Goal: Task Accomplishment & Management: Use online tool/utility

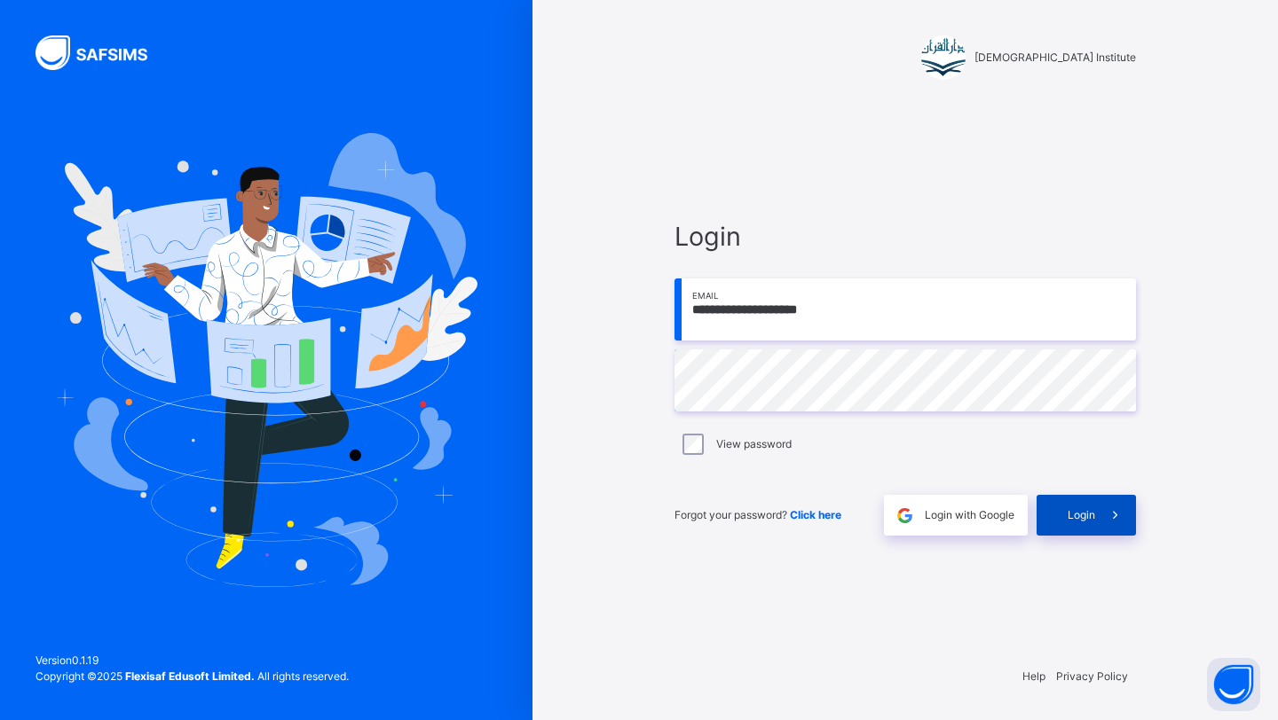
click at [1049, 521] on div "Login" at bounding box center [1085, 515] width 99 height 41
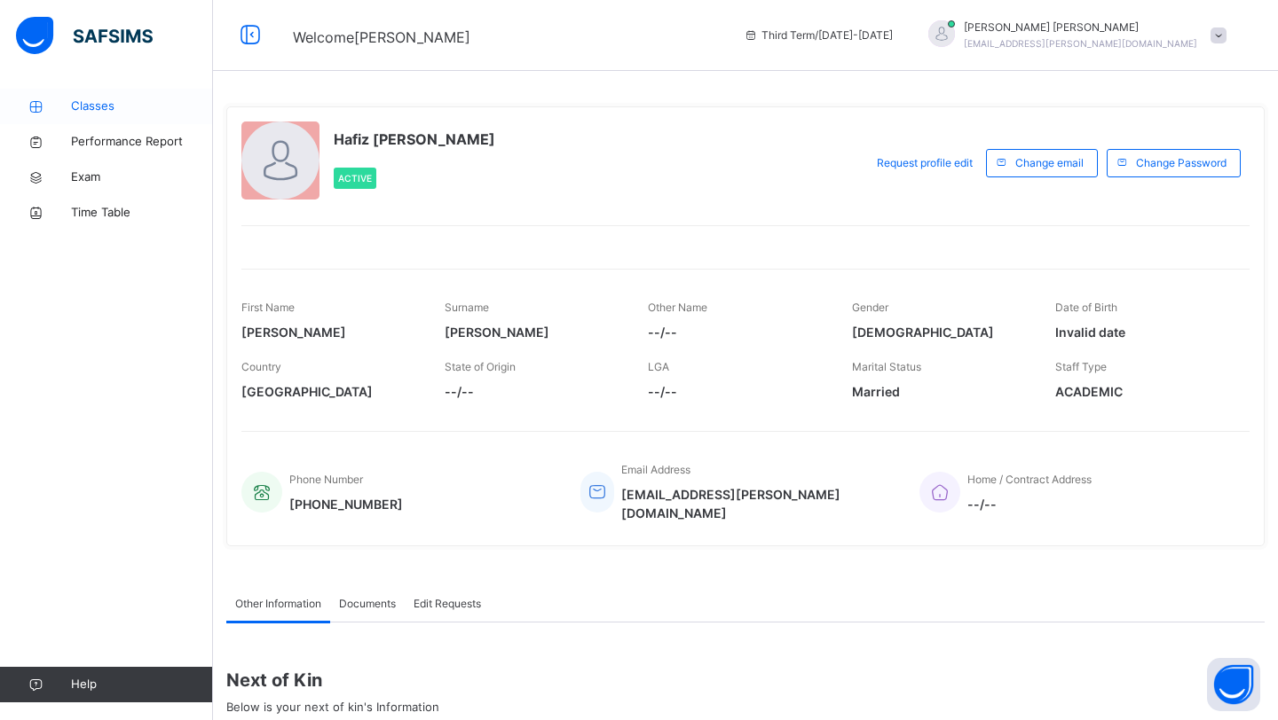
click at [92, 96] on link "Classes" at bounding box center [106, 106] width 213 height 35
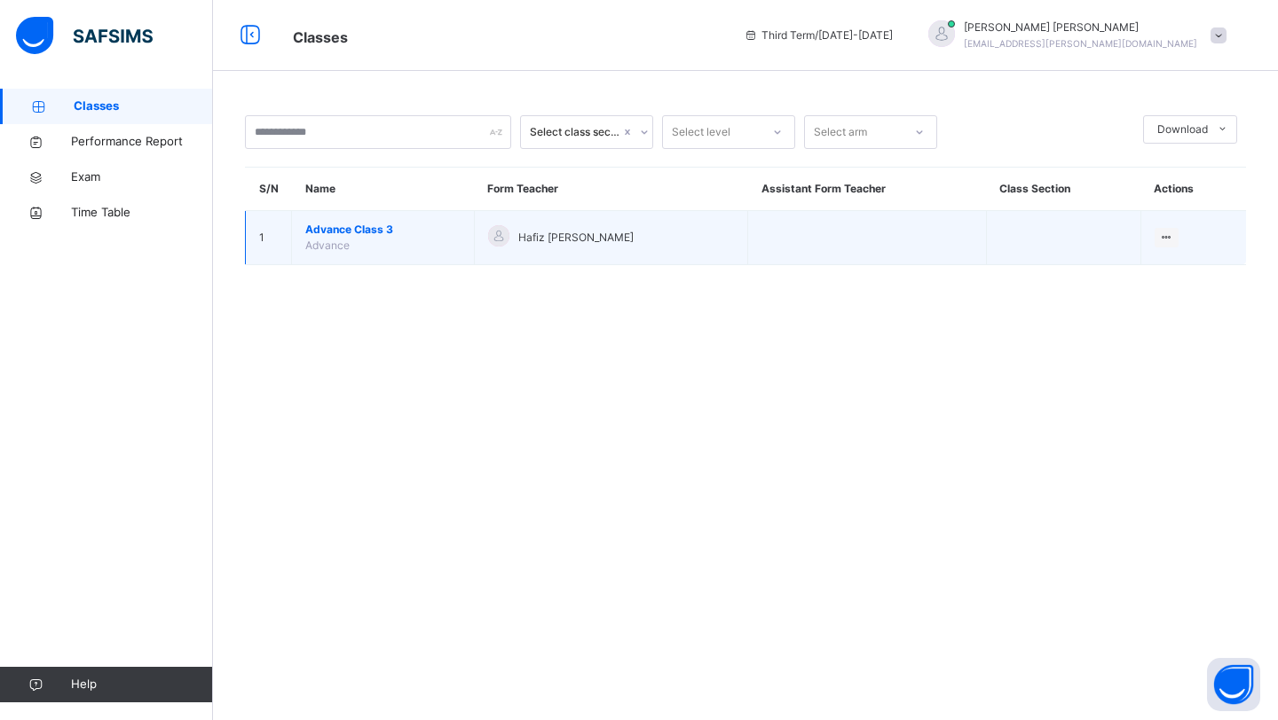
click at [314, 226] on span "Advance Class 3" at bounding box center [382, 230] width 155 height 16
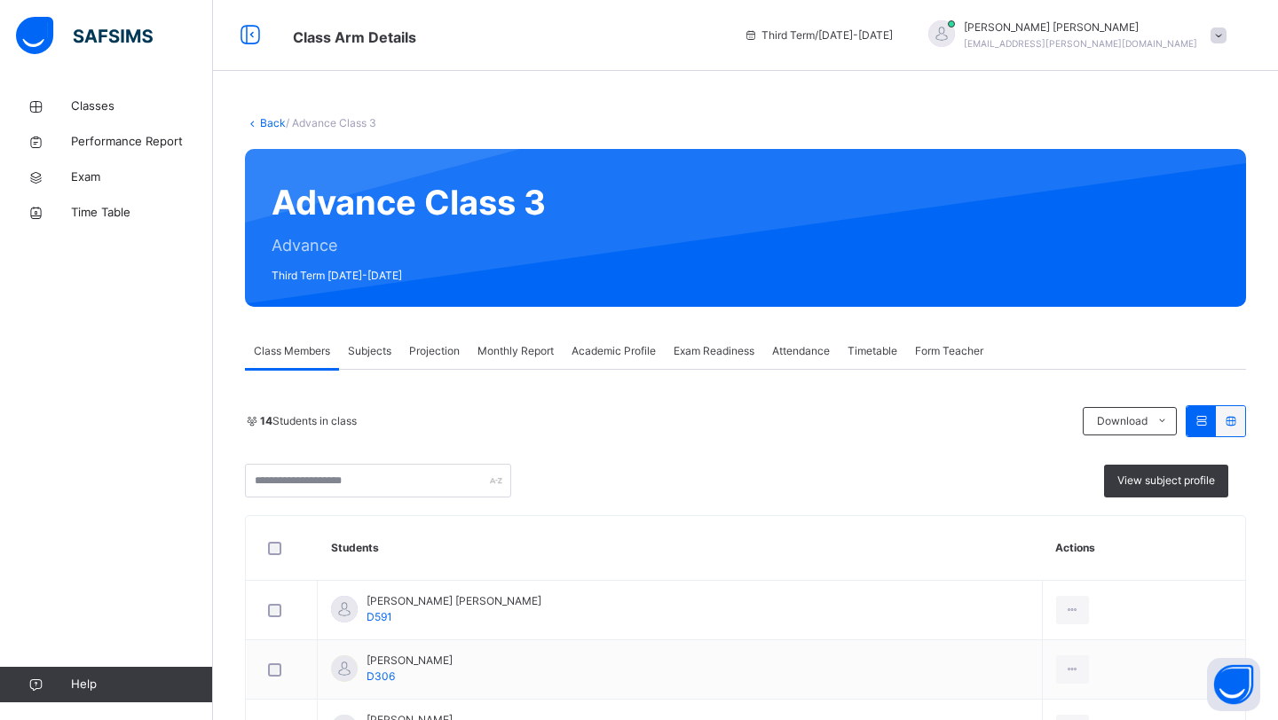
click at [445, 341] on div "Projection" at bounding box center [434, 351] width 68 height 35
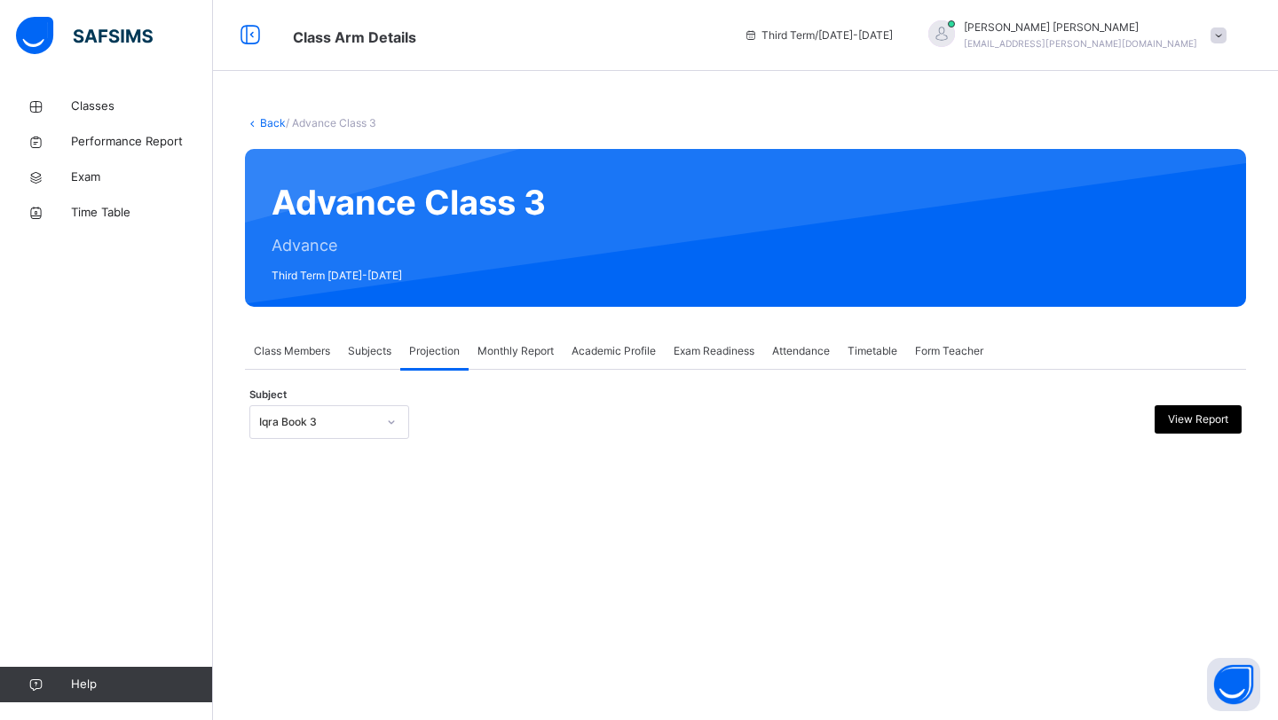
click at [507, 363] on div "Monthly Report" at bounding box center [515, 351] width 94 height 35
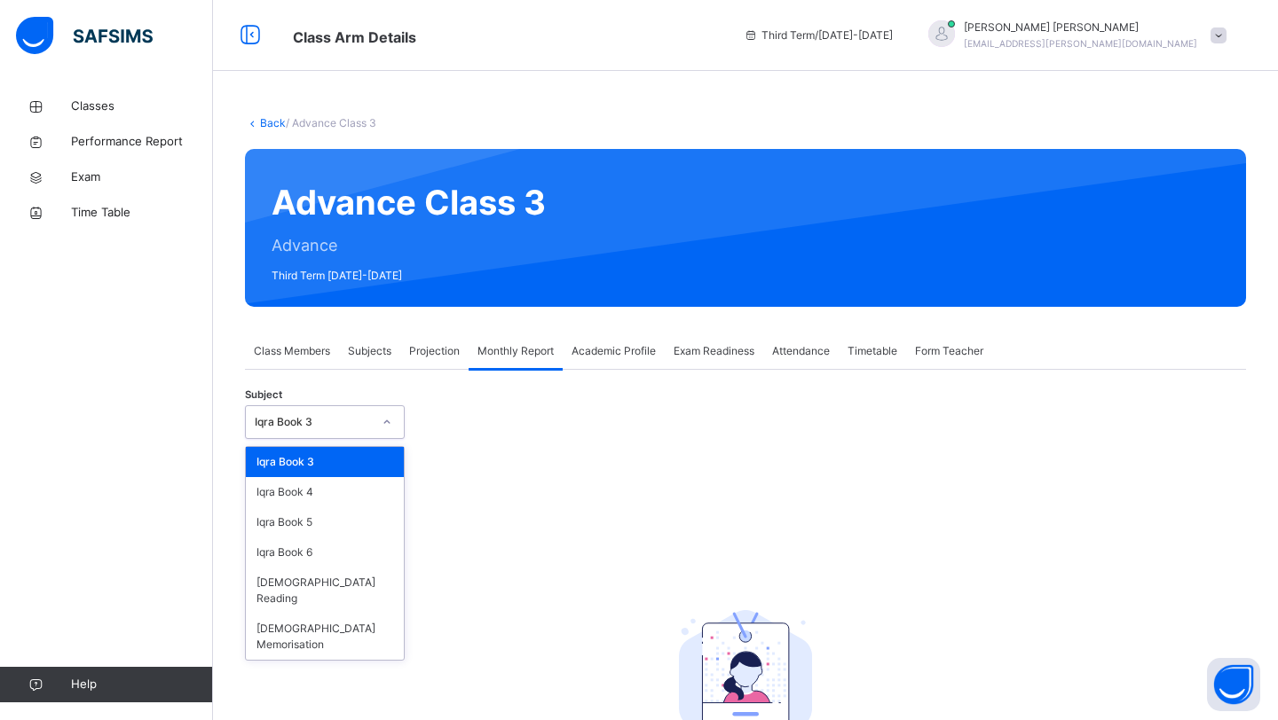
click at [378, 437] on div at bounding box center [387, 422] width 34 height 32
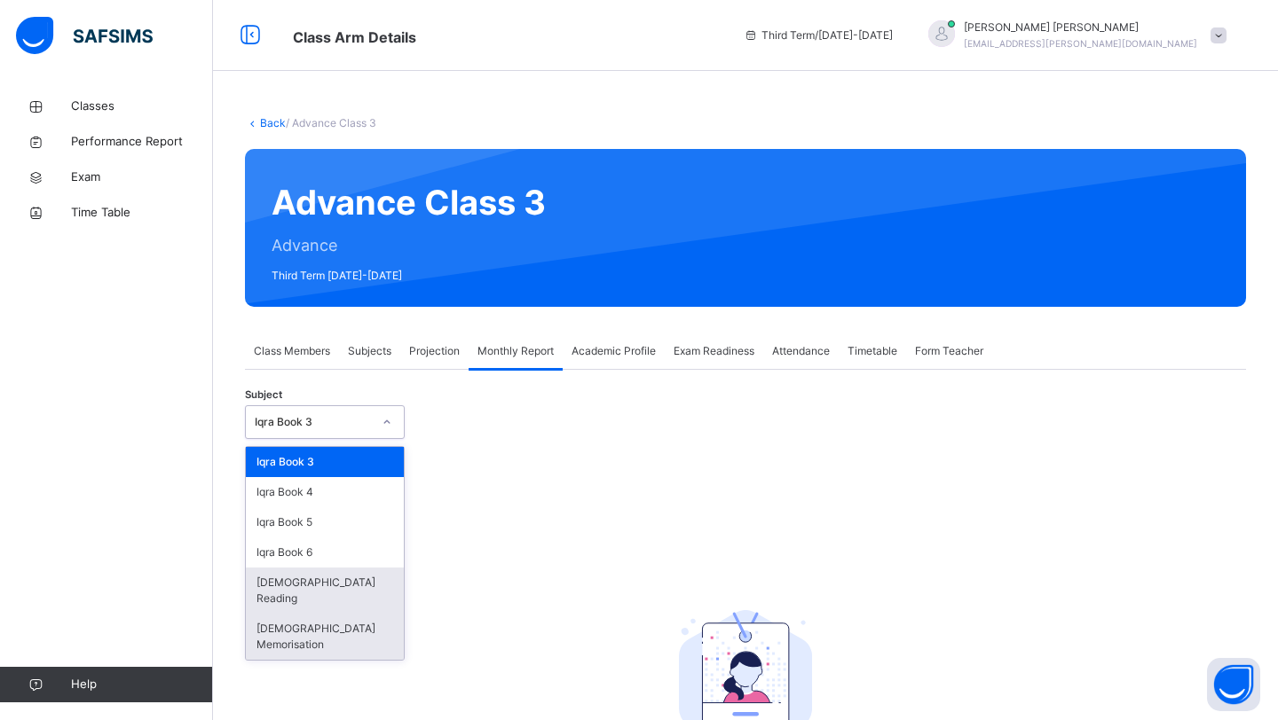
click at [354, 614] on div "[DEMOGRAPHIC_DATA] Memorisation" at bounding box center [325, 637] width 158 height 46
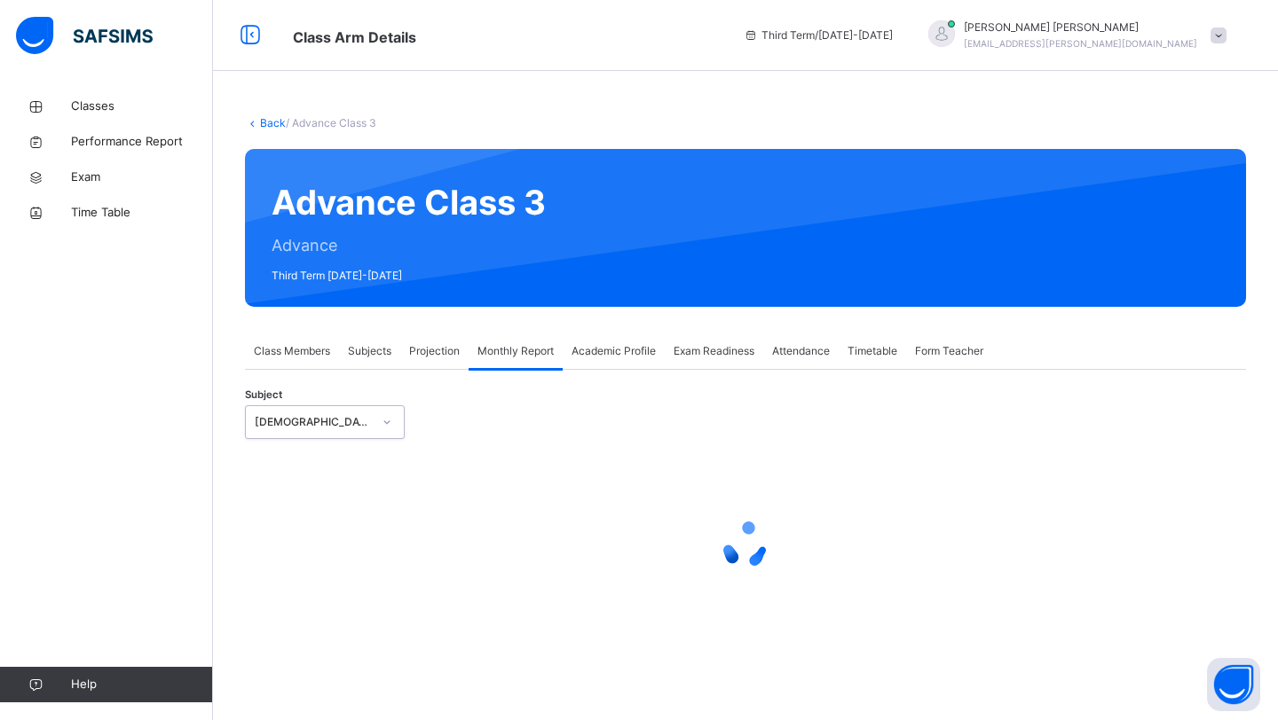
select select "****"
select select "*"
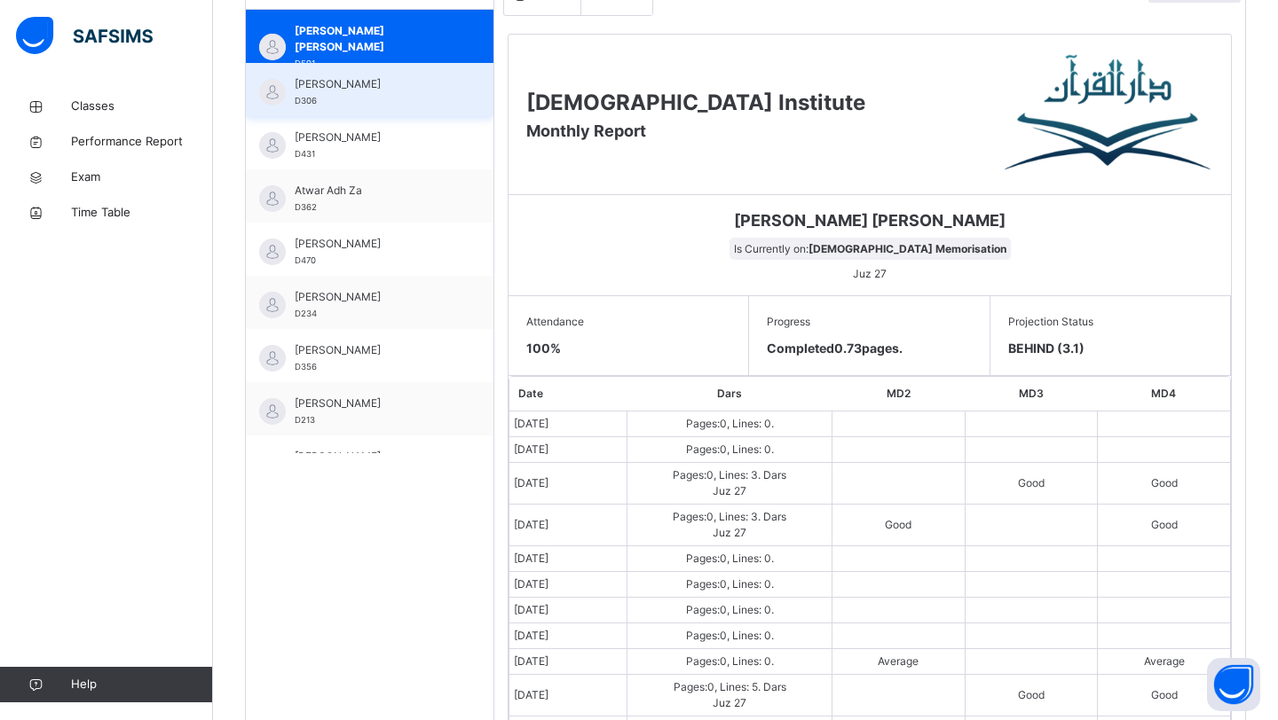
click at [376, 94] on div "Abdurrahman Hassan D306" at bounding box center [374, 92] width 159 height 32
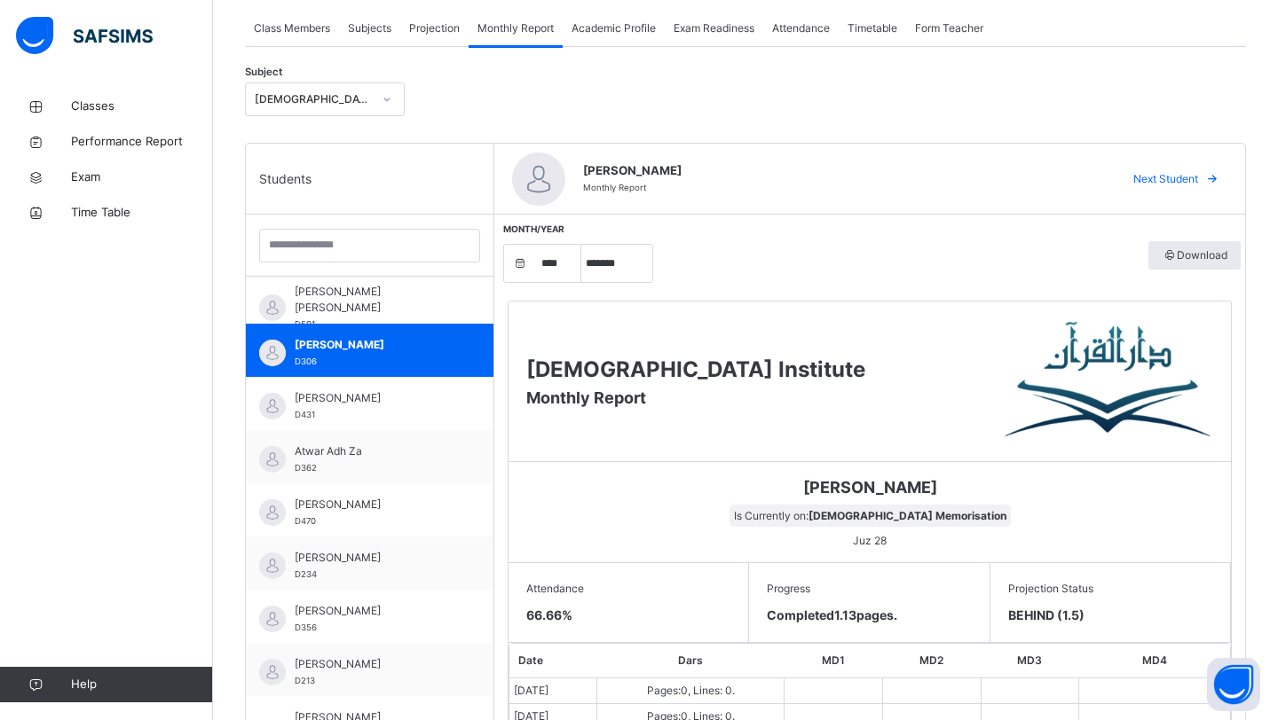
scroll to position [379, 0]
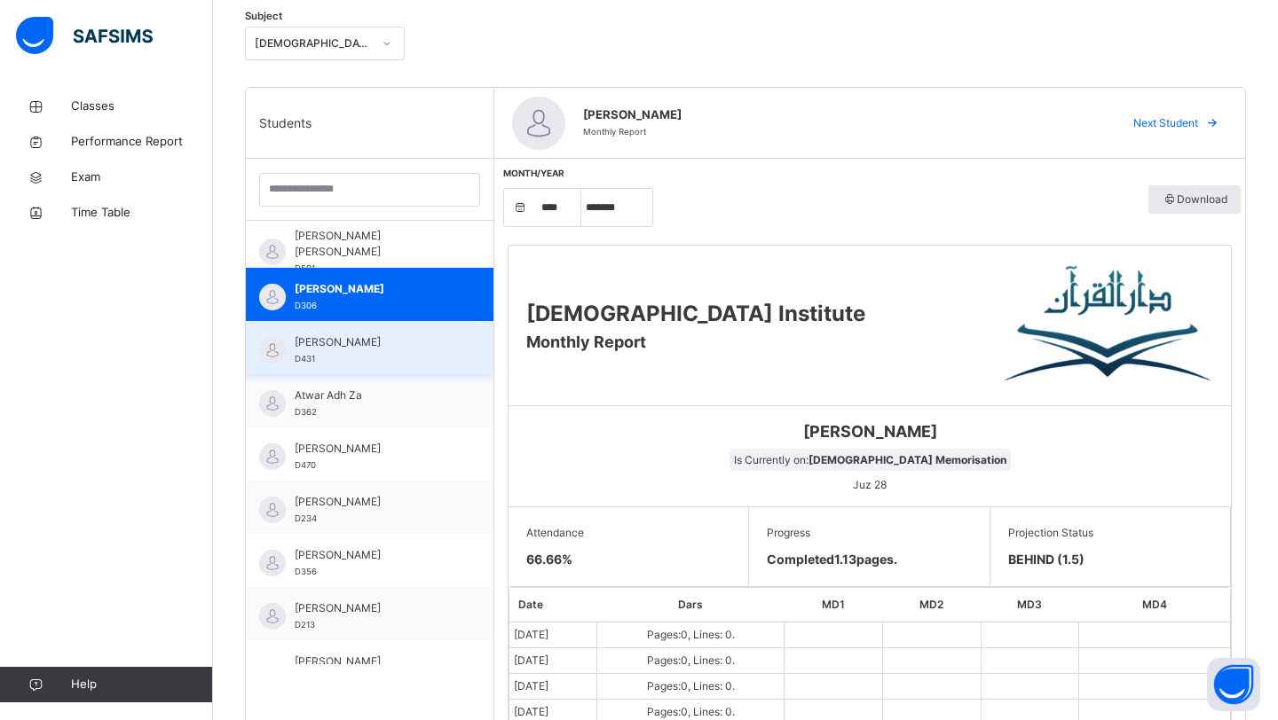
click at [327, 366] on div "[PERSON_NAME] Hzrati D431" at bounding box center [374, 351] width 159 height 32
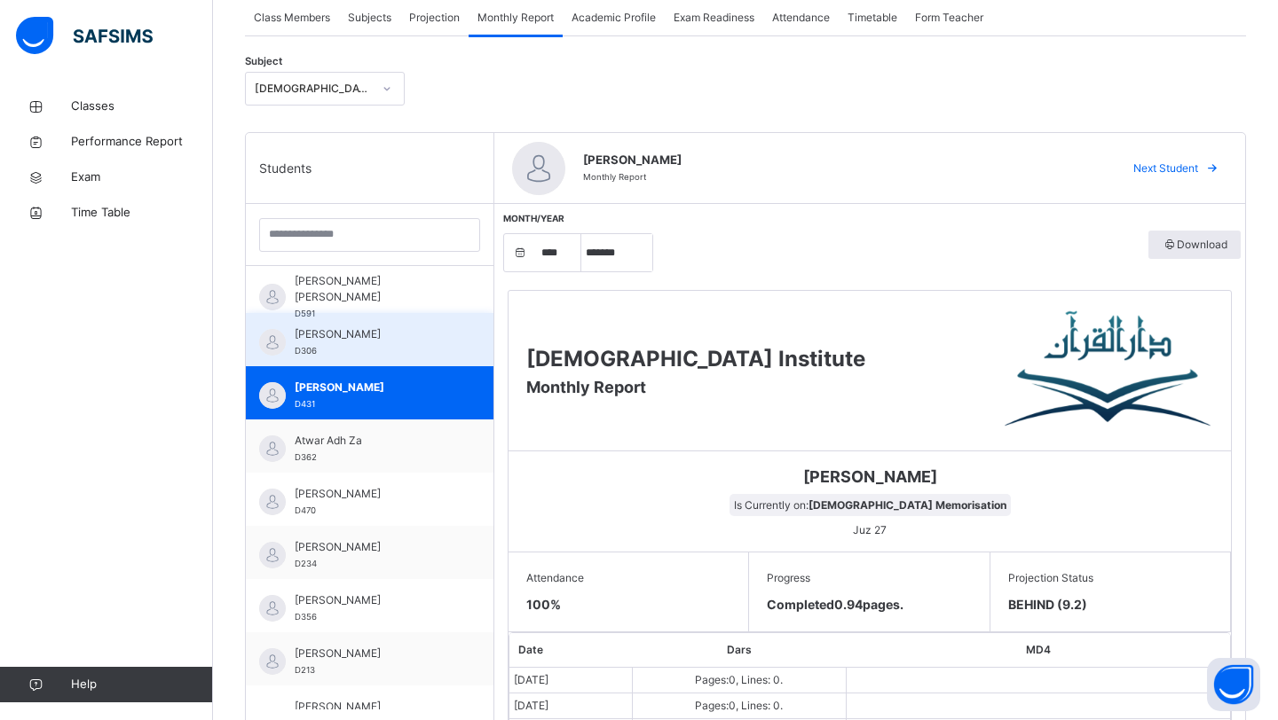
scroll to position [328, 0]
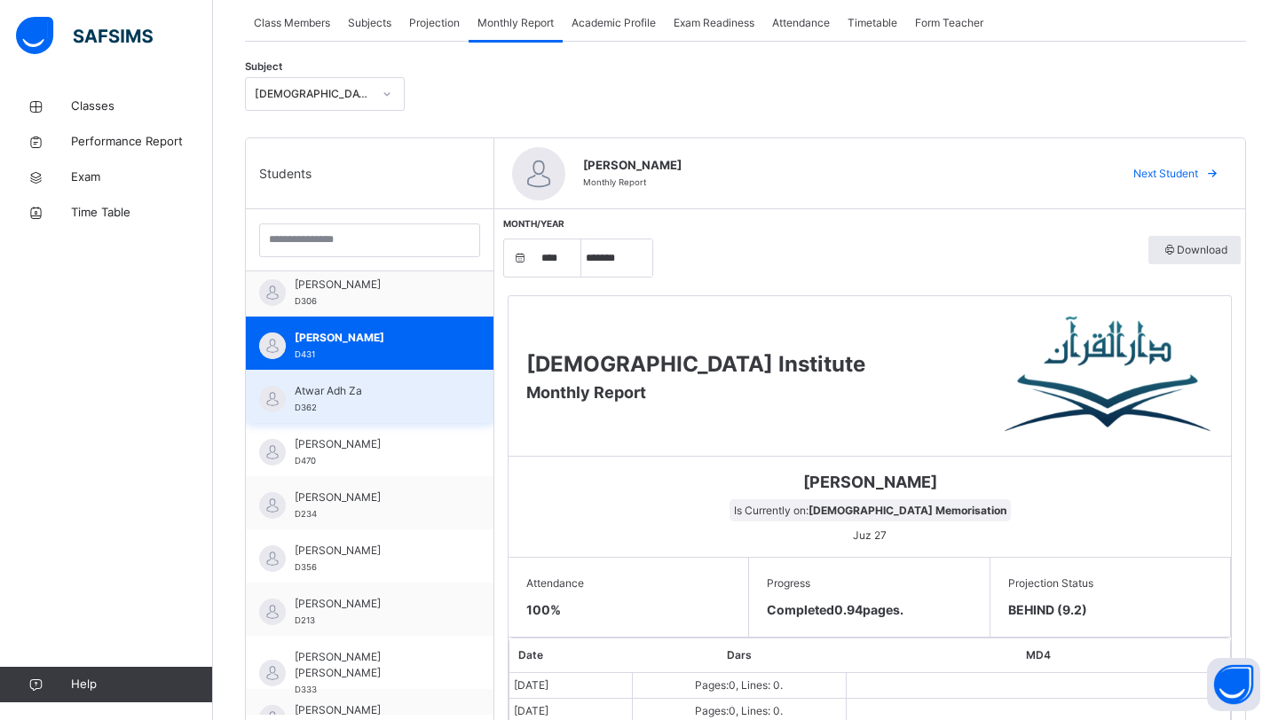
click at [358, 384] on span "Atwar Adh Za" at bounding box center [374, 391] width 159 height 16
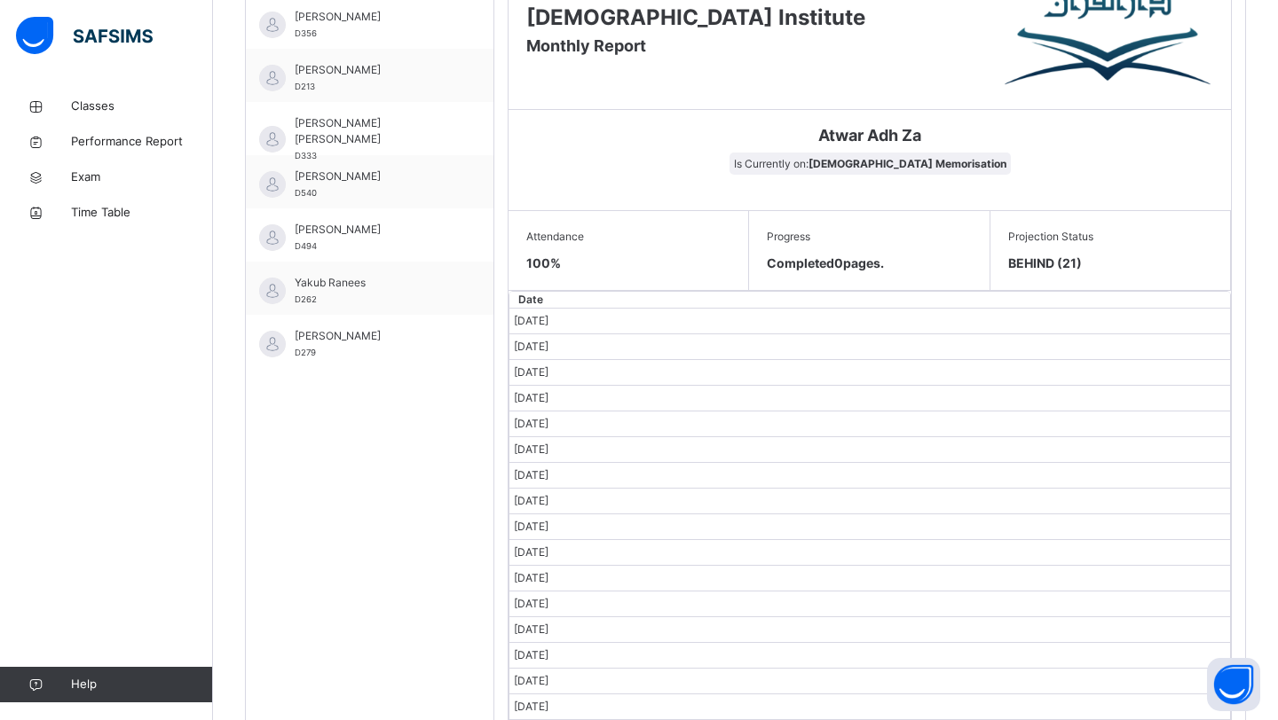
scroll to position [622, 0]
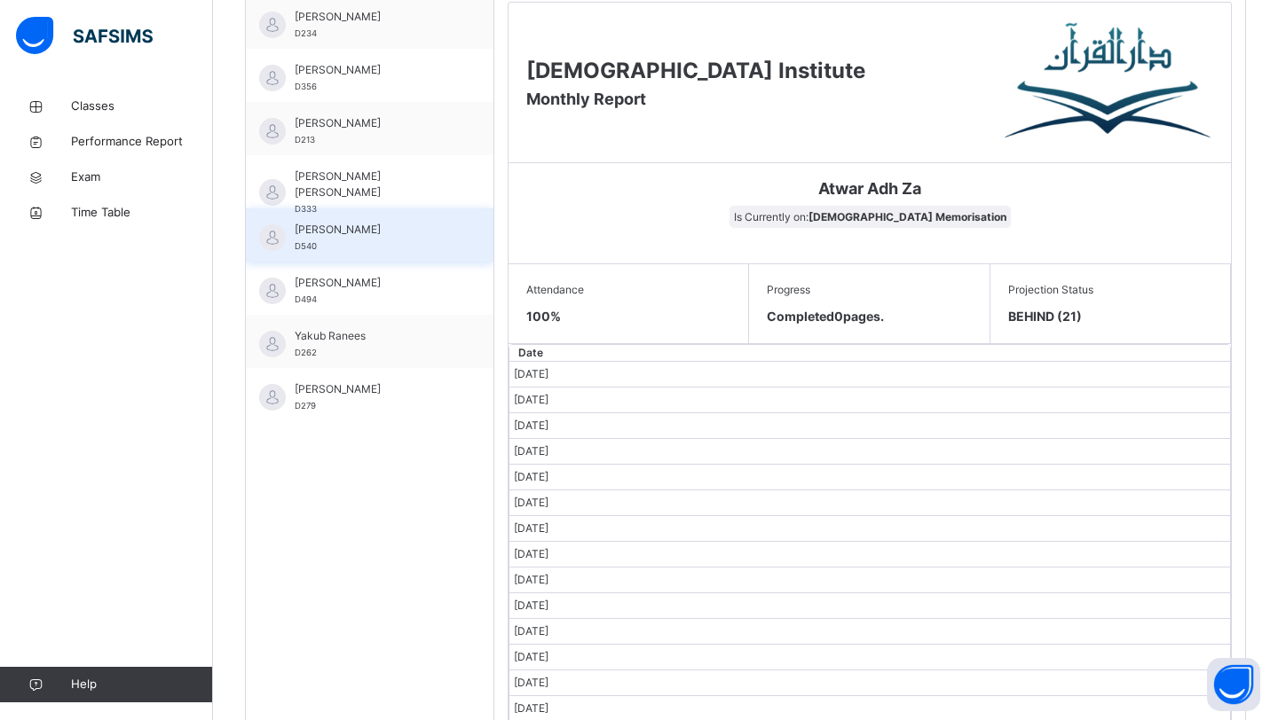
click at [368, 243] on div "Umar Ahmadyar D540" at bounding box center [374, 238] width 159 height 32
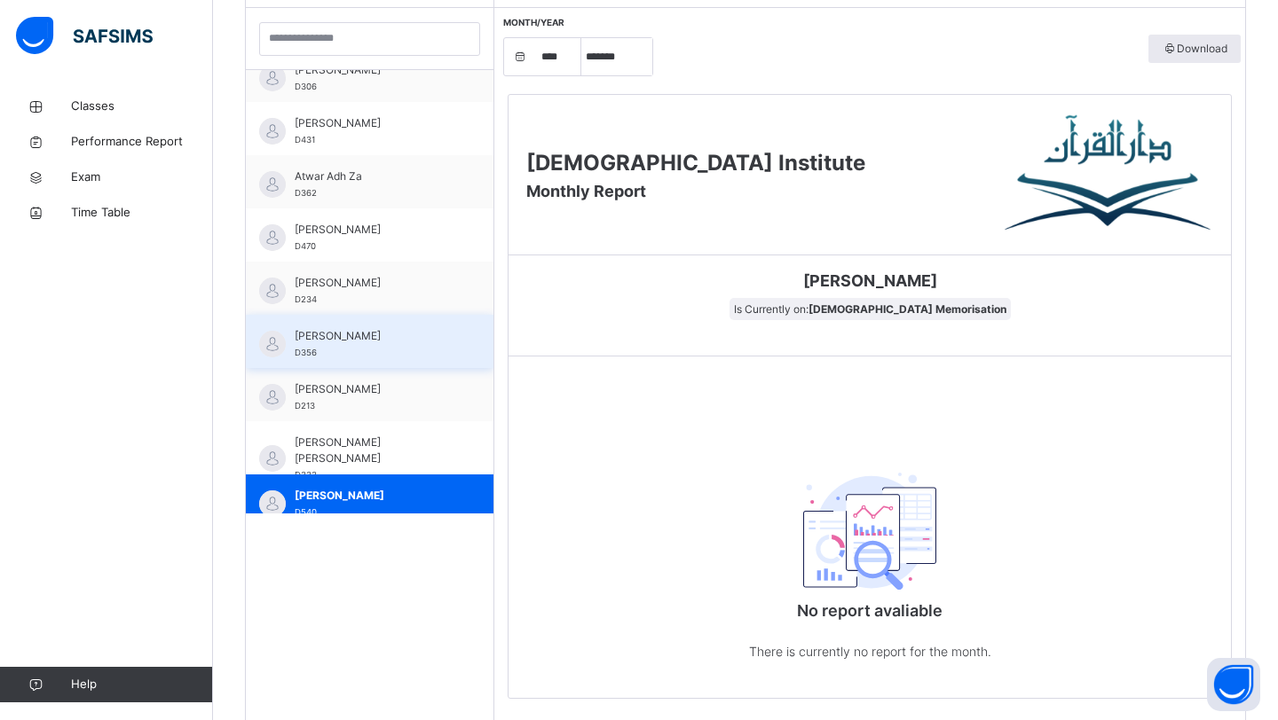
scroll to position [0, 0]
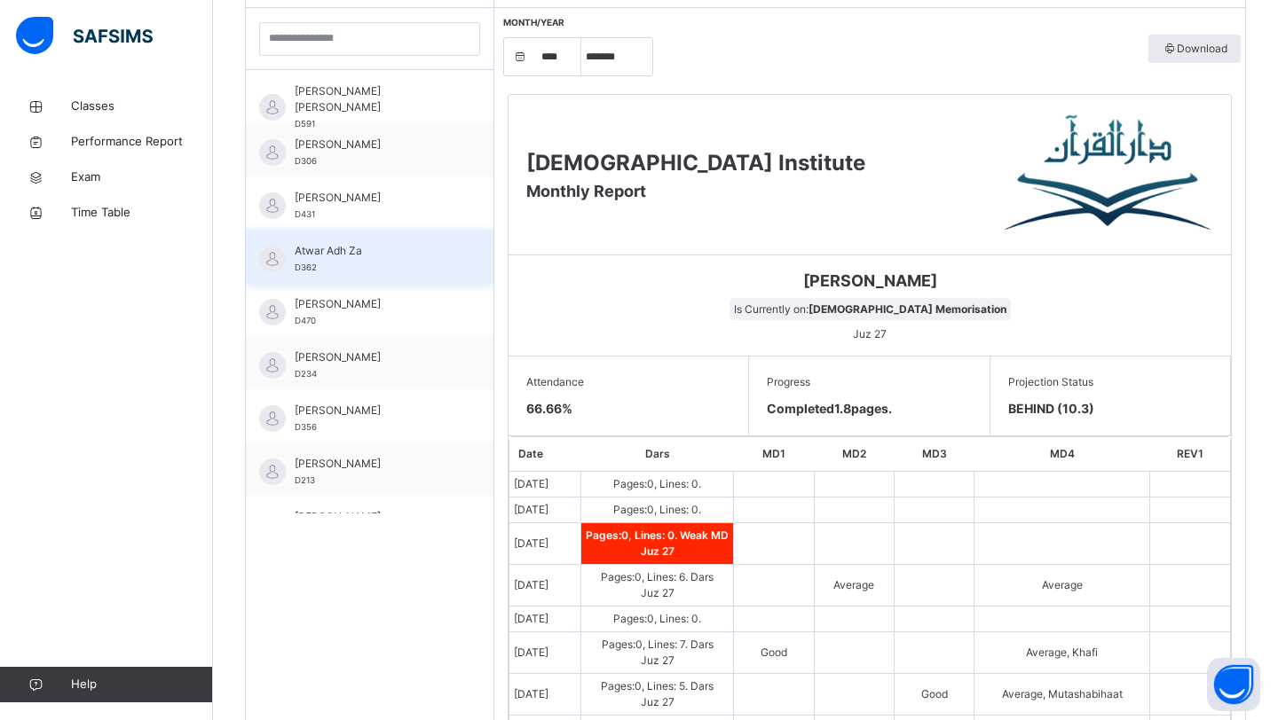
click at [319, 251] on span "Atwar Adh Za" at bounding box center [374, 251] width 159 height 16
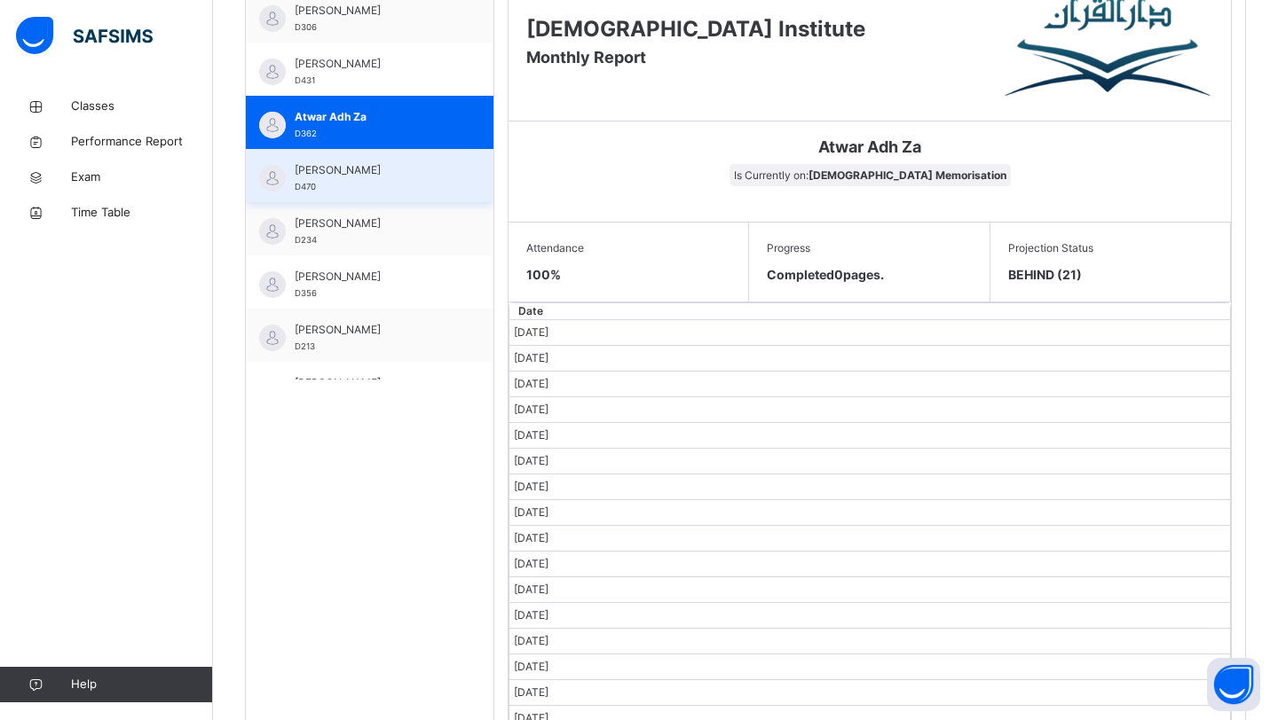
click at [434, 183] on div "Muzahiruddin Nizamuddin D470" at bounding box center [374, 178] width 159 height 32
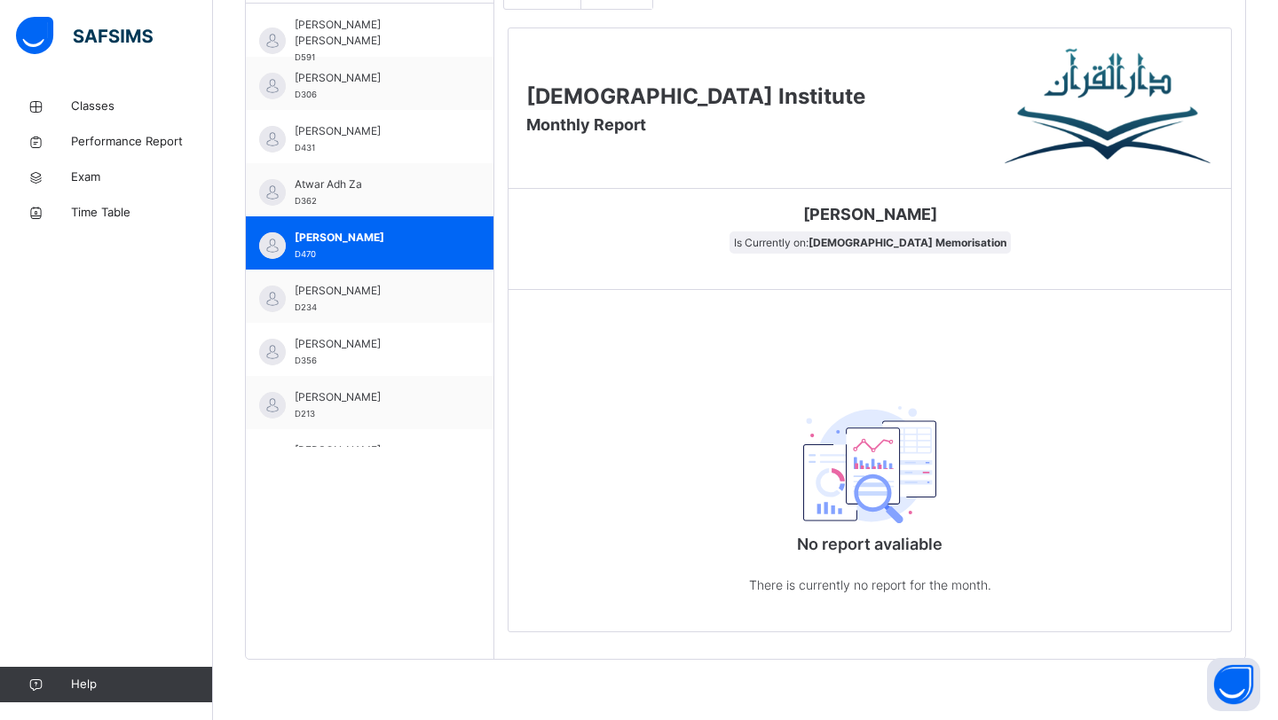
scroll to position [664, 0]
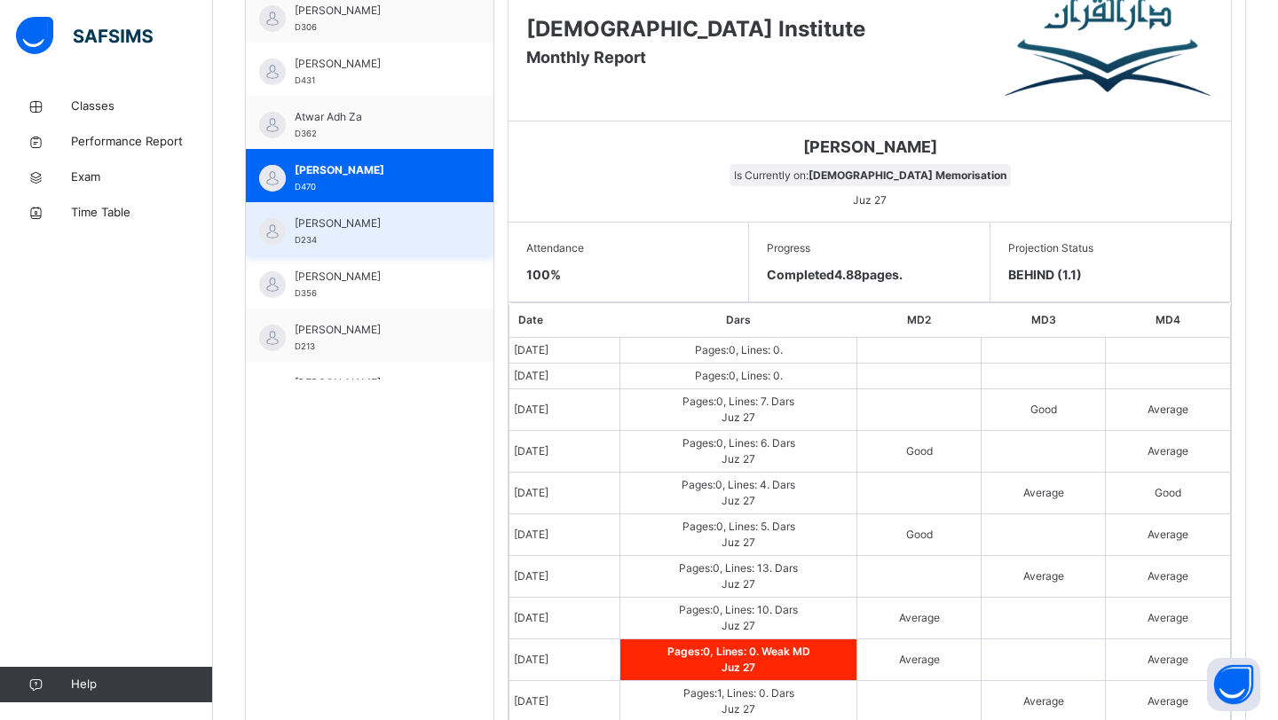
click at [386, 216] on span "[PERSON_NAME]" at bounding box center [374, 224] width 159 height 16
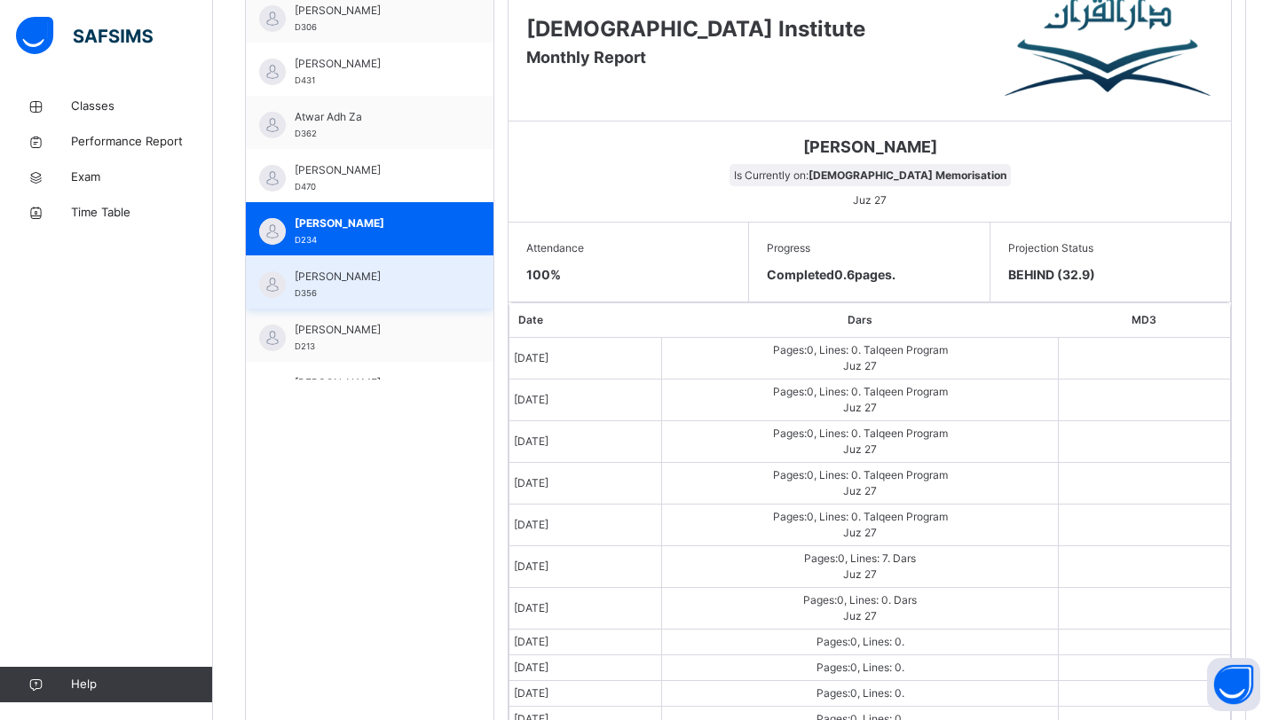
click at [401, 276] on span "[PERSON_NAME]" at bounding box center [374, 277] width 159 height 16
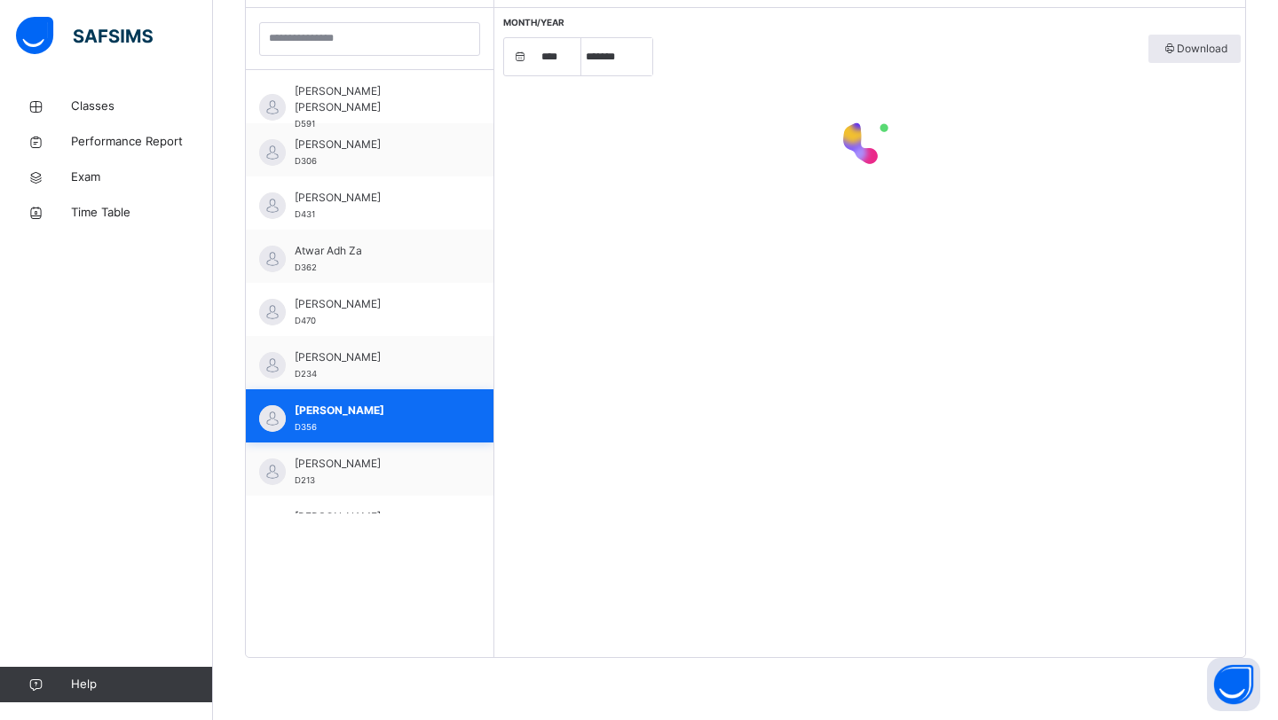
click at [401, 276] on div "Atwar Adh Za D362" at bounding box center [370, 256] width 248 height 53
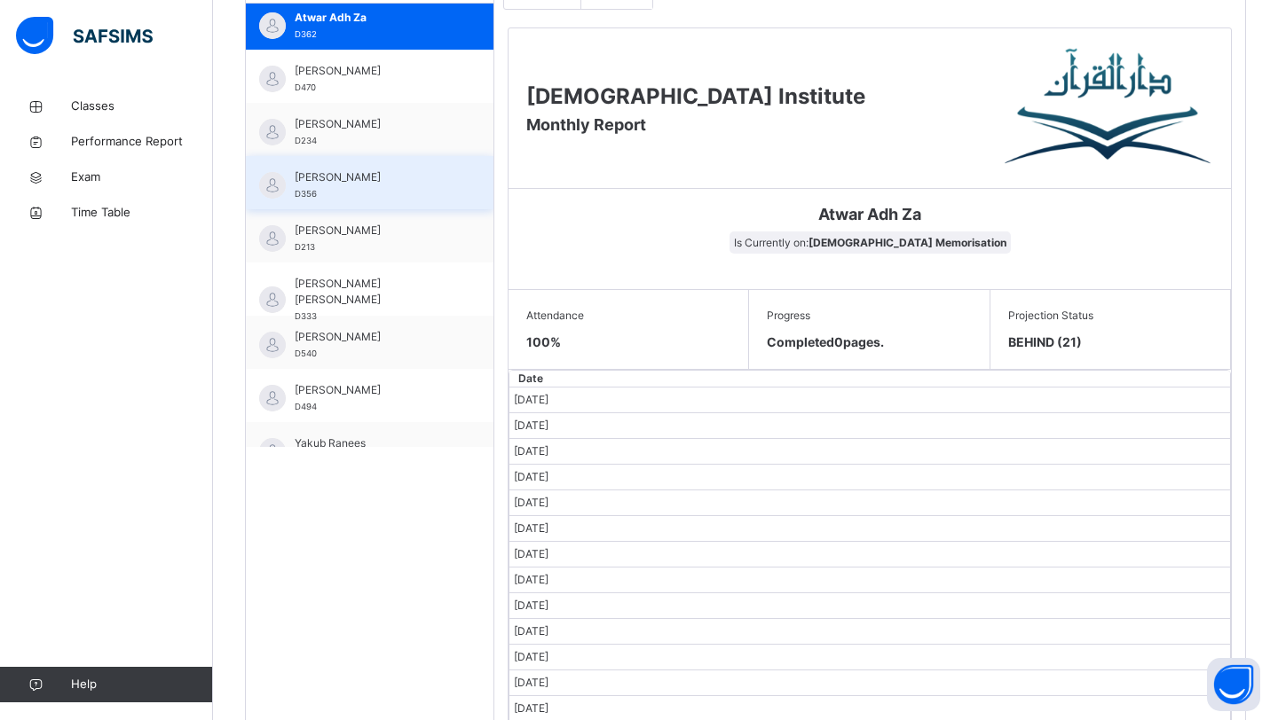
scroll to position [248, 0]
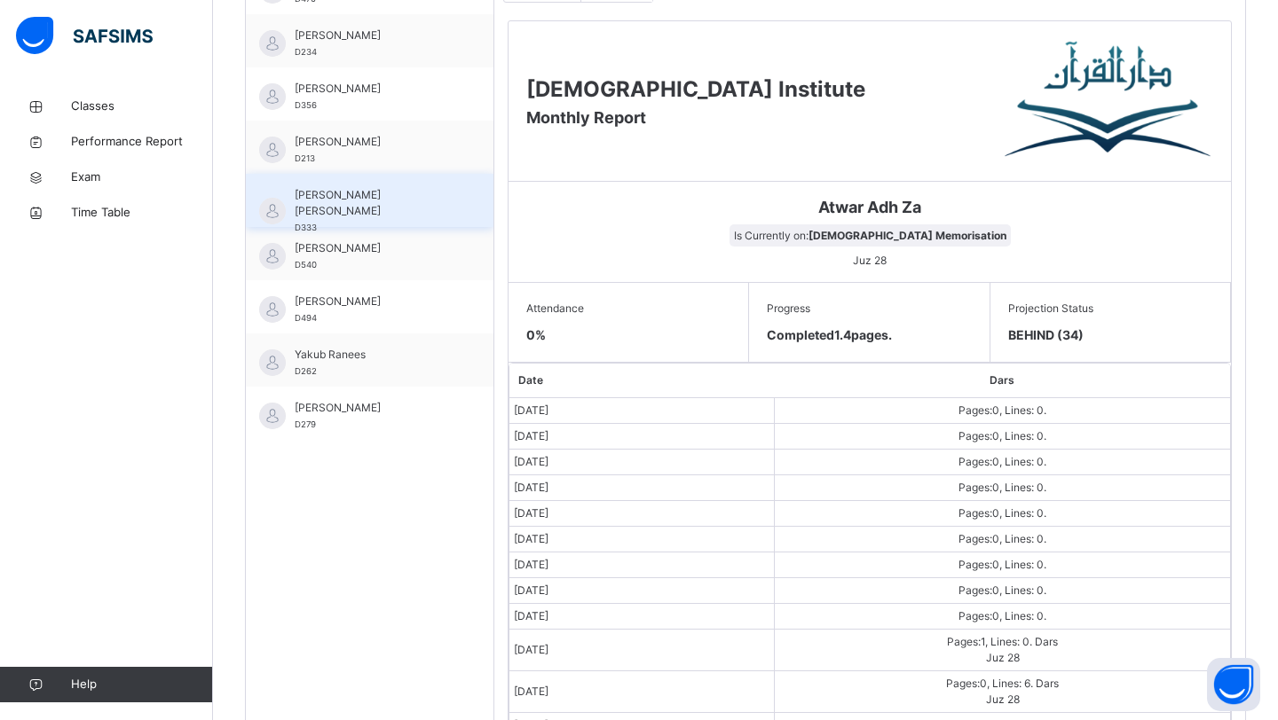
click at [375, 217] on div "Syed fasih Ahmed D333" at bounding box center [374, 211] width 159 height 48
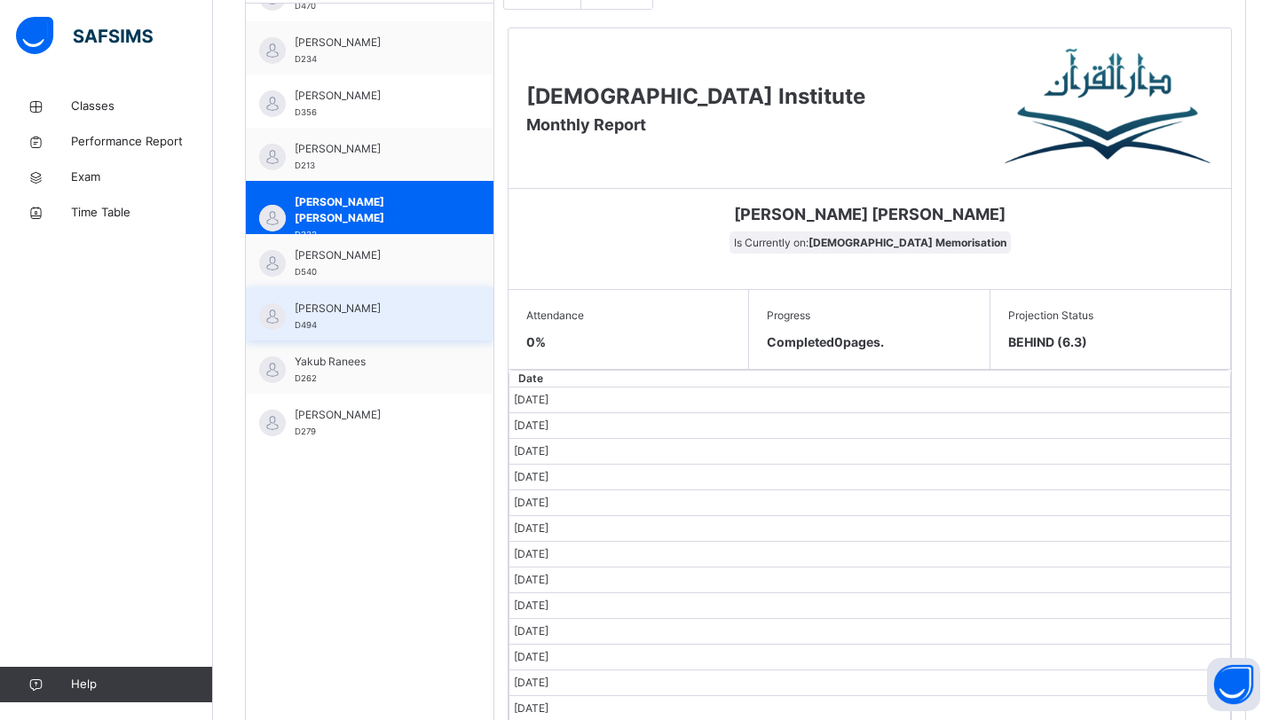
scroll to position [603, 0]
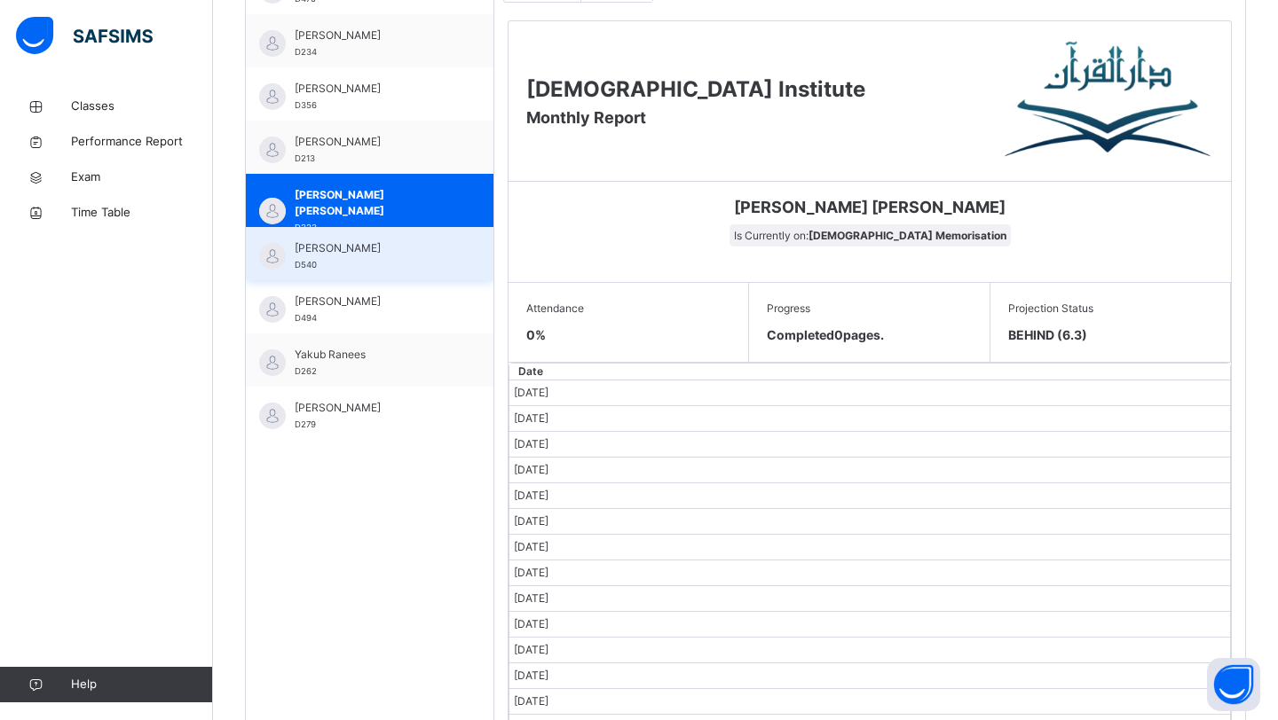
click at [350, 269] on div "Umar Ahmadyar D540" at bounding box center [374, 256] width 159 height 32
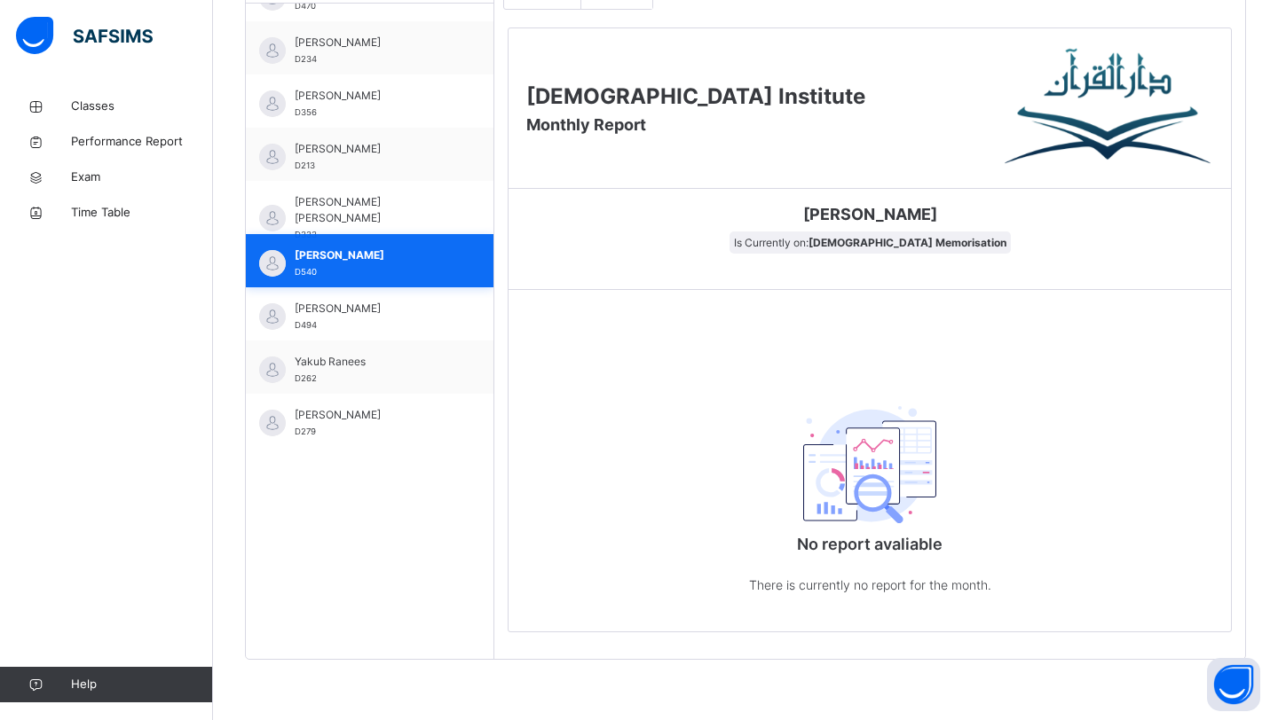
scroll to position [0, 0]
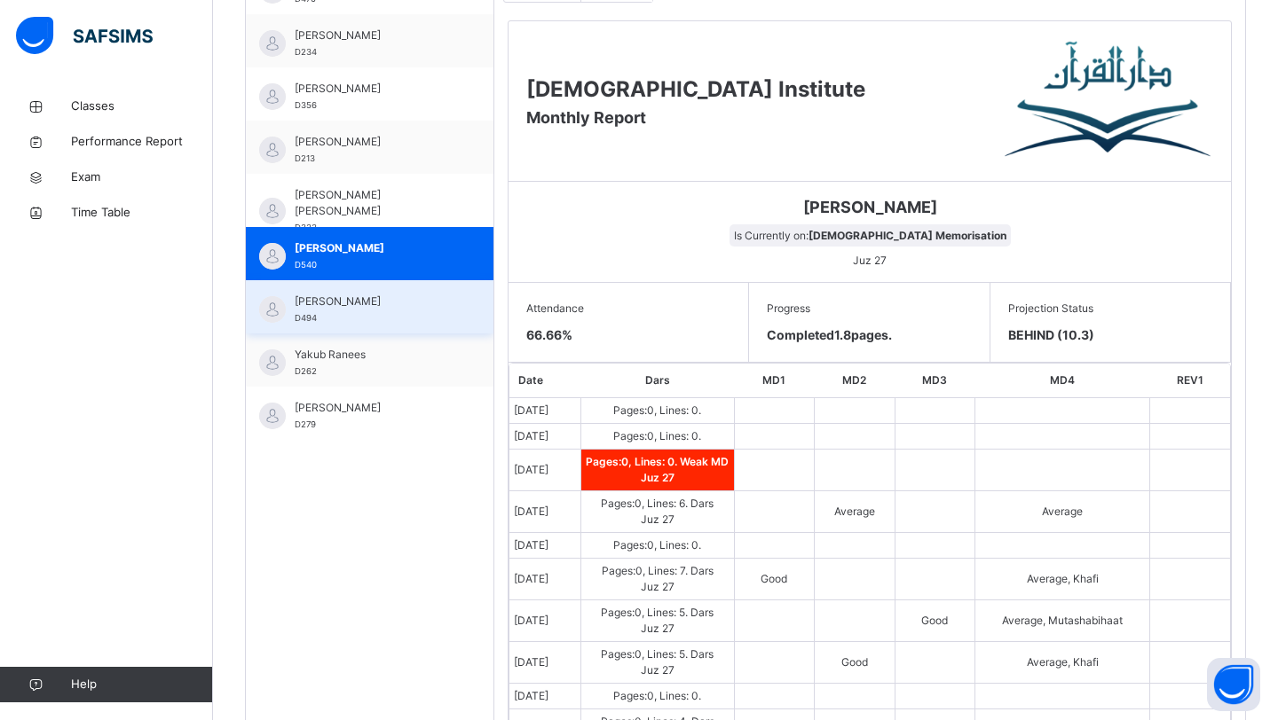
click at [355, 318] on div "Umar Hla D494" at bounding box center [374, 310] width 159 height 32
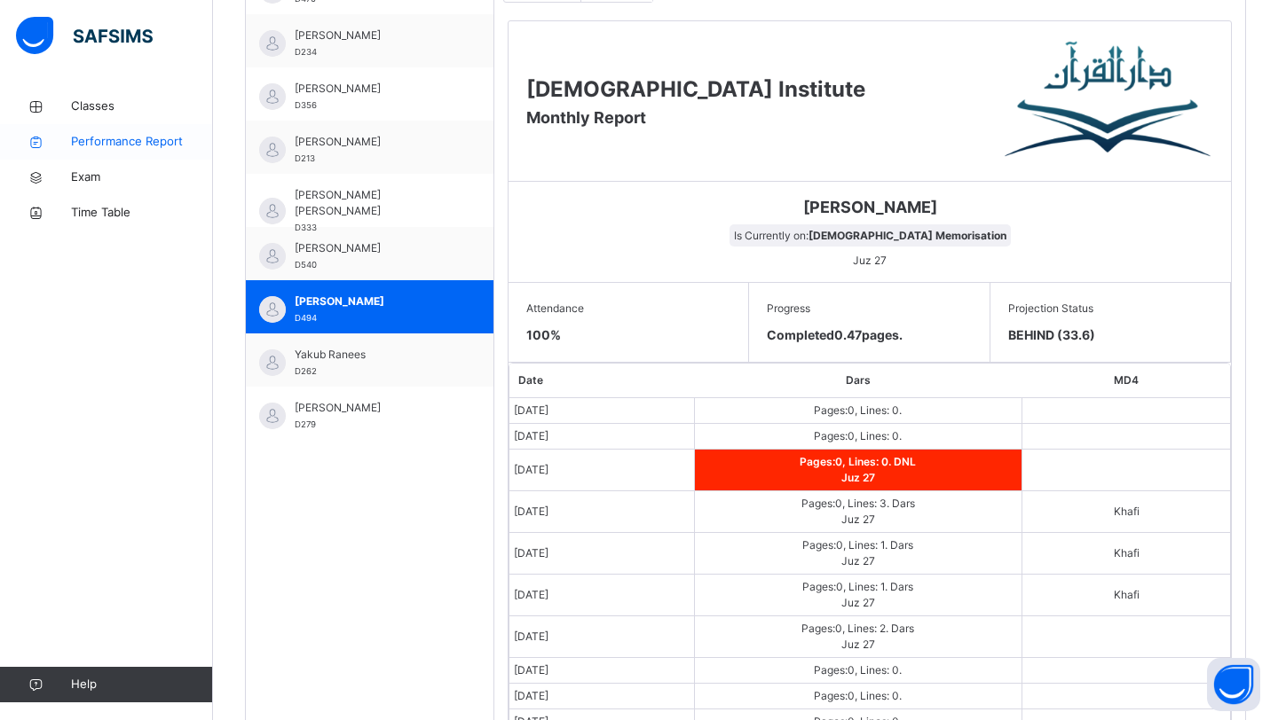
click at [155, 124] on link "Performance Report" at bounding box center [106, 141] width 213 height 35
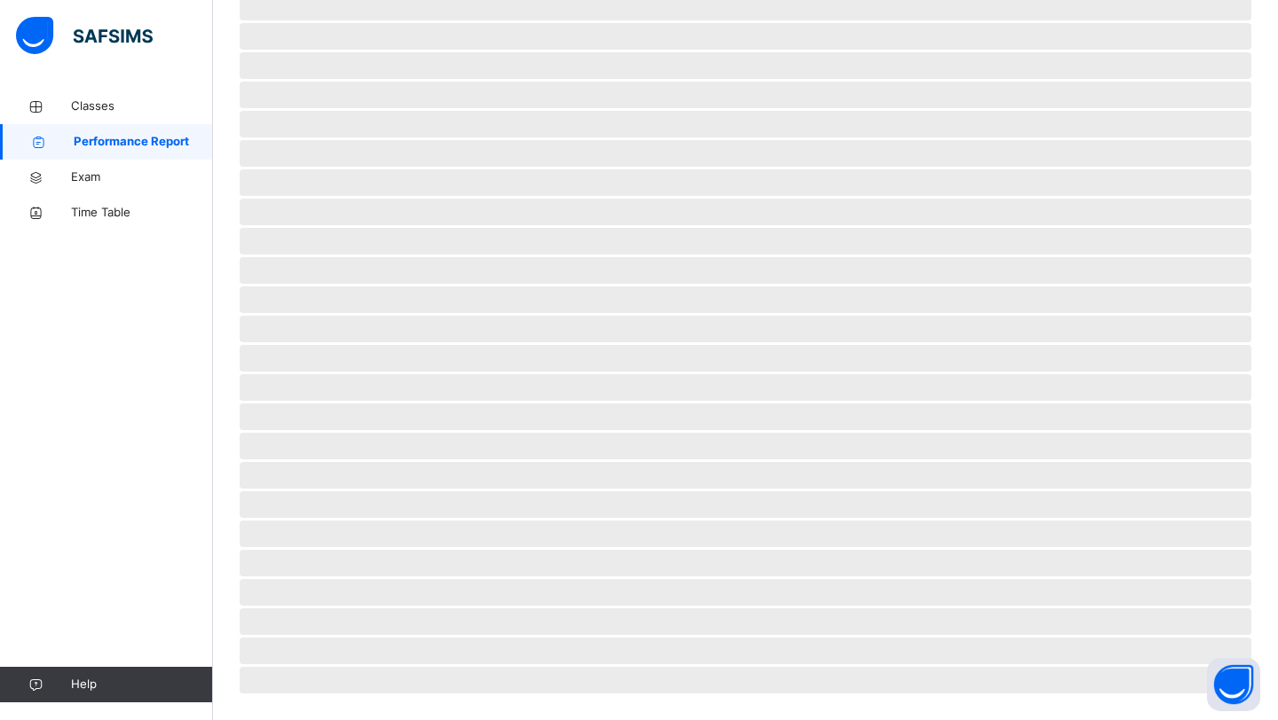
select select "****"
select select "*"
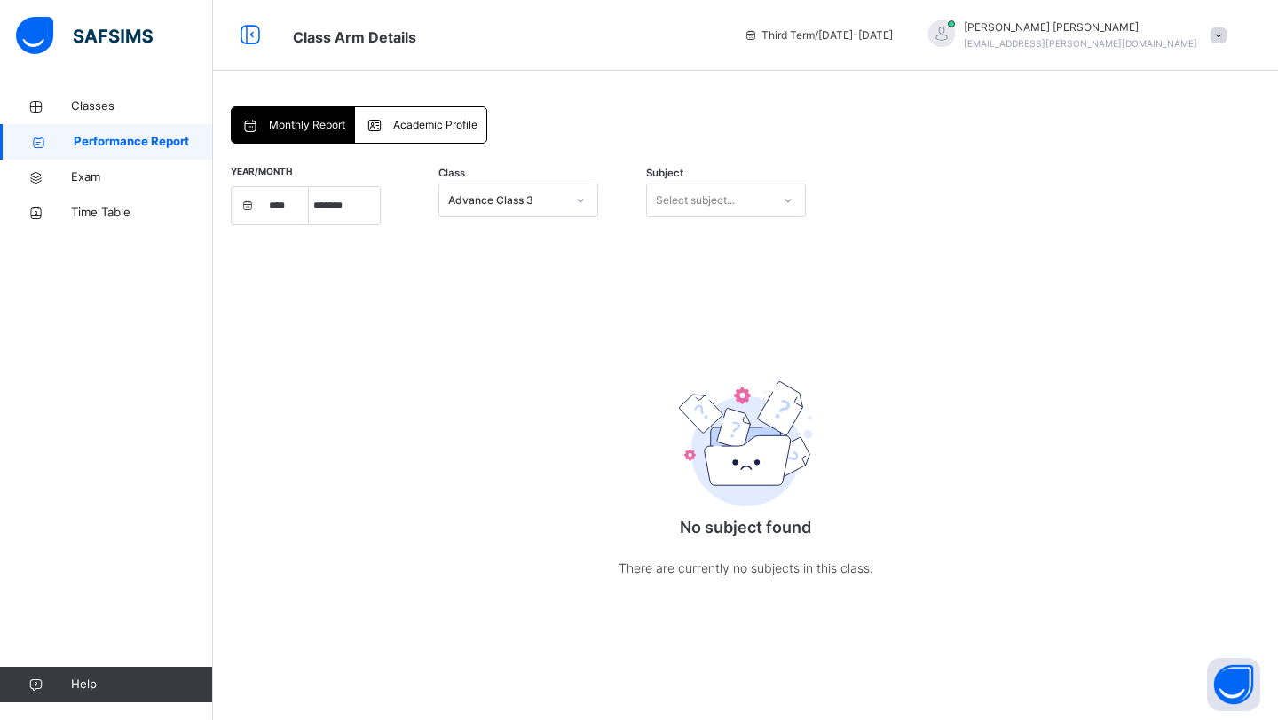
scroll to position [0, 0]
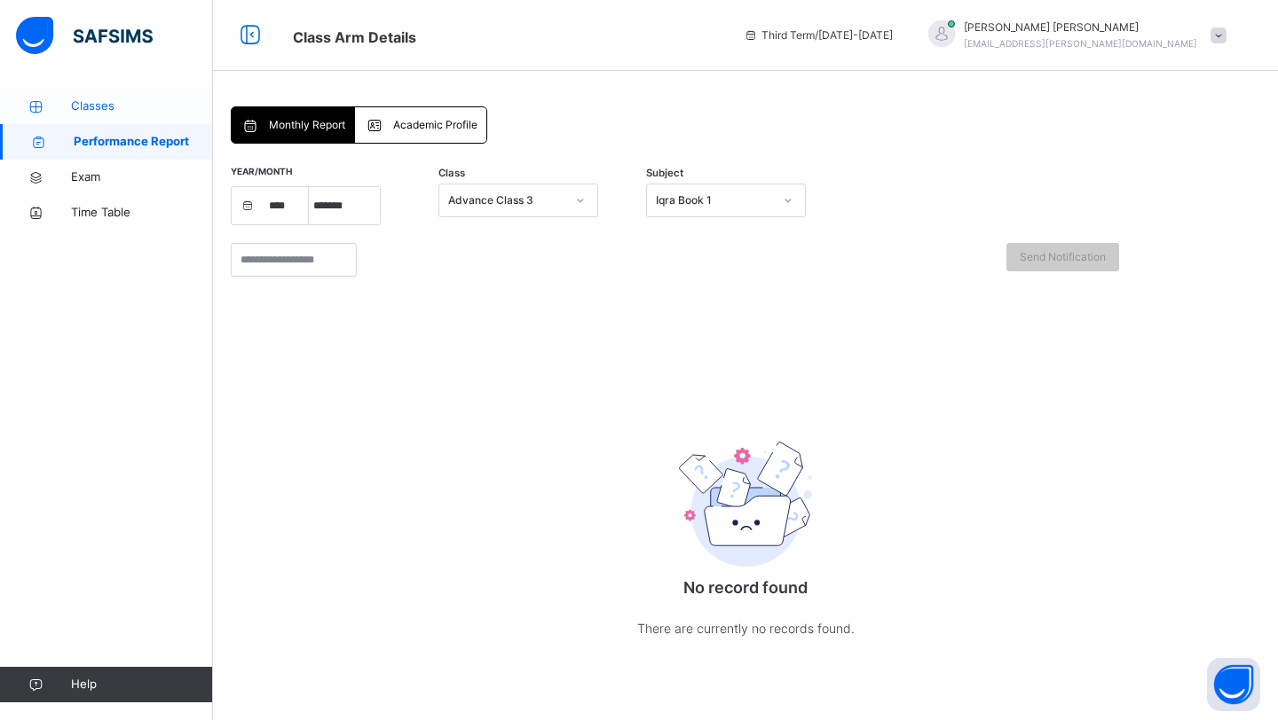
click at [128, 110] on span "Classes" at bounding box center [142, 107] width 142 height 18
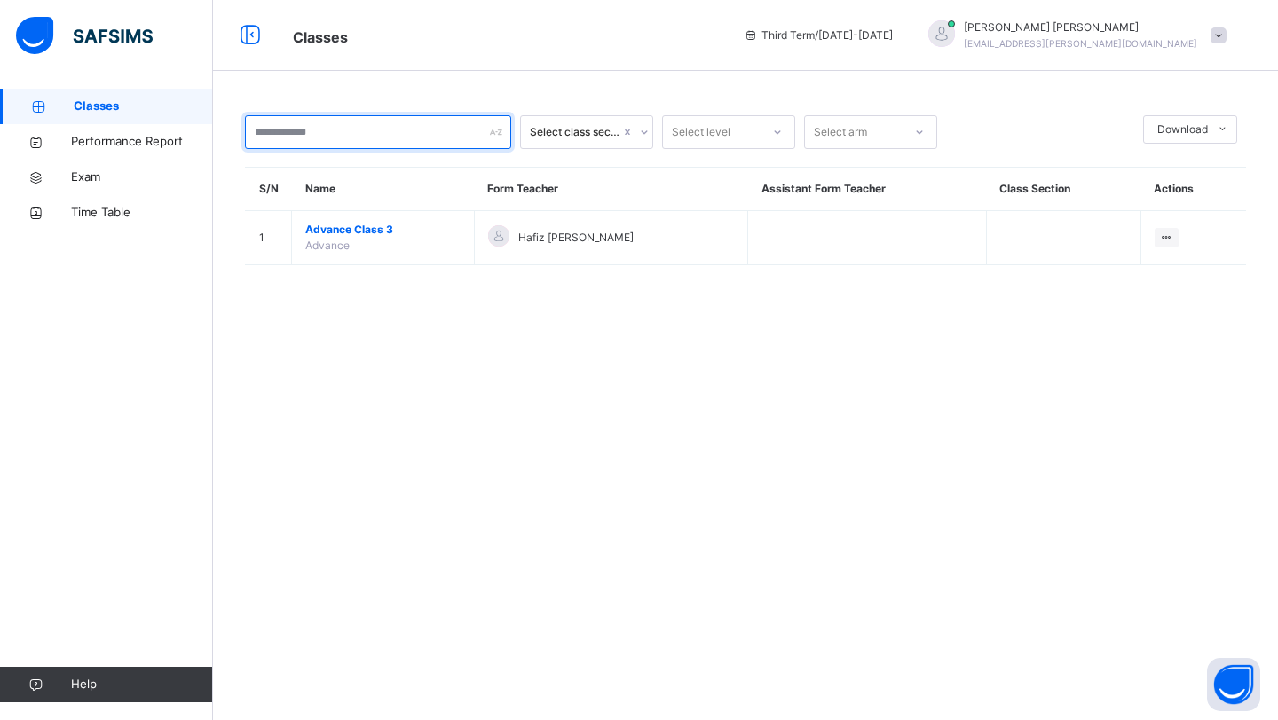
click at [406, 132] on input "text" at bounding box center [378, 132] width 266 height 34
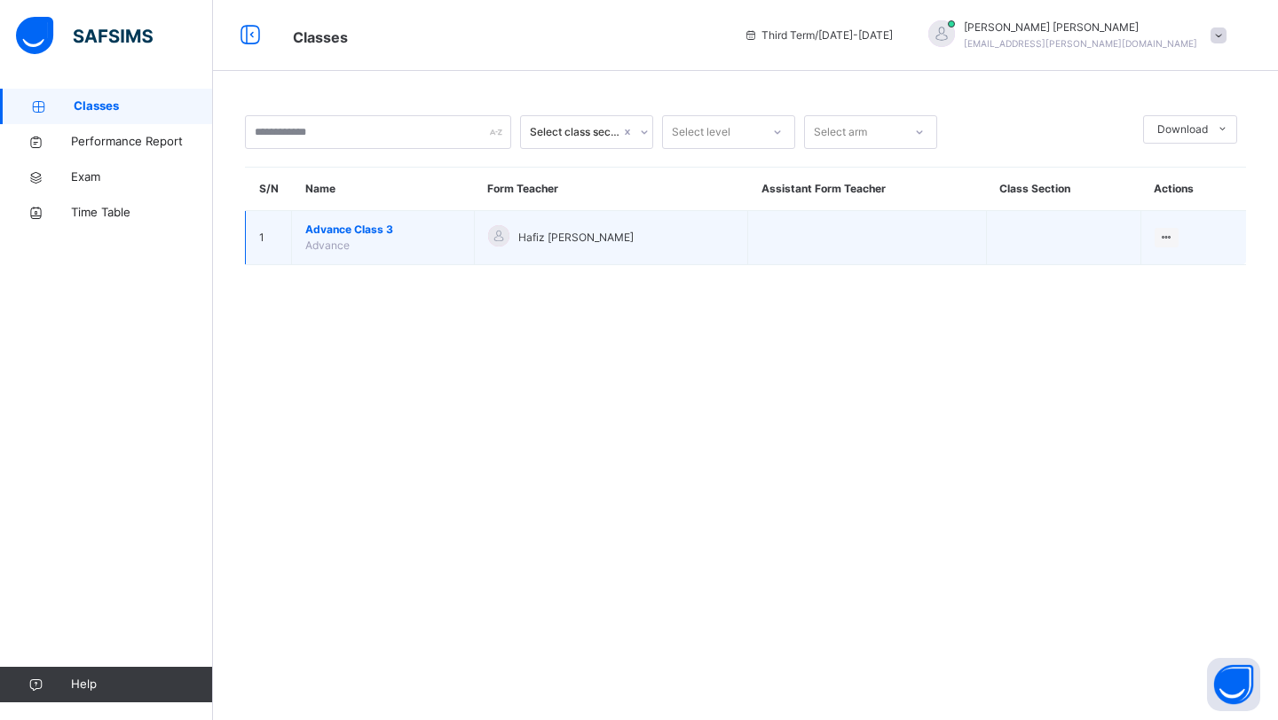
click at [384, 219] on td "Advance Class 3 Advance" at bounding box center [383, 238] width 183 height 54
click at [381, 230] on span "Advance Class 3" at bounding box center [382, 230] width 155 height 16
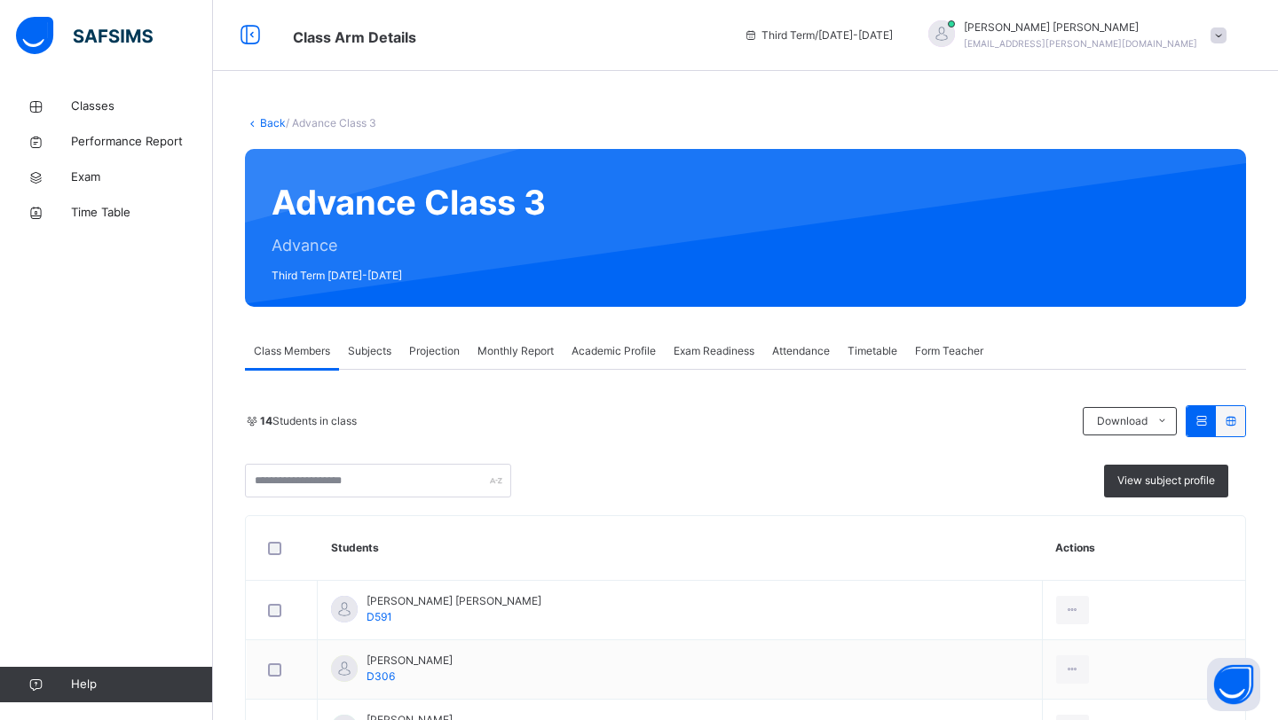
click at [803, 345] on span "Attendance" at bounding box center [801, 351] width 58 height 16
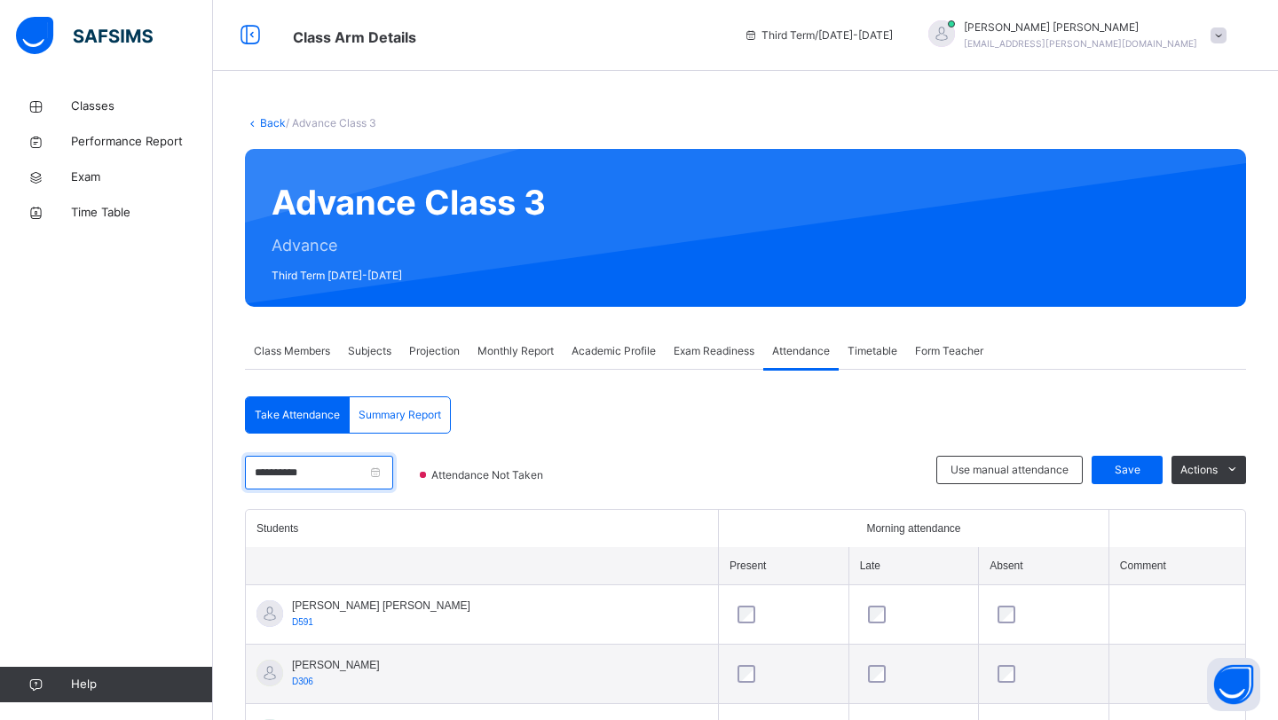
click at [284, 484] on input "**********" at bounding box center [319, 473] width 148 height 34
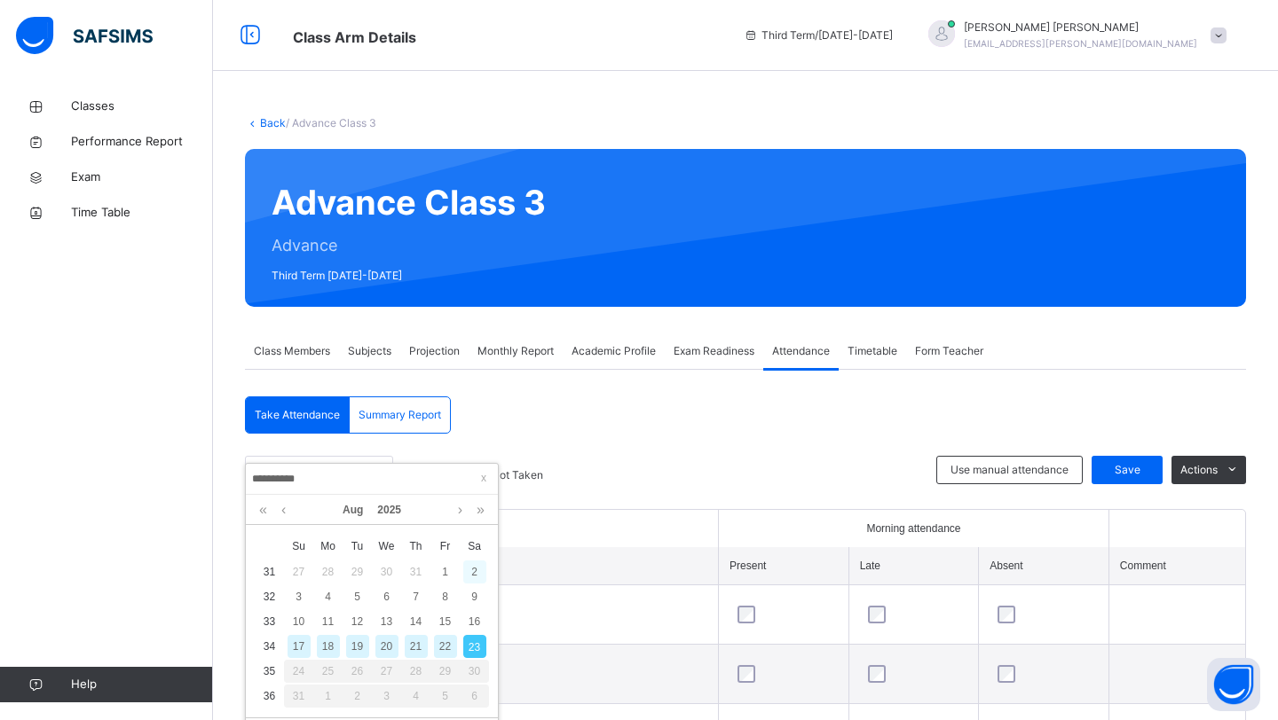
click at [472, 575] on div "2" at bounding box center [474, 572] width 23 height 23
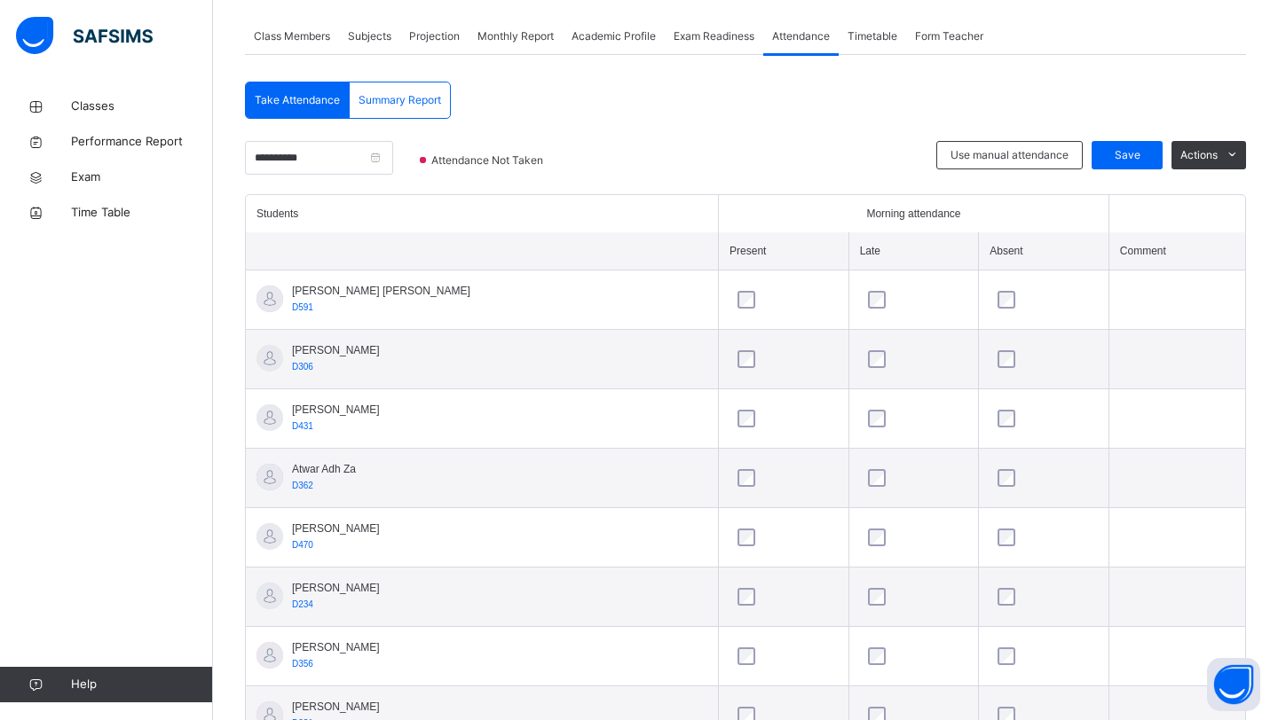
scroll to position [316, 0]
click at [347, 171] on input "**********" at bounding box center [319, 157] width 148 height 34
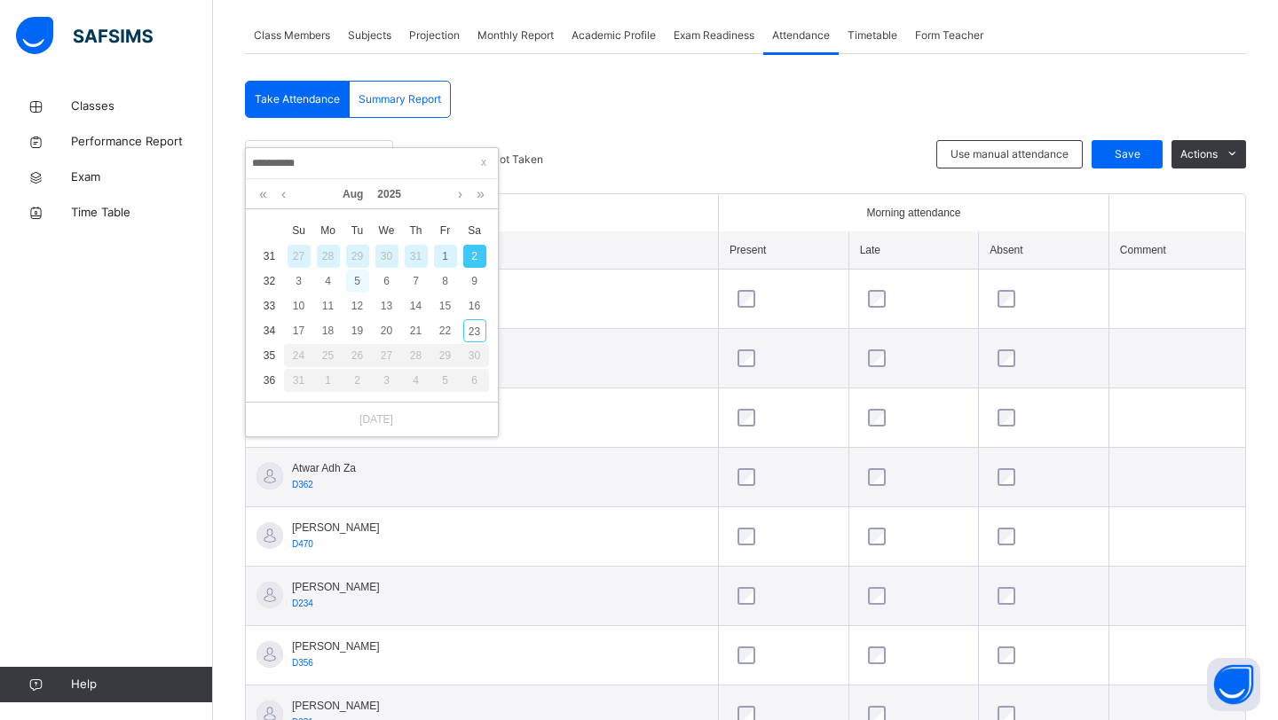
click at [349, 291] on div "5" at bounding box center [357, 281] width 23 height 23
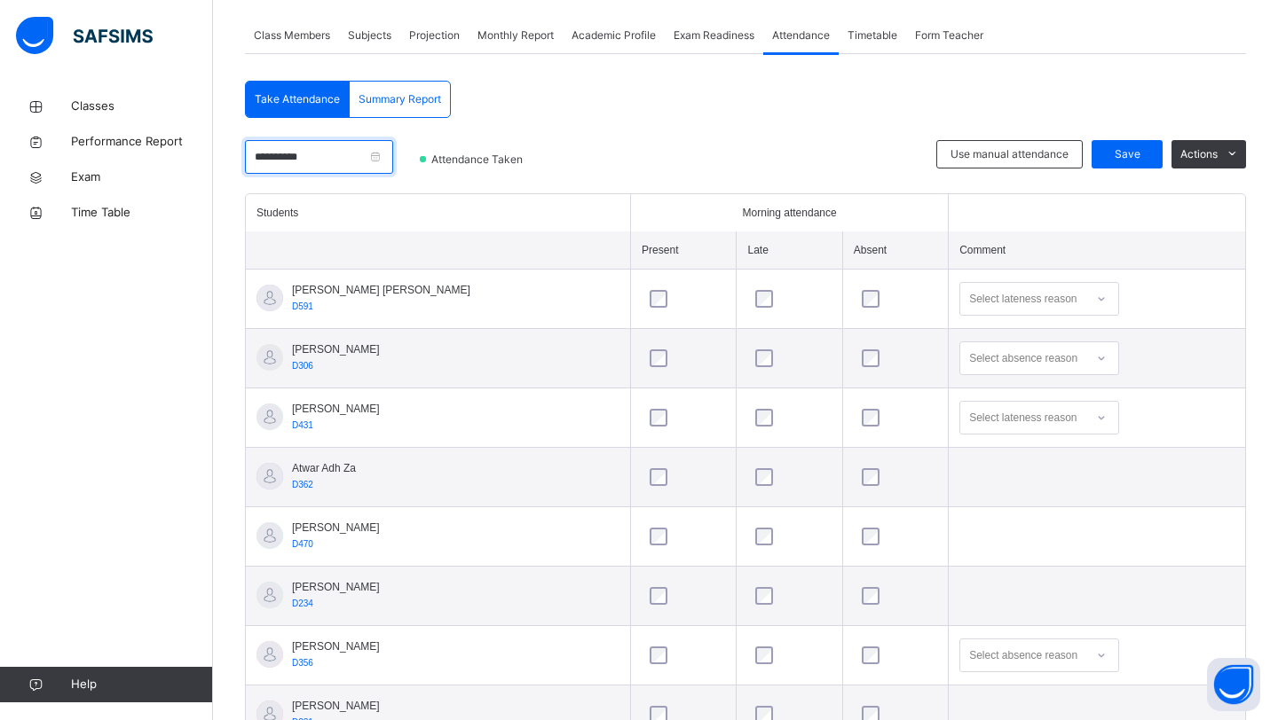
click at [267, 161] on input "**********" at bounding box center [319, 157] width 148 height 34
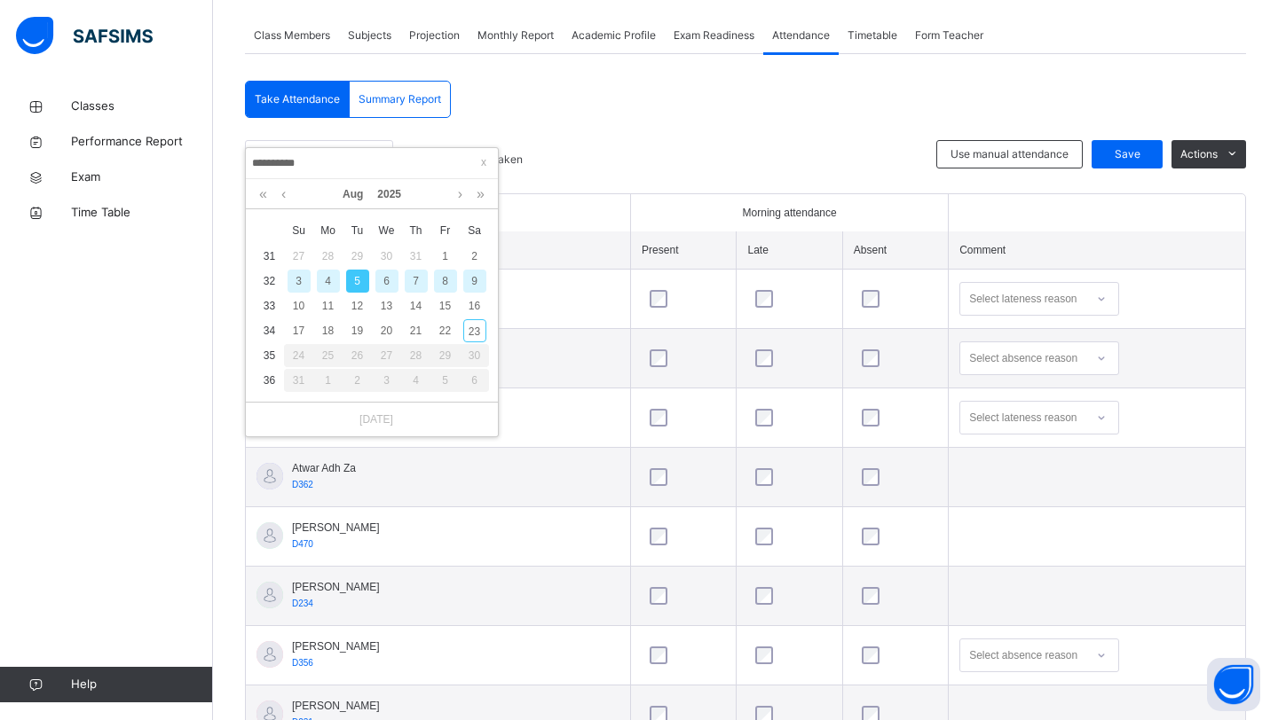
click at [415, 285] on div "7" at bounding box center [416, 281] width 23 height 23
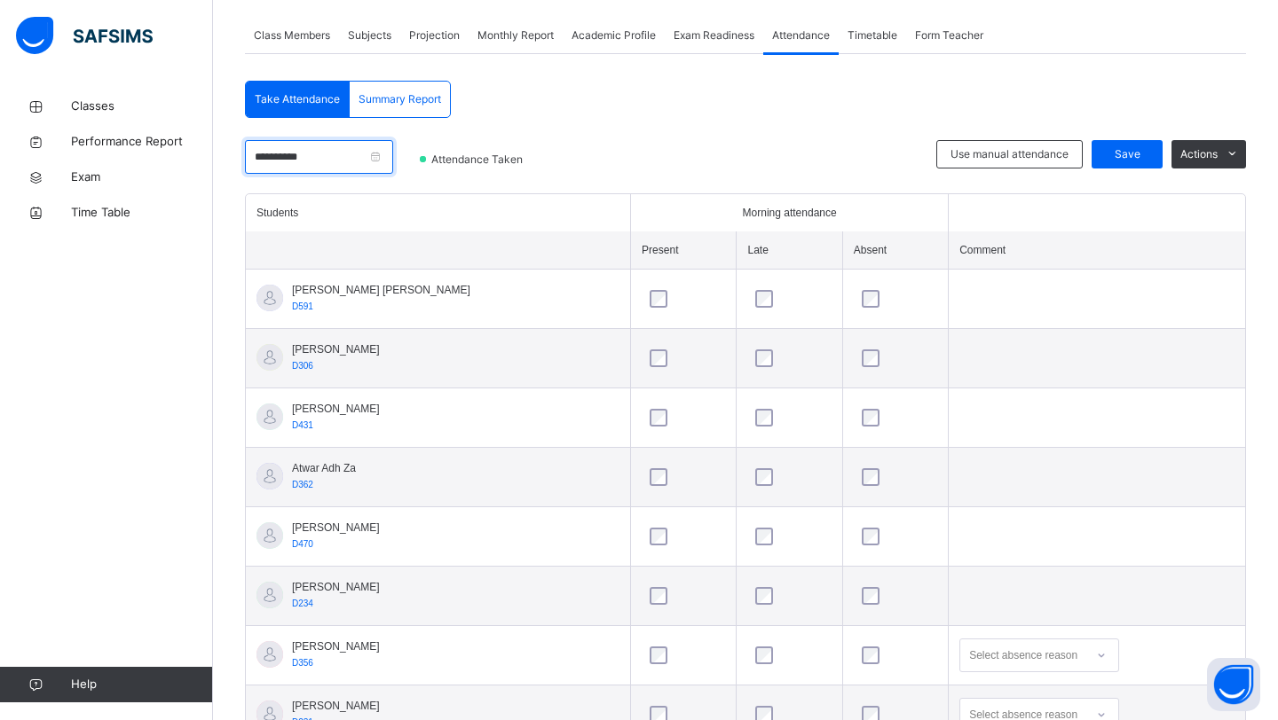
click at [376, 159] on input "**********" at bounding box center [319, 157] width 148 height 34
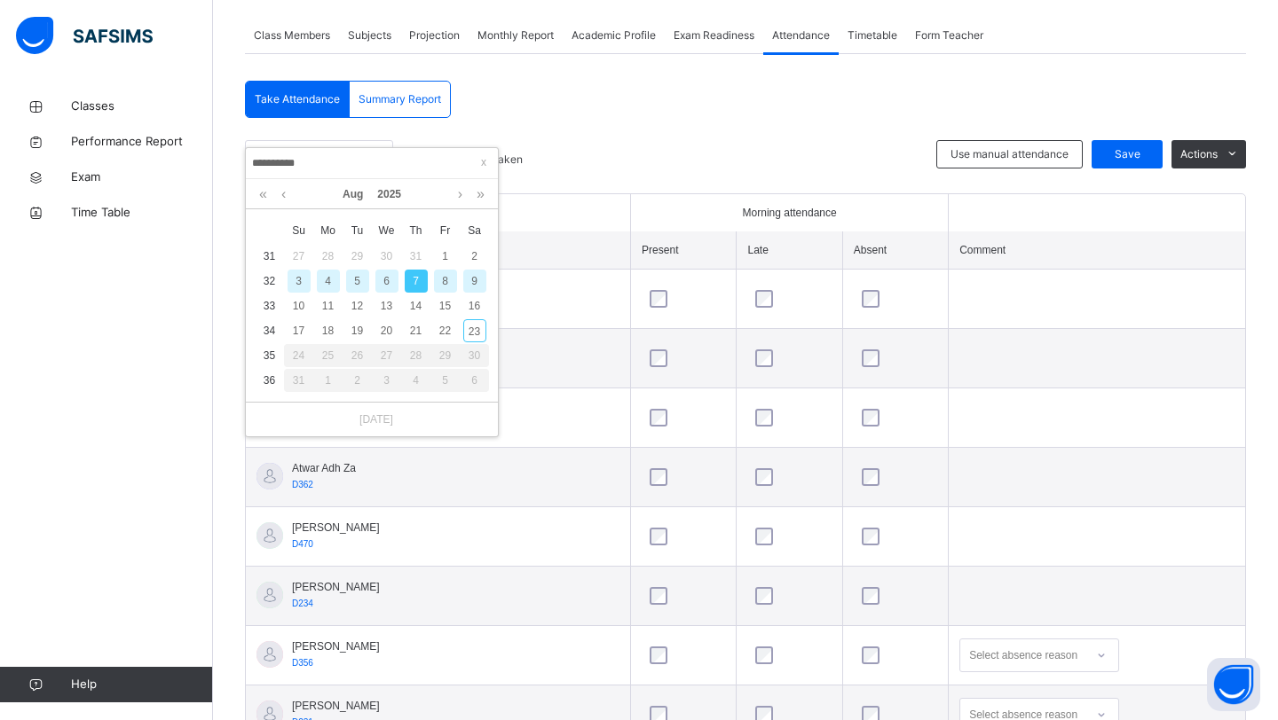
click at [473, 272] on div "9" at bounding box center [474, 281] width 23 height 23
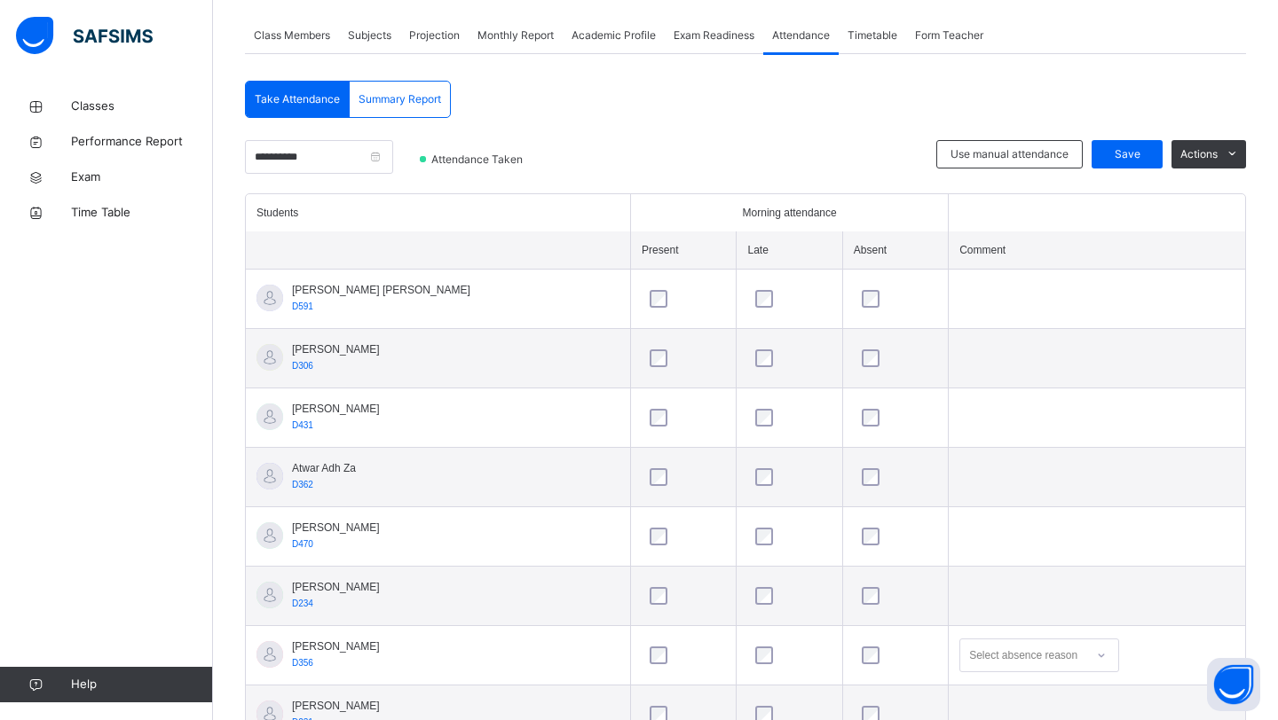
click at [339, 139] on div "**********" at bounding box center [745, 621] width 1001 height 971
click at [335, 161] on input "**********" at bounding box center [319, 157] width 148 height 34
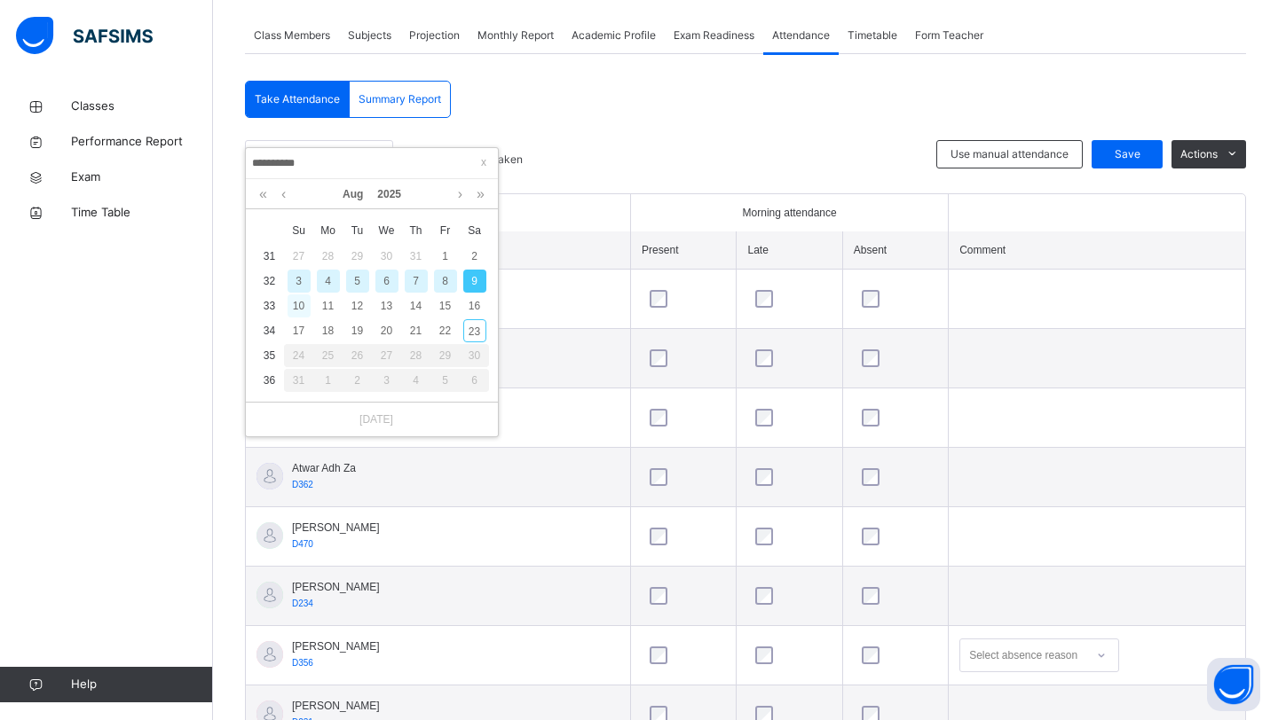
click at [307, 306] on div "10" at bounding box center [298, 306] width 23 height 23
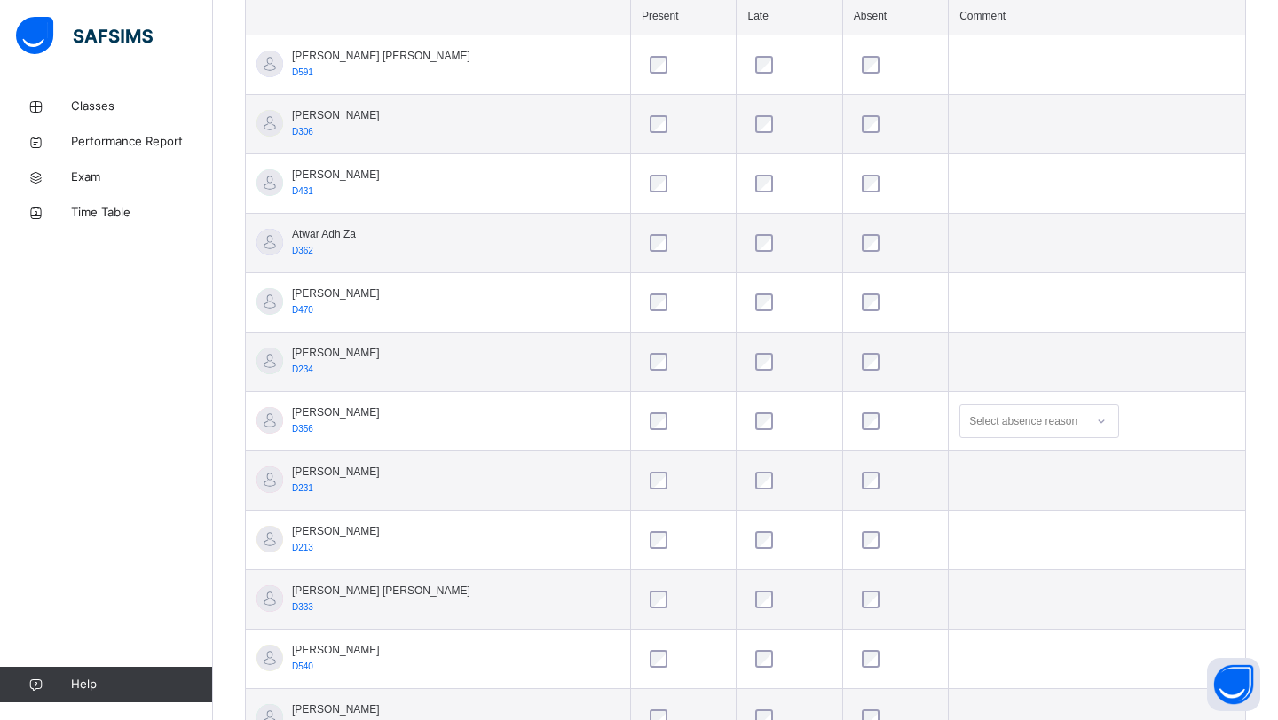
scroll to position [551, 0]
click at [858, 600] on div at bounding box center [895, 599] width 75 height 18
click at [842, 609] on td at bounding box center [895, 599] width 106 height 59
click at [854, 609] on div at bounding box center [895, 598] width 83 height 37
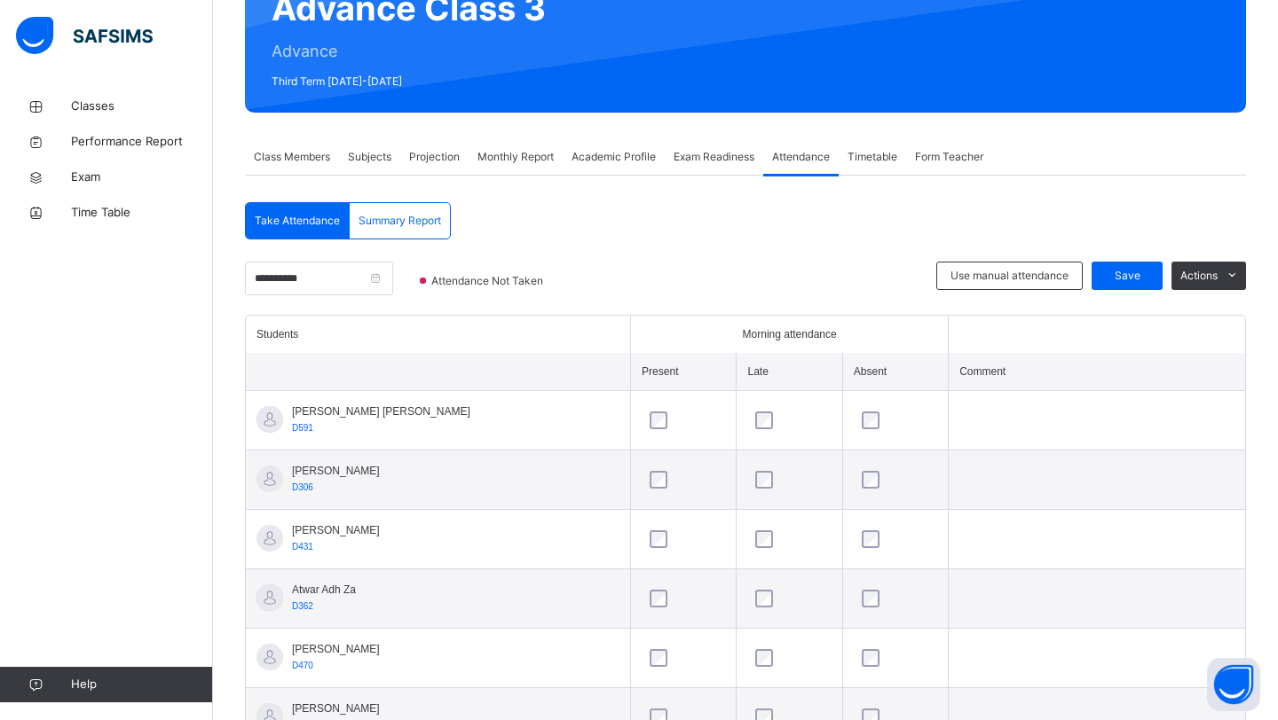
scroll to position [0, 0]
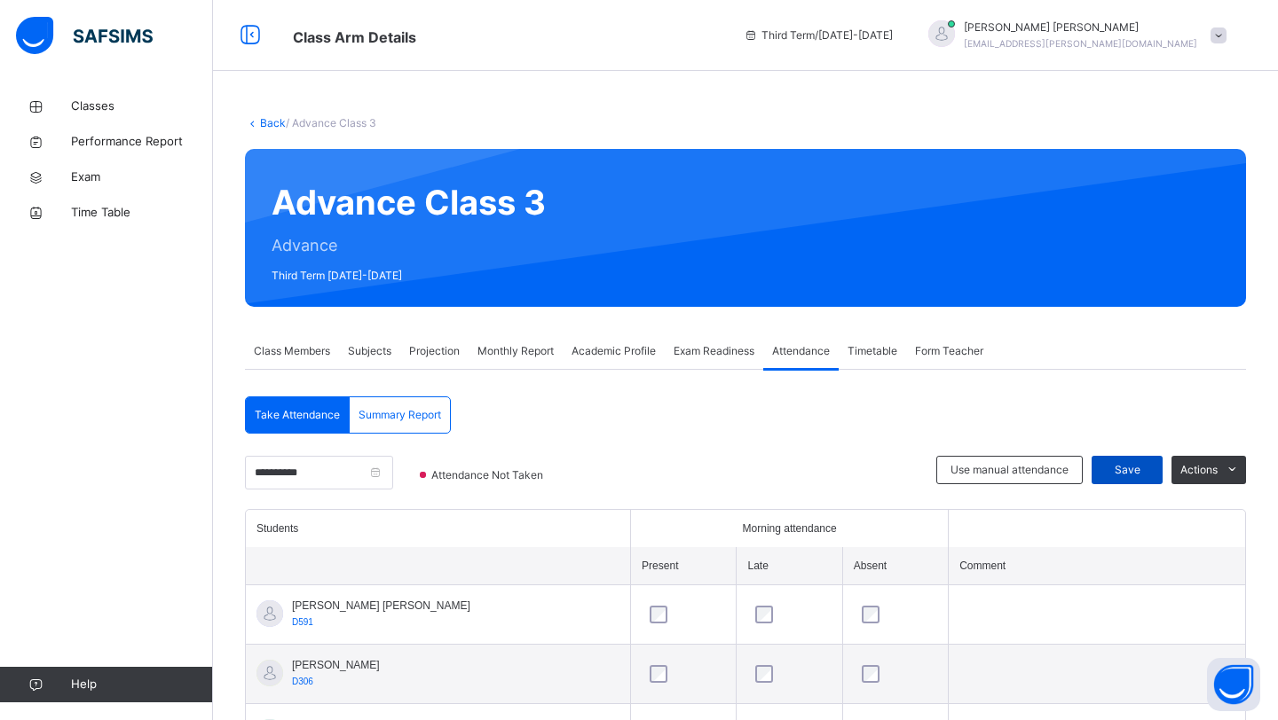
click at [1102, 479] on div "Save" at bounding box center [1126, 470] width 71 height 28
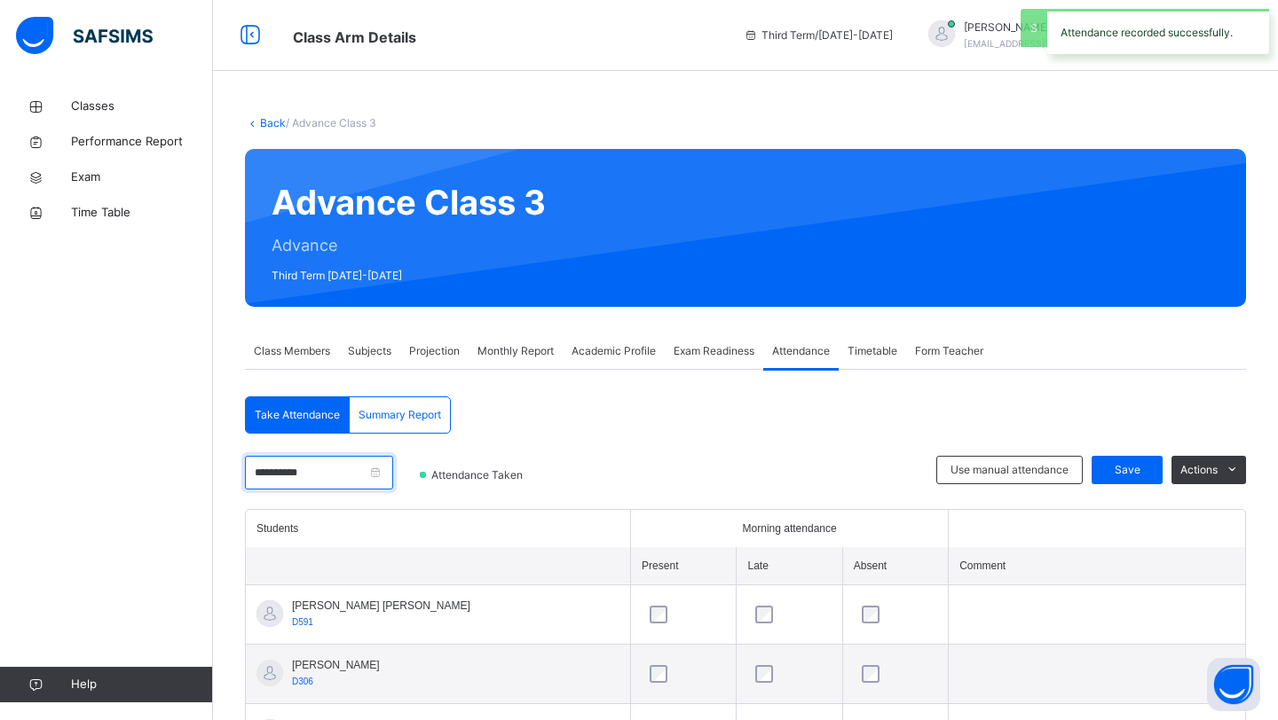
click at [342, 473] on input "**********" at bounding box center [319, 473] width 148 height 34
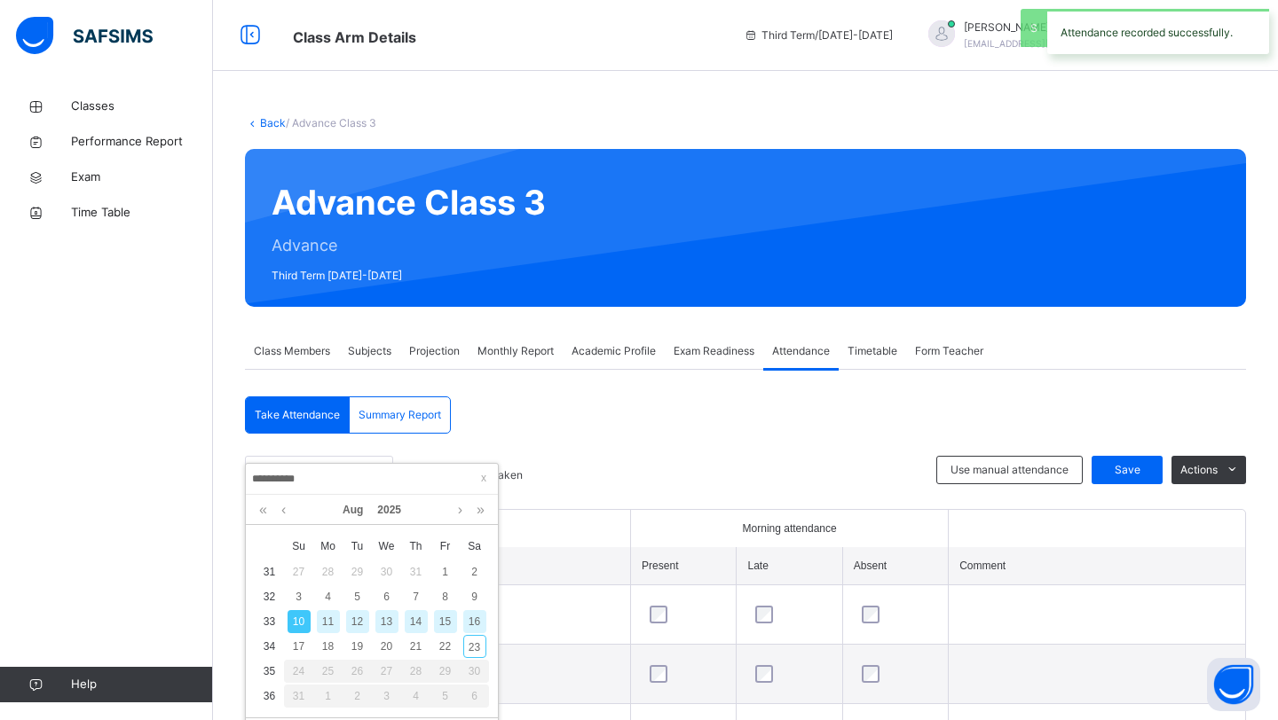
click at [360, 618] on div "12" at bounding box center [357, 621] width 23 height 23
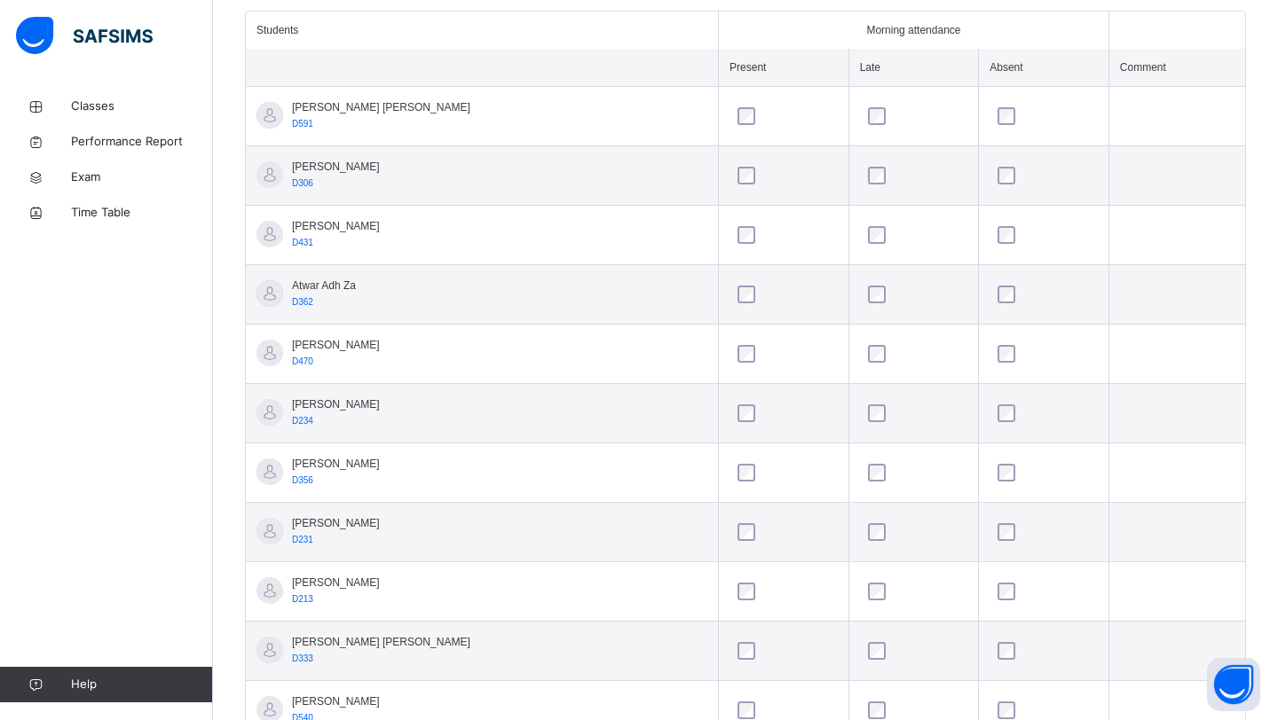
scroll to position [553, 0]
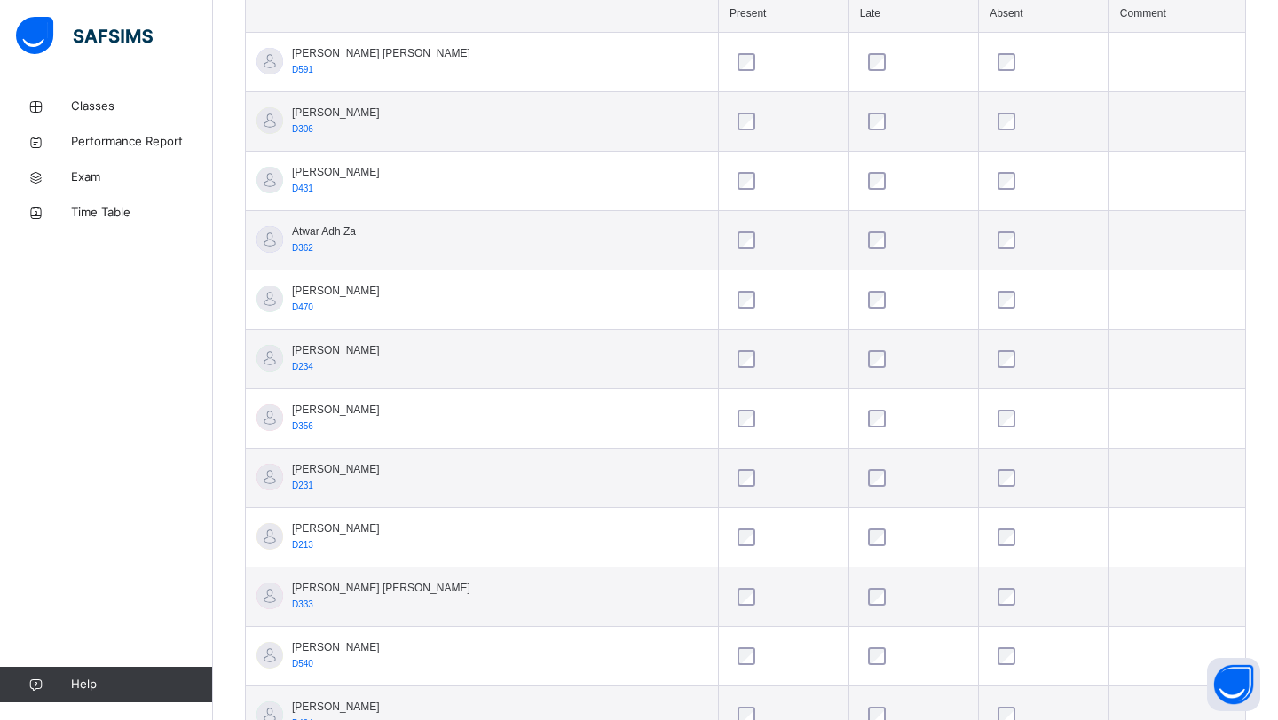
click at [994, 415] on div at bounding box center [1043, 419] width 99 height 18
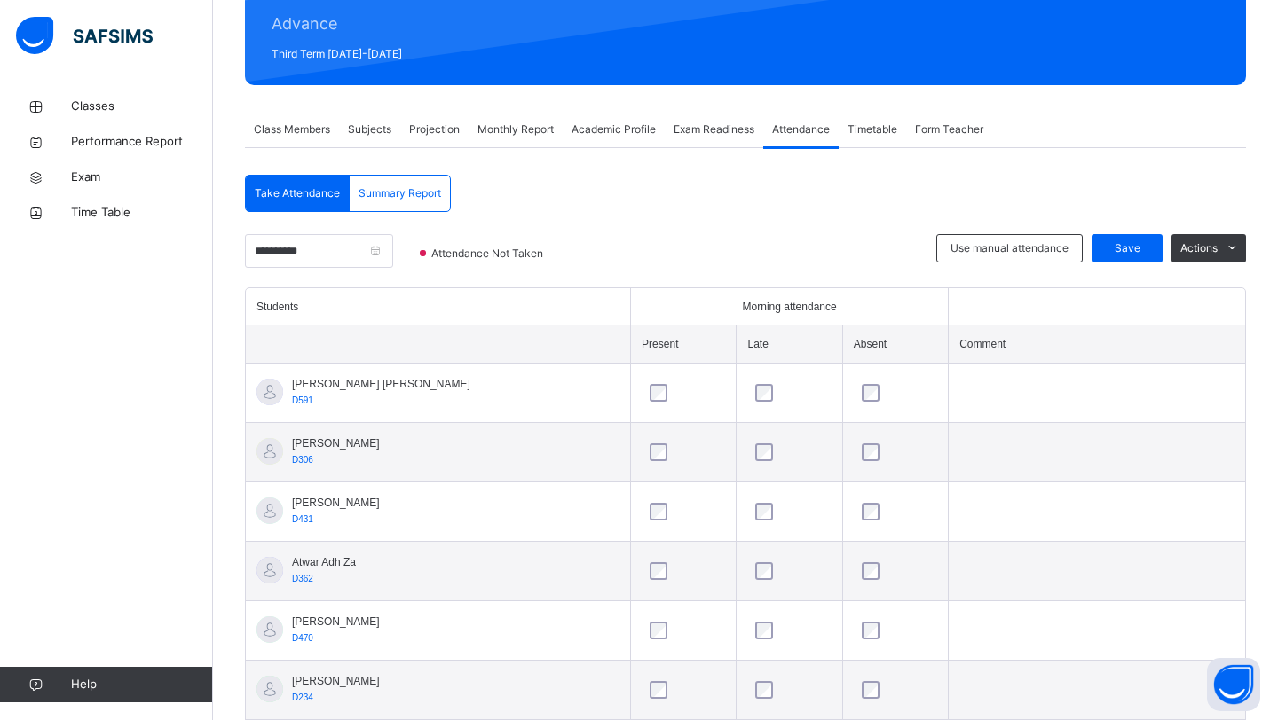
scroll to position [129, 0]
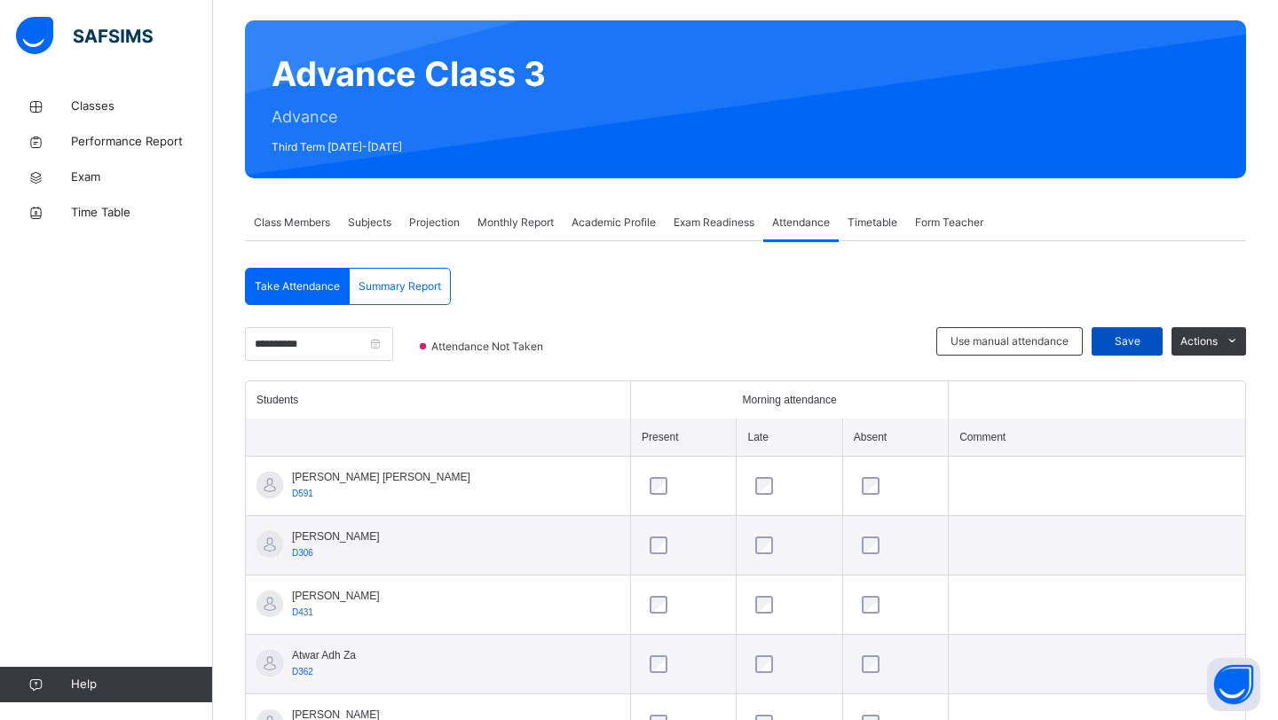
click at [1096, 334] on div "Save" at bounding box center [1126, 341] width 71 height 28
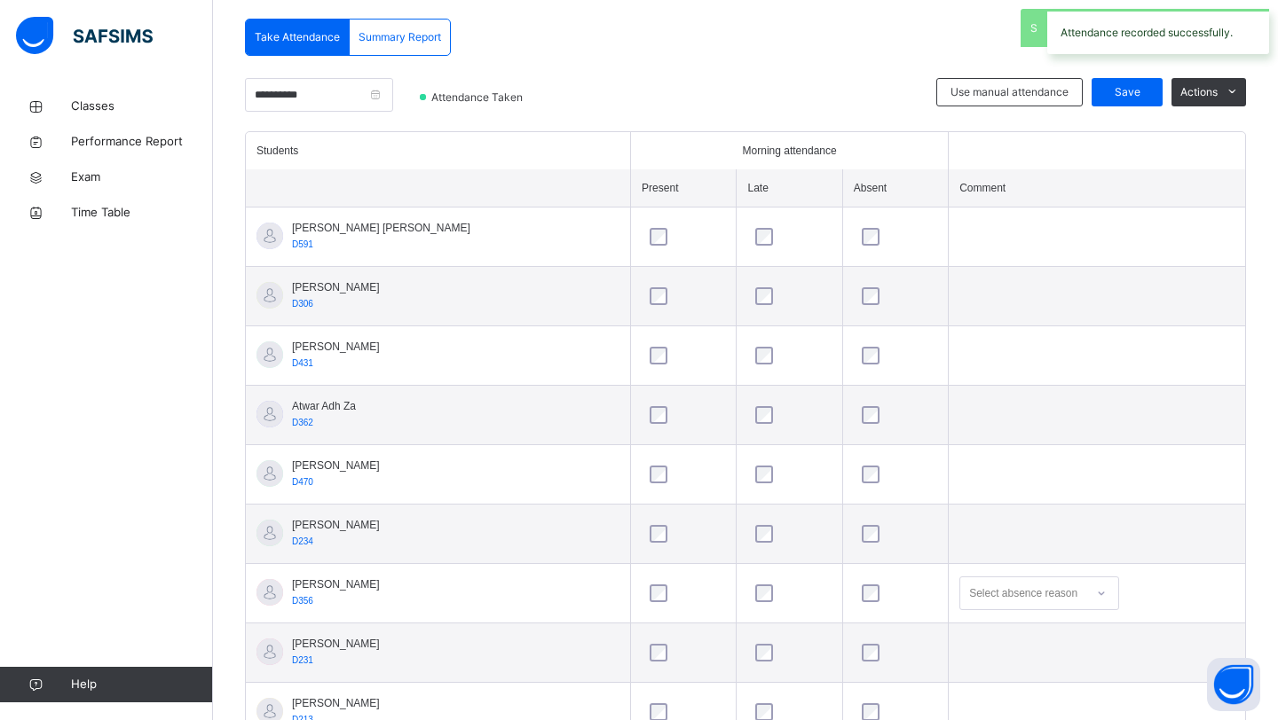
scroll to position [347, 0]
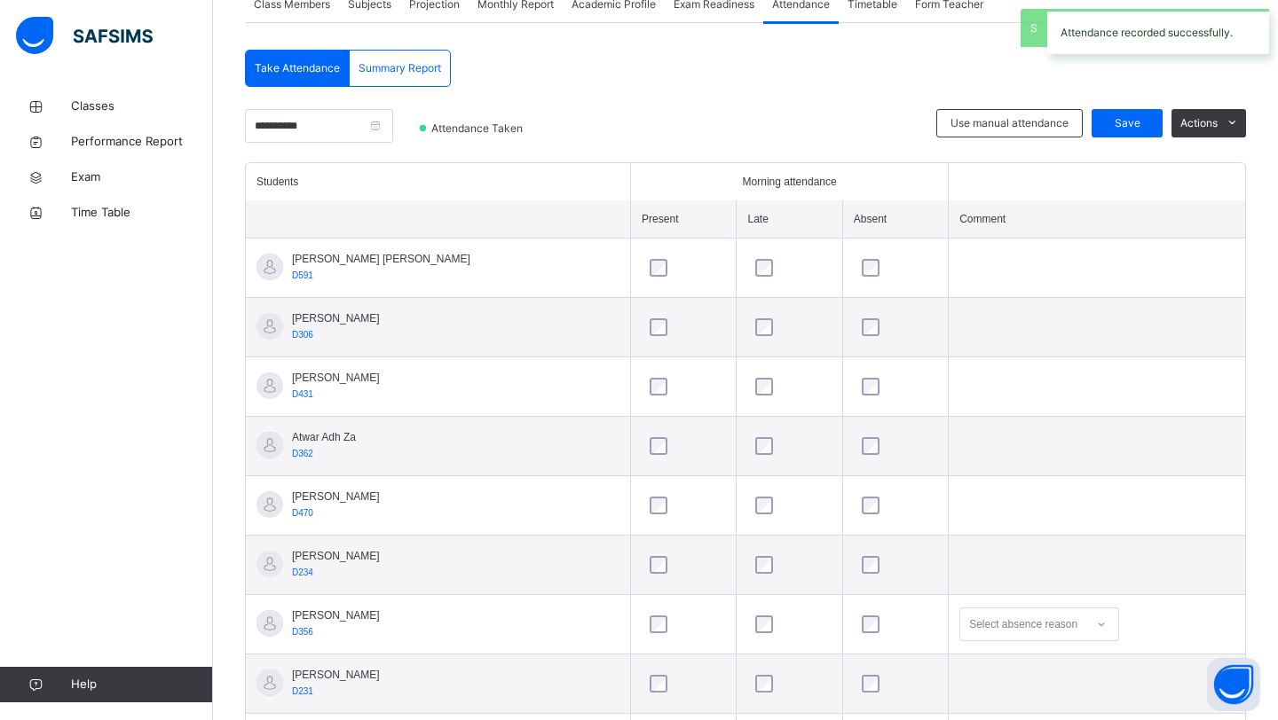
click at [391, 144] on div "**********" at bounding box center [319, 135] width 148 height 53
click at [378, 134] on input "**********" at bounding box center [319, 126] width 148 height 34
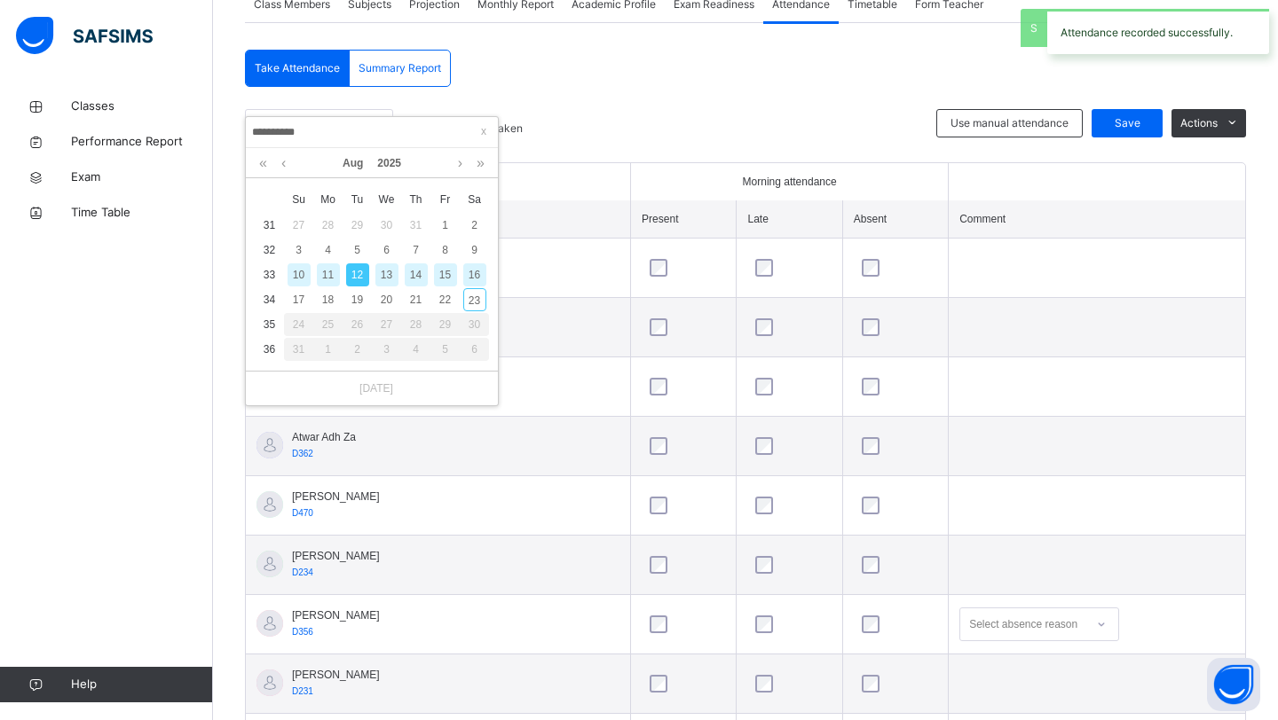
click at [413, 277] on div "14" at bounding box center [416, 275] width 23 height 23
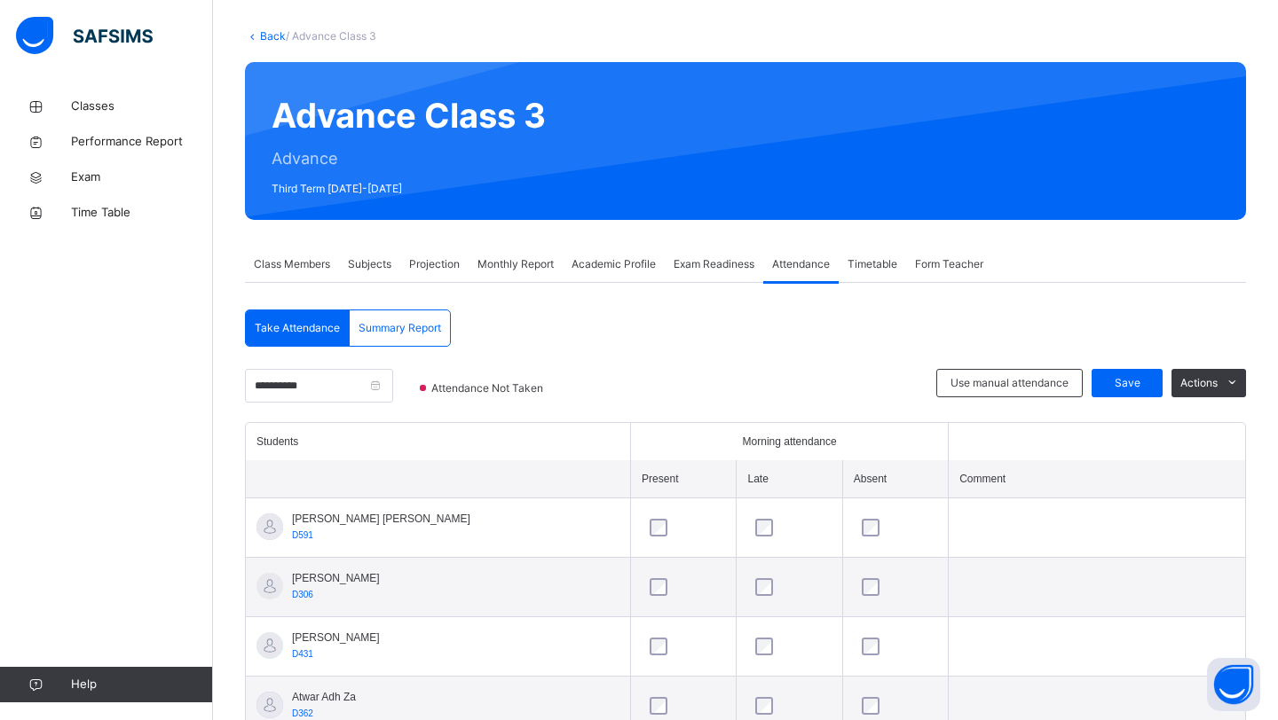
scroll to position [0, 0]
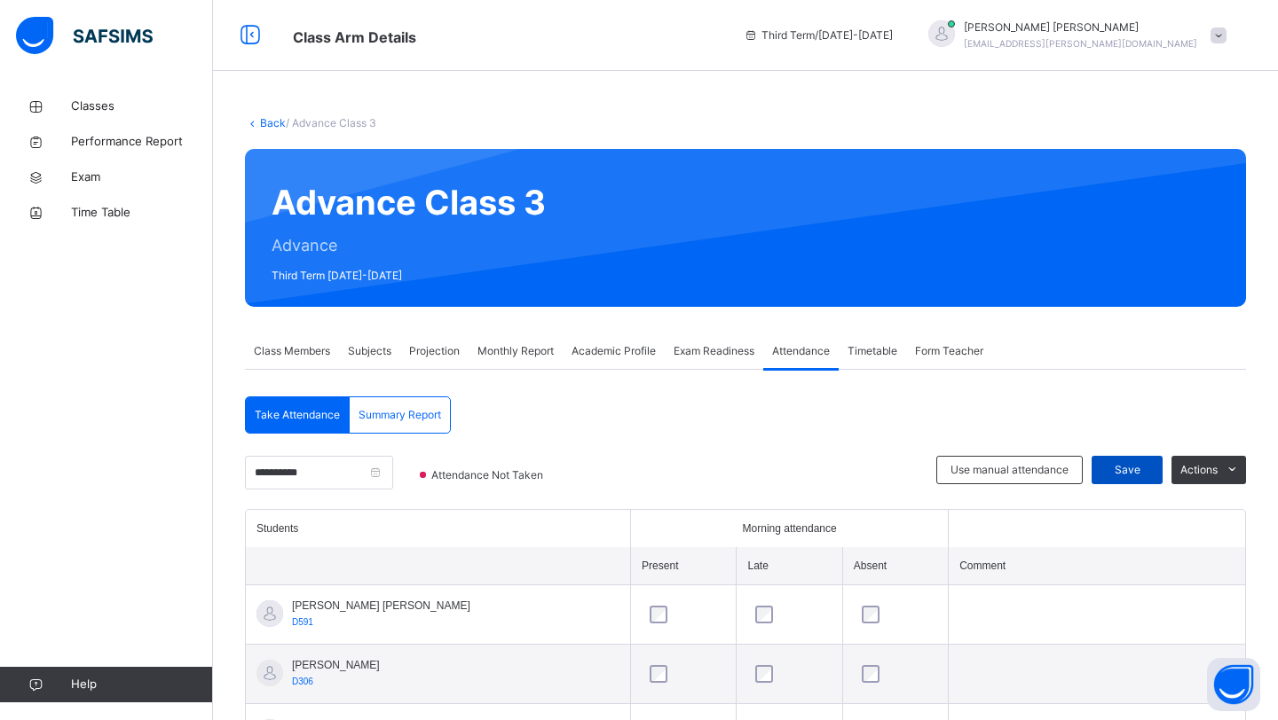
click at [1118, 479] on div "Save" at bounding box center [1126, 470] width 71 height 28
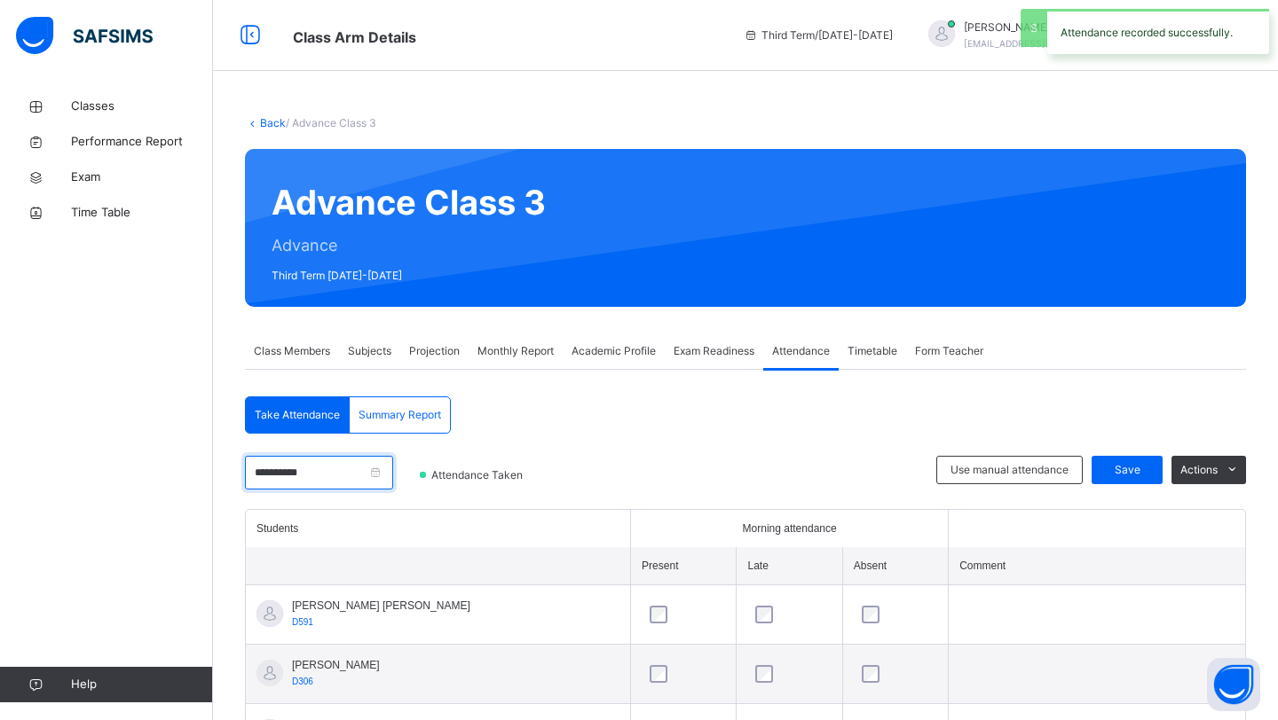
click at [290, 468] on input "**********" at bounding box center [319, 473] width 148 height 34
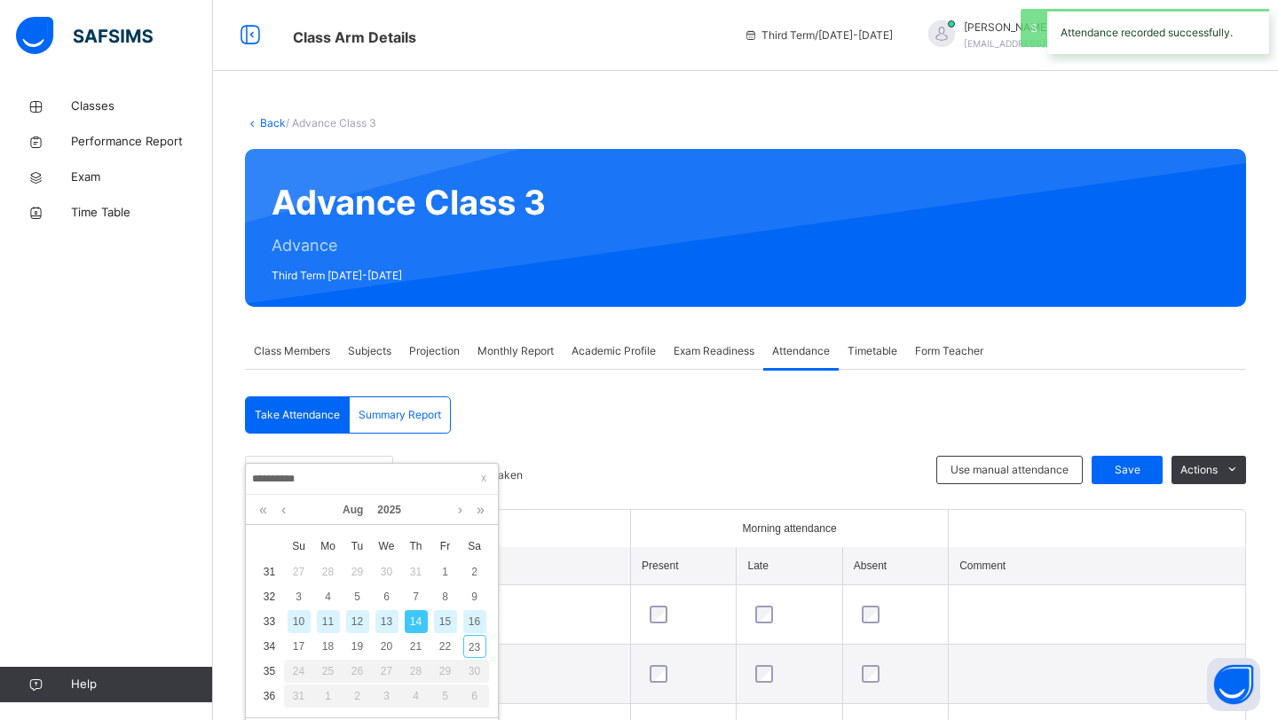
click at [484, 625] on div "16" at bounding box center [474, 621] width 23 height 23
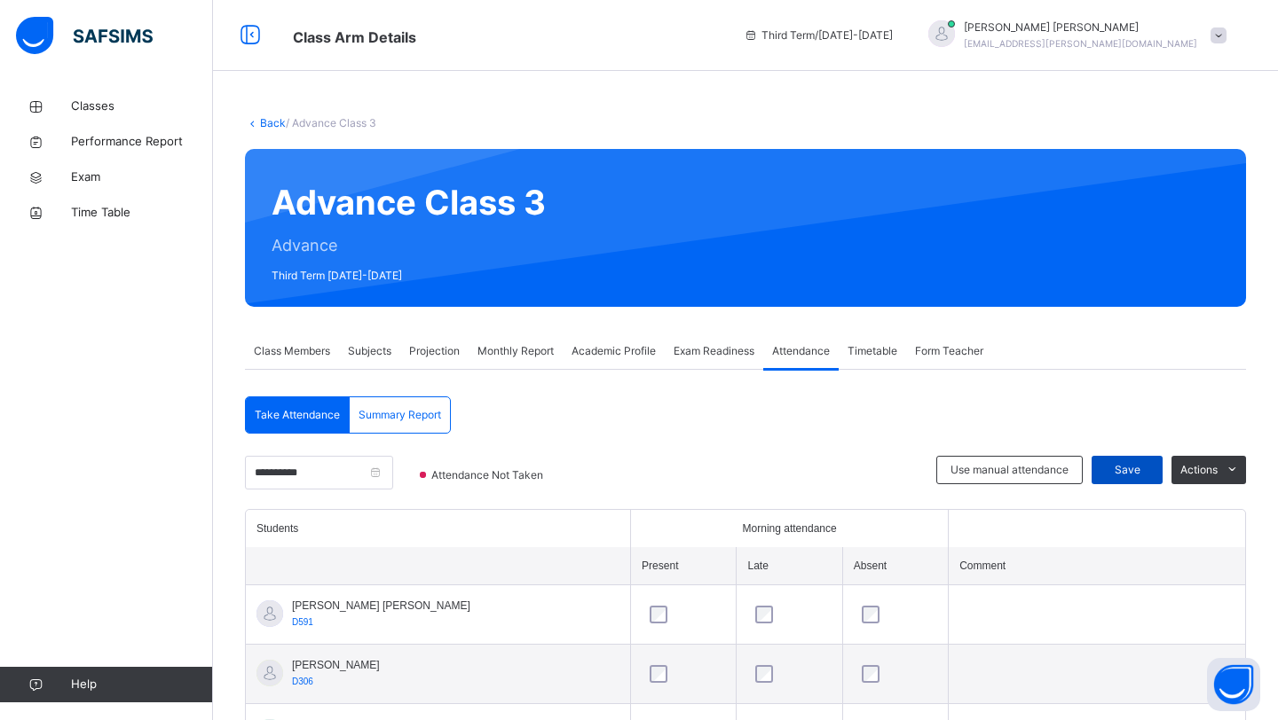
click at [1105, 468] on span "Save" at bounding box center [1127, 470] width 44 height 16
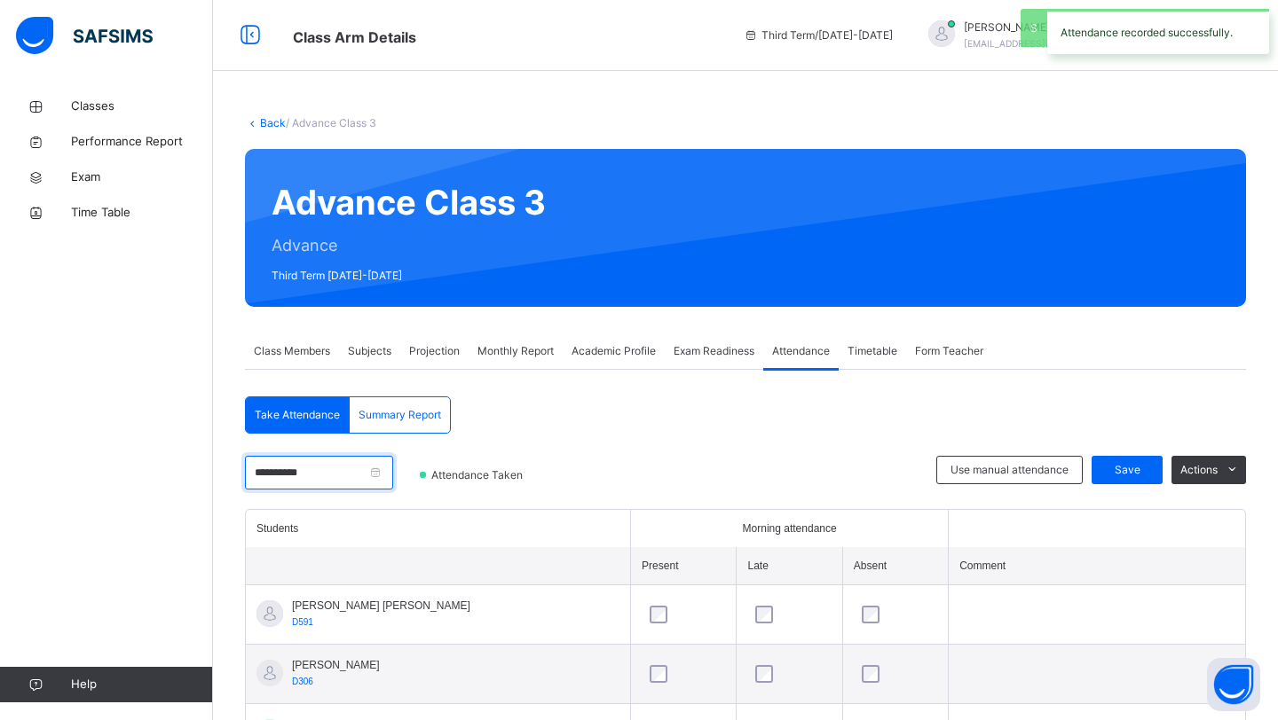
click at [313, 471] on input "**********" at bounding box center [319, 473] width 148 height 34
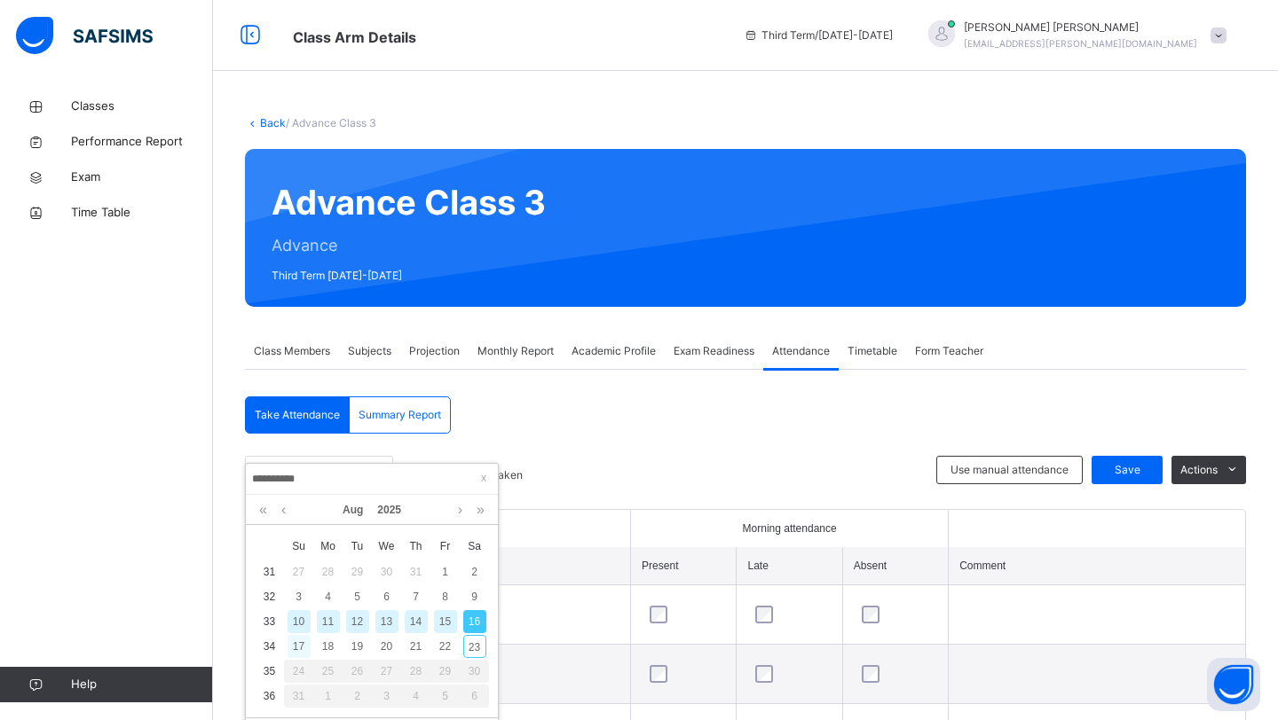
click at [302, 635] on div "17" at bounding box center [298, 646] width 23 height 23
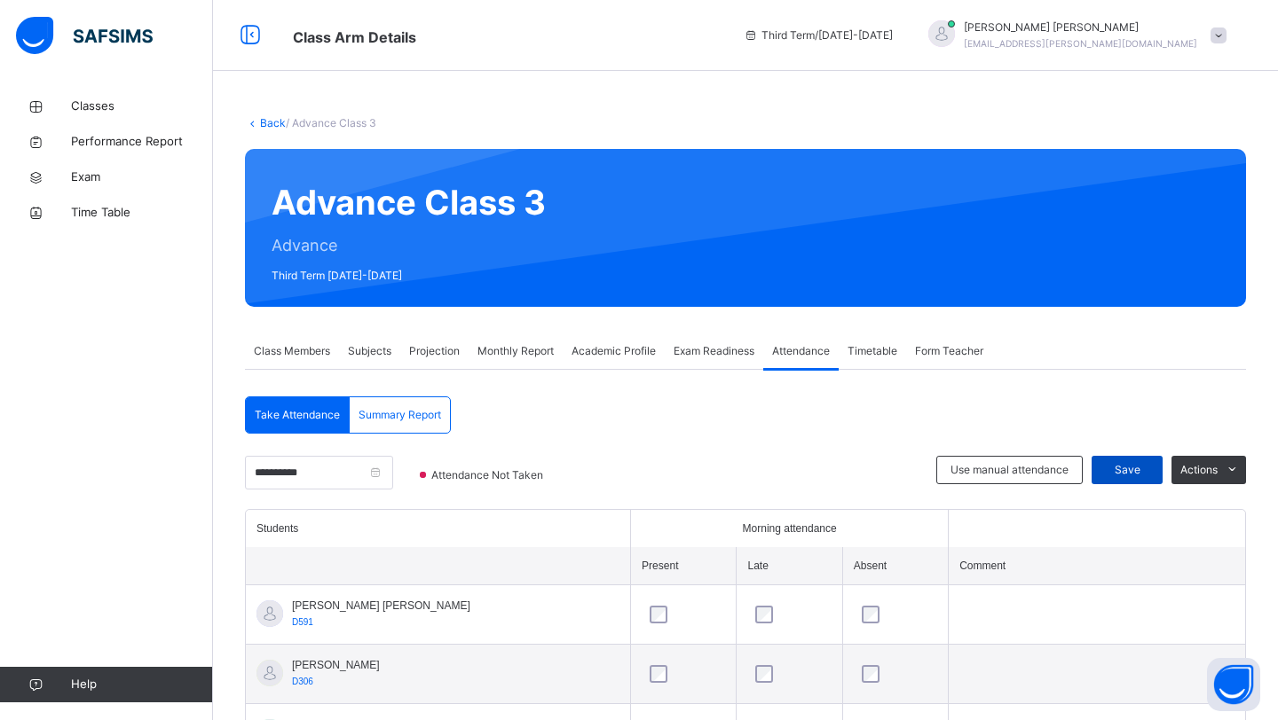
click at [1123, 481] on div "Save" at bounding box center [1126, 470] width 71 height 28
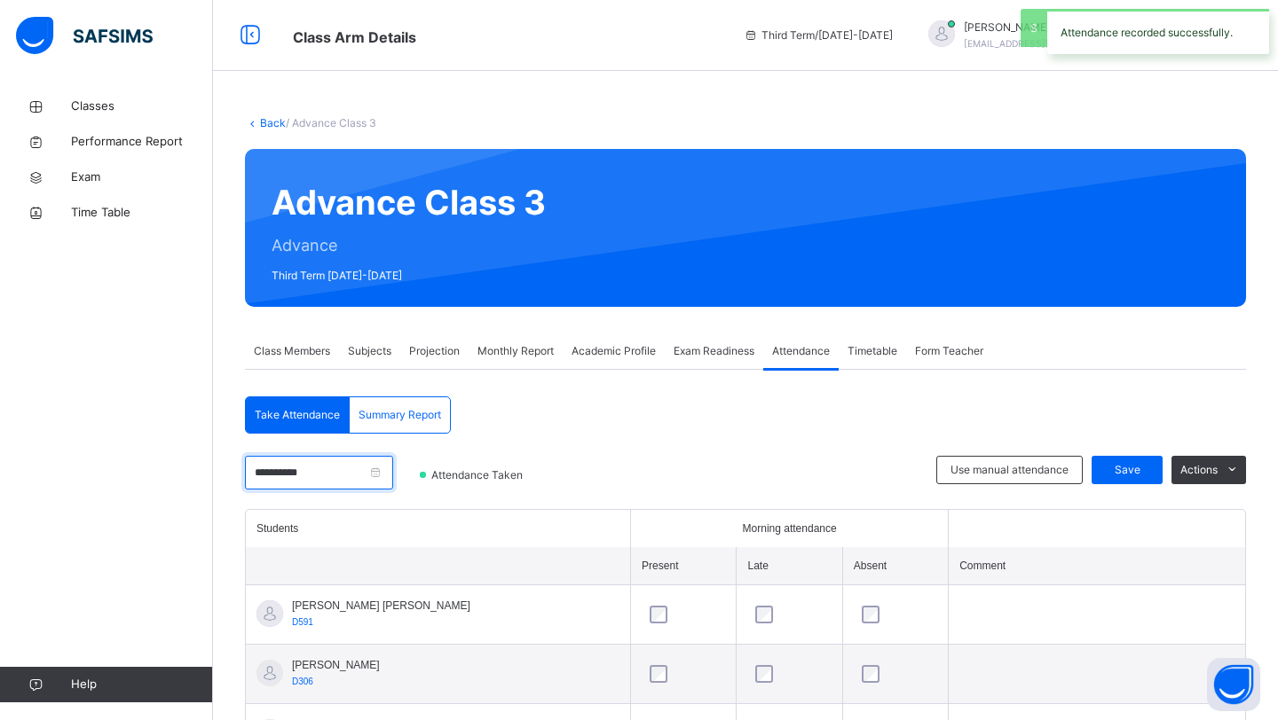
click at [311, 461] on input "**********" at bounding box center [319, 473] width 148 height 34
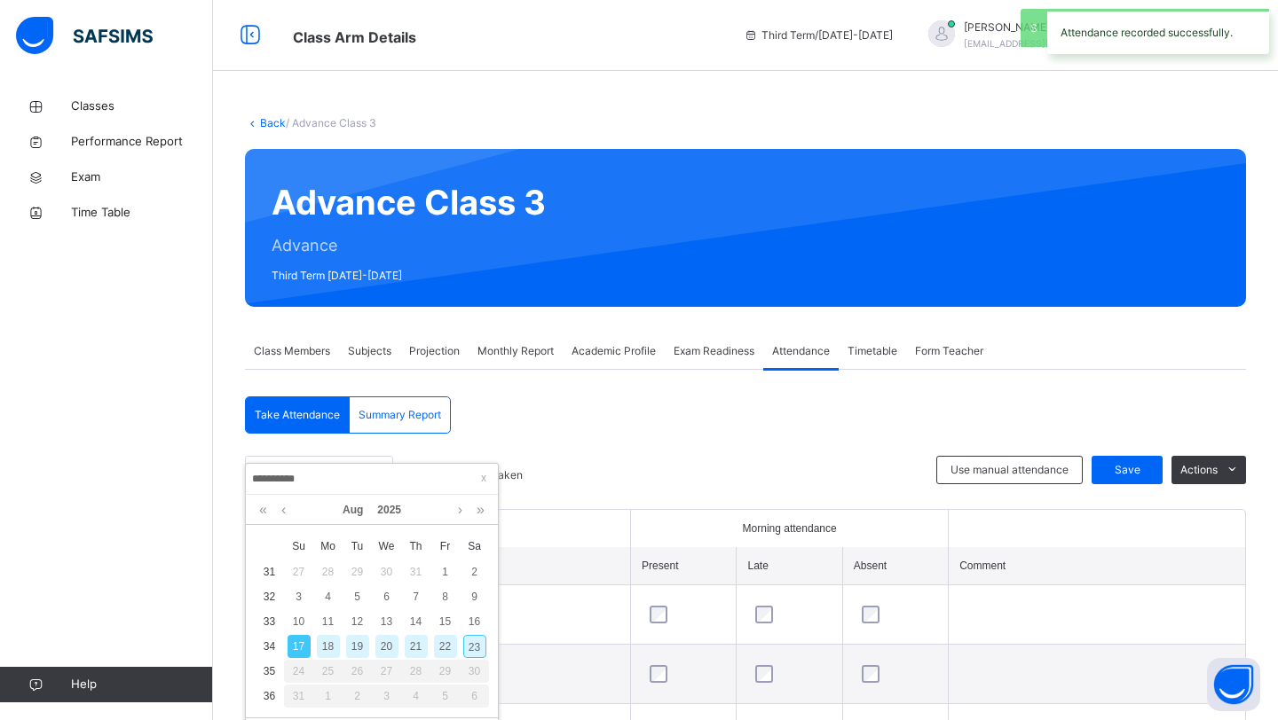
click at [366, 644] on div "19" at bounding box center [357, 646] width 23 height 23
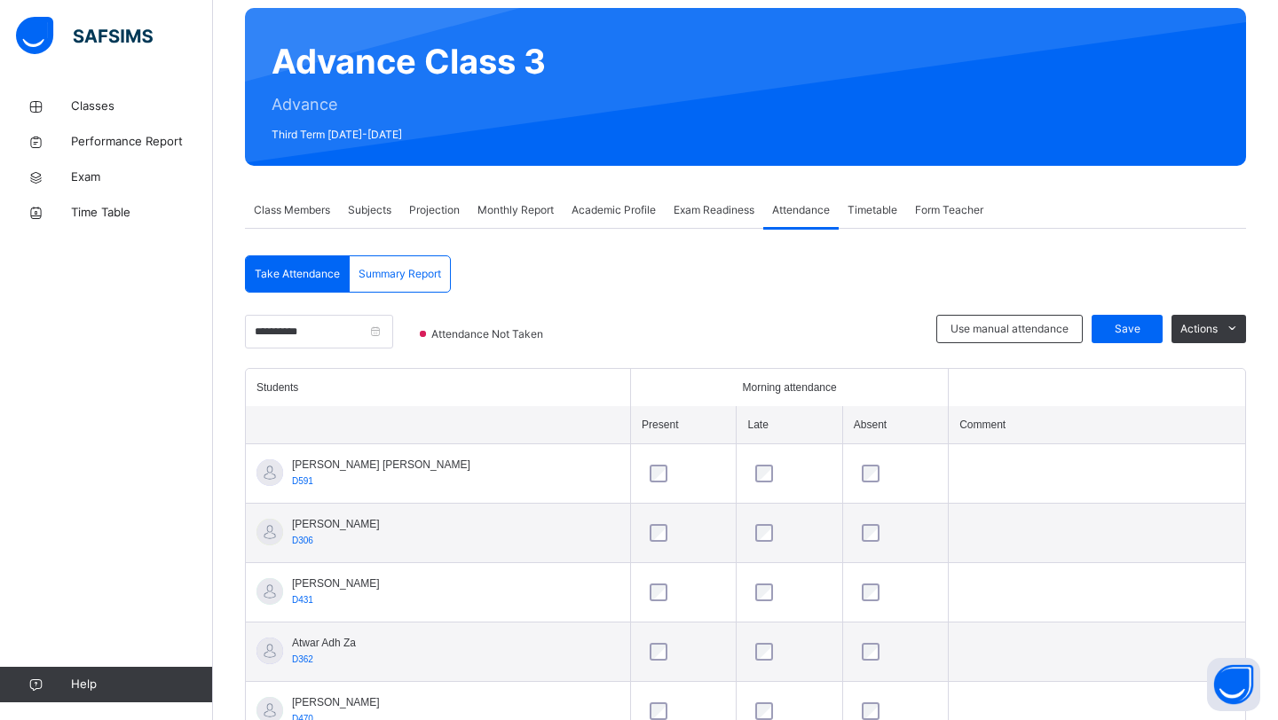
scroll to position [96, 0]
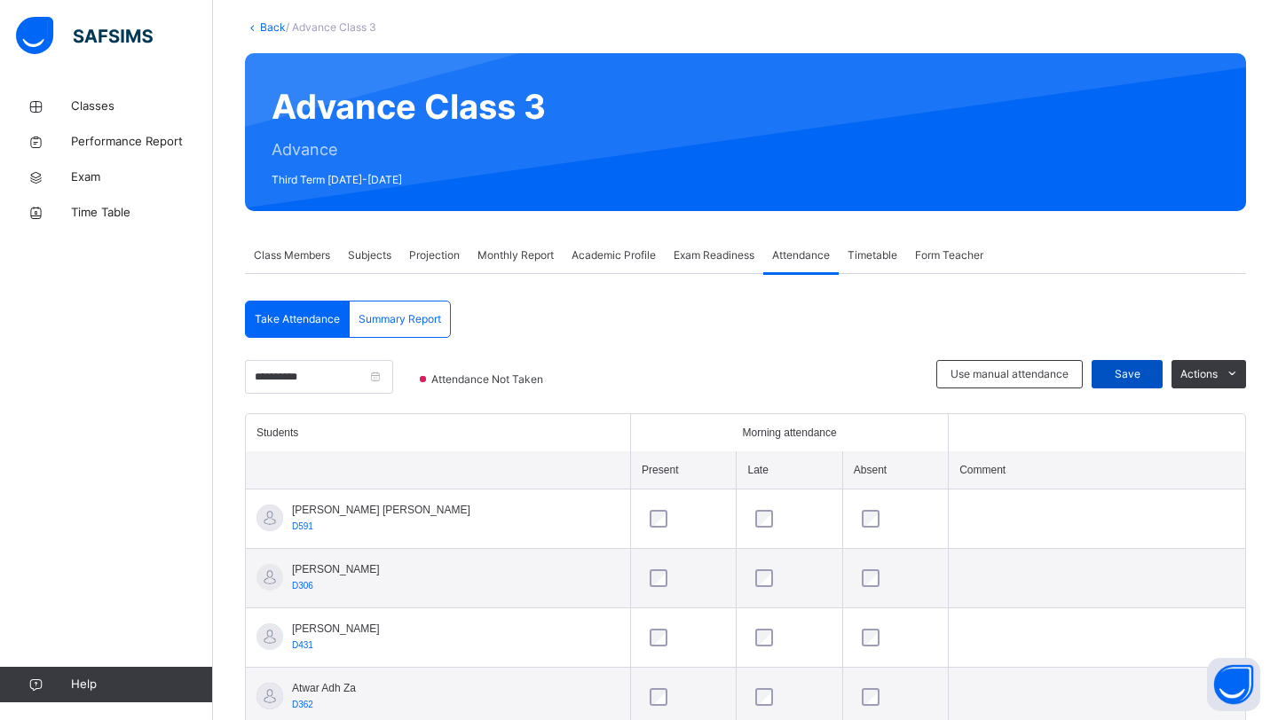
click at [1102, 382] on div "Save" at bounding box center [1126, 374] width 71 height 28
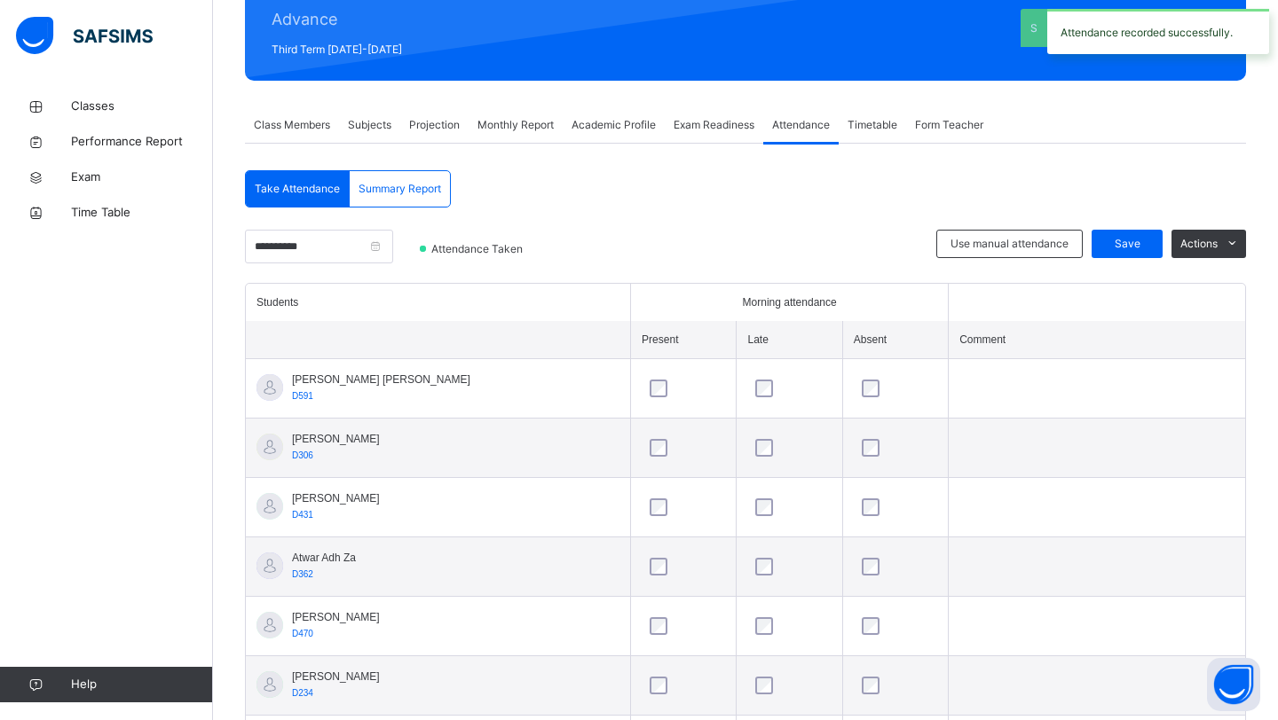
scroll to position [0, 0]
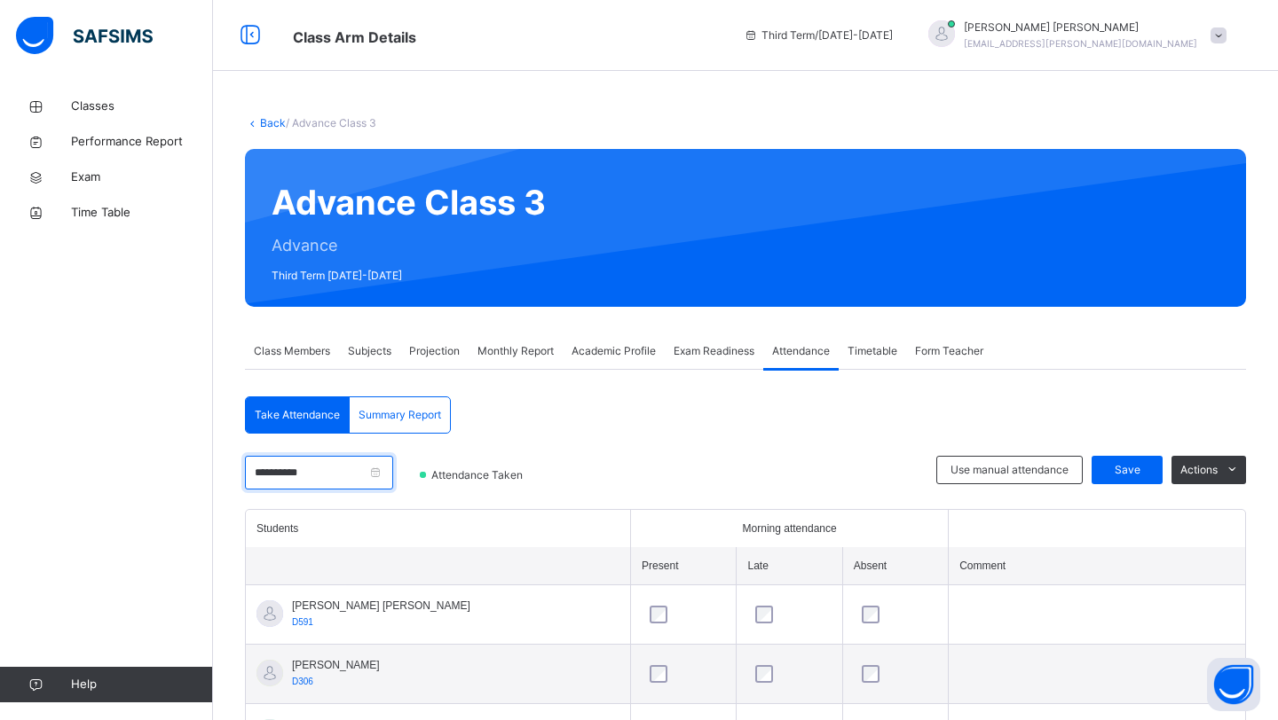
click at [279, 468] on input "**********" at bounding box center [319, 473] width 148 height 34
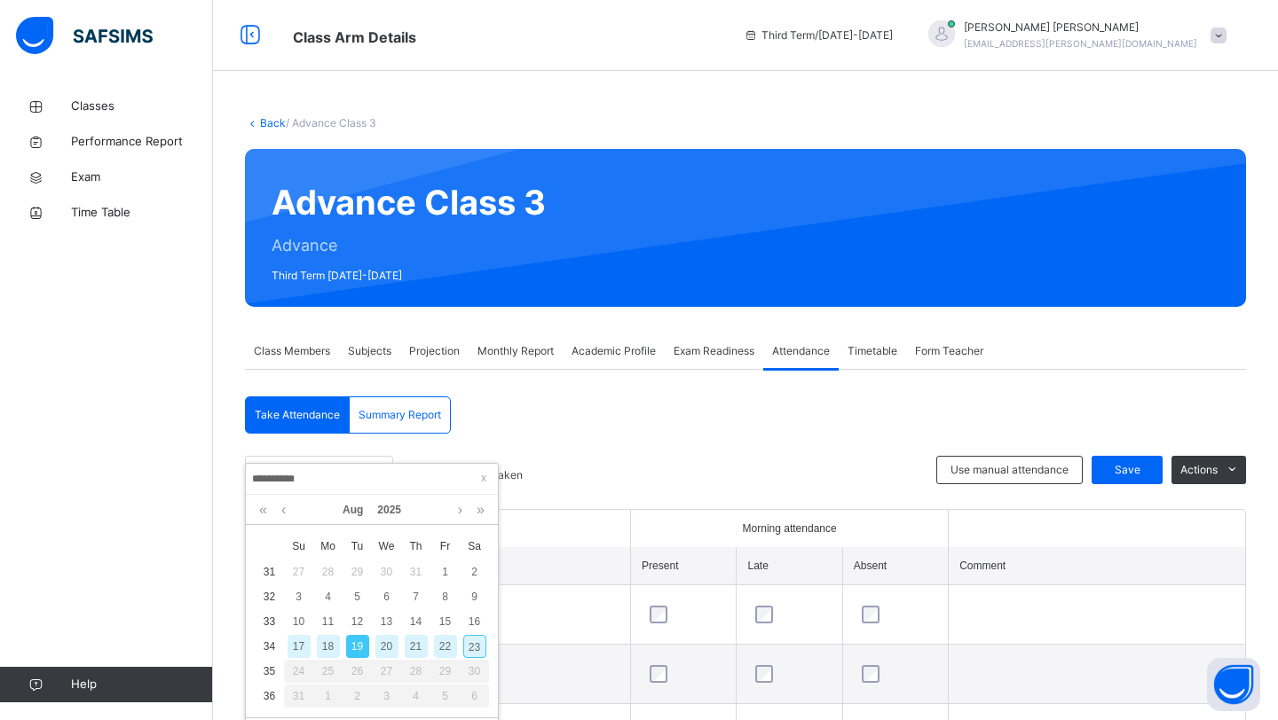
click at [410, 645] on div "21" at bounding box center [416, 646] width 23 height 23
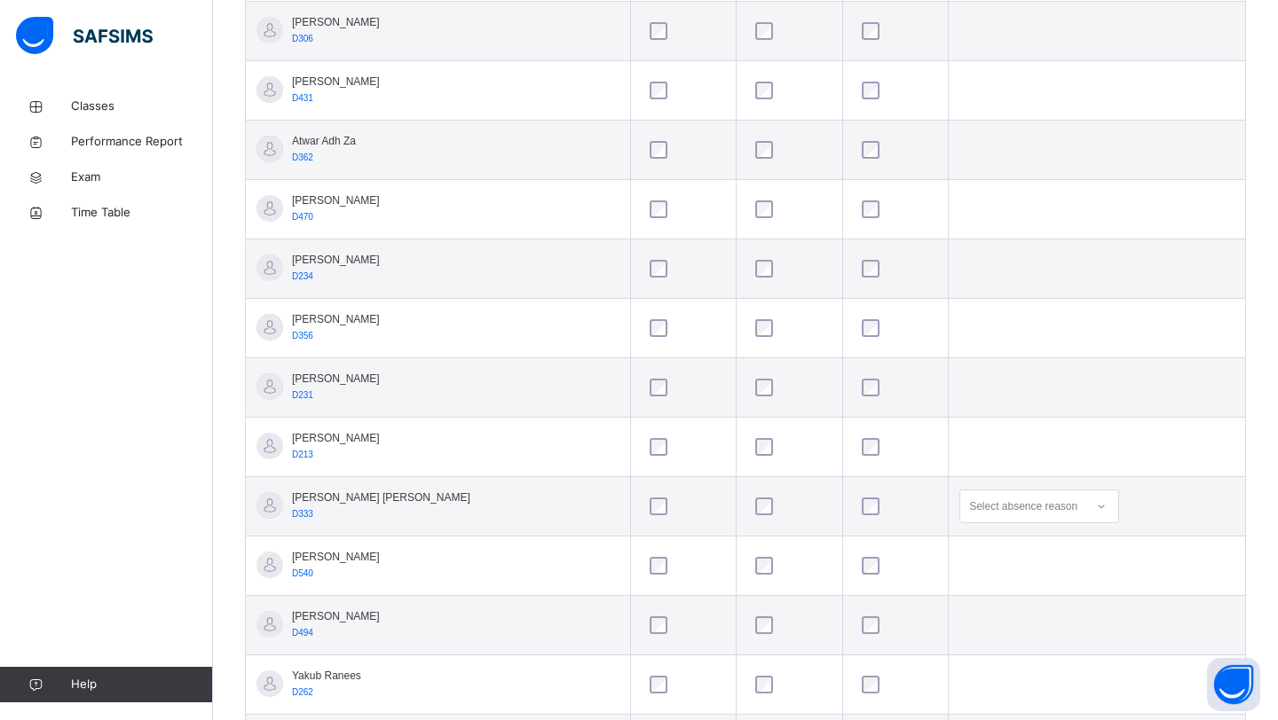
scroll to position [645, 0]
click at [970, 526] on td "Select absence reason" at bounding box center [1097, 505] width 296 height 59
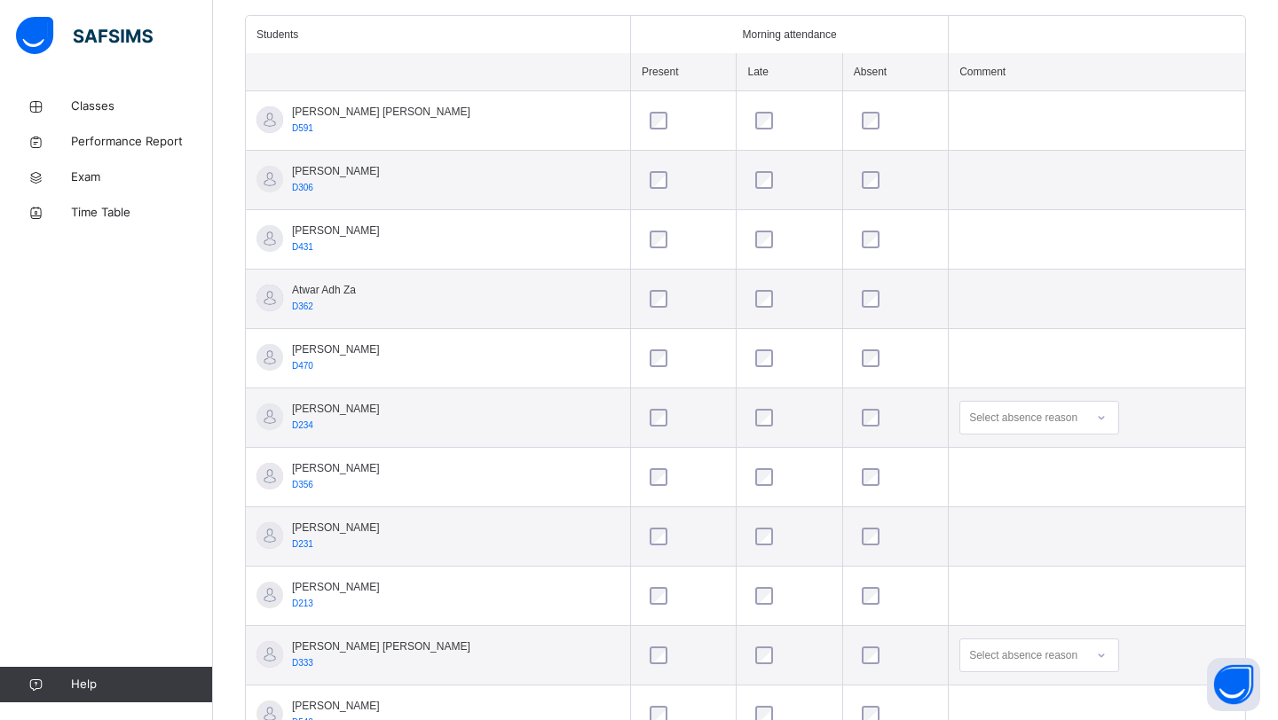
scroll to position [0, 0]
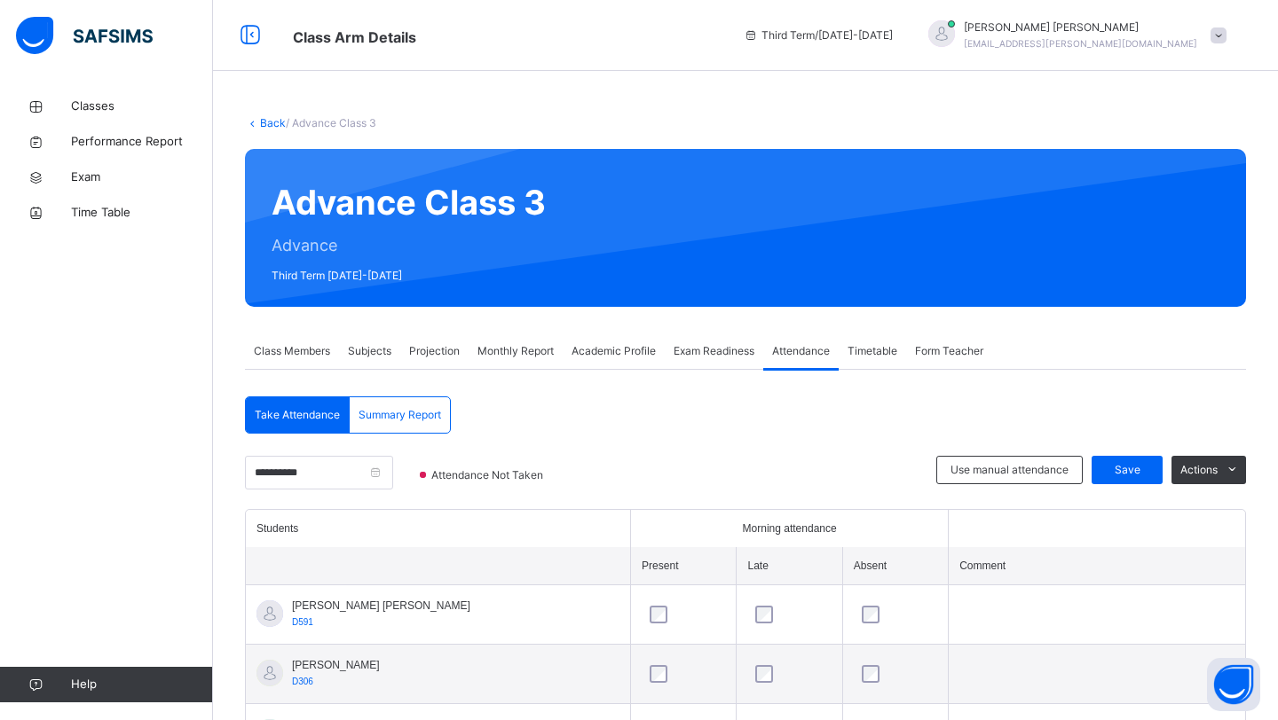
click at [1124, 485] on div "Use manual attendance Save Actions" at bounding box center [1091, 482] width 310 height 53
click at [1120, 472] on span "Save" at bounding box center [1127, 470] width 44 height 16
click at [382, 342] on div "Subjects" at bounding box center [369, 351] width 61 height 35
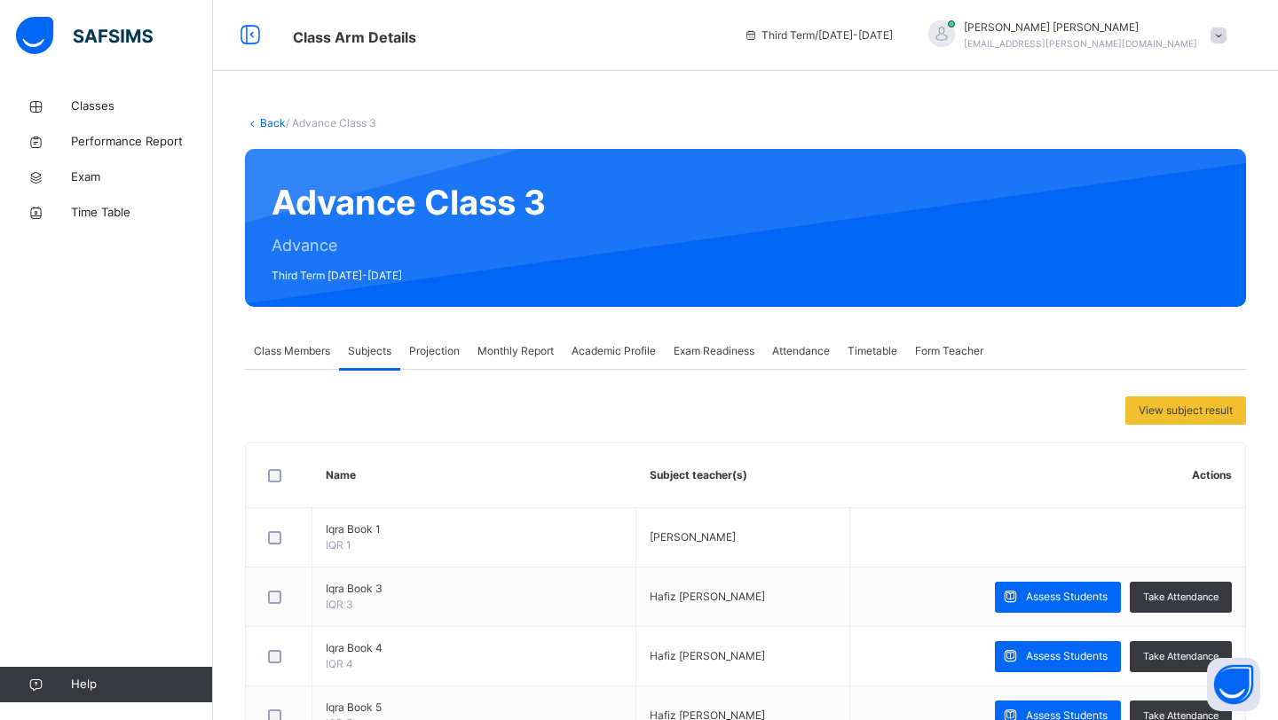
click at [452, 356] on span "Projection" at bounding box center [434, 351] width 51 height 16
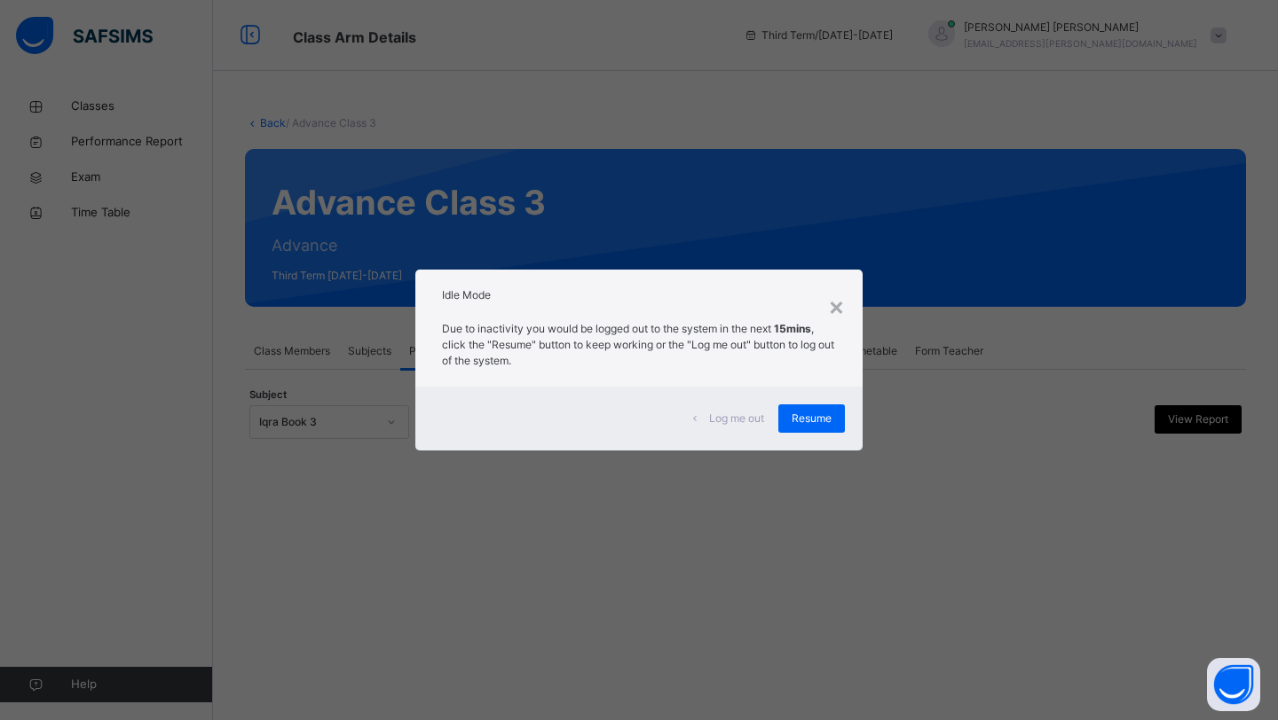
click at [792, 391] on div "Log me out Resume" at bounding box center [638, 419] width 447 height 64
click at [797, 412] on span "Resume" at bounding box center [811, 419] width 40 height 16
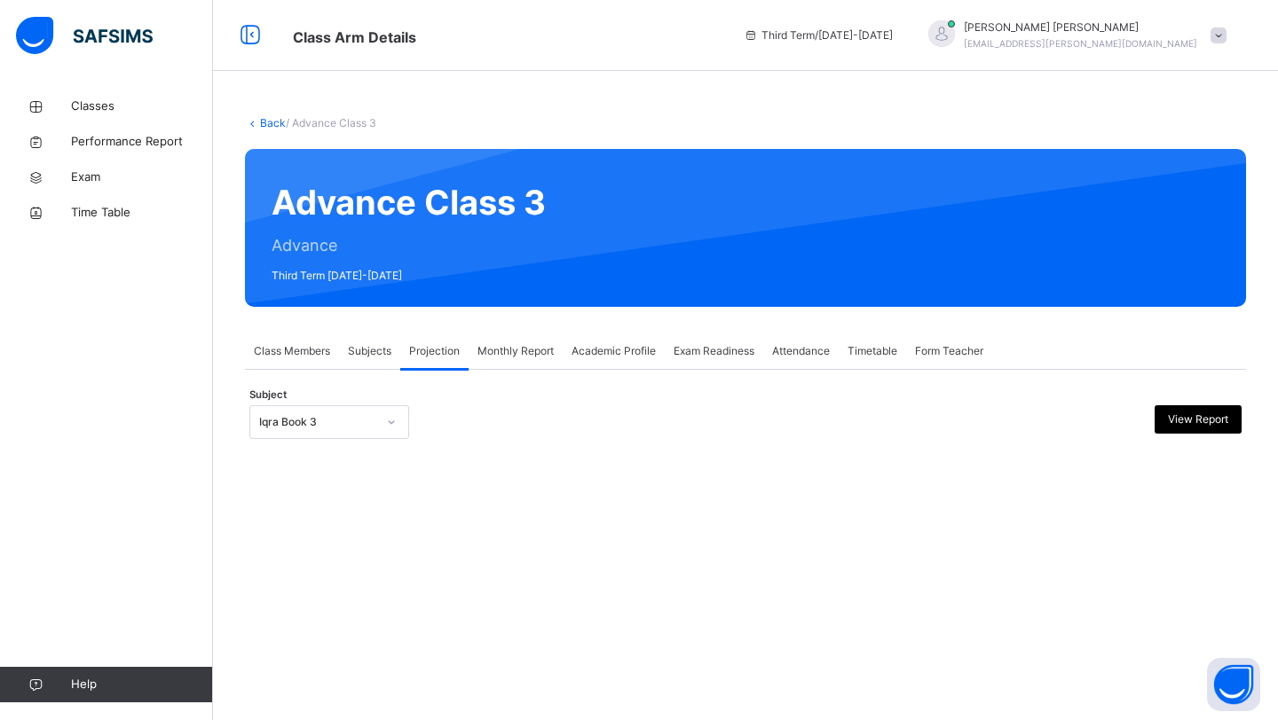
click at [525, 359] on div "Monthly Report" at bounding box center [515, 351] width 94 height 35
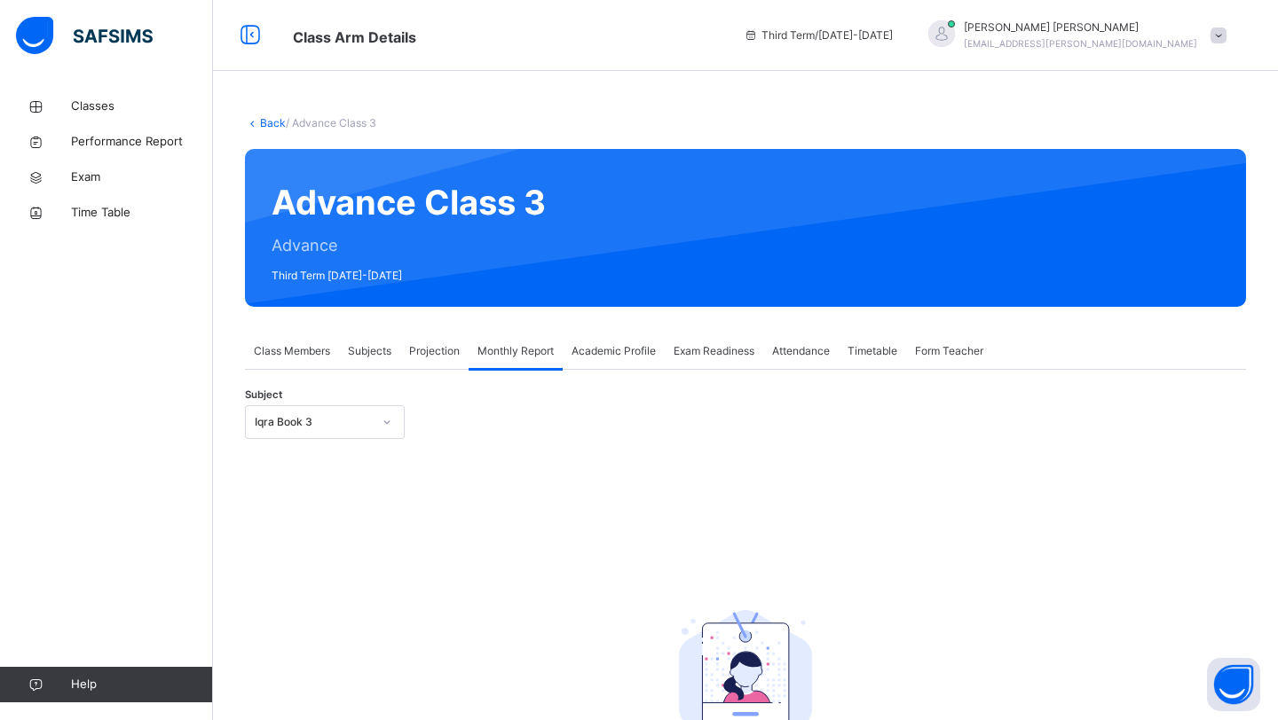
click at [341, 357] on div "Subjects" at bounding box center [369, 351] width 61 height 35
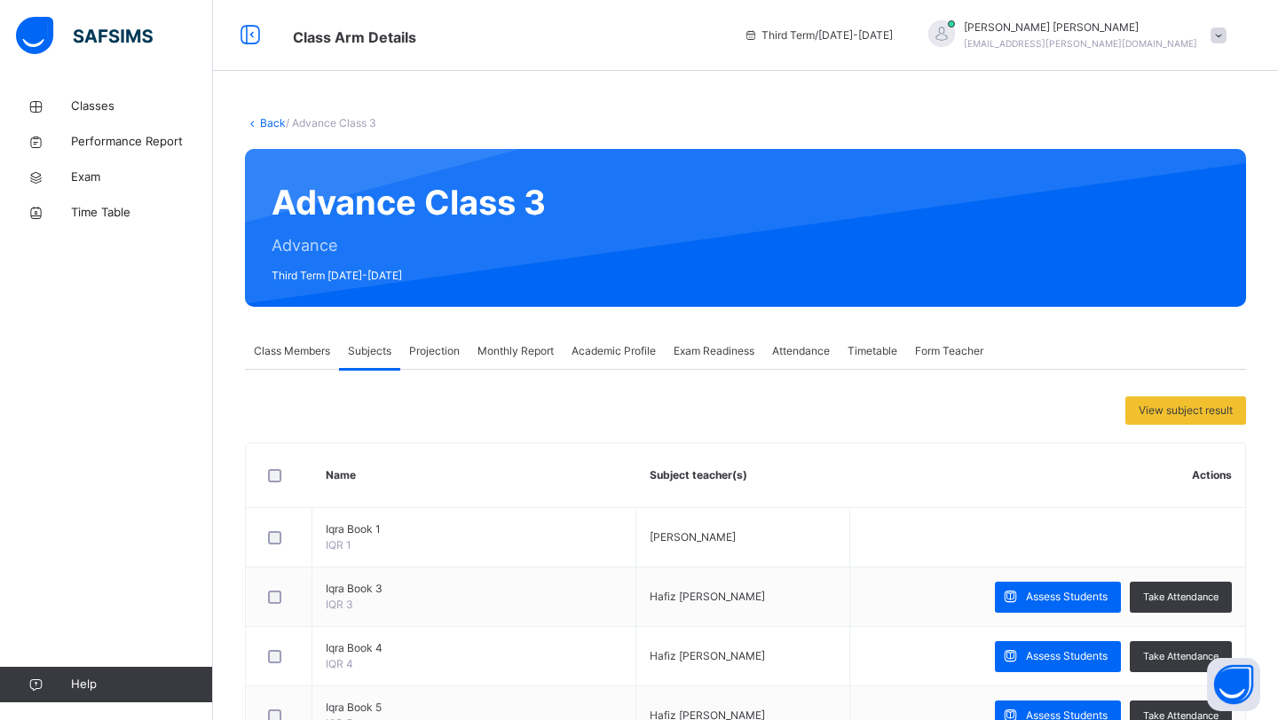
click at [280, 352] on span "Class Members" at bounding box center [292, 351] width 76 height 16
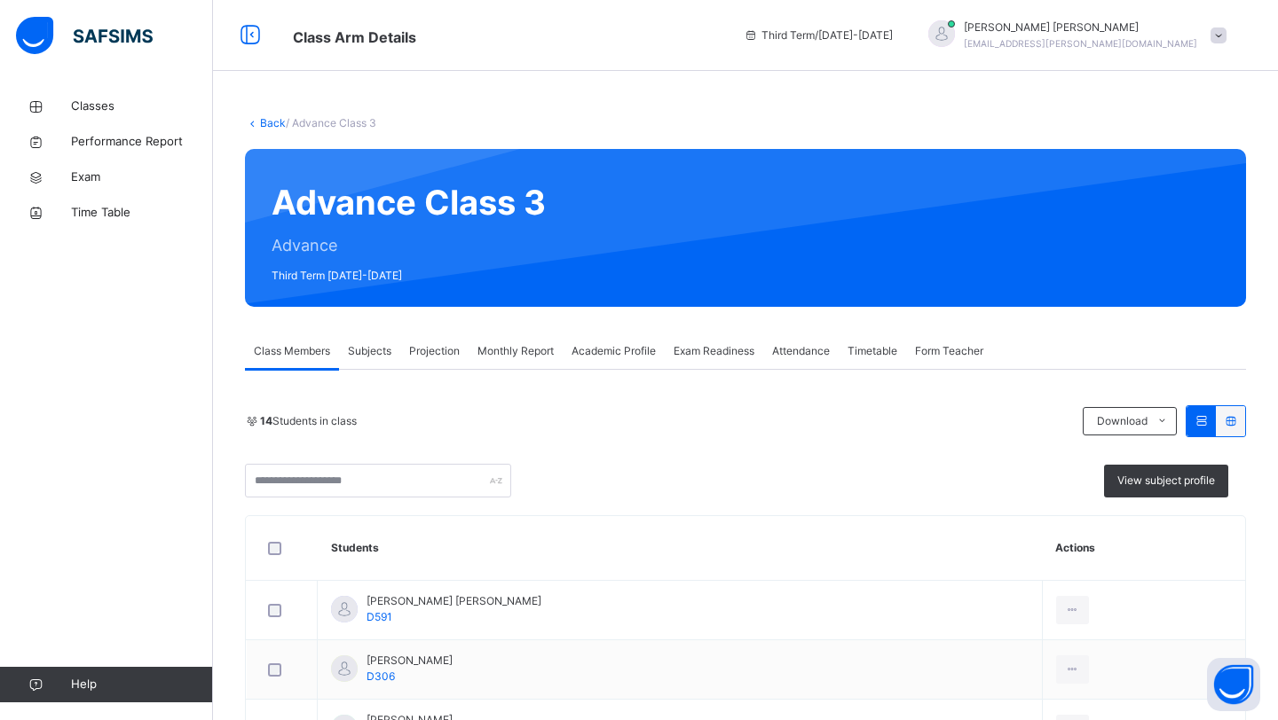
click at [484, 351] on span "Monthly Report" at bounding box center [515, 351] width 76 height 16
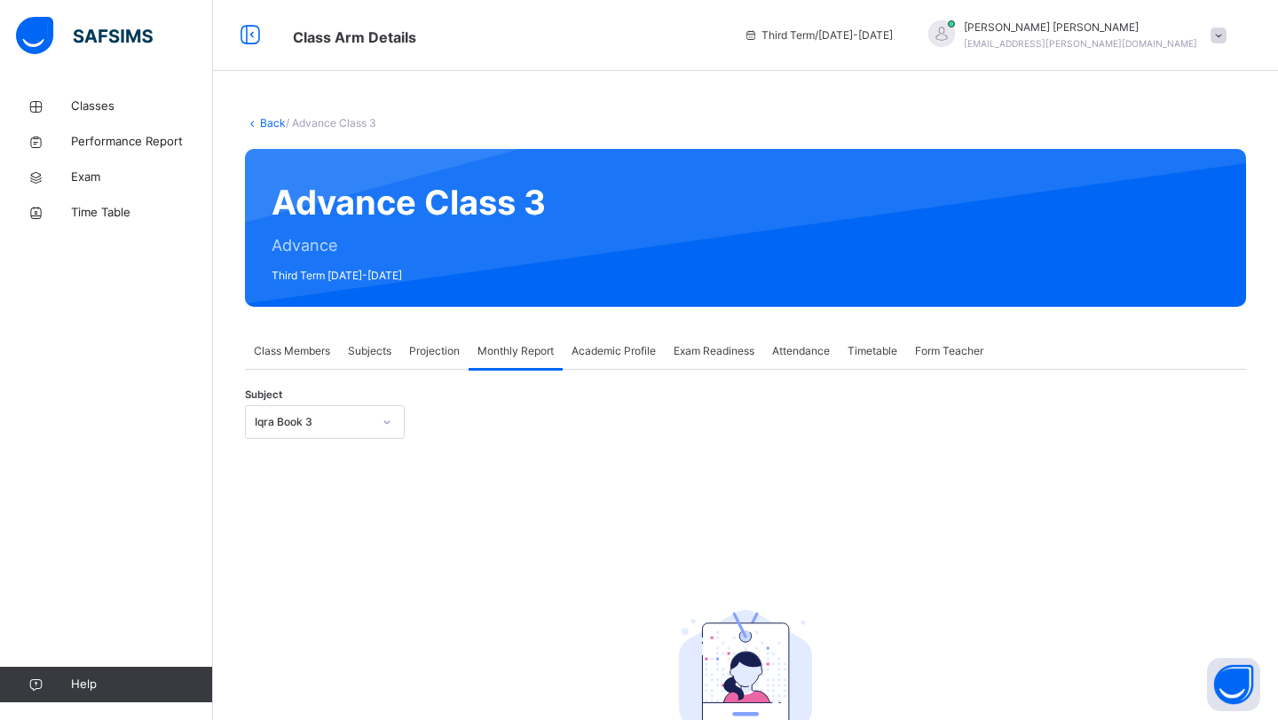
scroll to position [72, 0]
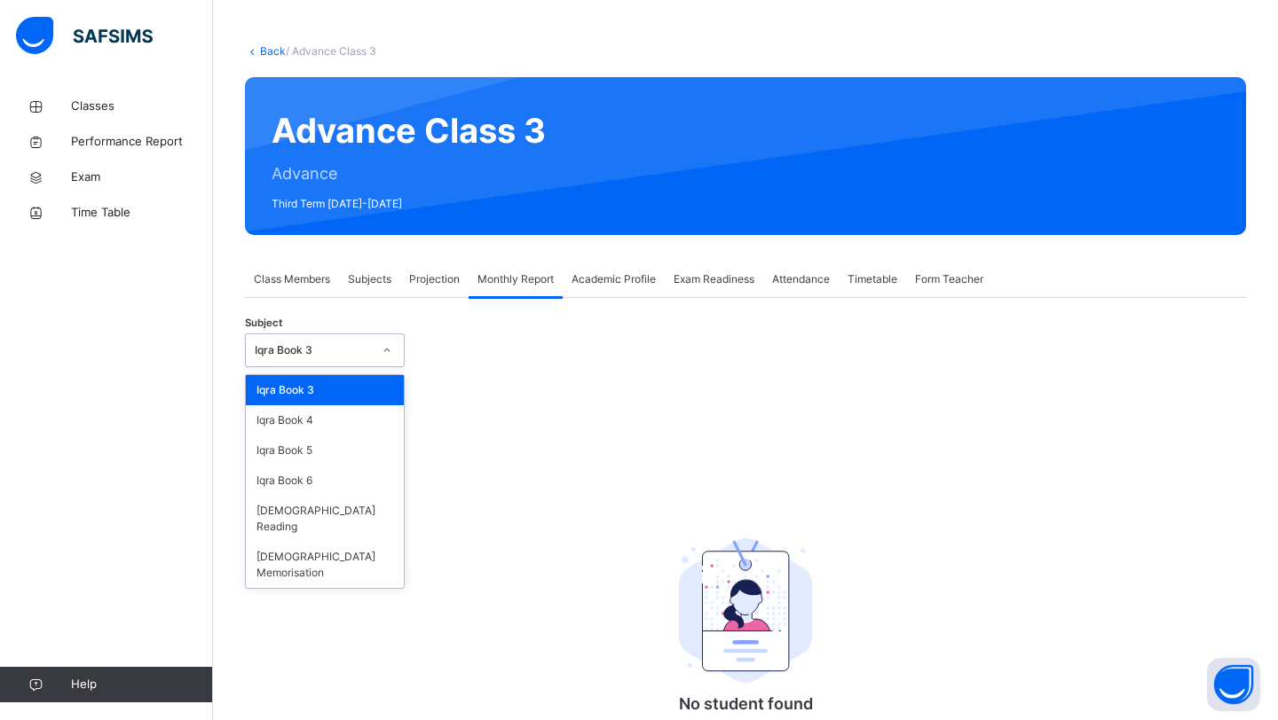
click at [295, 343] on div "Iqra Book 3" at bounding box center [313, 350] width 117 height 16
click at [290, 542] on div "[DEMOGRAPHIC_DATA] Memorisation" at bounding box center [325, 565] width 158 height 46
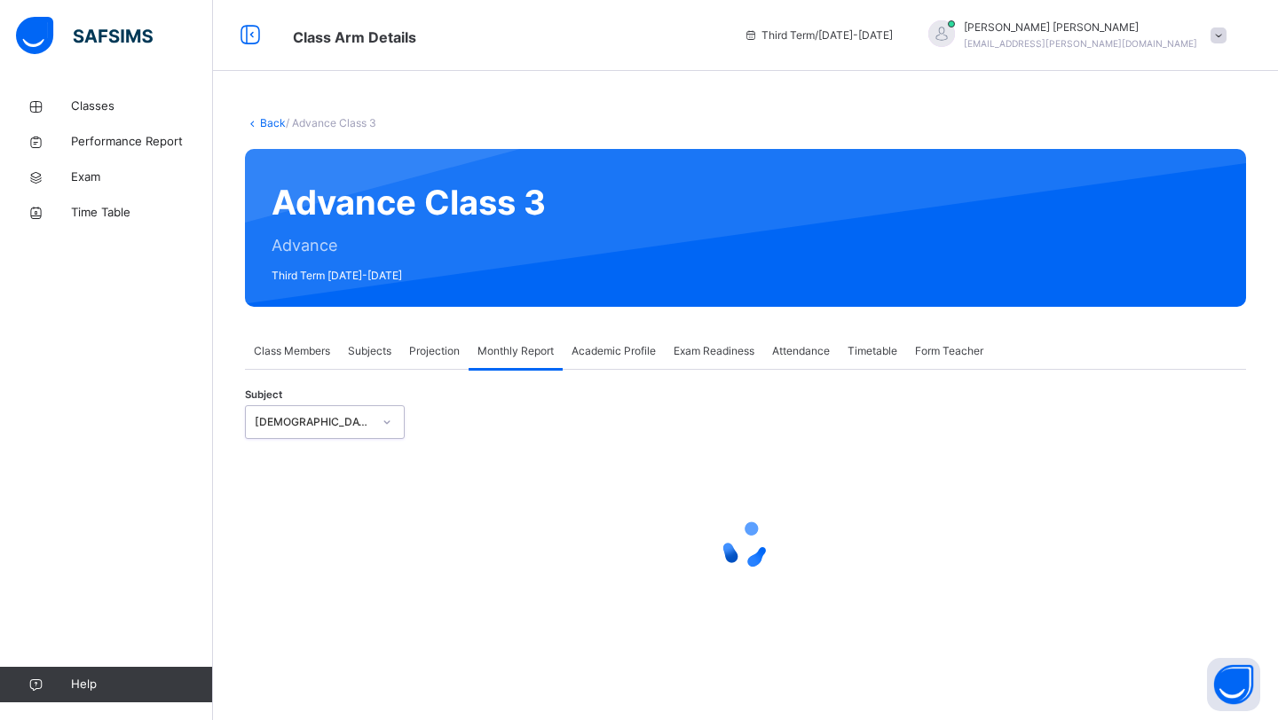
select select "****"
select select "*"
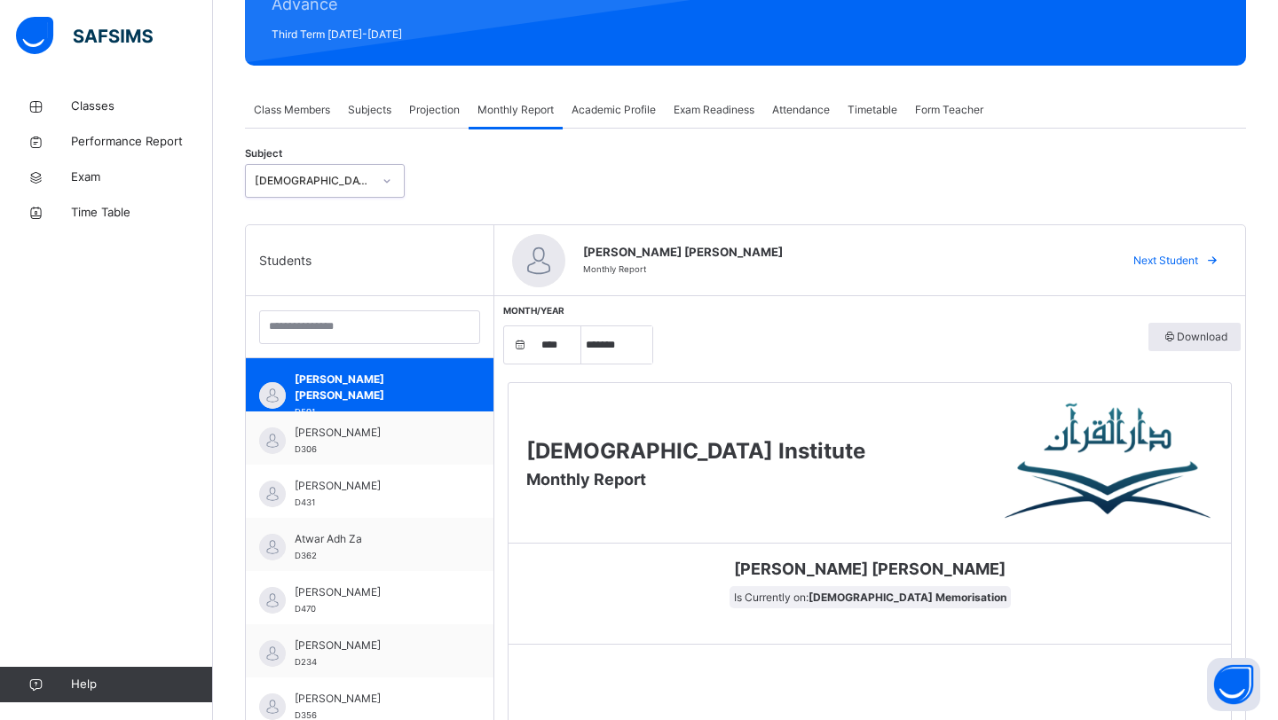
scroll to position [252, 0]
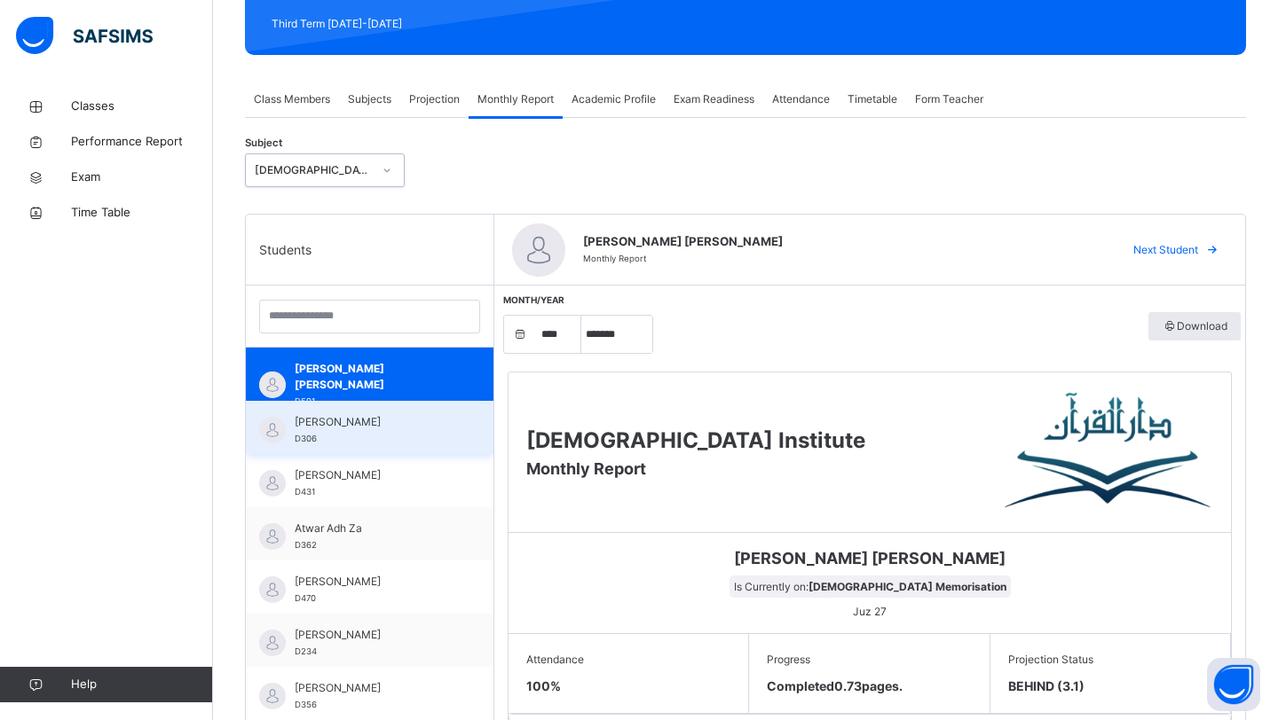
click at [312, 439] on span "D306" at bounding box center [306, 439] width 22 height 10
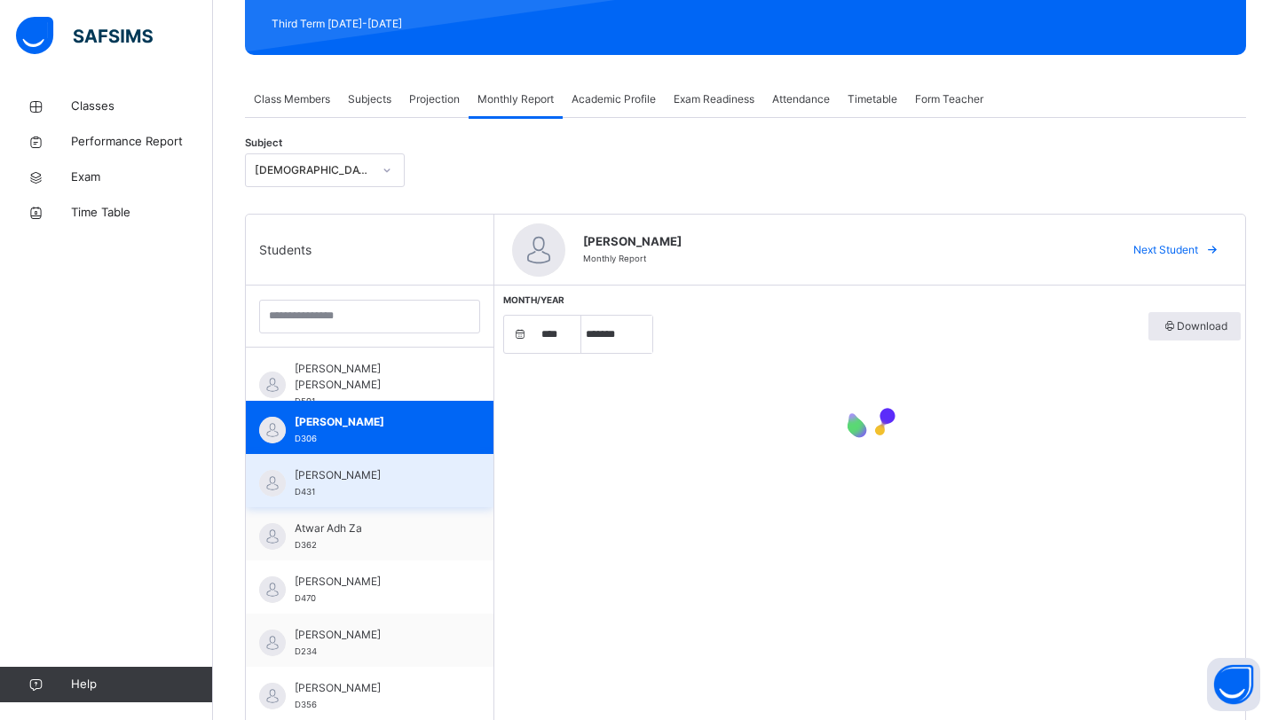
click at [312, 489] on span "D431" at bounding box center [305, 492] width 20 height 10
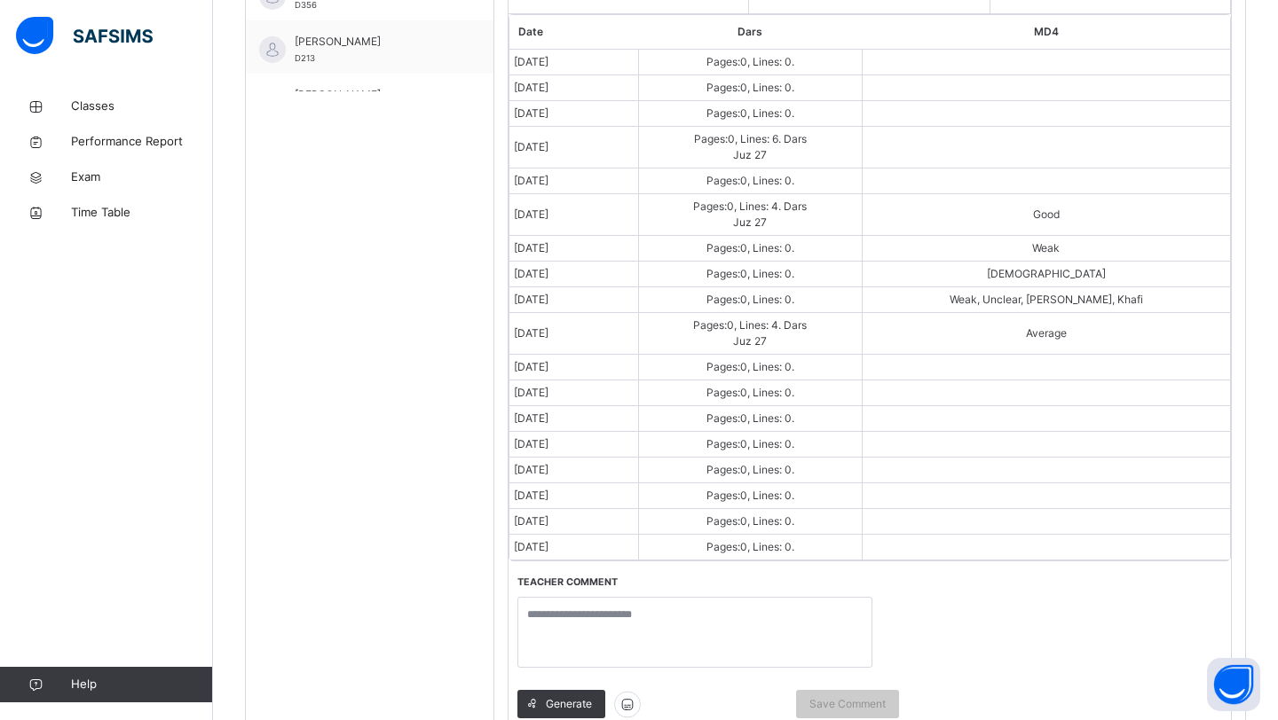
scroll to position [907, 0]
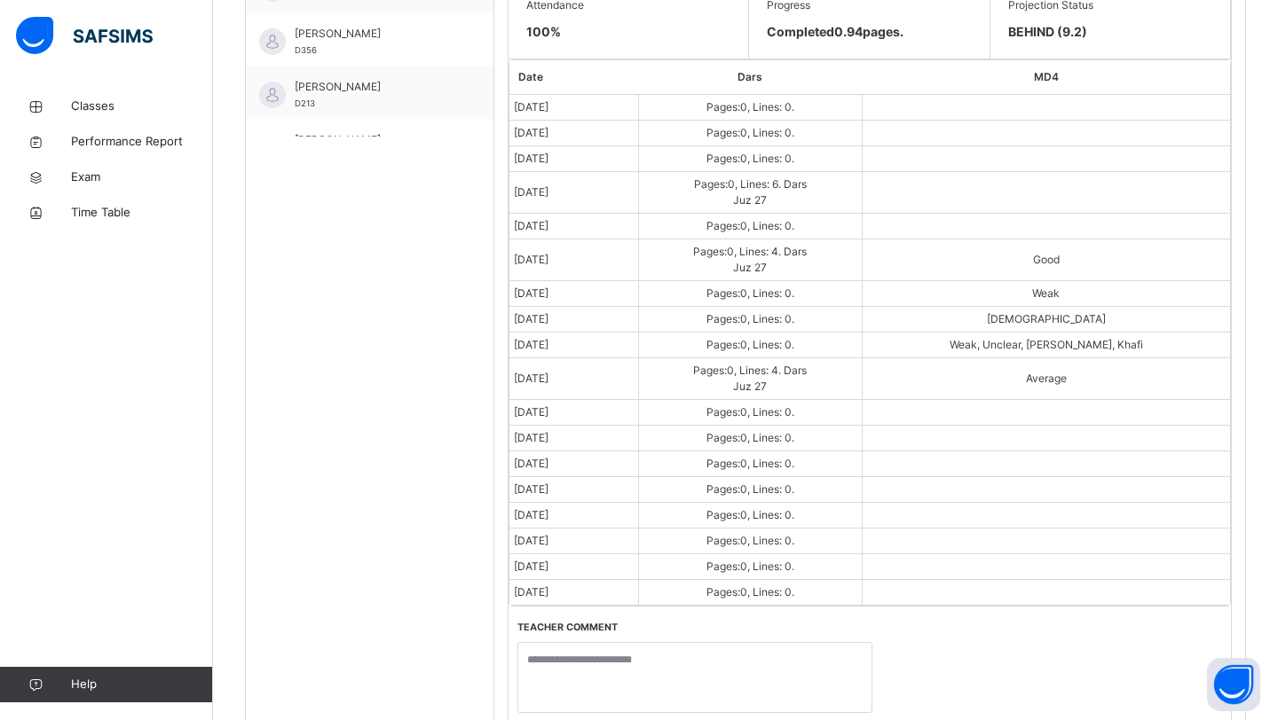
click at [714, 289] on td "Pages: 0 , Lines: 0 ." at bounding box center [750, 294] width 224 height 26
click at [715, 289] on td "Pages: 0 , Lines: 0 ." at bounding box center [750, 294] width 224 height 26
click at [715, 290] on td "Pages: 0 , Lines: 0 ." at bounding box center [750, 294] width 224 height 26
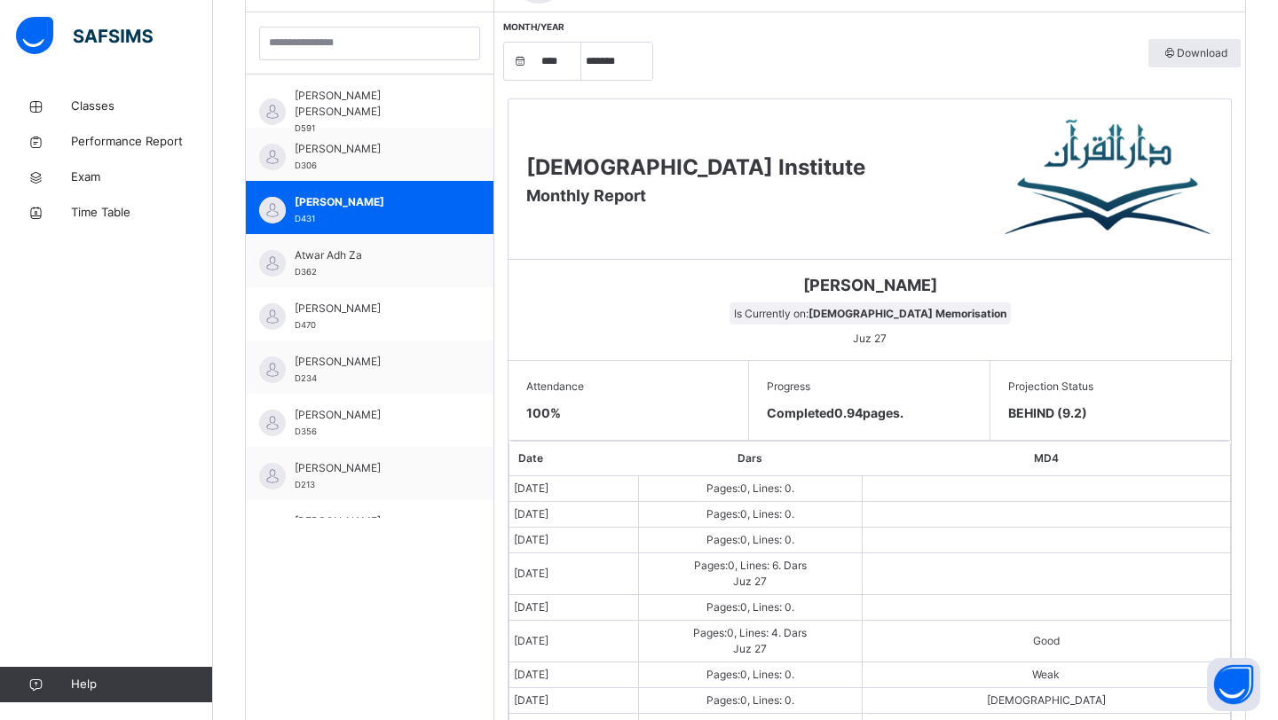
scroll to position [232, 0]
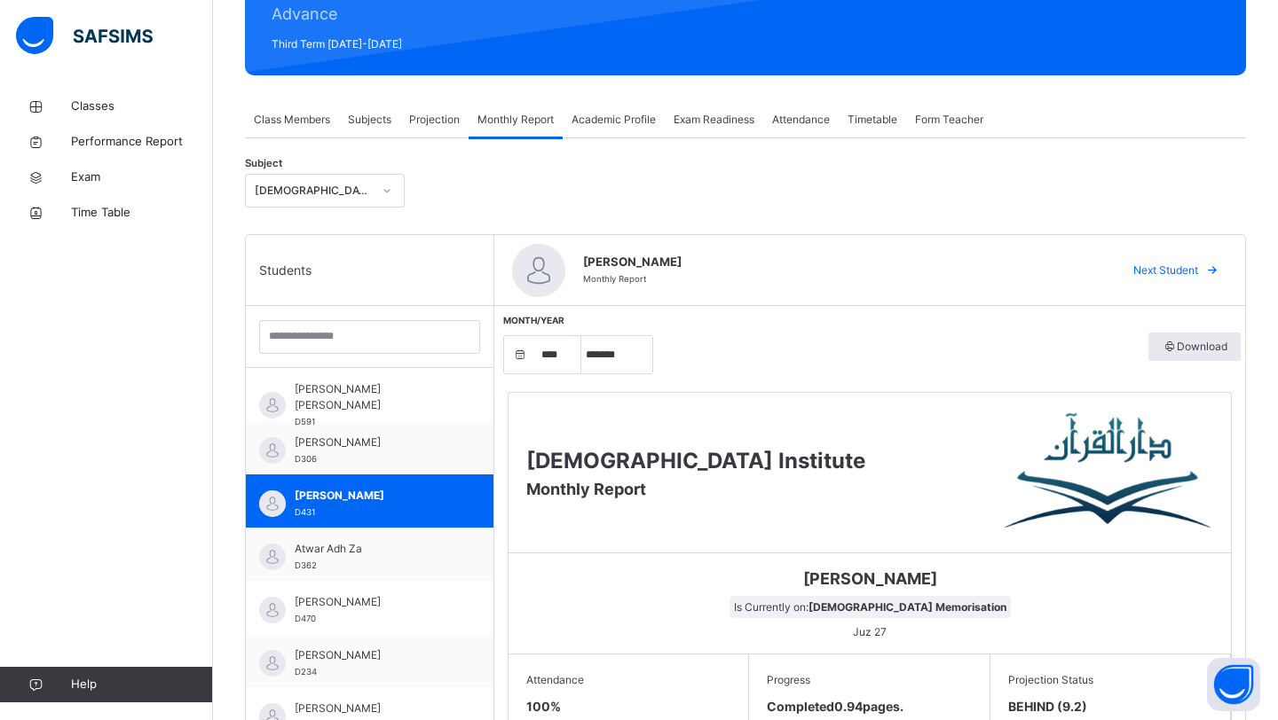
click at [464, 114] on div "Projection" at bounding box center [434, 119] width 68 height 35
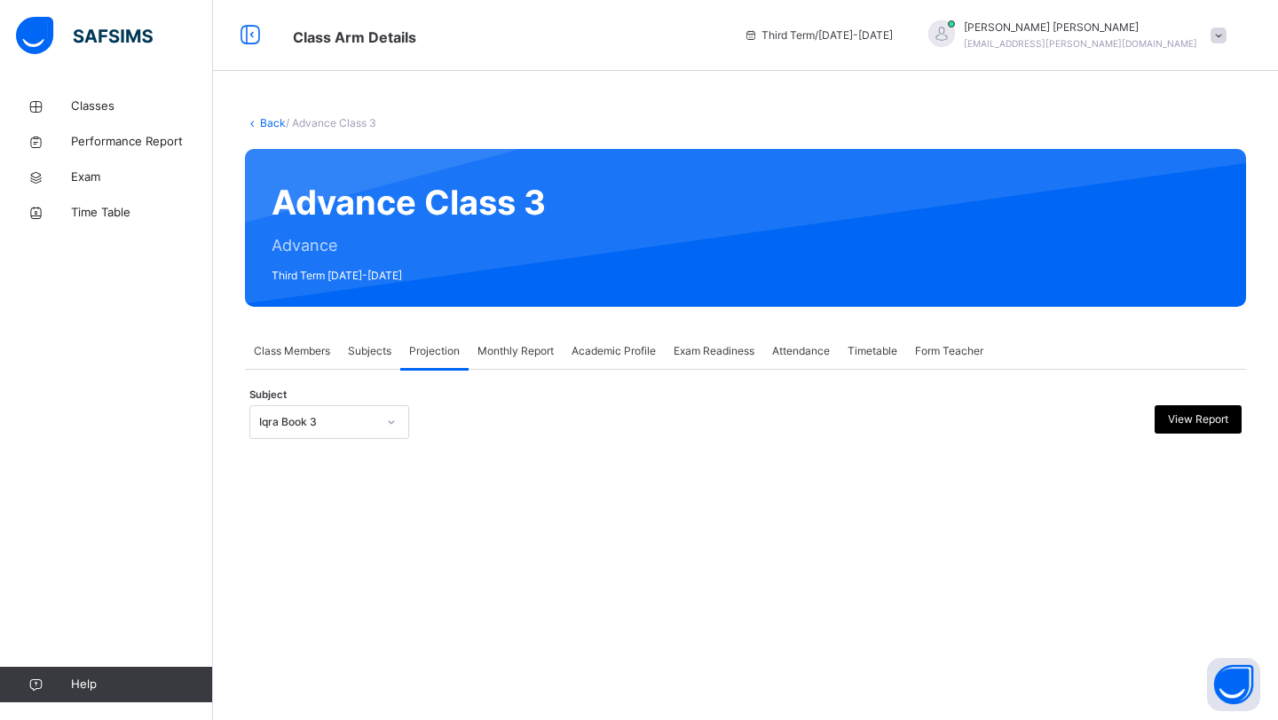
scroll to position [0, 0]
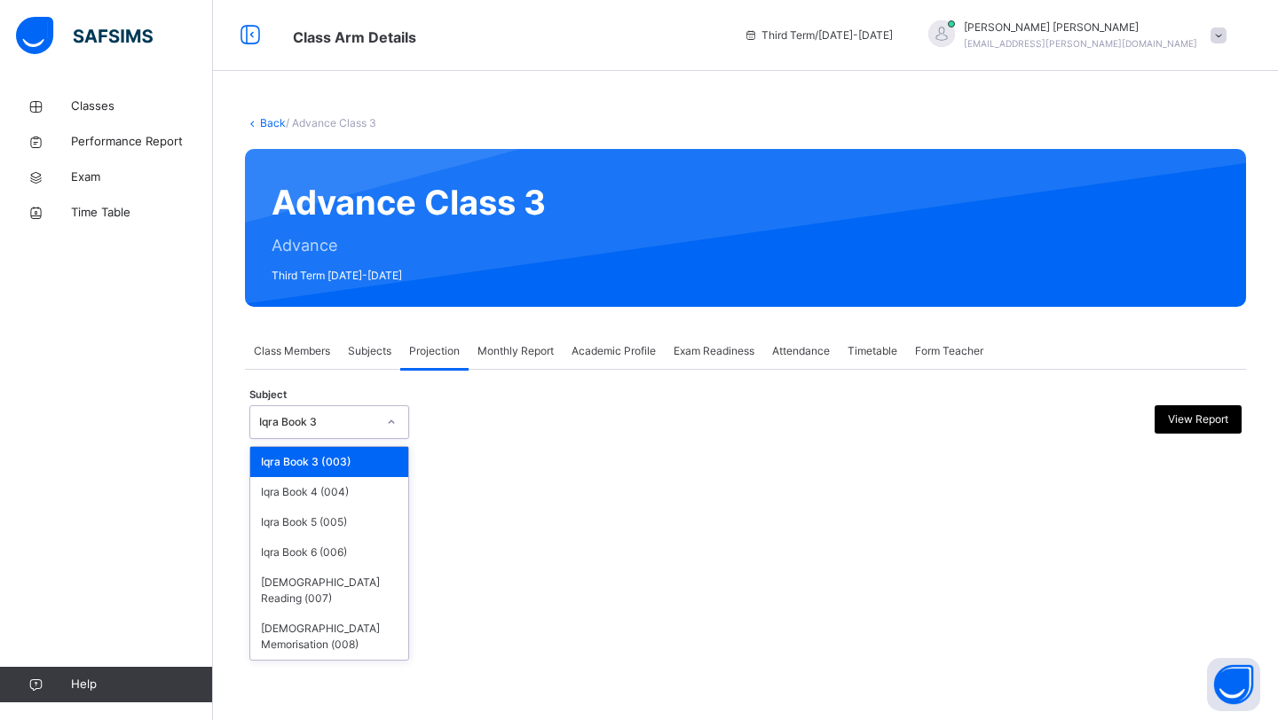
click at [374, 413] on div at bounding box center [391, 422] width 34 height 32
click at [348, 618] on div "[DEMOGRAPHIC_DATA] Memorisation (008)" at bounding box center [329, 637] width 158 height 46
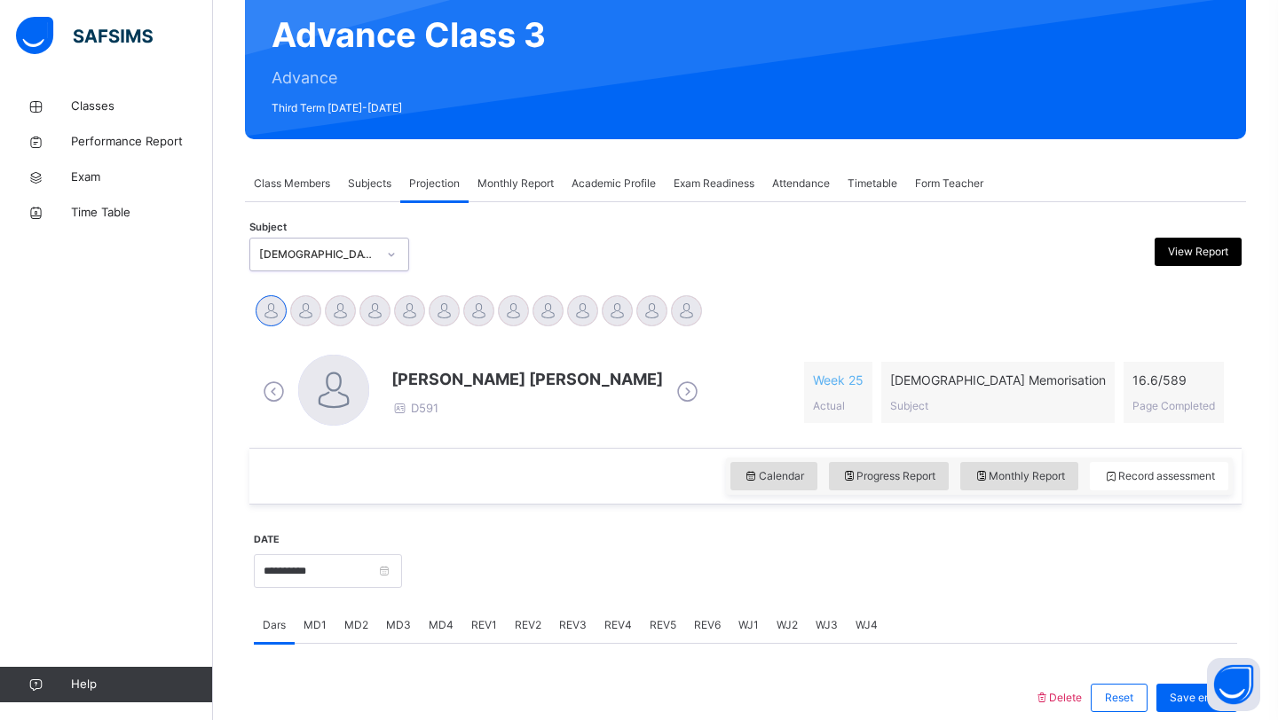
scroll to position [182, 0]
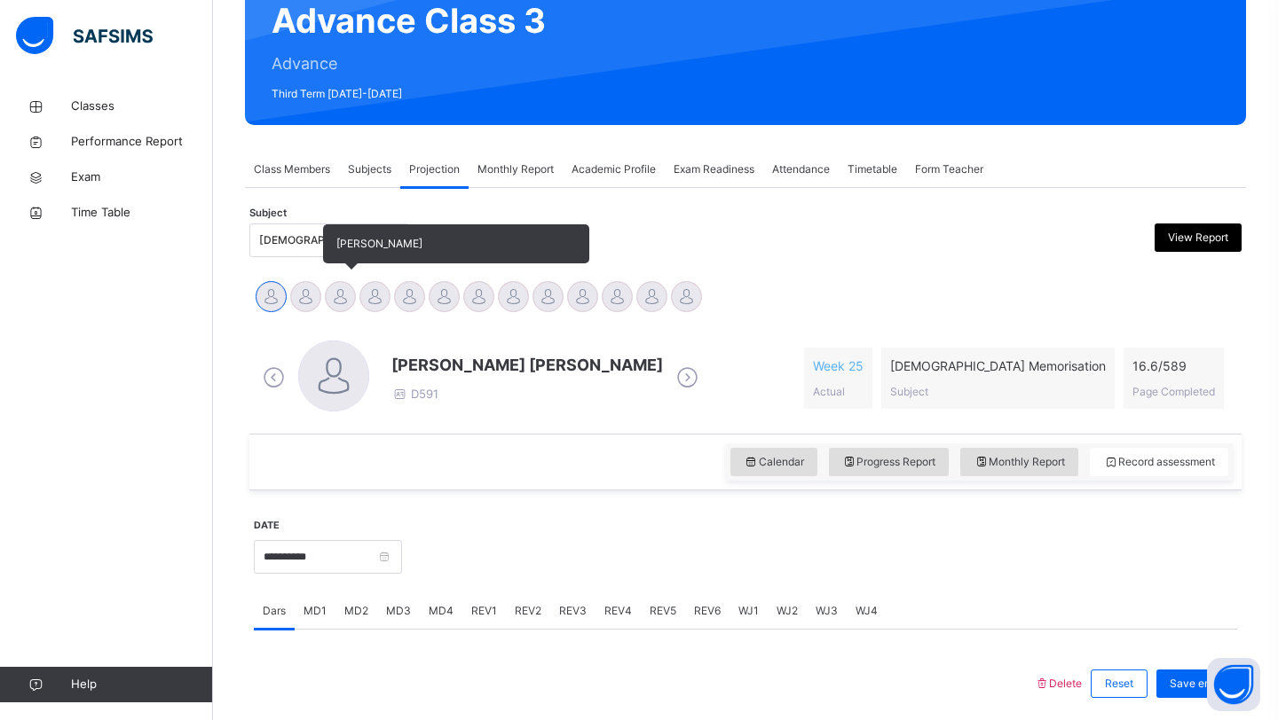
click at [340, 295] on div at bounding box center [340, 296] width 31 height 31
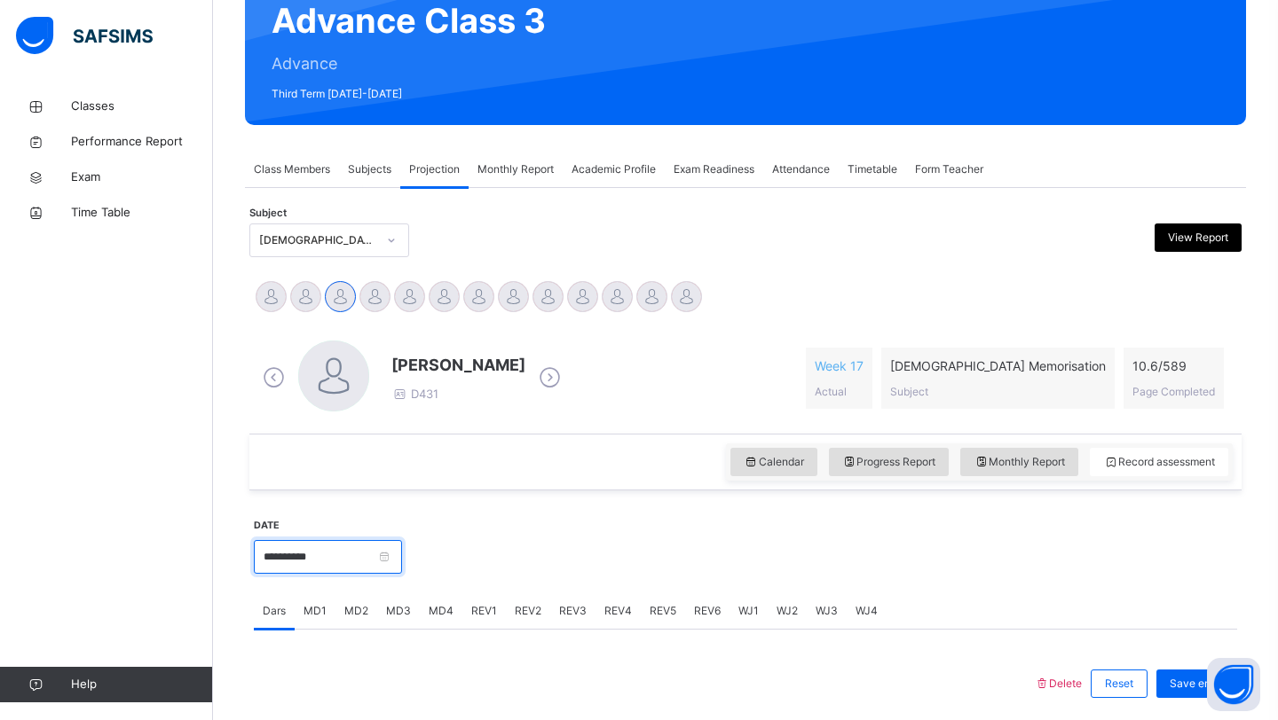
click at [341, 570] on input "**********" at bounding box center [328, 557] width 148 height 34
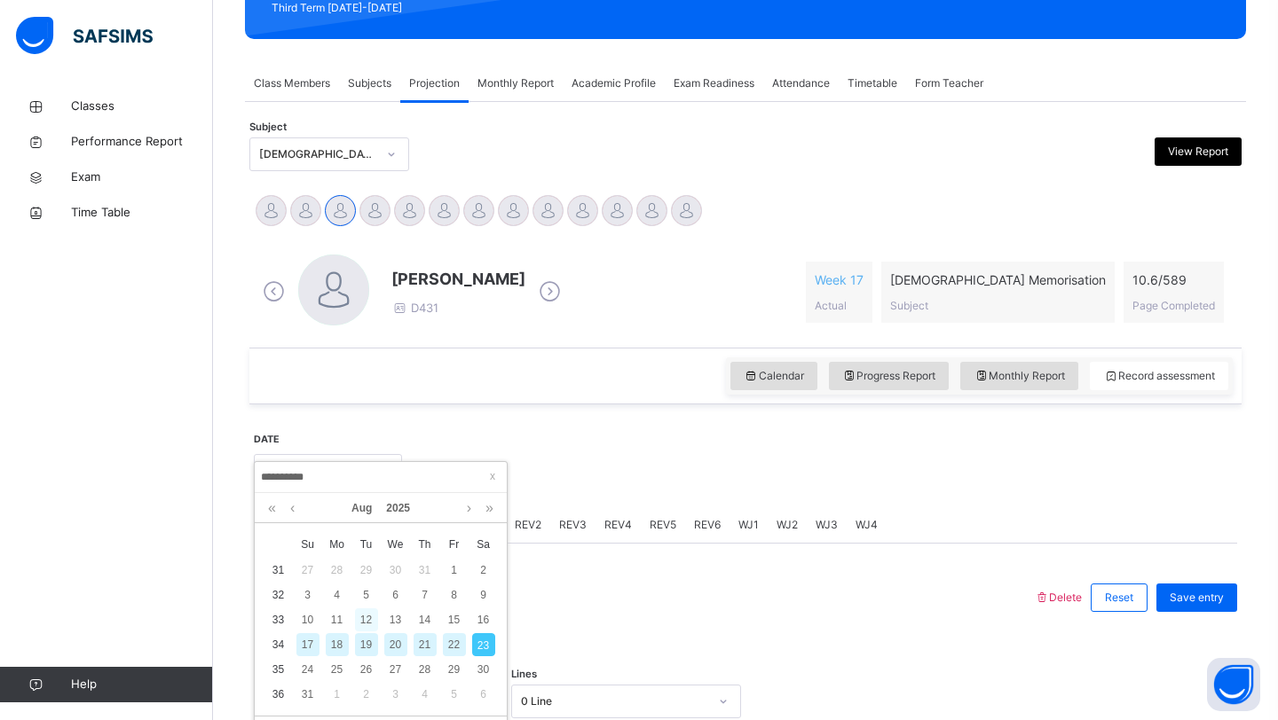
click at [373, 621] on div "12" at bounding box center [366, 620] width 23 height 23
type input "**********"
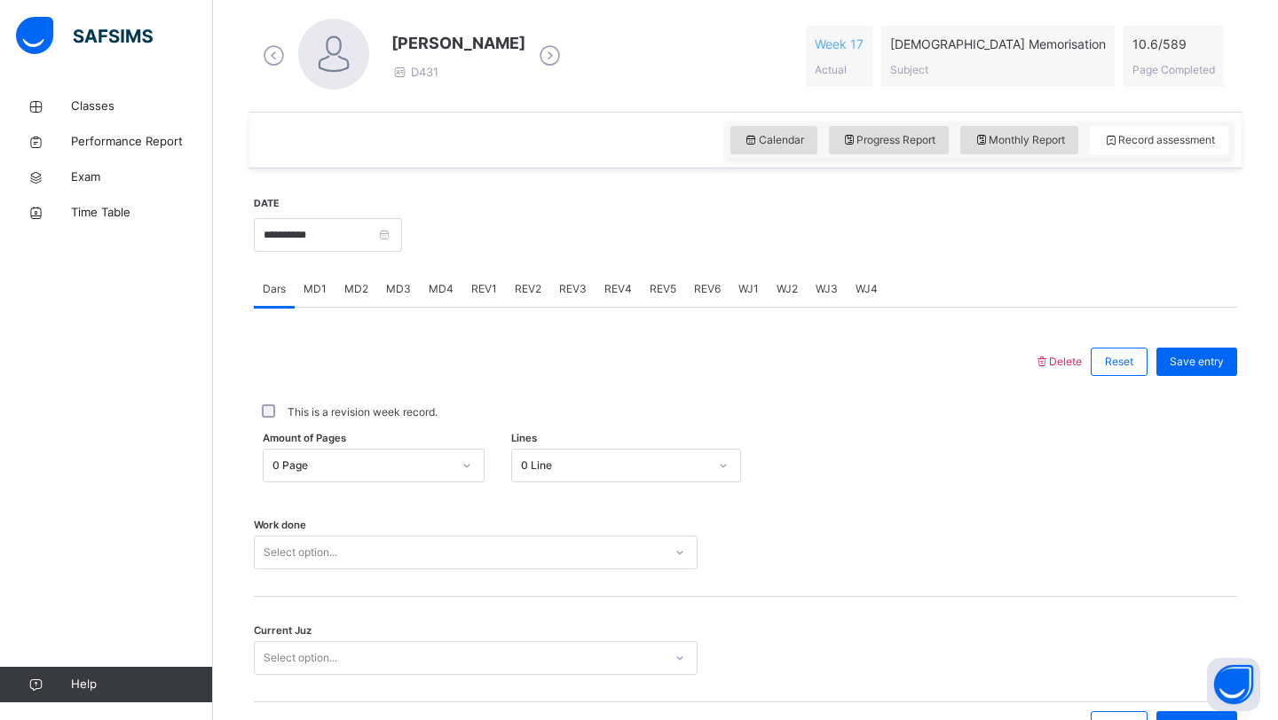
scroll to position [612, 0]
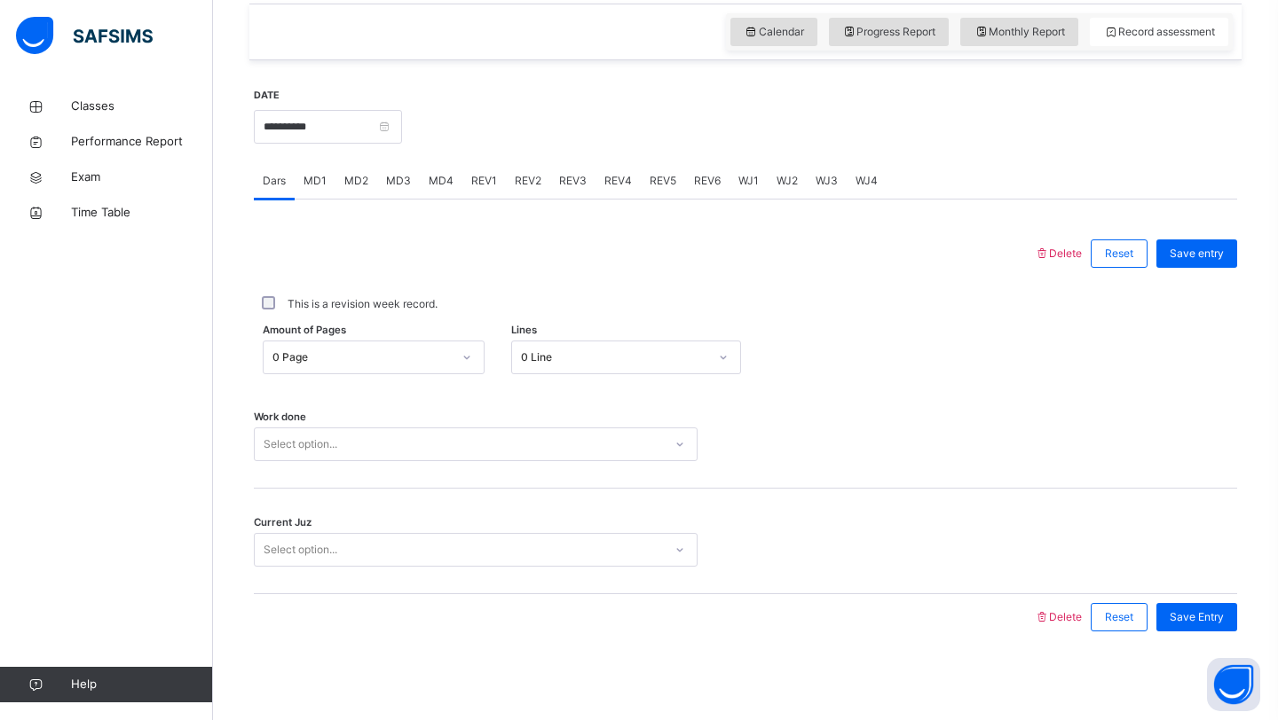
click at [368, 436] on div "Select option..." at bounding box center [459, 445] width 408 height 28
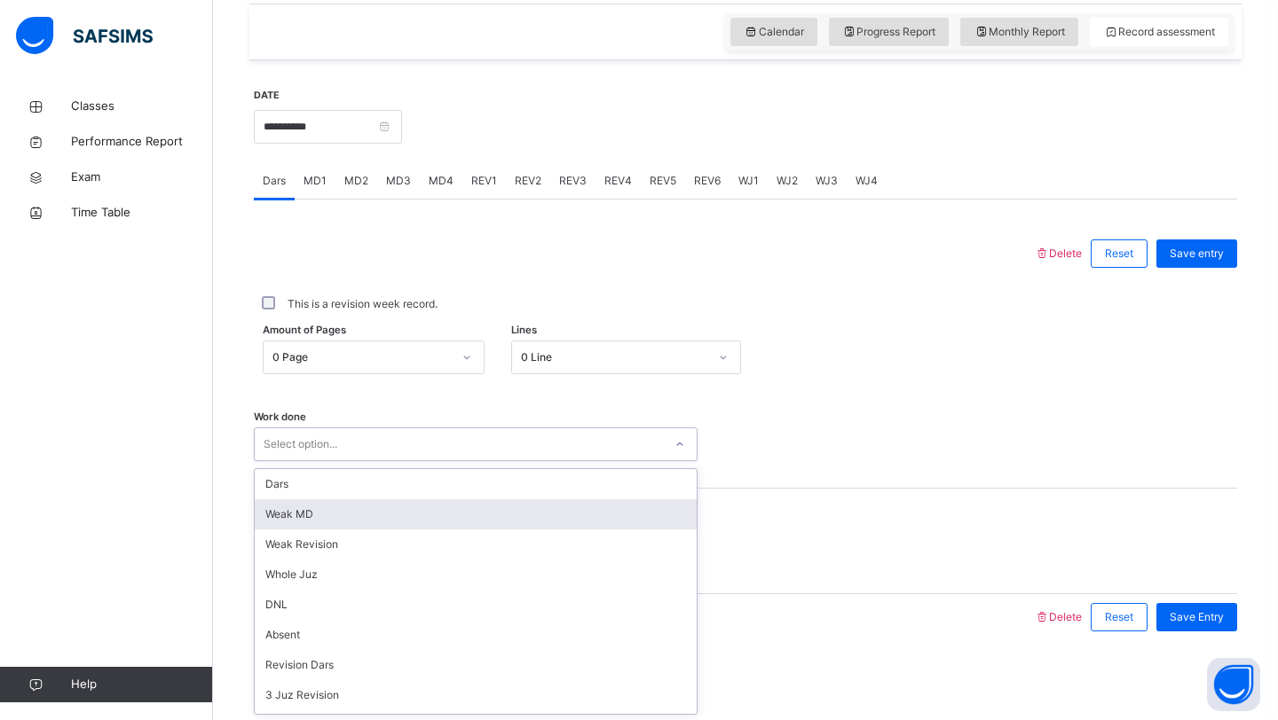
click at [338, 525] on div "Weak MD" at bounding box center [476, 515] width 442 height 30
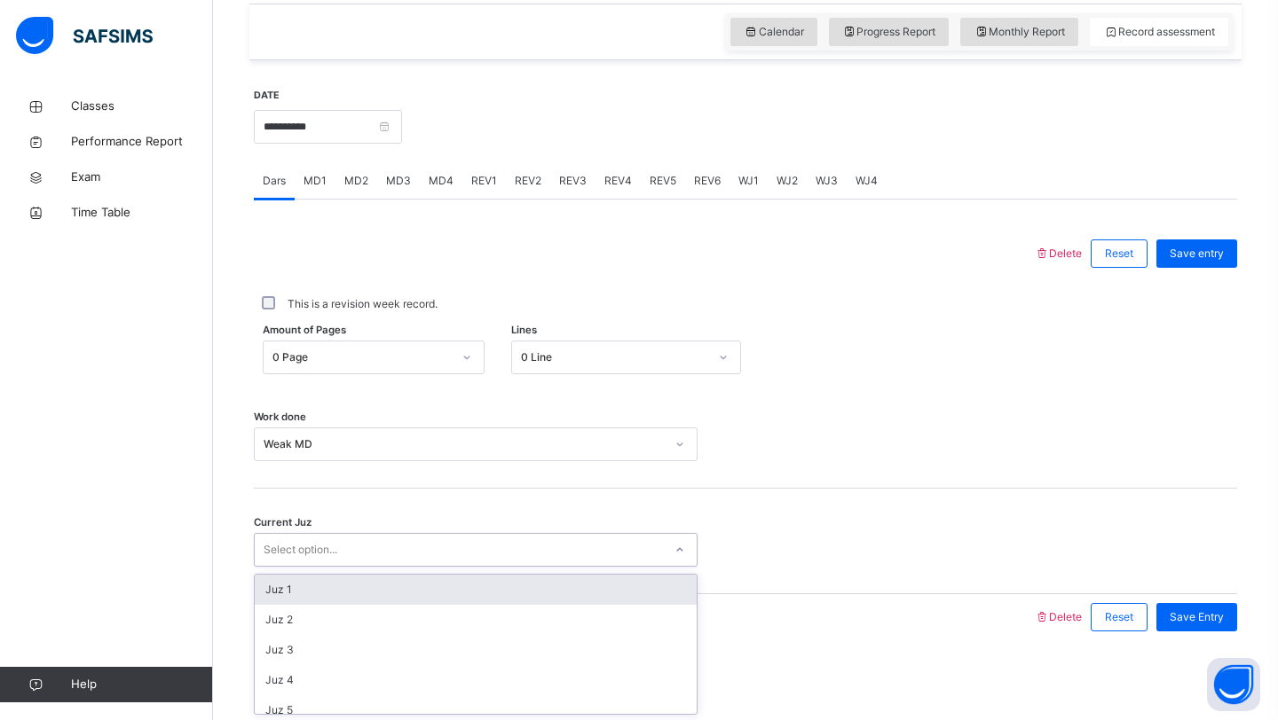
click at [330, 548] on div "Select option..." at bounding box center [301, 550] width 74 height 34
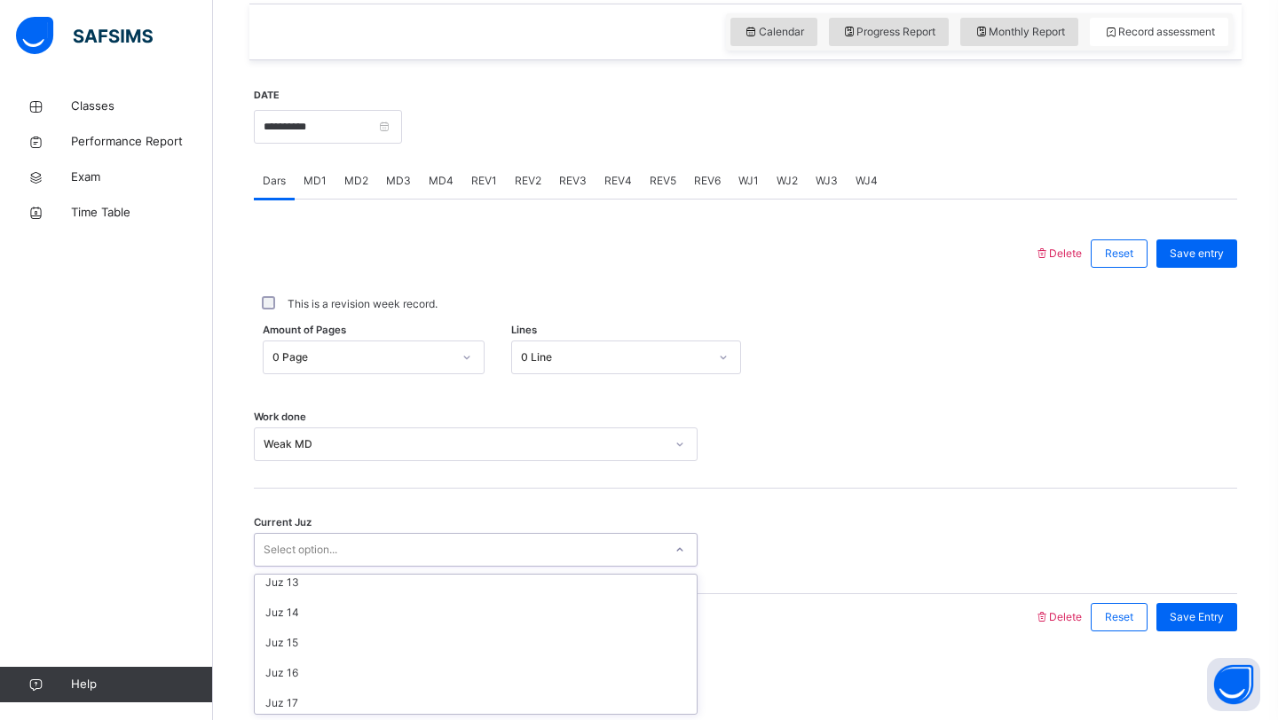
scroll to position [766, 0]
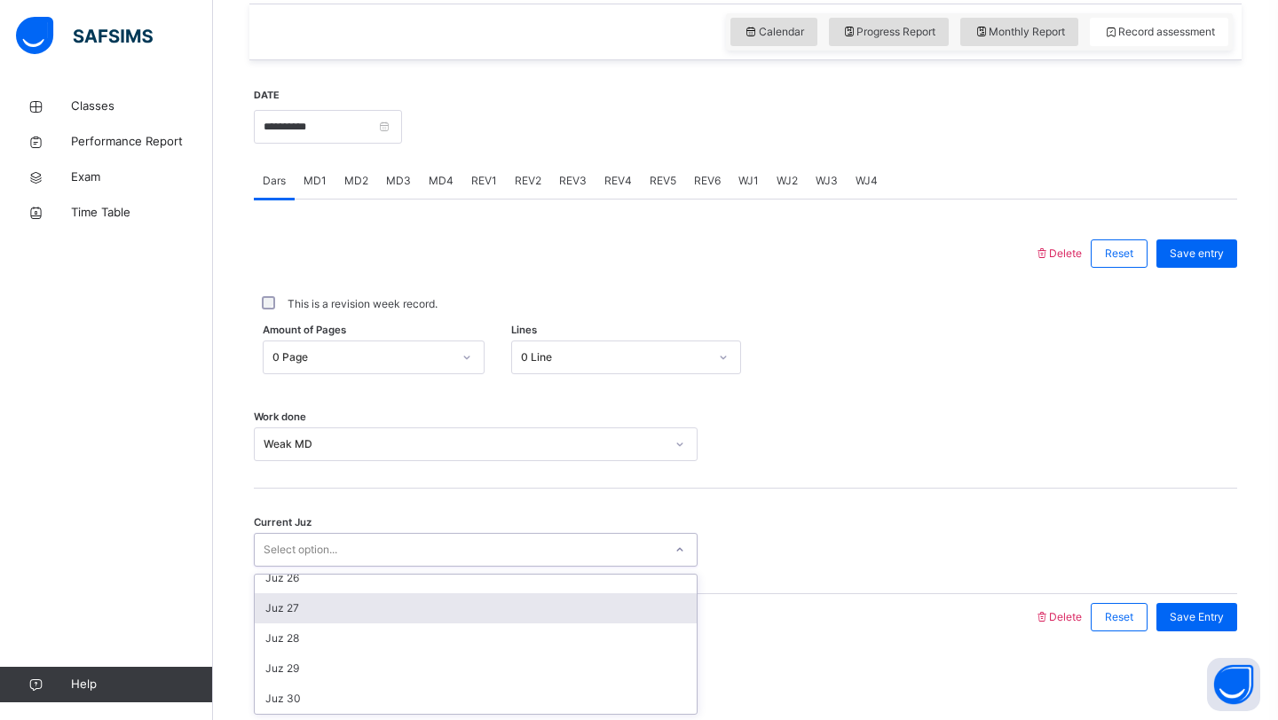
click at [304, 617] on div "Juz 27" at bounding box center [476, 609] width 442 height 30
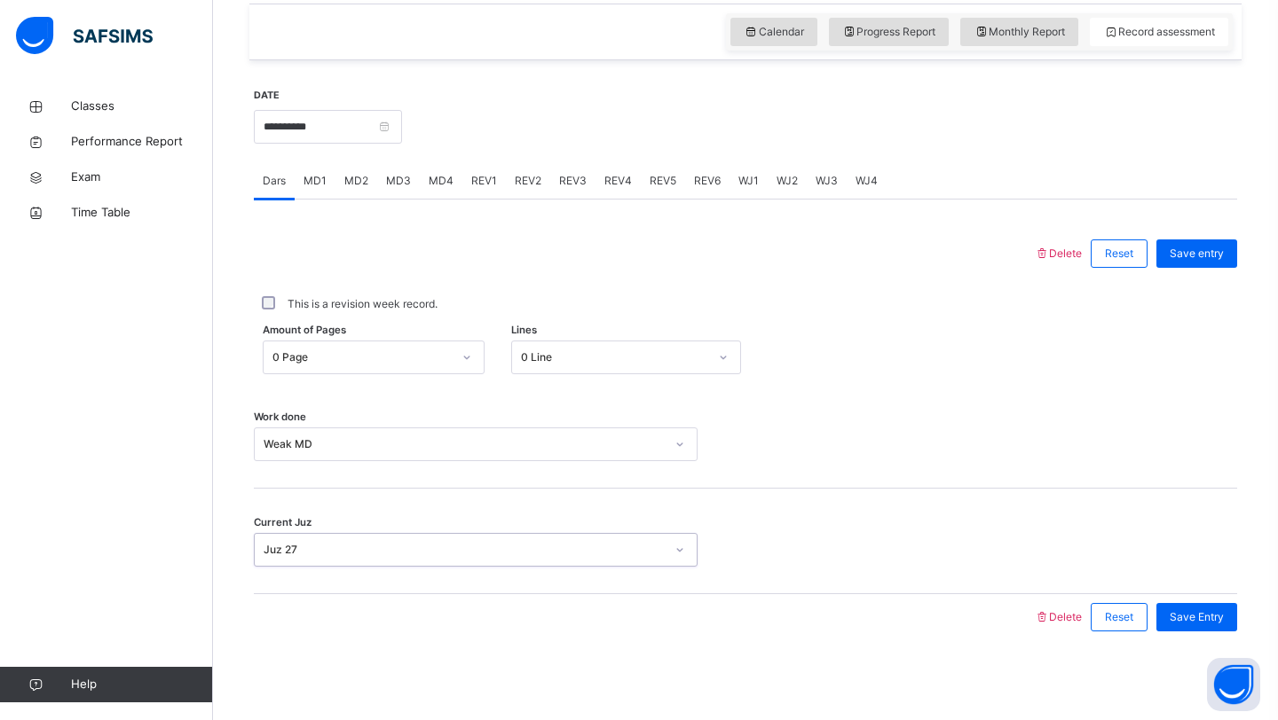
click at [429, 173] on span "MD4" at bounding box center [441, 181] width 25 height 16
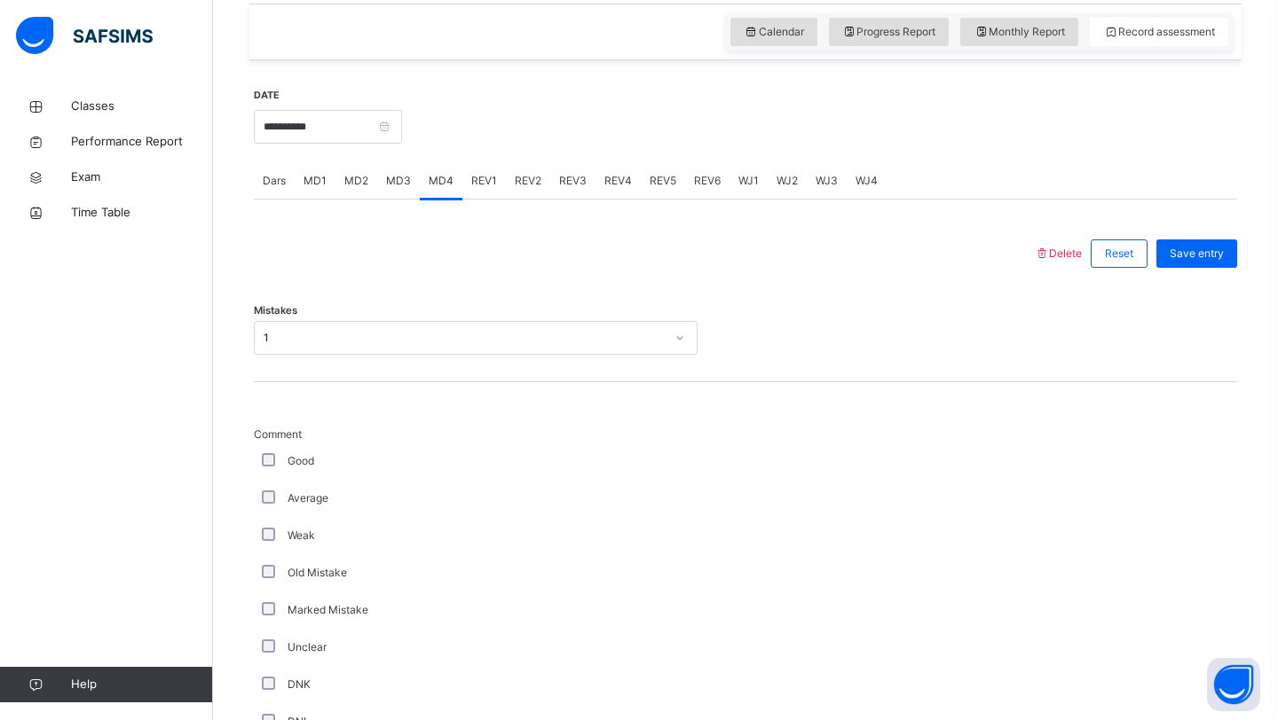
click at [262, 178] on div "Dars" at bounding box center [274, 180] width 41 height 35
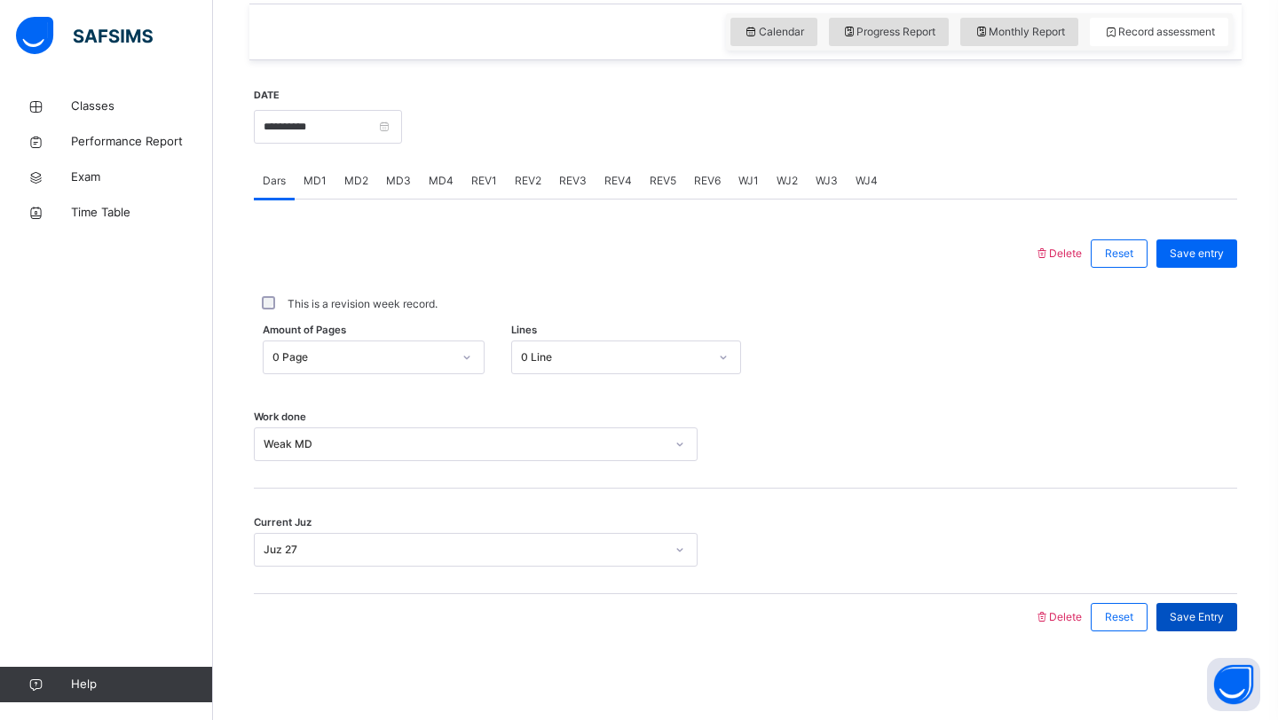
click at [1186, 618] on span "Save Entry" at bounding box center [1196, 618] width 54 height 16
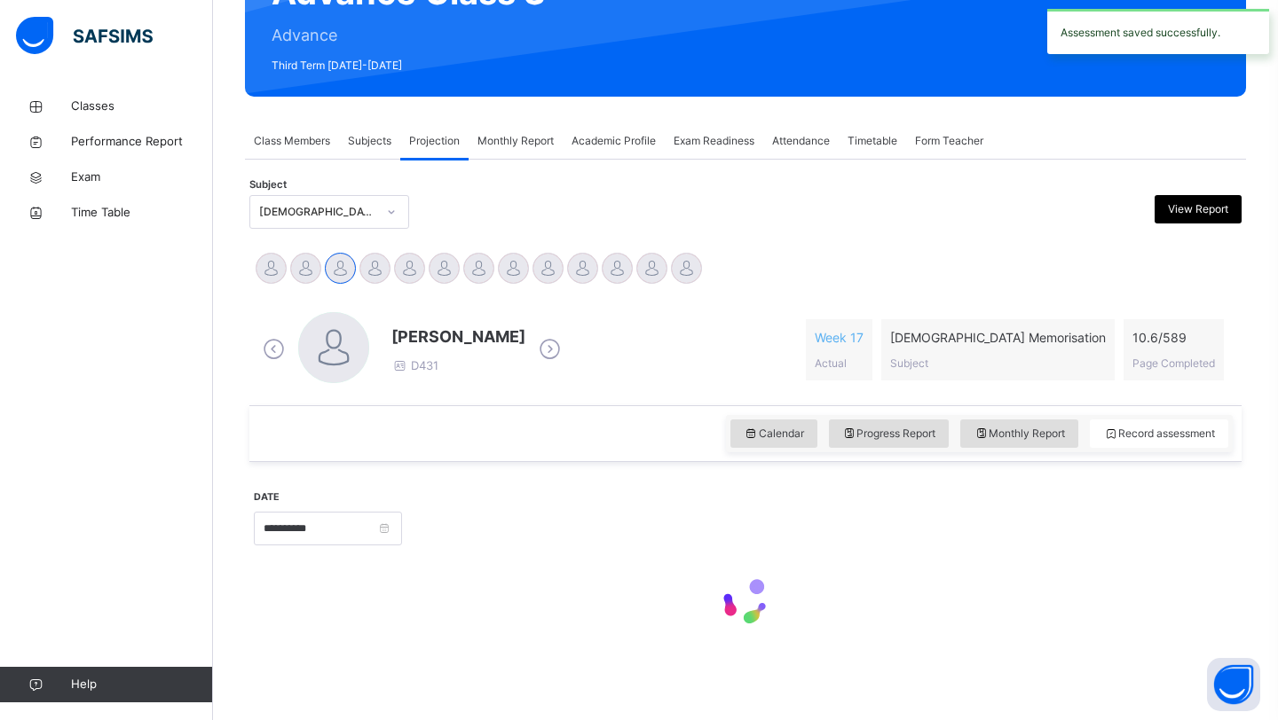
scroll to position [210, 0]
click at [502, 131] on div "Monthly Report" at bounding box center [515, 140] width 94 height 35
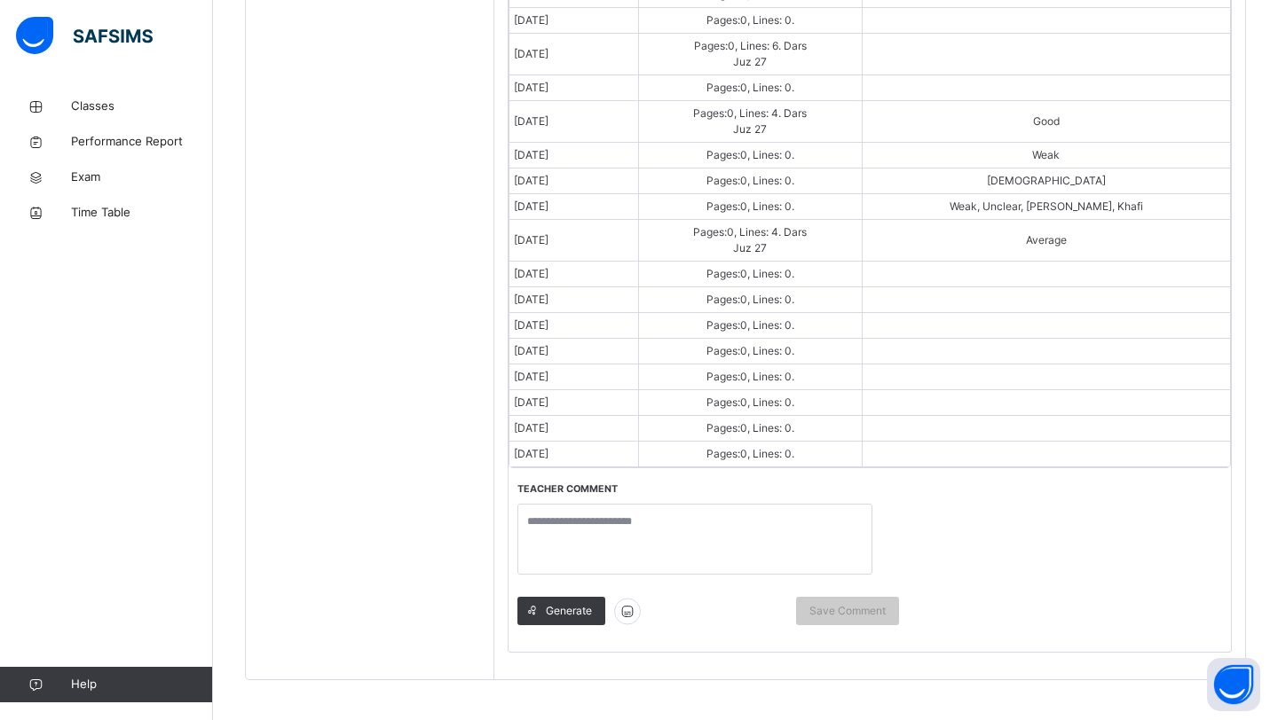
scroll to position [1065, 0]
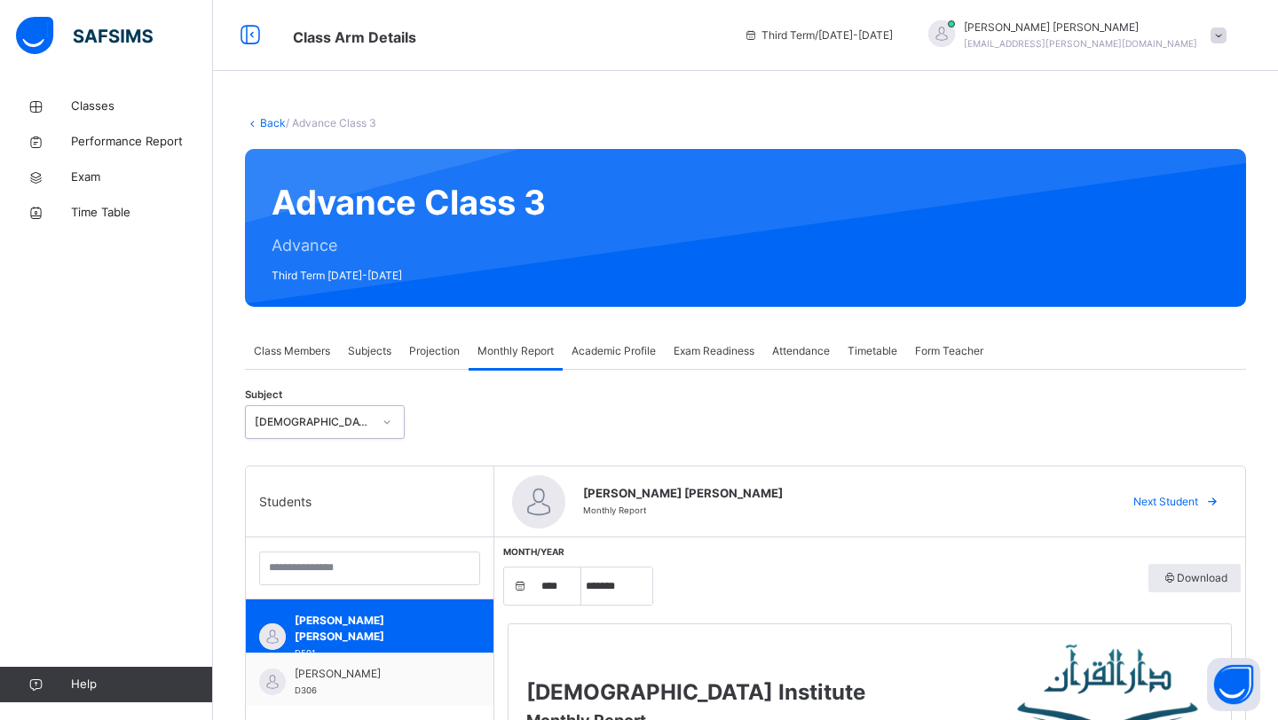
select select "****"
select select "*"
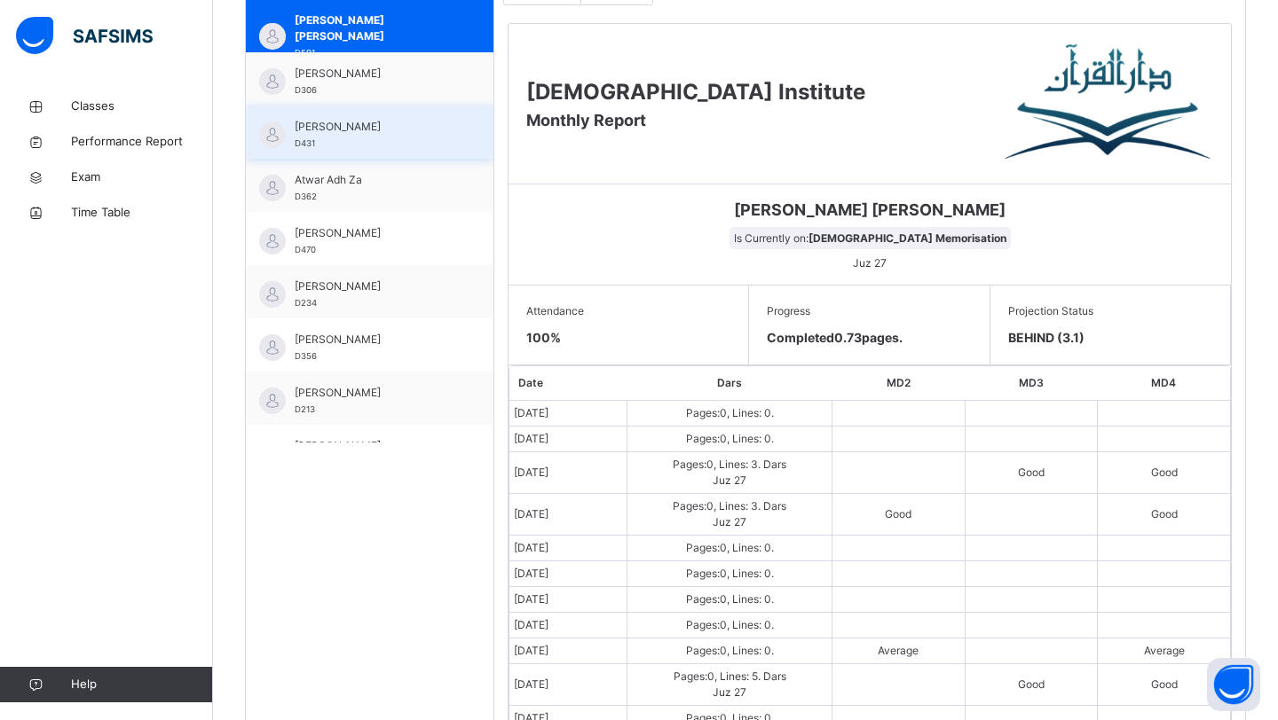
click at [390, 137] on div "[PERSON_NAME] Hzrati D431" at bounding box center [374, 135] width 159 height 32
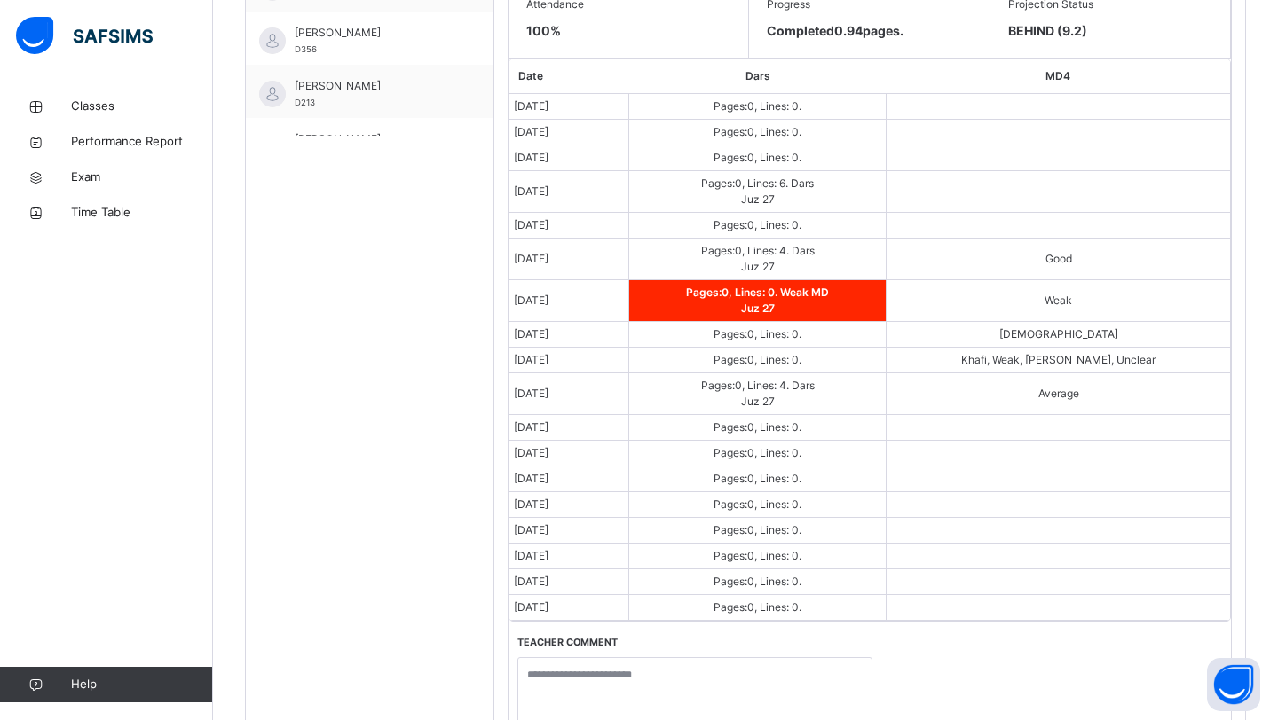
scroll to position [839, 0]
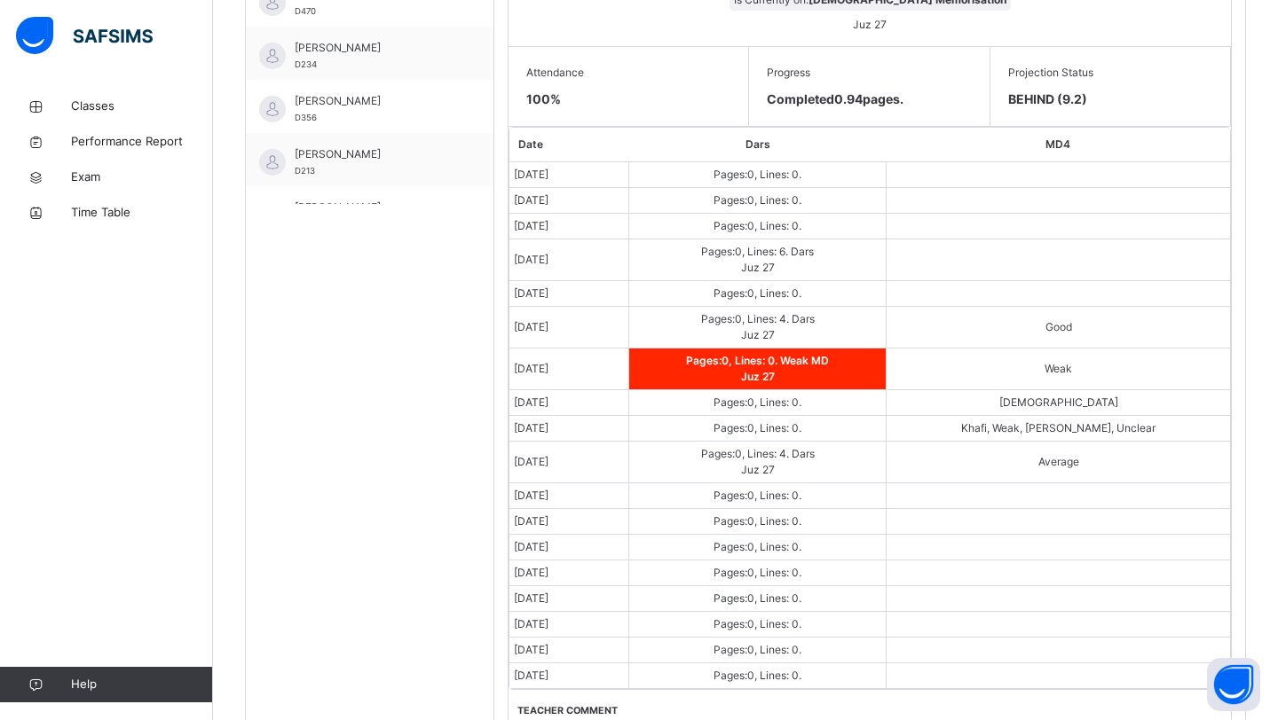
click at [707, 229] on td "Pages: 0 , Lines: 0 ." at bounding box center [757, 227] width 257 height 26
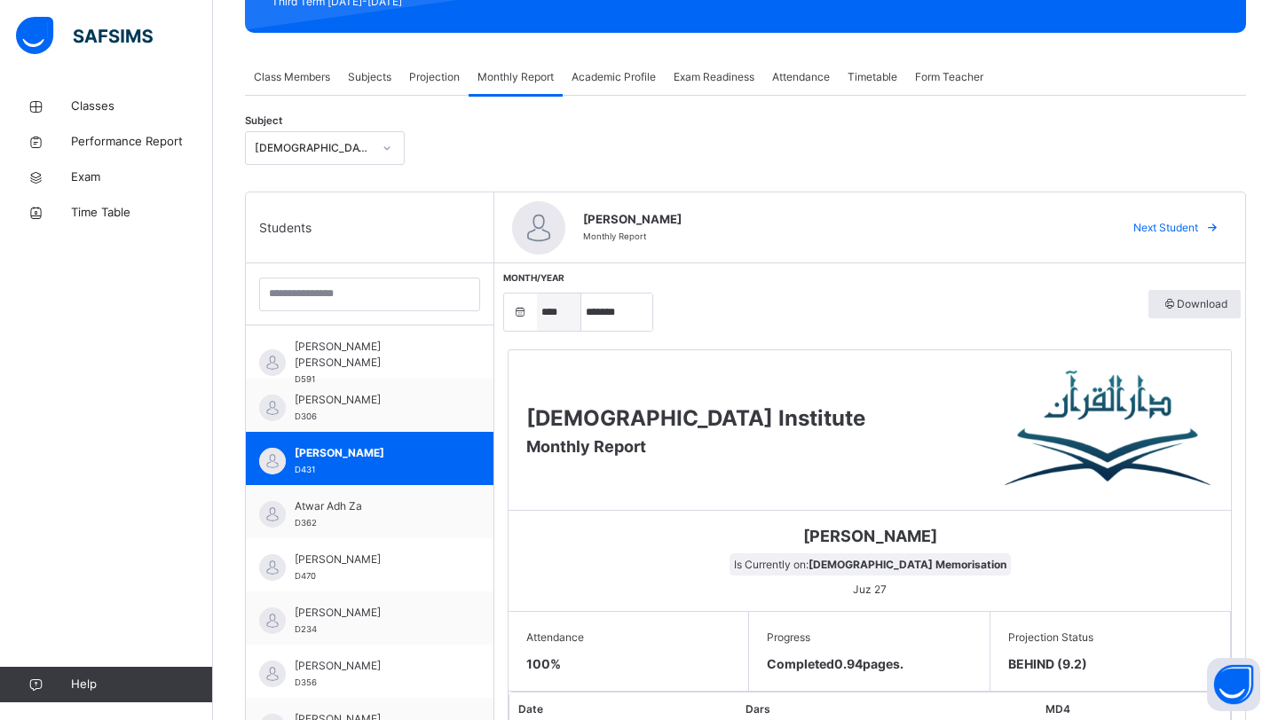
scroll to position [199, 0]
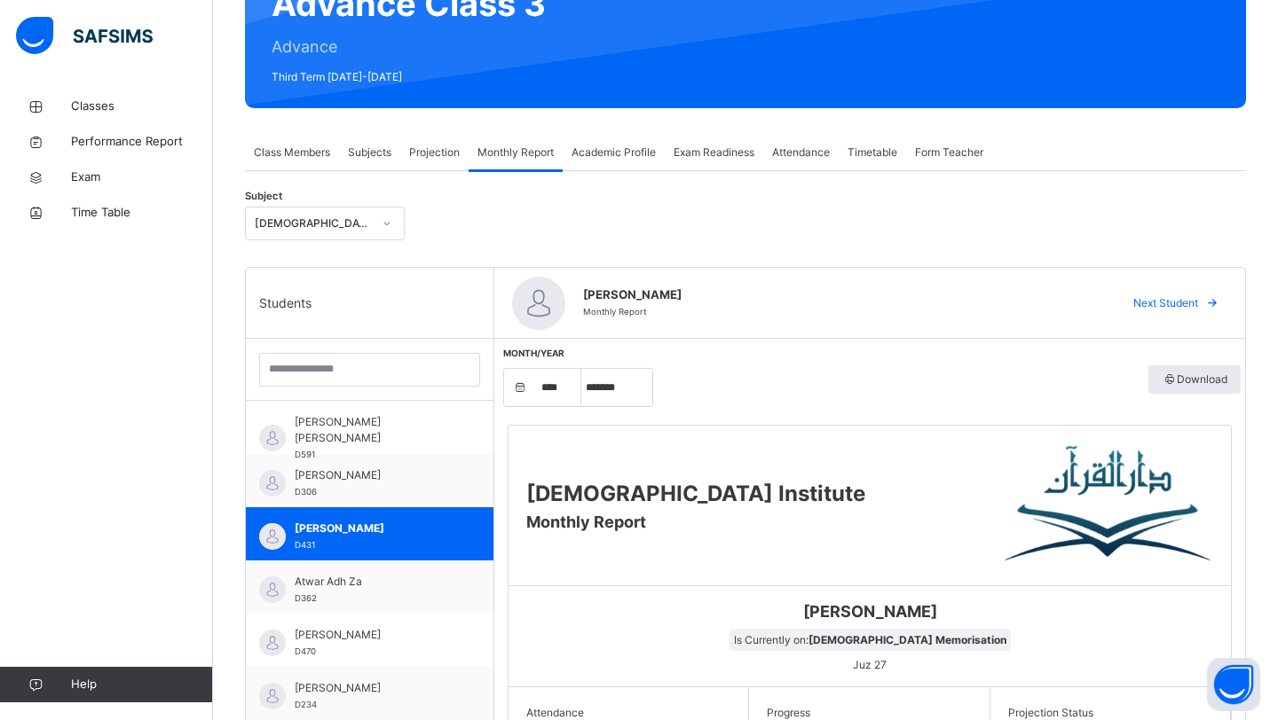
click at [443, 165] on div "Projection" at bounding box center [434, 152] width 68 height 35
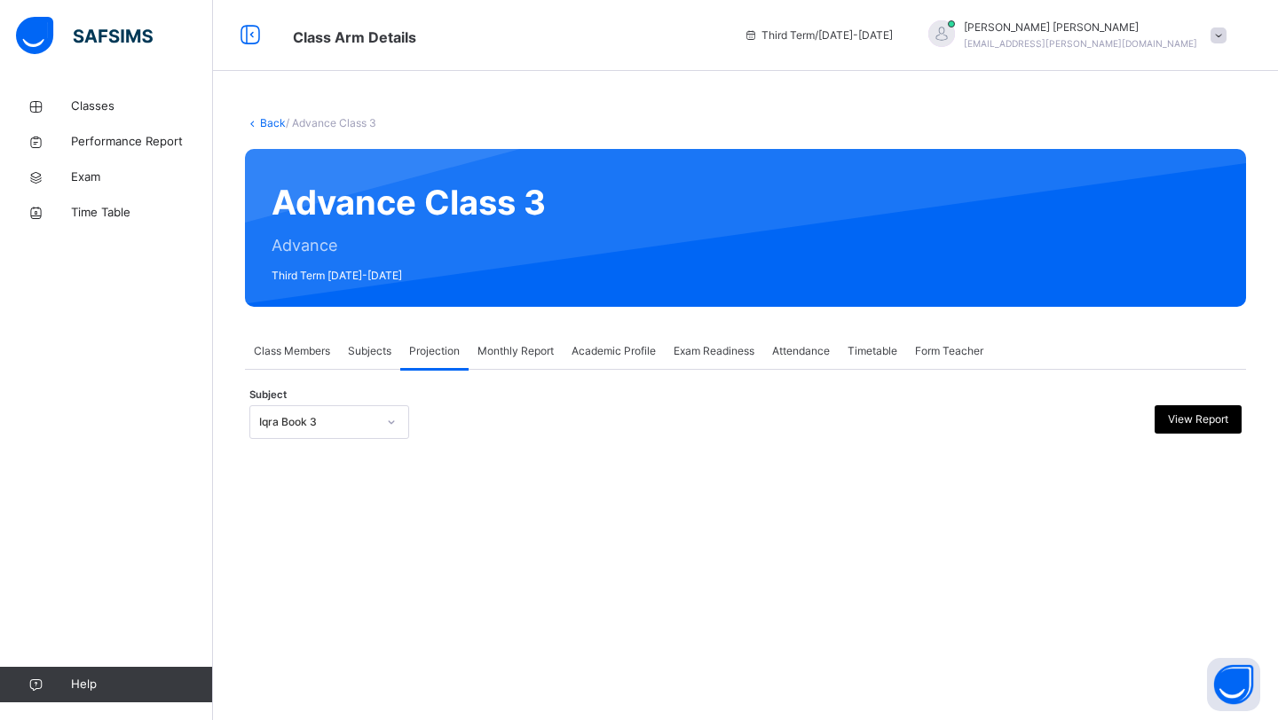
scroll to position [0, 0]
click at [327, 409] on div "Iqra Book 3" at bounding box center [312, 423] width 124 height 28
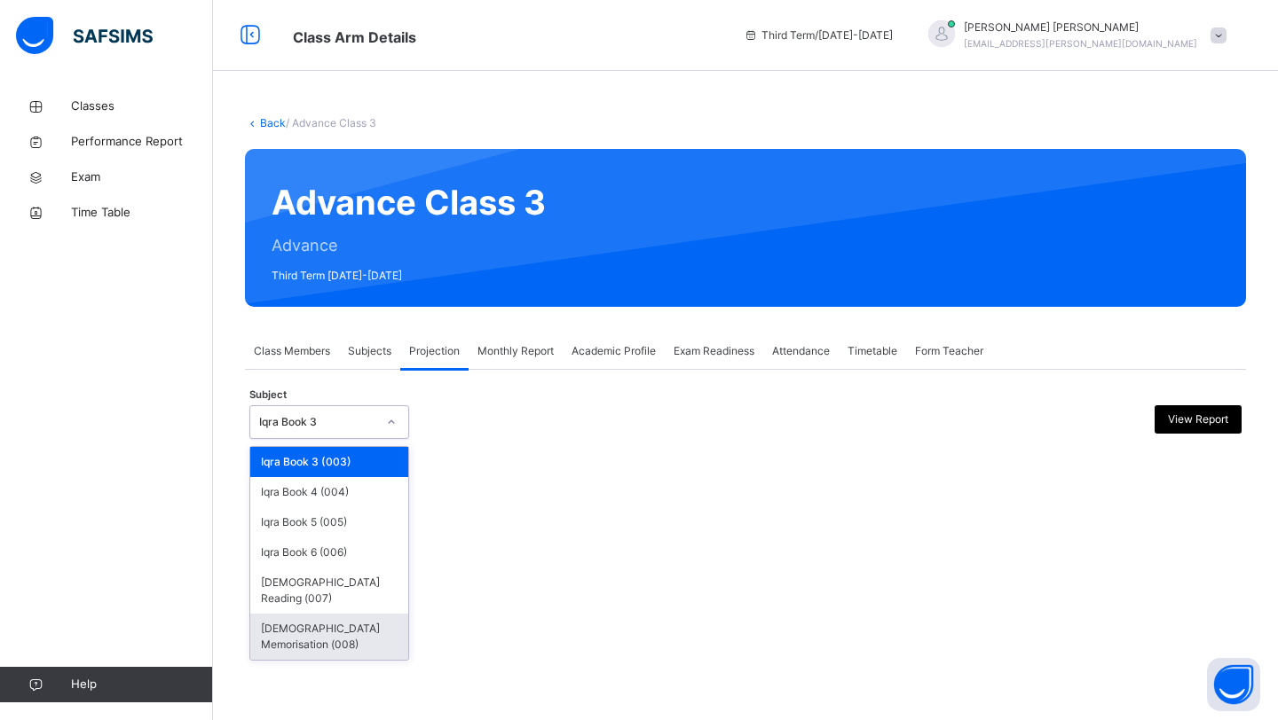
click at [305, 614] on div "[DEMOGRAPHIC_DATA] Memorisation (008)" at bounding box center [329, 637] width 158 height 46
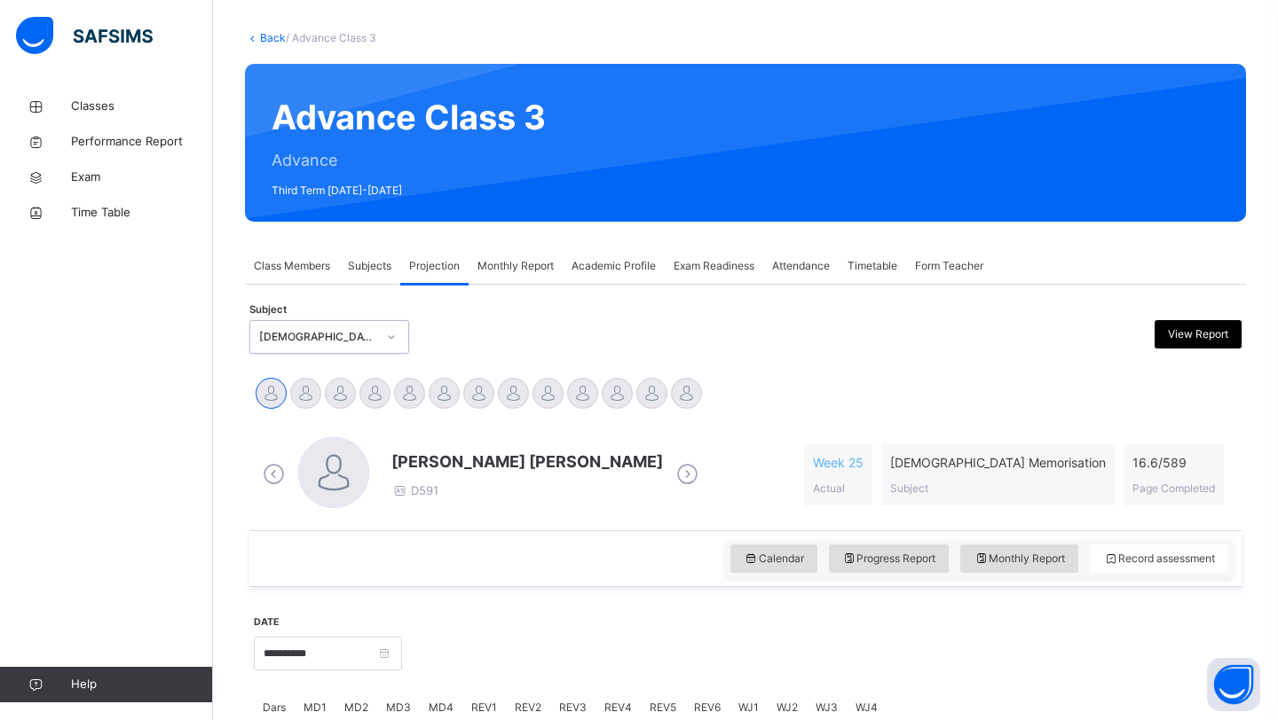
scroll to position [94, 0]
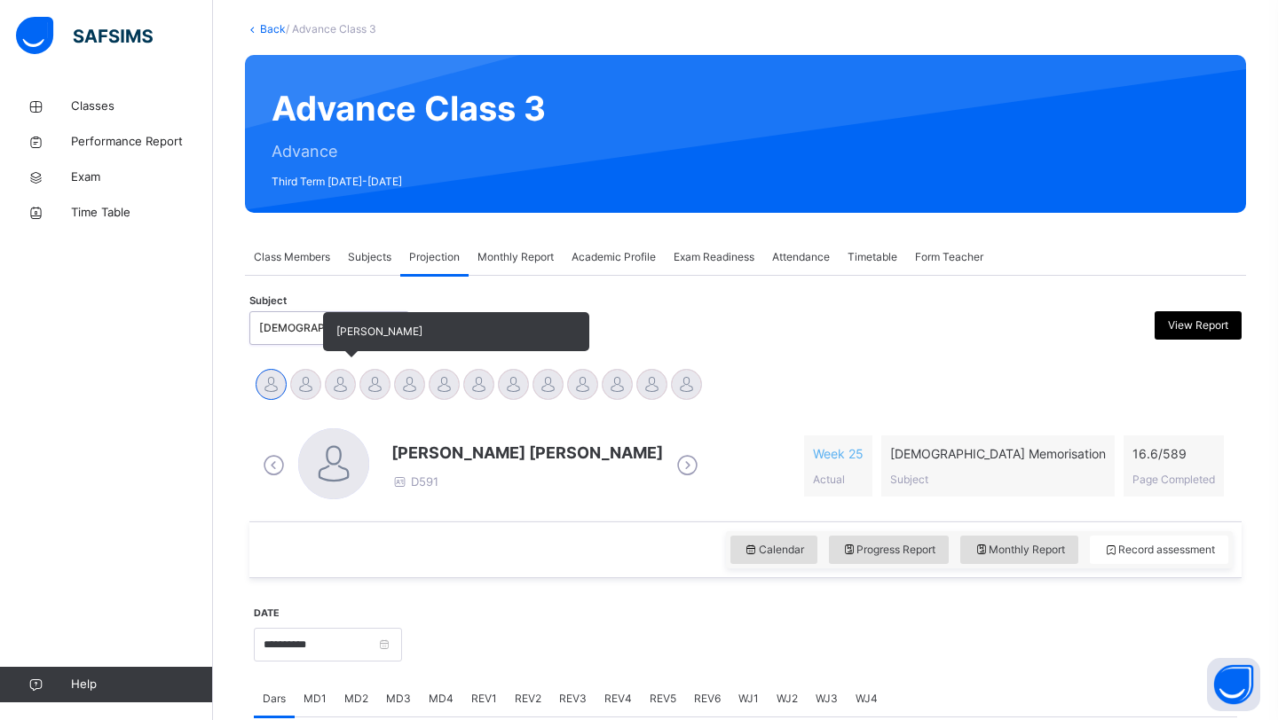
click at [329, 388] on div at bounding box center [340, 384] width 31 height 31
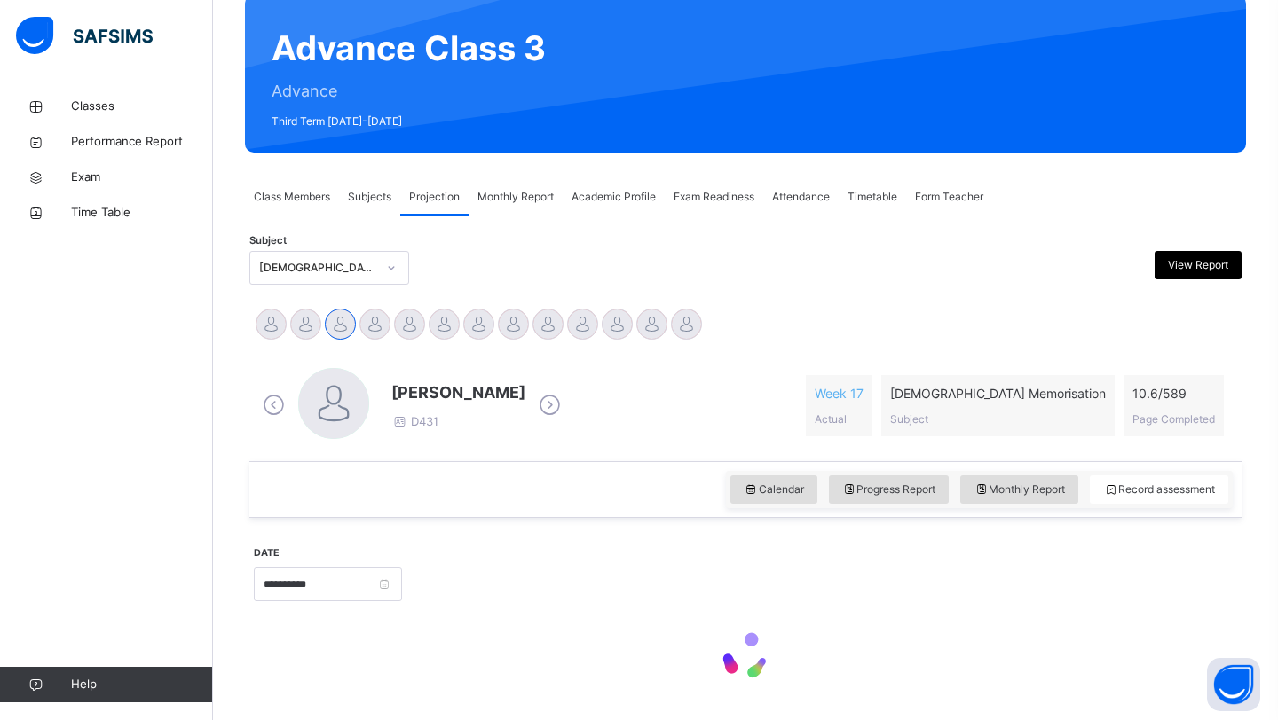
scroll to position [210, 0]
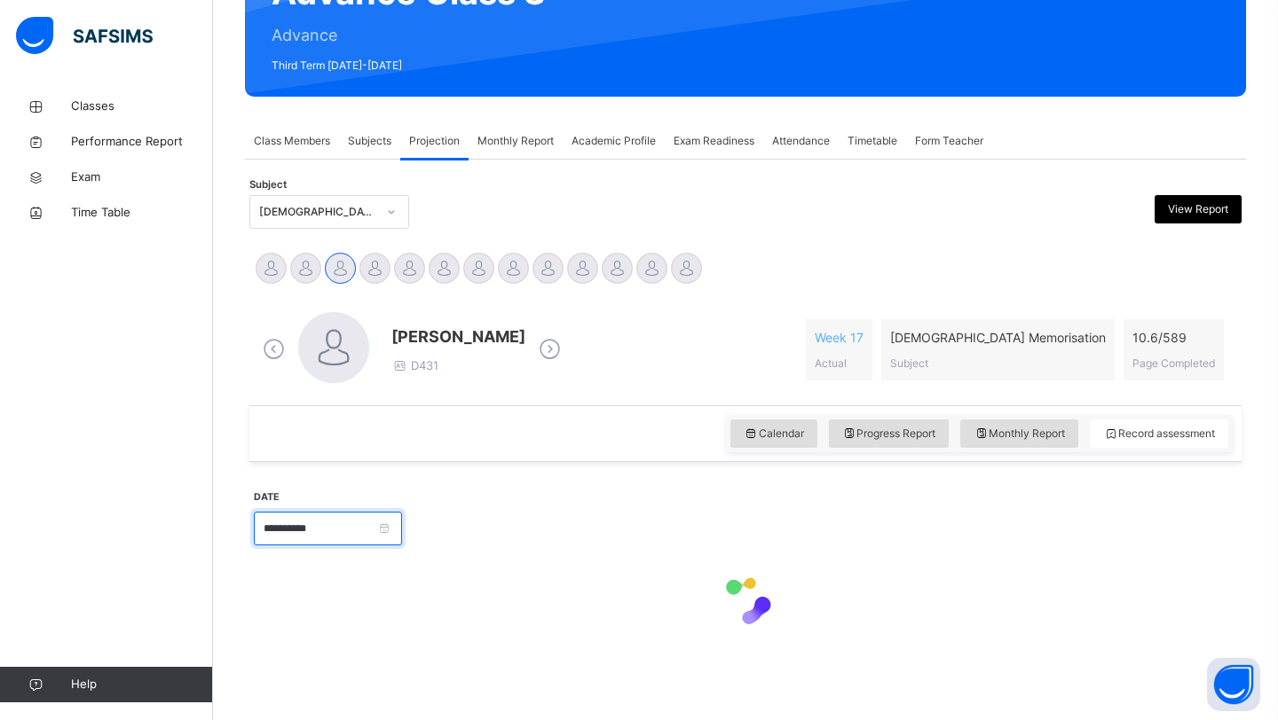
click at [386, 538] on input "**********" at bounding box center [328, 529] width 148 height 34
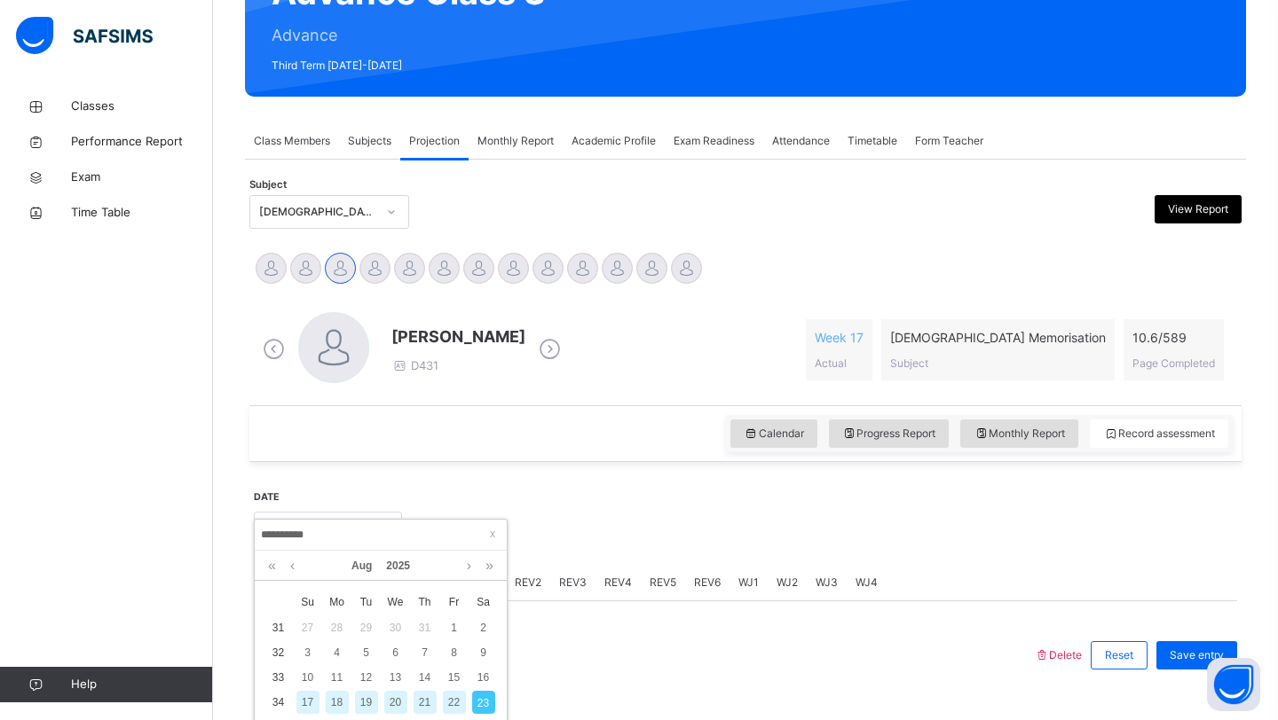
click at [375, 385] on div "[PERSON_NAME] Hzrati D431" at bounding box center [411, 349] width 307 height 75
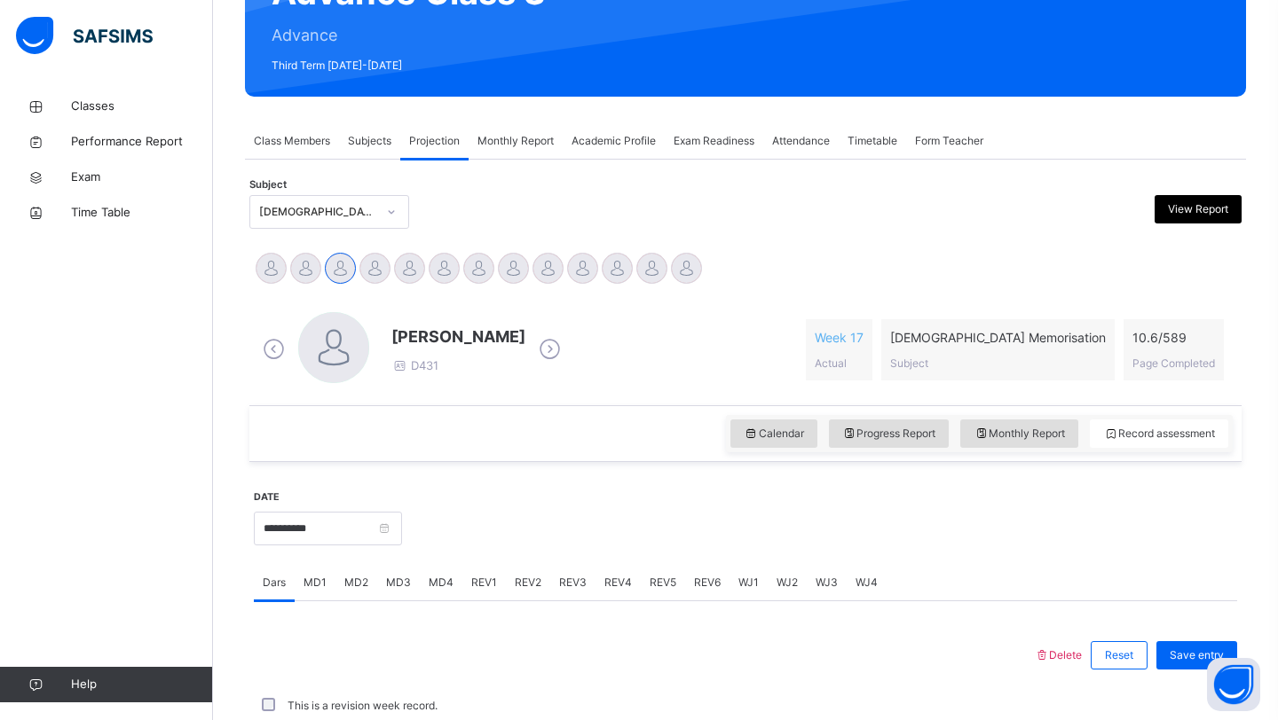
click at [327, 506] on div "**********" at bounding box center [328, 527] width 148 height 76
click at [327, 526] on input "**********" at bounding box center [328, 529] width 148 height 34
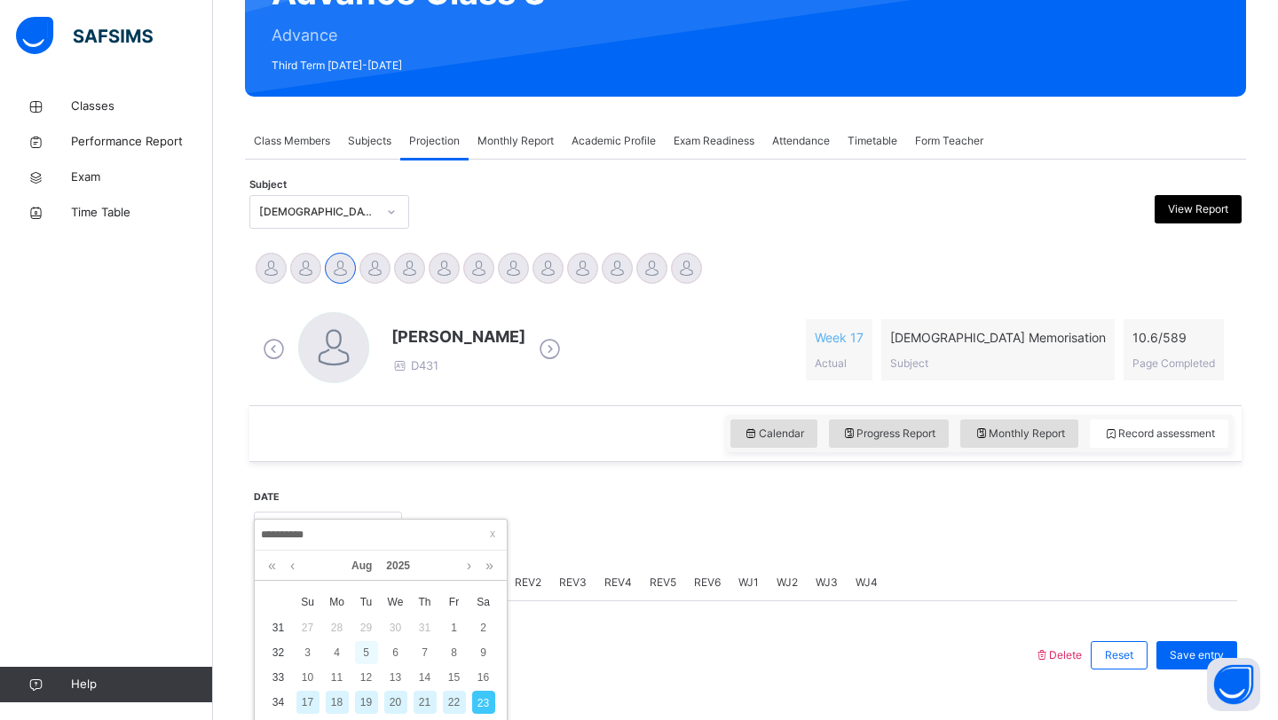
click at [364, 649] on div "5" at bounding box center [366, 653] width 23 height 23
type input "**********"
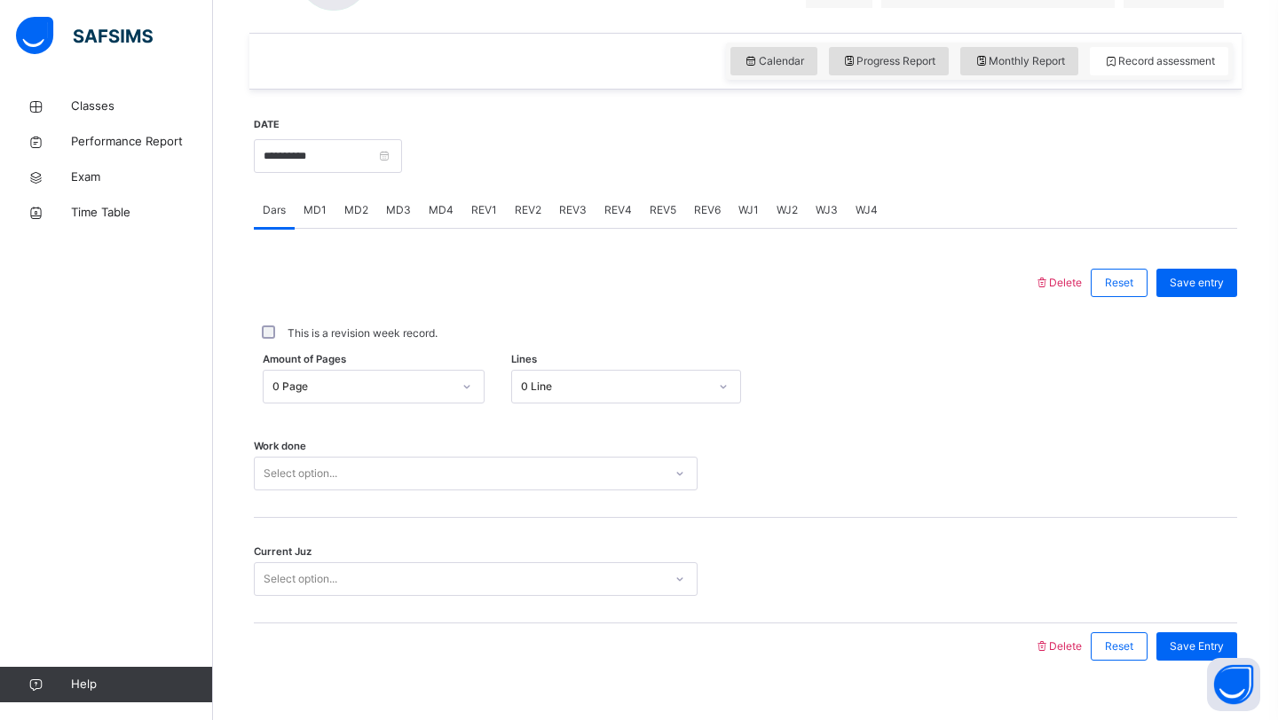
scroll to position [612, 0]
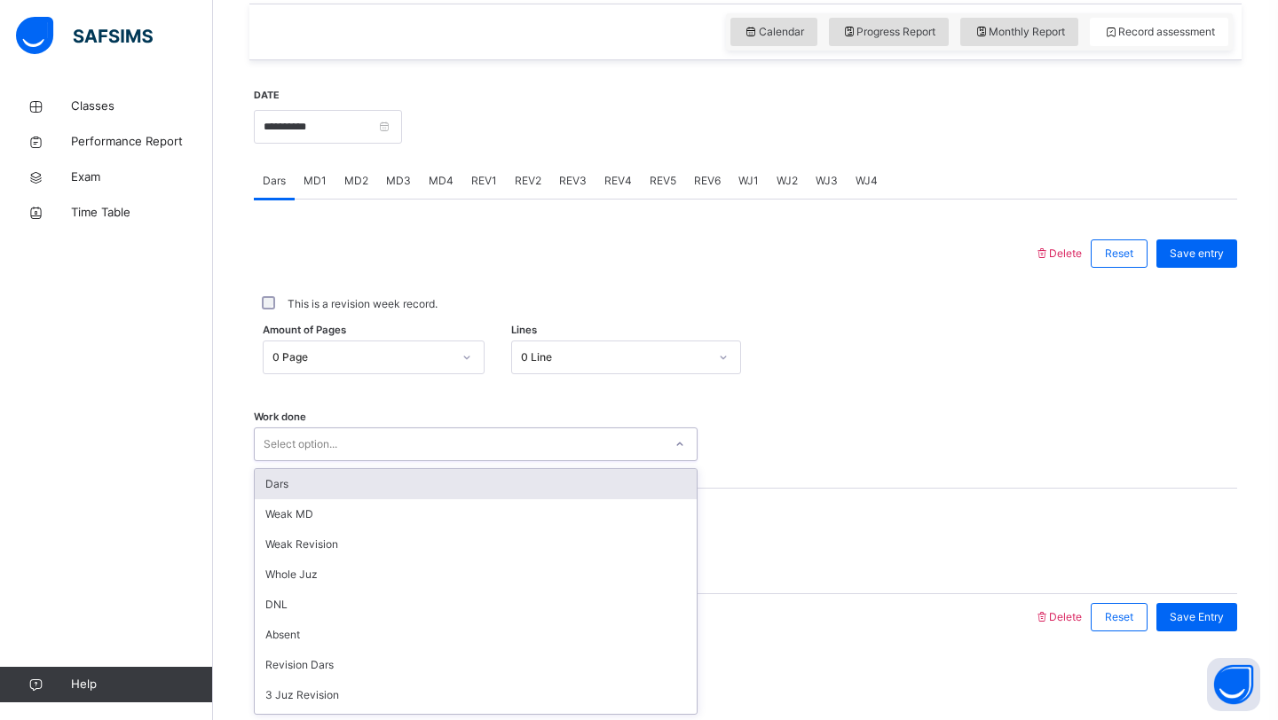
click at [299, 445] on div "Select option..." at bounding box center [301, 445] width 74 height 34
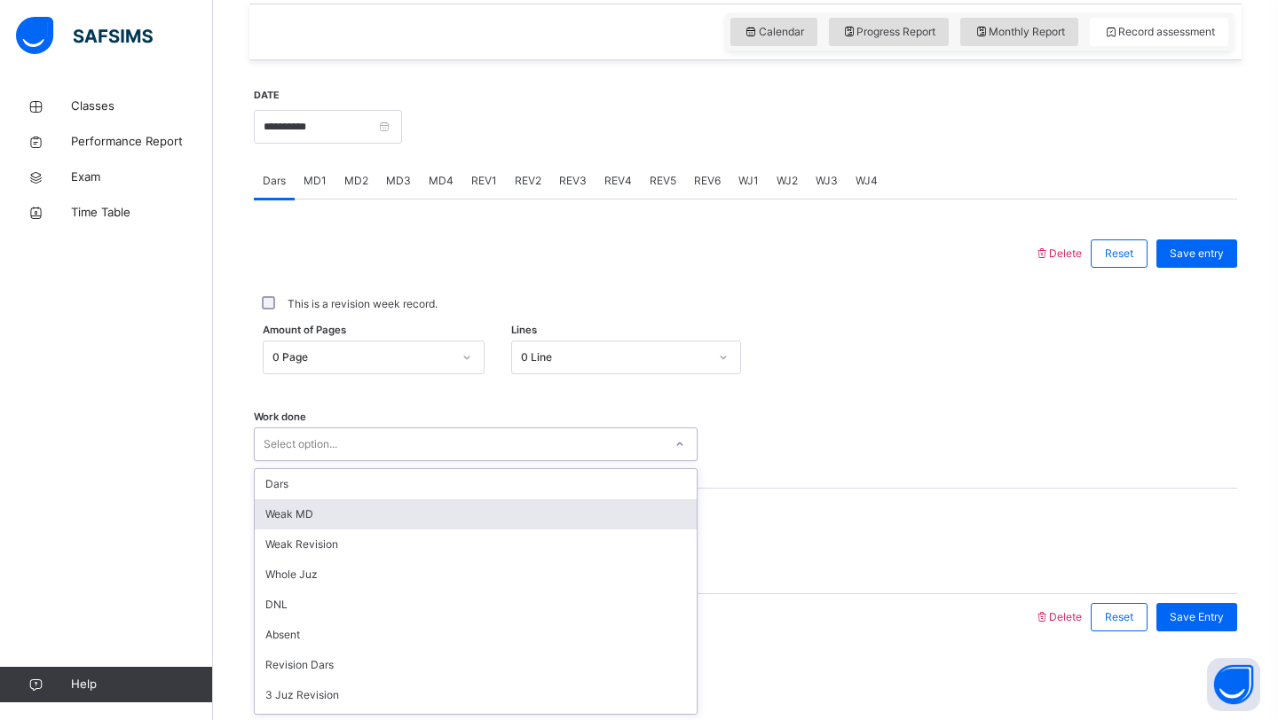
click at [299, 515] on div "Weak MD" at bounding box center [476, 515] width 442 height 30
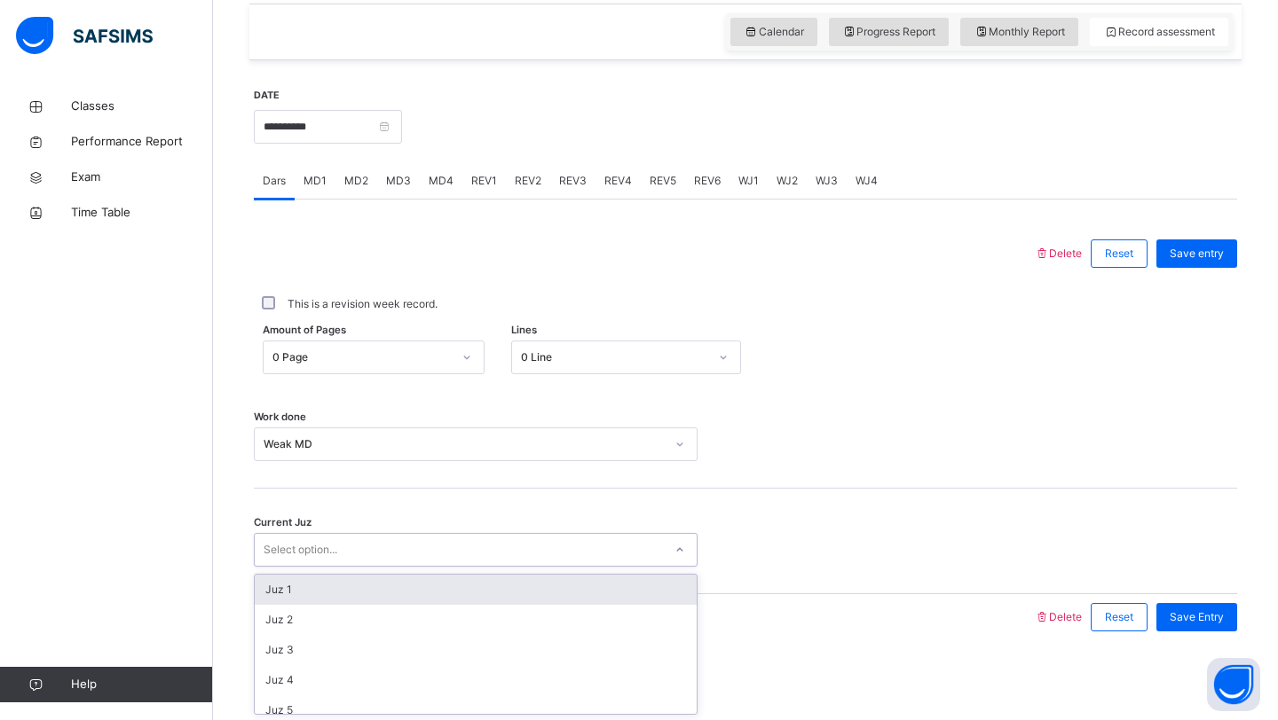
click at [297, 550] on div "Select option..." at bounding box center [301, 550] width 74 height 34
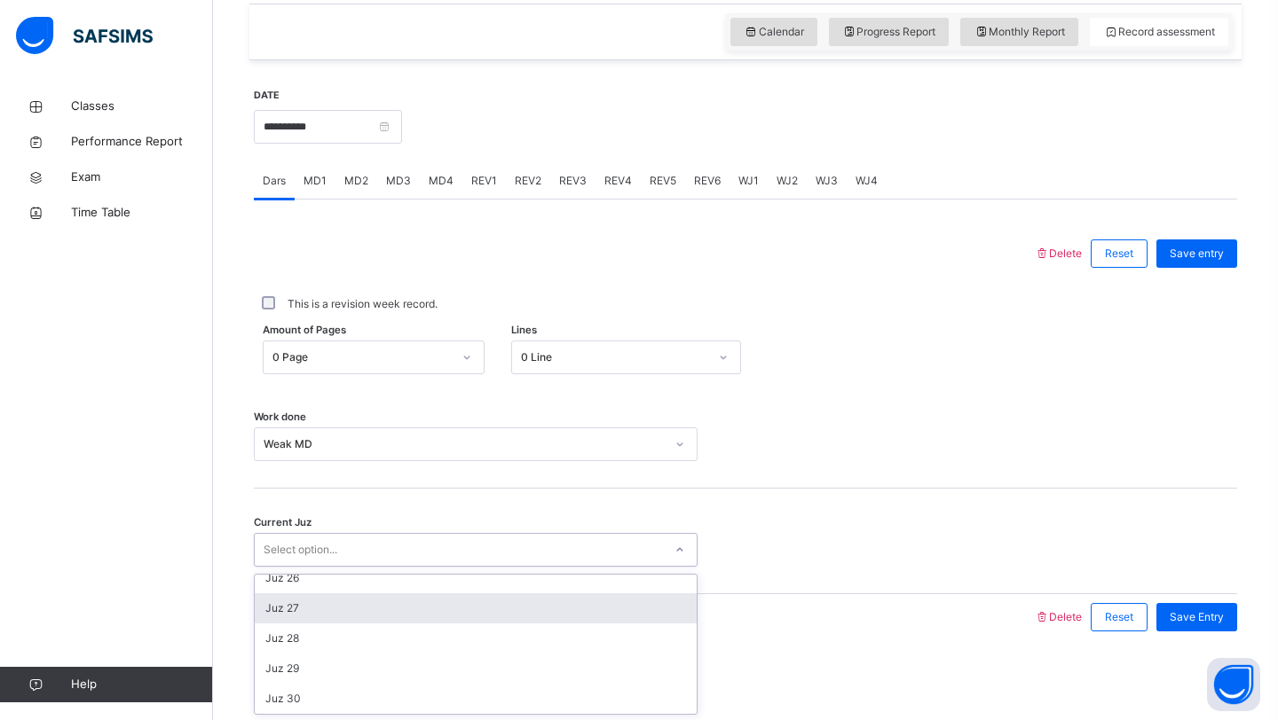
click at [302, 612] on div "Juz 27" at bounding box center [476, 609] width 442 height 30
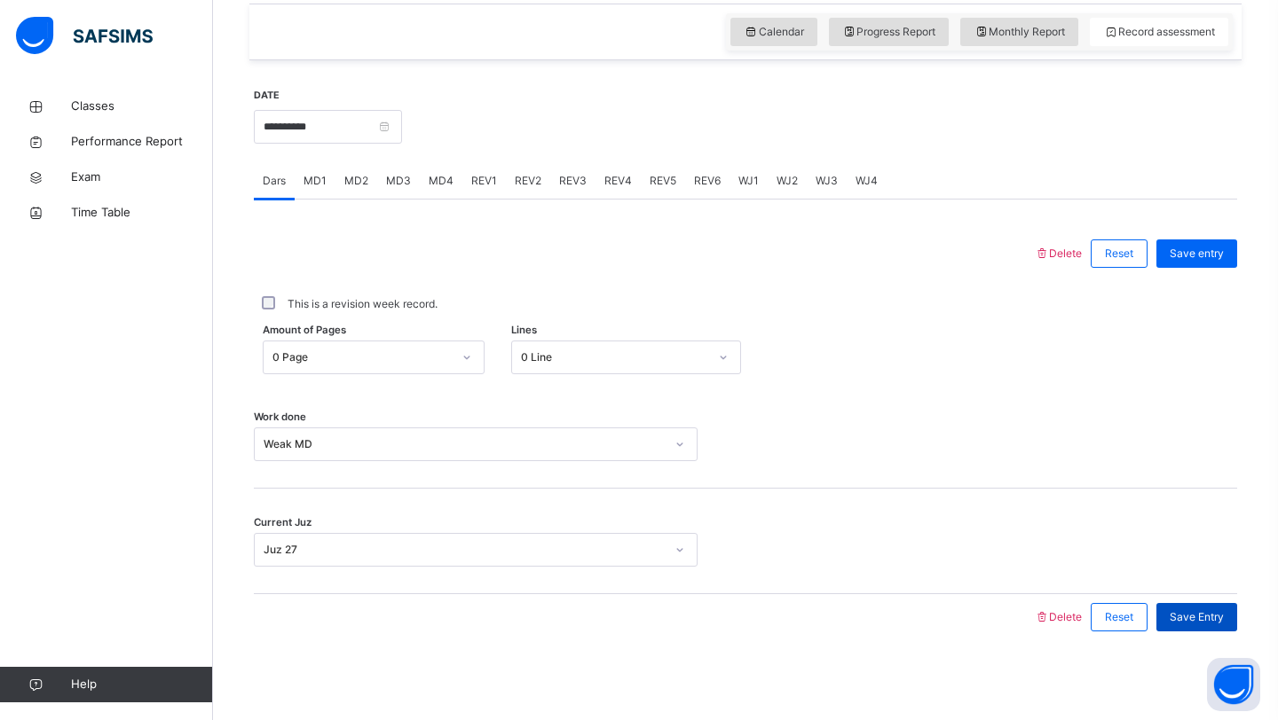
click at [1178, 614] on span "Save Entry" at bounding box center [1196, 618] width 54 height 16
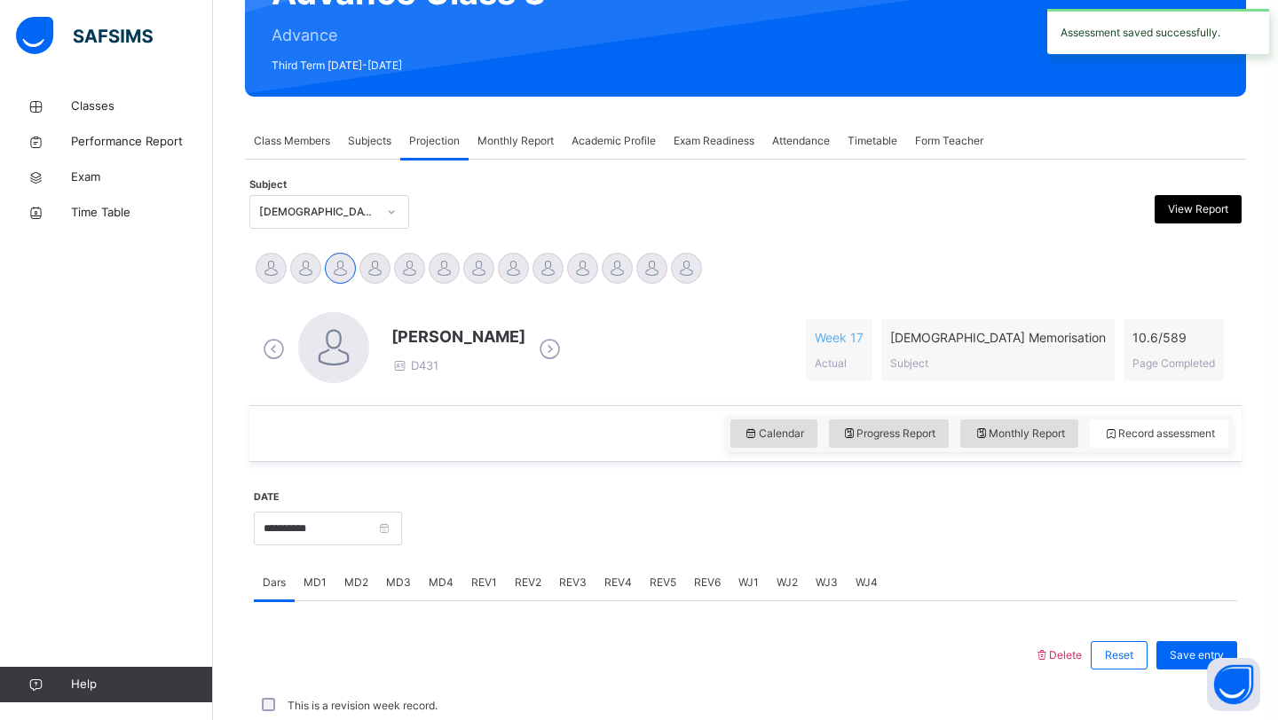
scroll to position [612, 0]
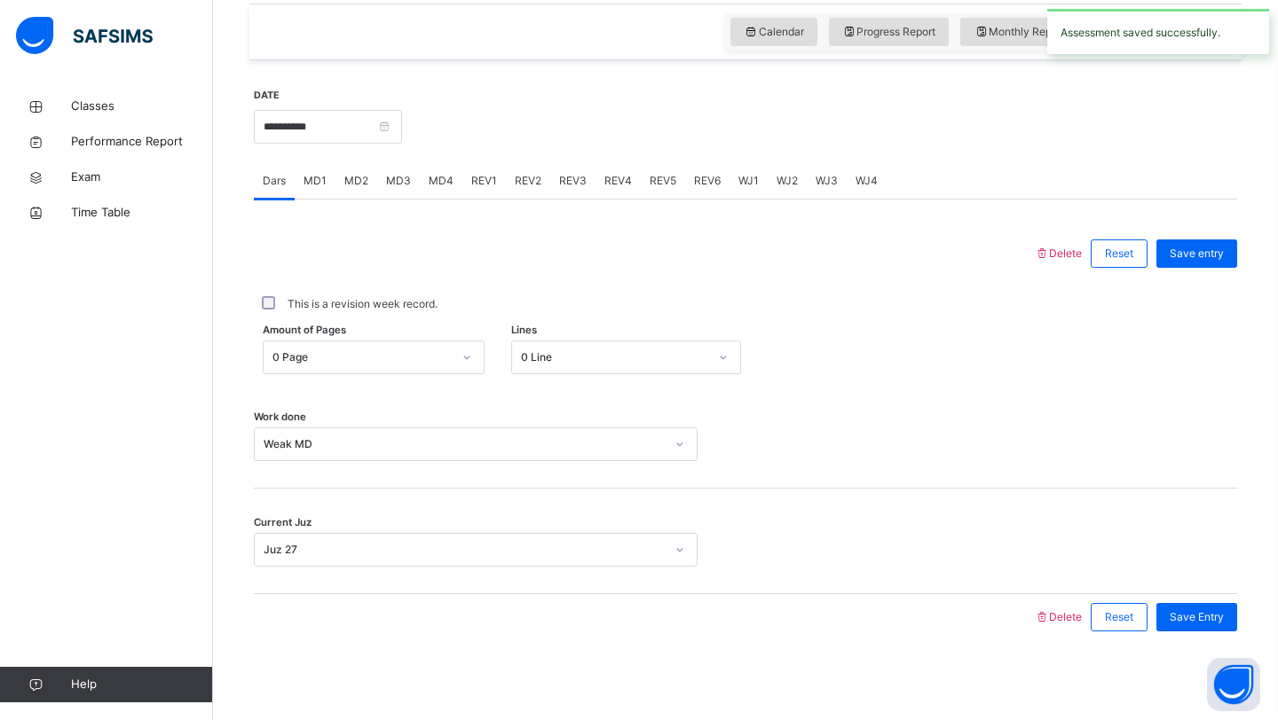
click at [388, 180] on span "MD3" at bounding box center [398, 181] width 25 height 16
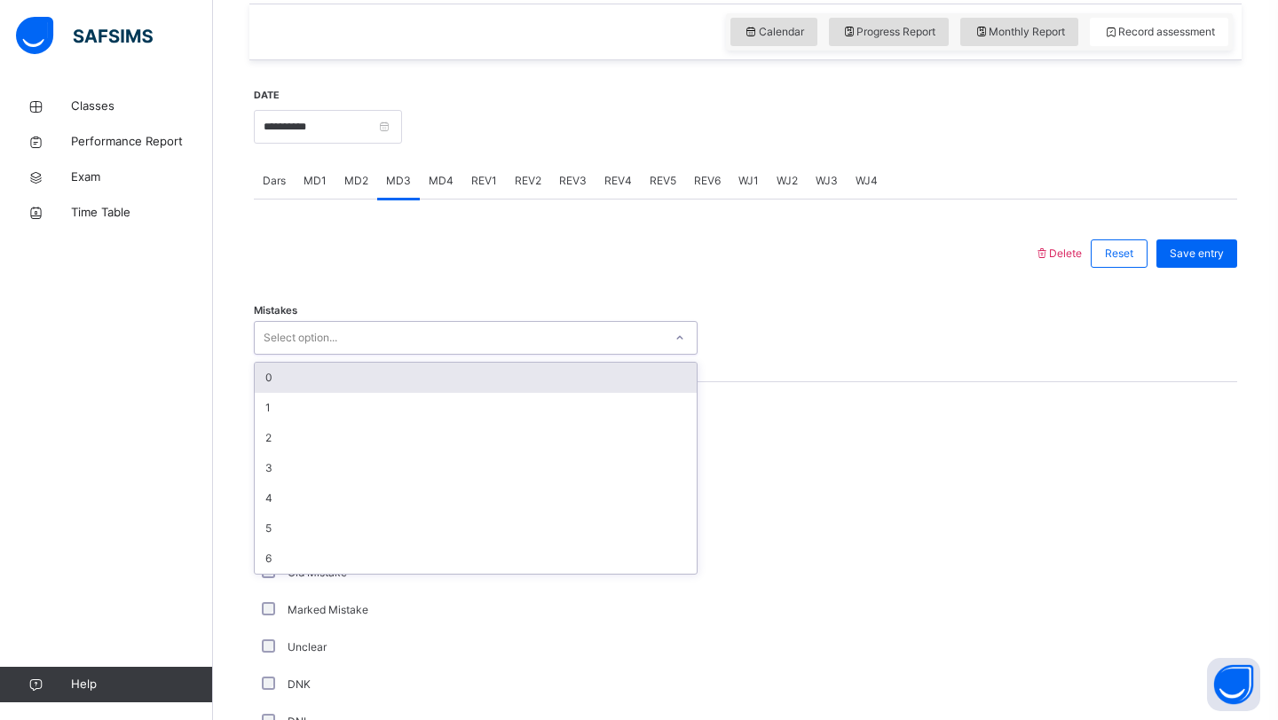
click at [315, 329] on div "Select option..." at bounding box center [301, 338] width 74 height 34
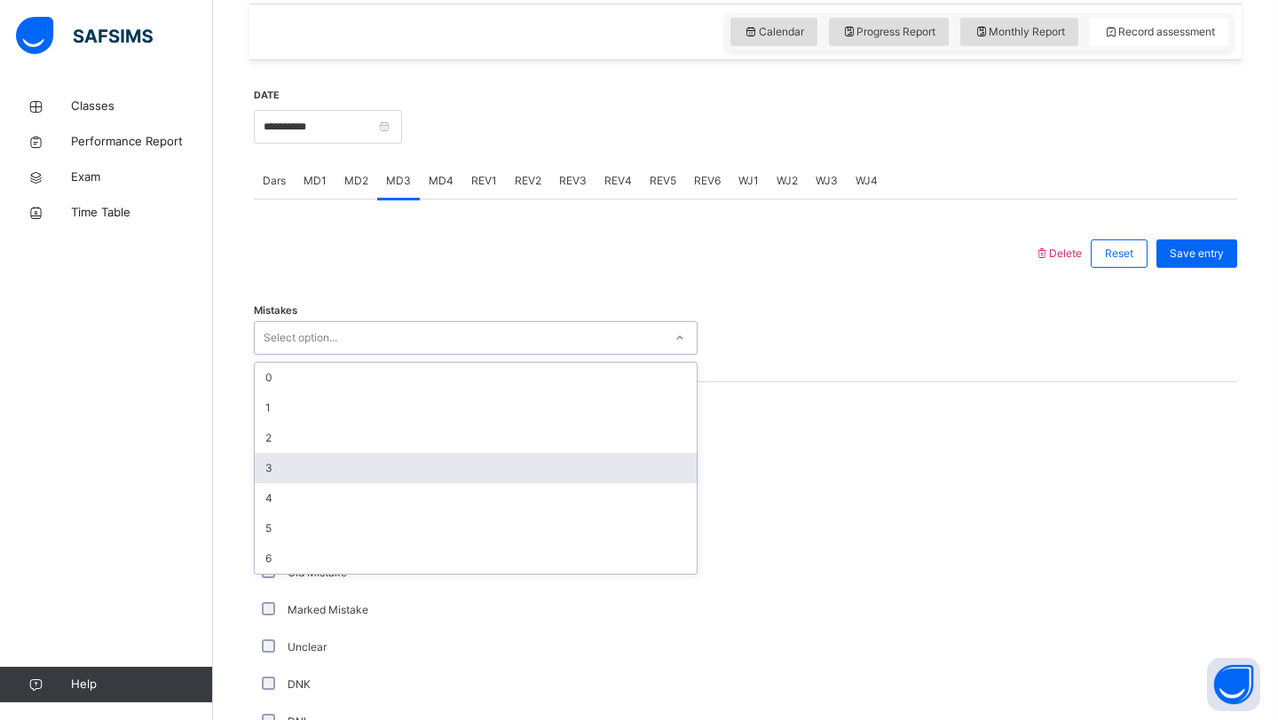
click at [261, 458] on div "3" at bounding box center [476, 468] width 442 height 30
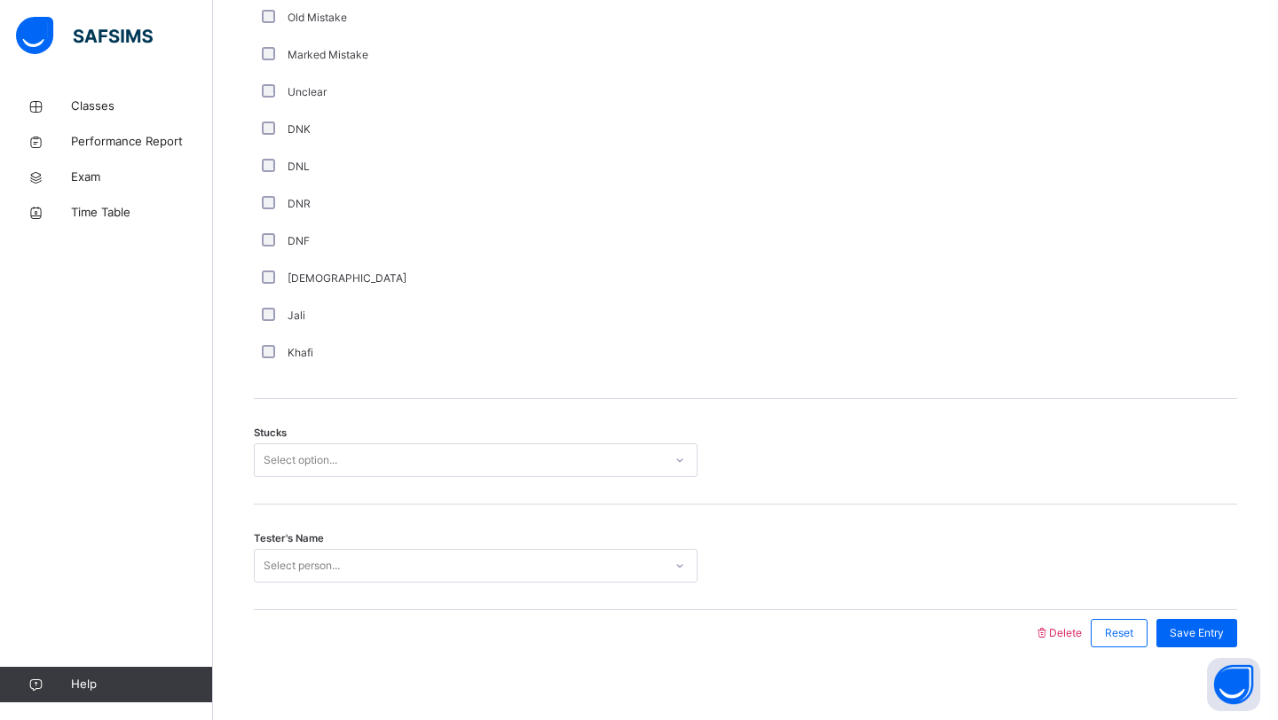
scroll to position [1180, 0]
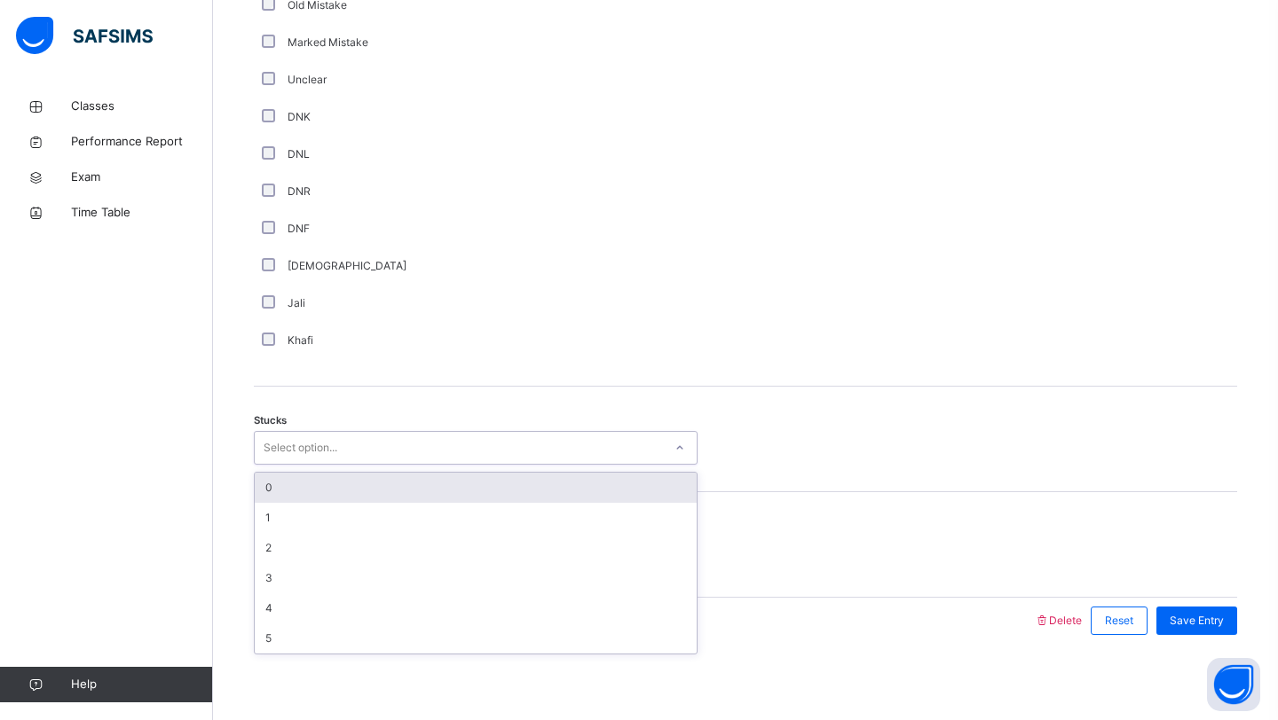
click at [344, 460] on div "Select option..." at bounding box center [459, 449] width 408 height 28
click at [326, 481] on div "0" at bounding box center [476, 488] width 442 height 30
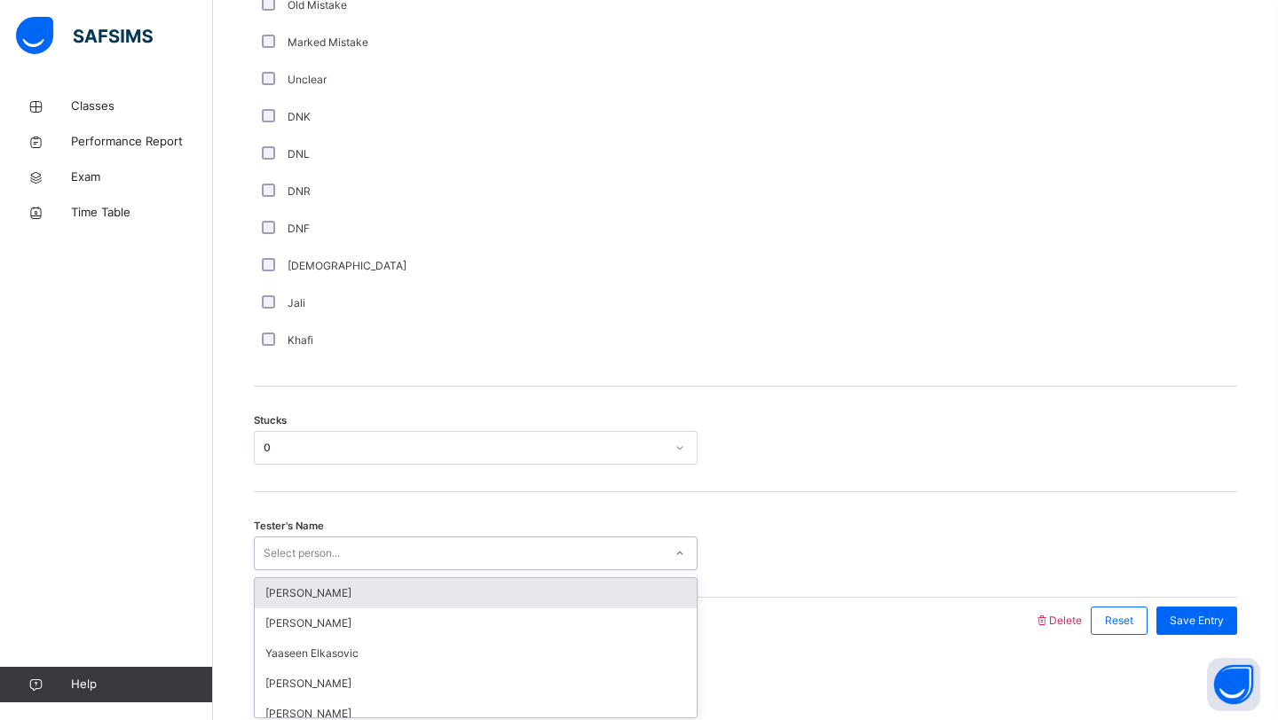
scroll to position [1184, 0]
click at [295, 559] on div "Select person..." at bounding box center [302, 550] width 76 height 34
type input "***"
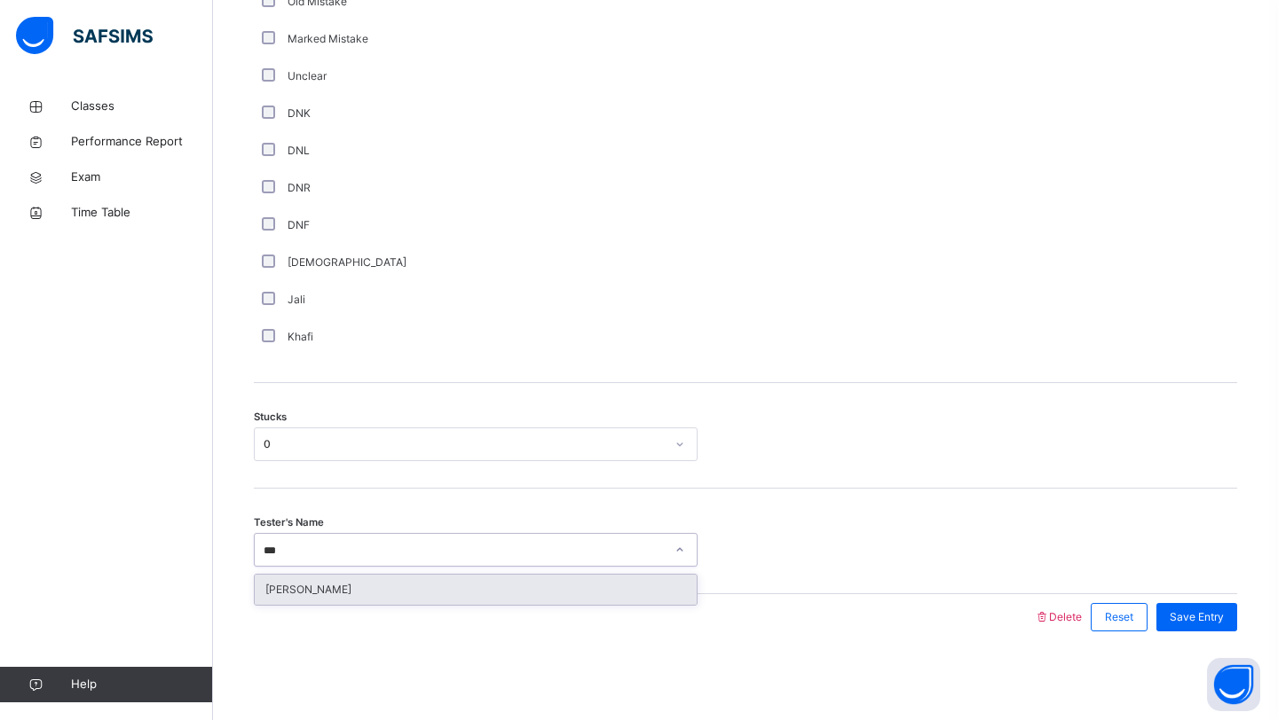
click at [282, 586] on div "[PERSON_NAME]" at bounding box center [476, 590] width 442 height 30
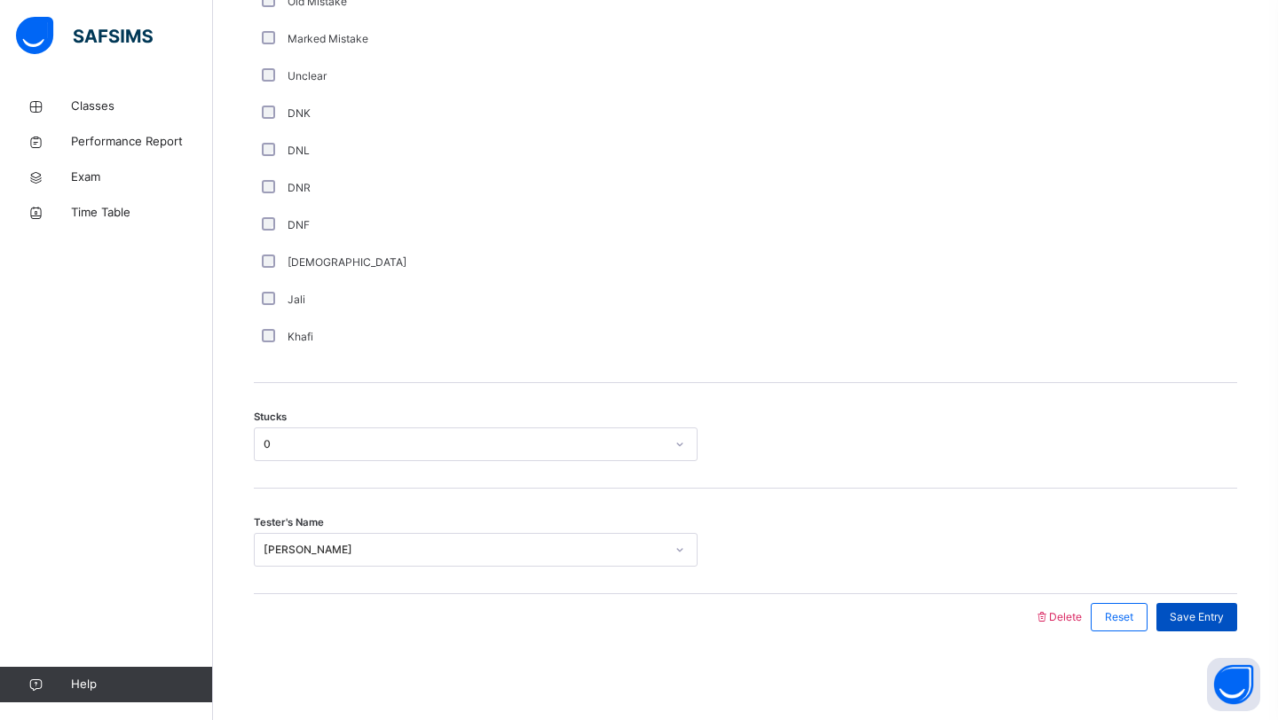
click at [1171, 616] on span "Save Entry" at bounding box center [1196, 618] width 54 height 16
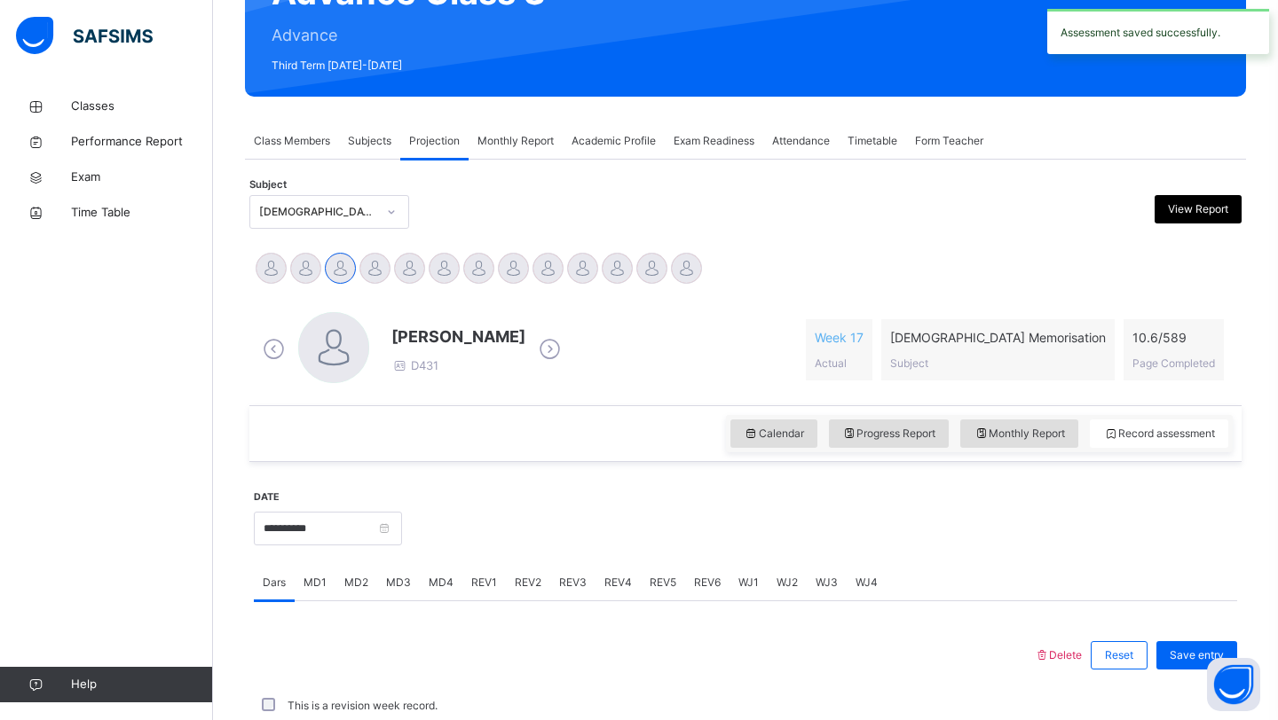
scroll to position [612, 0]
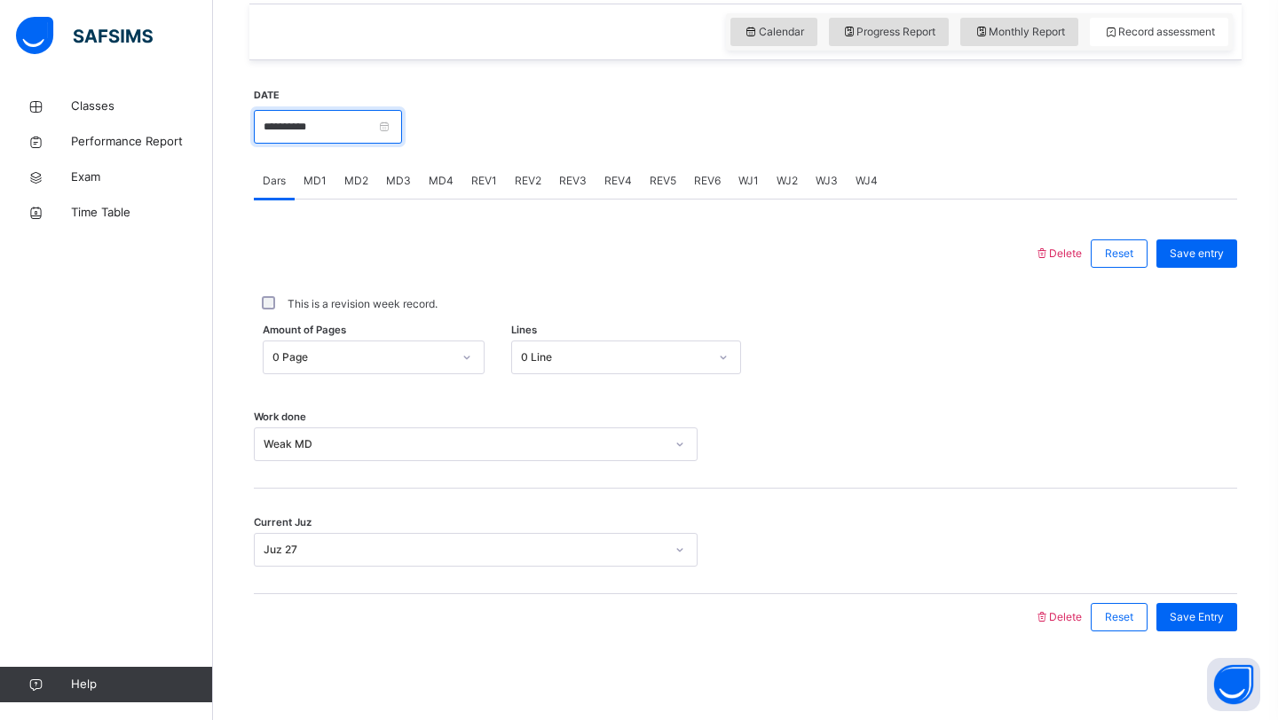
click at [300, 133] on input "**********" at bounding box center [328, 127] width 148 height 34
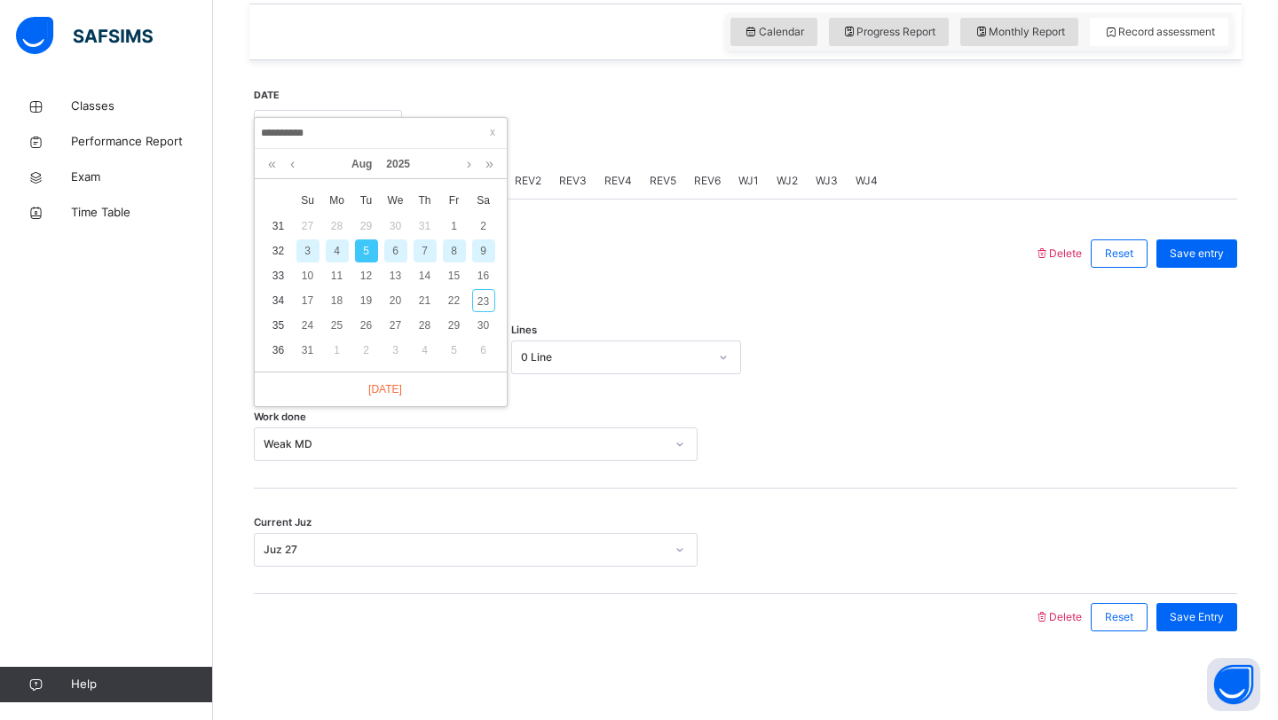
click at [415, 246] on div "7" at bounding box center [424, 251] width 23 height 23
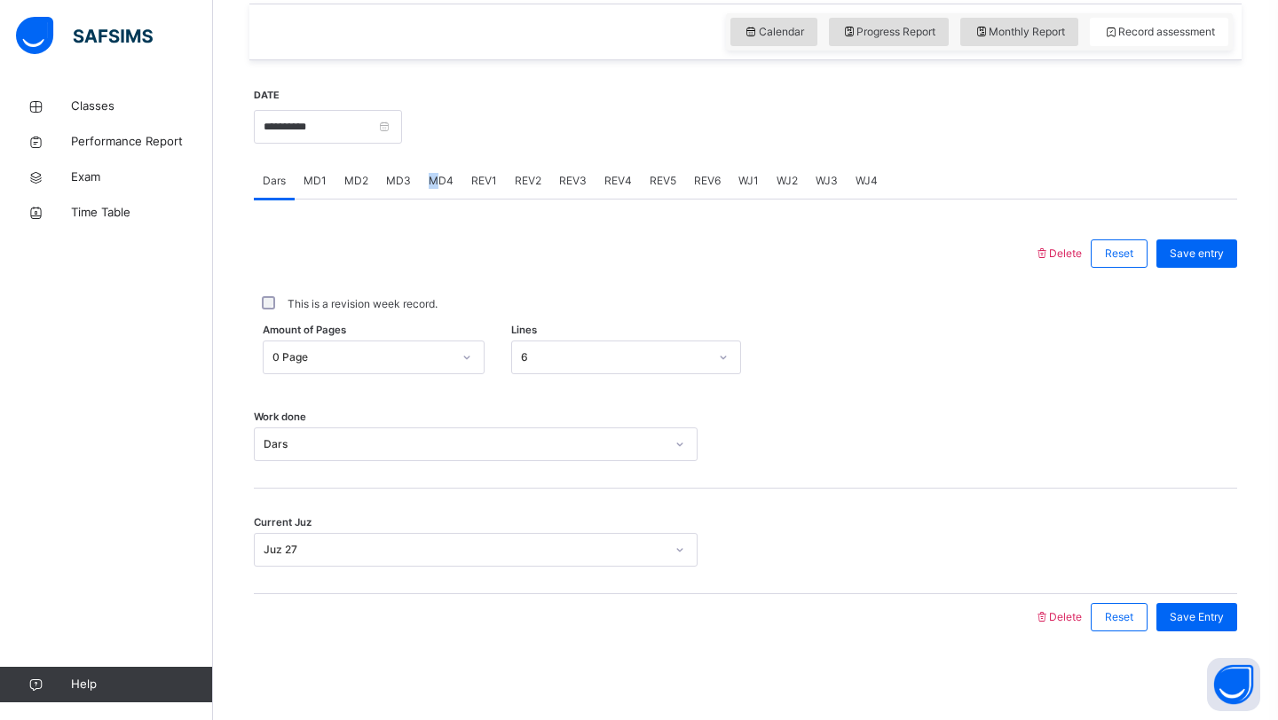
click at [430, 173] on span "MD4" at bounding box center [441, 181] width 25 height 16
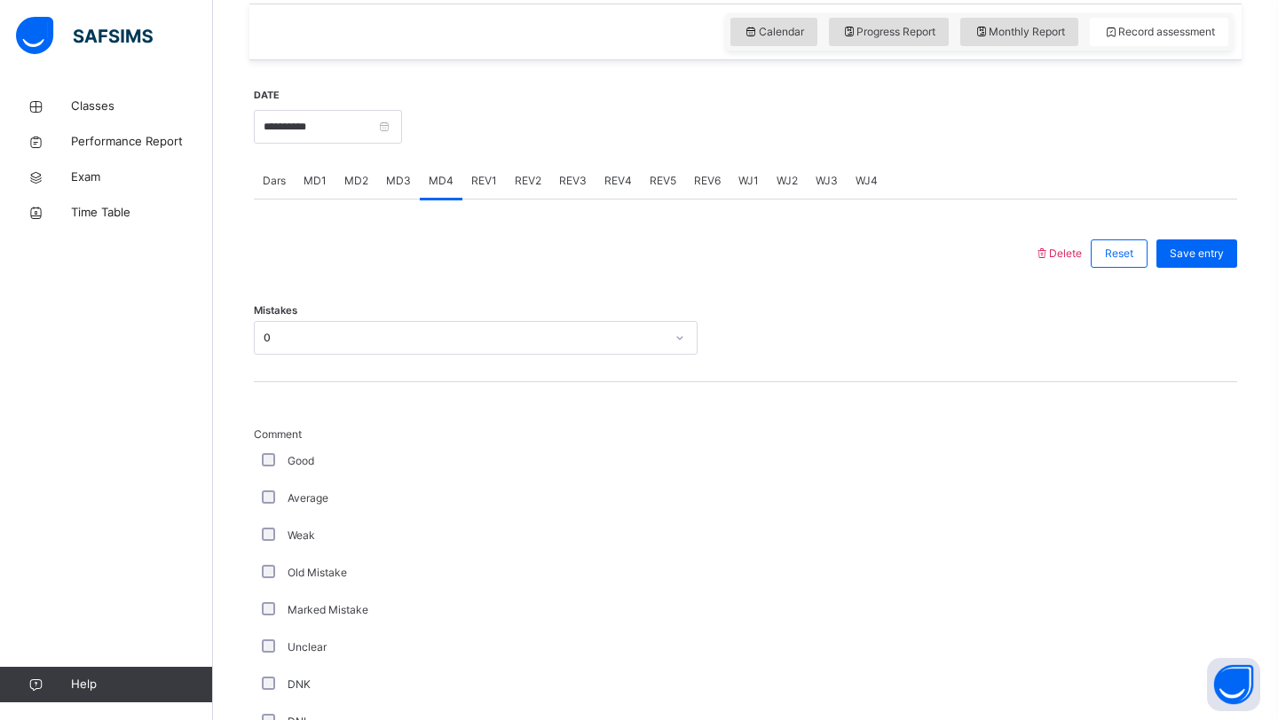
click at [651, 331] on div "0" at bounding box center [464, 338] width 401 height 16
click at [391, 91] on div "**********" at bounding box center [328, 125] width 148 height 76
click at [374, 114] on input "**********" at bounding box center [328, 127] width 148 height 34
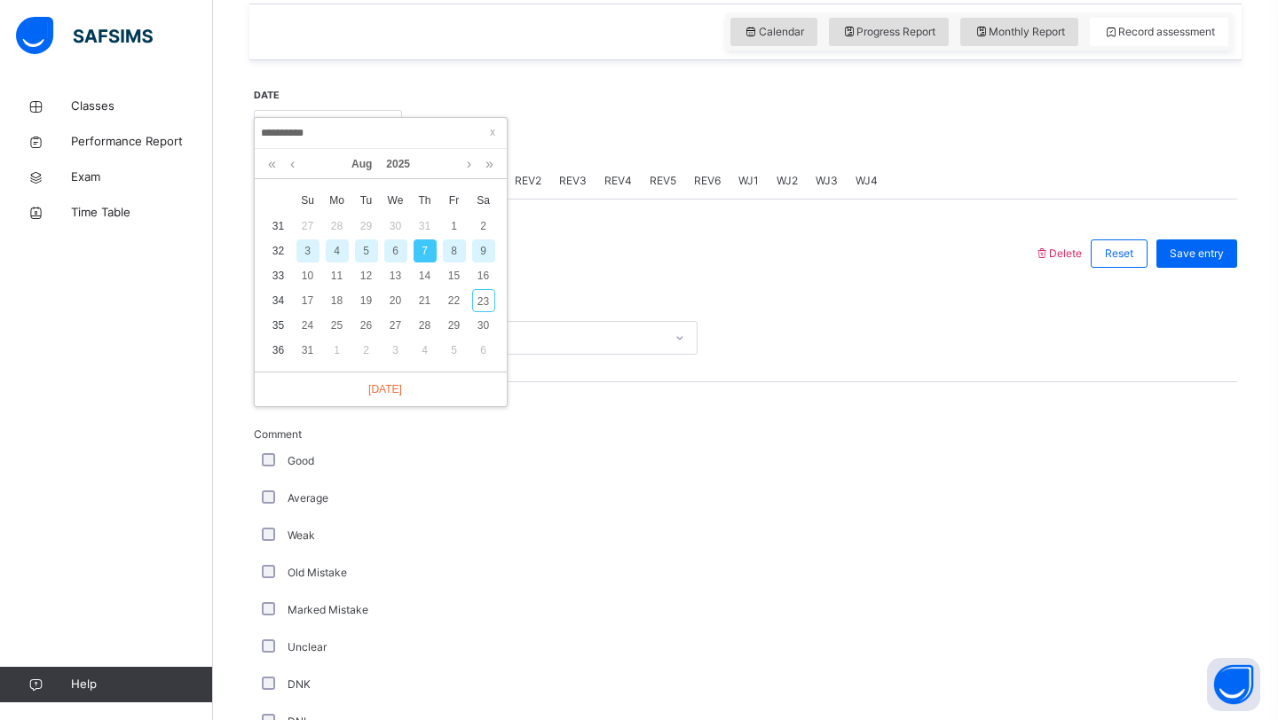
click at [370, 247] on div "5" at bounding box center [366, 251] width 23 height 23
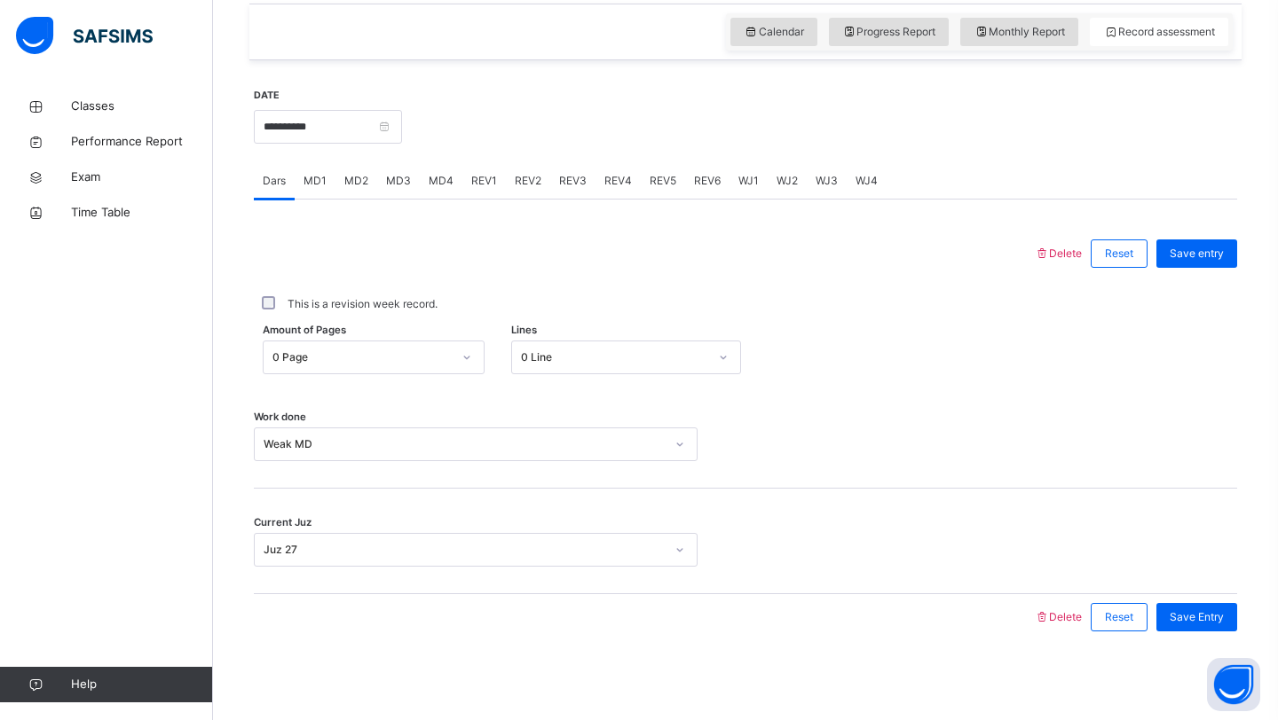
click at [404, 179] on span "MD3" at bounding box center [398, 181] width 25 height 16
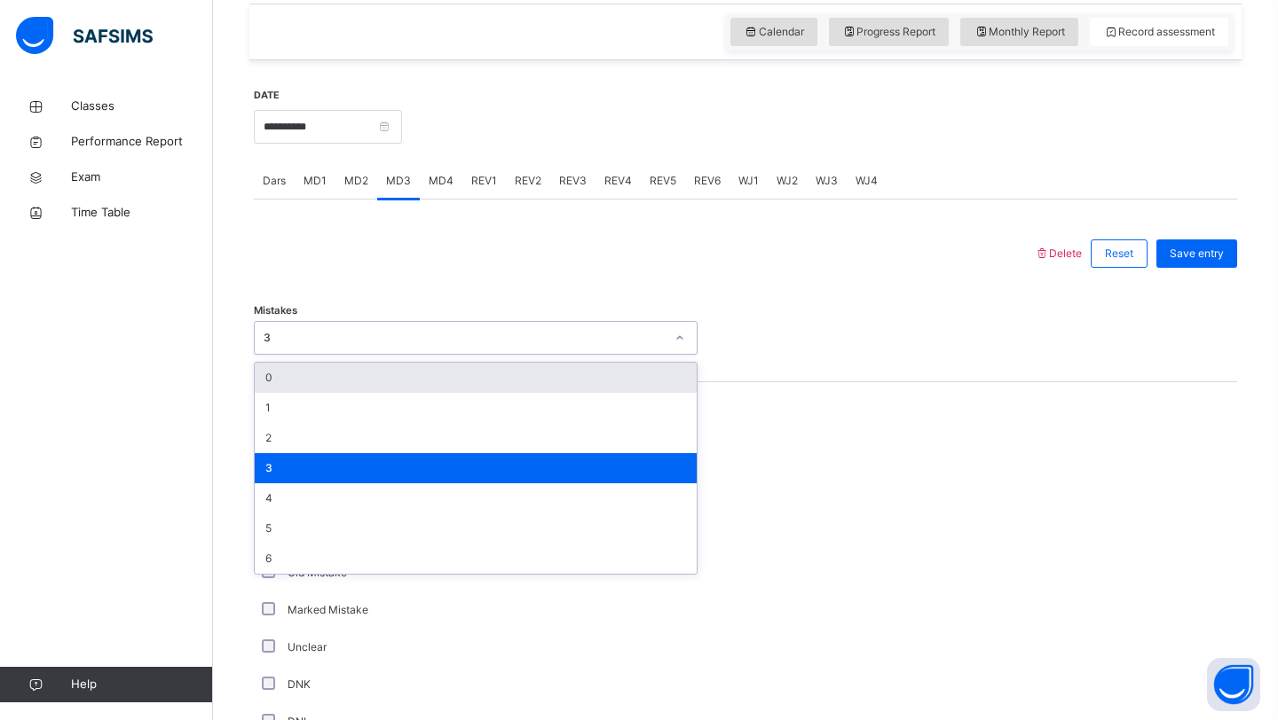
click at [342, 327] on div "3" at bounding box center [459, 339] width 408 height 28
click at [315, 372] on div "0" at bounding box center [476, 378] width 442 height 30
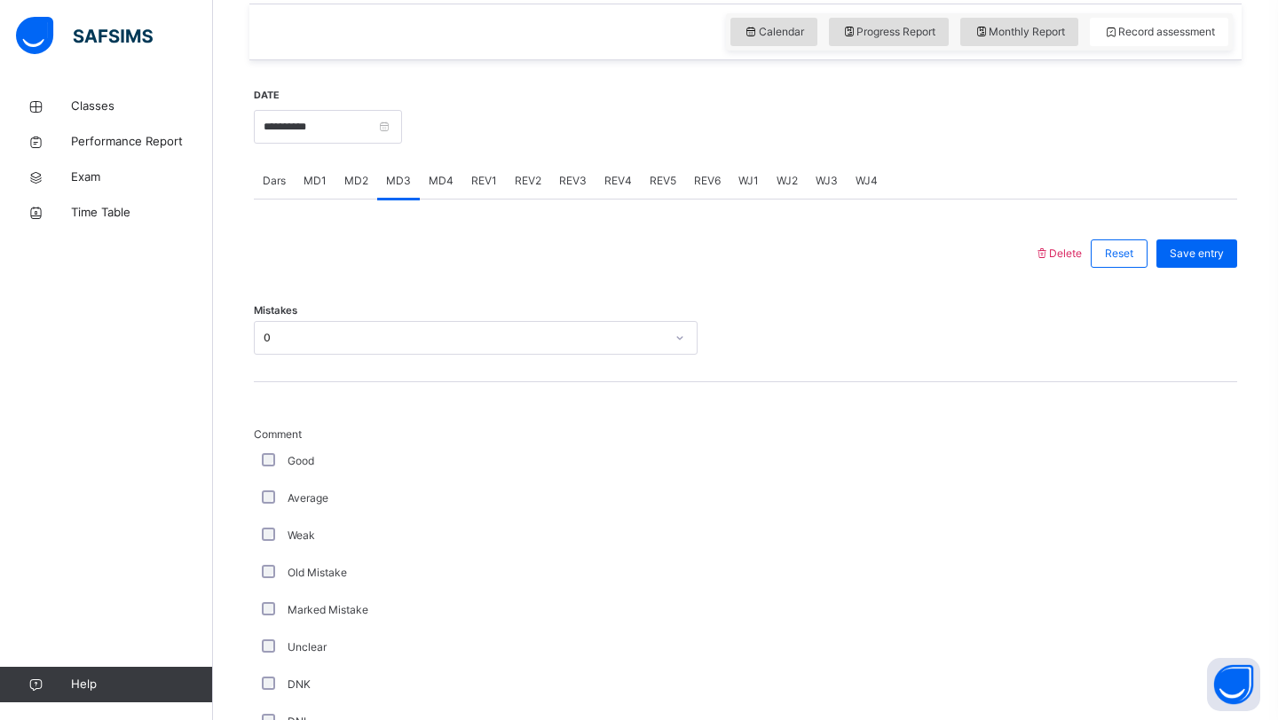
click at [706, 468] on div at bounding box center [745, 677] width 78 height 500
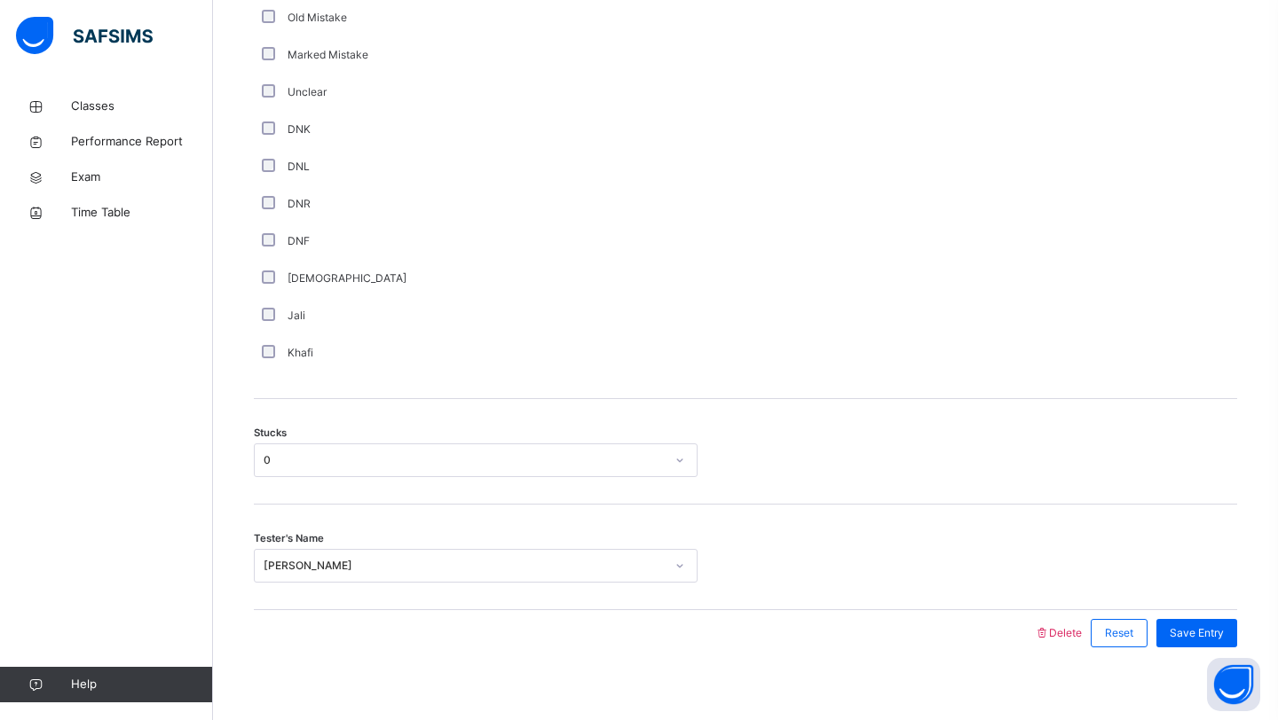
scroll to position [1184, 0]
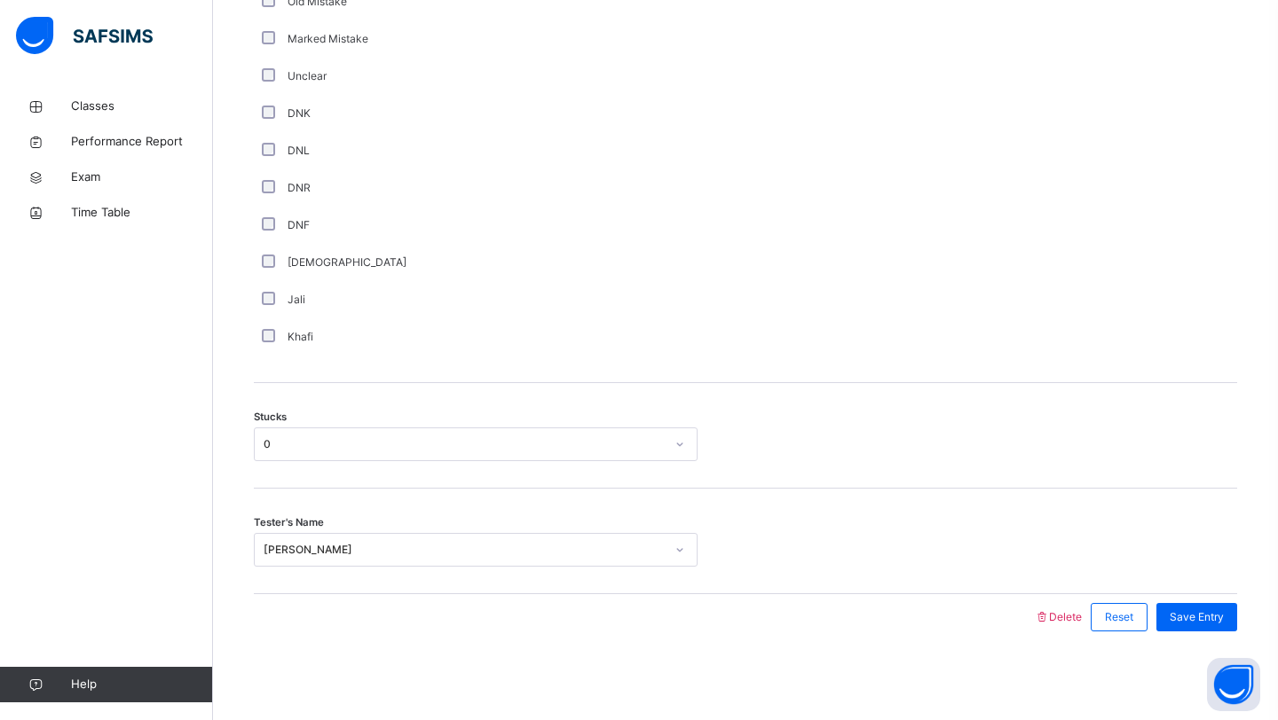
click at [344, 465] on div "Stucks 0" at bounding box center [745, 436] width 983 height 106
click at [347, 458] on div "0" at bounding box center [476, 445] width 444 height 34
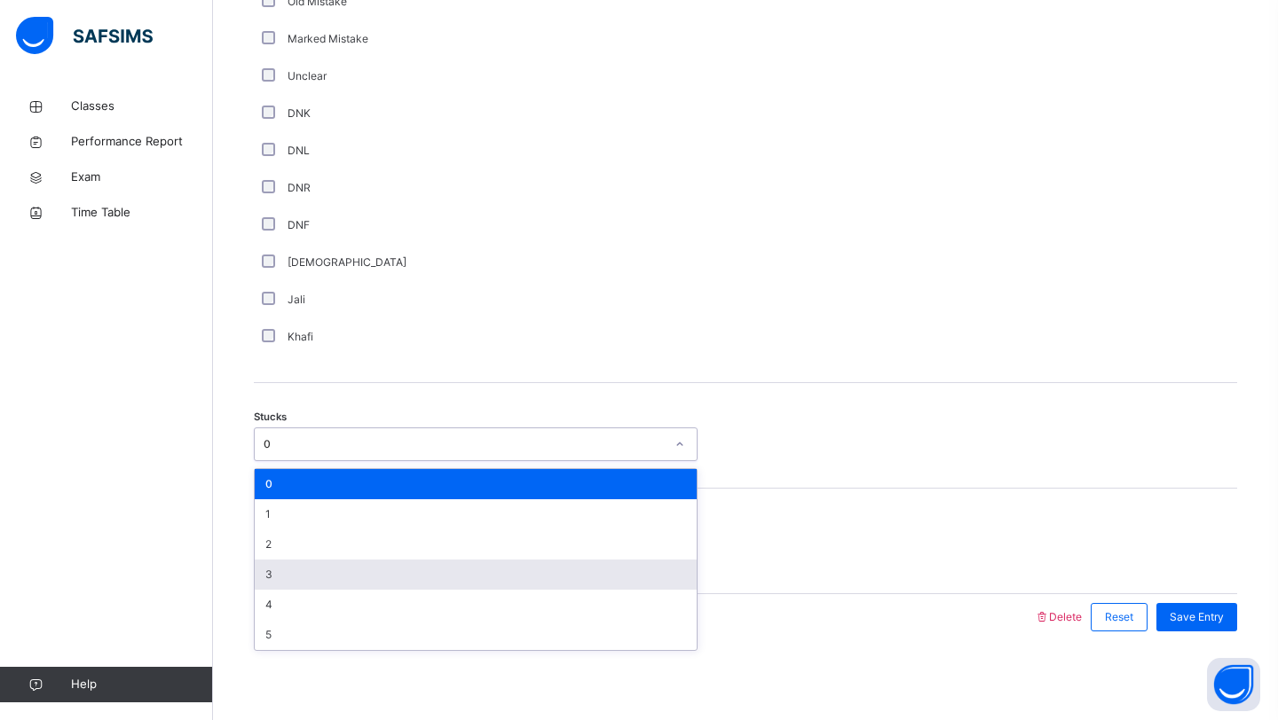
click at [265, 571] on div "3" at bounding box center [476, 575] width 442 height 30
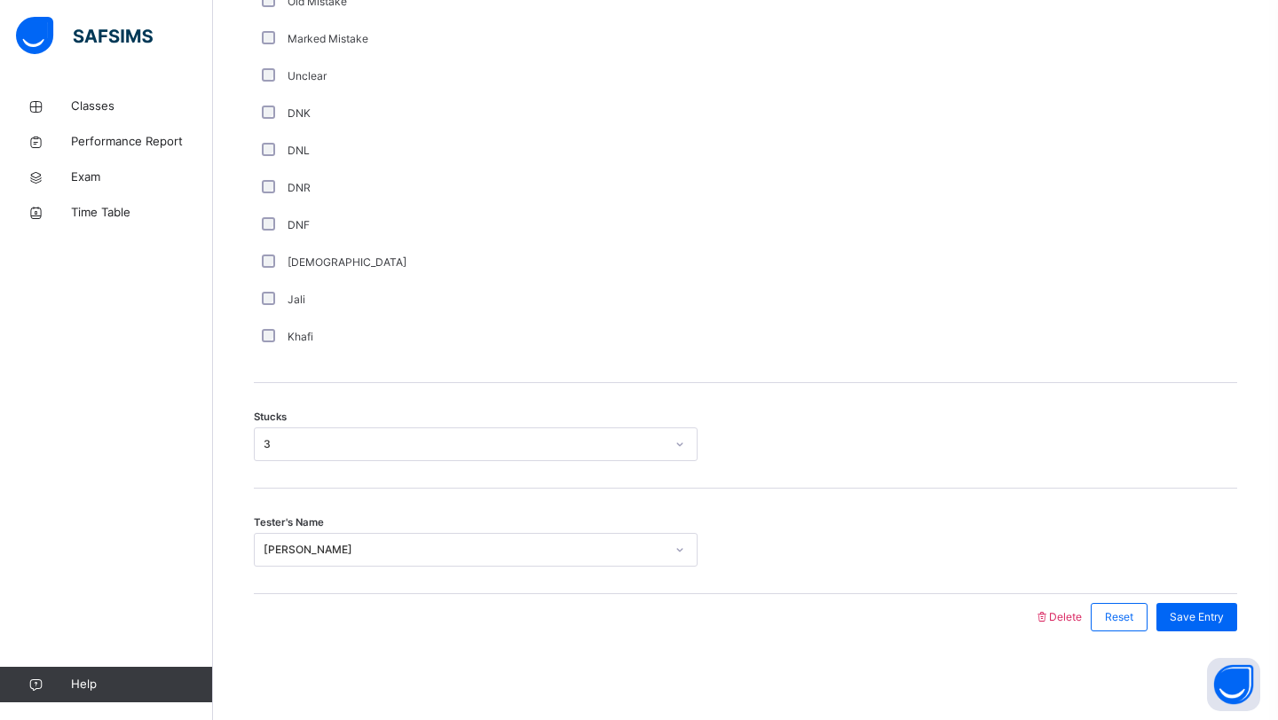
click at [1183, 633] on div "Save Entry" at bounding box center [1192, 617] width 90 height 46
click at [1183, 625] on span "Save Entry" at bounding box center [1196, 618] width 54 height 16
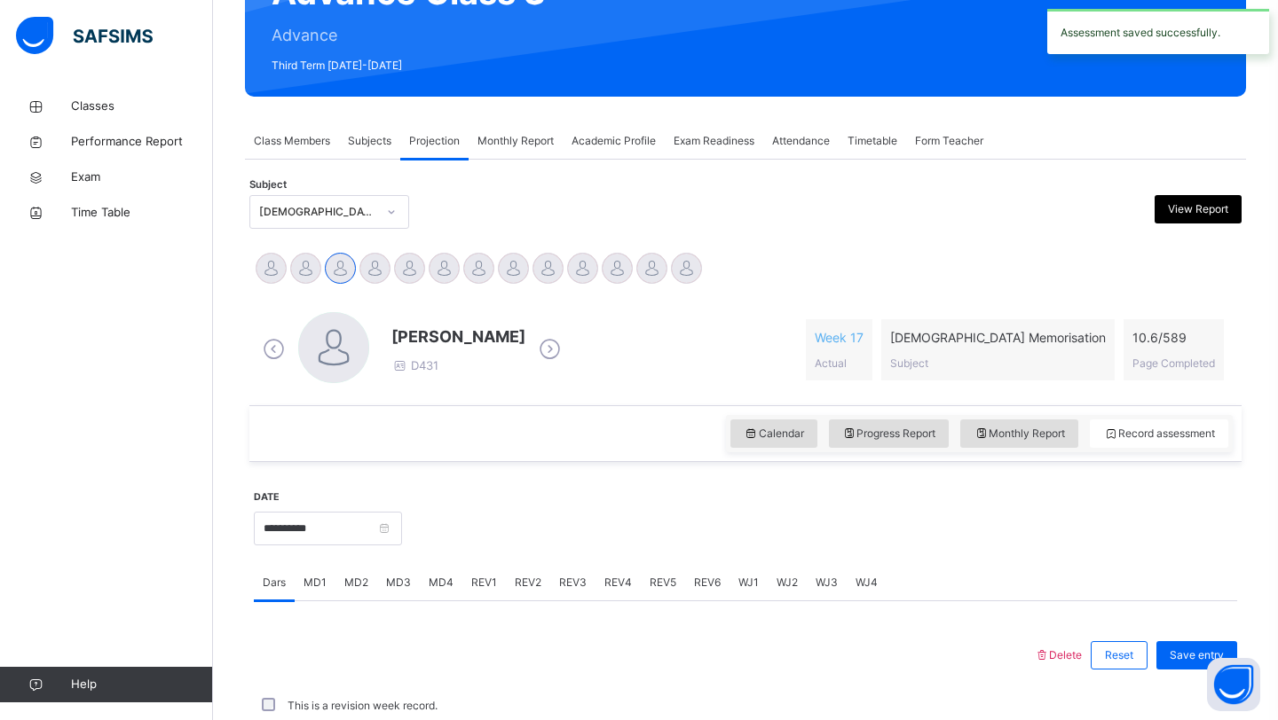
scroll to position [612, 0]
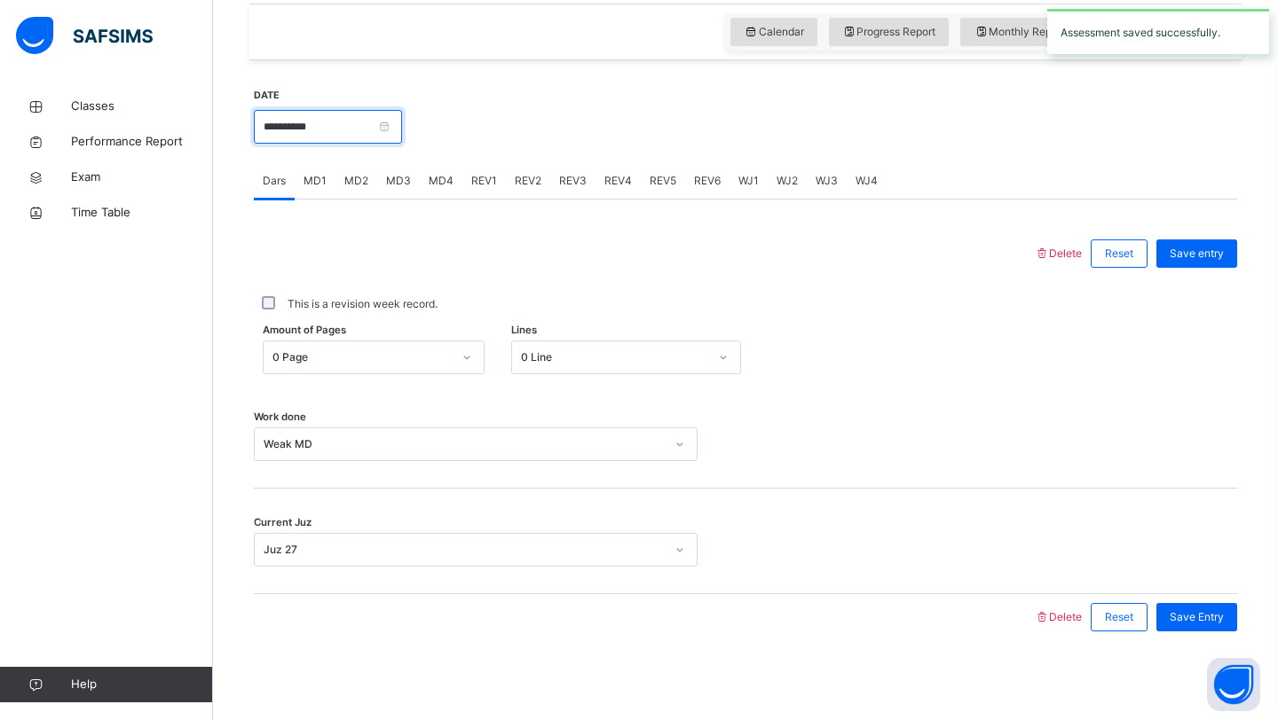
click at [271, 122] on input "**********" at bounding box center [328, 127] width 148 height 34
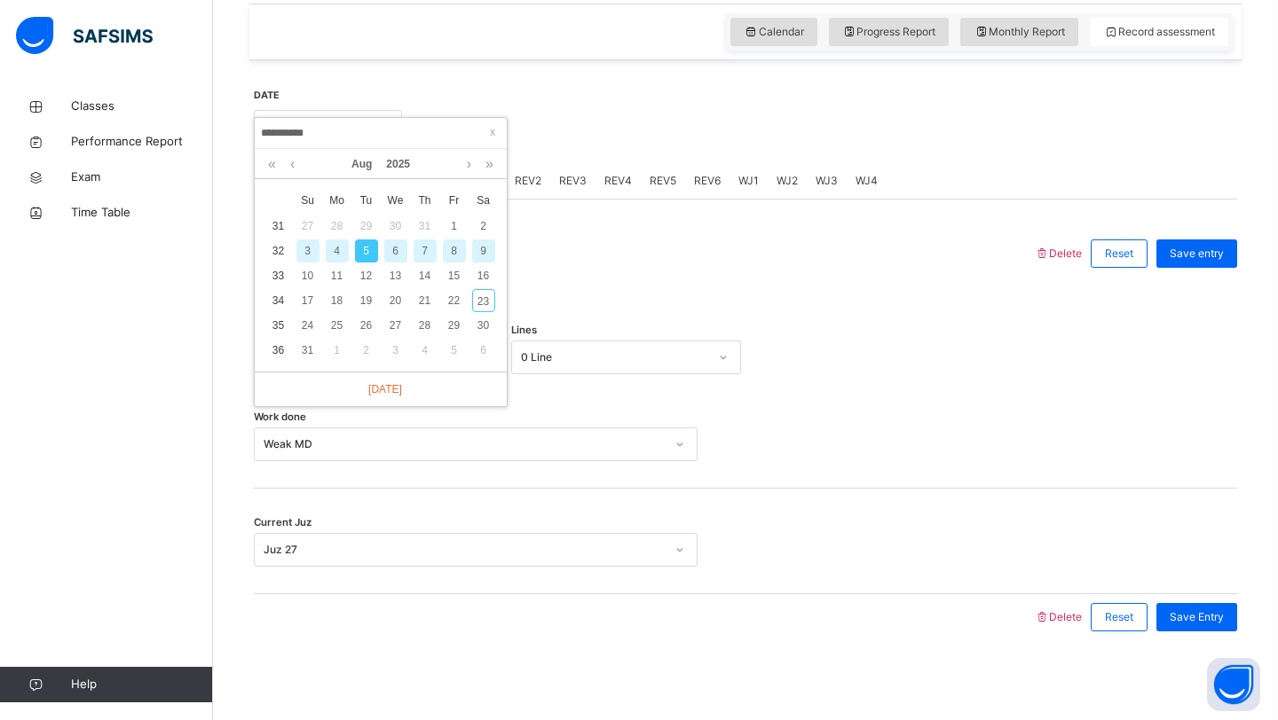
click at [421, 249] on div "7" at bounding box center [424, 251] width 23 height 23
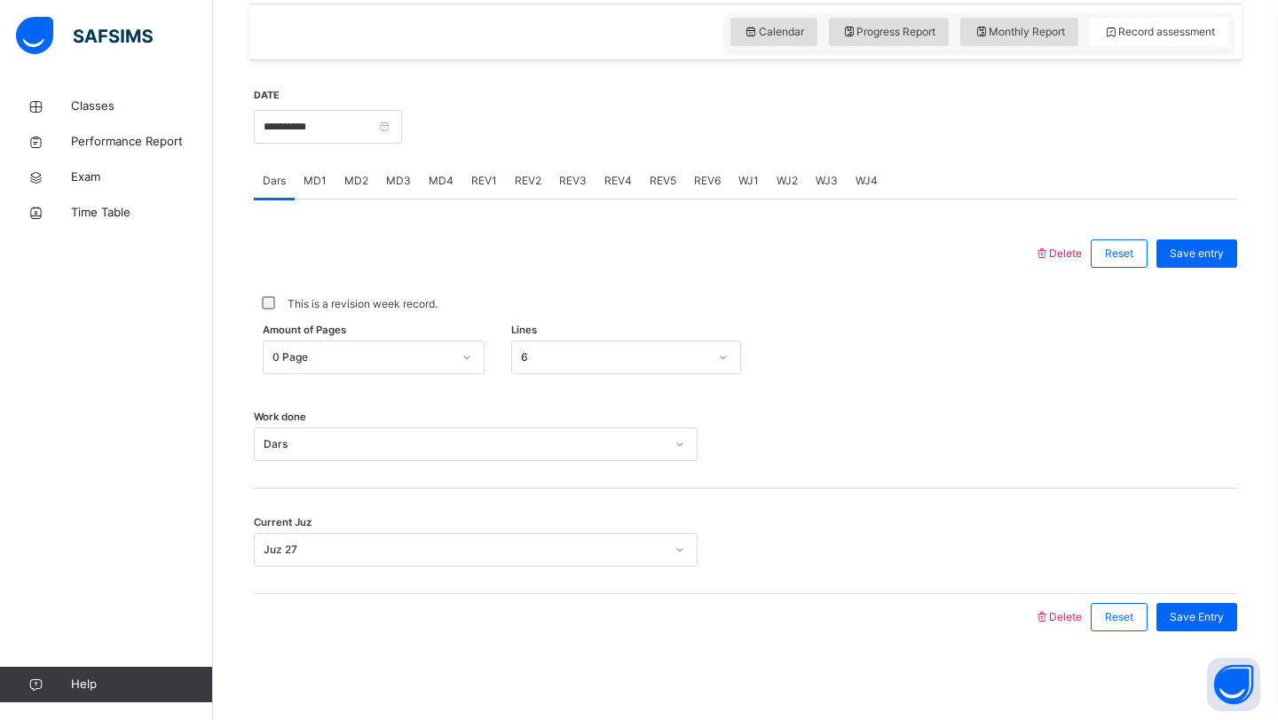
click at [438, 174] on span "MD4" at bounding box center [441, 181] width 25 height 16
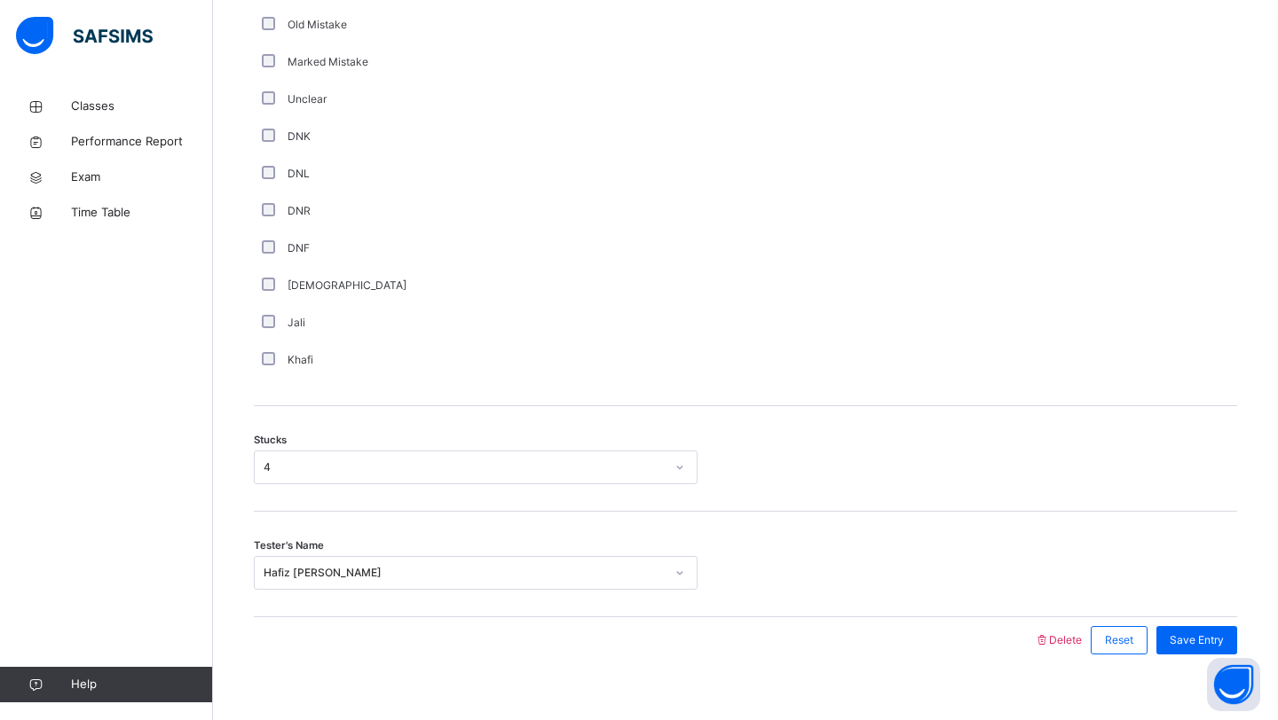
scroll to position [1184, 0]
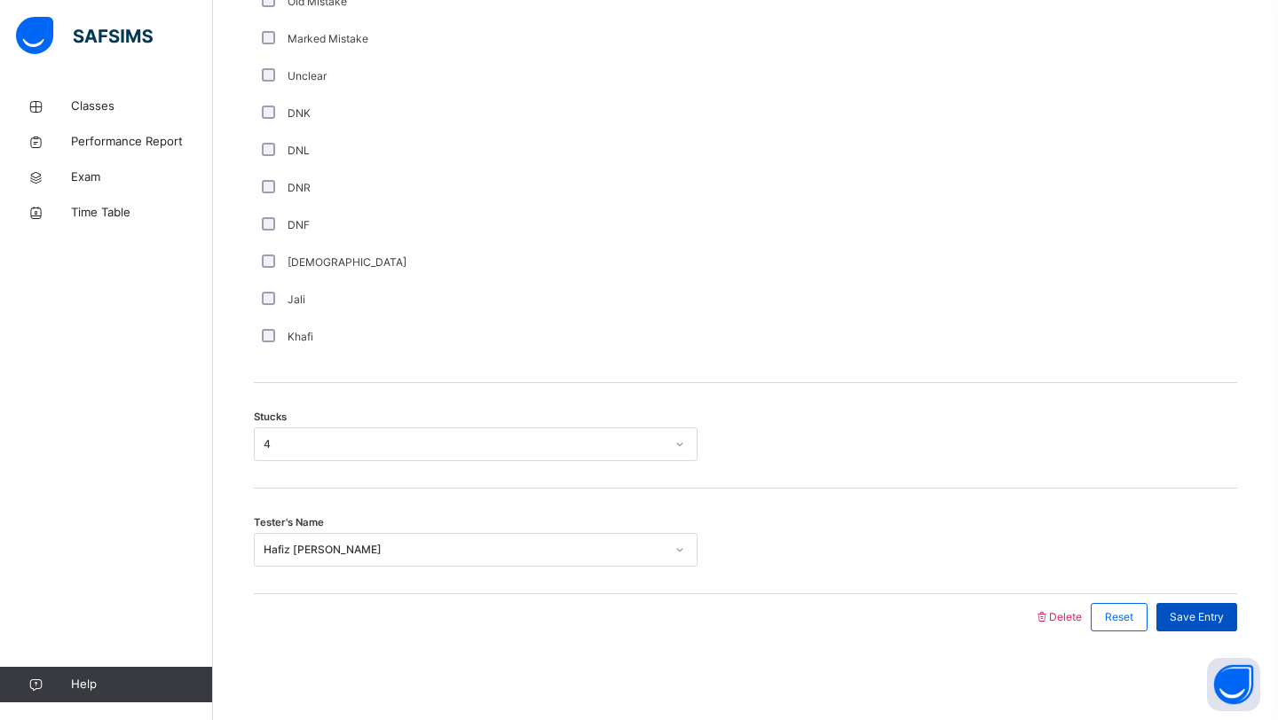
click at [1167, 619] on div "Save Entry" at bounding box center [1196, 617] width 81 height 28
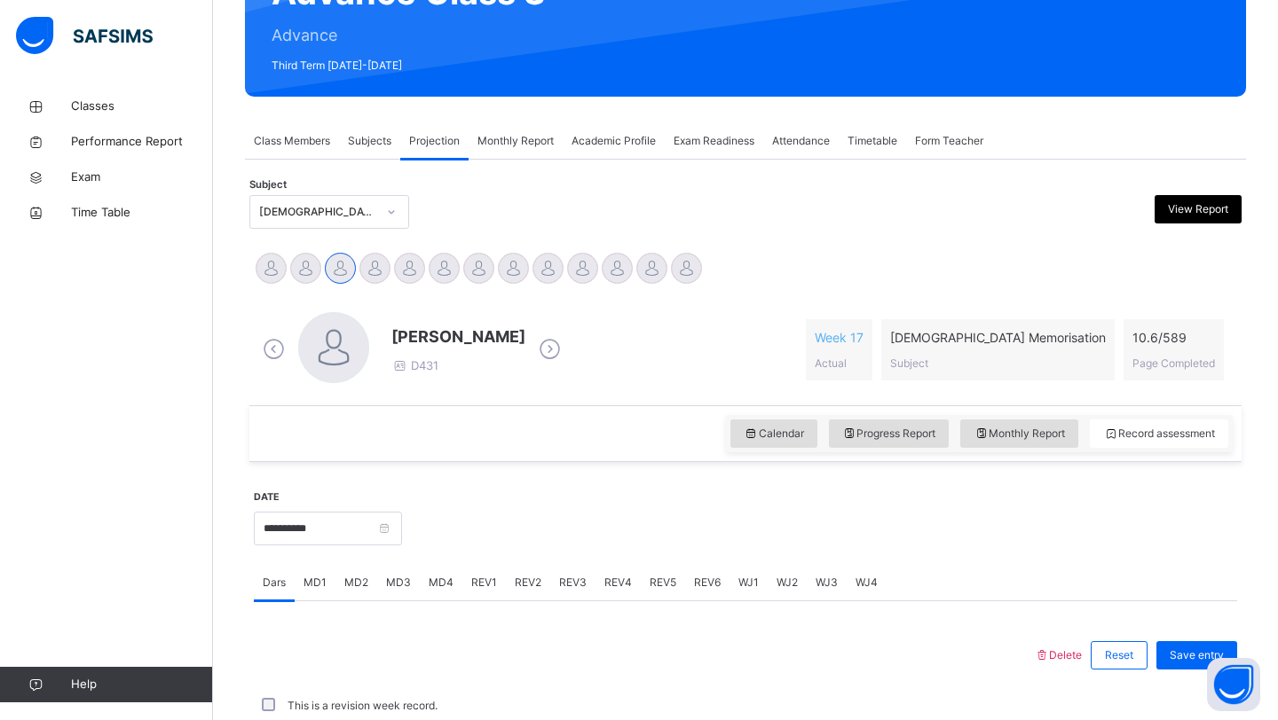
scroll to position [612, 0]
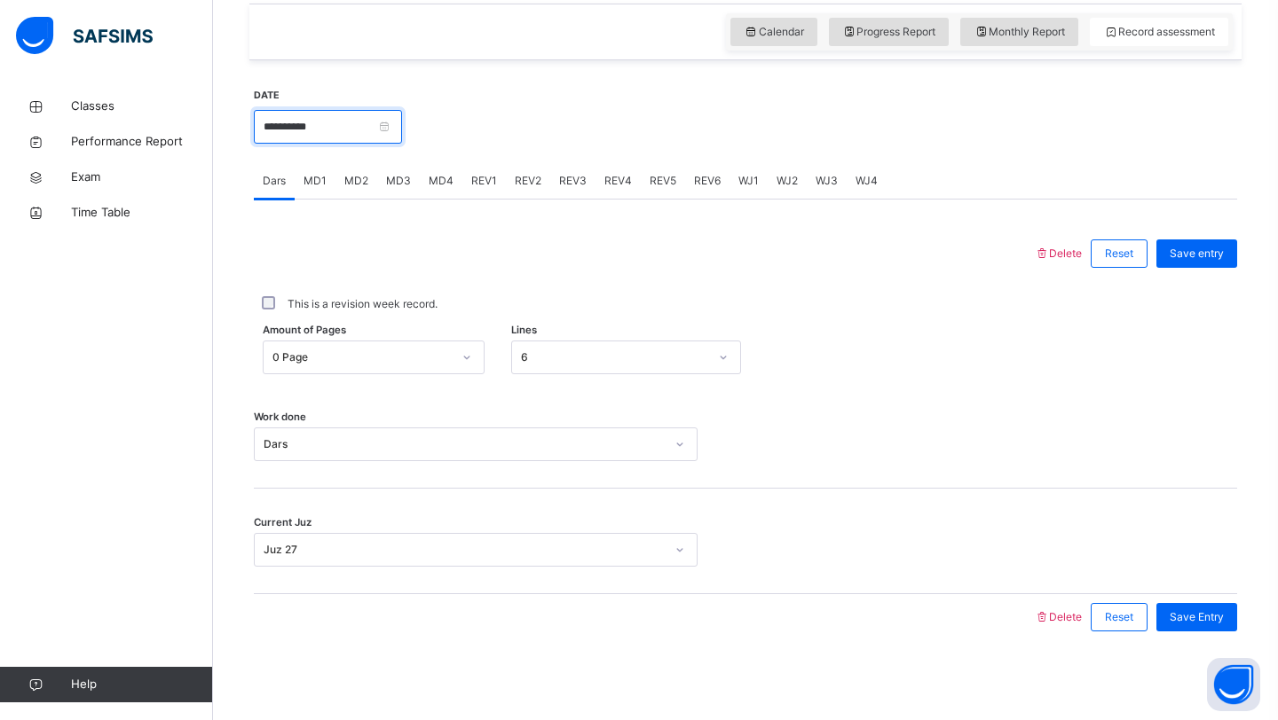
click at [350, 117] on input "**********" at bounding box center [328, 127] width 148 height 34
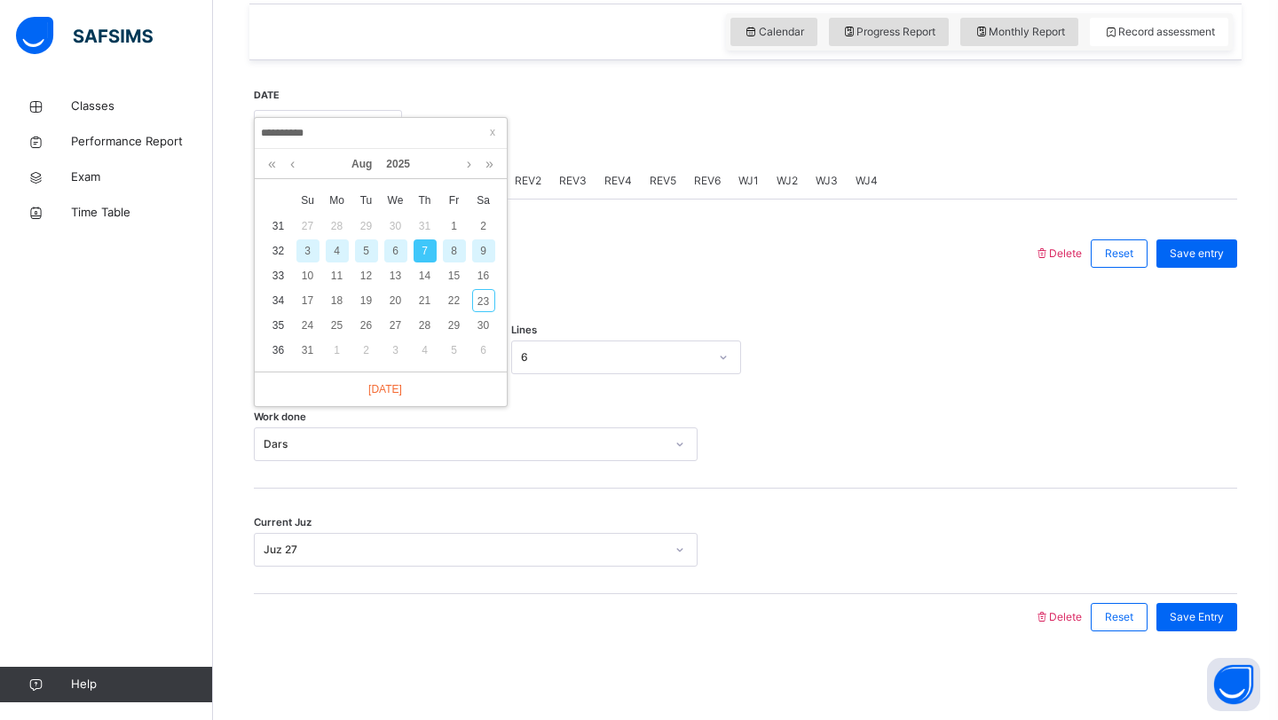
click at [473, 249] on div "9" at bounding box center [483, 251] width 23 height 23
type input "**********"
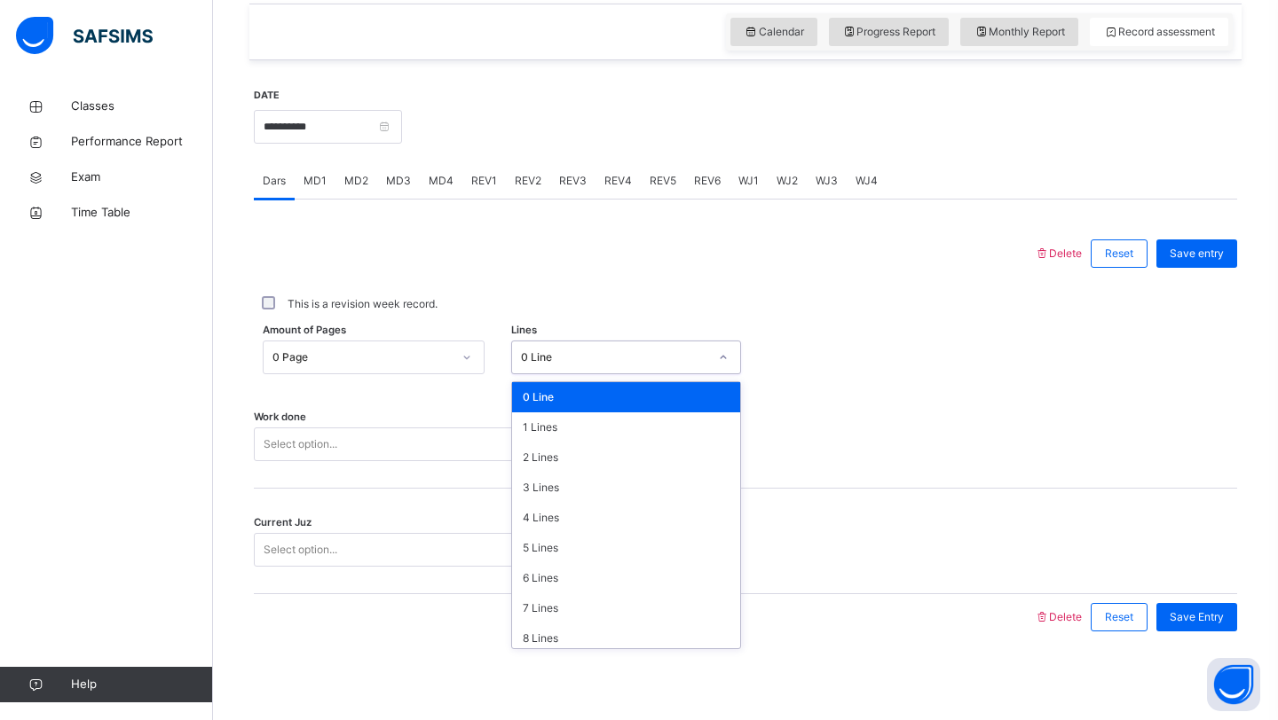
click at [552, 342] on div "0 Line" at bounding box center [626, 358] width 231 height 34
click at [517, 515] on div "4 Lines" at bounding box center [626, 518] width 229 height 30
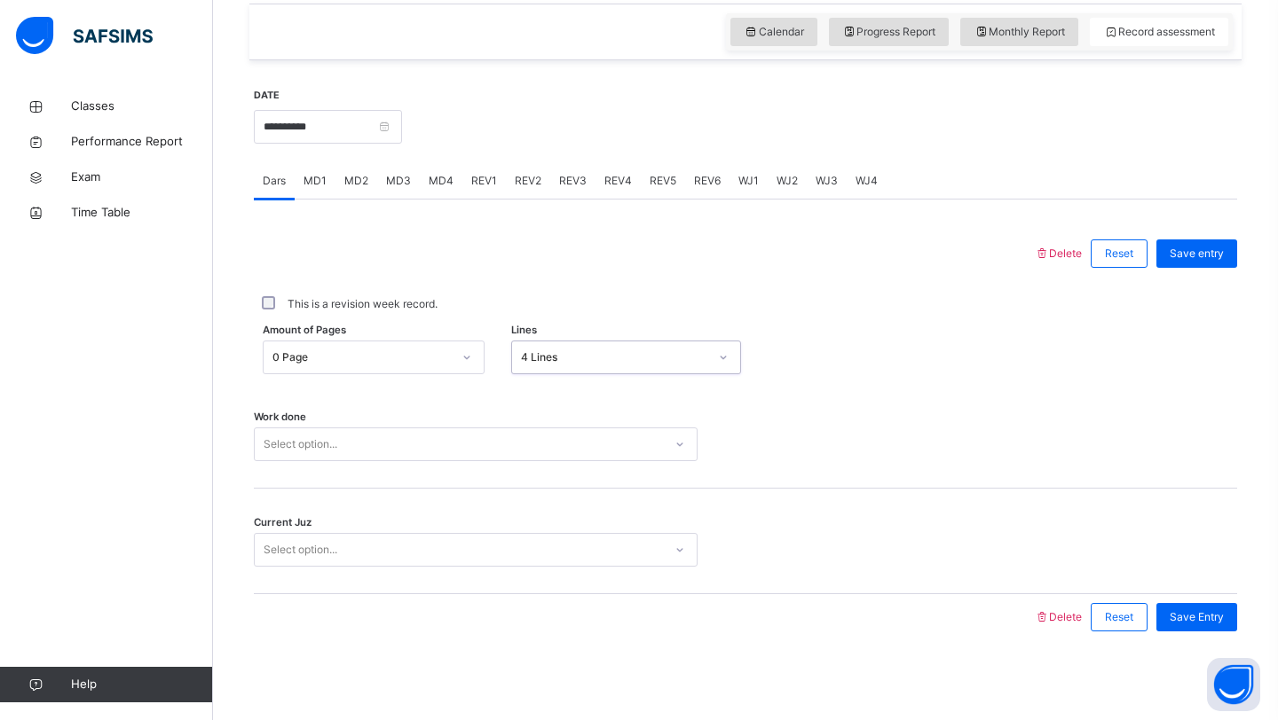
click at [468, 453] on div "Select option..." at bounding box center [459, 445] width 408 height 28
click at [463, 459] on div "Select option..." at bounding box center [476, 445] width 444 height 34
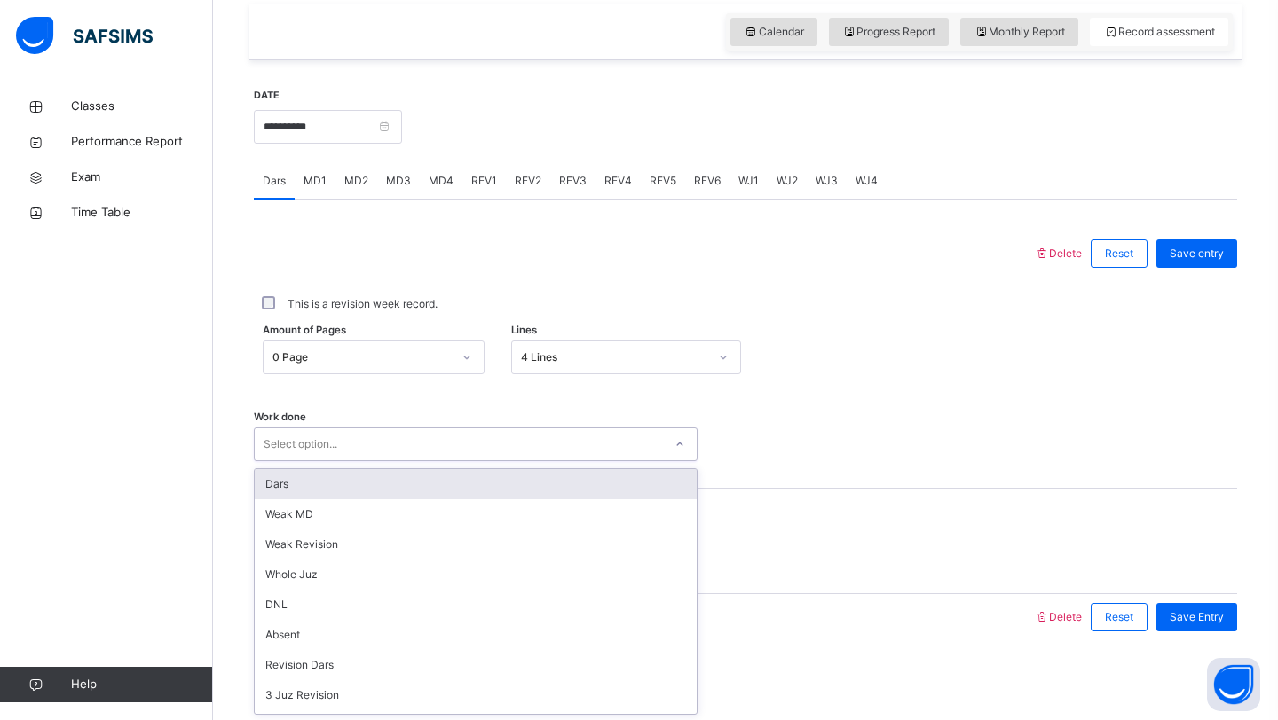
click at [464, 459] on div "Select option..." at bounding box center [476, 445] width 444 height 34
click at [447, 480] on div "Dars" at bounding box center [476, 484] width 442 height 30
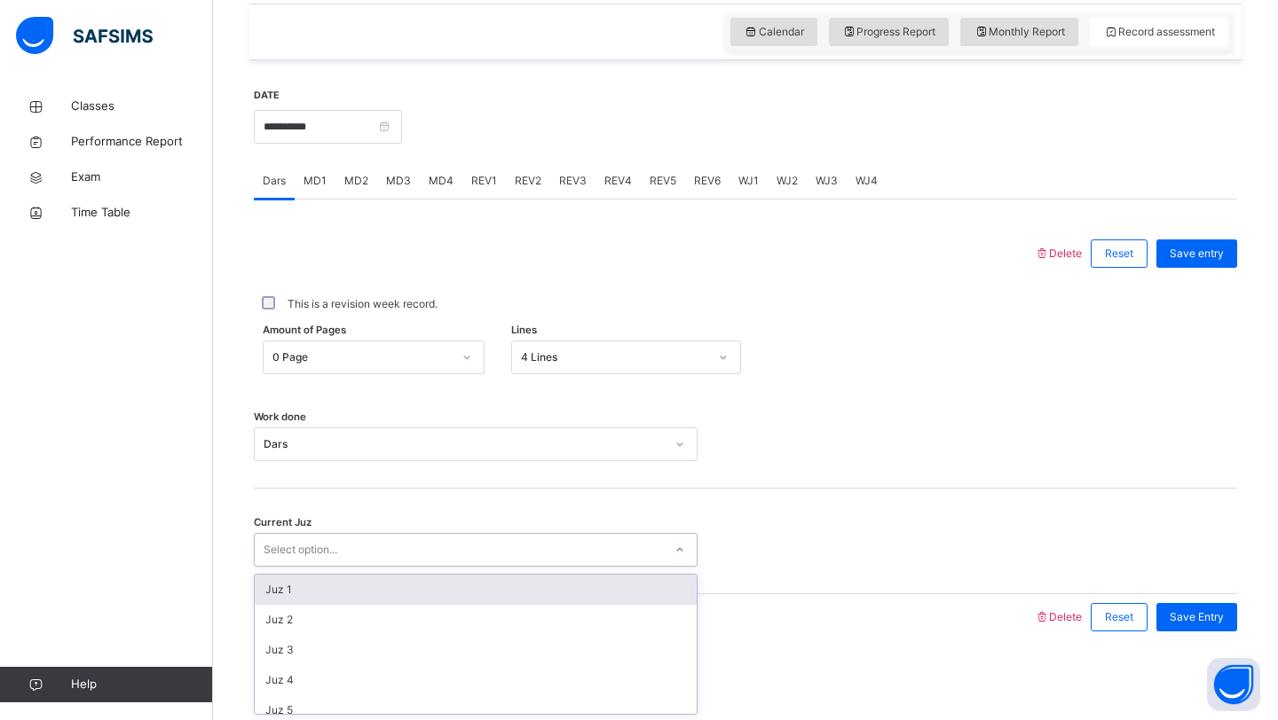
click at [419, 560] on div "Select option..." at bounding box center [459, 551] width 408 height 28
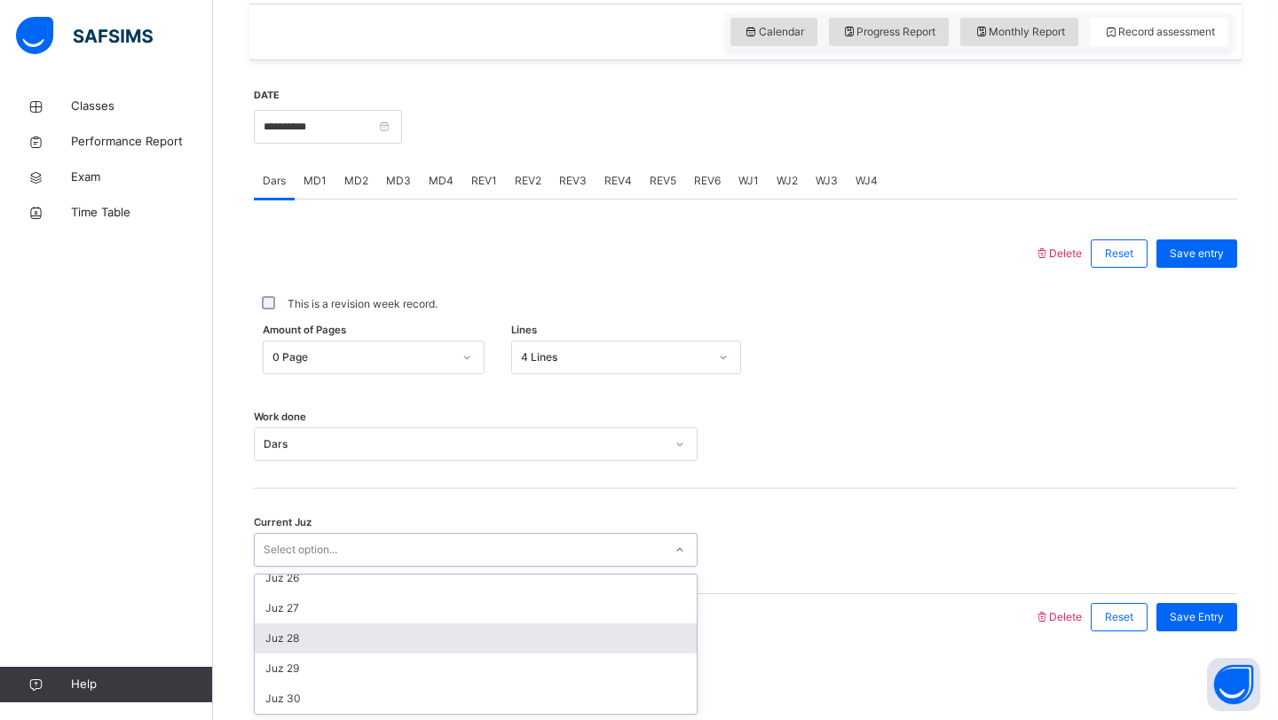
click at [340, 642] on div "Juz 28" at bounding box center [476, 639] width 442 height 30
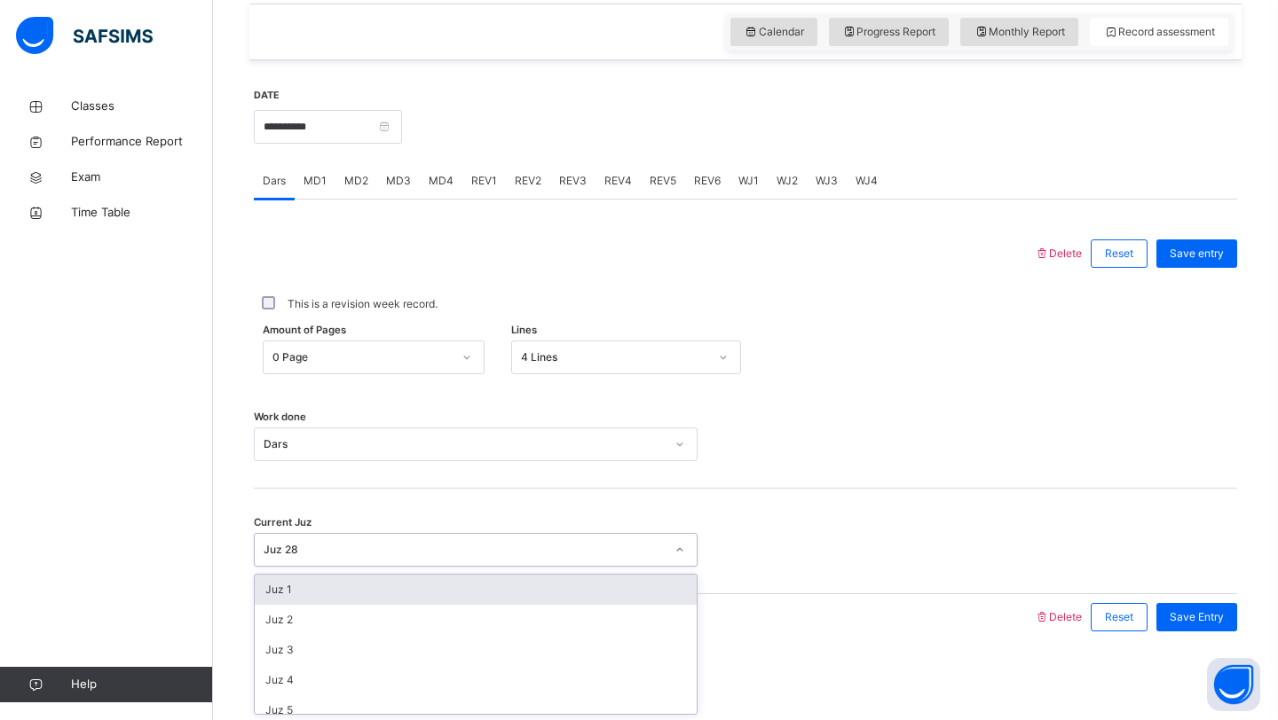
click at [366, 542] on div "Juz 28" at bounding box center [464, 550] width 401 height 16
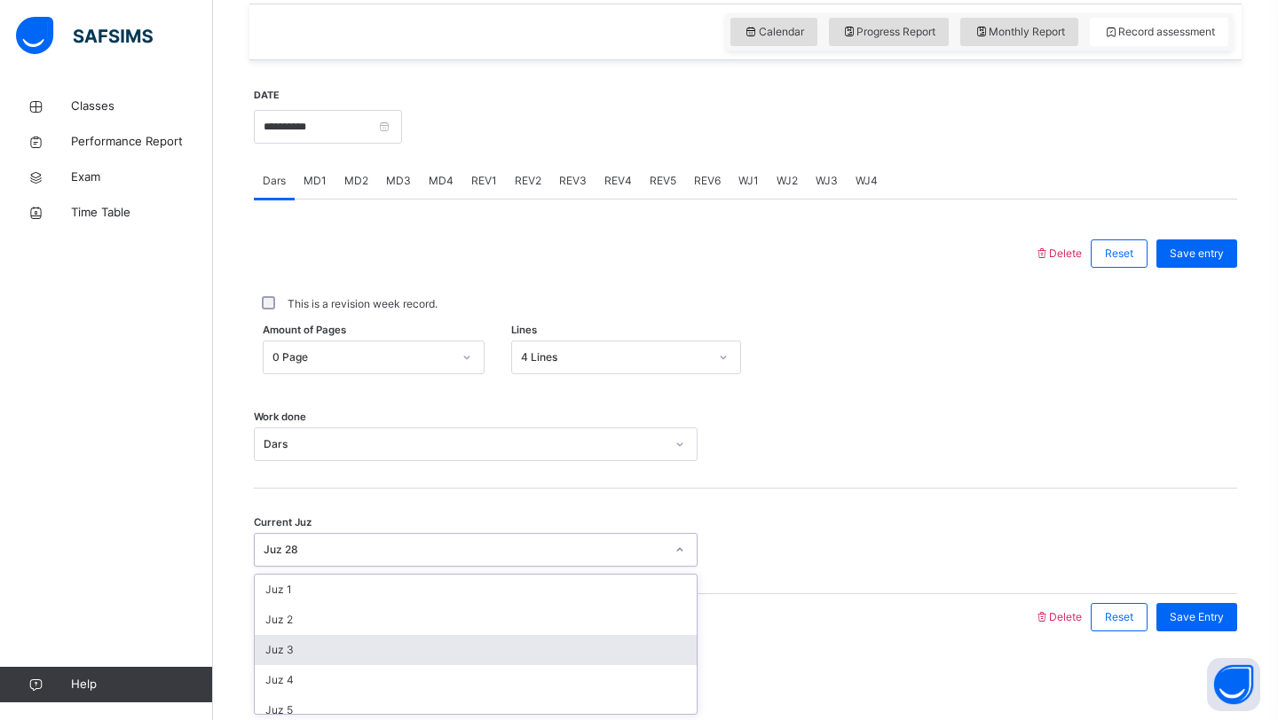
click at [312, 648] on div "Juz 3" at bounding box center [476, 650] width 442 height 30
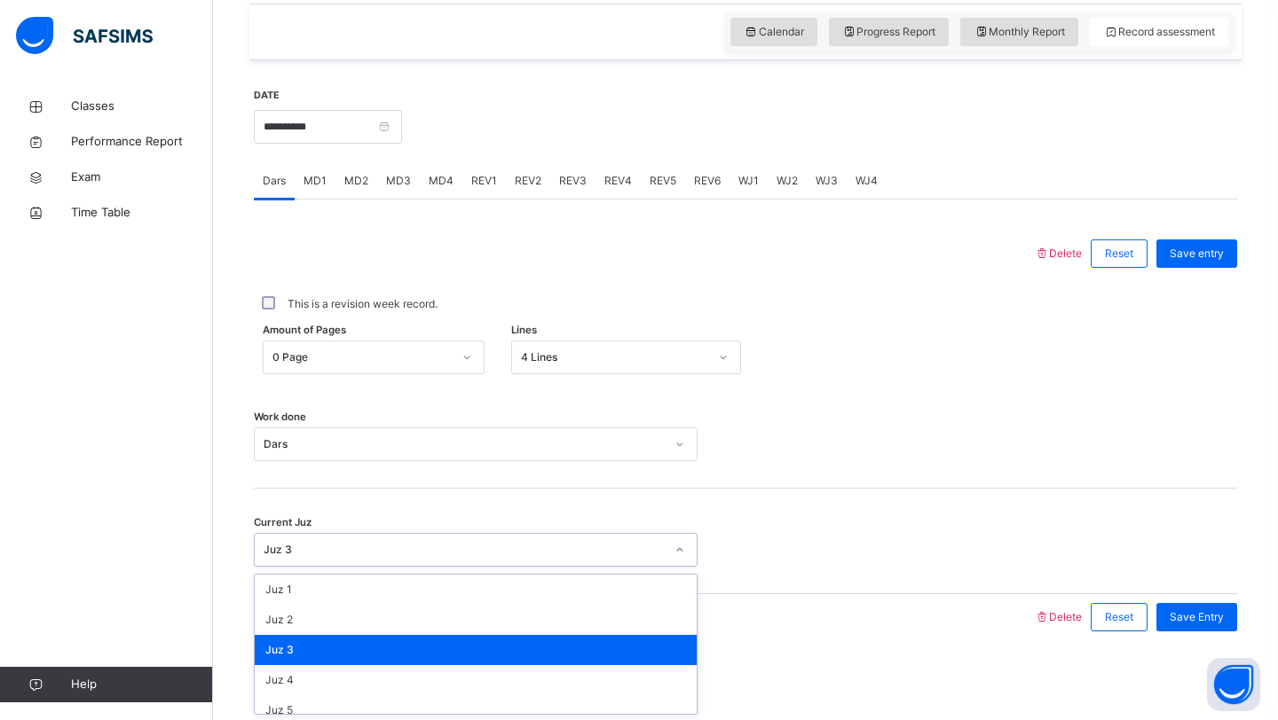
scroll to position [745, 0]
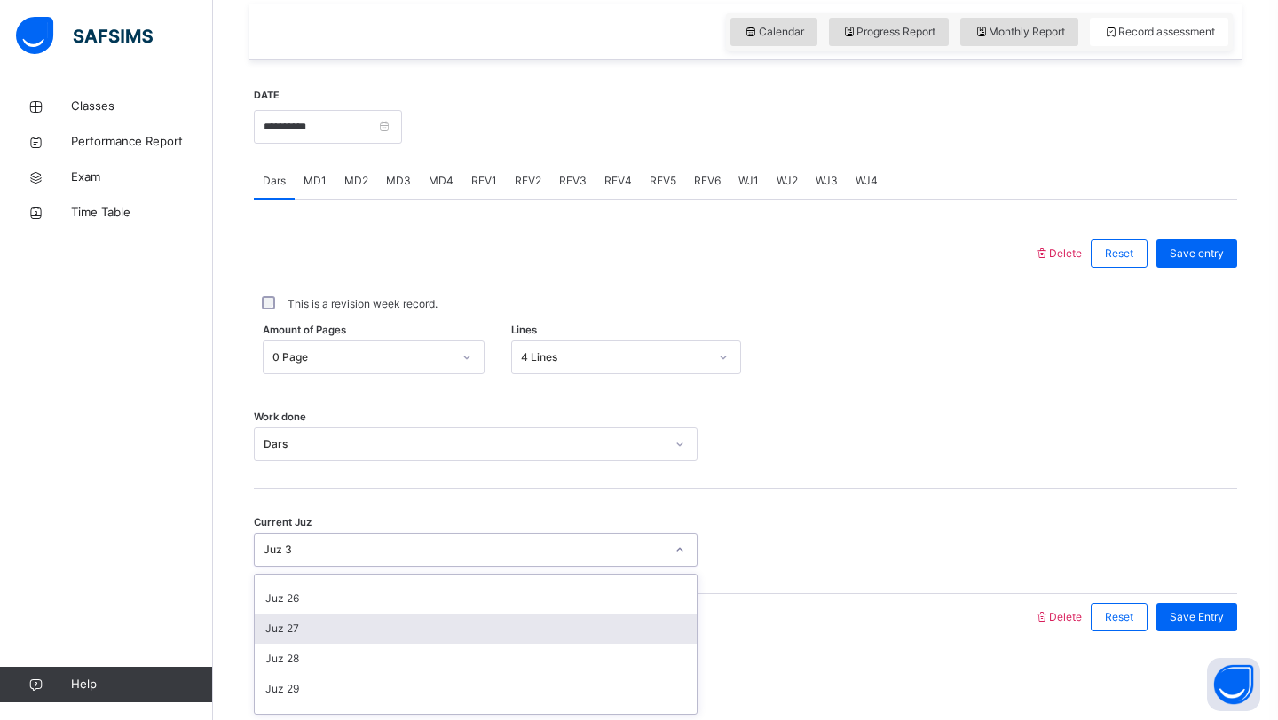
click at [280, 620] on div "Juz 27" at bounding box center [476, 629] width 442 height 30
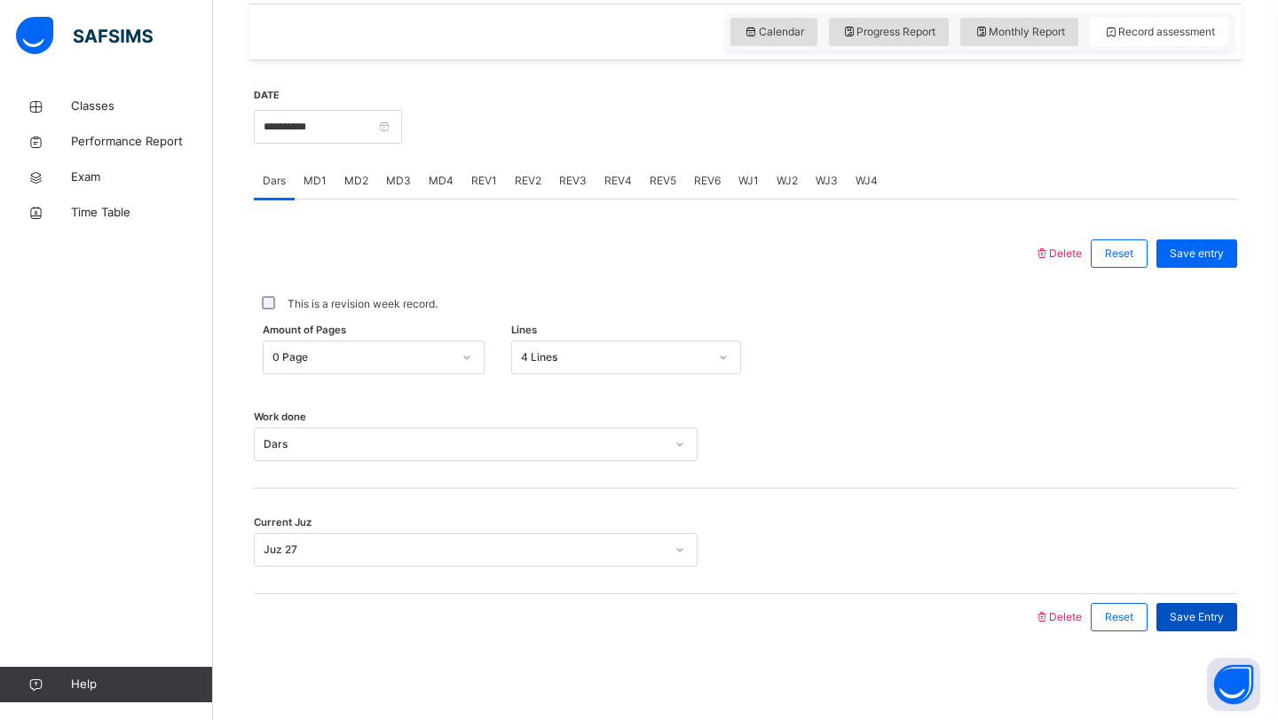
click at [1172, 622] on span "Save Entry" at bounding box center [1196, 618] width 54 height 16
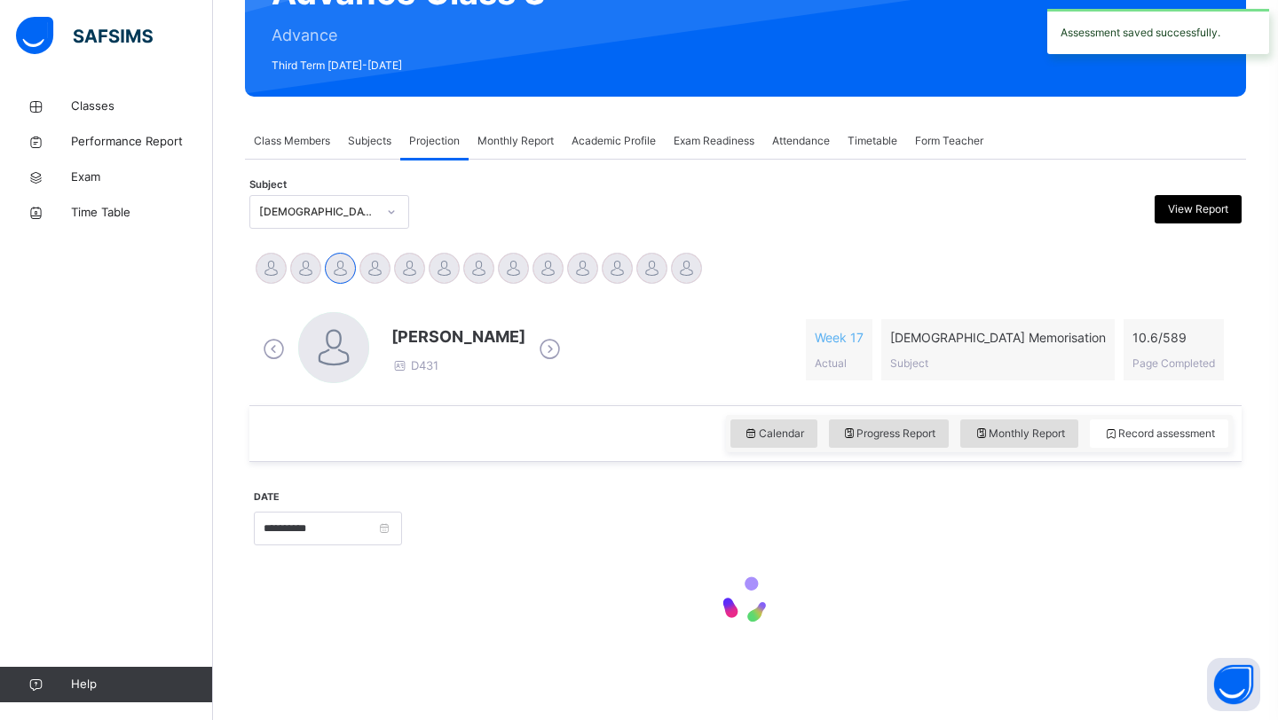
scroll to position [612, 0]
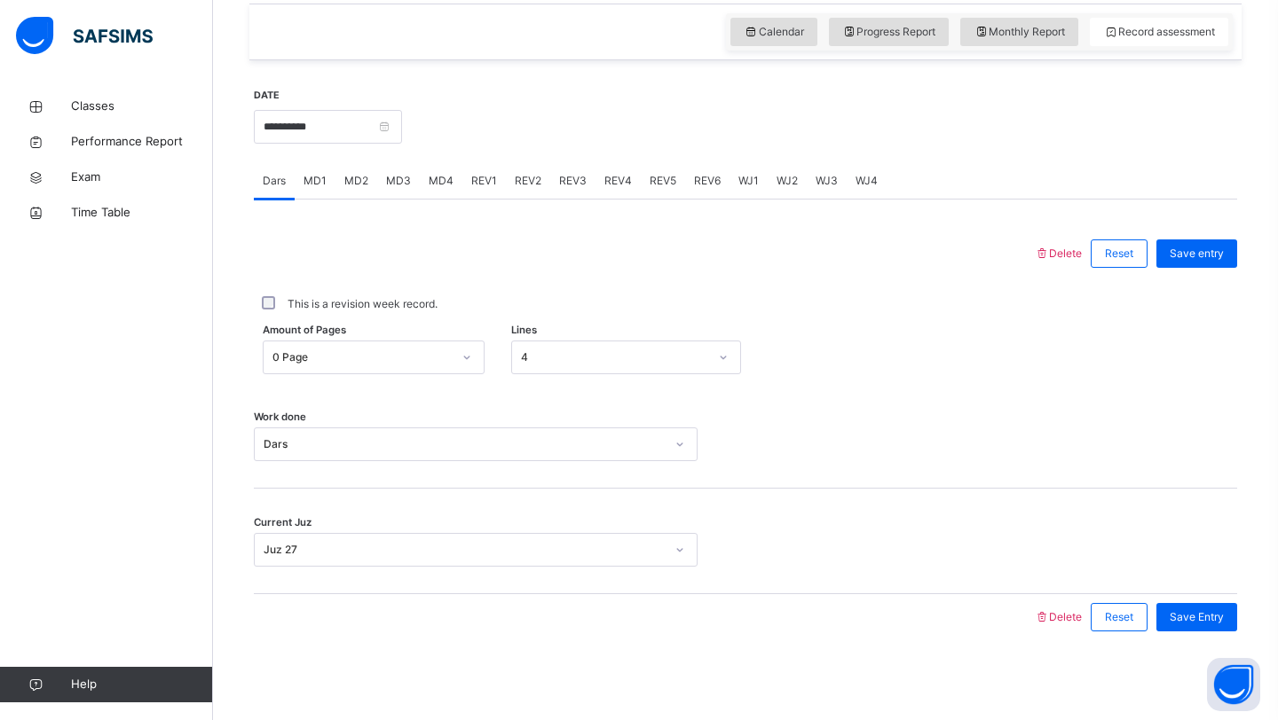
click at [446, 176] on span "MD4" at bounding box center [441, 181] width 25 height 16
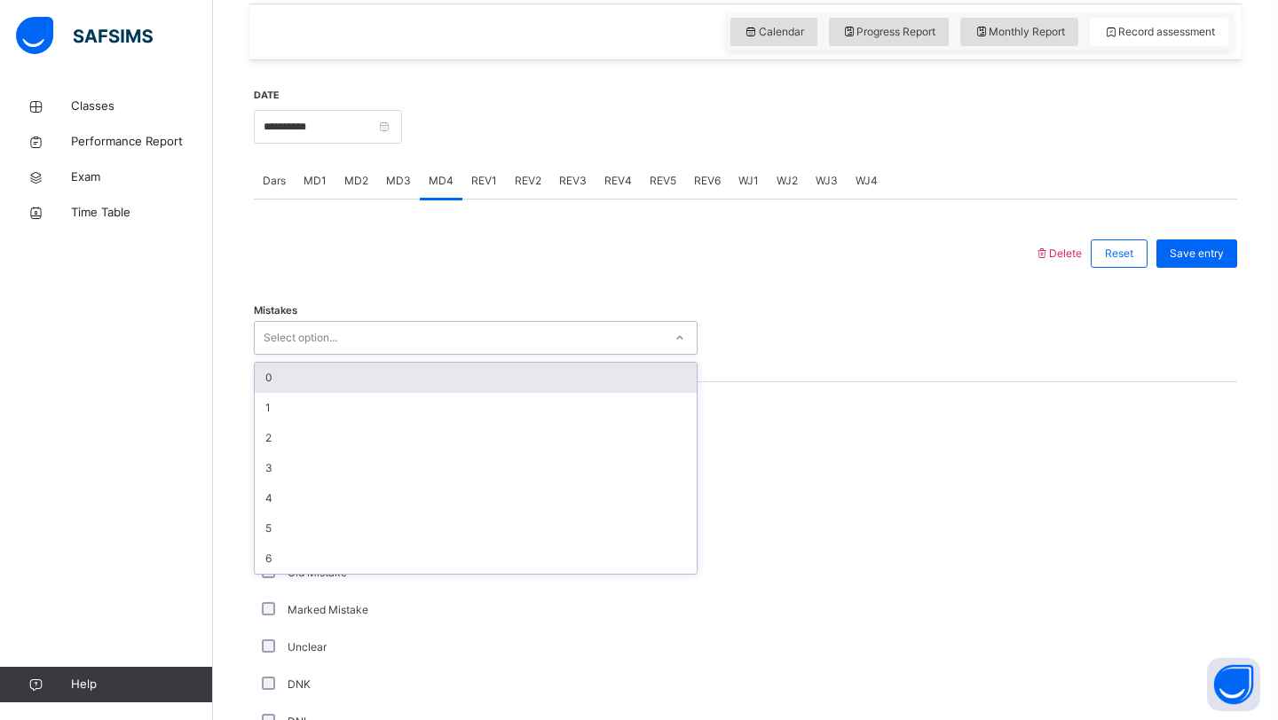
click at [304, 328] on div "Select option..." at bounding box center [301, 338] width 74 height 34
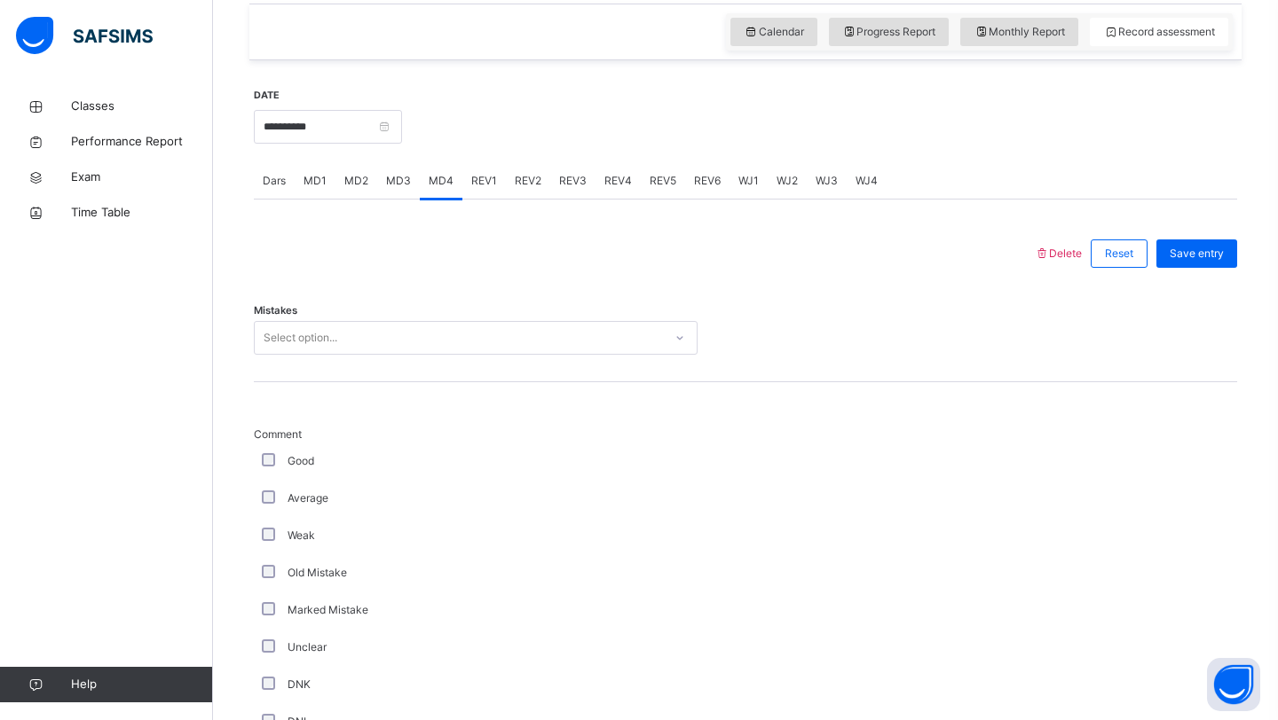
click at [228, 303] on div "Back / Advance Class 3 Advance Class 3 Advance Third Term [DATE]-[DATE] Class M…" at bounding box center [745, 384] width 1065 height 1815
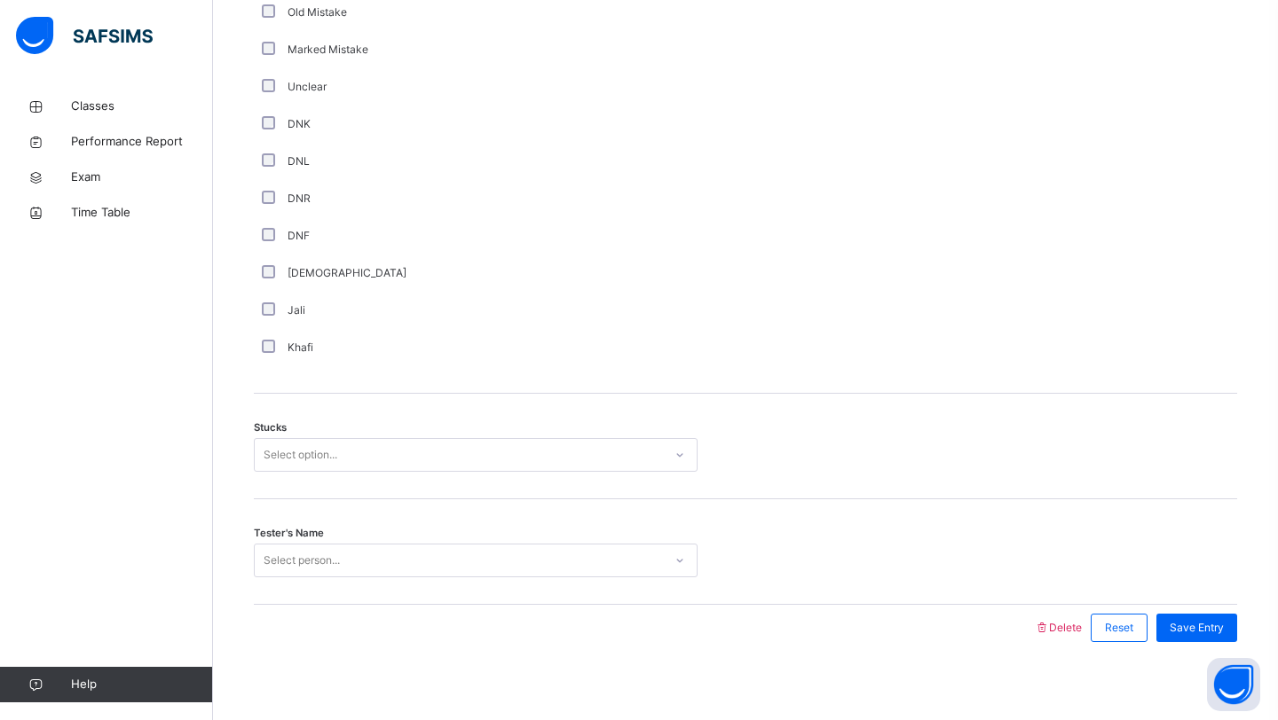
scroll to position [1180, 0]
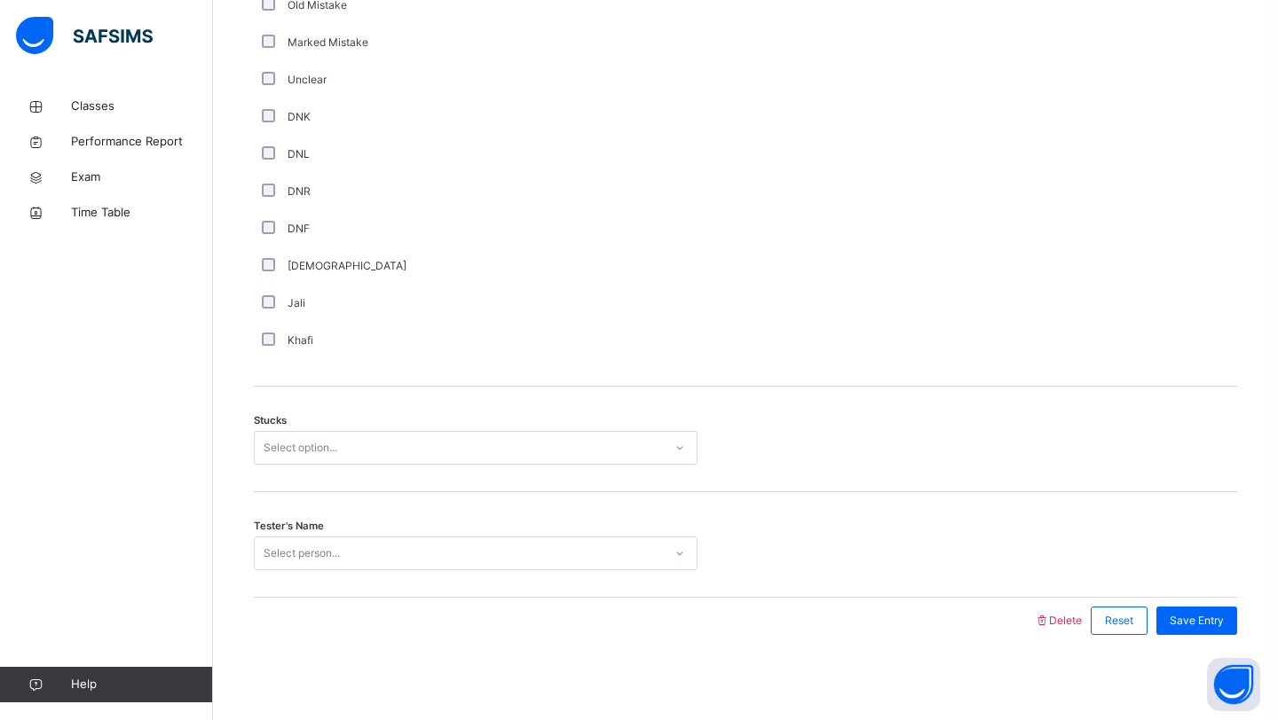
click at [429, 410] on div "Stucks Select option..." at bounding box center [745, 440] width 983 height 106
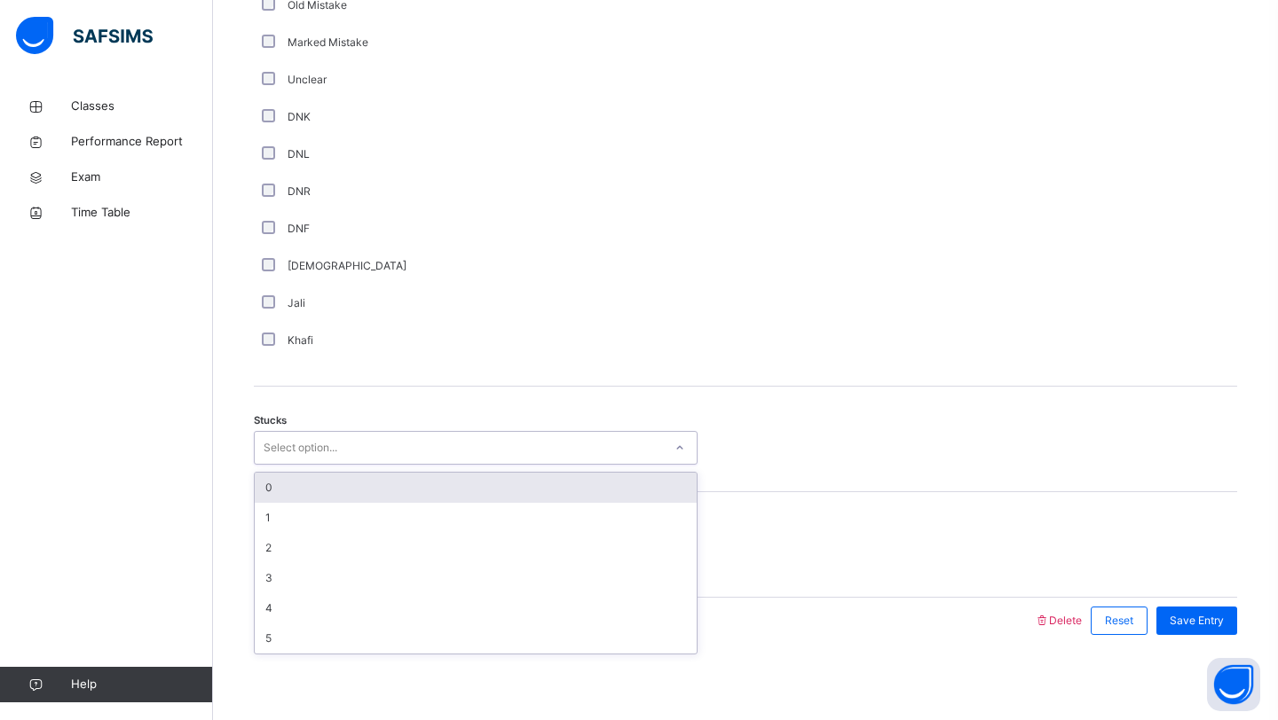
click at [408, 443] on div "Select option..." at bounding box center [459, 449] width 408 height 28
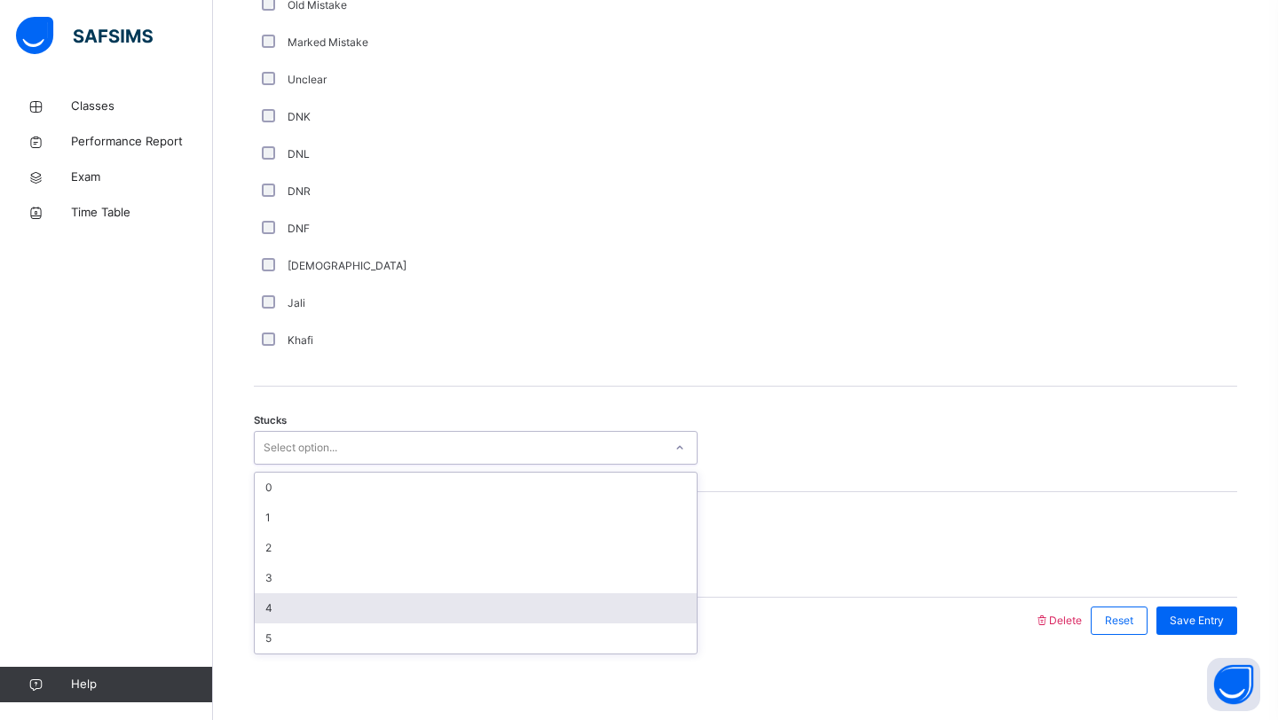
click at [288, 604] on div "4" at bounding box center [476, 609] width 442 height 30
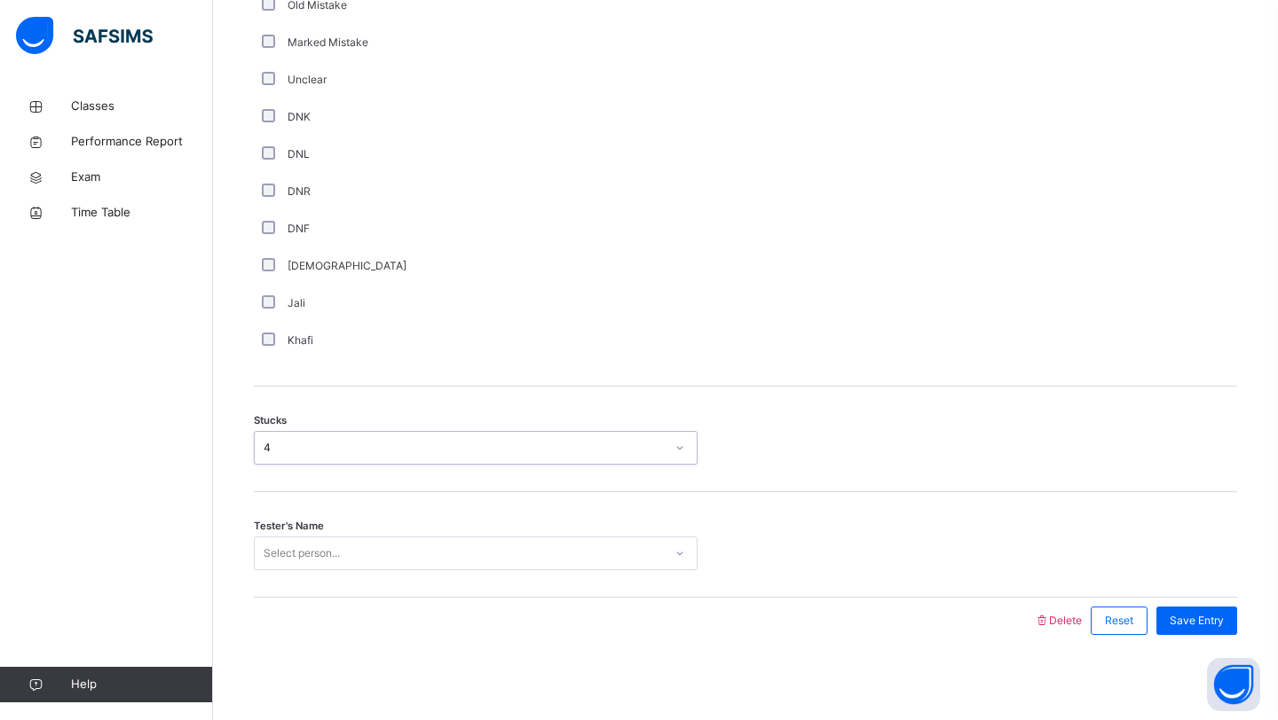
scroll to position [1184, 0]
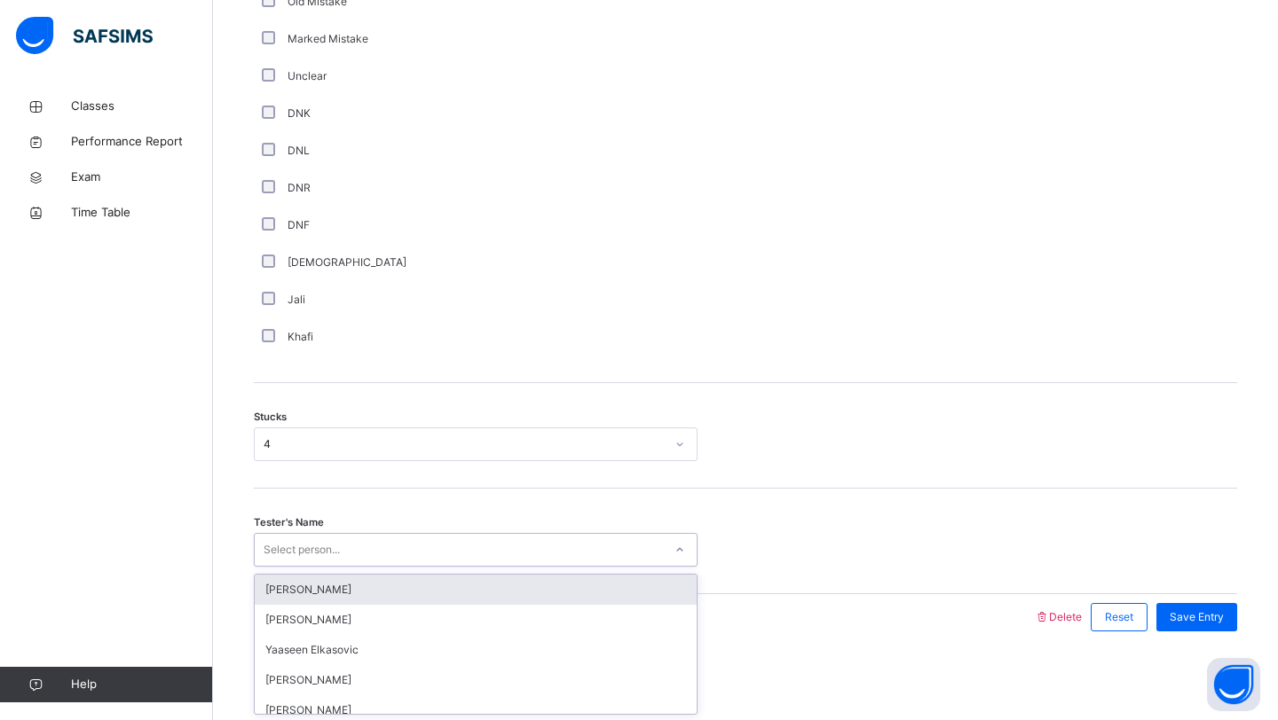
click at [300, 567] on div "Tester's Name option [PERSON_NAME] focused, 1 of 93. 93 results available. Use …" at bounding box center [745, 542] width 983 height 106
click at [301, 561] on div "Select person..." at bounding box center [302, 550] width 76 height 34
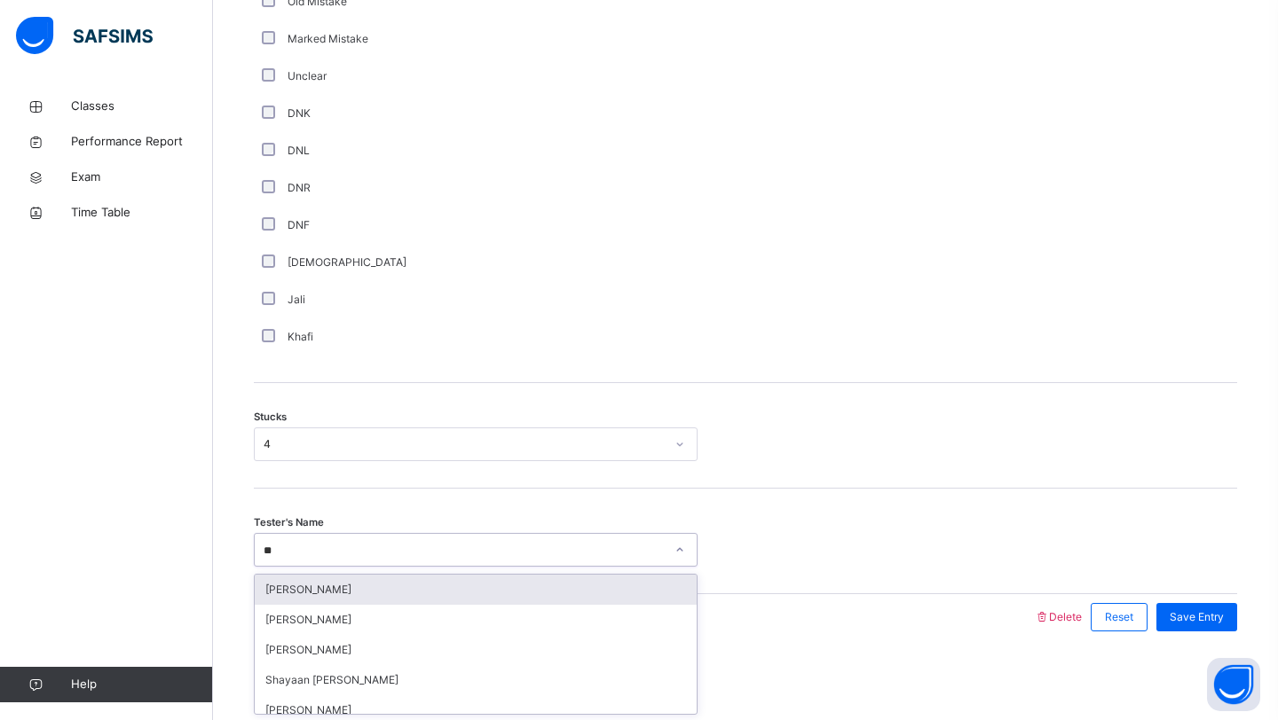
type input "*"
type input "*****"
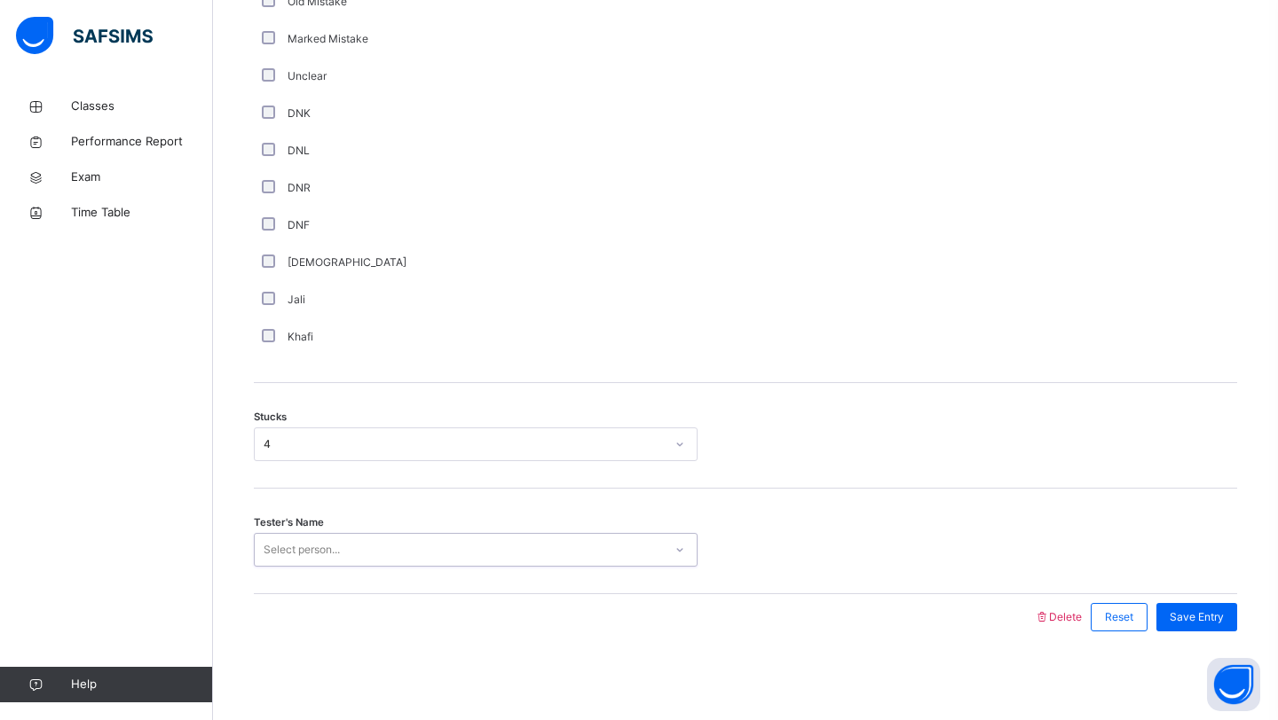
click at [301, 561] on div "Select person..." at bounding box center [459, 551] width 408 height 28
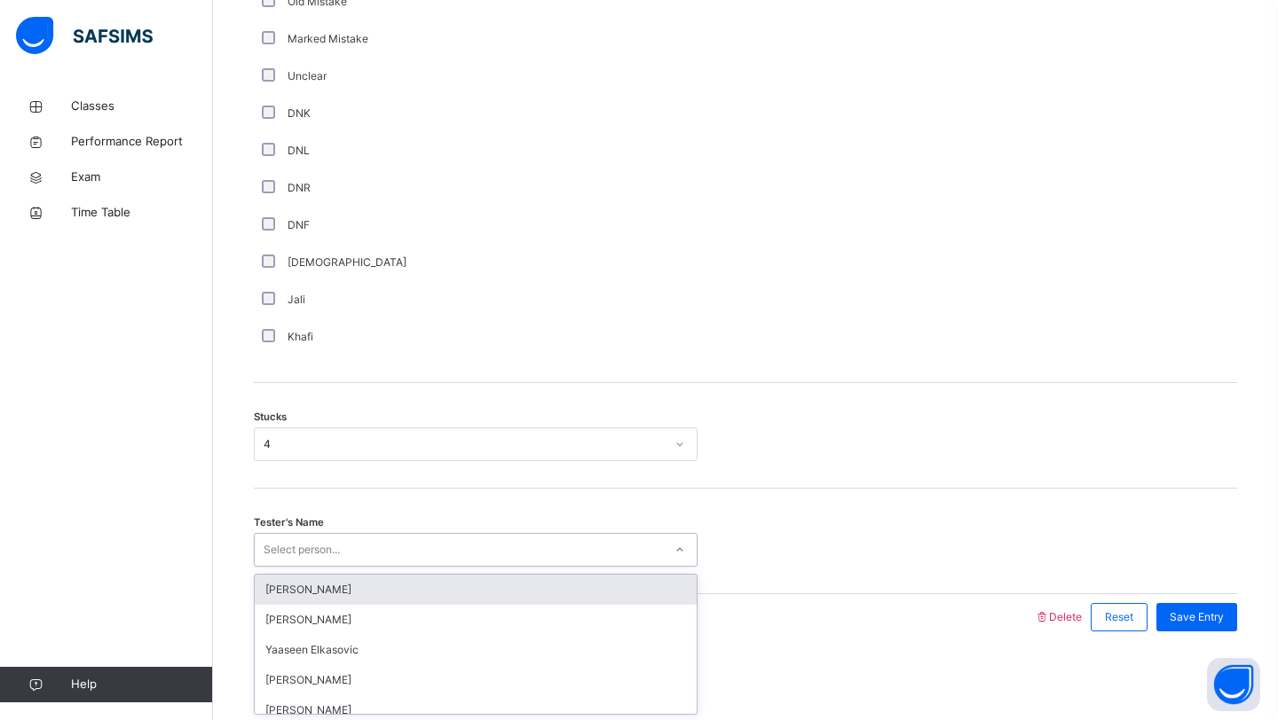
click at [303, 542] on div "Select person..." at bounding box center [302, 550] width 76 height 34
type input "****"
click at [269, 590] on div "Hafiz [PERSON_NAME]" at bounding box center [476, 590] width 442 height 30
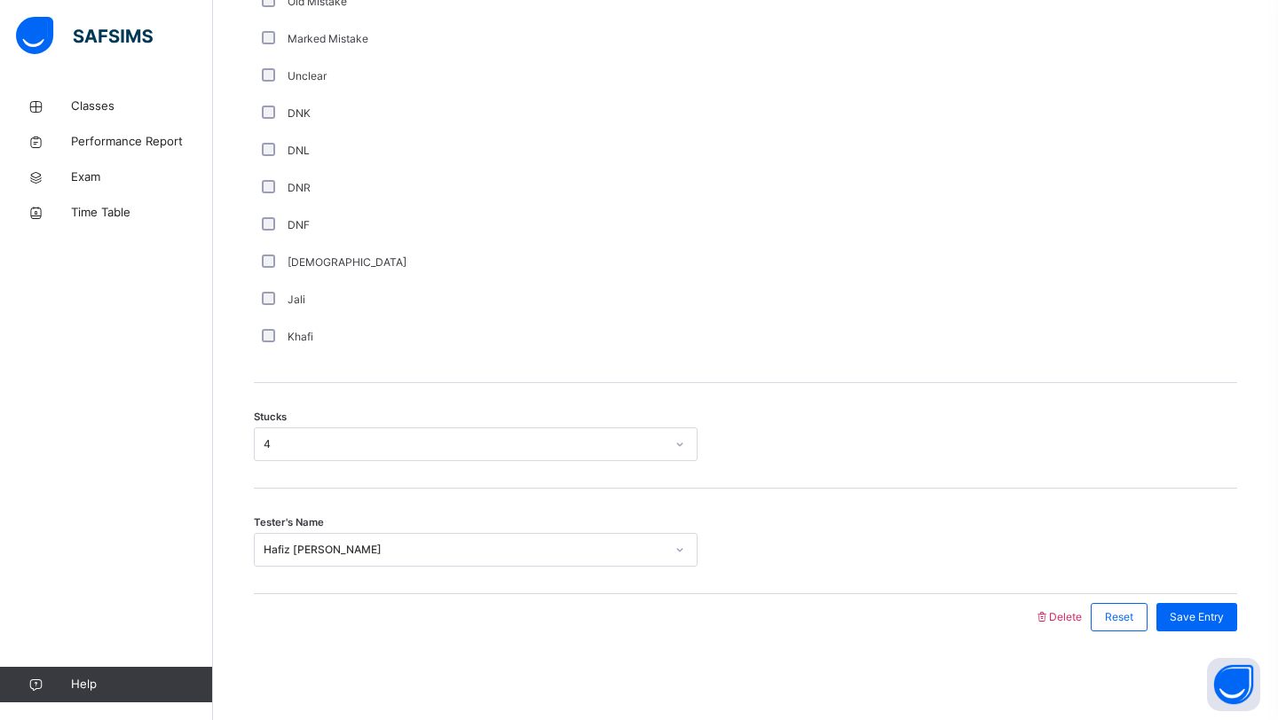
click at [1193, 600] on div "Save Entry" at bounding box center [1192, 617] width 90 height 46
click at [1191, 612] on span "Save Entry" at bounding box center [1196, 618] width 54 height 16
click at [1192, 617] on span "Save Entry" at bounding box center [1196, 618] width 54 height 16
drag, startPoint x: 1195, startPoint y: 625, endPoint x: 1175, endPoint y: 627, distance: 20.6
click at [1175, 627] on div "Save Entry" at bounding box center [1196, 617] width 81 height 28
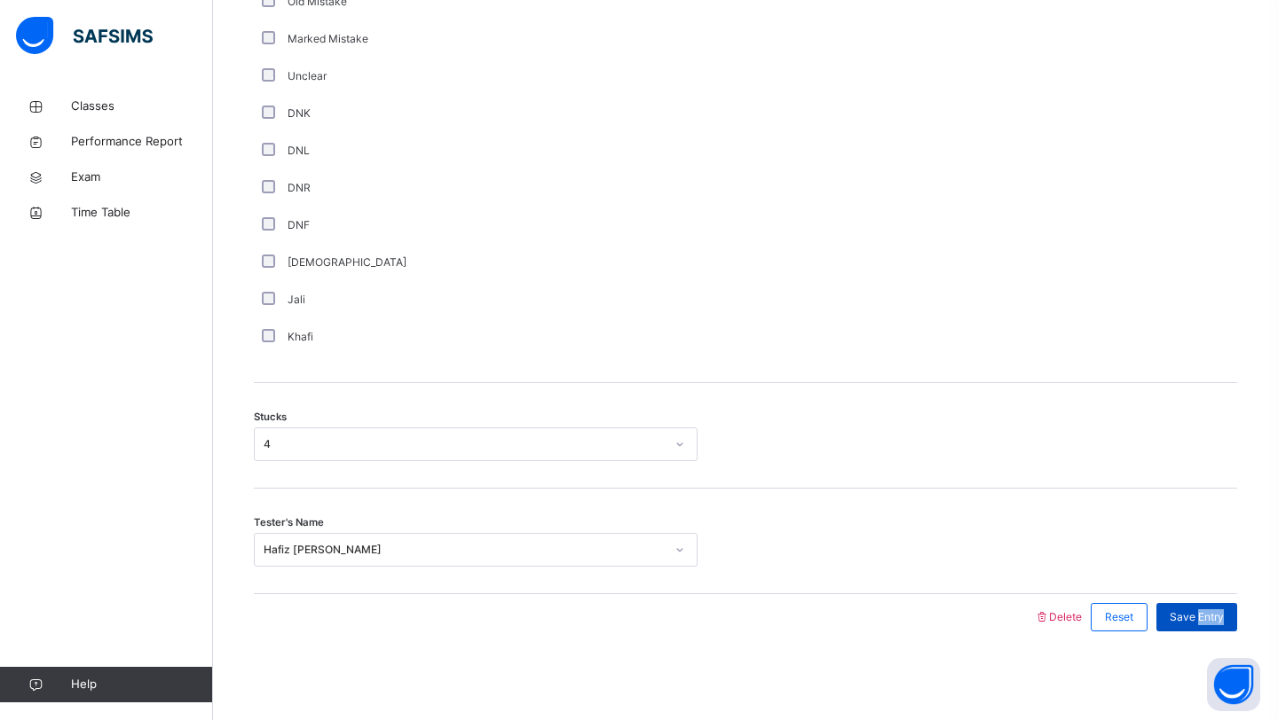
click at [1175, 627] on div "Save Entry" at bounding box center [1196, 617] width 81 height 28
click at [1164, 615] on div "Save Entry" at bounding box center [1196, 617] width 81 height 28
click at [1167, 611] on div "Save Entry" at bounding box center [1196, 617] width 81 height 28
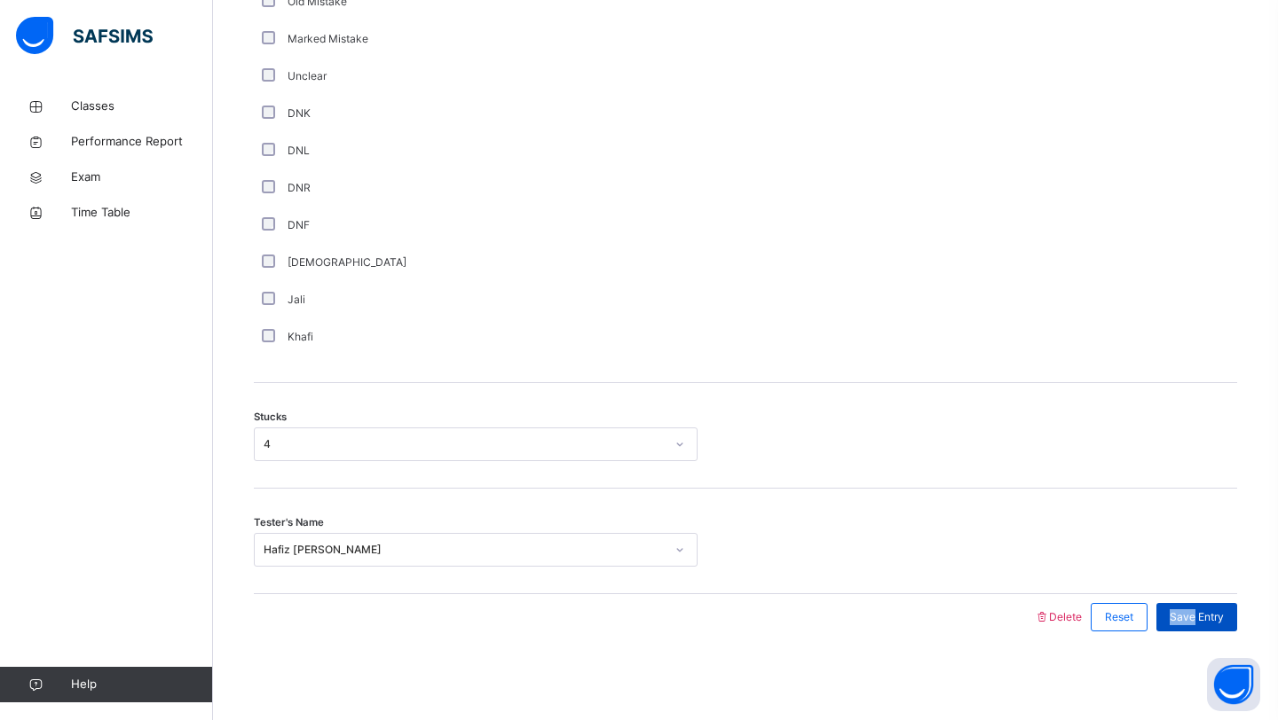
click at [1167, 611] on div "Save Entry" at bounding box center [1196, 617] width 81 height 28
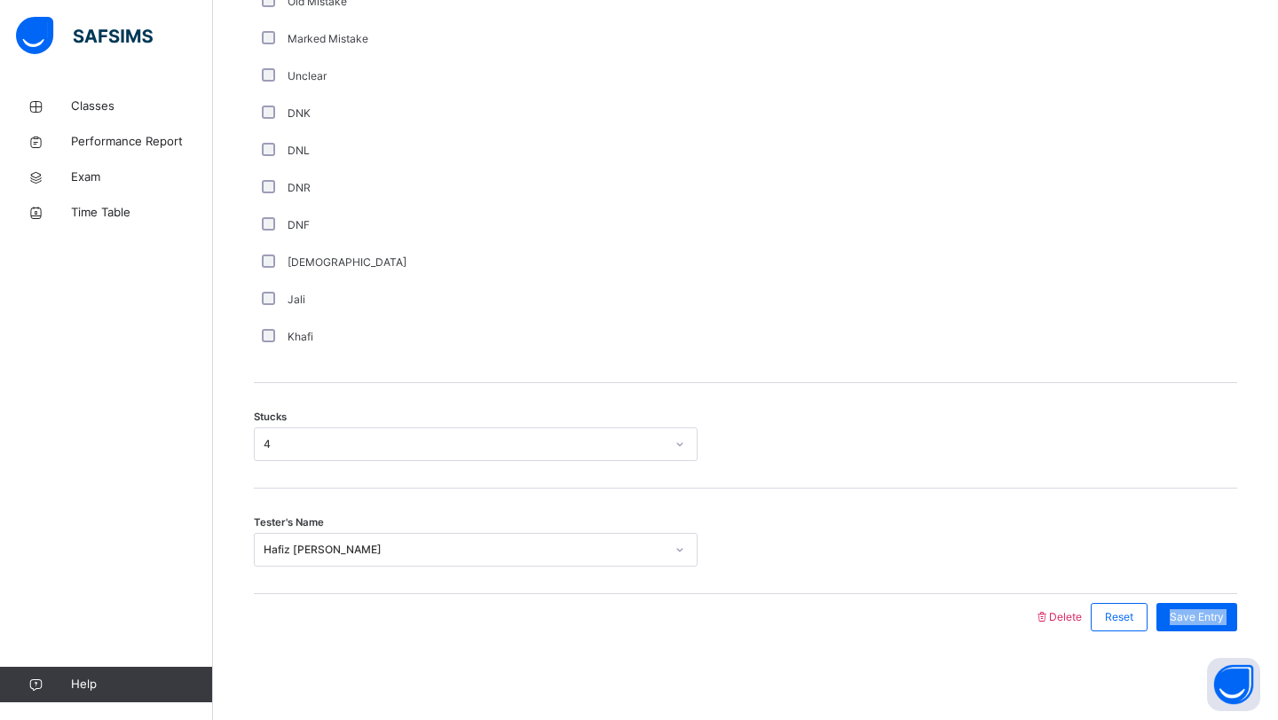
drag, startPoint x: 1167, startPoint y: 611, endPoint x: 1186, endPoint y: 588, distance: 30.2
click at [1173, 611] on div "Save Entry" at bounding box center [1196, 617] width 81 height 28
click at [1188, 580] on div "Tester's Name [PERSON_NAME]" at bounding box center [745, 542] width 983 height 106
click at [1171, 630] on div "Save Entry" at bounding box center [1196, 617] width 81 height 28
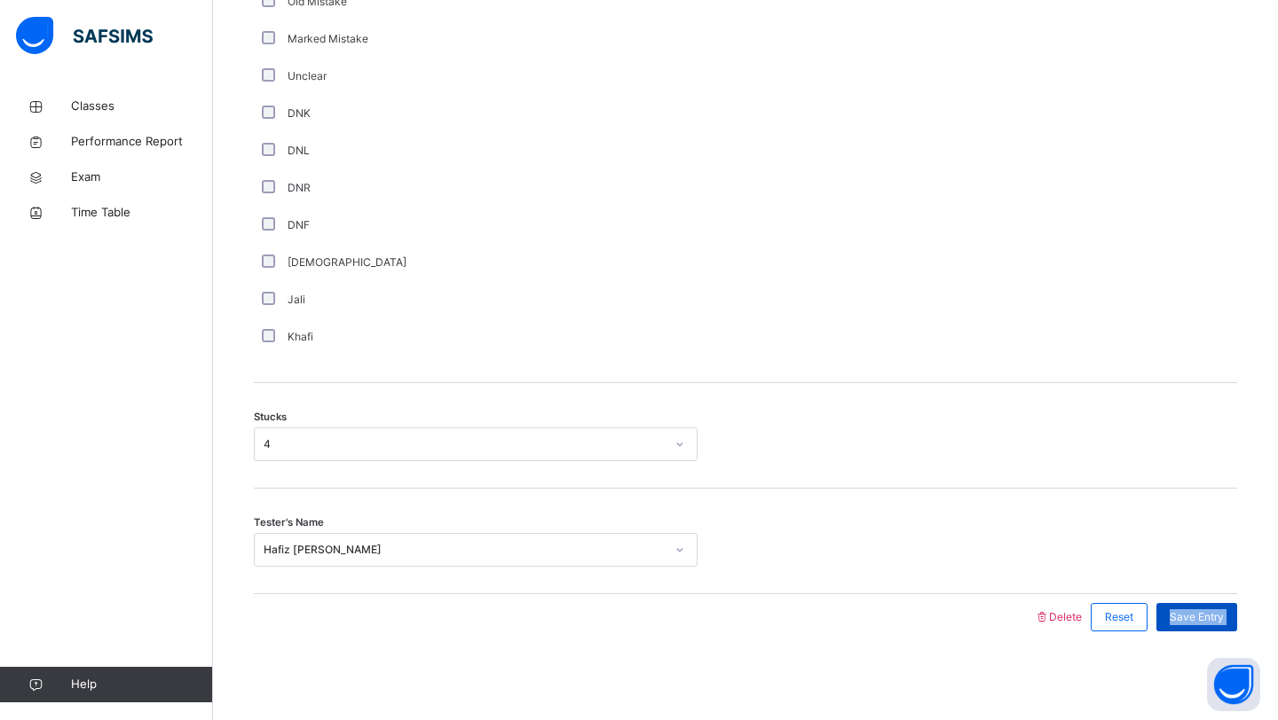
drag, startPoint x: 1171, startPoint y: 630, endPoint x: 1190, endPoint y: 619, distance: 21.5
click at [1190, 617] on div "Save Entry" at bounding box center [1196, 617] width 81 height 28
click at [1190, 619] on span "Save Entry" at bounding box center [1196, 618] width 54 height 16
click at [1218, 625] on span "Save Entry" at bounding box center [1196, 618] width 54 height 16
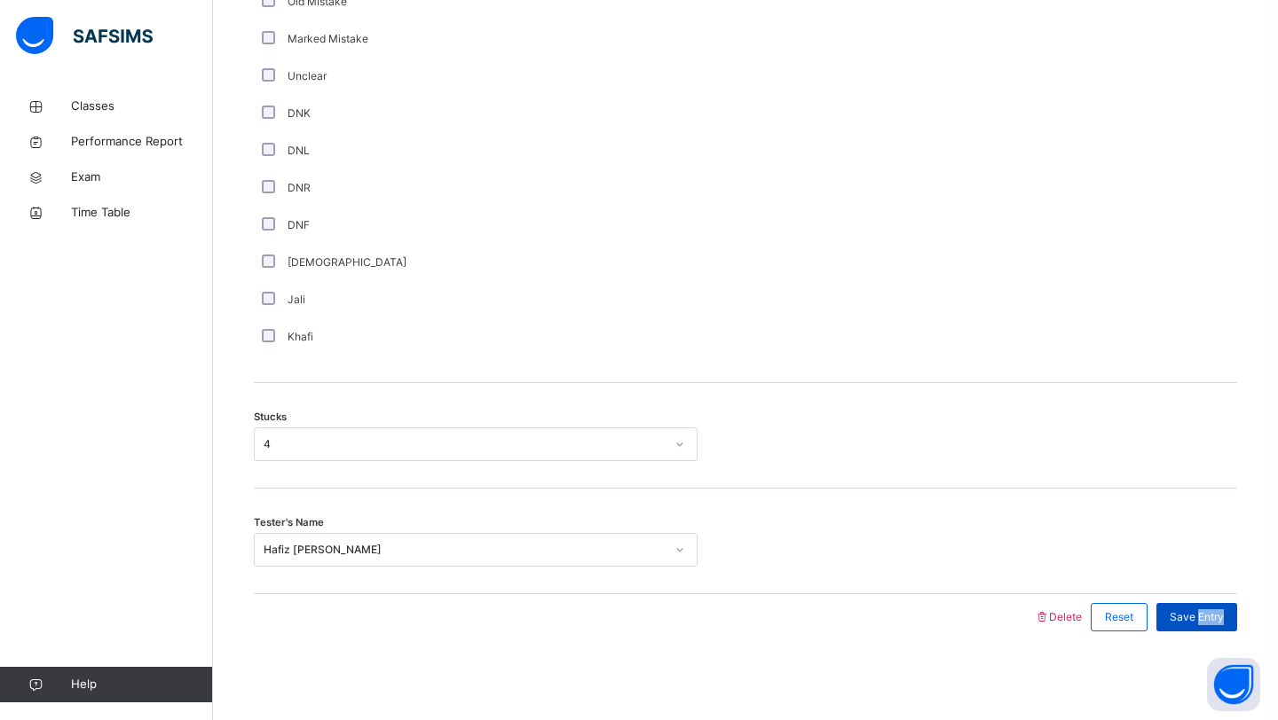
click at [1219, 625] on span "Save Entry" at bounding box center [1196, 618] width 54 height 16
click at [1218, 613] on span "Save Entry" at bounding box center [1196, 618] width 54 height 16
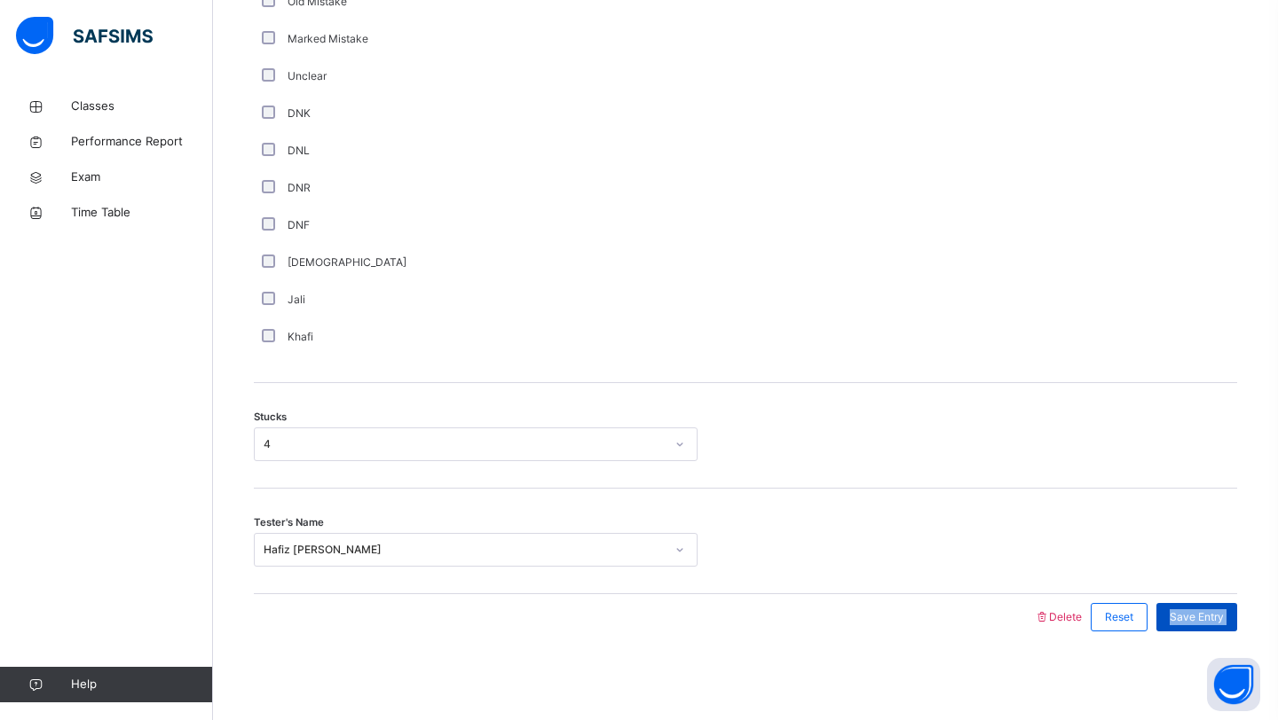
click at [1218, 613] on span "Save Entry" at bounding box center [1196, 618] width 54 height 16
drag, startPoint x: 1218, startPoint y: 613, endPoint x: 1142, endPoint y: 431, distance: 197.2
click at [1156, 445] on div "Delete Reset Save entry Mistakes Select option... Question is required Comment …" at bounding box center [745, 149] width 983 height 981
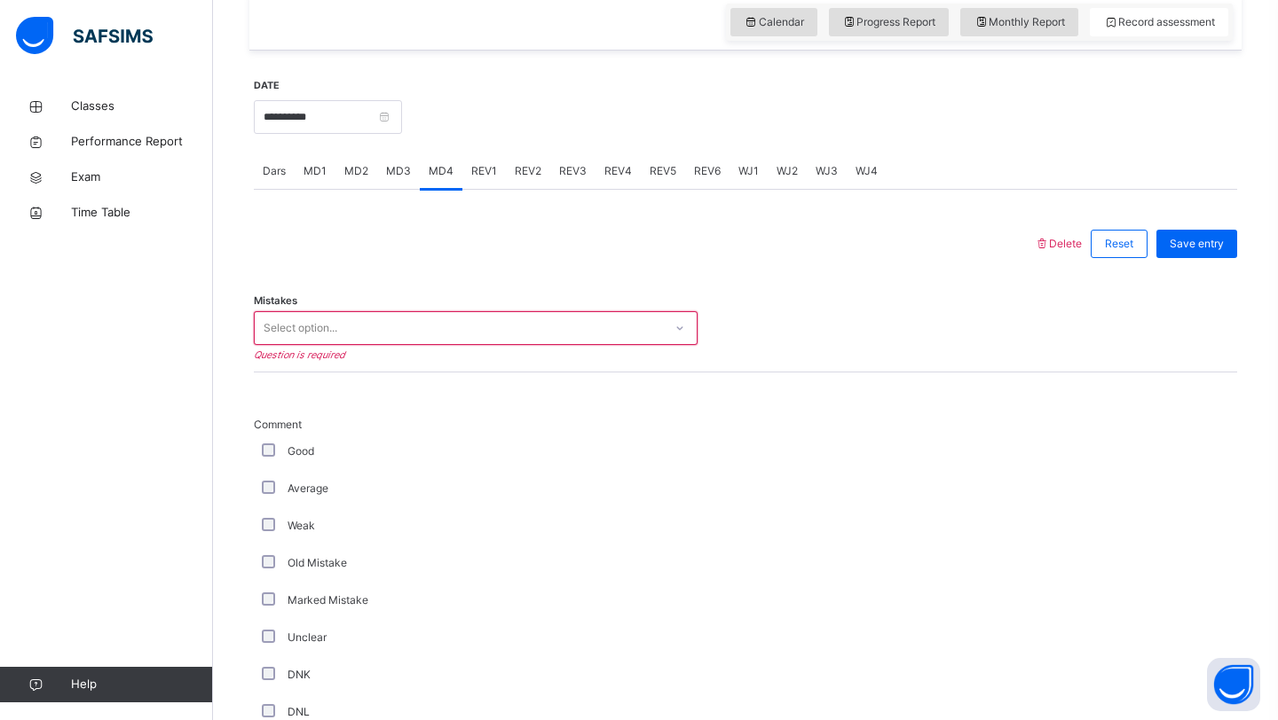
scroll to position [616, 0]
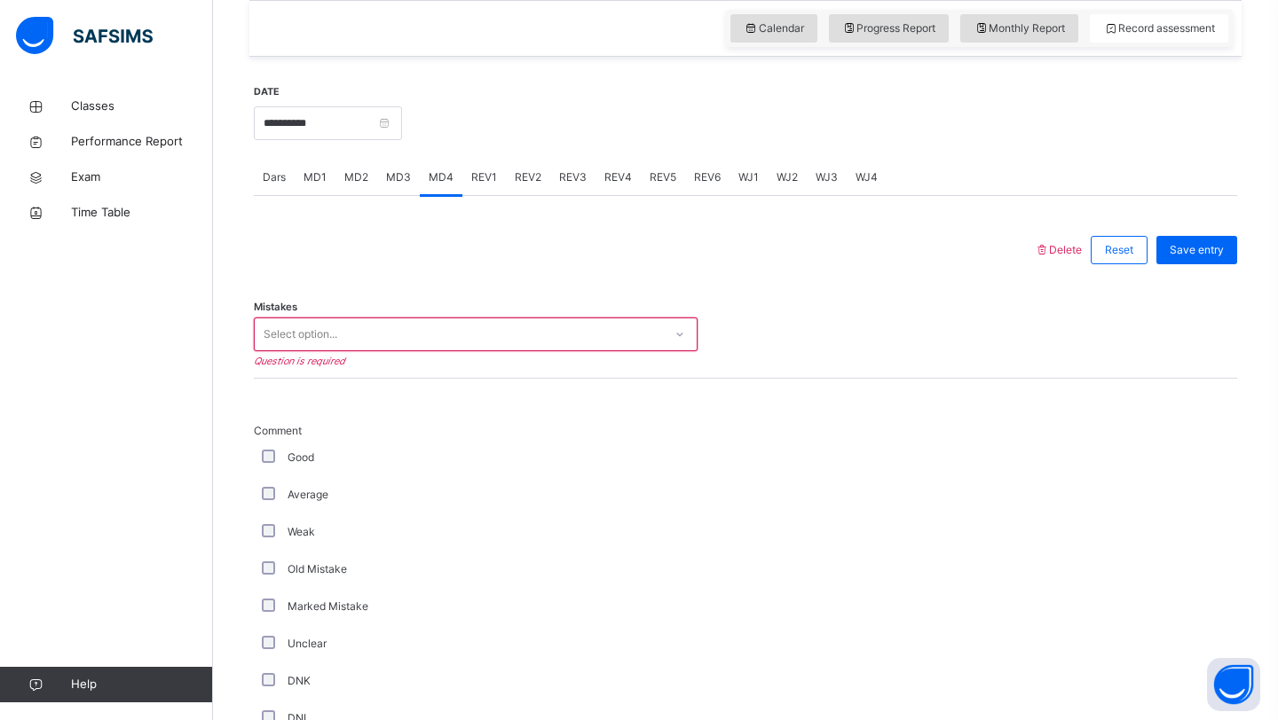
click at [586, 313] on div "Mistakes Select option... Question is required" at bounding box center [745, 326] width 983 height 106
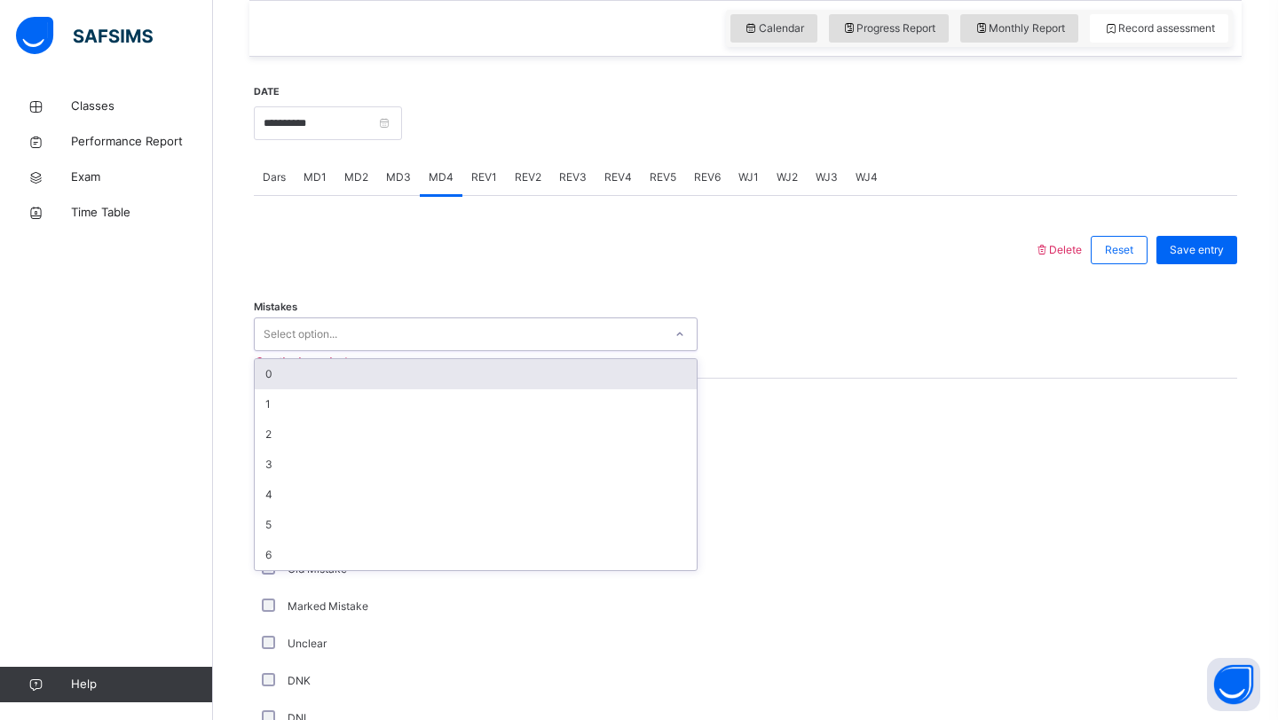
click at [577, 322] on div "Select option..." at bounding box center [459, 335] width 408 height 28
click at [547, 358] on div "0 1 2 3 4 5 6" at bounding box center [476, 464] width 444 height 213
click at [535, 365] on div "0" at bounding box center [476, 374] width 442 height 30
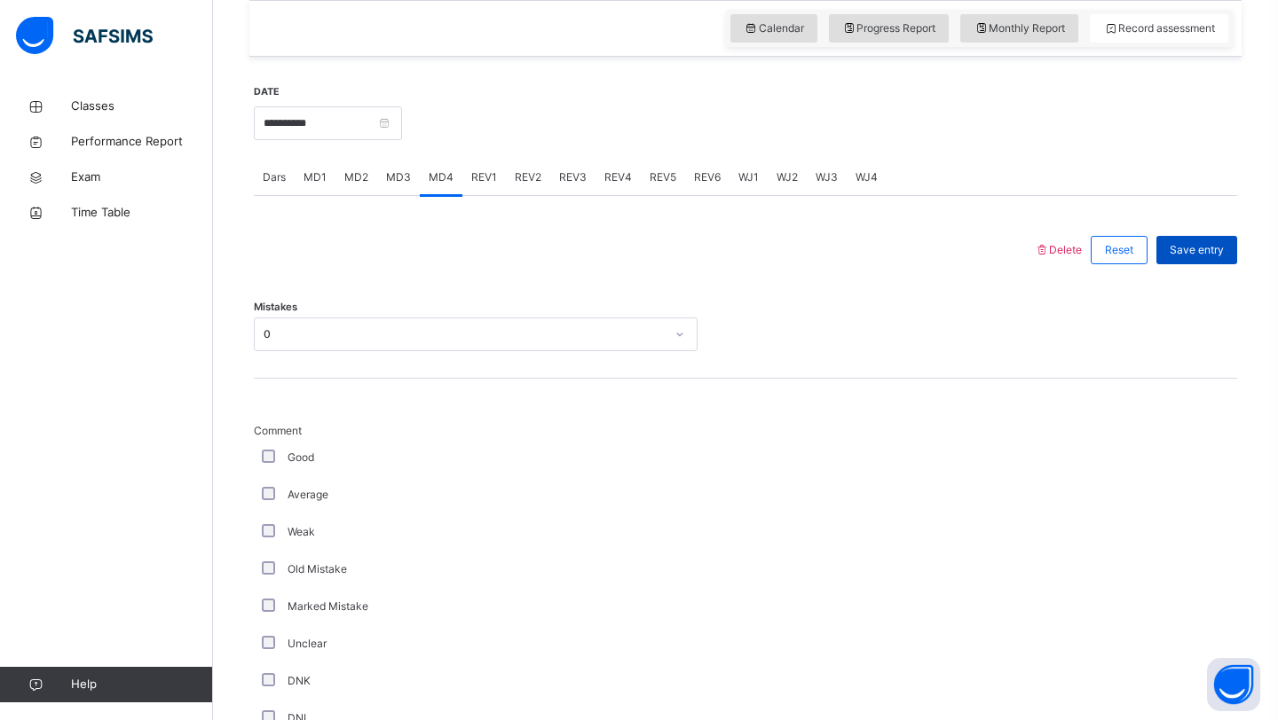
click at [1205, 248] on span "Save entry" at bounding box center [1196, 250] width 54 height 16
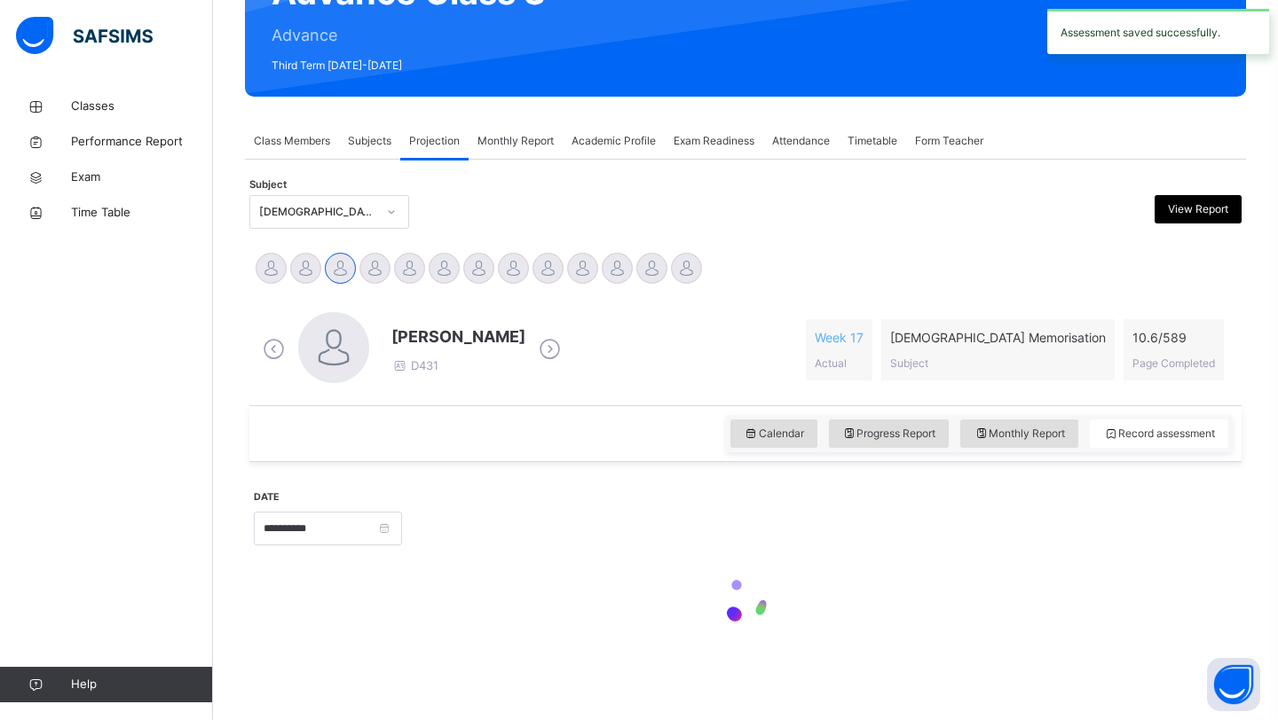
scroll to position [612, 0]
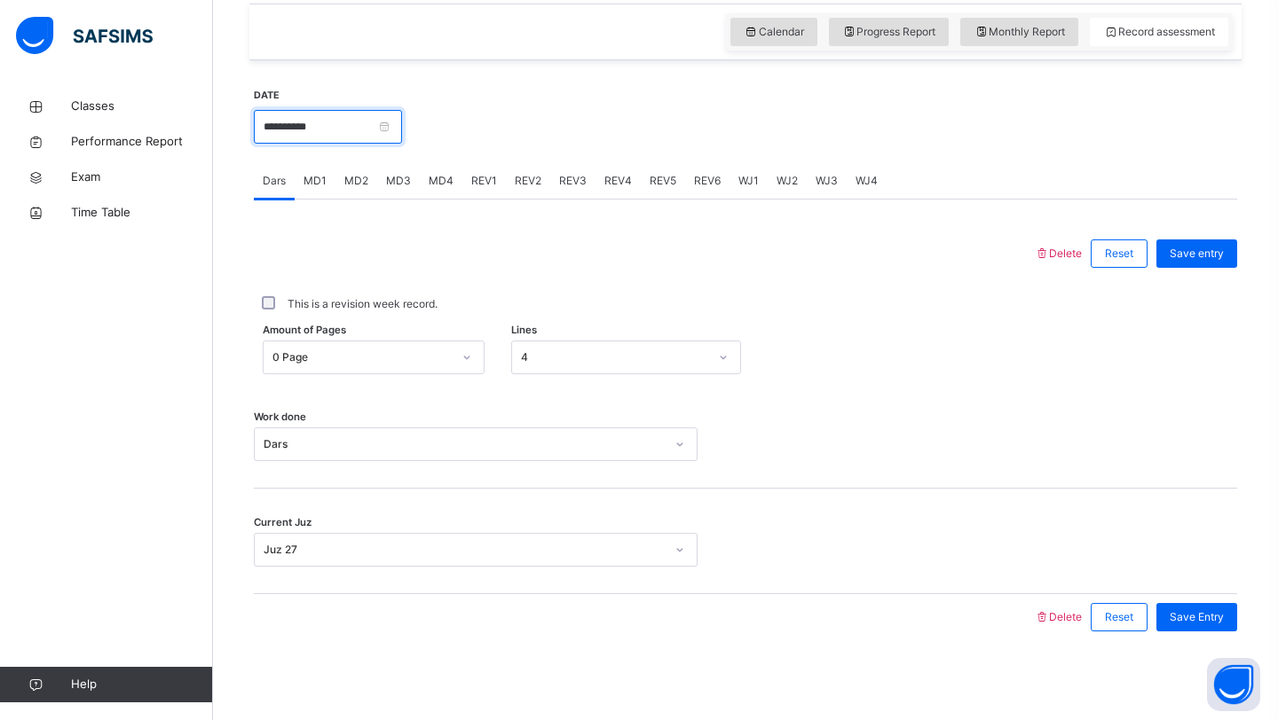
click at [278, 138] on input "**********" at bounding box center [328, 127] width 148 height 34
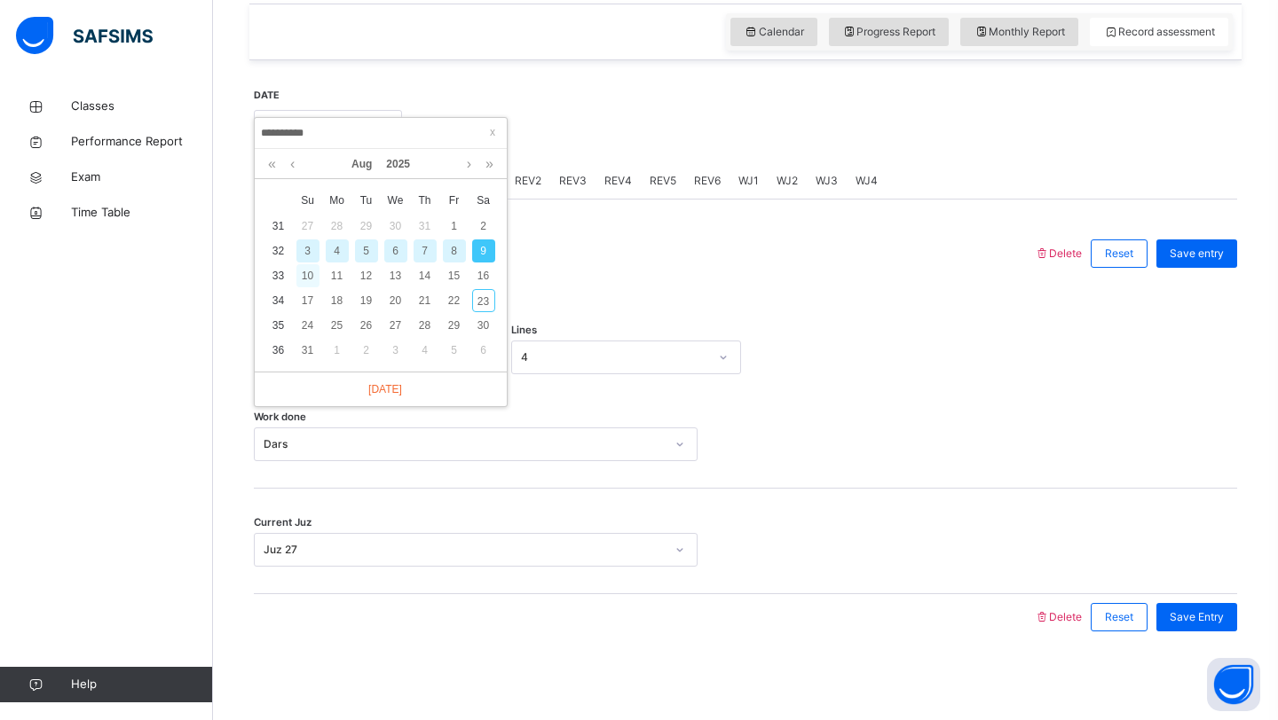
click at [309, 280] on div "10" at bounding box center [307, 275] width 23 height 23
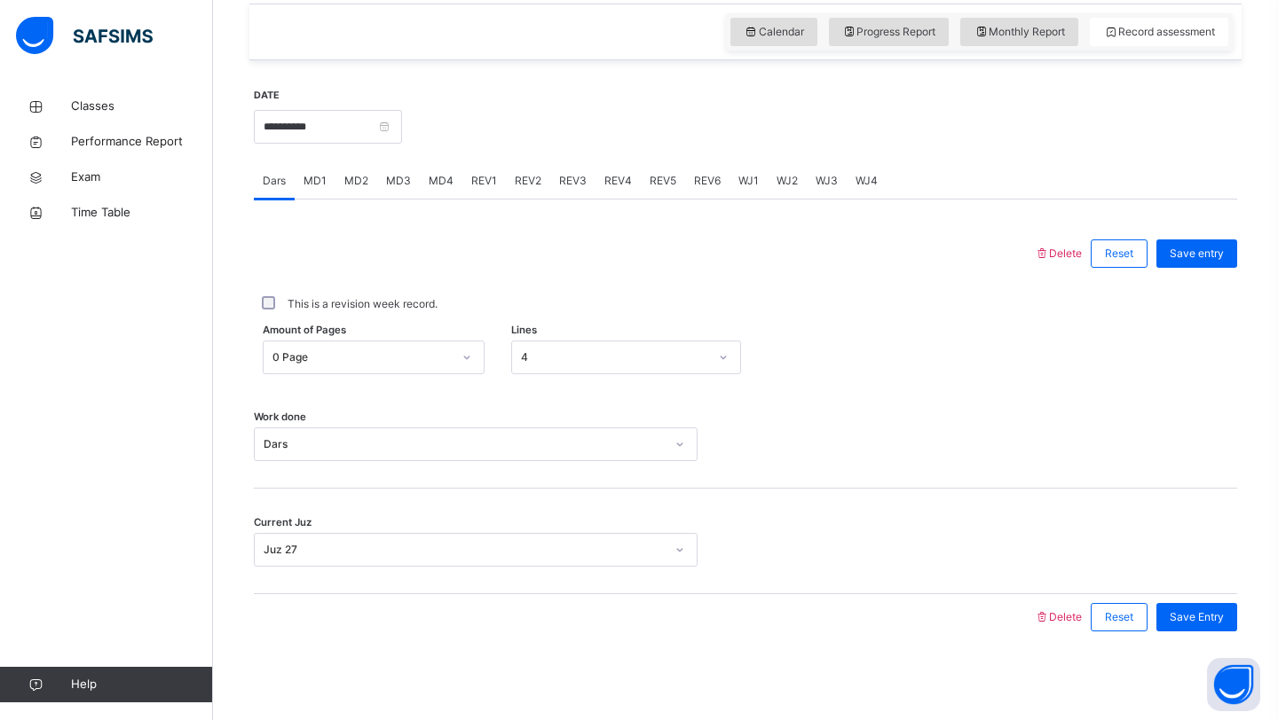
click at [437, 177] on span "MD4" at bounding box center [441, 181] width 25 height 16
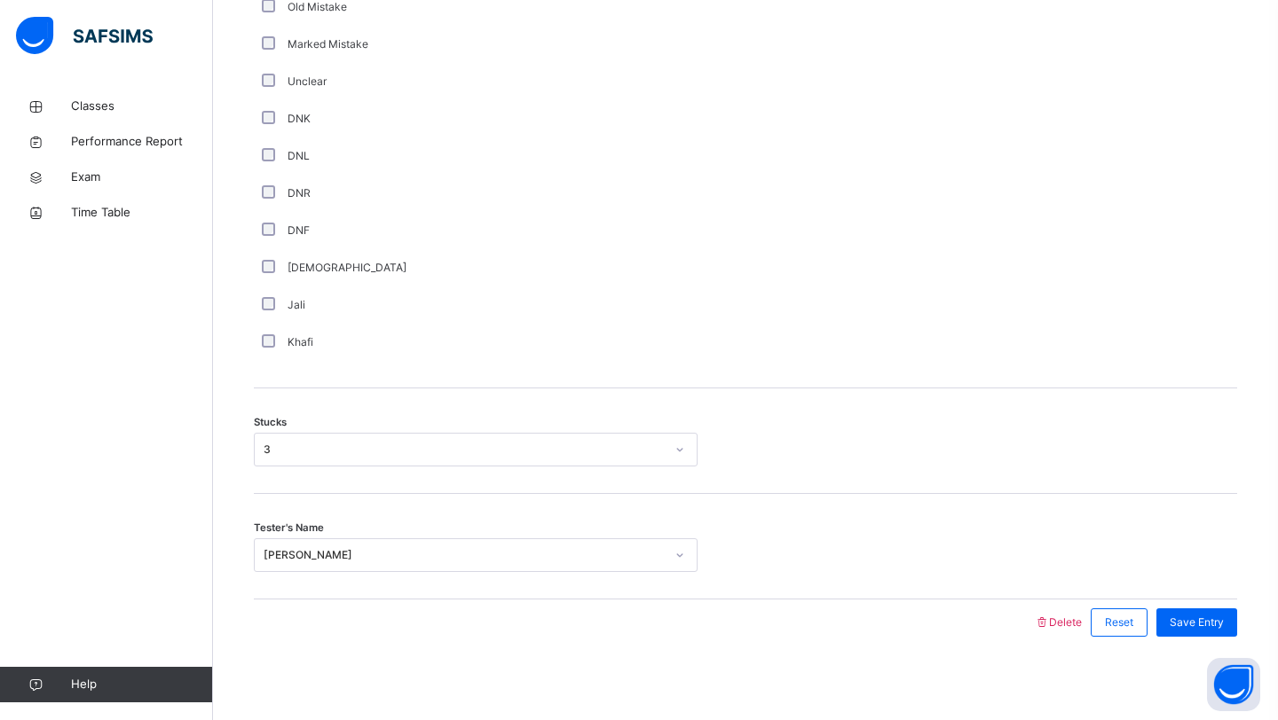
scroll to position [1184, 0]
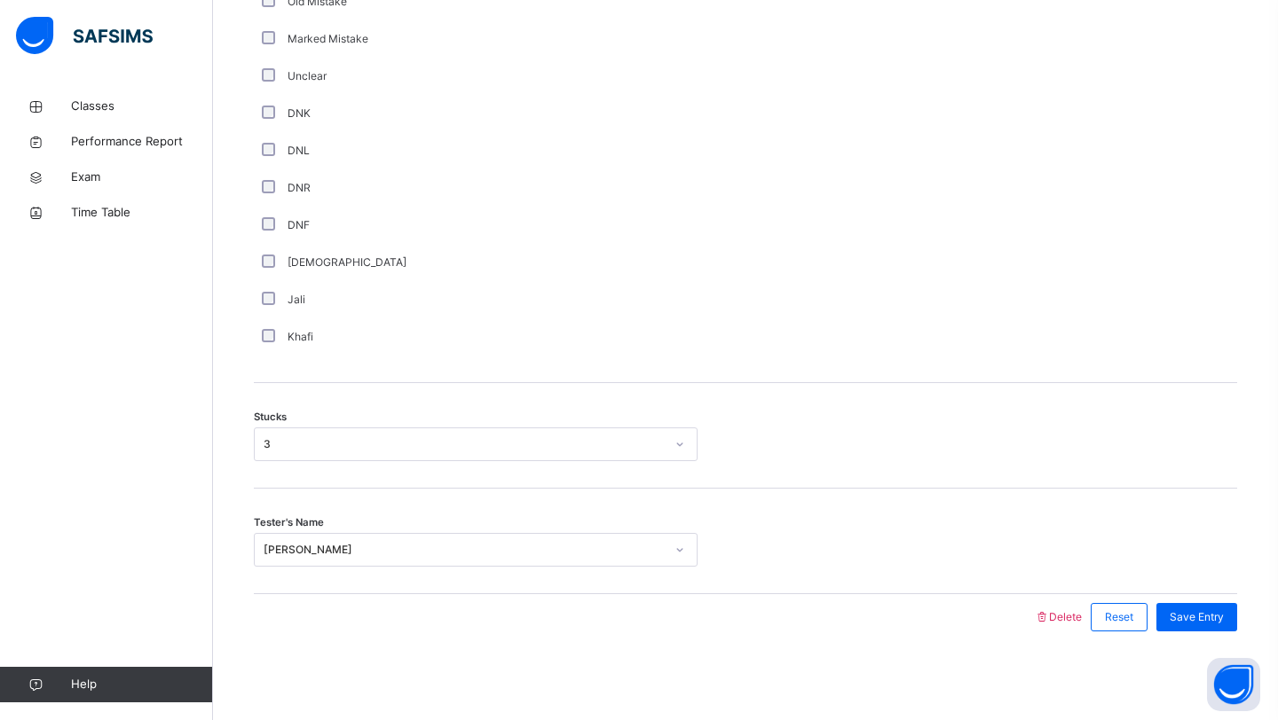
click at [1218, 601] on div "Save Entry" at bounding box center [1192, 617] width 90 height 46
click at [1217, 601] on div "Save Entry" at bounding box center [1192, 617] width 90 height 46
click at [1210, 384] on div "Stucks 3" at bounding box center [745, 436] width 983 height 106
click at [1170, 622] on span "Save Entry" at bounding box center [1196, 618] width 54 height 16
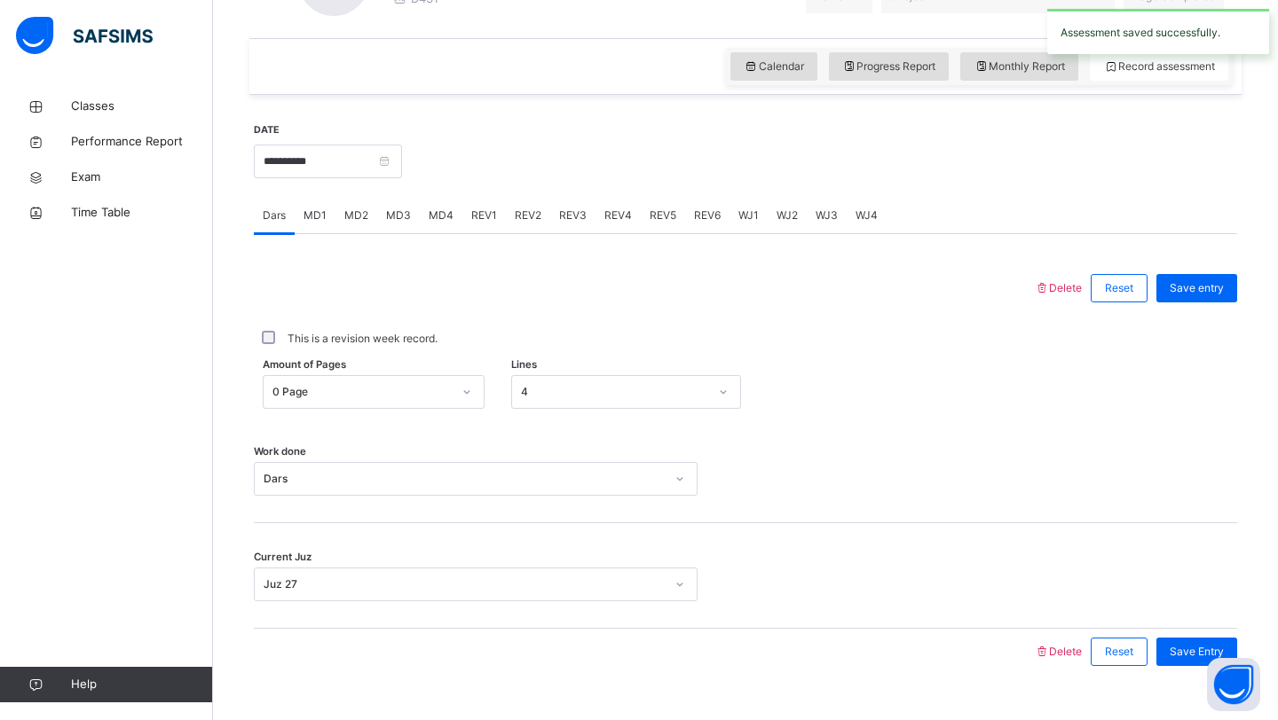
scroll to position [577, 0]
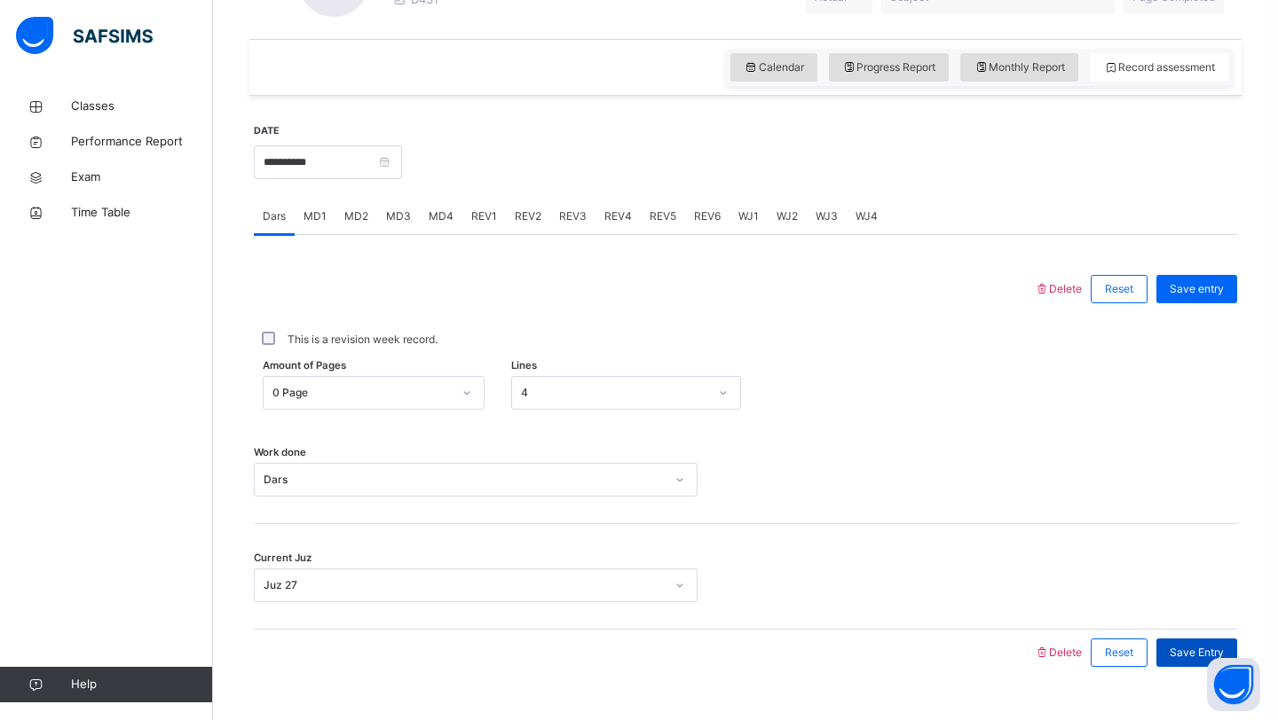
click at [1202, 642] on div "Save Entry" at bounding box center [1196, 653] width 81 height 28
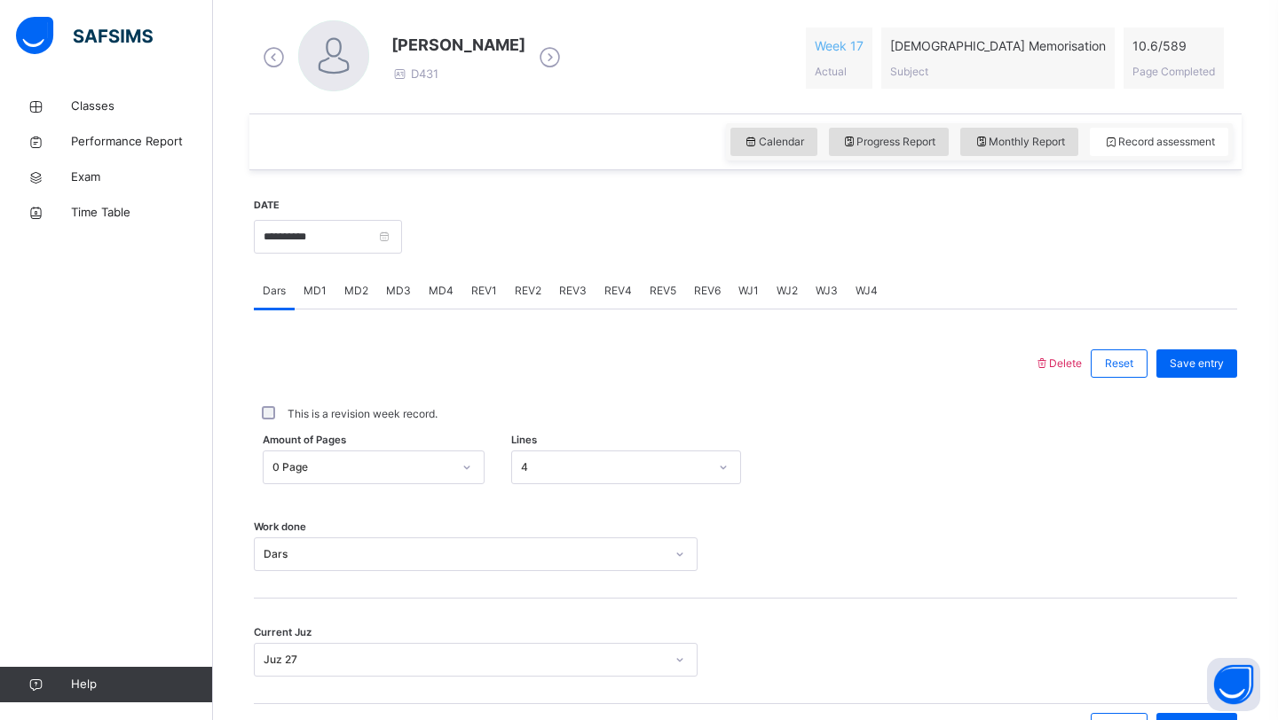
scroll to position [493, 0]
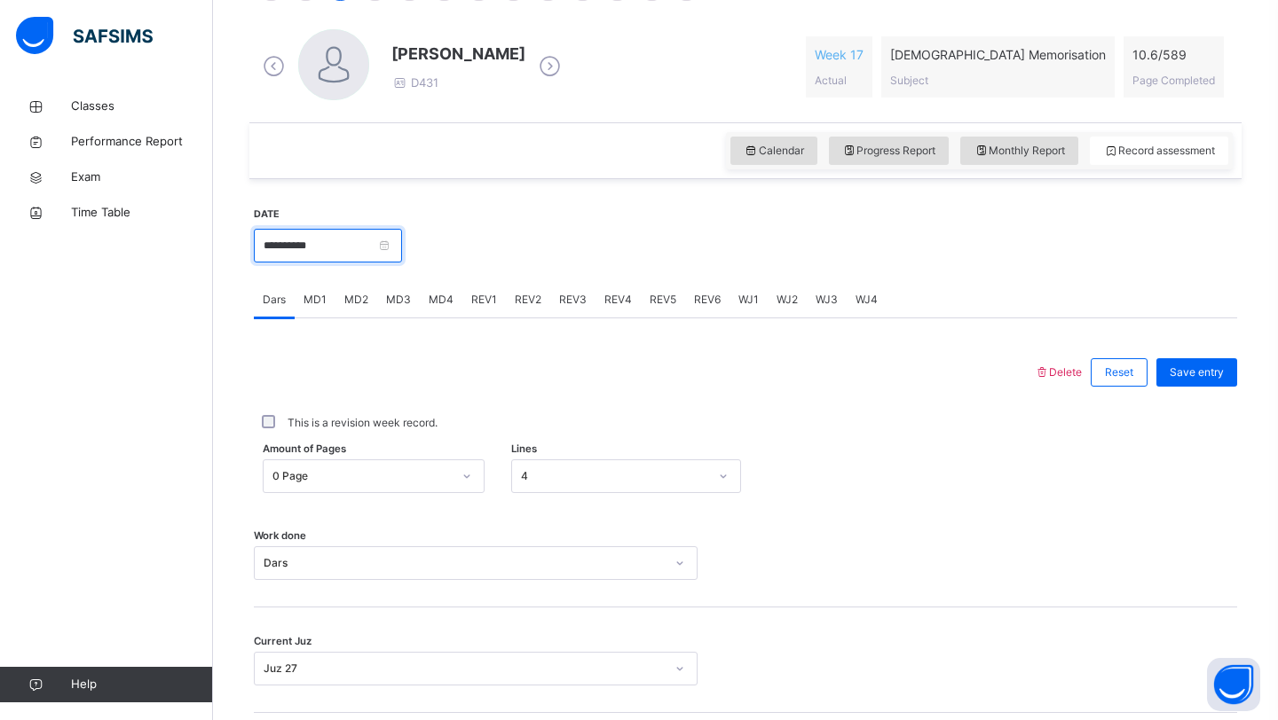
click at [335, 251] on input "**********" at bounding box center [328, 246] width 148 height 34
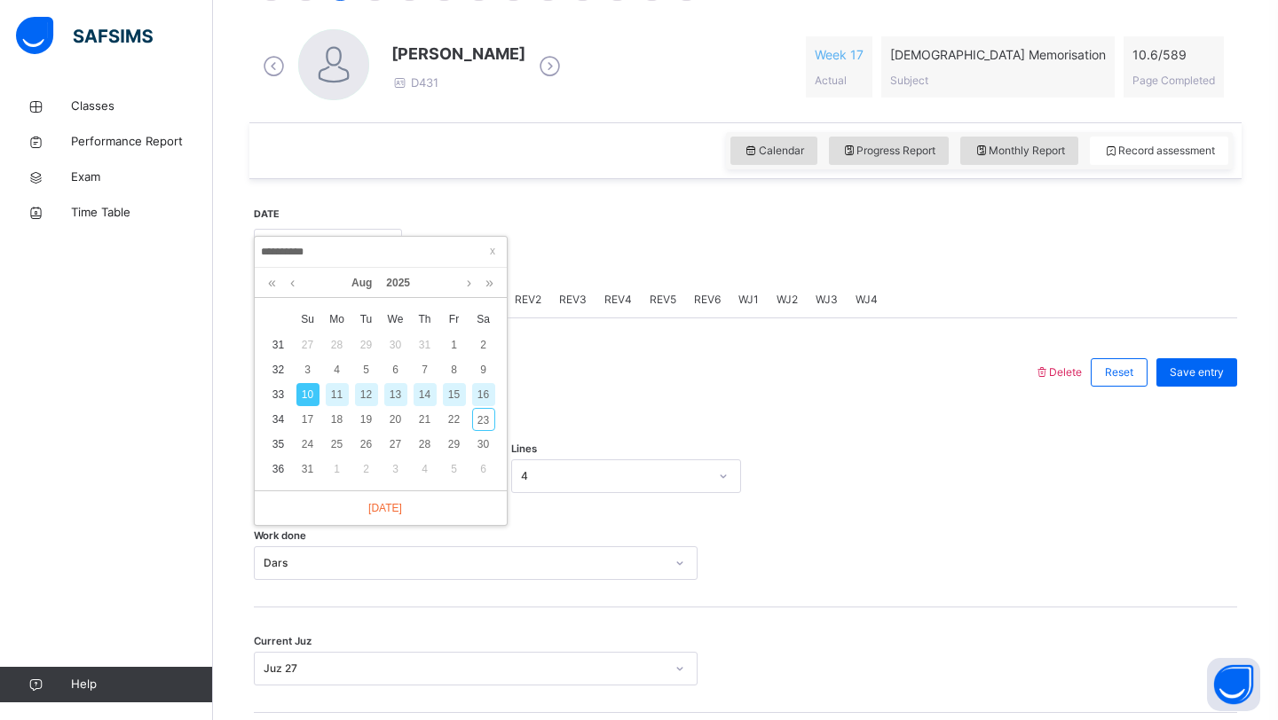
click at [418, 395] on div "14" at bounding box center [424, 394] width 23 height 23
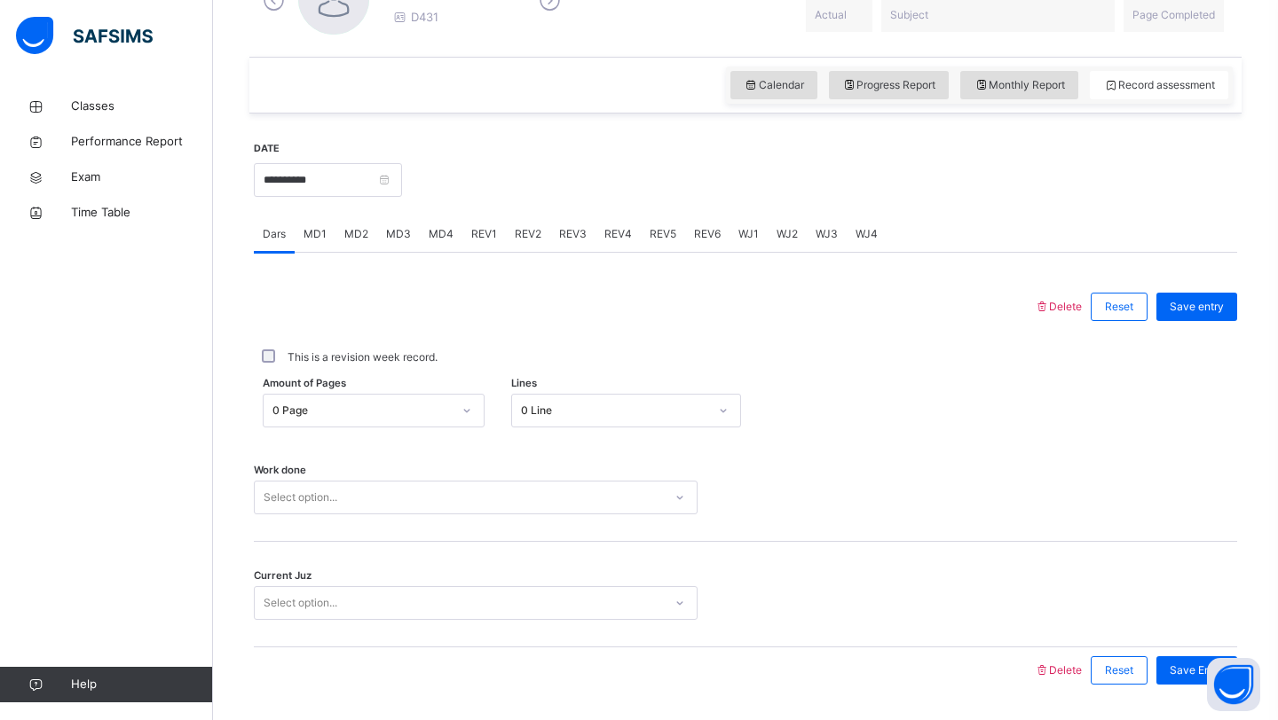
scroll to position [612, 0]
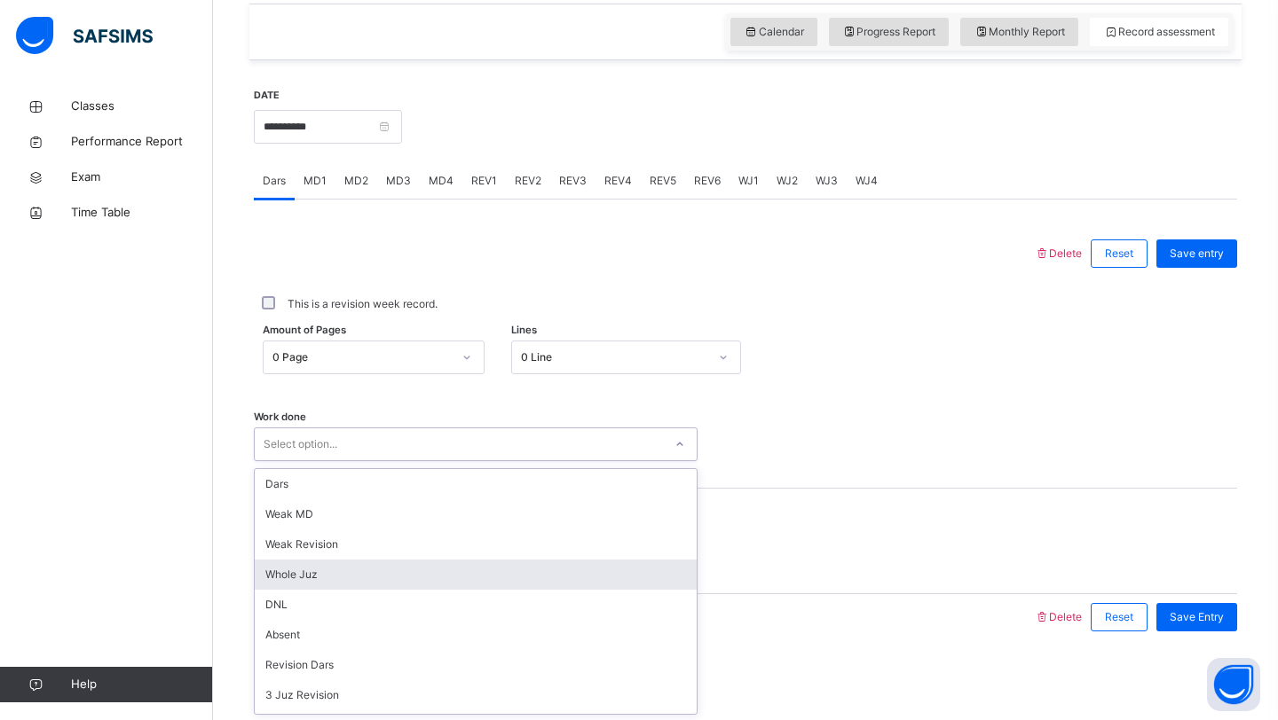
click at [288, 461] on div "option Whole Juz focused, 4 of 14. 14 results available. Use Up and Down to cho…" at bounding box center [476, 445] width 444 height 34
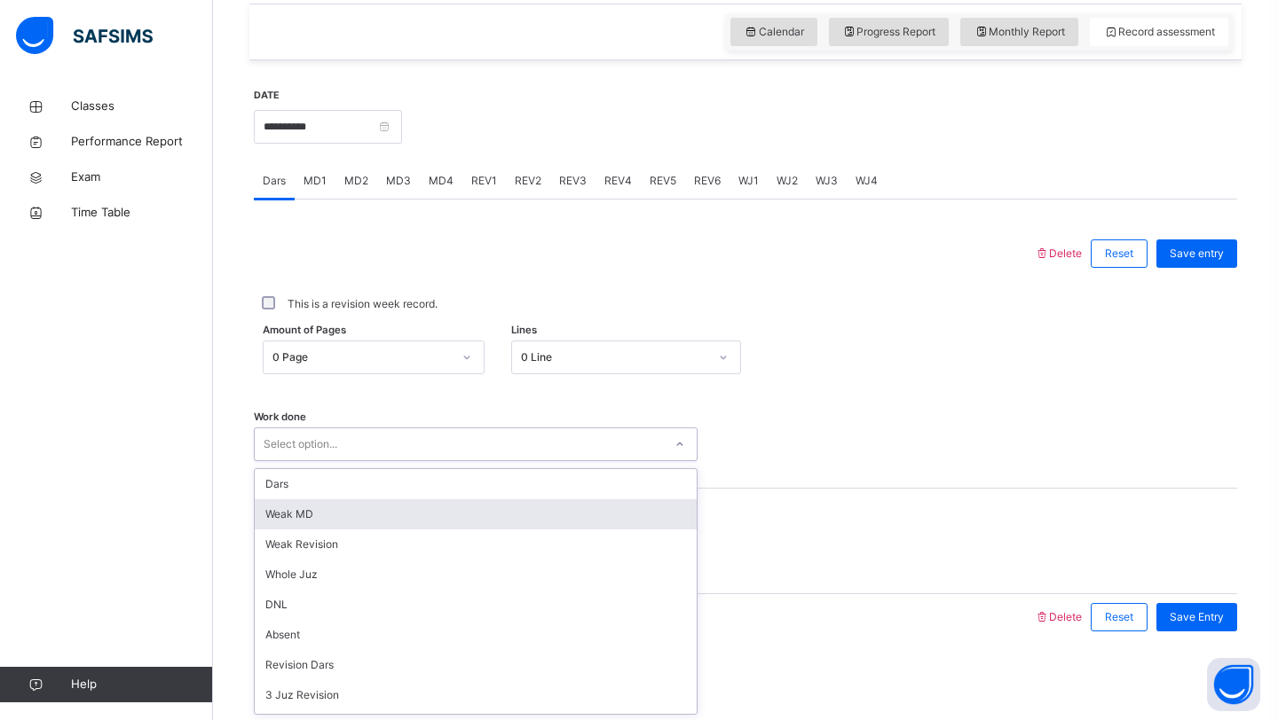
click at [316, 523] on div "Weak MD" at bounding box center [476, 515] width 442 height 30
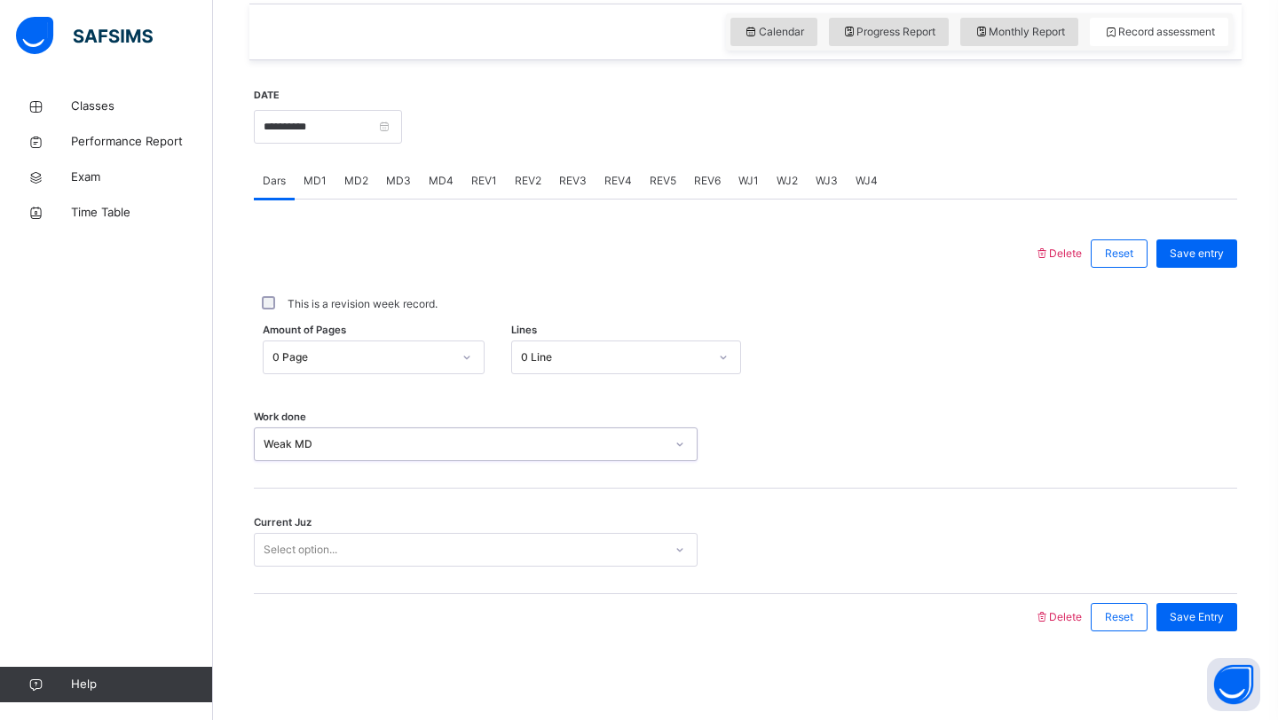
click at [316, 523] on div "Current Juz Select option..." at bounding box center [745, 542] width 983 height 106
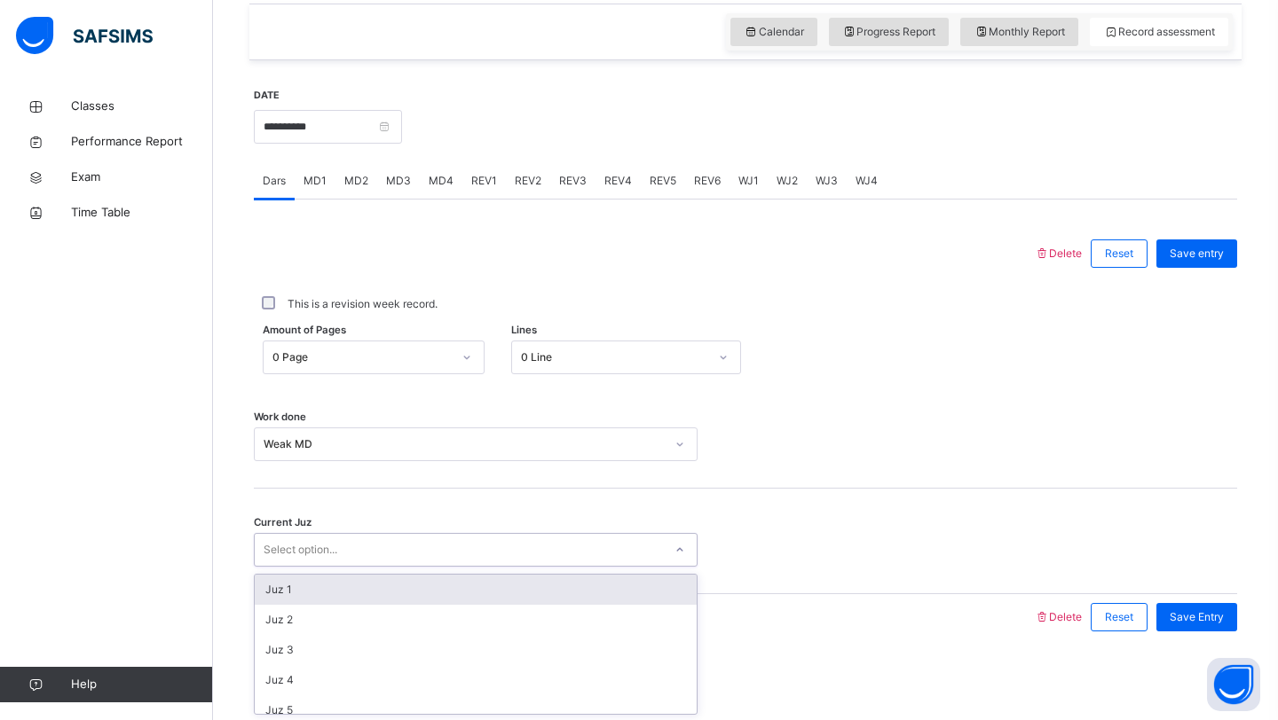
click at [303, 537] on div "Select option..." at bounding box center [301, 550] width 74 height 34
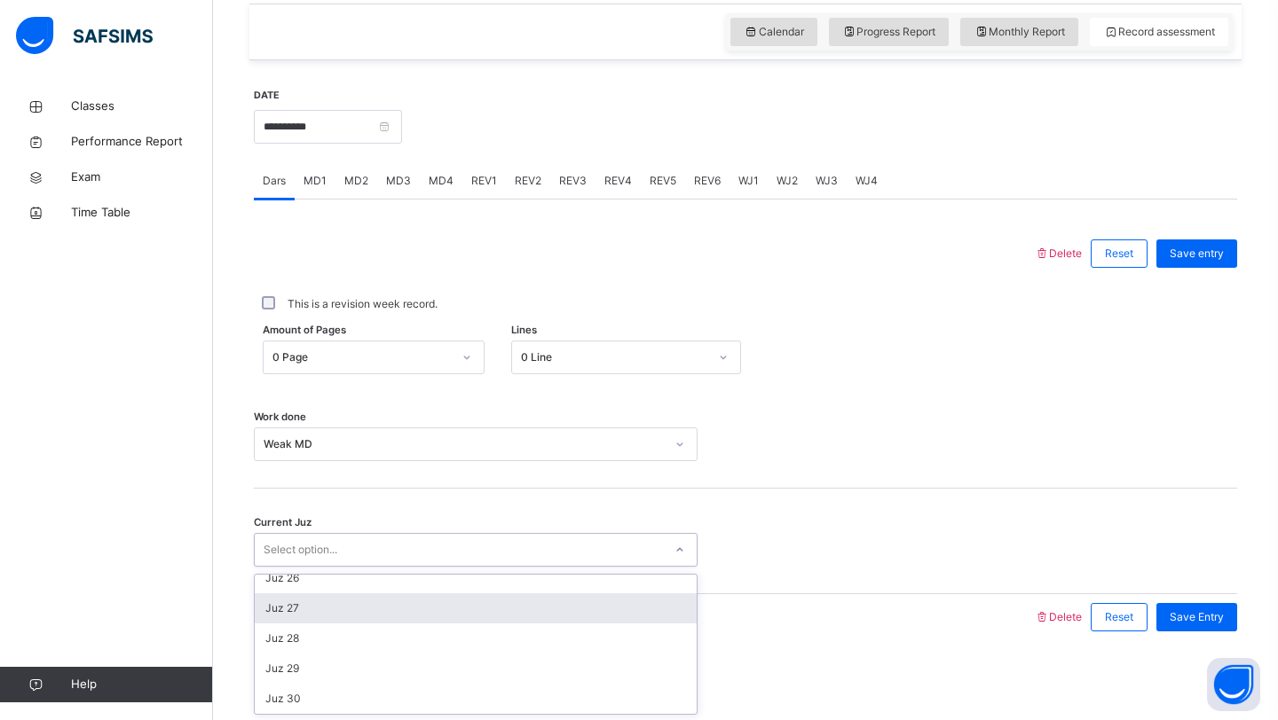
click at [304, 609] on div "Juz 27" at bounding box center [476, 609] width 442 height 30
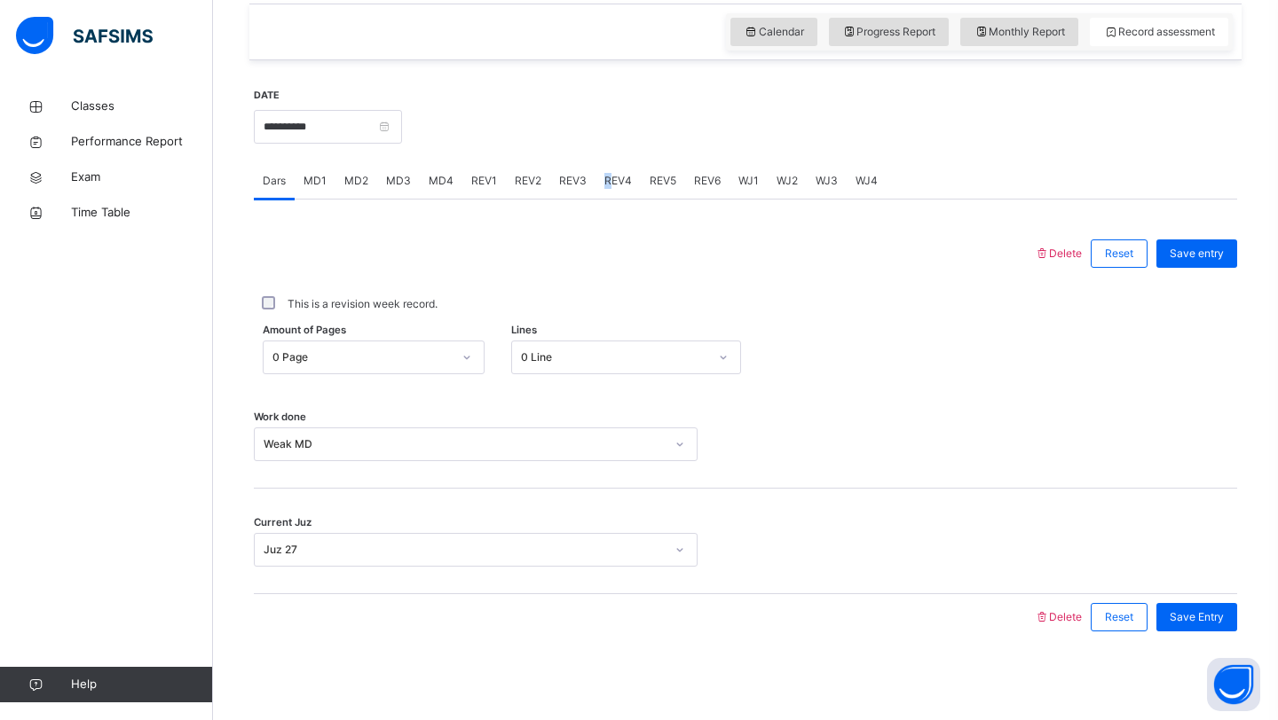
click at [610, 173] on span "REV4" at bounding box center [618, 181] width 28 height 16
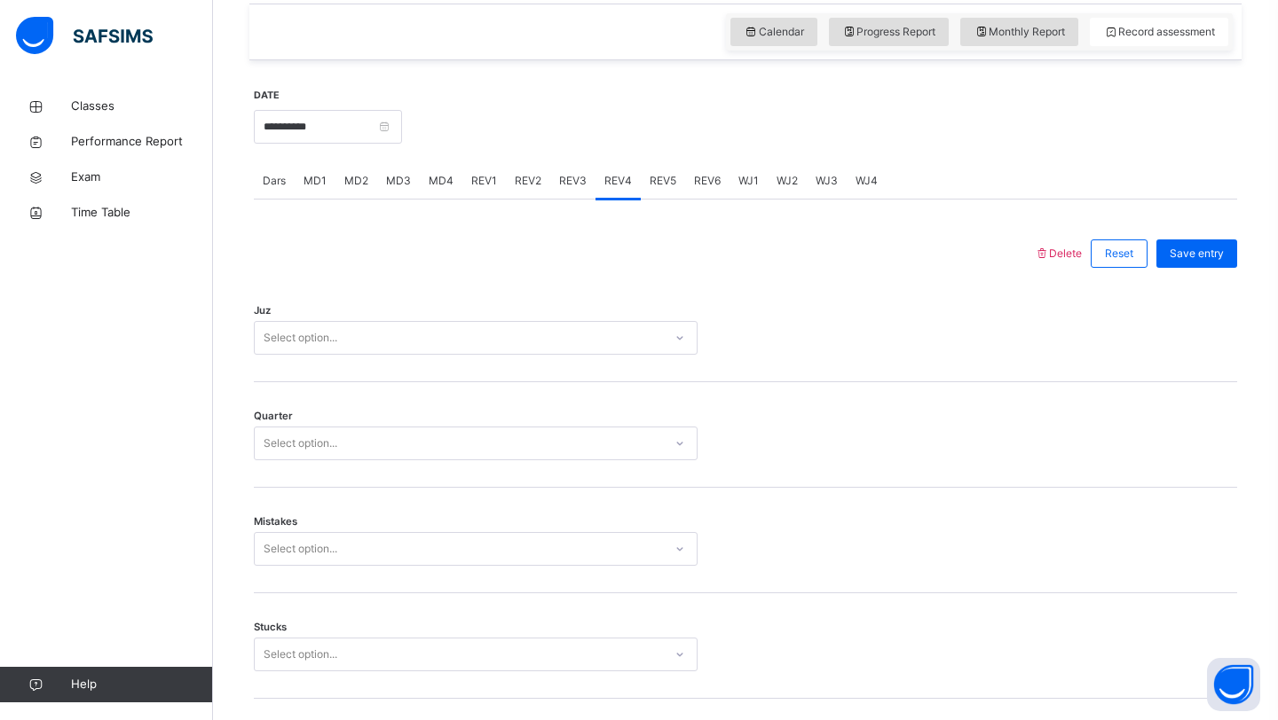
click at [454, 178] on div "MD4" at bounding box center [441, 180] width 43 height 35
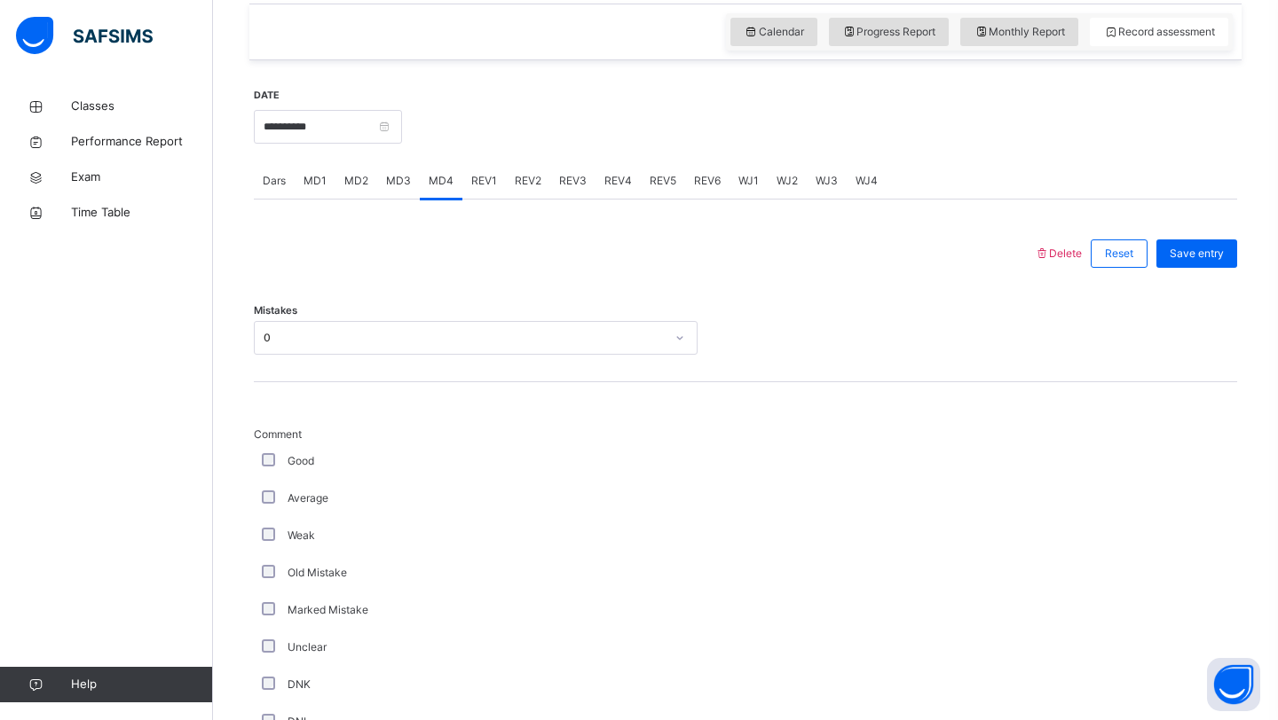
click at [454, 178] on div "MD4" at bounding box center [441, 180] width 43 height 35
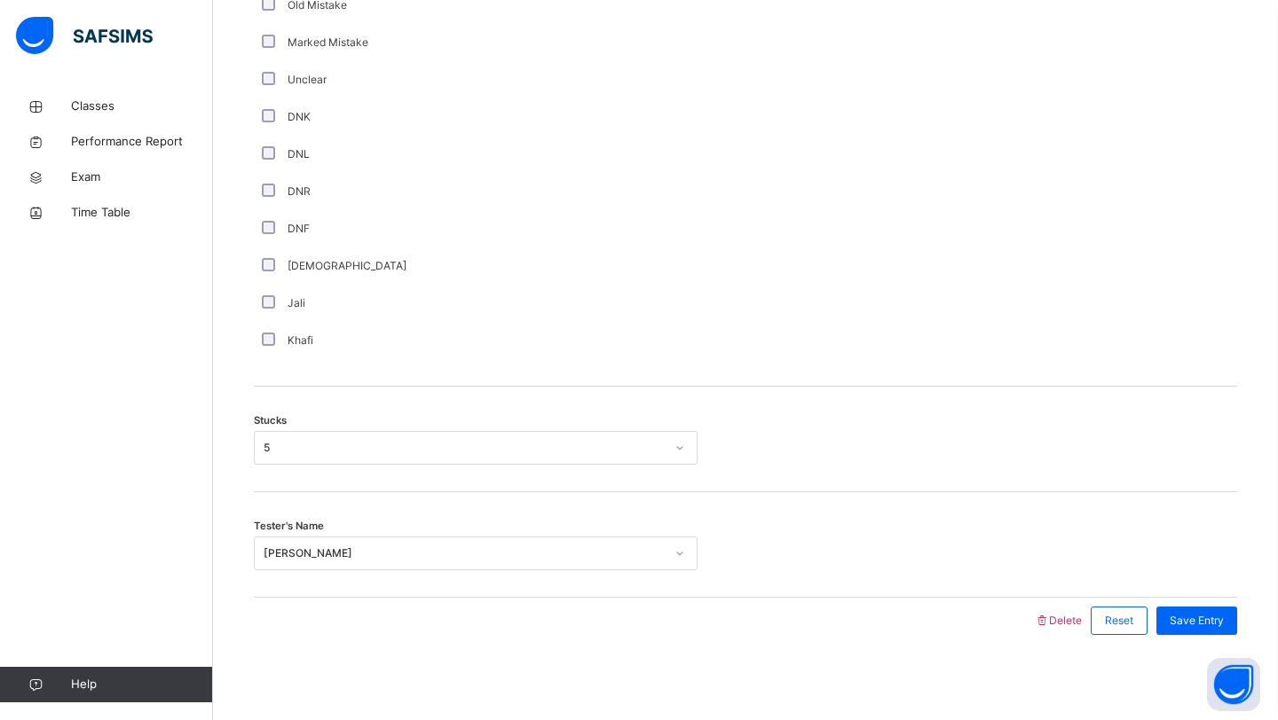
scroll to position [1184, 0]
click at [1190, 614] on span "Save Entry" at bounding box center [1196, 618] width 54 height 16
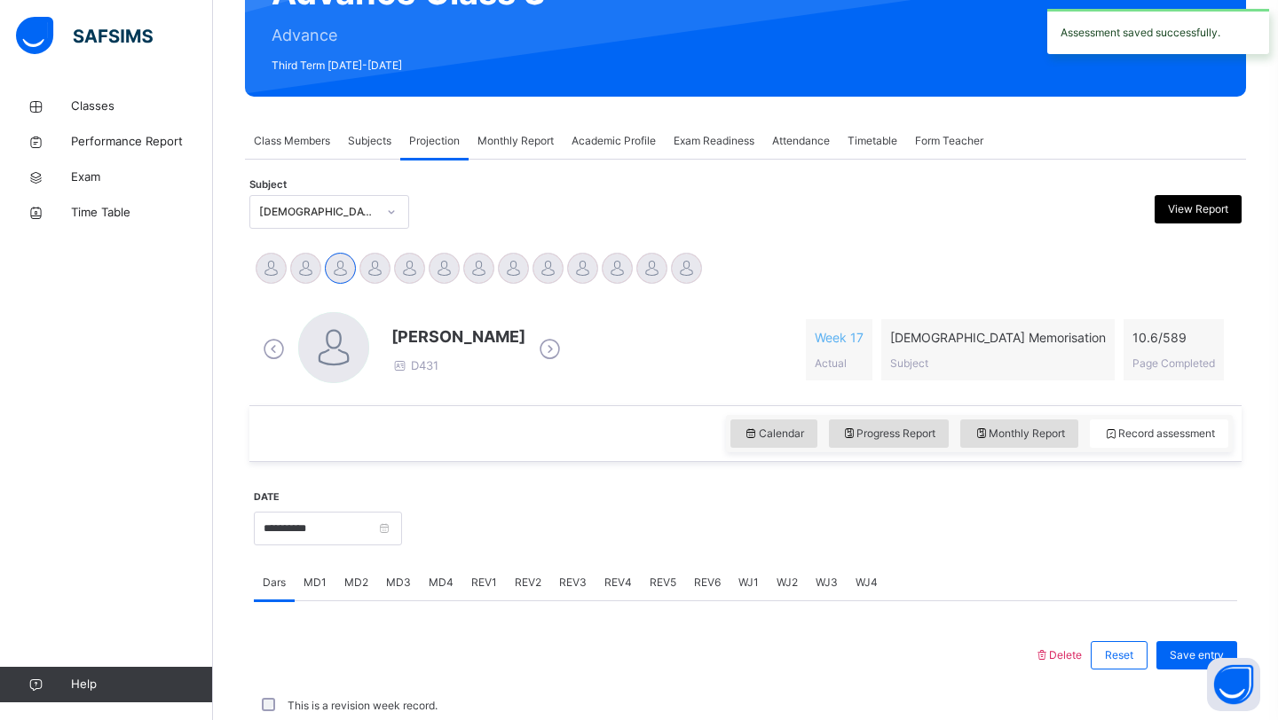
scroll to position [612, 0]
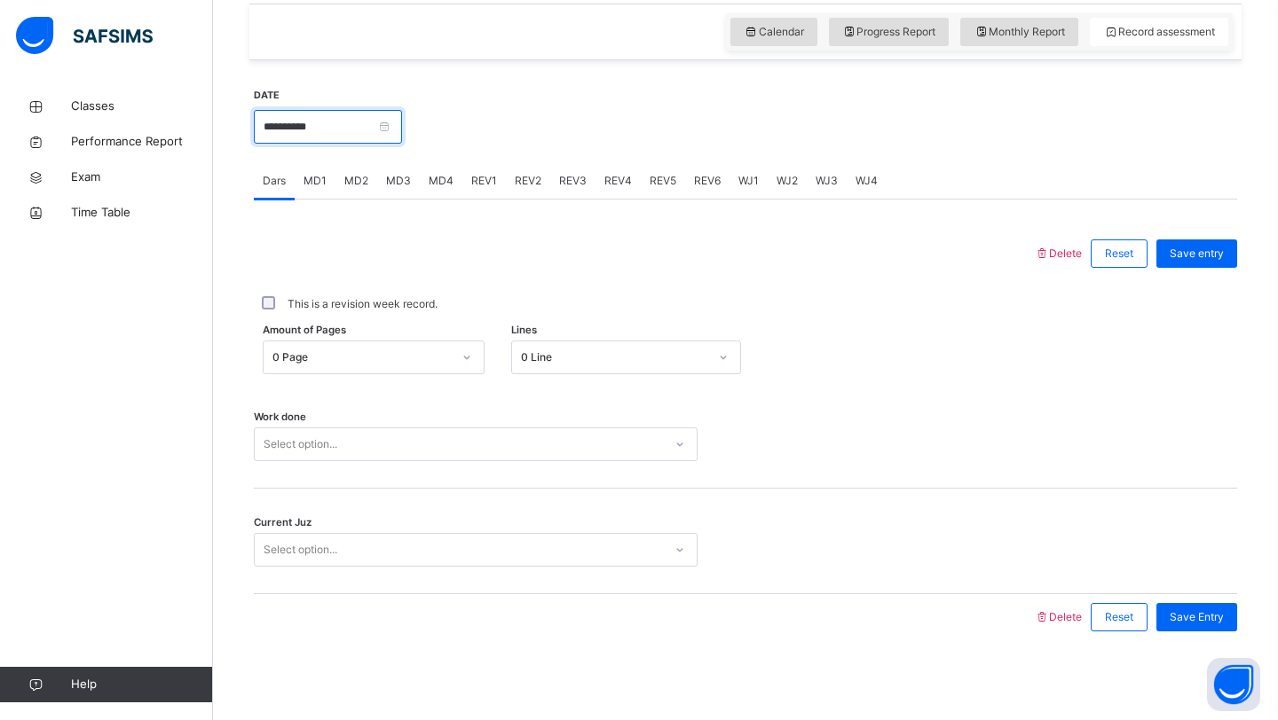
click at [305, 110] on input "**********" at bounding box center [328, 127] width 148 height 34
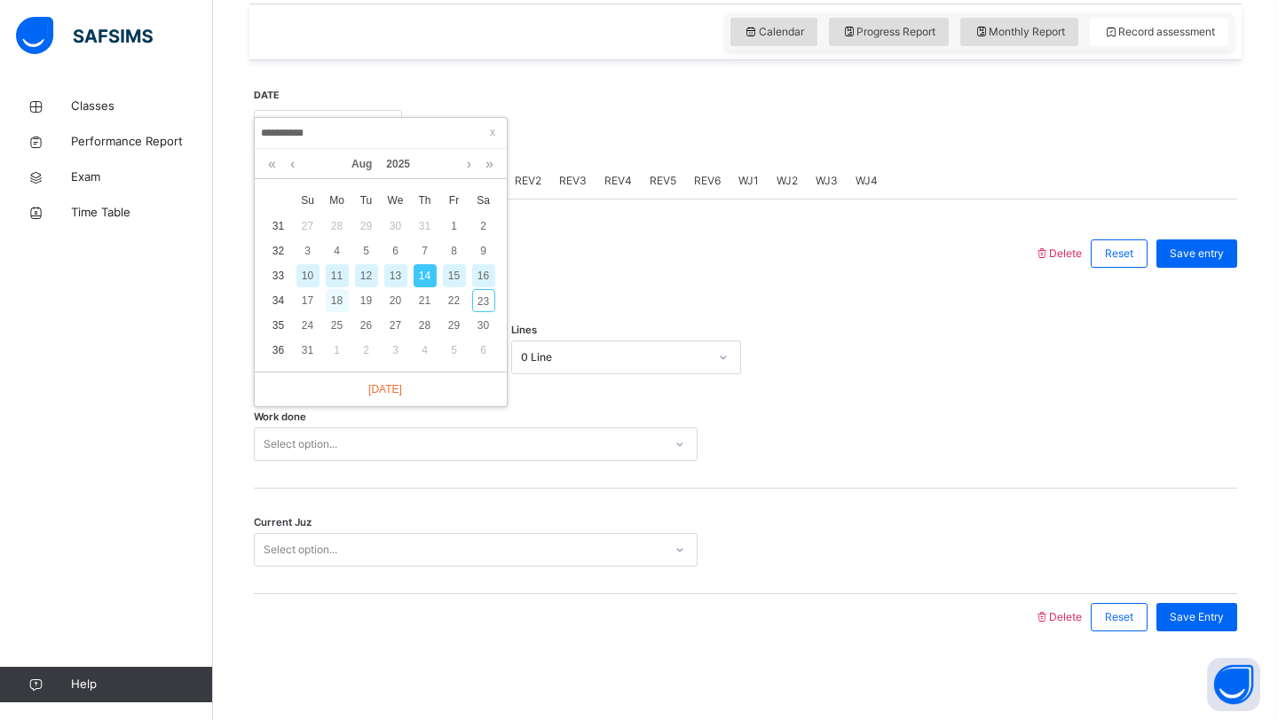
click at [342, 299] on div "18" at bounding box center [337, 300] width 23 height 23
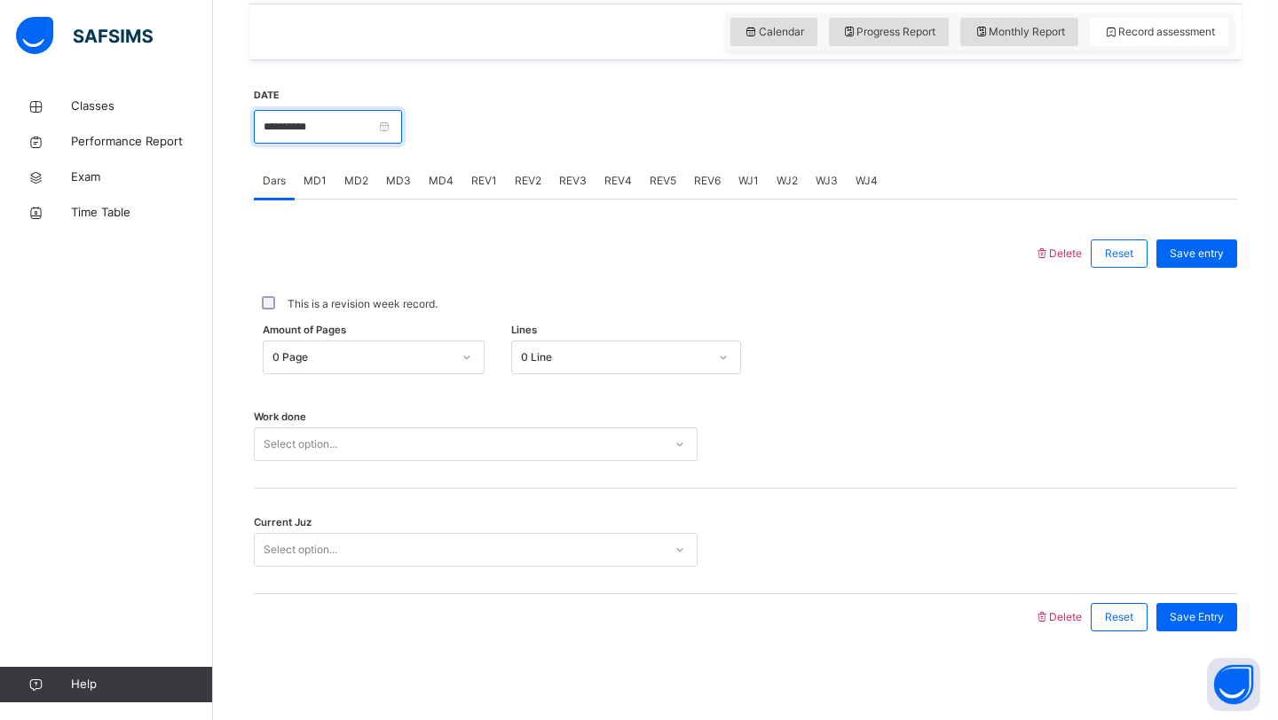
click at [289, 135] on input "**********" at bounding box center [328, 127] width 148 height 34
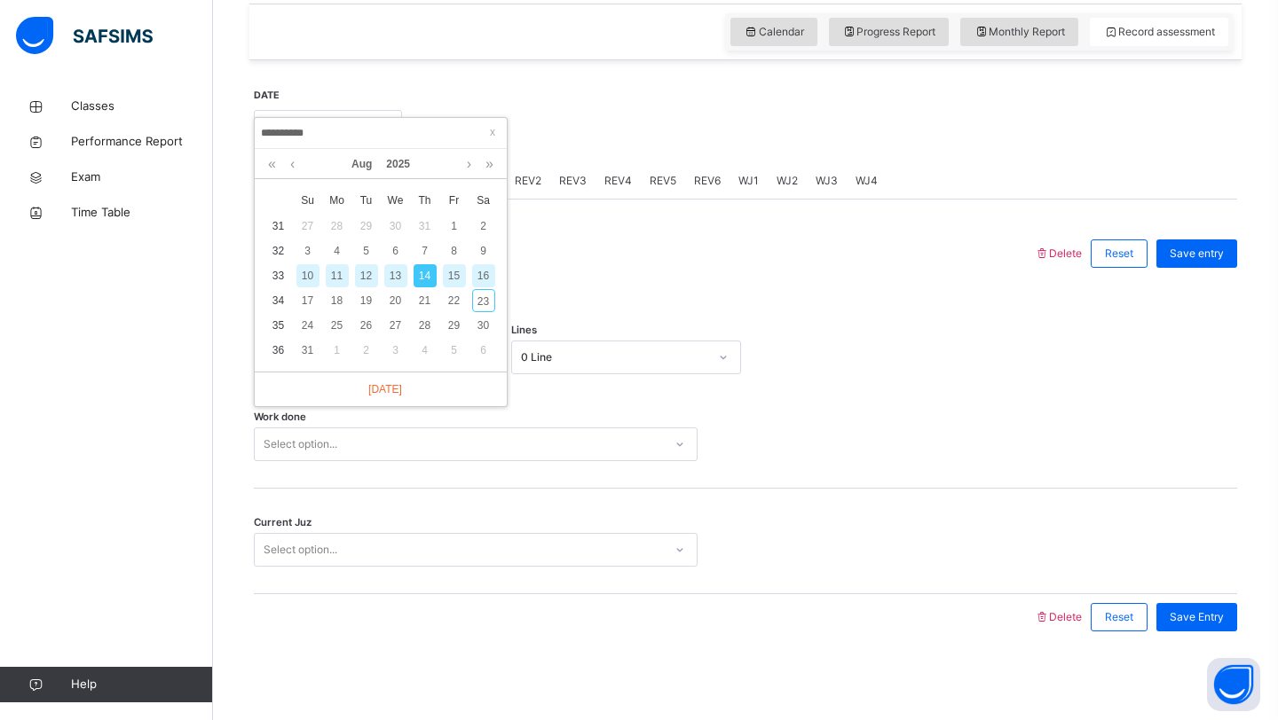
click at [483, 276] on div "16" at bounding box center [483, 275] width 23 height 23
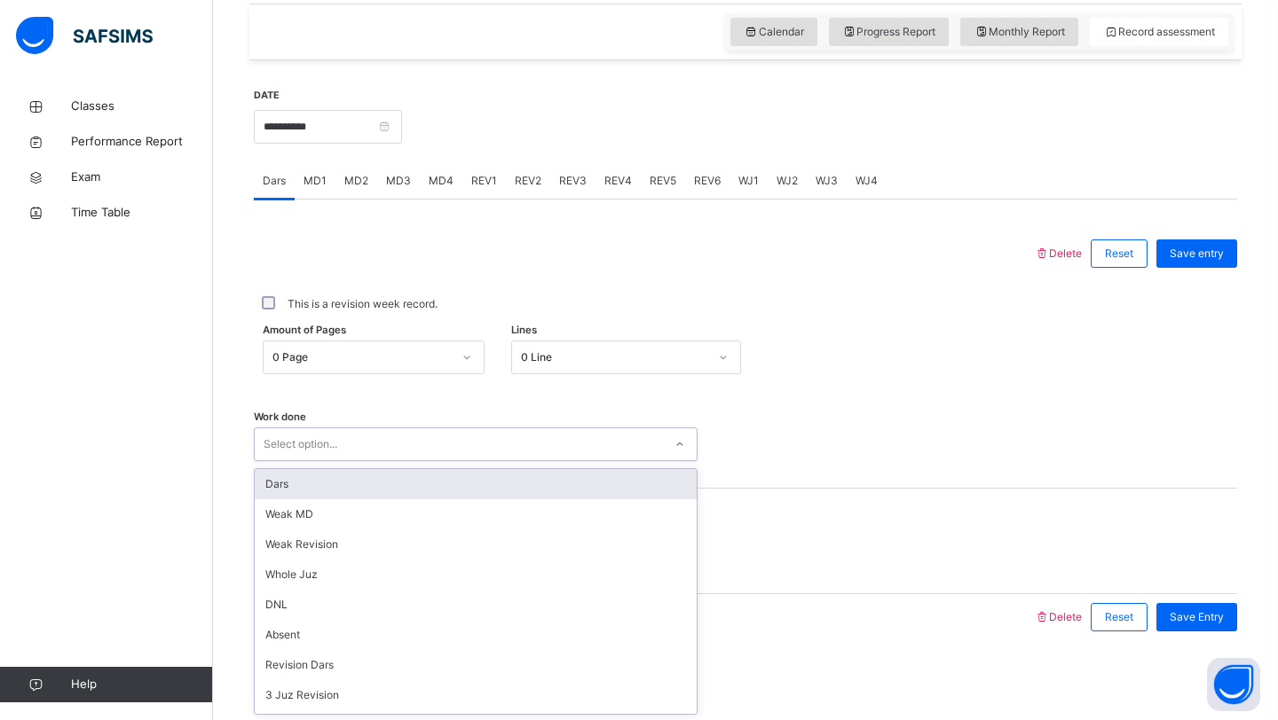
click at [292, 428] on div "Select option..." at bounding box center [476, 445] width 444 height 34
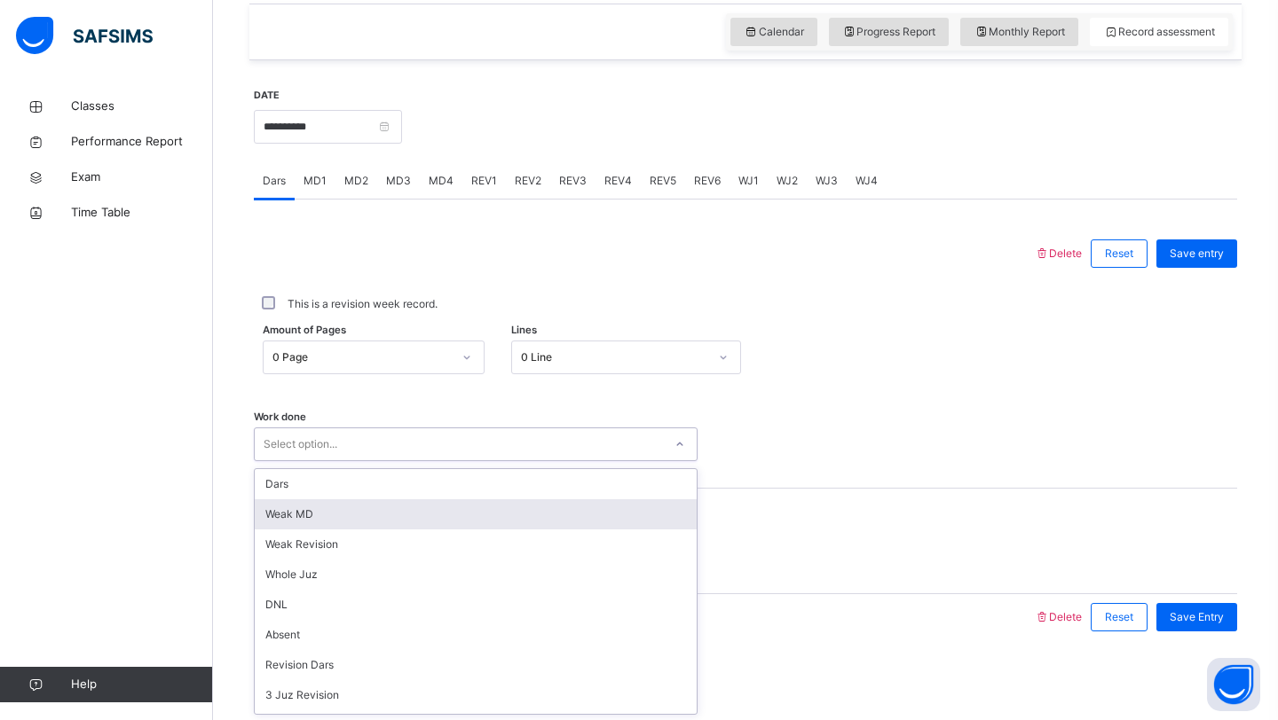
click at [263, 516] on div "Weak MD" at bounding box center [476, 515] width 442 height 30
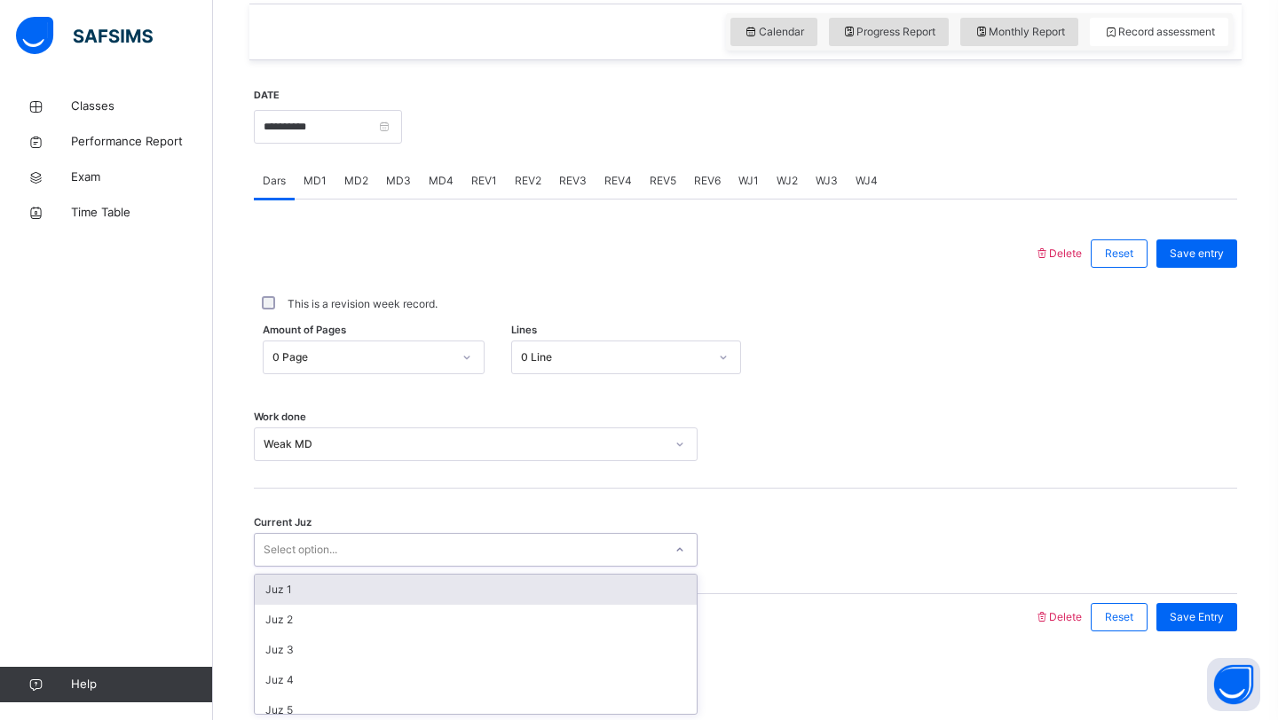
click at [263, 555] on div "Select option..." at bounding box center [459, 551] width 408 height 28
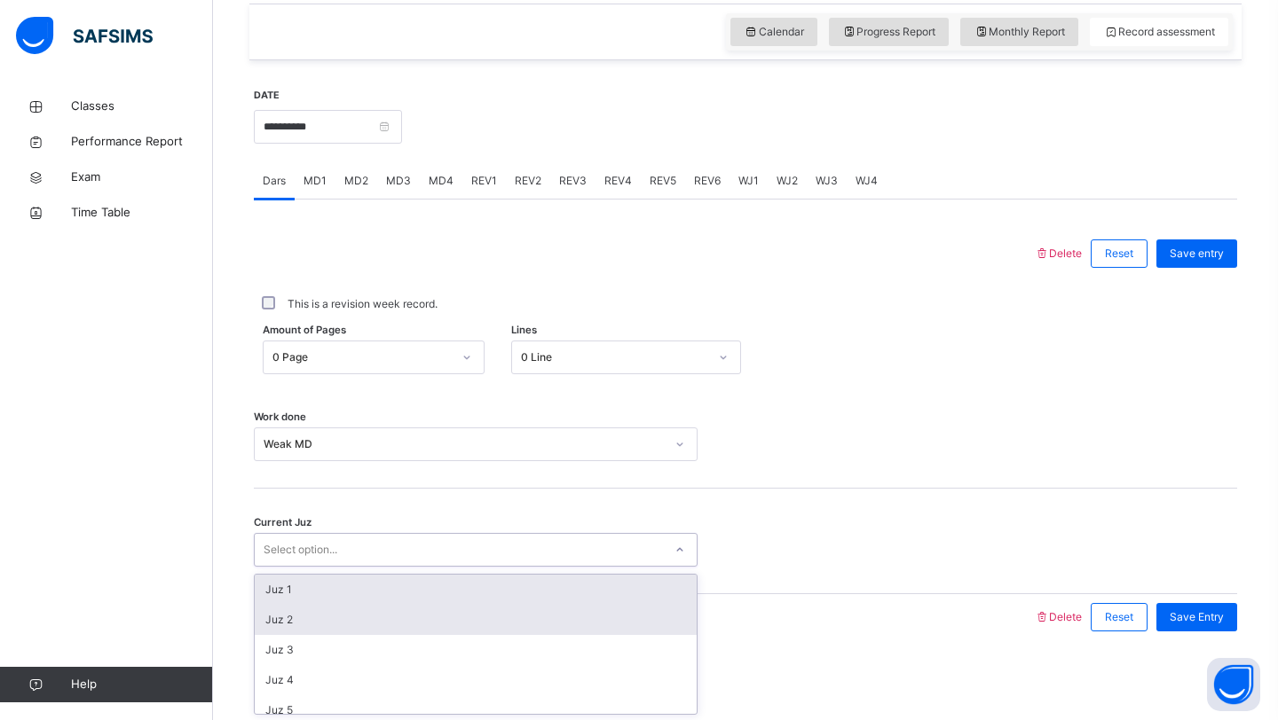
scroll to position [766, 0]
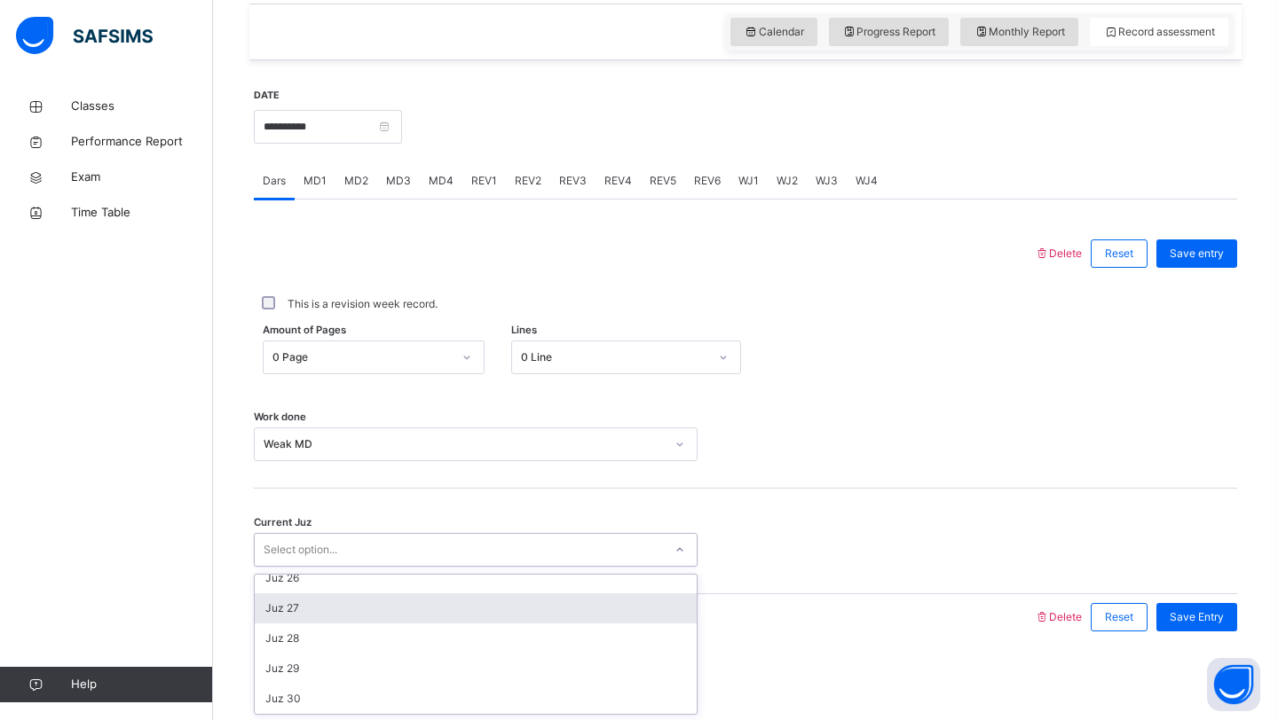
click at [300, 611] on div "Juz 27" at bounding box center [476, 609] width 442 height 30
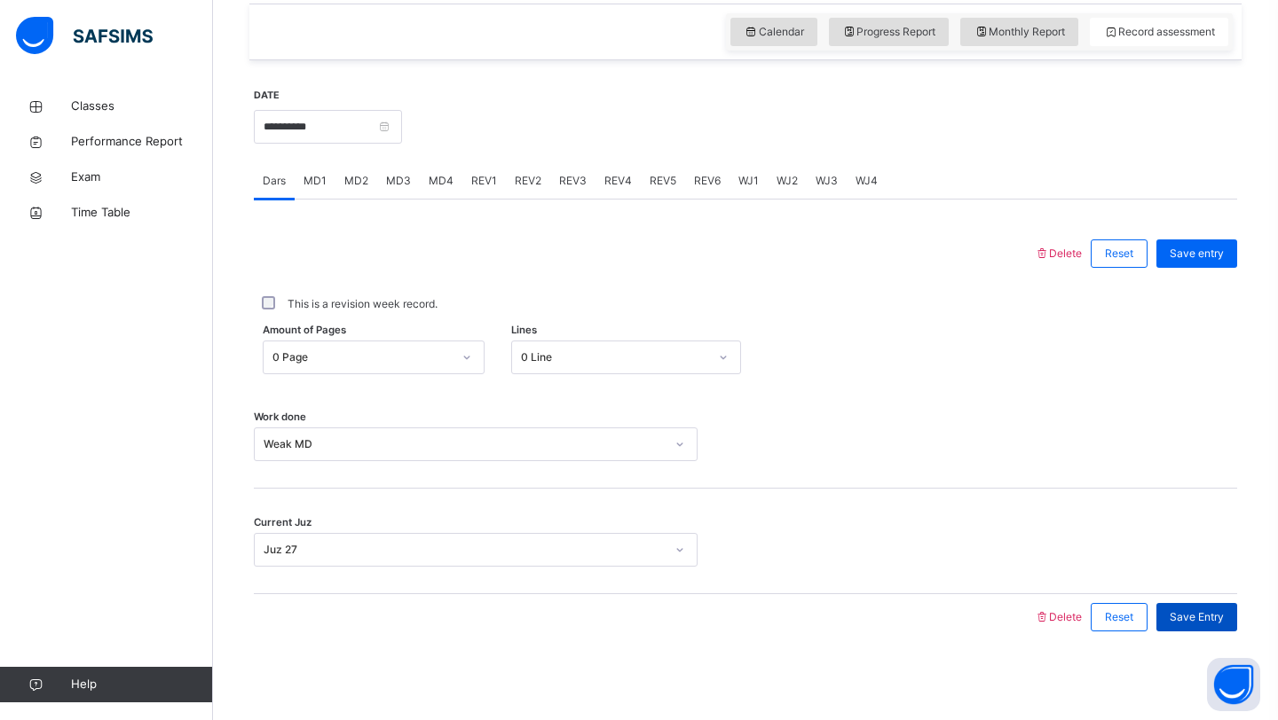
click at [1180, 618] on span "Save Entry" at bounding box center [1196, 618] width 54 height 16
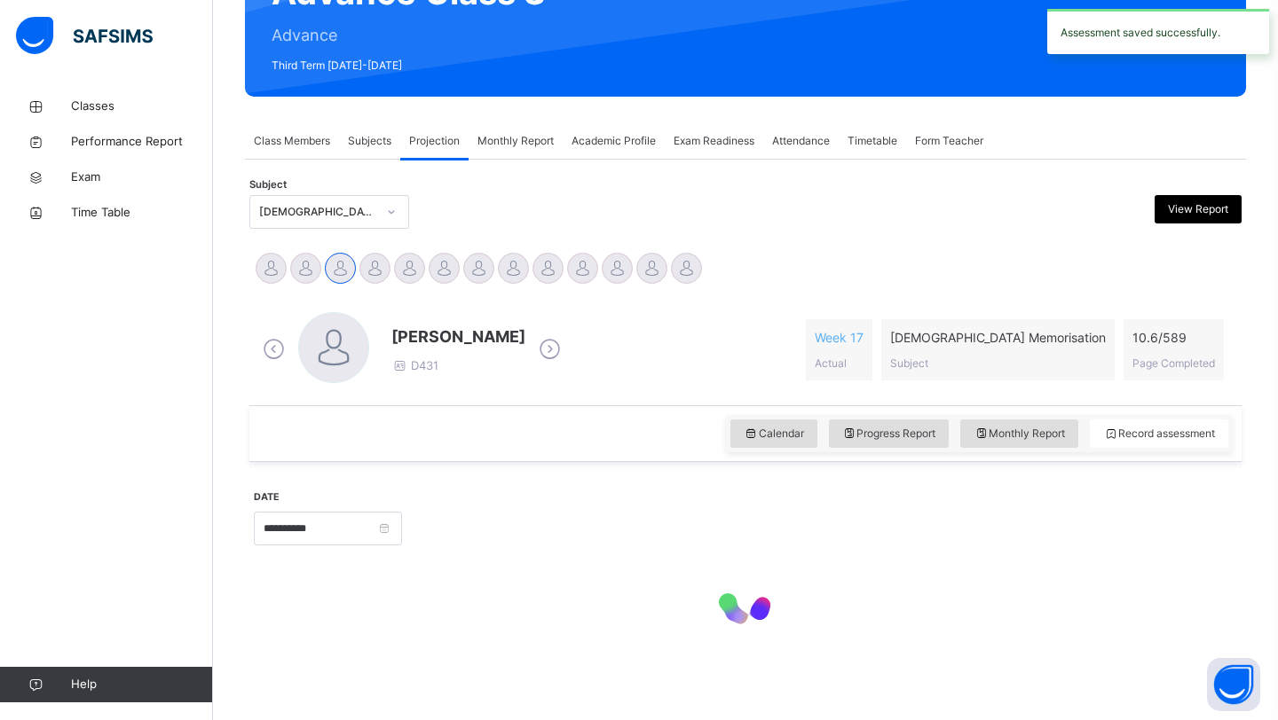
click at [1076, 462] on div "**********" at bounding box center [745, 564] width 992 height 205
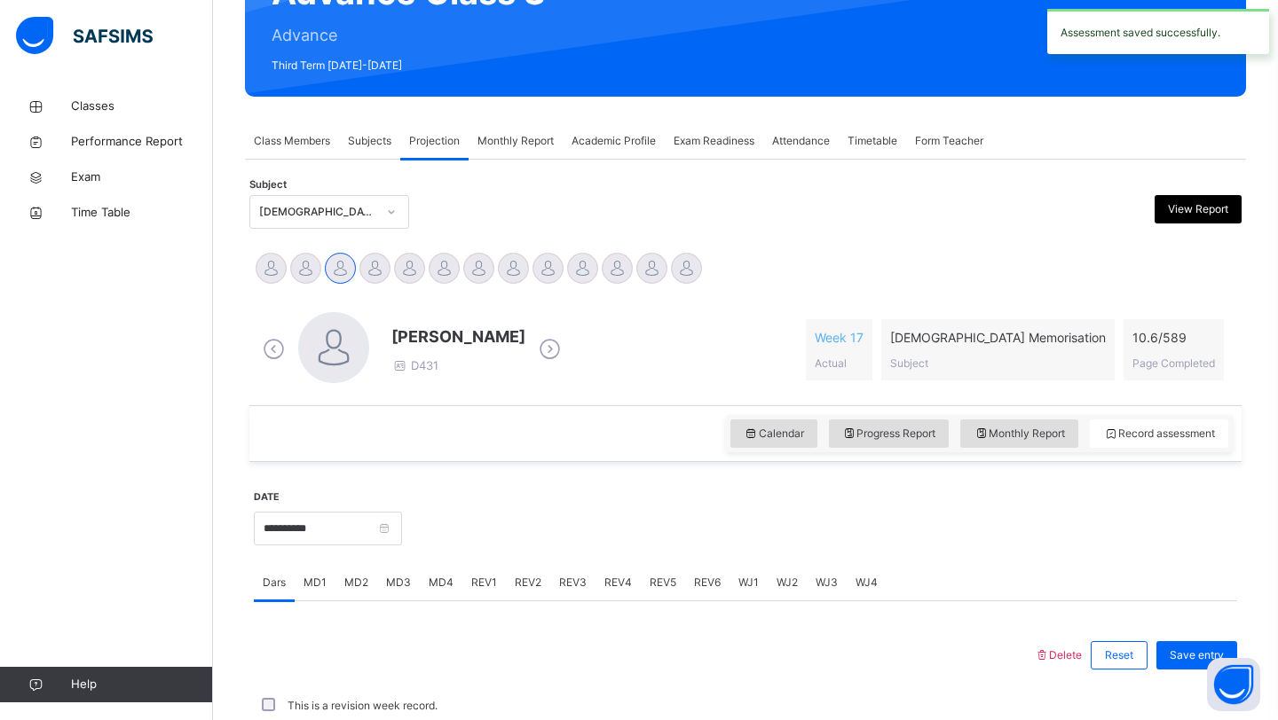
scroll to position [612, 0]
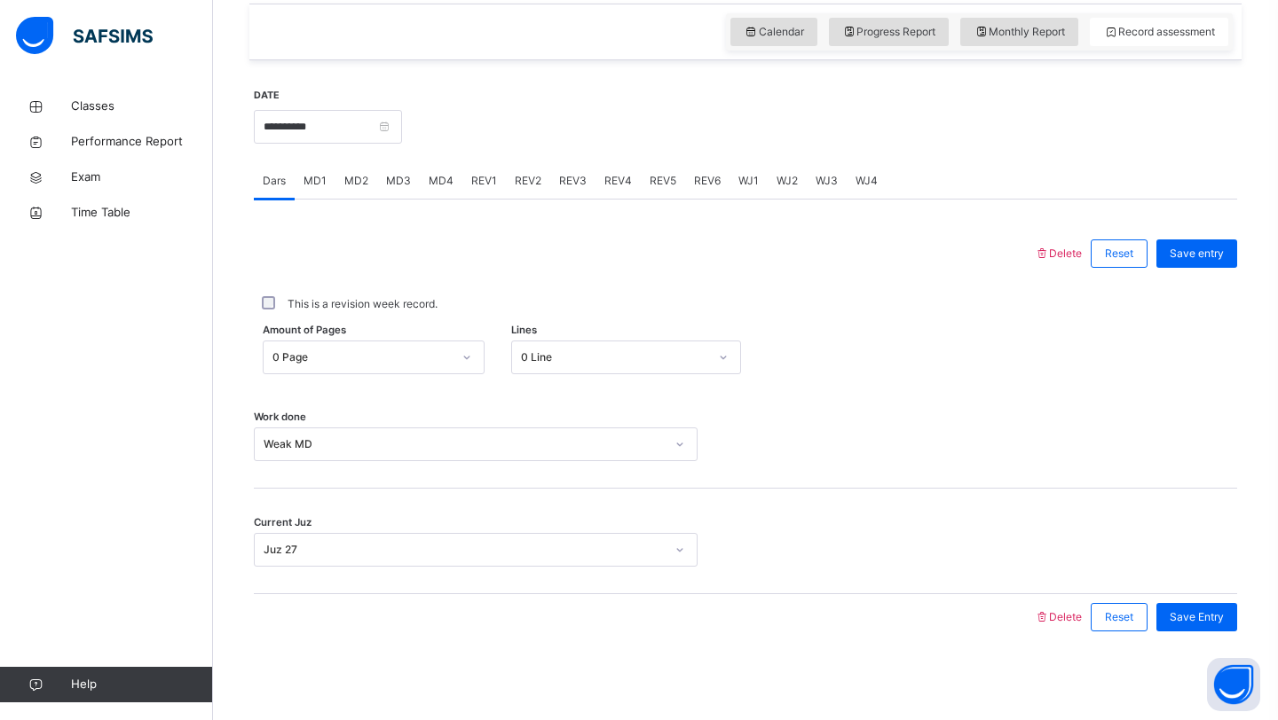
click at [441, 185] on span "MD4" at bounding box center [441, 181] width 25 height 16
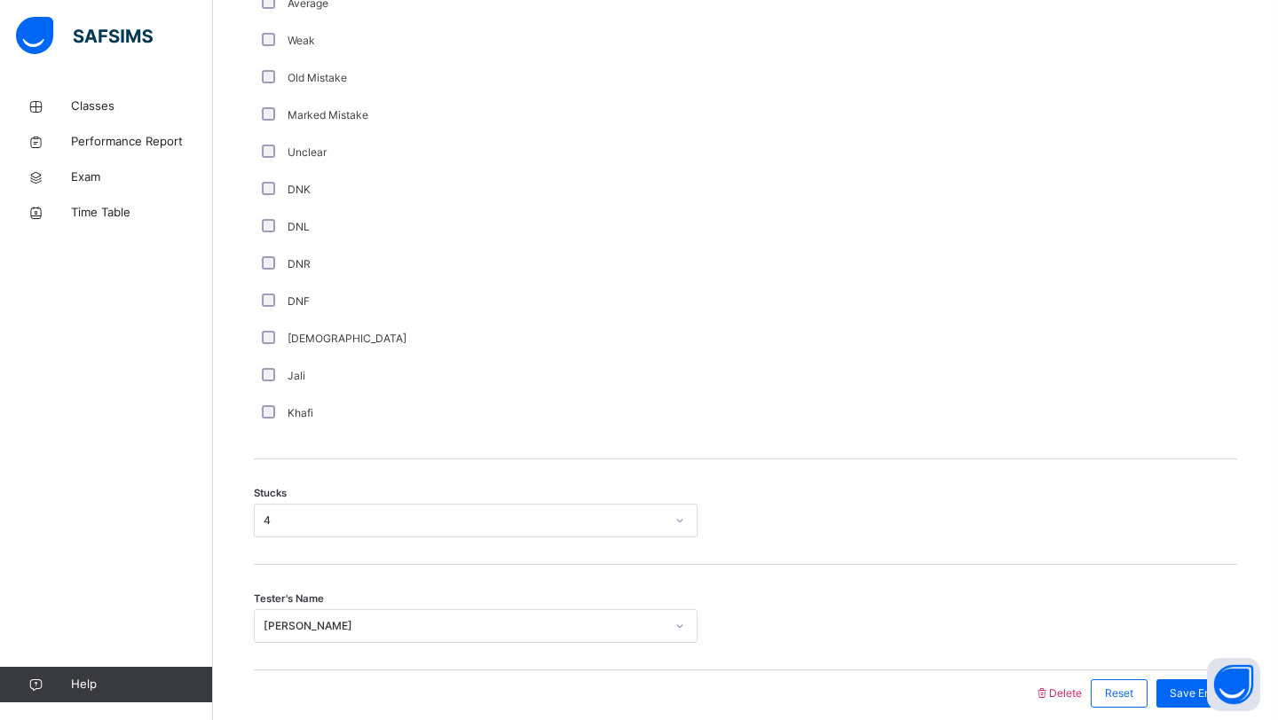
scroll to position [1109, 0]
click at [1193, 697] on span "Save Entry" at bounding box center [1196, 692] width 54 height 16
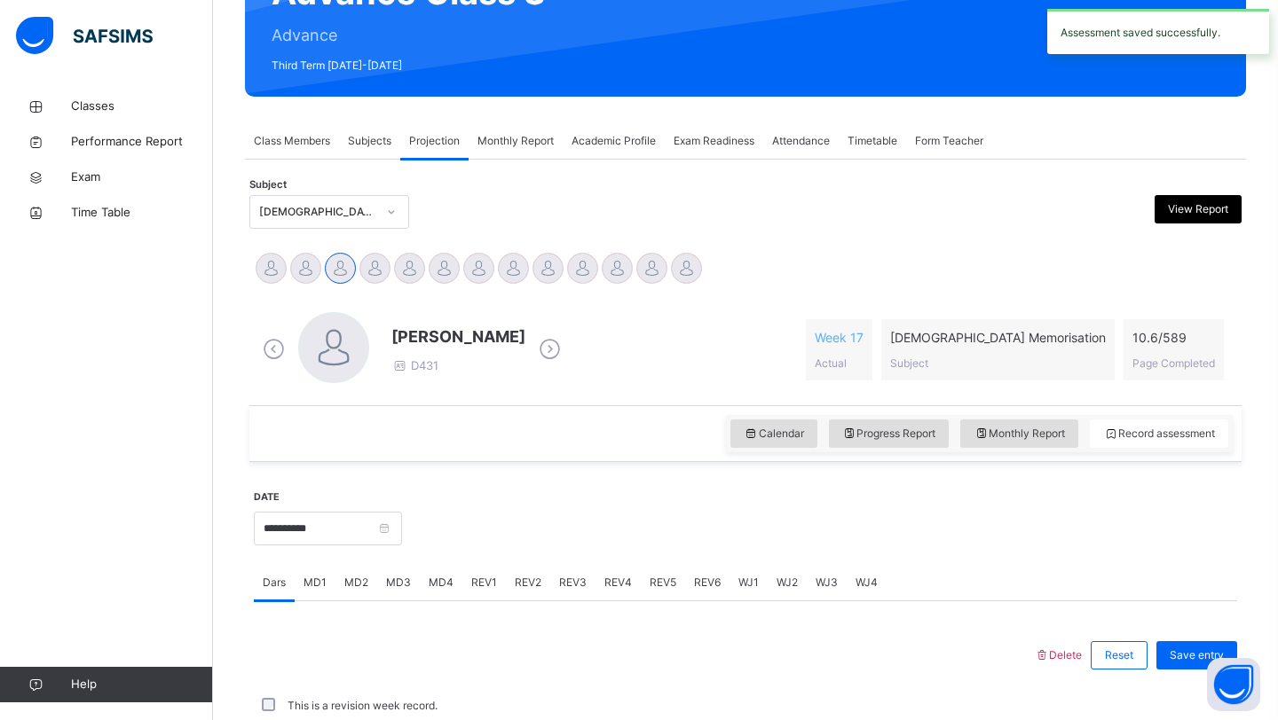
scroll to position [612, 0]
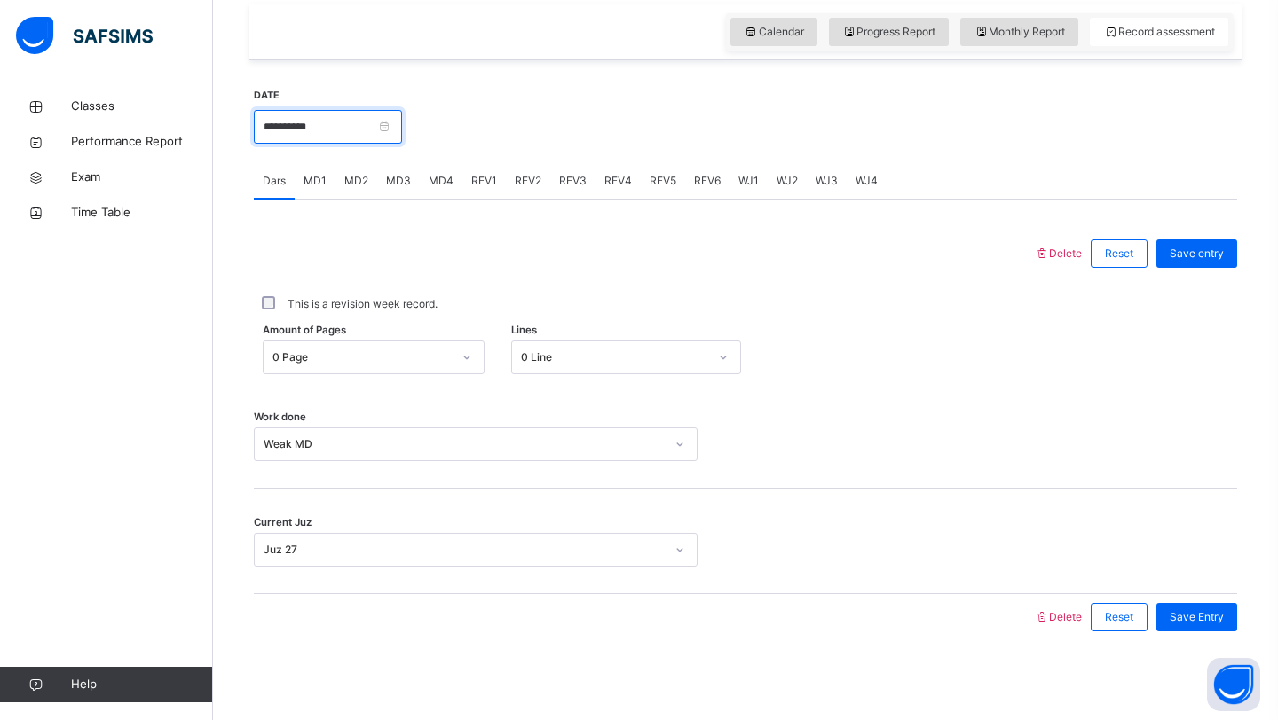
click at [366, 114] on input "**********" at bounding box center [328, 127] width 148 height 34
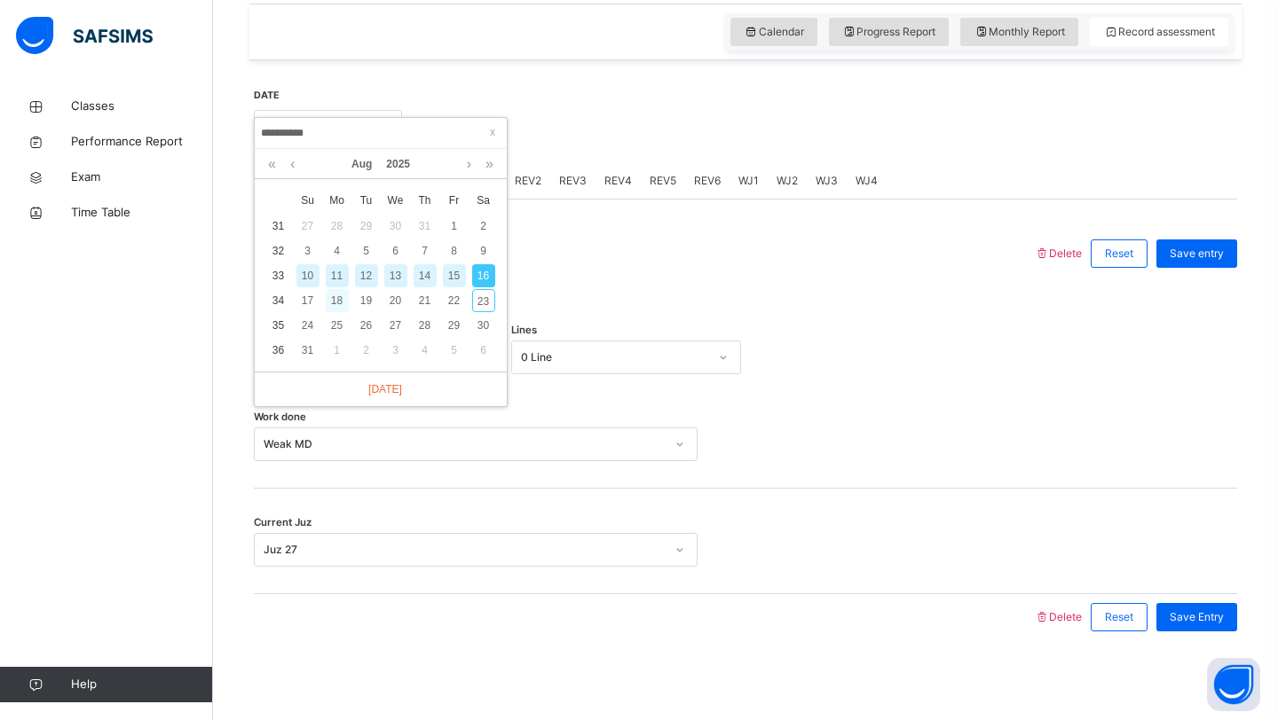
click at [327, 300] on div "18" at bounding box center [337, 300] width 23 height 23
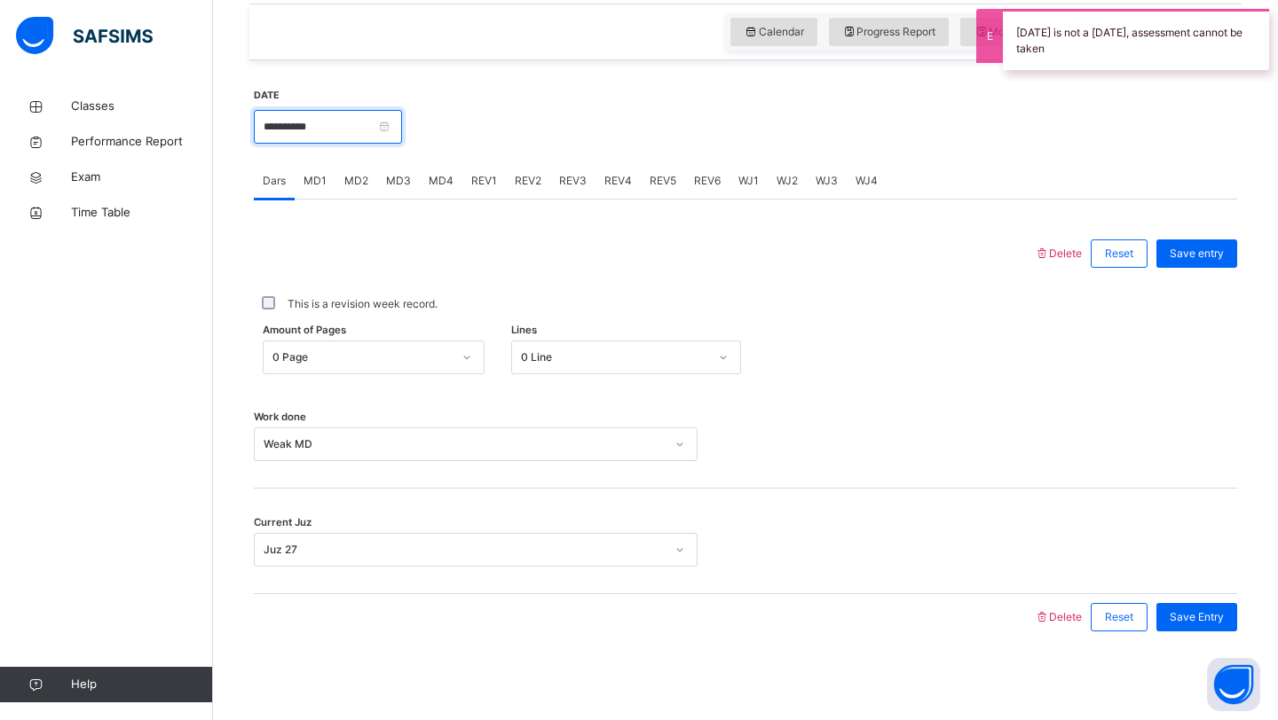
click at [358, 126] on input "**********" at bounding box center [328, 127] width 148 height 34
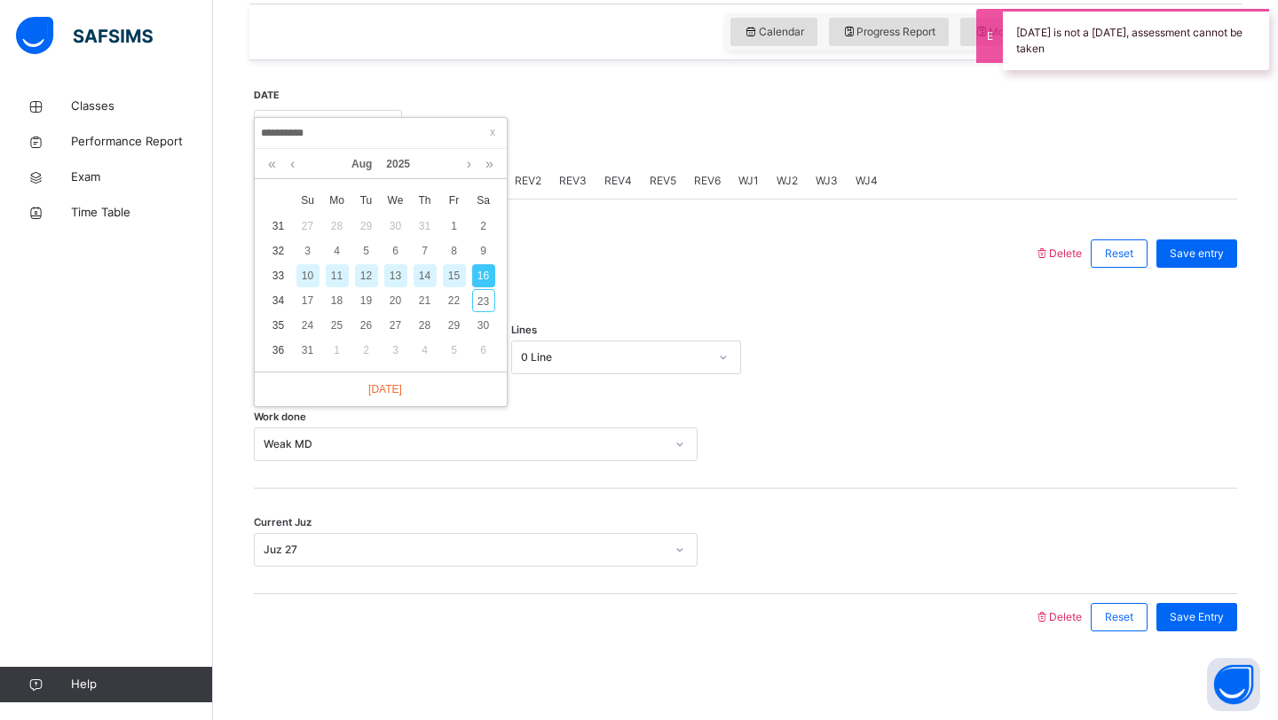
click at [358, 126] on input "**********" at bounding box center [380, 133] width 241 height 20
click at [308, 298] on div "17" at bounding box center [307, 300] width 23 height 23
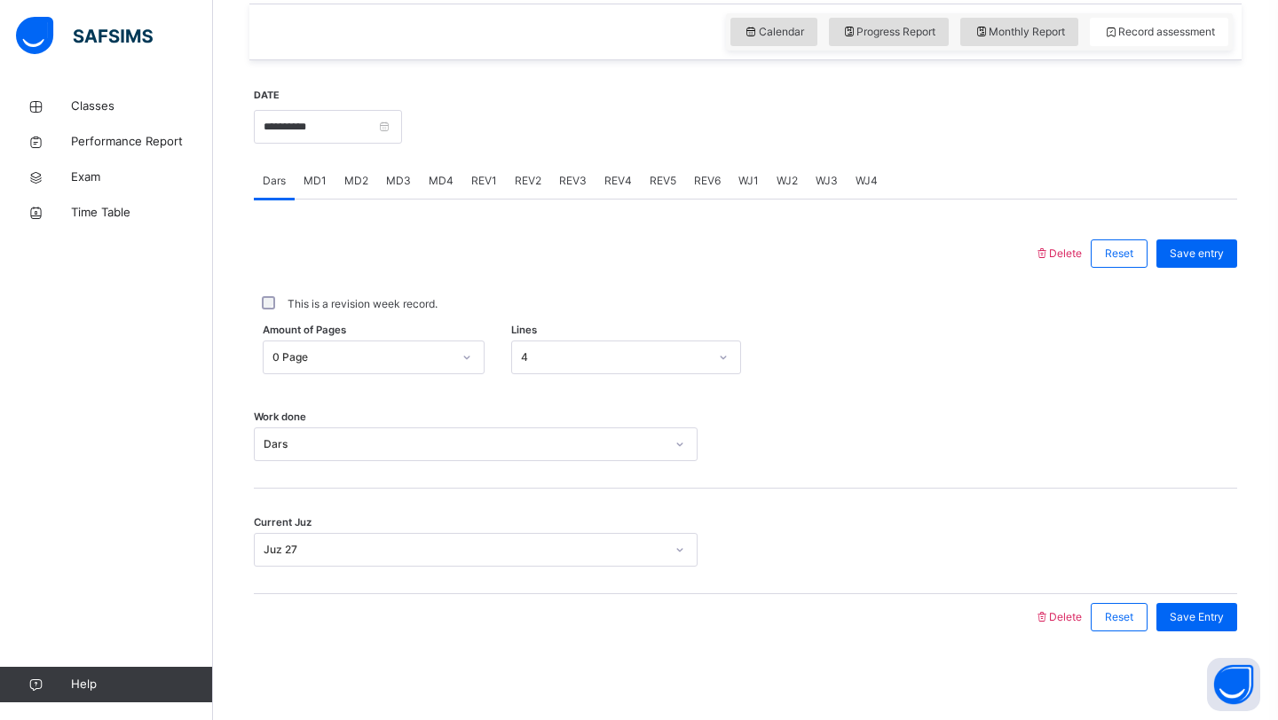
click at [1173, 594] on div "Save Entry" at bounding box center [1192, 617] width 90 height 46
click at [1169, 608] on div "Save Entry" at bounding box center [1196, 617] width 81 height 28
click at [429, 180] on span "MD4" at bounding box center [441, 181] width 25 height 16
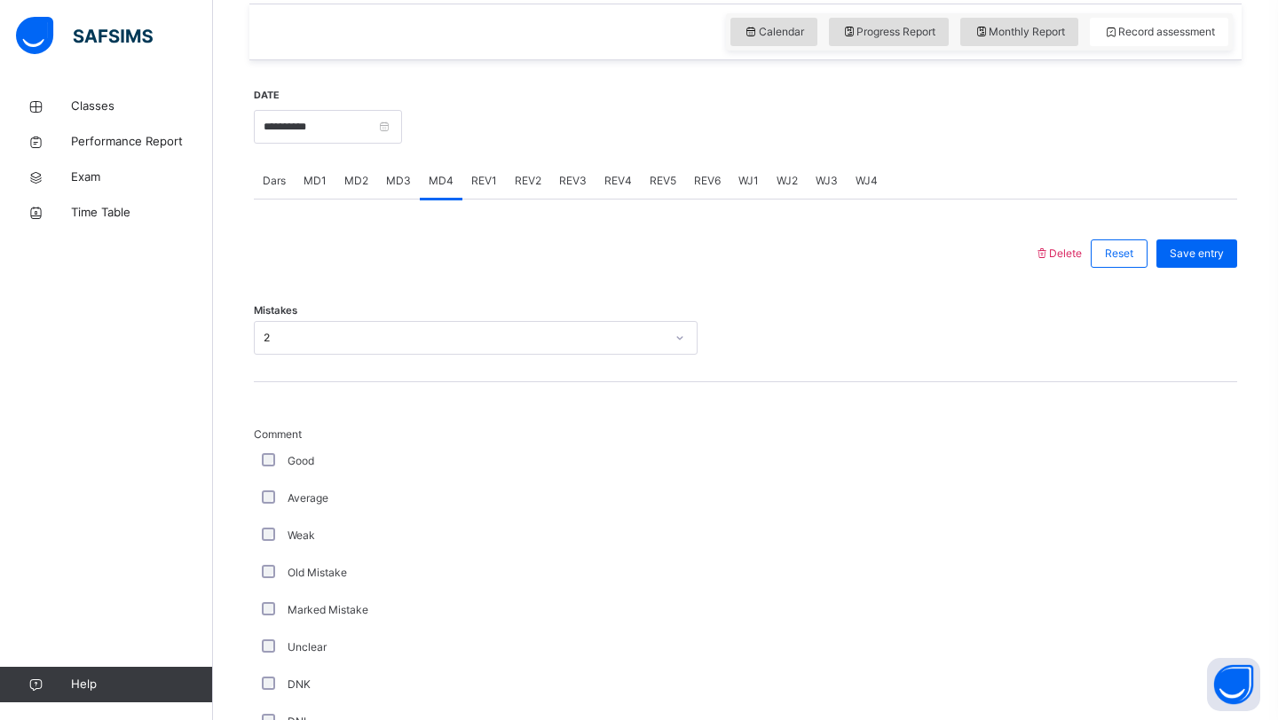
click at [209, 391] on div "Classes Performance Report Exam Time Table Help" at bounding box center [106, 395] width 213 height 649
click at [291, 484] on div "Average" at bounding box center [476, 498] width 444 height 37
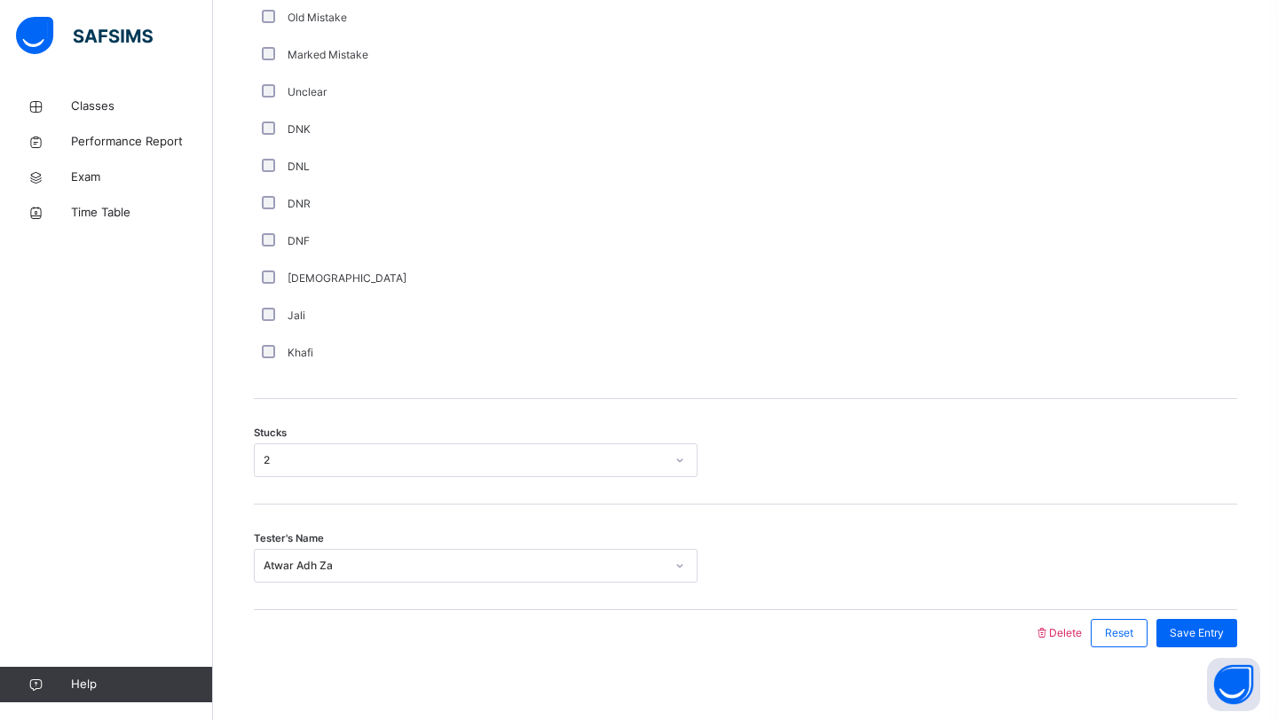
scroll to position [1184, 0]
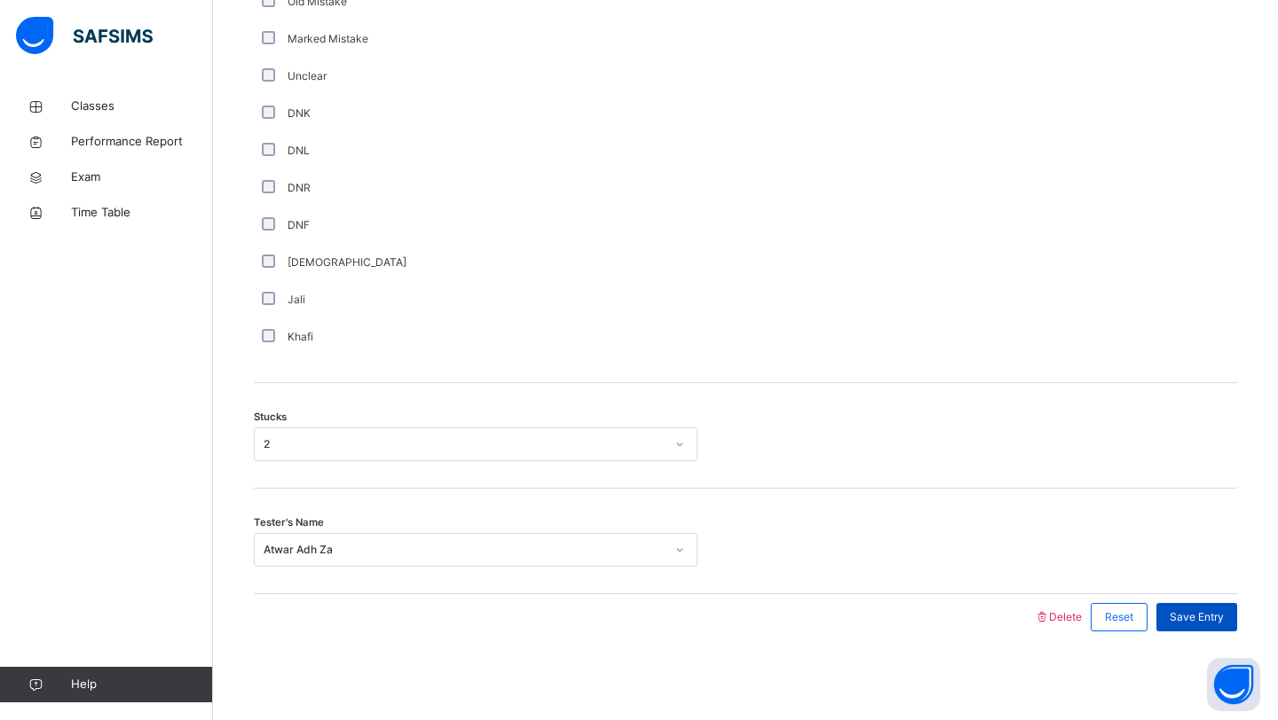
click at [1183, 620] on span "Save Entry" at bounding box center [1196, 618] width 54 height 16
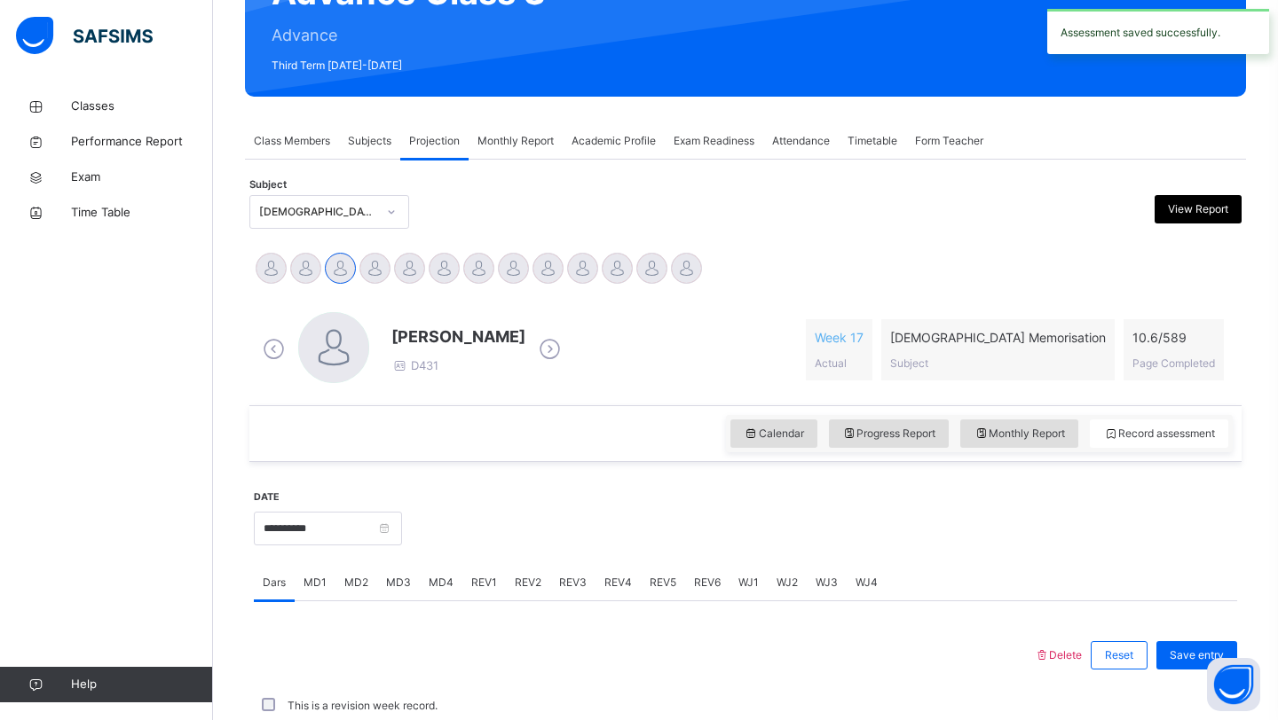
scroll to position [612, 0]
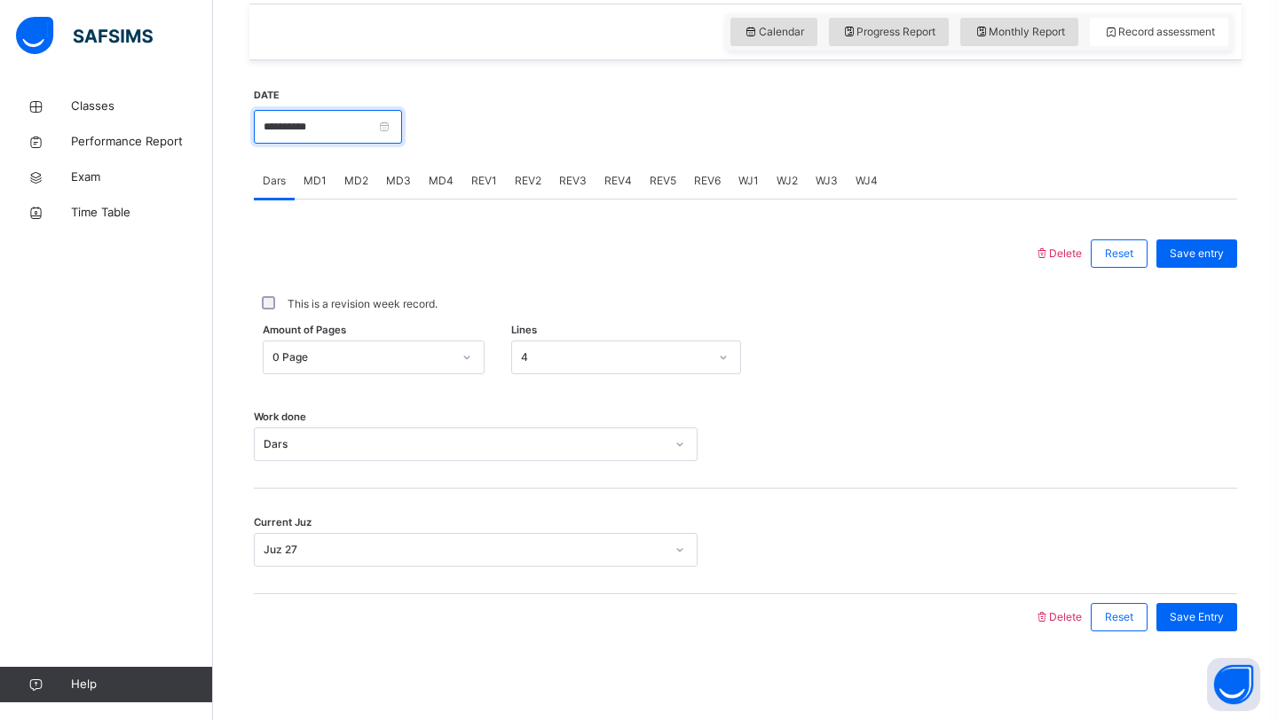
click at [360, 129] on input "**********" at bounding box center [328, 127] width 148 height 34
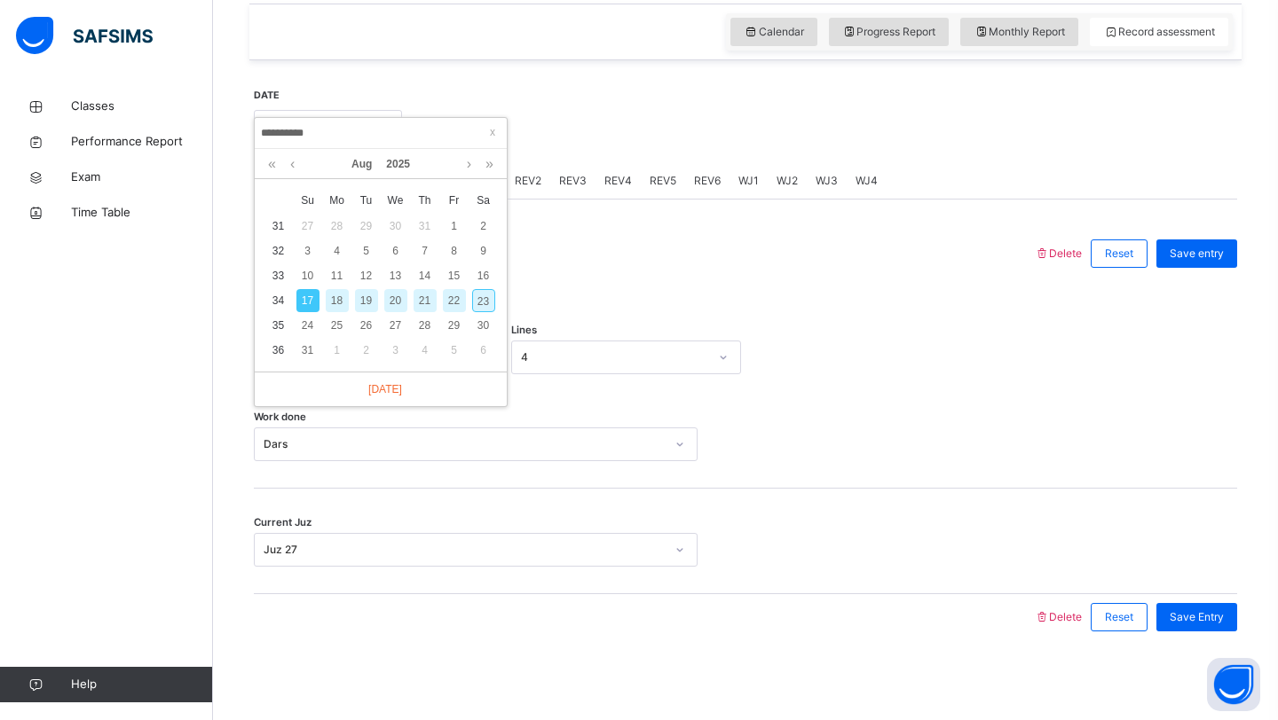
click at [373, 300] on div "19" at bounding box center [366, 300] width 23 height 23
type input "**********"
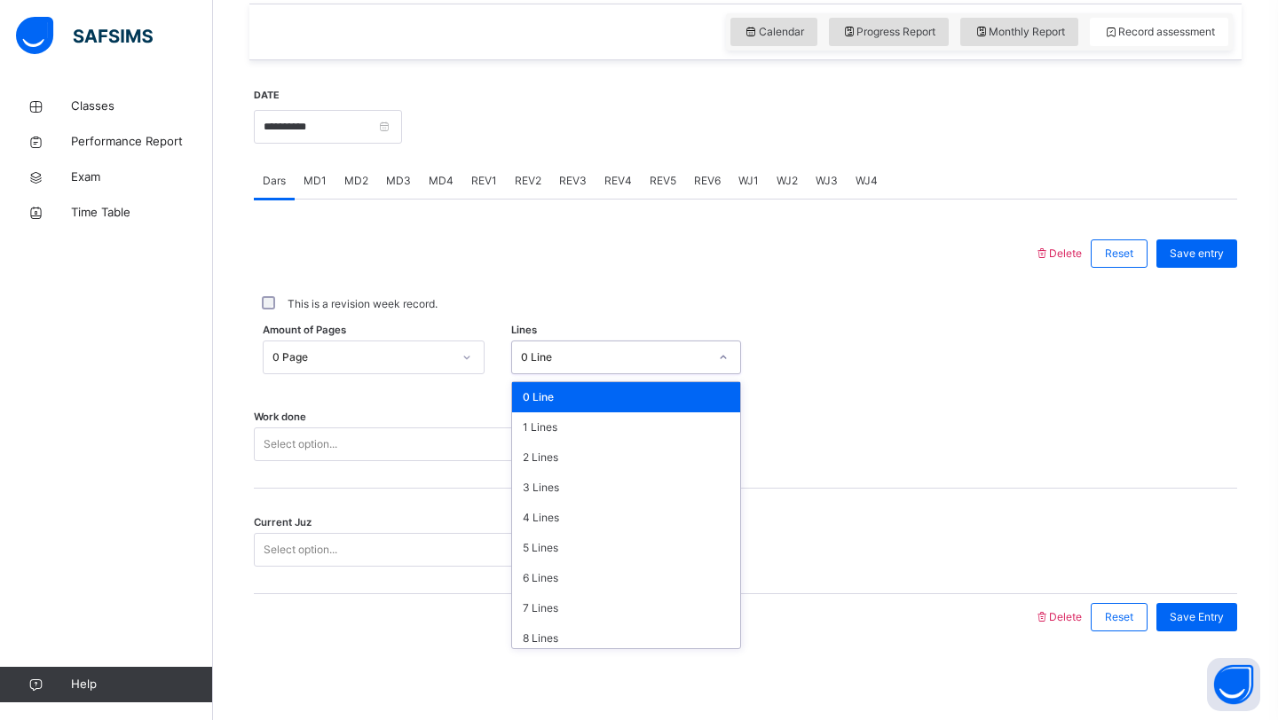
click at [539, 359] on div "0 Line" at bounding box center [615, 358] width 188 height 16
click at [520, 516] on div "4 Lines" at bounding box center [626, 518] width 229 height 30
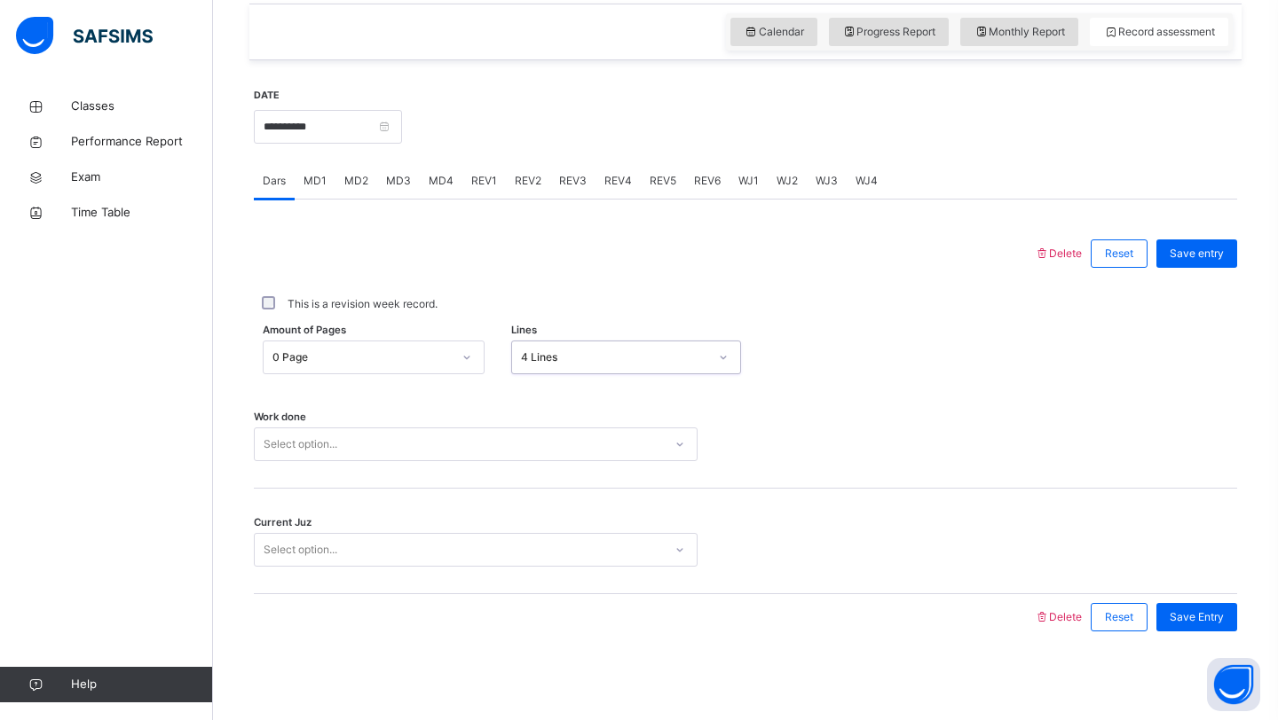
click at [465, 423] on div "Work done Select option..." at bounding box center [745, 436] width 983 height 106
click at [457, 430] on div "Select option..." at bounding box center [476, 445] width 444 height 34
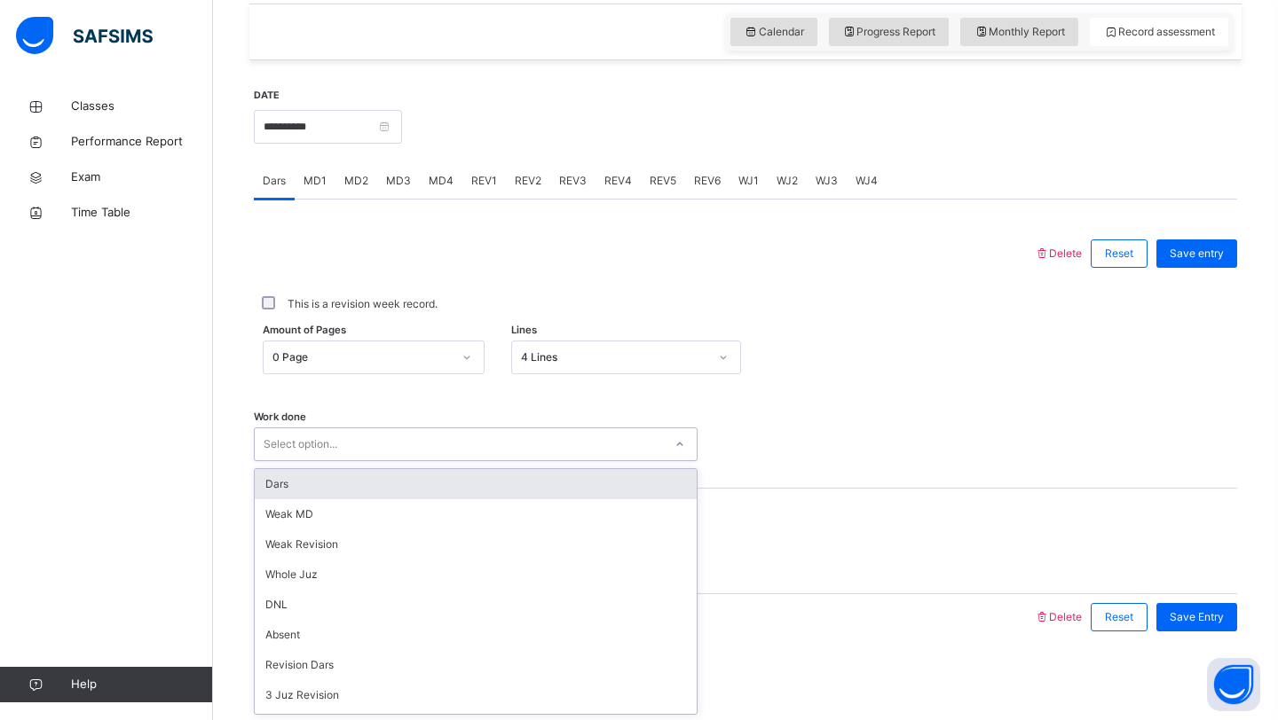
click at [410, 470] on div "Dars" at bounding box center [476, 484] width 442 height 30
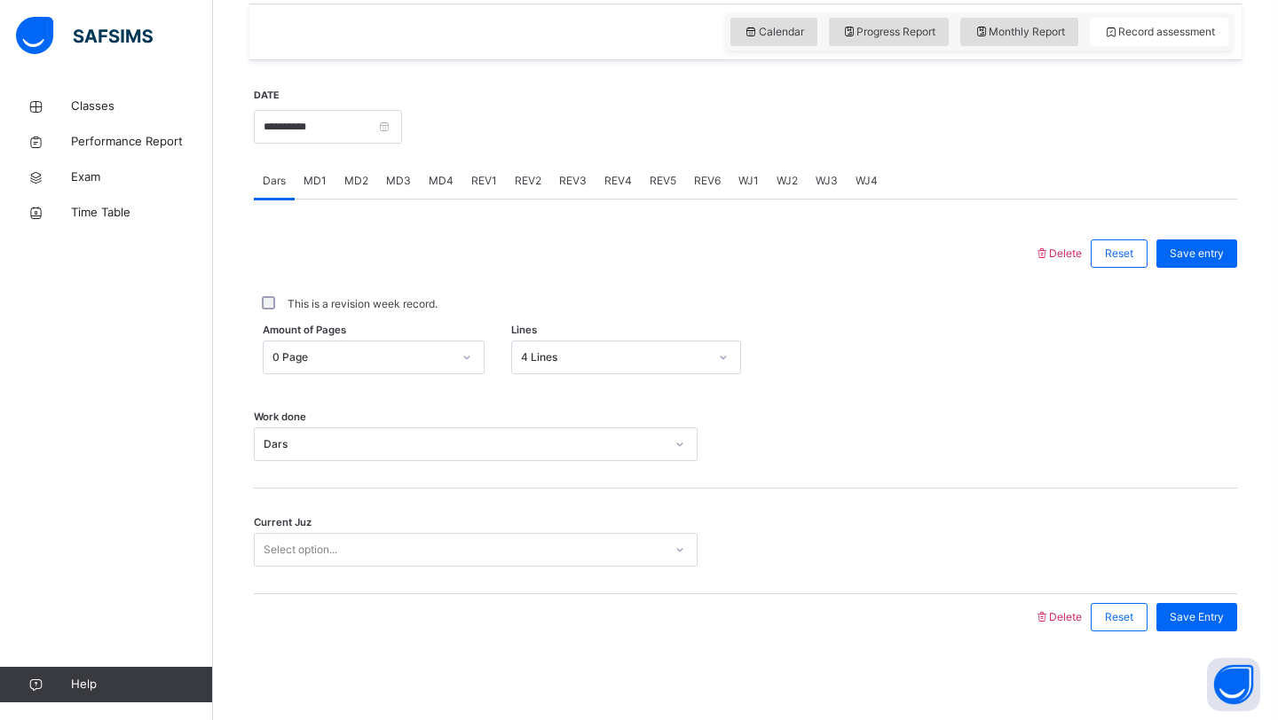
click at [389, 568] on div "Current Juz Select option..." at bounding box center [745, 542] width 983 height 106
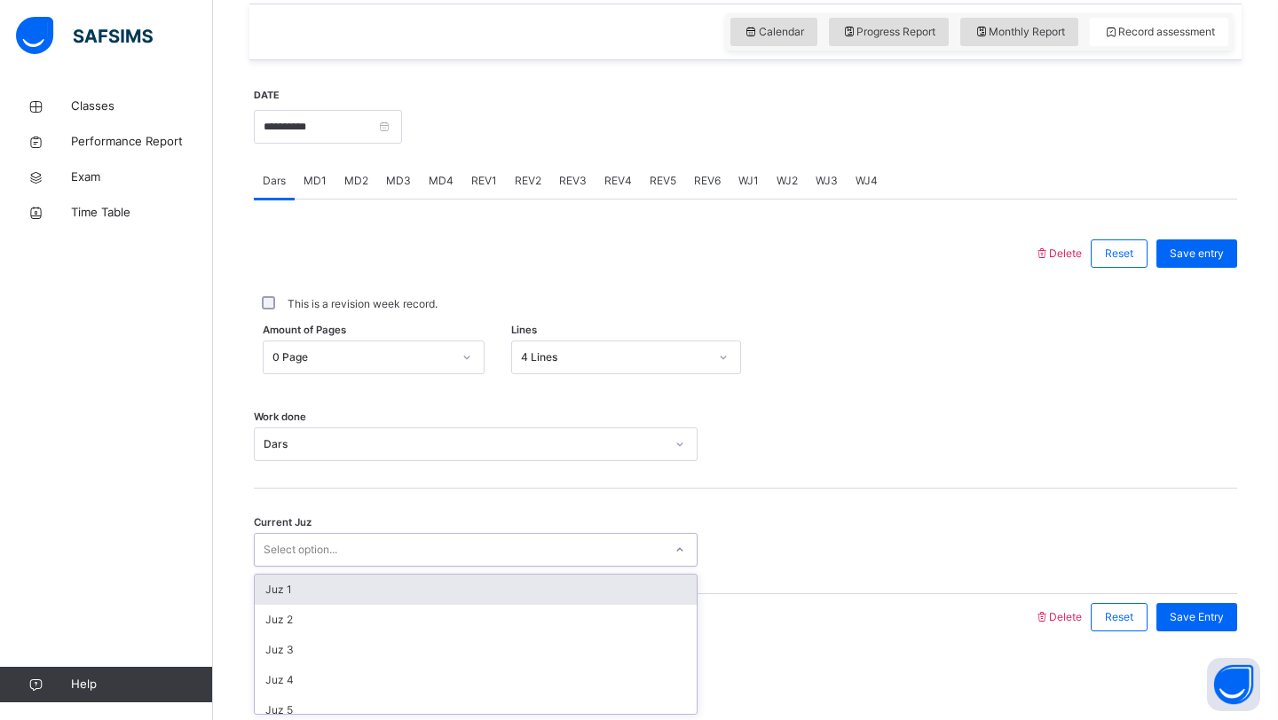
click at [385, 563] on div "Select option..." at bounding box center [459, 551] width 408 height 28
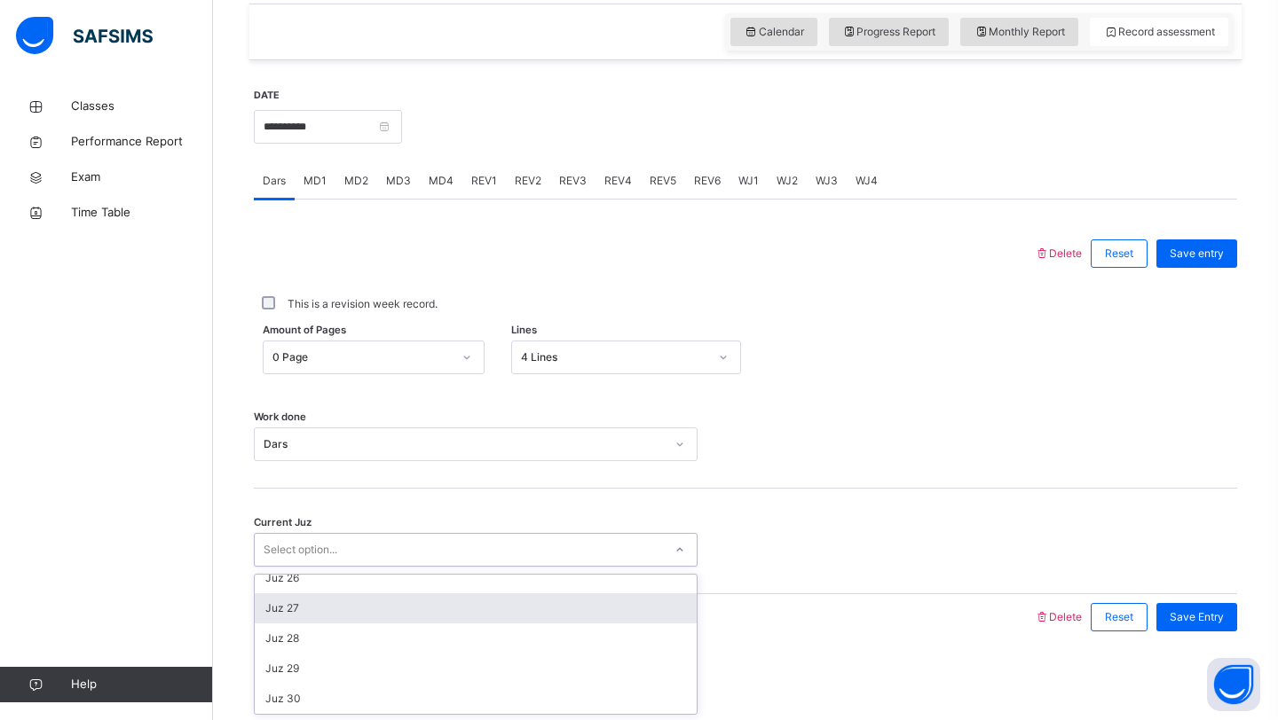
click at [269, 604] on div "Juz 27" at bounding box center [476, 609] width 442 height 30
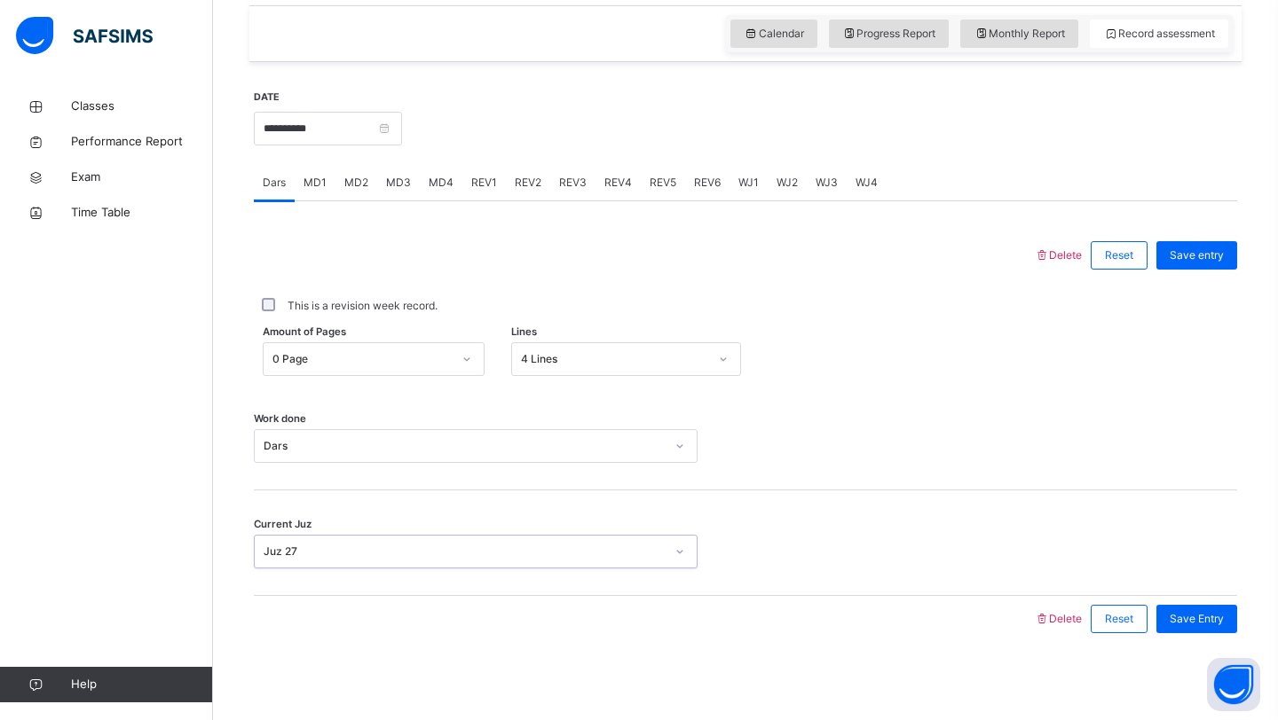
scroll to position [612, 0]
click at [1158, 611] on div "Save Entry" at bounding box center [1196, 617] width 81 height 28
click at [429, 178] on span "MD4" at bounding box center [441, 181] width 25 height 16
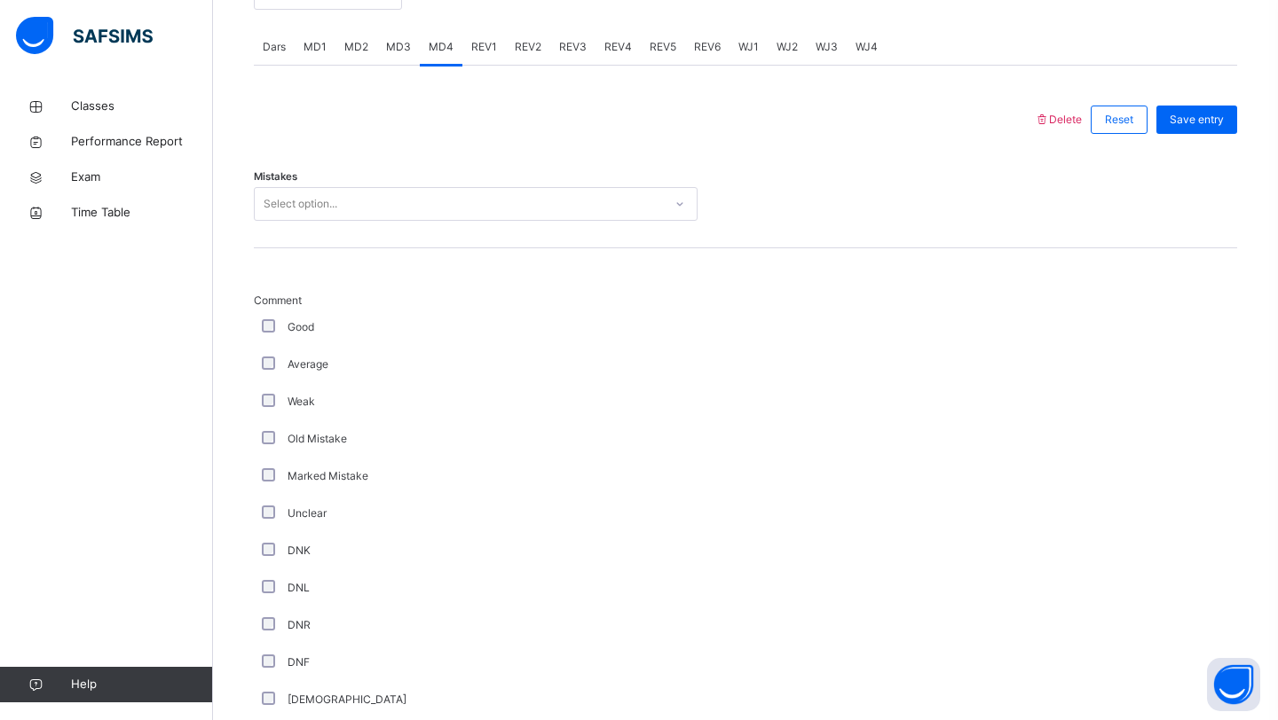
scroll to position [747, 0]
click at [340, 176] on div "Mistakes Select option..." at bounding box center [745, 195] width 983 height 106
click at [338, 178] on div "Mistakes Select option..." at bounding box center [745, 195] width 983 height 106
click at [338, 177] on div "Mistakes Select option..." at bounding box center [745, 195] width 983 height 106
click at [324, 193] on div "Select option..." at bounding box center [301, 203] width 74 height 34
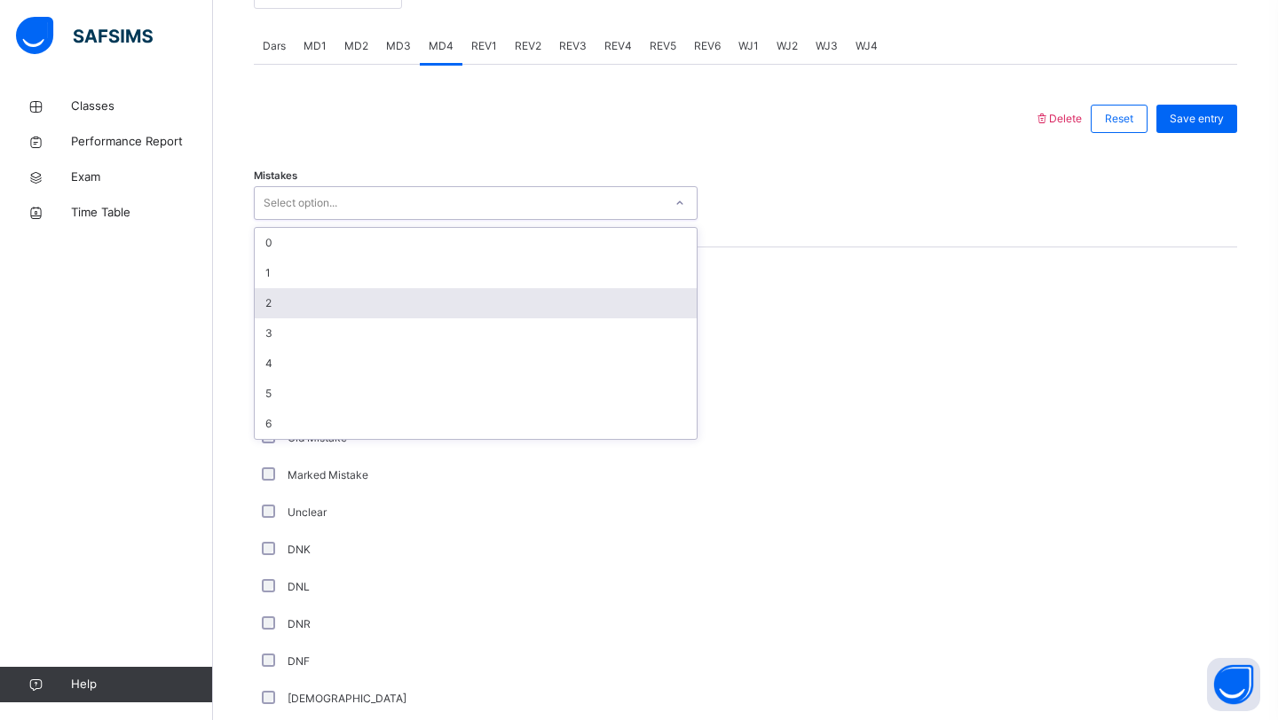
click at [272, 291] on div "2" at bounding box center [476, 303] width 442 height 30
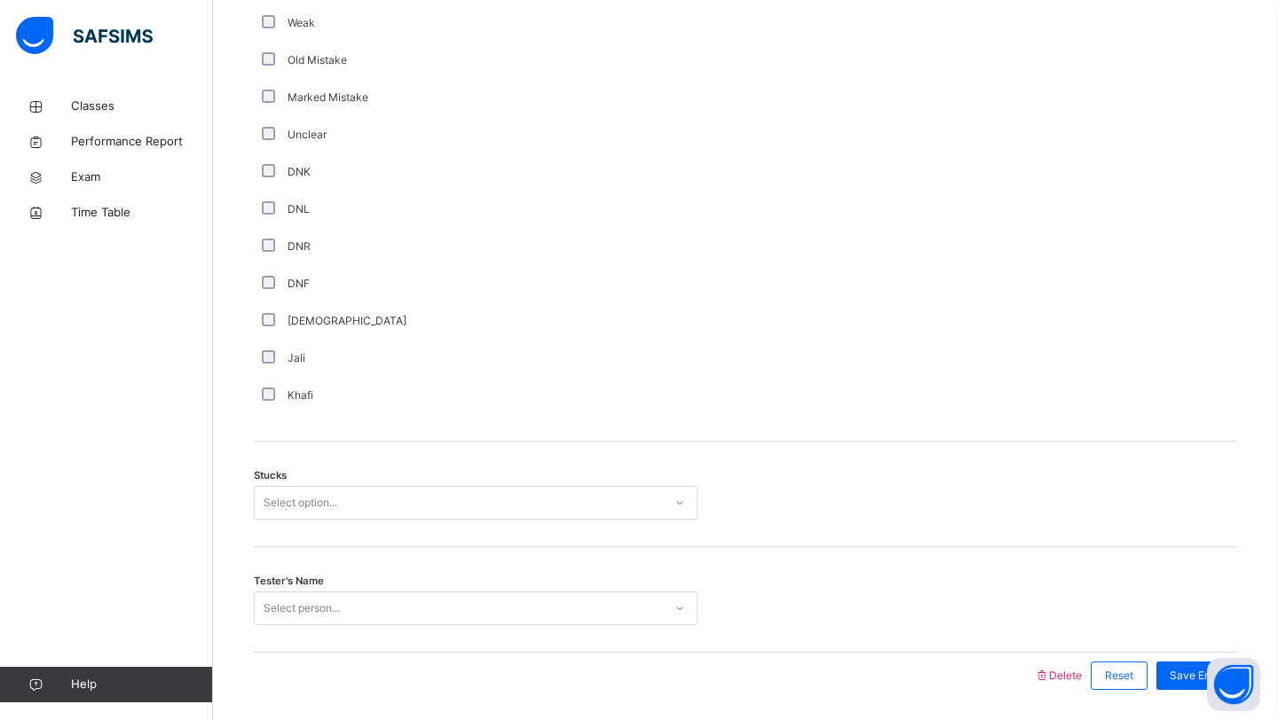
scroll to position [1137, 0]
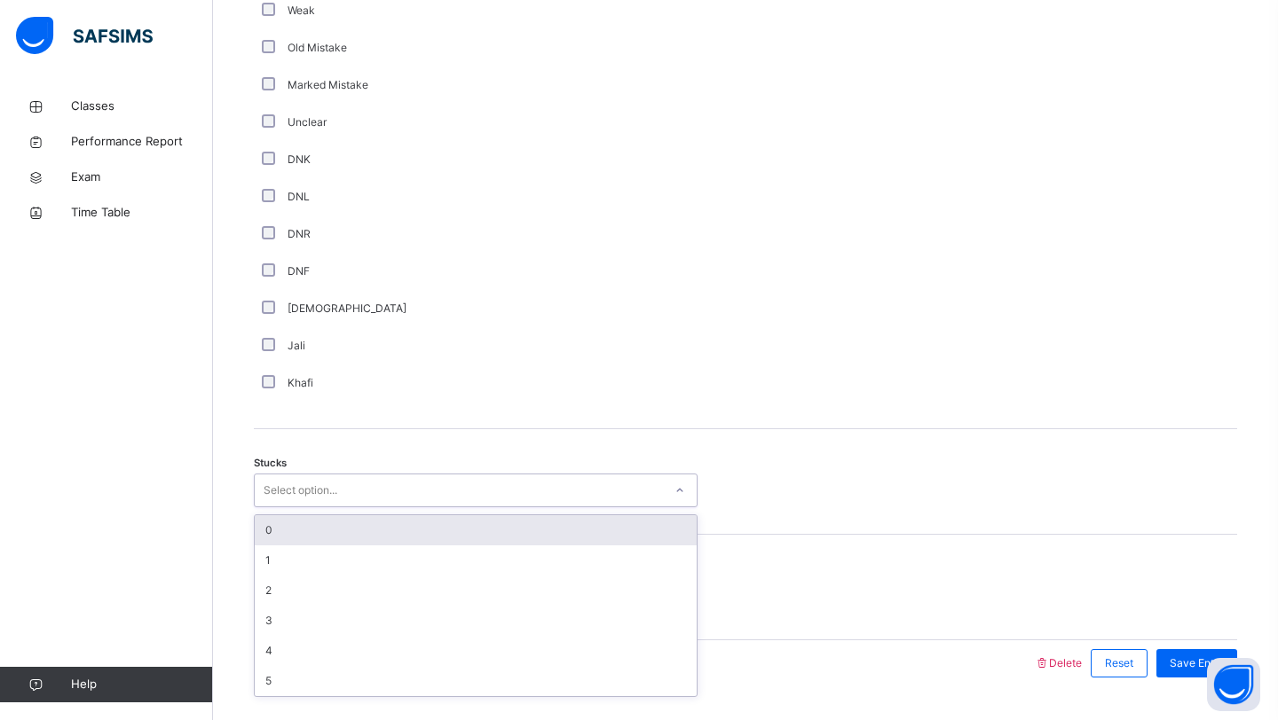
click at [506, 507] on div "Select option..." at bounding box center [476, 491] width 444 height 34
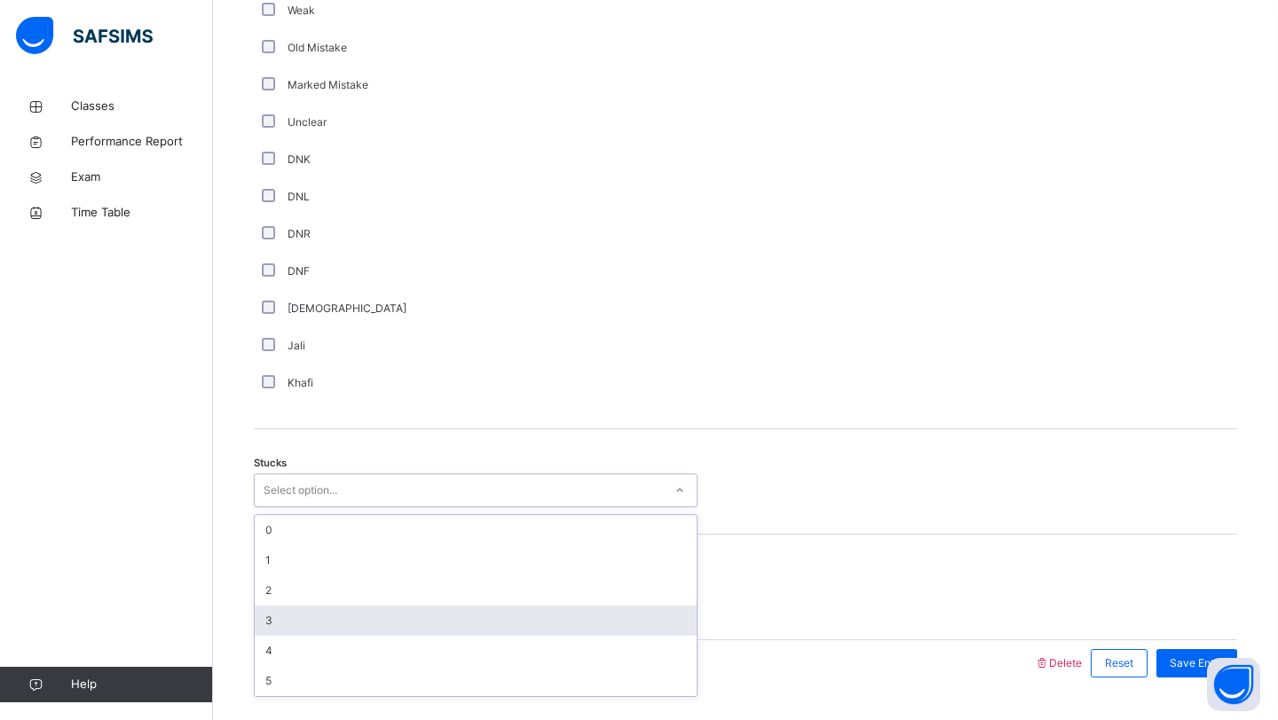
click at [445, 618] on div "3" at bounding box center [476, 621] width 442 height 30
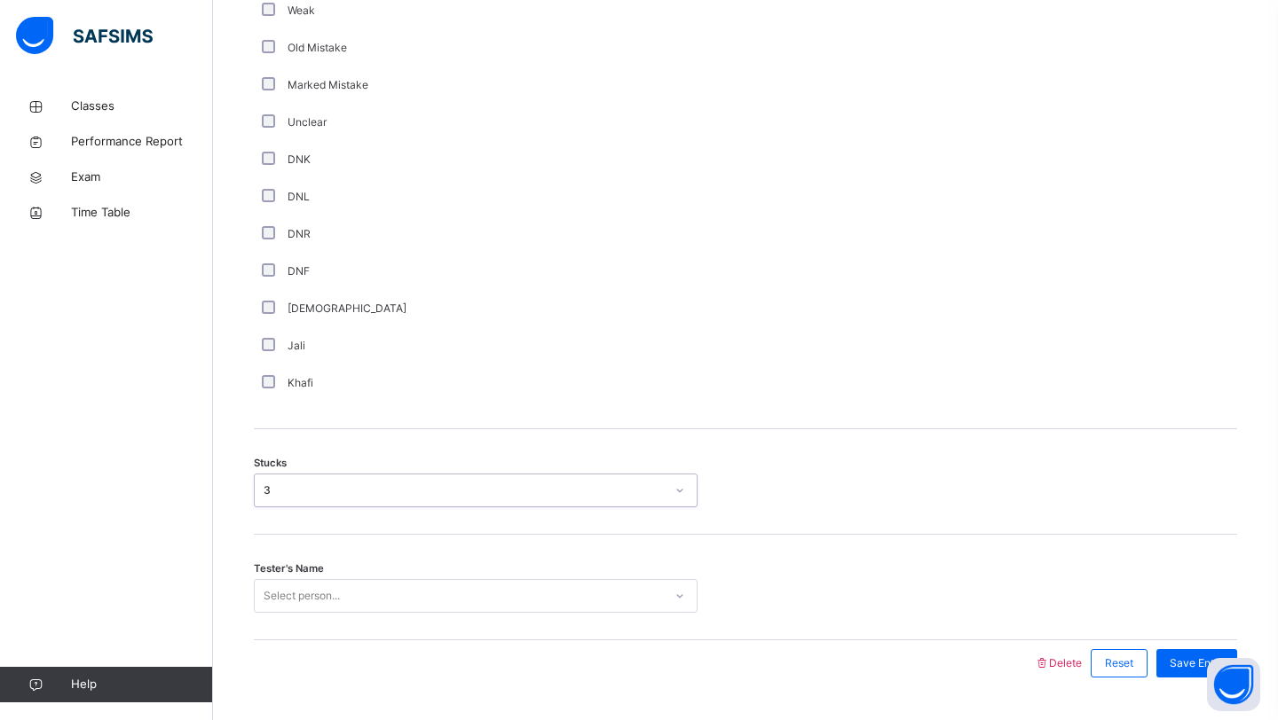
scroll to position [1184, 0]
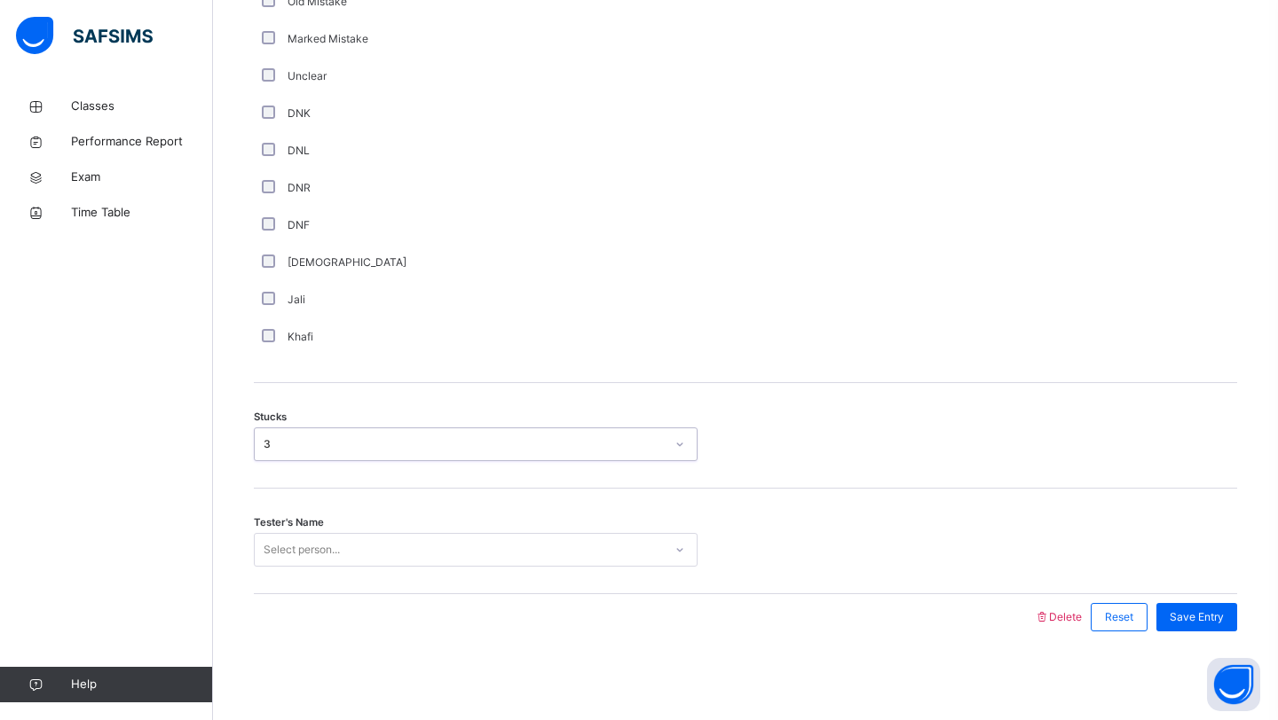
click at [479, 567] on div "Select person..." at bounding box center [476, 550] width 444 height 34
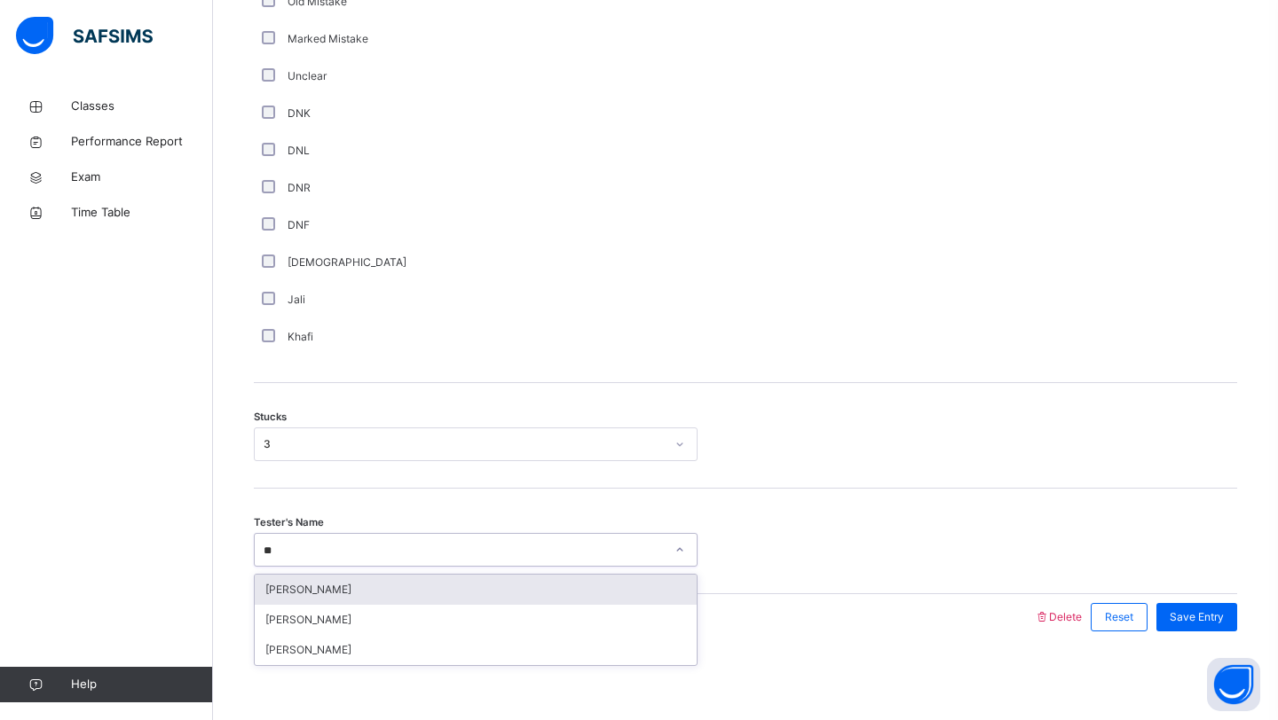
type input "***"
click at [388, 588] on div "[PERSON_NAME]" at bounding box center [476, 590] width 442 height 30
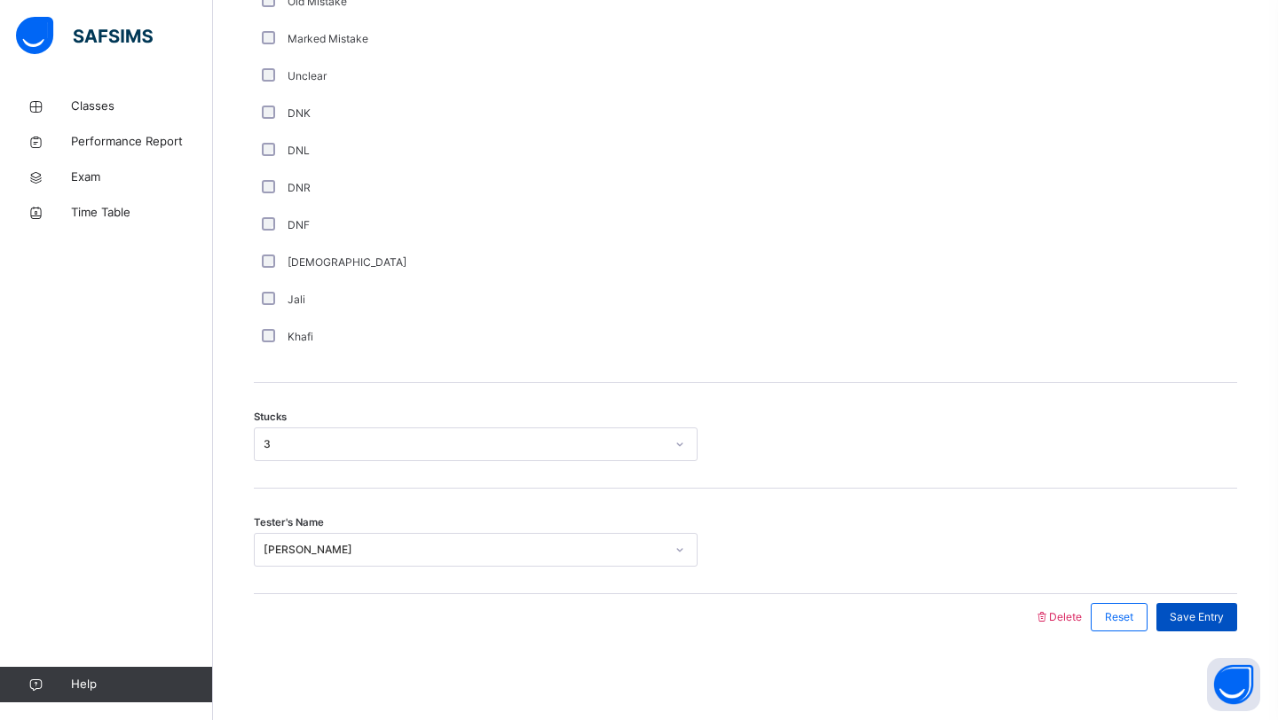
click at [1170, 630] on div "Save Entry" at bounding box center [1196, 617] width 81 height 28
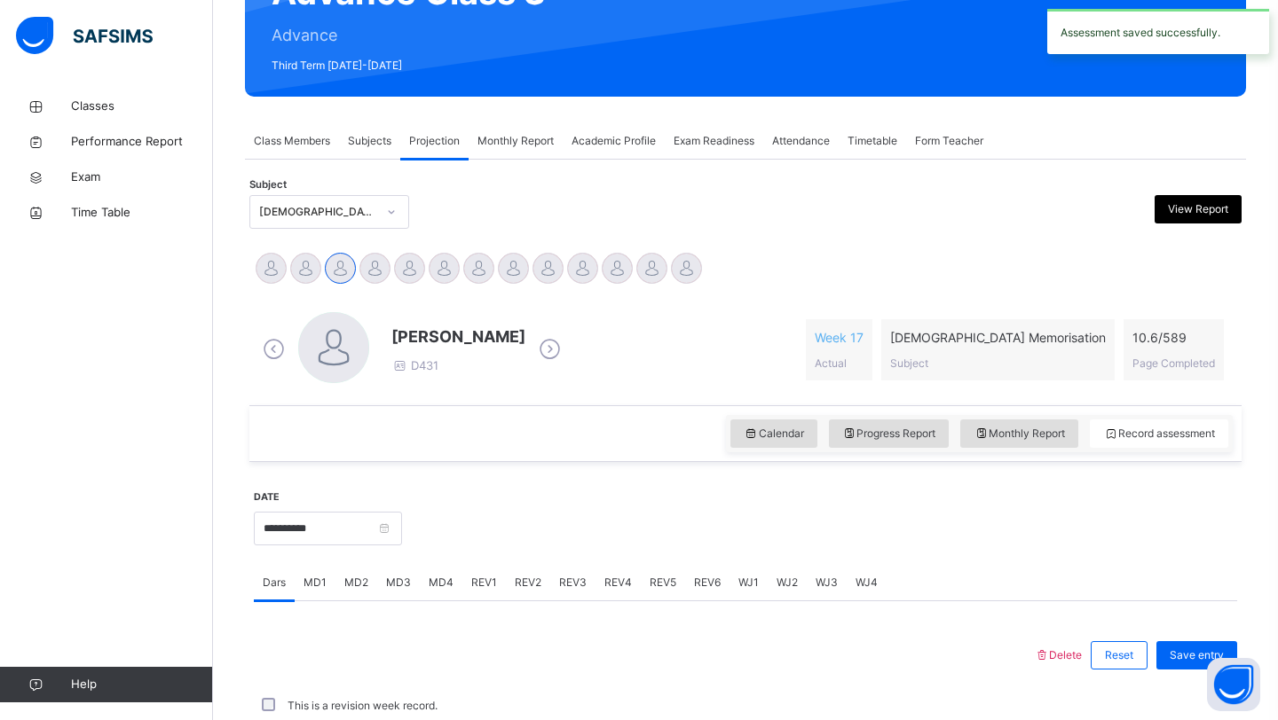
scroll to position [612, 0]
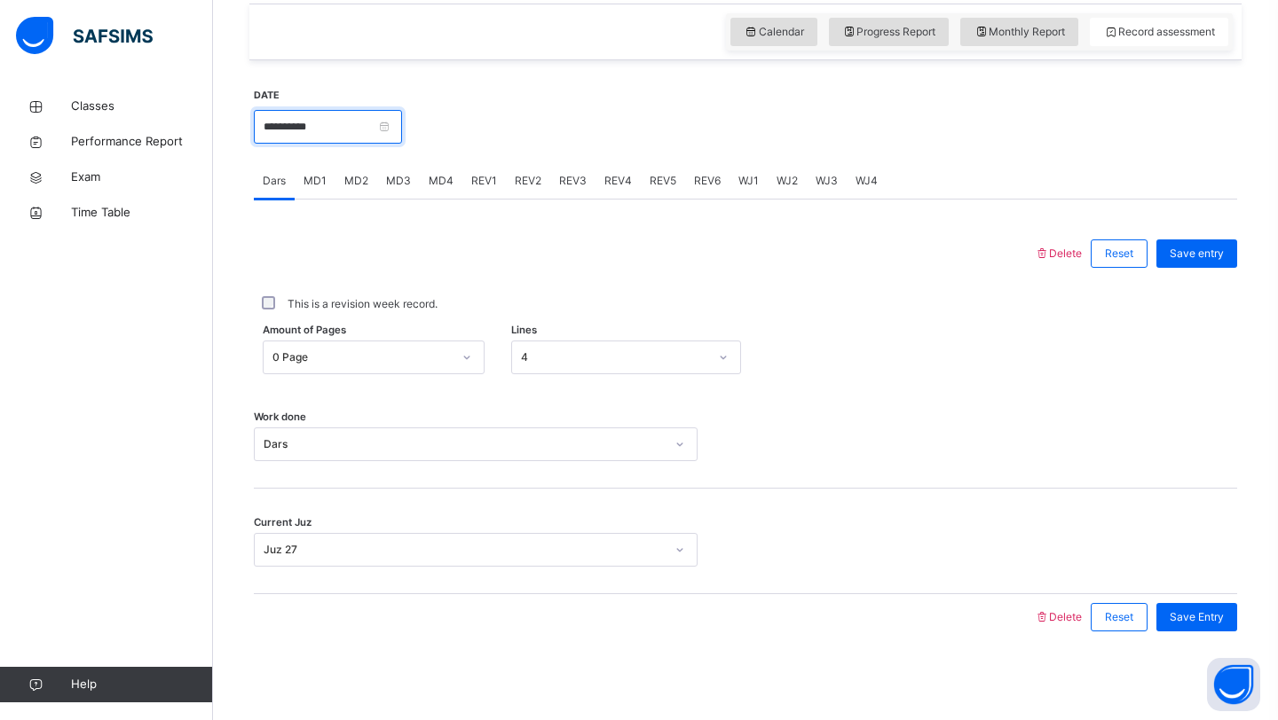
click at [380, 138] on input "**********" at bounding box center [328, 127] width 148 height 34
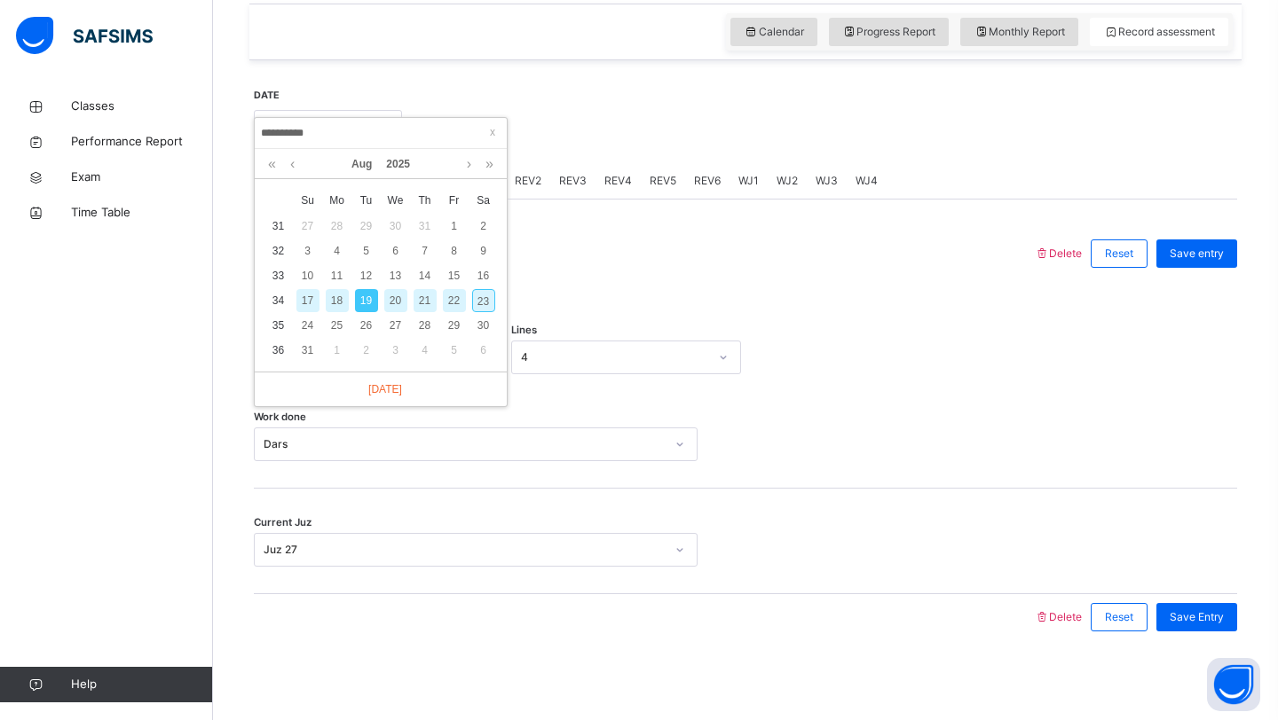
click at [388, 298] on div "20" at bounding box center [395, 300] width 23 height 23
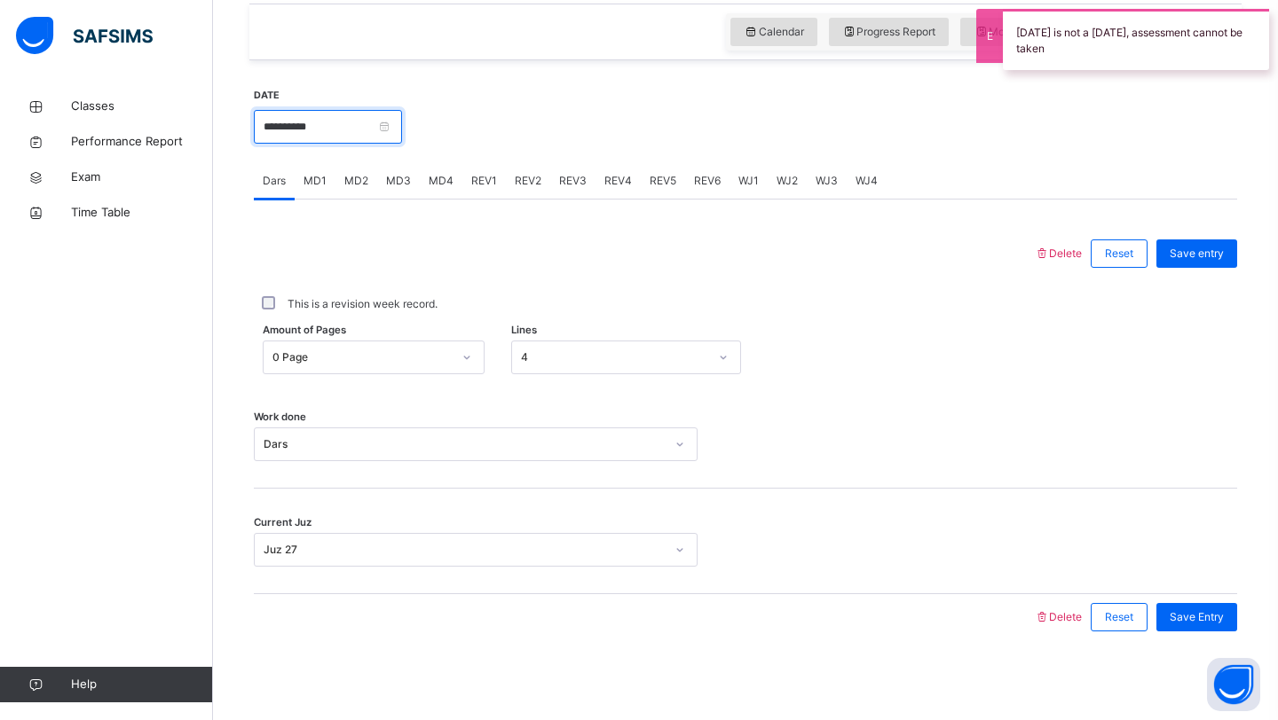
click at [264, 122] on input "**********" at bounding box center [328, 127] width 148 height 34
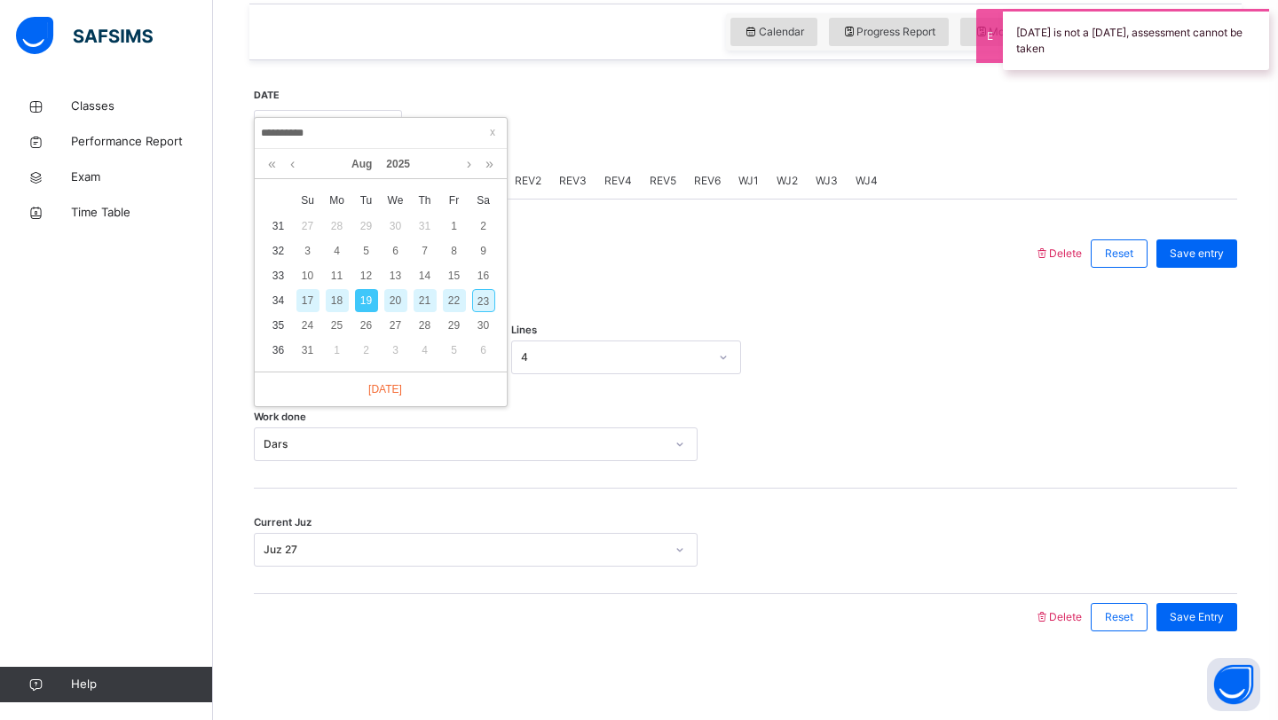
click at [425, 294] on div "21" at bounding box center [424, 300] width 23 height 23
type input "**********"
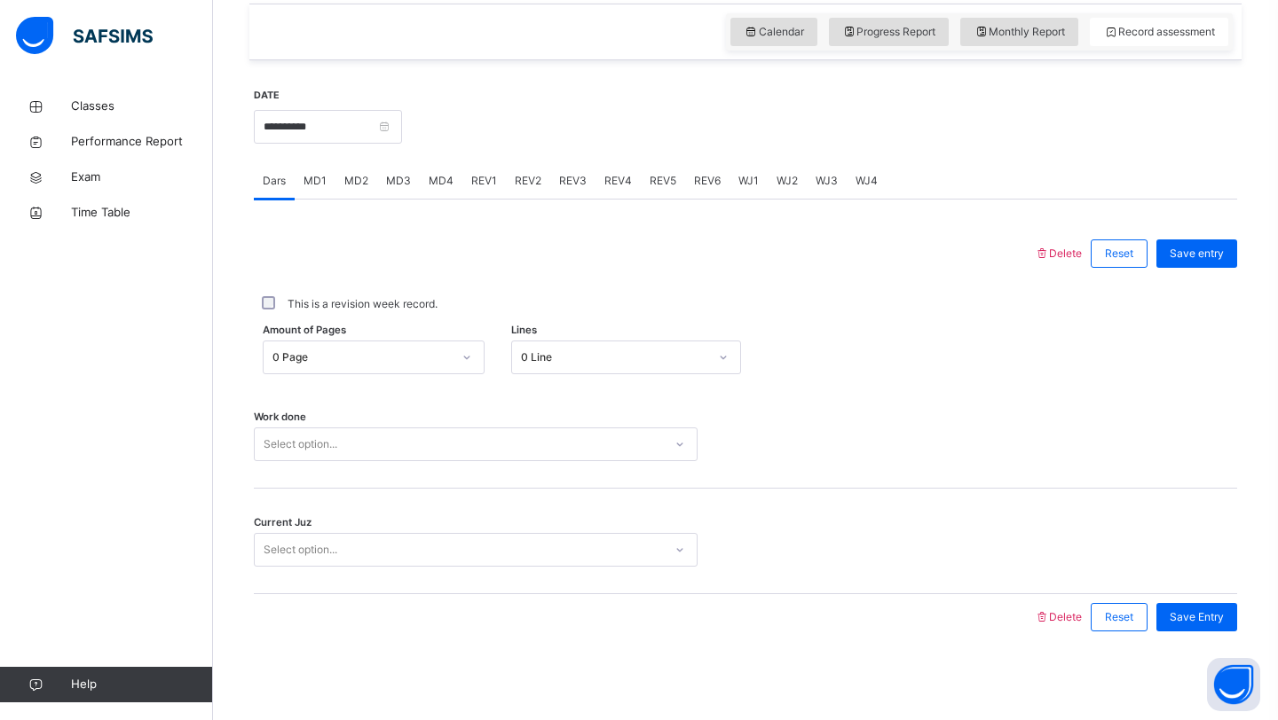
click at [396, 437] on div "Select option..." at bounding box center [459, 445] width 408 height 28
click at [723, 412] on div "Work done Select option..." at bounding box center [745, 436] width 983 height 106
click at [612, 461] on div "Work done Select option..." at bounding box center [745, 436] width 983 height 106
click at [613, 459] on div "Select option..." at bounding box center [476, 445] width 444 height 34
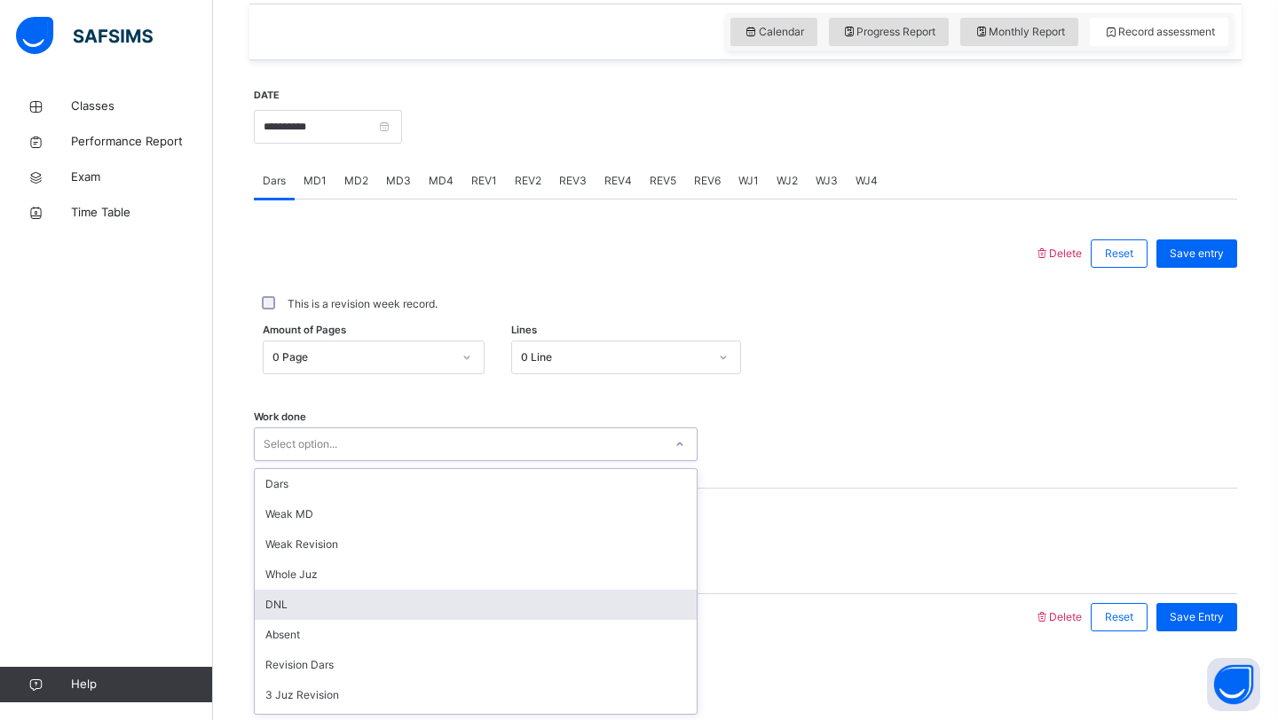
click at [490, 597] on div "DNL" at bounding box center [476, 605] width 442 height 30
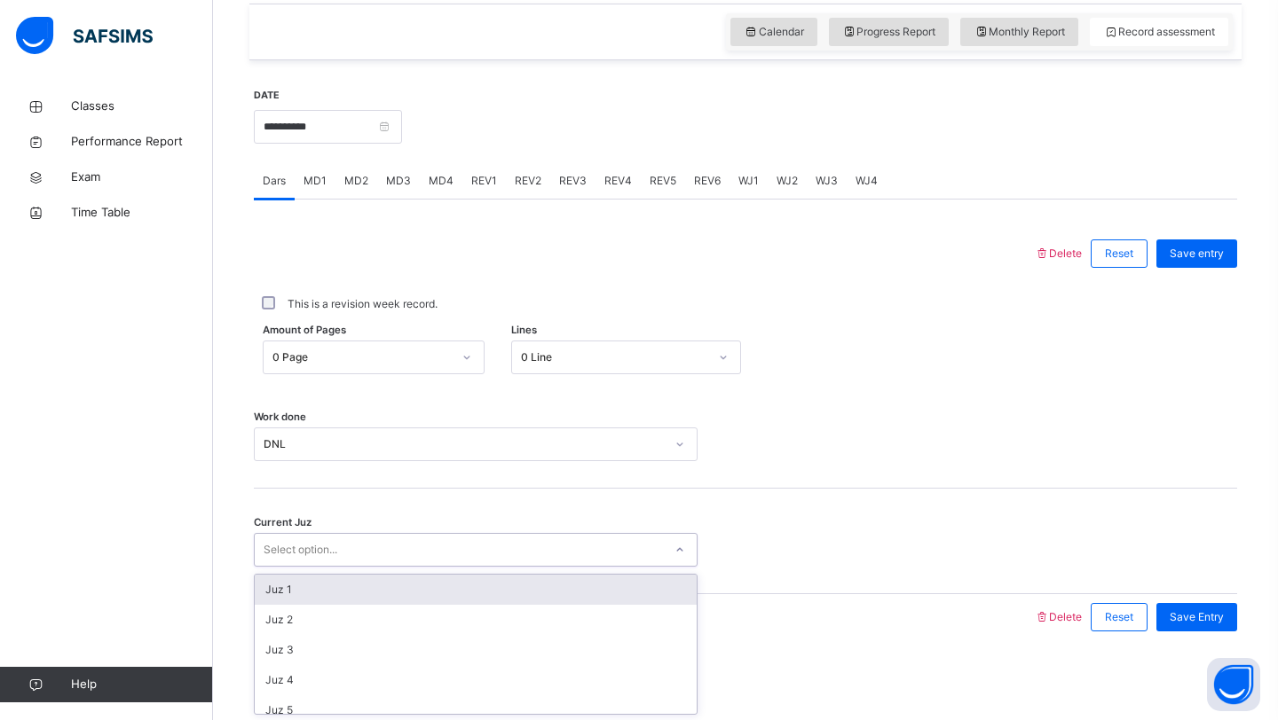
click at [473, 547] on div "Select option..." at bounding box center [459, 551] width 408 height 28
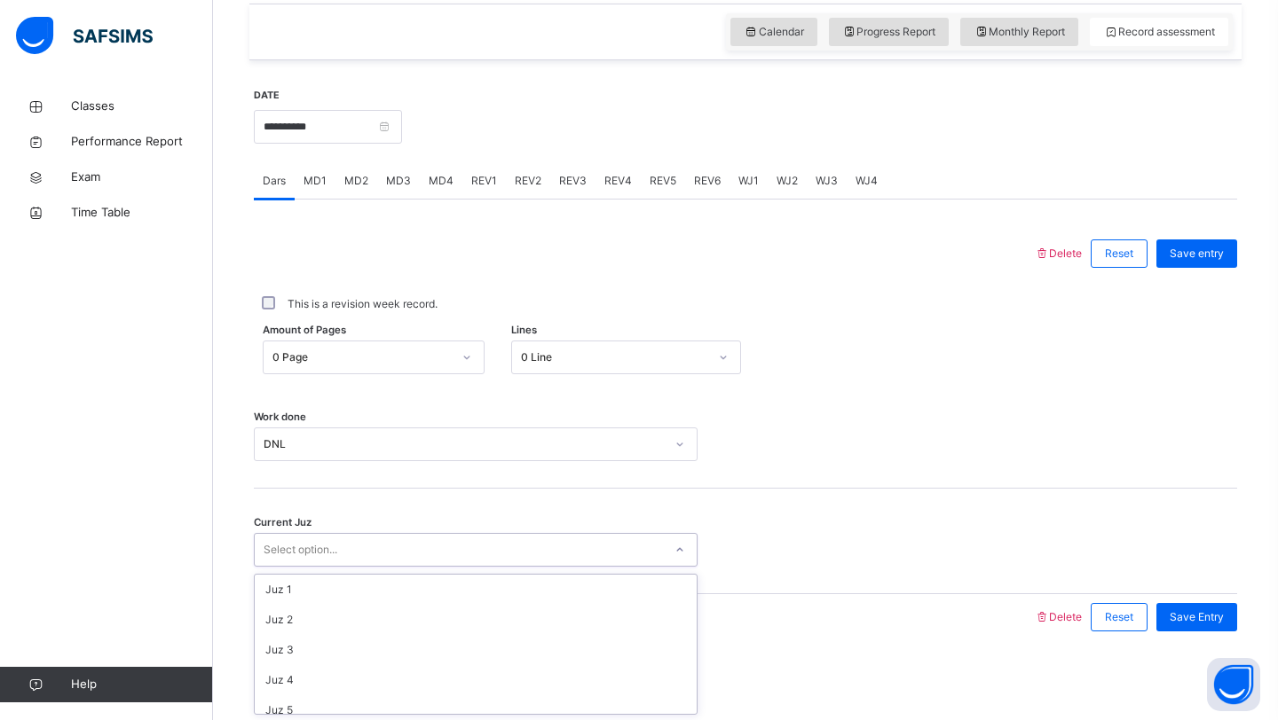
scroll to position [766, 0]
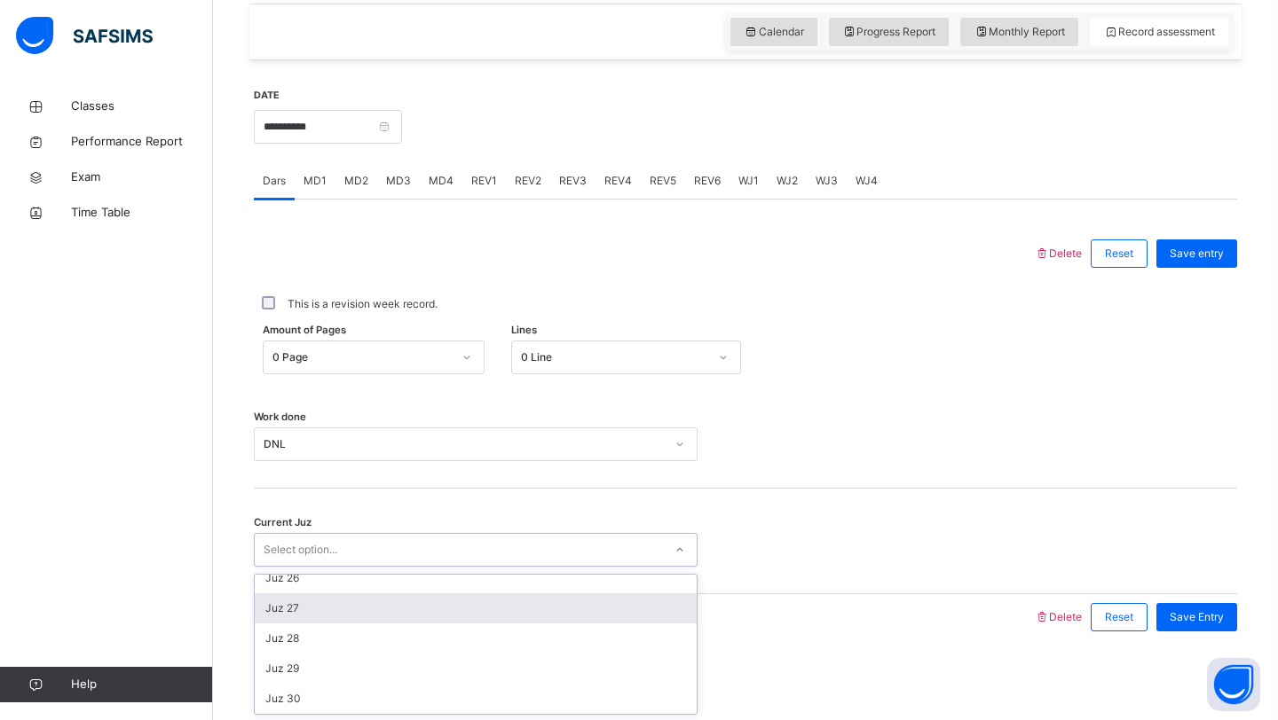
click at [294, 607] on div "Juz 27" at bounding box center [476, 609] width 442 height 30
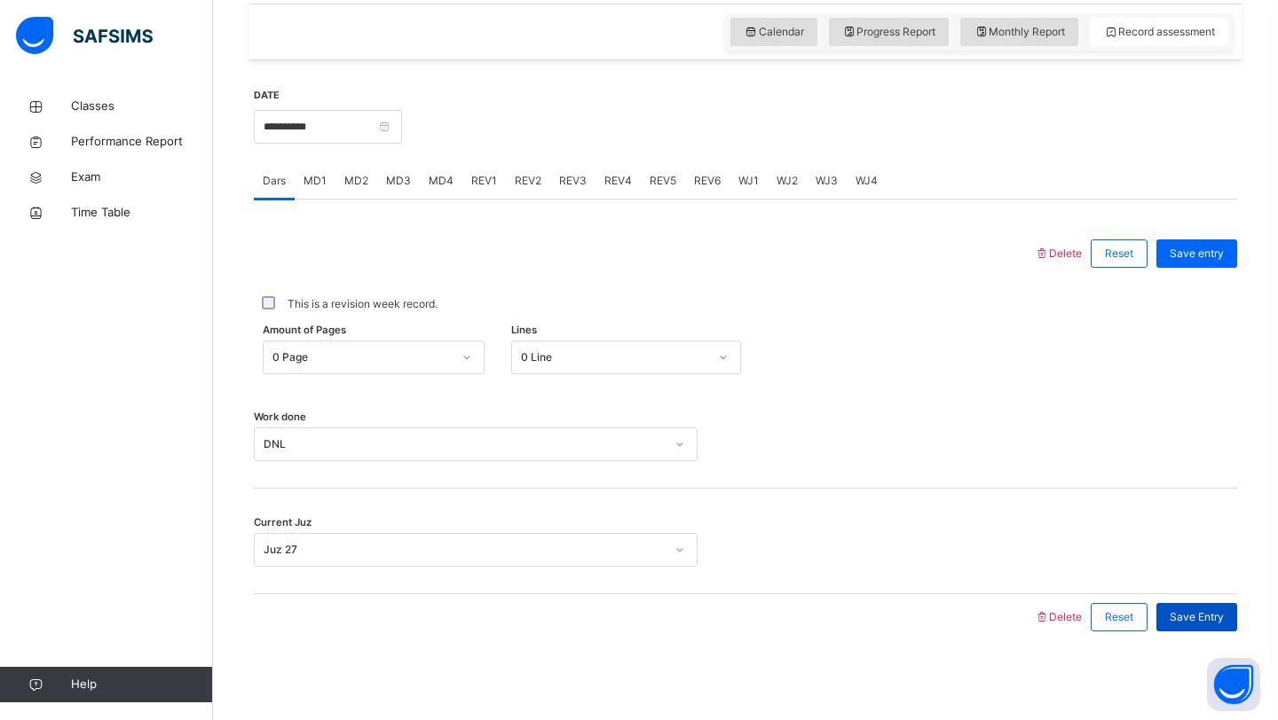
click at [1186, 620] on span "Save Entry" at bounding box center [1196, 618] width 54 height 16
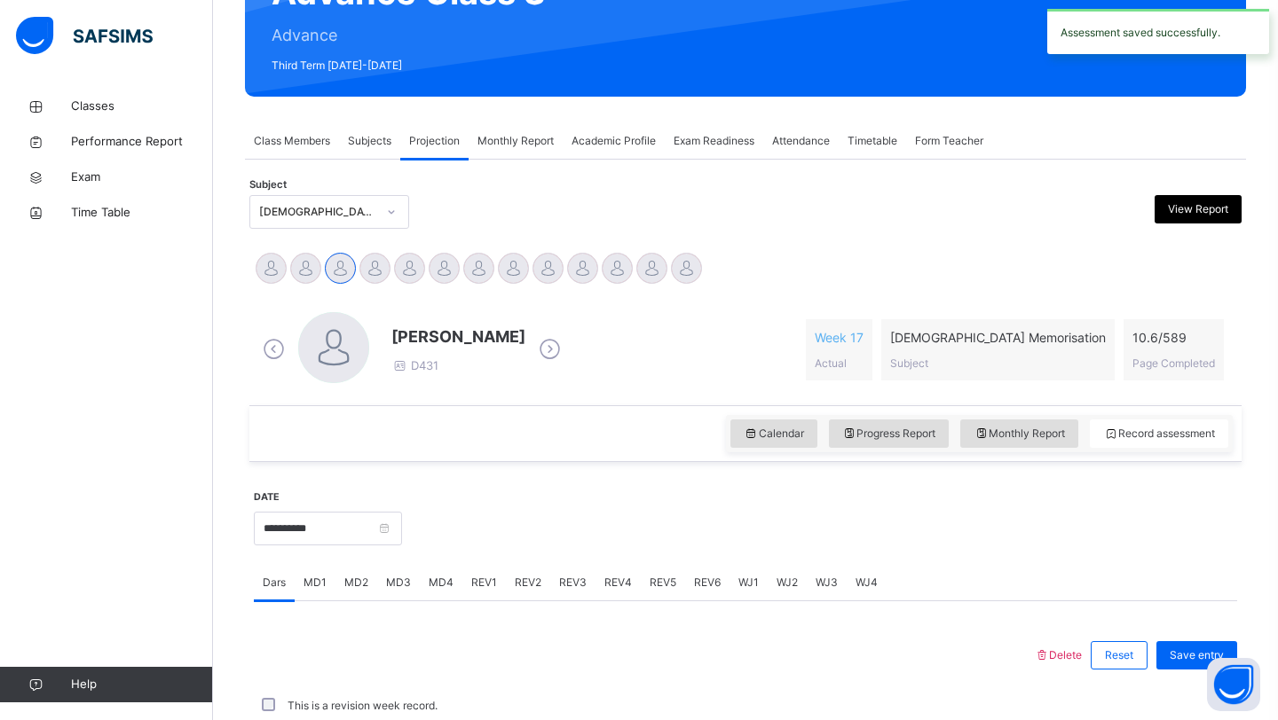
scroll to position [612, 0]
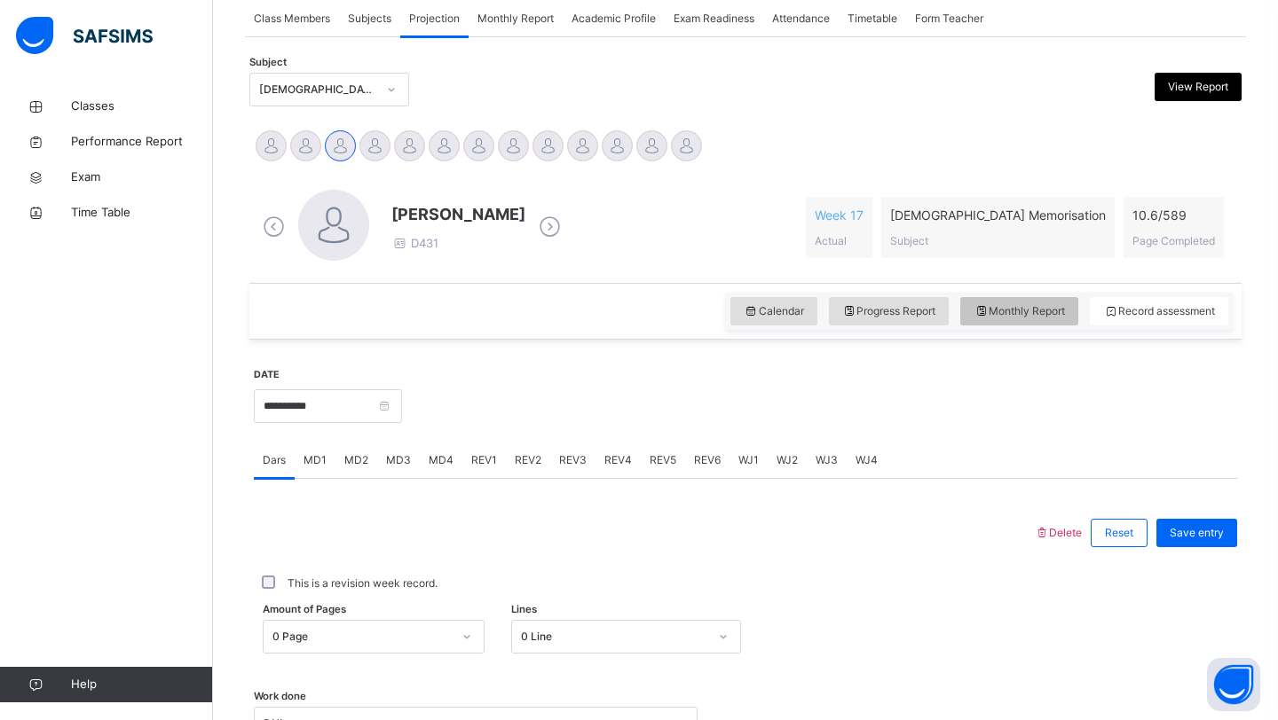
click at [1012, 300] on div "Monthly Report" at bounding box center [1019, 311] width 118 height 28
select select "****"
select select "*"
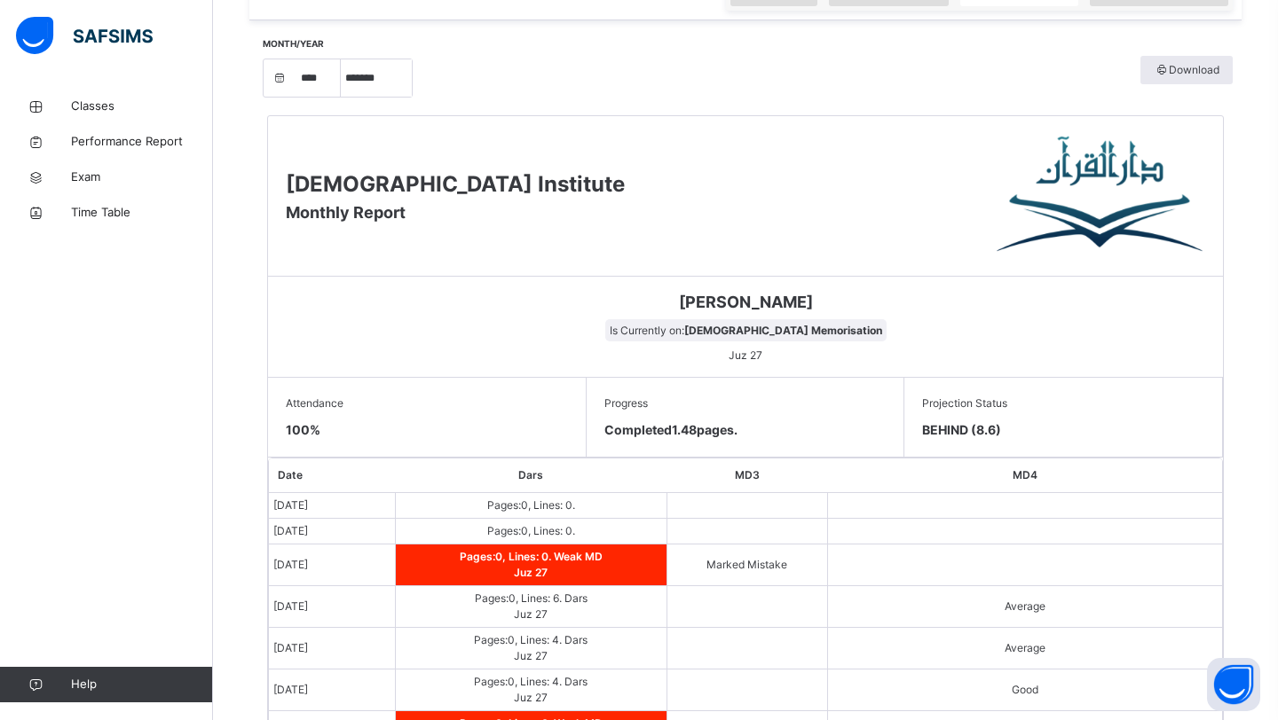
scroll to position [653, 0]
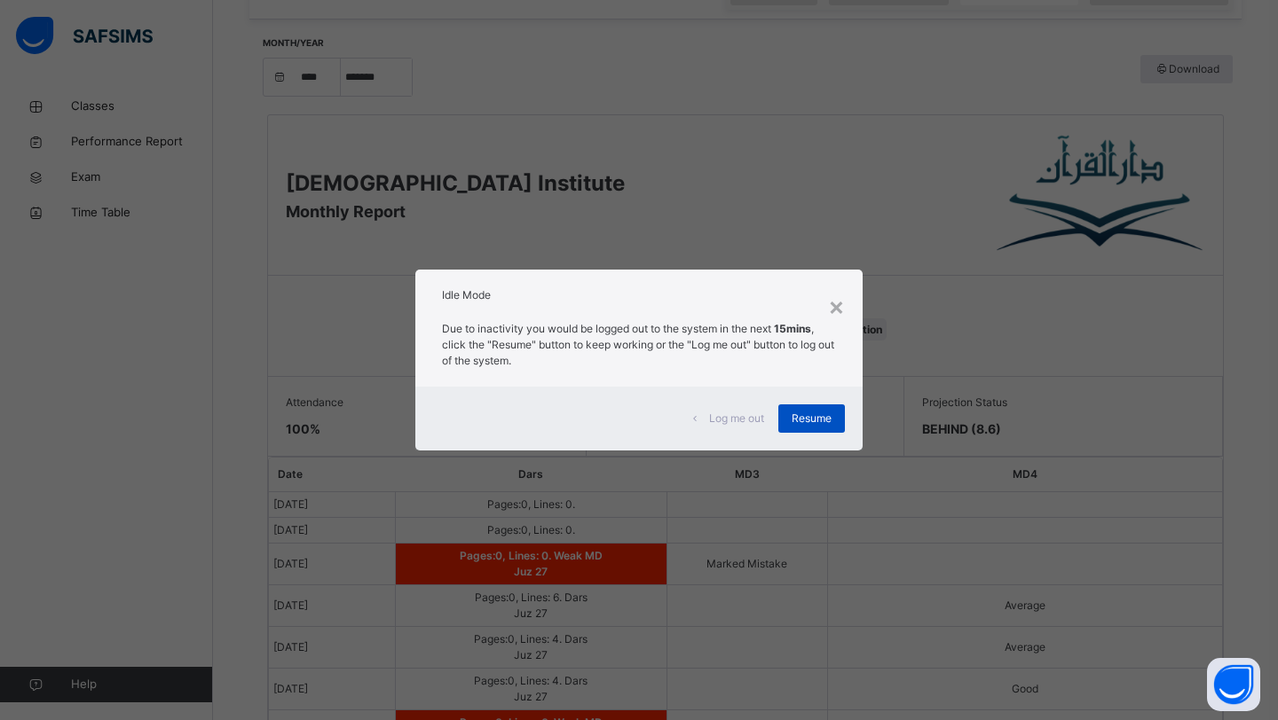
click at [811, 408] on div "Resume" at bounding box center [811, 419] width 67 height 28
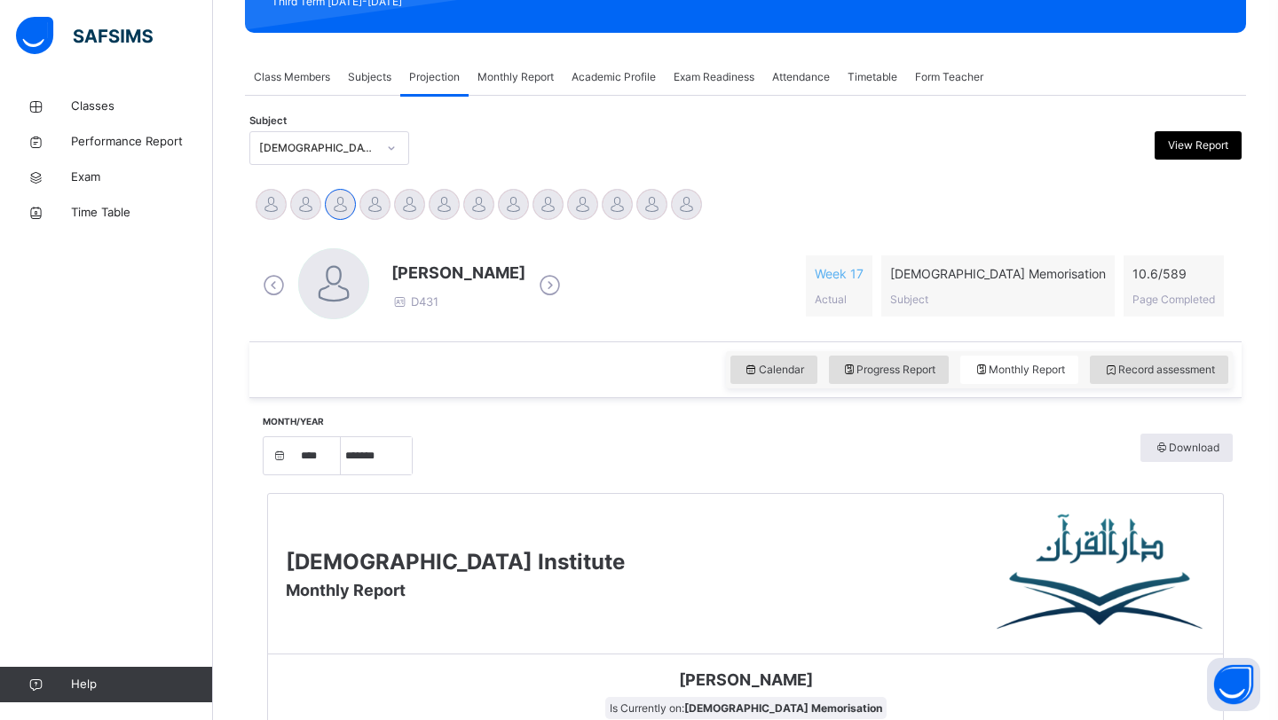
scroll to position [272, 0]
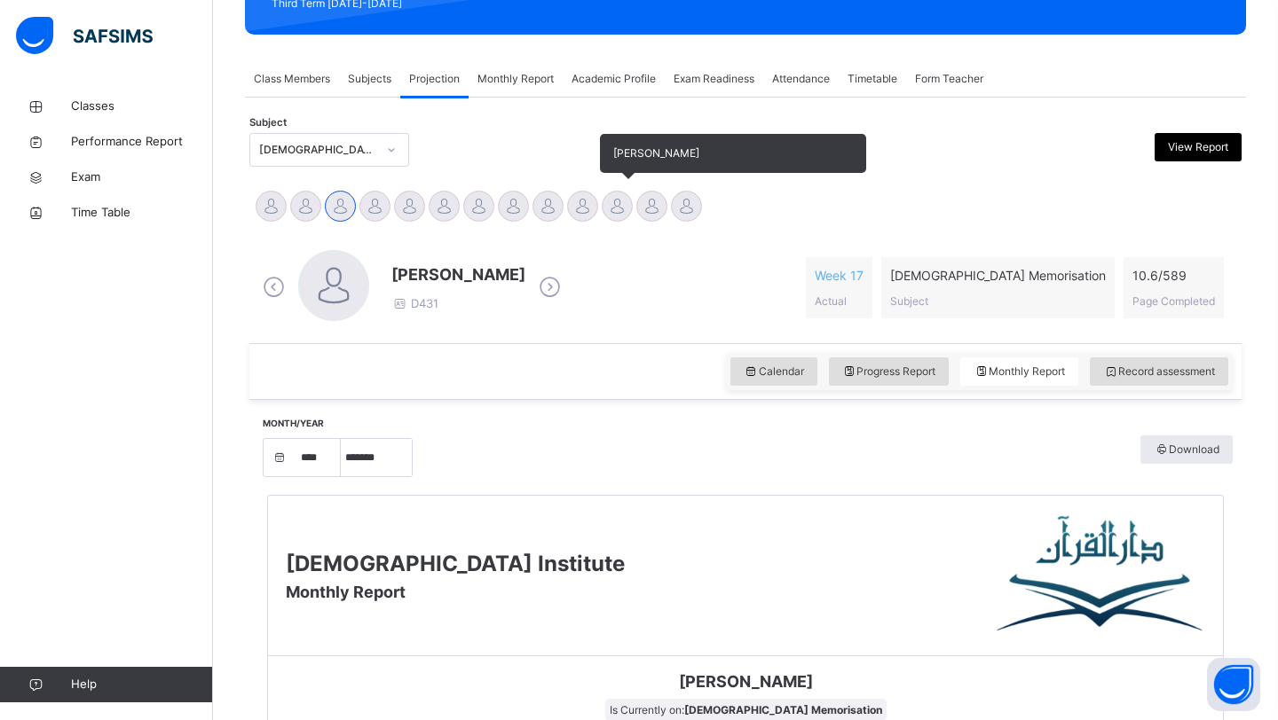
click at [612, 203] on div at bounding box center [617, 206] width 31 height 31
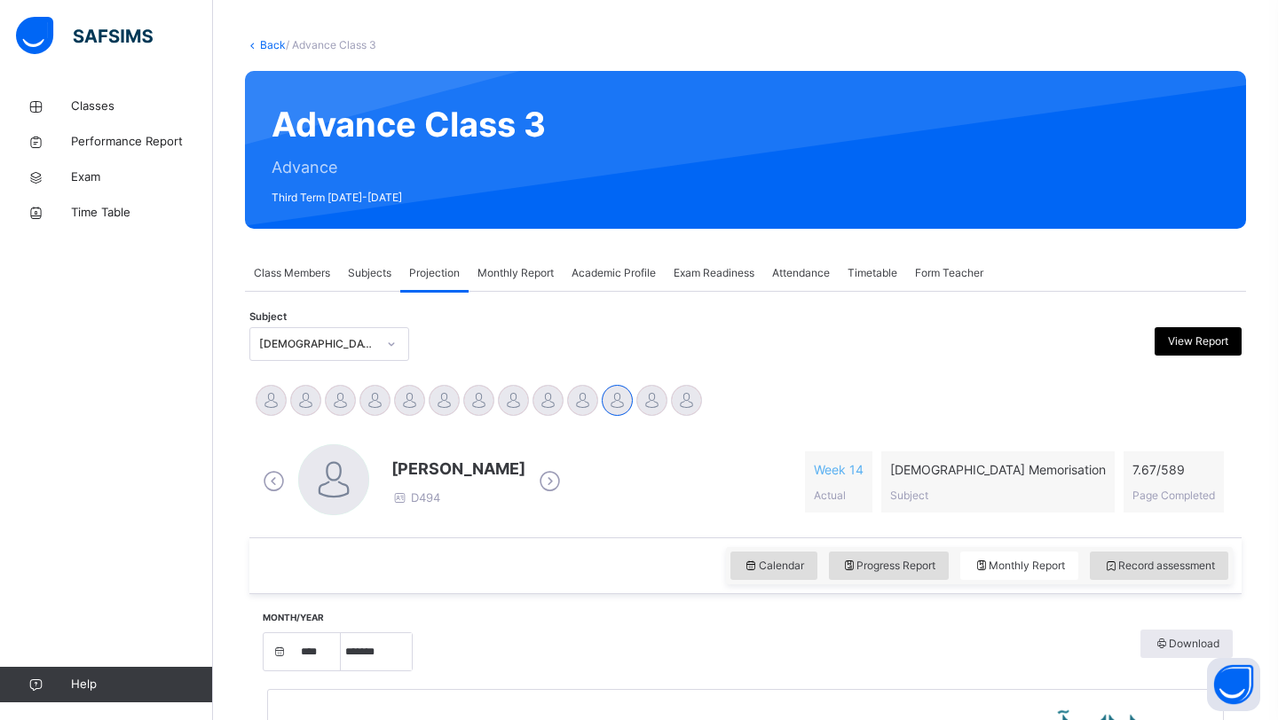
scroll to position [72, 0]
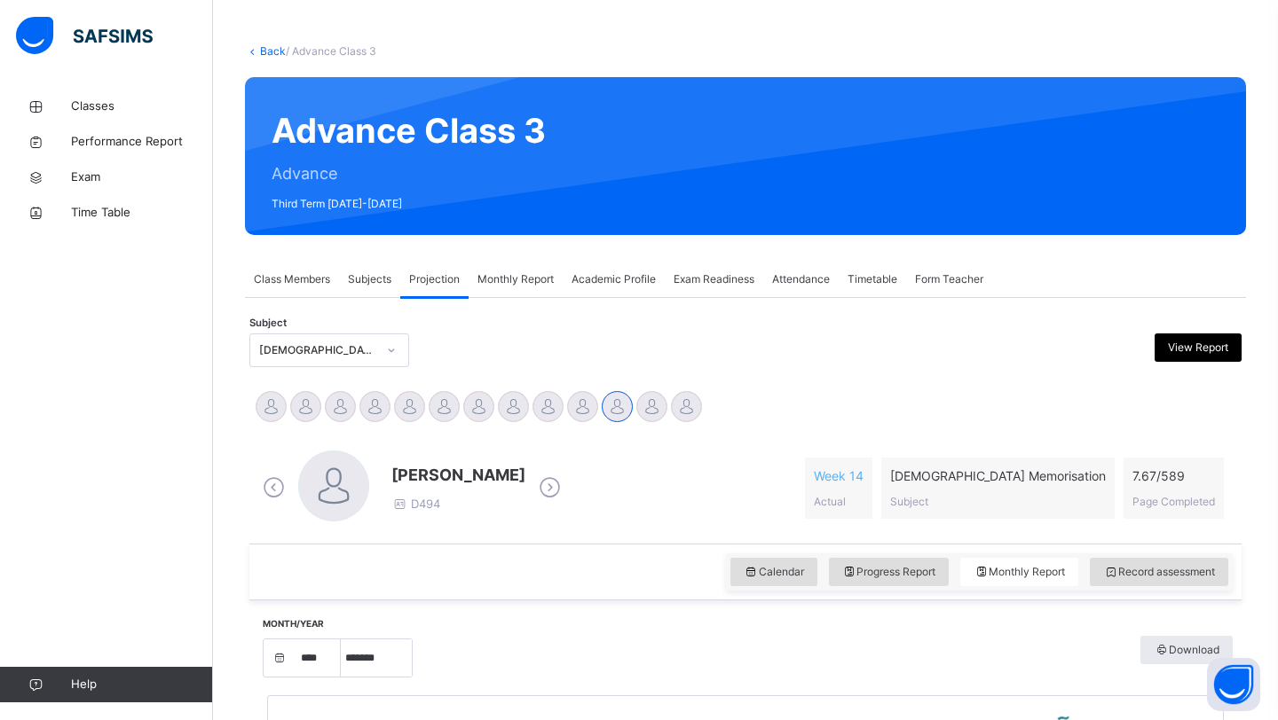
click at [439, 284] on span "Projection" at bounding box center [434, 280] width 51 height 16
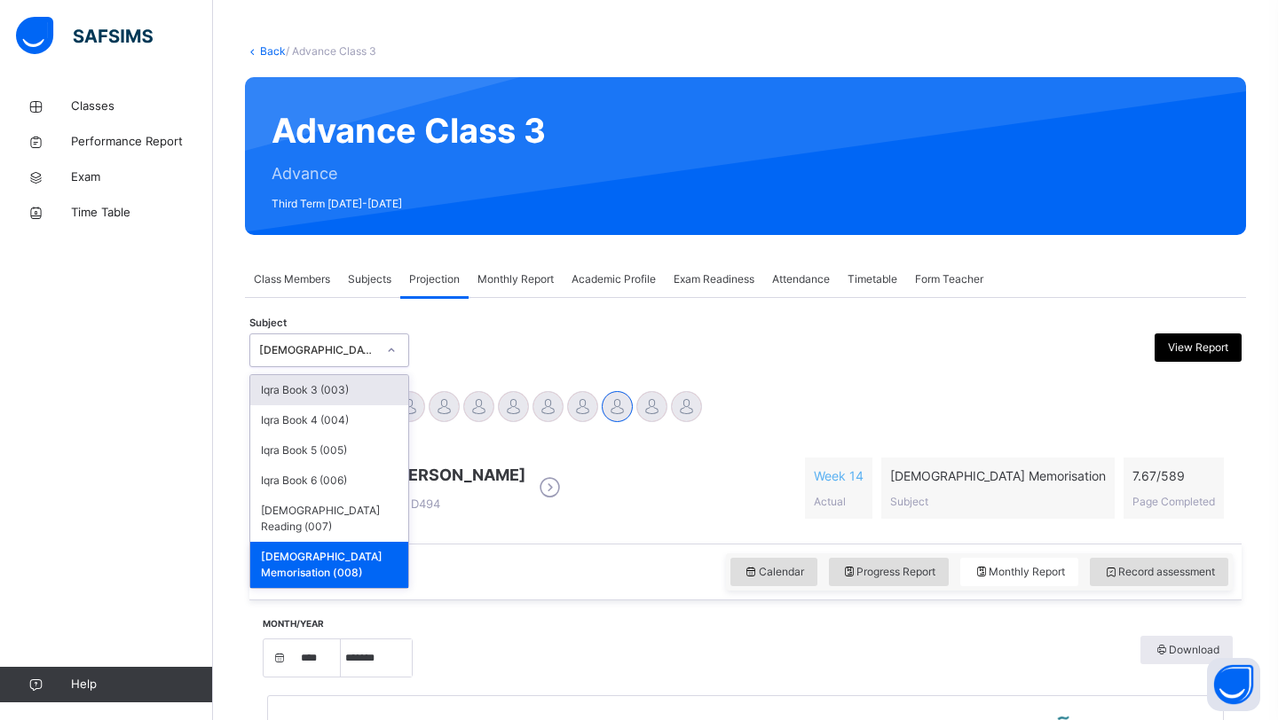
click at [376, 350] on div at bounding box center [391, 350] width 30 height 28
click at [358, 555] on div "[DEMOGRAPHIC_DATA] Memorisation (008)" at bounding box center [329, 565] width 158 height 46
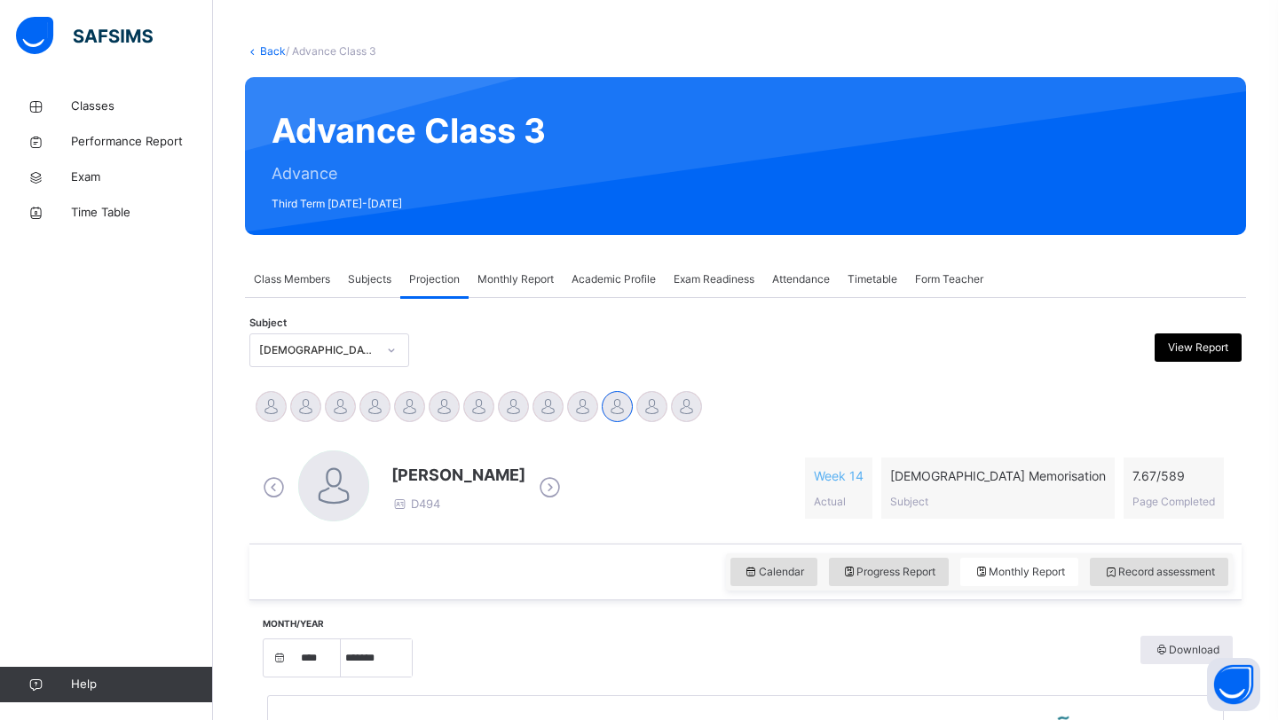
click at [358, 292] on div "Subjects" at bounding box center [369, 279] width 61 height 35
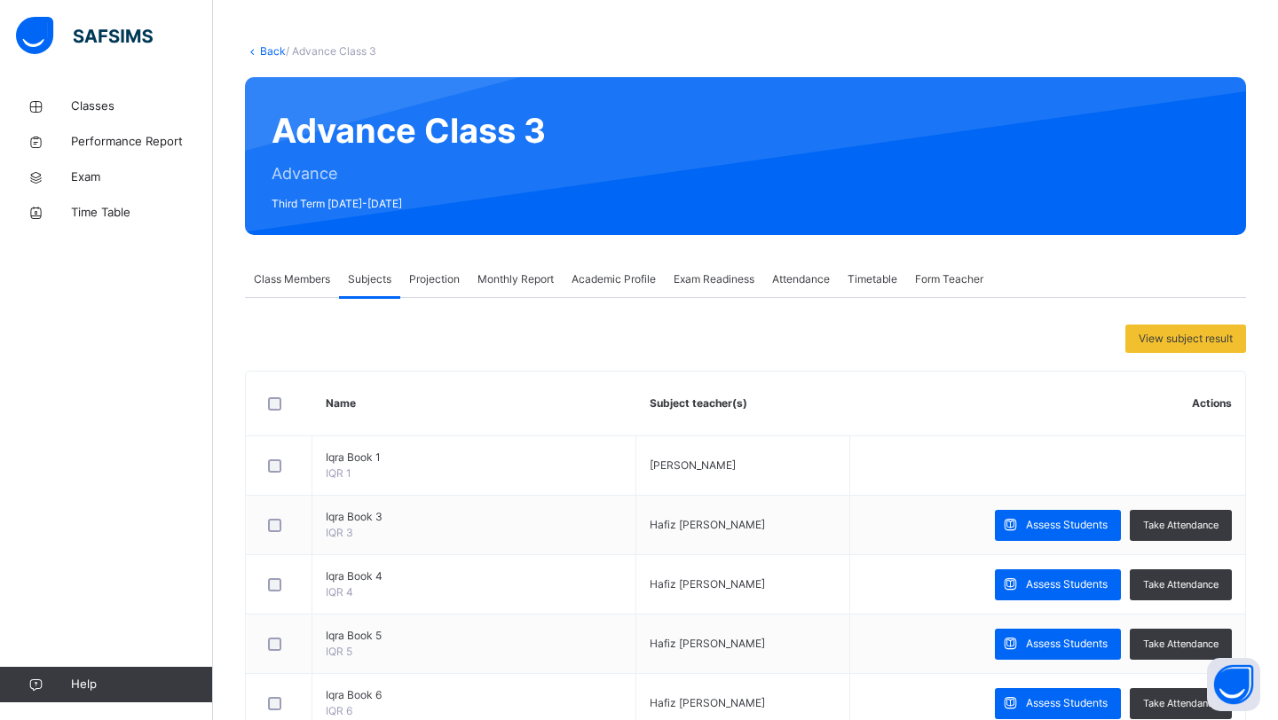
click at [436, 286] on span "Projection" at bounding box center [434, 280] width 51 height 16
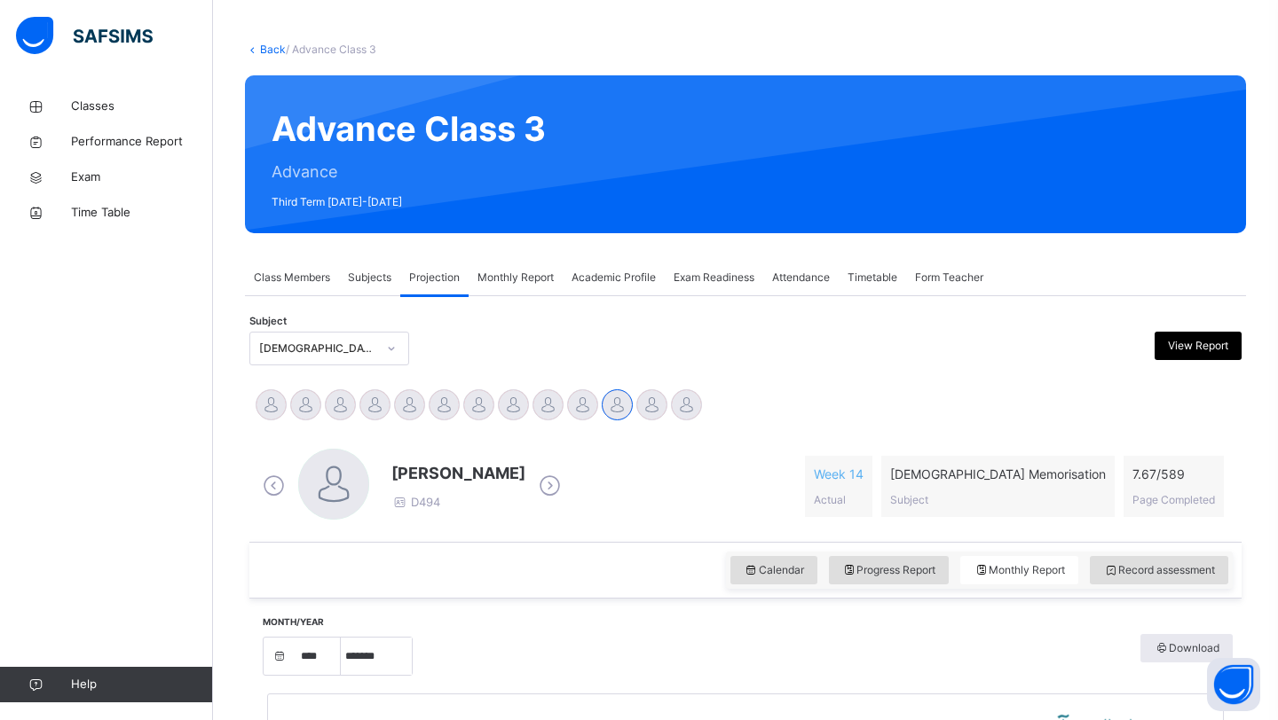
scroll to position [79, 0]
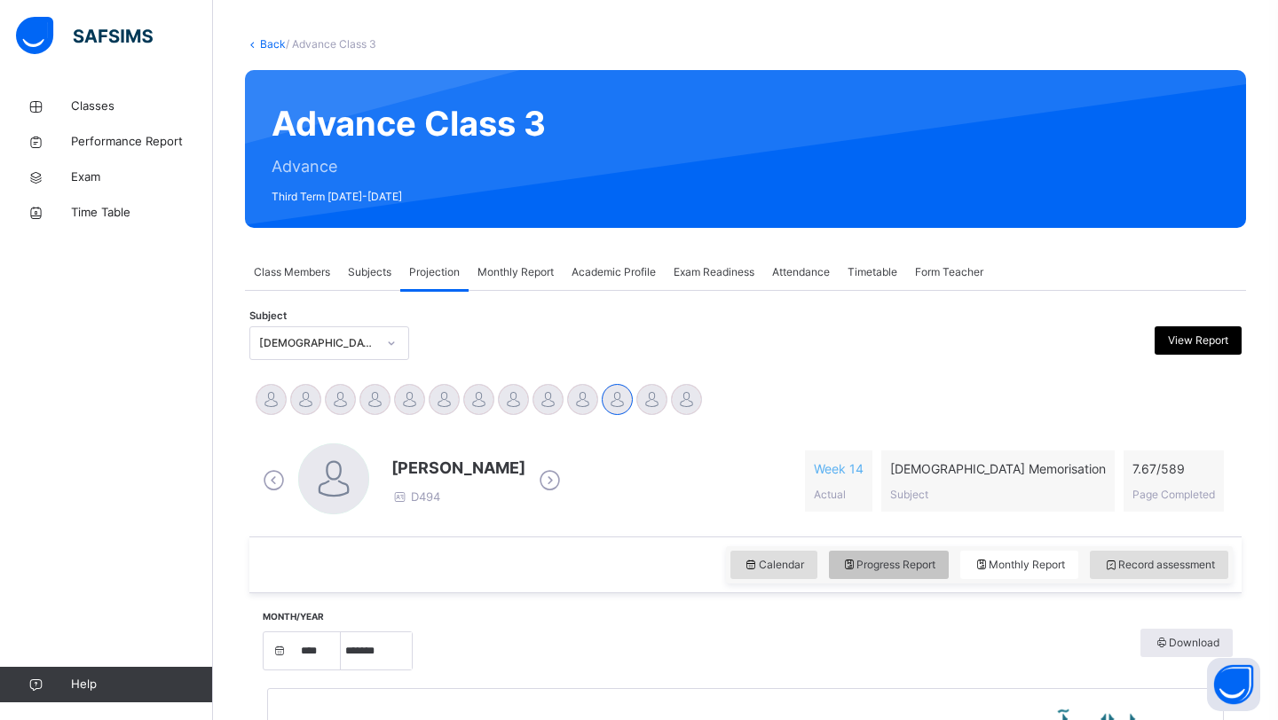
click at [903, 567] on span "Progress Report" at bounding box center [889, 565] width 94 height 16
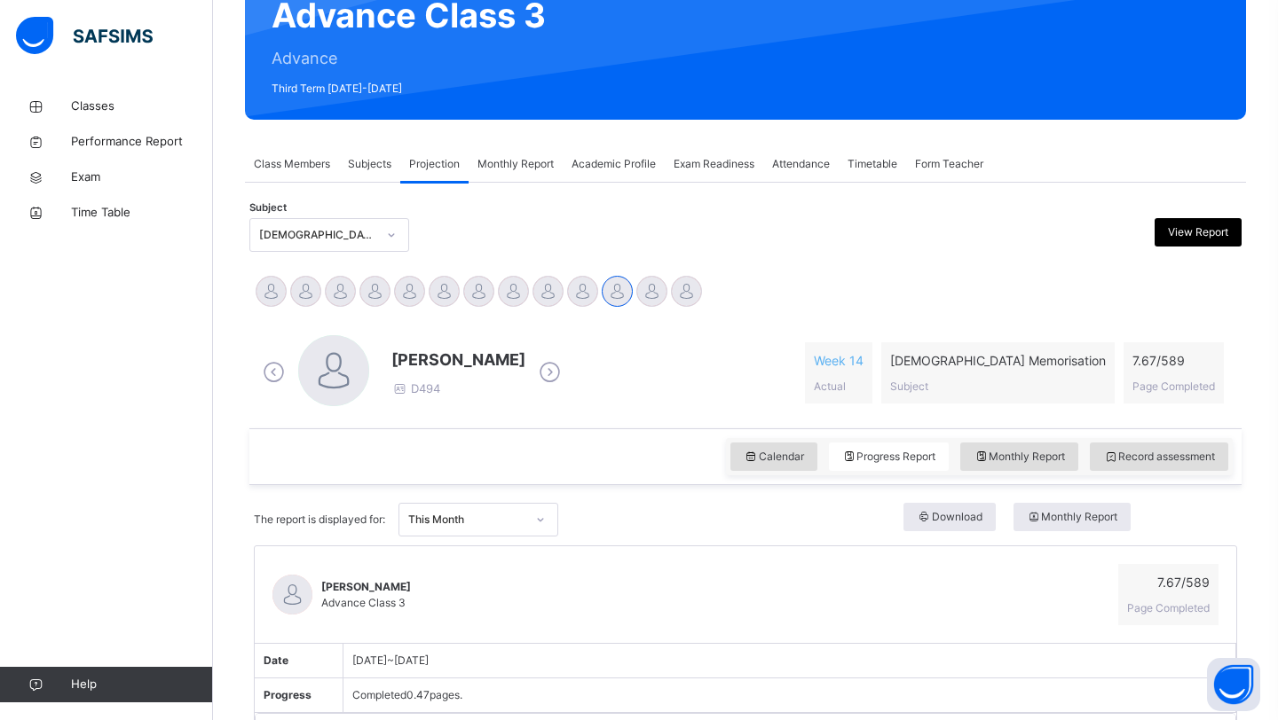
scroll to position [207, 0]
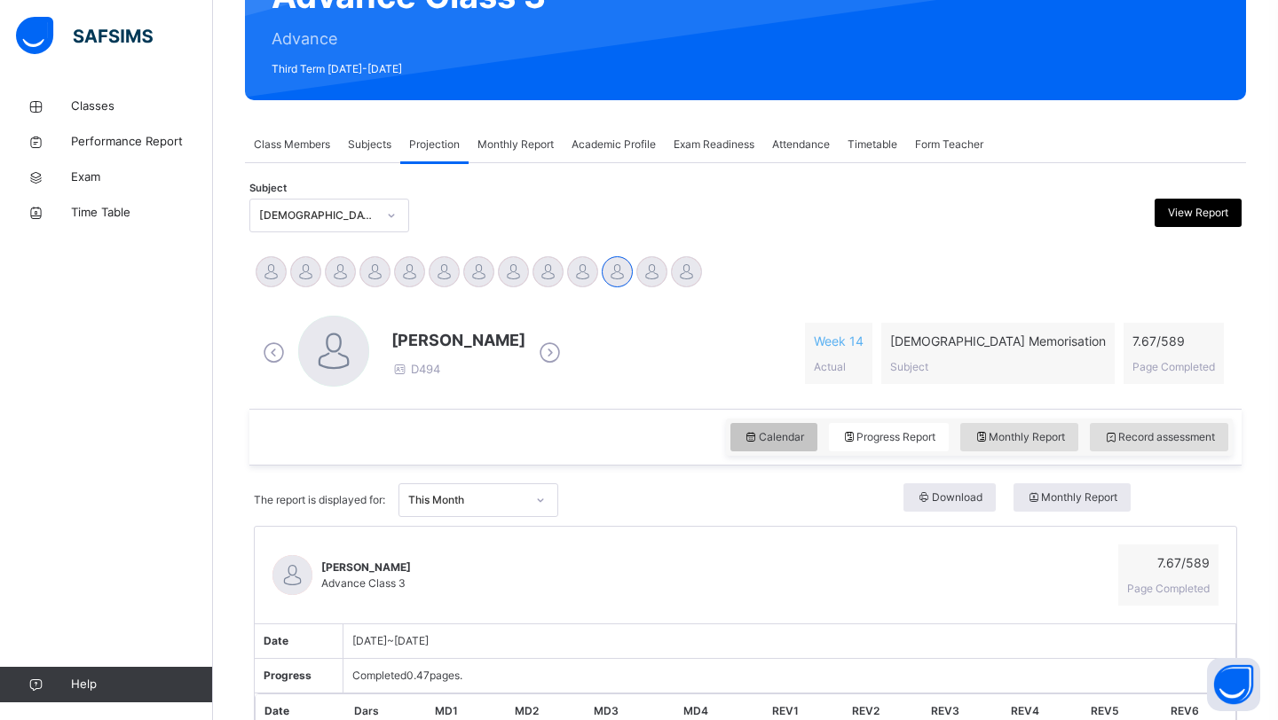
click at [755, 436] on span "Calendar" at bounding box center [774, 437] width 60 height 16
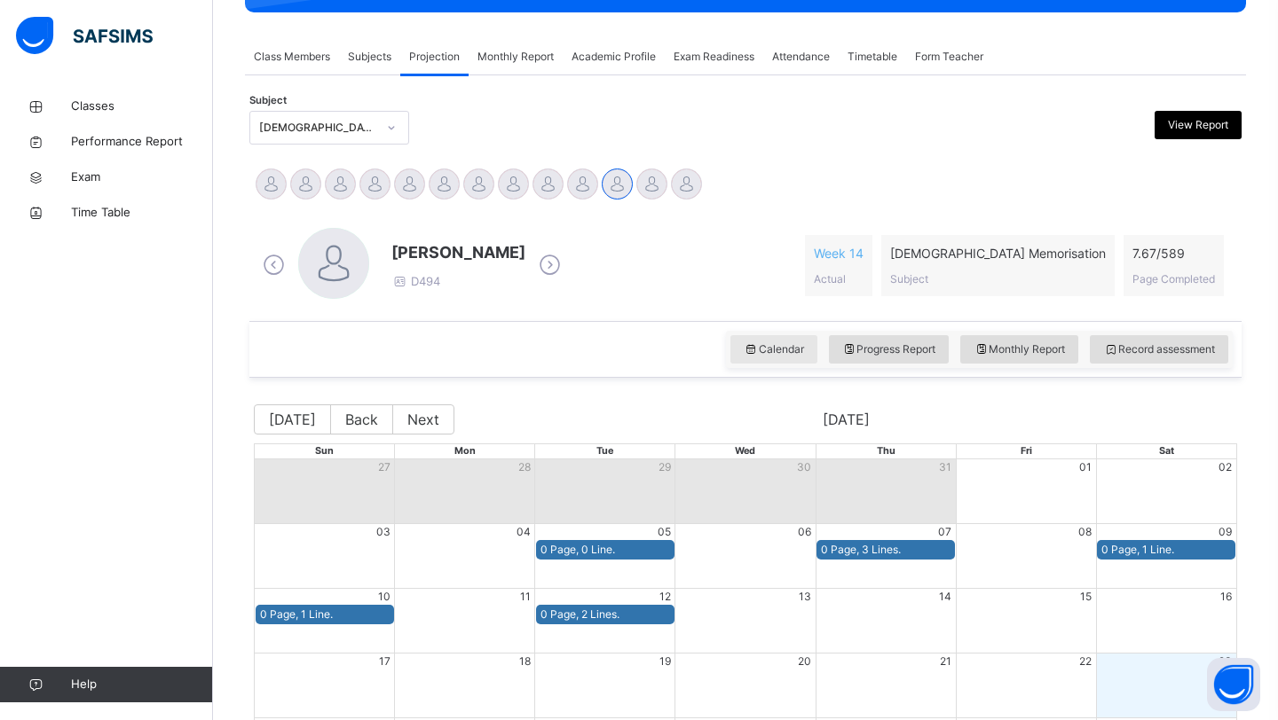
scroll to position [299, 0]
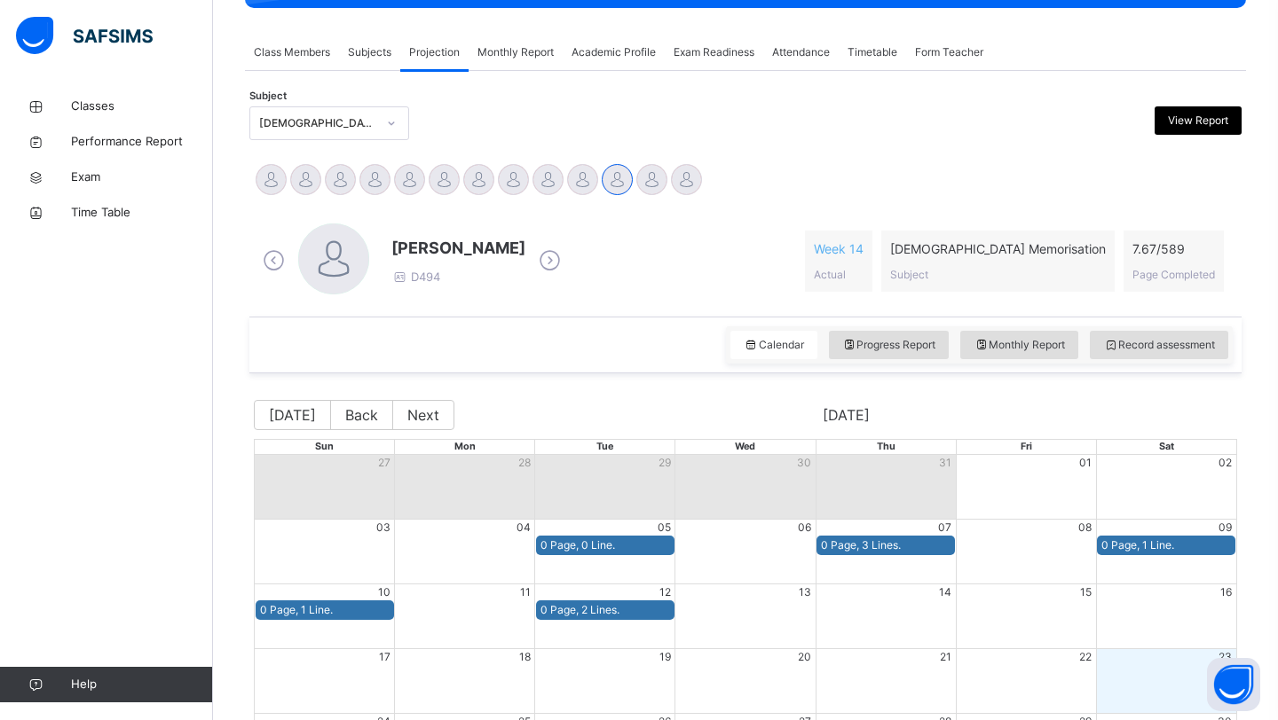
click at [889, 366] on div "Calendar Progress Report Monthly Report Record assessment" at bounding box center [745, 345] width 992 height 57
click at [896, 352] on span "Progress Report" at bounding box center [889, 345] width 94 height 16
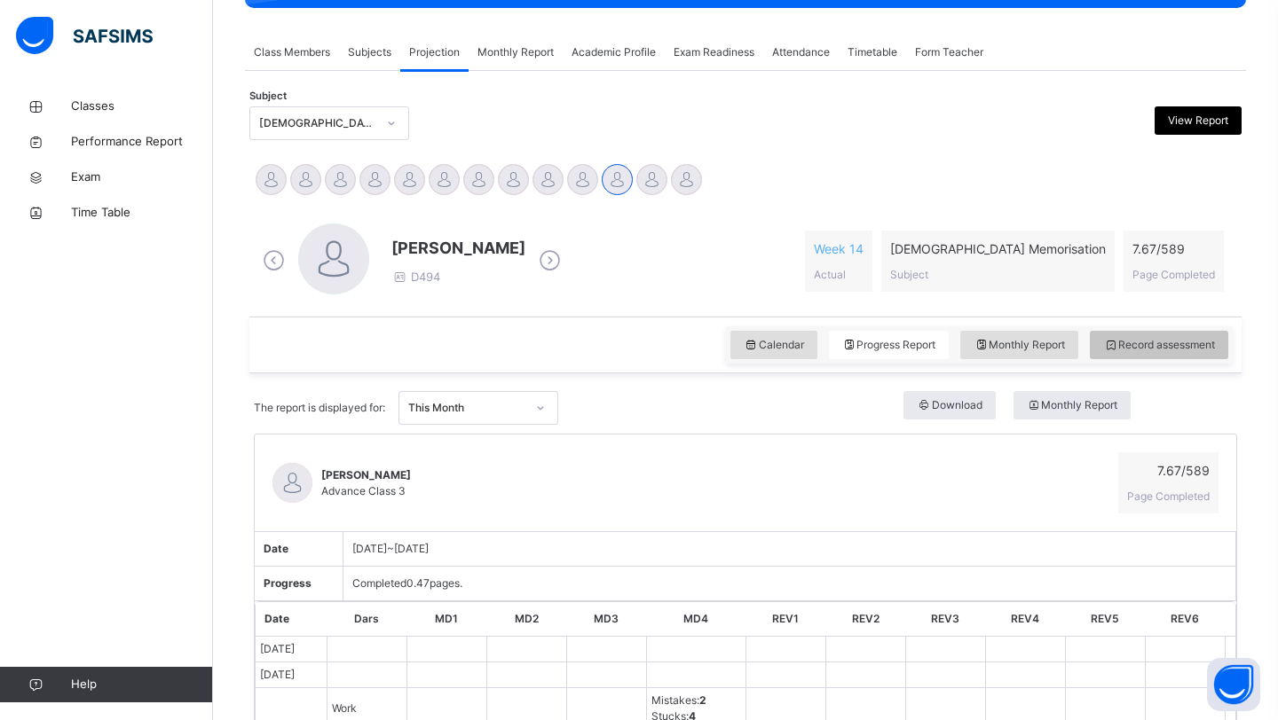
click at [1145, 341] on span "Record assessment" at bounding box center [1159, 345] width 112 height 16
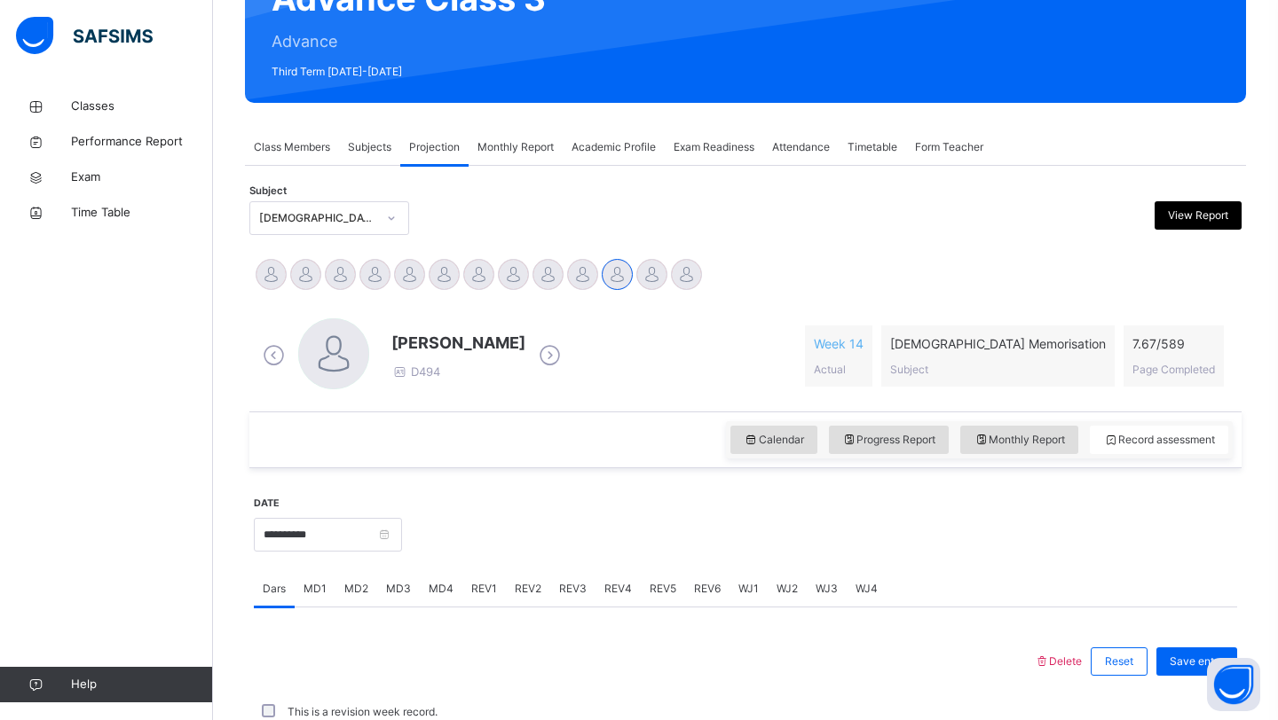
scroll to position [258, 0]
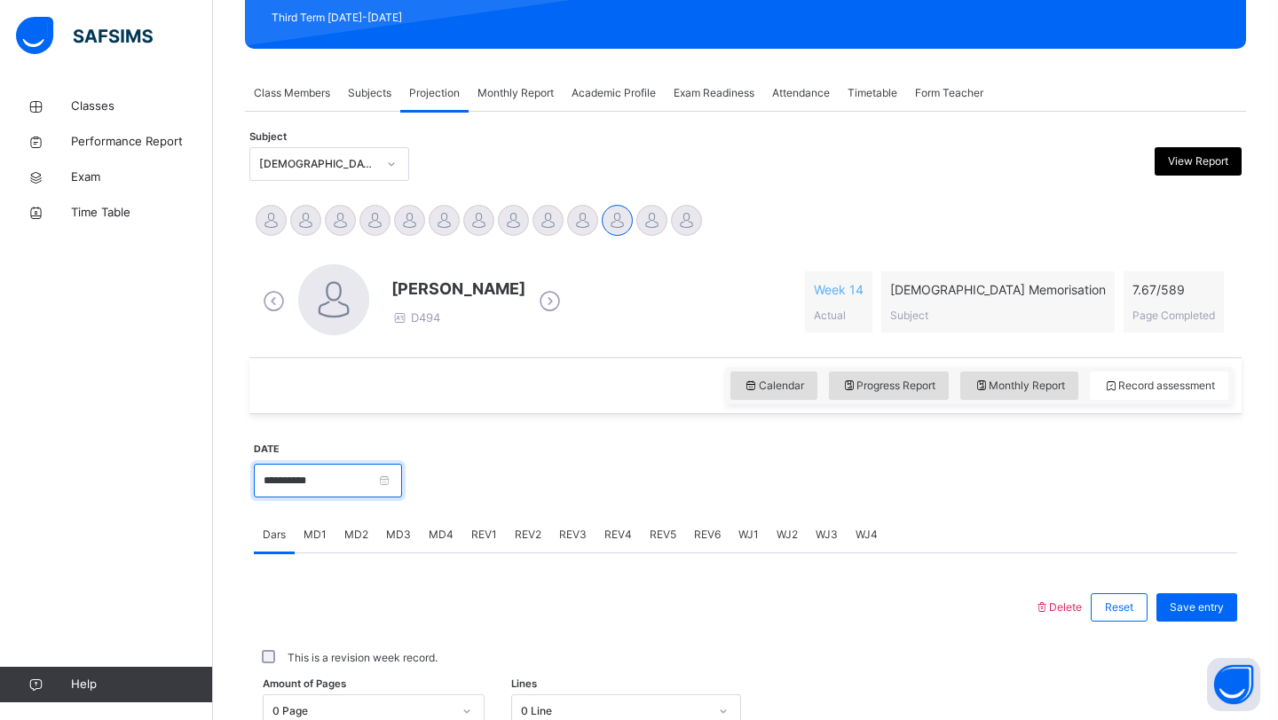
click at [338, 492] on input "**********" at bounding box center [328, 481] width 148 height 34
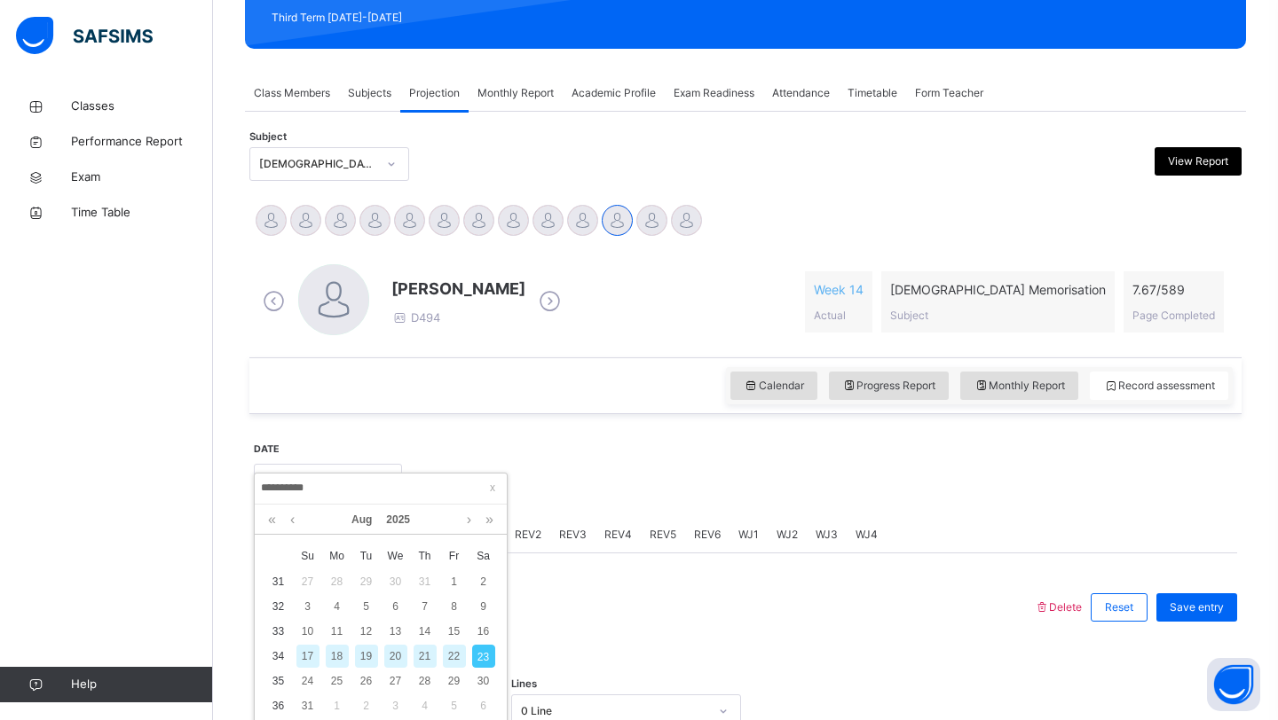
click at [443, 656] on div "22" at bounding box center [454, 656] width 23 height 23
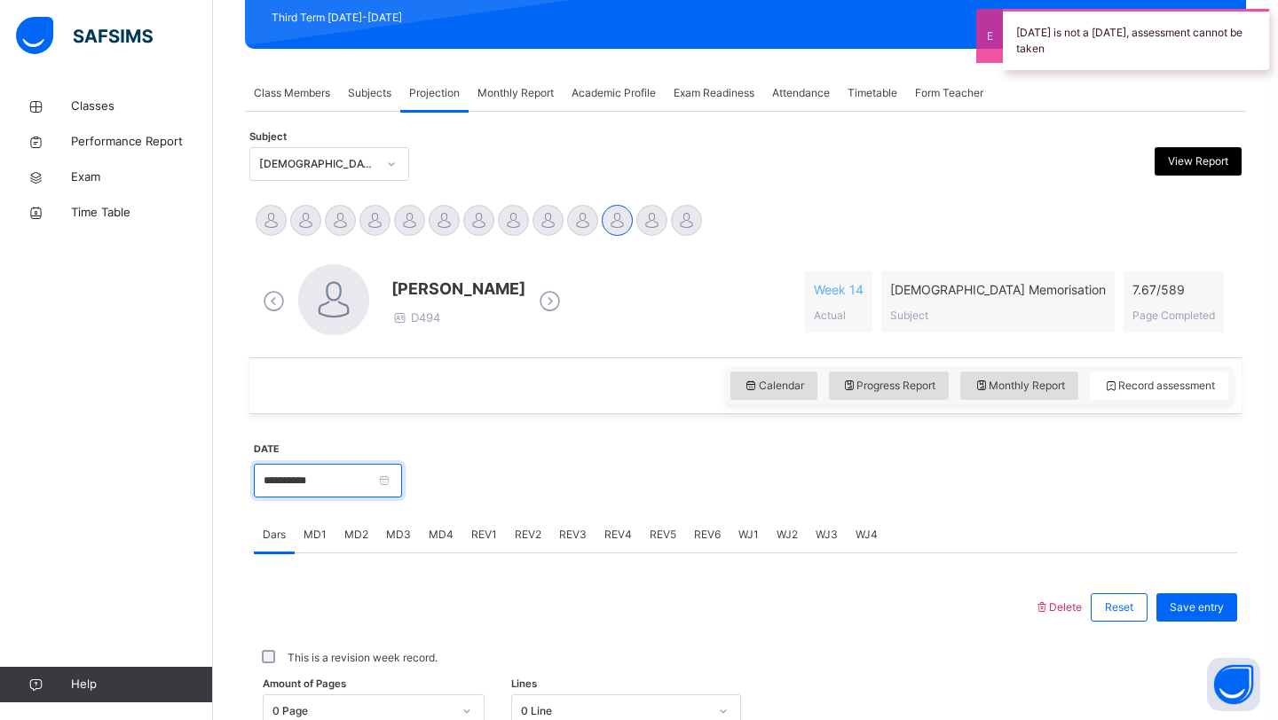
click at [359, 493] on input "**********" at bounding box center [328, 481] width 148 height 34
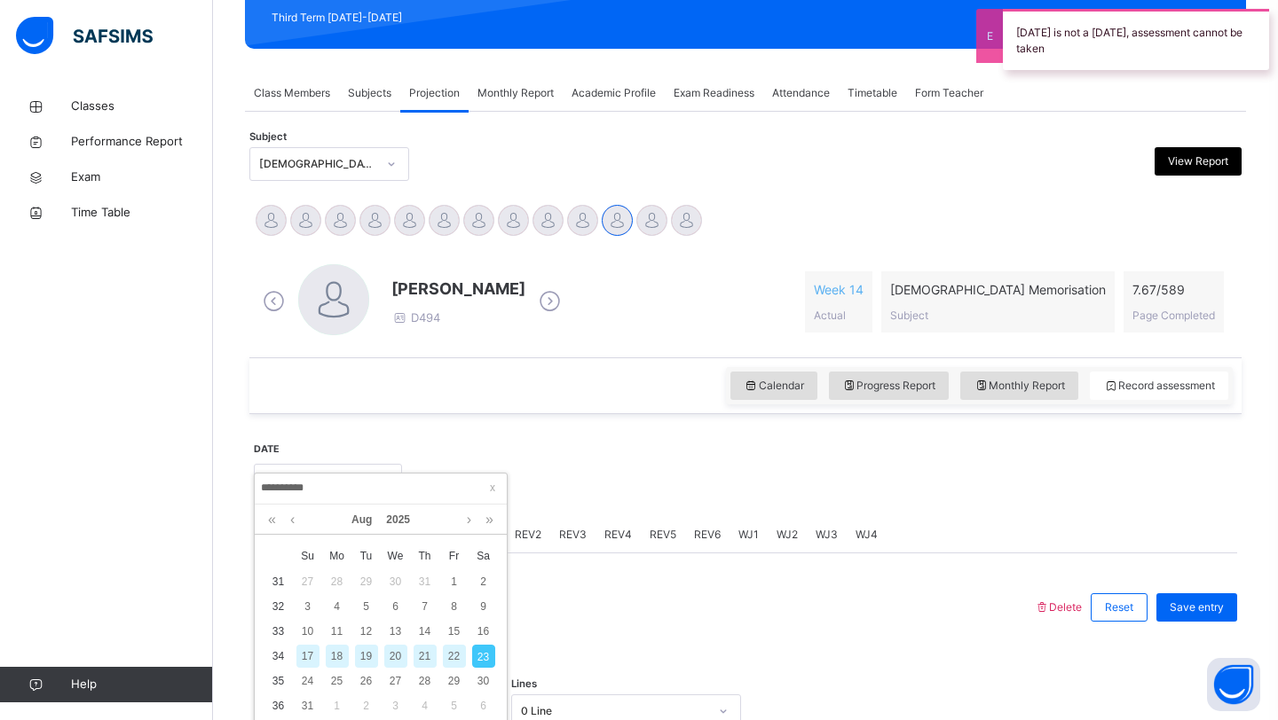
click at [446, 659] on div "22" at bounding box center [454, 656] width 23 height 23
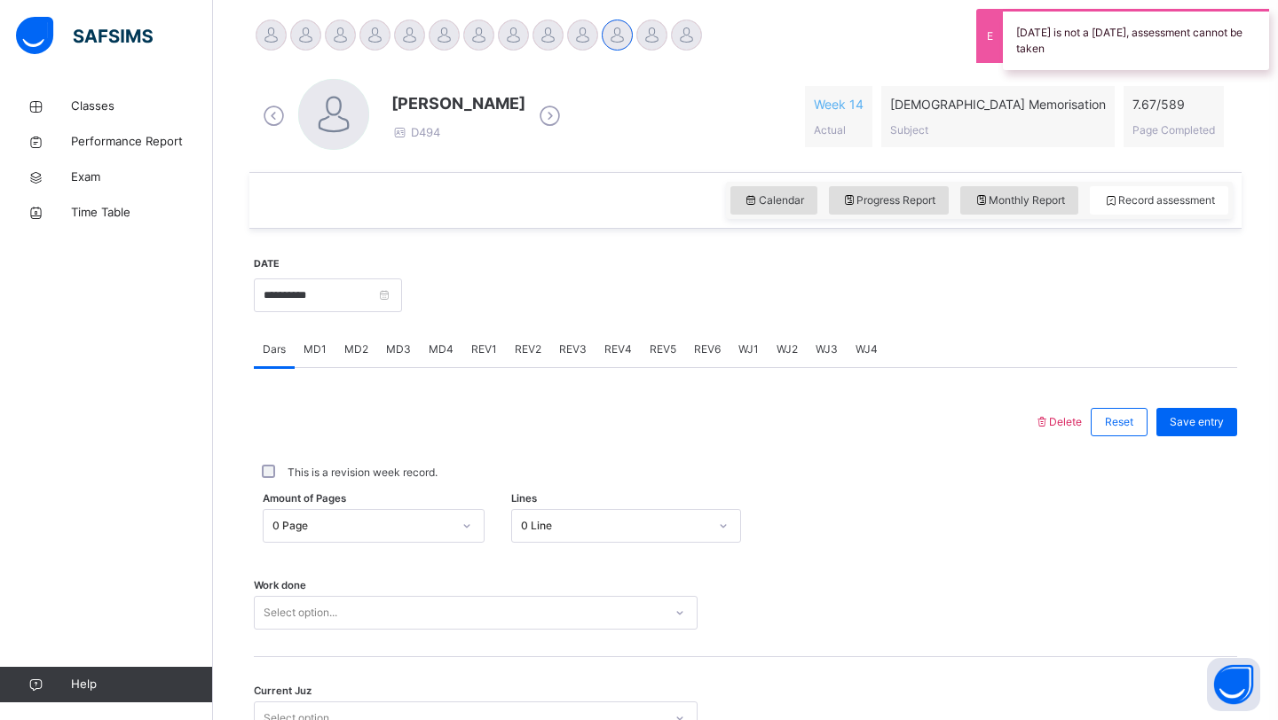
scroll to position [485, 0]
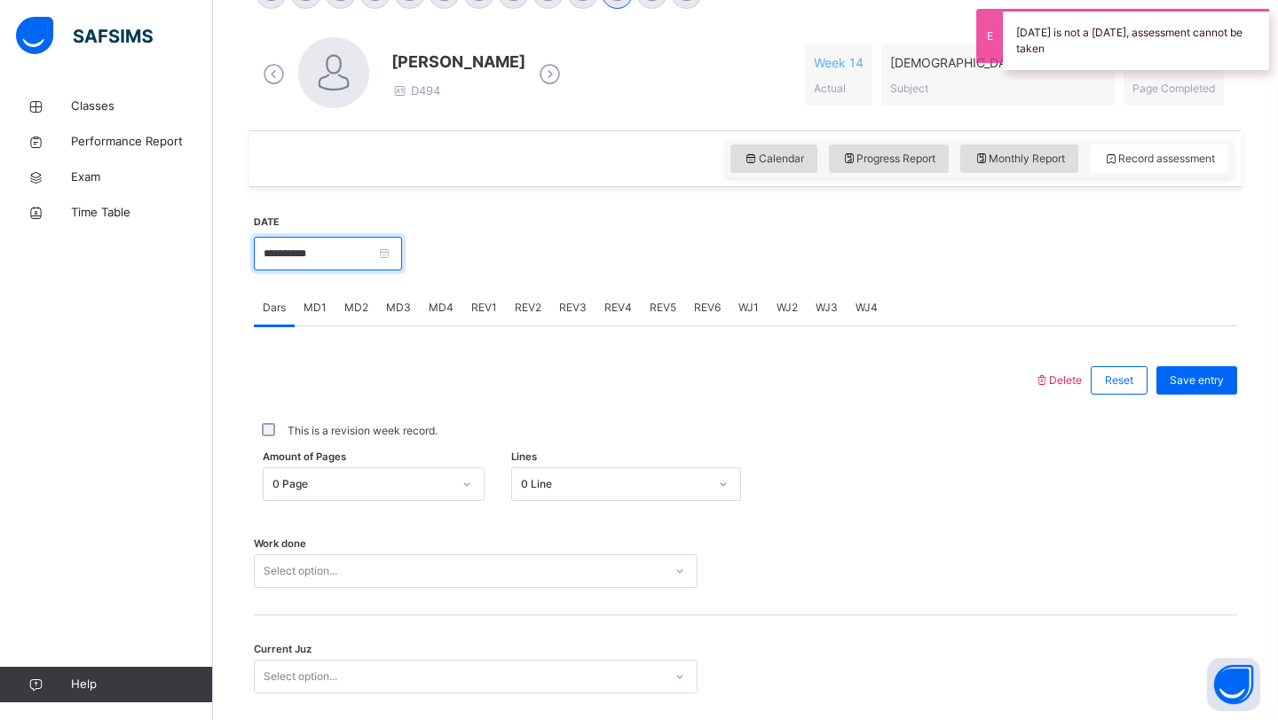
click at [350, 264] on input "**********" at bounding box center [328, 254] width 148 height 34
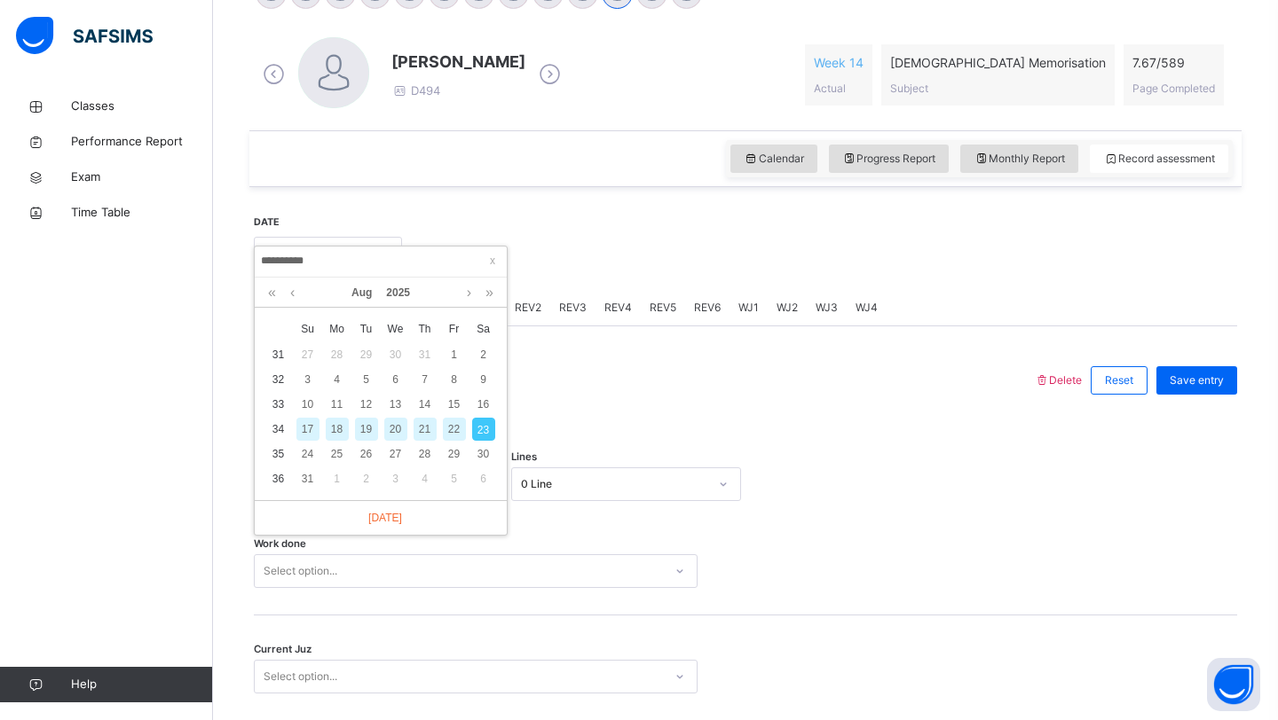
click at [422, 432] on div "21" at bounding box center [424, 429] width 23 height 23
type input "**********"
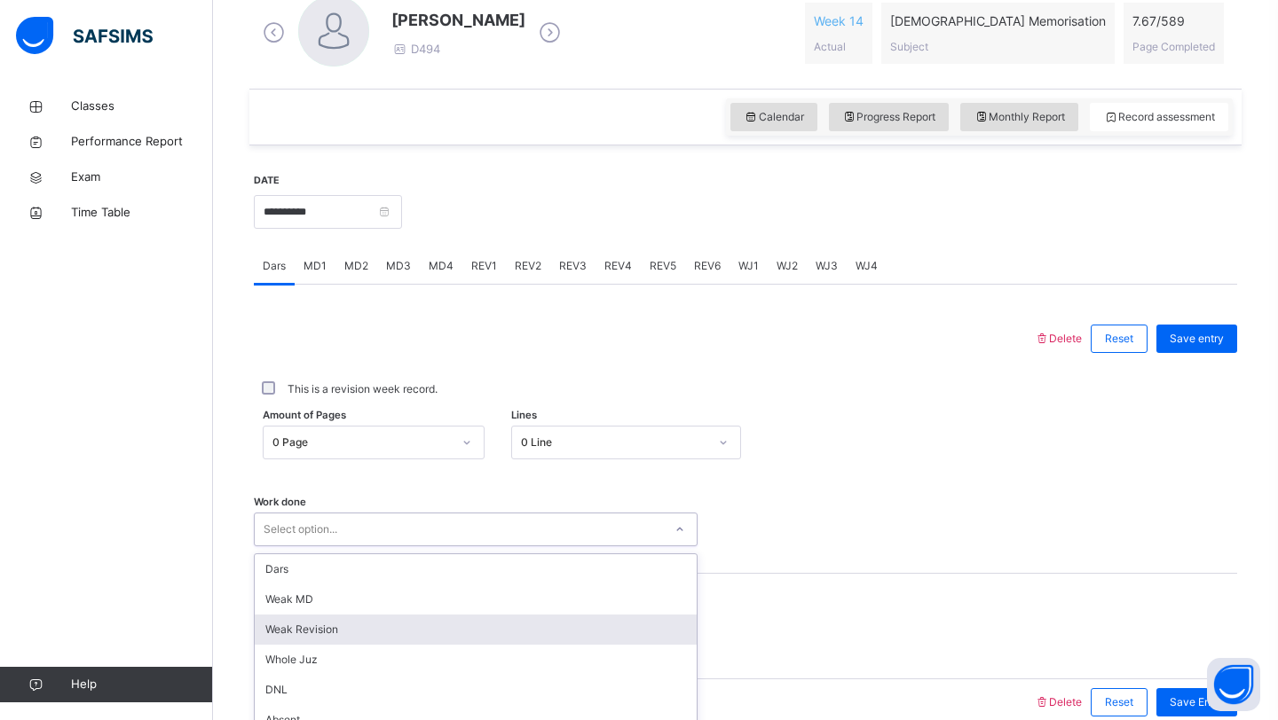
scroll to position [612, 0]
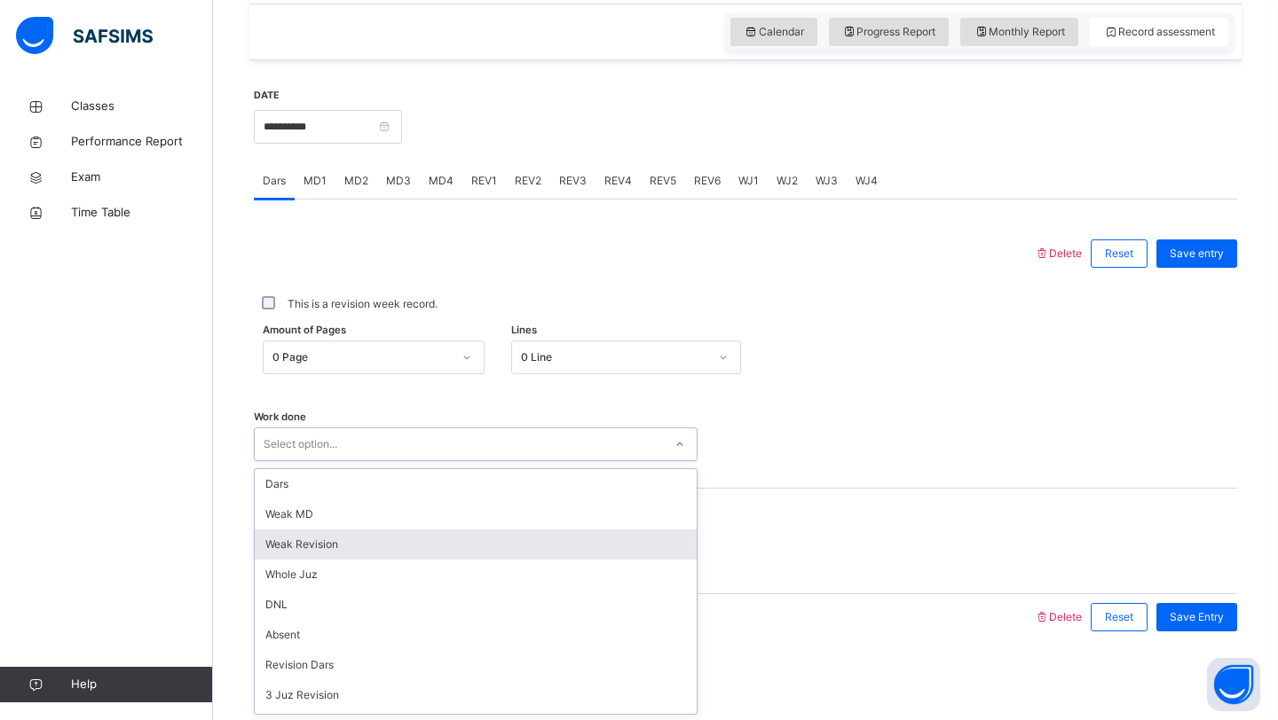
click at [586, 461] on div "option Weak Revision focused, 3 of 14. 14 results available. Use Up and Down to…" at bounding box center [476, 445] width 444 height 34
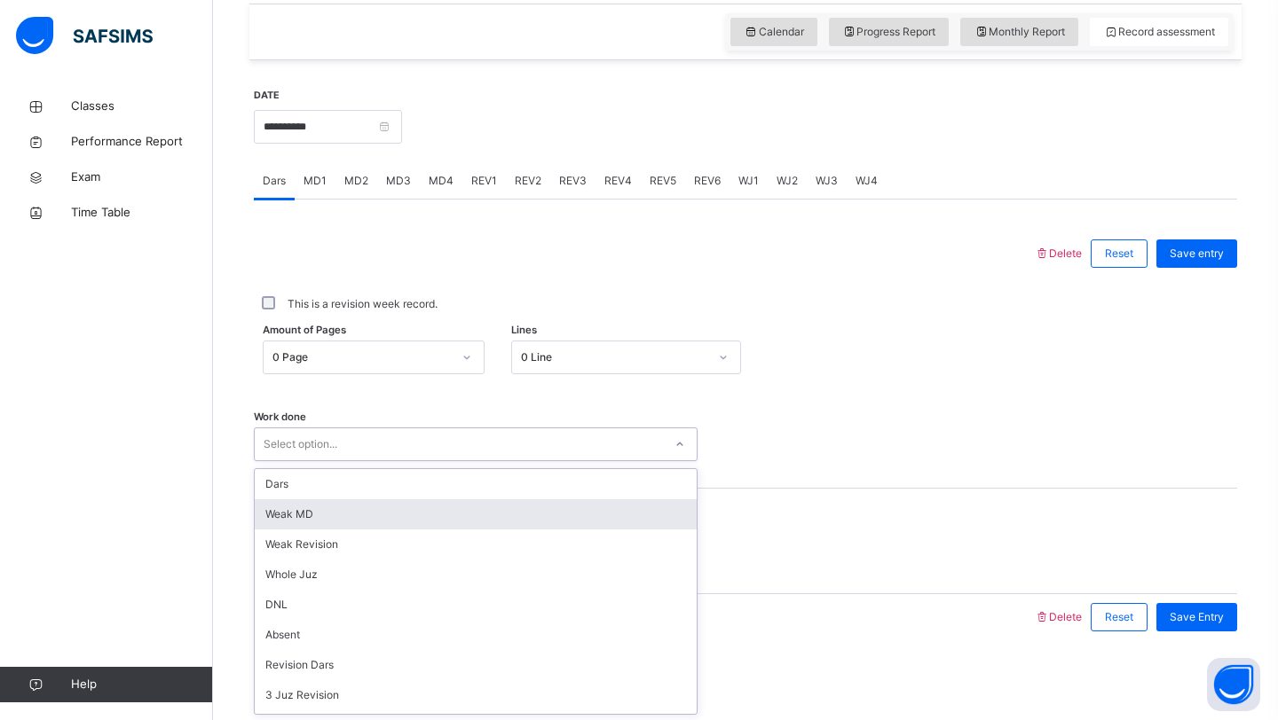
click at [567, 512] on div "Weak MD" at bounding box center [476, 515] width 442 height 30
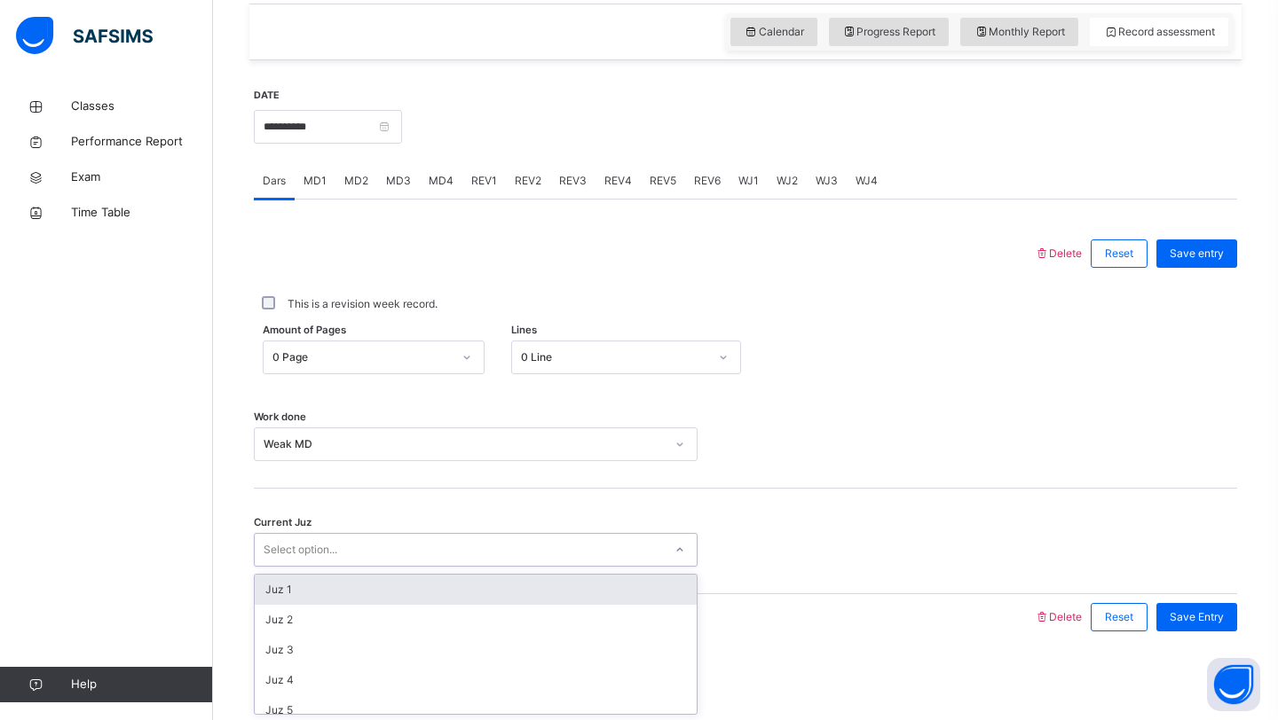
click at [539, 554] on div "Select option..." at bounding box center [459, 551] width 408 height 28
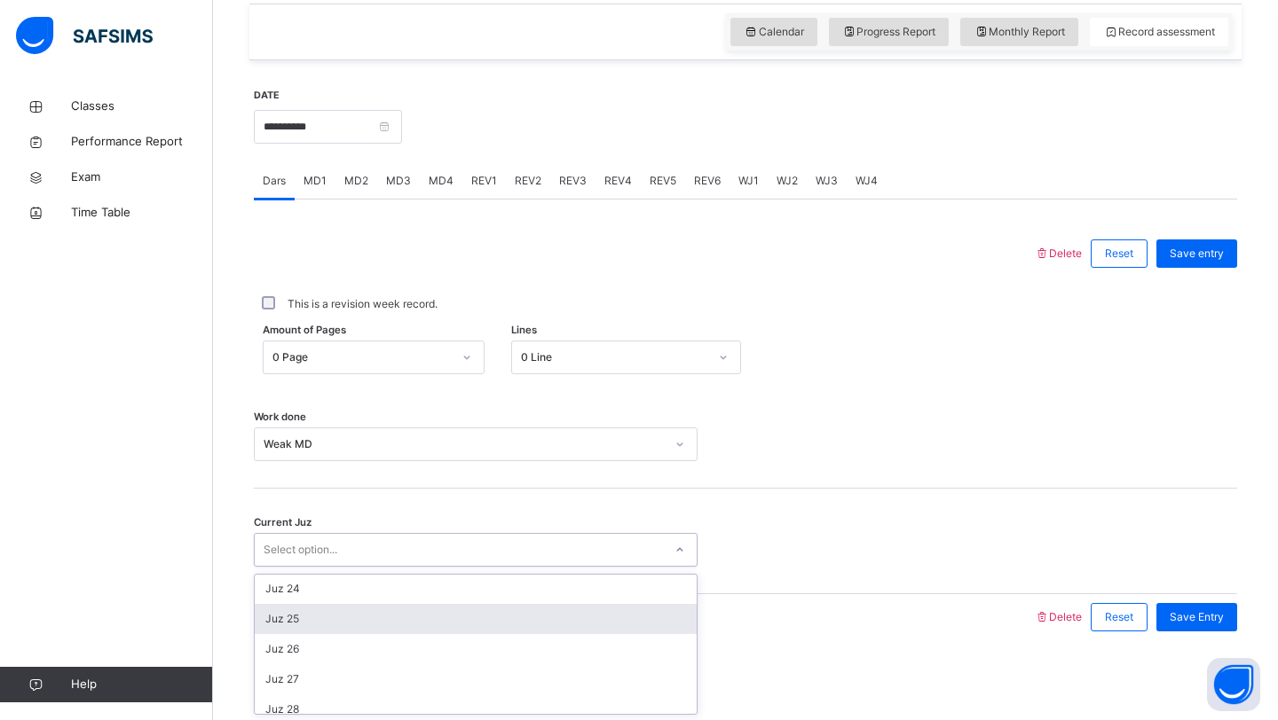
scroll to position [696, 0]
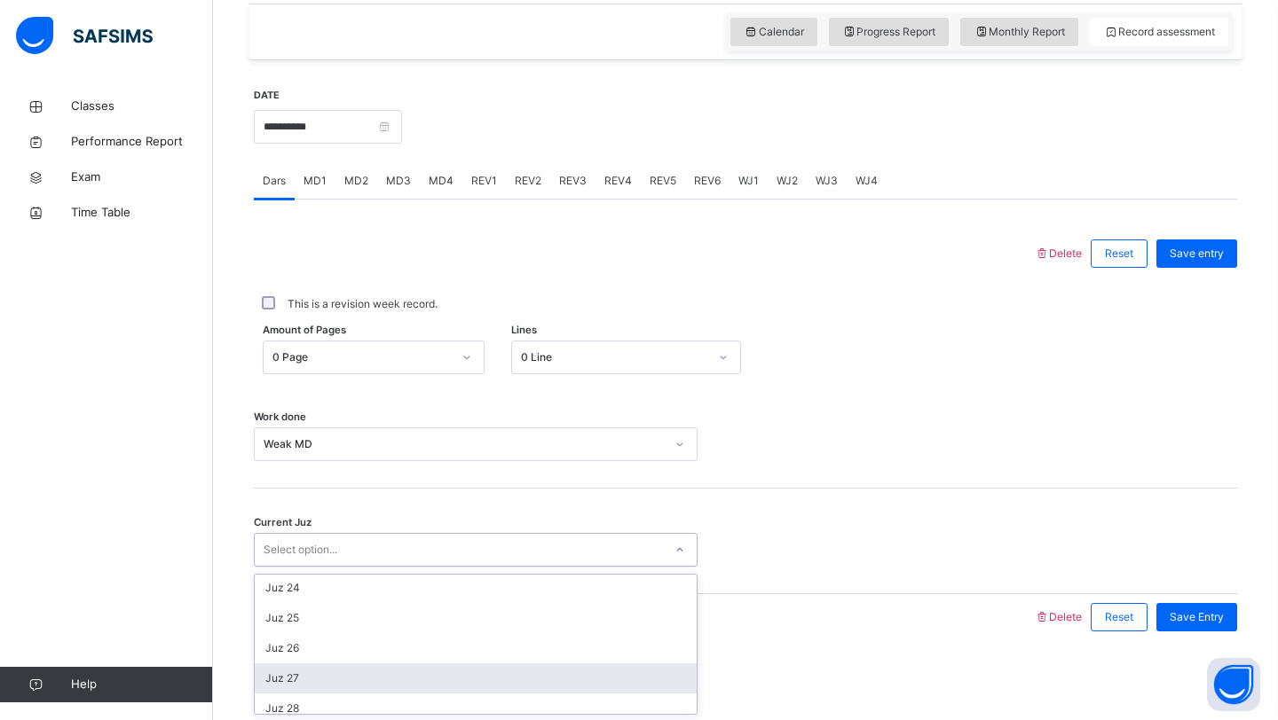
click at [436, 681] on div "Juz 27" at bounding box center [476, 679] width 442 height 30
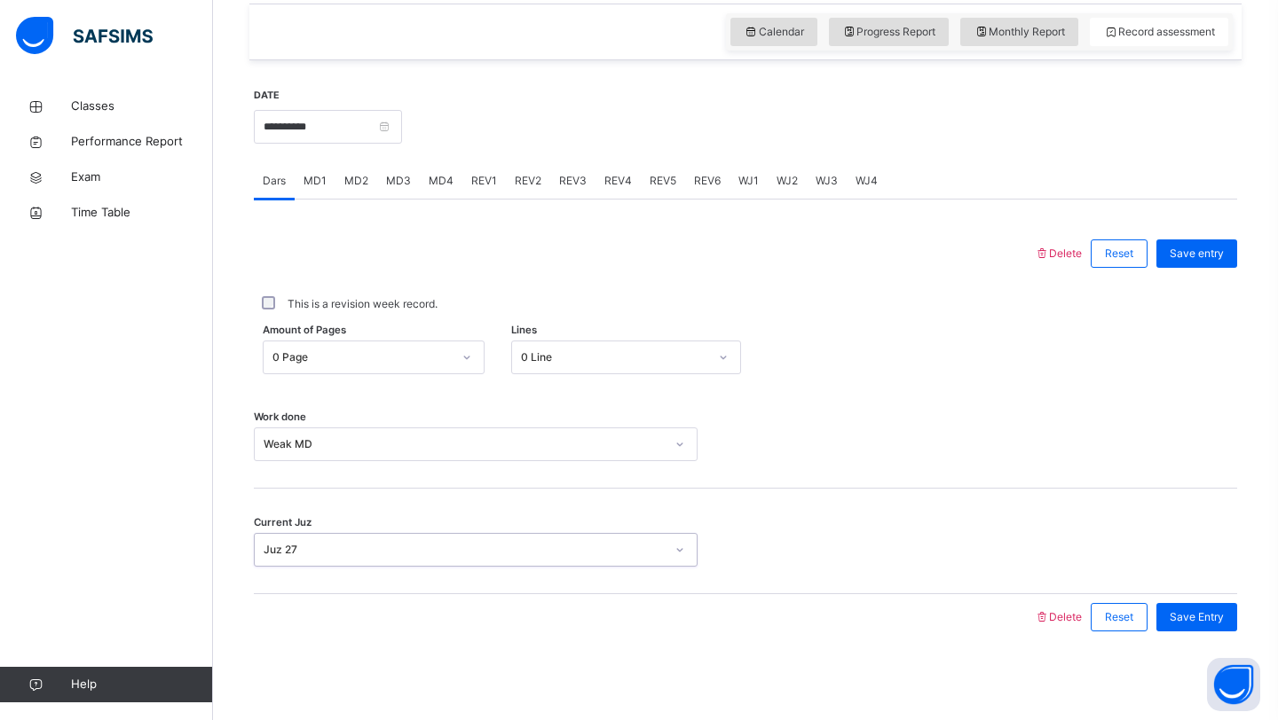
click at [1181, 629] on div "Save Entry" at bounding box center [1196, 617] width 81 height 28
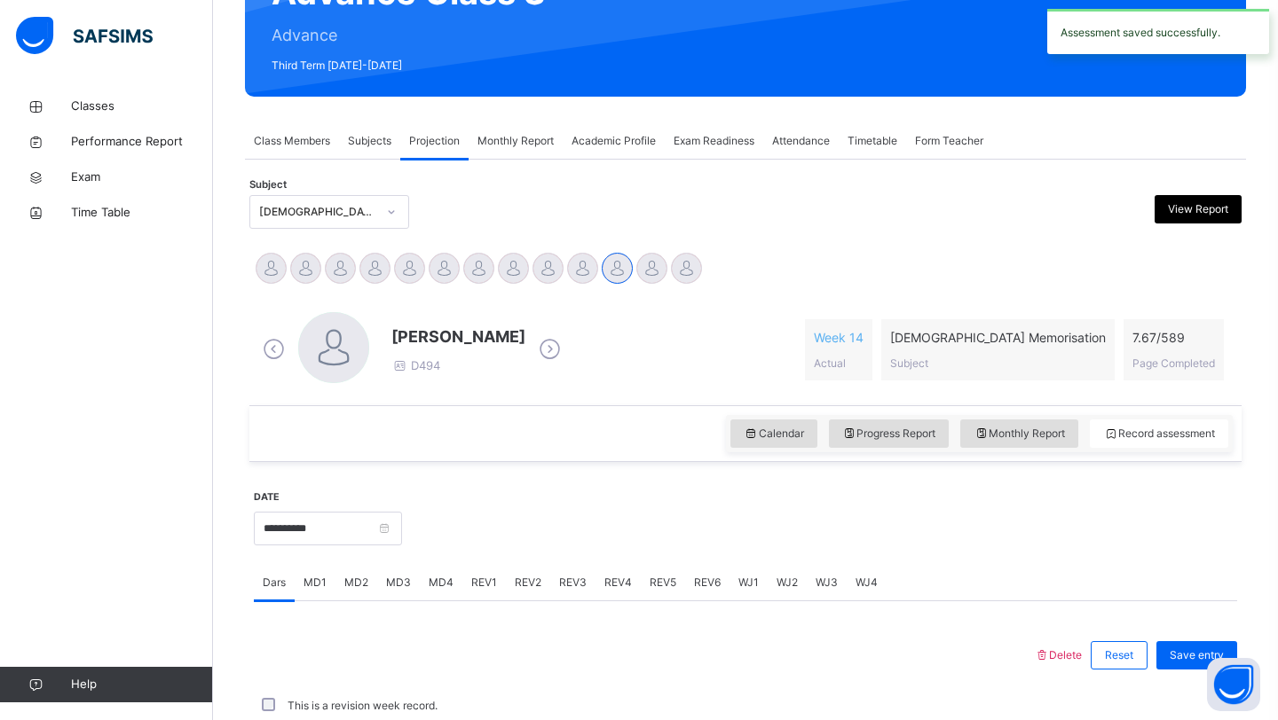
scroll to position [612, 0]
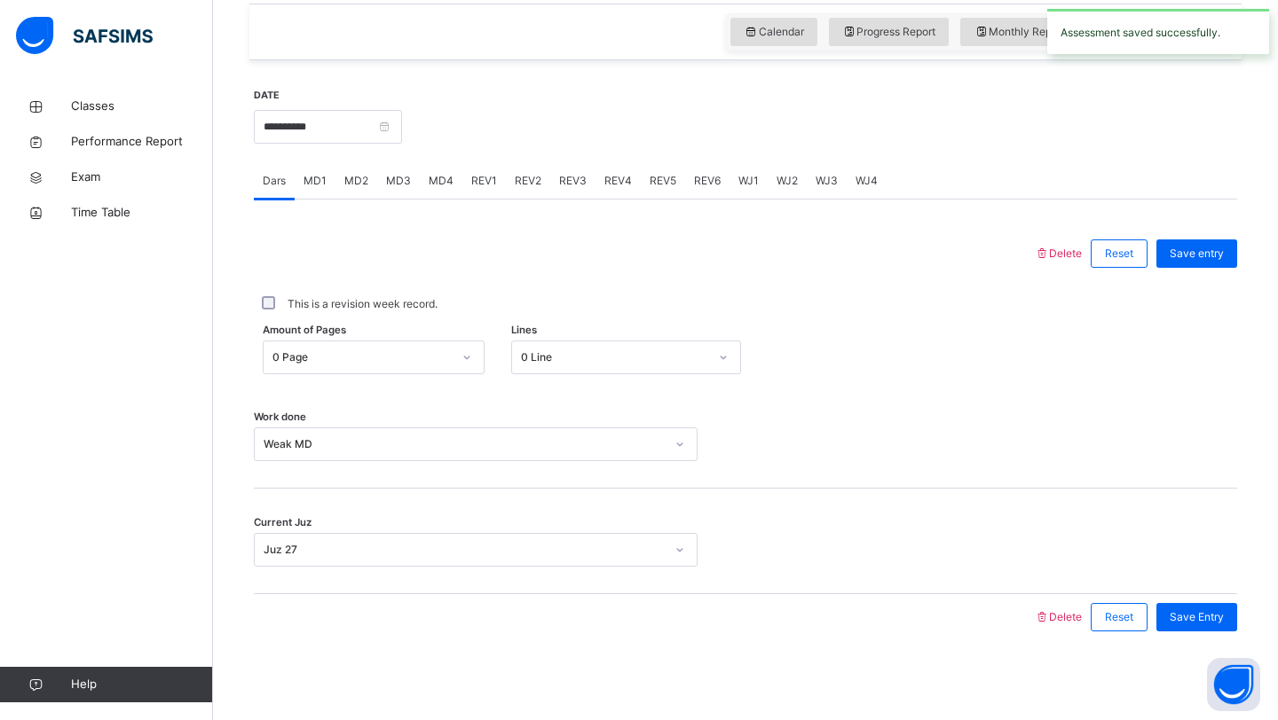
click at [432, 181] on span "MD4" at bounding box center [441, 181] width 25 height 16
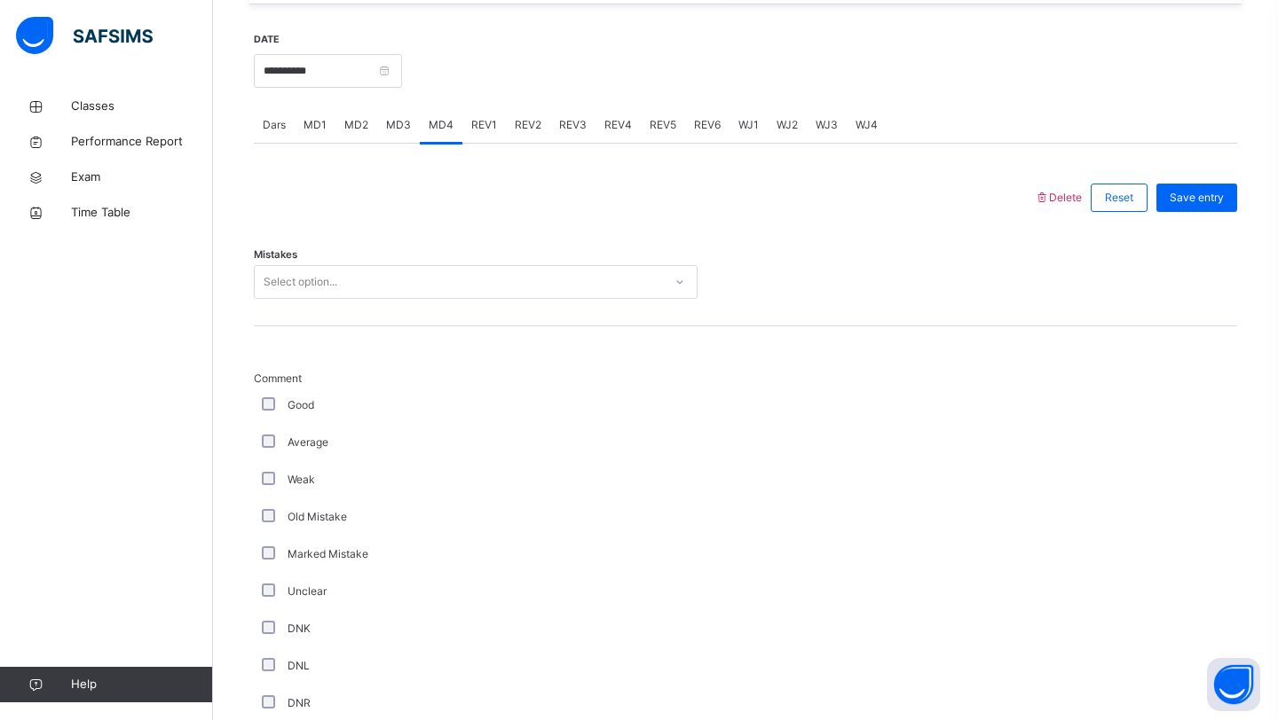
scroll to position [669, 0]
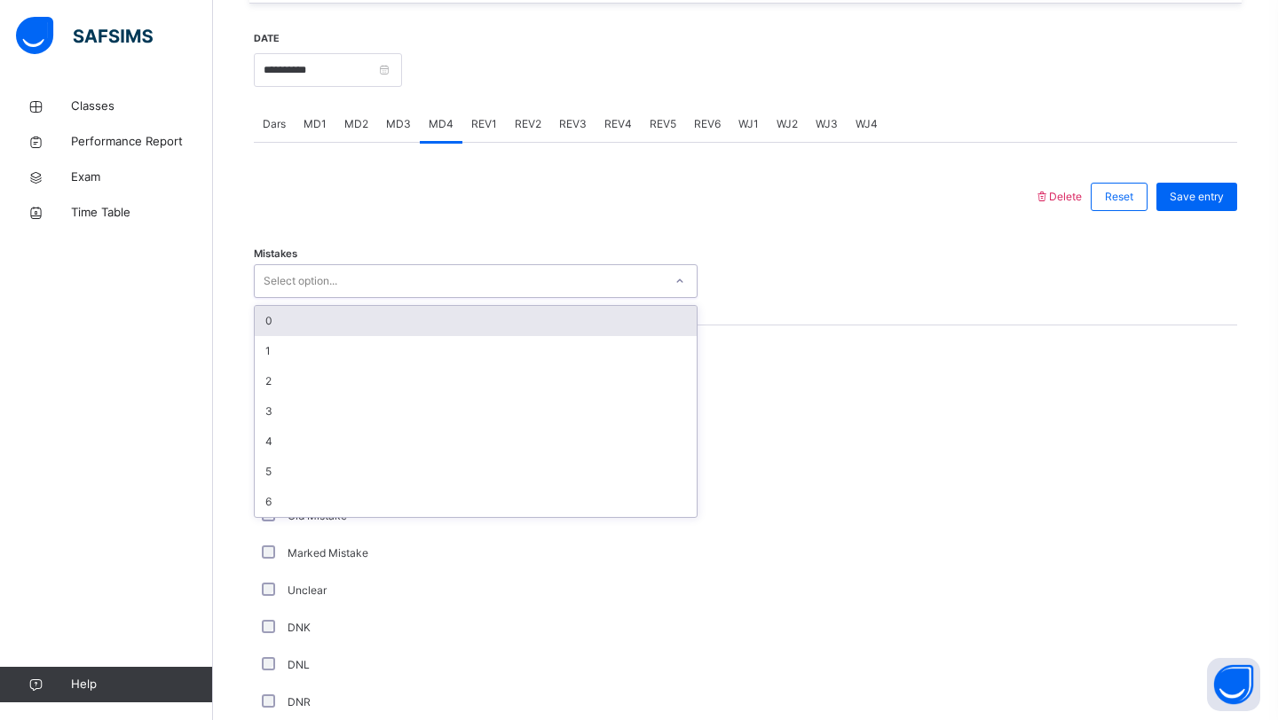
click at [346, 283] on div "Select option..." at bounding box center [459, 282] width 408 height 28
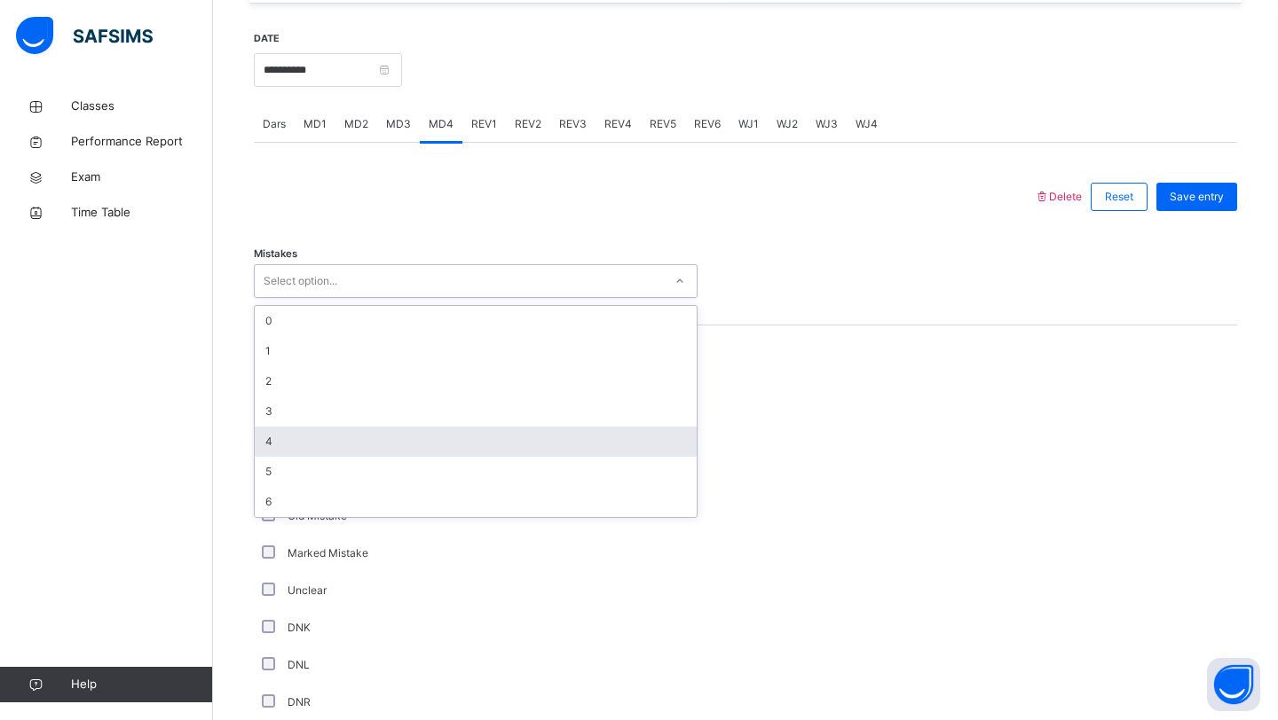
click at [295, 438] on div "4" at bounding box center [476, 442] width 442 height 30
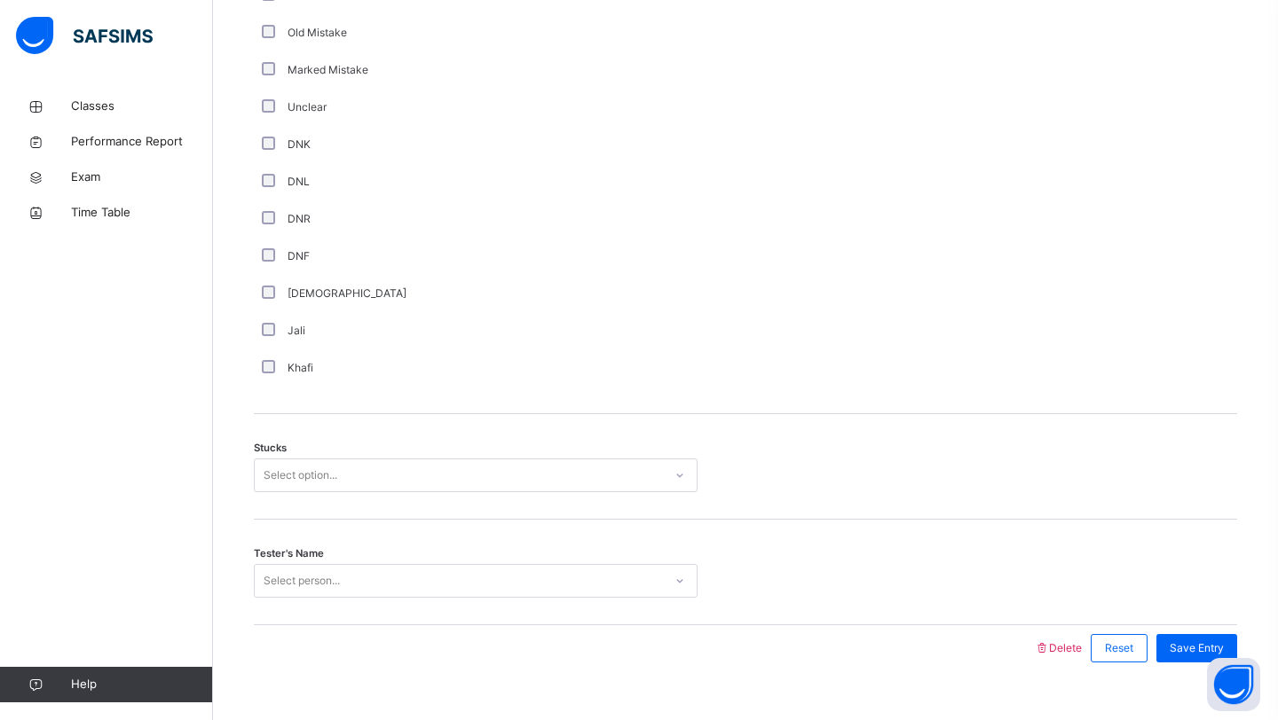
scroll to position [1184, 0]
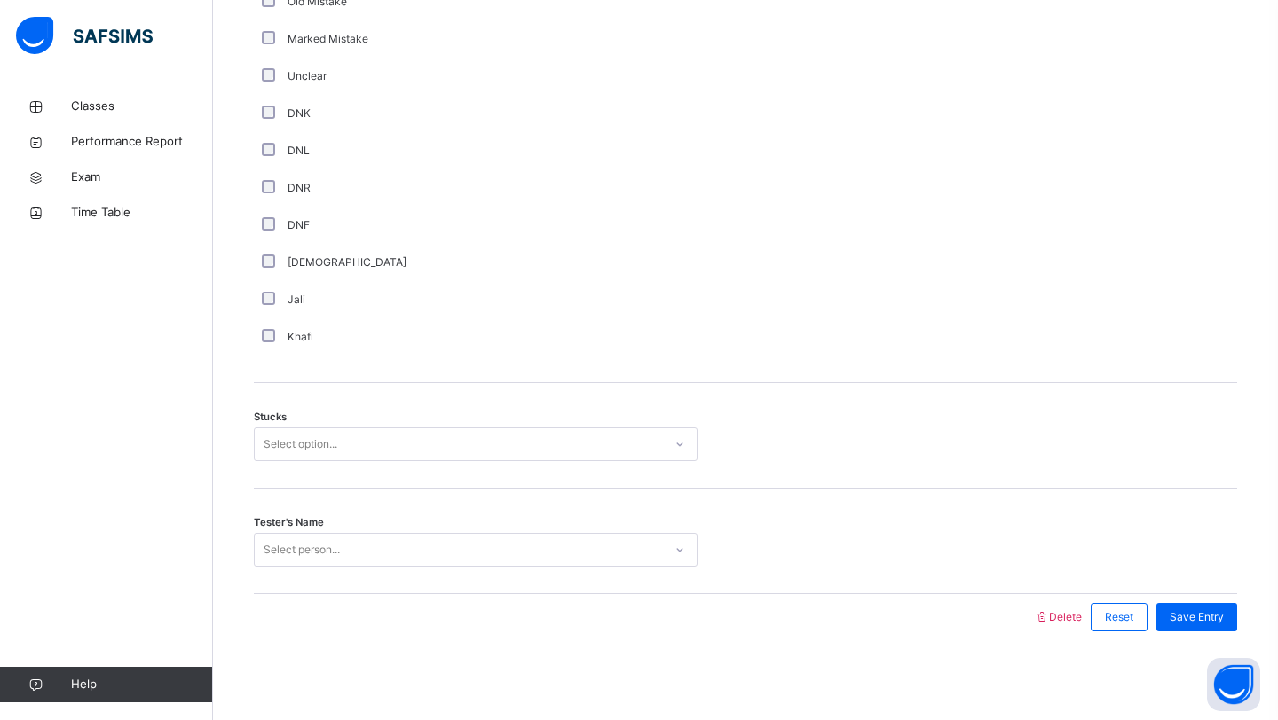
click at [369, 441] on div "Select option..." at bounding box center [459, 445] width 408 height 28
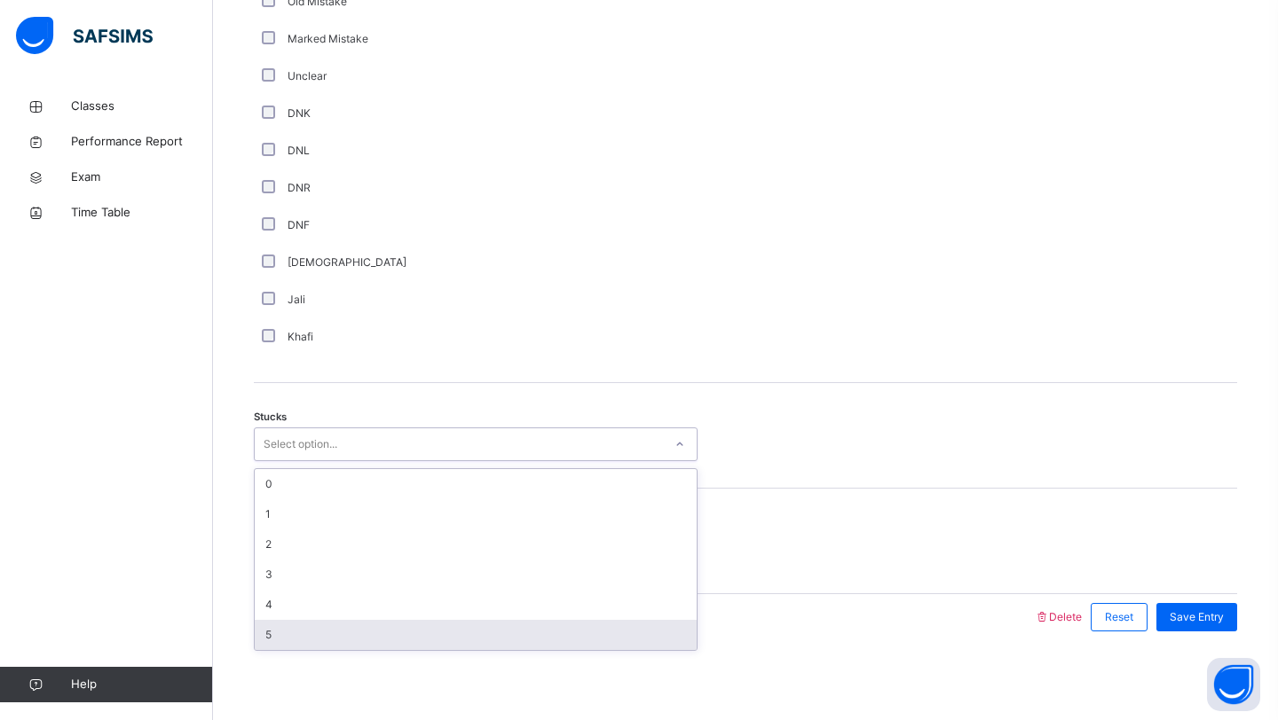
click at [319, 628] on div "5" at bounding box center [476, 635] width 442 height 30
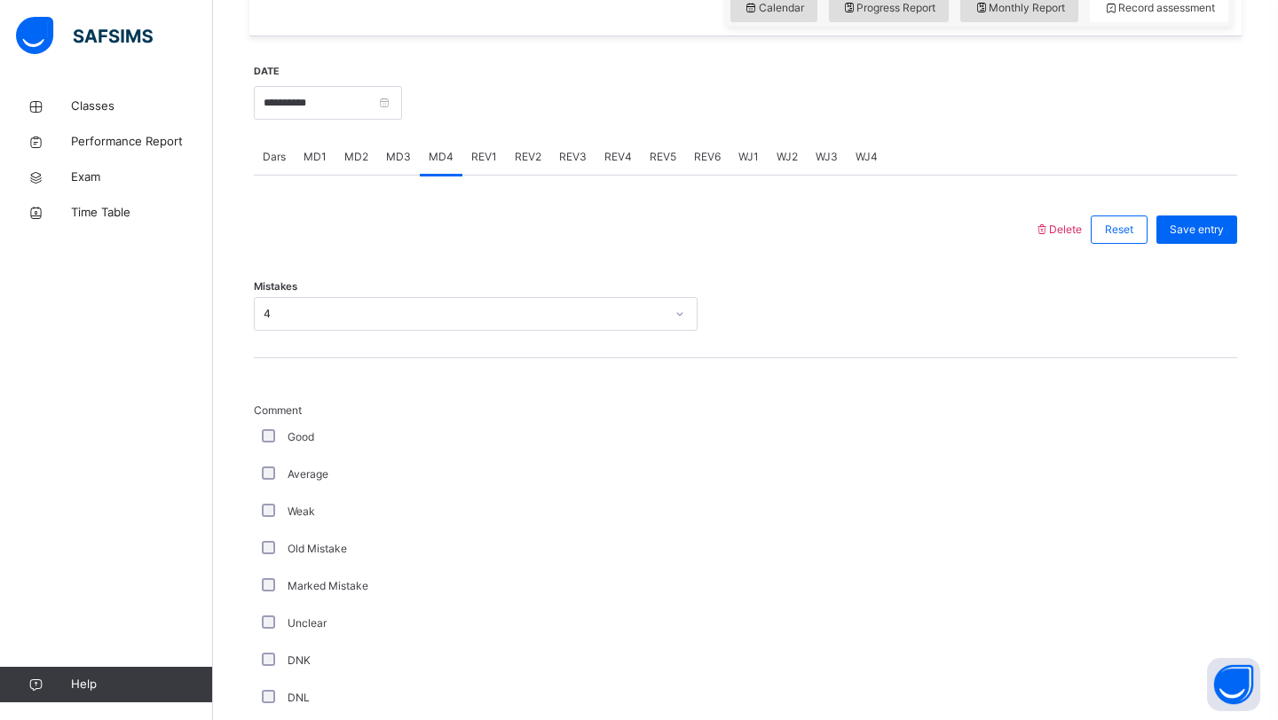
scroll to position [634, 0]
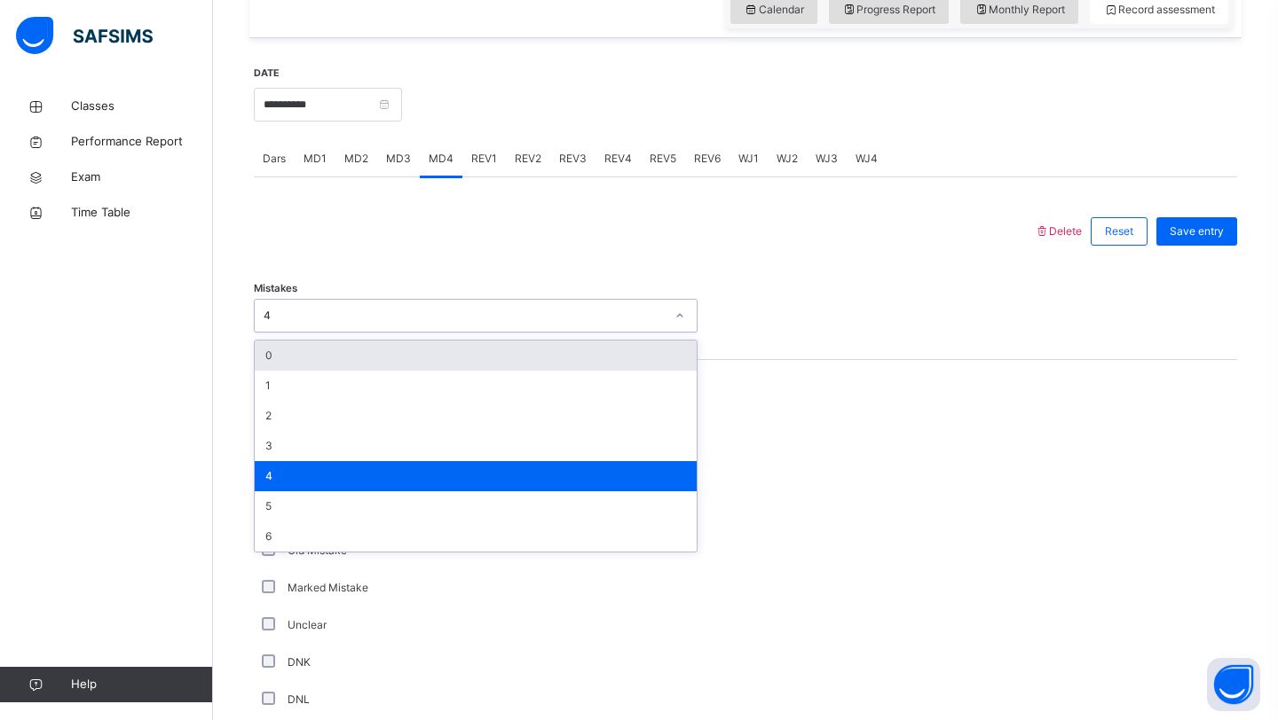
click at [347, 317] on div "4" at bounding box center [464, 316] width 401 height 16
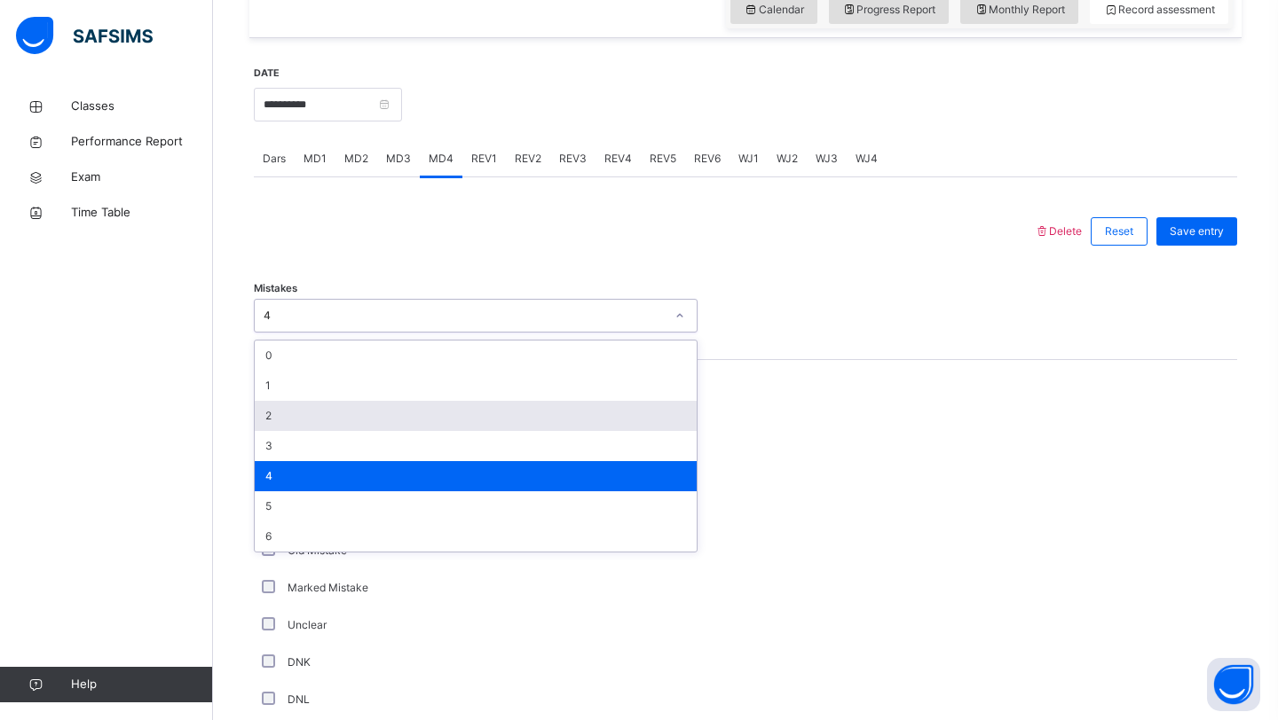
click at [289, 425] on div "2" at bounding box center [476, 416] width 442 height 30
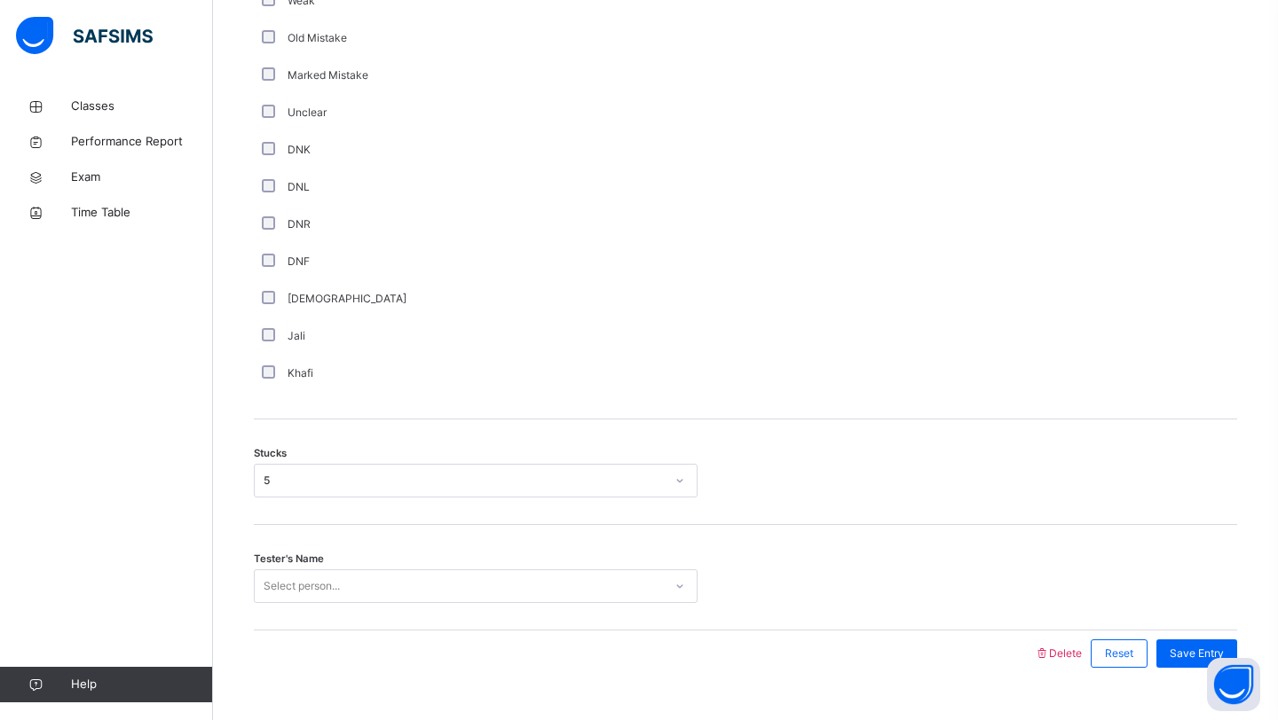
scroll to position [1184, 0]
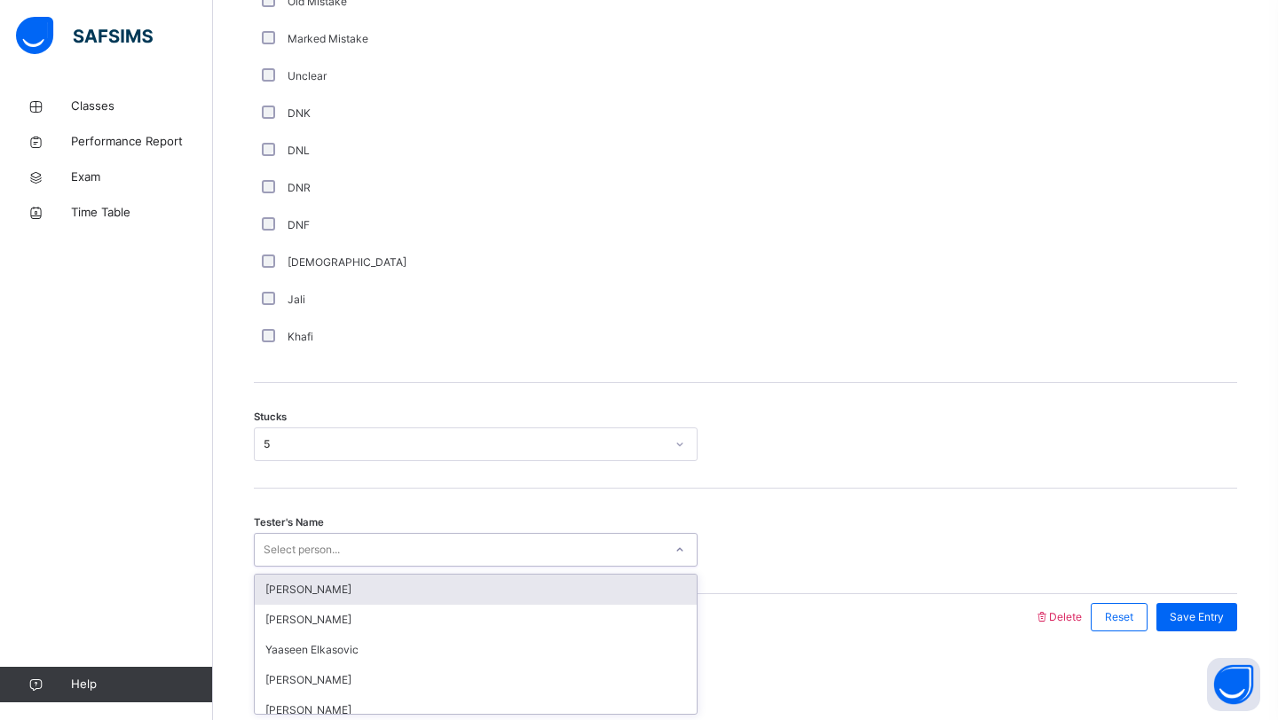
click at [327, 566] on div "Select person..." at bounding box center [476, 550] width 444 height 34
type input "*****"
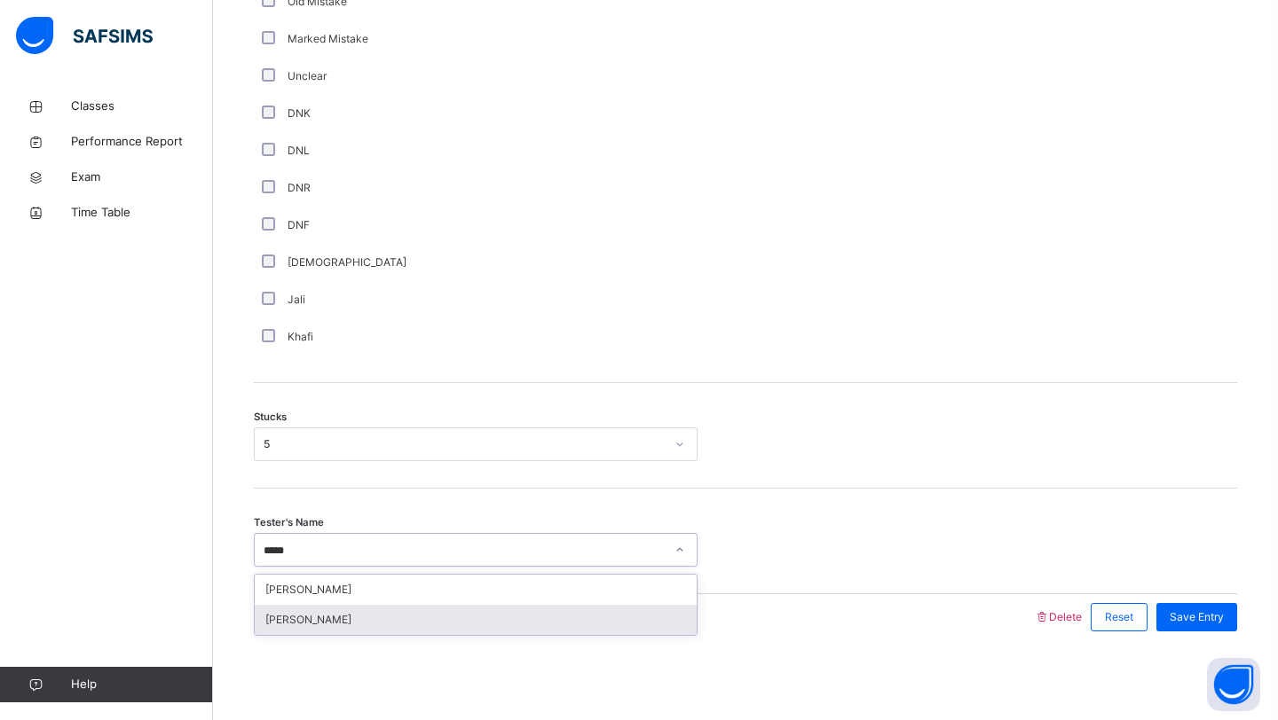
click at [409, 617] on div "[PERSON_NAME]" at bounding box center [476, 620] width 442 height 30
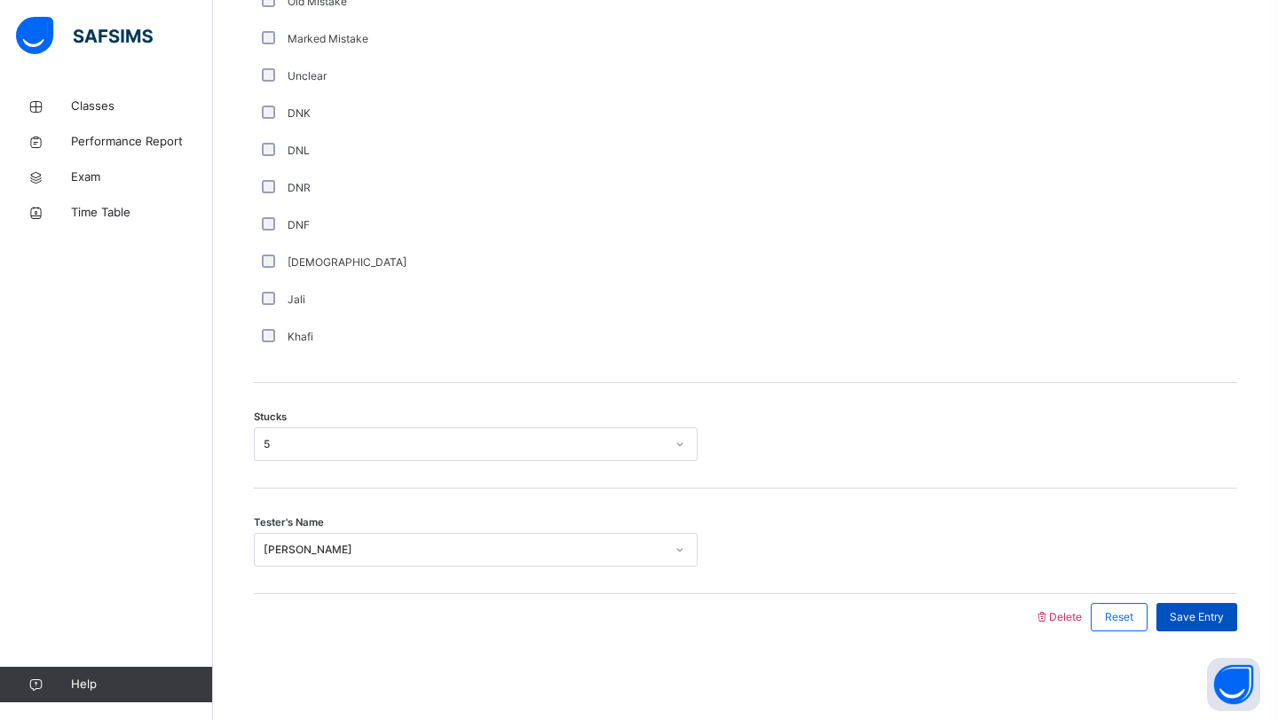
click at [1221, 614] on span "Save Entry" at bounding box center [1196, 618] width 54 height 16
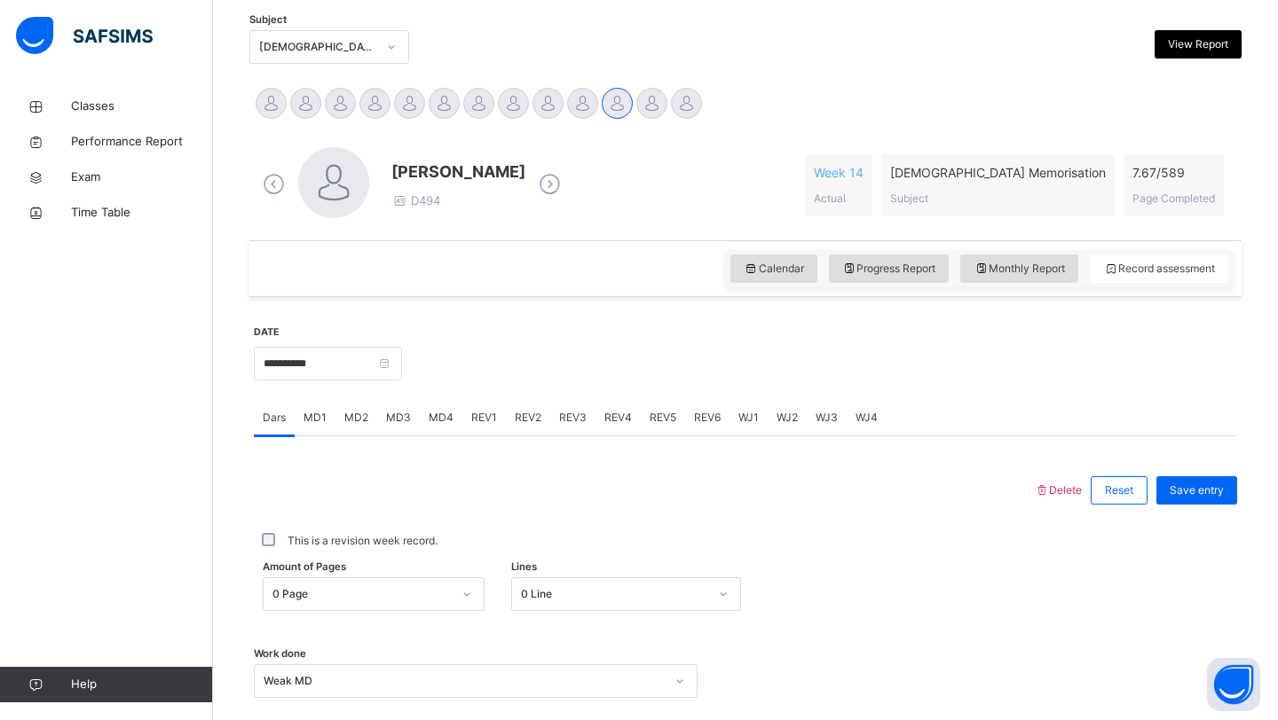
scroll to position [364, 0]
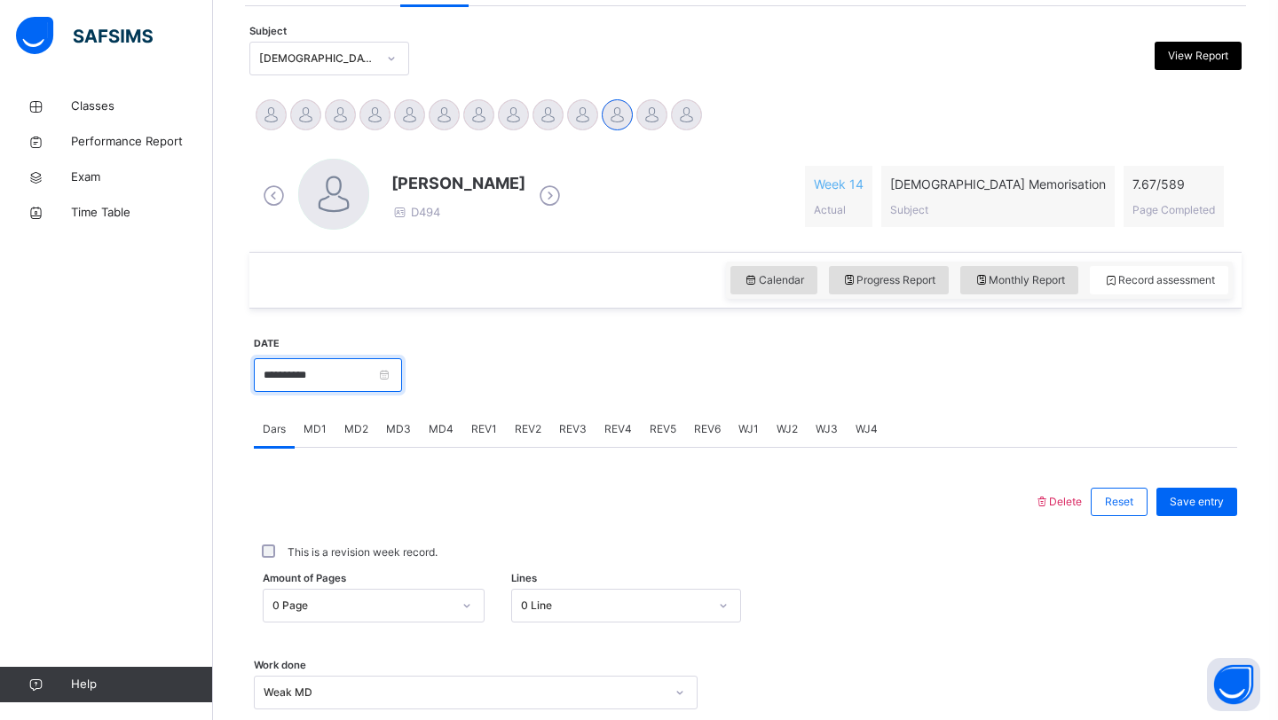
click at [318, 387] on input "**********" at bounding box center [328, 375] width 148 height 34
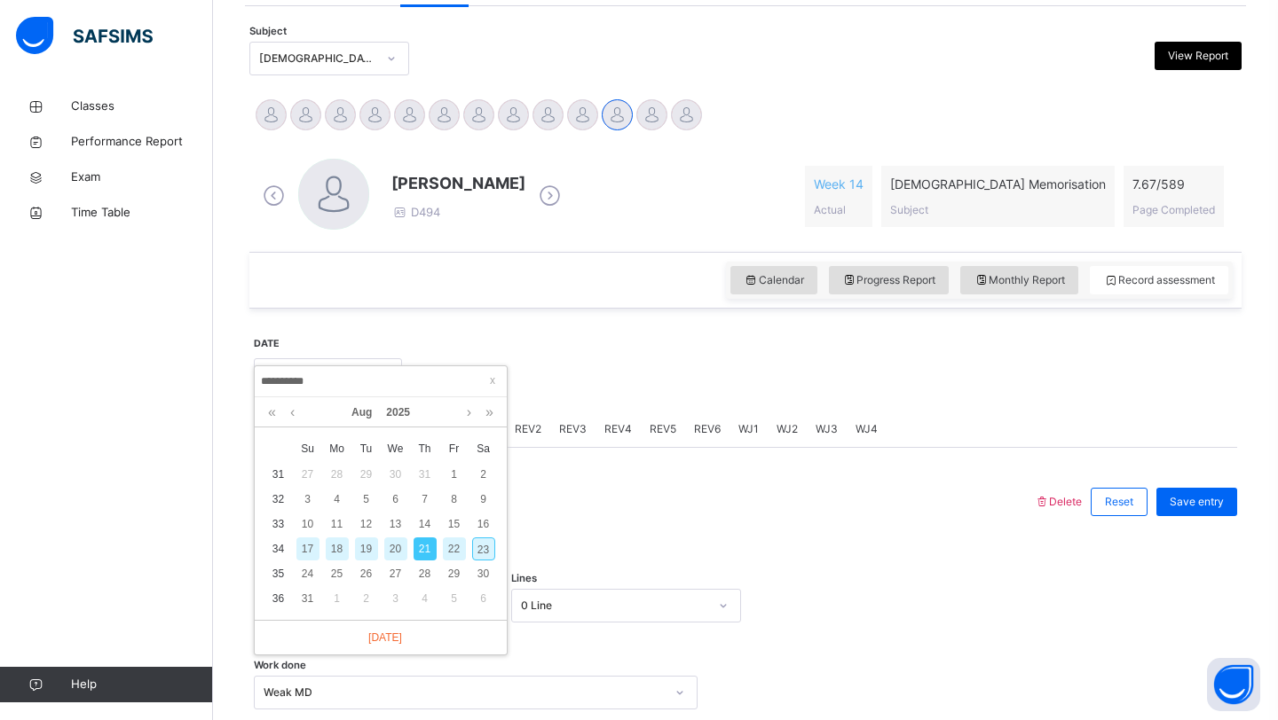
click at [359, 557] on div "19" at bounding box center [366, 549] width 23 height 23
type input "**********"
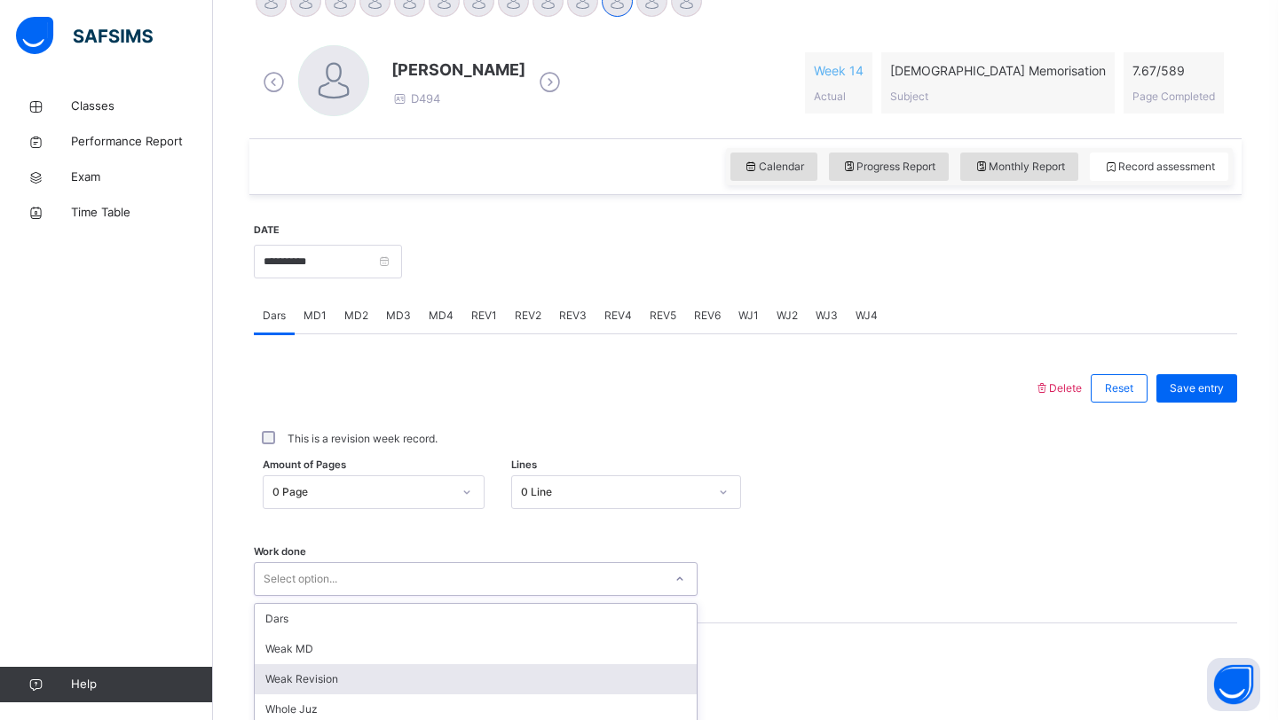
scroll to position [612, 0]
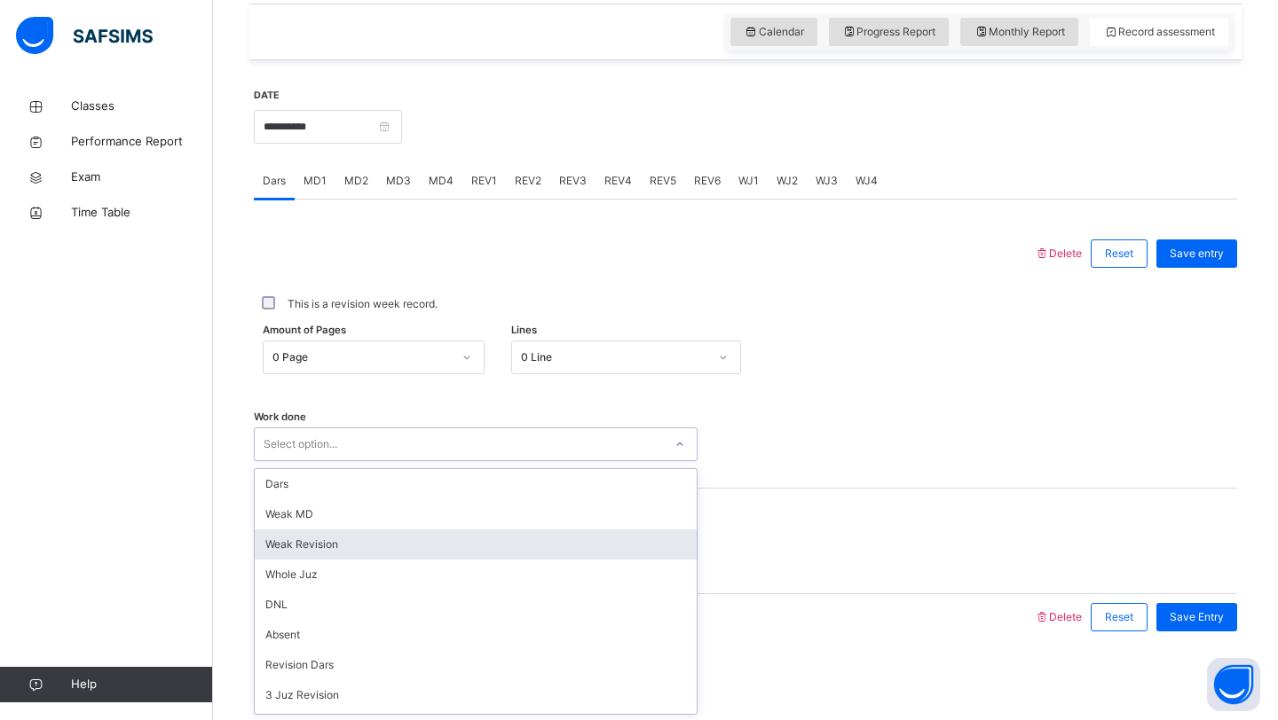
click at [595, 461] on div "option Weak Revision focused, 3 of 14. 14 results available. Use Up and Down to…" at bounding box center [476, 445] width 444 height 34
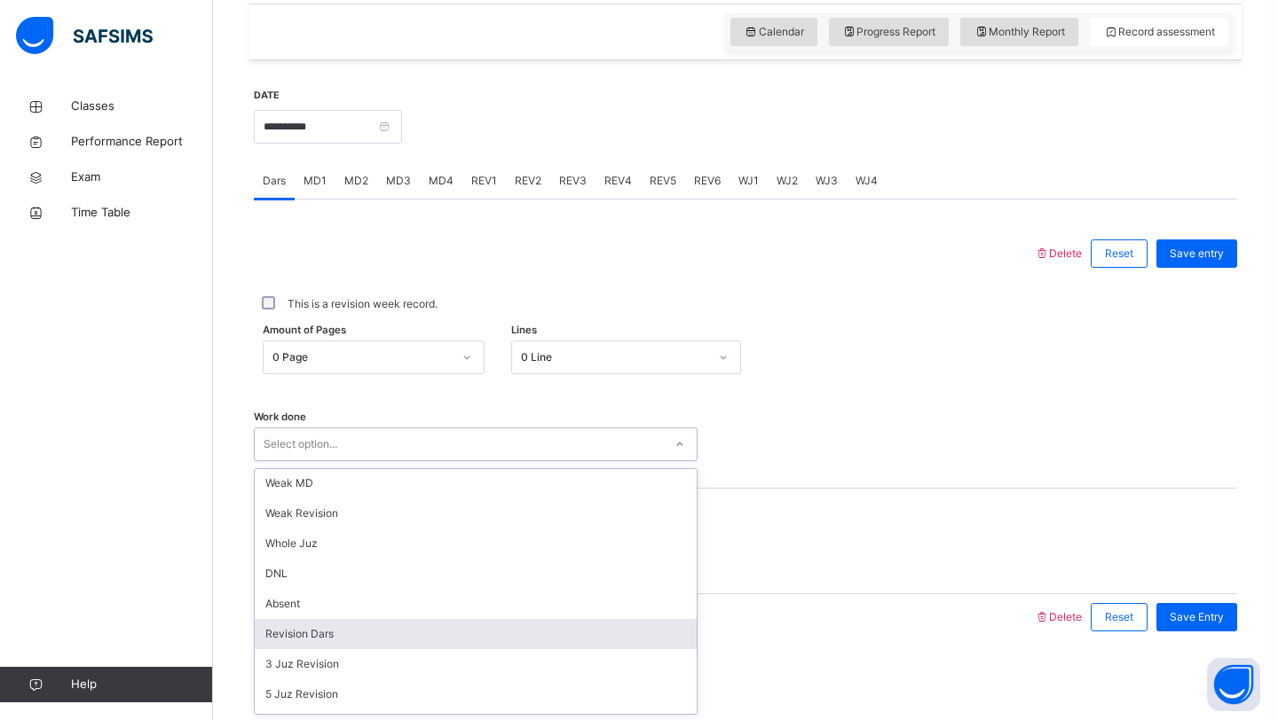
scroll to position [35, 0]
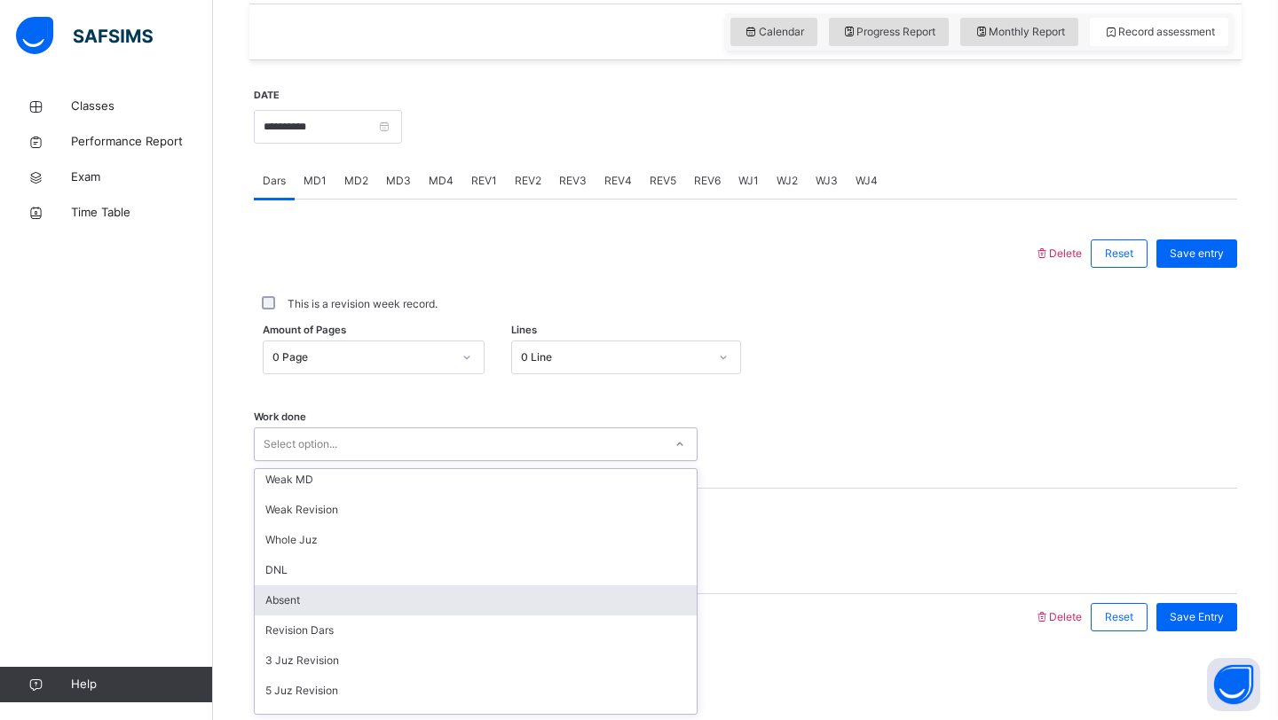
click at [487, 599] on div "Absent" at bounding box center [476, 601] width 442 height 30
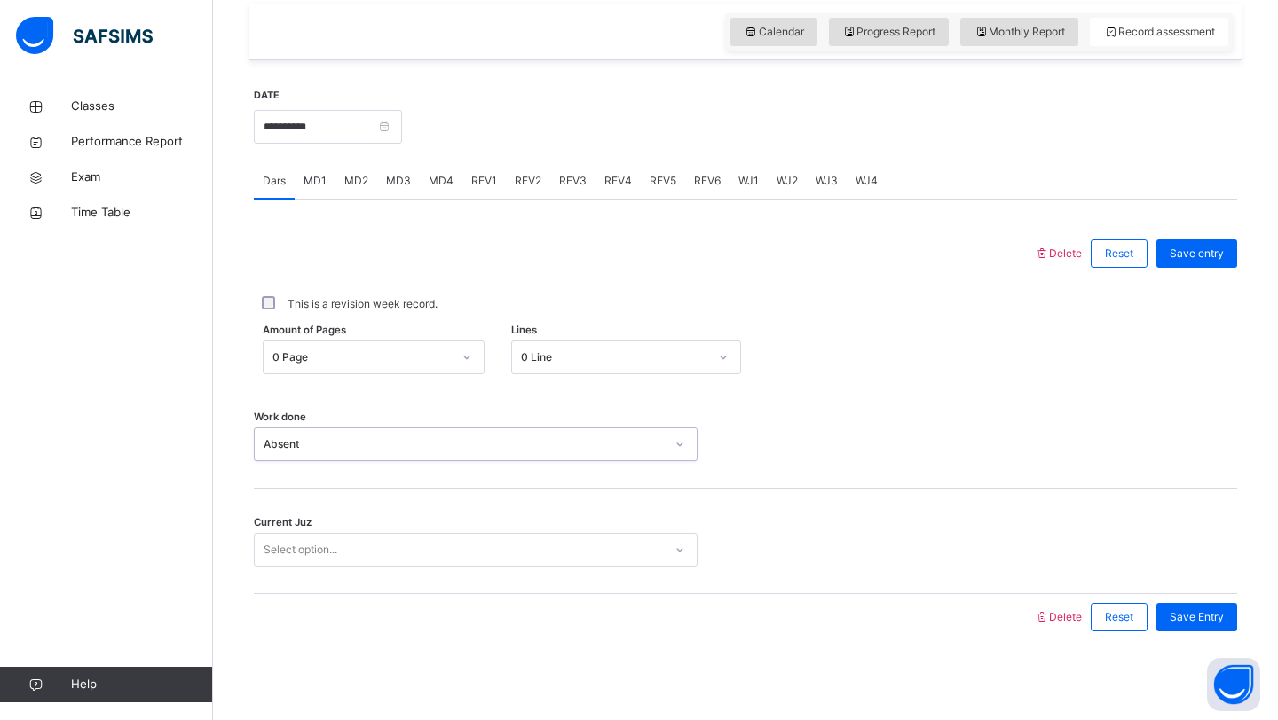
click at [488, 439] on div "Absent" at bounding box center [464, 445] width 401 height 16
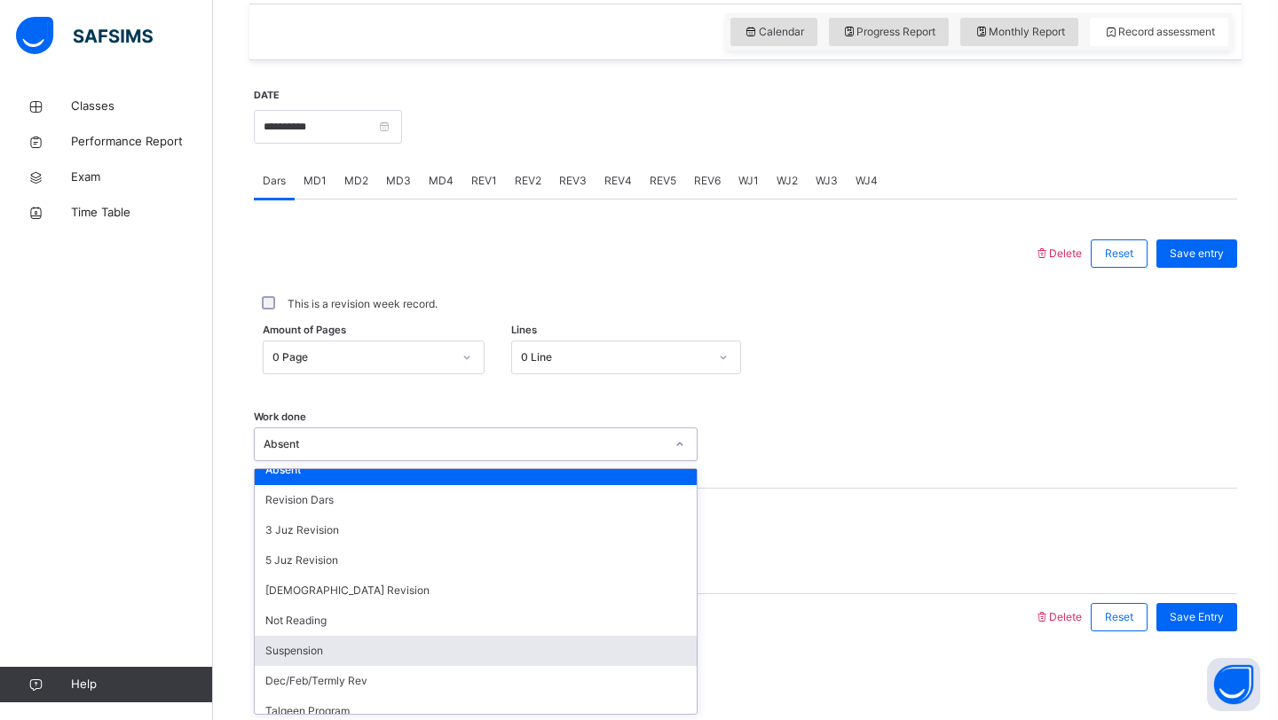
scroll to position [177, 0]
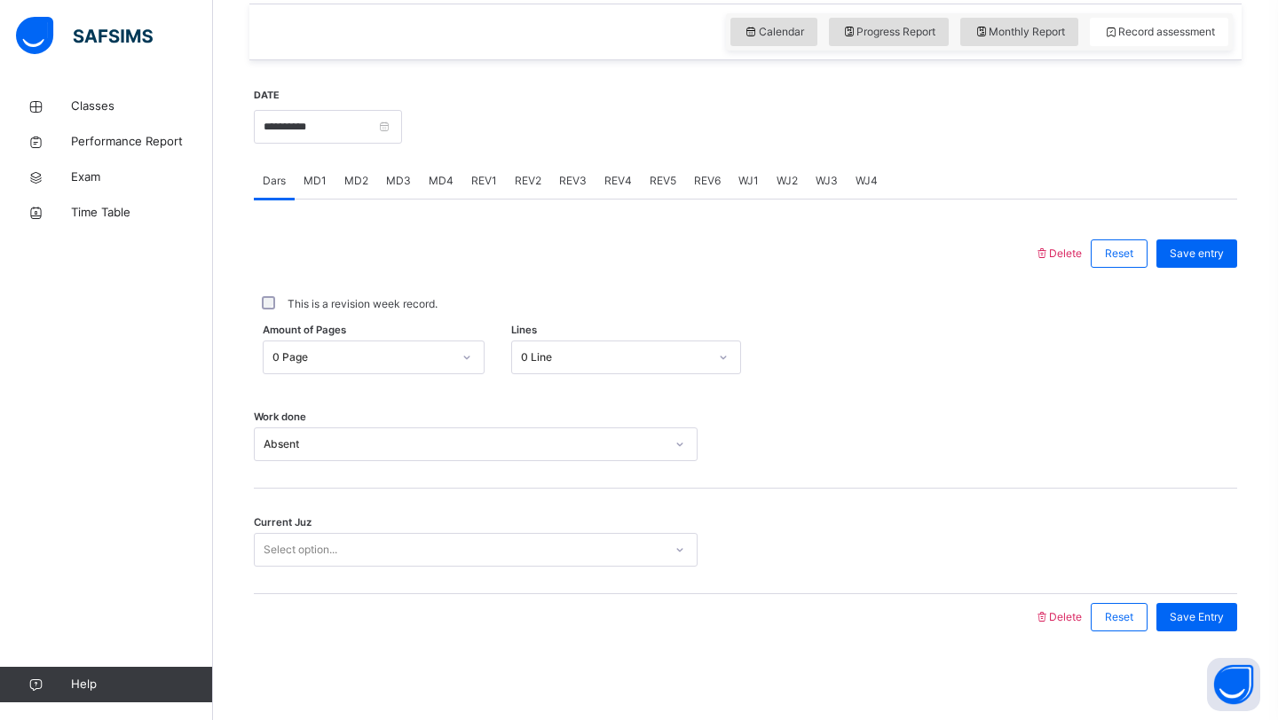
click at [923, 475] on div "Work done Absent" at bounding box center [745, 436] width 983 height 106
click at [491, 555] on div "Select option..." at bounding box center [459, 551] width 408 height 28
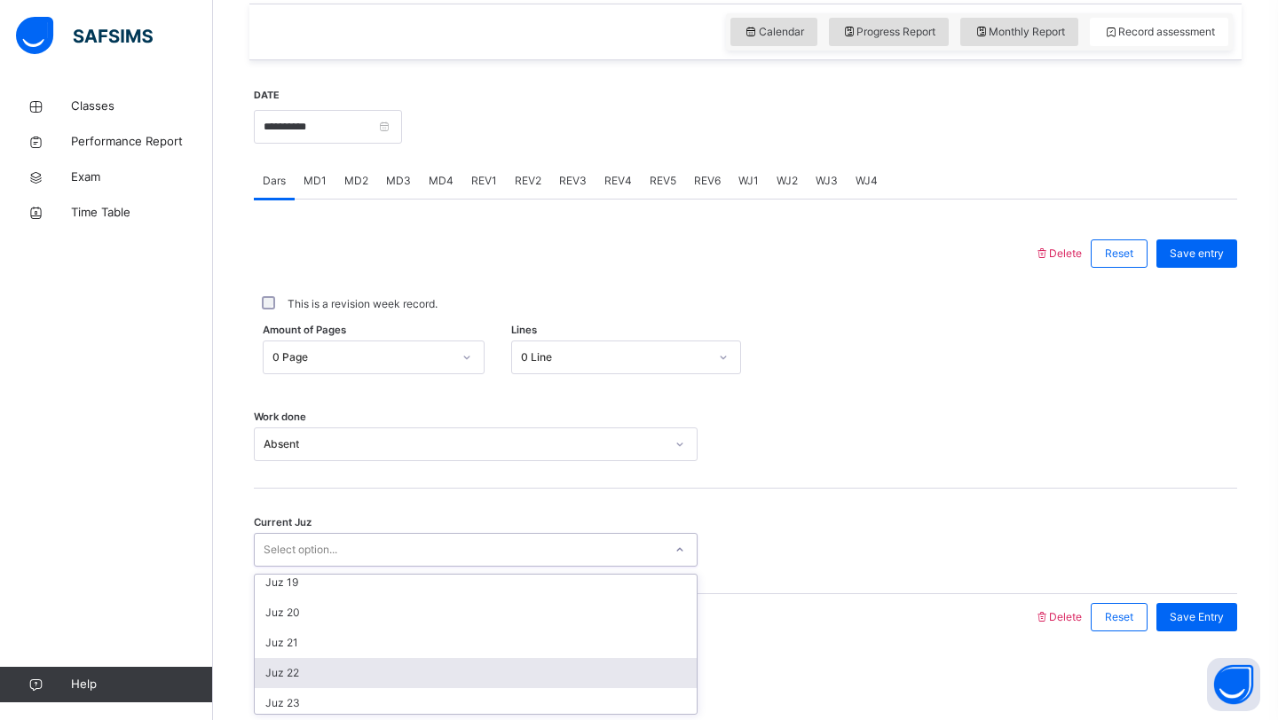
scroll to position [766, 0]
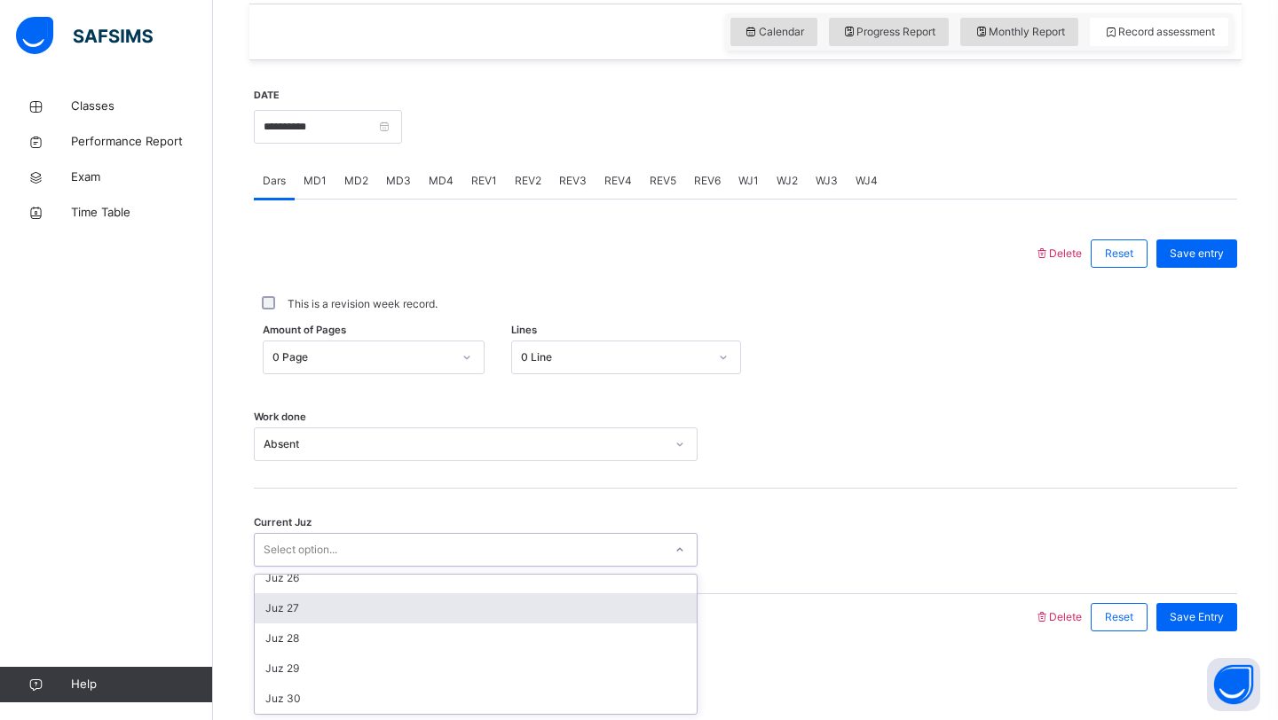
click at [365, 618] on div "Juz 27" at bounding box center [476, 609] width 442 height 30
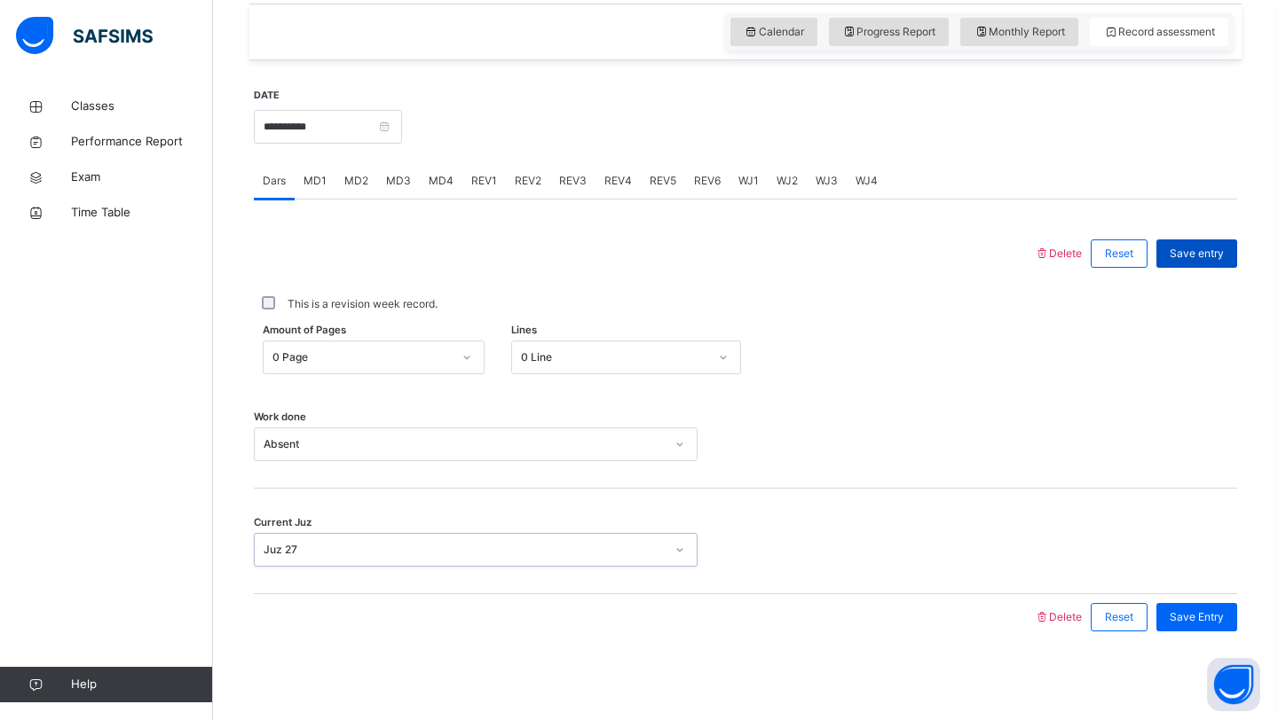
click at [1182, 257] on span "Save entry" at bounding box center [1196, 254] width 54 height 16
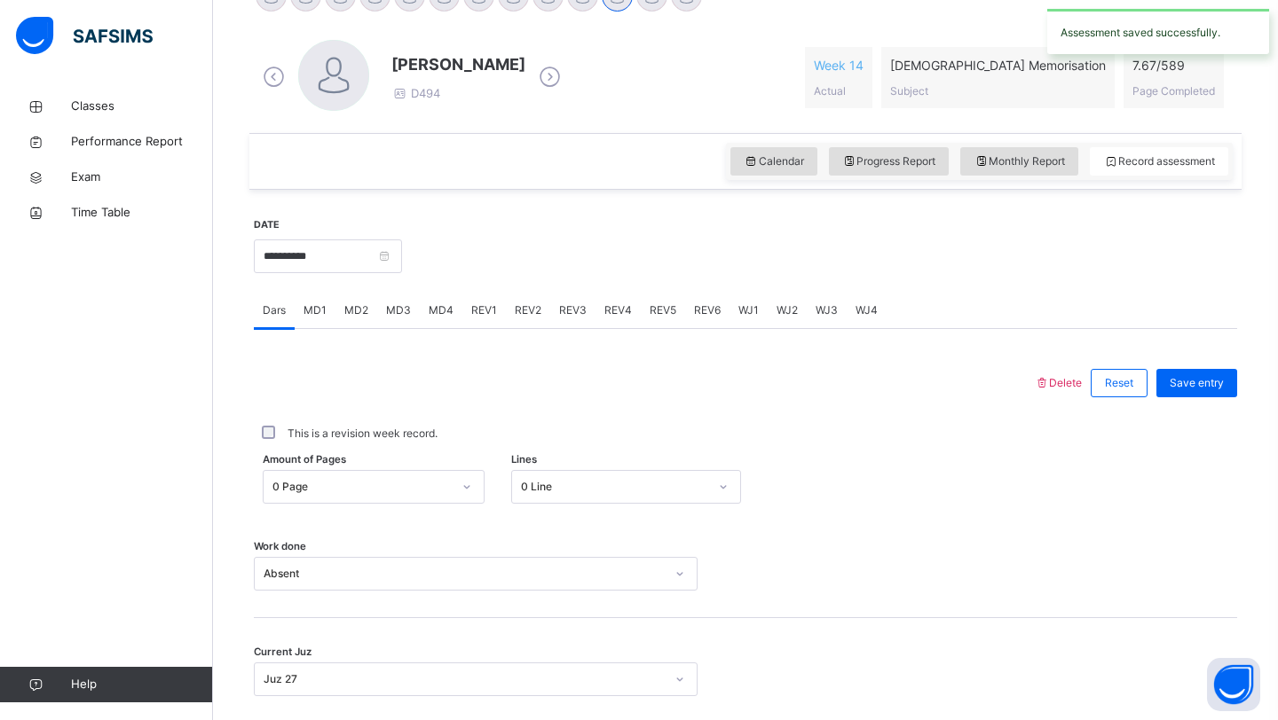
scroll to position [477, 0]
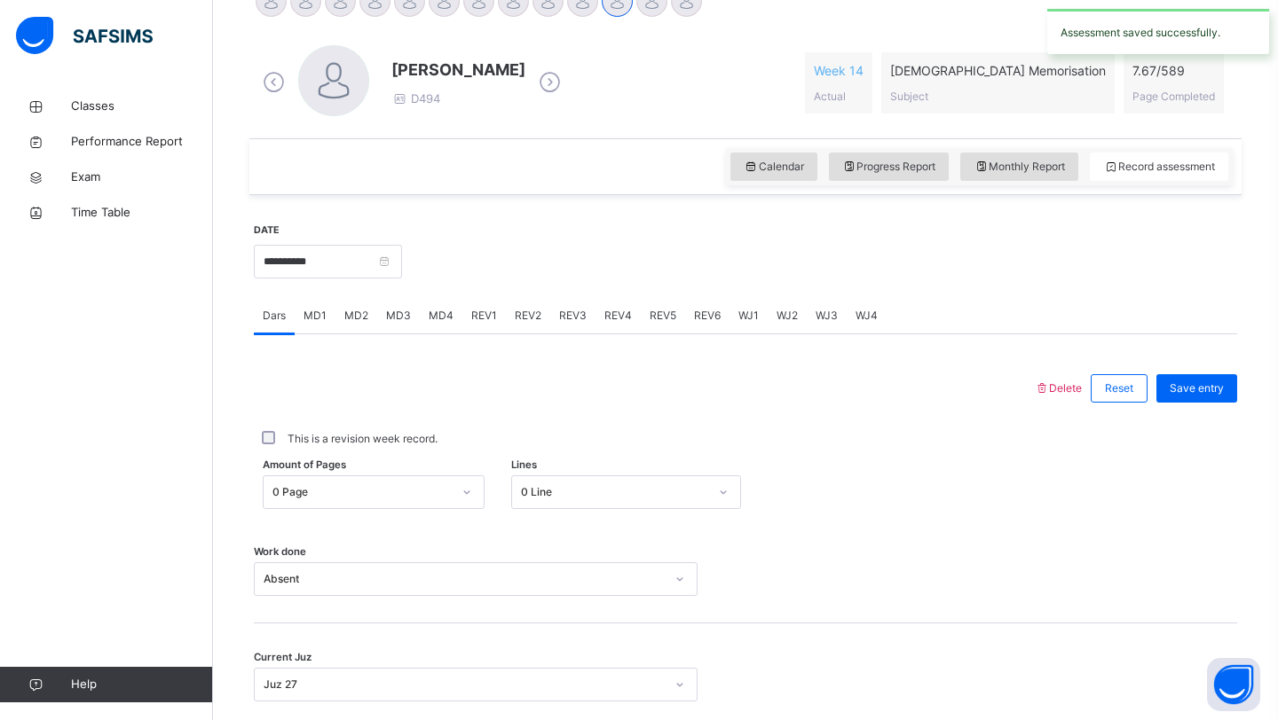
click at [469, 324] on div "REV1" at bounding box center [483, 315] width 43 height 35
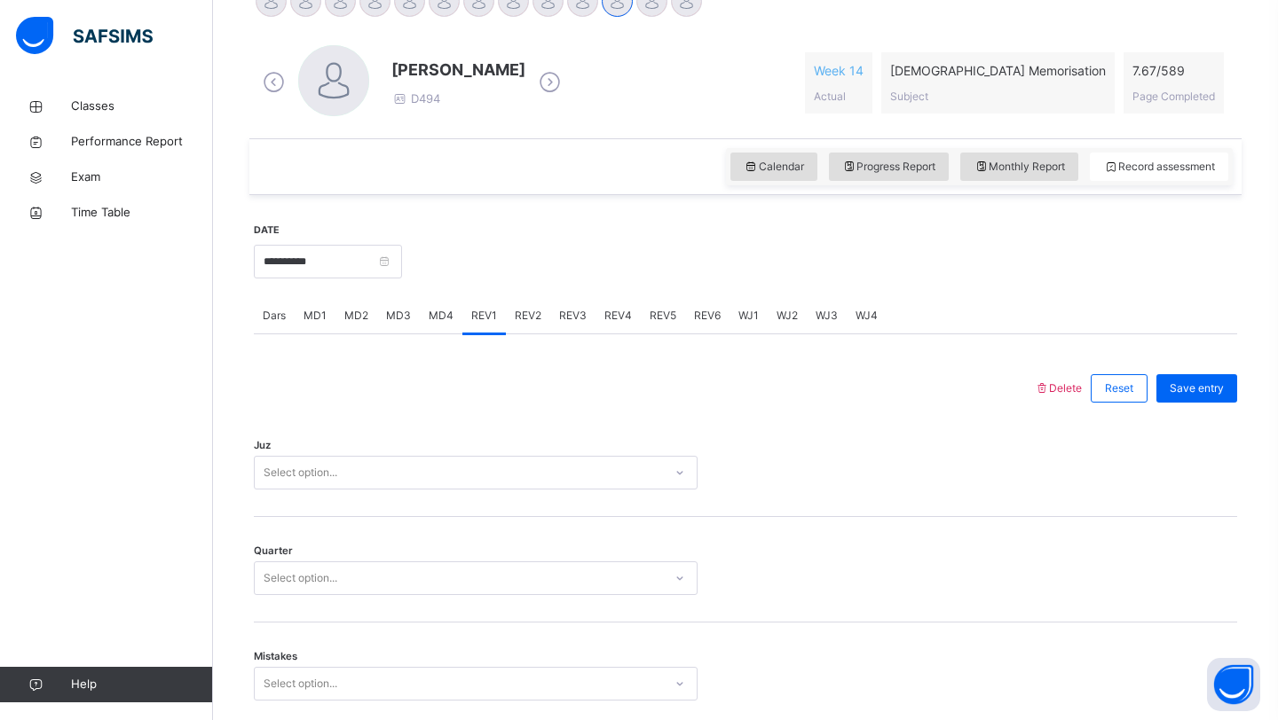
click at [437, 322] on span "MD4" at bounding box center [441, 316] width 25 height 16
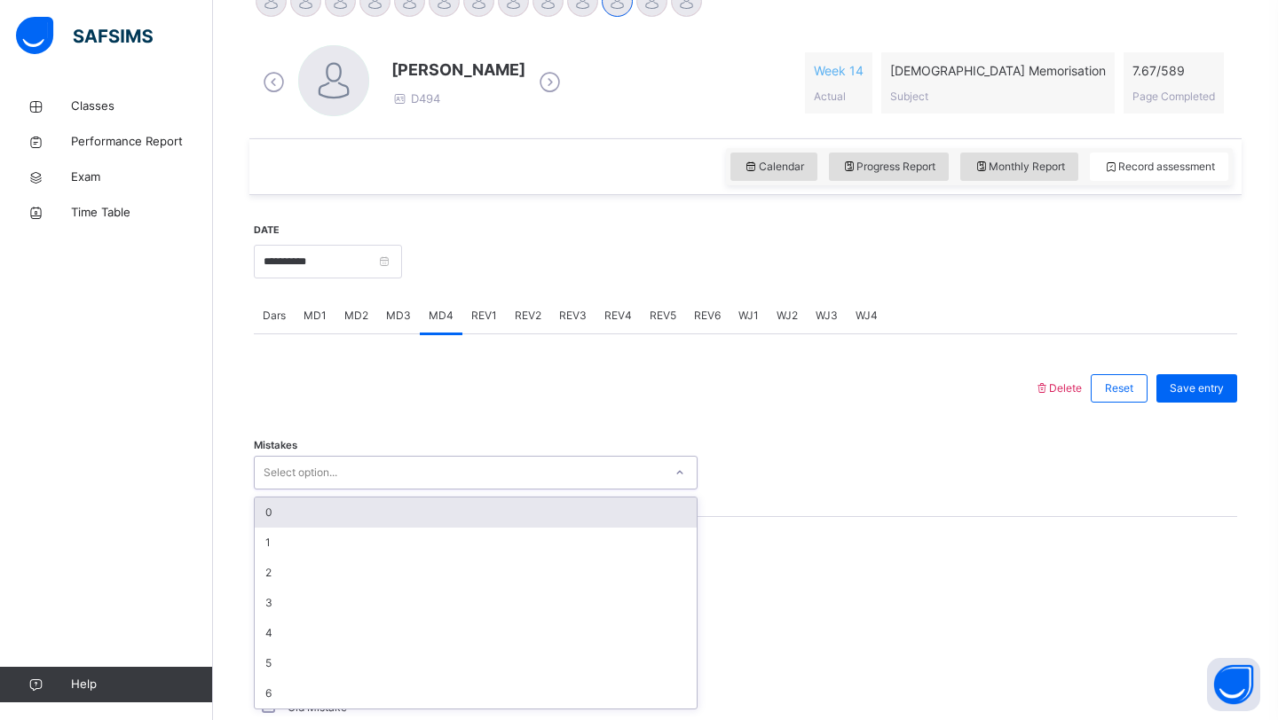
click at [475, 476] on div "Select option..." at bounding box center [459, 474] width 408 height 28
click at [442, 526] on div "0" at bounding box center [476, 513] width 442 height 30
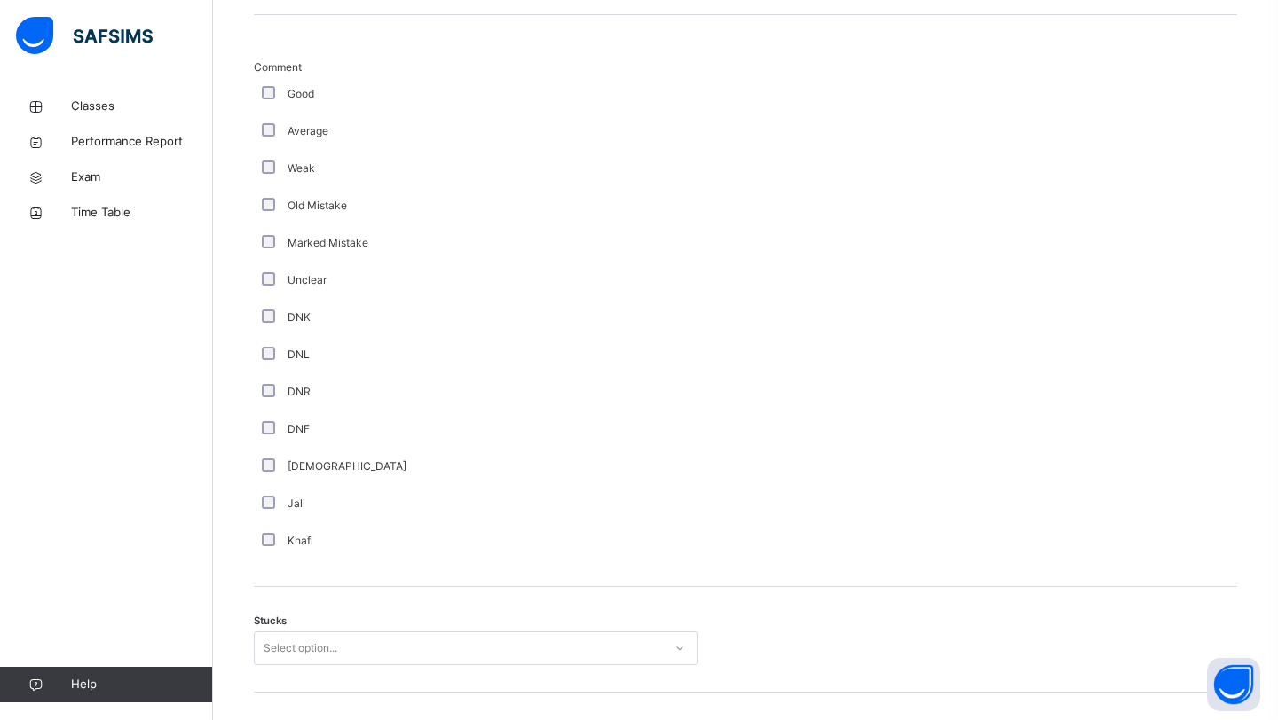
scroll to position [983, 0]
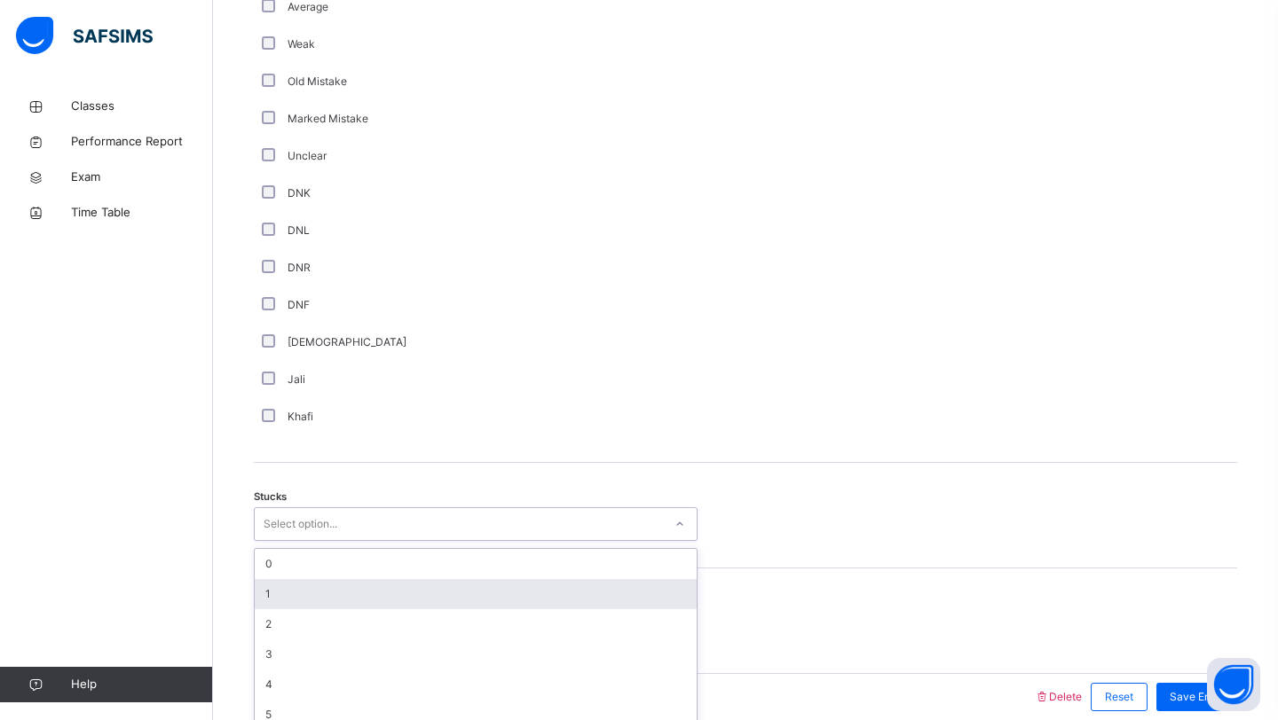
click at [350, 541] on div "option 1 focused, 2 of 6. 6 results available. Use Up and Down to choose option…" at bounding box center [476, 525] width 444 height 34
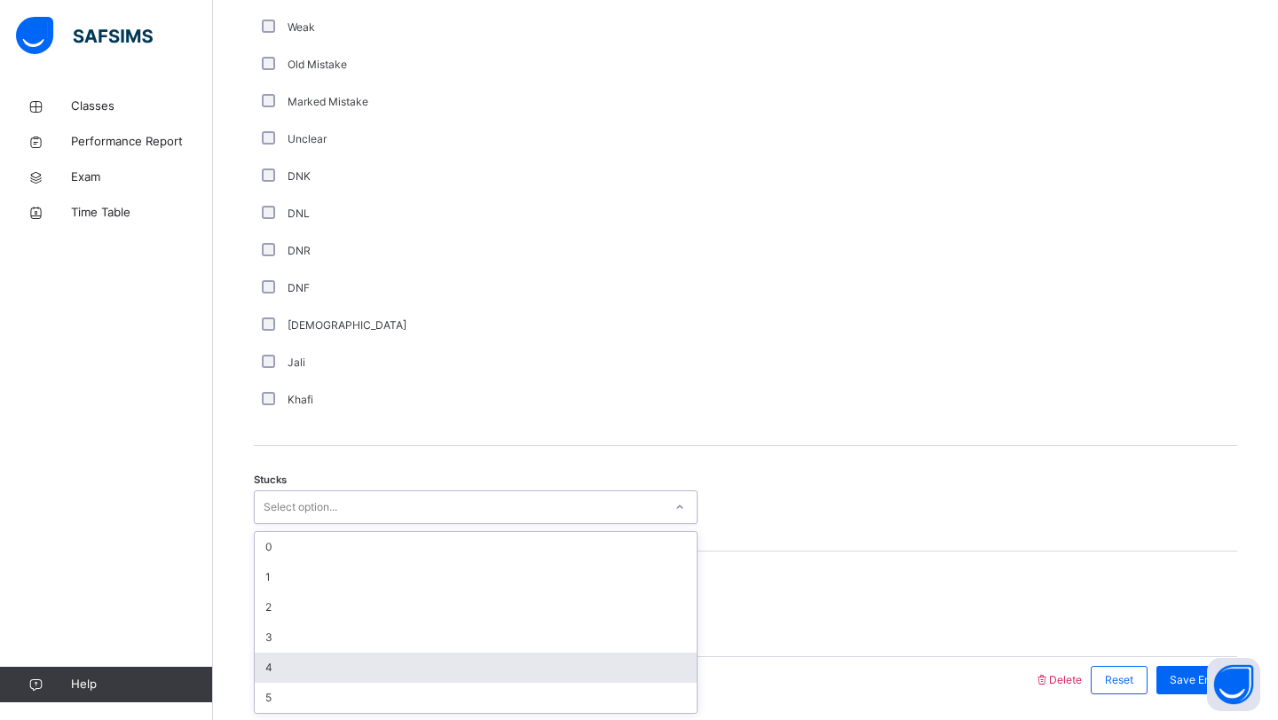
scroll to position [1122, 0]
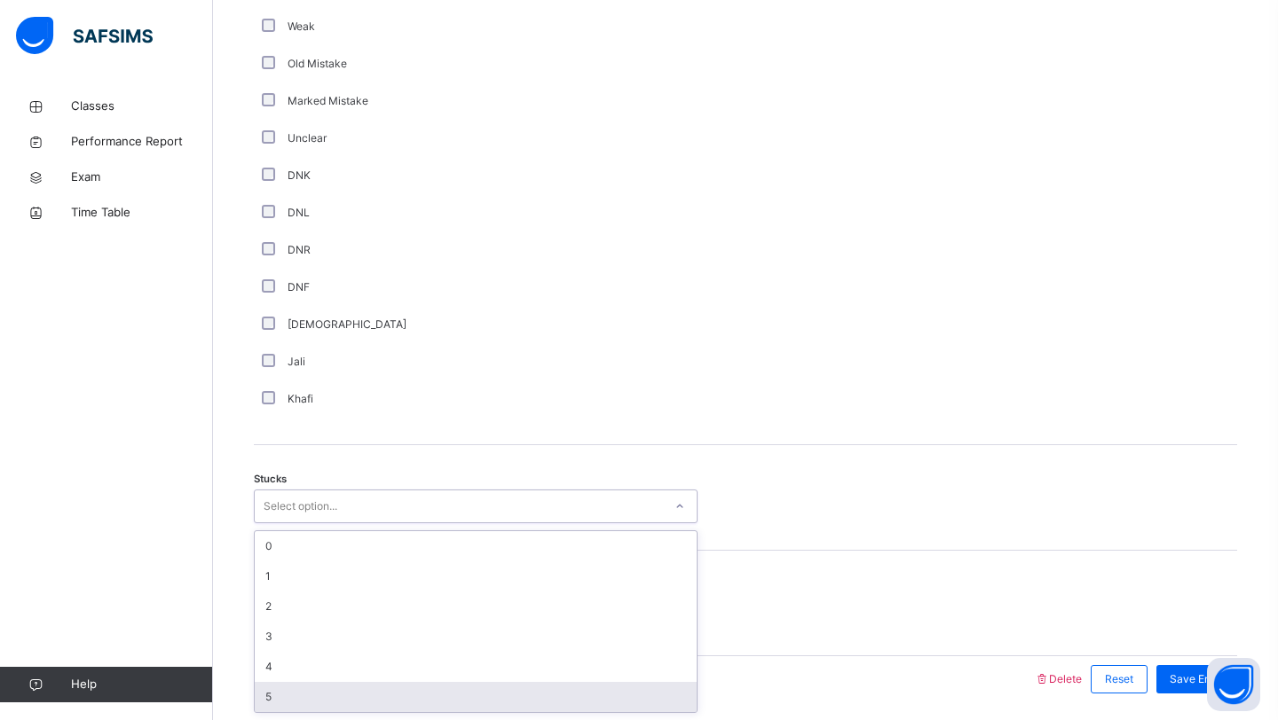
click at [335, 693] on div "5" at bounding box center [476, 697] width 442 height 30
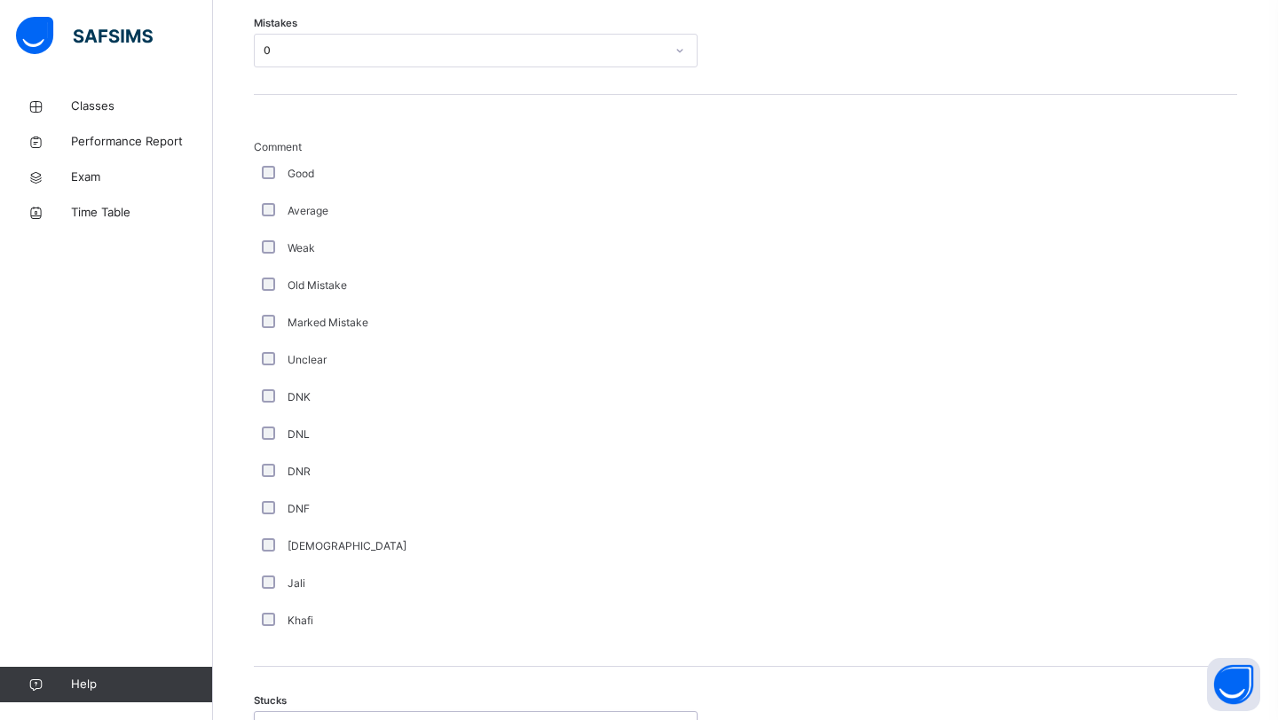
scroll to position [904, 0]
click at [286, 246] on div "Weak" at bounding box center [475, 244] width 435 height 16
click at [285, 246] on div "Weak" at bounding box center [475, 244] width 435 height 16
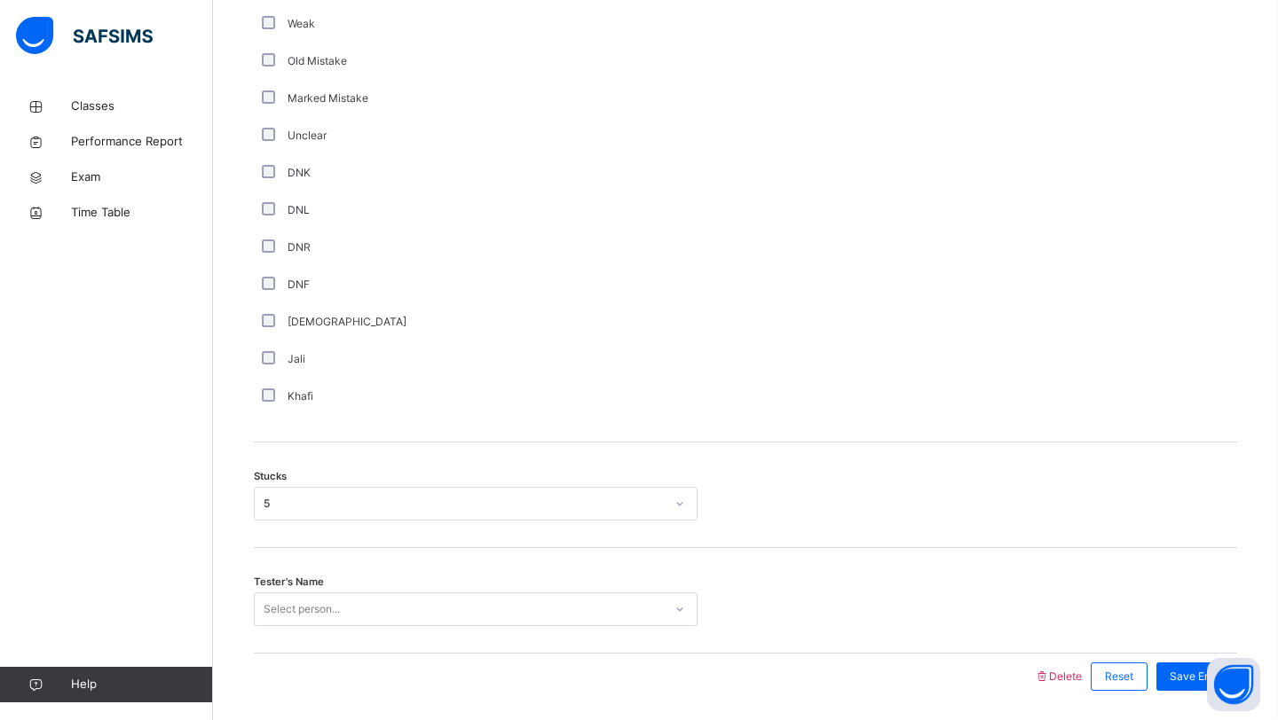
scroll to position [1184, 0]
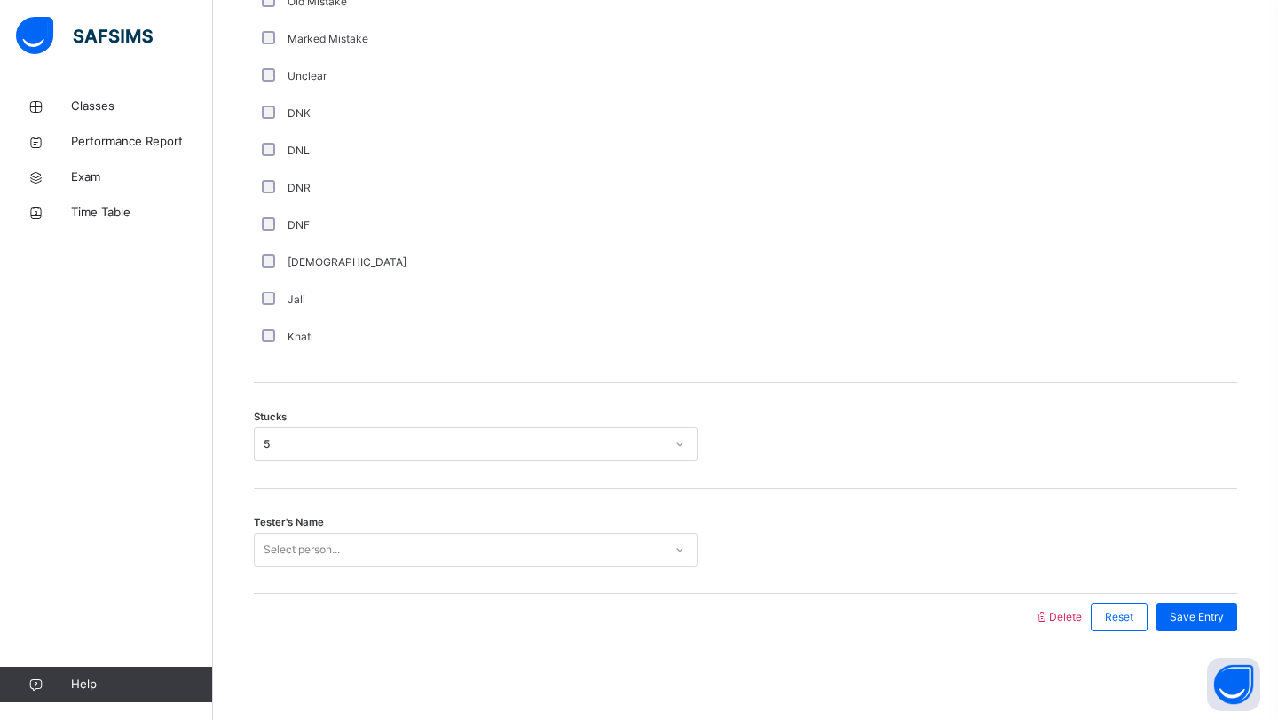
click at [298, 549] on div "Select person..." at bounding box center [302, 550] width 76 height 34
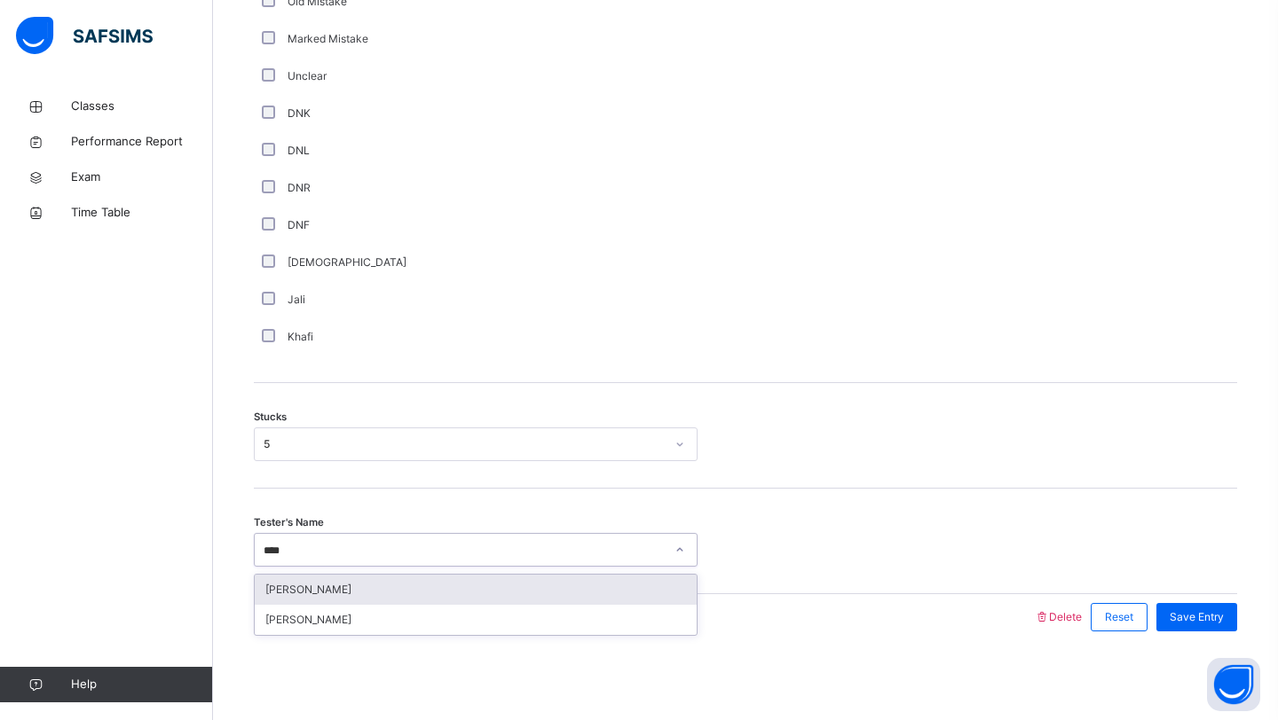
type input "*****"
click at [329, 603] on div "[PERSON_NAME]" at bounding box center [476, 590] width 442 height 30
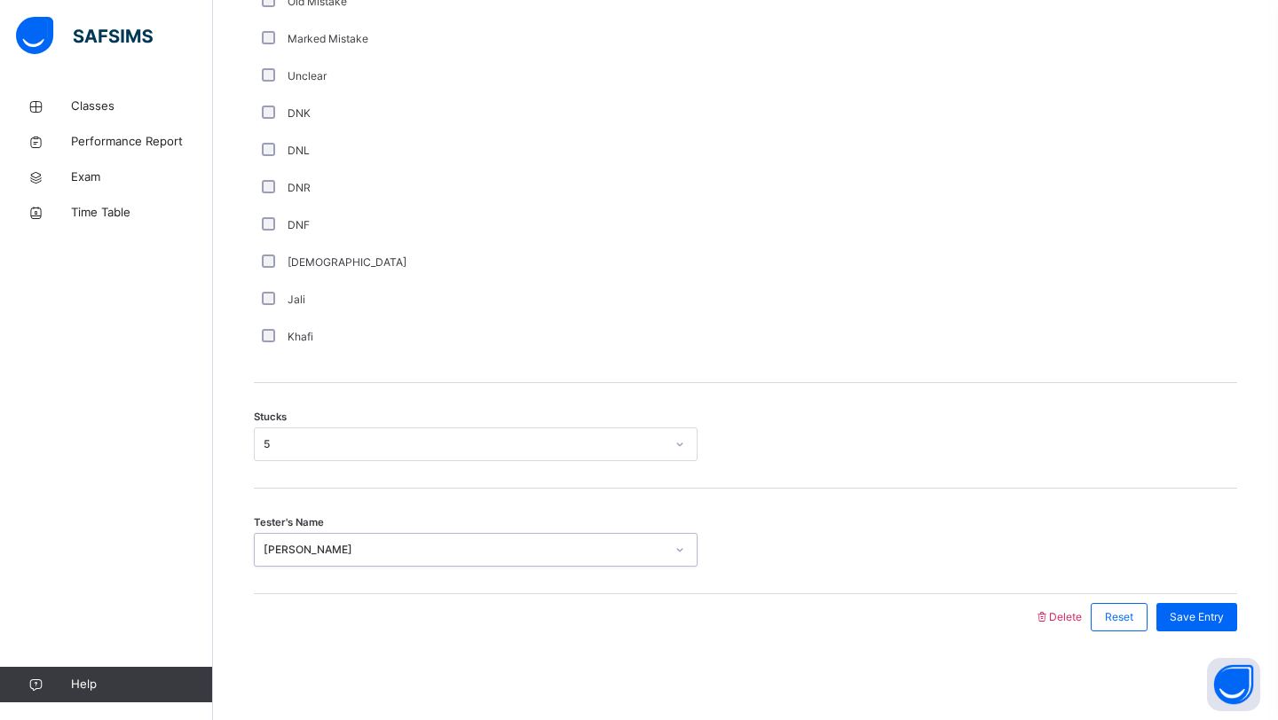
click at [698, 630] on div at bounding box center [644, 617] width 762 height 46
click at [1206, 618] on span "Save Entry" at bounding box center [1196, 618] width 54 height 16
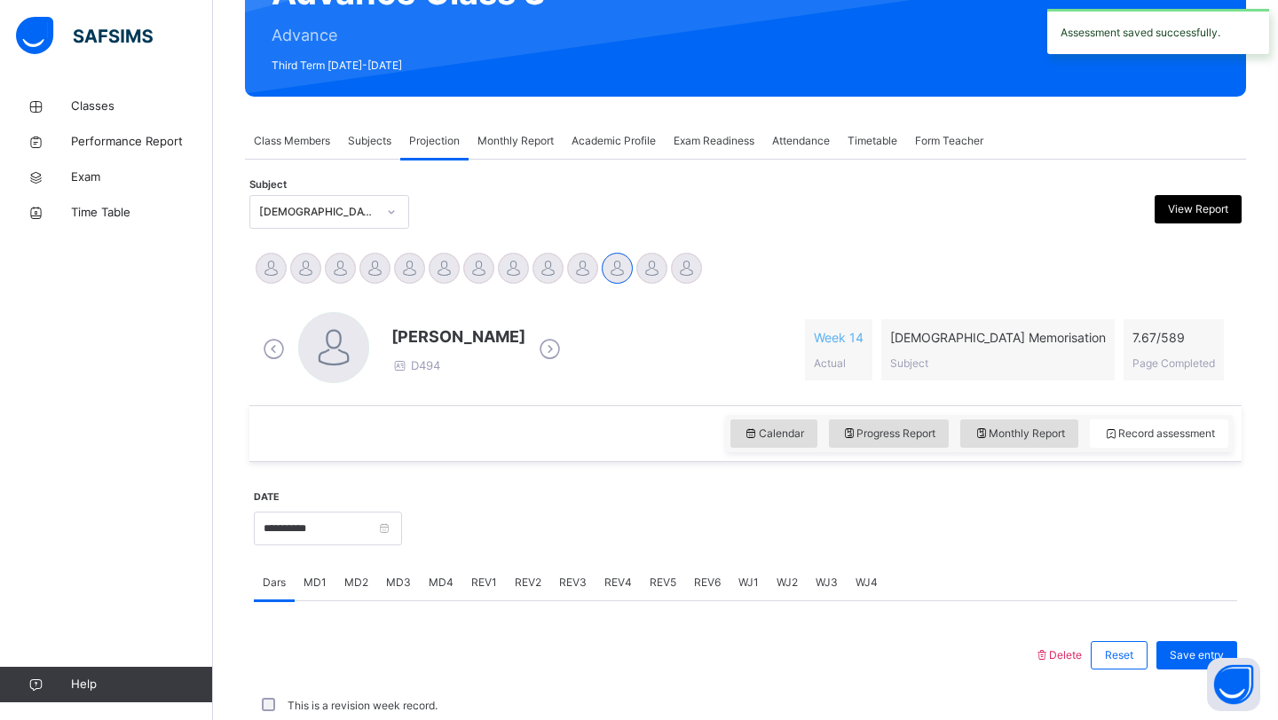
scroll to position [612, 0]
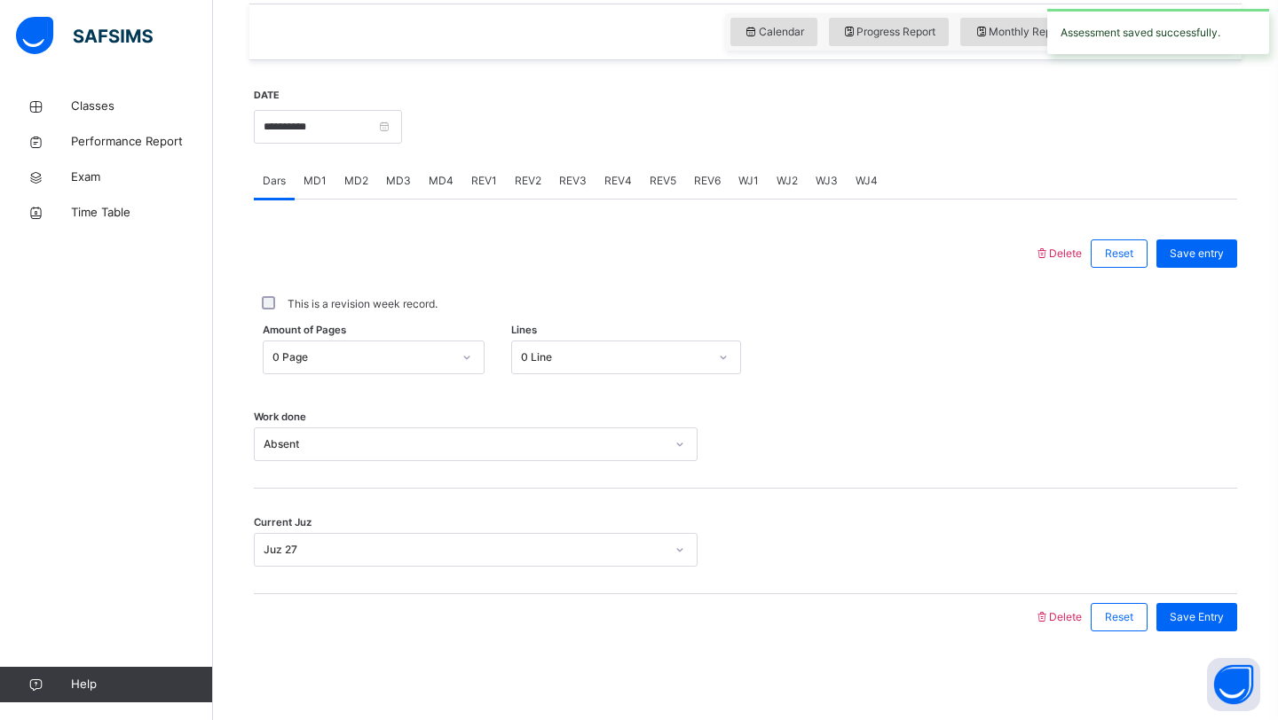
drag, startPoint x: 1064, startPoint y: 391, endPoint x: 905, endPoint y: 380, distance: 159.2
click at [1061, 384] on div "Work done Absent" at bounding box center [745, 436] width 983 height 106
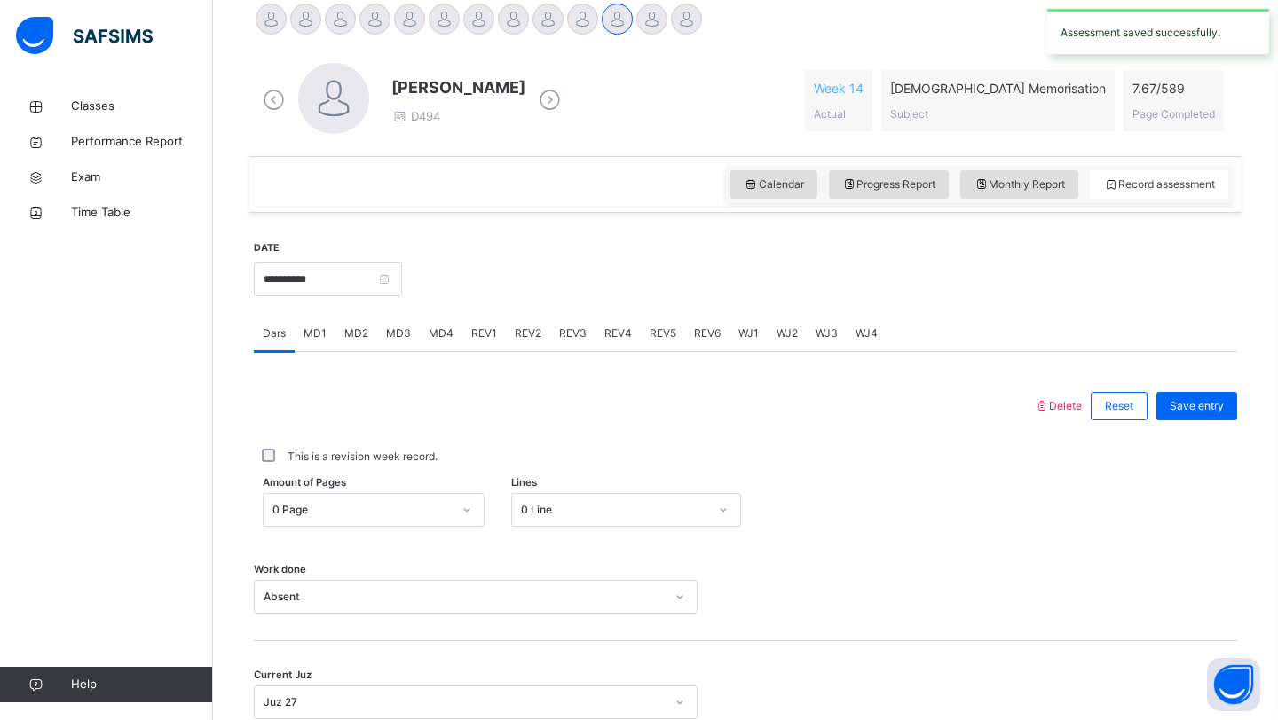
scroll to position [445, 0]
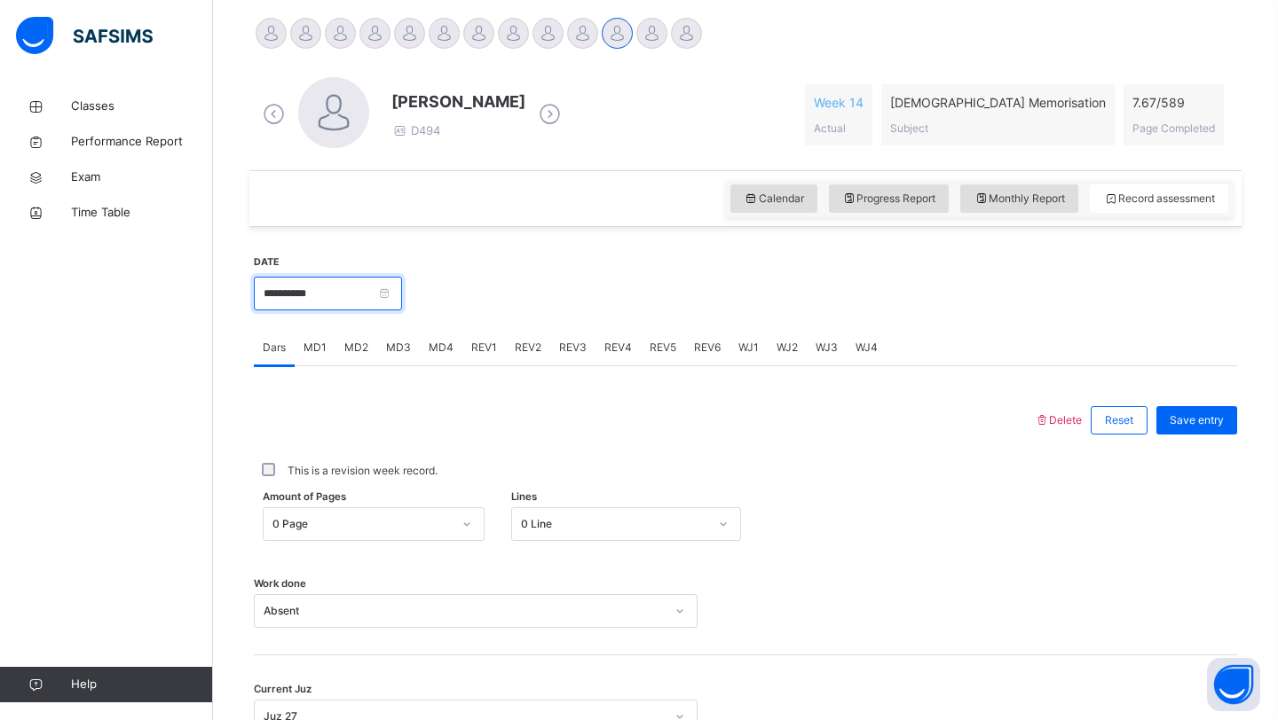
click at [367, 294] on input "**********" at bounding box center [328, 294] width 148 height 34
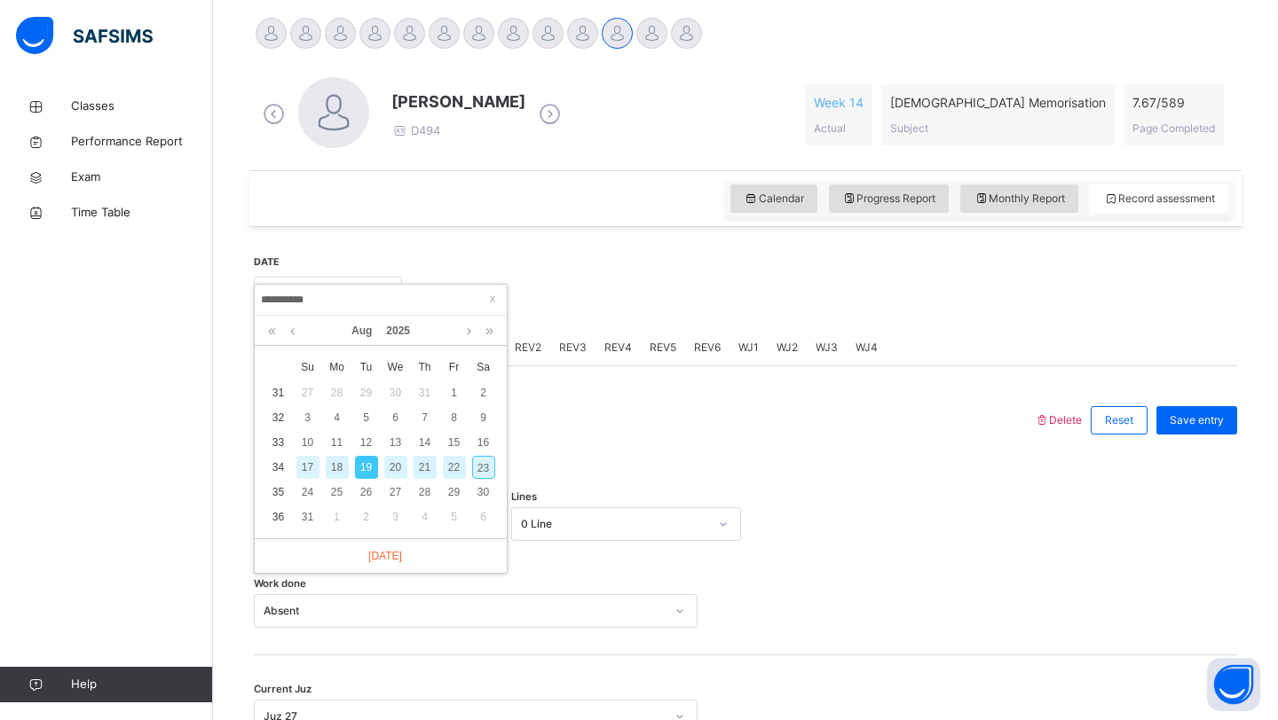
click at [313, 470] on div "17" at bounding box center [307, 467] width 23 height 23
type input "**********"
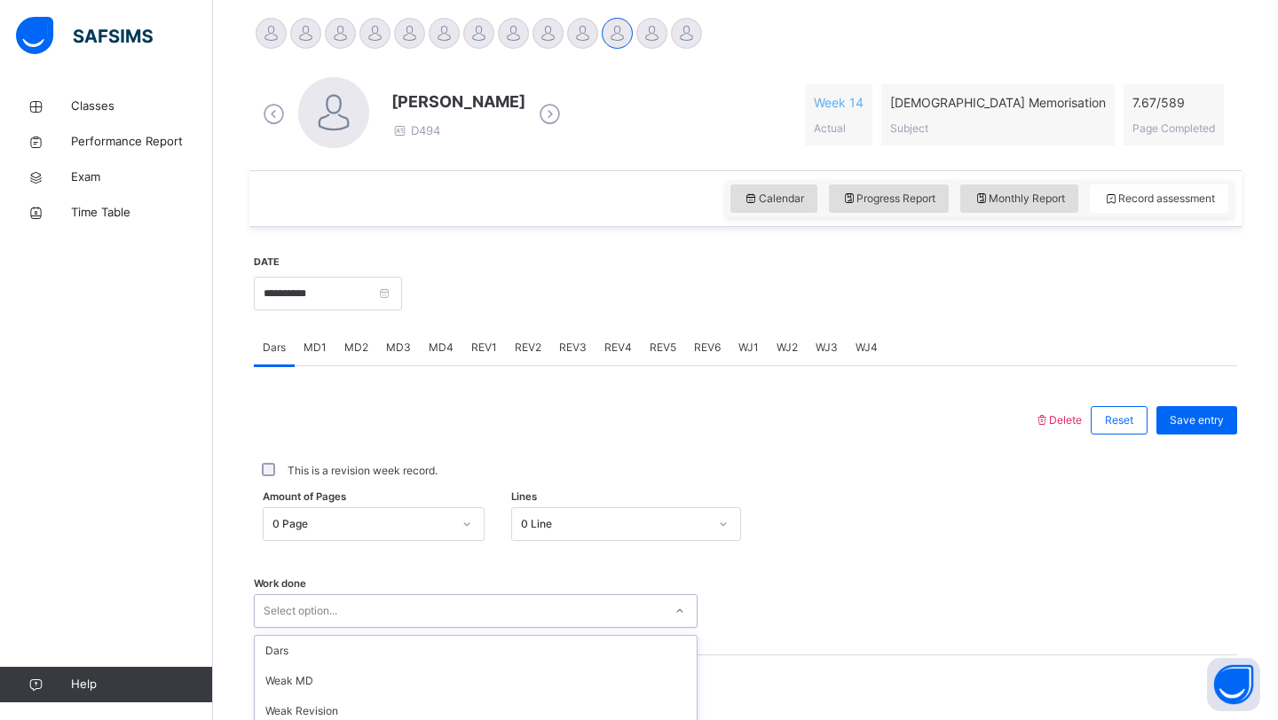
scroll to position [612, 0]
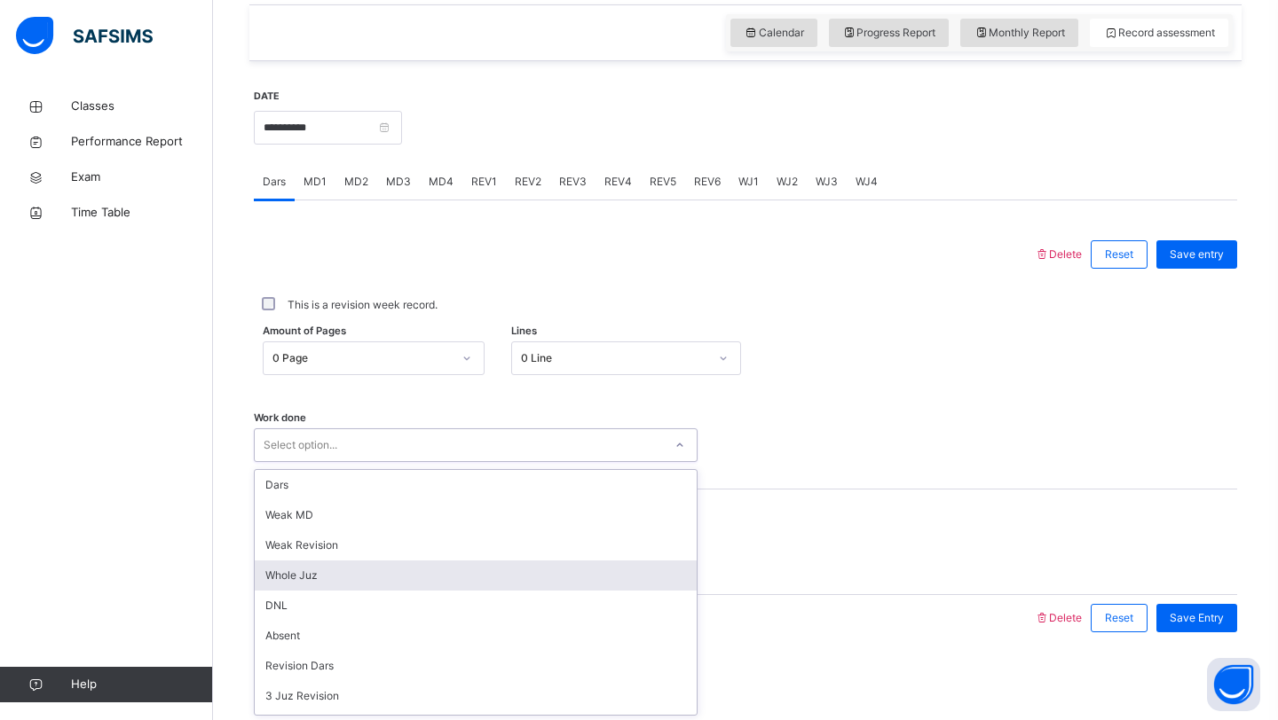
click at [534, 462] on div "option Whole Juz focused, 4 of 14. 14 results available. Use Up and Down to cho…" at bounding box center [476, 446] width 444 height 34
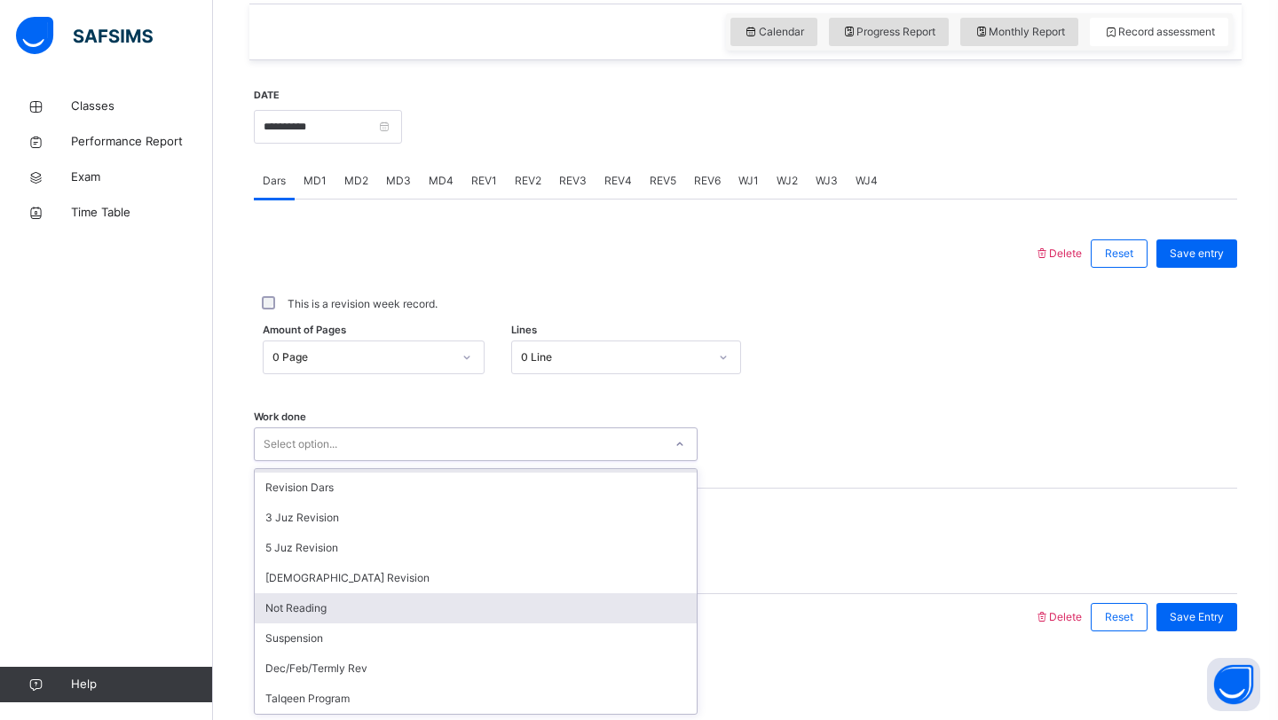
scroll to position [0, 0]
click at [350, 611] on div "DNL" at bounding box center [476, 605] width 442 height 30
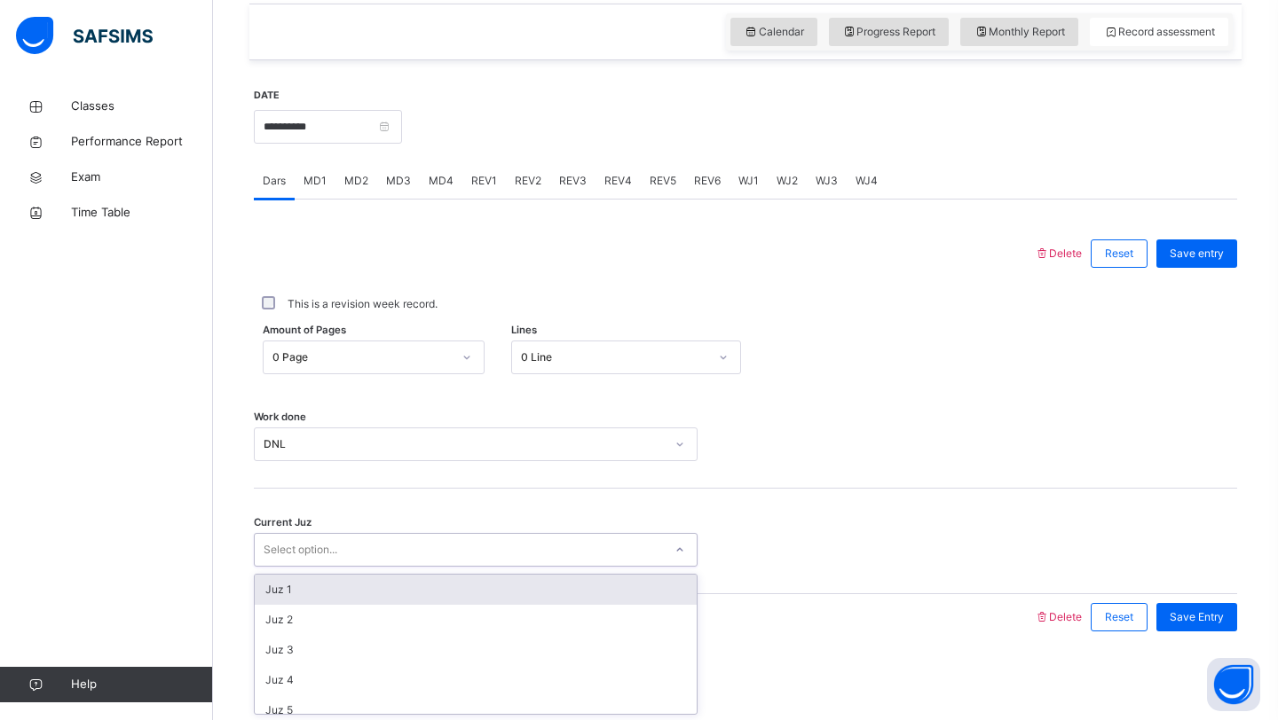
click at [363, 554] on div "Select option..." at bounding box center [459, 551] width 408 height 28
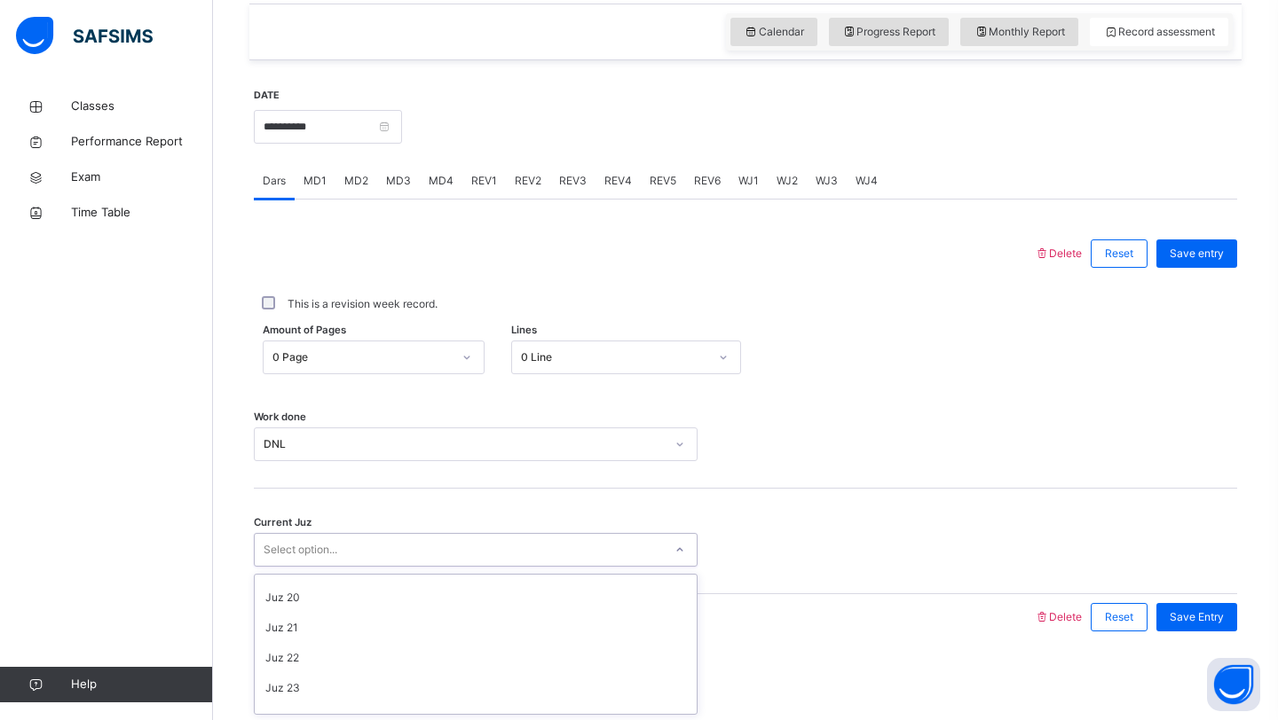
scroll to position [766, 0]
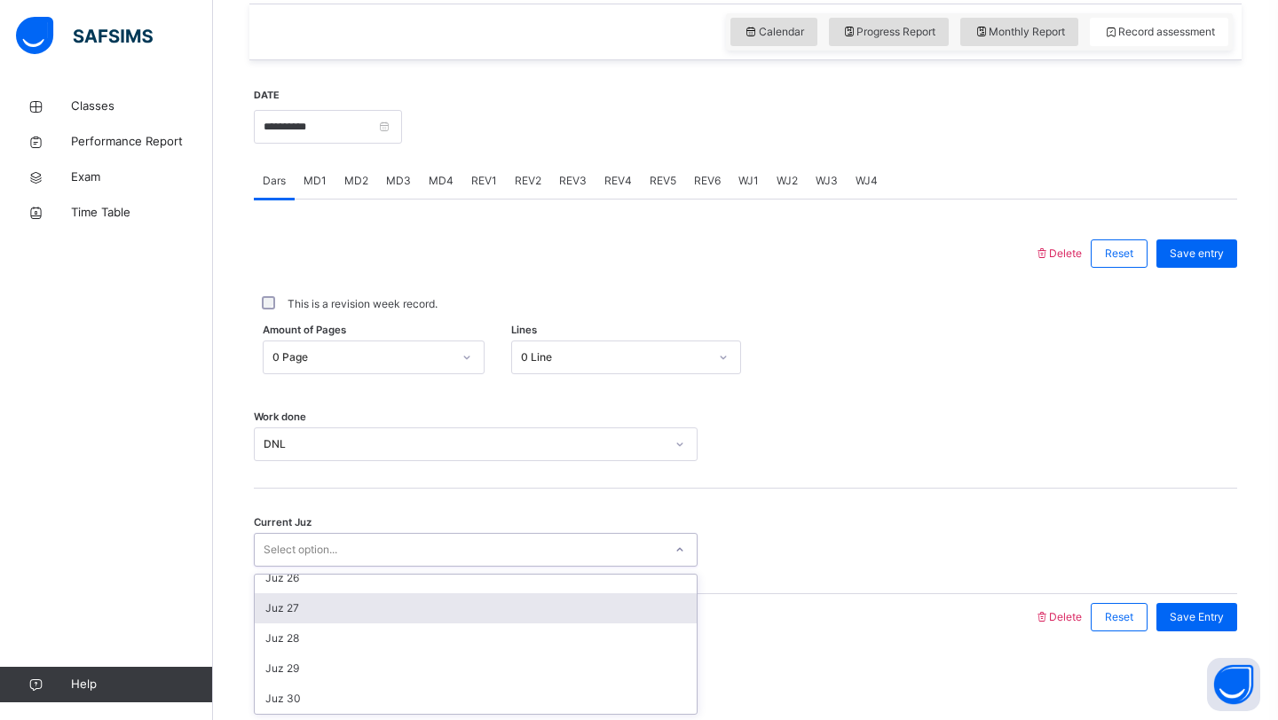
click at [388, 606] on div "Juz 27" at bounding box center [476, 609] width 442 height 30
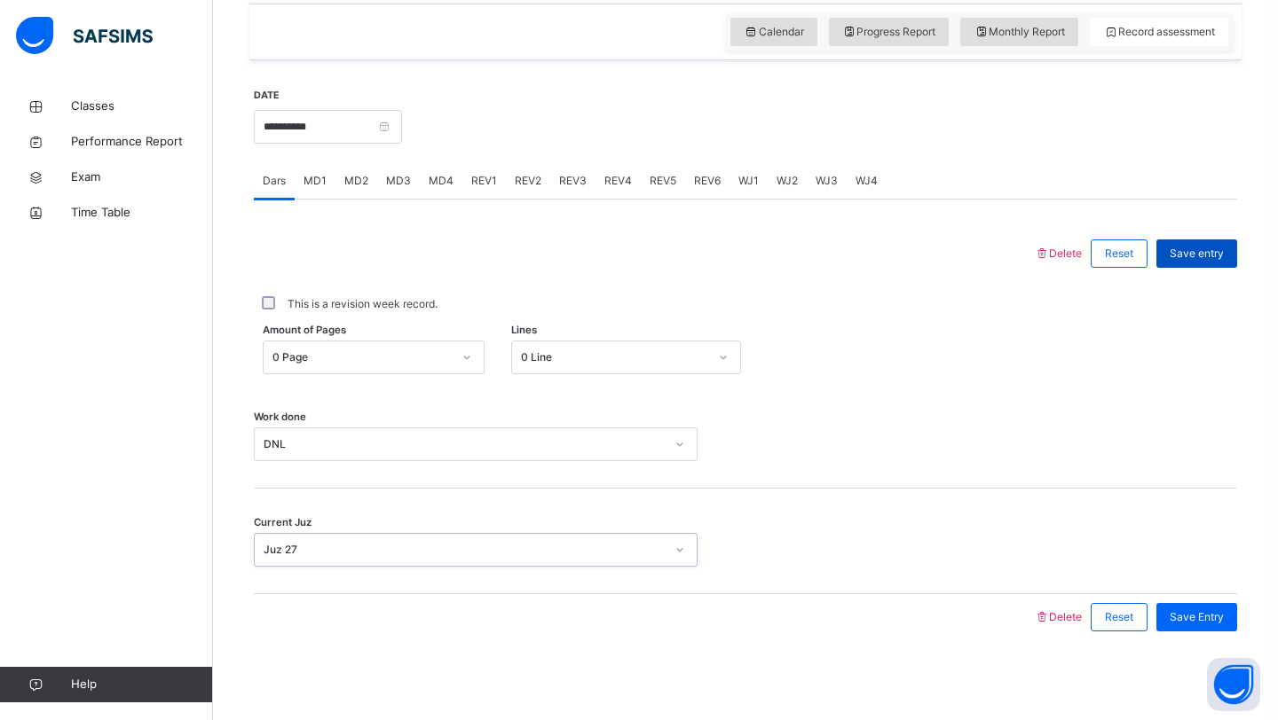
click at [1209, 255] on span "Save entry" at bounding box center [1196, 254] width 54 height 16
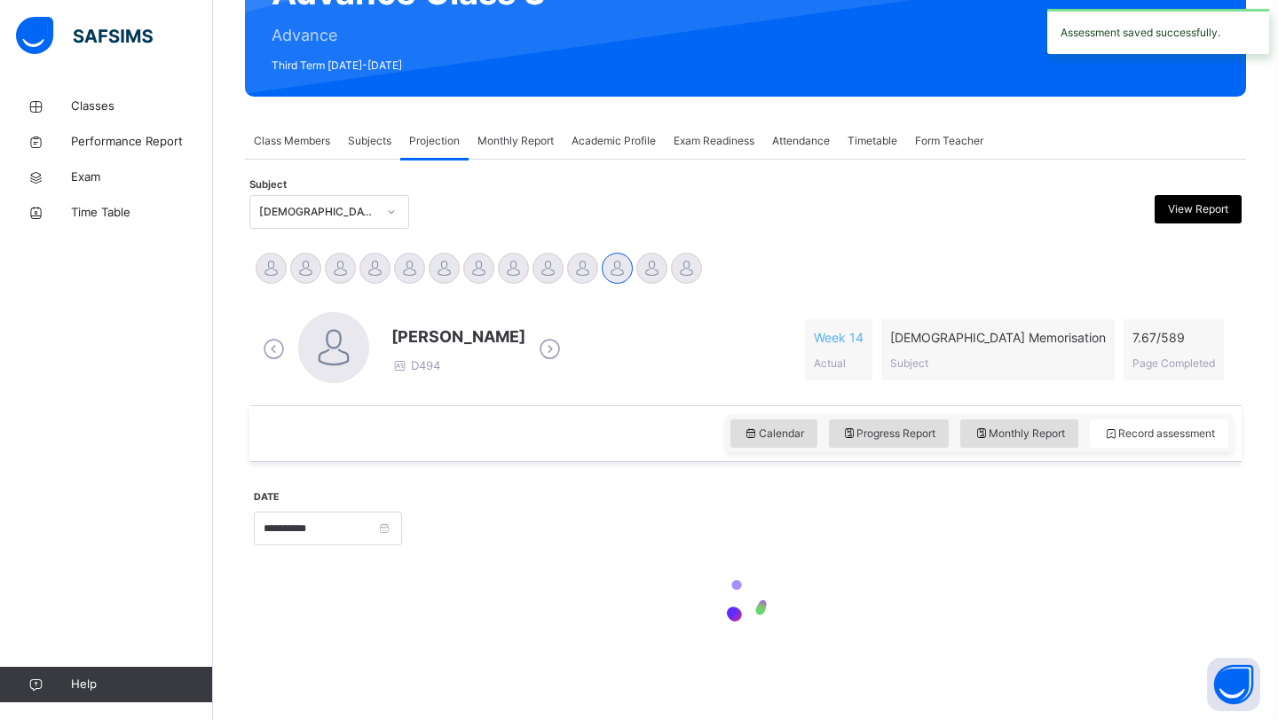
scroll to position [612, 0]
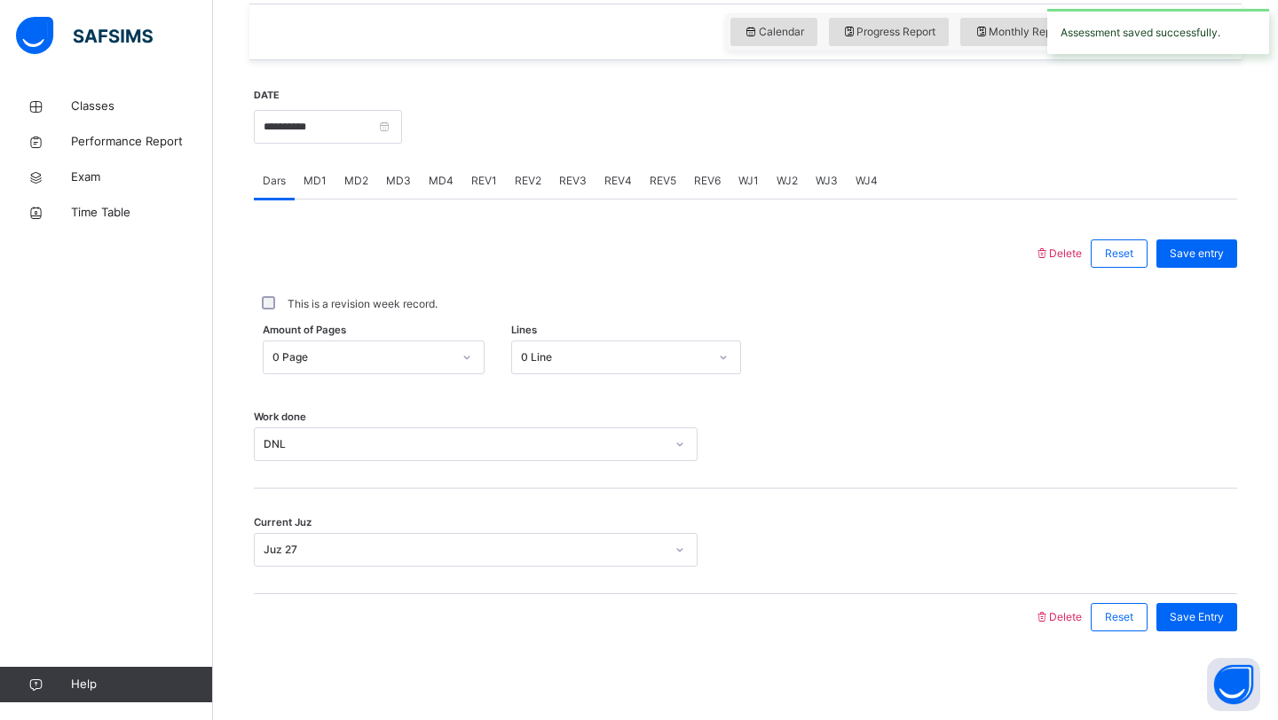
click at [428, 200] on div "Delete Reset Save entry This is a revision week record. Amount of Pages 0 Page …" at bounding box center [745, 420] width 983 height 441
click at [432, 192] on div "MD4" at bounding box center [441, 180] width 43 height 35
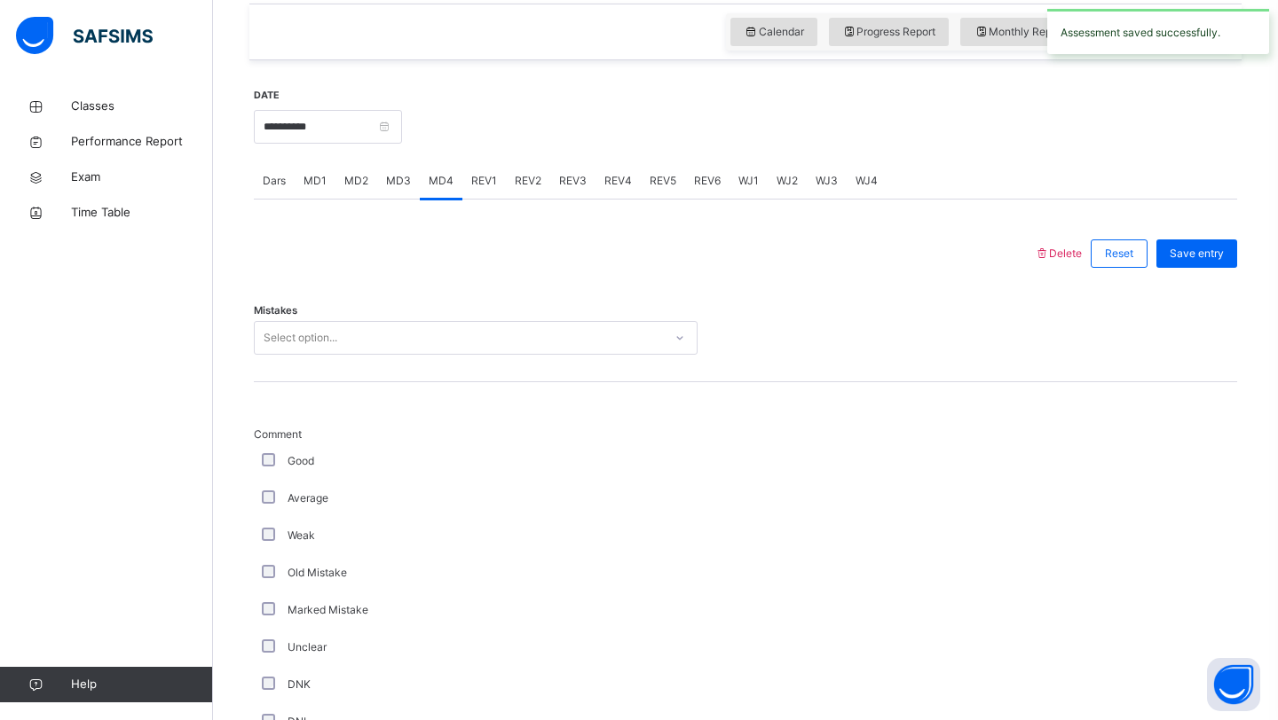
click at [391, 339] on div "Select option..." at bounding box center [459, 339] width 408 height 28
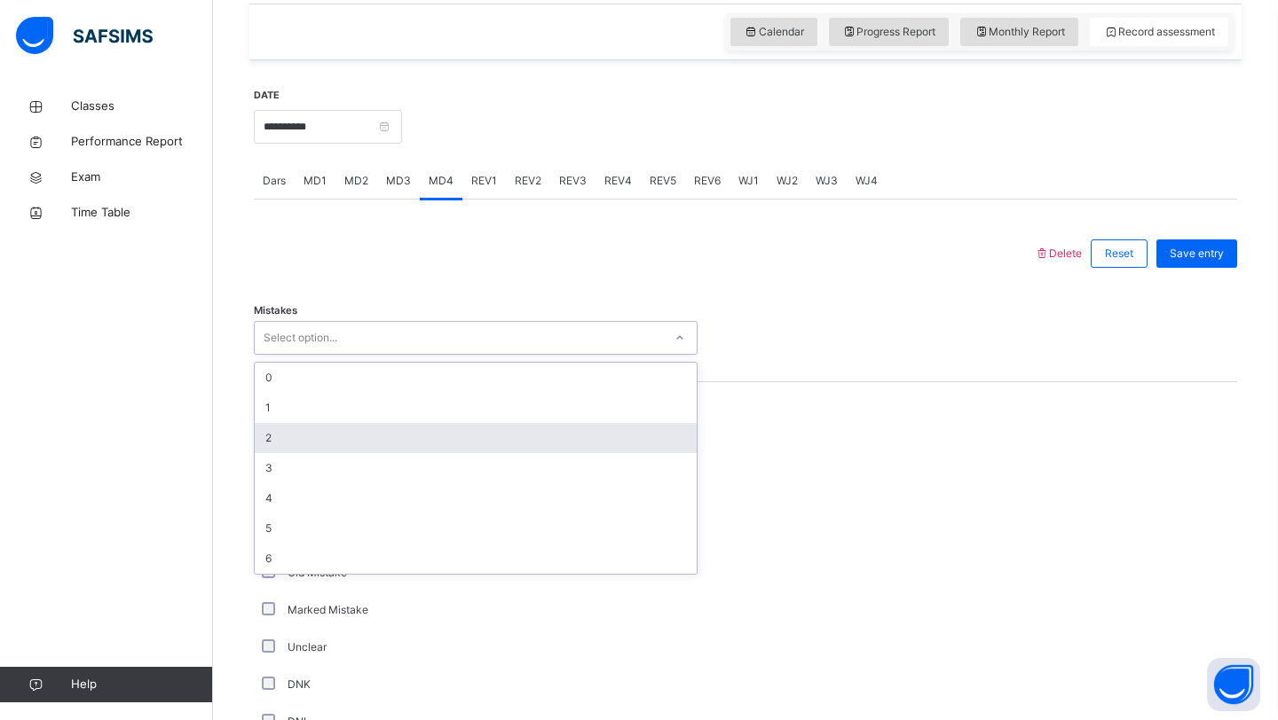
click at [286, 453] on div "2" at bounding box center [476, 438] width 442 height 30
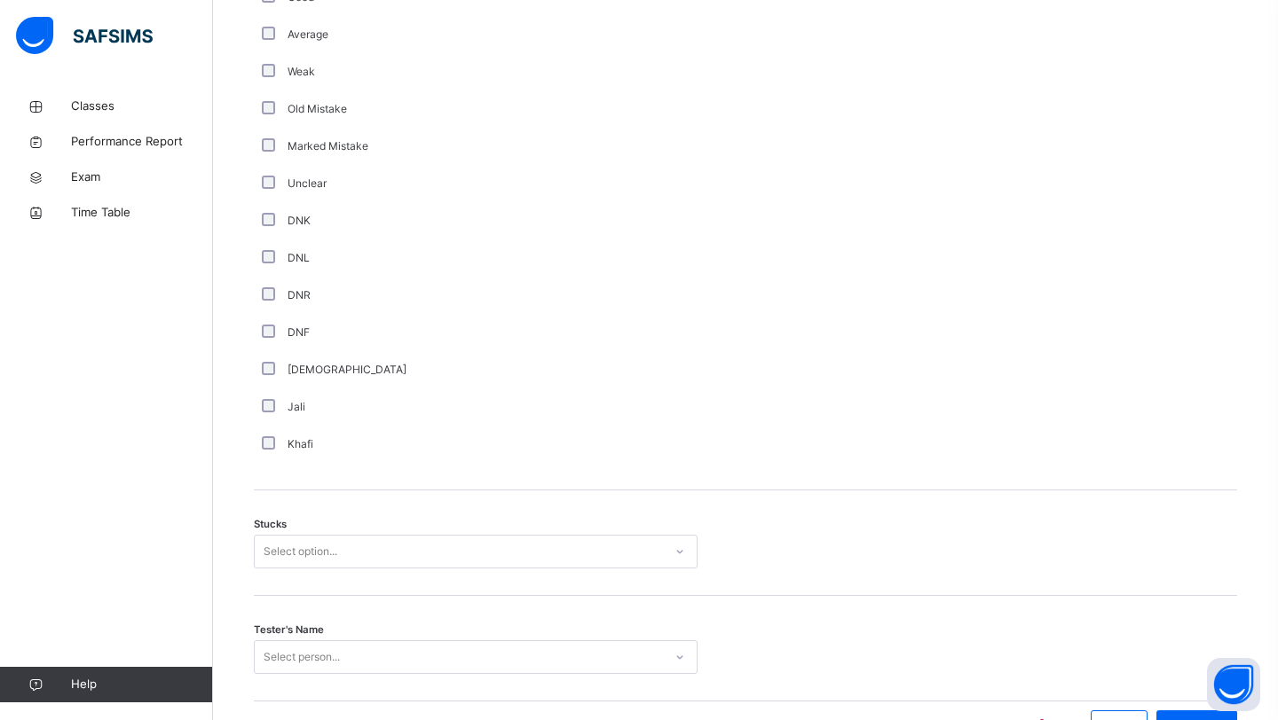
scroll to position [1184, 0]
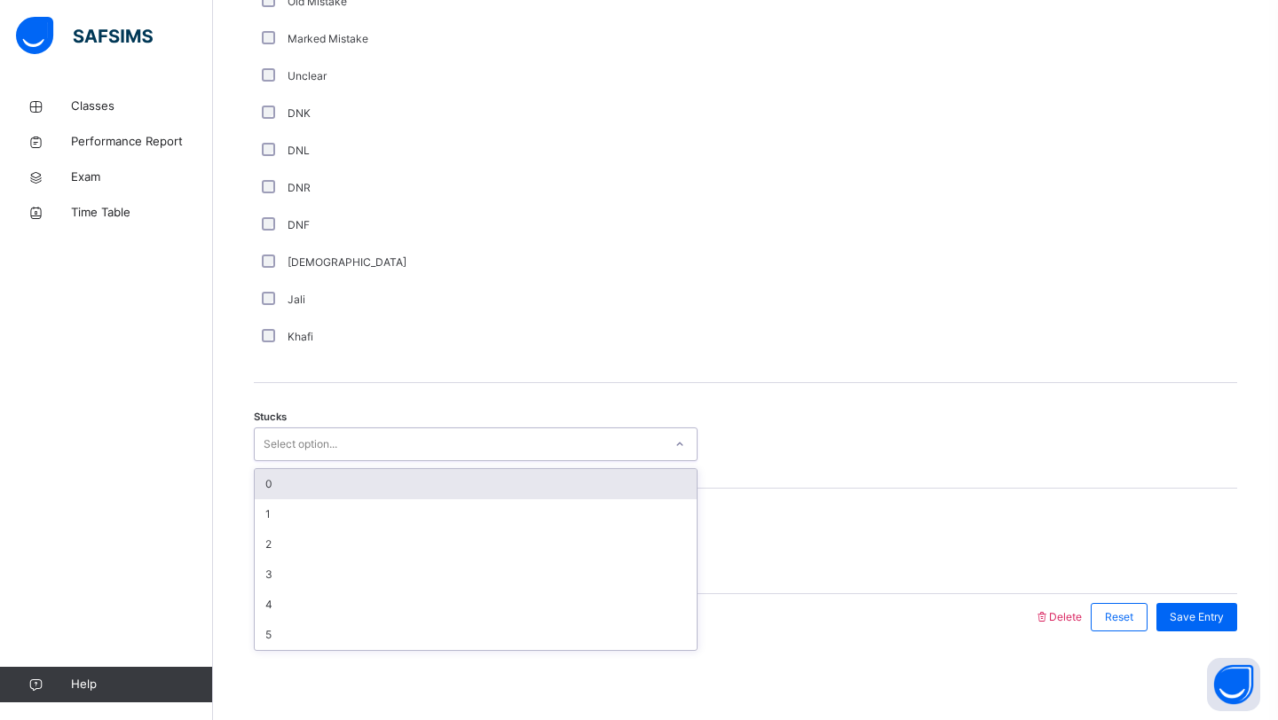
click at [447, 445] on div "Select option..." at bounding box center [459, 445] width 408 height 28
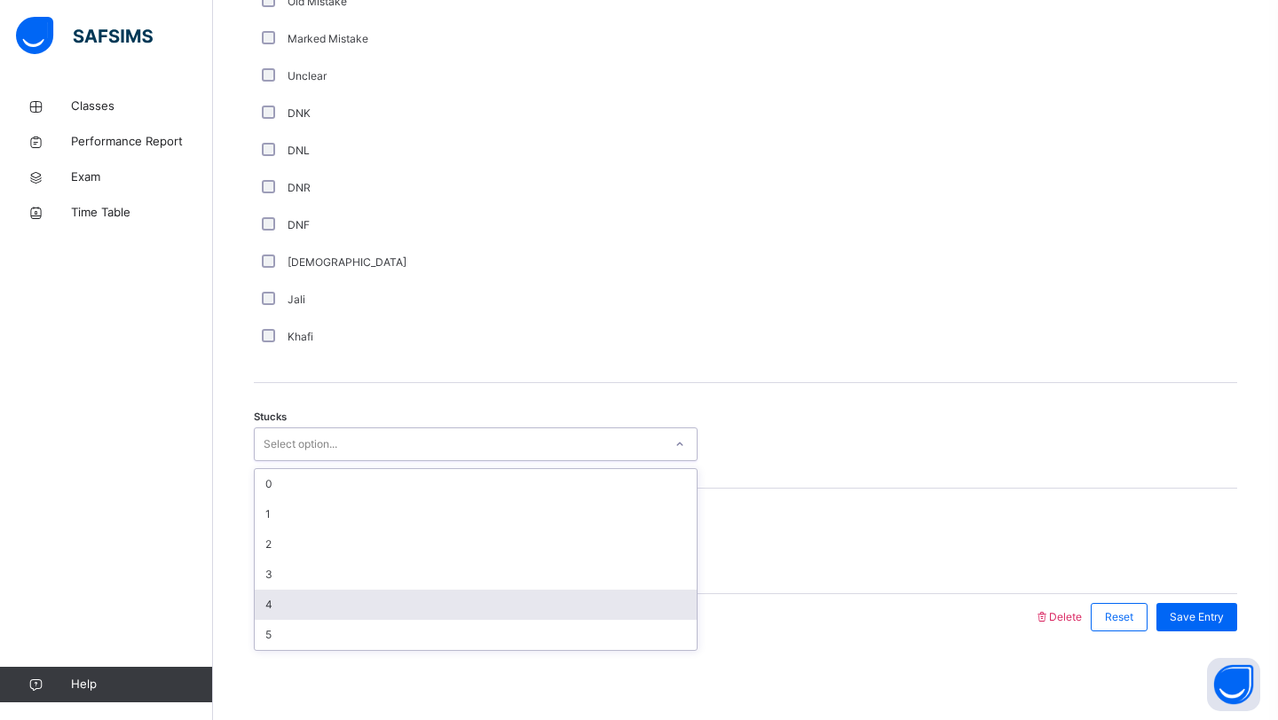
click at [317, 593] on div "4" at bounding box center [476, 605] width 442 height 30
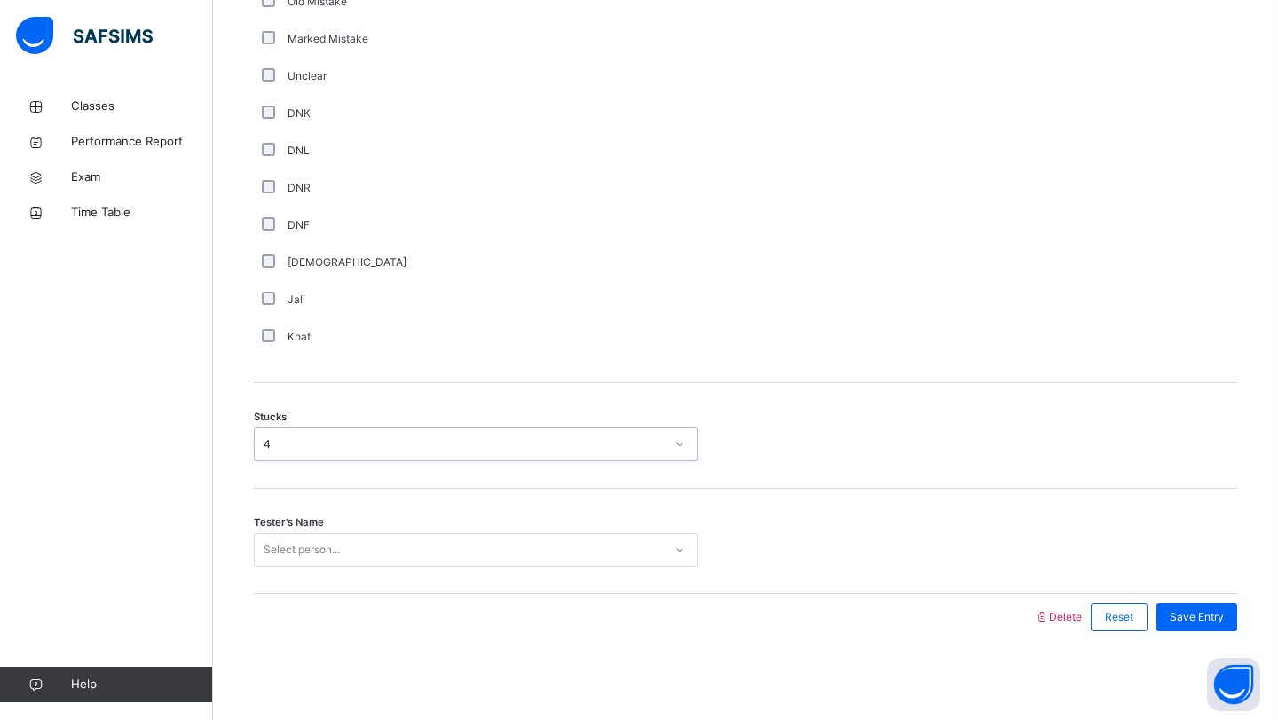
click at [434, 547] on div "Select person..." at bounding box center [459, 551] width 408 height 28
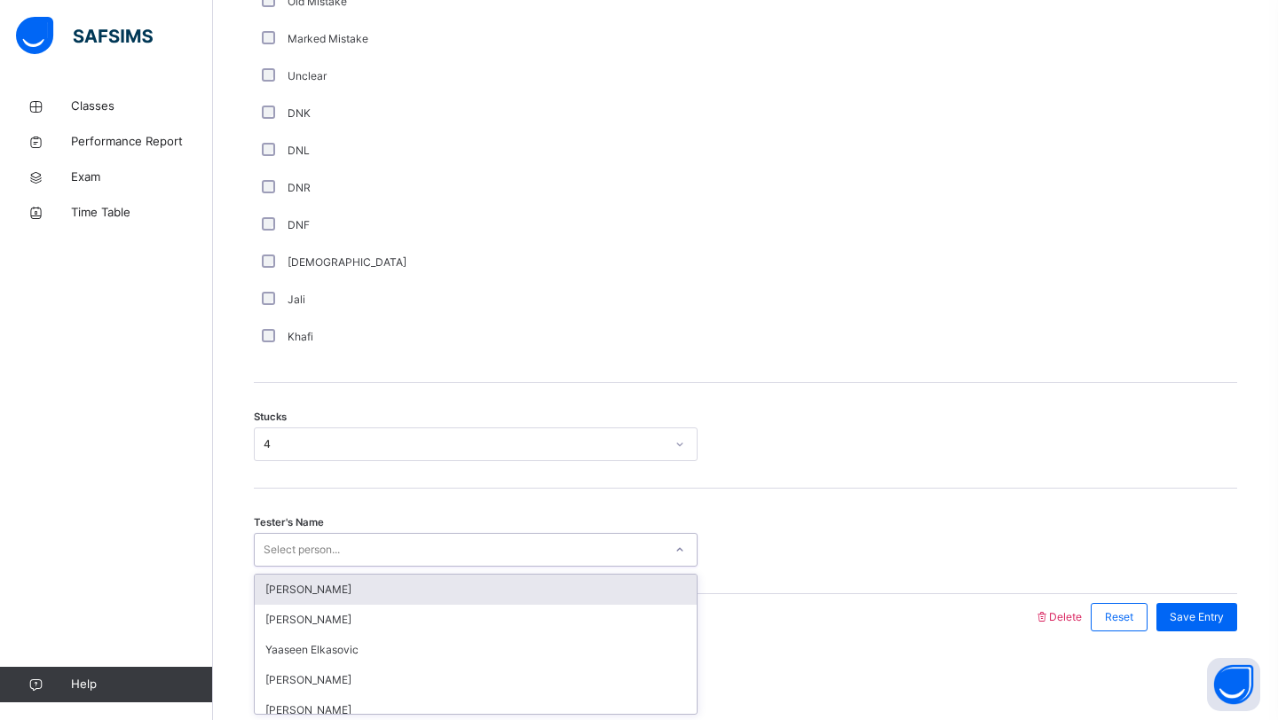
click at [564, 550] on div "Select person..." at bounding box center [459, 551] width 408 height 28
type input "**"
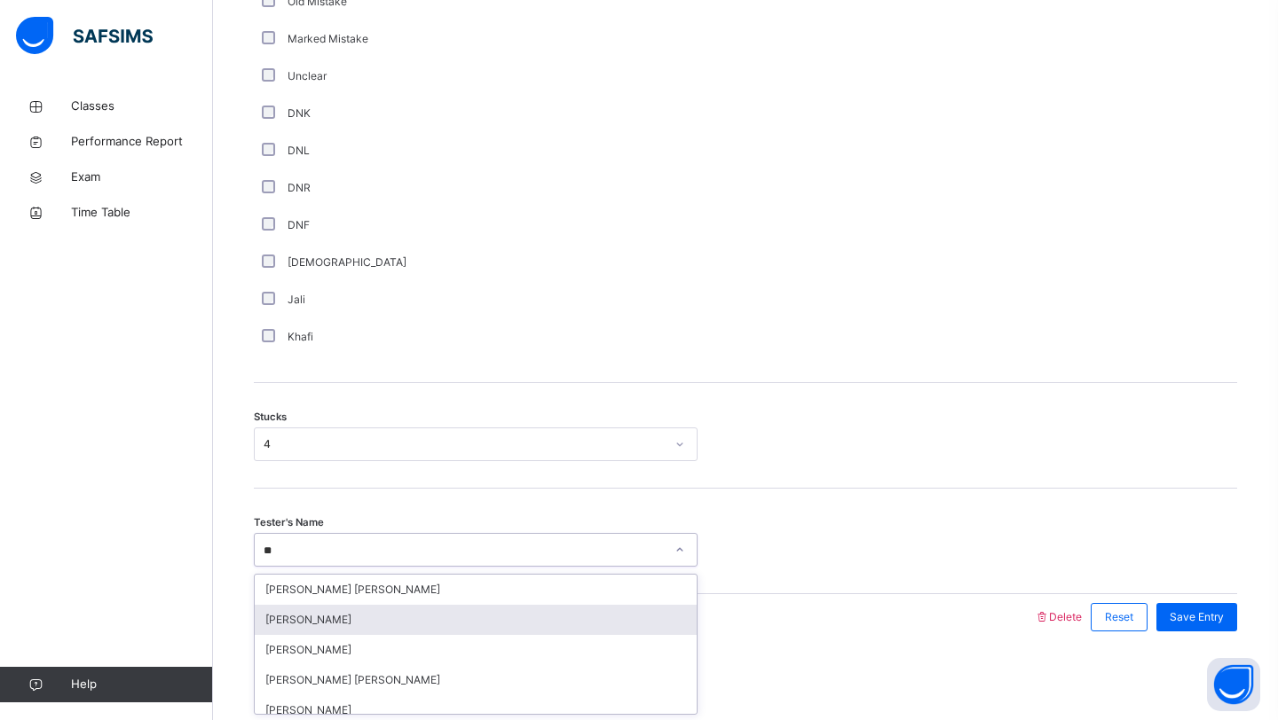
click at [362, 627] on div "[PERSON_NAME]" at bounding box center [476, 620] width 442 height 30
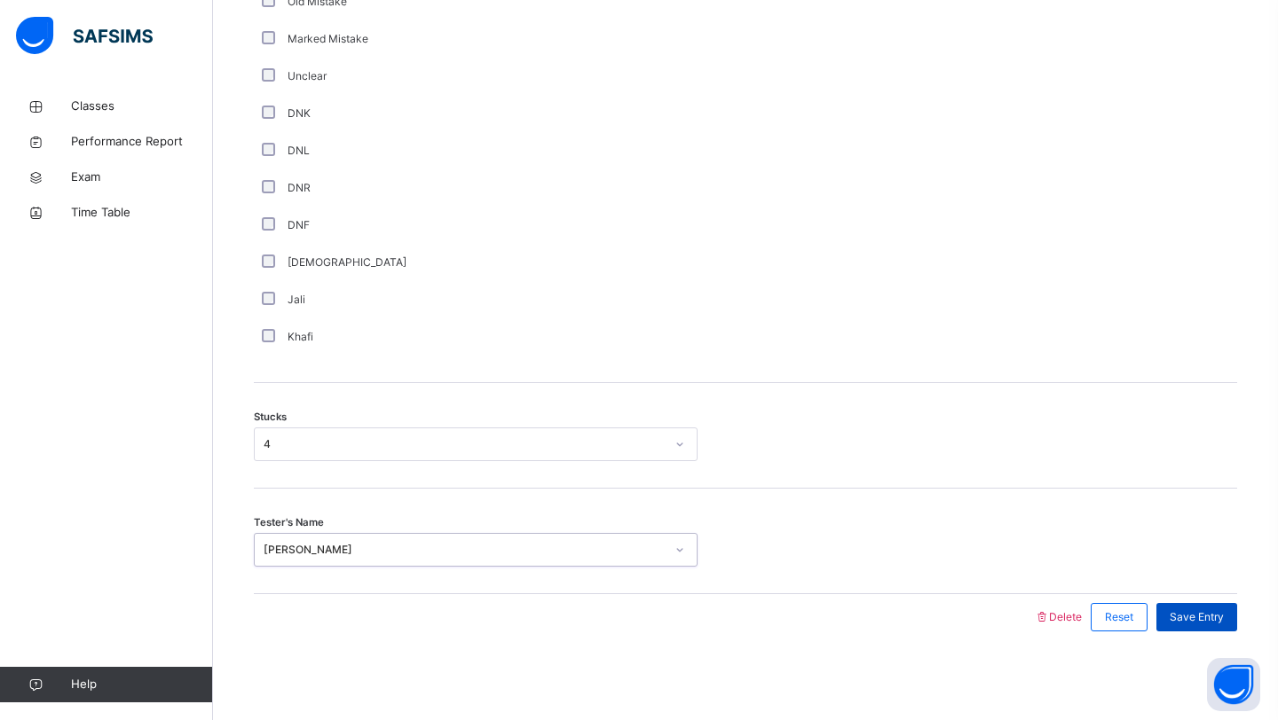
click at [1199, 615] on span "Save Entry" at bounding box center [1196, 618] width 54 height 16
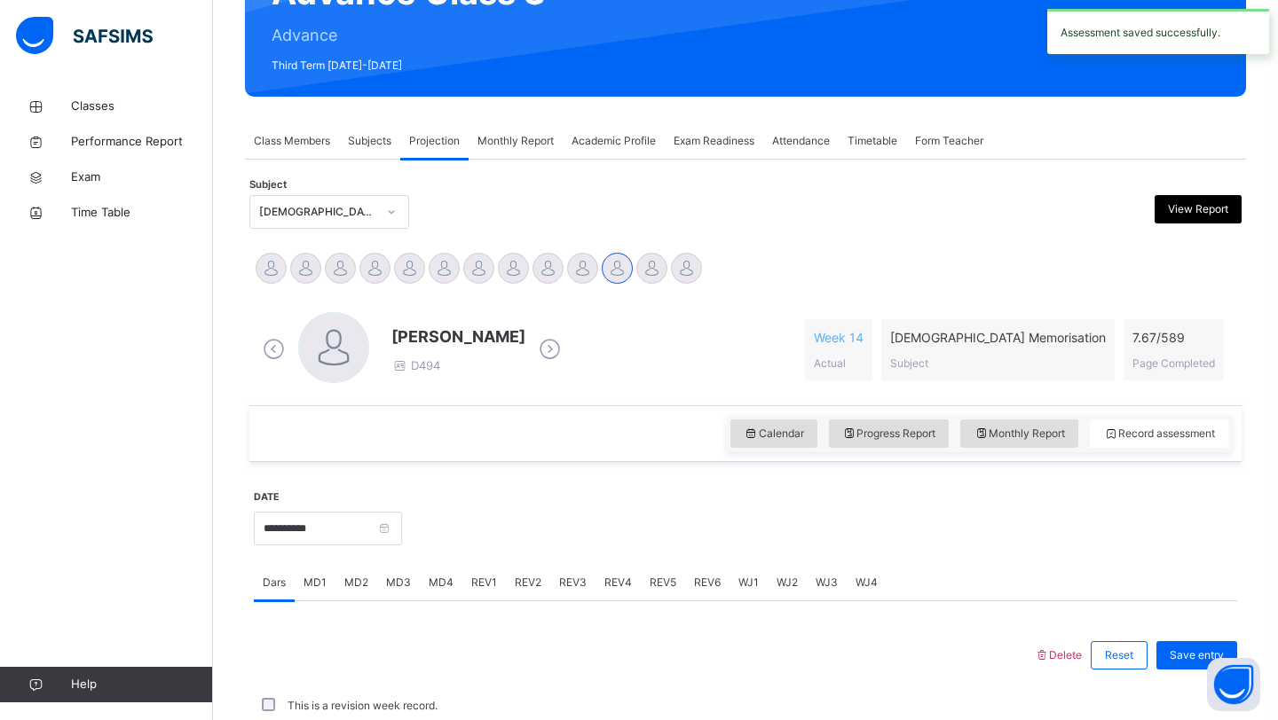
scroll to position [612, 0]
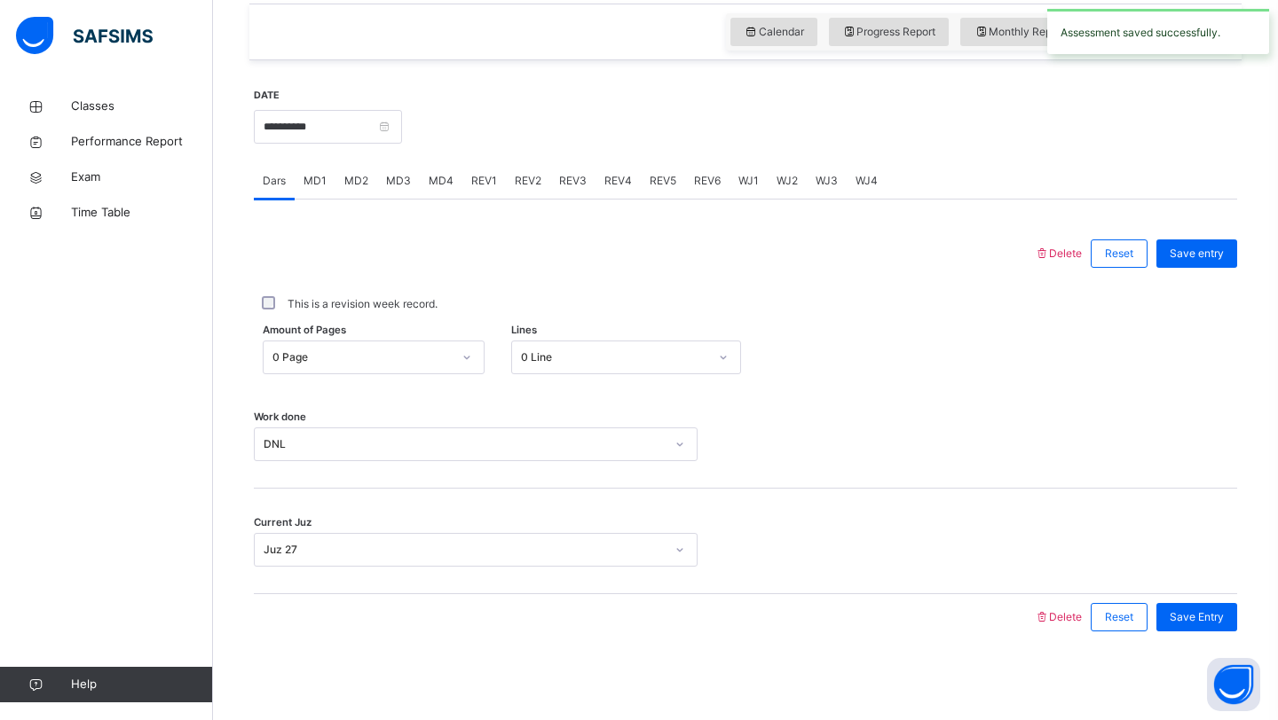
click at [313, 599] on div at bounding box center [644, 617] width 762 height 46
click at [633, 293] on div "This is a revision week record." at bounding box center [745, 304] width 983 height 37
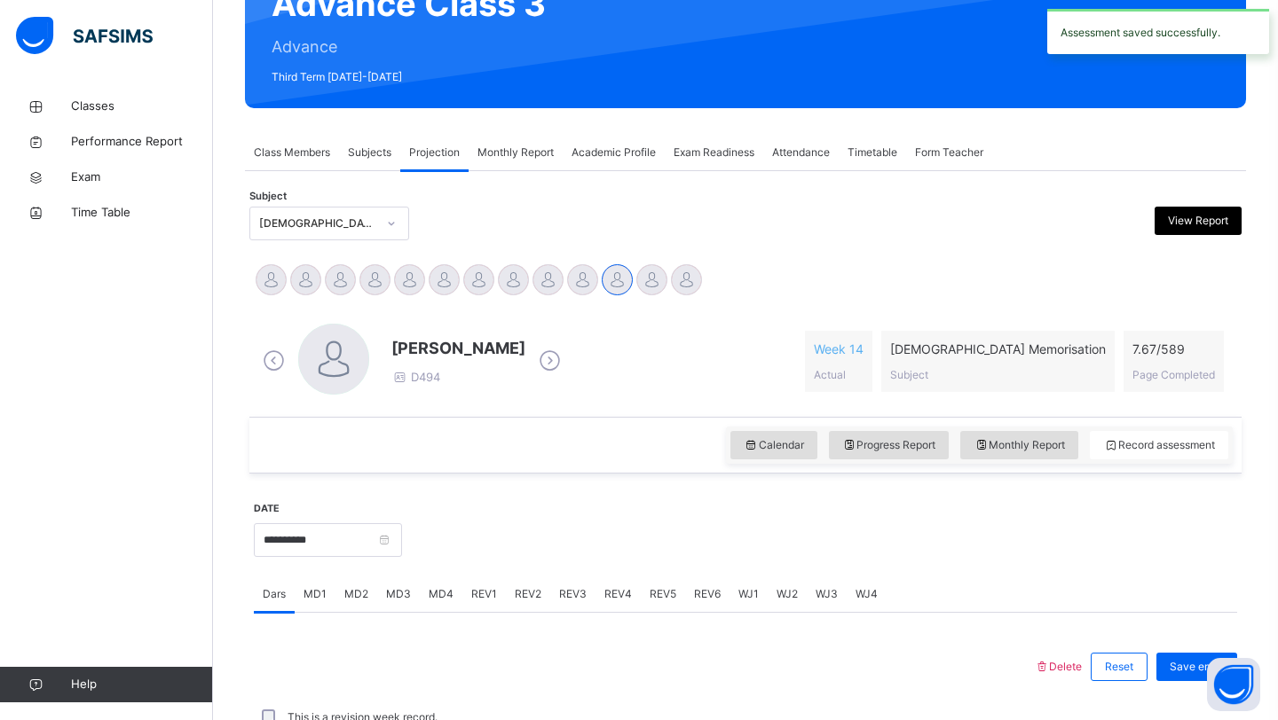
scroll to position [212, 0]
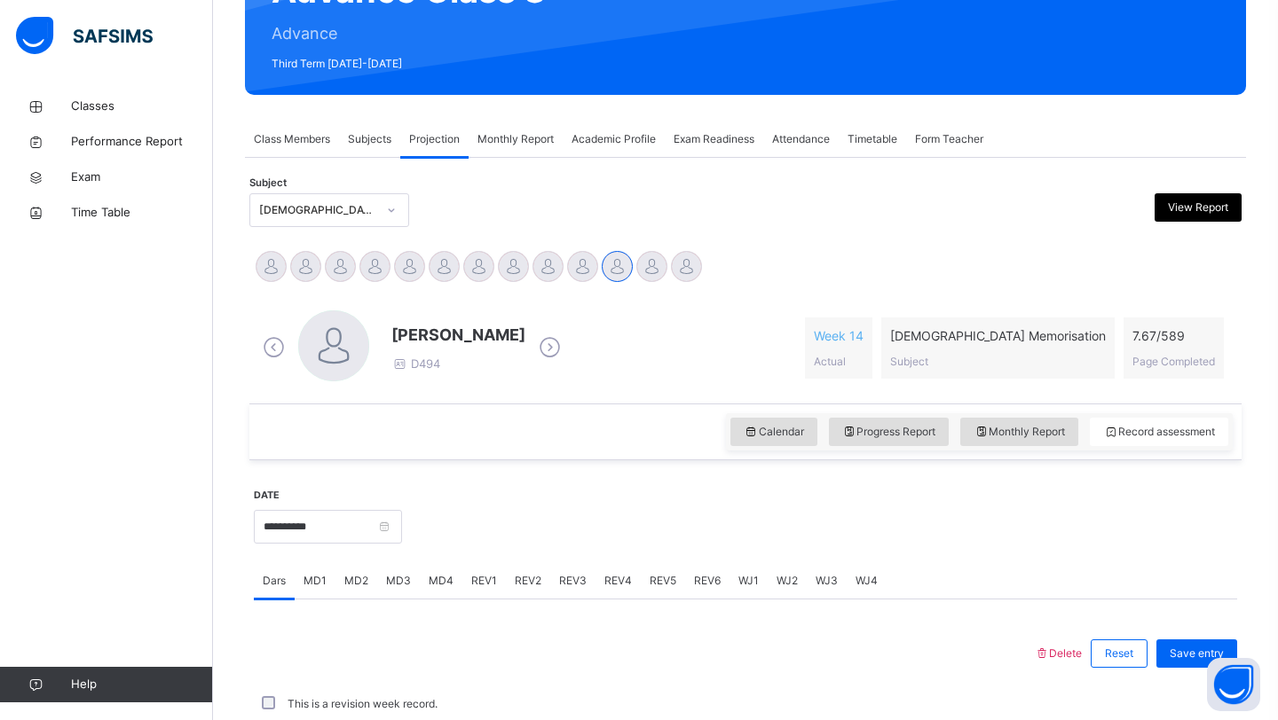
click at [352, 674] on div at bounding box center [644, 654] width 762 height 46
click at [401, 516] on input "**********" at bounding box center [328, 527] width 148 height 34
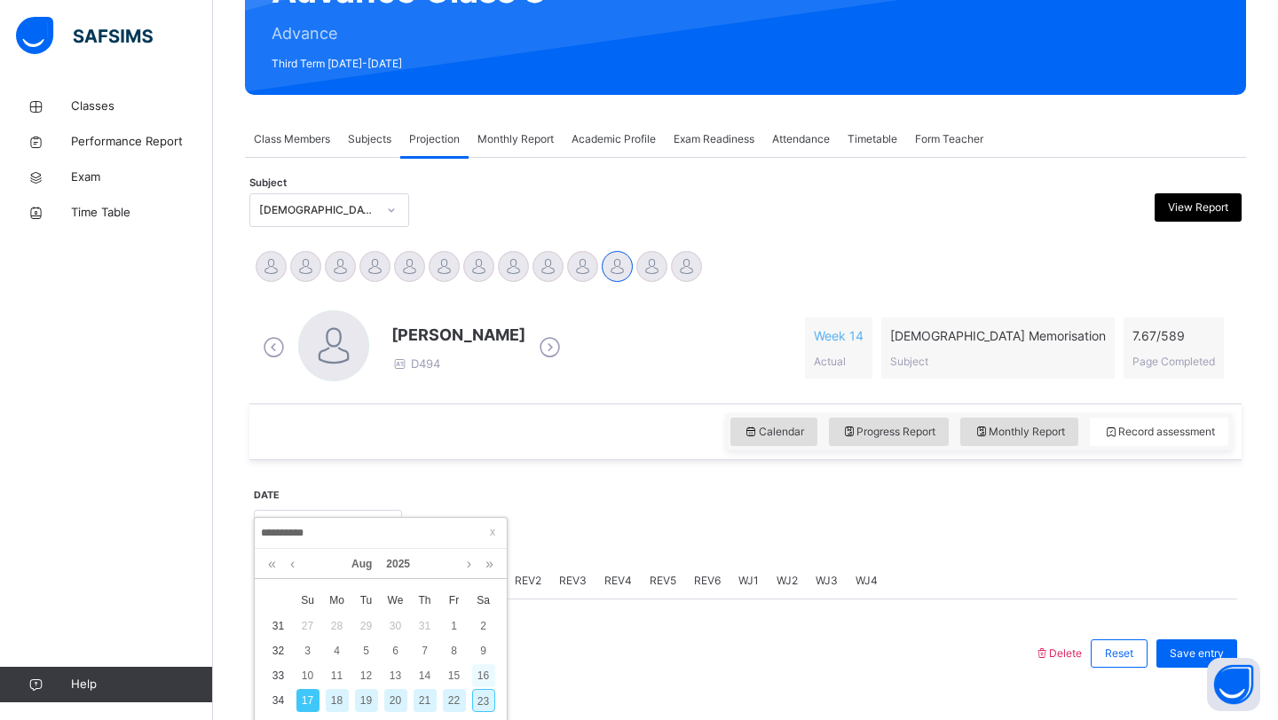
click at [479, 677] on div "16" at bounding box center [483, 676] width 23 height 23
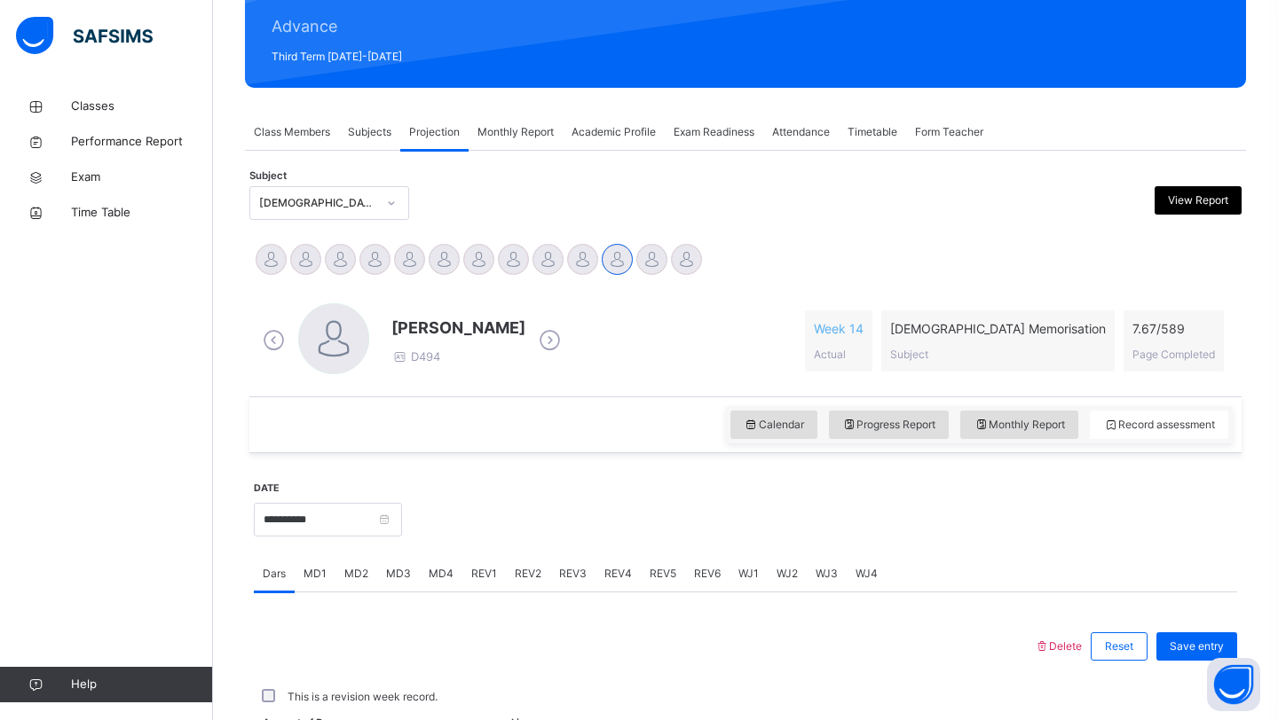
scroll to position [223, 0]
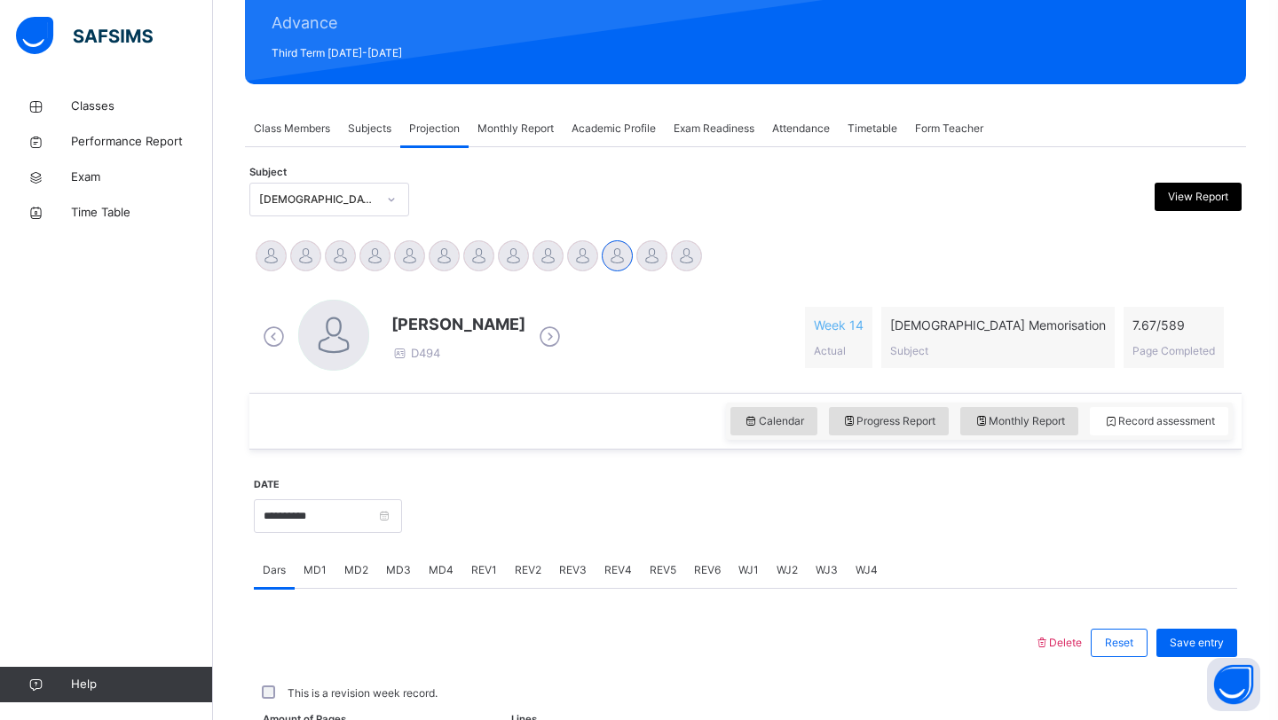
click at [354, 534] on div "**********" at bounding box center [328, 514] width 148 height 76
click at [371, 525] on input "**********" at bounding box center [328, 517] width 148 height 34
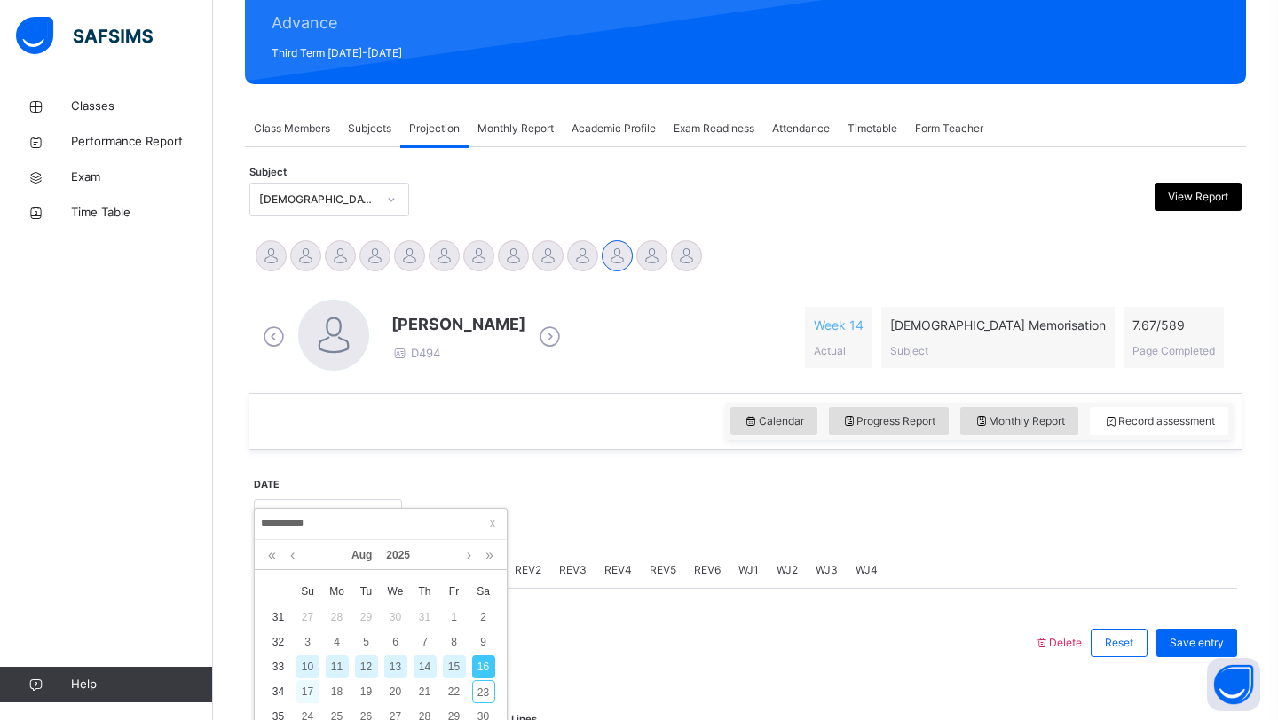
click at [307, 699] on div "17" at bounding box center [307, 692] width 23 height 23
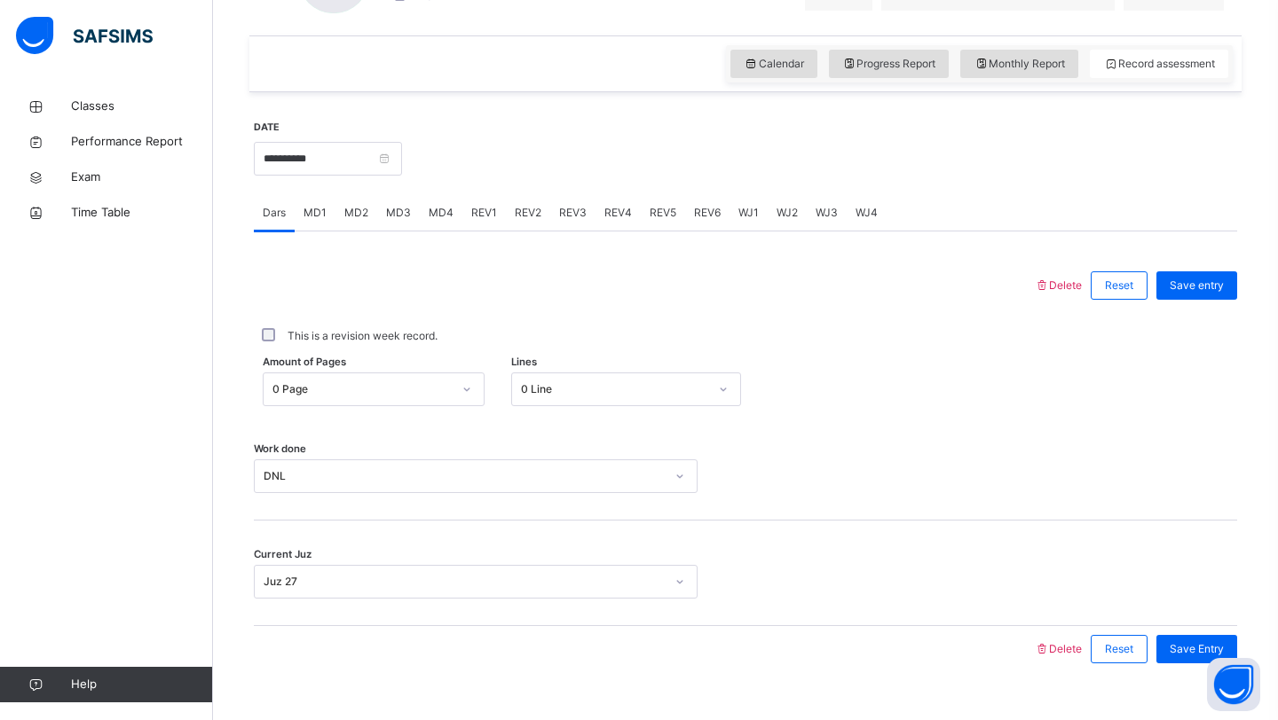
scroll to position [581, 0]
click at [433, 208] on span "MD4" at bounding box center [441, 212] width 25 height 16
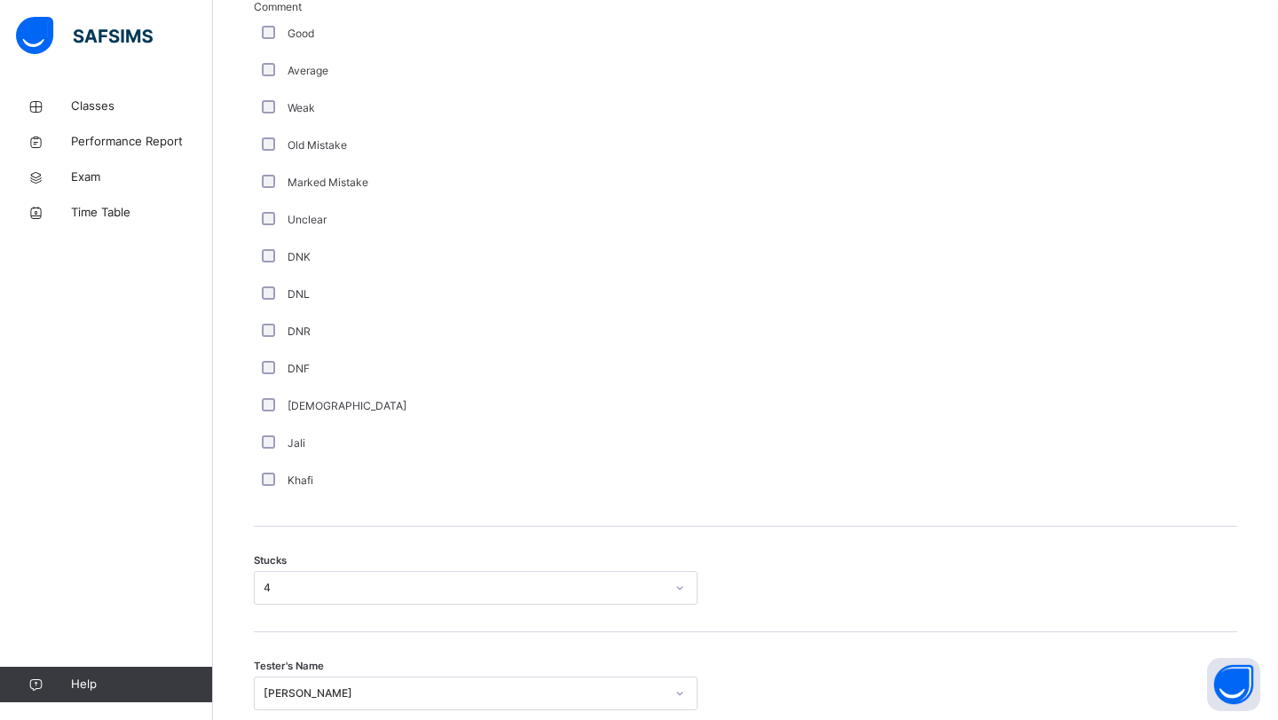
scroll to position [1184, 0]
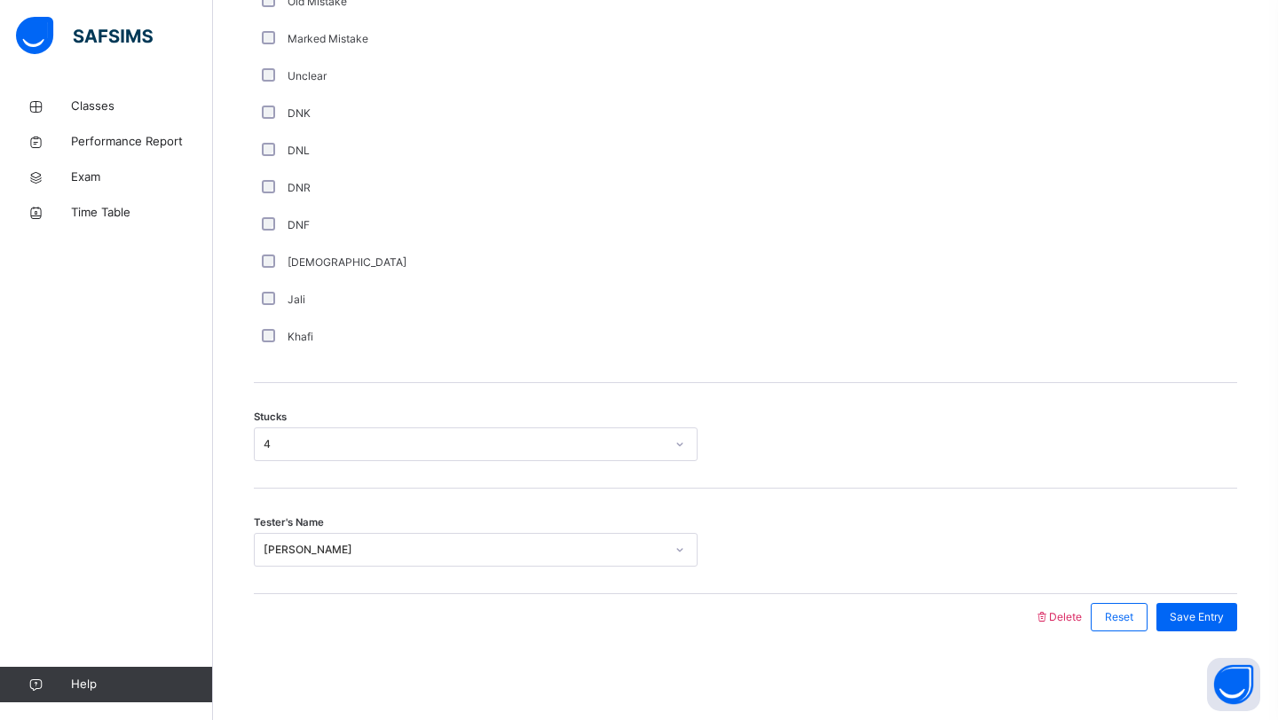
click at [465, 555] on div "[PERSON_NAME]" at bounding box center [464, 550] width 401 height 16
drag, startPoint x: 406, startPoint y: 547, endPoint x: 283, endPoint y: 537, distance: 123.8
click at [283, 537] on div "[PERSON_NAME]" at bounding box center [459, 551] width 408 height 28
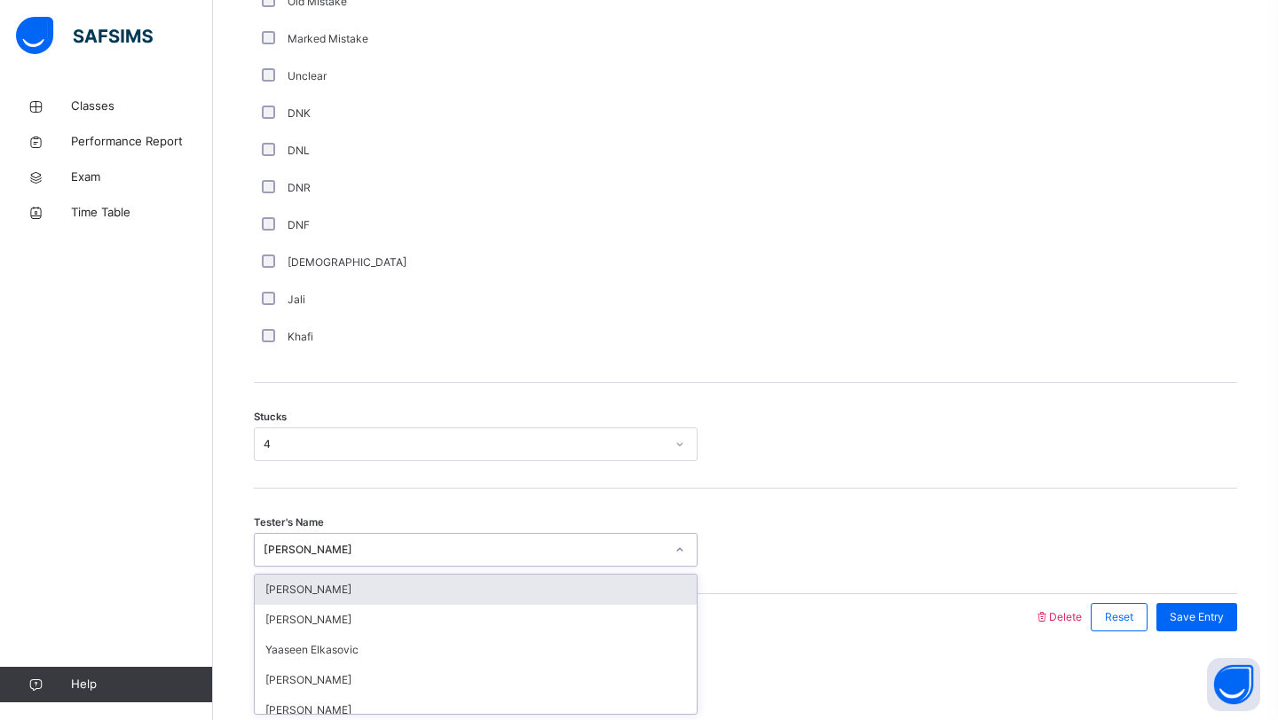
click at [261, 554] on div "[PERSON_NAME]" at bounding box center [459, 551] width 408 height 28
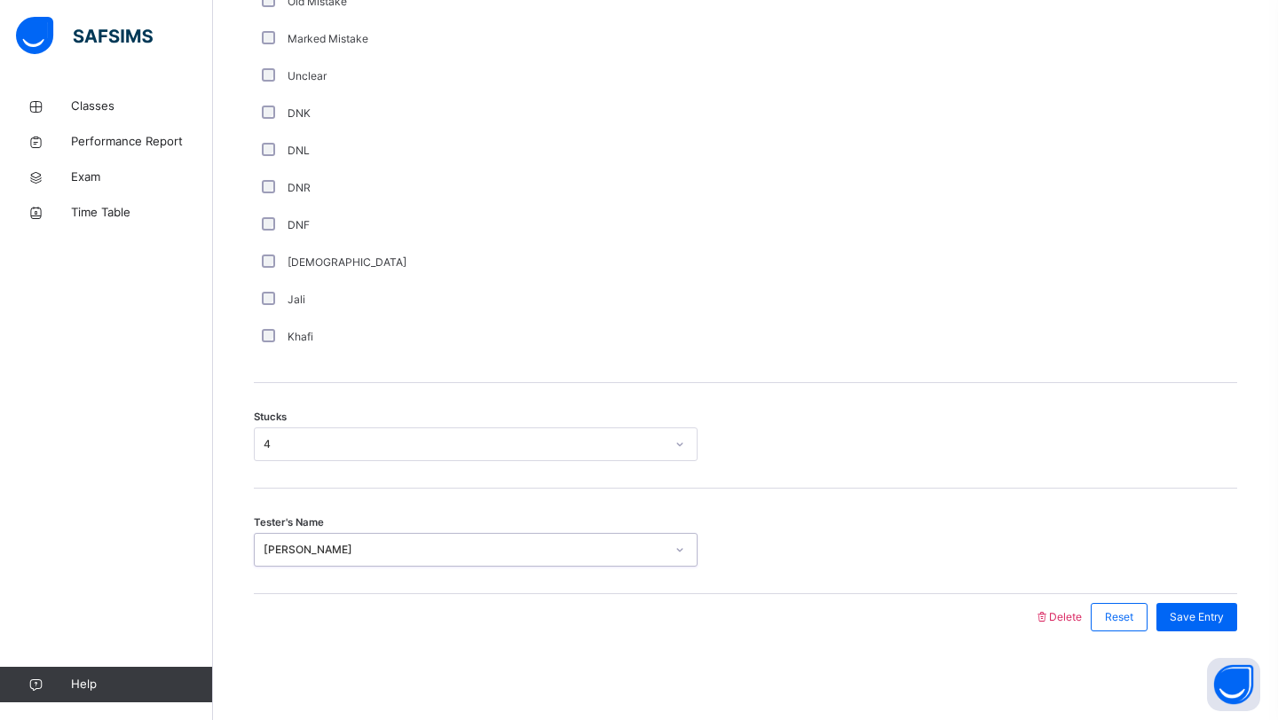
drag, startPoint x: 263, startPoint y: 547, endPoint x: 355, endPoint y: 539, distance: 92.6
click at [355, 539] on div "[PERSON_NAME]" at bounding box center [459, 551] width 408 height 28
click at [406, 548] on div "[PERSON_NAME]" at bounding box center [464, 550] width 401 height 16
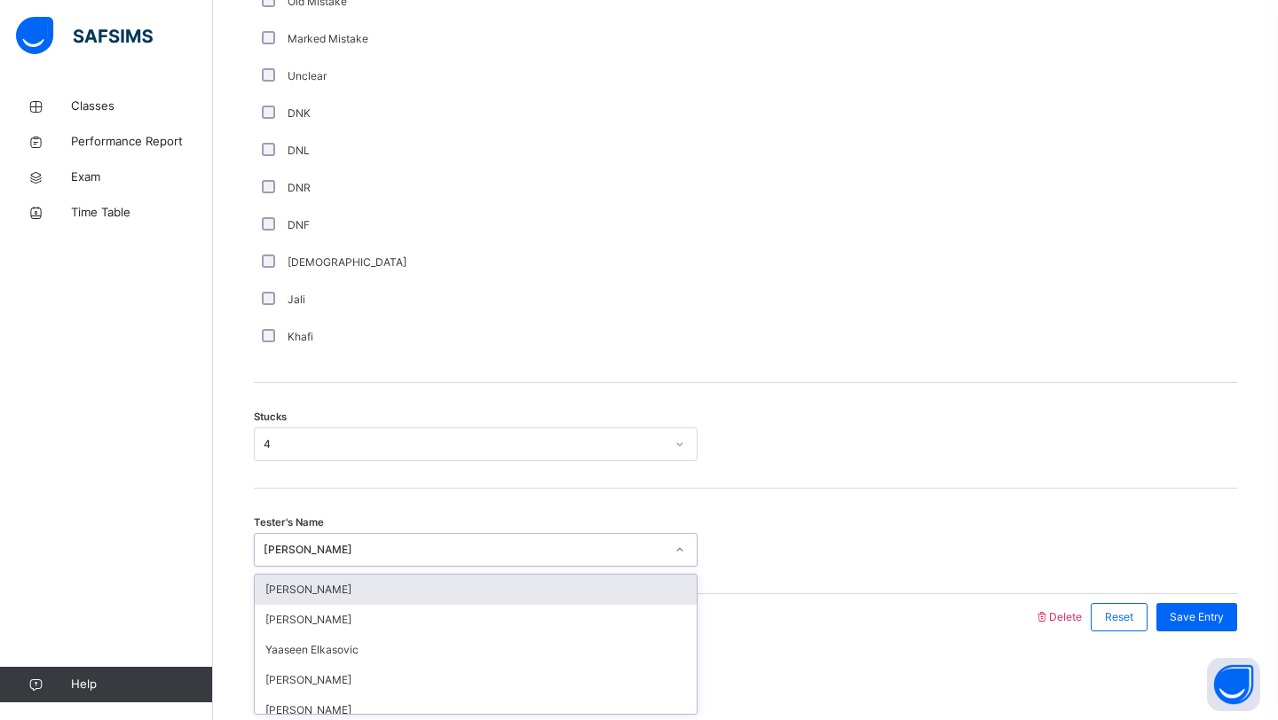
click at [475, 545] on div "[PERSON_NAME]" at bounding box center [464, 550] width 401 height 16
click at [415, 548] on div "[PERSON_NAME]" at bounding box center [464, 550] width 401 height 16
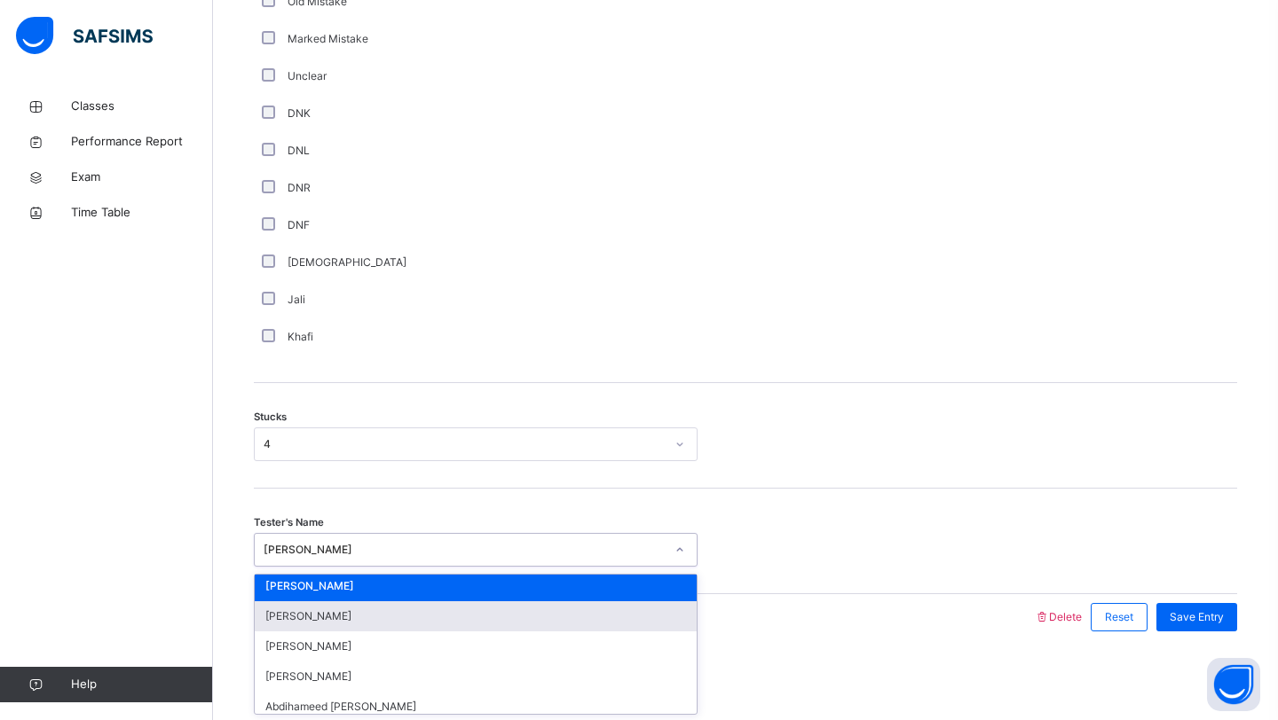
scroll to position [395, 0]
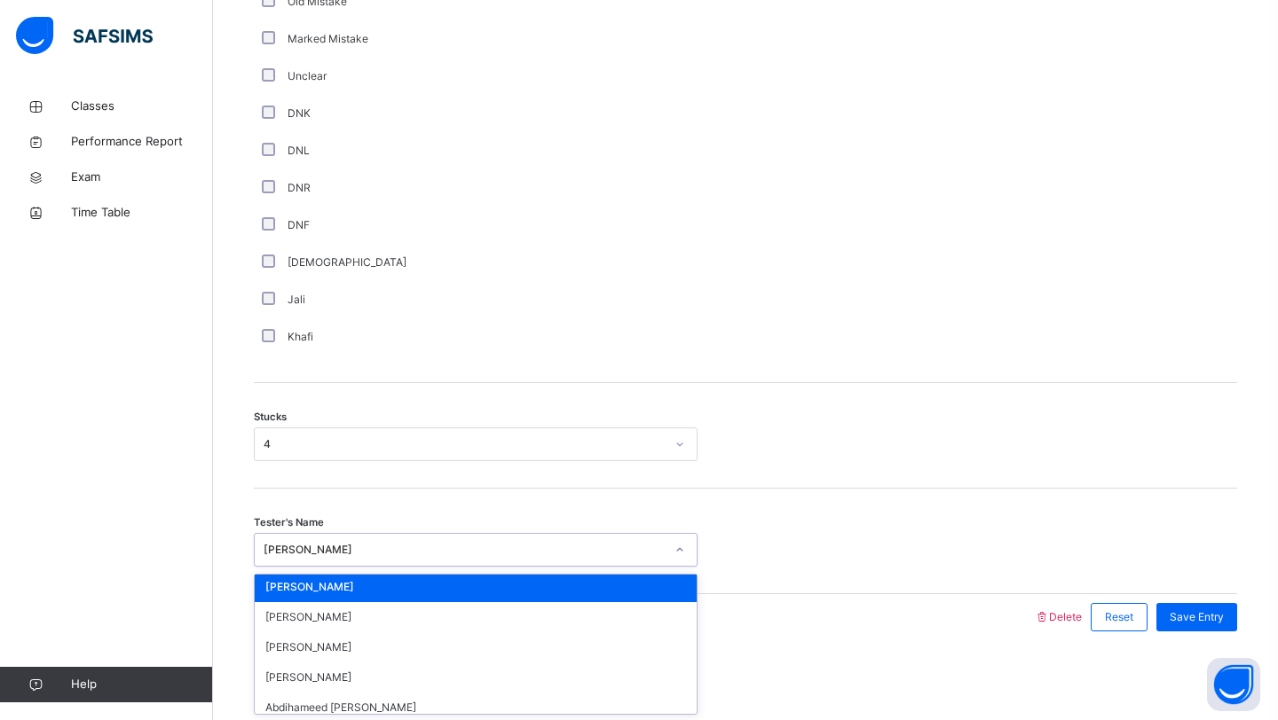
click at [349, 586] on div "[PERSON_NAME]" at bounding box center [476, 587] width 442 height 30
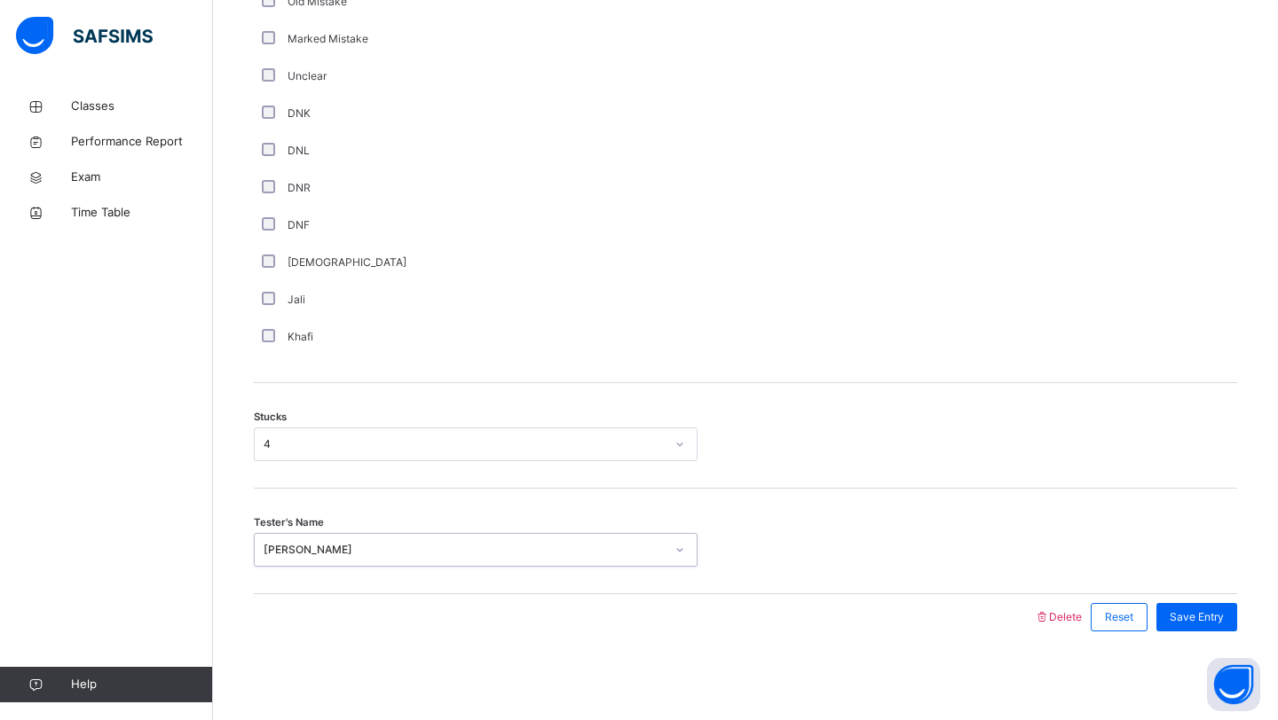
click at [429, 575] on div "Tester's Name option [PERSON_NAME], selected. 0 results available. Select is fo…" at bounding box center [745, 542] width 983 height 106
click at [423, 557] on div "[PERSON_NAME]" at bounding box center [459, 551] width 408 height 28
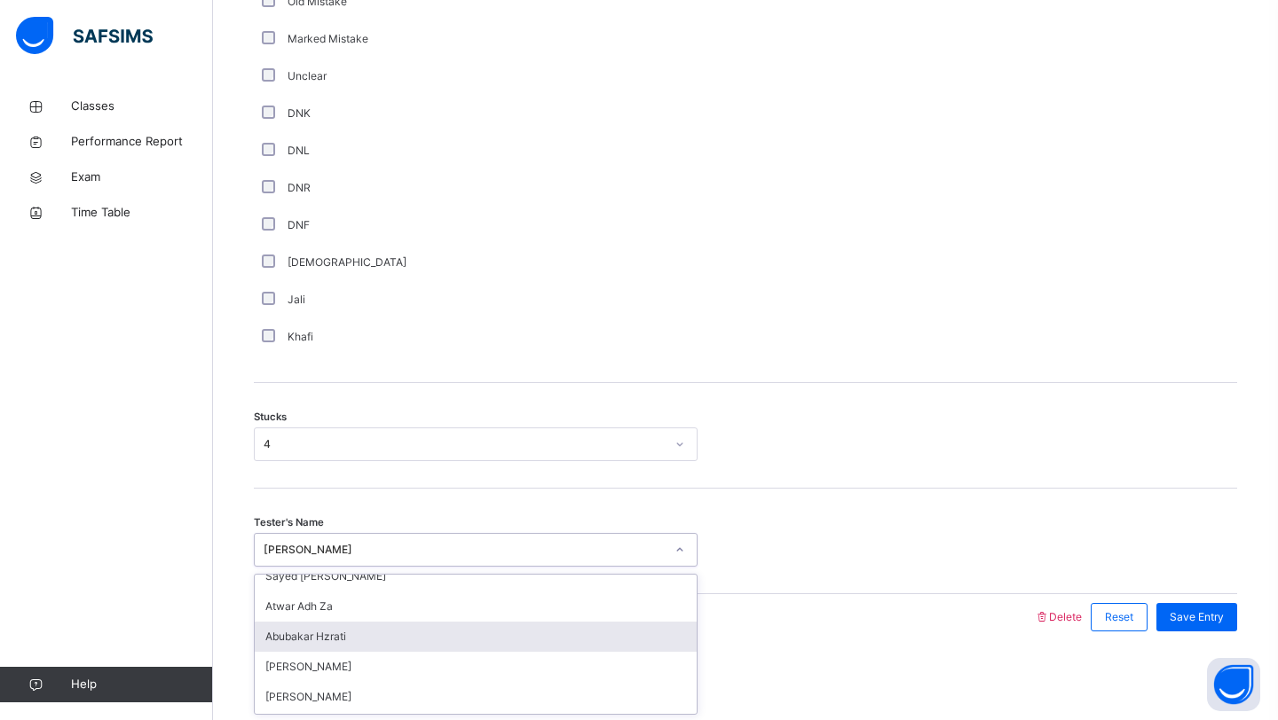
scroll to position [1751, 0]
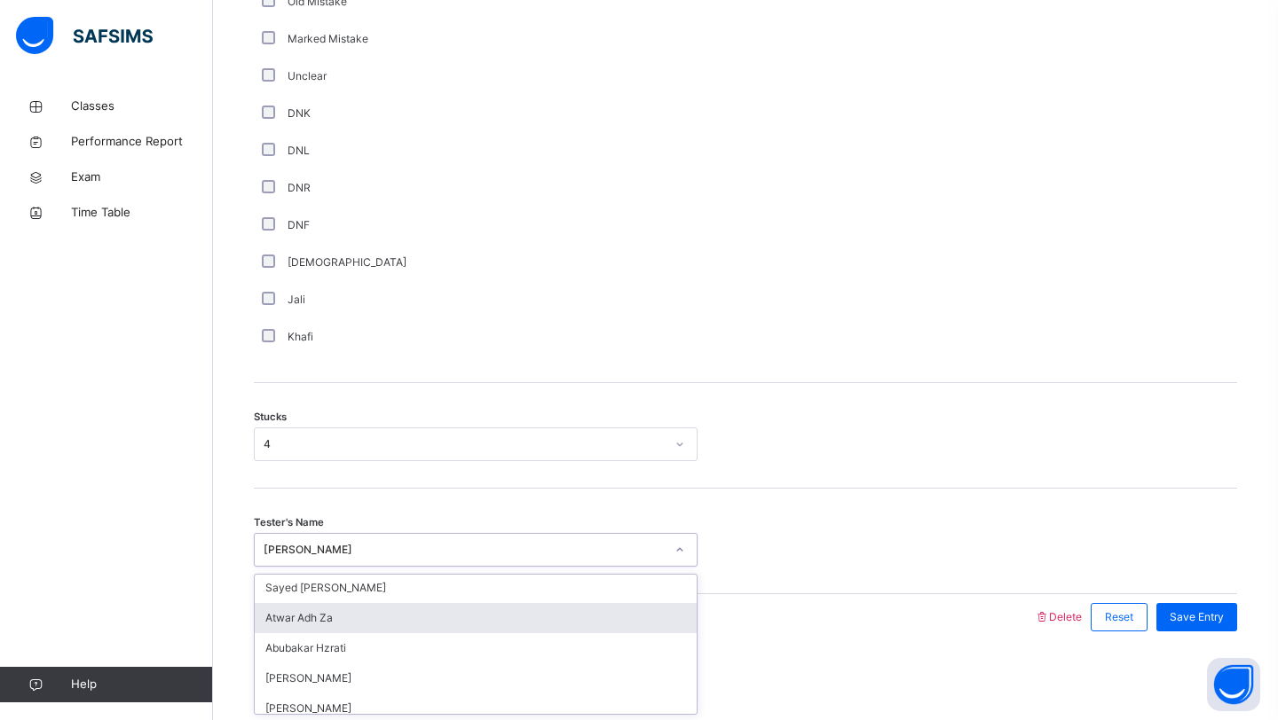
click at [411, 626] on div "Atwar Adh Za" at bounding box center [476, 618] width 442 height 30
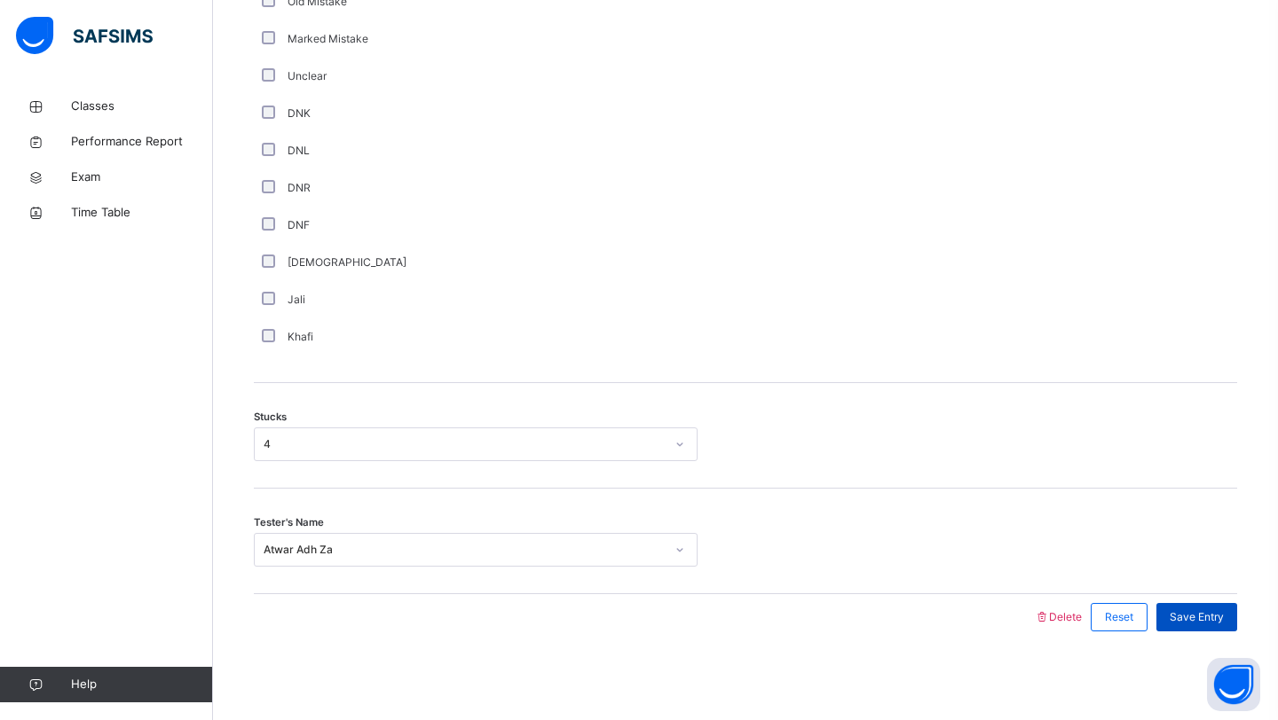
click at [1200, 624] on span "Save Entry" at bounding box center [1196, 618] width 54 height 16
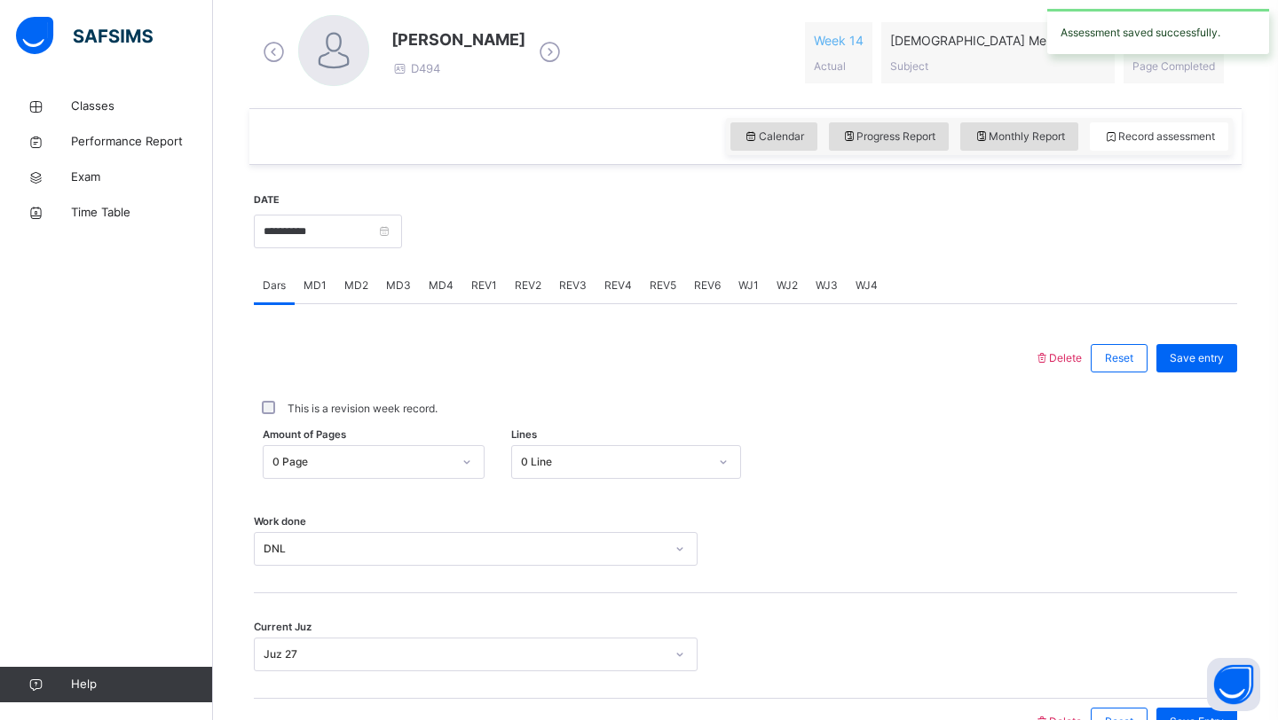
scroll to position [273, 0]
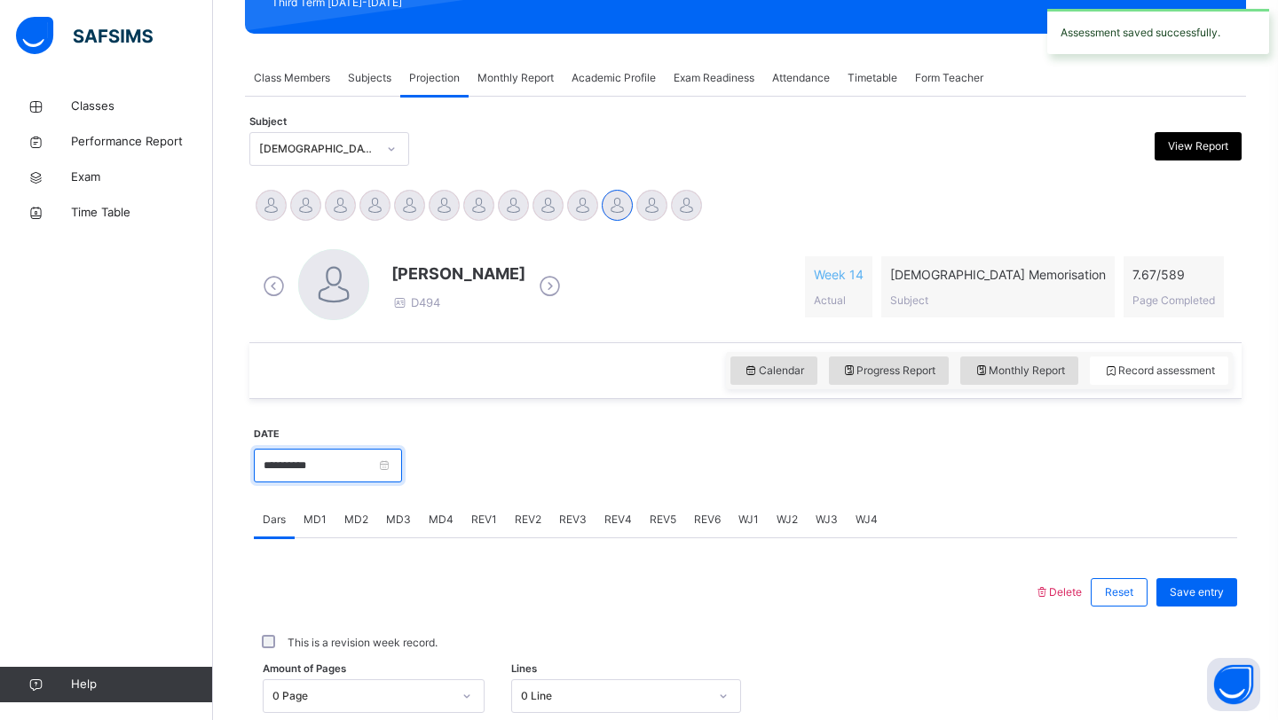
click at [340, 459] on input "**********" at bounding box center [328, 466] width 148 height 34
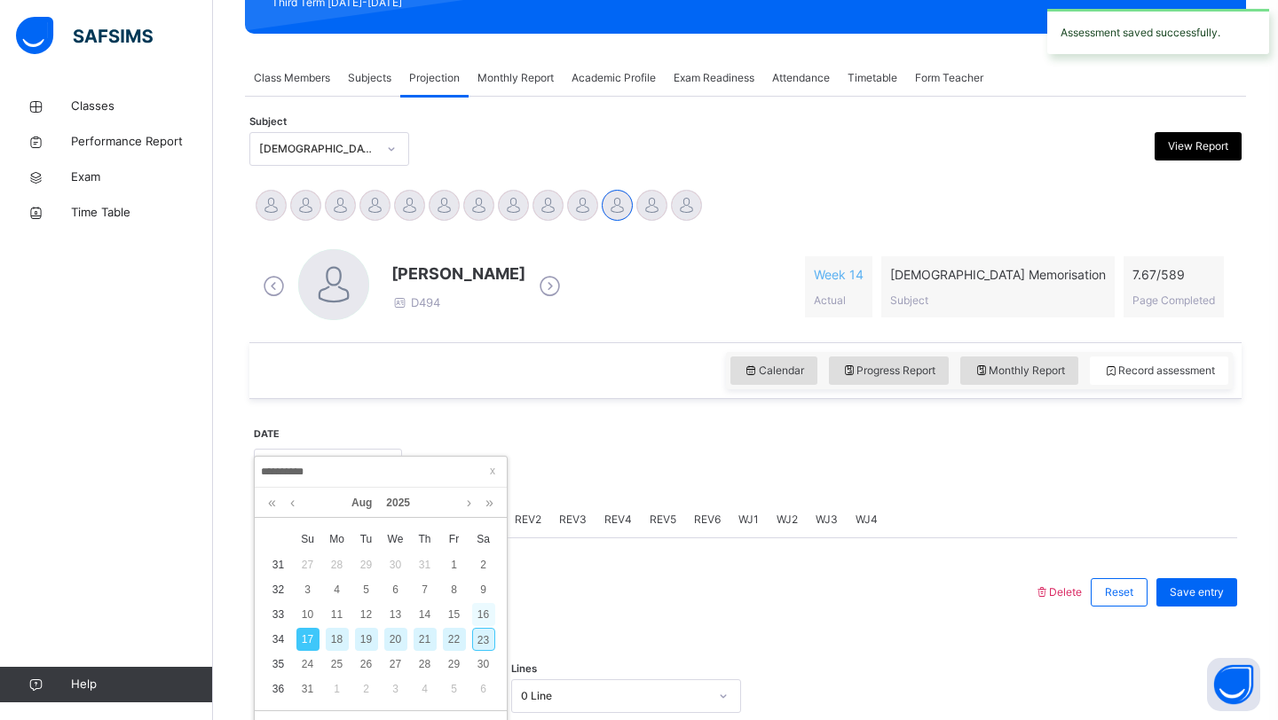
click at [485, 618] on div "16" at bounding box center [483, 614] width 23 height 23
type input "**********"
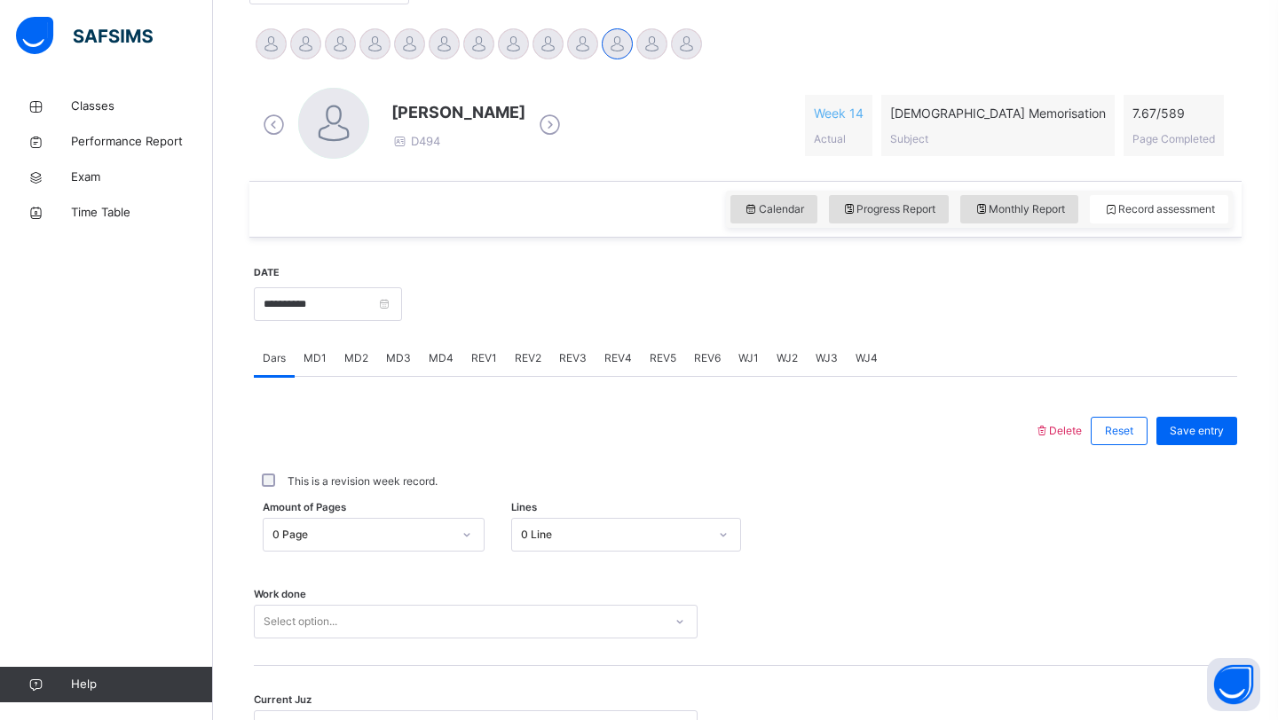
scroll to position [447, 0]
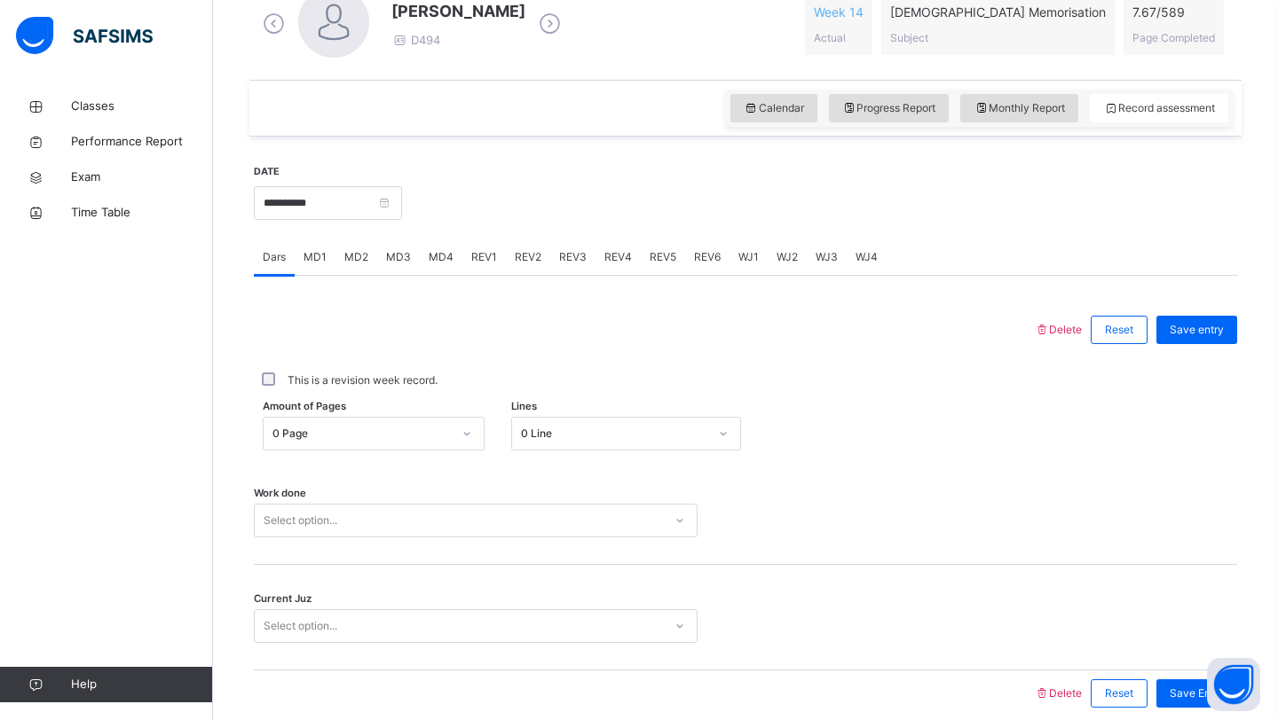
click at [553, 451] on div "0 Line" at bounding box center [626, 434] width 231 height 34
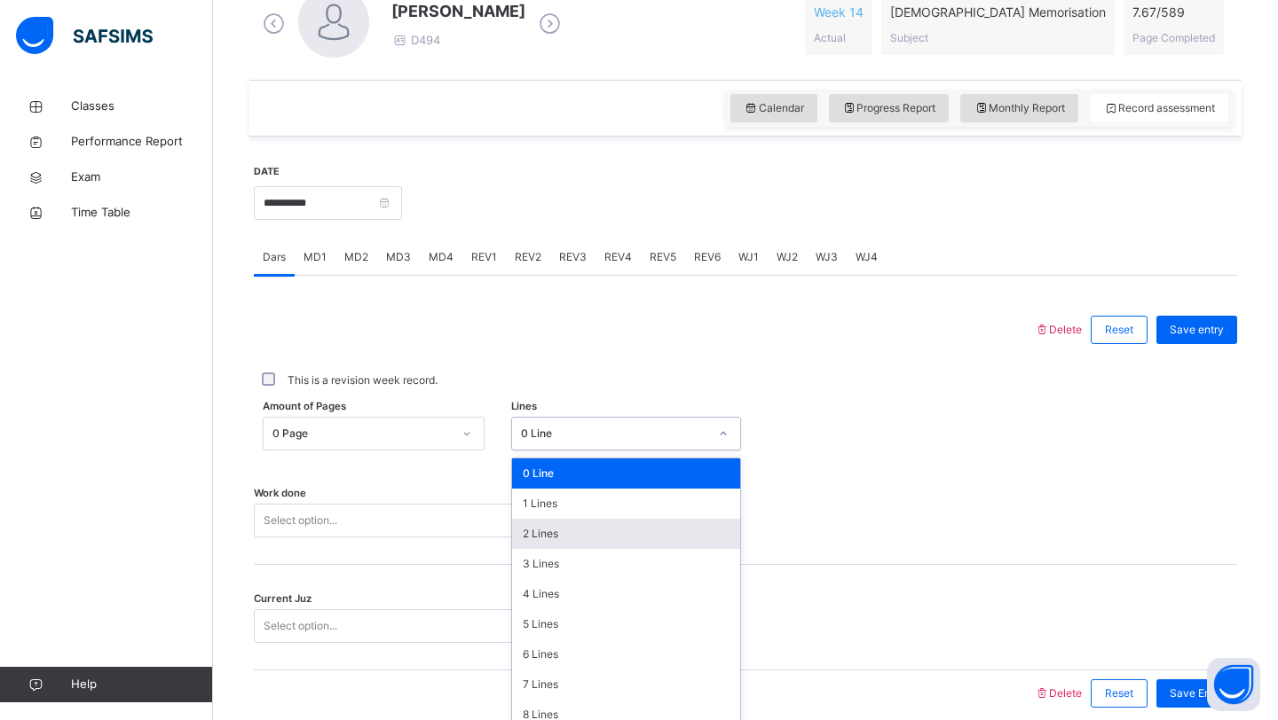
scroll to position [548, 0]
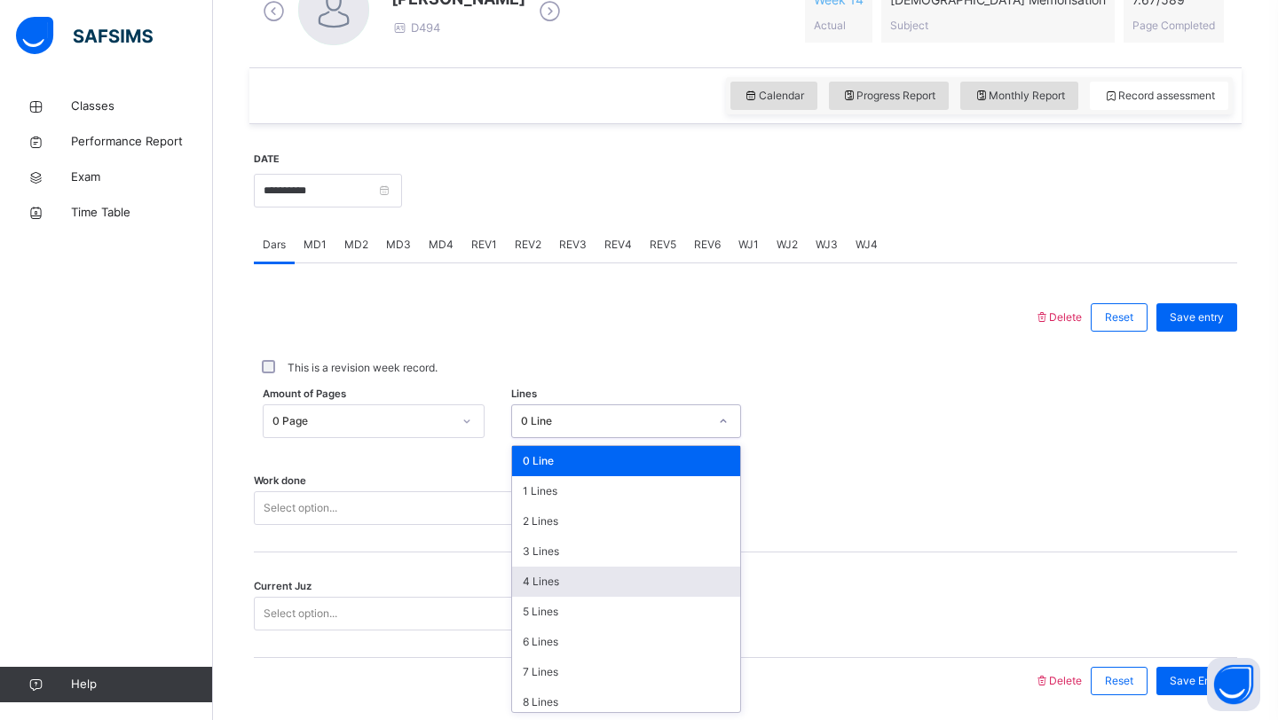
click at [540, 594] on div "4 Lines" at bounding box center [626, 582] width 229 height 30
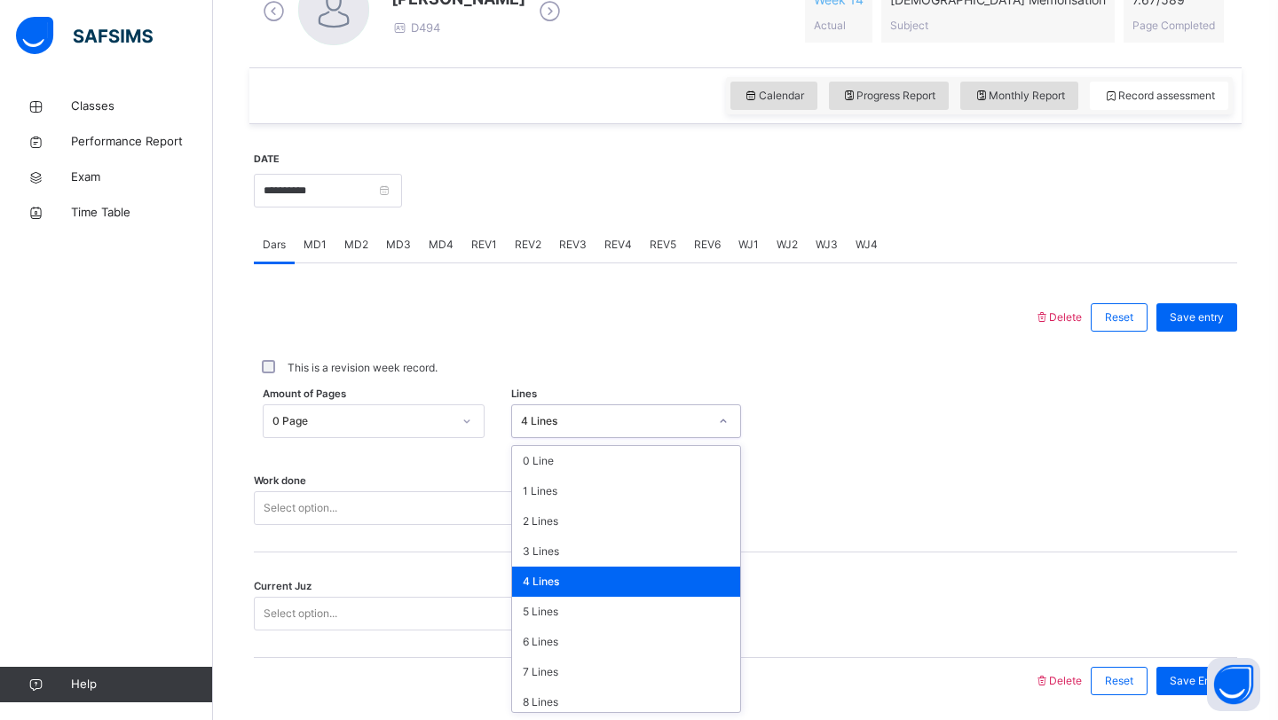
click at [579, 424] on div "4 Lines" at bounding box center [615, 421] width 188 height 16
click at [554, 609] on div "5 Lines" at bounding box center [626, 612] width 229 height 30
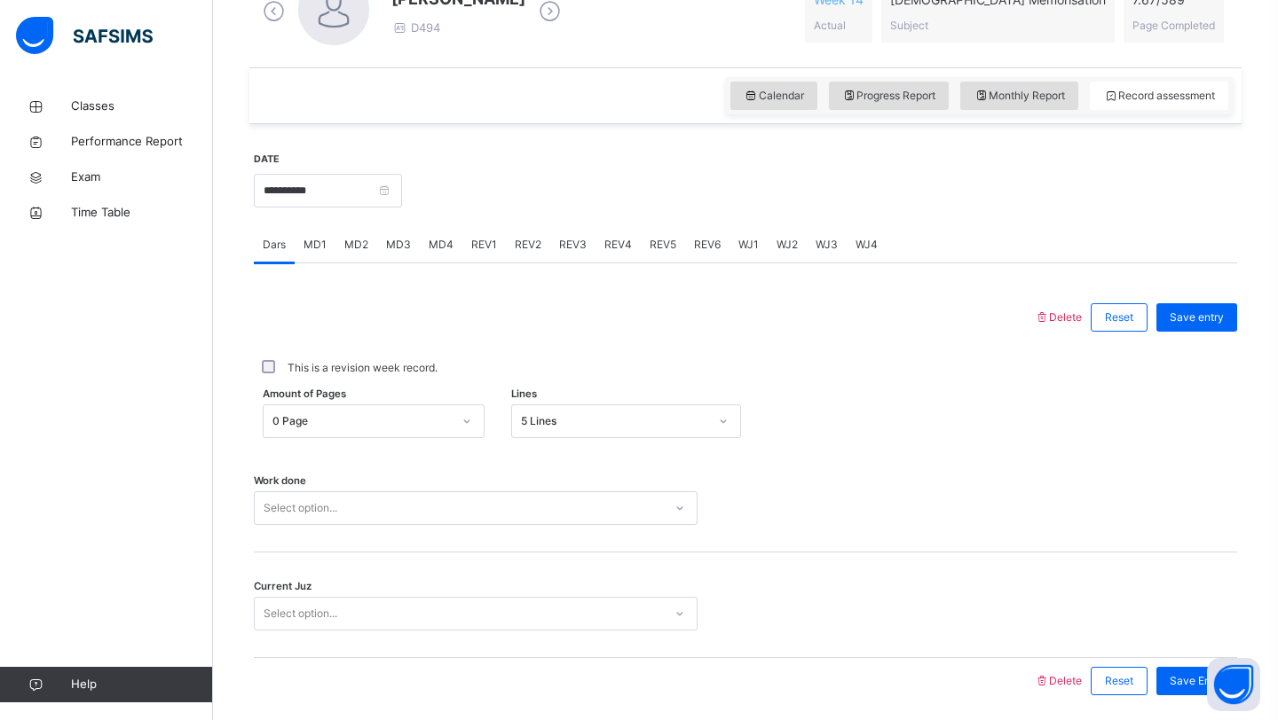
click at [586, 449] on div "Work done Select option..." at bounding box center [745, 500] width 983 height 106
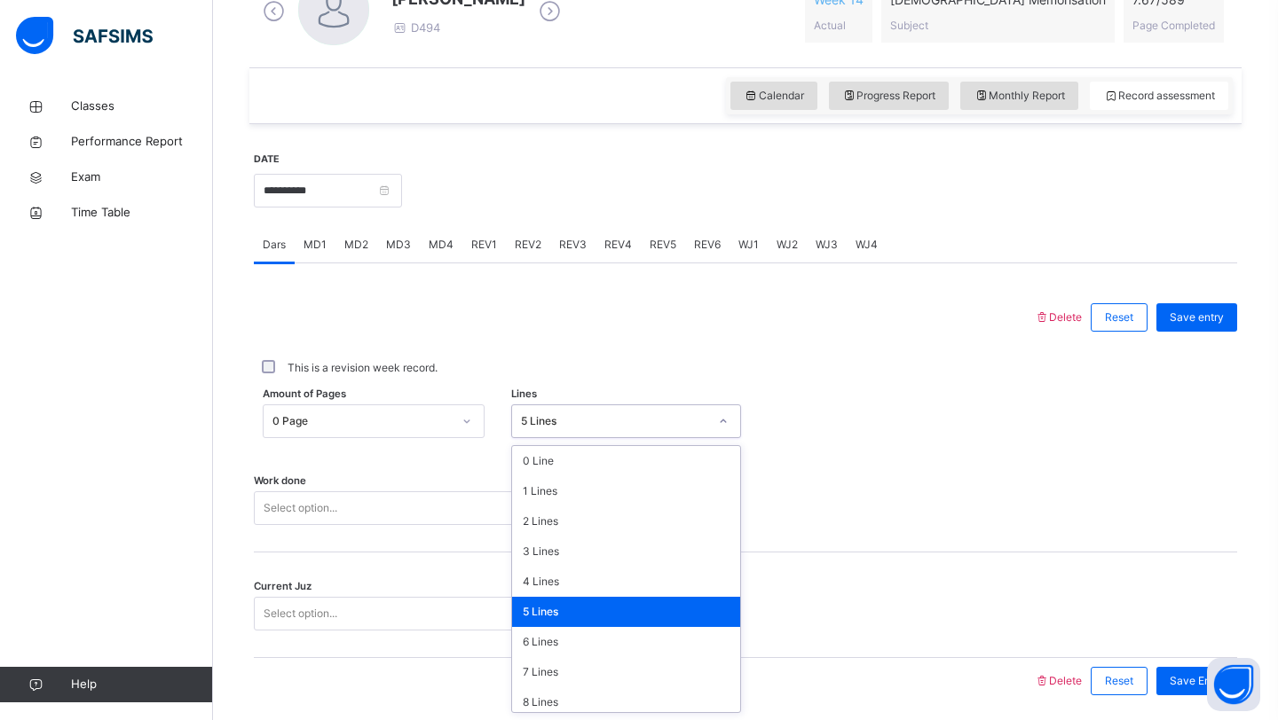
click at [588, 426] on div "5 Lines" at bounding box center [615, 421] width 188 height 16
click at [574, 587] on div "4 Lines" at bounding box center [626, 582] width 229 height 30
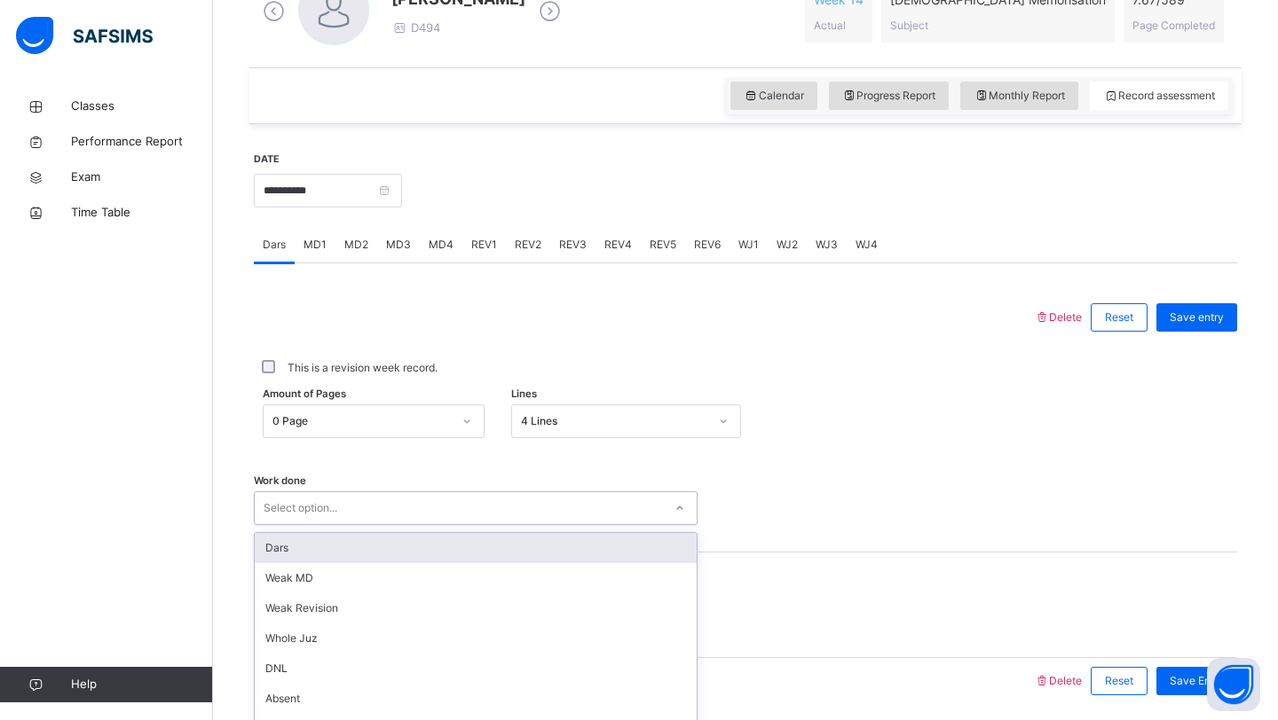
scroll to position [612, 0]
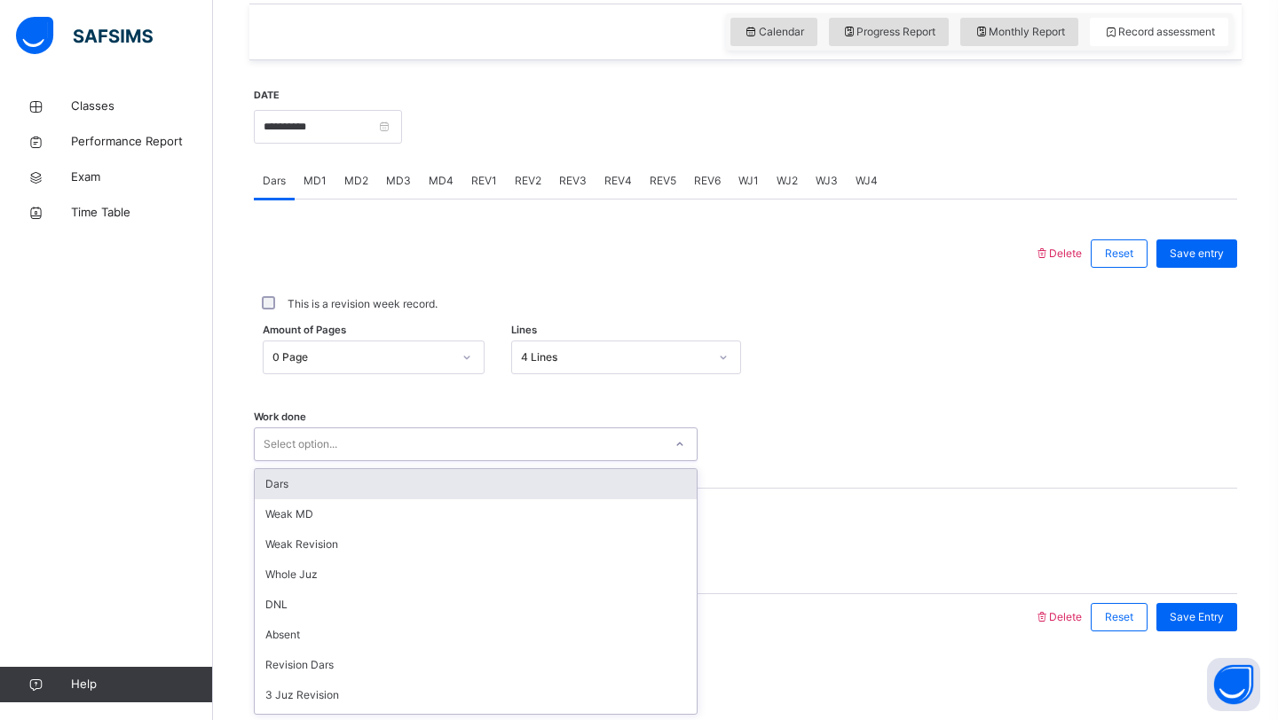
click at [519, 461] on div "option Dars focused, 1 of 14. 14 results available. Use Up and Down to choose o…" at bounding box center [476, 445] width 444 height 34
click at [495, 479] on div "Dars" at bounding box center [476, 484] width 442 height 30
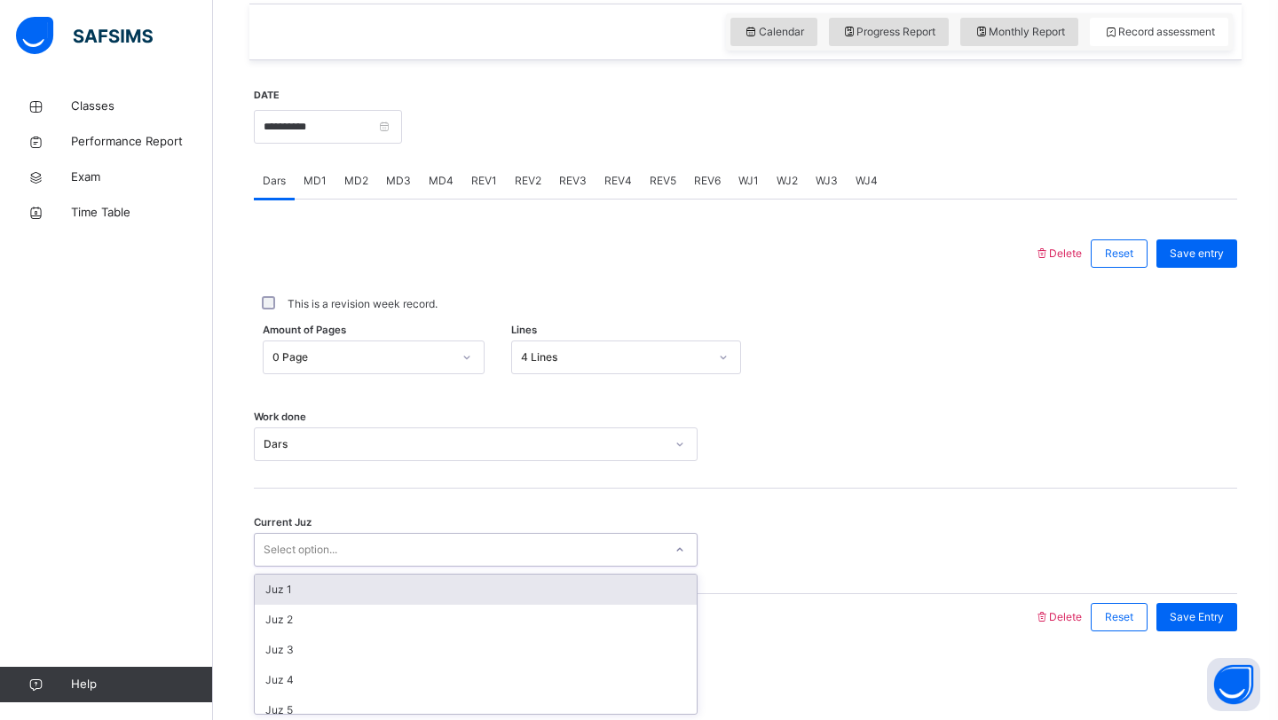
click at [462, 540] on div "Select option..." at bounding box center [459, 551] width 408 height 28
click at [476, 543] on div "Select option..." at bounding box center [459, 551] width 408 height 28
click at [472, 559] on div "Select option..." at bounding box center [459, 551] width 408 height 28
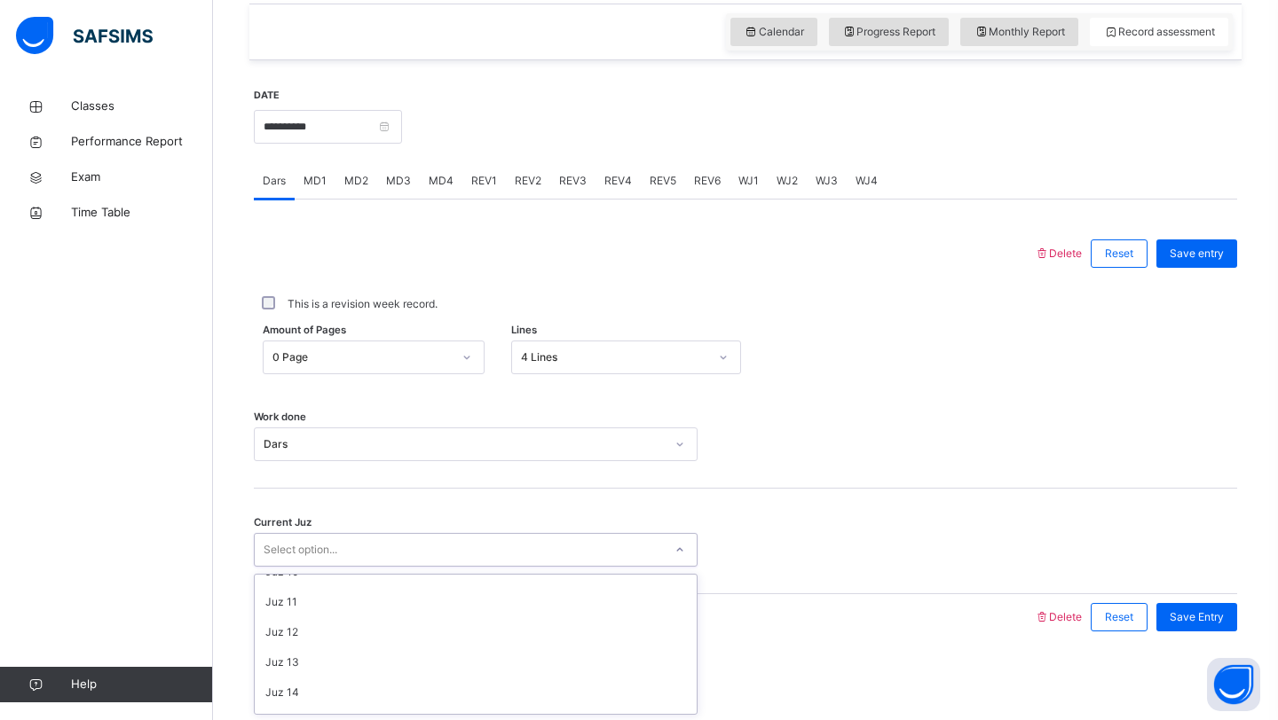
scroll to position [766, 0]
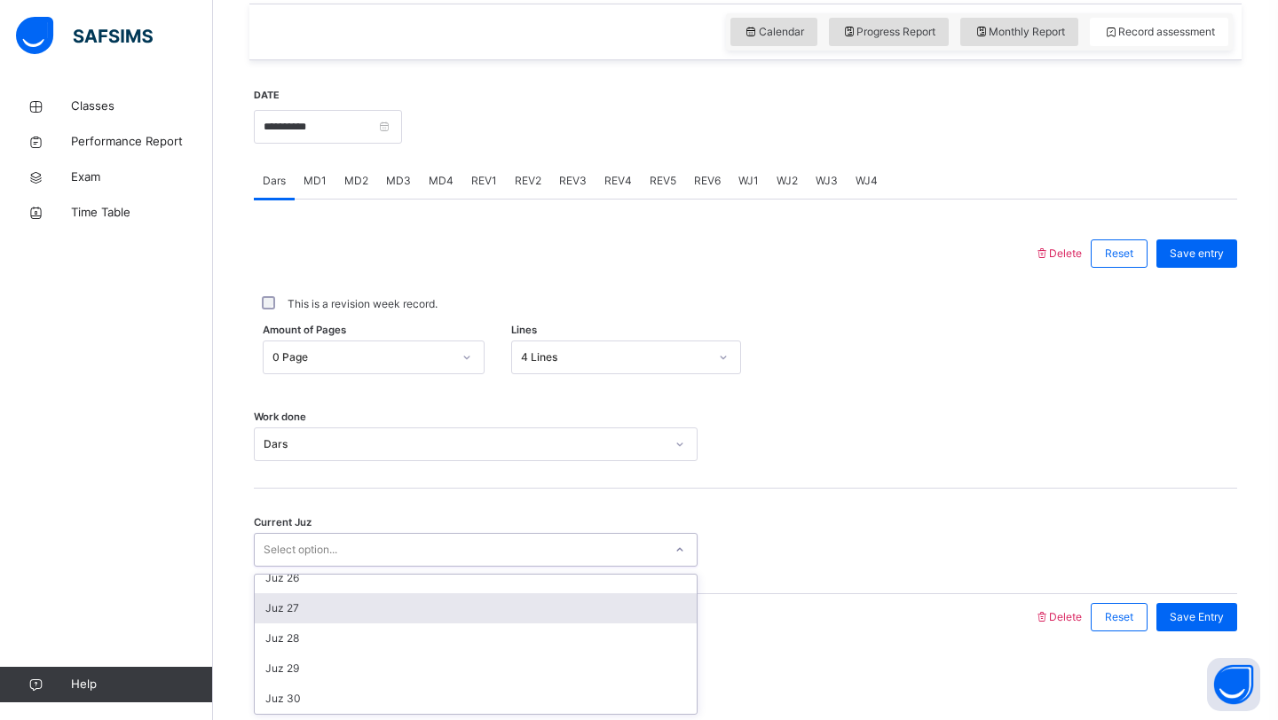
click at [384, 610] on div "Juz 27" at bounding box center [476, 609] width 442 height 30
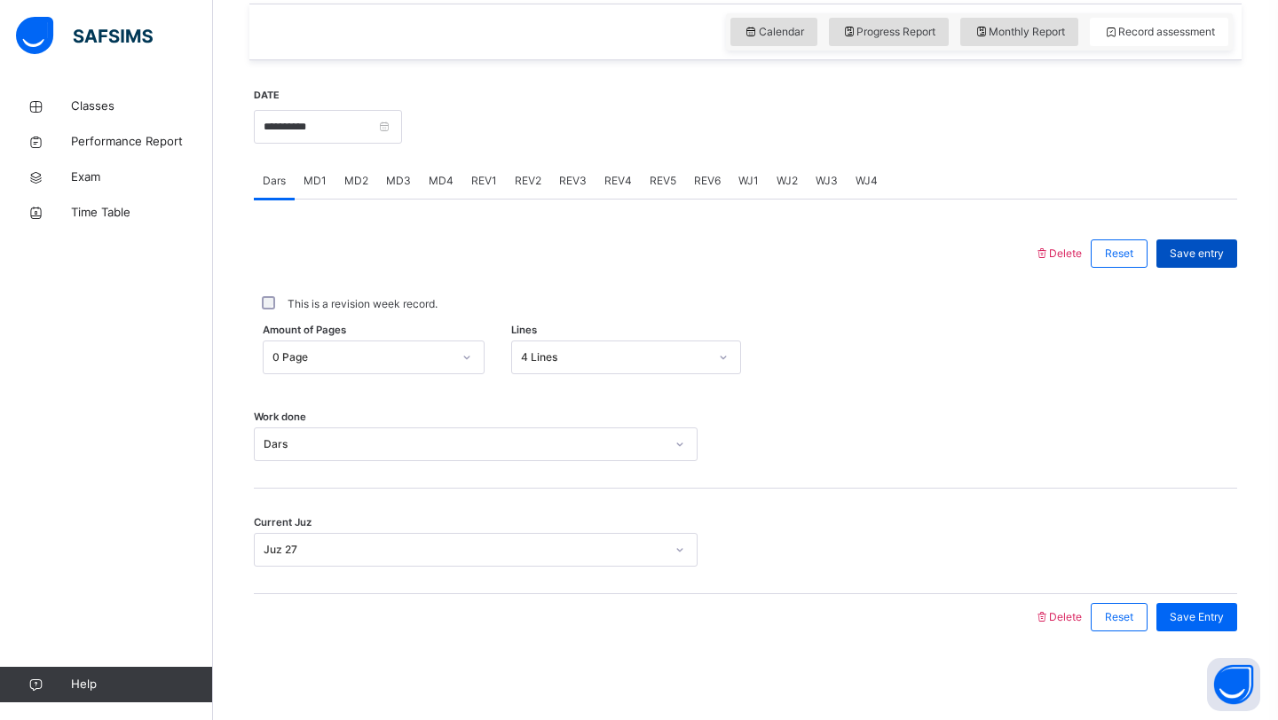
click at [1216, 265] on div "Save entry" at bounding box center [1196, 254] width 81 height 28
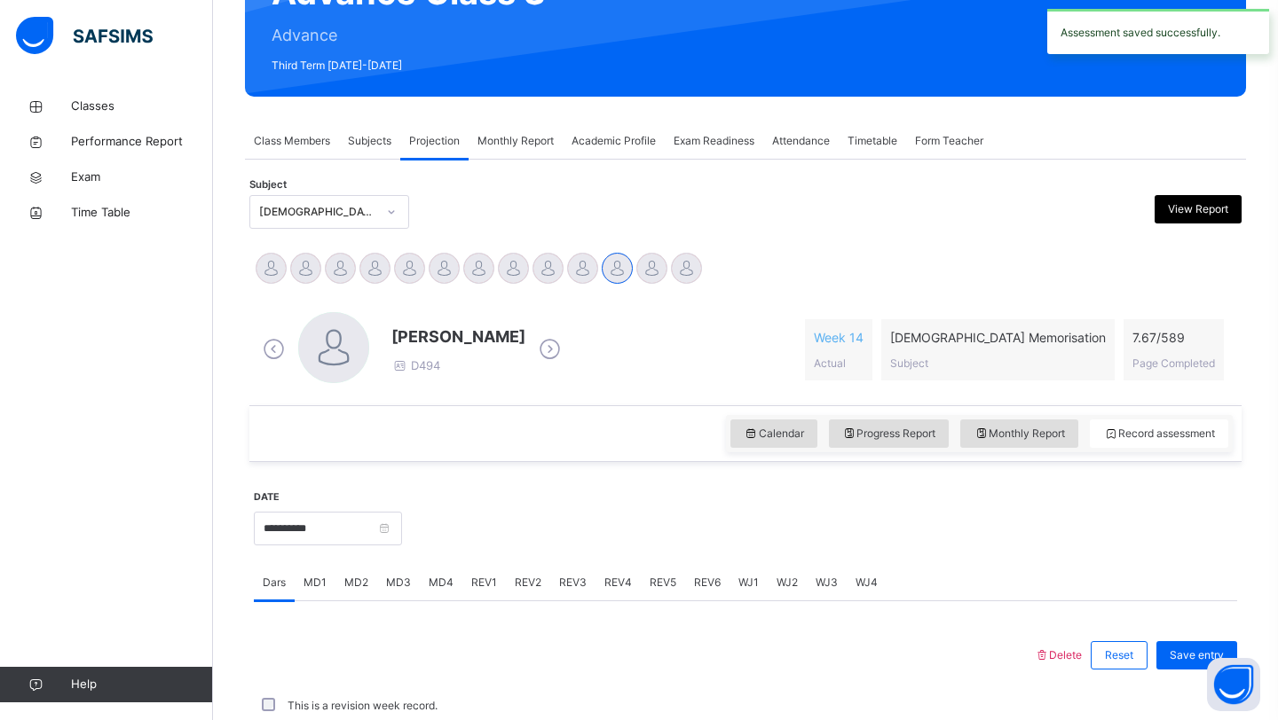
scroll to position [612, 0]
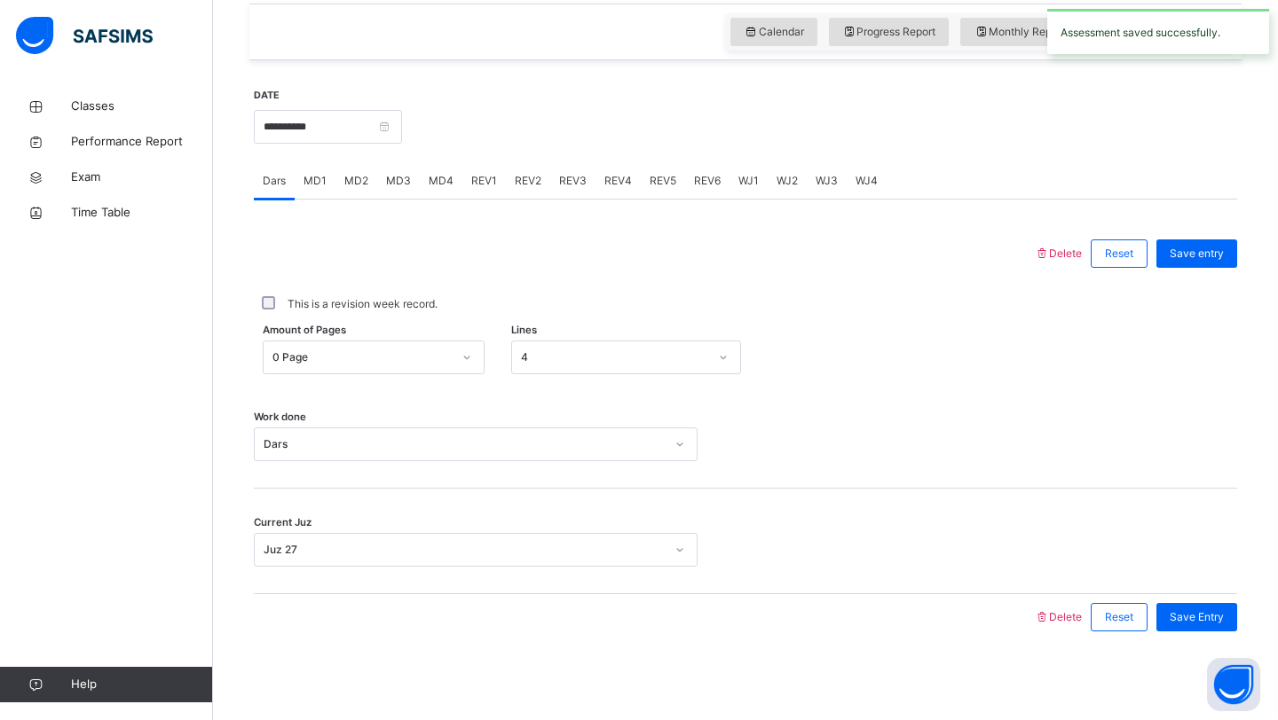
click at [438, 179] on span "MD4" at bounding box center [441, 181] width 25 height 16
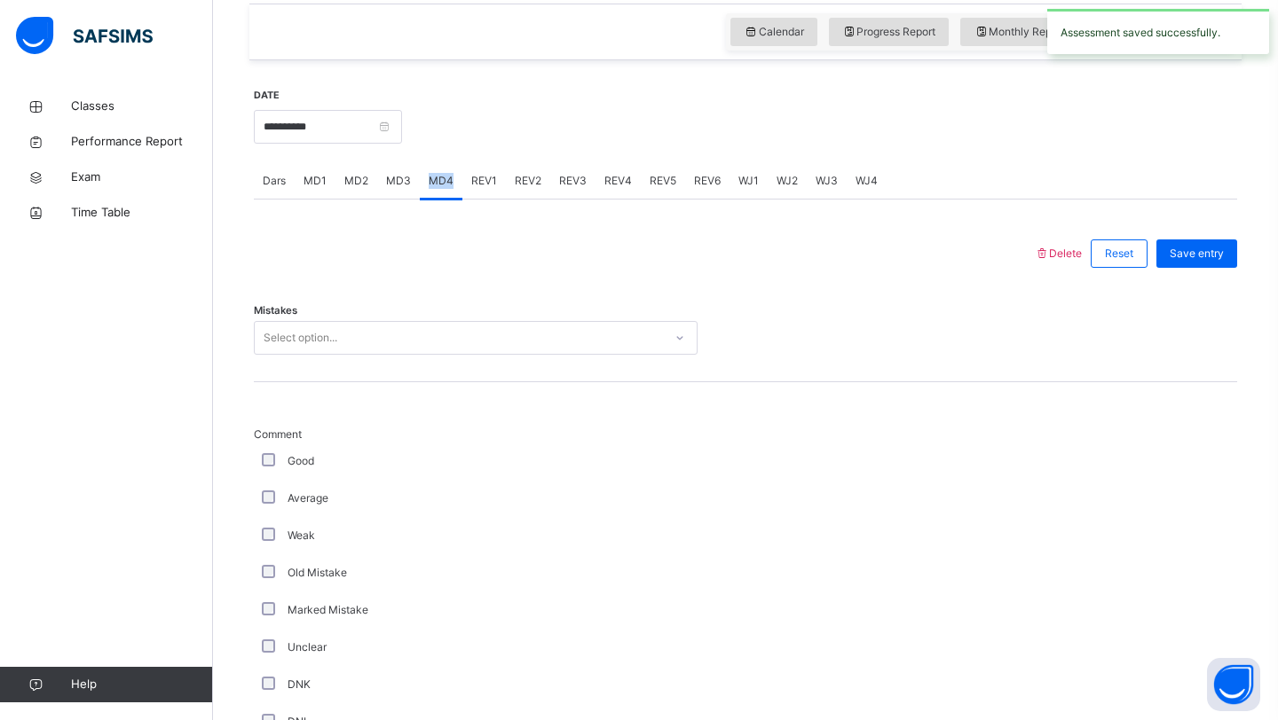
click at [438, 179] on span "MD4" at bounding box center [441, 181] width 25 height 16
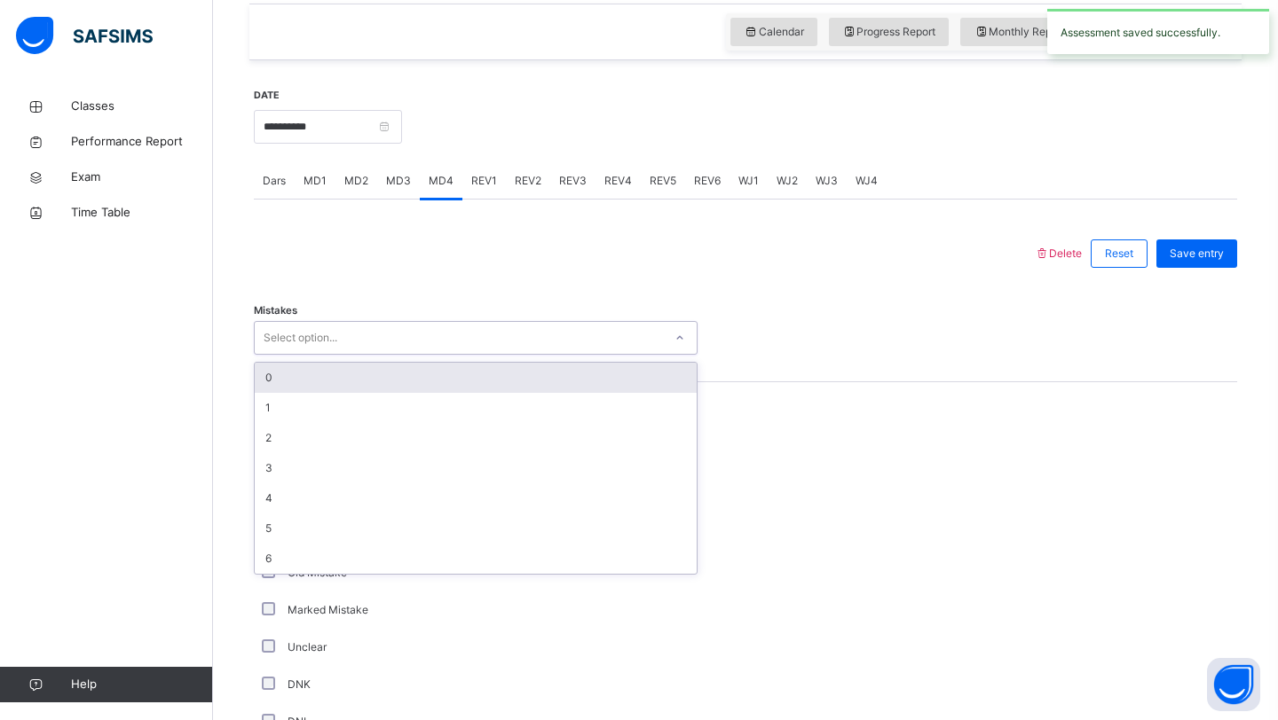
click at [361, 341] on div "Select option..." at bounding box center [459, 339] width 408 height 28
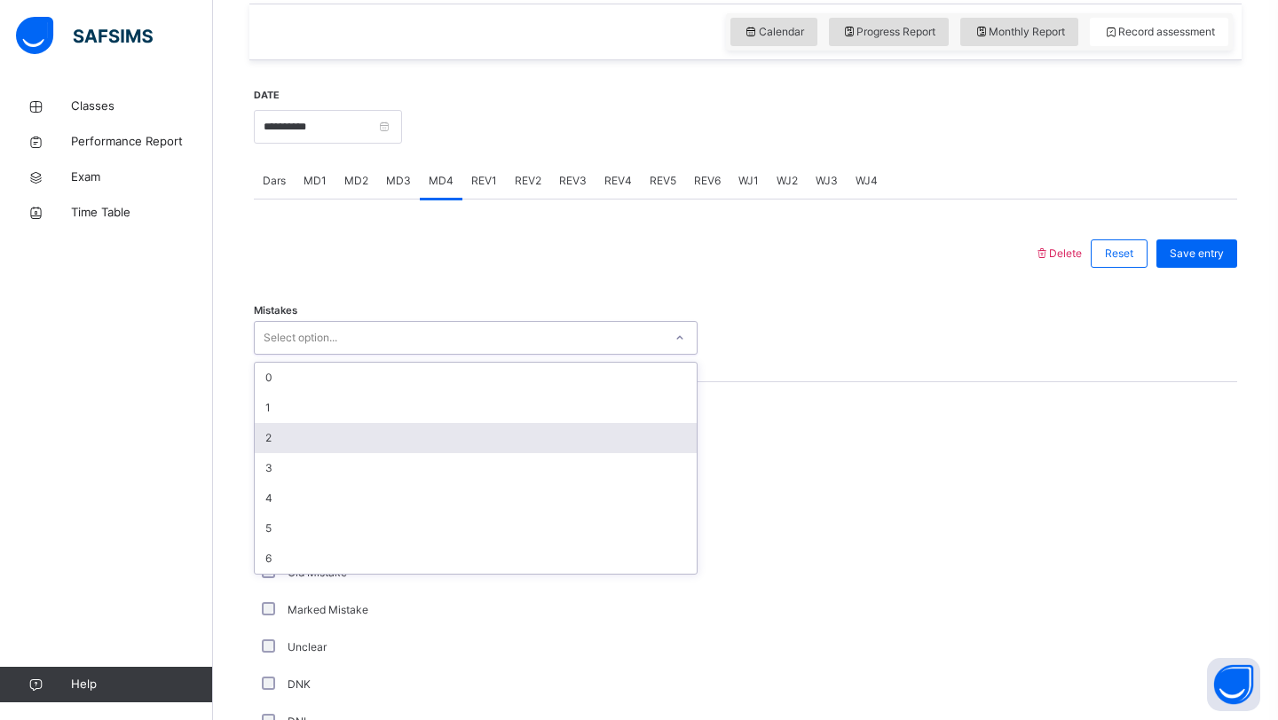
click at [303, 443] on div "2" at bounding box center [476, 438] width 442 height 30
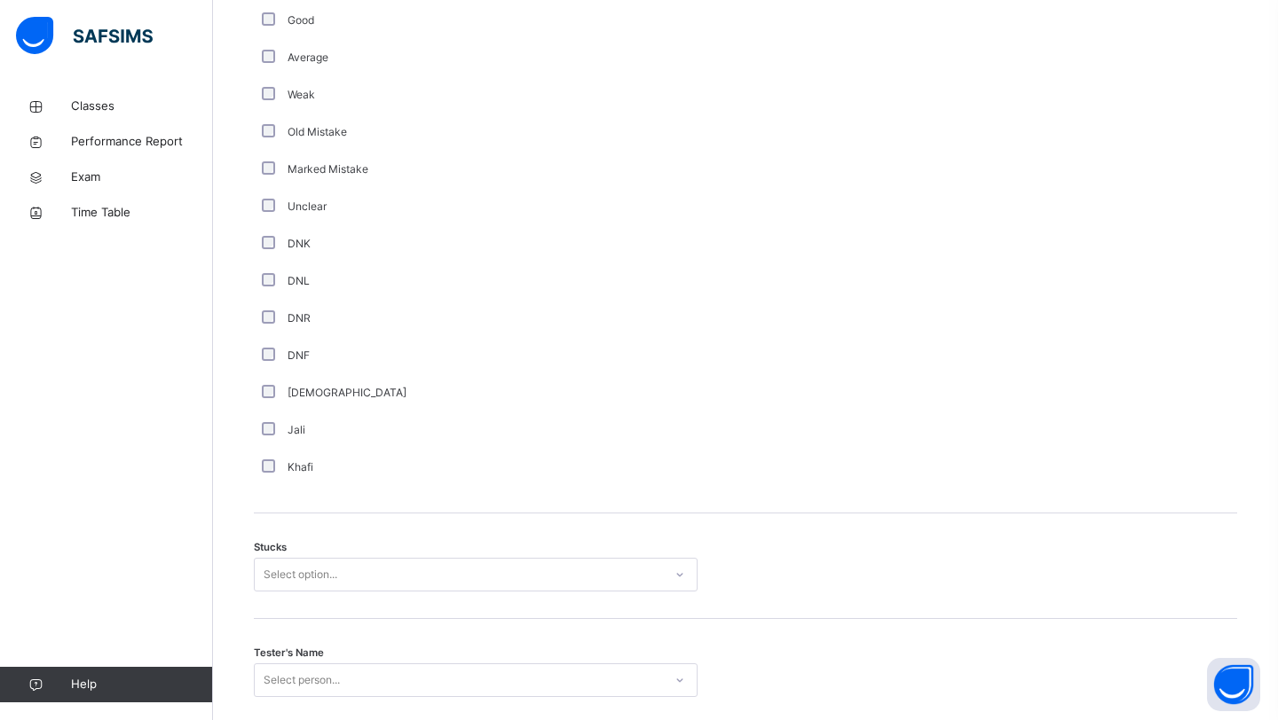
scroll to position [1184, 0]
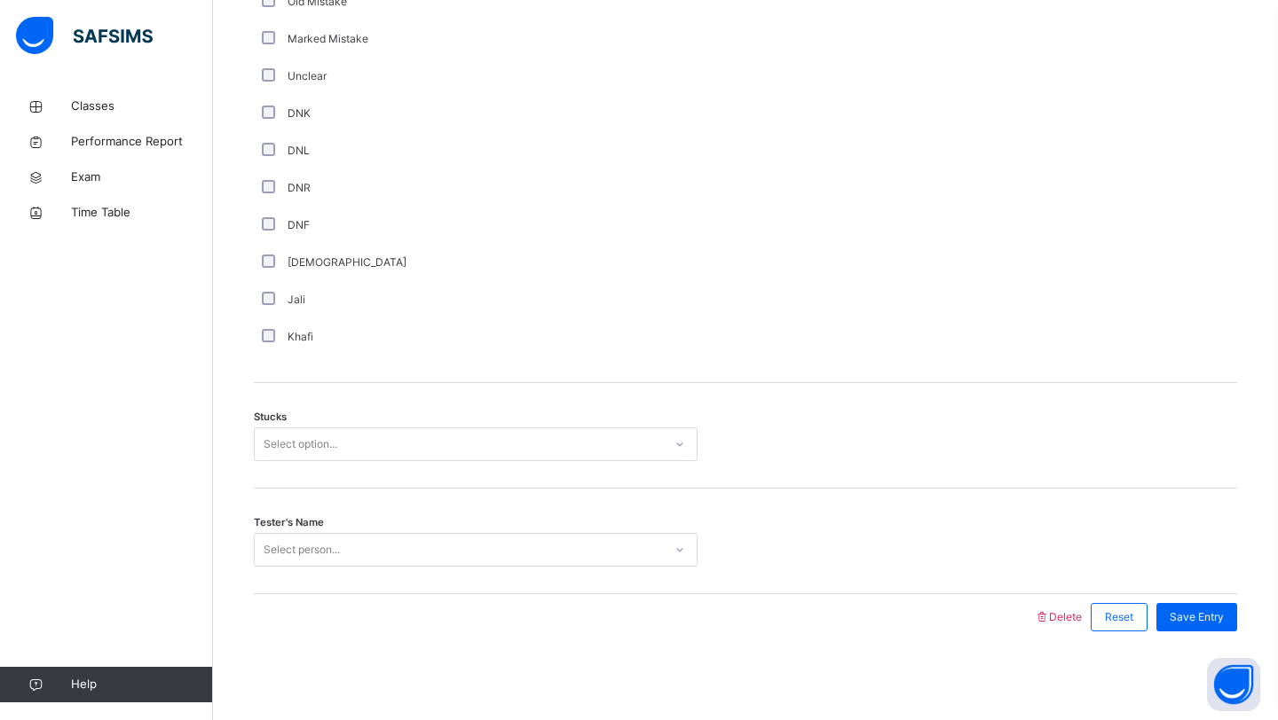
click at [375, 489] on div "Tester's Name Select person..." at bounding box center [745, 542] width 983 height 106
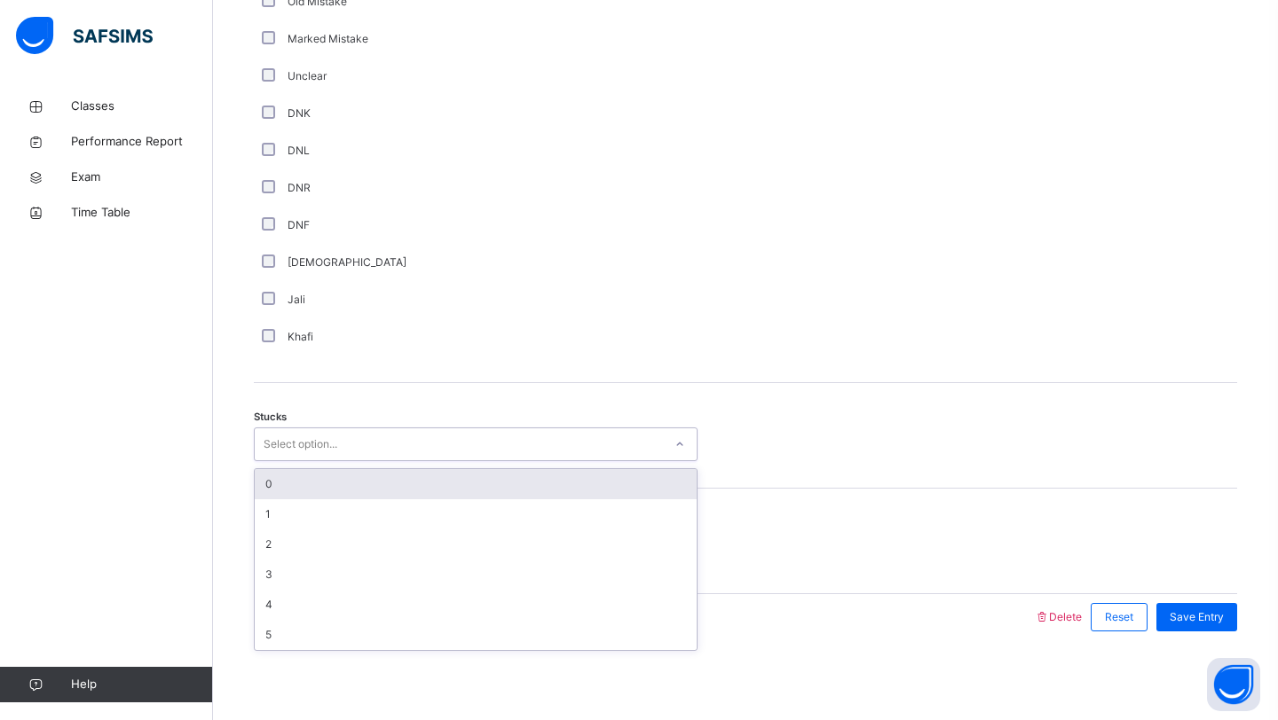
click at [369, 455] on div "Select option..." at bounding box center [459, 445] width 408 height 28
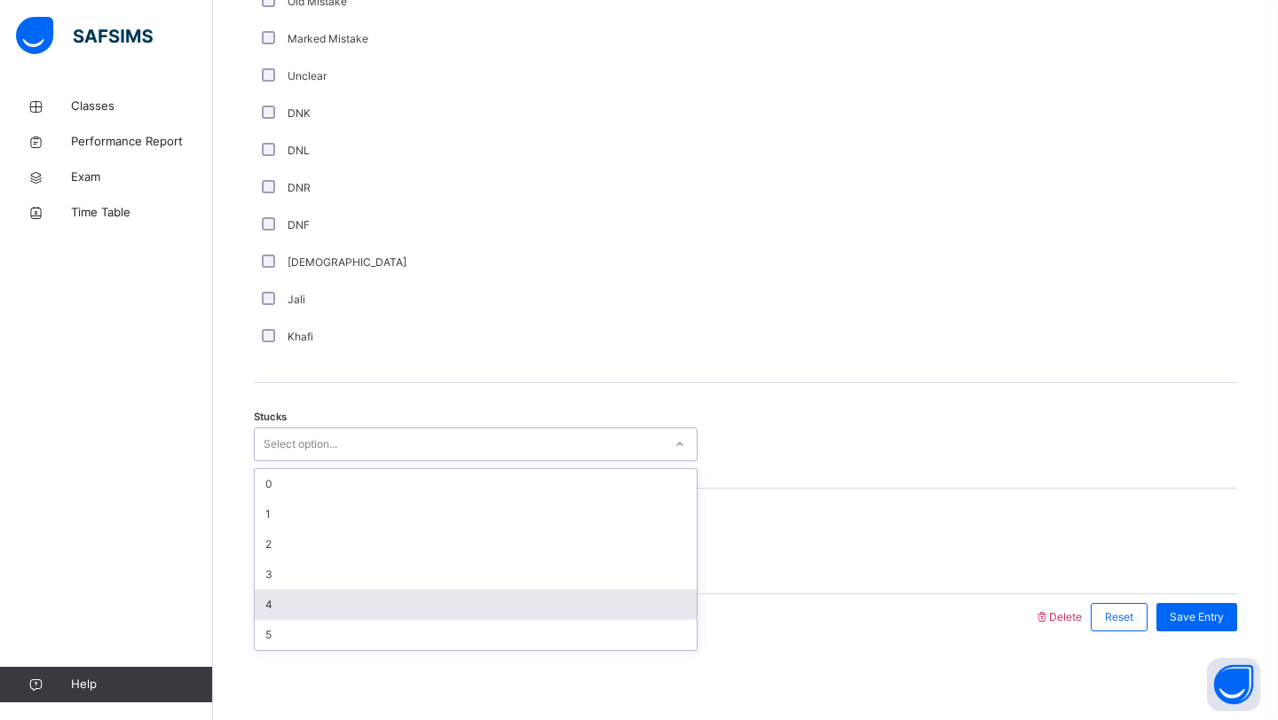
click at [302, 602] on div "4" at bounding box center [476, 605] width 442 height 30
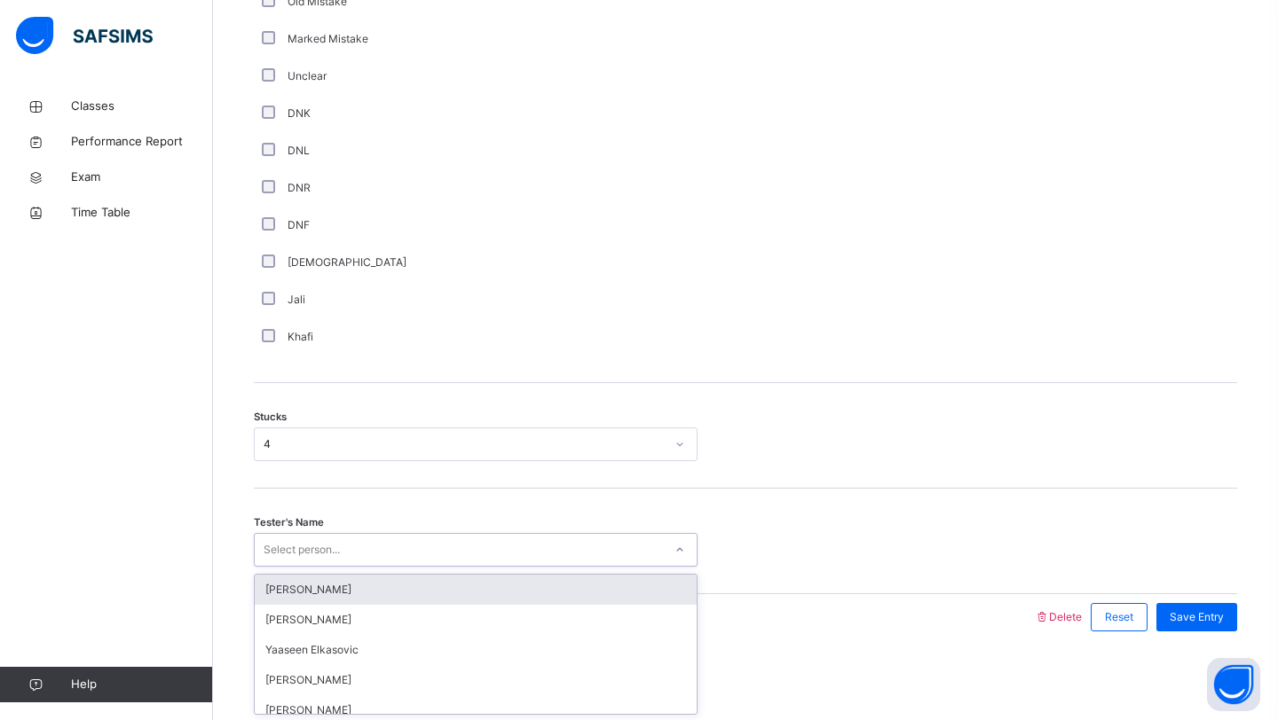
click at [335, 538] on div "Select person..." at bounding box center [302, 550] width 76 height 34
type input "****"
click at [335, 601] on div "[PERSON_NAME]" at bounding box center [476, 590] width 442 height 30
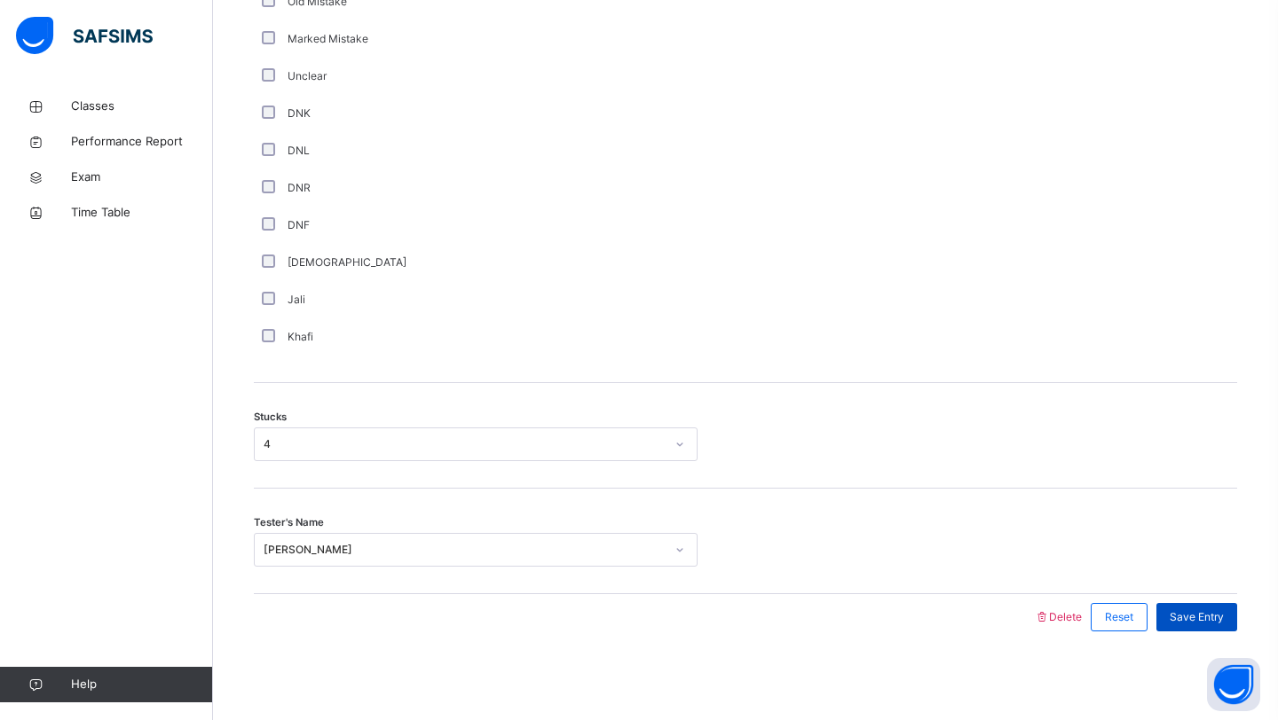
click at [1216, 615] on span "Save Entry" at bounding box center [1196, 618] width 54 height 16
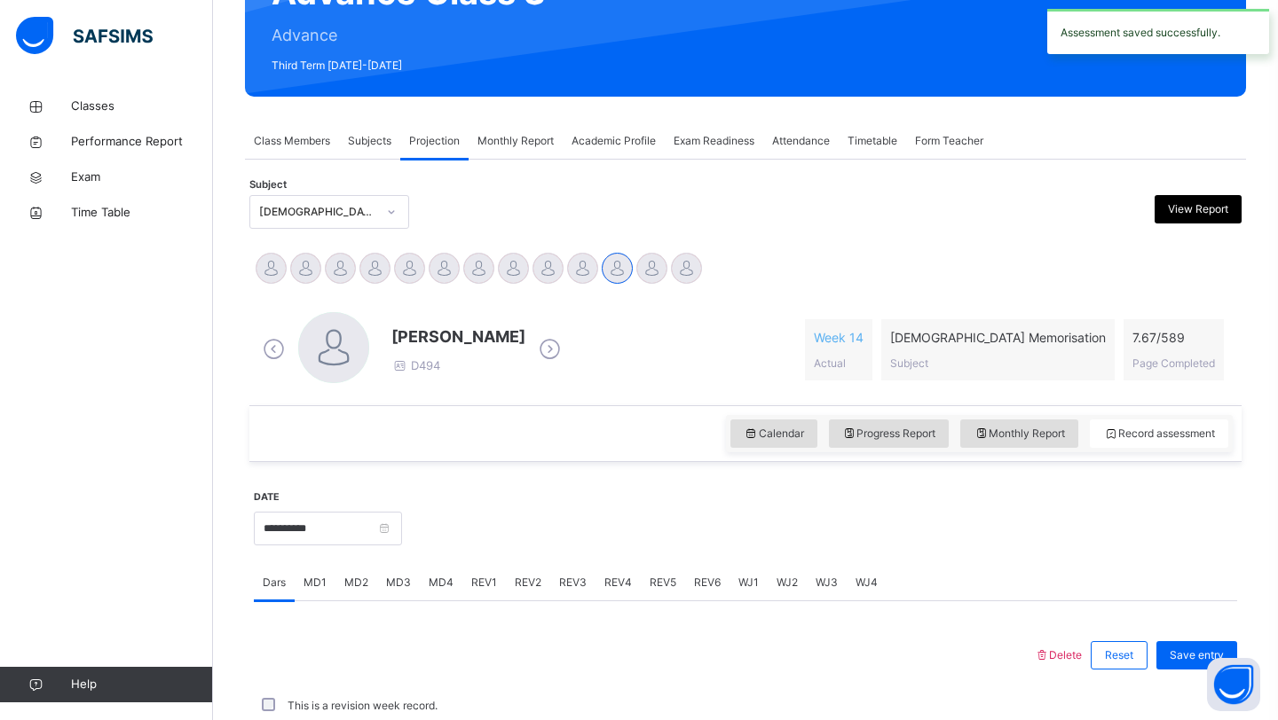
scroll to position [612, 0]
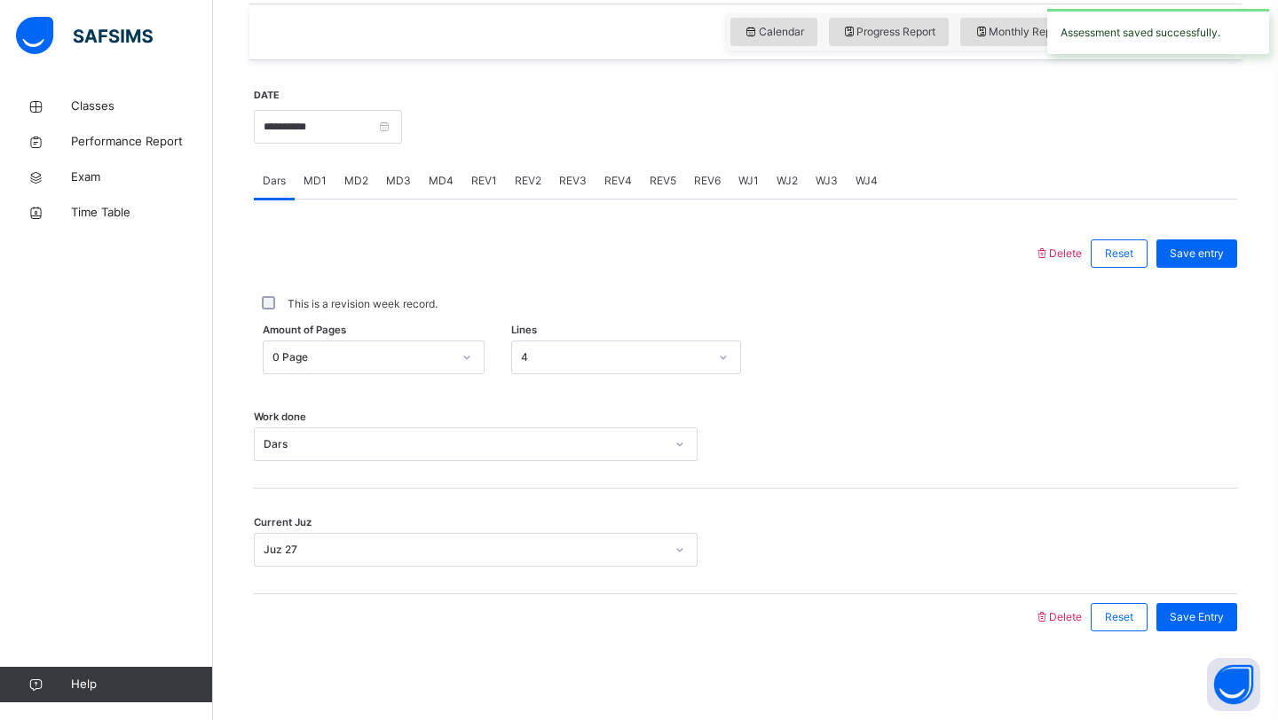
drag, startPoint x: 99, startPoint y: 235, endPoint x: 217, endPoint y: 185, distance: 128.4
click at [100, 234] on div "Classes Performance Report Exam Time Table Help" at bounding box center [106, 395] width 213 height 649
click at [344, 129] on input "**********" at bounding box center [328, 127] width 148 height 34
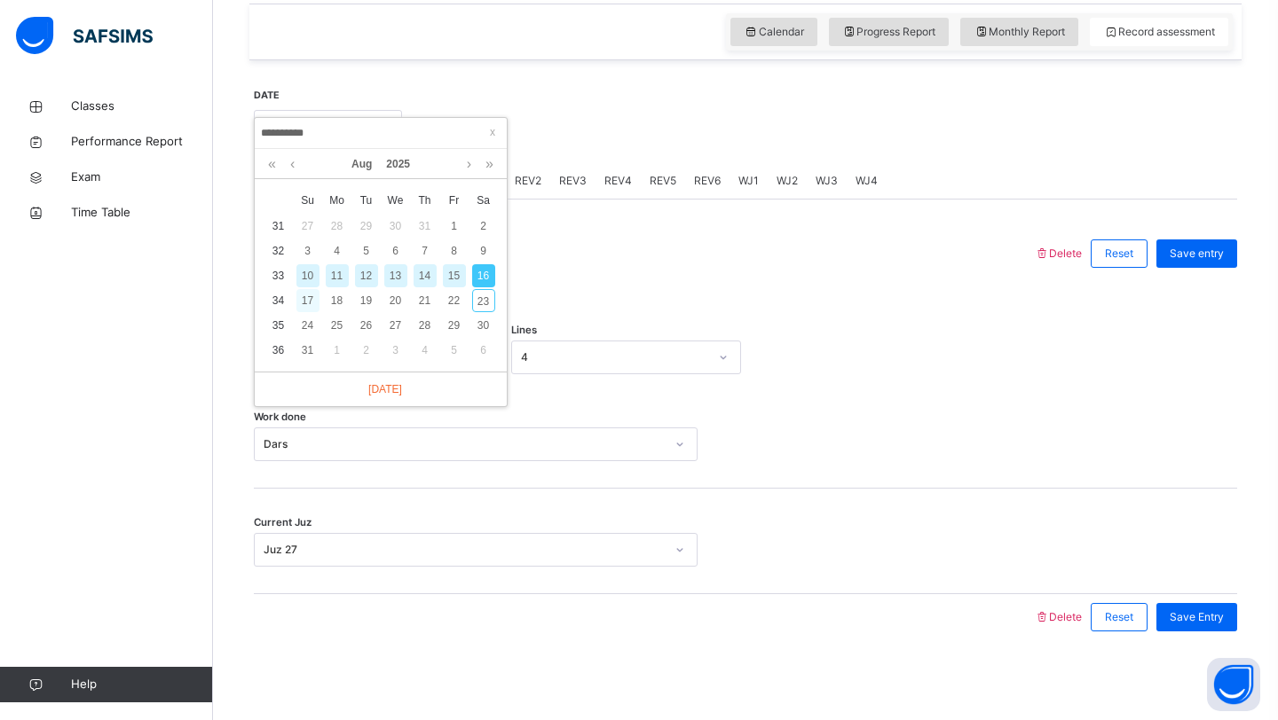
click at [296, 303] on div "17" at bounding box center [307, 300] width 23 height 23
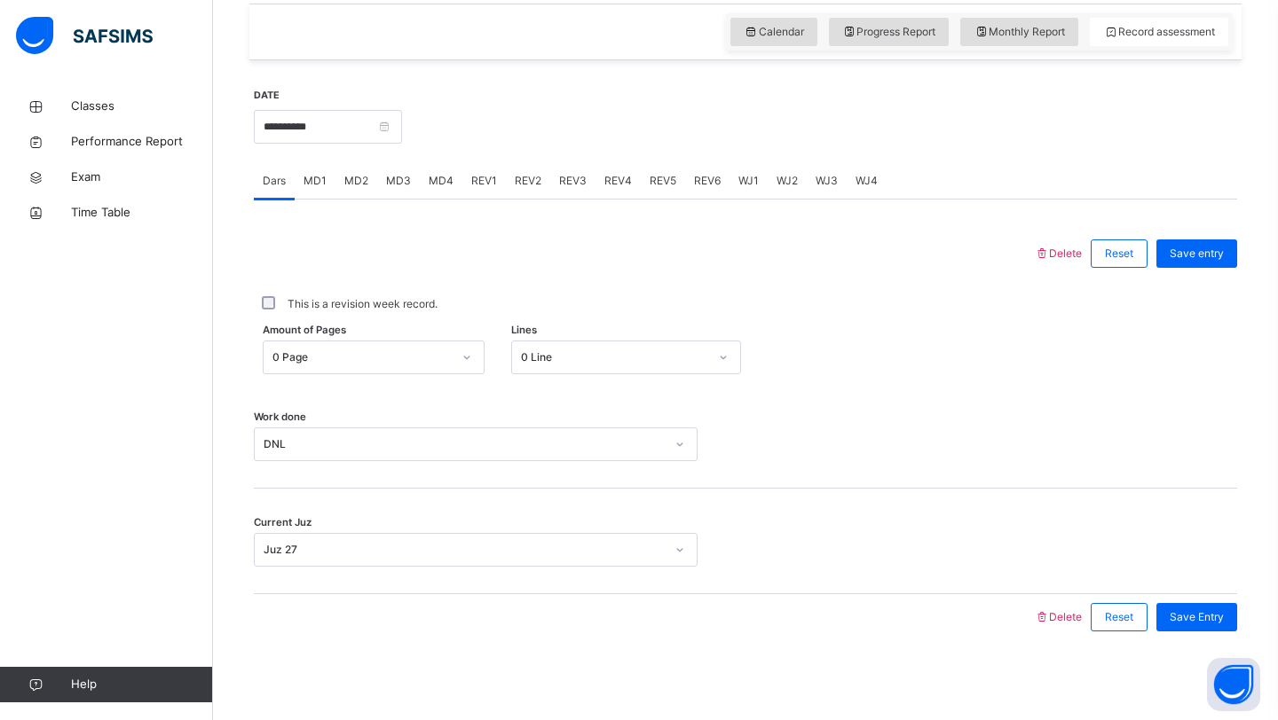
click at [439, 193] on div "MD4" at bounding box center [441, 180] width 43 height 35
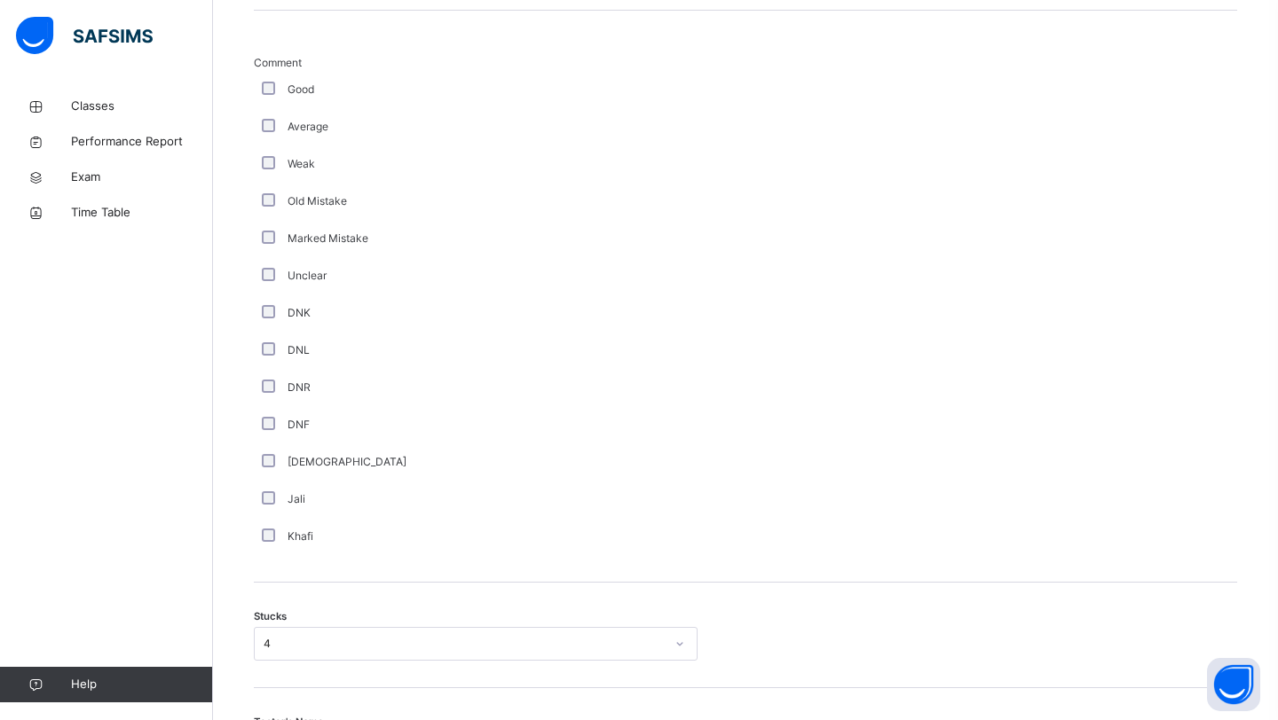
scroll to position [1184, 0]
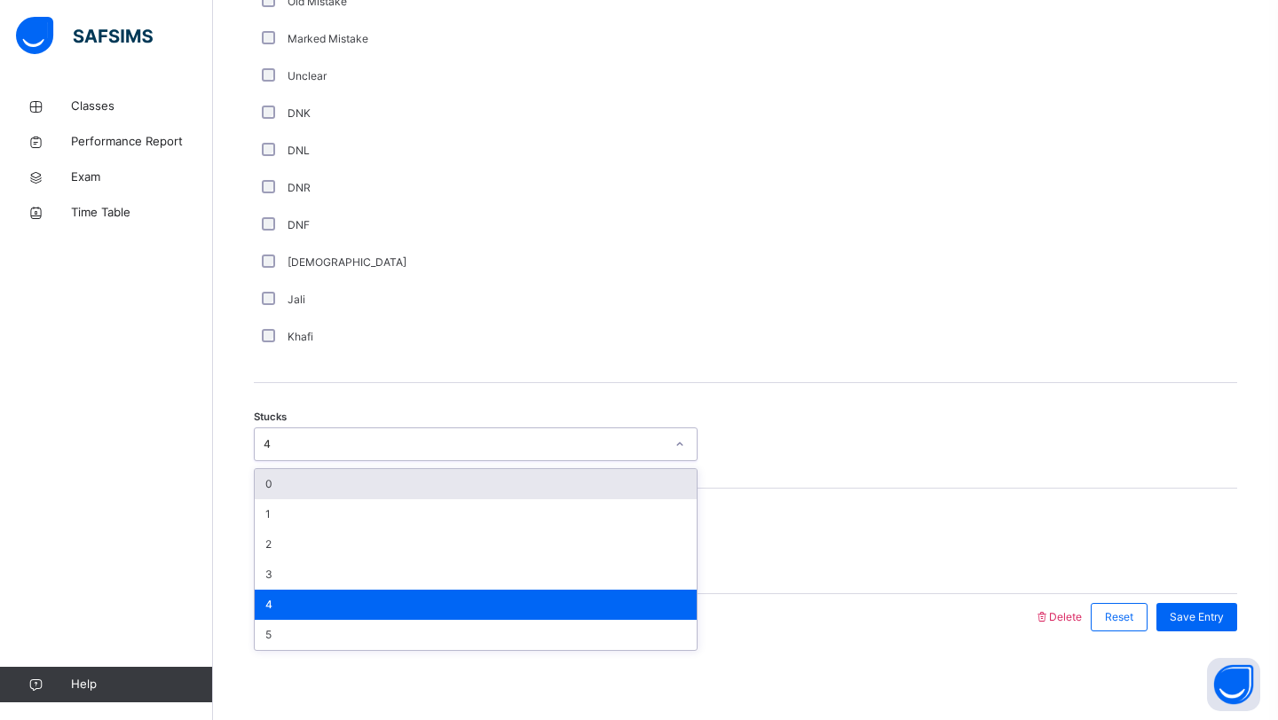
click at [400, 436] on div "4" at bounding box center [459, 445] width 408 height 28
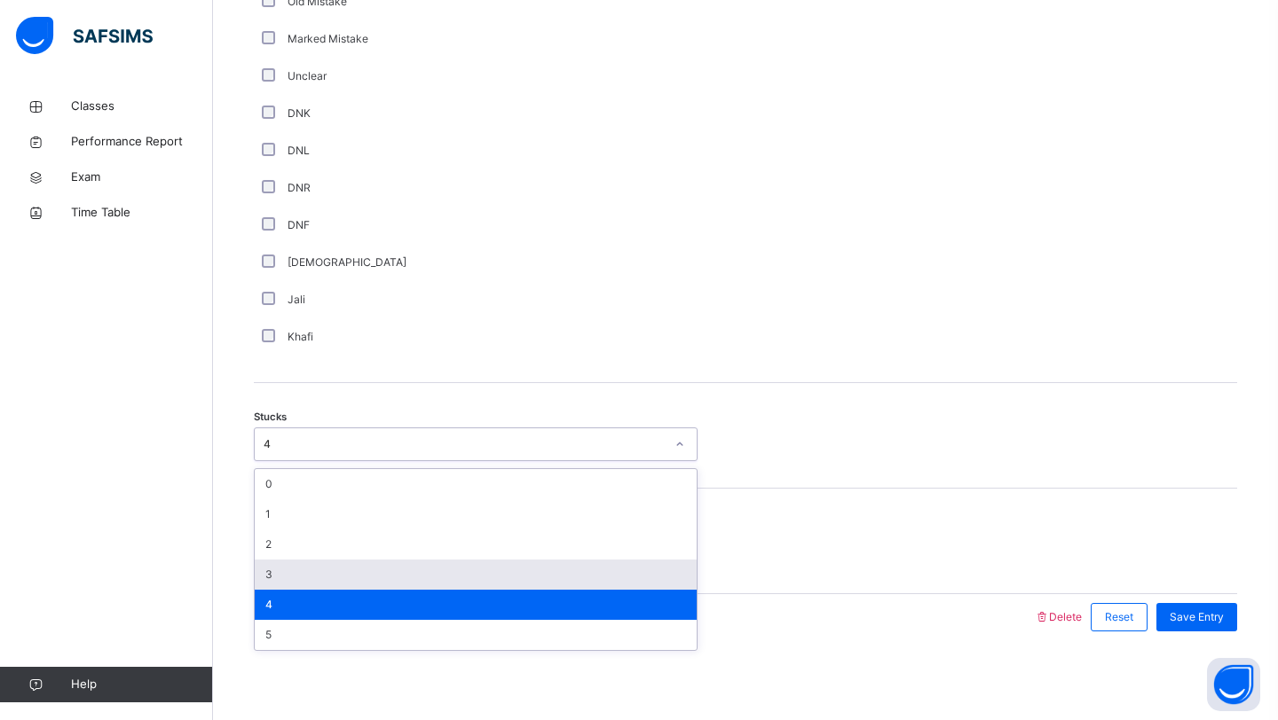
click at [365, 586] on div "3" at bounding box center [476, 575] width 442 height 30
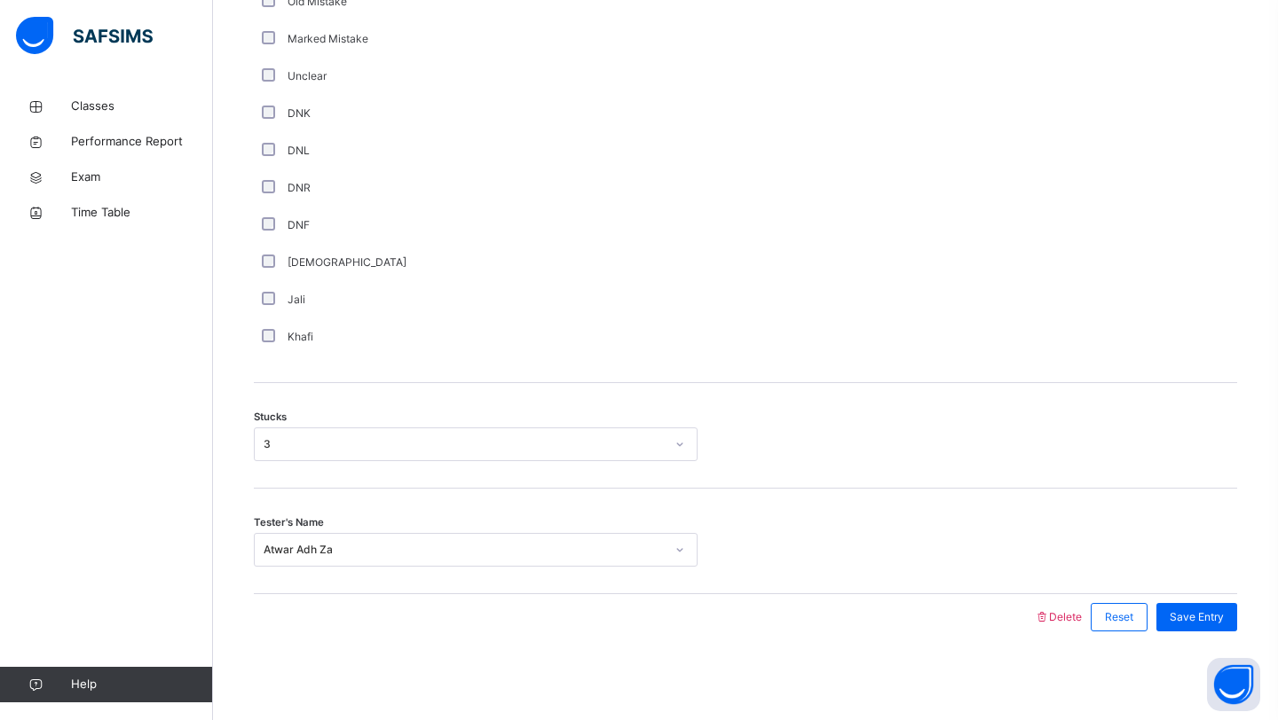
drag, startPoint x: 365, startPoint y: 586, endPoint x: 821, endPoint y: 551, distance: 457.4
click at [368, 586] on div "Tester's Name Atwar Adh Za" at bounding box center [745, 542] width 983 height 106
click at [1215, 624] on span "Save Entry" at bounding box center [1196, 618] width 54 height 16
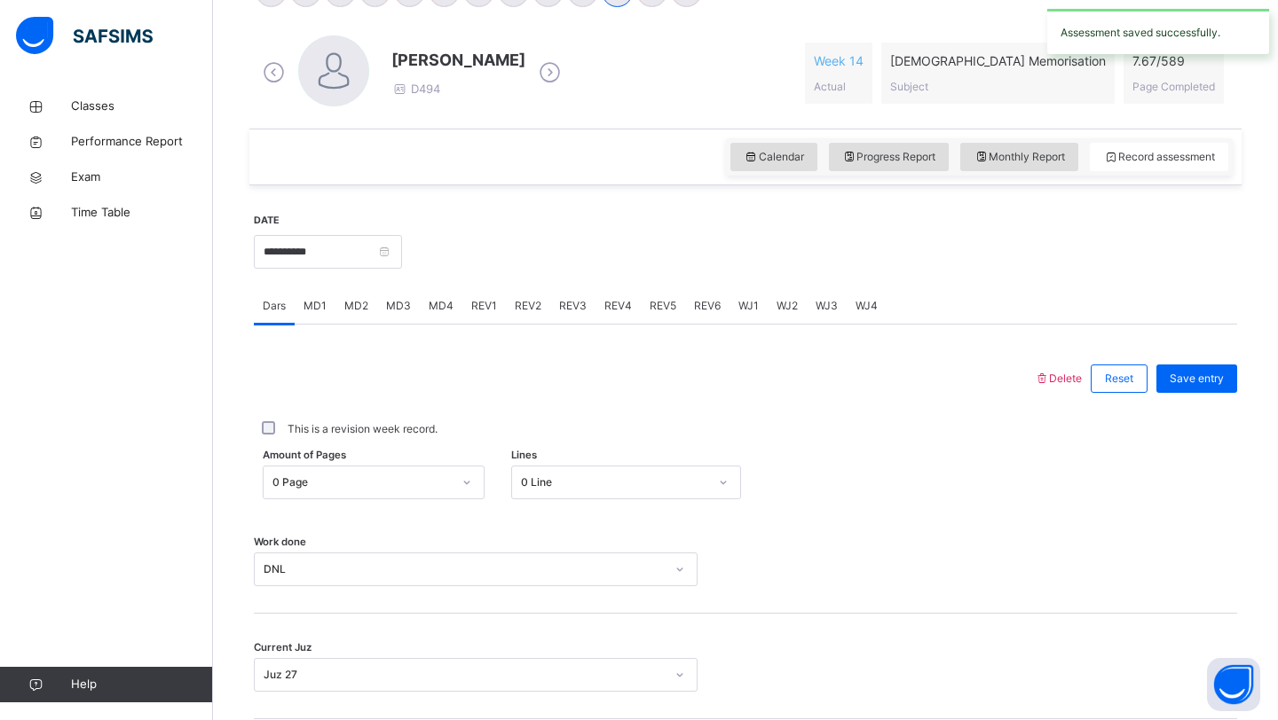
scroll to position [468, 0]
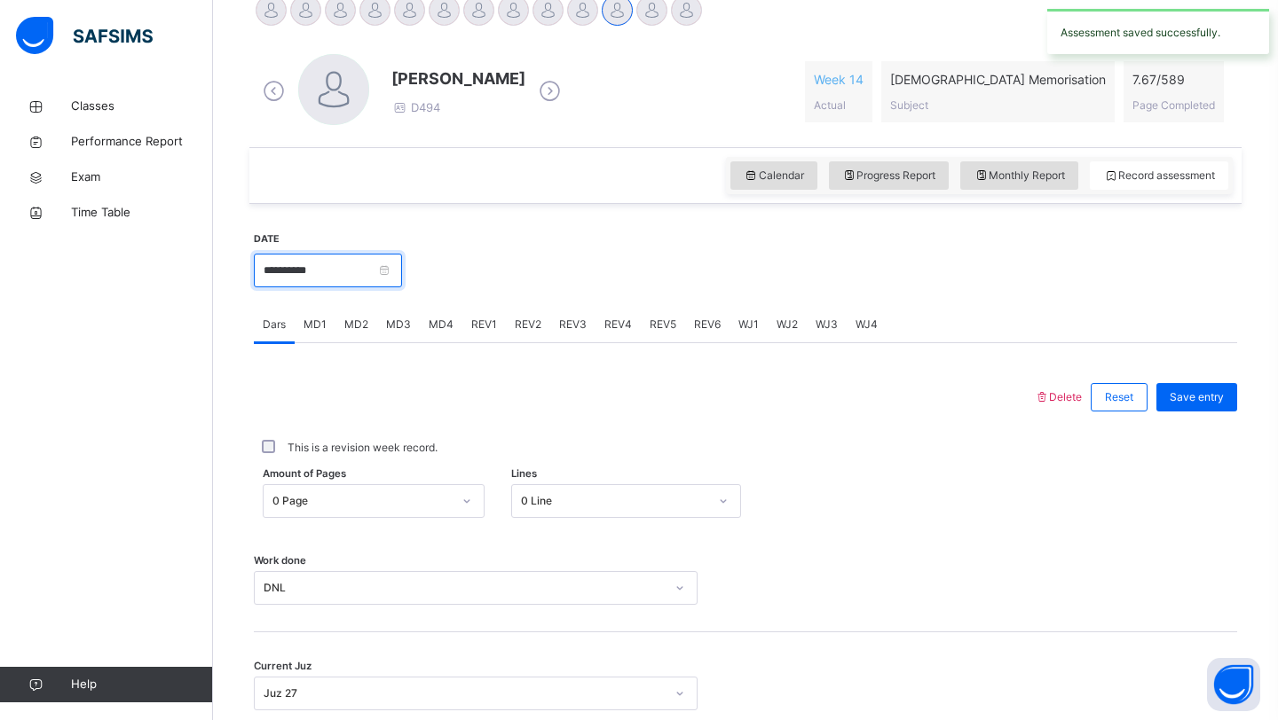
click at [376, 265] on input "**********" at bounding box center [328, 271] width 148 height 34
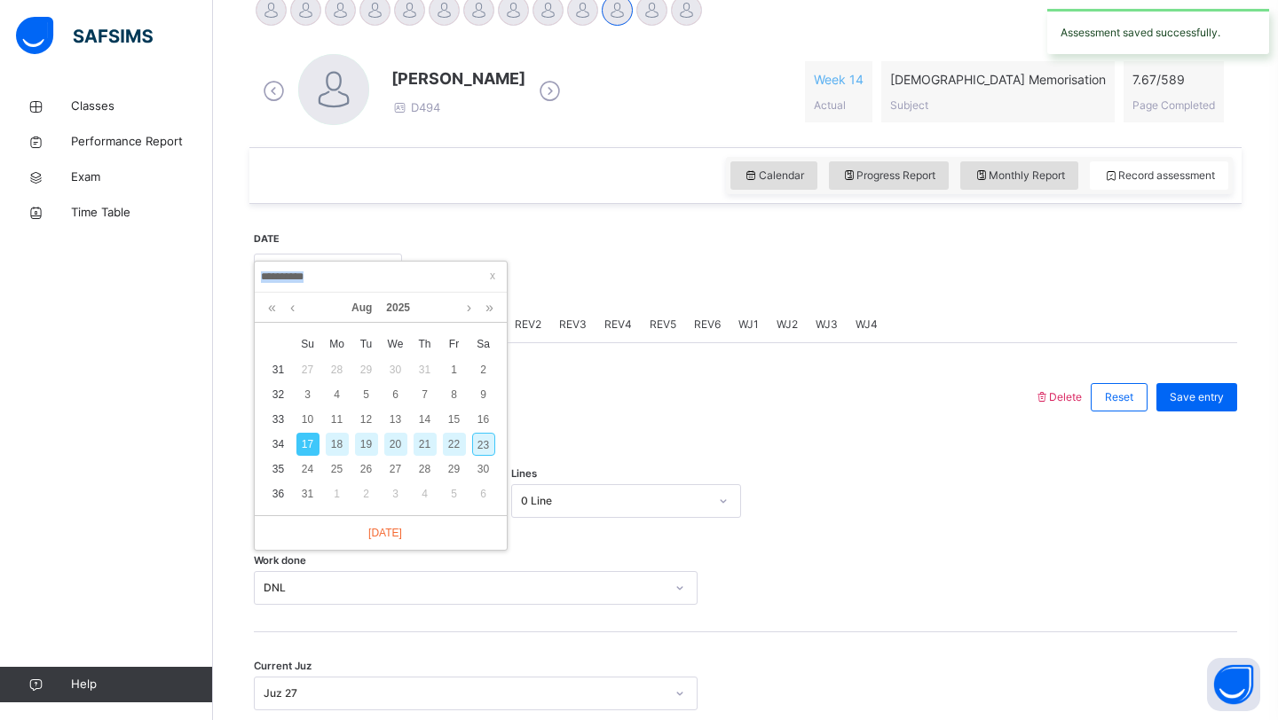
click at [376, 265] on div "**********" at bounding box center [381, 277] width 252 height 31
click at [492, 421] on div "16" at bounding box center [483, 419] width 23 height 23
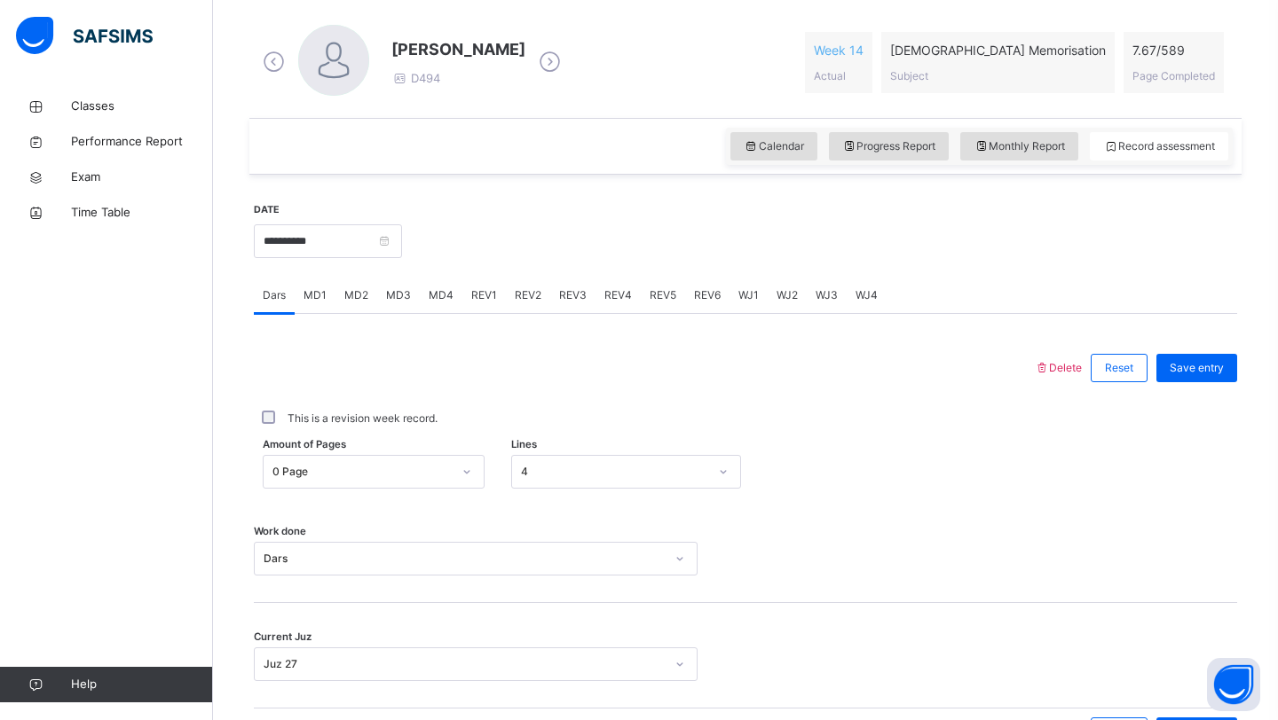
scroll to position [509, 0]
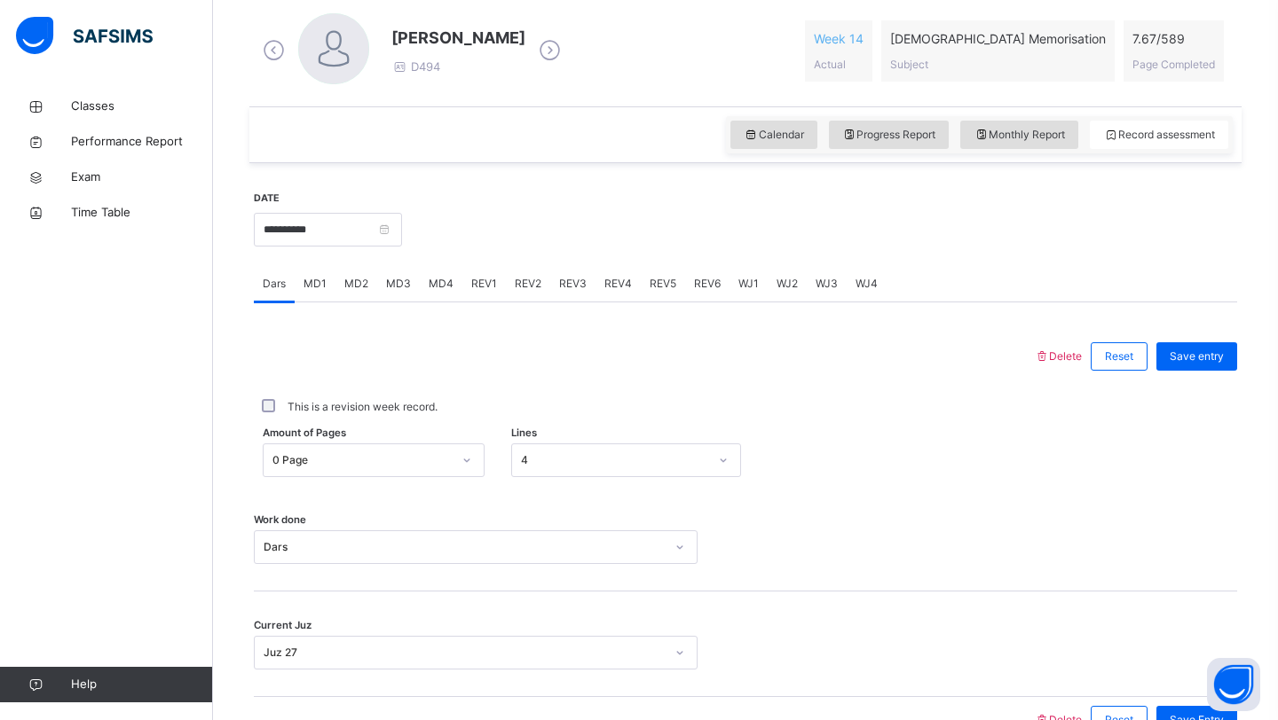
click at [444, 293] on div "MD4" at bounding box center [441, 283] width 43 height 35
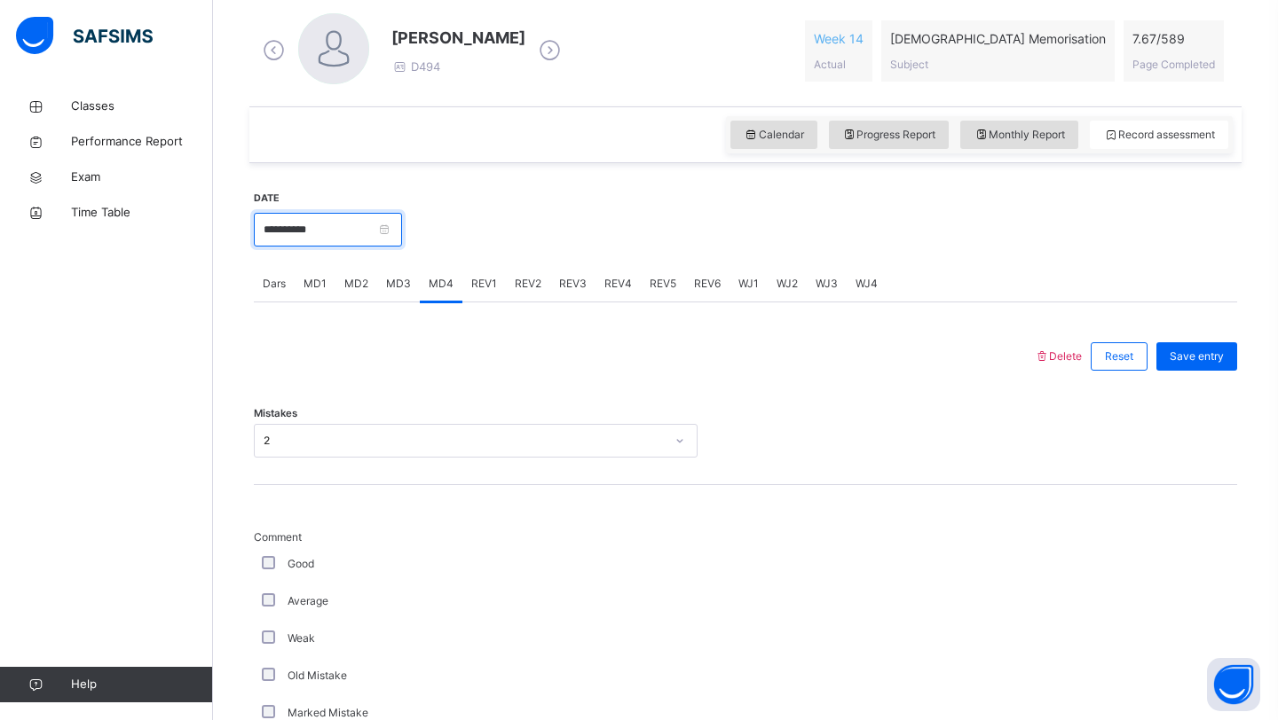
click at [349, 232] on input "**********" at bounding box center [328, 230] width 148 height 34
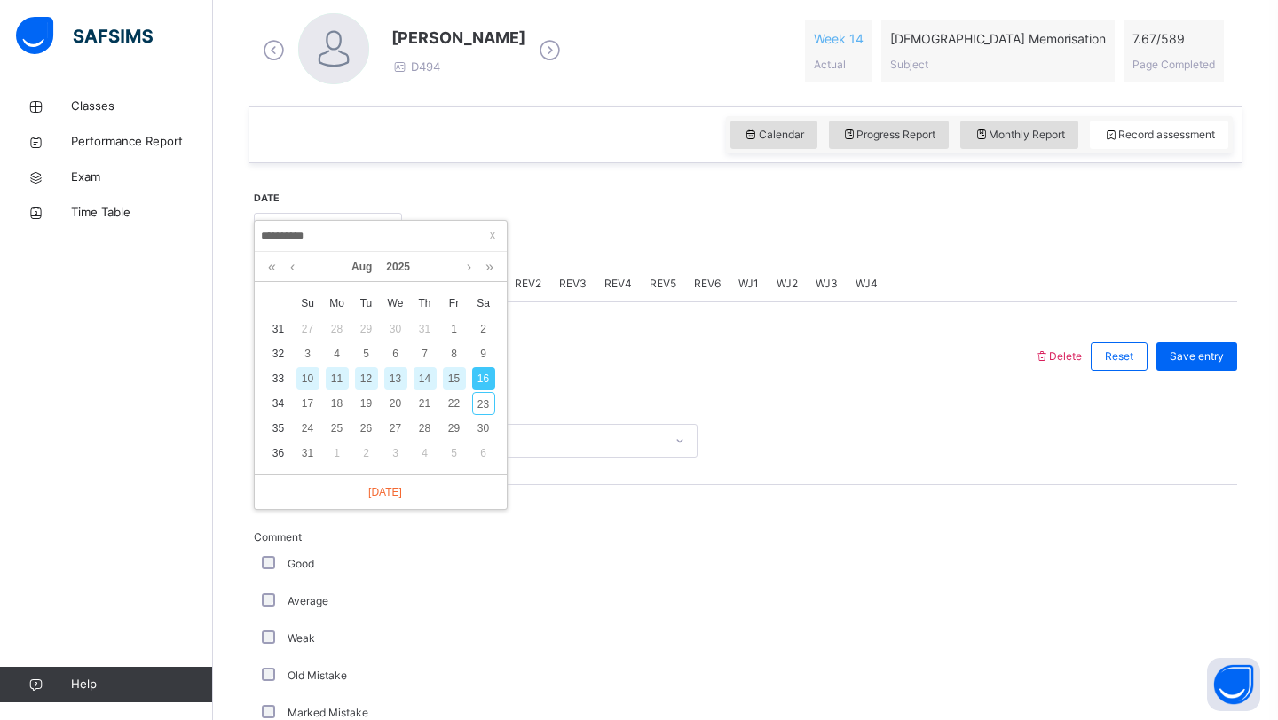
click at [417, 376] on div "14" at bounding box center [424, 378] width 23 height 23
type input "**********"
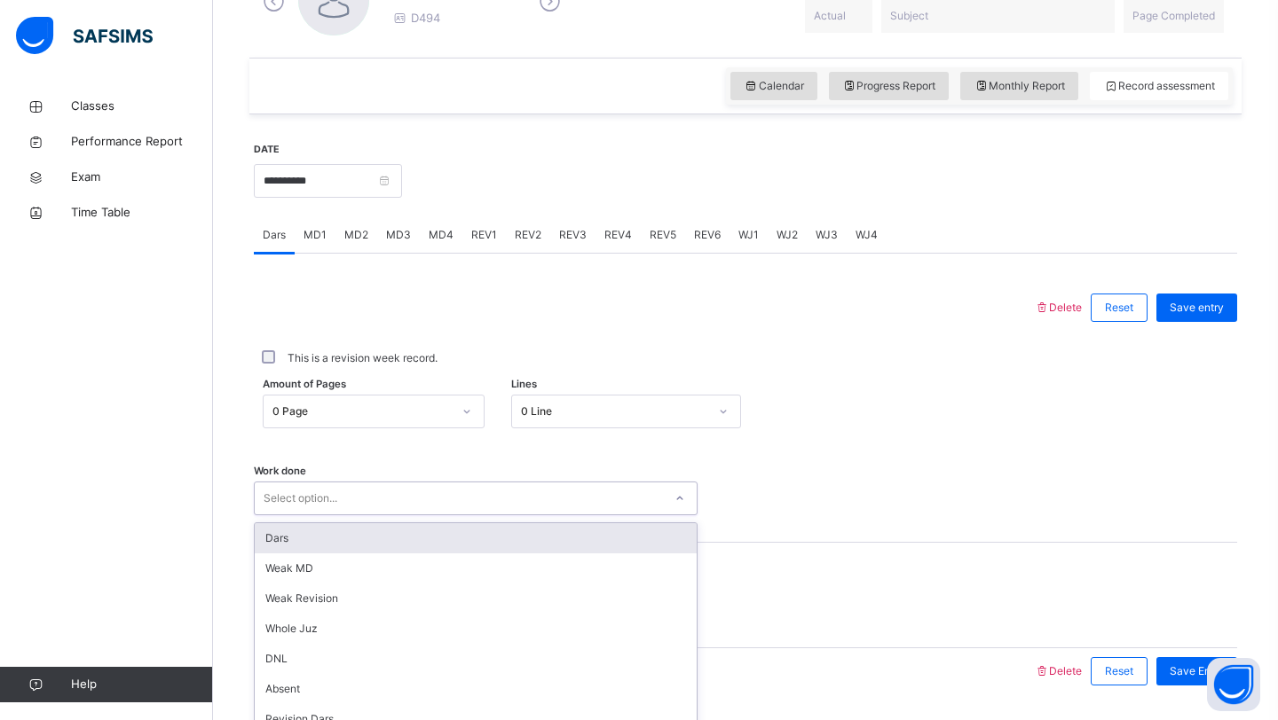
scroll to position [612, 0]
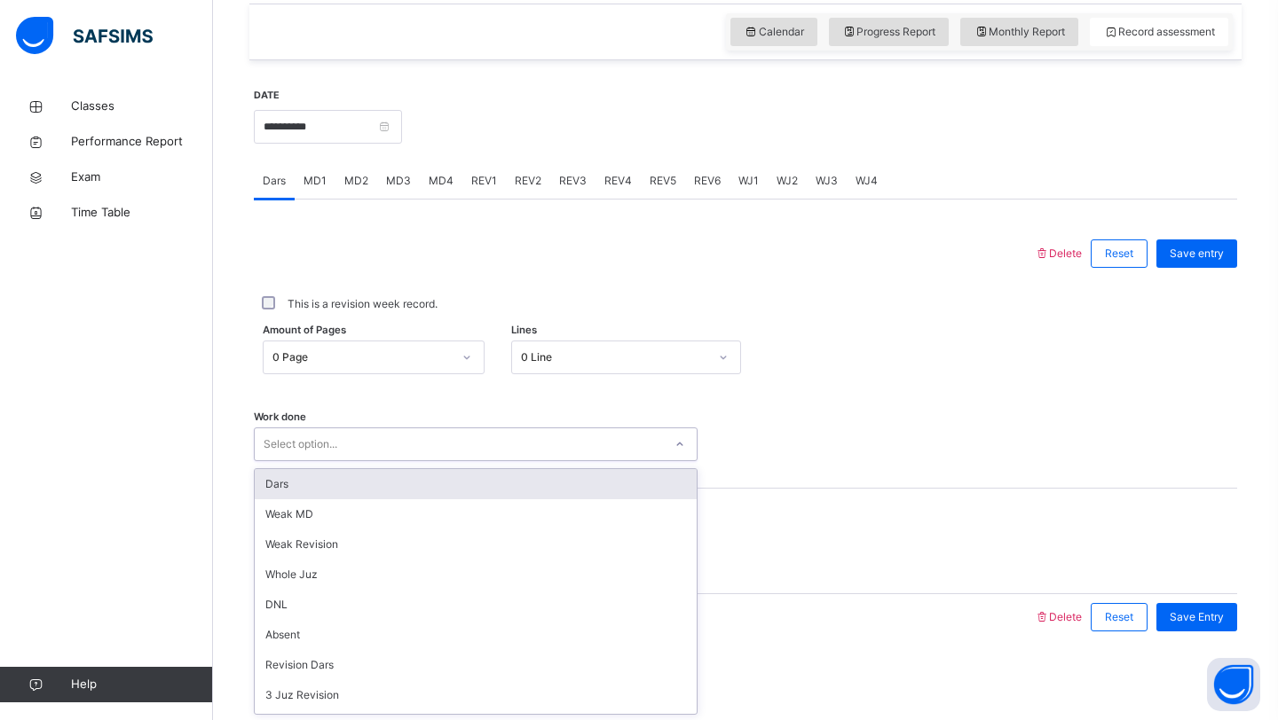
click at [456, 461] on div "option Dars focused, 1 of 14. 14 results available. Use Up and Down to choose o…" at bounding box center [476, 445] width 444 height 34
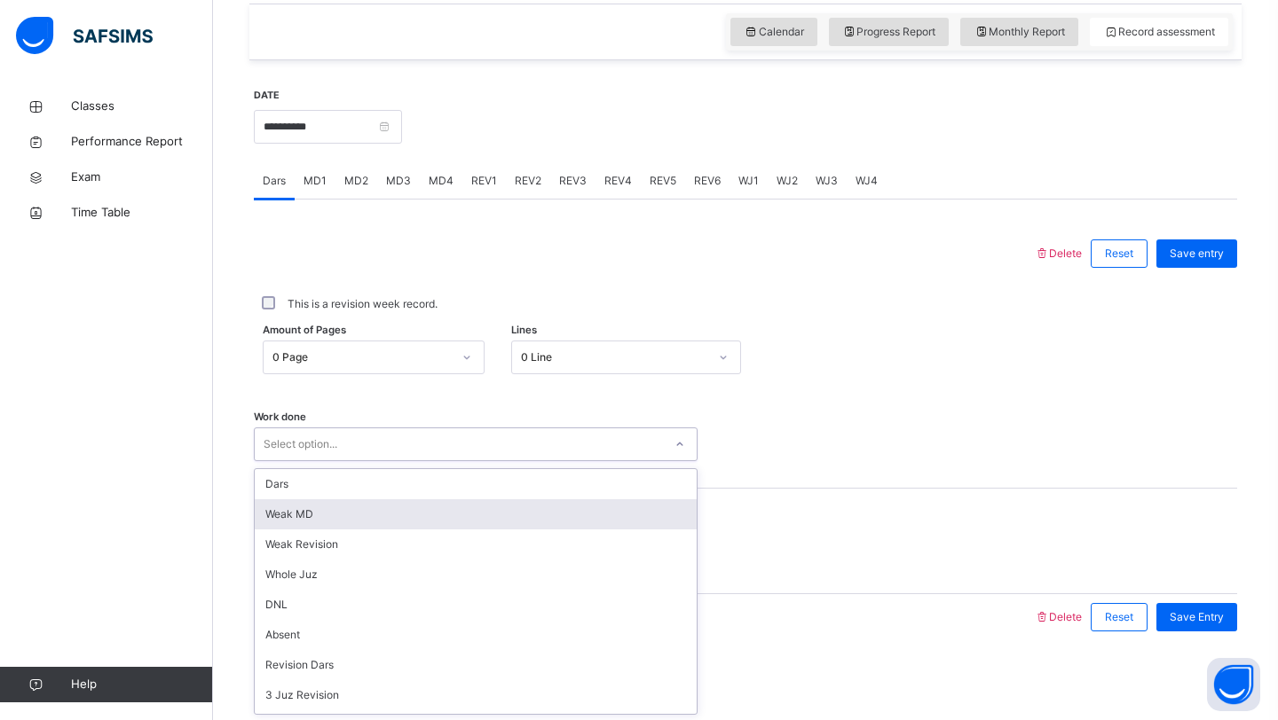
click at [413, 522] on div "Weak MD" at bounding box center [476, 515] width 442 height 30
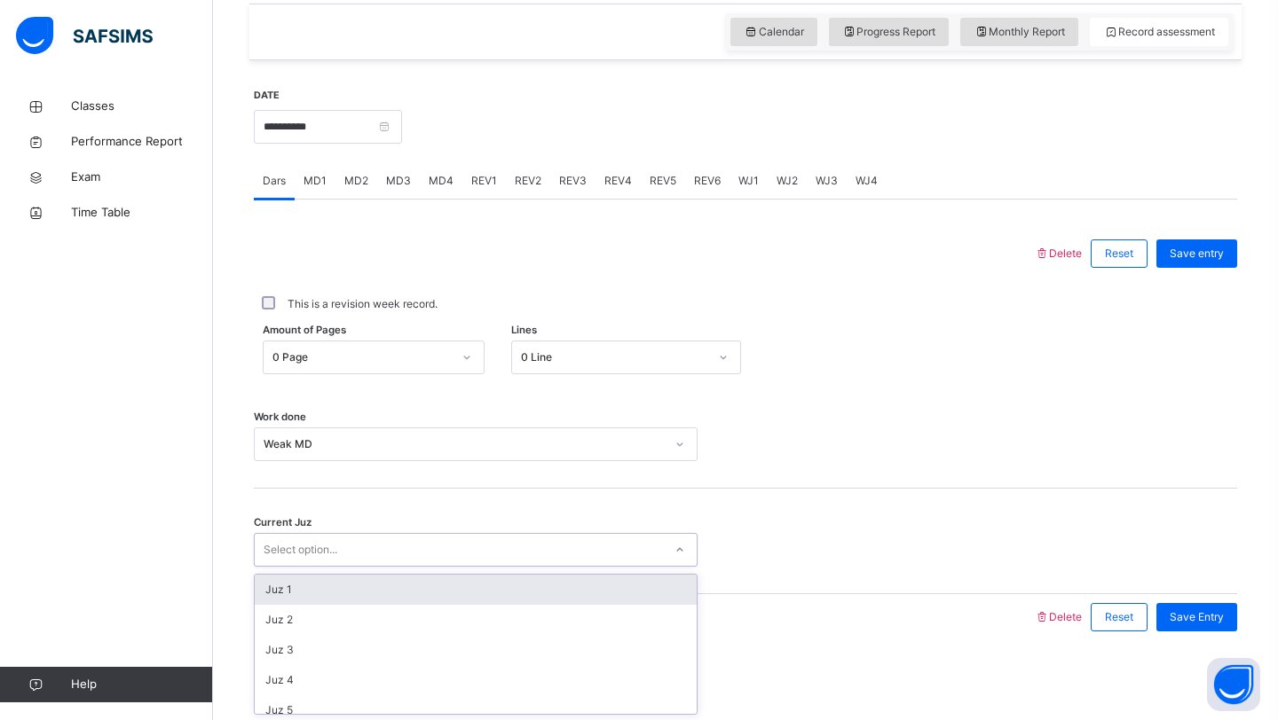
click at [412, 555] on div "Select option..." at bounding box center [459, 551] width 408 height 28
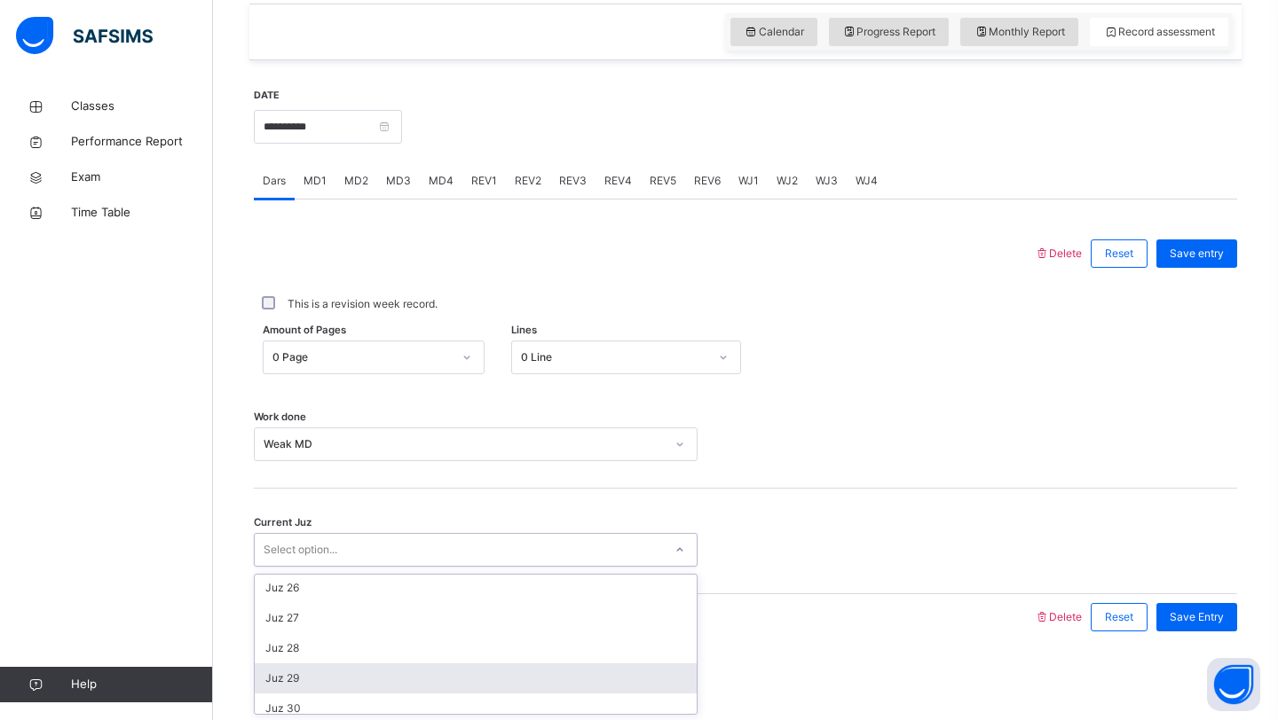
scroll to position [766, 0]
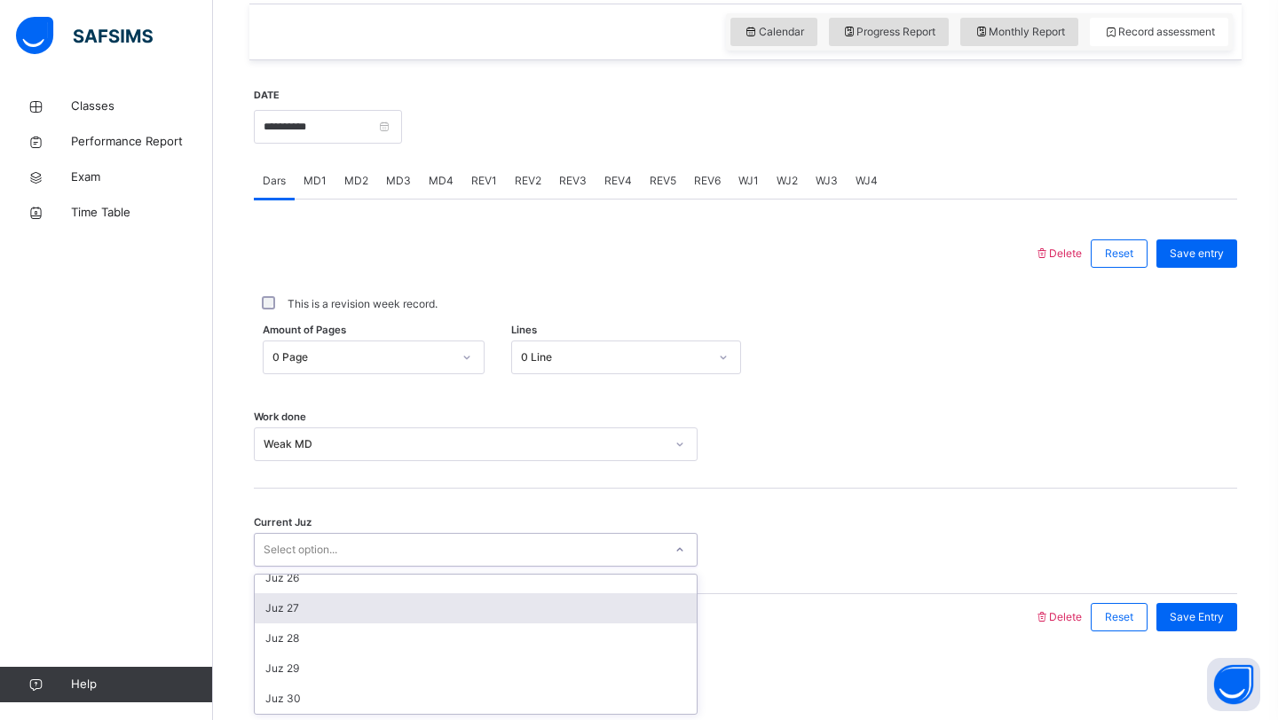
click at [329, 614] on div "Juz 27" at bounding box center [476, 609] width 442 height 30
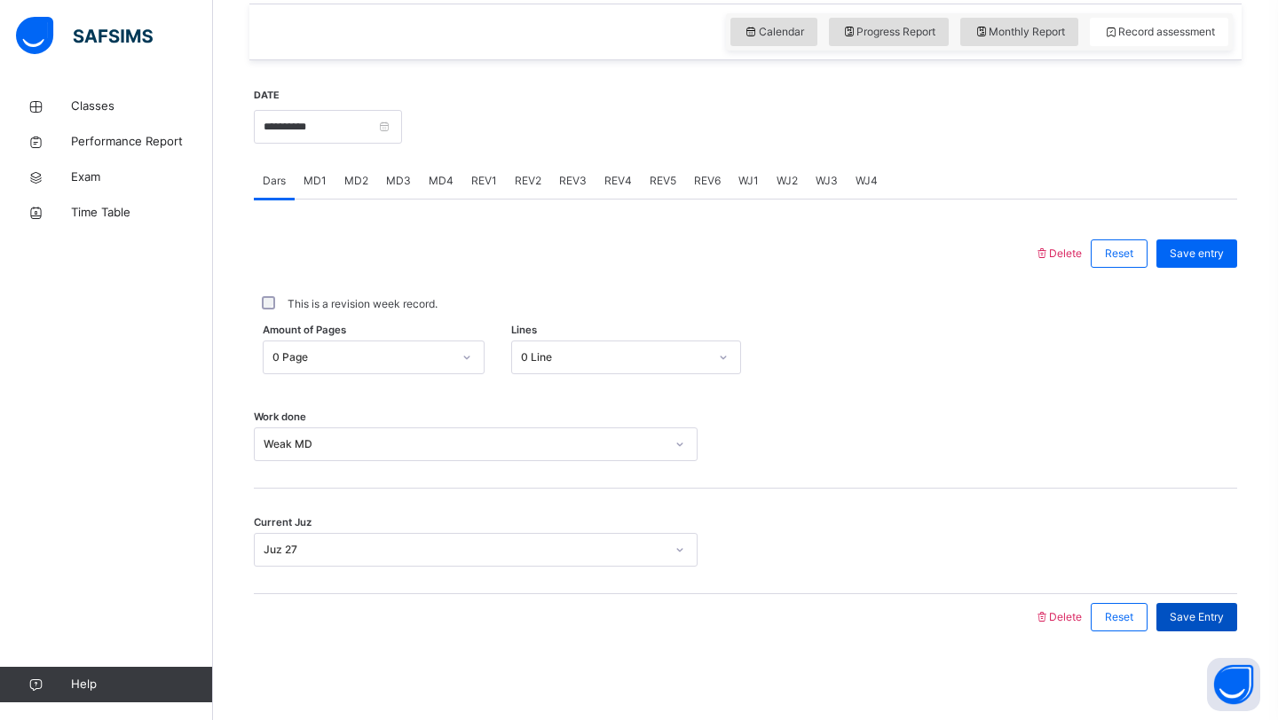
click at [1191, 626] on div "Save Entry" at bounding box center [1196, 617] width 81 height 28
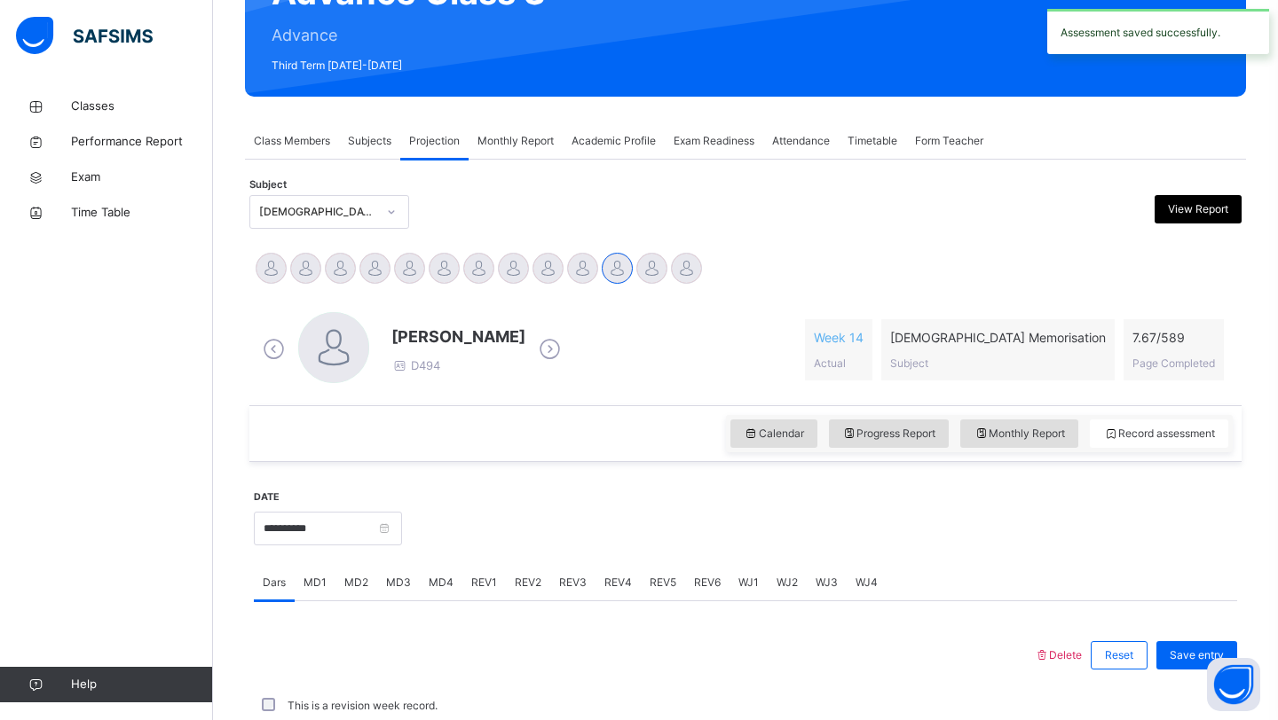
scroll to position [612, 0]
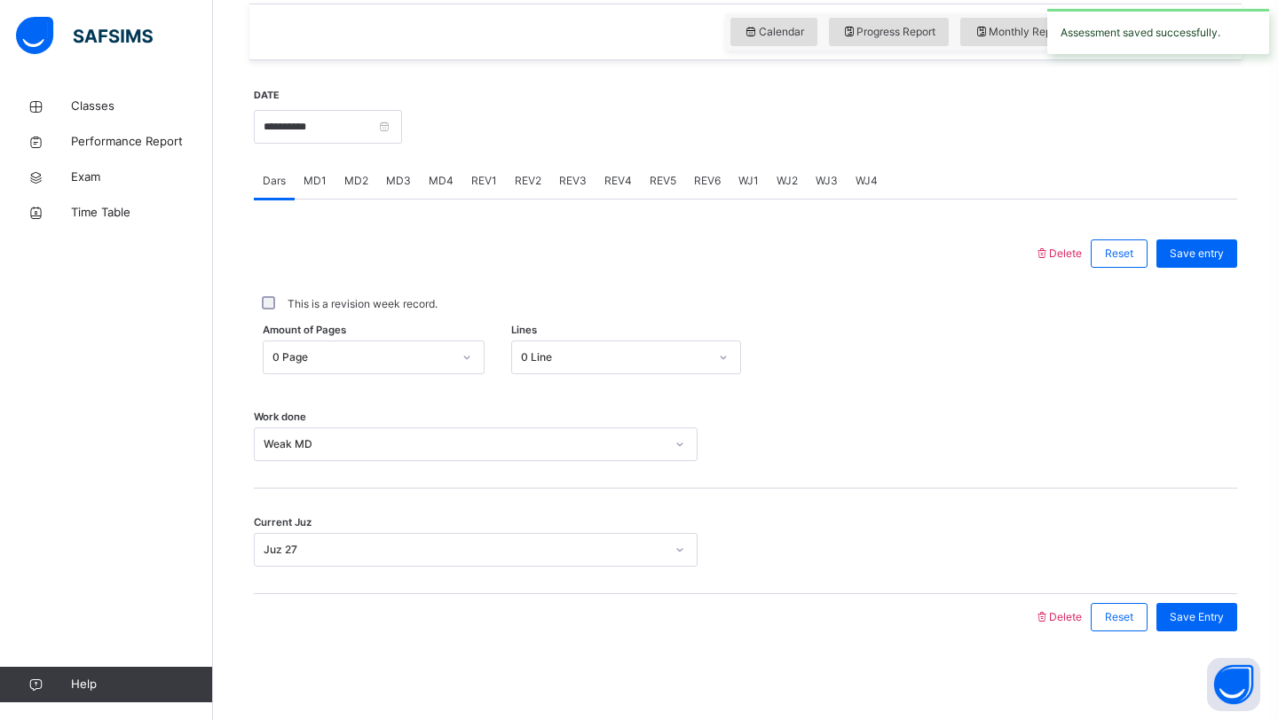
click at [420, 184] on div "MD4" at bounding box center [441, 180] width 43 height 35
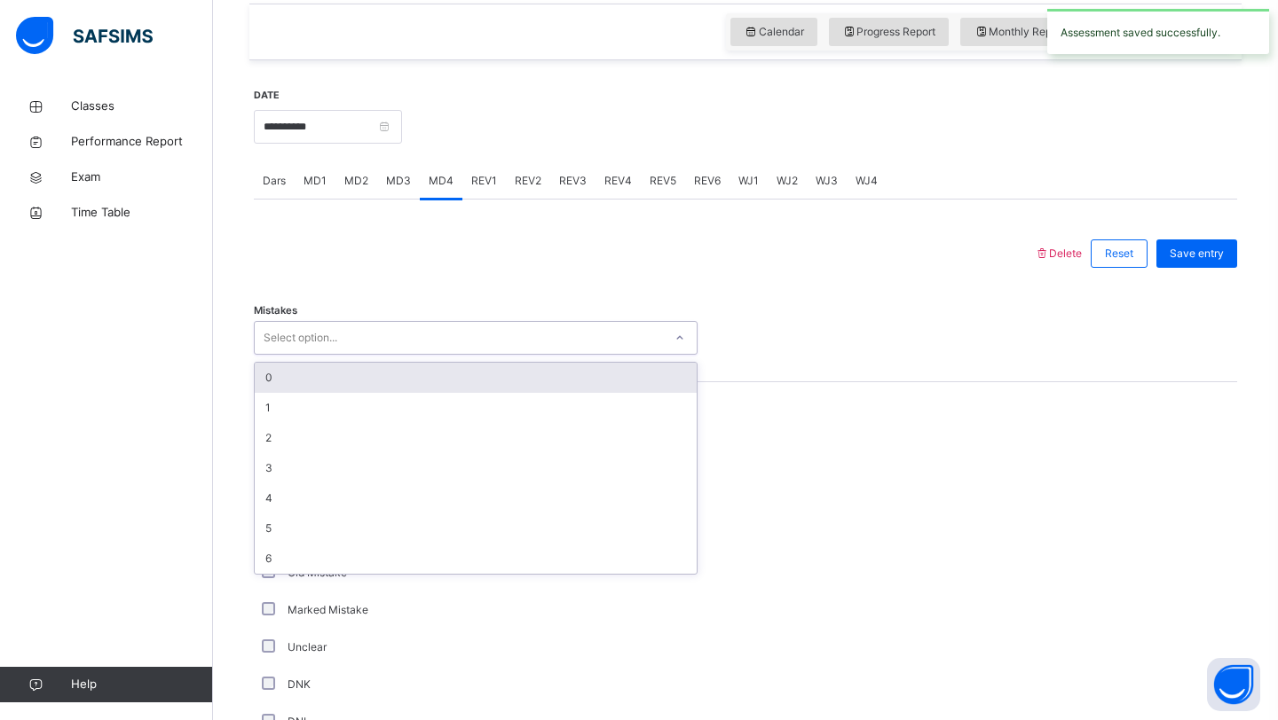
click at [426, 344] on div "Select option..." at bounding box center [459, 339] width 408 height 28
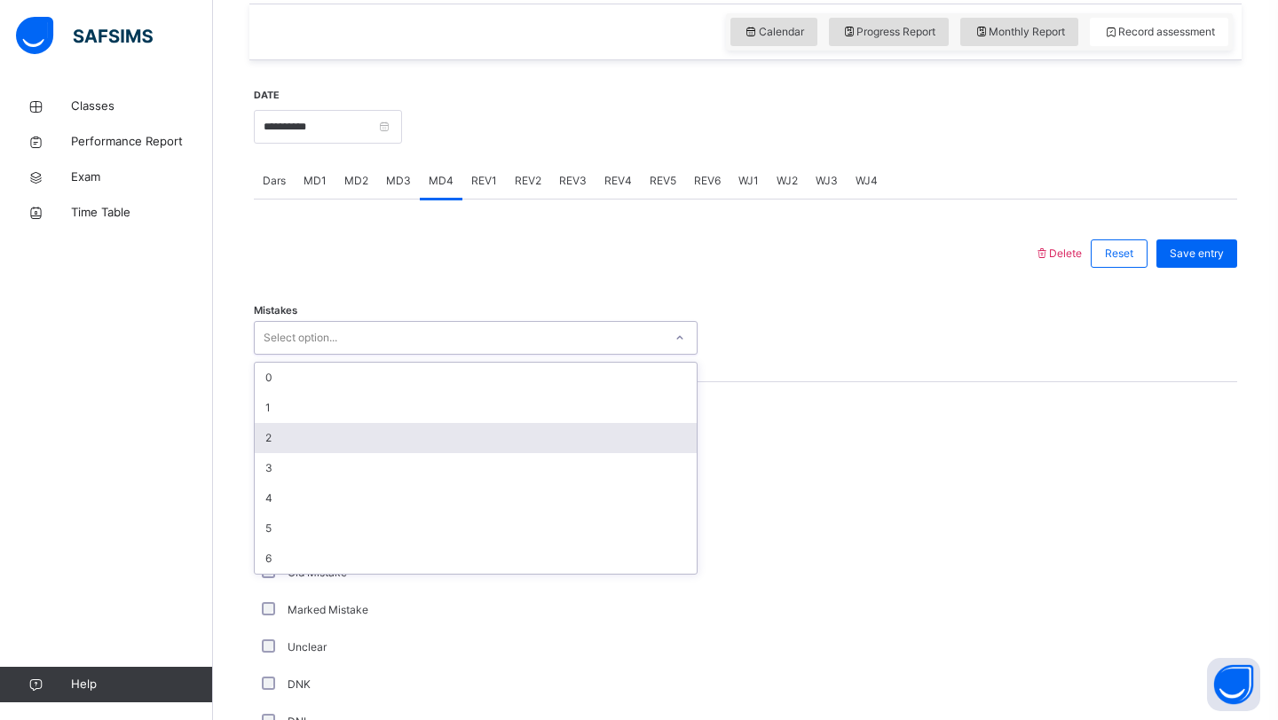
click at [327, 437] on div "2" at bounding box center [476, 438] width 442 height 30
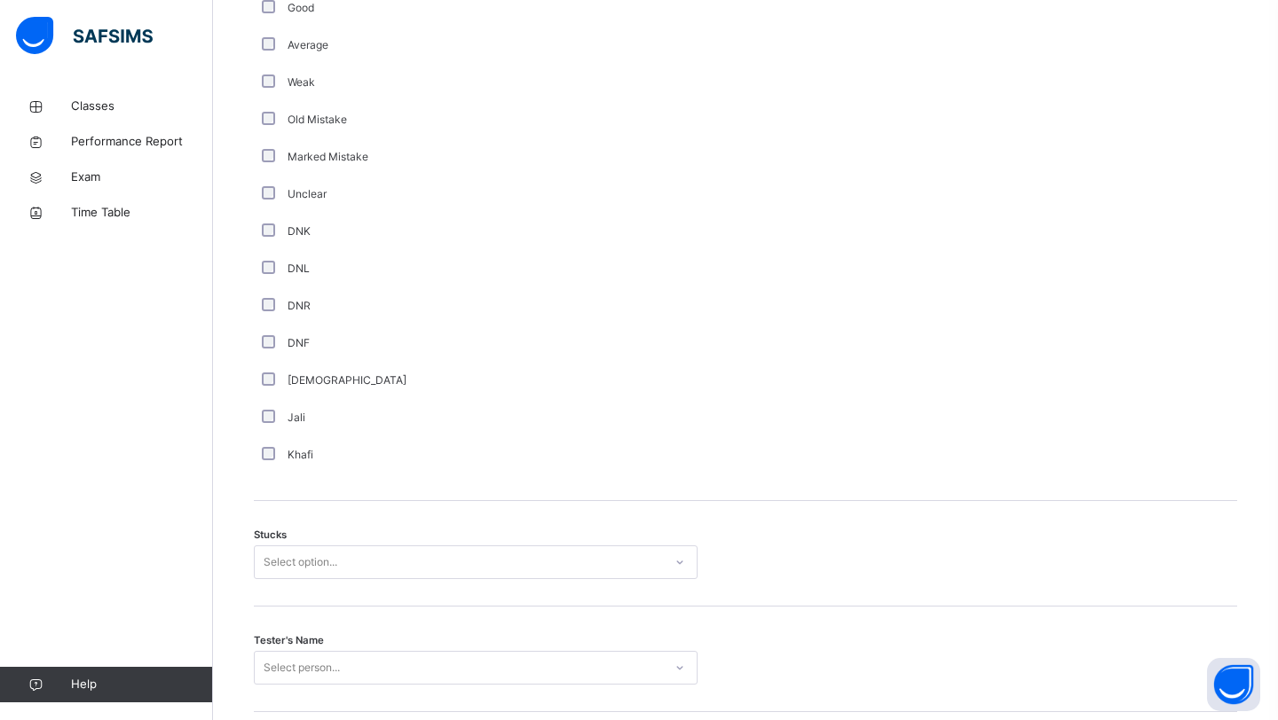
scroll to position [1067, 0]
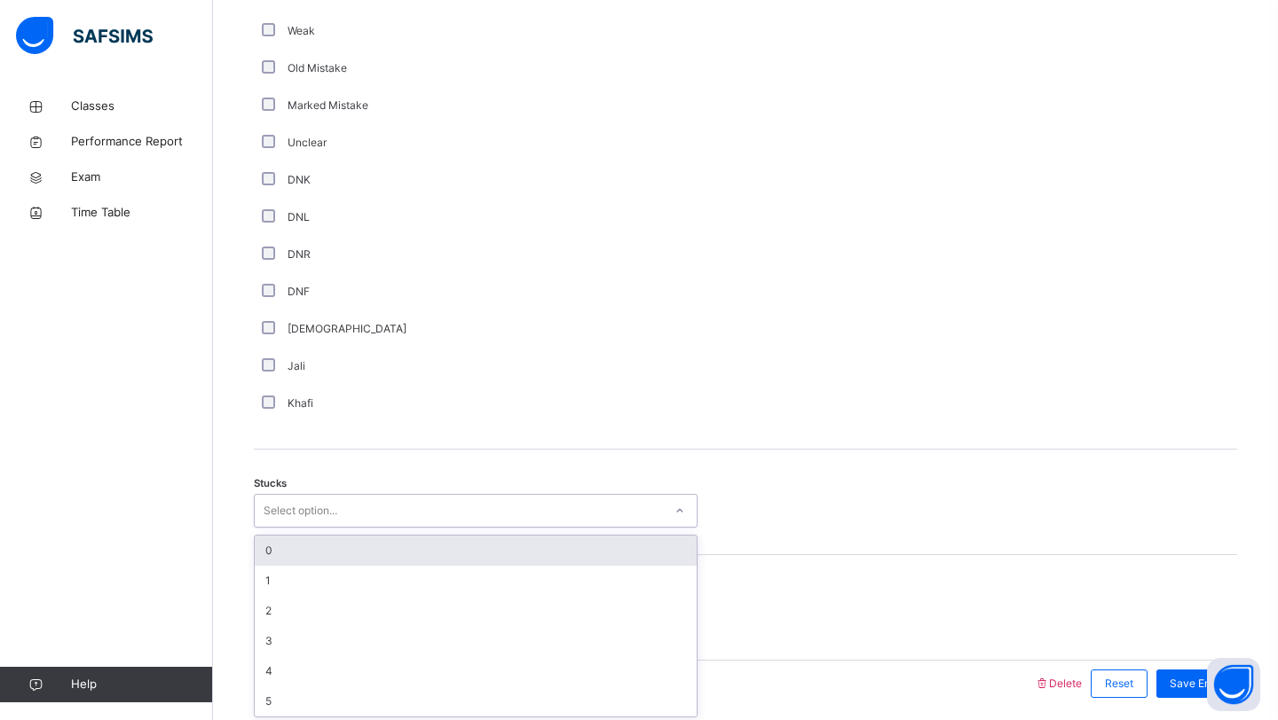
click at [466, 528] on div "option 0 focused, 1 of 6. 6 results available. Use Up and Down to choose option…" at bounding box center [476, 511] width 444 height 34
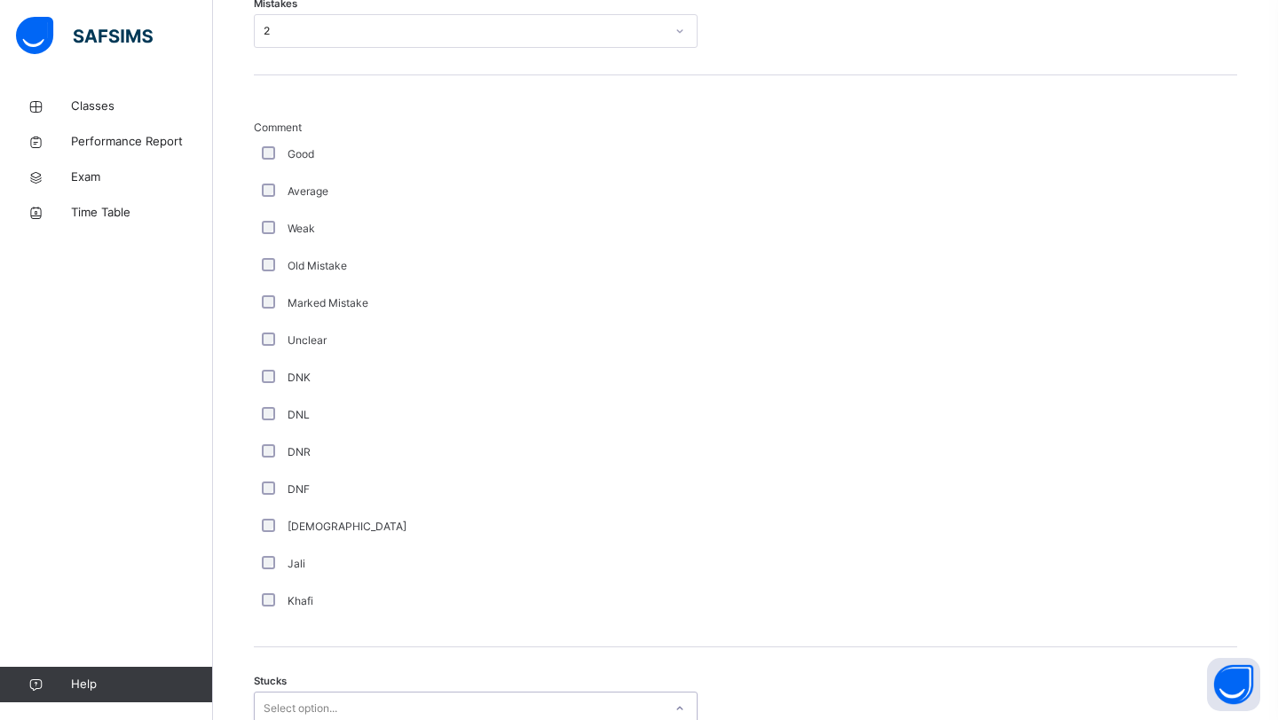
scroll to position [925, 0]
click at [264, 230] on div "Weak" at bounding box center [475, 223] width 435 height 16
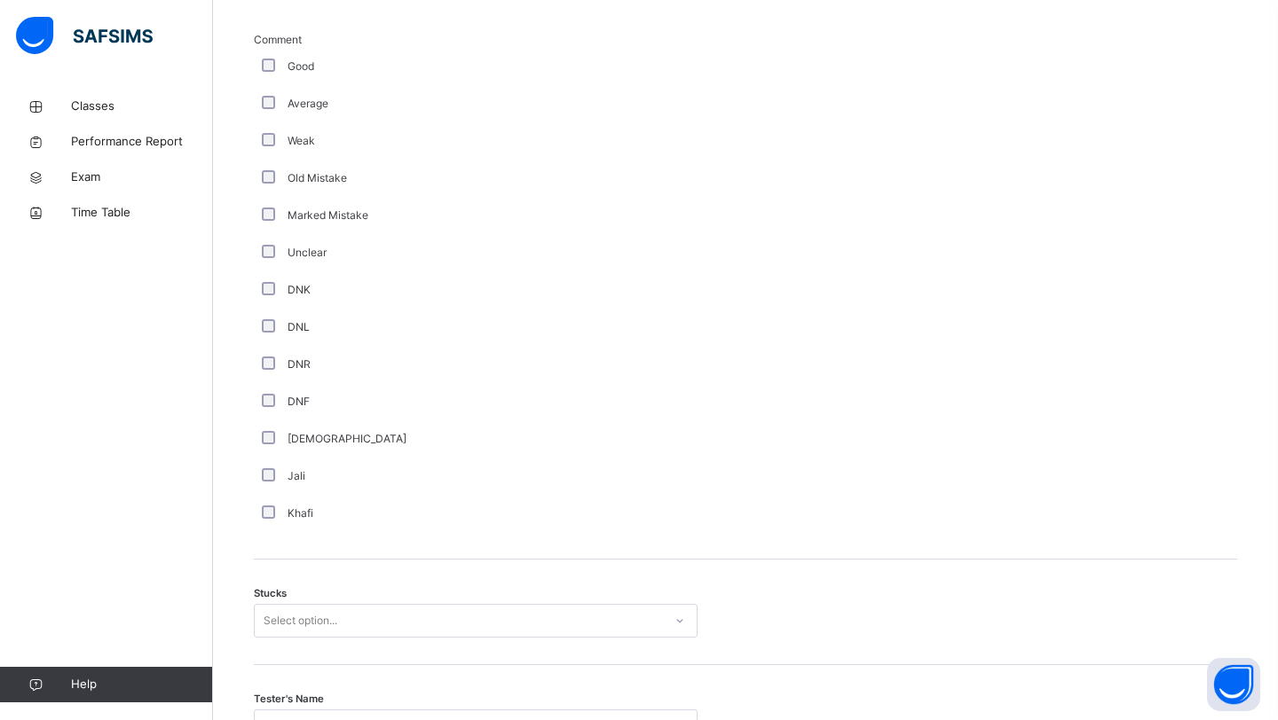
scroll to position [1184, 0]
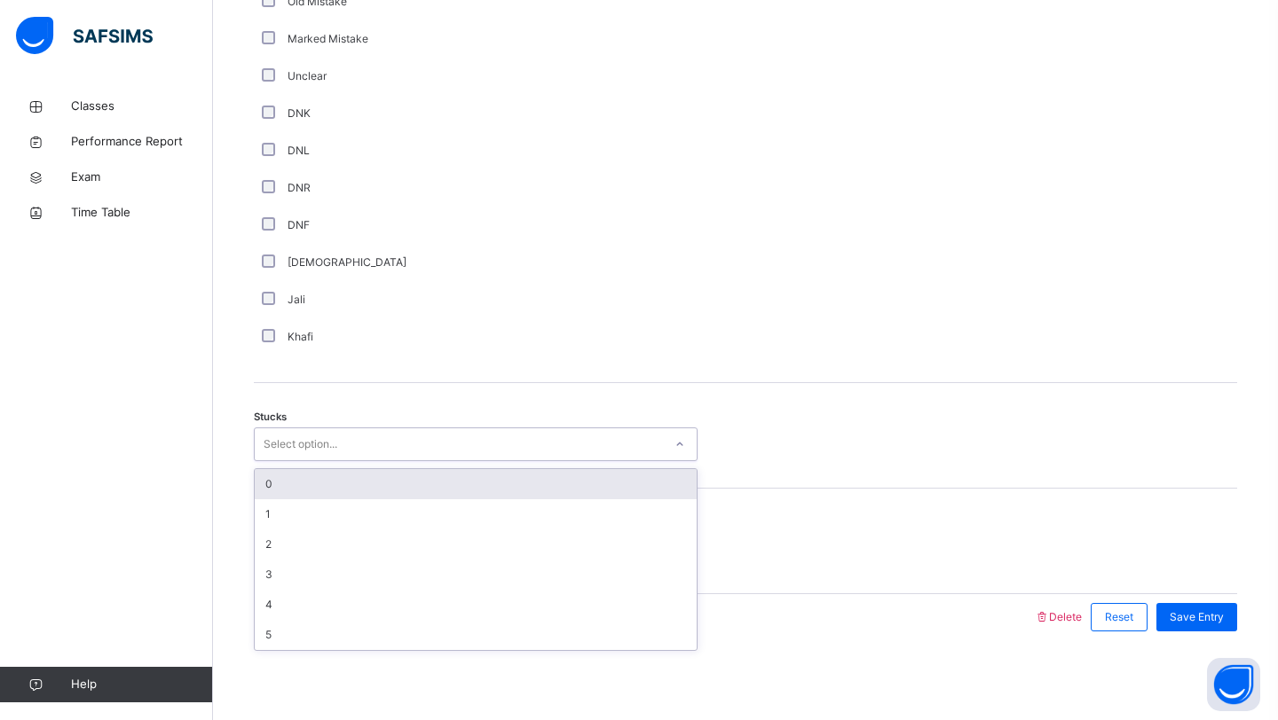
click at [332, 447] on div "Select option..." at bounding box center [301, 445] width 74 height 34
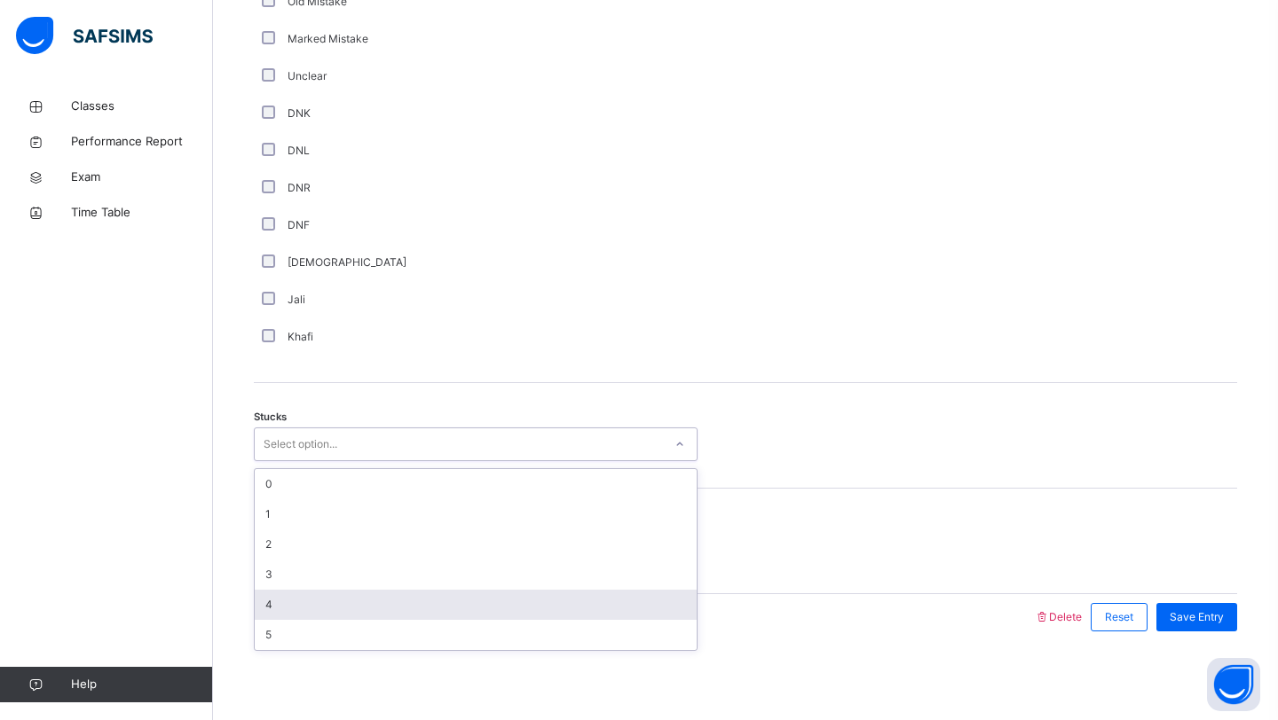
click at [270, 602] on div "4" at bounding box center [476, 605] width 442 height 30
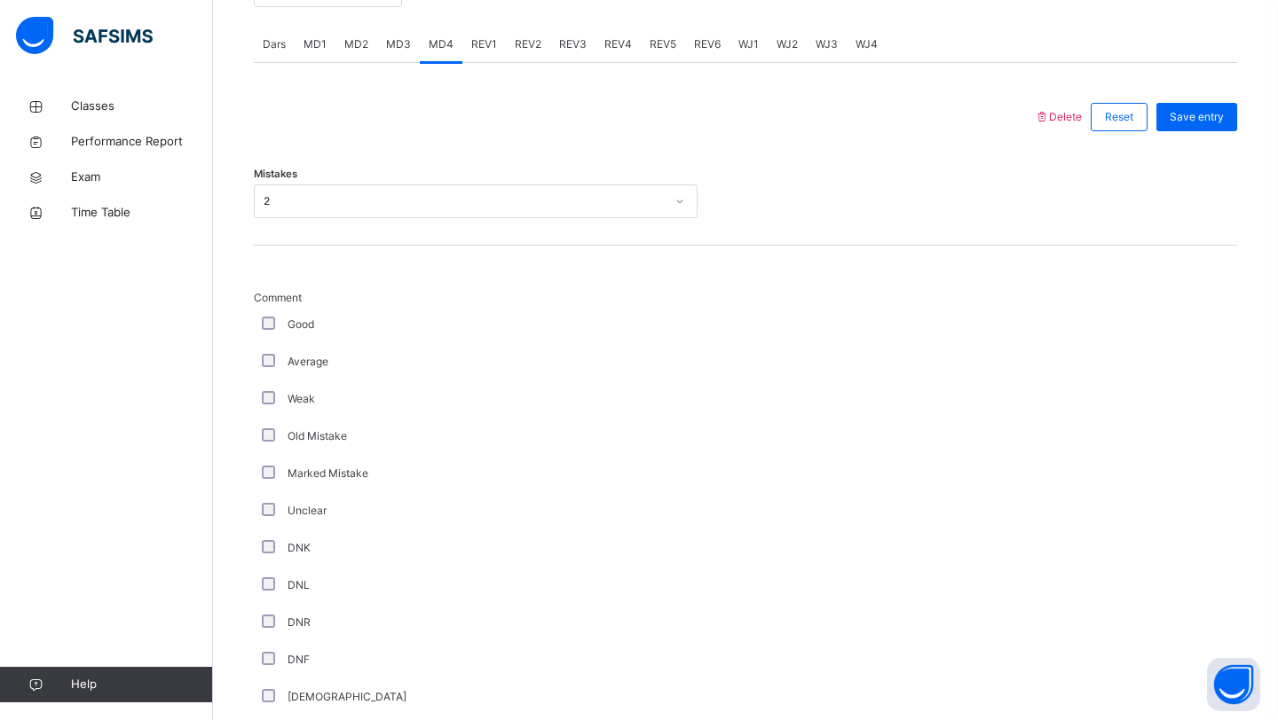
scroll to position [742, 0]
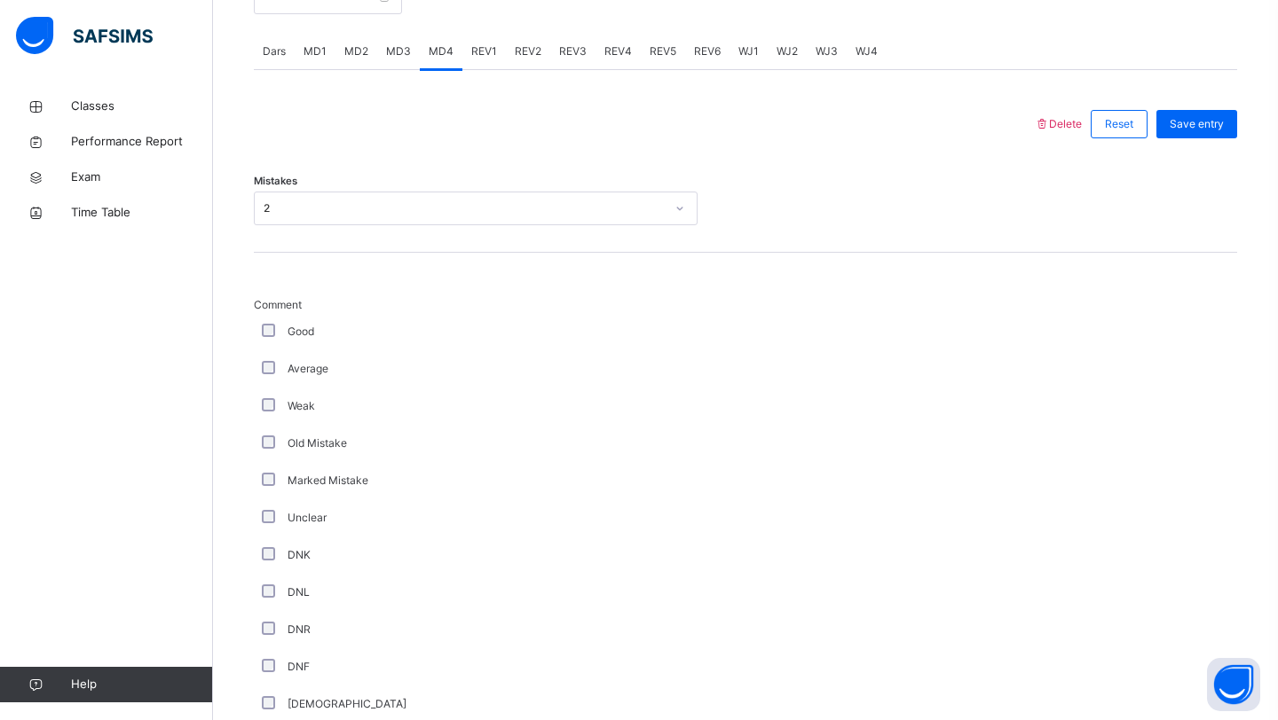
click at [505, 226] on div "Mistakes 2" at bounding box center [745, 200] width 983 height 106
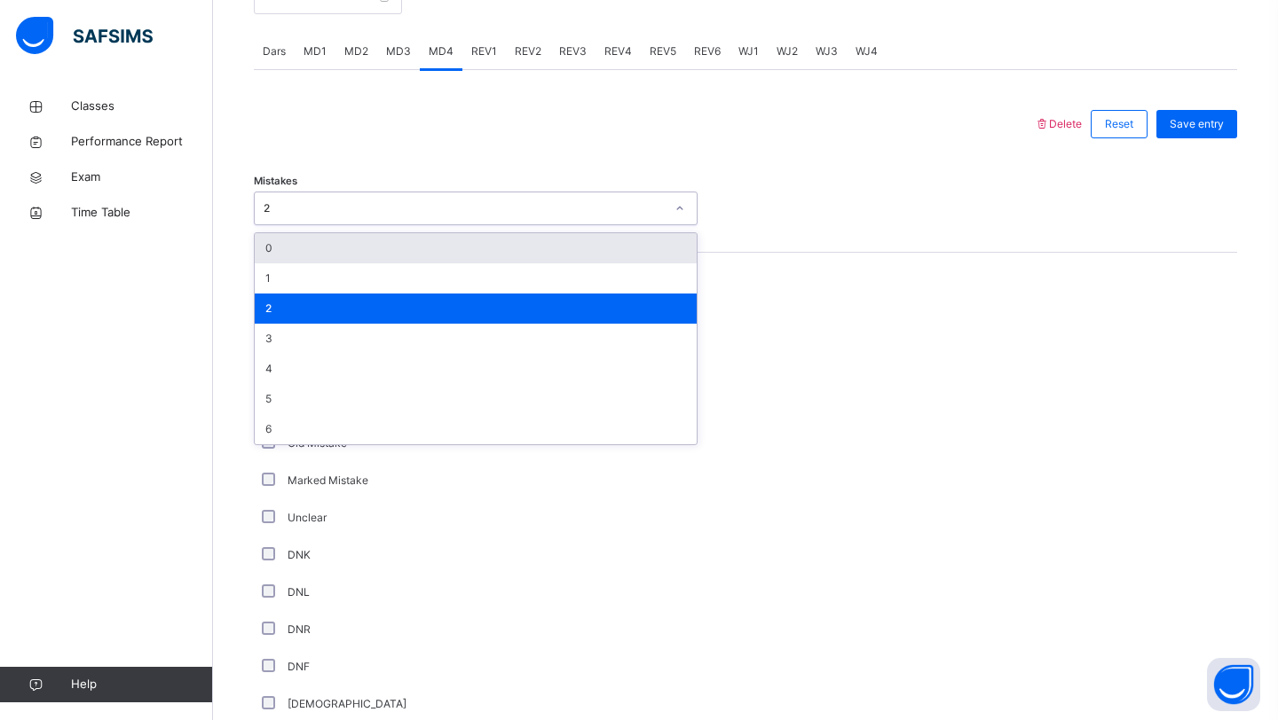
click at [476, 205] on div "2" at bounding box center [464, 209] width 401 height 16
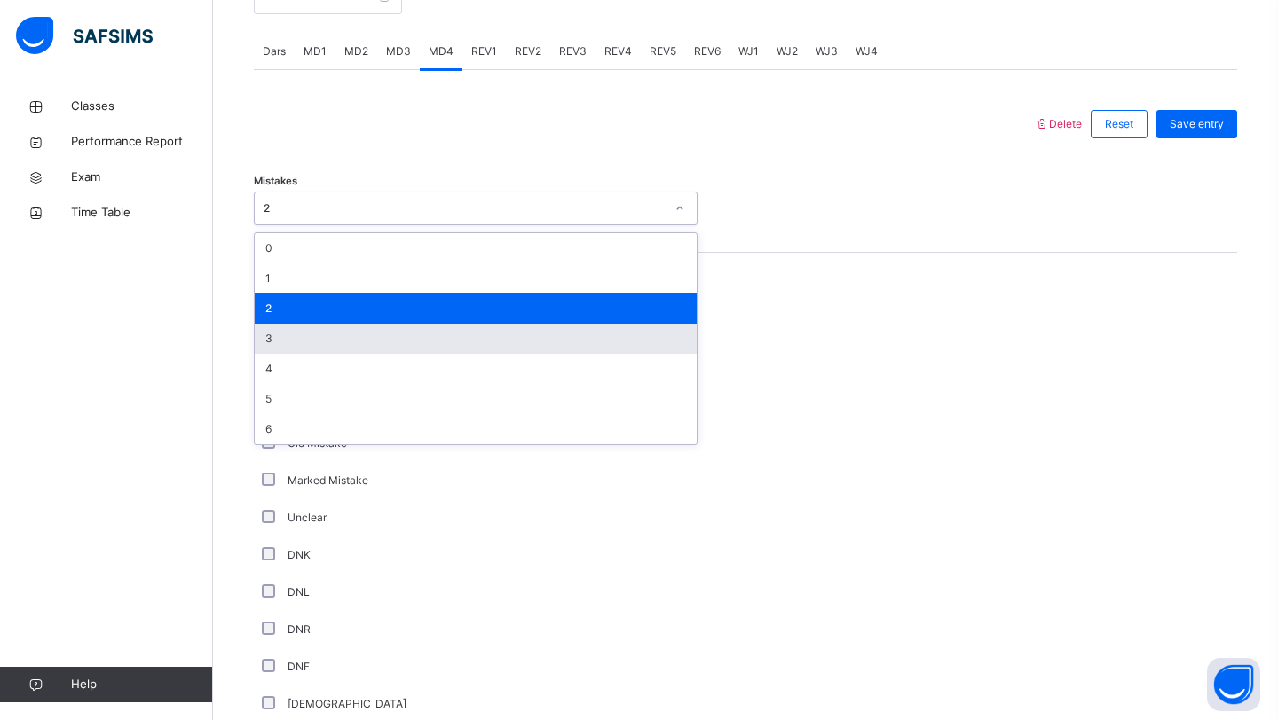
click at [382, 350] on div "3" at bounding box center [476, 339] width 442 height 30
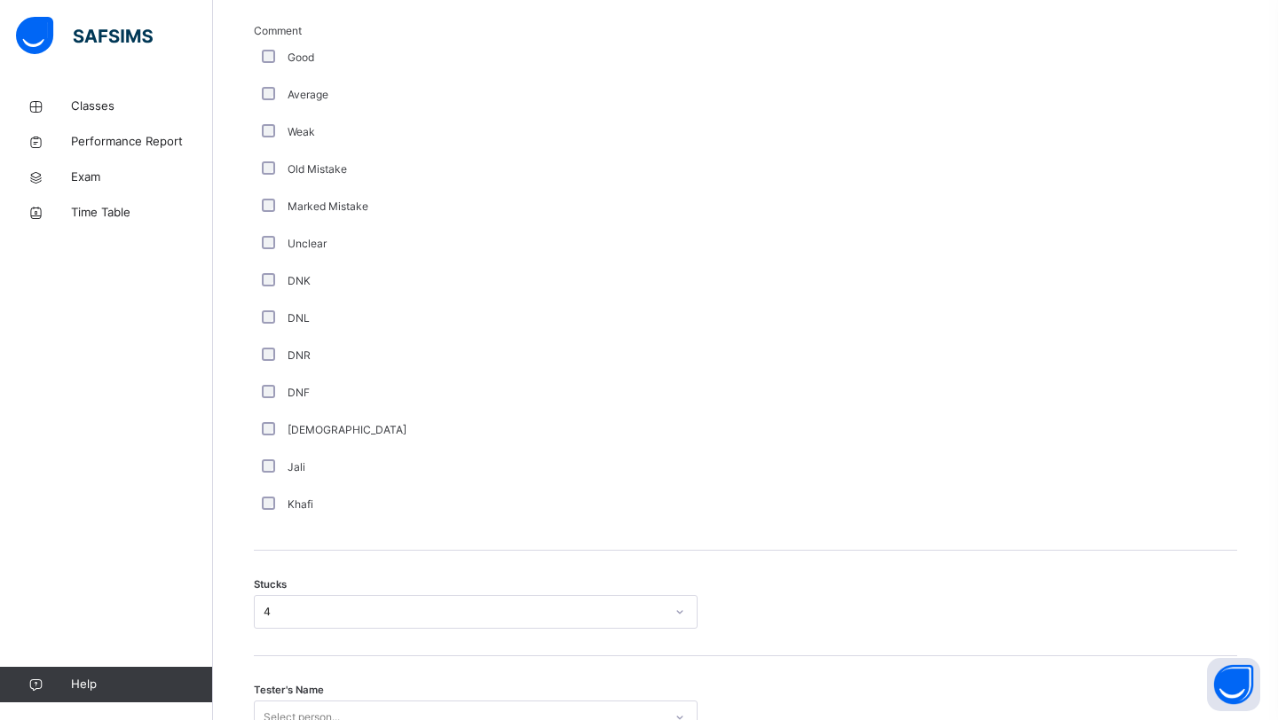
scroll to position [1184, 0]
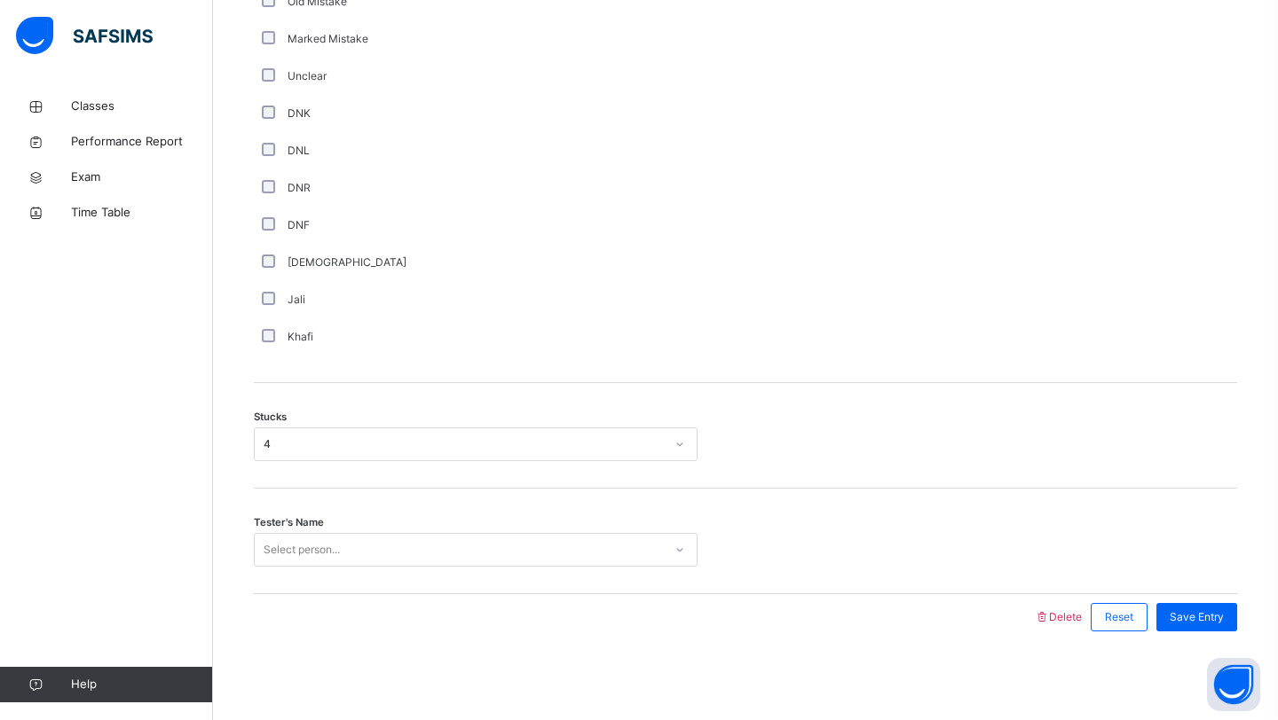
drag, startPoint x: 387, startPoint y: 530, endPoint x: 388, endPoint y: 544, distance: 14.2
click at [388, 532] on div "Tester's Name Select person..." at bounding box center [745, 542] width 983 height 106
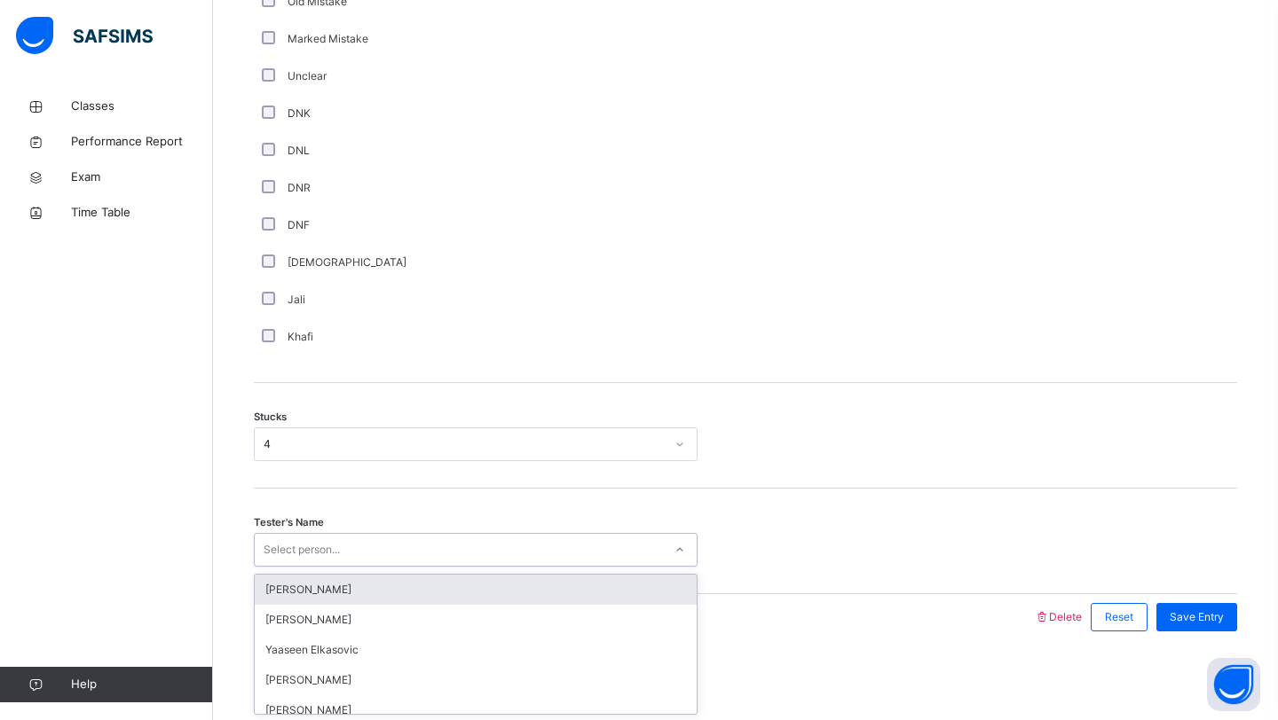
click at [388, 545] on div "Select person..." at bounding box center [459, 551] width 408 height 28
type input "***"
click at [331, 586] on div "[PERSON_NAME]" at bounding box center [476, 590] width 442 height 30
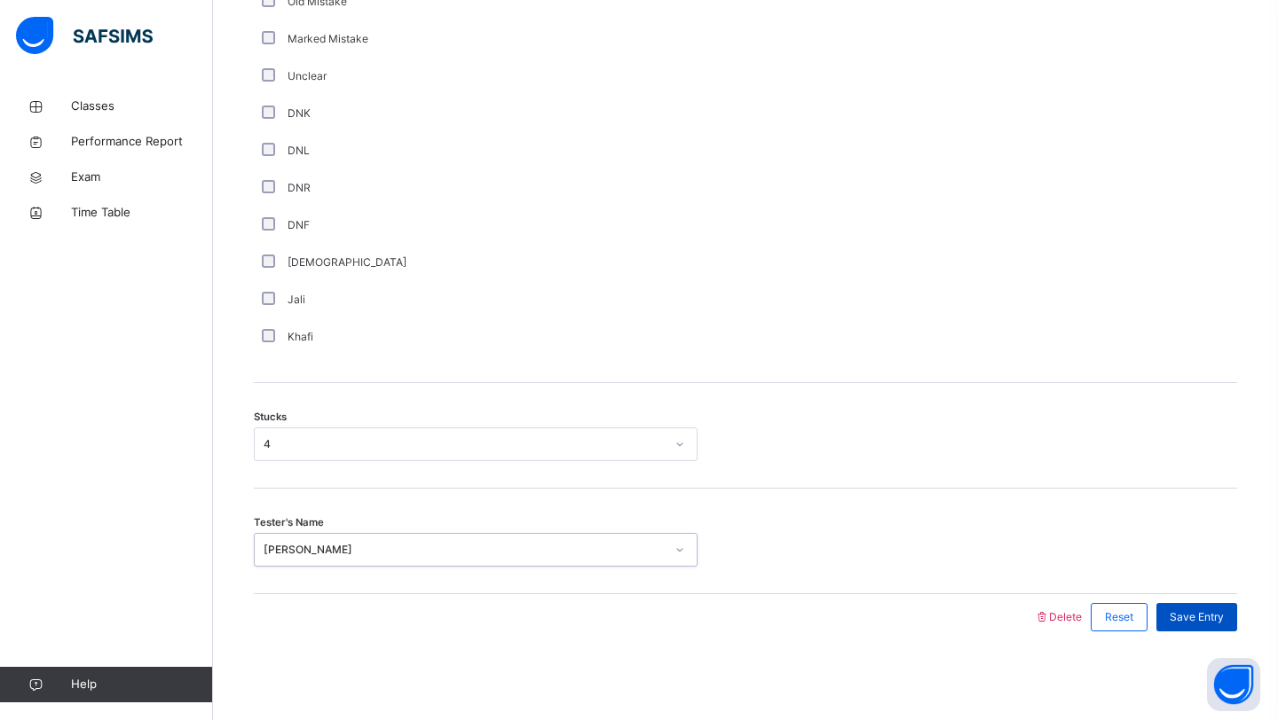
click at [1175, 621] on span "Save Entry" at bounding box center [1196, 618] width 54 height 16
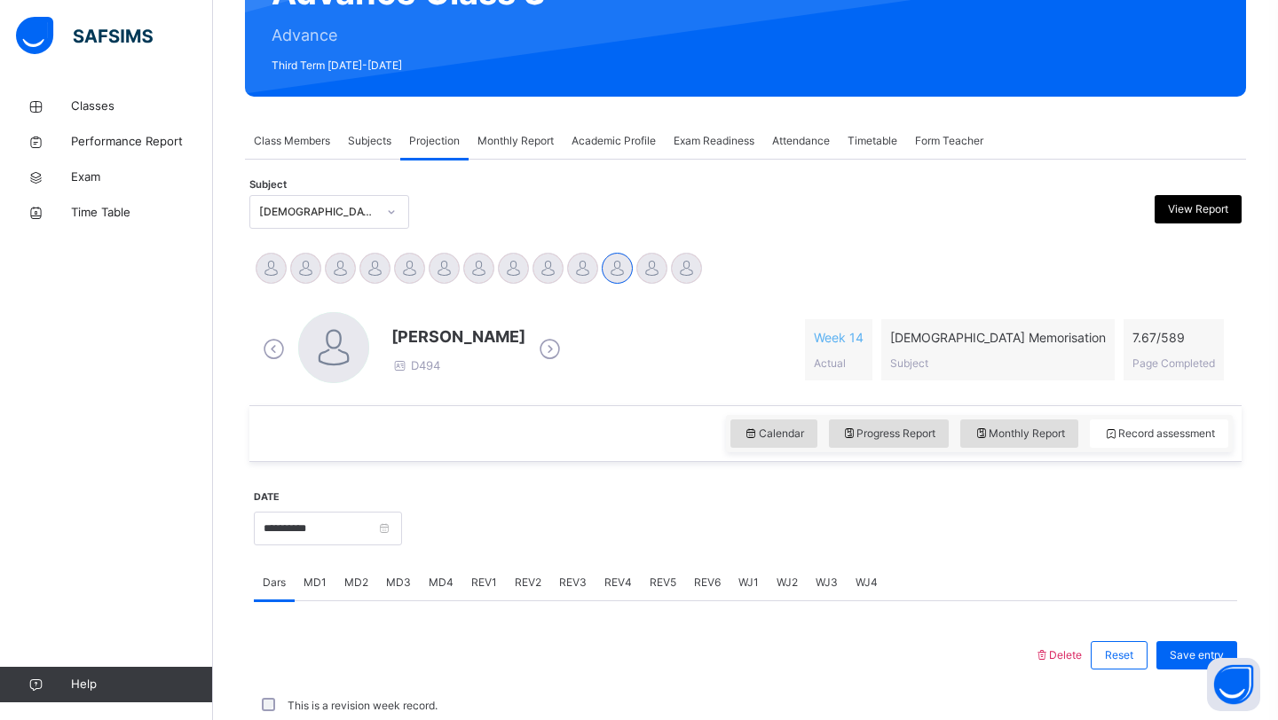
scroll to position [612, 0]
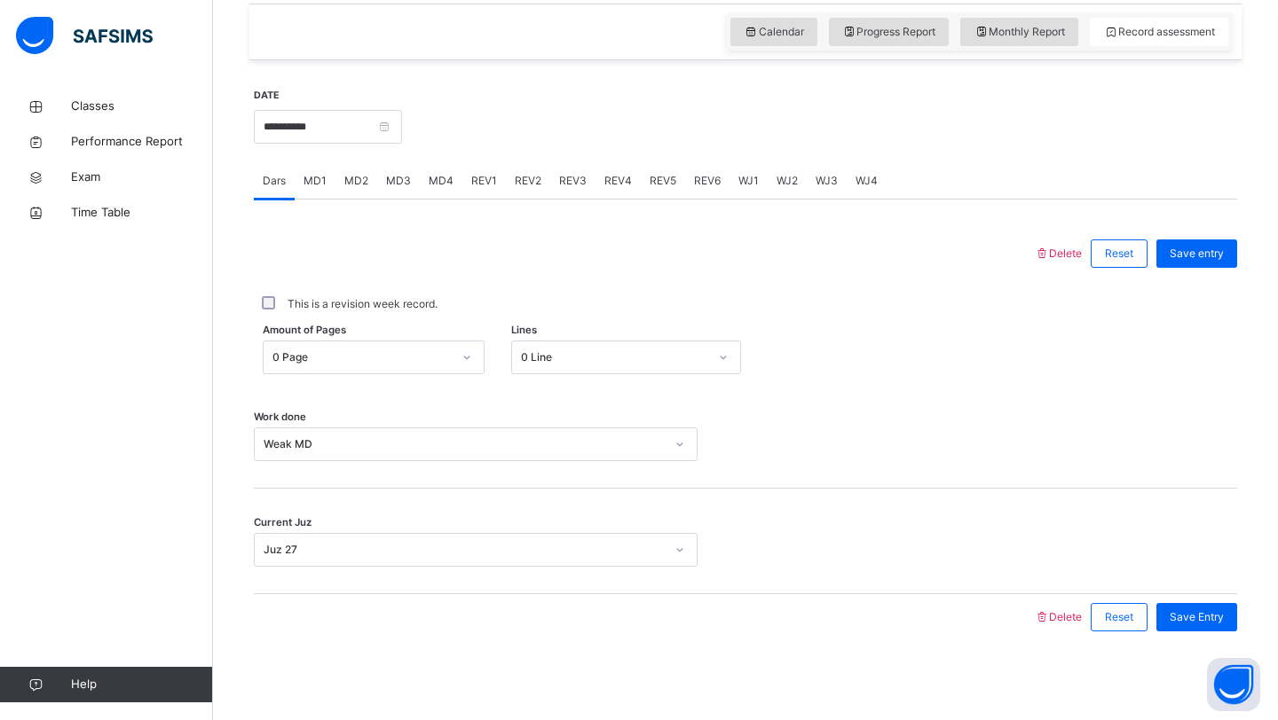
click at [433, 179] on span "MD4" at bounding box center [441, 181] width 25 height 16
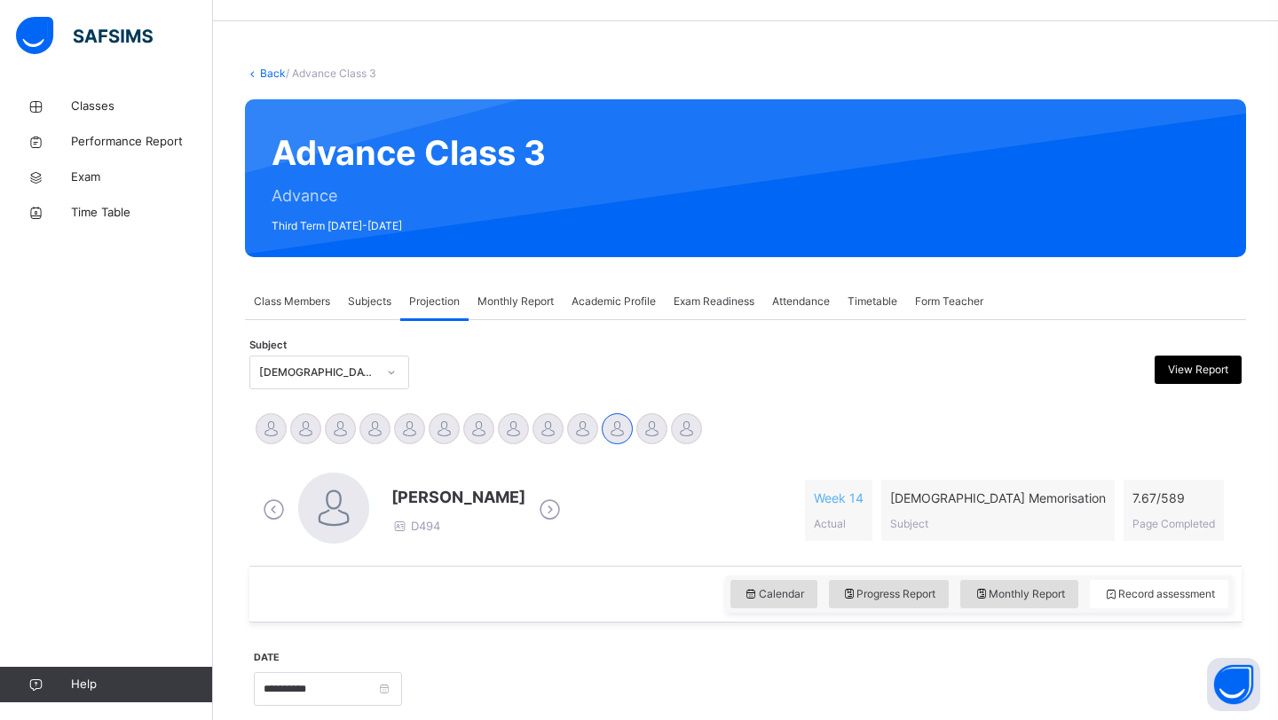
scroll to position [56, 0]
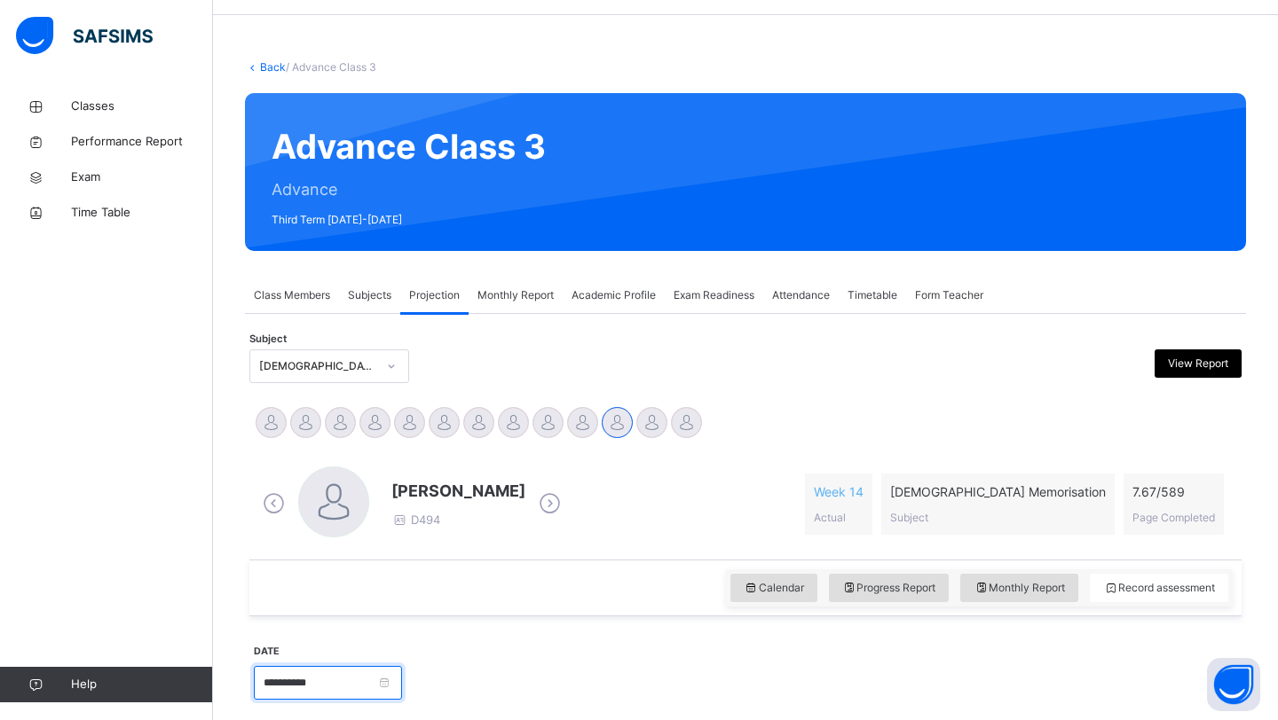
click at [306, 695] on input "**********" at bounding box center [328, 683] width 148 height 34
drag, startPoint x: 413, startPoint y: 701, endPoint x: 453, endPoint y: 618, distance: 91.7
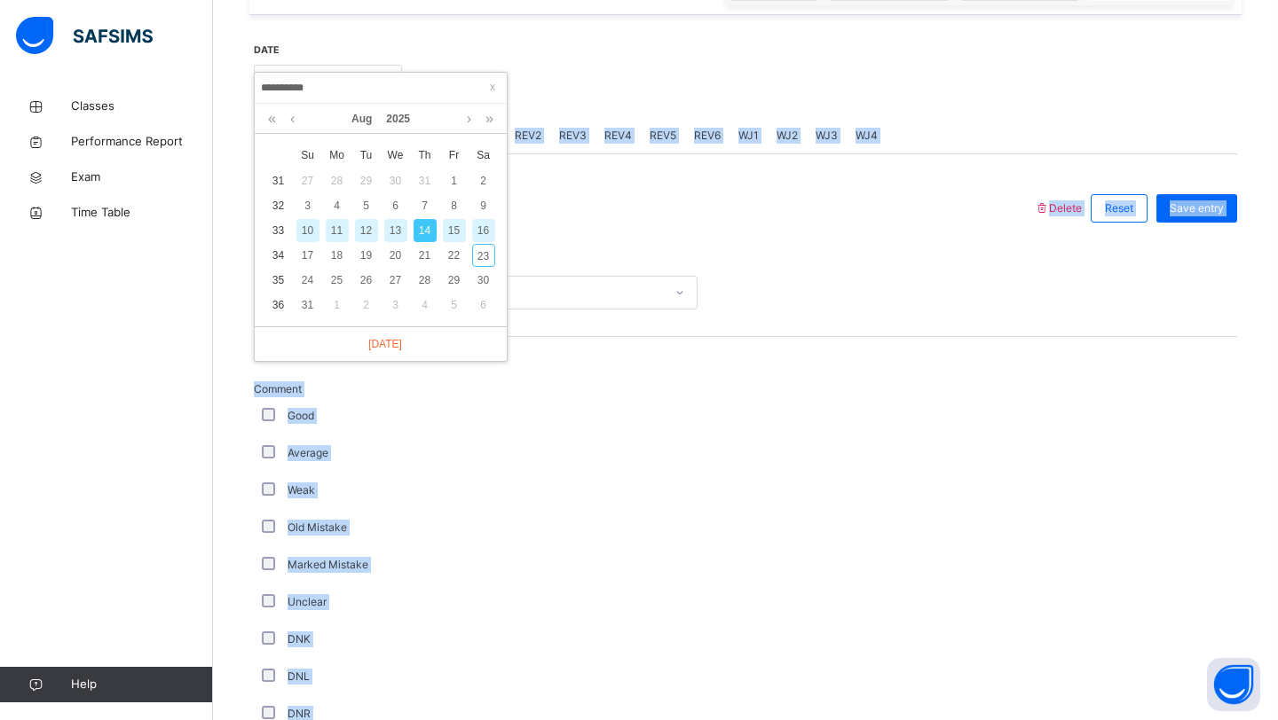
scroll to position [656, 0]
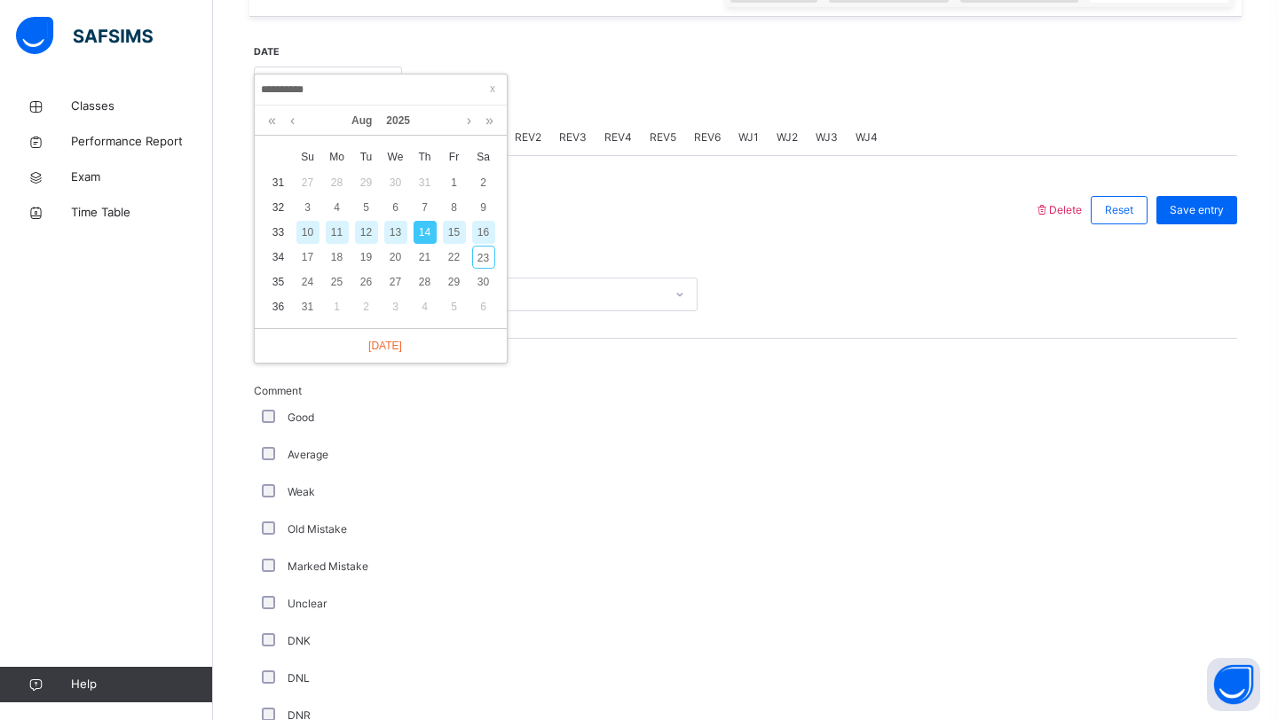
click at [543, 582] on div "Marked Mistake" at bounding box center [476, 566] width 444 height 37
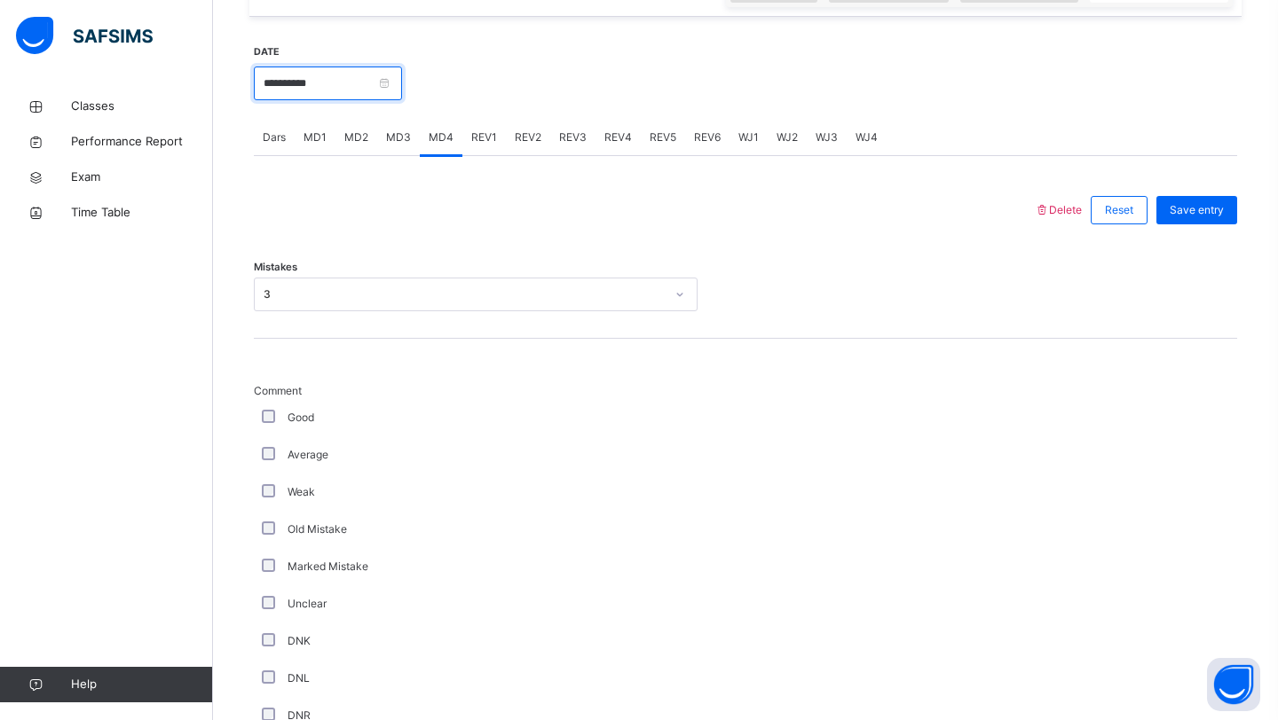
click at [331, 85] on input "**********" at bounding box center [328, 84] width 148 height 34
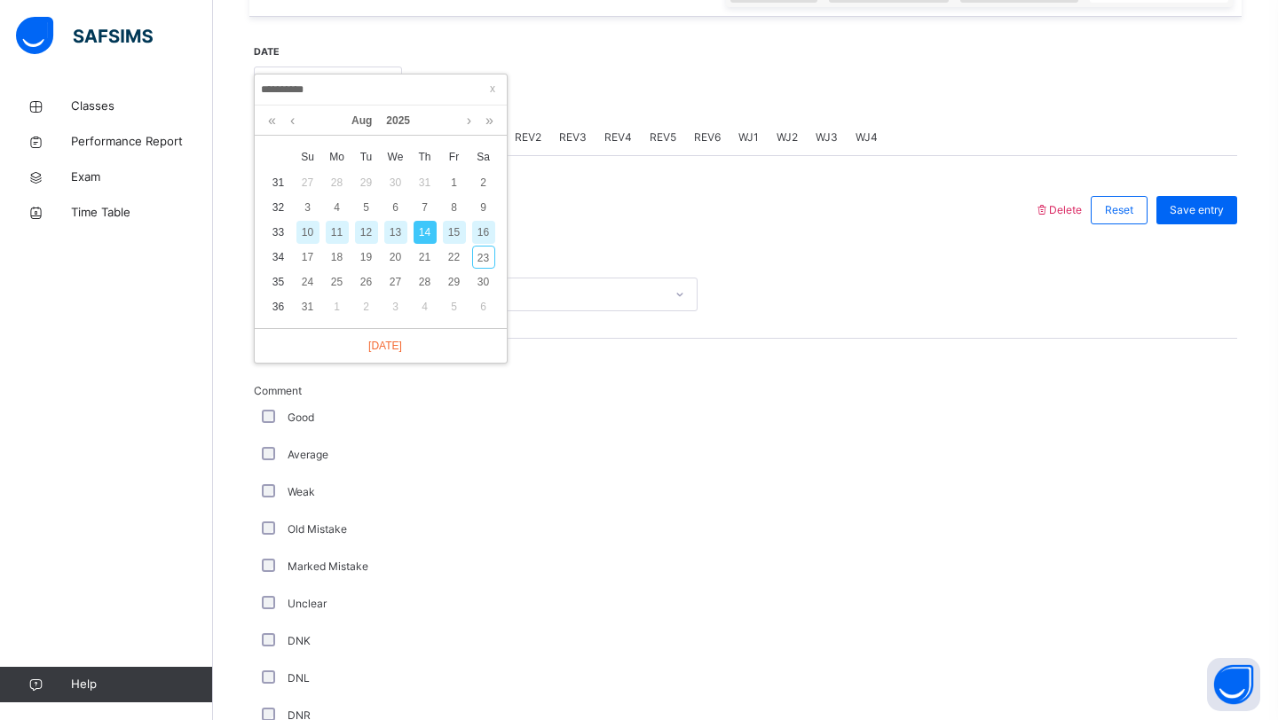
click at [358, 234] on div "12" at bounding box center [366, 232] width 23 height 23
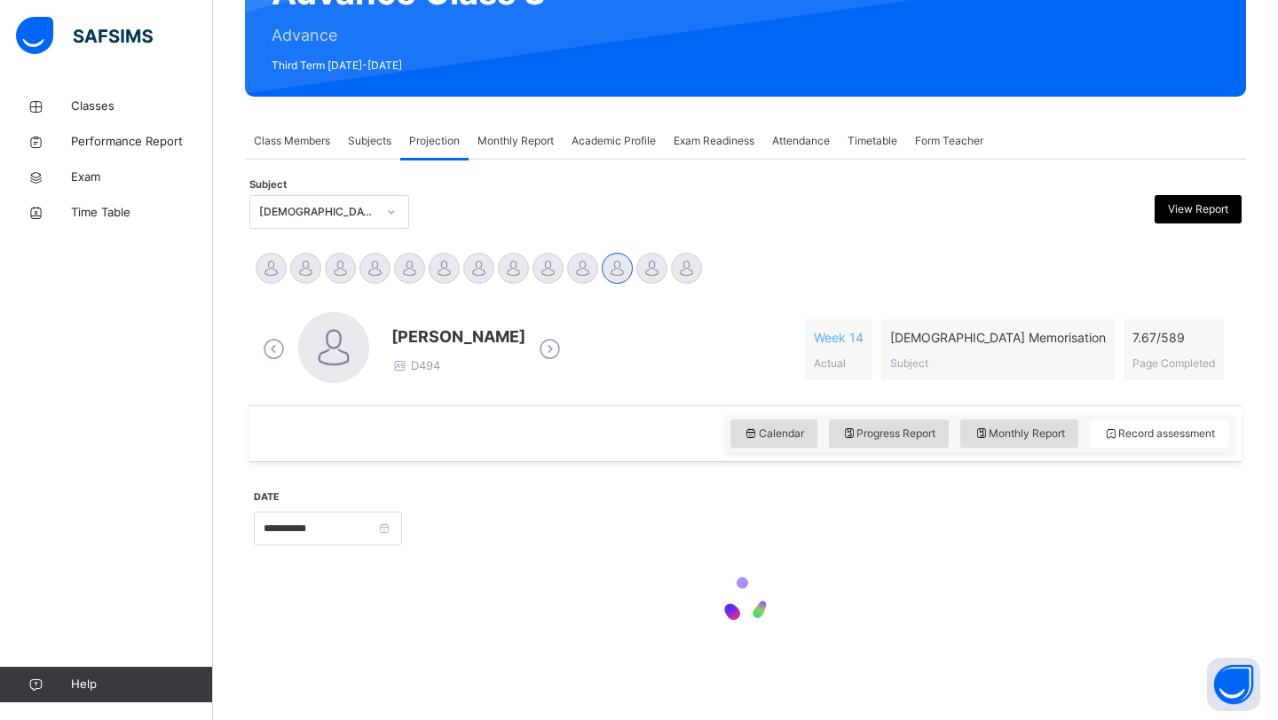
scroll to position [210, 0]
drag, startPoint x: 415, startPoint y: 544, endPoint x: 413, endPoint y: 535, distance: 9.0
click at [413, 535] on div "**********" at bounding box center [745, 527] width 983 height 76
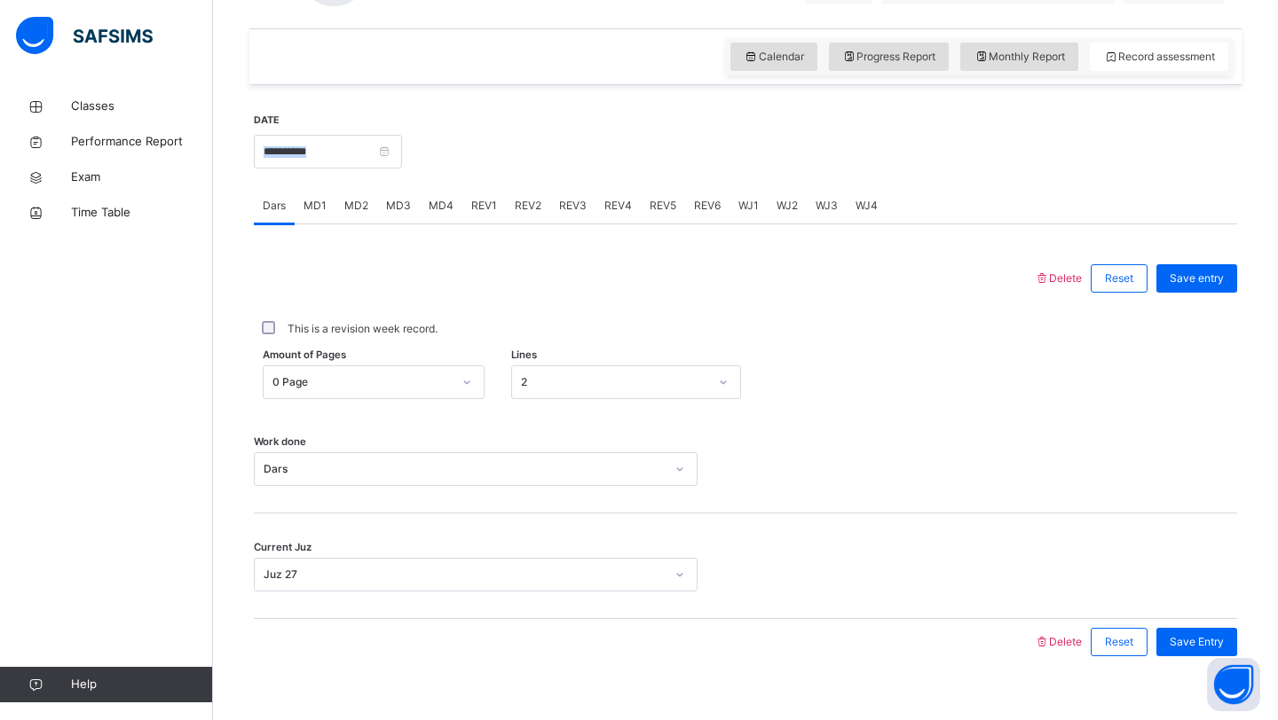
scroll to position [589, 0]
click at [456, 201] on div "MD4" at bounding box center [441, 203] width 43 height 35
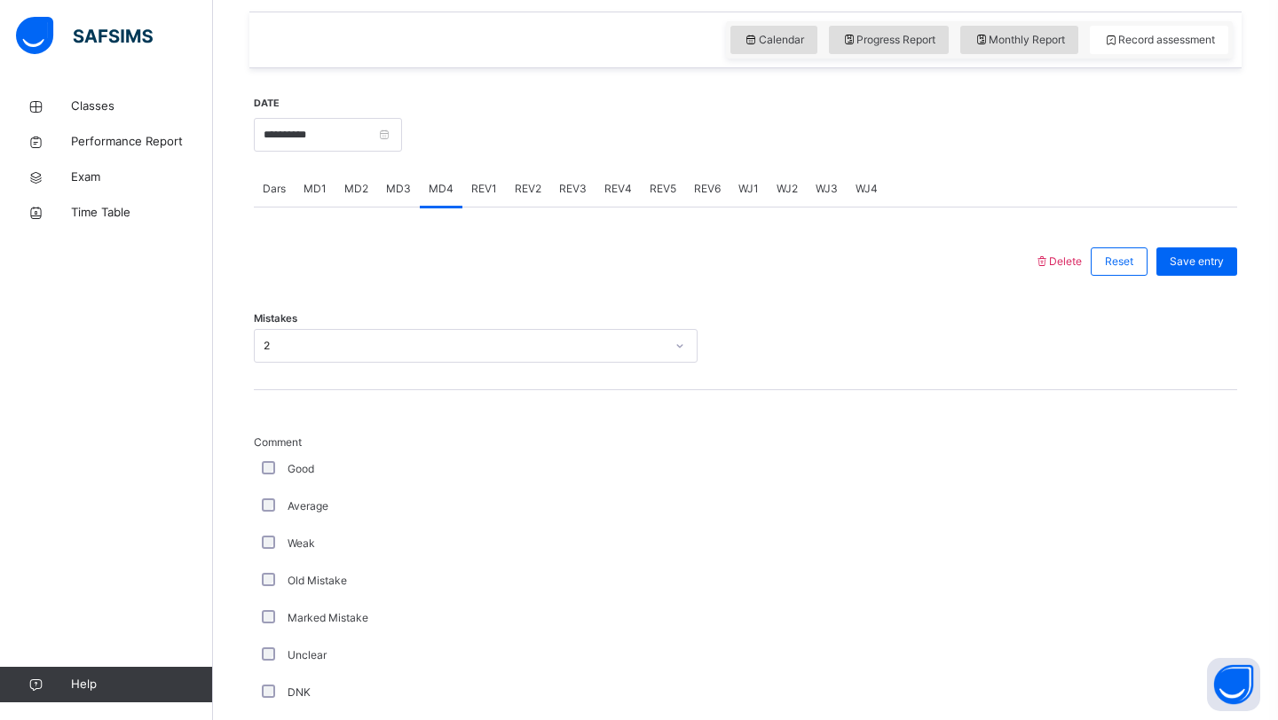
scroll to position [582, 0]
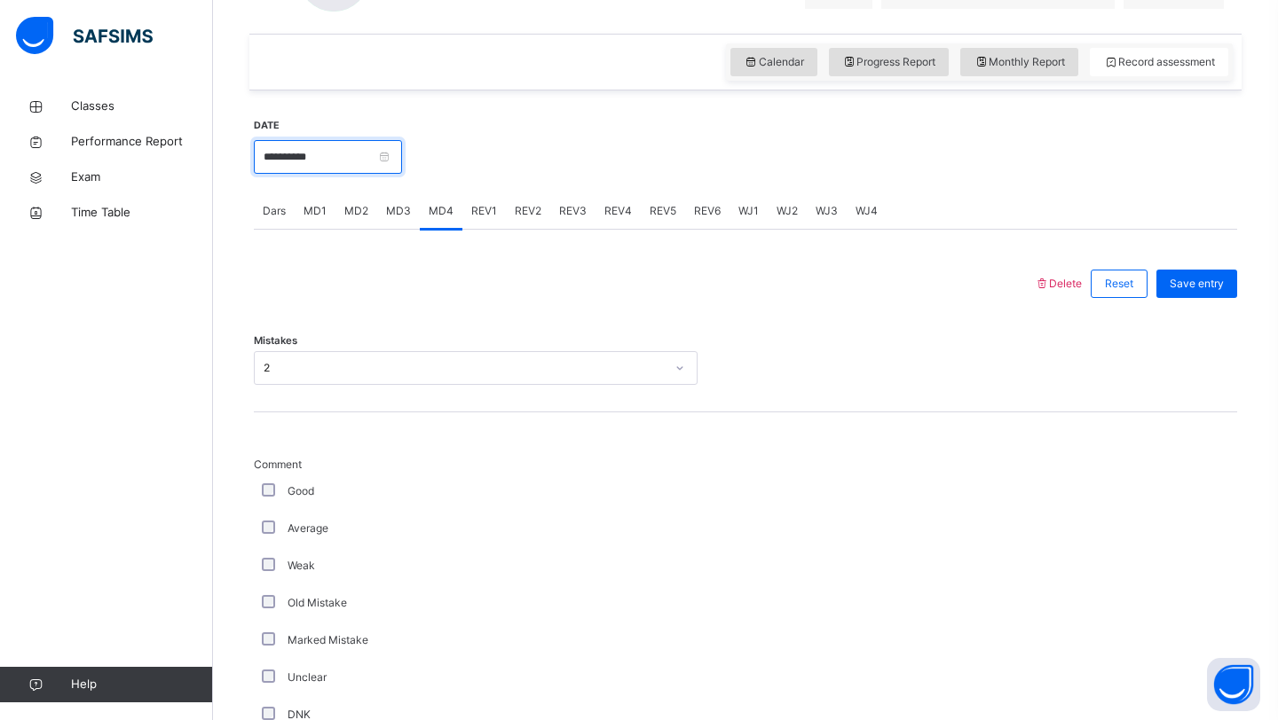
click at [340, 164] on input "**********" at bounding box center [328, 157] width 148 height 34
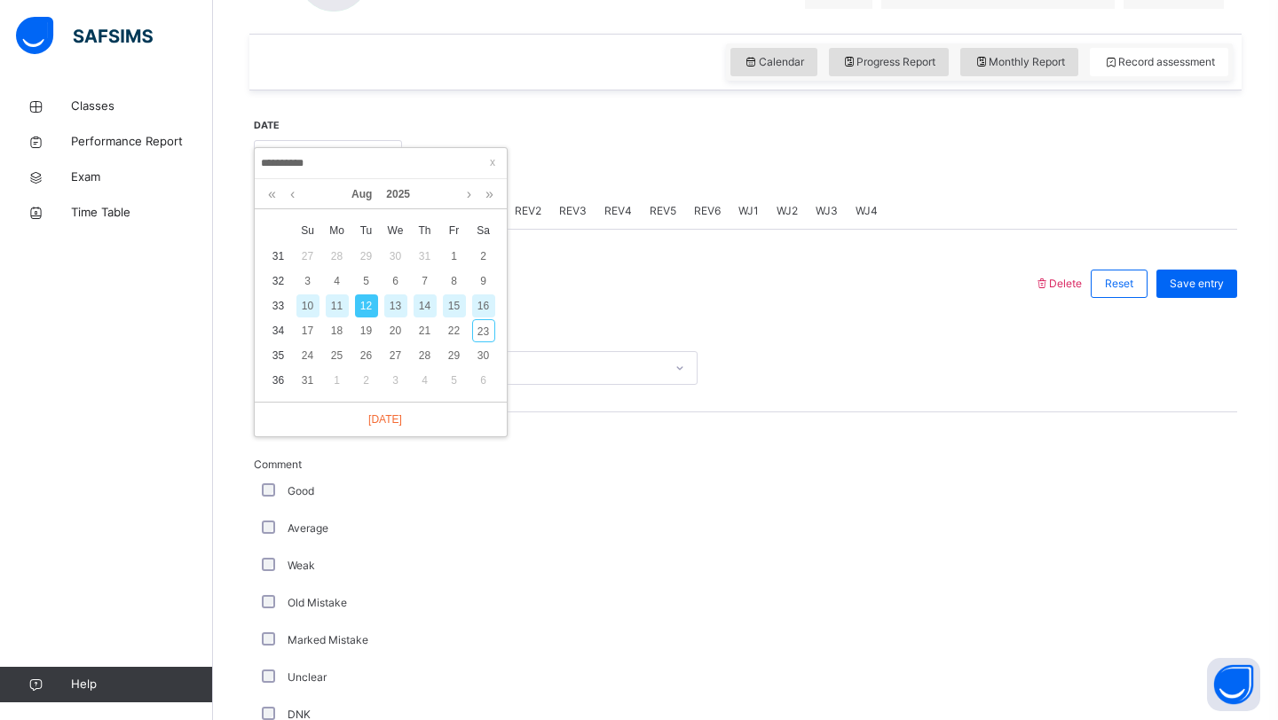
click at [304, 309] on div "10" at bounding box center [307, 306] width 23 height 23
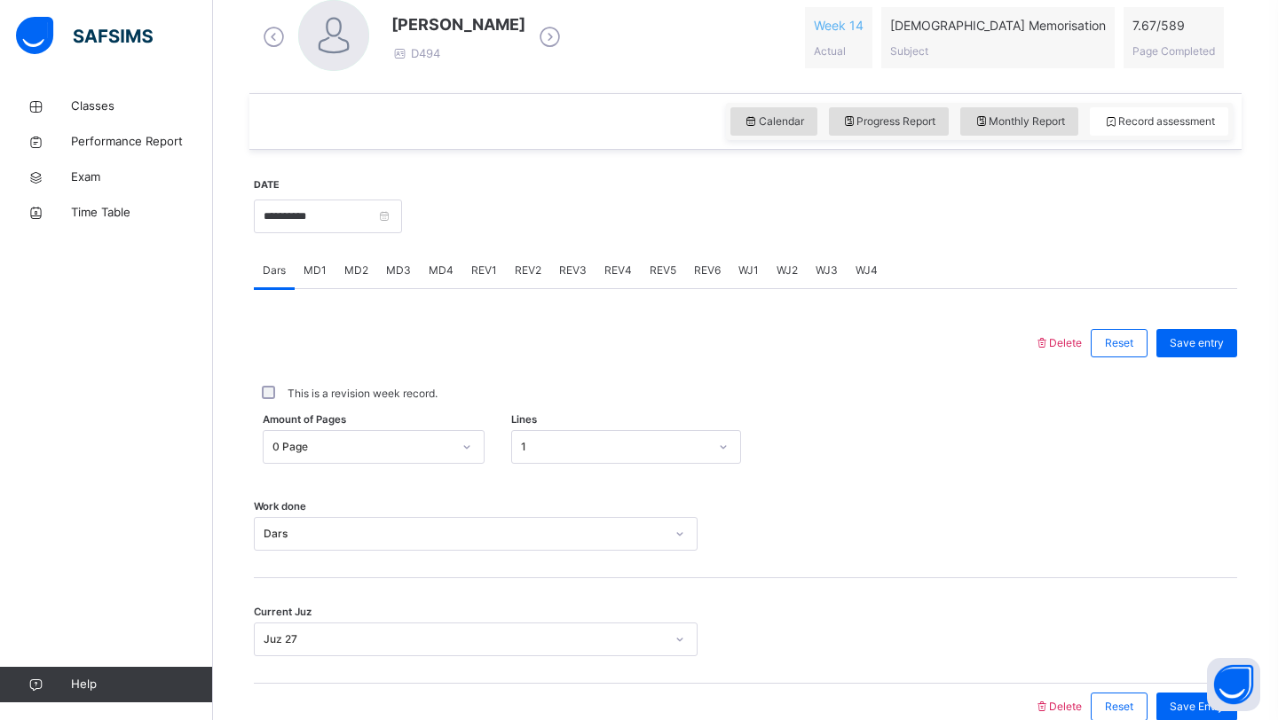
scroll to position [518, 0]
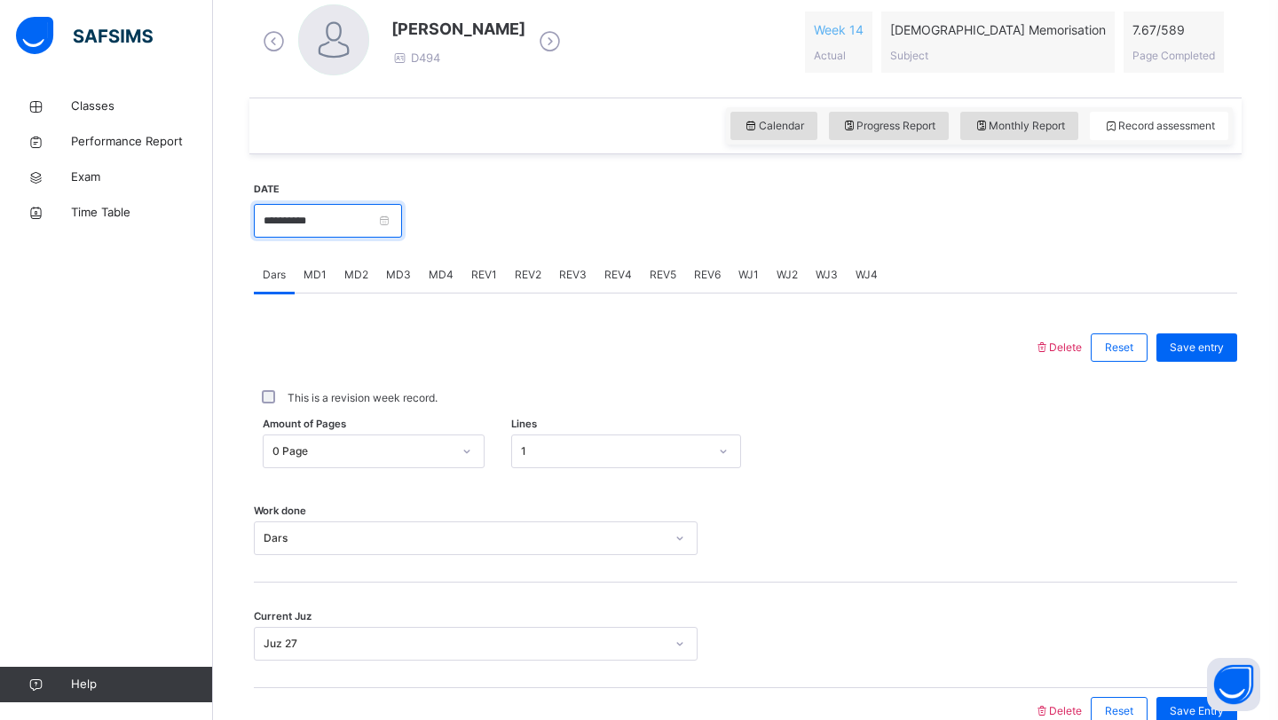
click at [360, 226] on input "**********" at bounding box center [328, 221] width 148 height 34
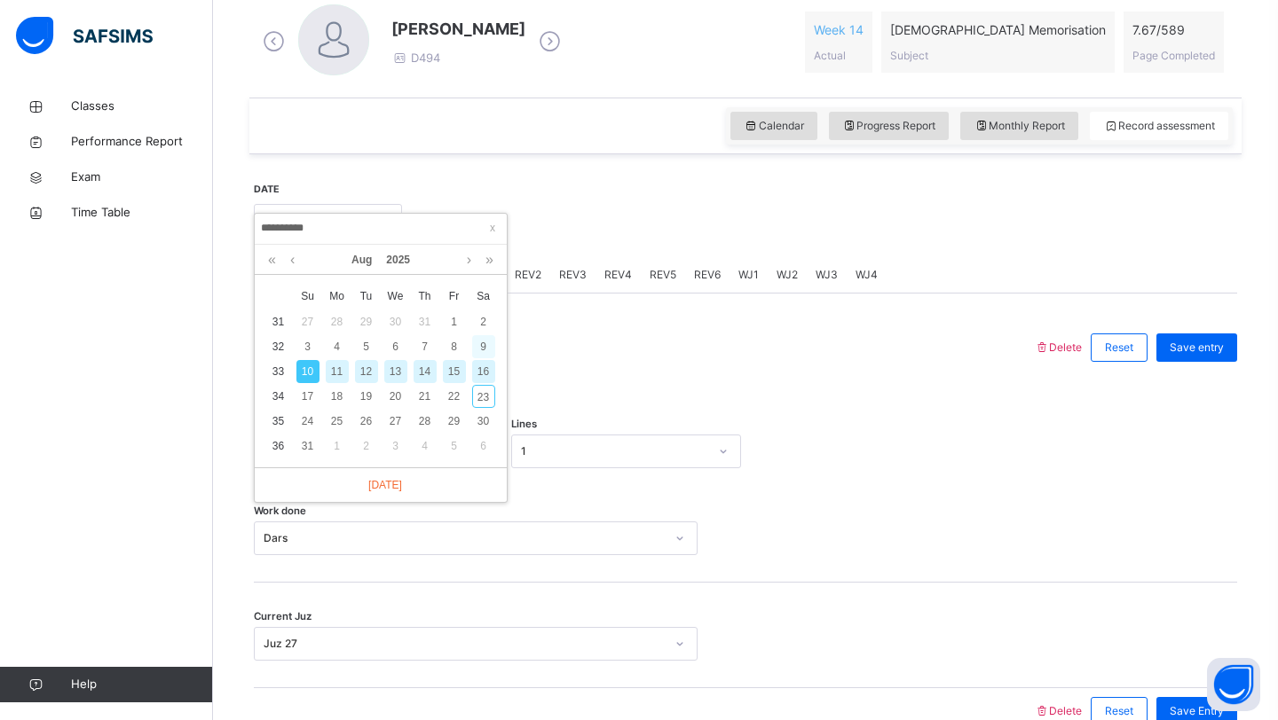
click at [484, 343] on div "9" at bounding box center [483, 346] width 23 height 23
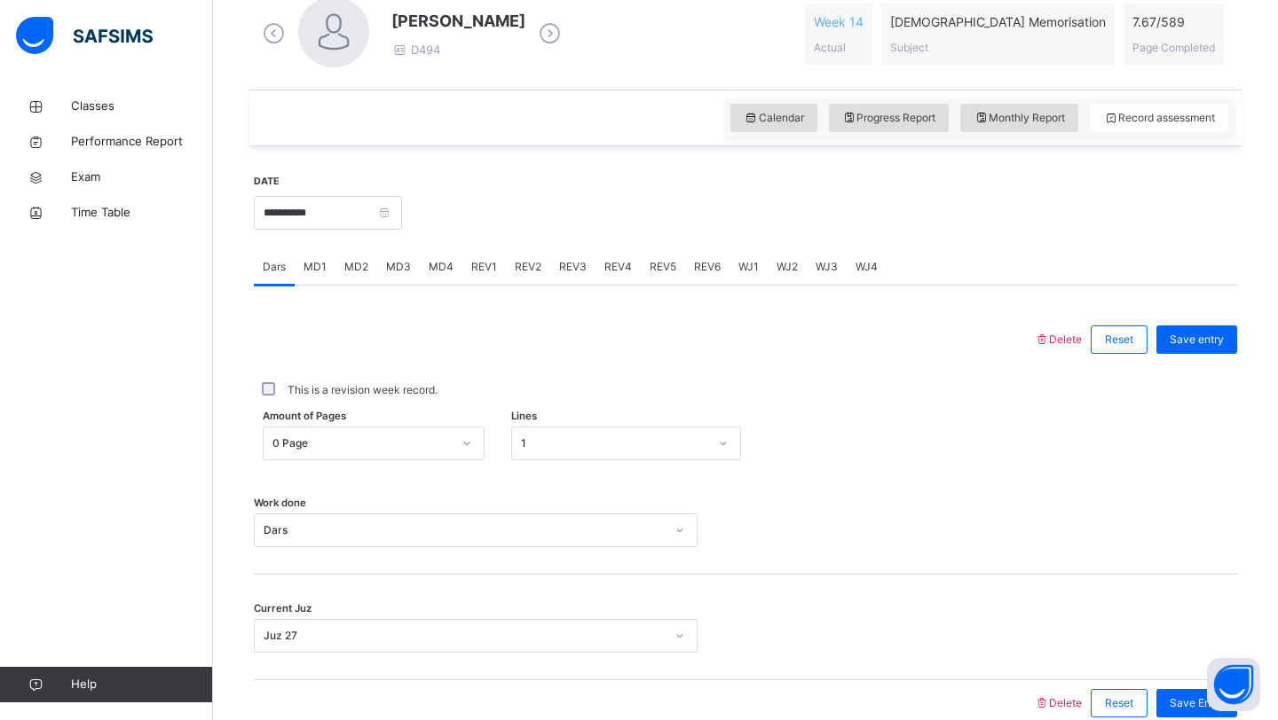
scroll to position [536, 0]
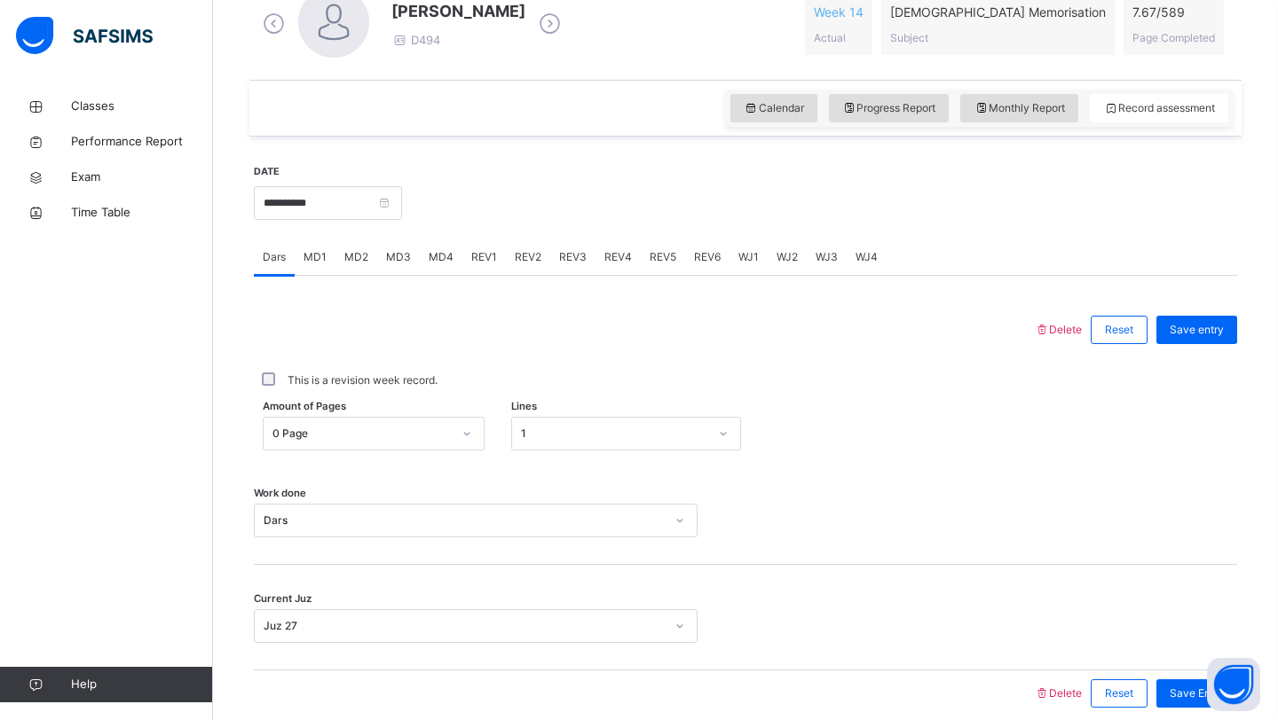
click at [351, 222] on div "**********" at bounding box center [328, 201] width 148 height 76
click at [351, 220] on div "**********" at bounding box center [328, 201] width 148 height 76
click at [351, 210] on input "**********" at bounding box center [328, 203] width 148 height 34
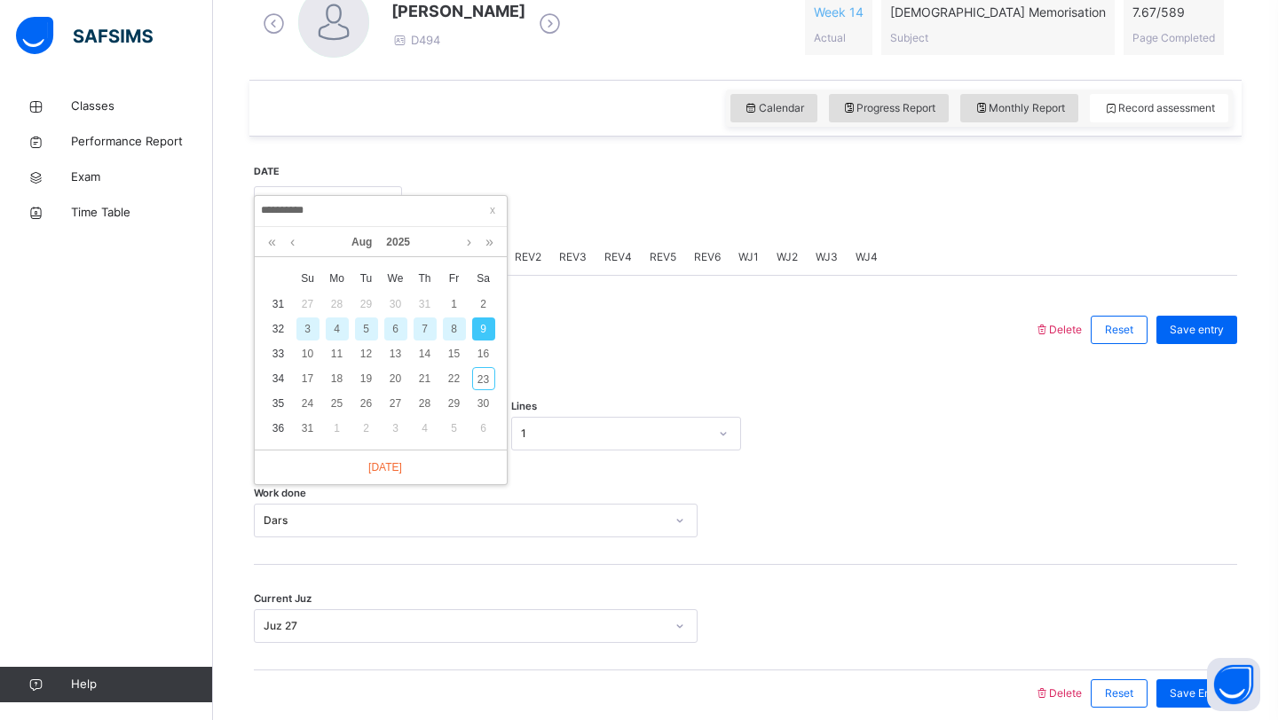
click at [429, 331] on div "7" at bounding box center [424, 329] width 23 height 23
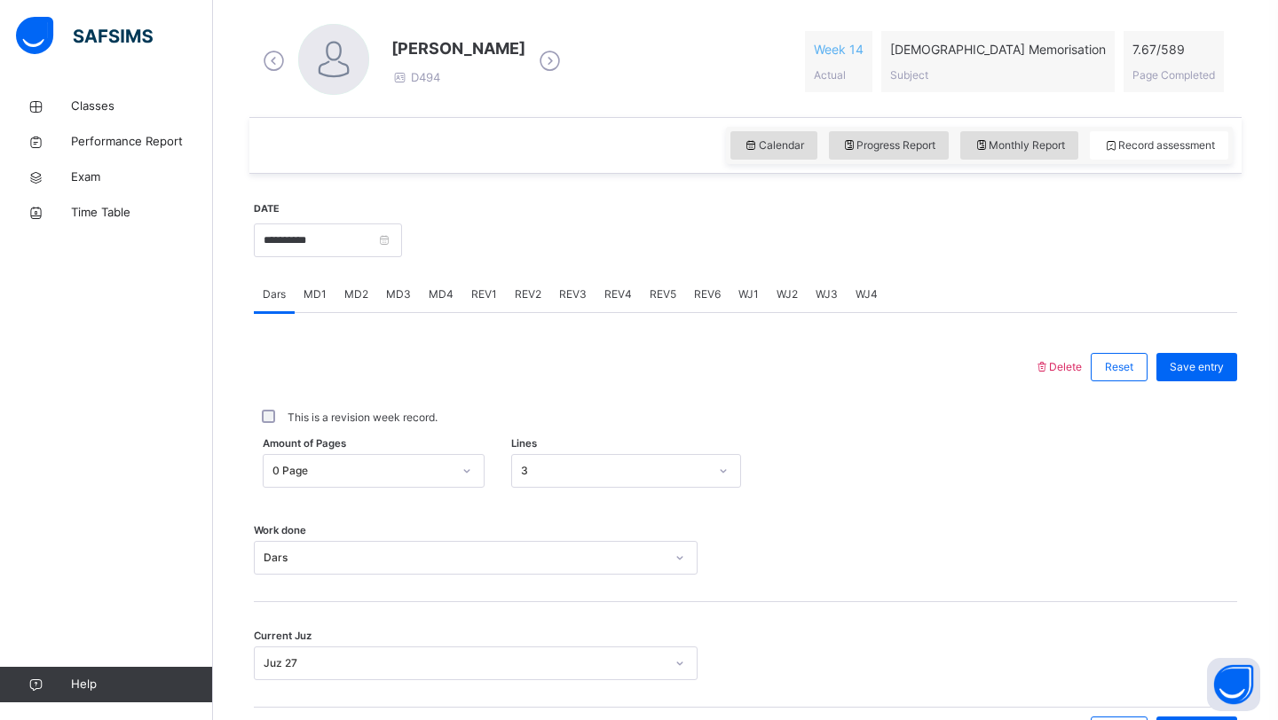
scroll to position [497, 0]
click at [368, 248] on input "**********" at bounding box center [328, 242] width 148 height 34
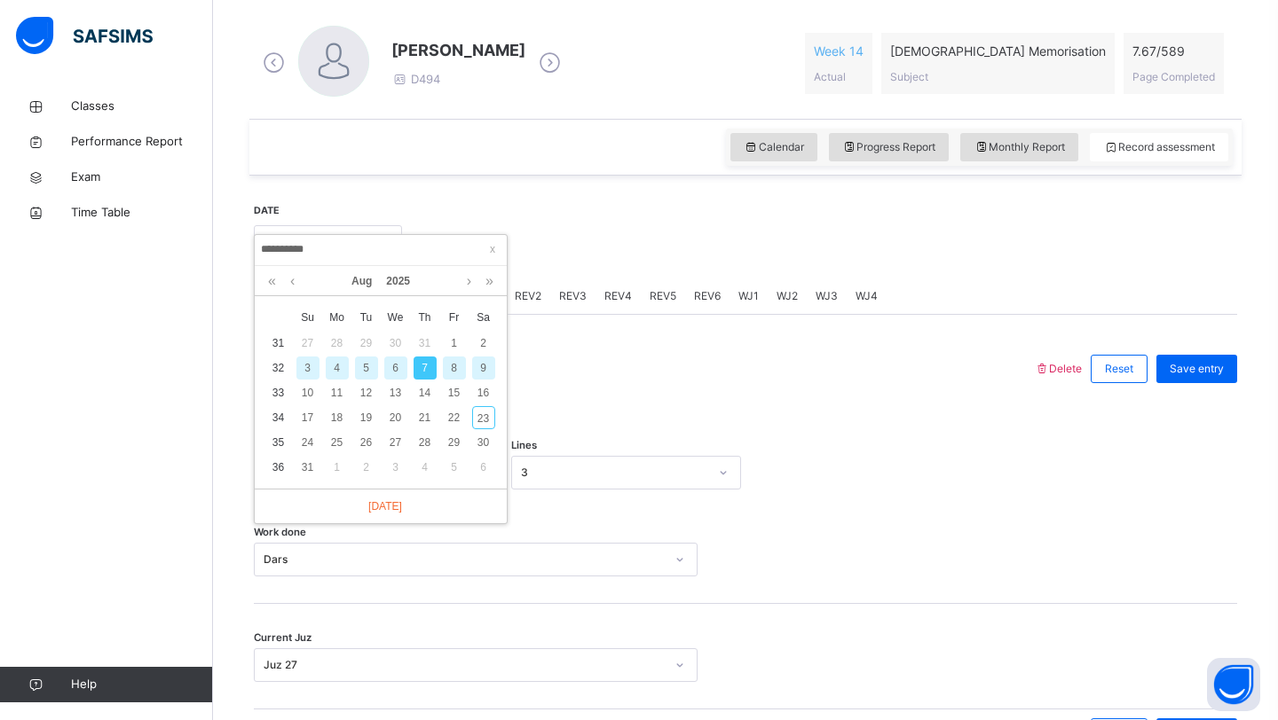
click at [366, 367] on div "5" at bounding box center [366, 368] width 23 height 23
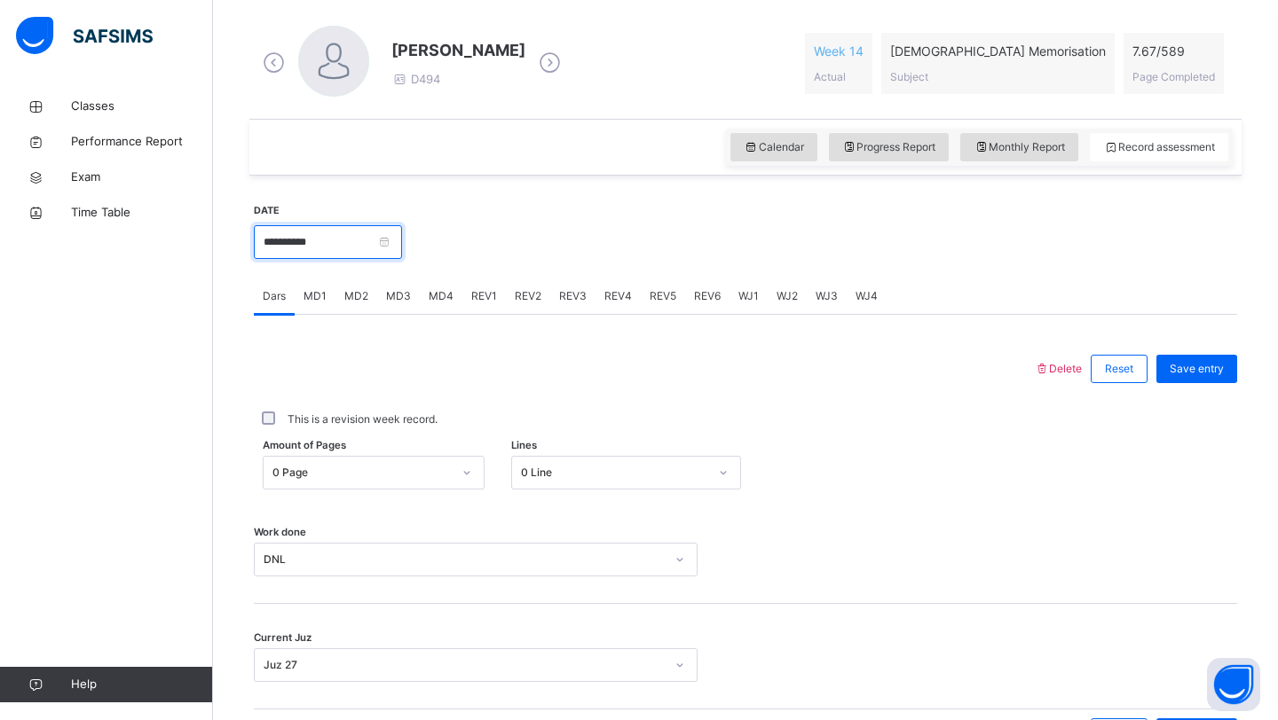
click at [352, 247] on input "**********" at bounding box center [328, 242] width 148 height 34
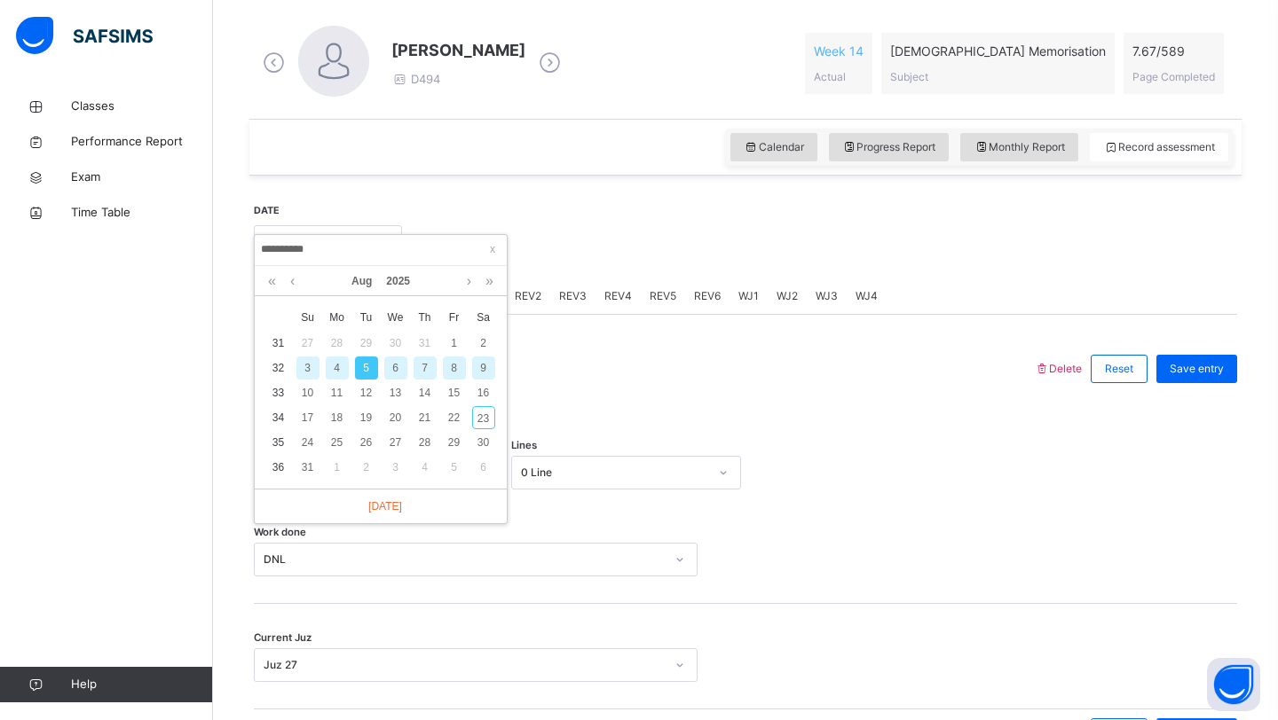
click at [303, 366] on div "3" at bounding box center [307, 368] width 23 height 23
type input "**********"
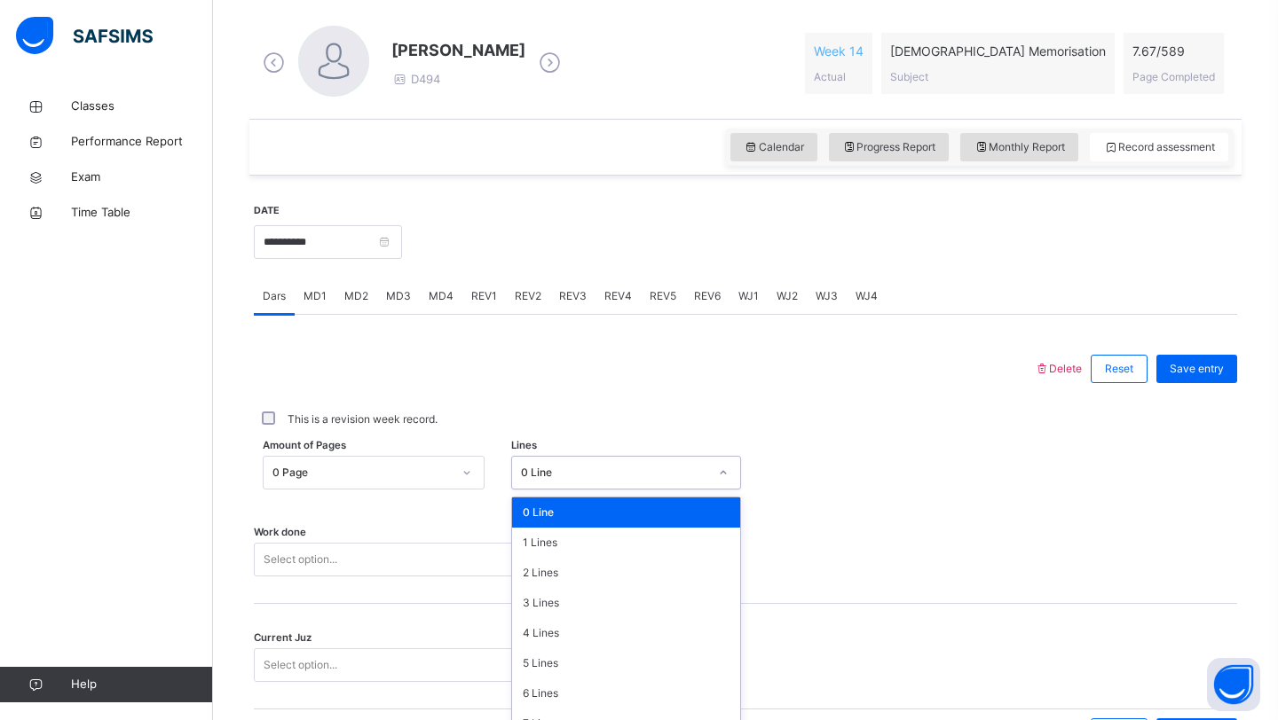
scroll to position [548, 0]
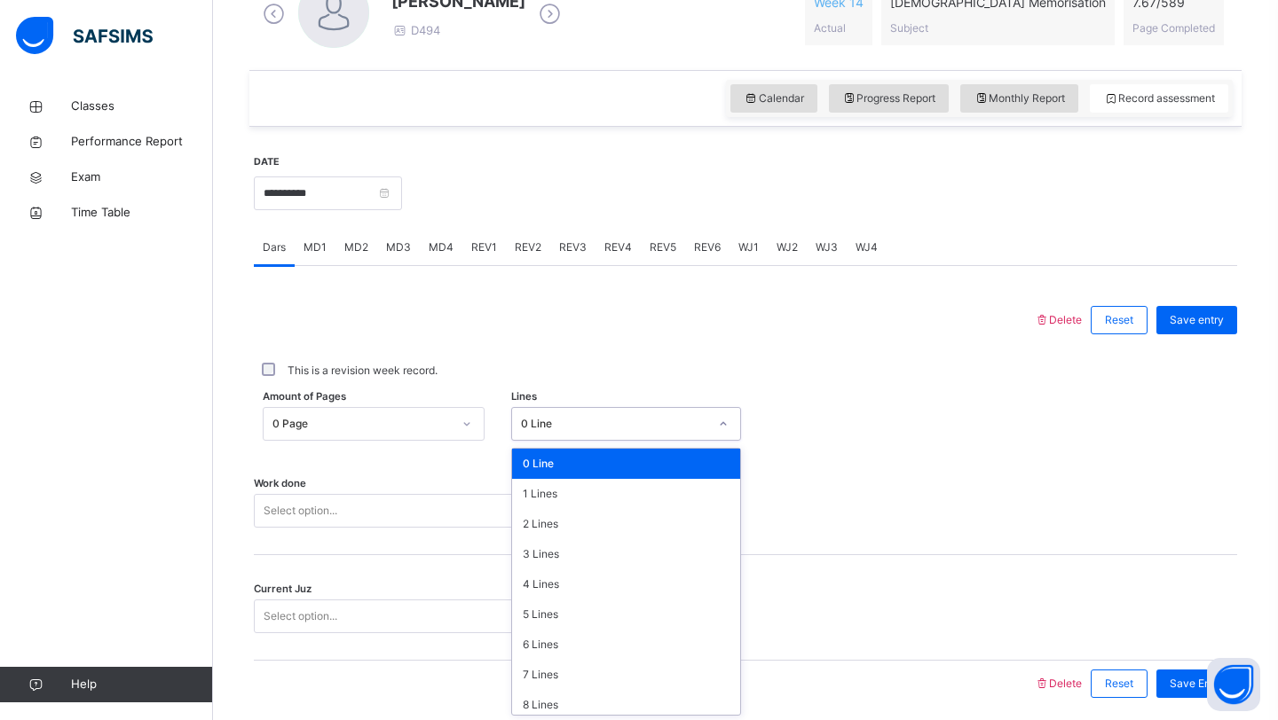
click at [555, 441] on div "option 0 Line focused, 1 of 16. 16 results available. Use Up and Down to choose…" at bounding box center [626, 424] width 231 height 34
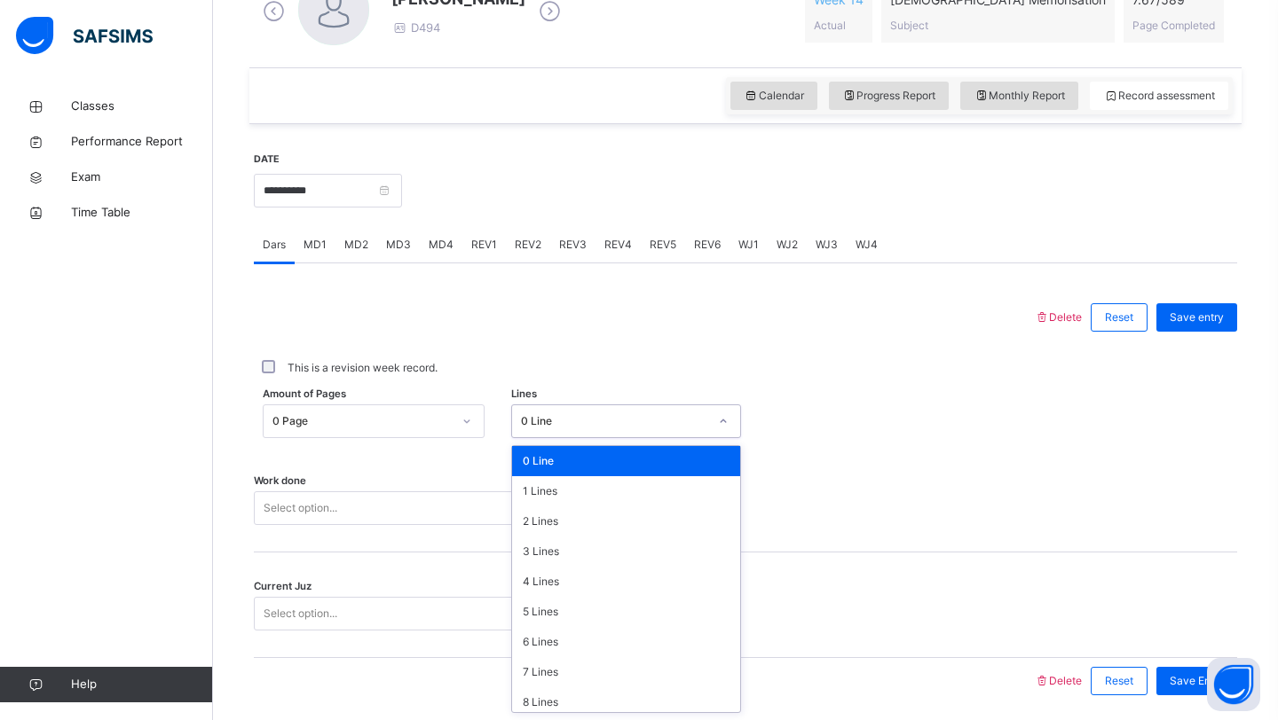
click at [506, 335] on div at bounding box center [644, 318] width 762 height 46
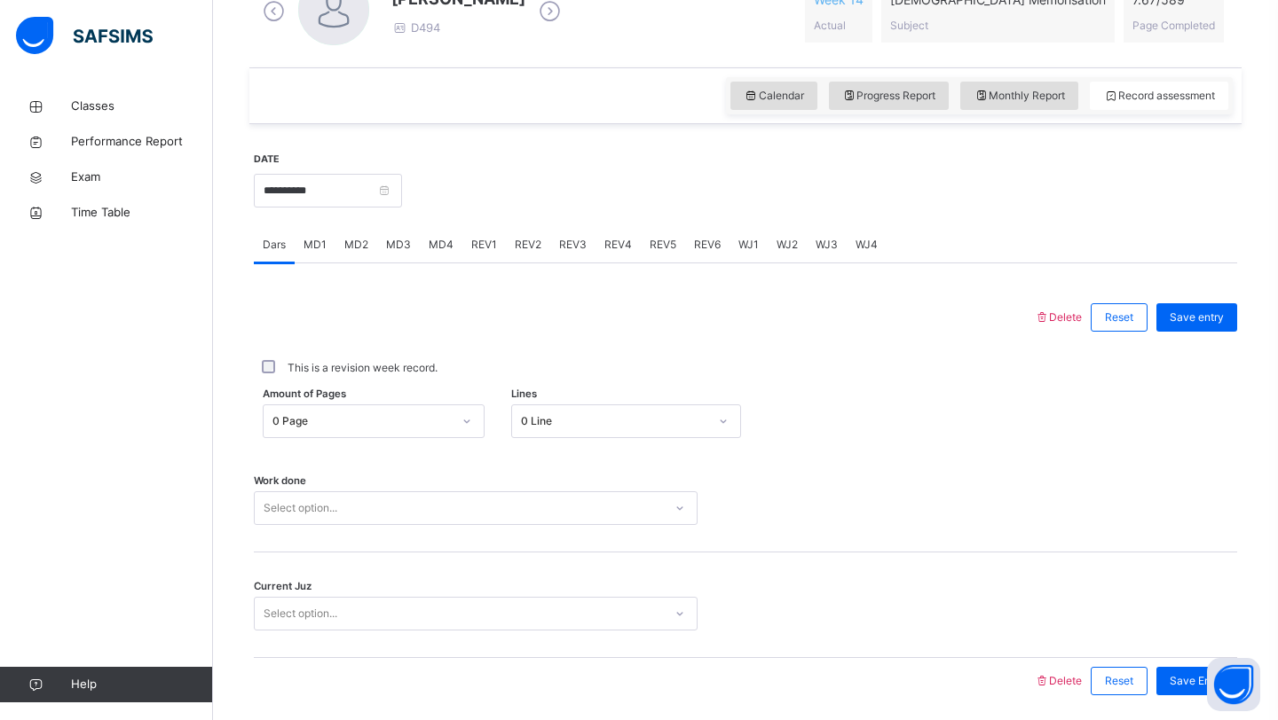
scroll to position [612, 0]
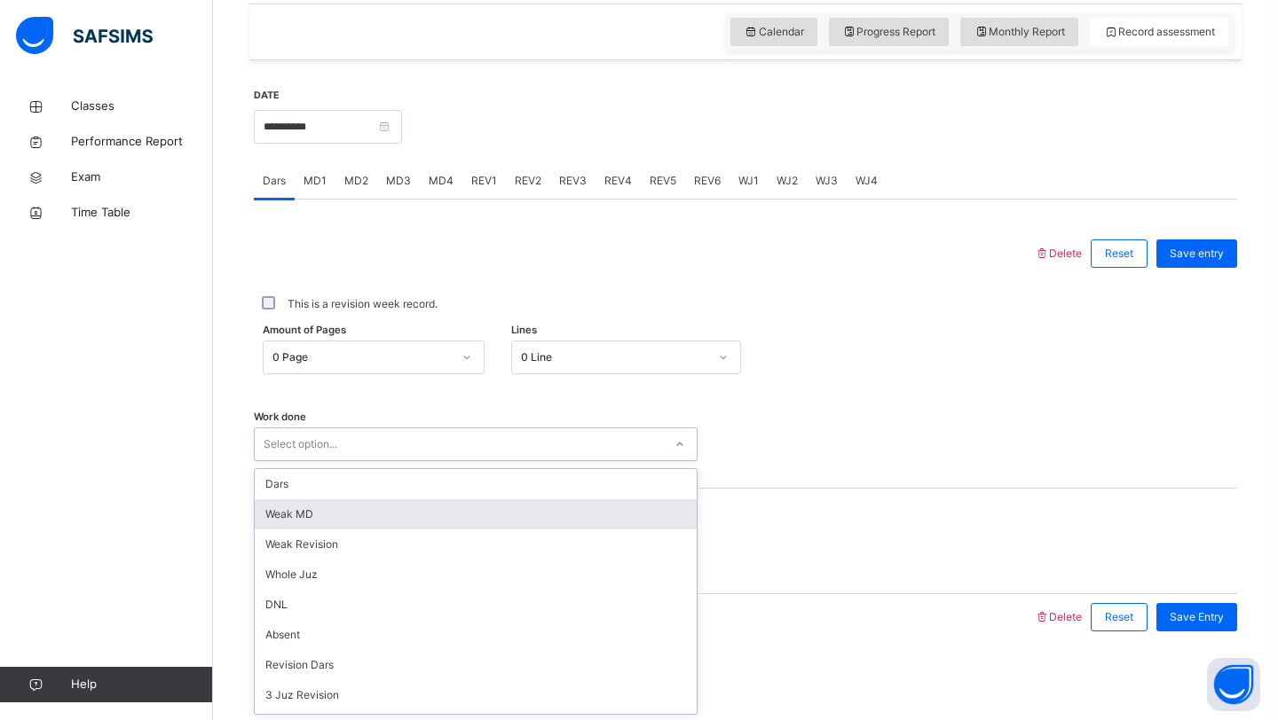
click at [405, 461] on div "option [PERSON_NAME] MD focused, 2 of 14. 14 results available. Use Up and Down…" at bounding box center [476, 445] width 444 height 34
click at [405, 515] on div "Weak MD" at bounding box center [476, 515] width 442 height 30
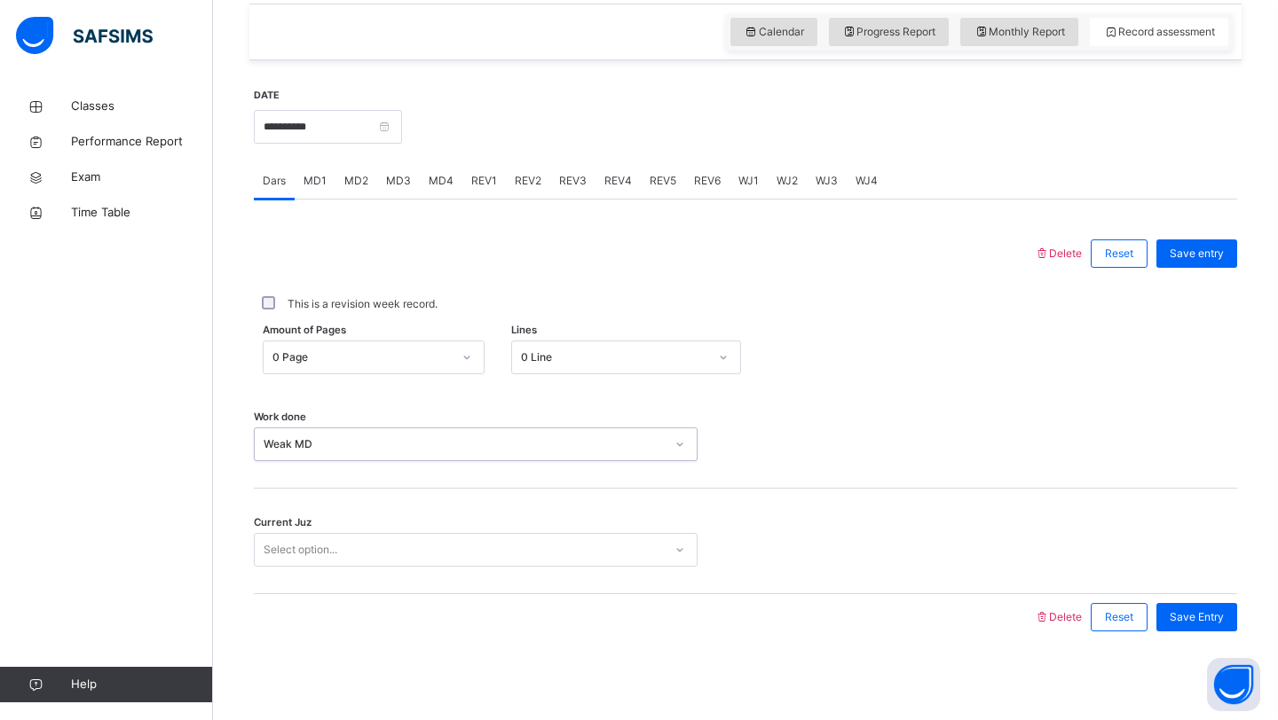
click at [399, 545] on div "Select option..." at bounding box center [459, 551] width 408 height 28
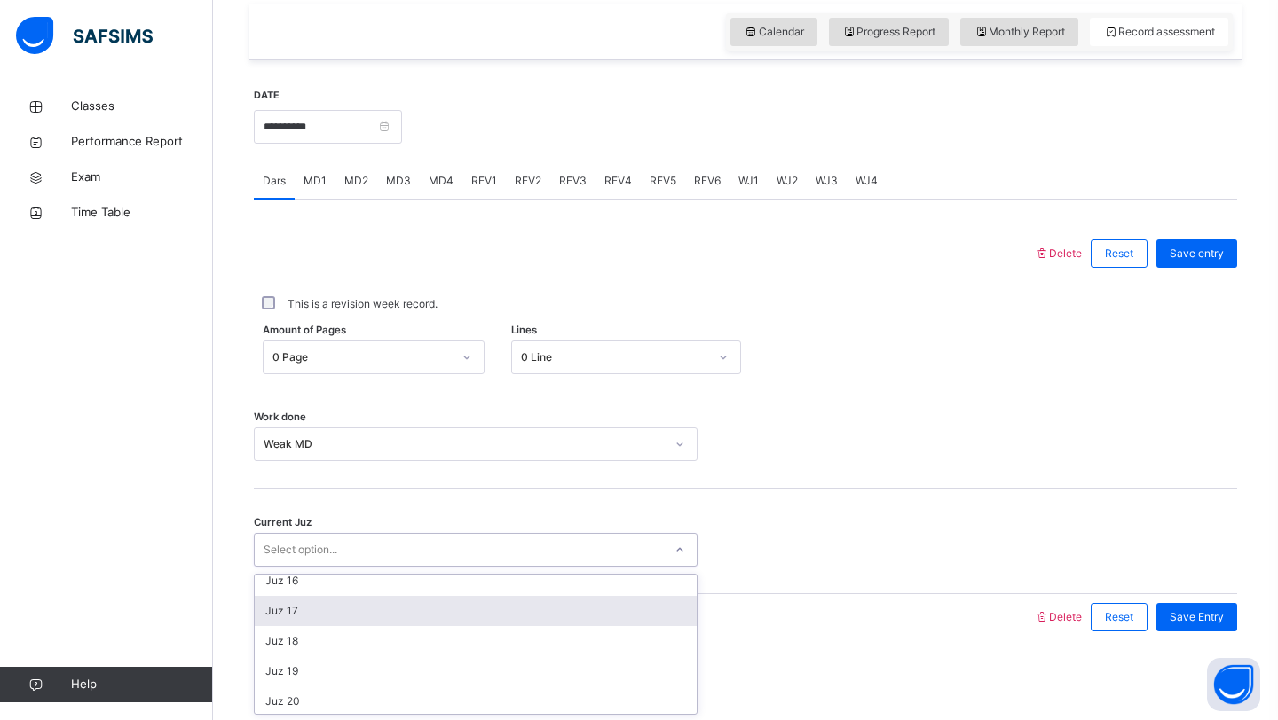
scroll to position [766, 0]
click at [344, 603] on div "Juz 27" at bounding box center [476, 609] width 442 height 30
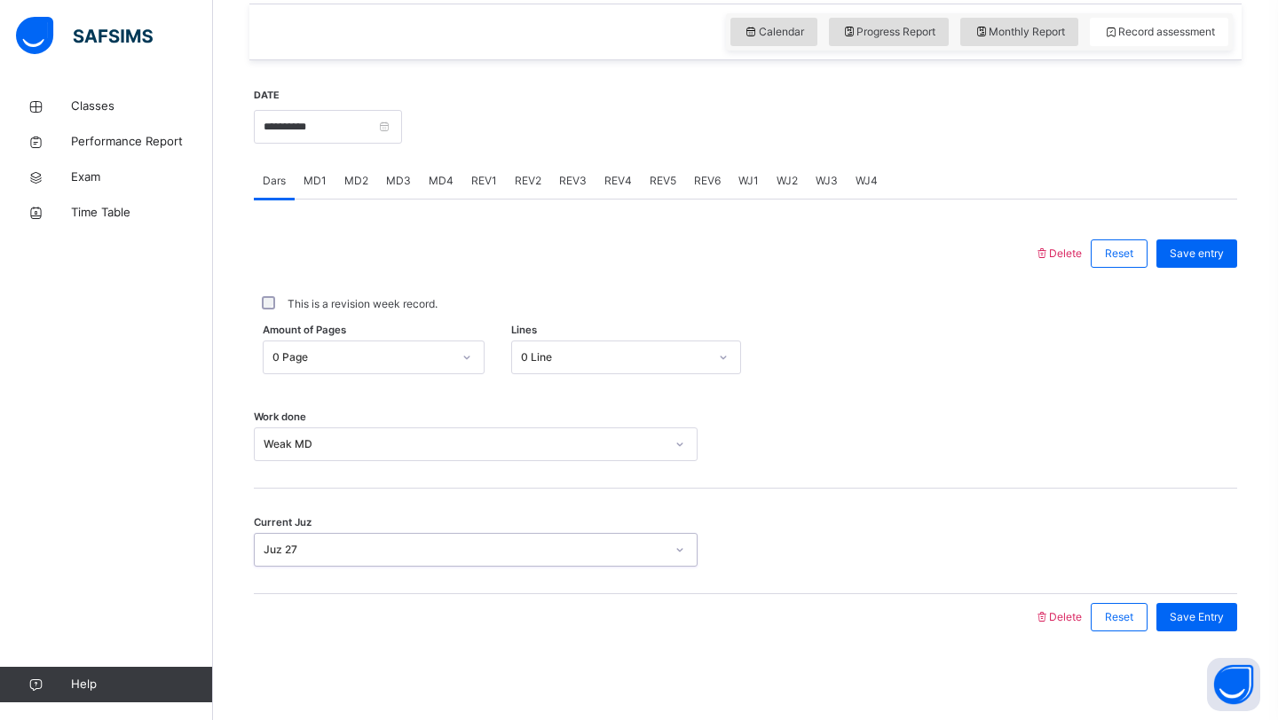
click at [1196, 279] on div "This is a revision week record." at bounding box center [745, 304] width 983 height 55
click at [1196, 278] on div "This is a revision week record." at bounding box center [745, 304] width 983 height 55
click at [1191, 268] on div "Save entry" at bounding box center [1192, 254] width 90 height 46
click at [1183, 252] on span "Save entry" at bounding box center [1196, 254] width 54 height 16
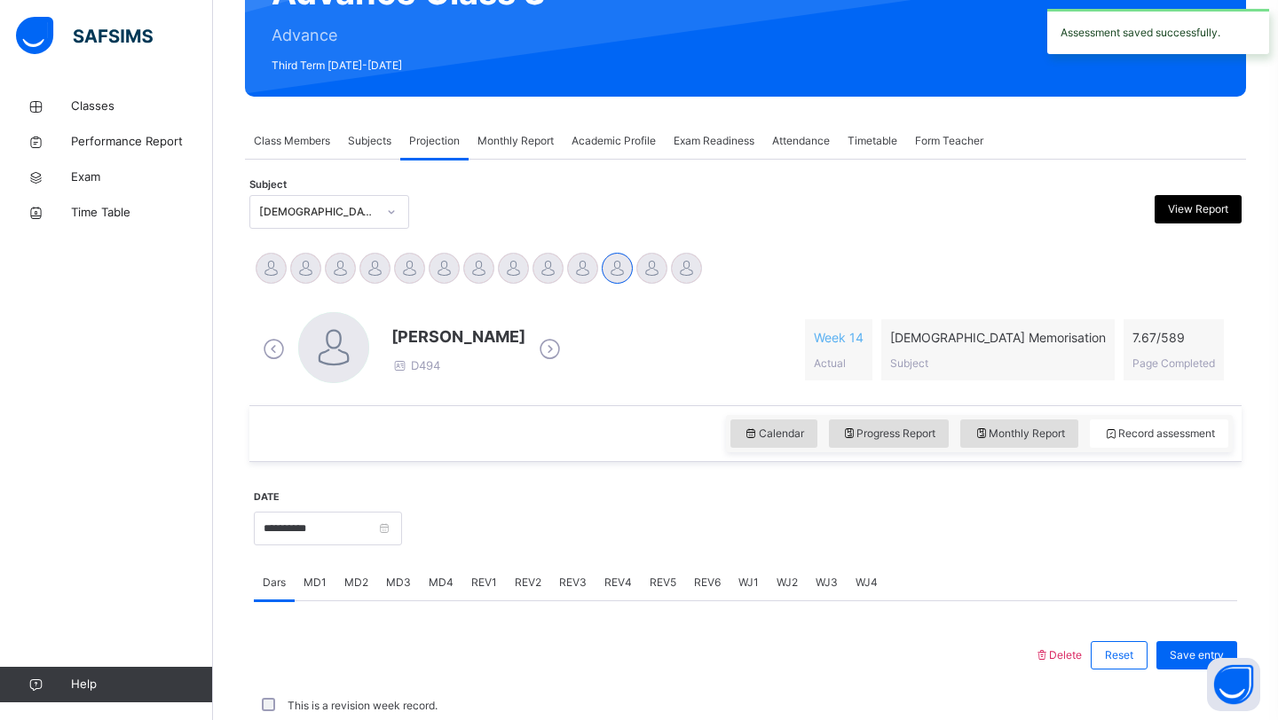
scroll to position [612, 0]
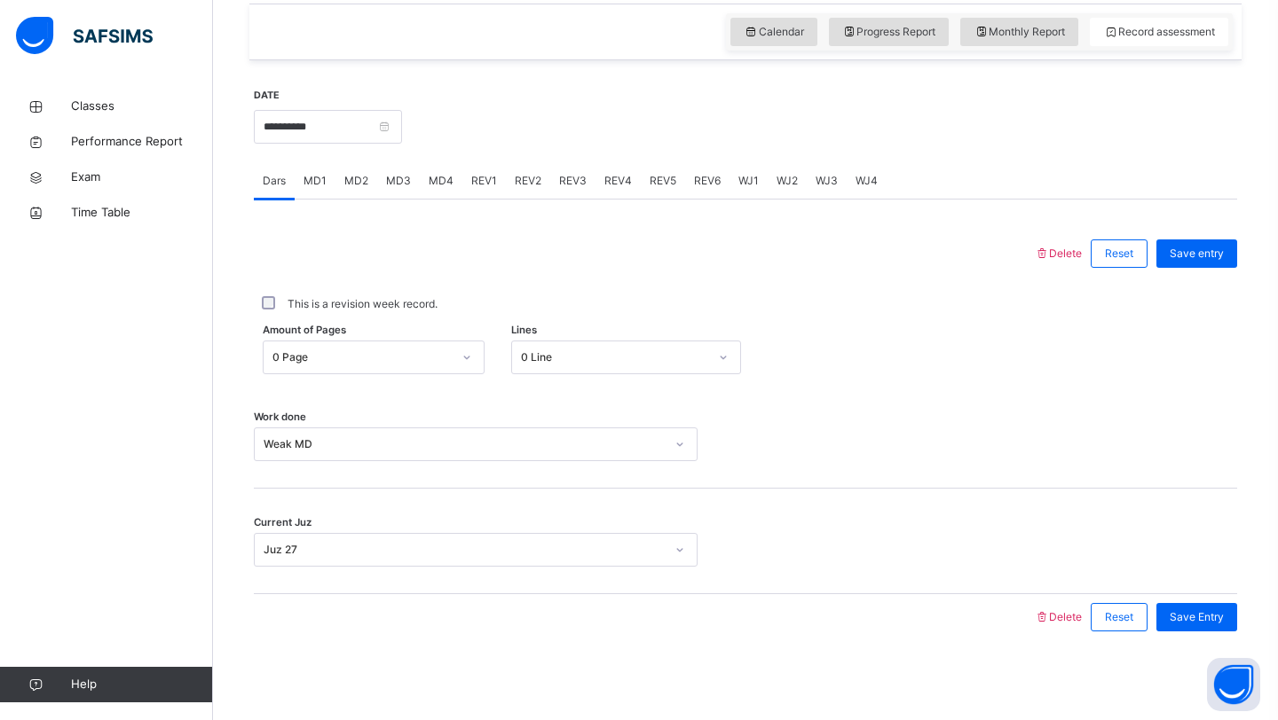
click at [434, 195] on div "MD4" at bounding box center [441, 180] width 43 height 35
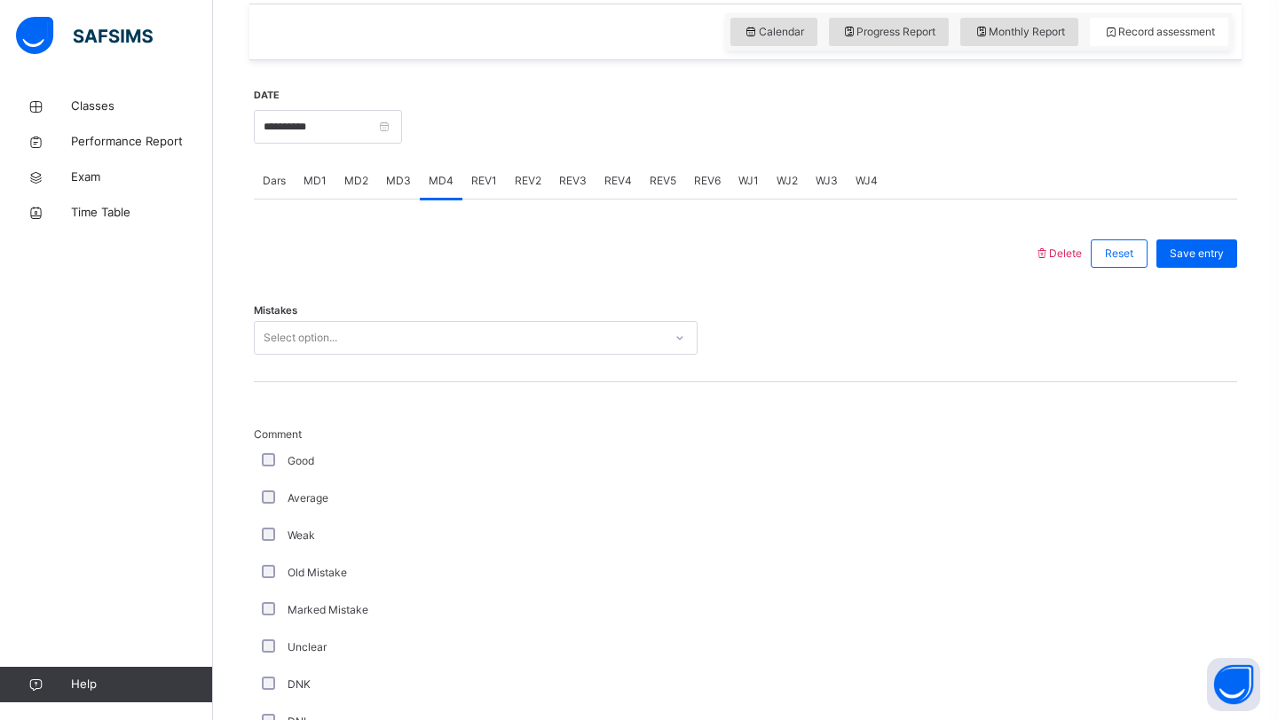
click at [344, 328] on div "Select option..." at bounding box center [459, 339] width 408 height 28
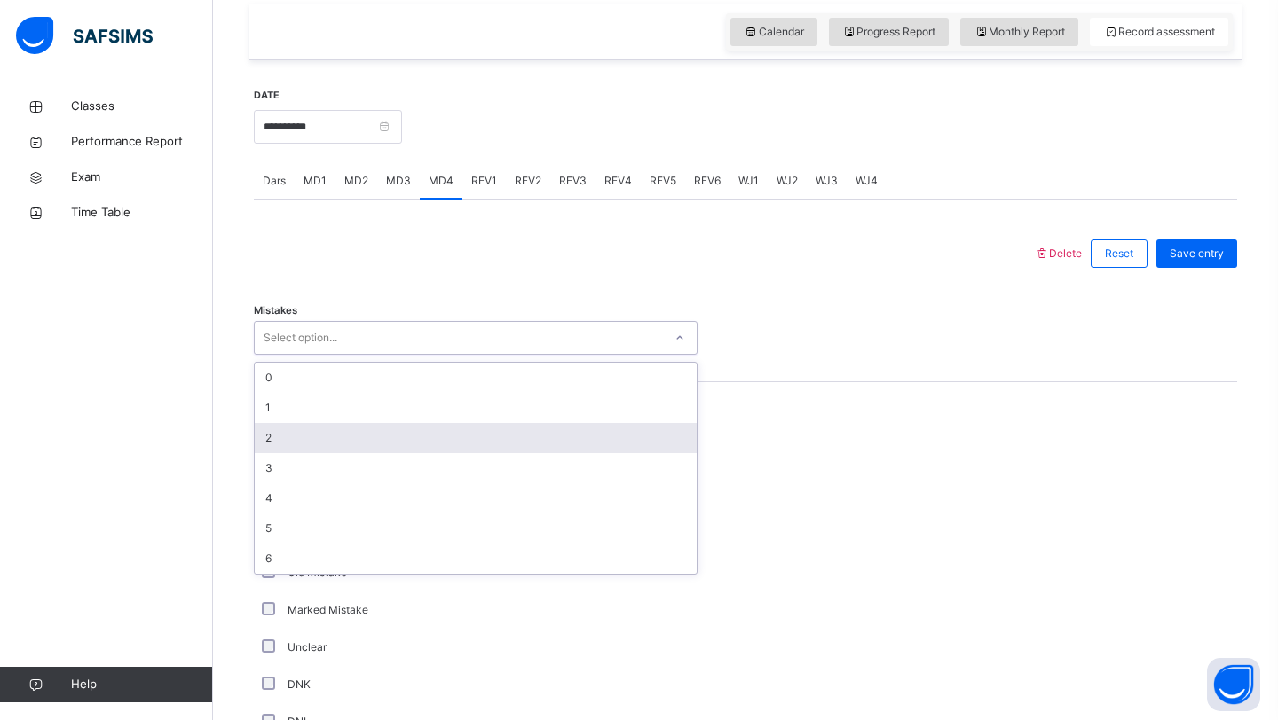
click at [351, 443] on div "2" at bounding box center [476, 438] width 442 height 30
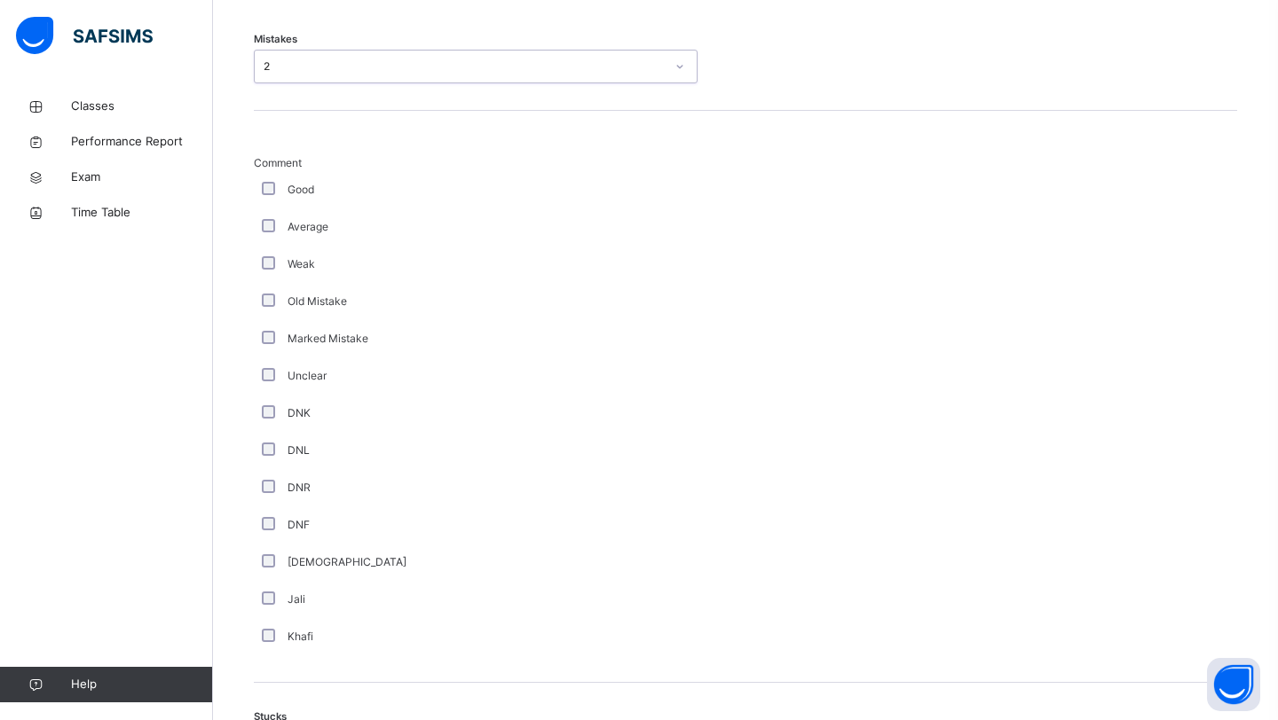
scroll to position [981, 0]
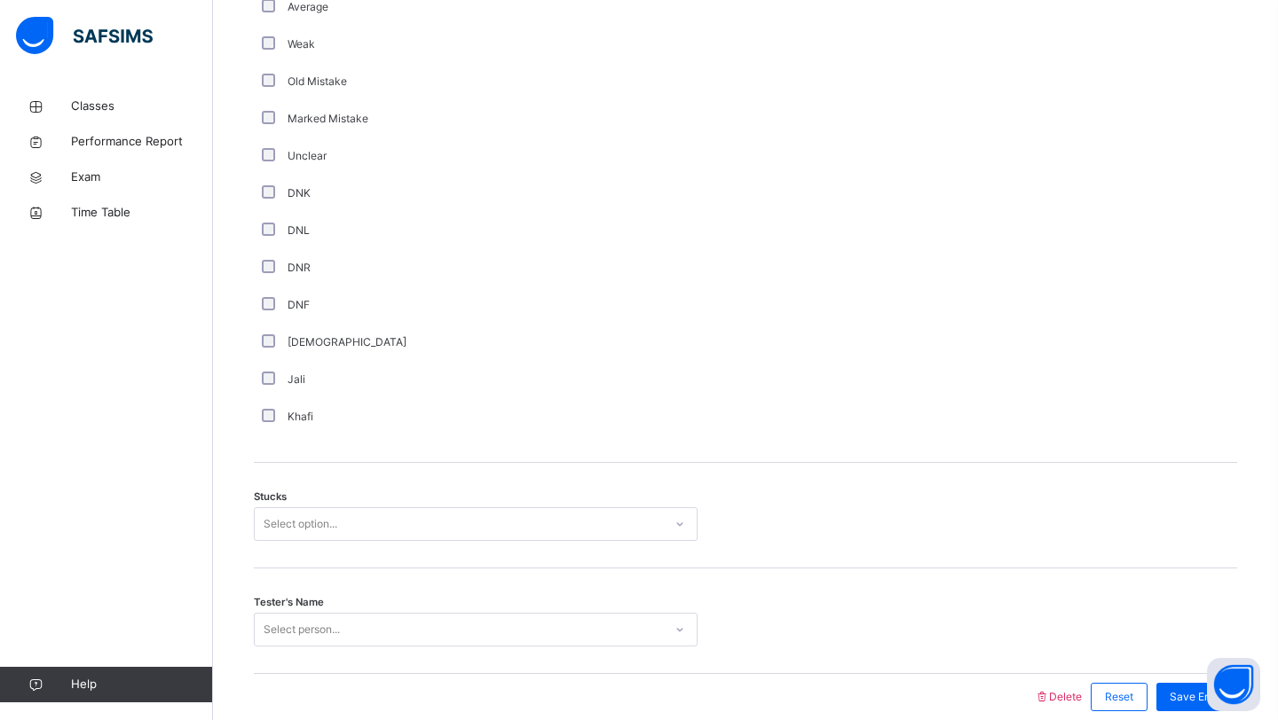
click at [309, 541] on div "Select option..." at bounding box center [476, 525] width 444 height 34
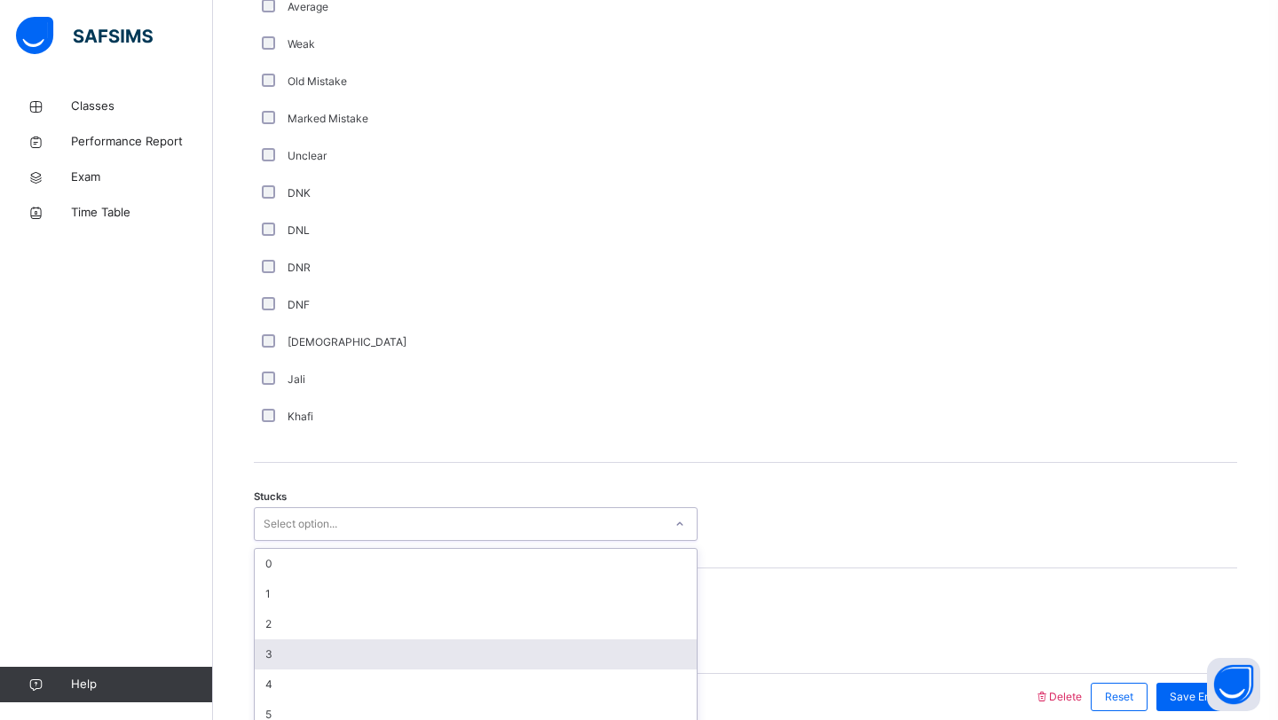
scroll to position [1122, 0]
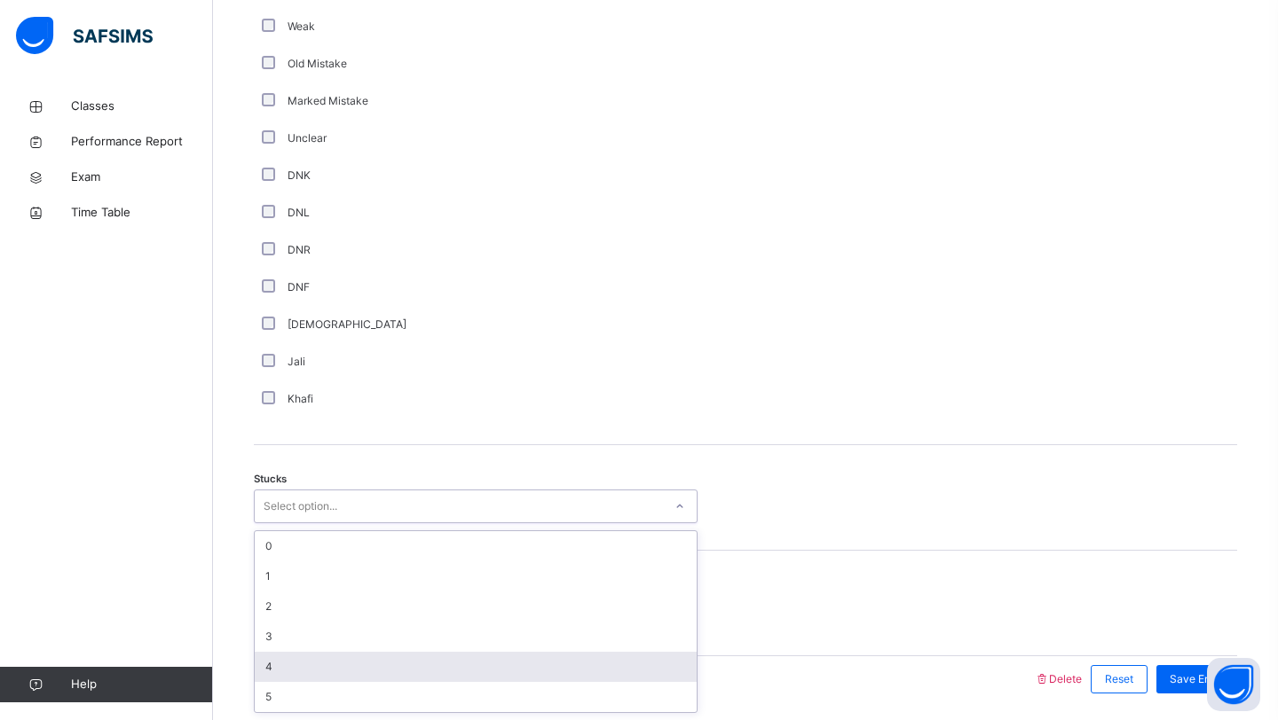
click at [299, 675] on div "4" at bounding box center [476, 667] width 442 height 30
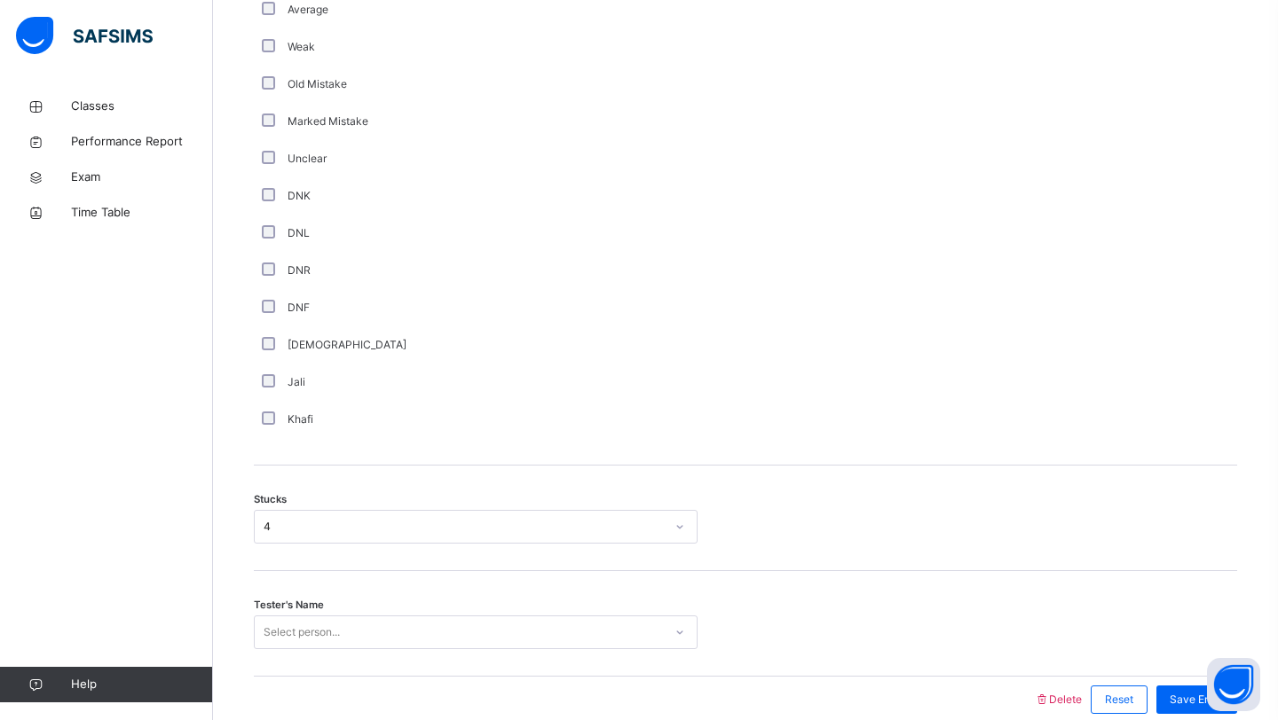
scroll to position [1184, 0]
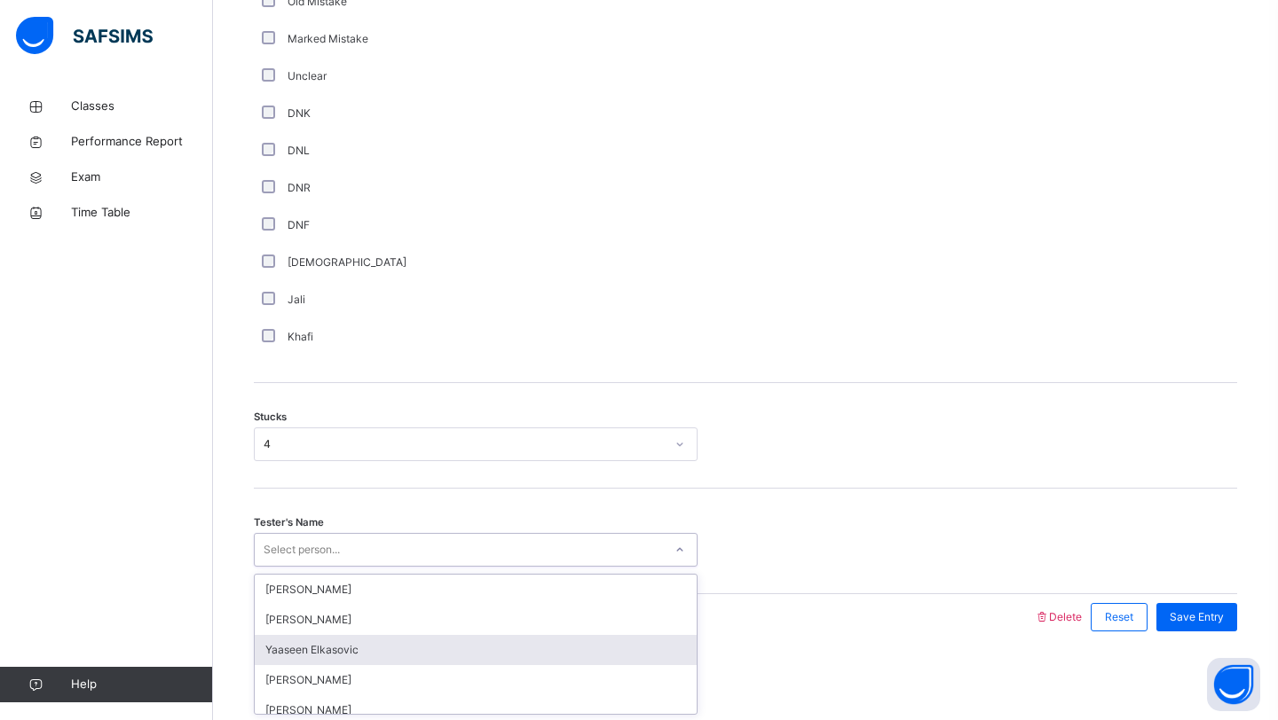
click at [357, 567] on div "option [PERSON_NAME] focused, 3 of 93. 93 results available. Use Up and Down to…" at bounding box center [476, 550] width 444 height 34
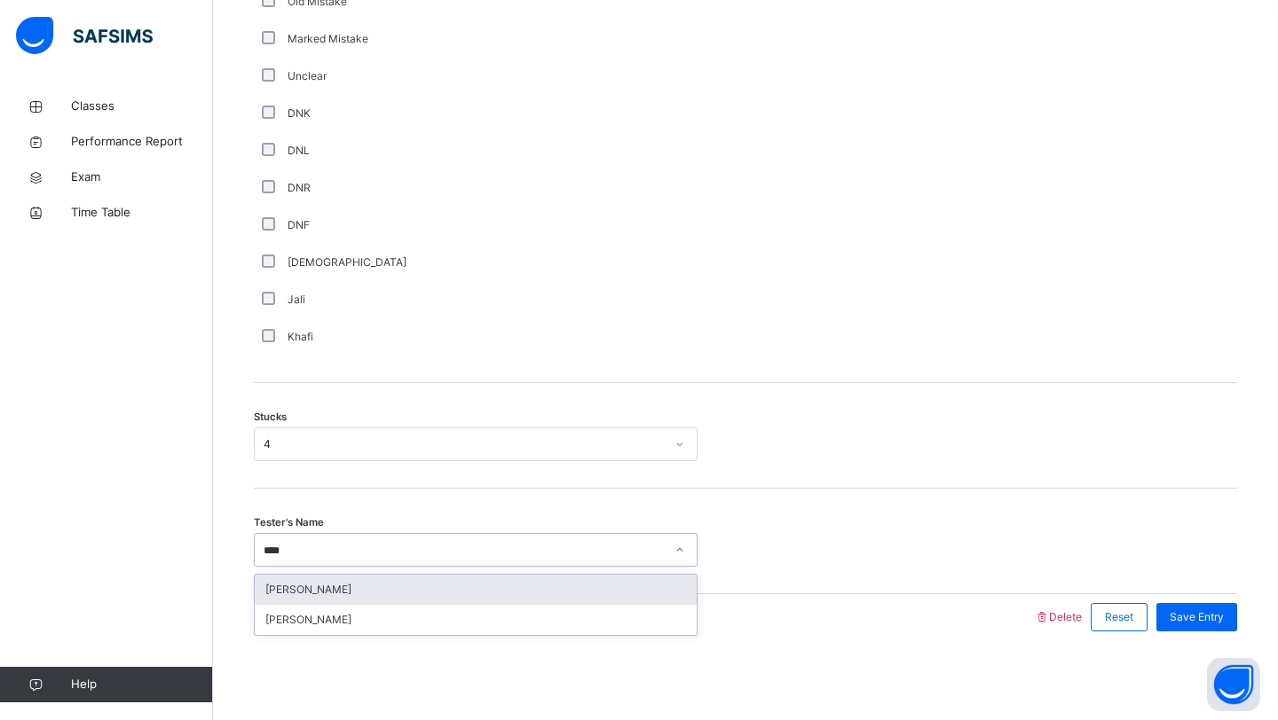
type input "*****"
click at [371, 592] on div "[PERSON_NAME]" at bounding box center [476, 590] width 442 height 30
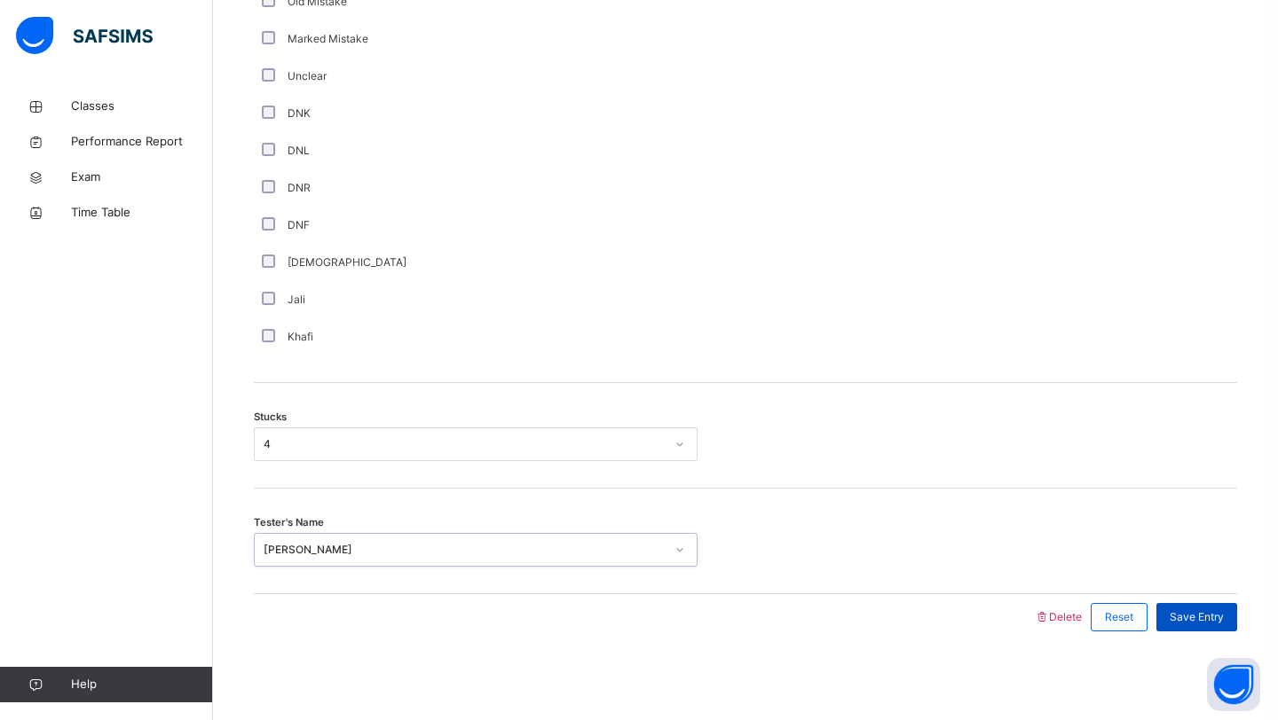
click at [1179, 618] on span "Save Entry" at bounding box center [1196, 618] width 54 height 16
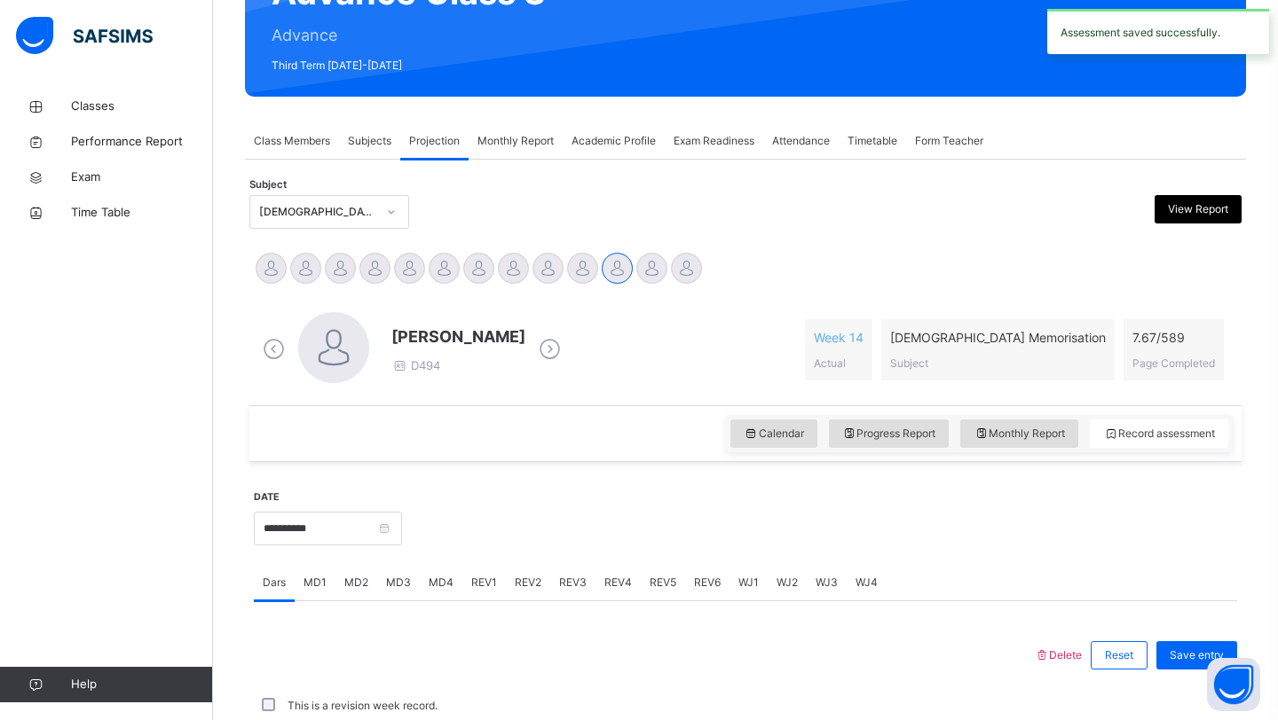
scroll to position [612, 0]
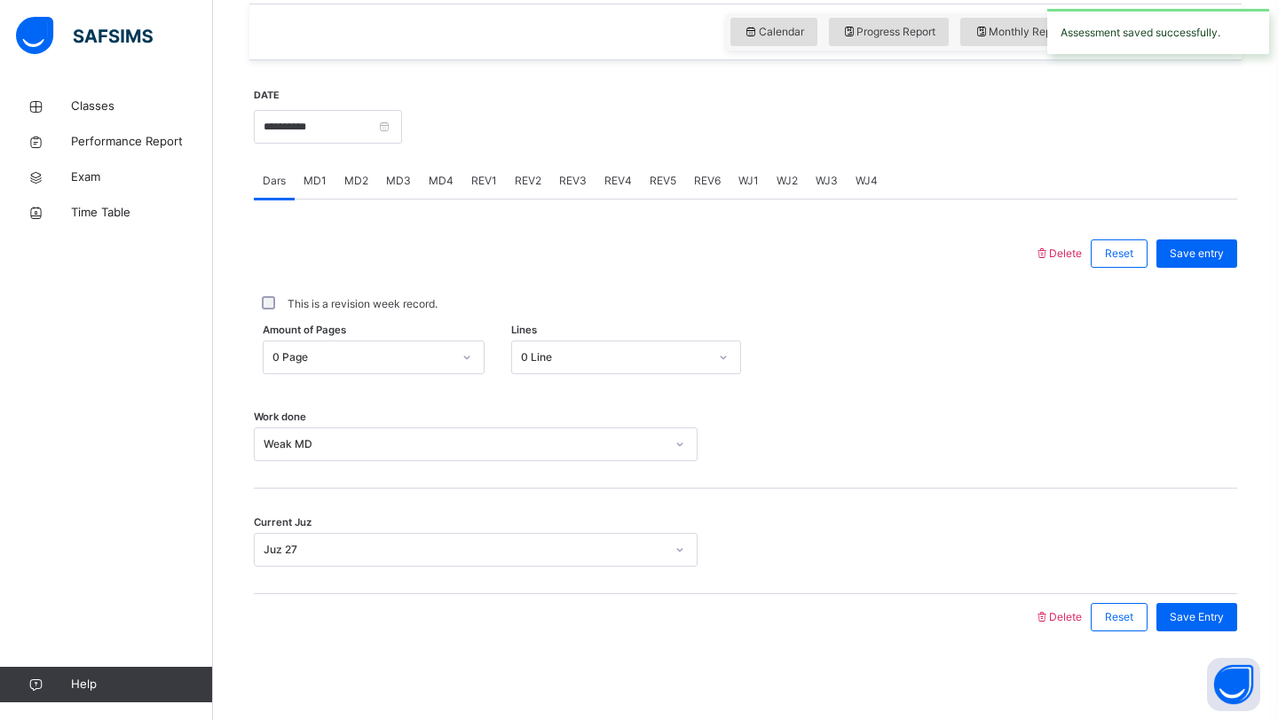
click at [648, 366] on div "0 Line" at bounding box center [609, 358] width 195 height 28
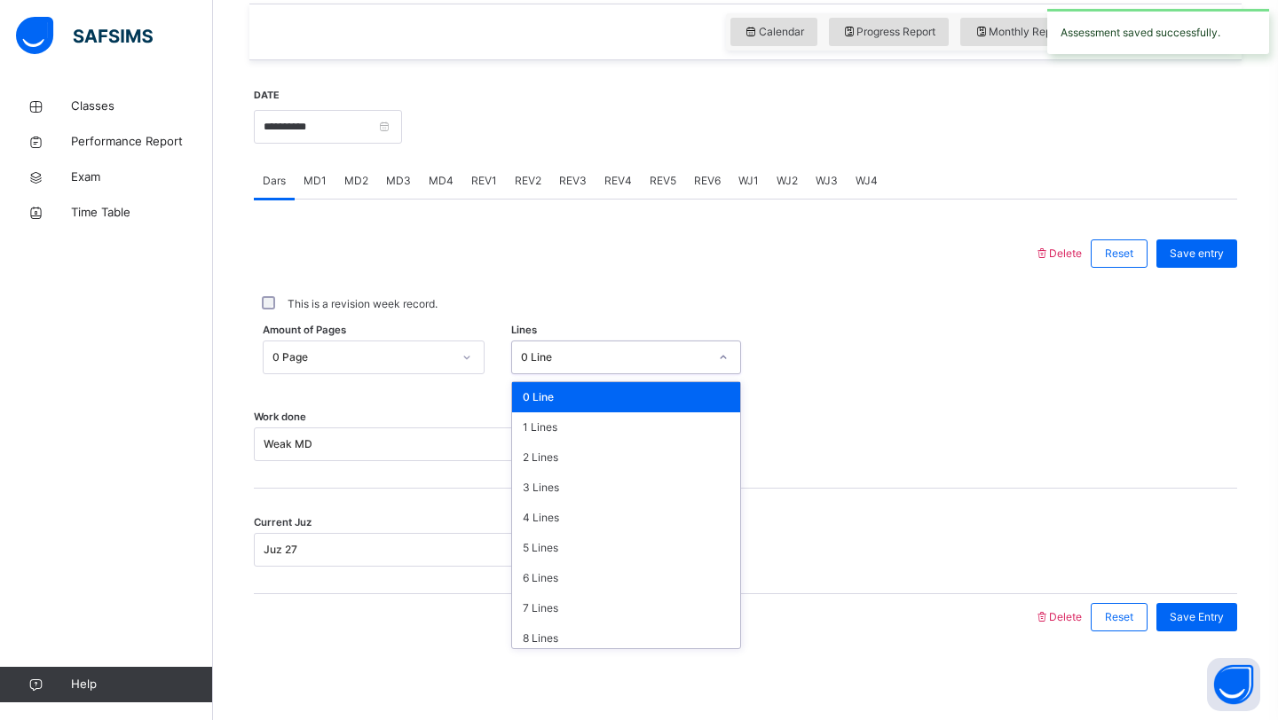
click at [588, 246] on div at bounding box center [644, 254] width 762 height 46
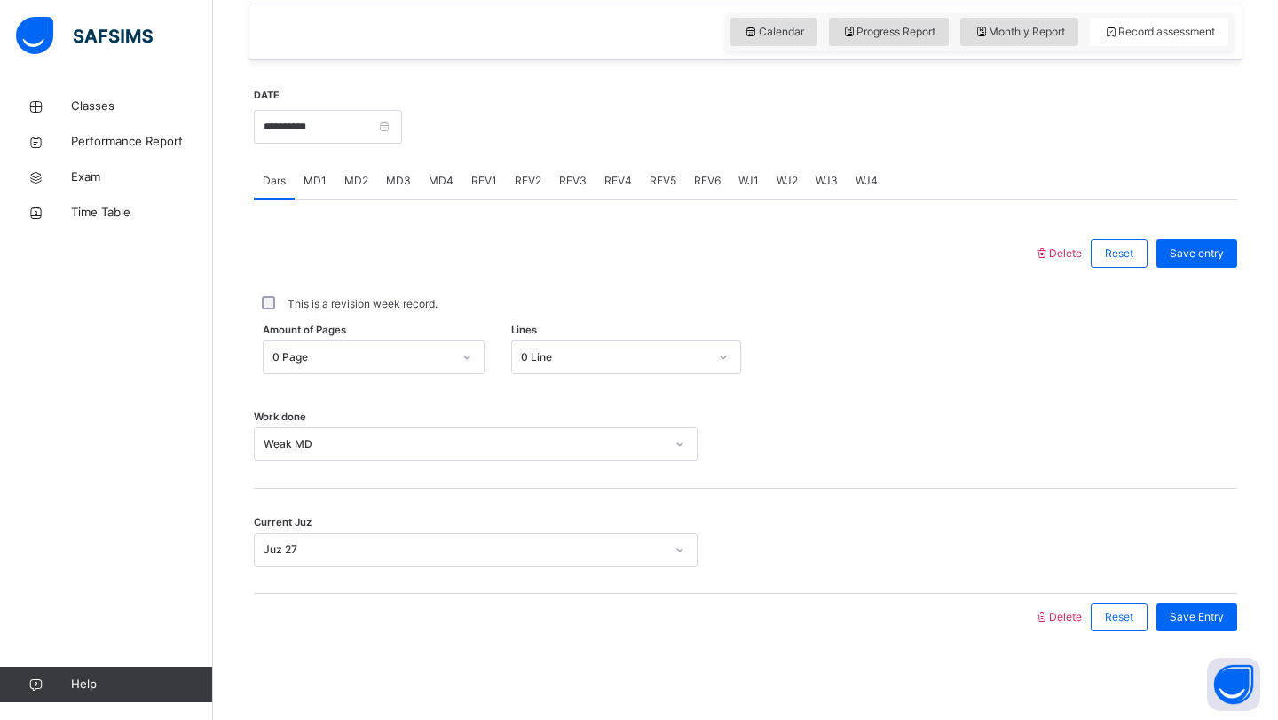
click at [437, 194] on div "MD4" at bounding box center [441, 180] width 43 height 35
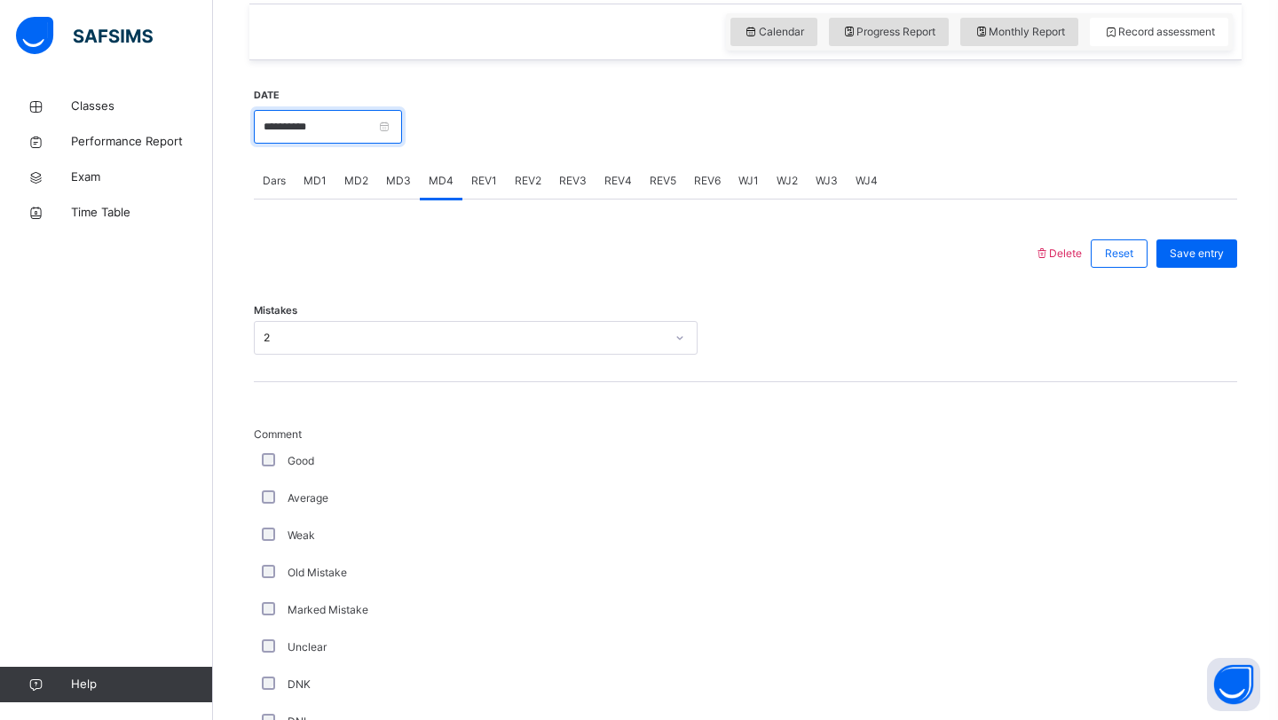
click at [353, 135] on input "**********" at bounding box center [328, 127] width 148 height 34
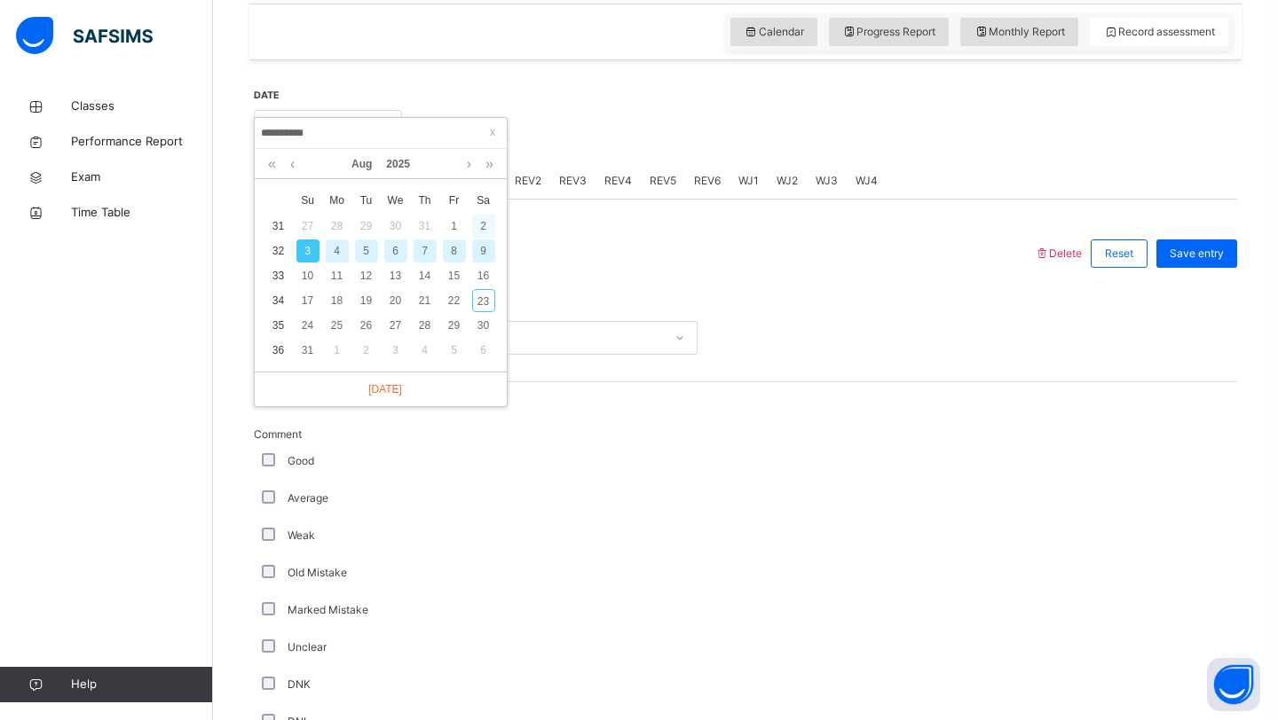
click at [484, 227] on div "2" at bounding box center [483, 226] width 23 height 23
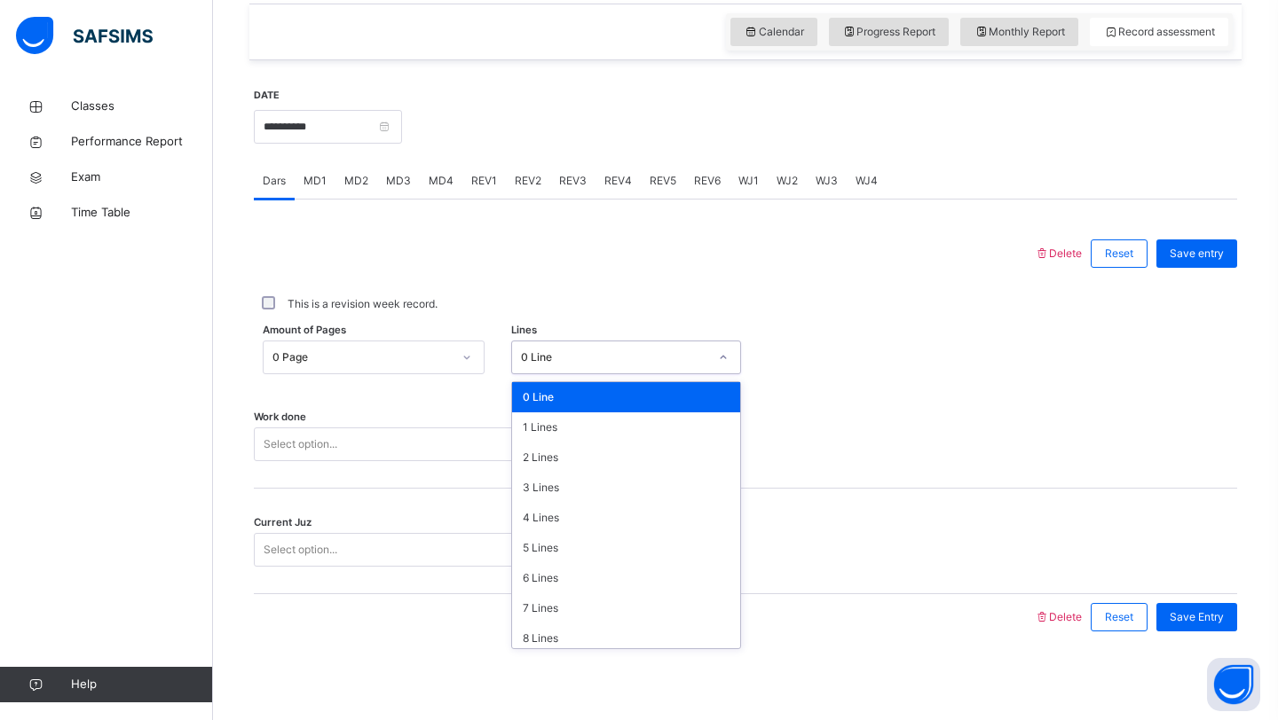
click at [594, 354] on div "0 Line" at bounding box center [615, 358] width 188 height 16
click at [535, 256] on div at bounding box center [644, 254] width 762 height 46
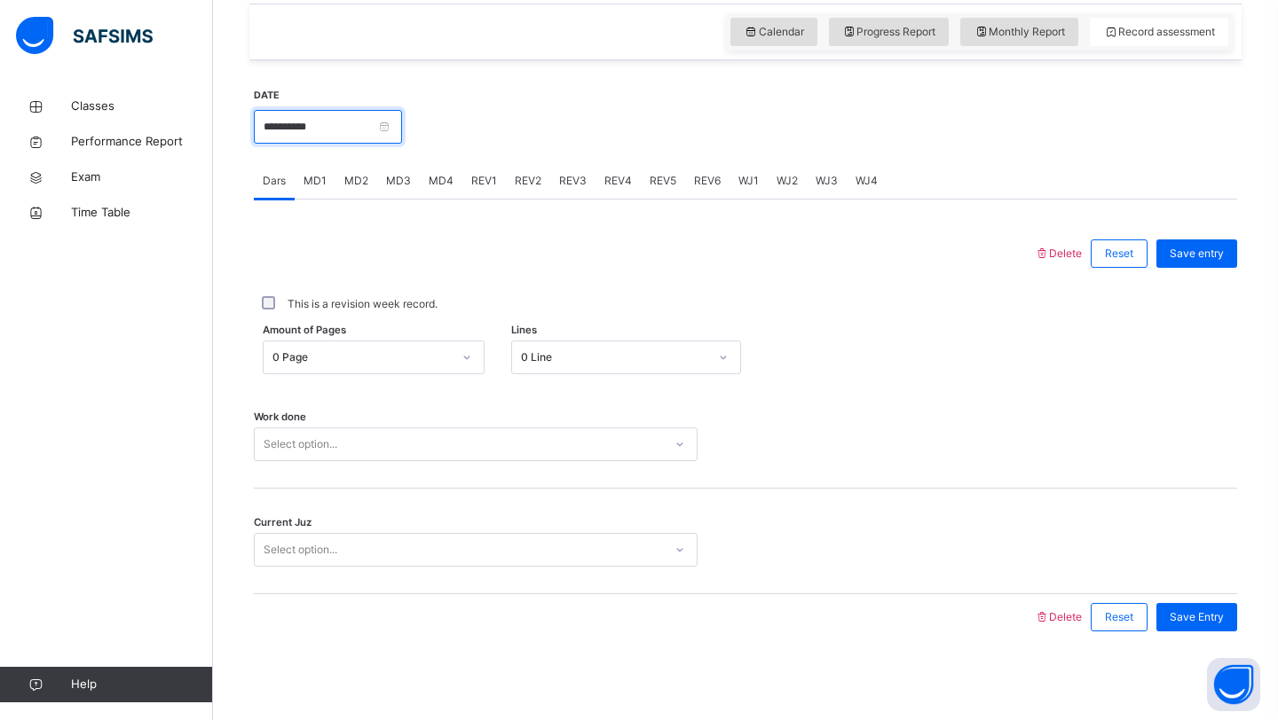
click at [361, 136] on input "**********" at bounding box center [328, 127] width 148 height 34
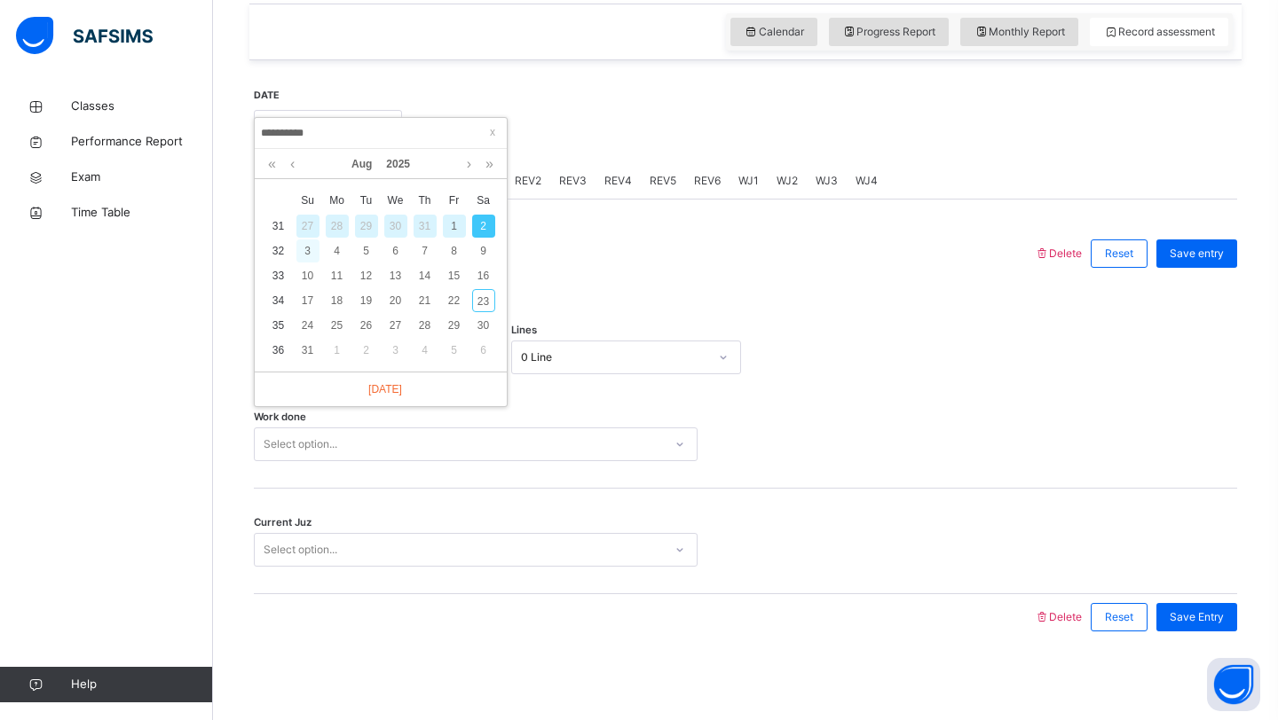
click at [307, 251] on div "3" at bounding box center [307, 251] width 23 height 23
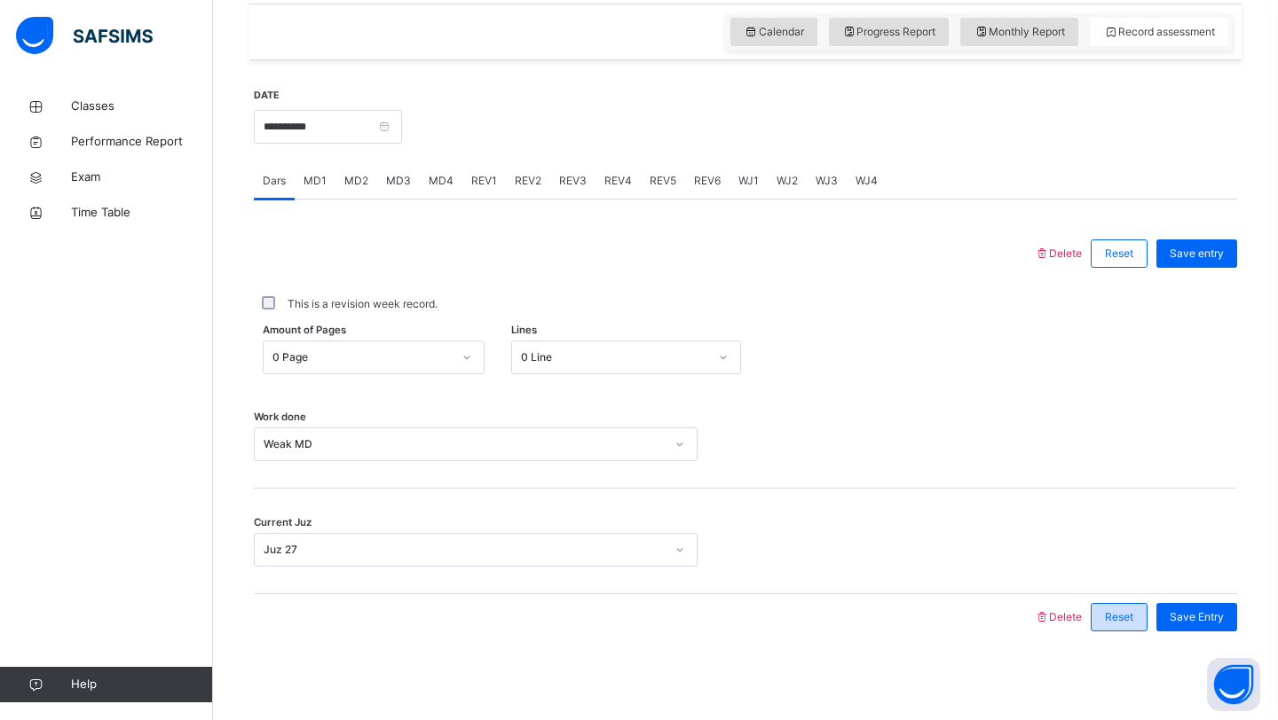
click at [1111, 622] on span "Reset" at bounding box center [1119, 618] width 28 height 16
click at [1137, 623] on div "Reset" at bounding box center [1118, 617] width 57 height 28
click at [1136, 623] on div "Reset" at bounding box center [1118, 617] width 57 height 28
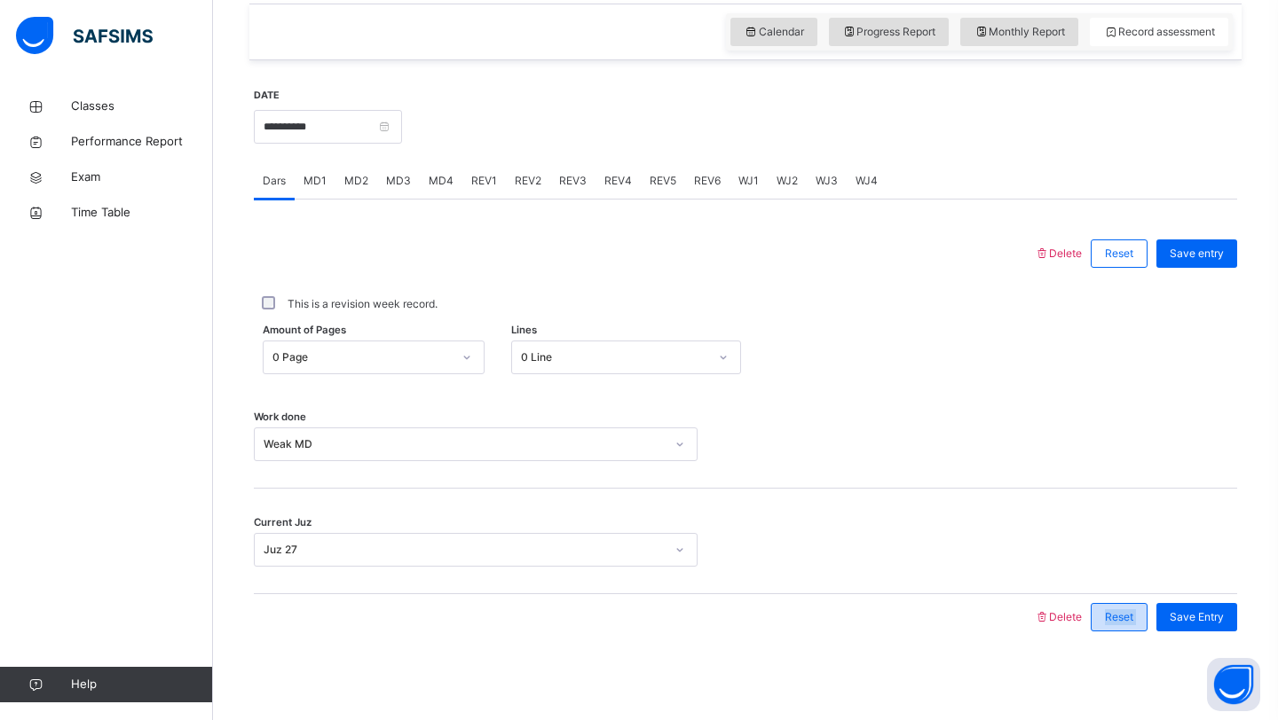
click at [1130, 626] on div "Reset" at bounding box center [1118, 617] width 57 height 28
click at [590, 570] on div "Current Juz Juz 27" at bounding box center [745, 542] width 983 height 106
click at [1120, 621] on span "Reset" at bounding box center [1119, 618] width 28 height 16
click at [1119, 620] on span "Reset" at bounding box center [1119, 618] width 28 height 16
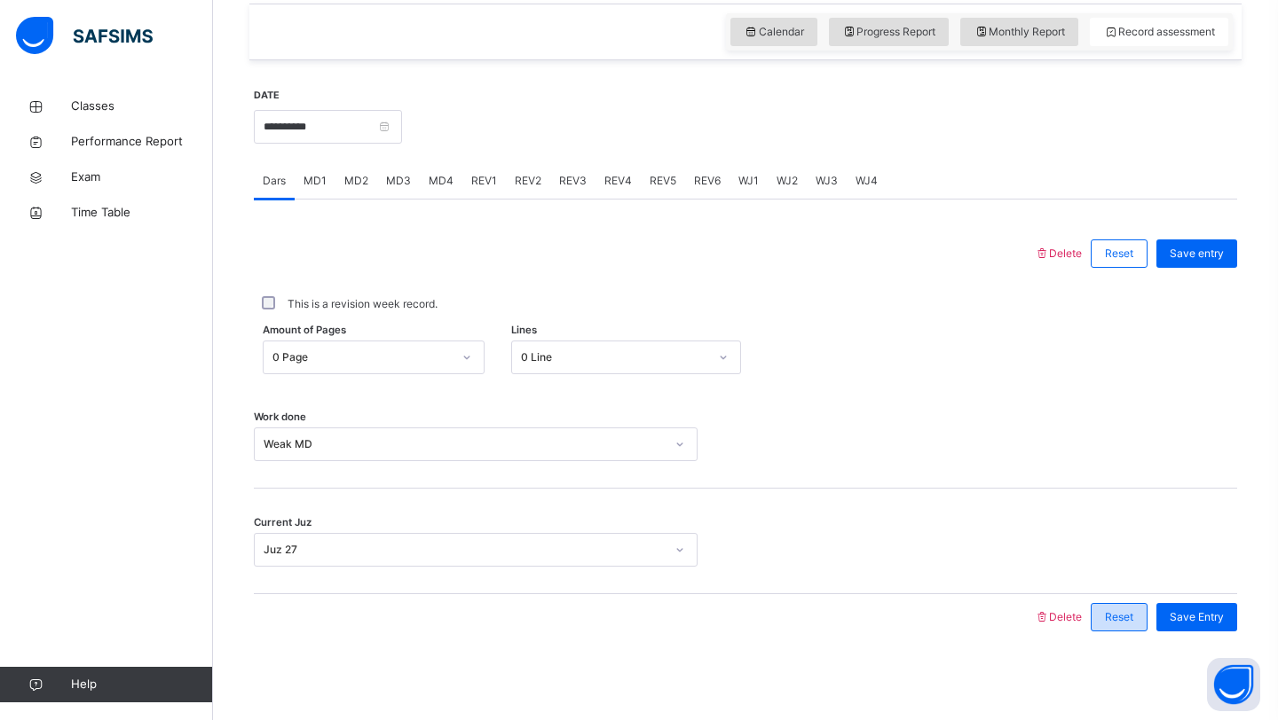
click at [1119, 619] on span "Reset" at bounding box center [1119, 618] width 28 height 16
click at [1060, 615] on span "Delete" at bounding box center [1058, 616] width 48 height 13
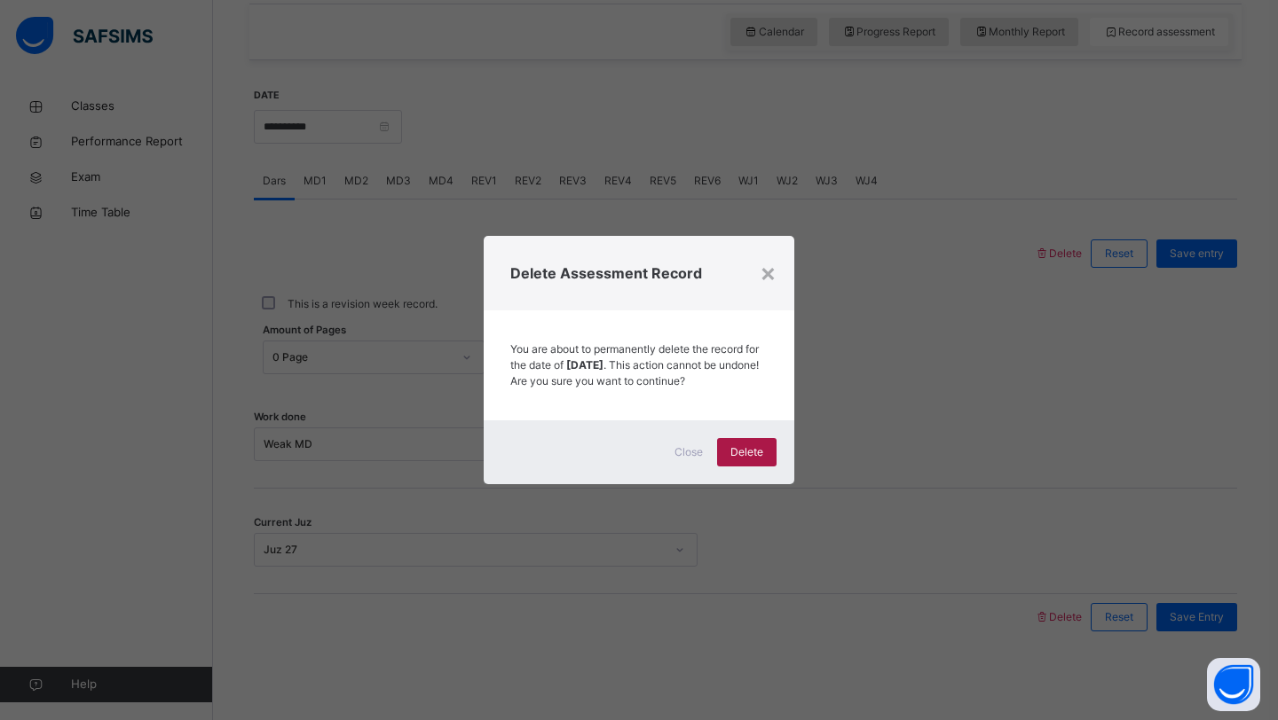
click at [753, 458] on span "Delete" at bounding box center [746, 453] width 33 height 16
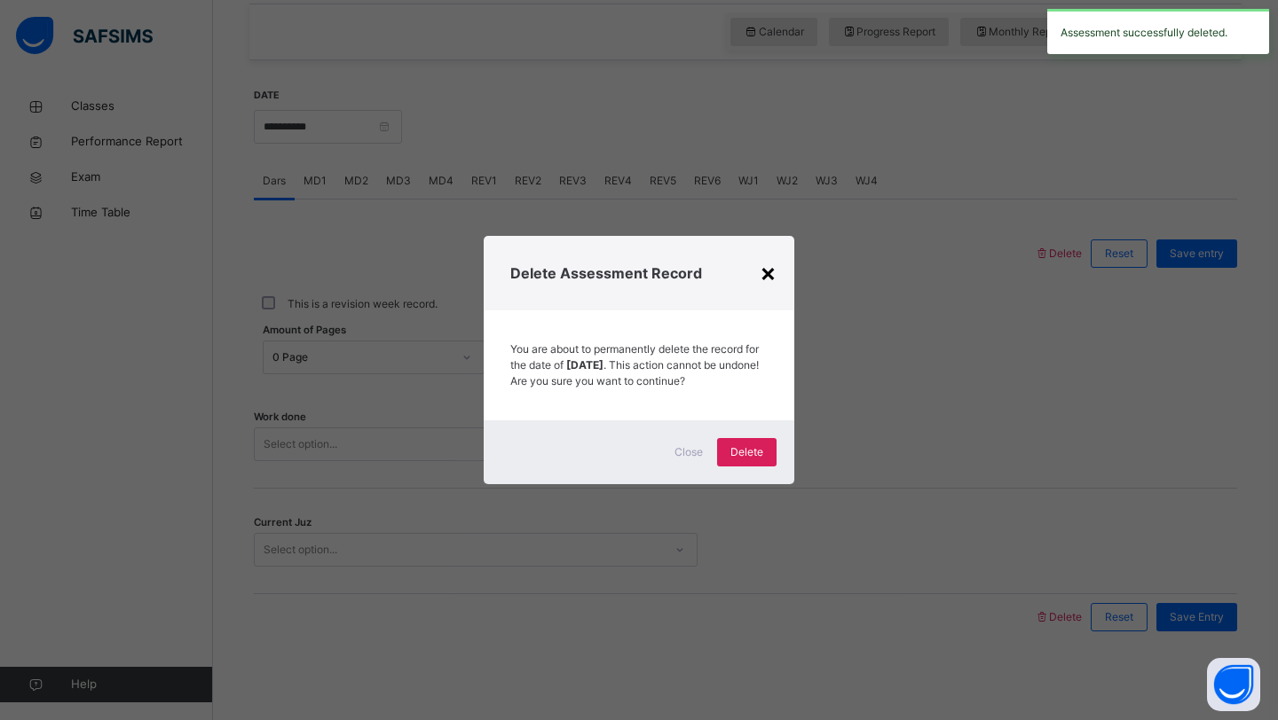
click at [771, 262] on div "×" at bounding box center [768, 272] width 17 height 37
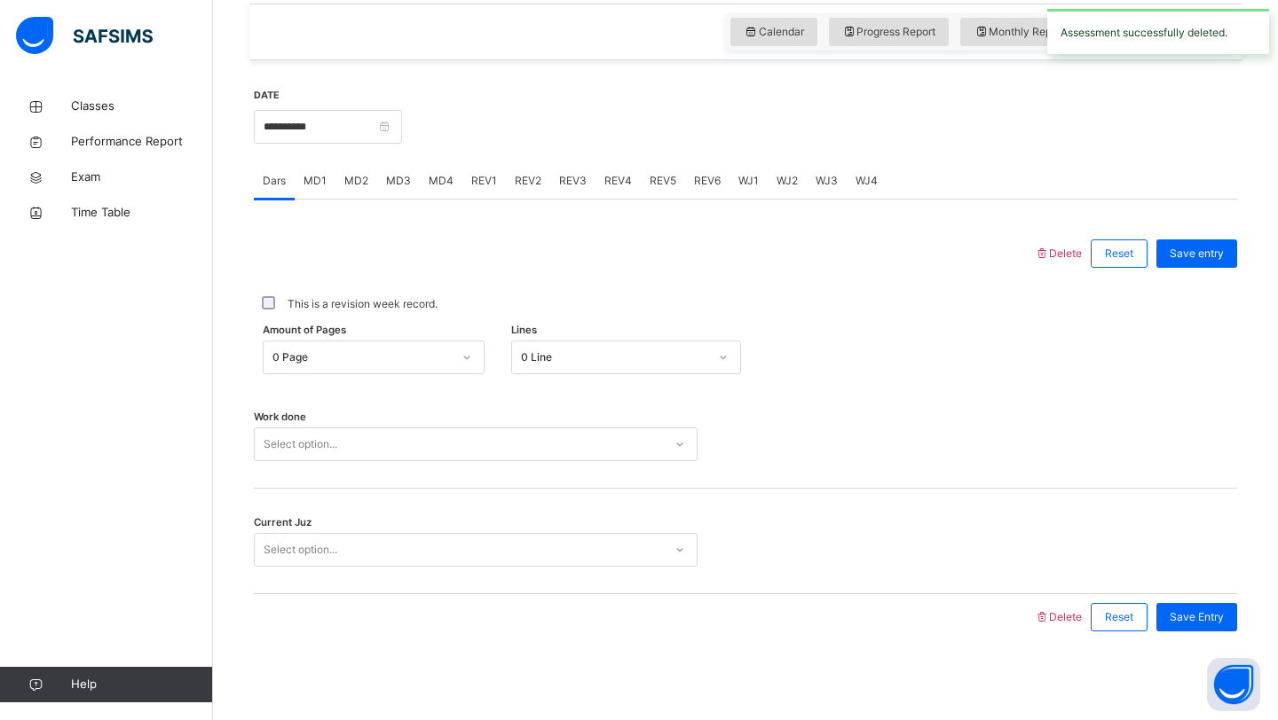
click at [429, 169] on div "MD4" at bounding box center [441, 180] width 43 height 35
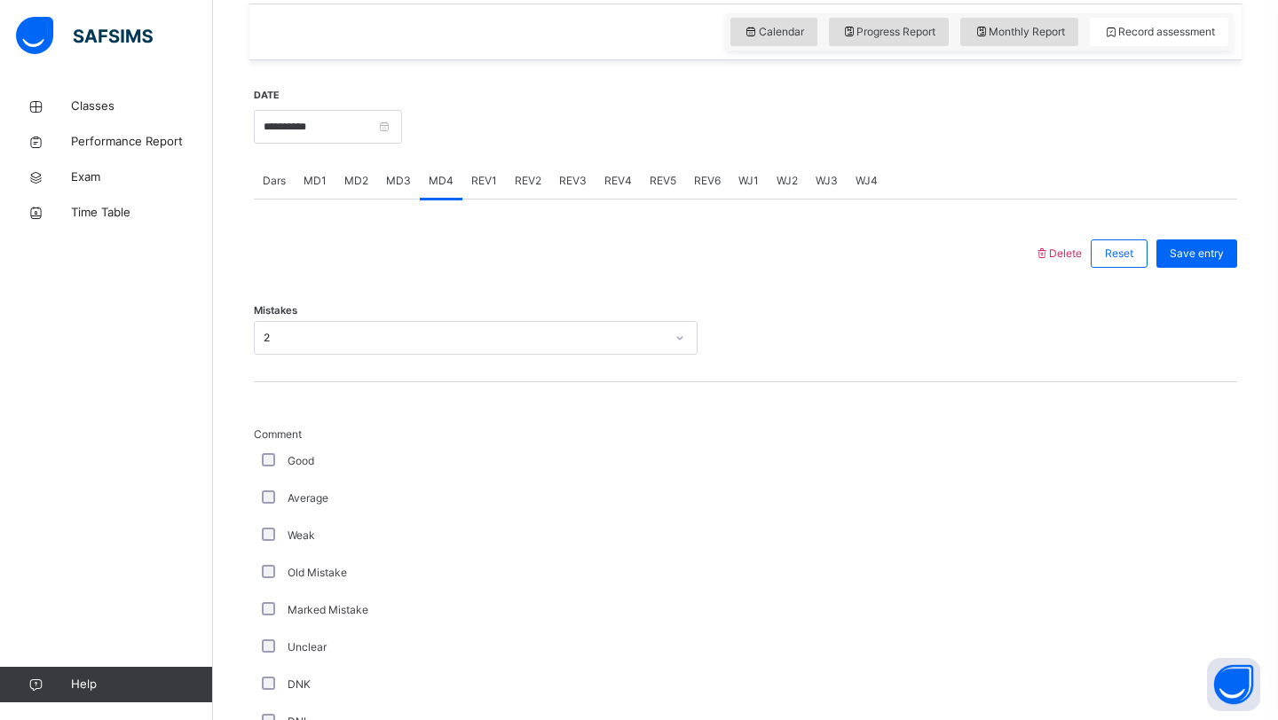
click at [1049, 255] on span "Delete" at bounding box center [1058, 253] width 48 height 13
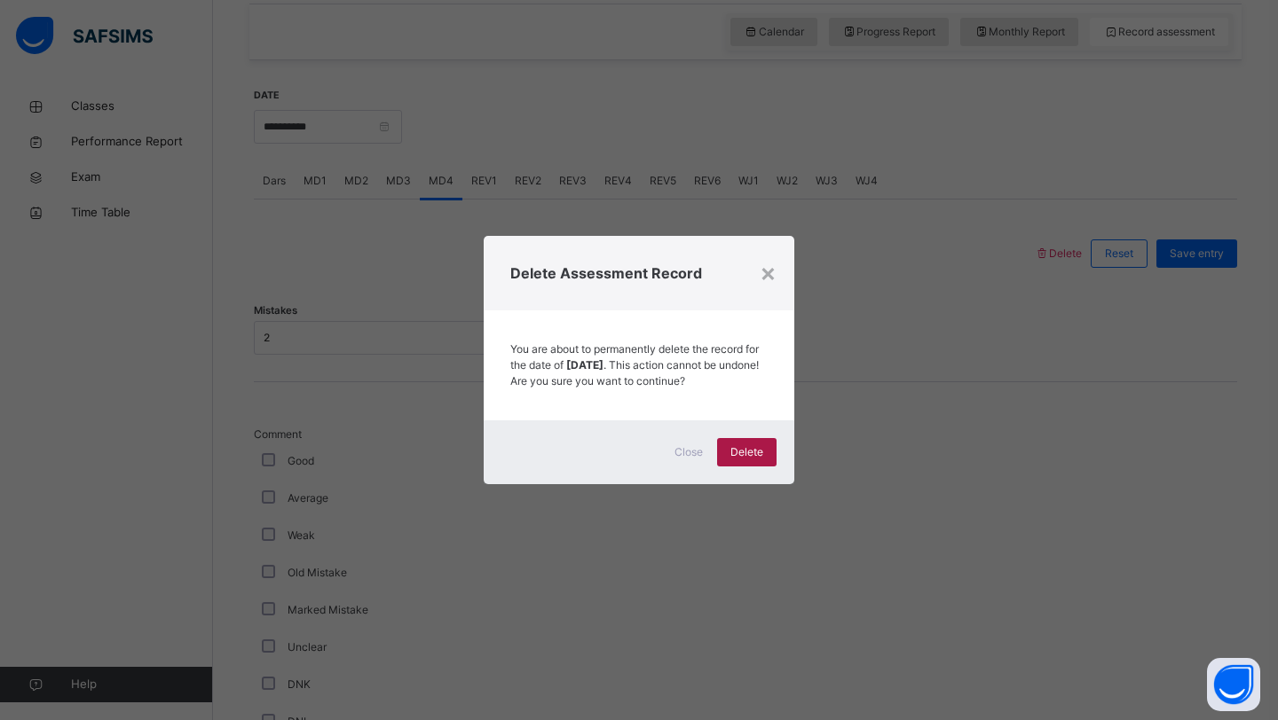
click at [728, 463] on div "Delete" at bounding box center [746, 452] width 59 height 28
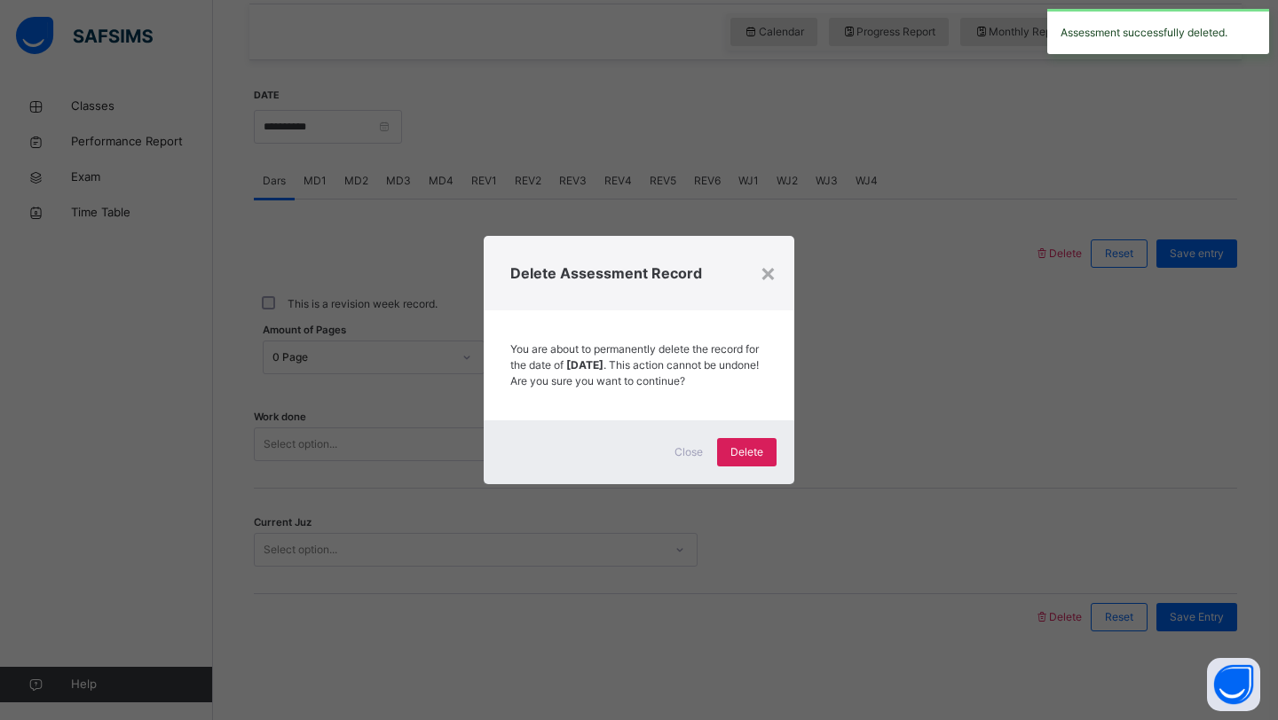
click at [794, 266] on div "× Delete Assessment Record You are about to permanently delete the record for t…" at bounding box center [639, 360] width 1278 height 720
click at [767, 272] on div "×" at bounding box center [768, 272] width 17 height 37
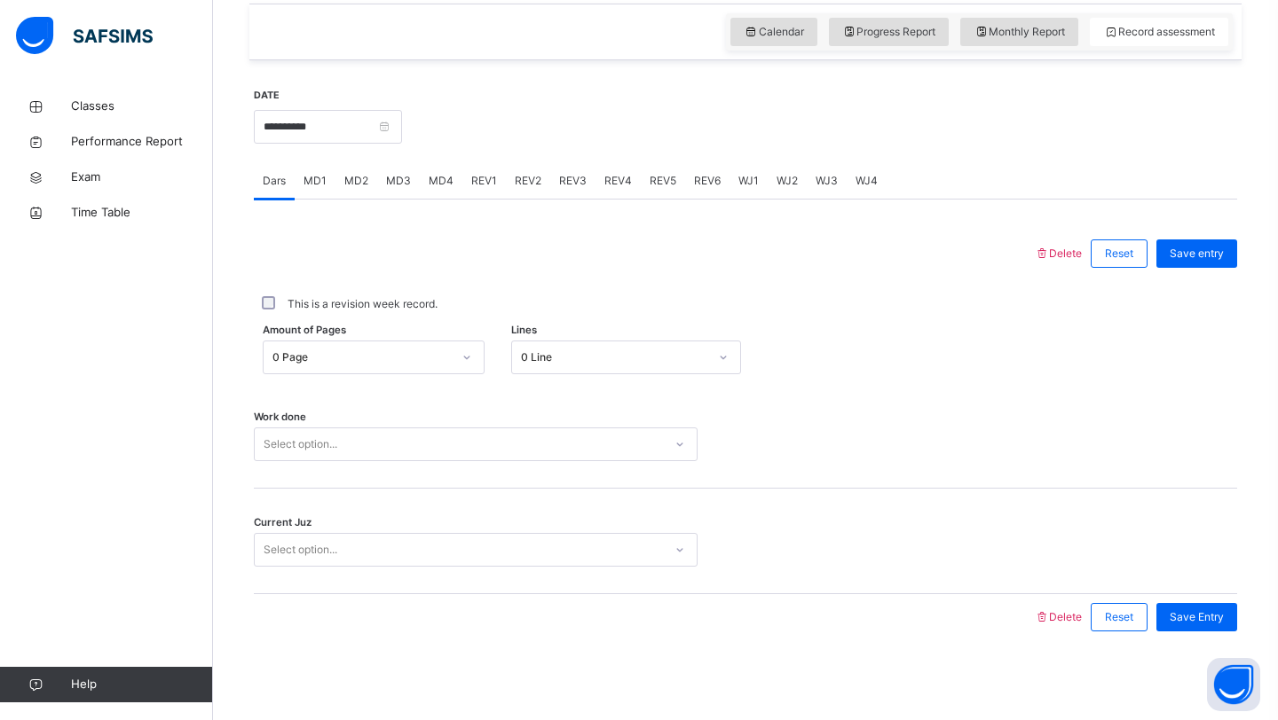
click at [391, 560] on div "Select option..." at bounding box center [459, 551] width 408 height 28
click at [368, 542] on div "Select option..." at bounding box center [459, 551] width 408 height 28
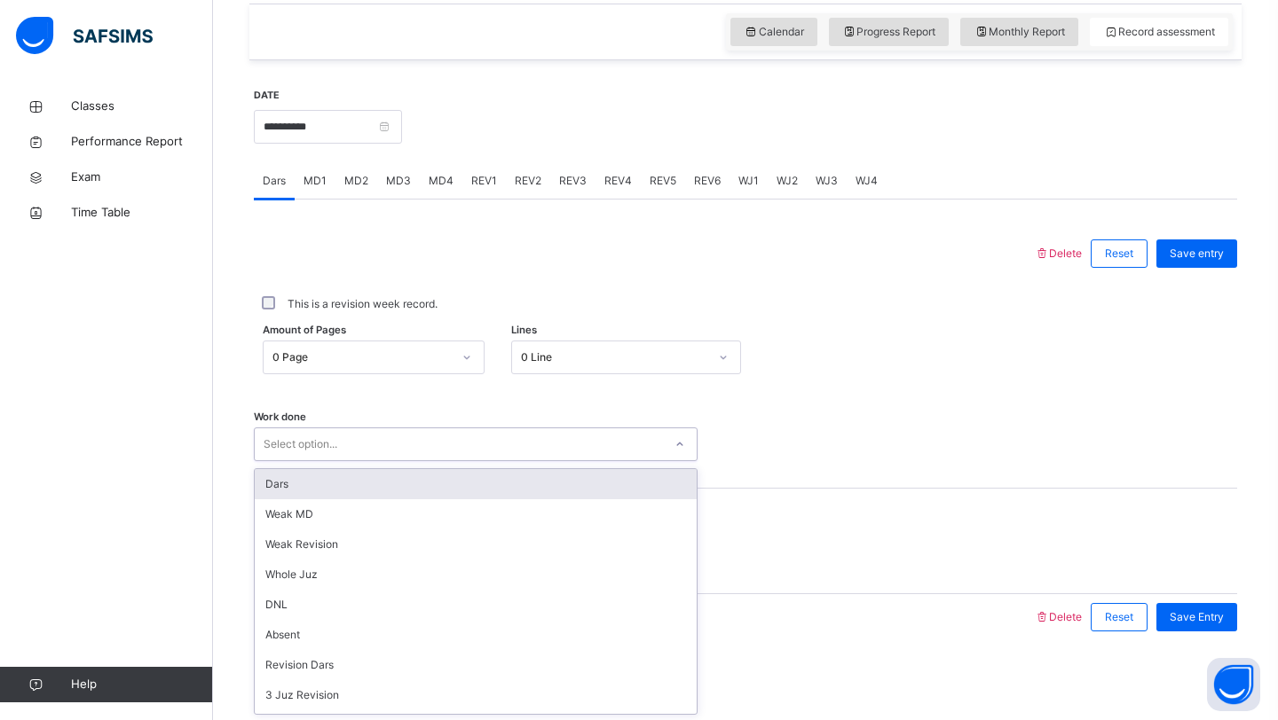
click at [353, 443] on div "Select option..." at bounding box center [459, 445] width 408 height 28
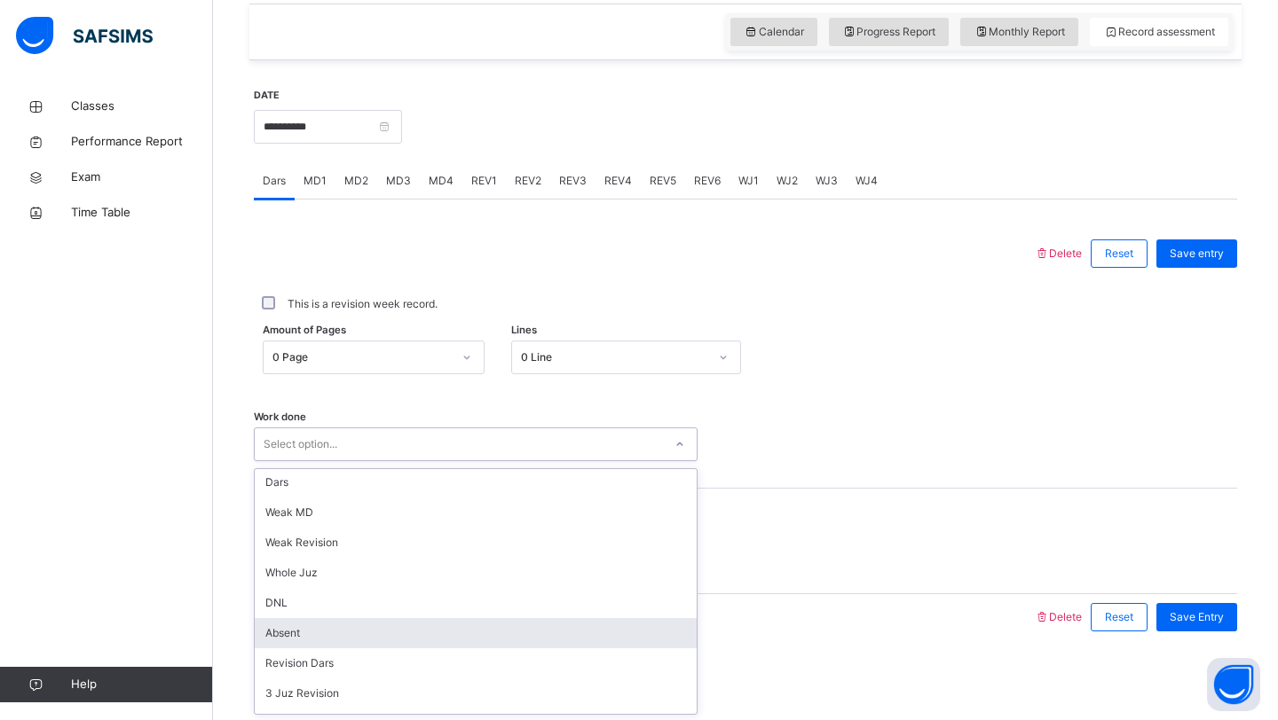
scroll to position [0, 0]
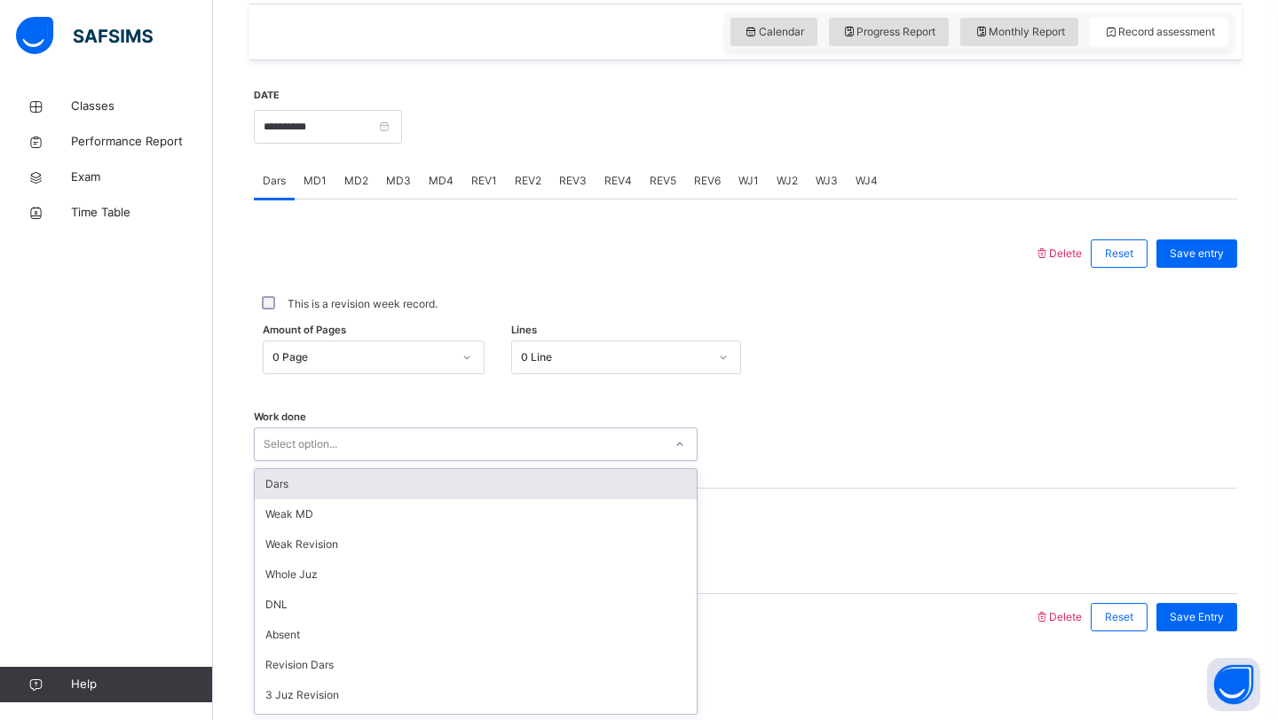
click at [854, 477] on div "Work done option Dars focused, 1 of 14. 14 results available. Use Up and Down t…" at bounding box center [745, 436] width 983 height 106
click at [634, 433] on div "Select option..." at bounding box center [459, 445] width 408 height 28
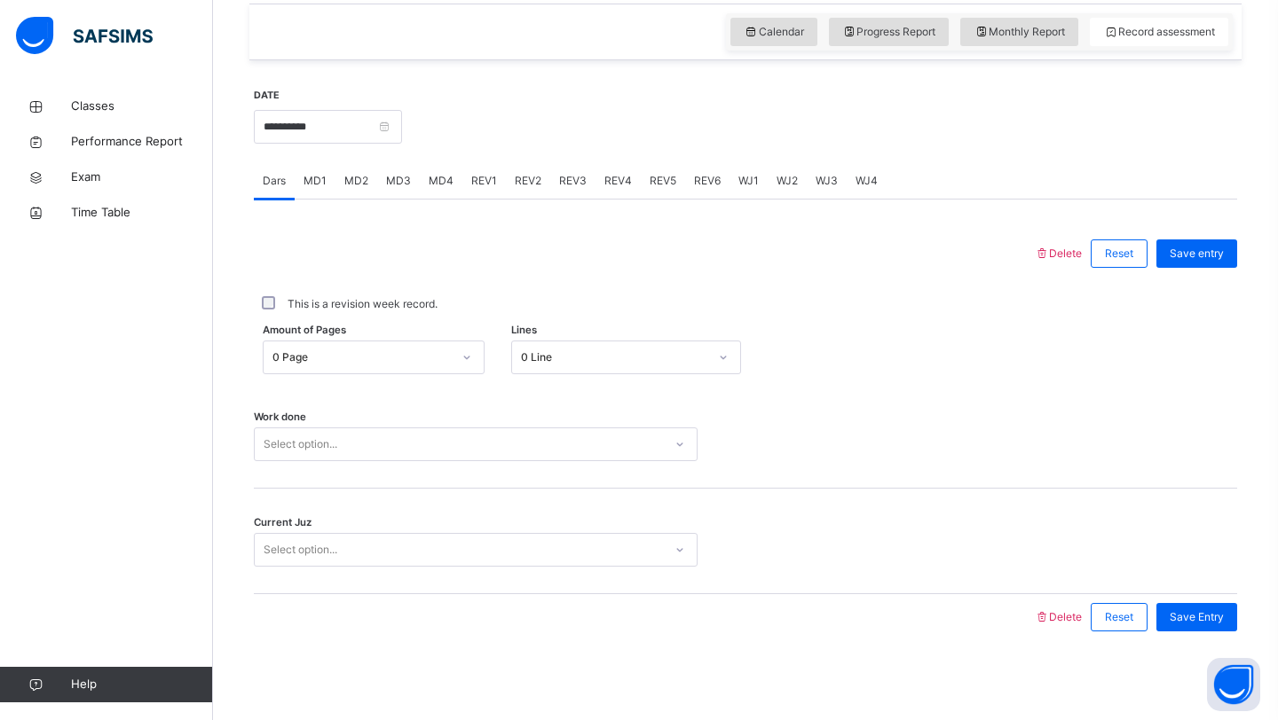
click at [826, 328] on div "This is a revision week record." at bounding box center [745, 304] width 983 height 55
click at [351, 132] on input "**********" at bounding box center [328, 127] width 148 height 34
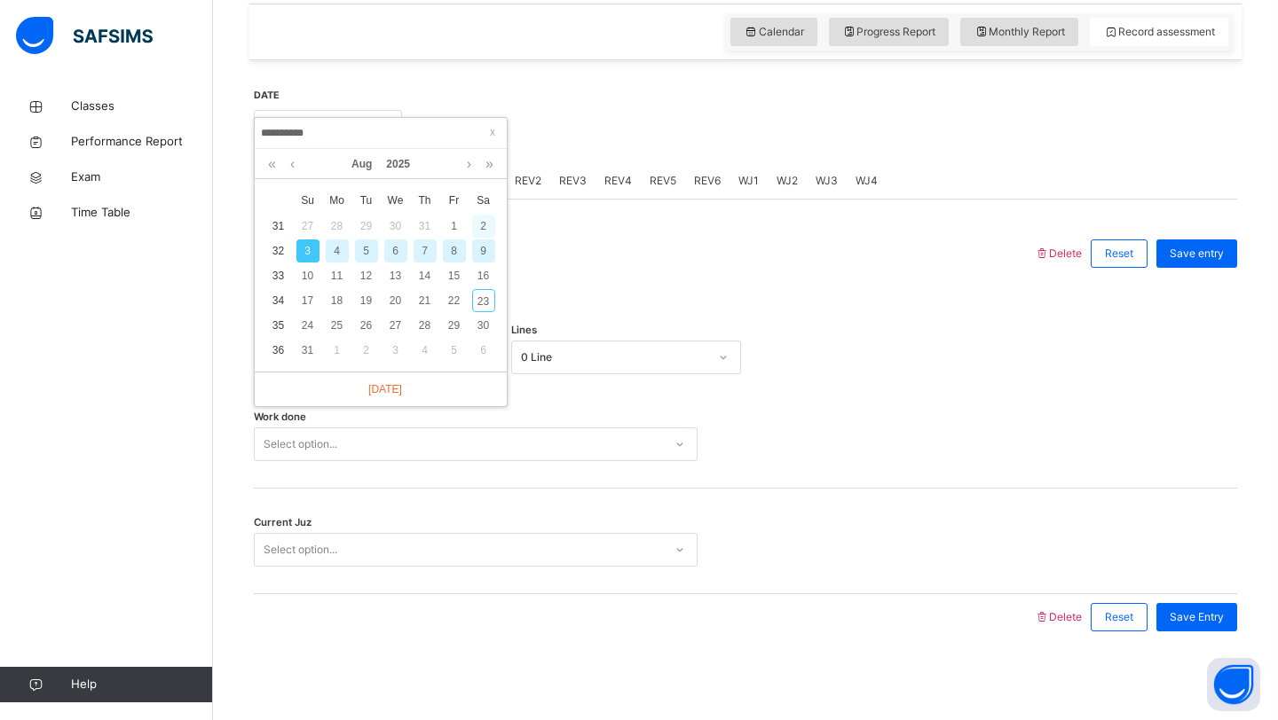
click at [480, 220] on div "2" at bounding box center [483, 226] width 23 height 23
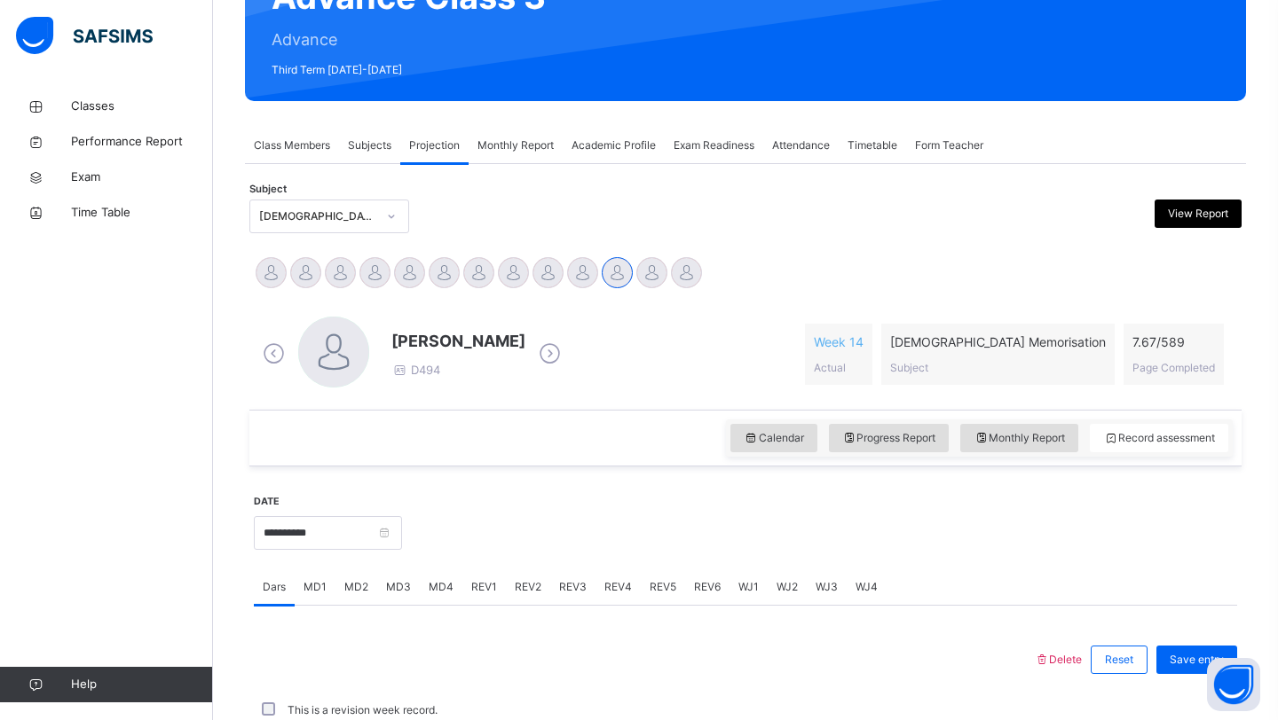
scroll to position [188, 0]
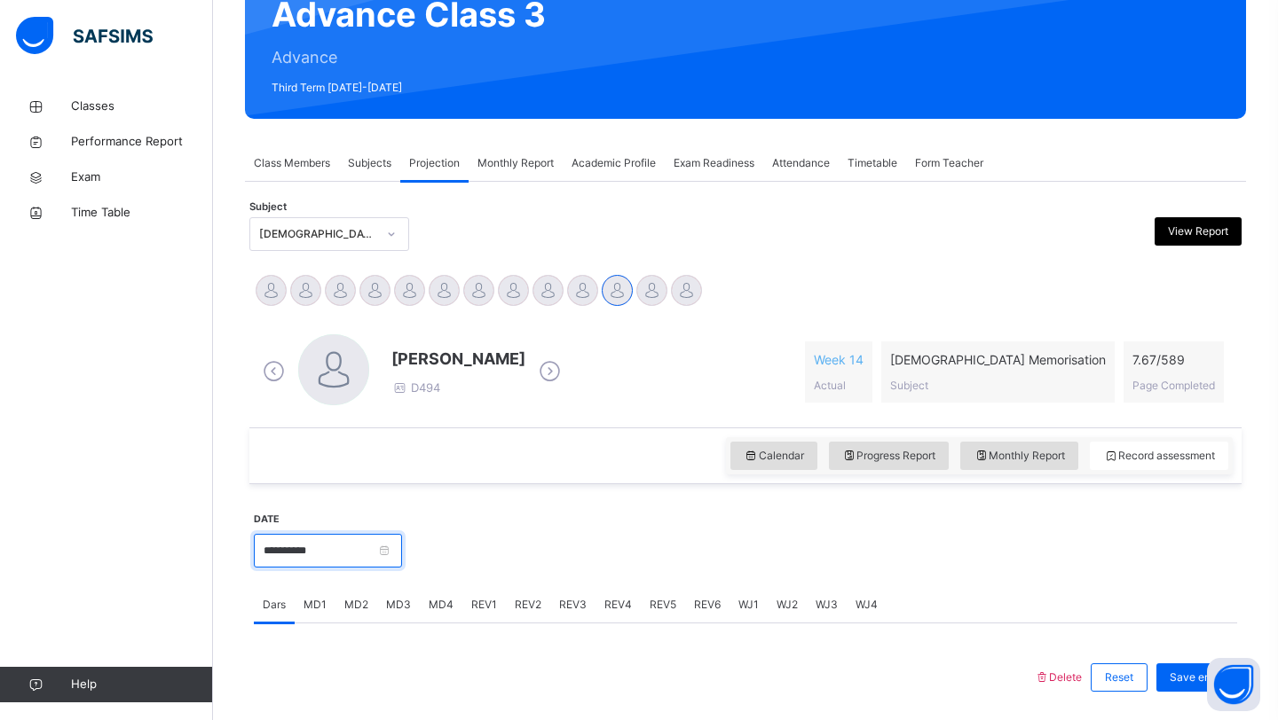
click at [355, 550] on input "**********" at bounding box center [328, 551] width 148 height 34
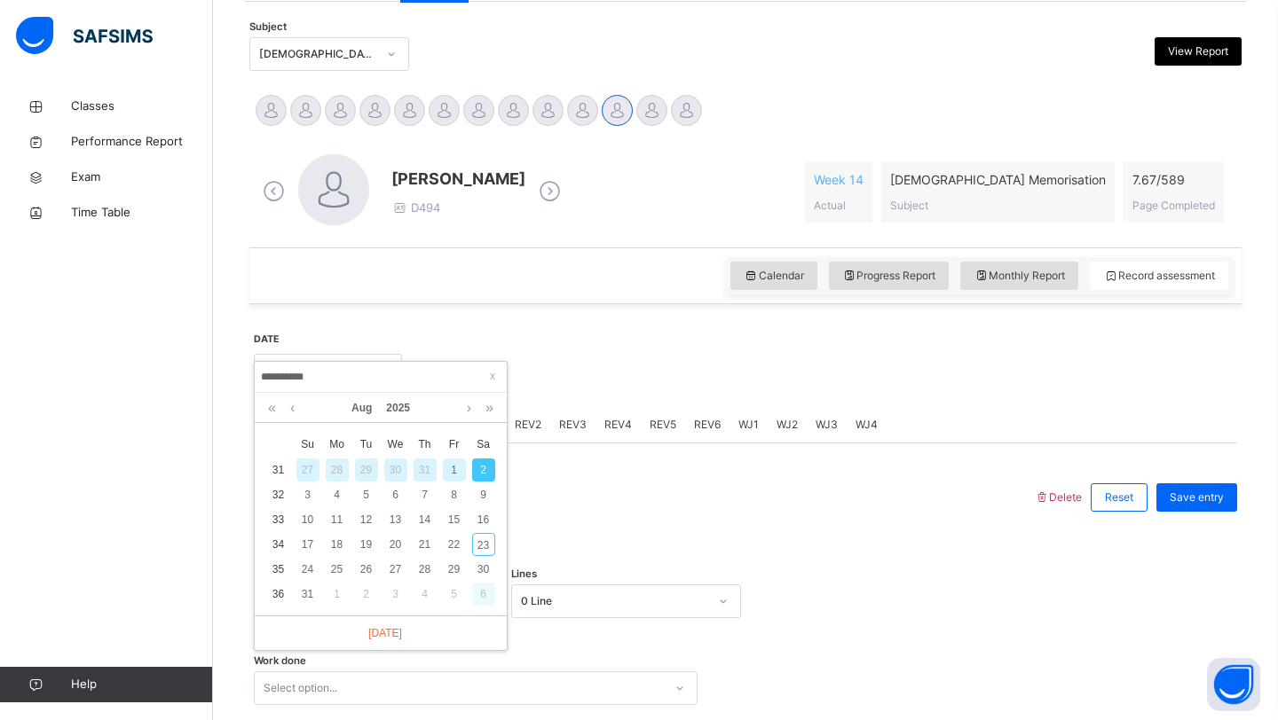
scroll to position [379, 0]
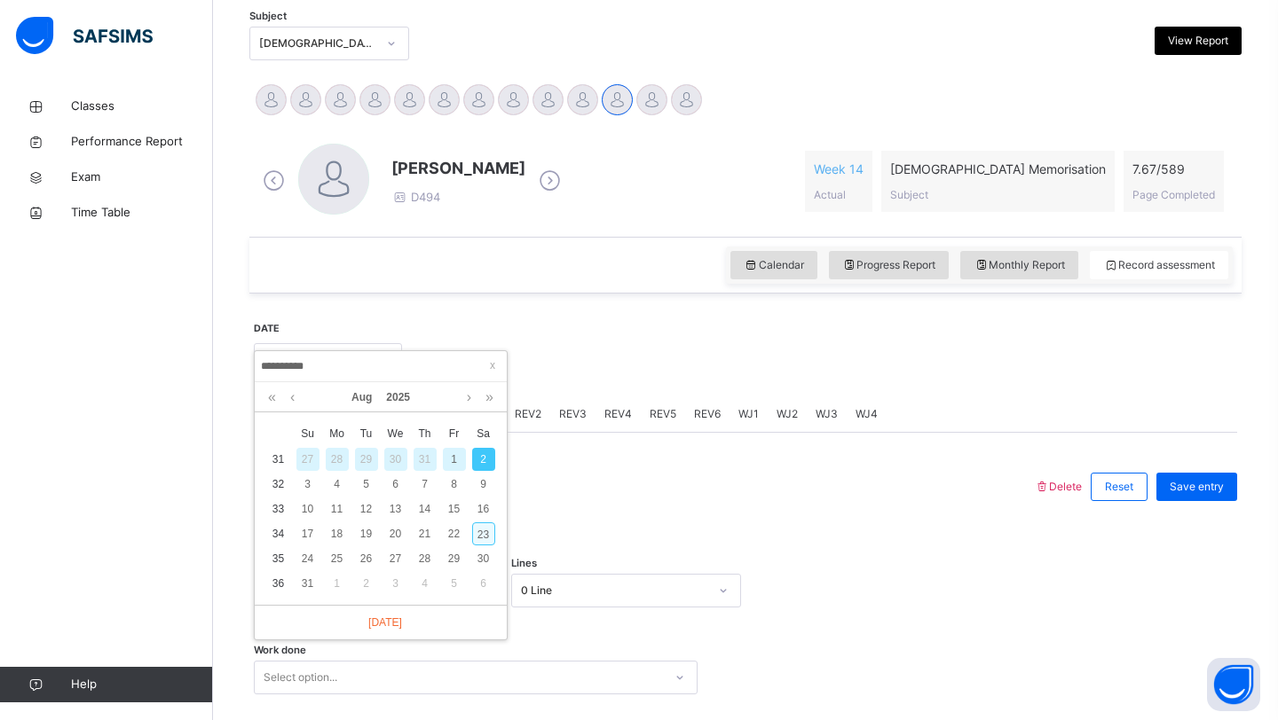
click at [486, 525] on div "23" at bounding box center [483, 534] width 23 height 23
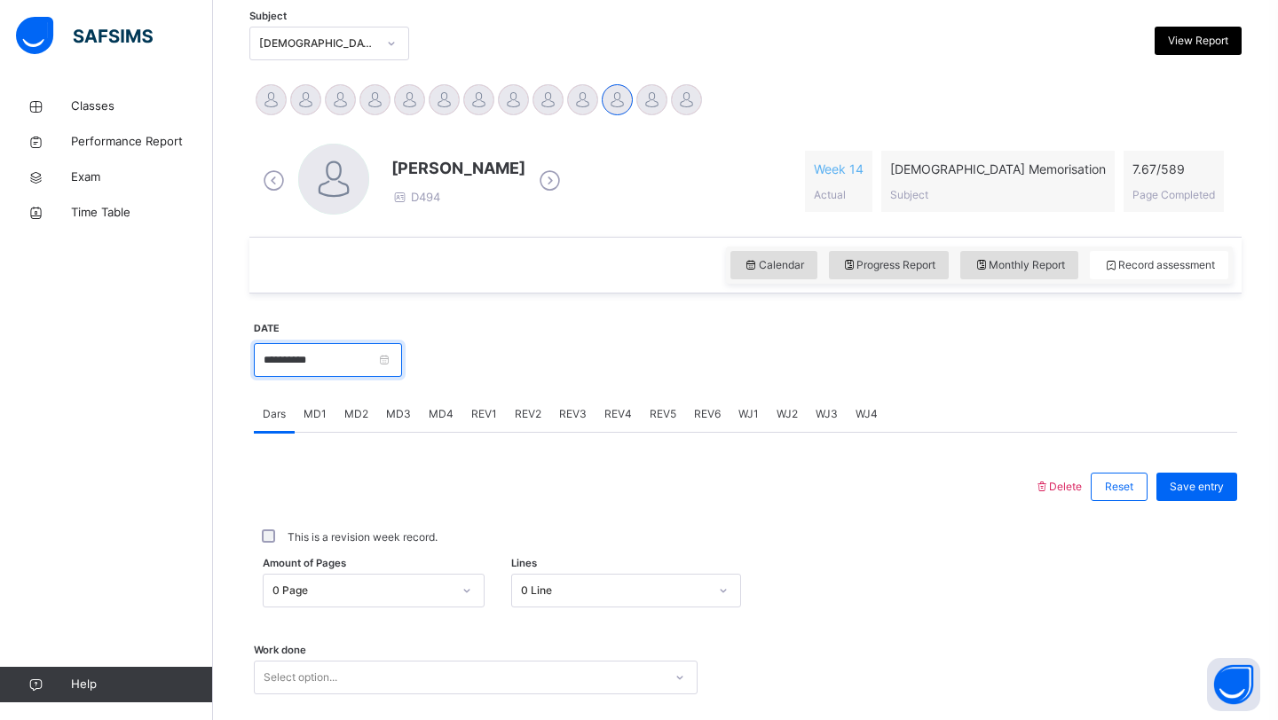
click at [345, 369] on input "**********" at bounding box center [328, 360] width 148 height 34
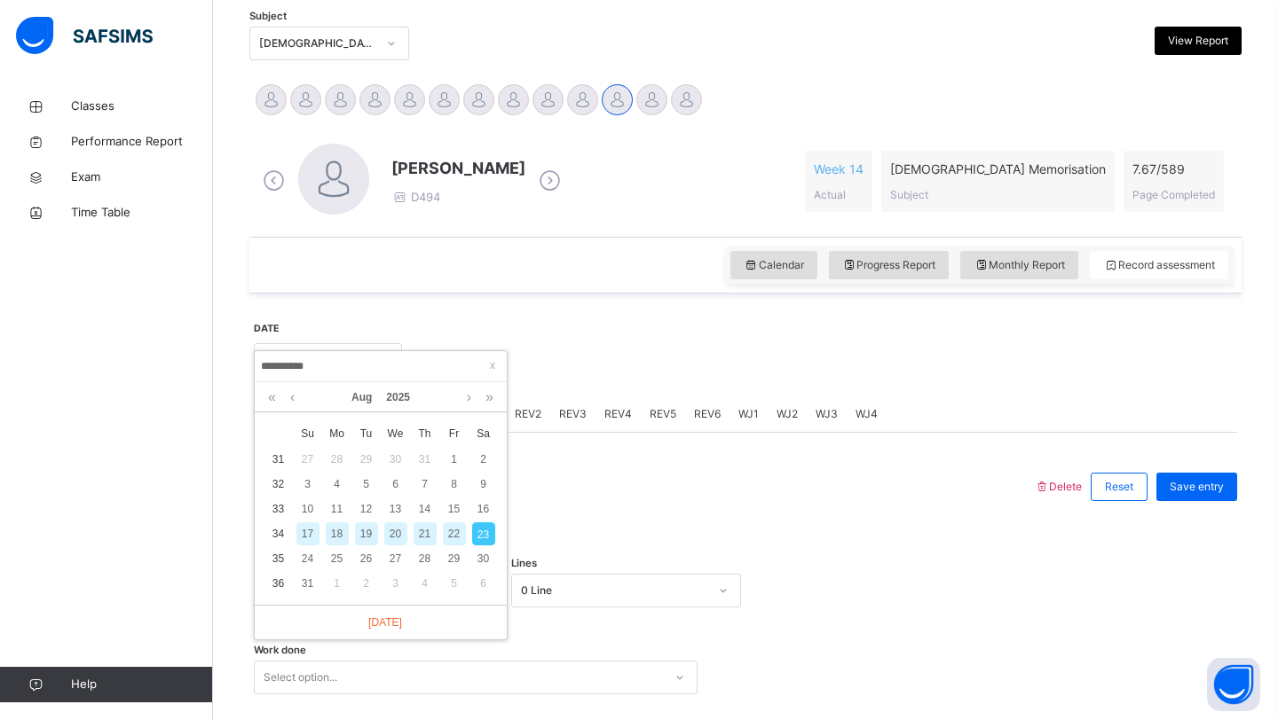
click at [424, 539] on div "21" at bounding box center [424, 534] width 23 height 23
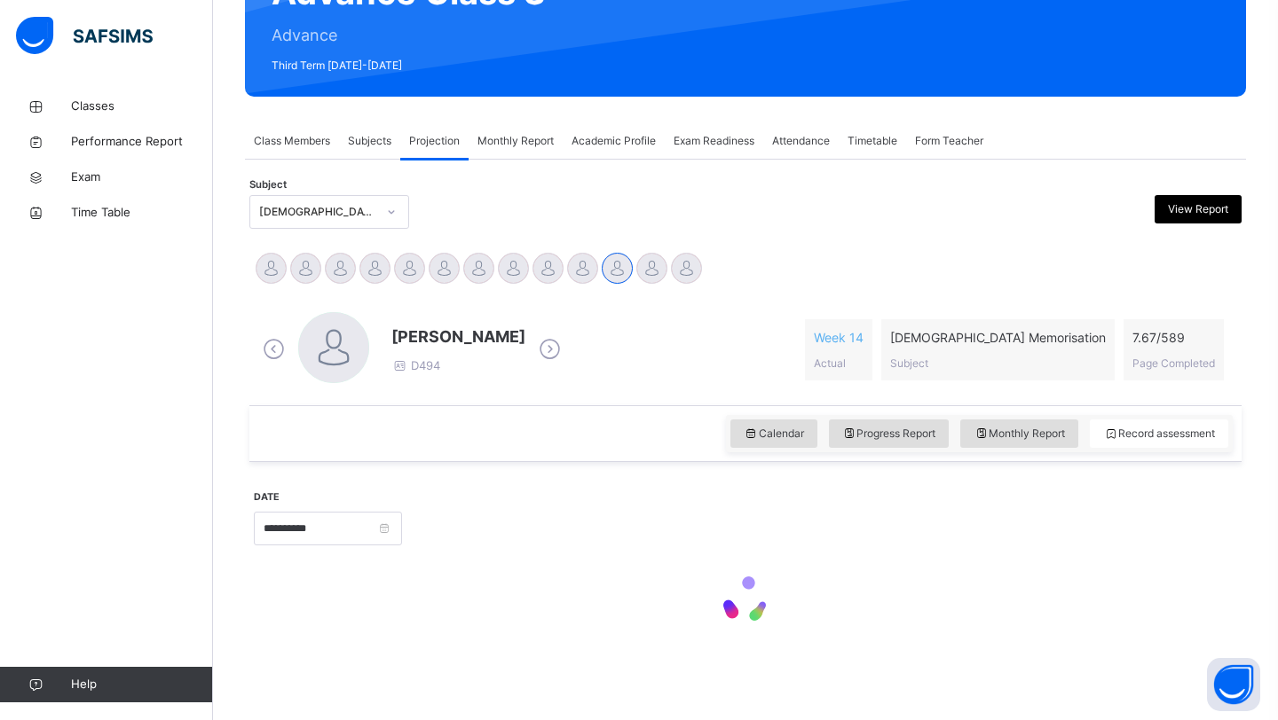
scroll to position [210, 0]
click at [424, 539] on div at bounding box center [819, 527] width 817 height 76
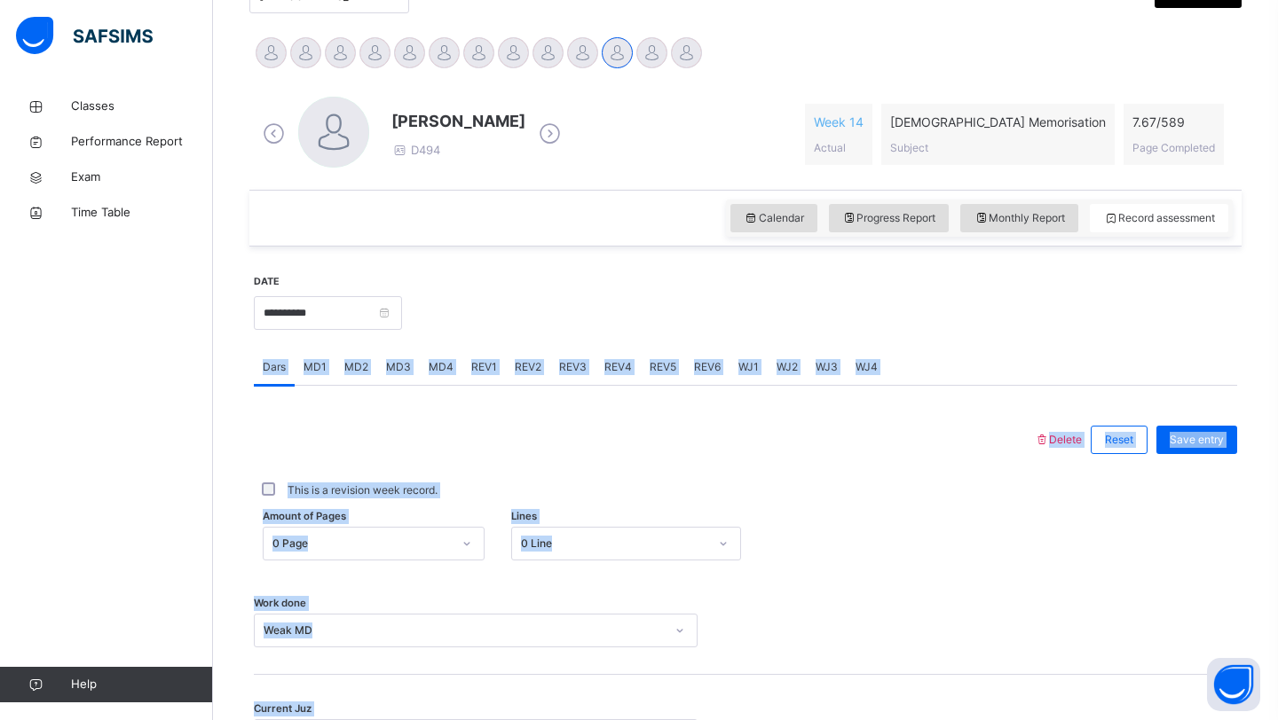
scroll to position [429, 0]
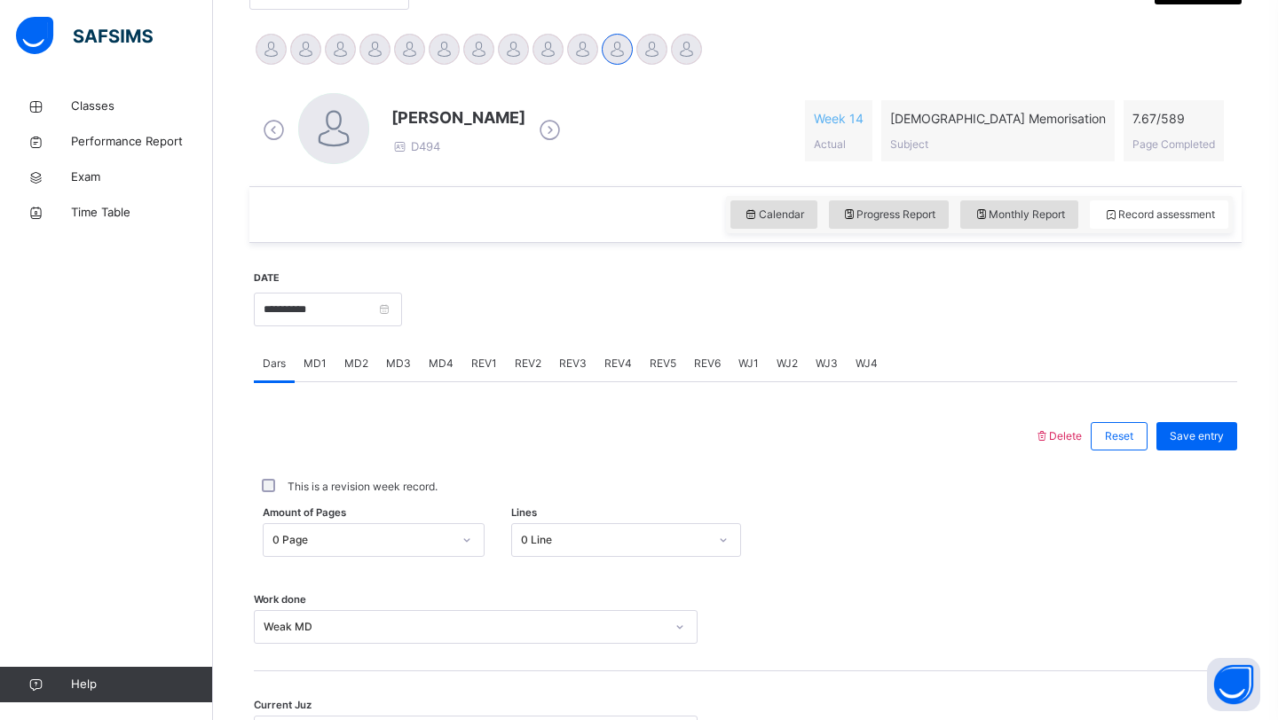
click at [618, 425] on div at bounding box center [644, 436] width 762 height 46
click at [350, 315] on input "**********" at bounding box center [328, 310] width 148 height 34
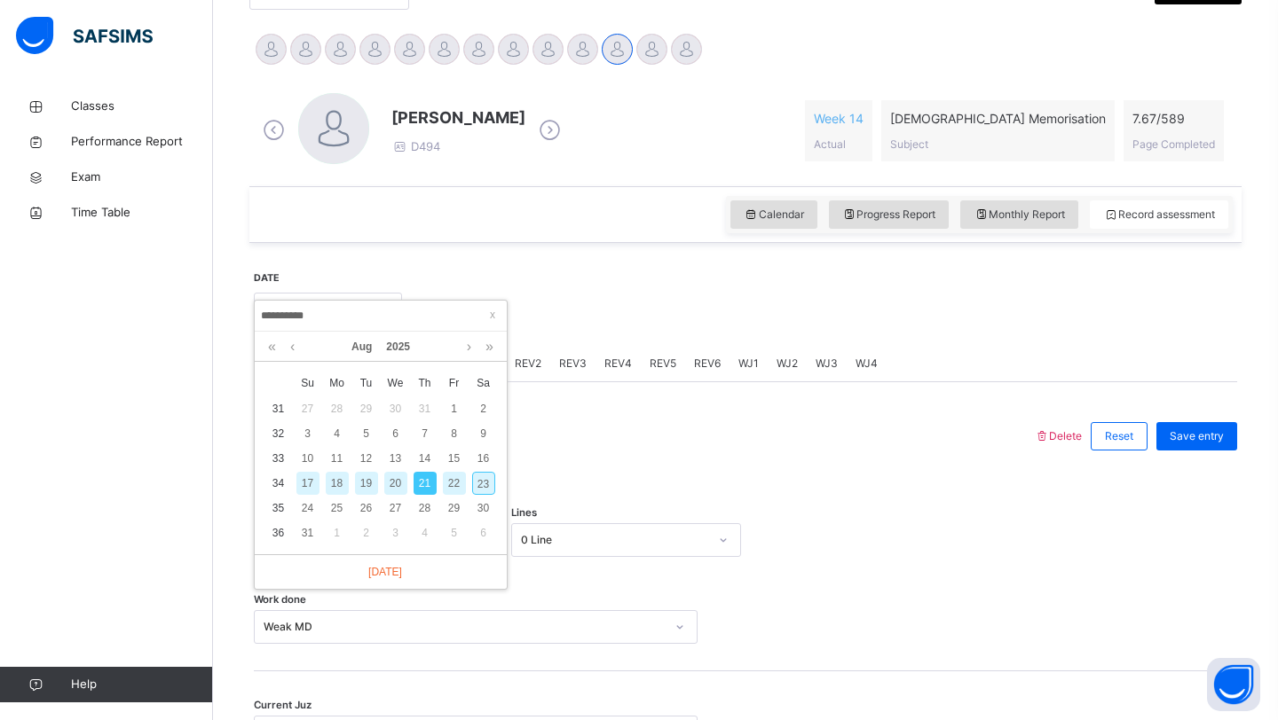
click at [366, 484] on div "19" at bounding box center [366, 483] width 23 height 23
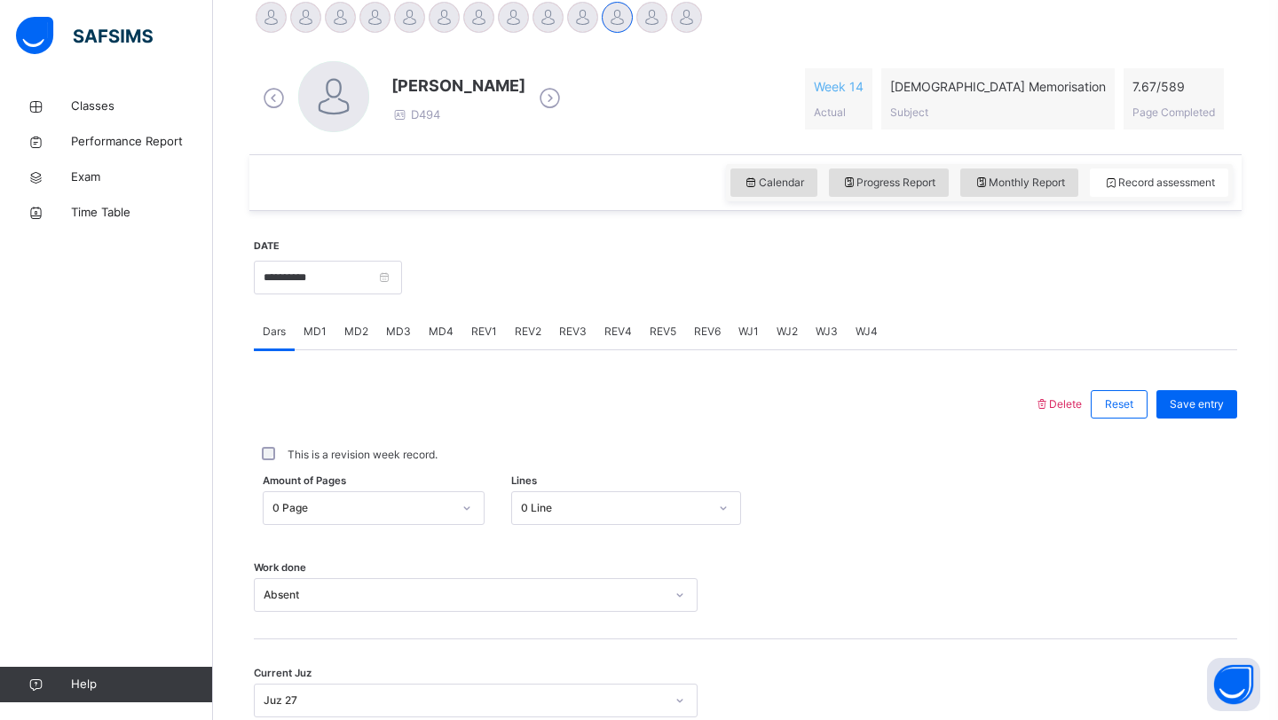
scroll to position [466, 0]
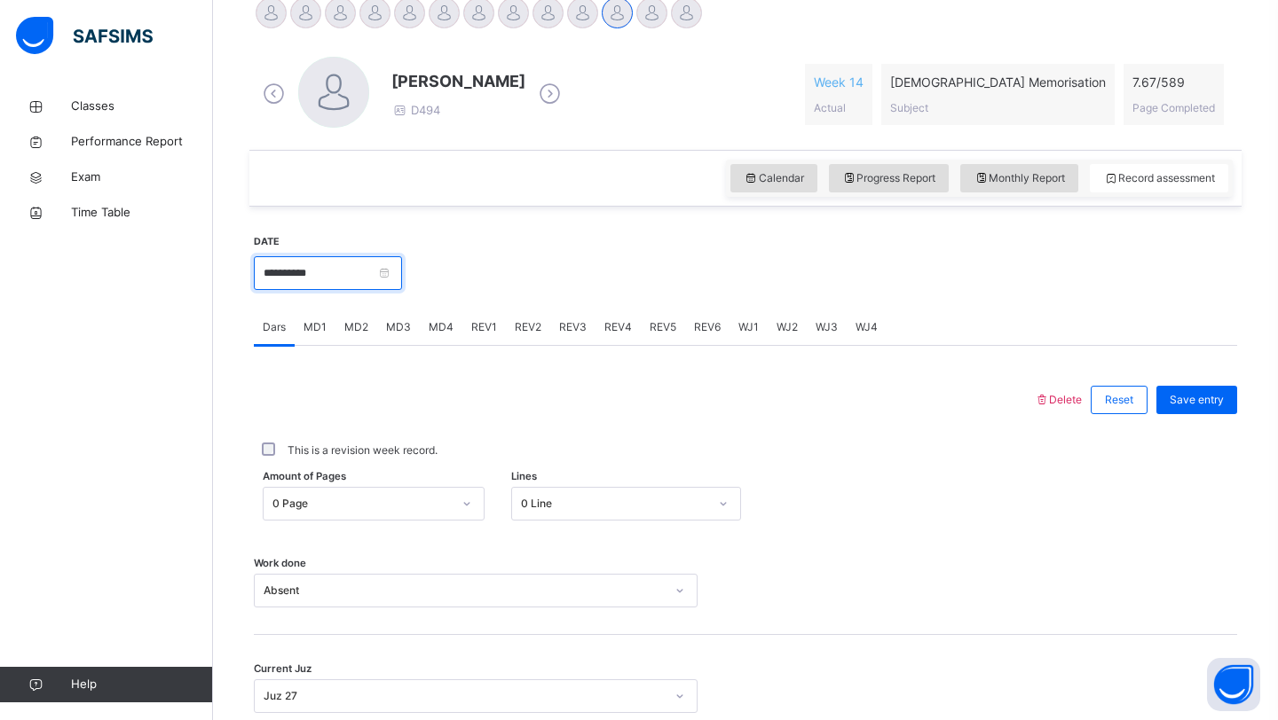
click at [367, 277] on input "**********" at bounding box center [328, 273] width 148 height 34
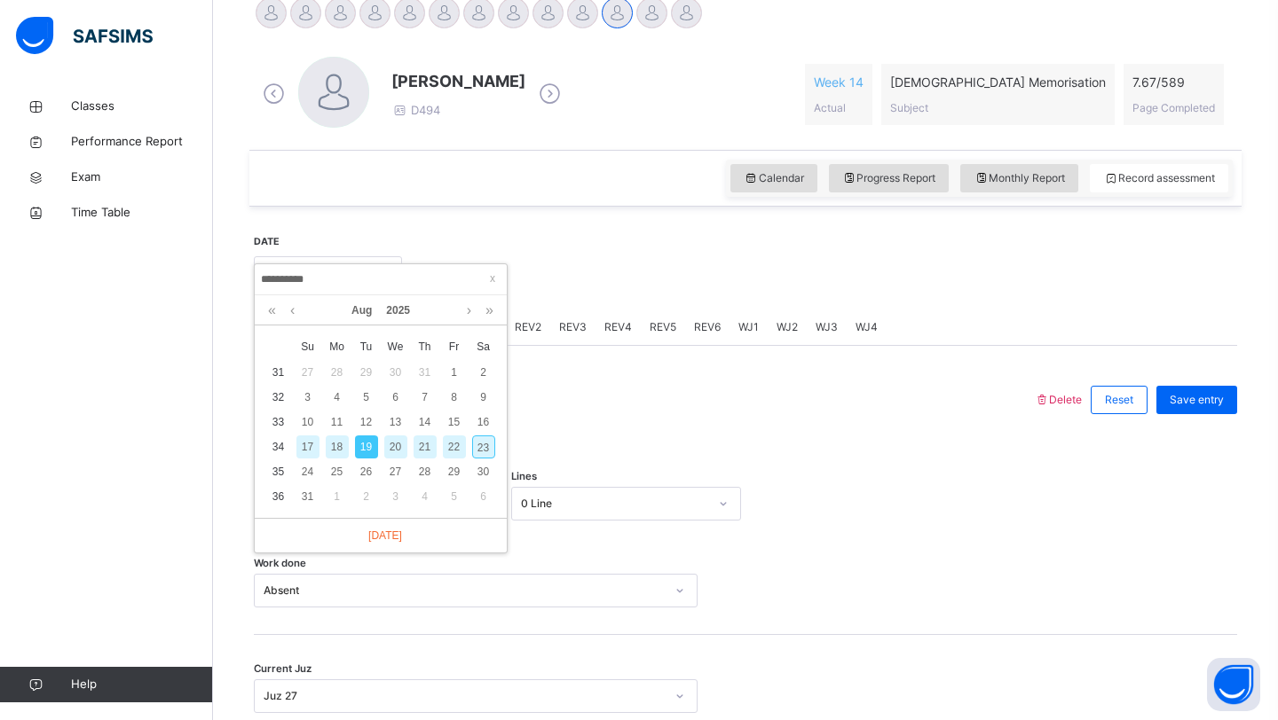
click at [306, 445] on div "17" at bounding box center [307, 447] width 23 height 23
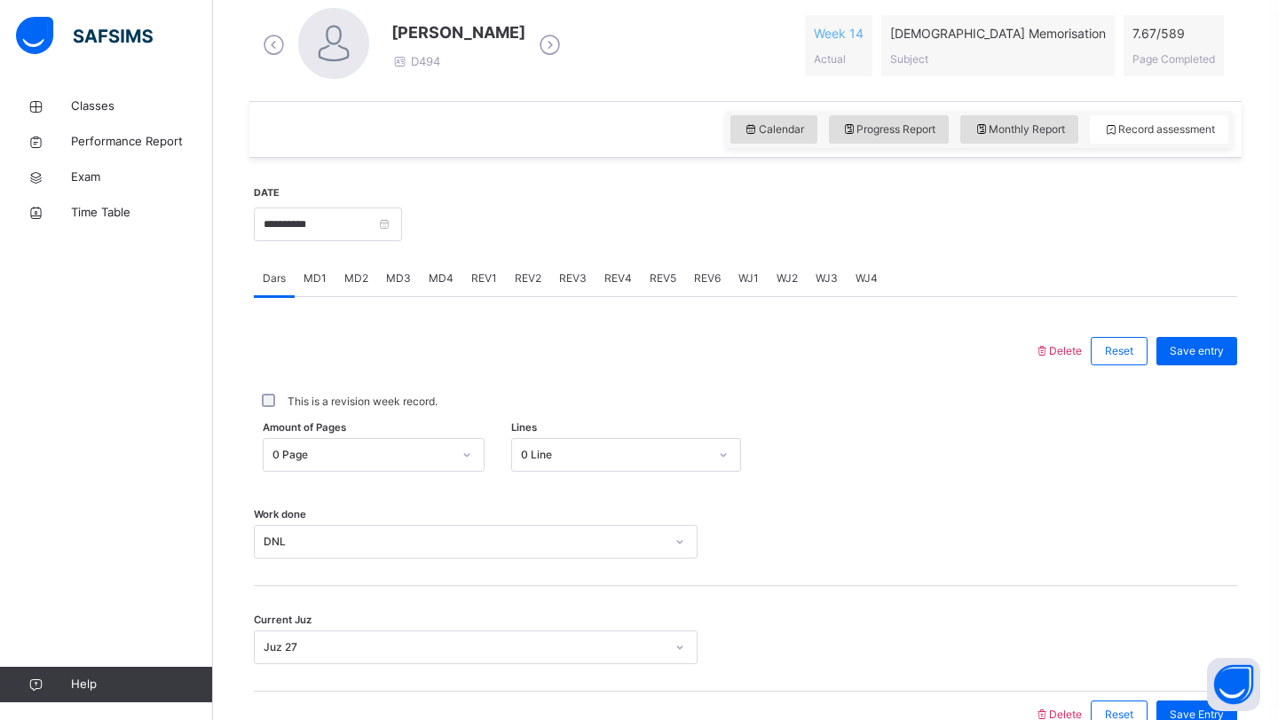
scroll to position [519, 0]
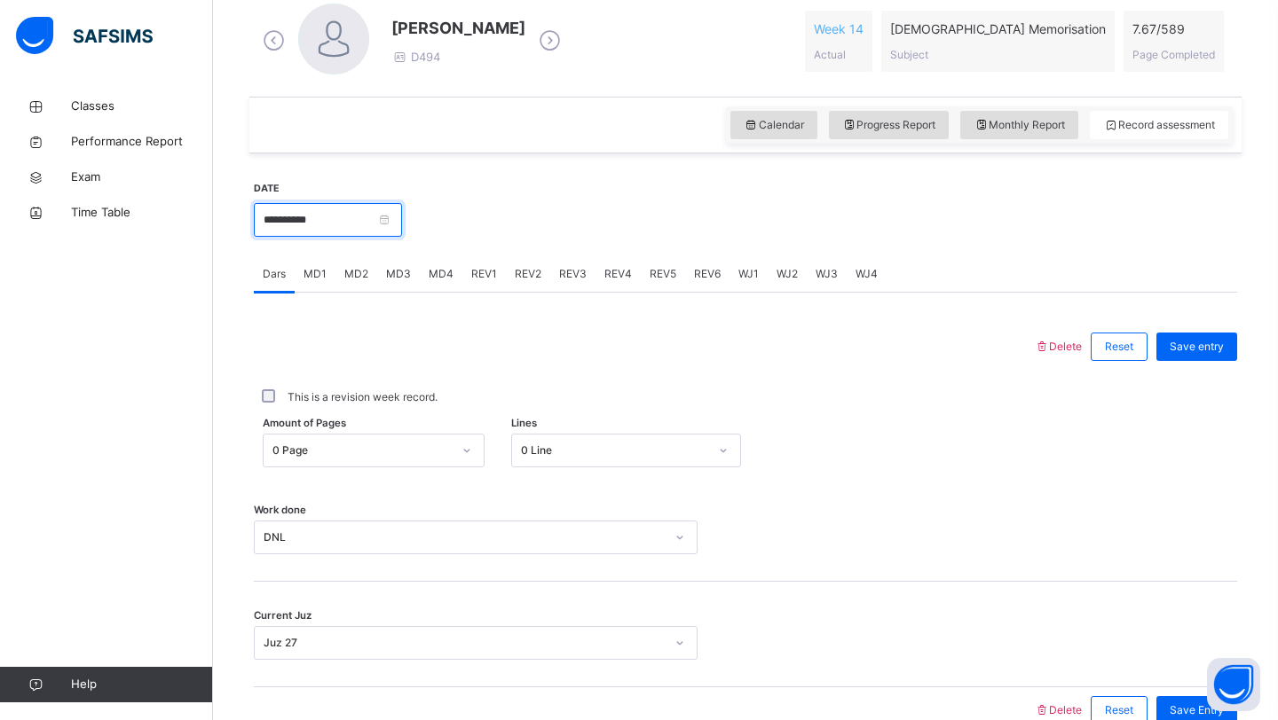
click at [348, 219] on input "**********" at bounding box center [328, 220] width 148 height 34
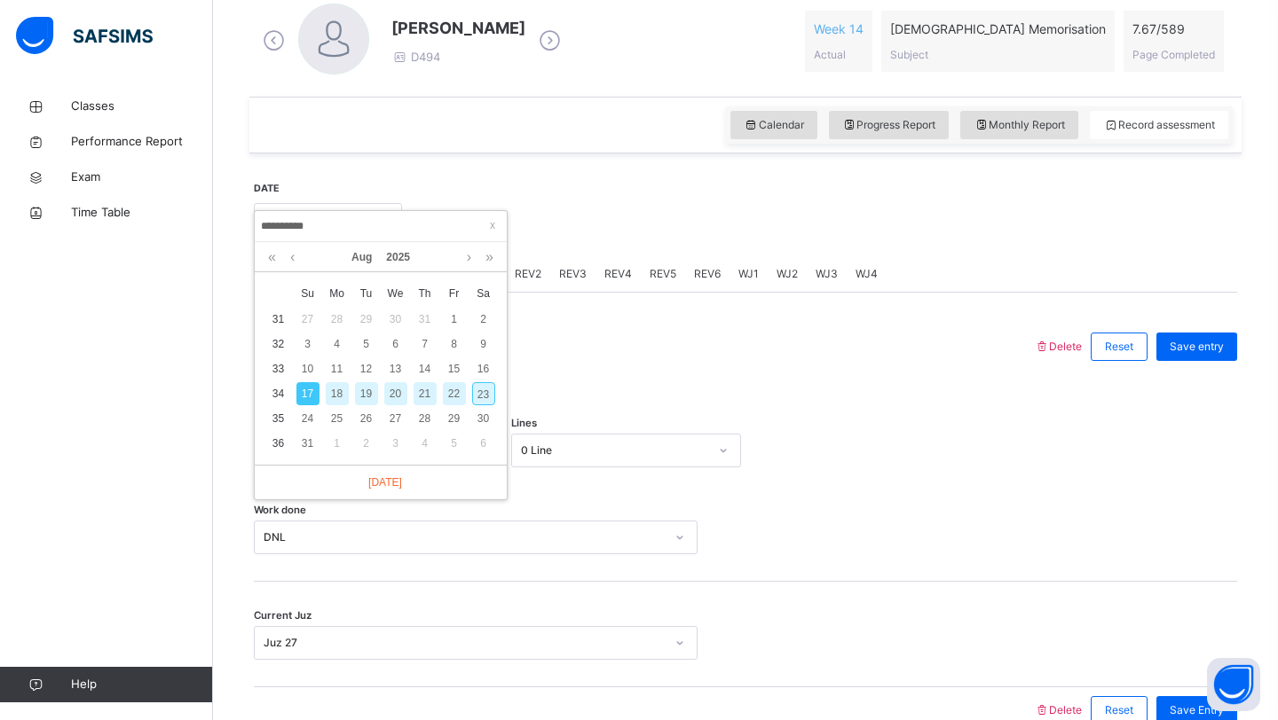
click at [469, 376] on td "16" at bounding box center [482, 369] width 29 height 25
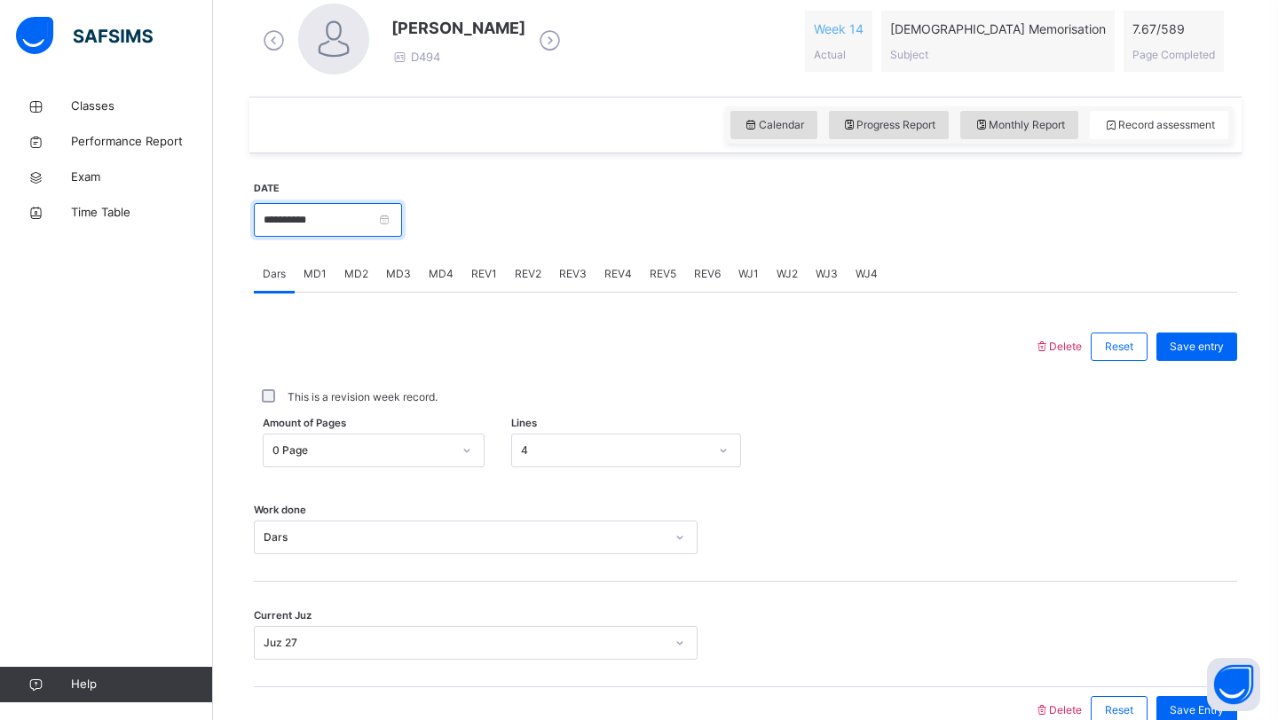
click at [346, 230] on input "**********" at bounding box center [328, 220] width 148 height 34
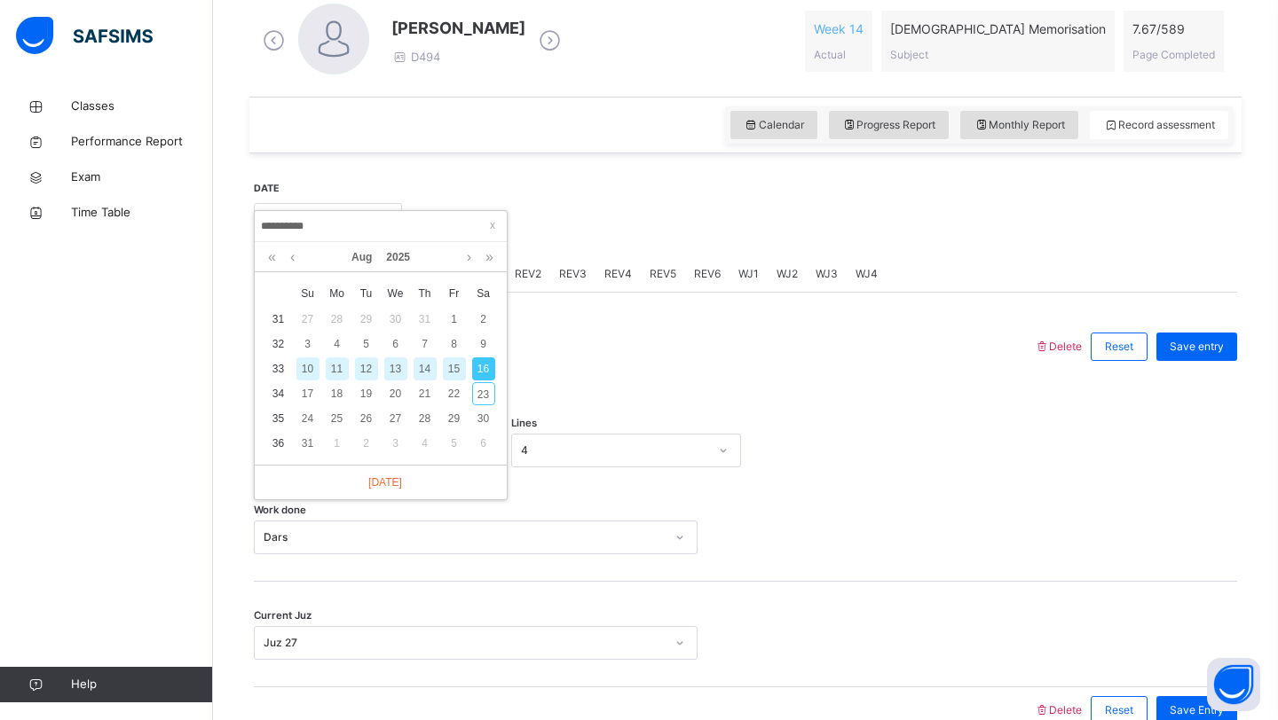
click at [420, 375] on div "14" at bounding box center [424, 369] width 23 height 23
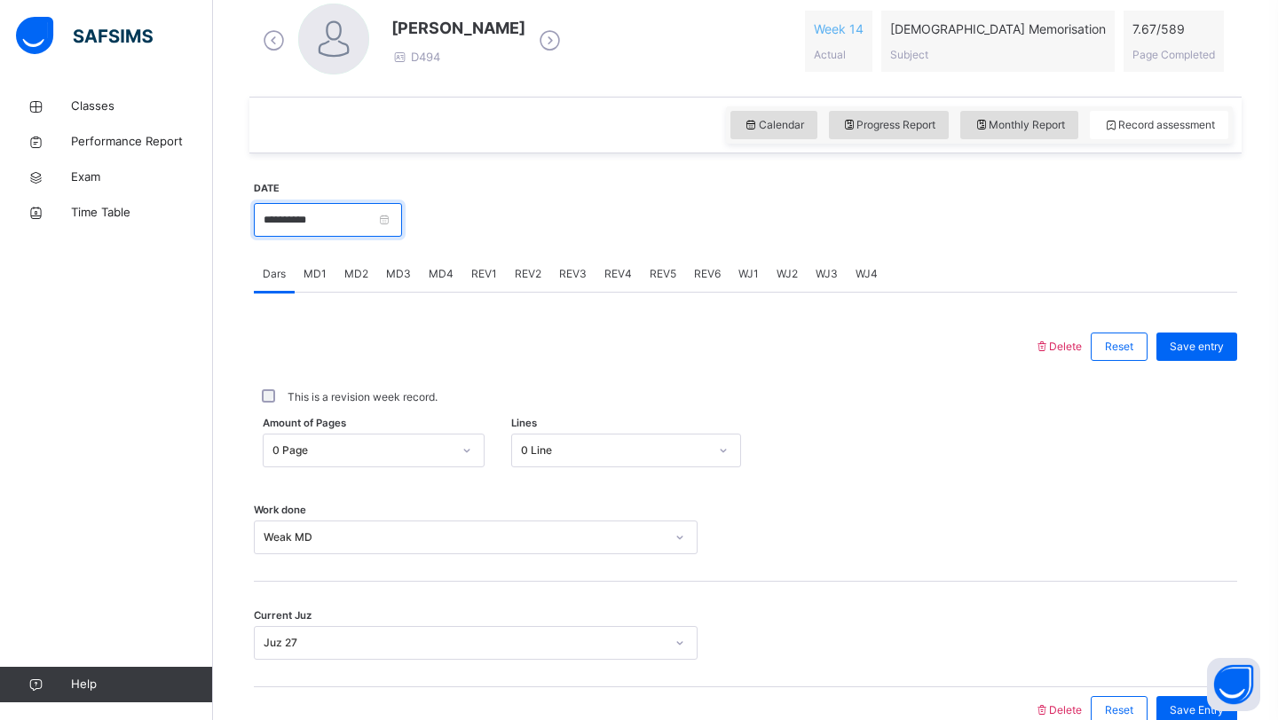
click at [359, 232] on input "**********" at bounding box center [328, 220] width 148 height 34
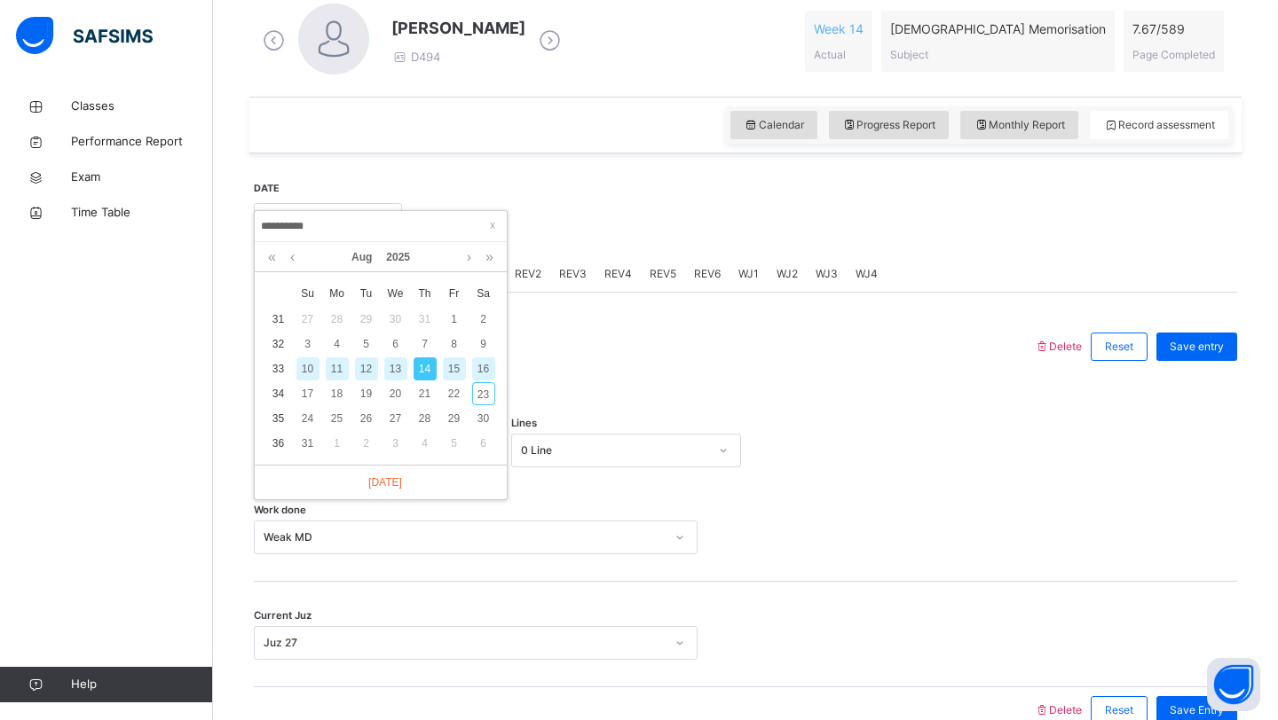
click at [369, 372] on div "12" at bounding box center [366, 369] width 23 height 23
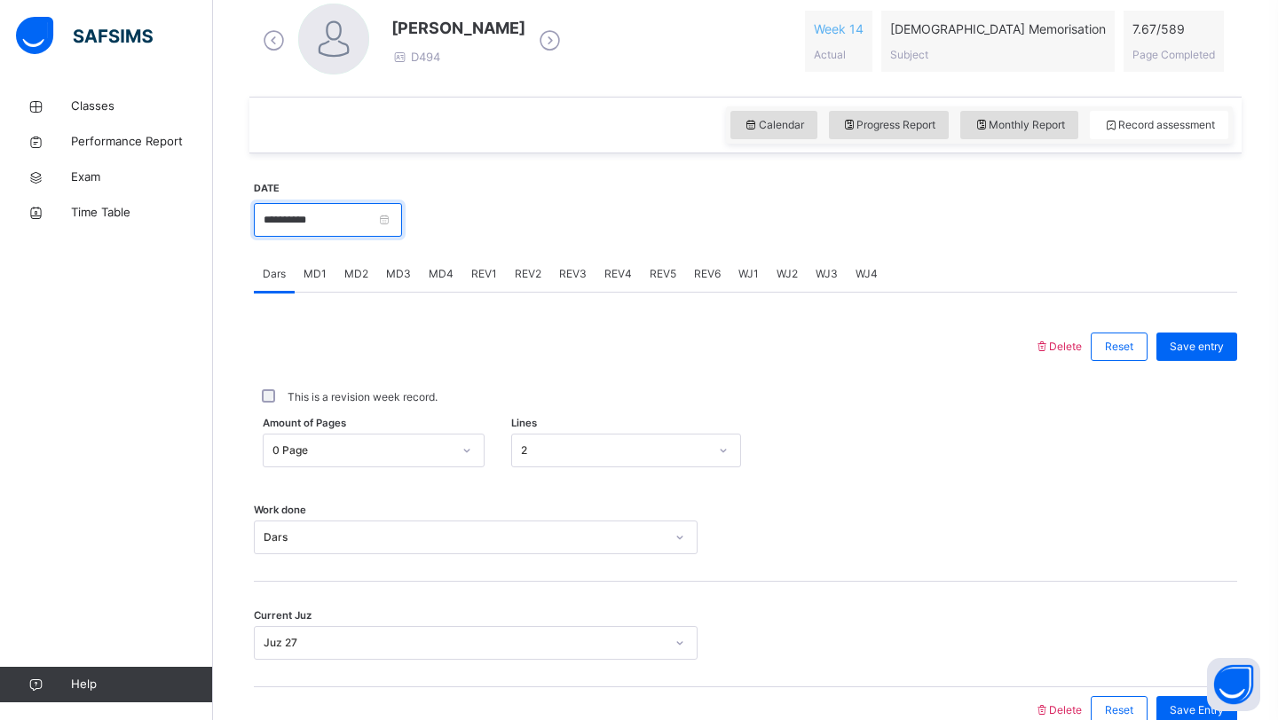
click at [358, 221] on input "**********" at bounding box center [328, 220] width 148 height 34
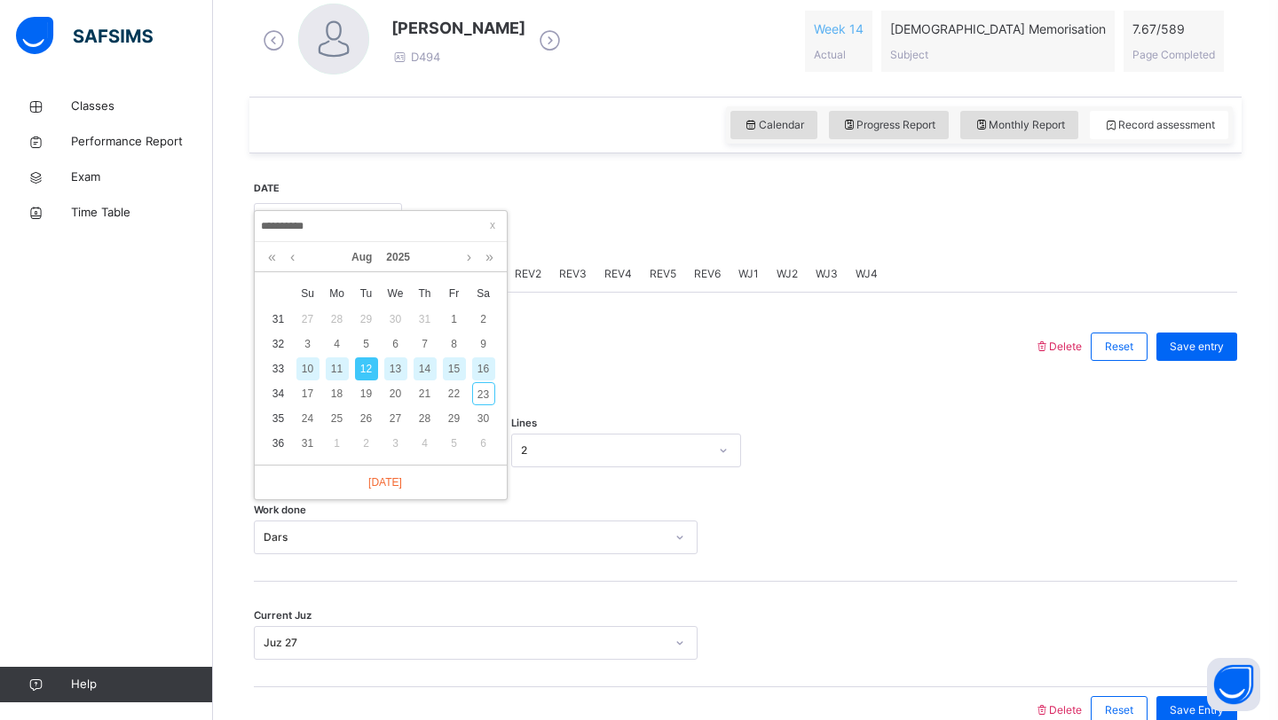
click at [303, 368] on div "10" at bounding box center [307, 369] width 23 height 23
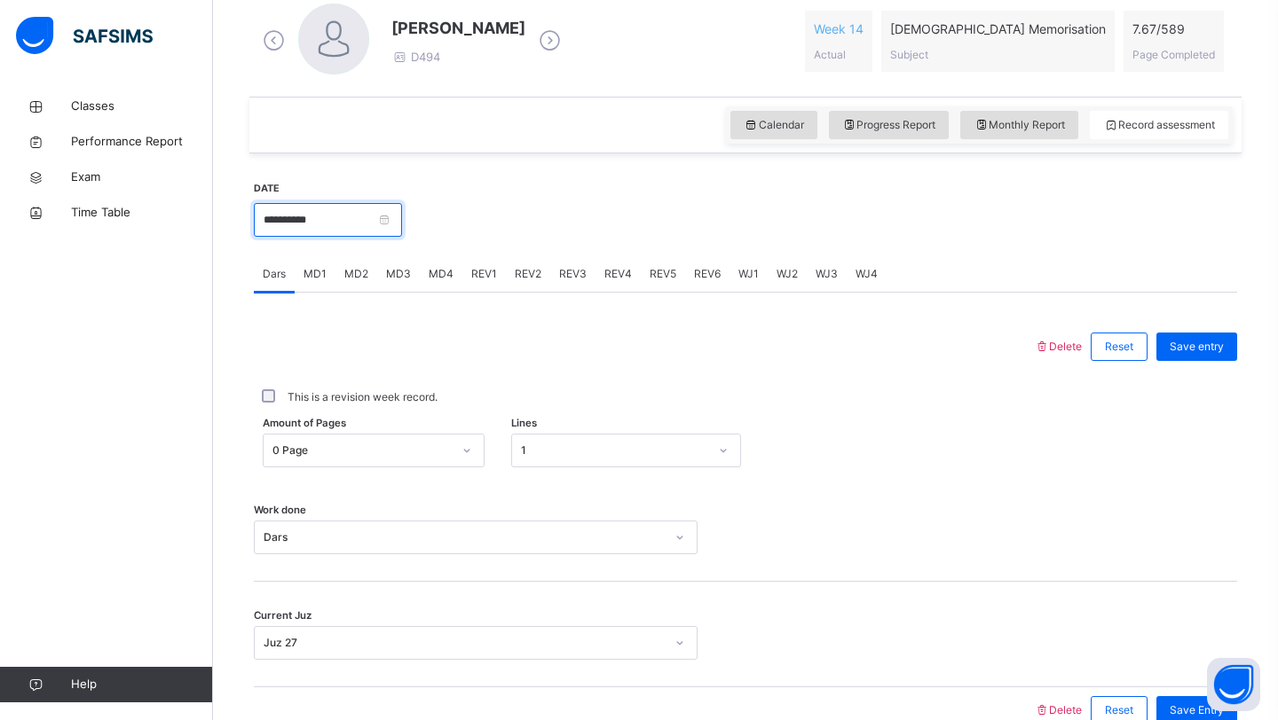
click at [361, 224] on input "**********" at bounding box center [328, 220] width 148 height 34
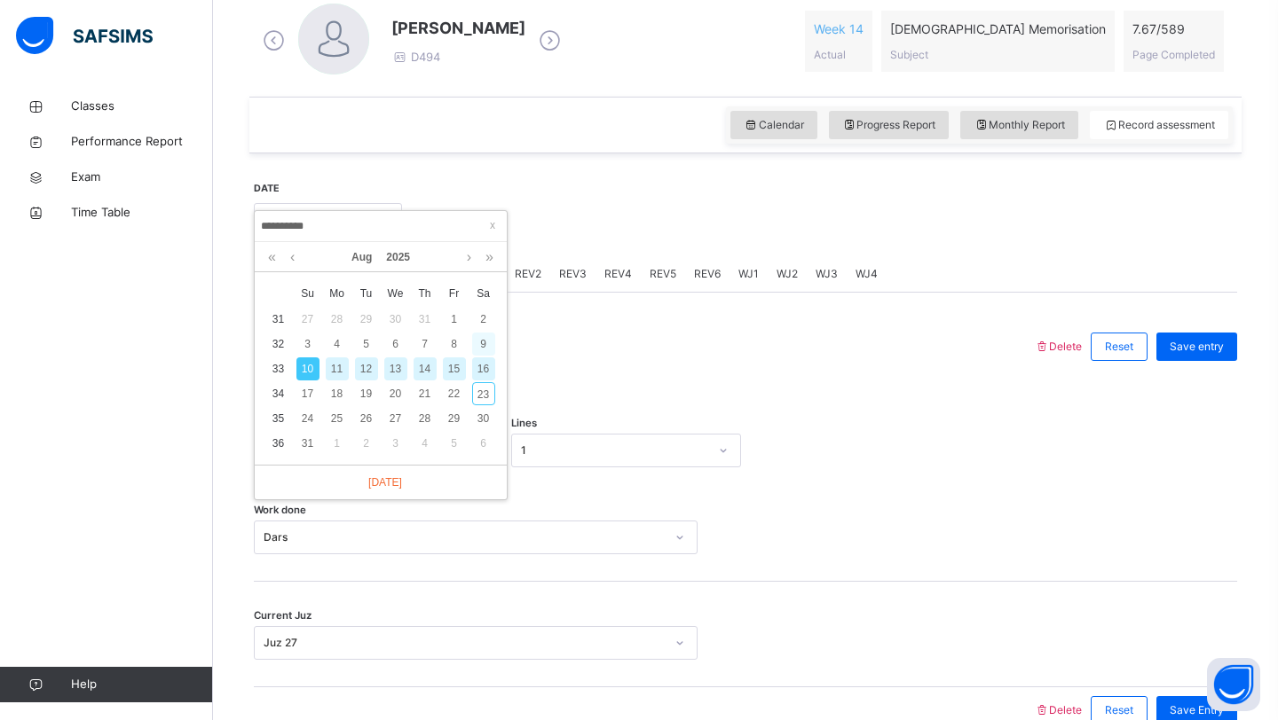
click at [481, 343] on div "9" at bounding box center [483, 344] width 23 height 23
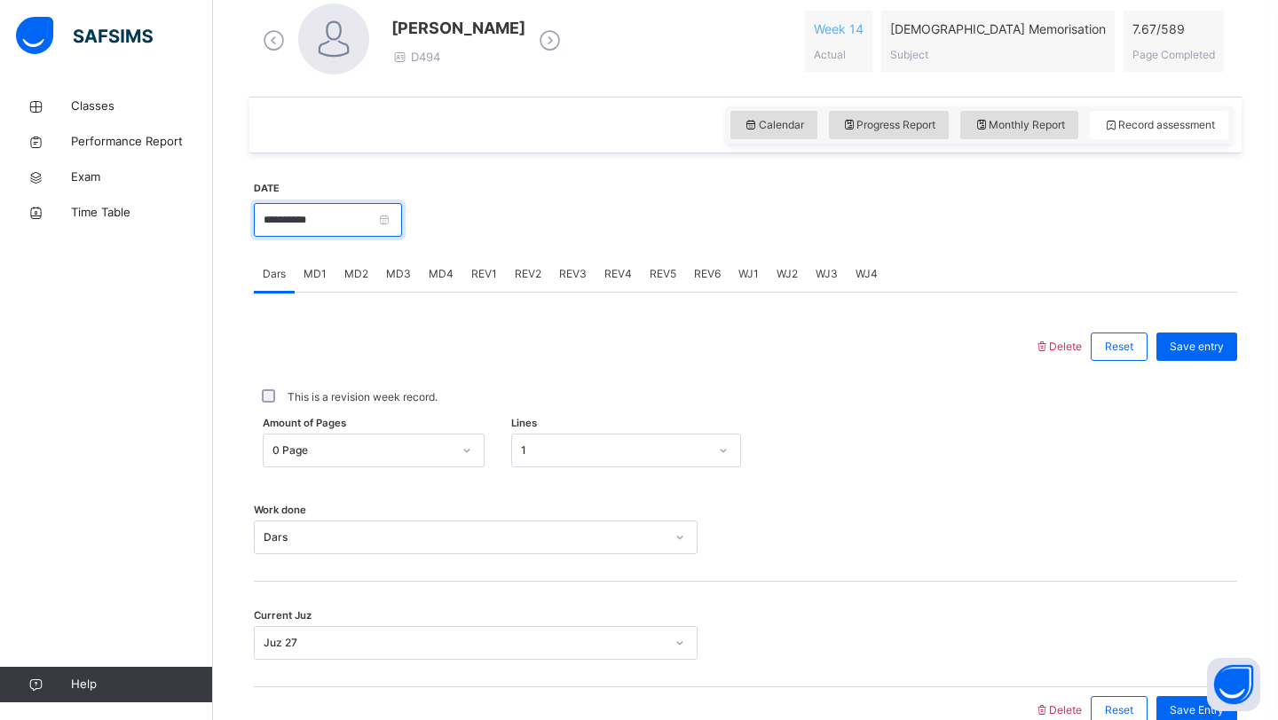
click at [358, 204] on input "**********" at bounding box center [328, 220] width 148 height 34
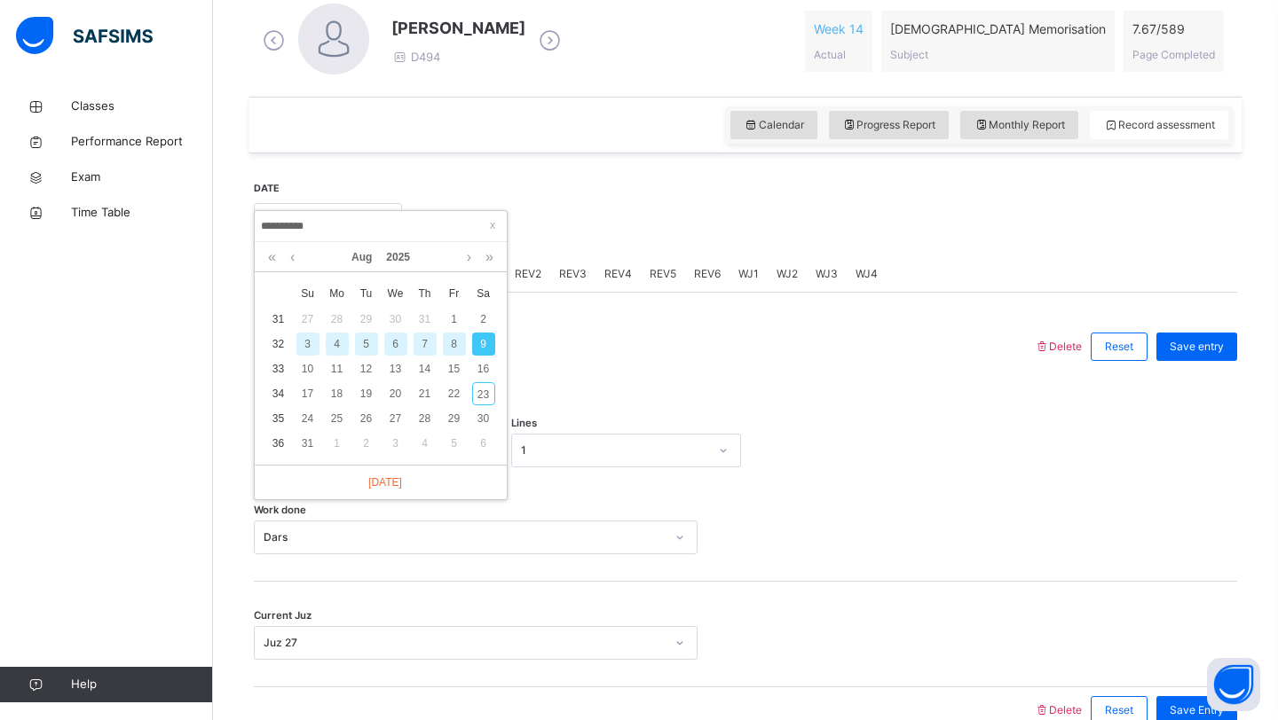
click at [415, 346] on div "7" at bounding box center [424, 344] width 23 height 23
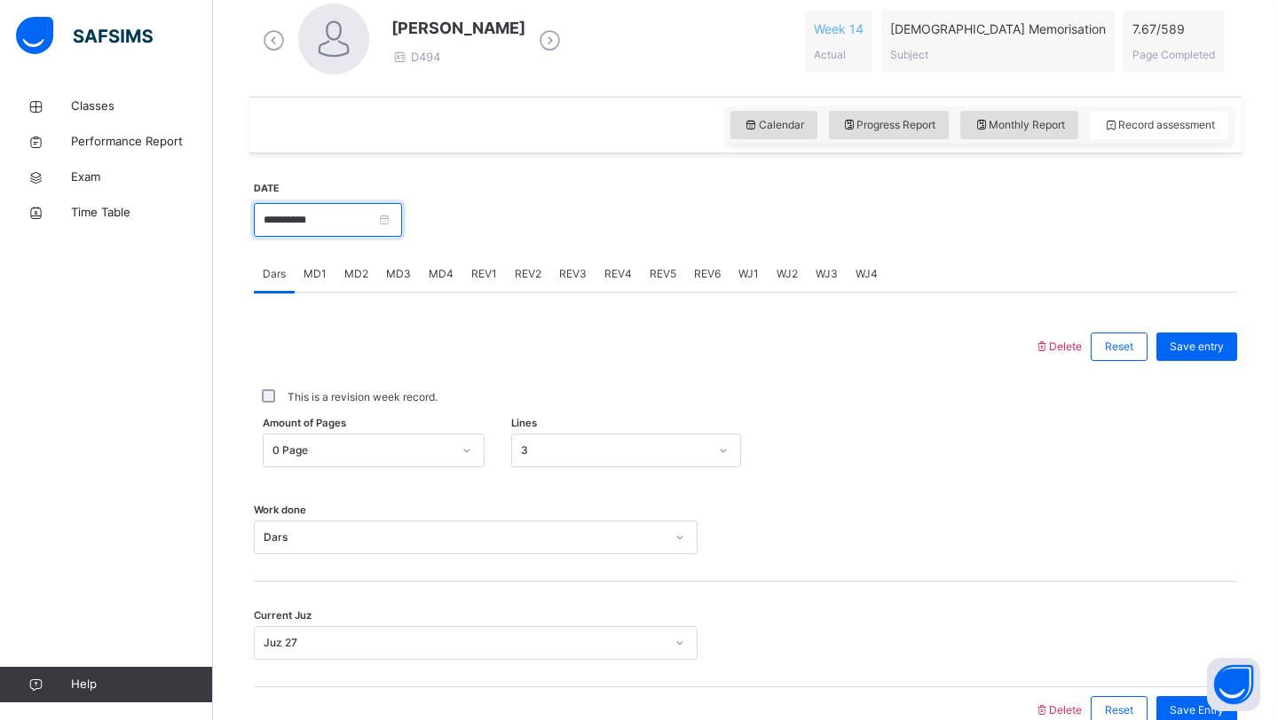
click at [355, 223] on input "**********" at bounding box center [328, 220] width 148 height 34
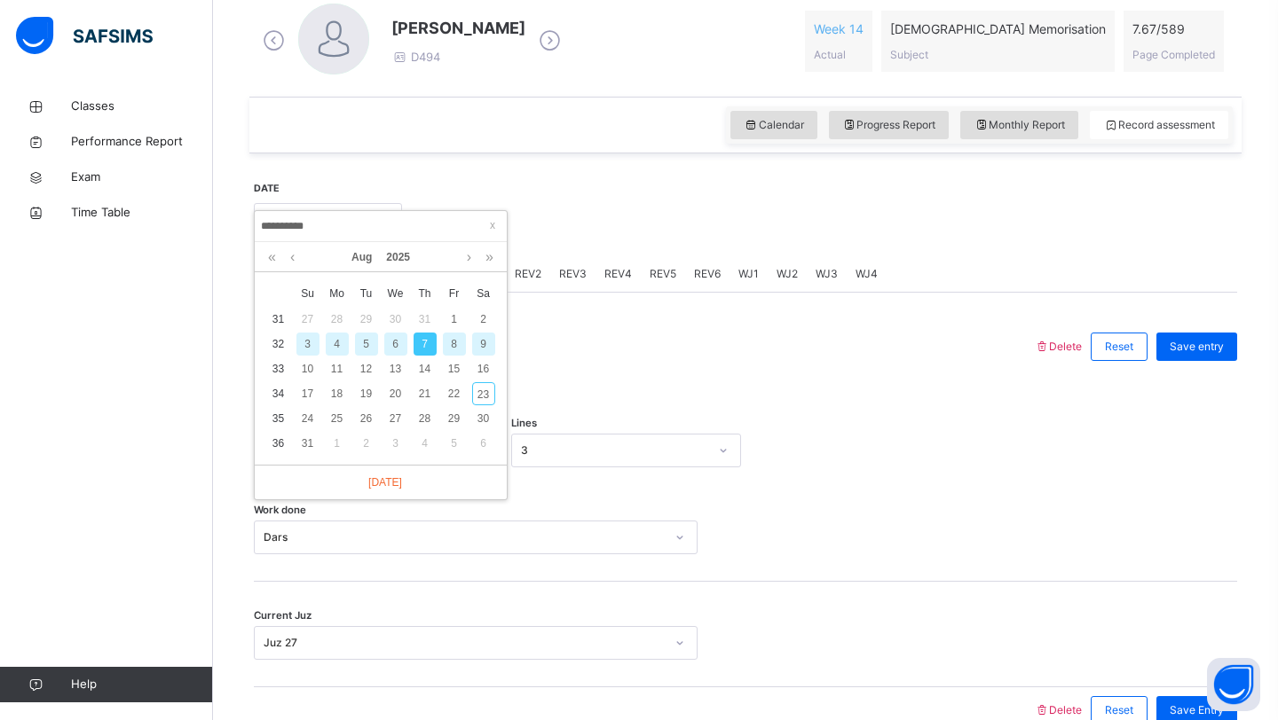
click at [364, 345] on div "5" at bounding box center [366, 344] width 23 height 23
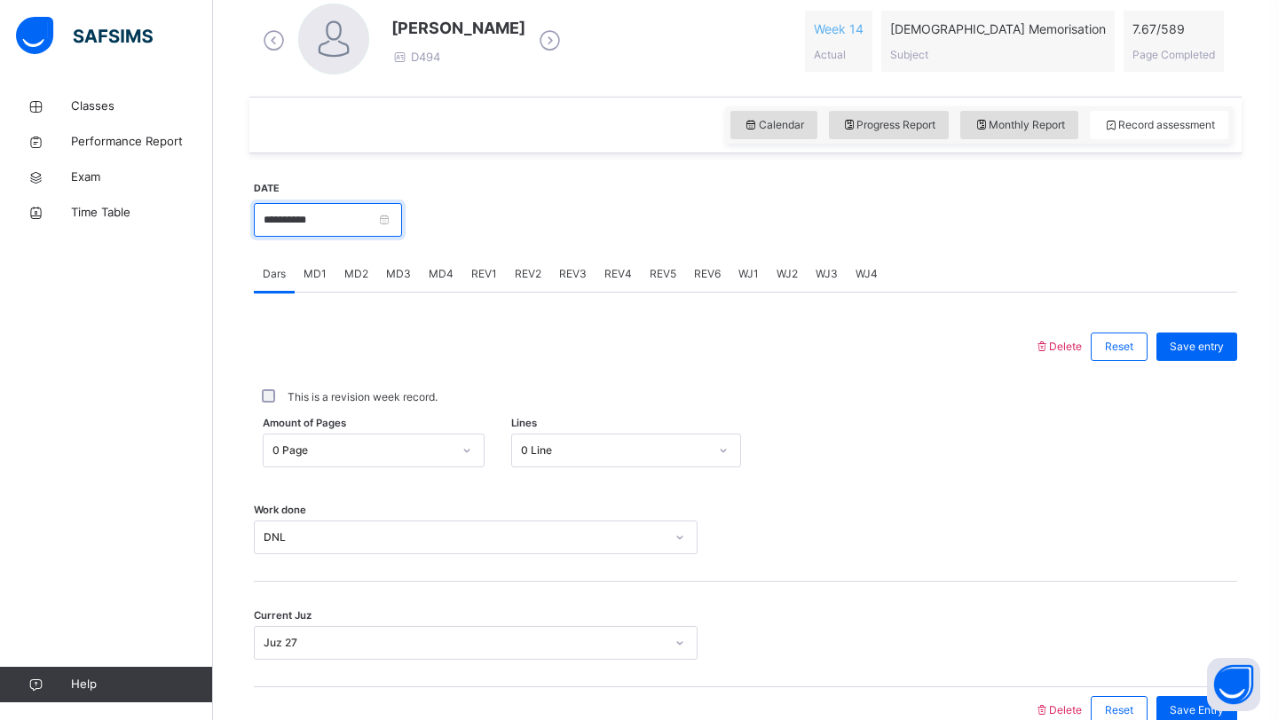
click at [354, 224] on input "**********" at bounding box center [328, 220] width 148 height 34
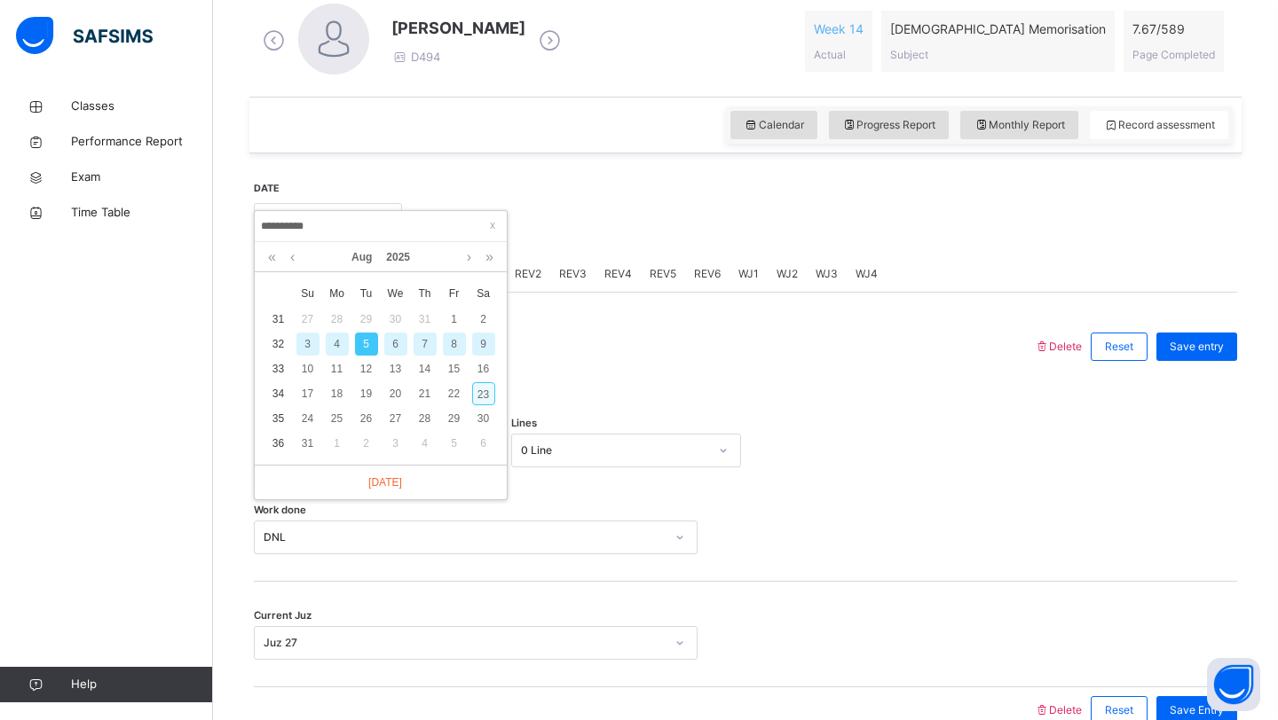
click at [484, 398] on div "23" at bounding box center [483, 393] width 23 height 23
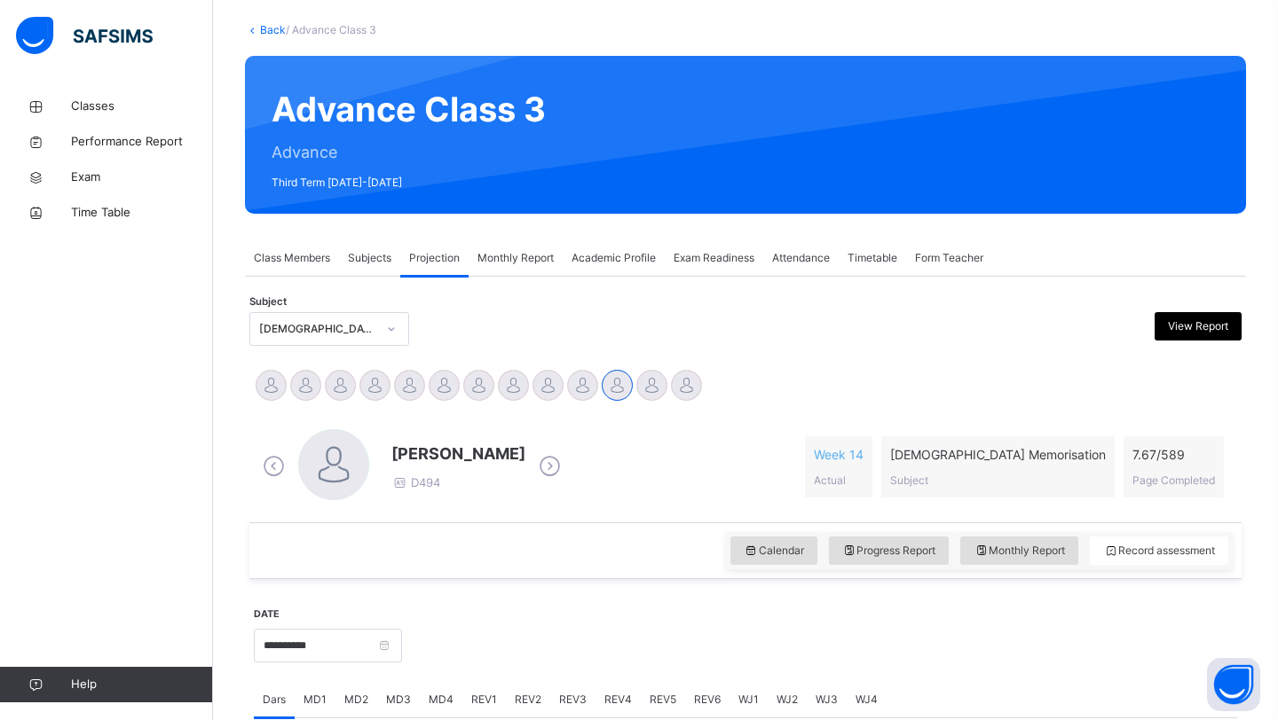
scroll to position [56, 0]
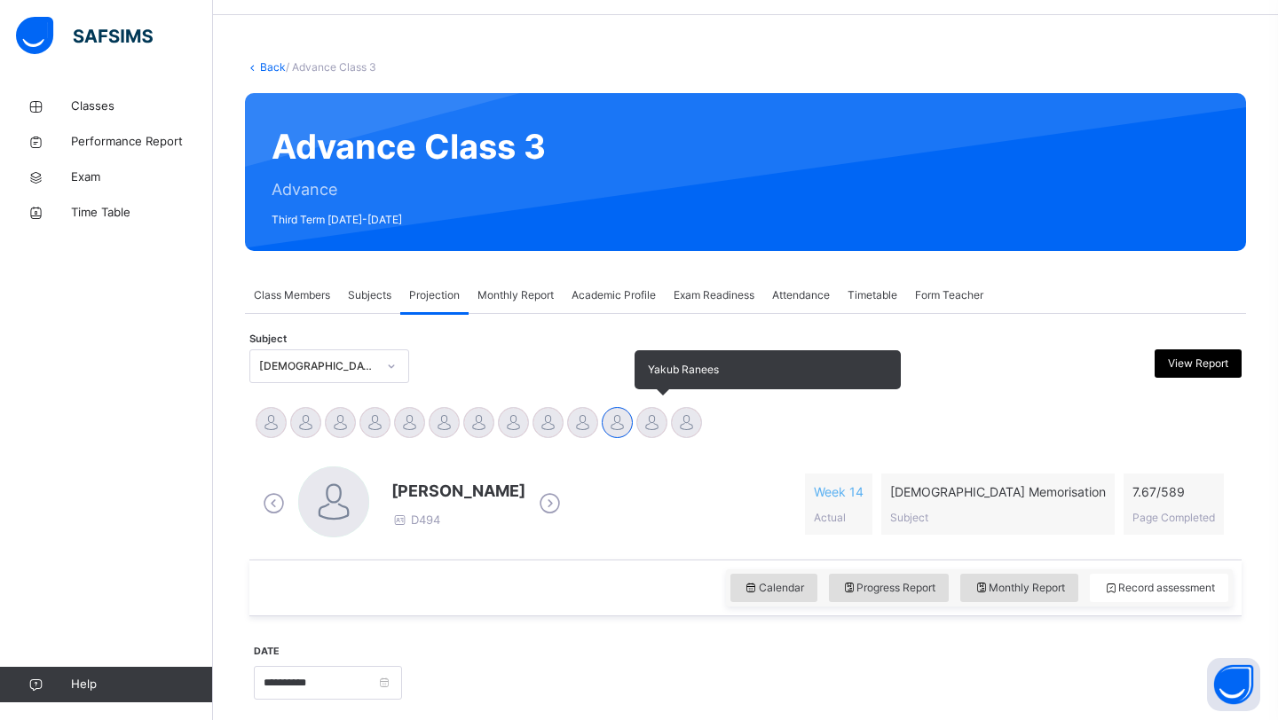
click at [649, 426] on div at bounding box center [651, 422] width 31 height 31
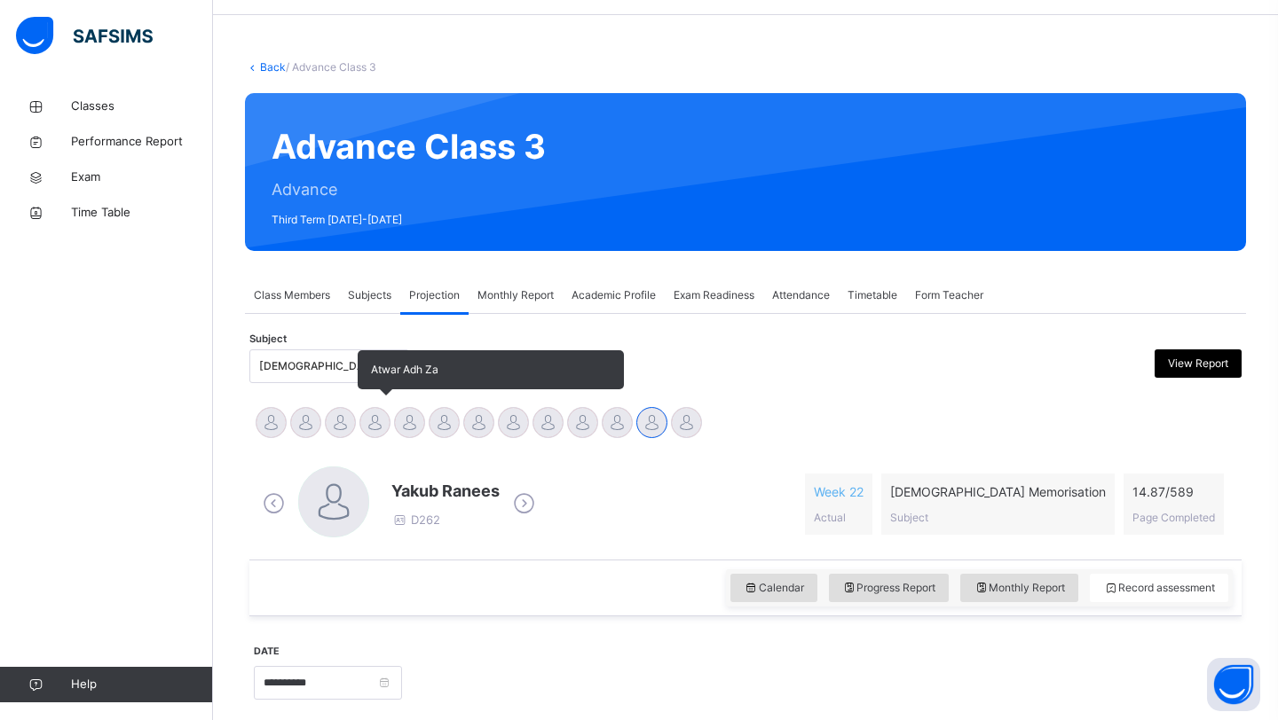
click at [366, 418] on div at bounding box center [374, 422] width 31 height 31
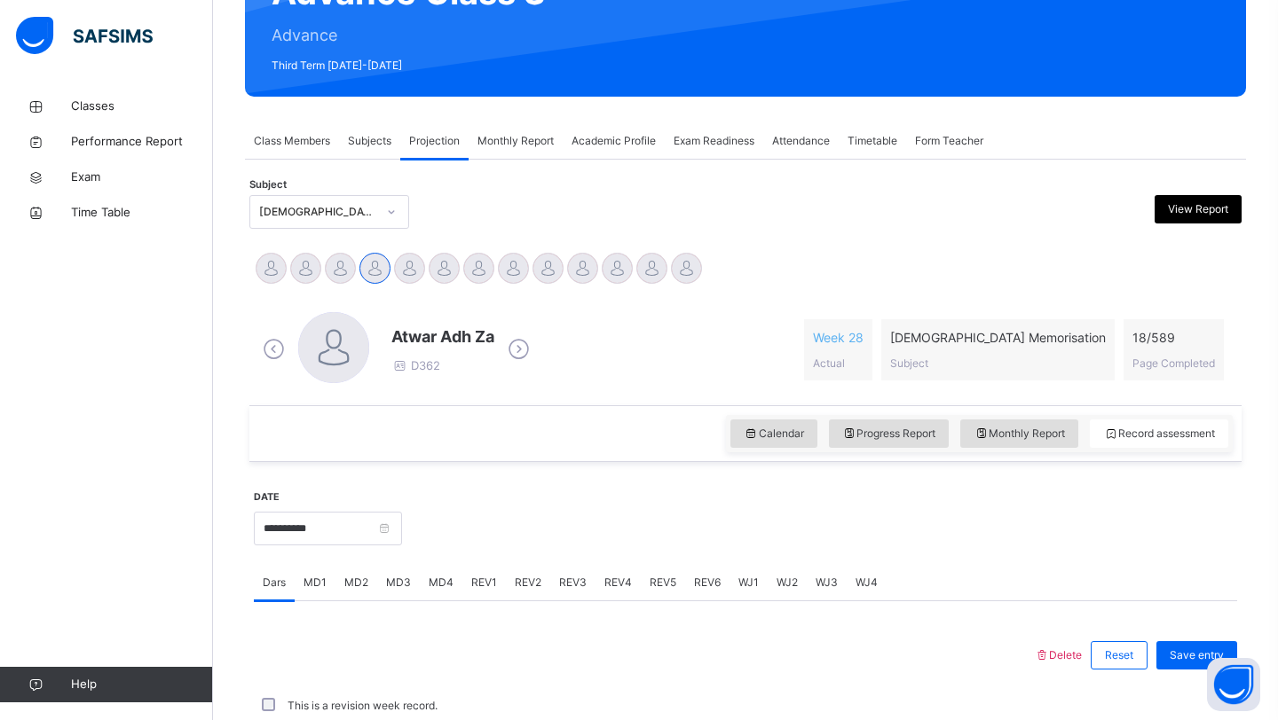
scroll to position [210, 0]
click at [333, 527] on input "**********" at bounding box center [328, 529] width 148 height 34
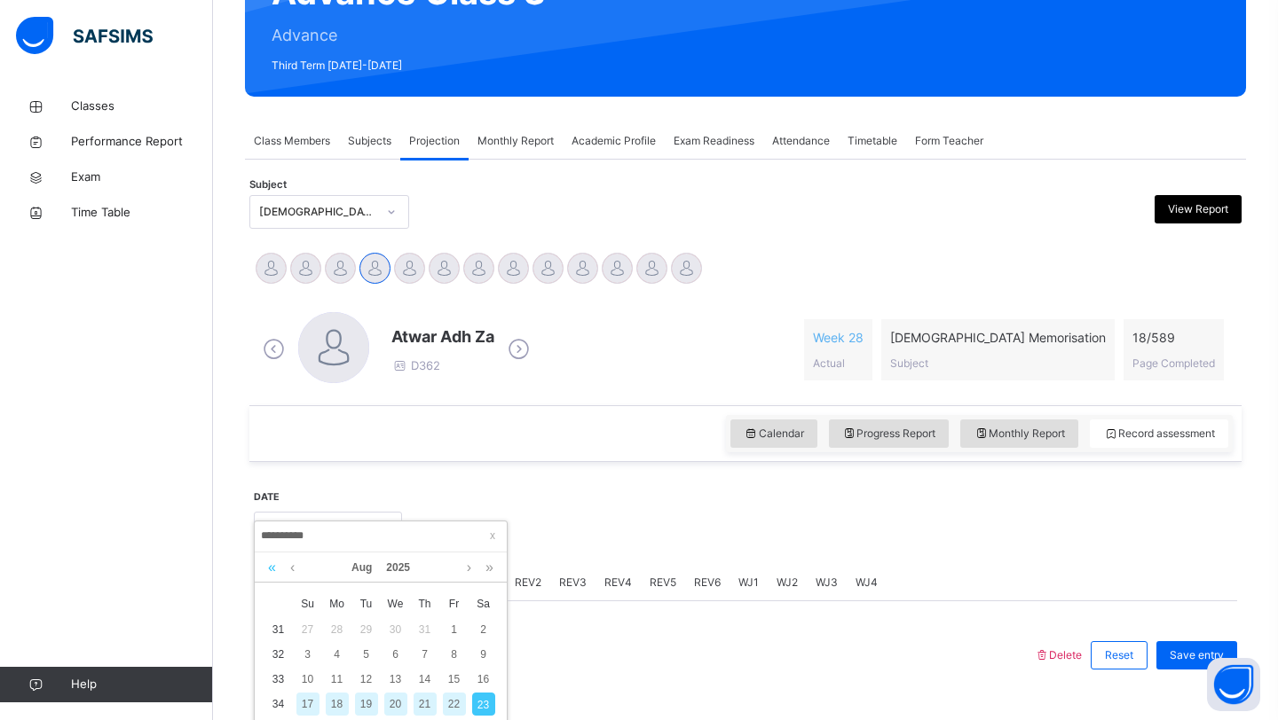
click at [275, 566] on link at bounding box center [272, 568] width 17 height 30
click at [484, 569] on link at bounding box center [489, 568] width 17 height 30
click at [295, 569] on link at bounding box center [292, 568] width 13 height 30
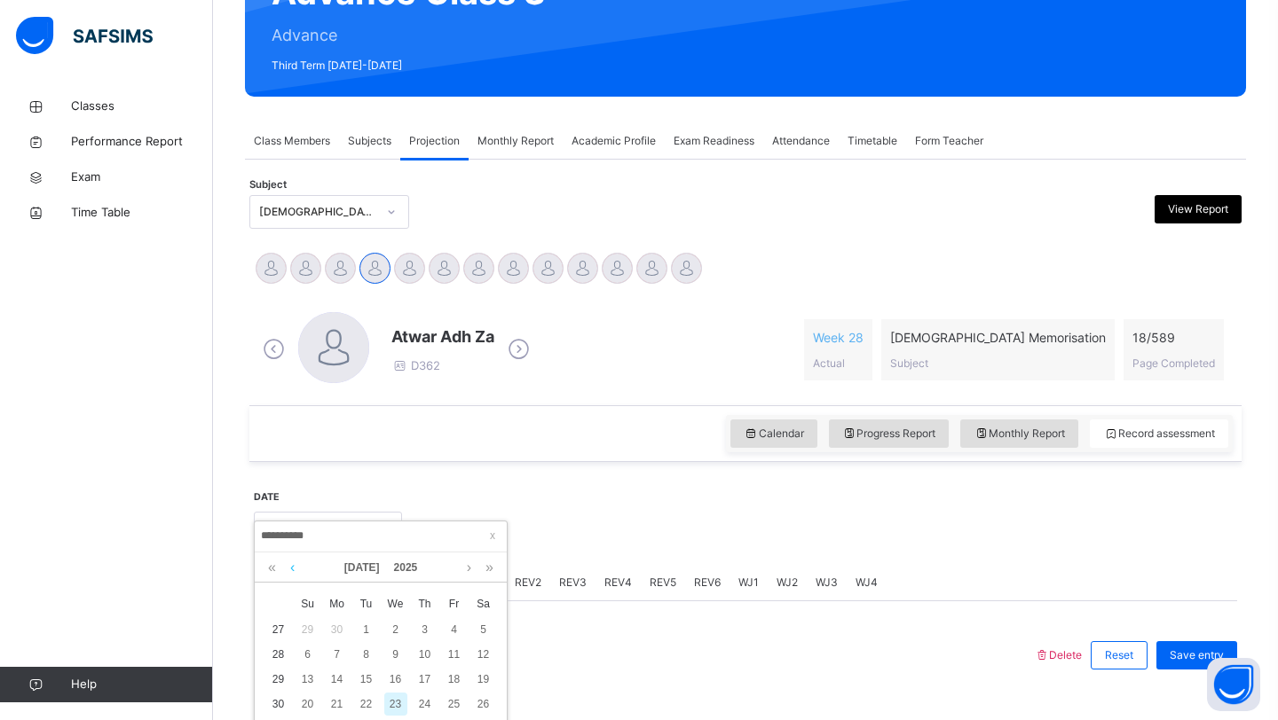
click at [295, 569] on link at bounding box center [292, 568] width 13 height 30
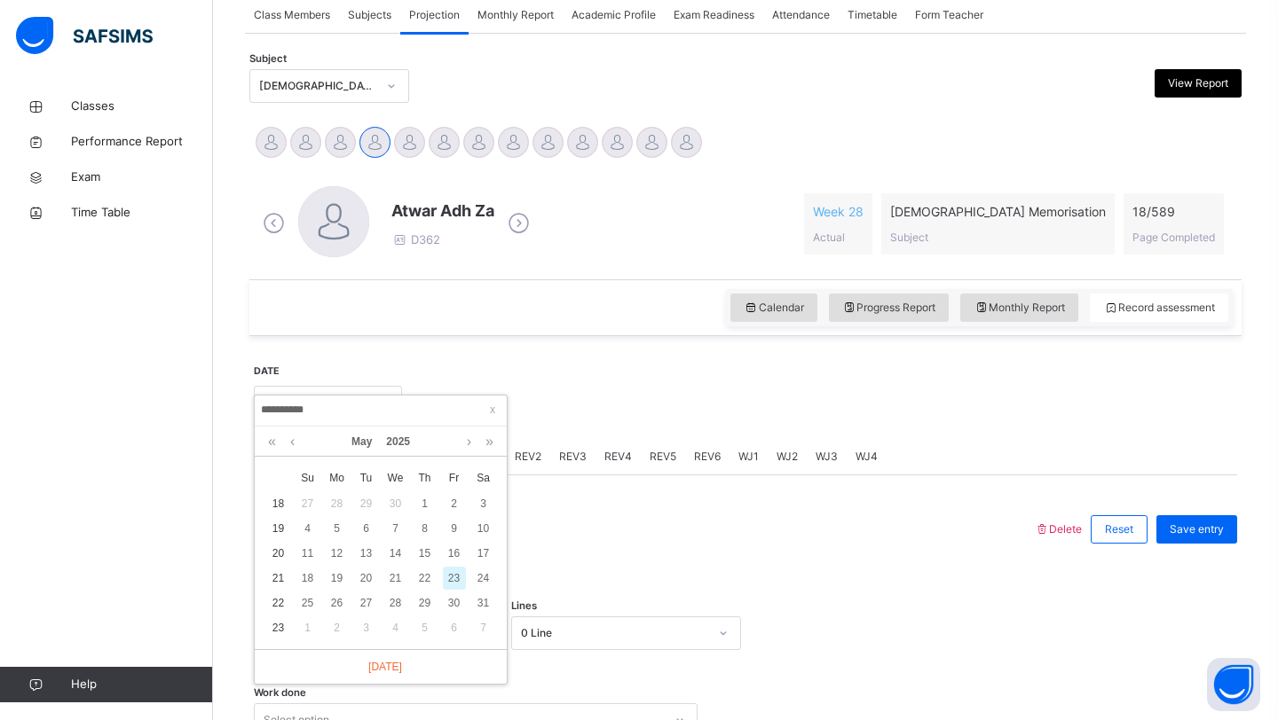
scroll to position [374, 0]
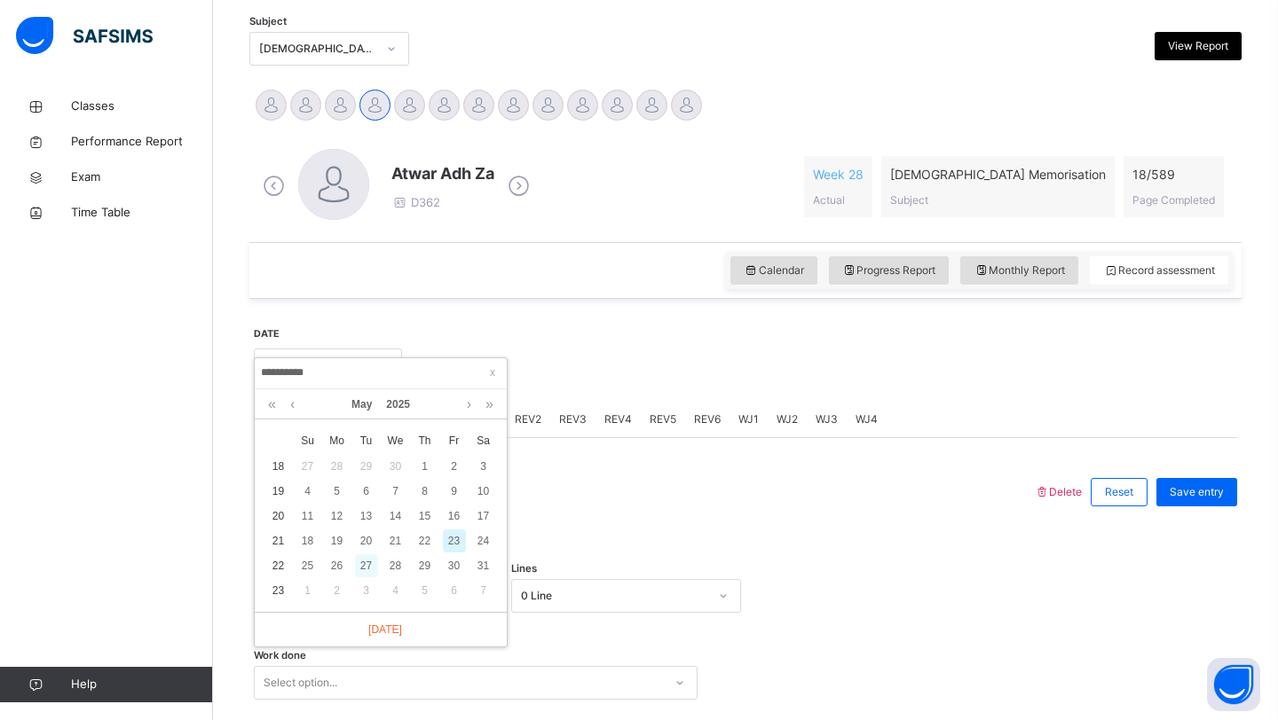
click at [360, 570] on div "27" at bounding box center [366, 566] width 23 height 23
type input "**********"
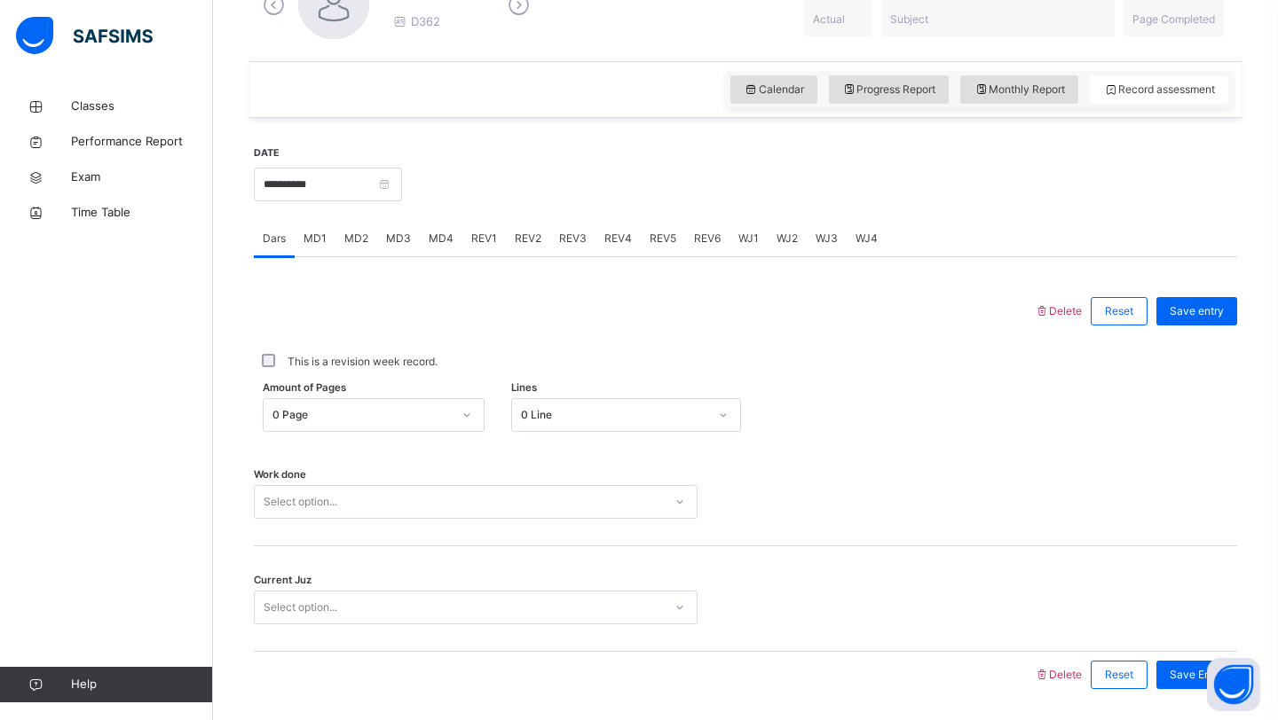
scroll to position [612, 0]
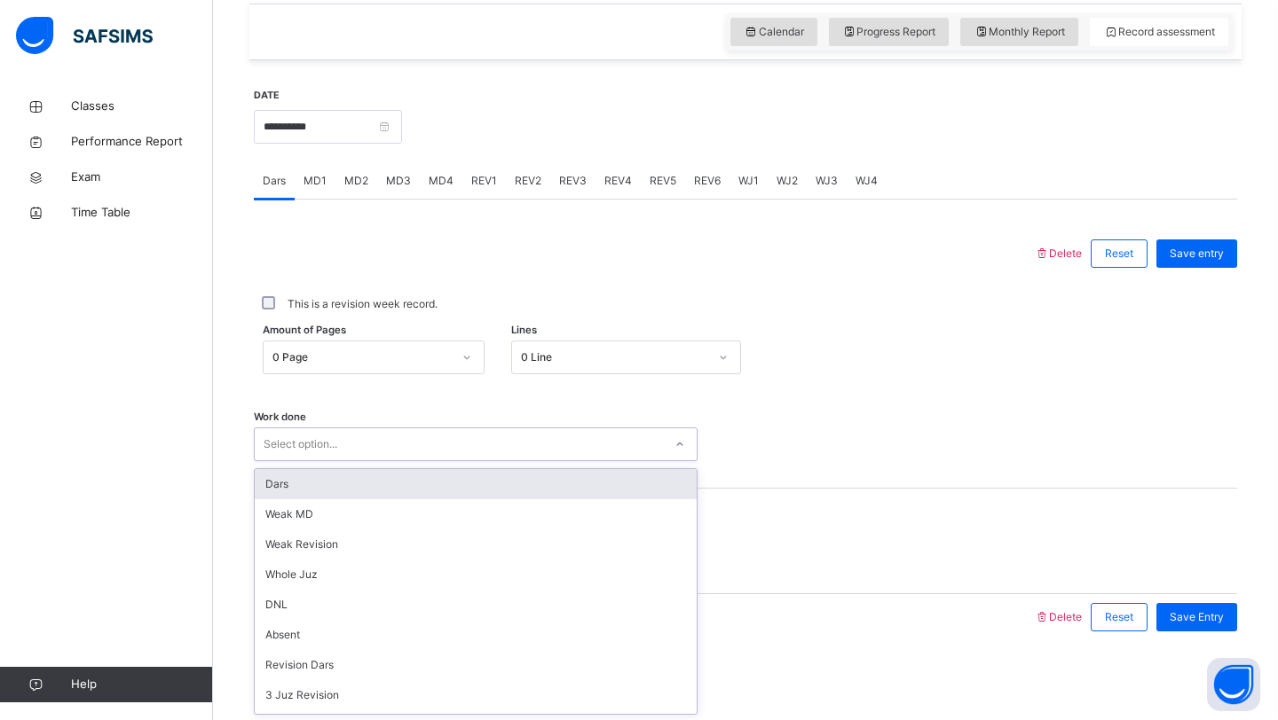
click at [435, 437] on div "Select option..." at bounding box center [459, 445] width 408 height 28
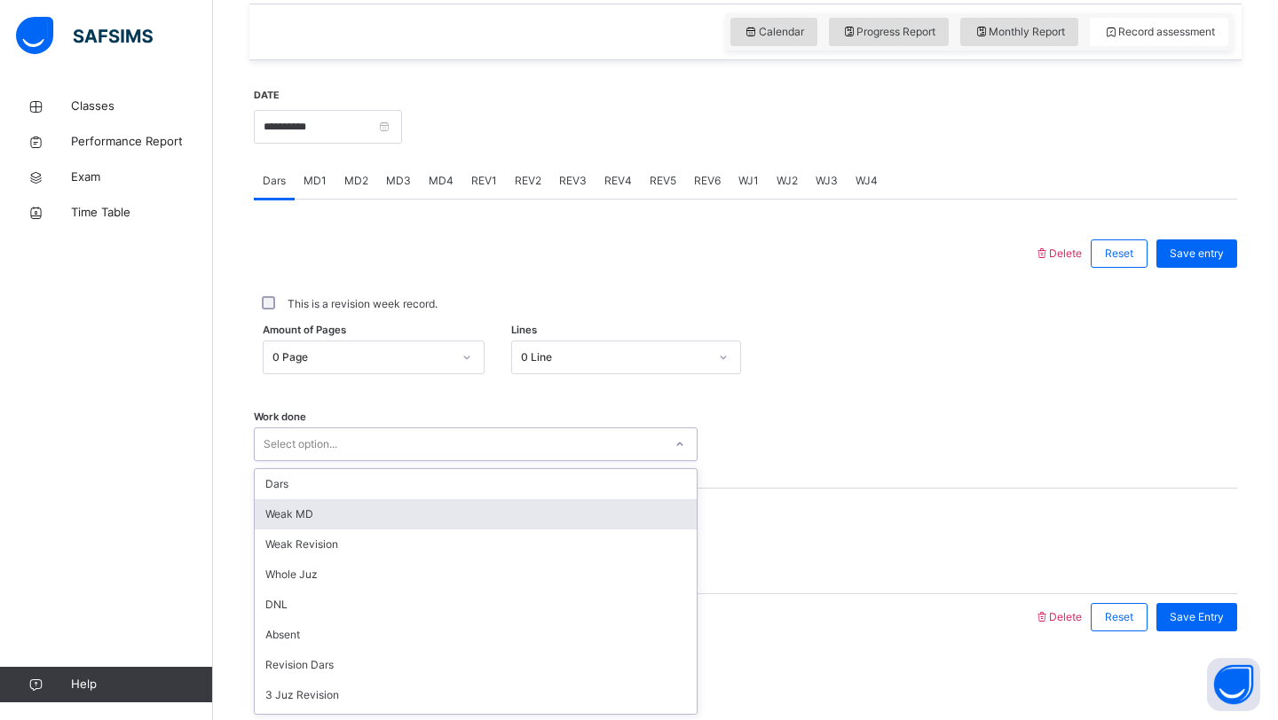
click at [404, 503] on div "Weak MD" at bounding box center [476, 515] width 442 height 30
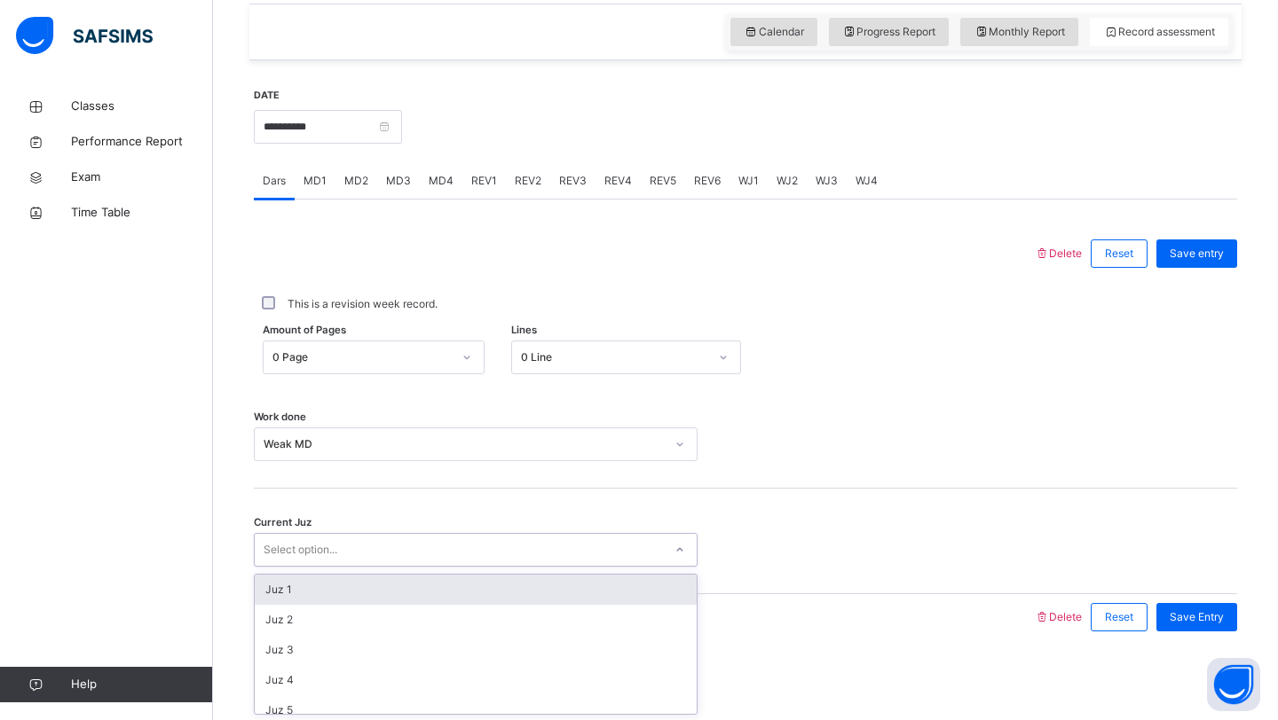
click at [622, 559] on div "Select option..." at bounding box center [459, 551] width 408 height 28
type input "*"
type input "******"
click at [1191, 250] on span "Save entry" at bounding box center [1196, 254] width 54 height 16
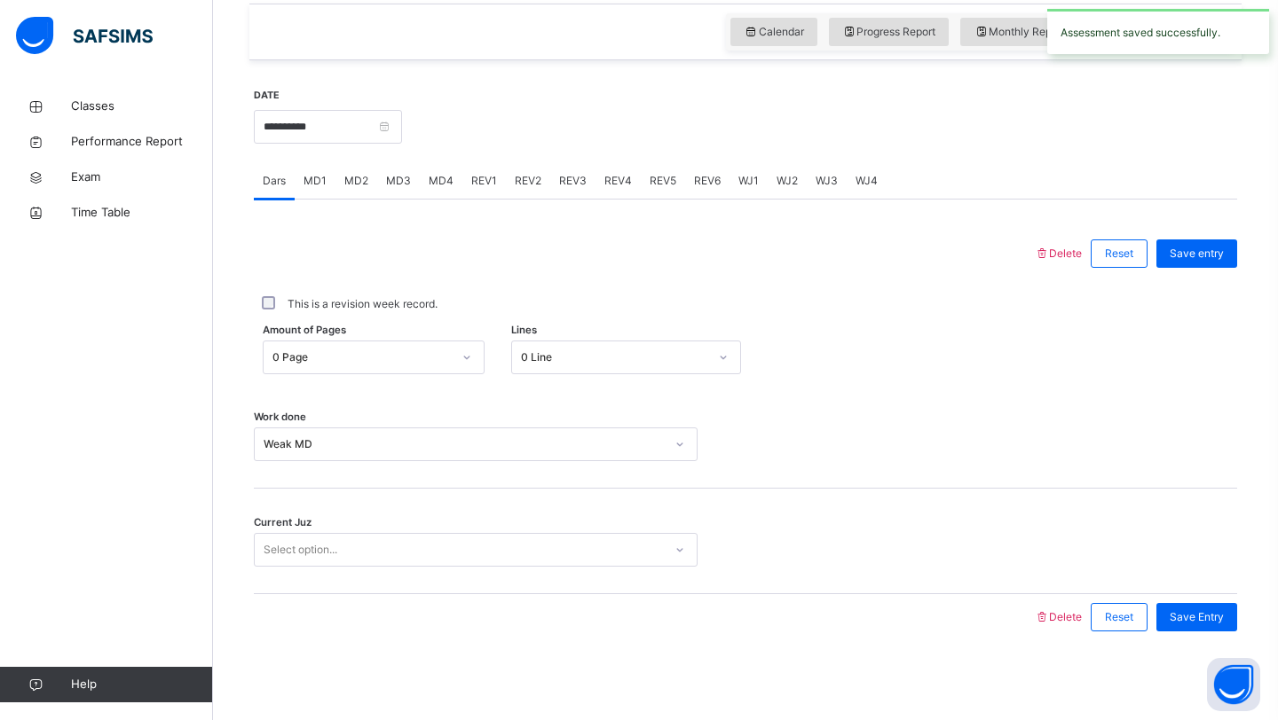
click at [402, 197] on div "MD3" at bounding box center [398, 180] width 43 height 35
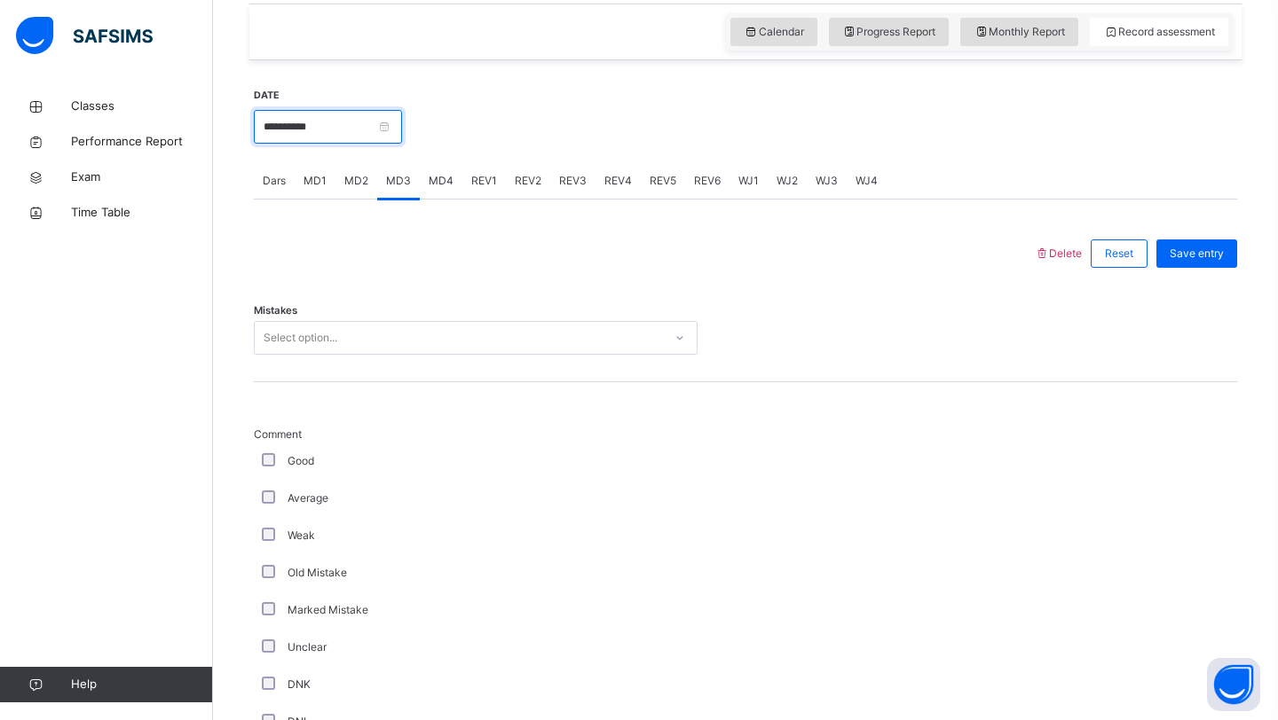
click at [358, 138] on input "**********" at bounding box center [328, 127] width 148 height 34
click at [511, 295] on div "Mistakes Select option..." at bounding box center [745, 330] width 983 height 106
click at [451, 326] on div "Select option..." at bounding box center [459, 339] width 408 height 28
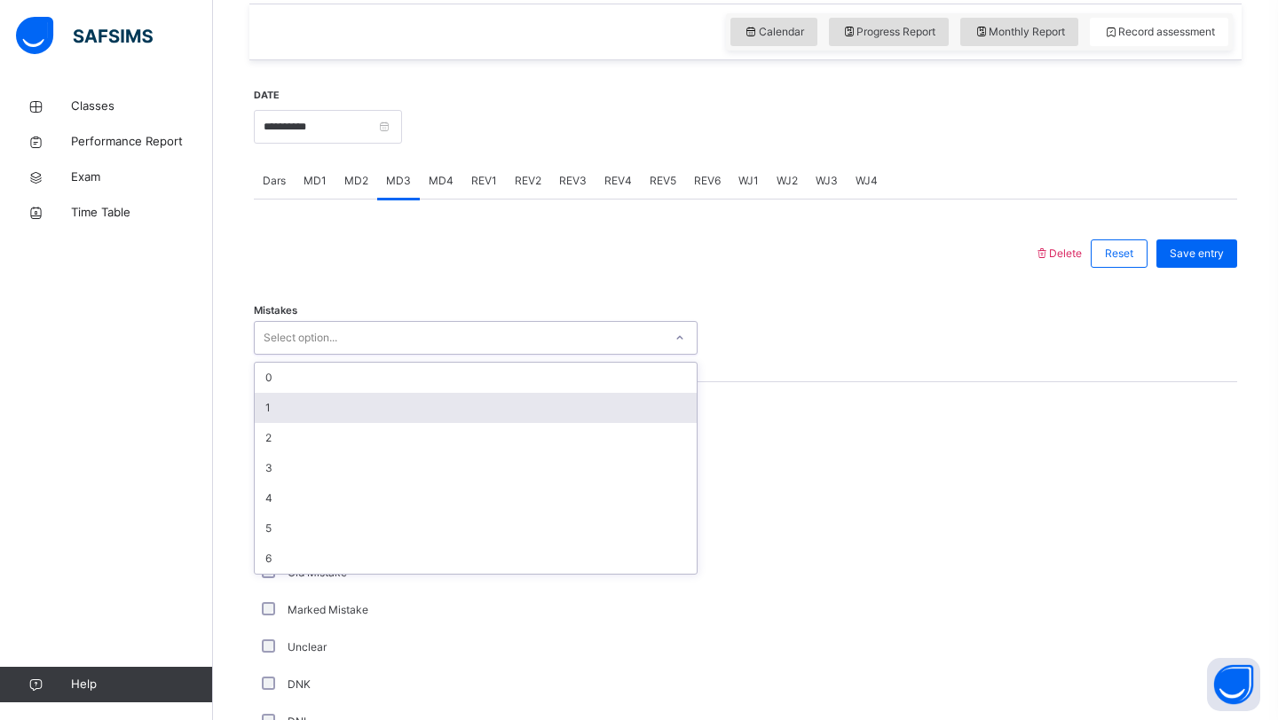
click at [375, 408] on div "1" at bounding box center [476, 408] width 442 height 30
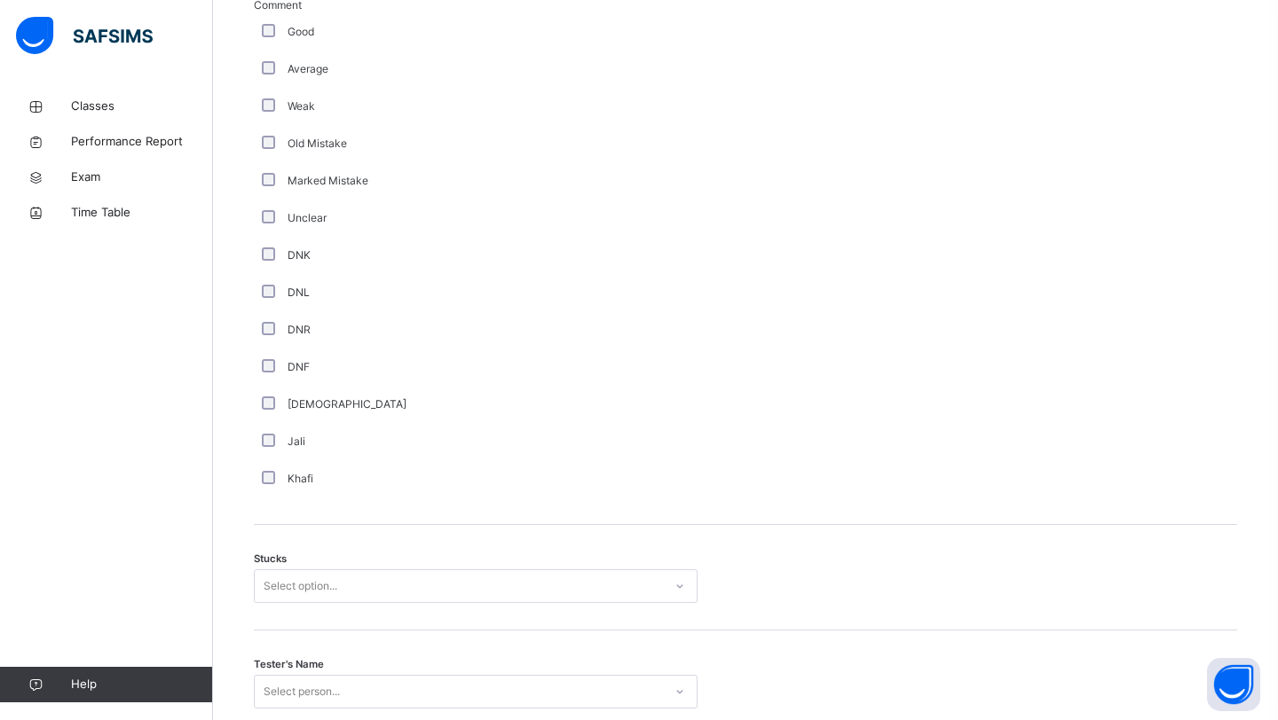
scroll to position [1184, 0]
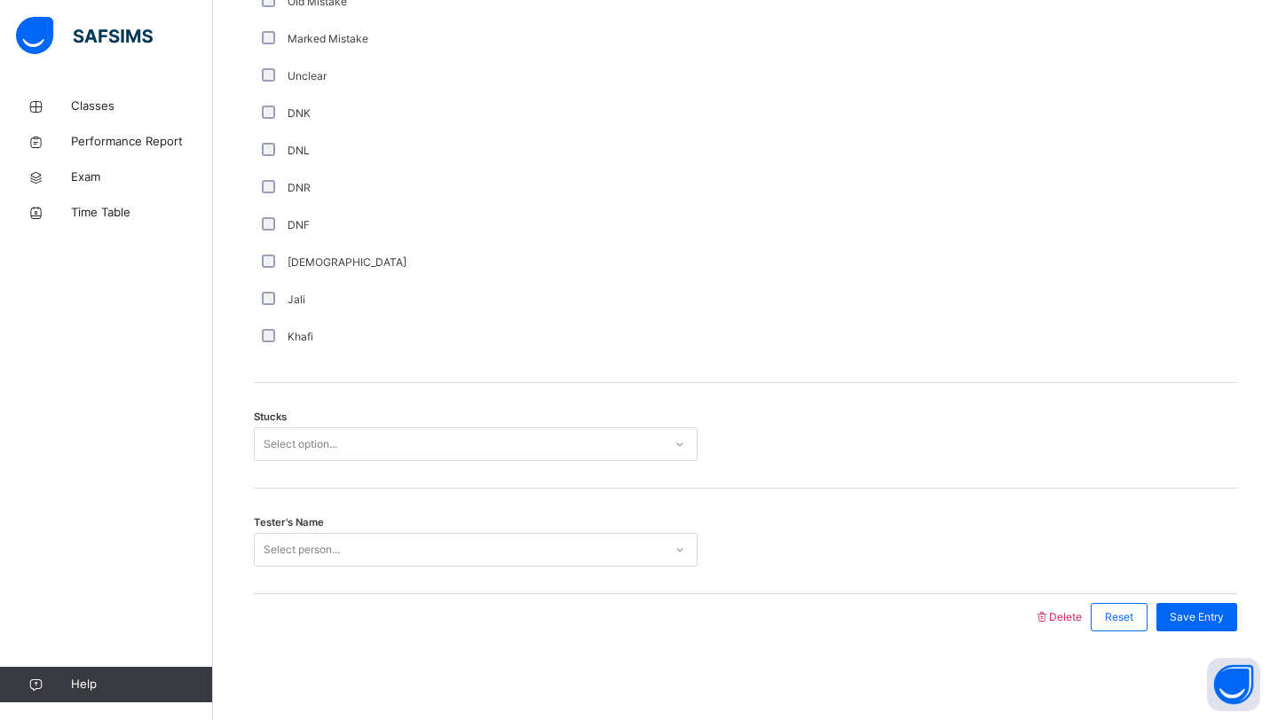
click at [295, 462] on div "Stucks Select option..." at bounding box center [745, 436] width 983 height 106
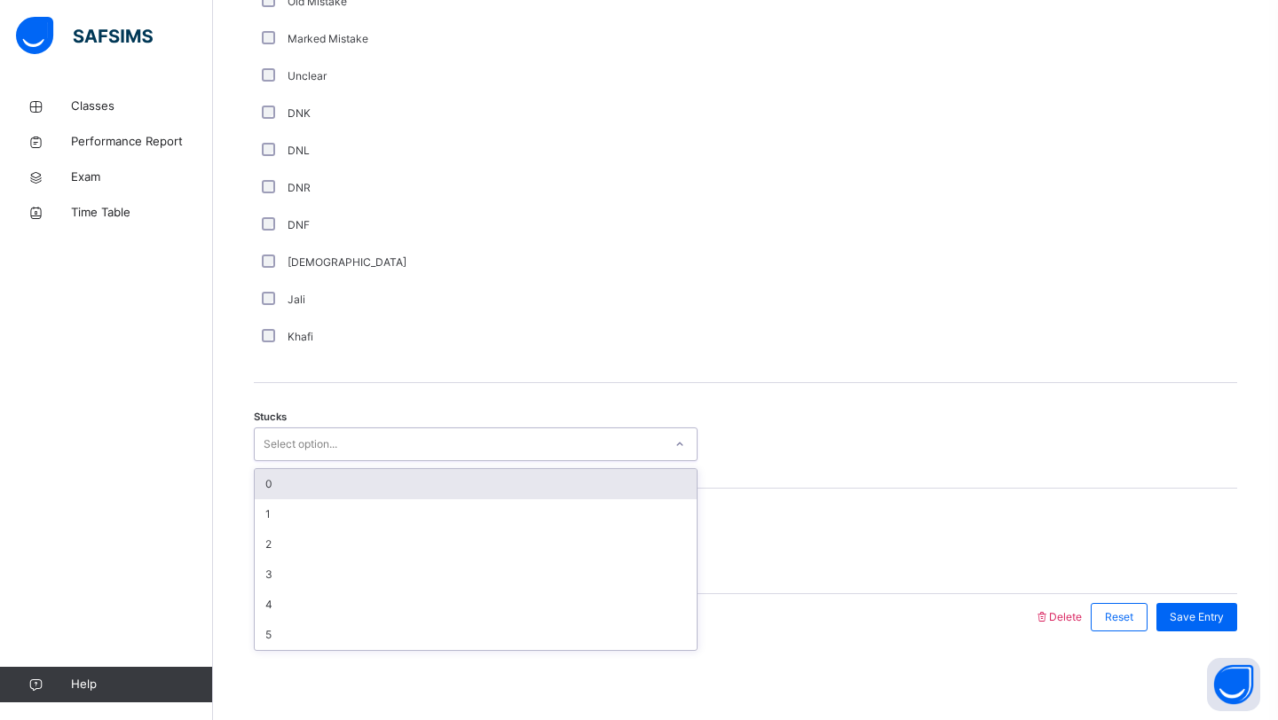
click at [298, 438] on div "Select option..." at bounding box center [301, 445] width 74 height 34
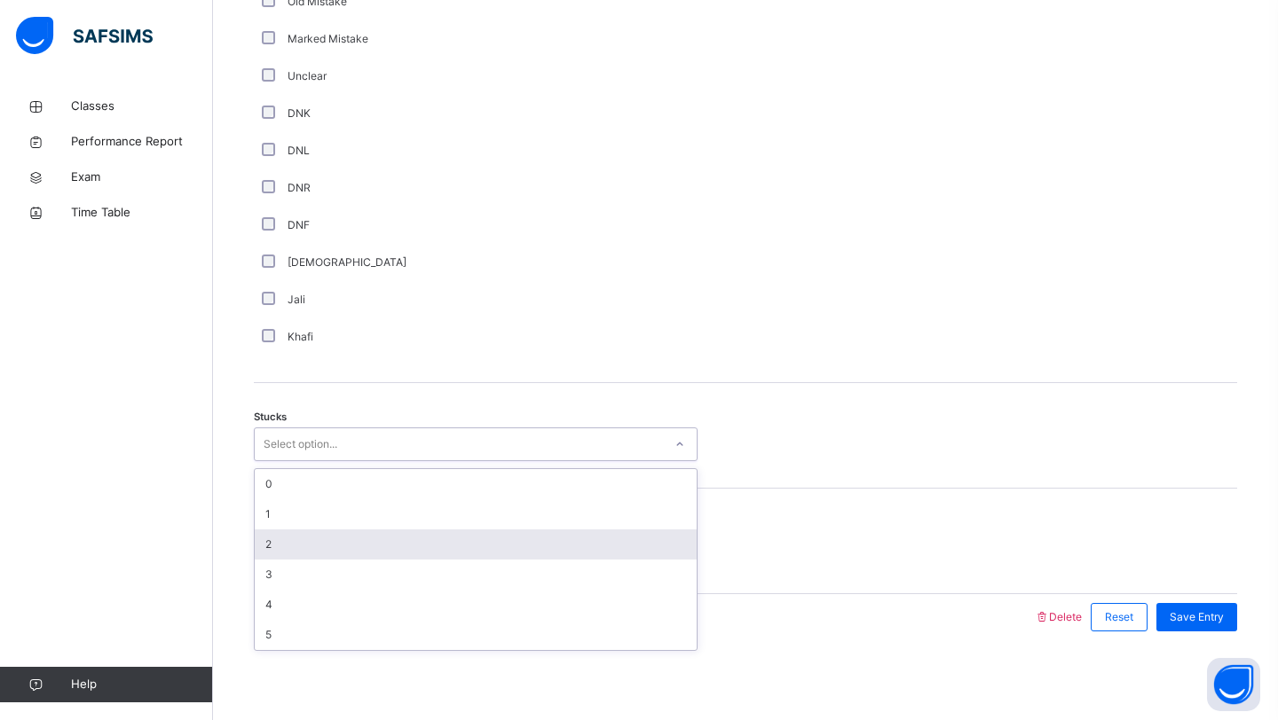
click at [283, 536] on div "2" at bounding box center [476, 545] width 442 height 30
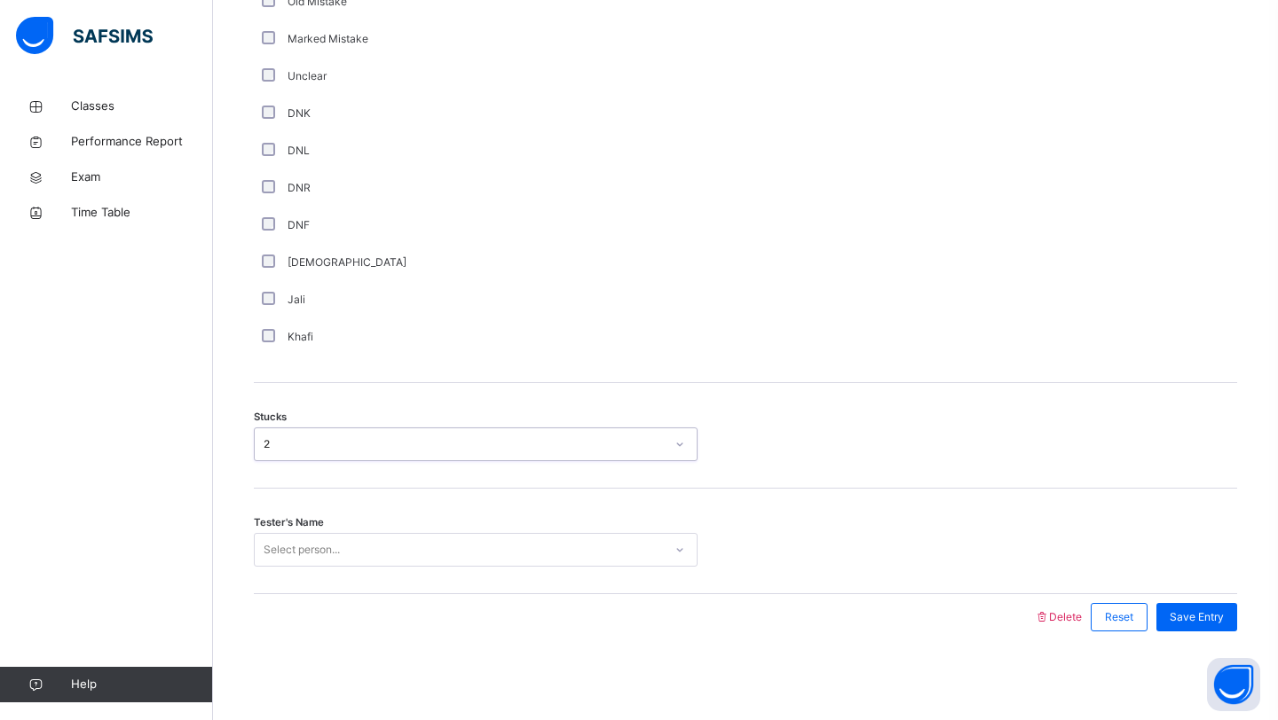
click at [288, 542] on div "Select person..." at bounding box center [302, 550] width 76 height 34
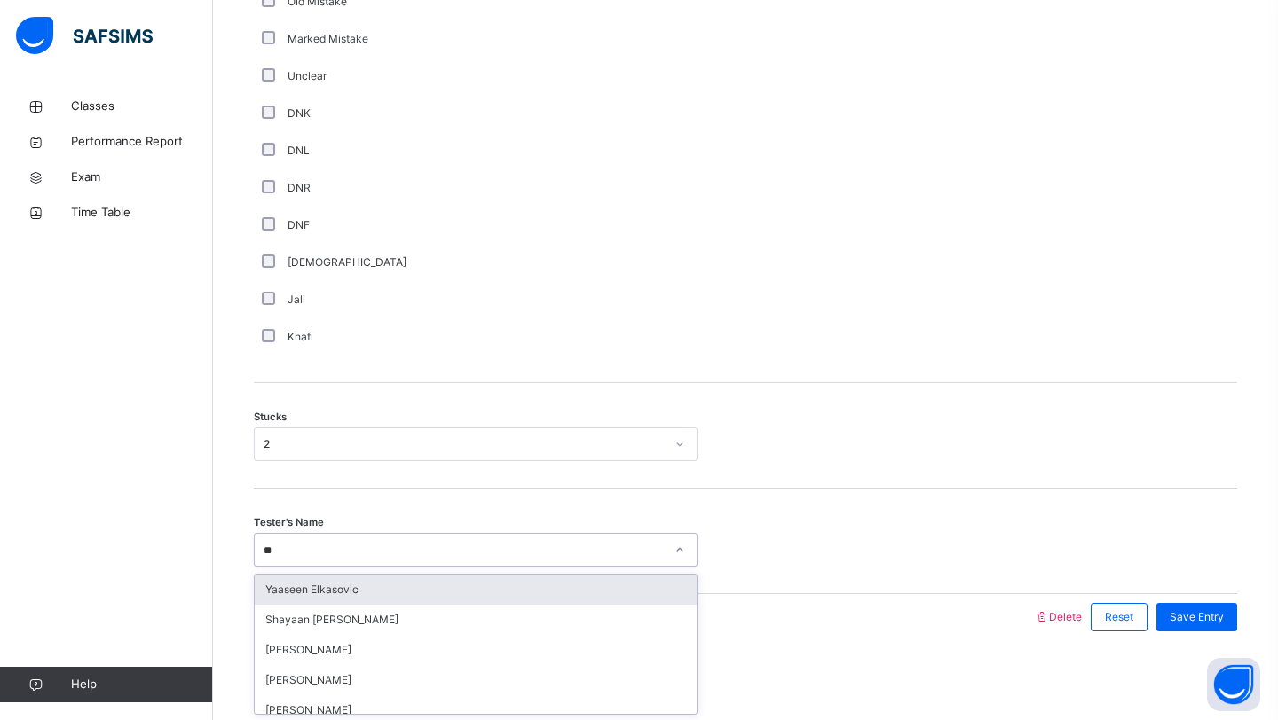
type input "***"
click at [339, 596] on div "Yakub Ranees" at bounding box center [476, 590] width 442 height 30
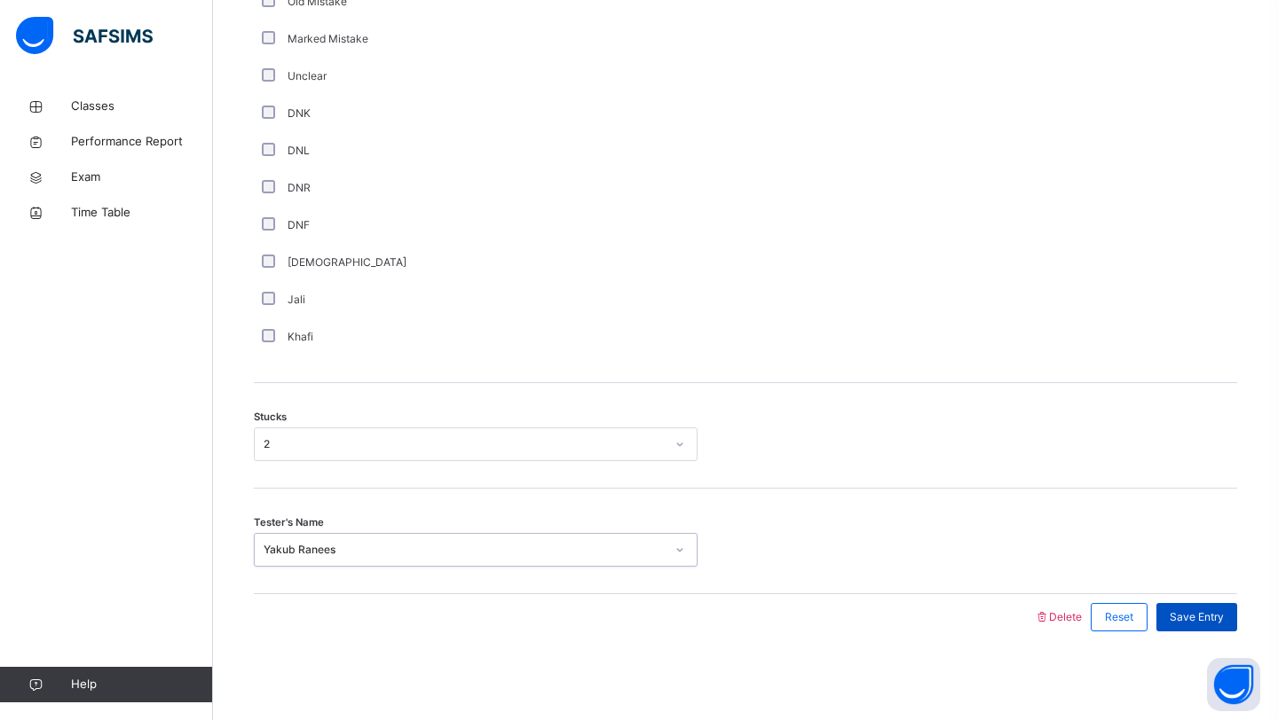
click at [1184, 610] on span "Save Entry" at bounding box center [1196, 618] width 54 height 16
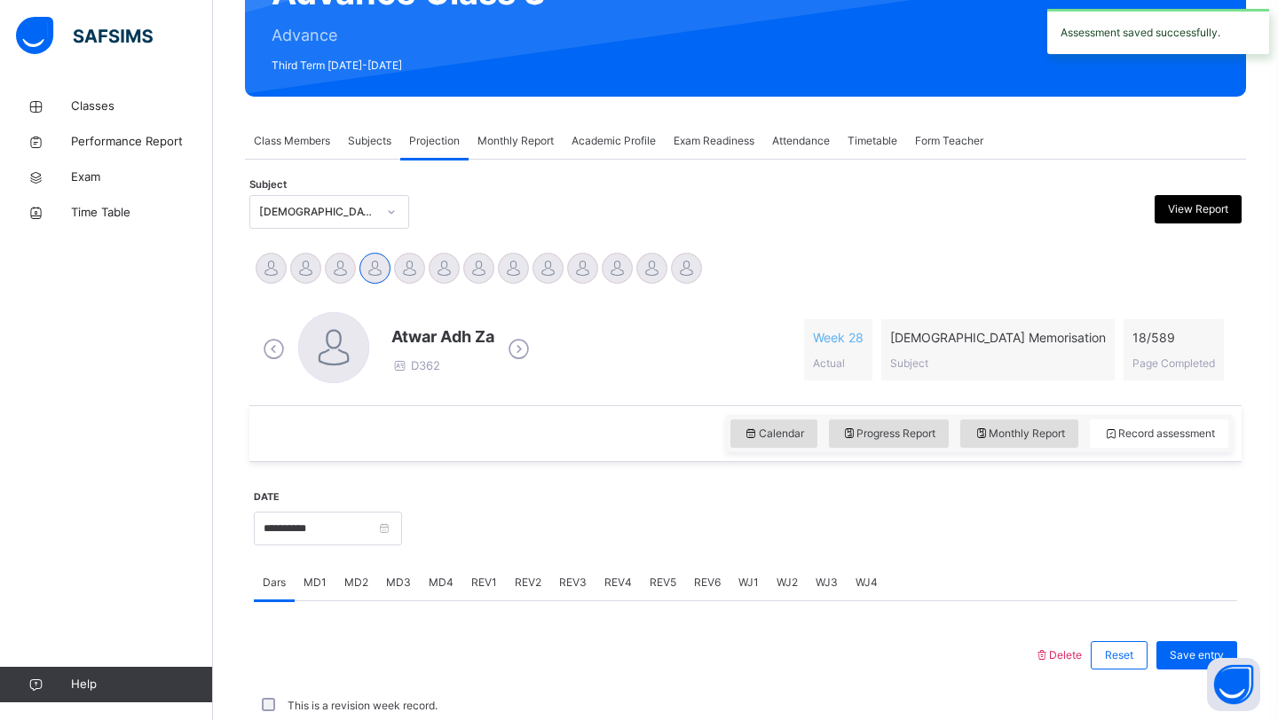
scroll to position [612, 0]
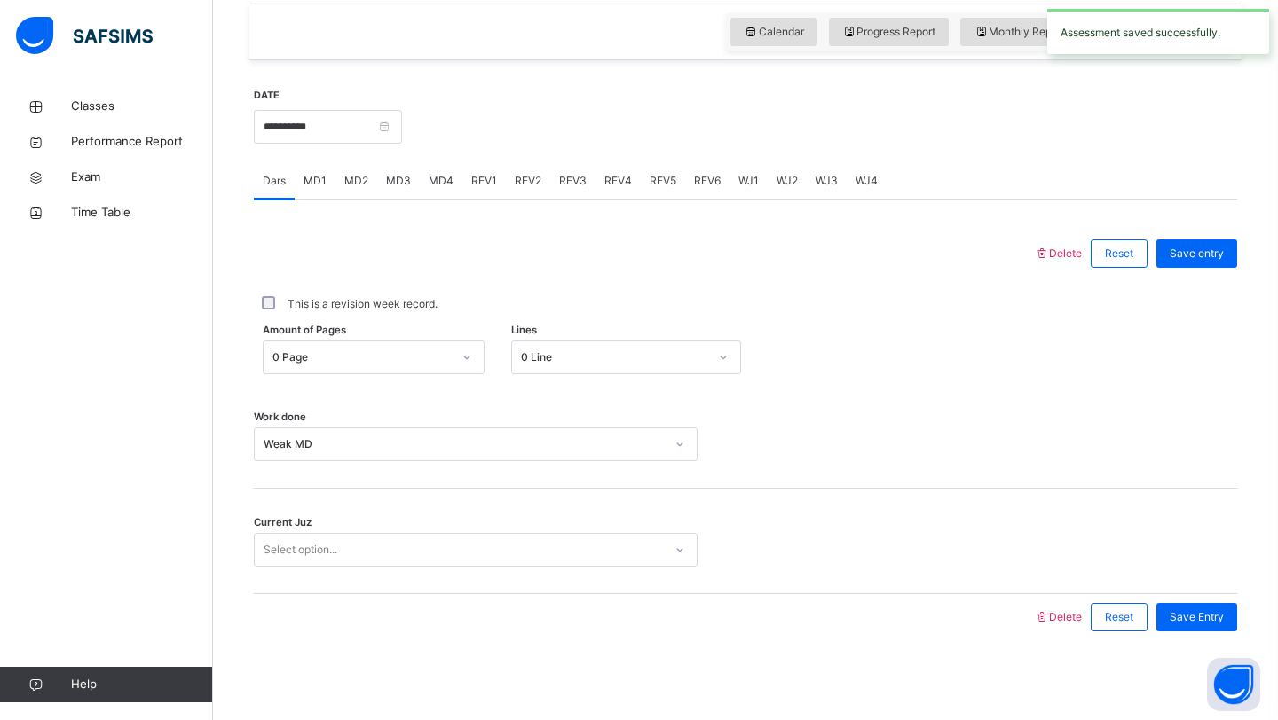
click at [437, 201] on div "Delete Reset Save entry This is a revision week record. Amount of Pages 0 Page …" at bounding box center [745, 420] width 983 height 441
click at [436, 195] on div "MD4" at bounding box center [441, 180] width 43 height 35
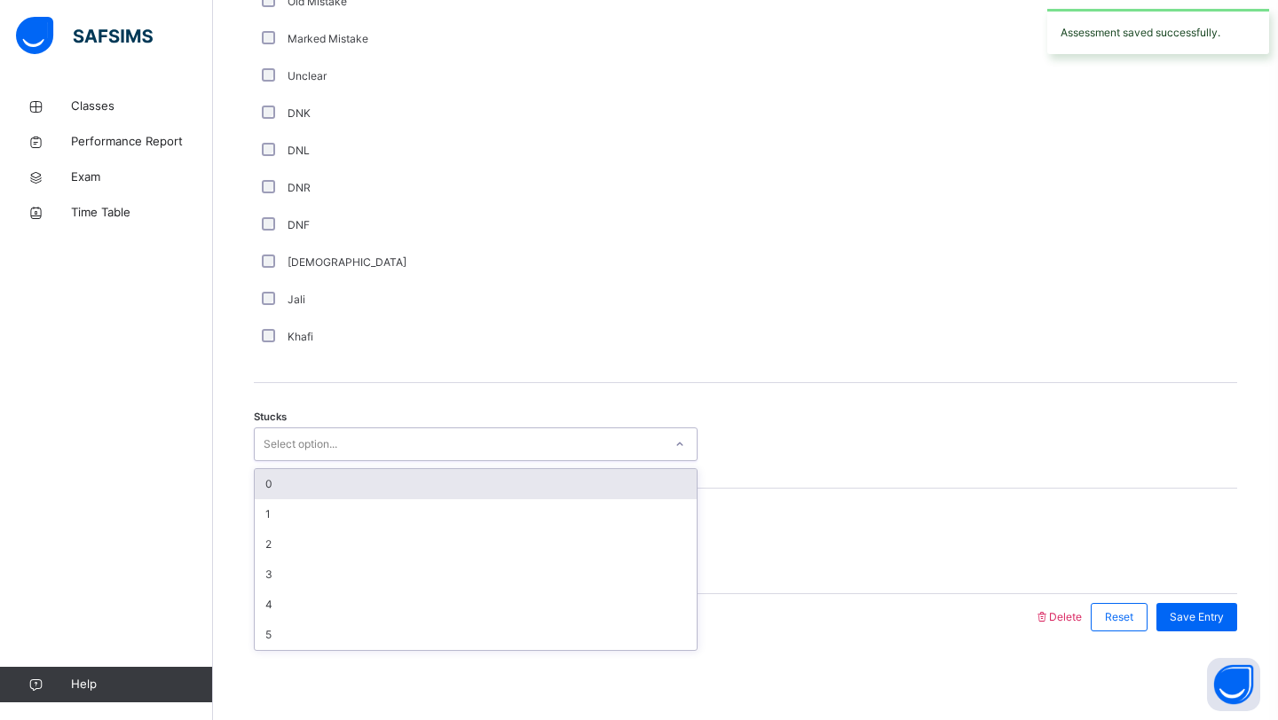
click at [365, 430] on div "Select option..." at bounding box center [476, 445] width 444 height 34
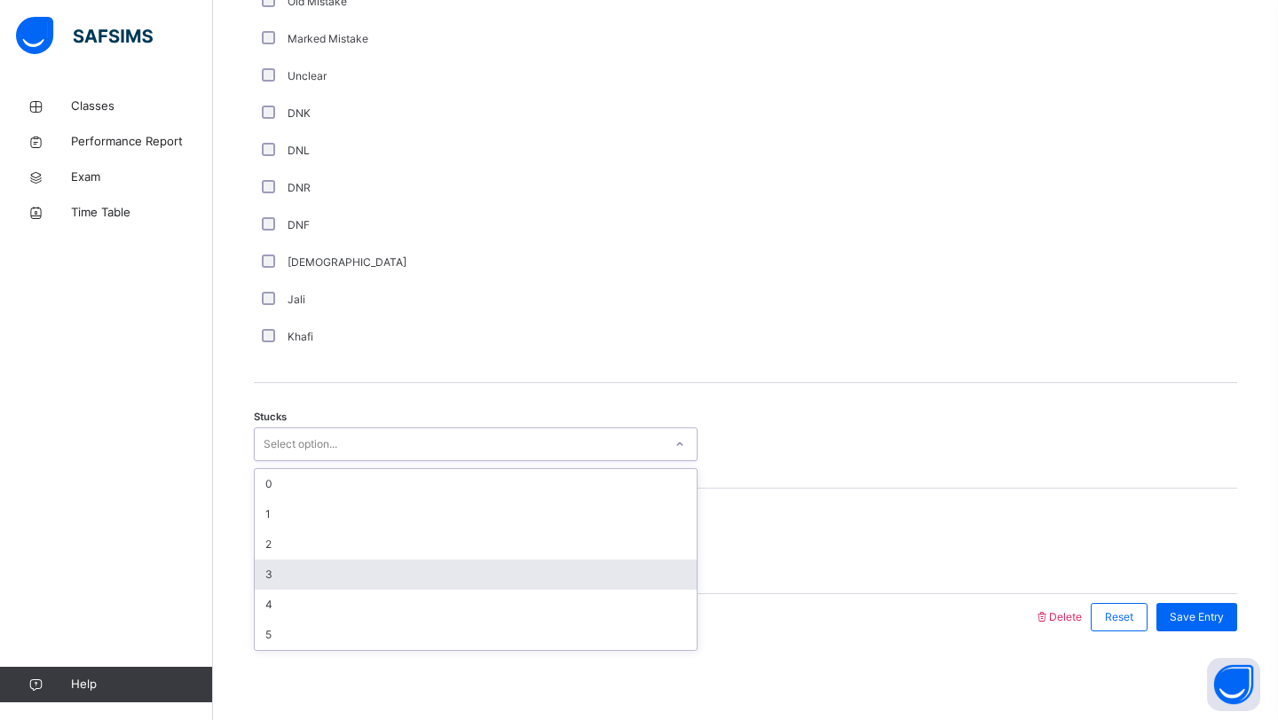
click at [315, 564] on div "3" at bounding box center [476, 575] width 442 height 30
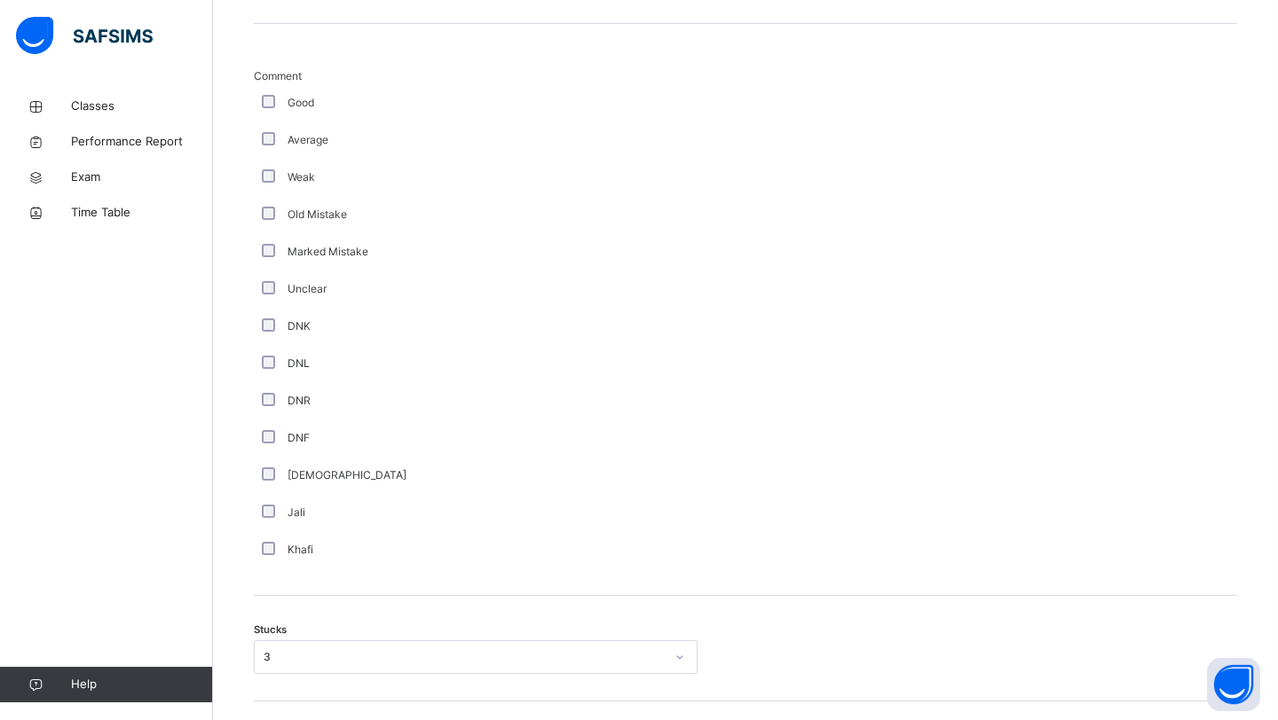
click at [295, 153] on div "Average" at bounding box center [476, 140] width 444 height 37
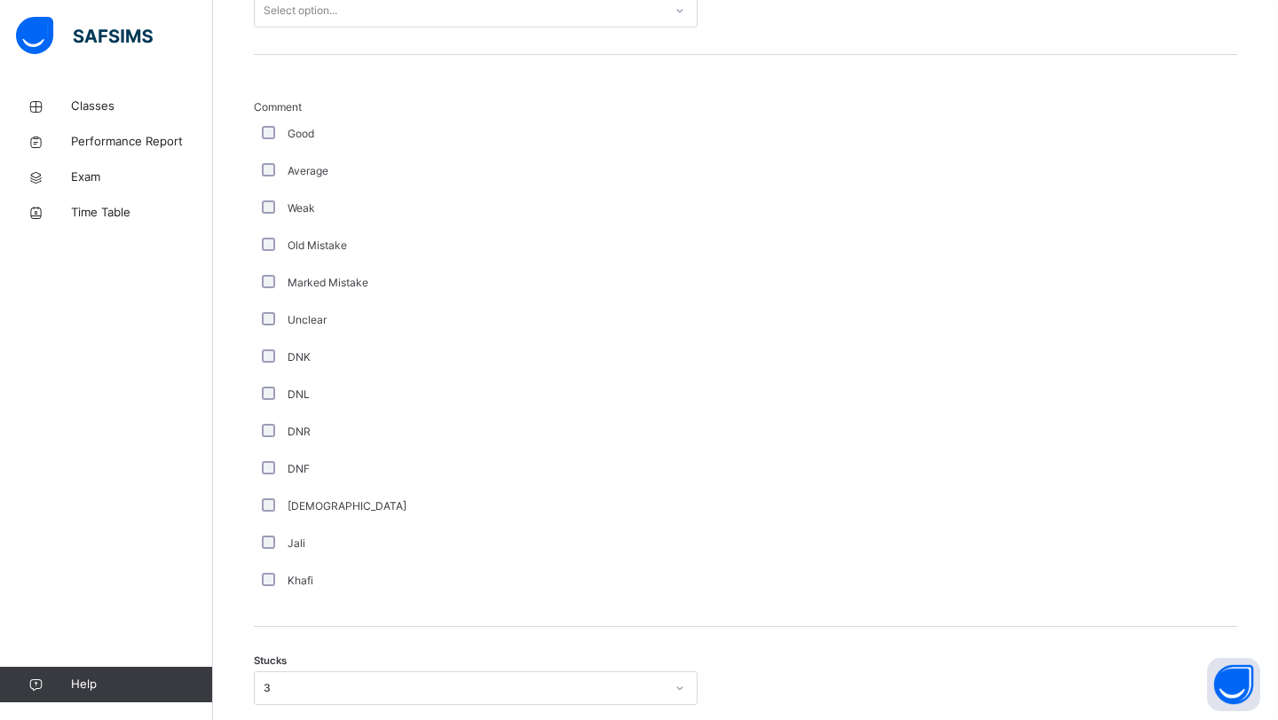
scroll to position [935, 0]
click at [265, 188] on div "Average" at bounding box center [476, 175] width 444 height 37
click at [306, 23] on div "Select option..." at bounding box center [301, 15] width 74 height 34
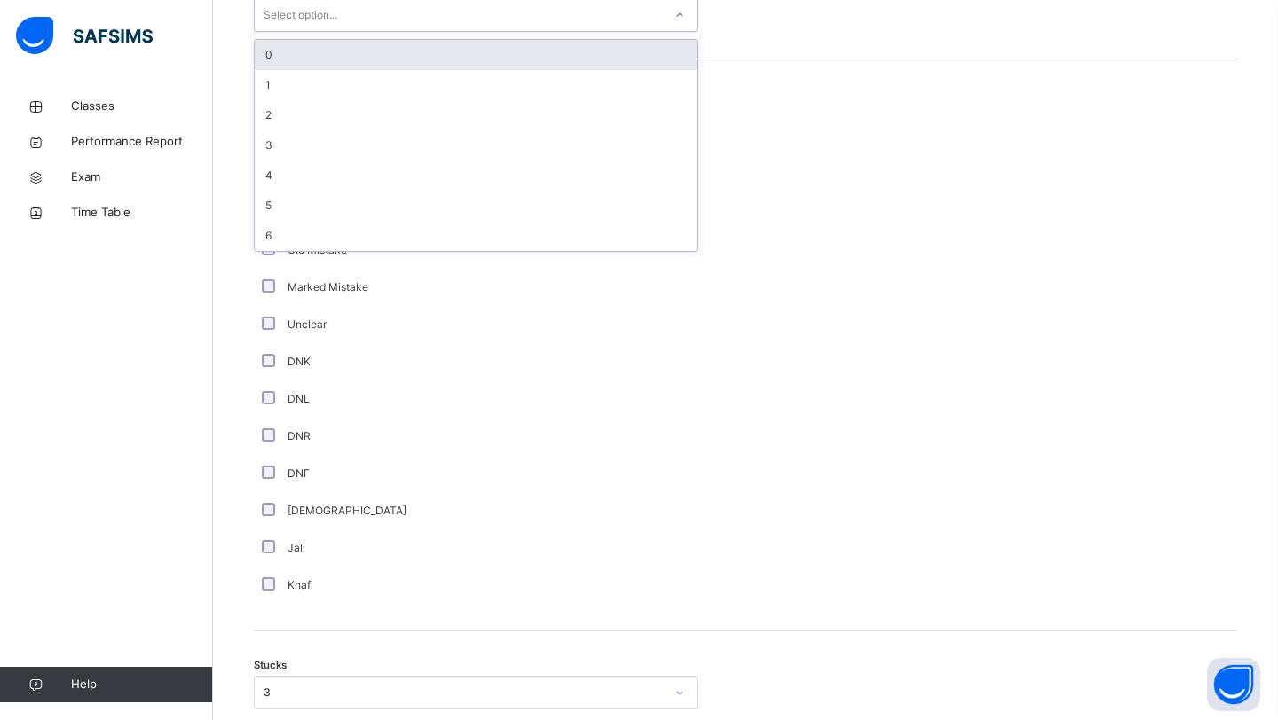
click at [298, 54] on div "0" at bounding box center [476, 55] width 442 height 30
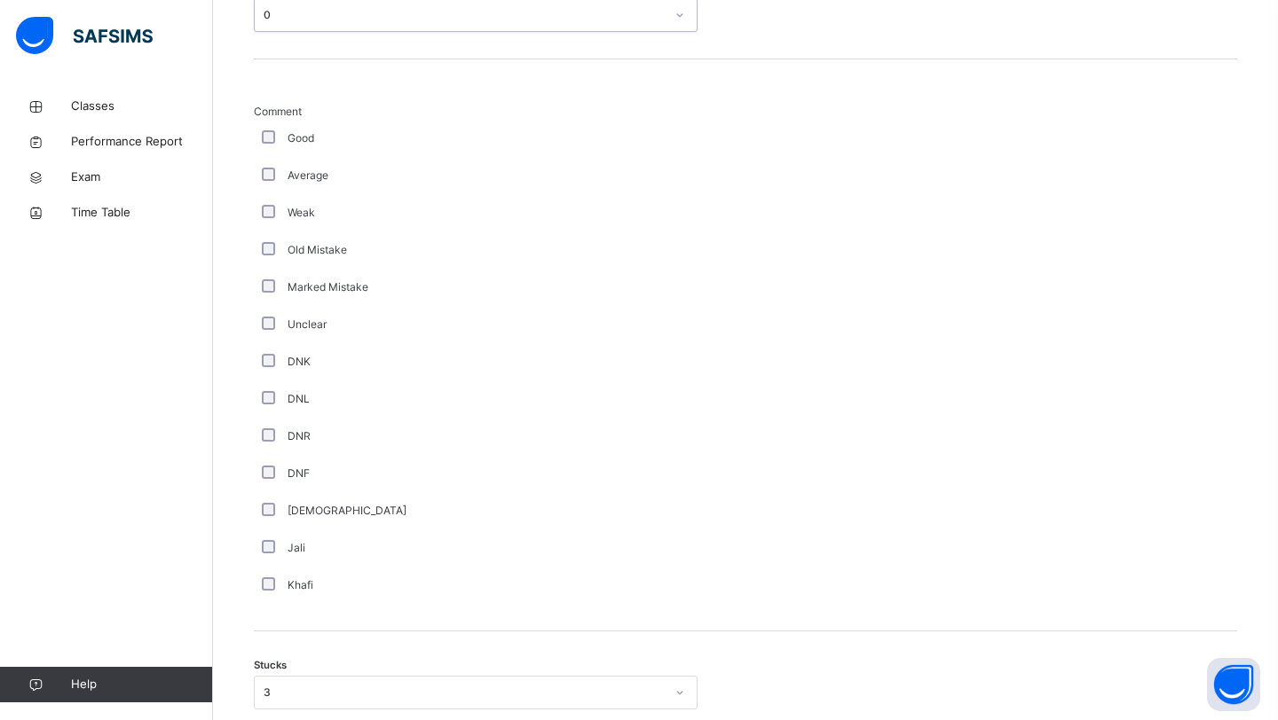
scroll to position [1184, 0]
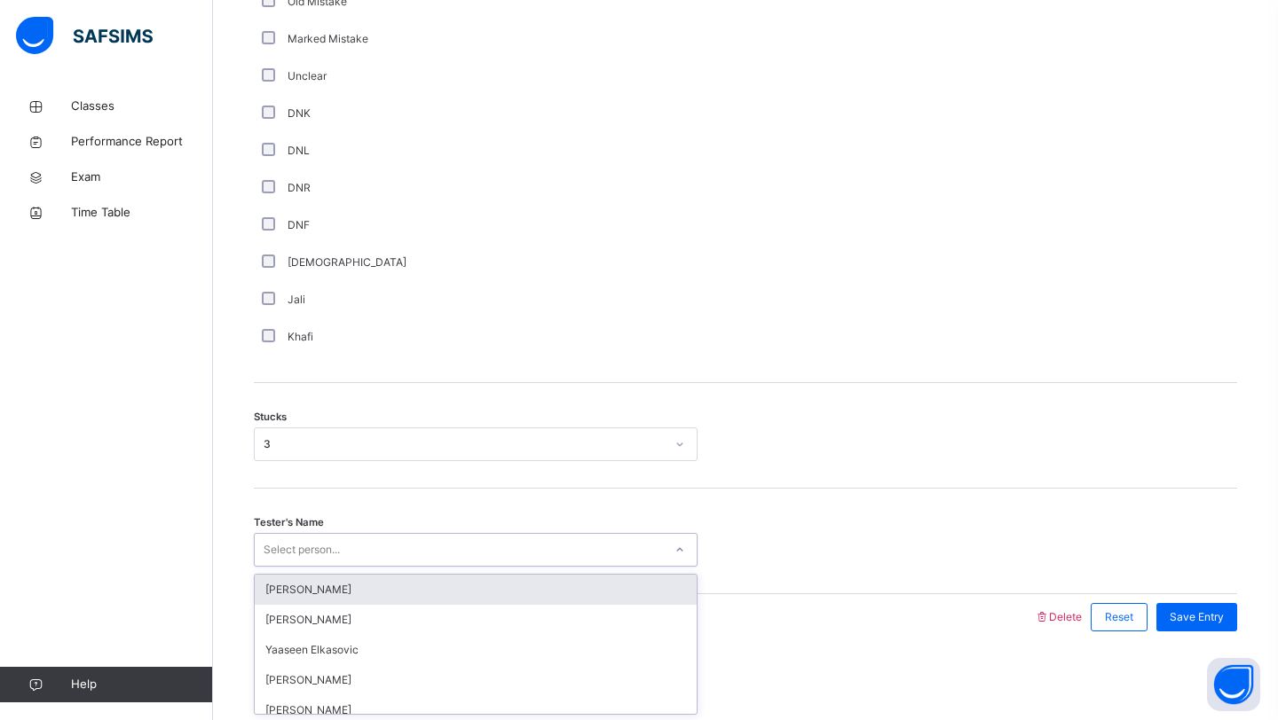
click at [330, 549] on div "Select person..." at bounding box center [302, 550] width 76 height 34
type input "****"
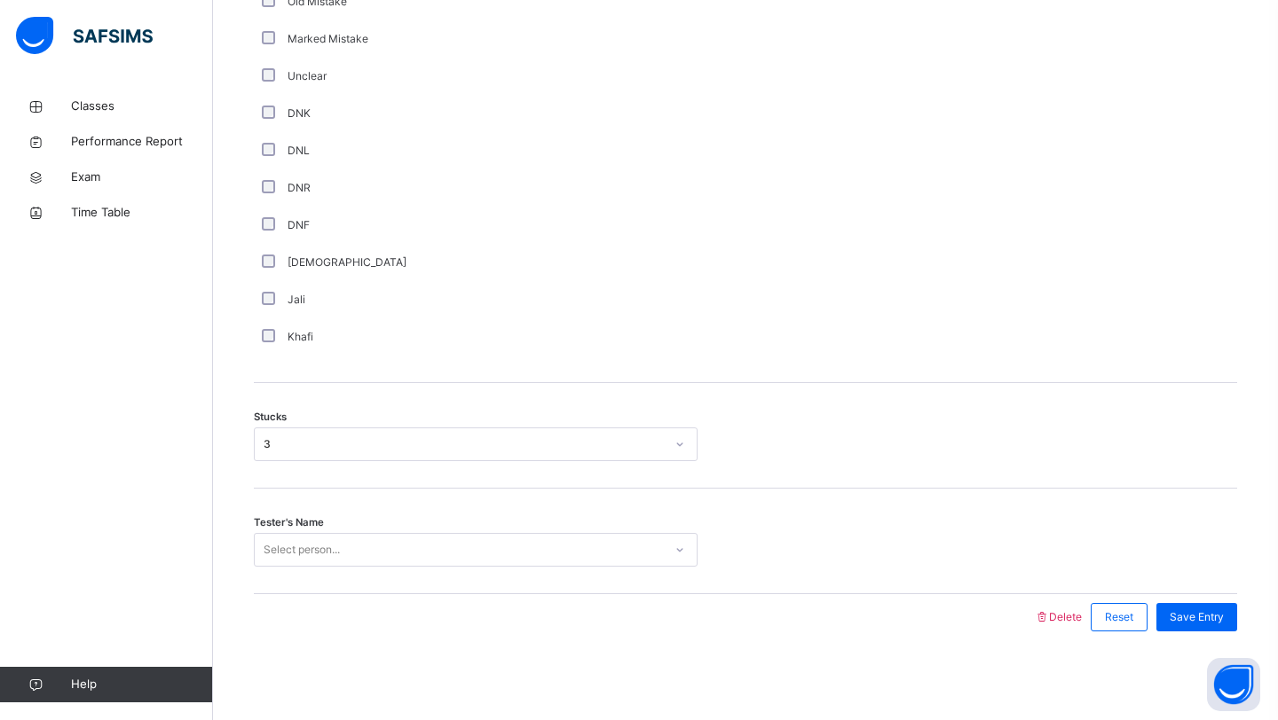
click at [526, 560] on div "Select person..." at bounding box center [459, 551] width 408 height 28
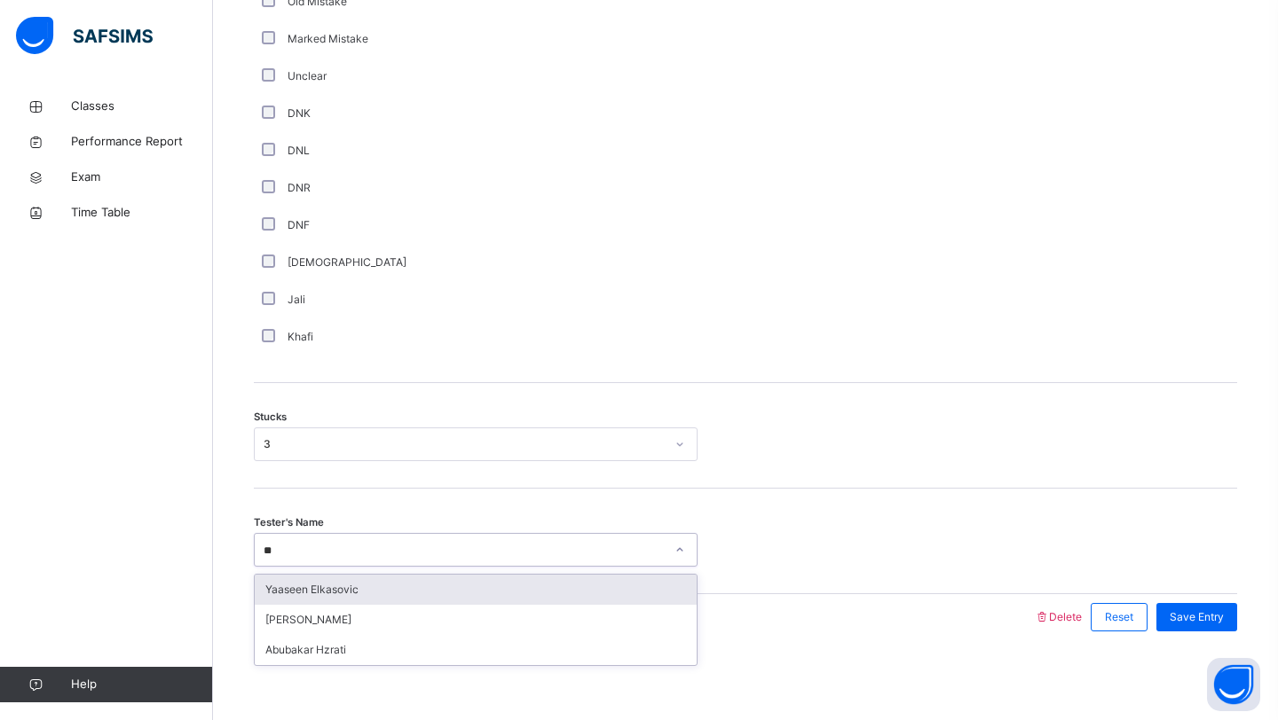
type input "*"
type input "***"
click at [458, 585] on div "Yakub Ranees" at bounding box center [476, 590] width 442 height 30
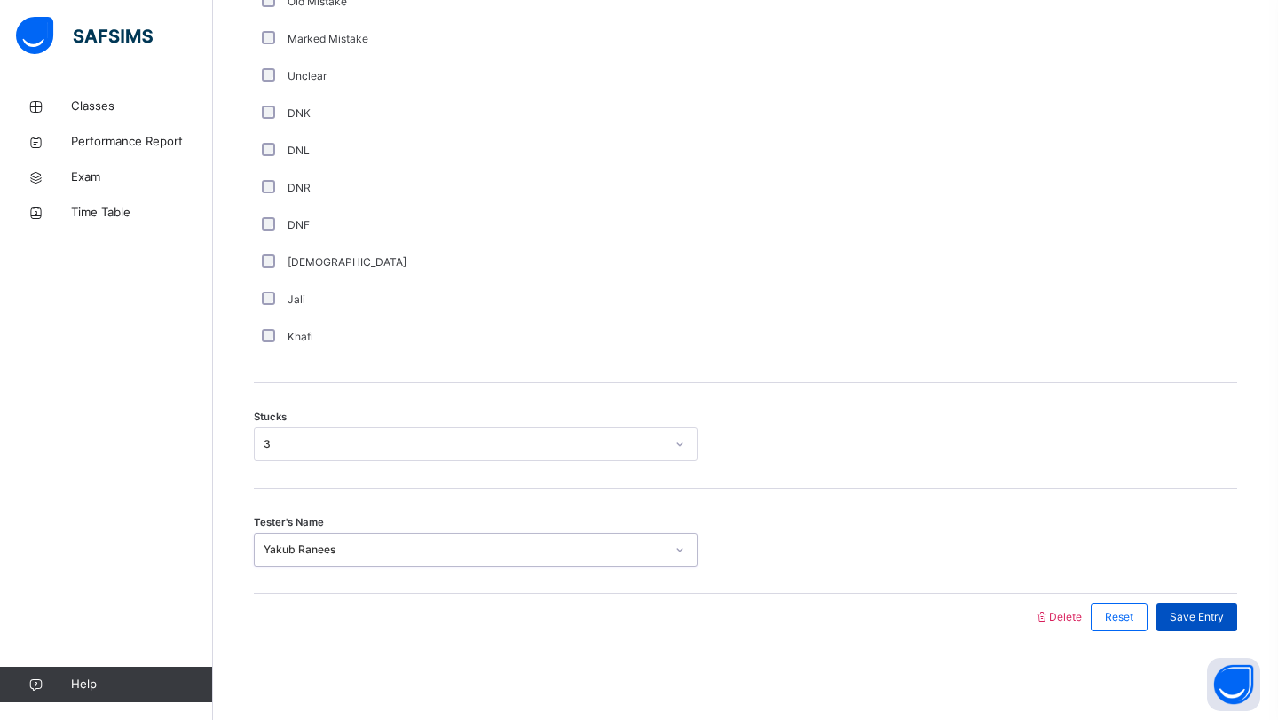
click at [1212, 610] on span "Save Entry" at bounding box center [1196, 618] width 54 height 16
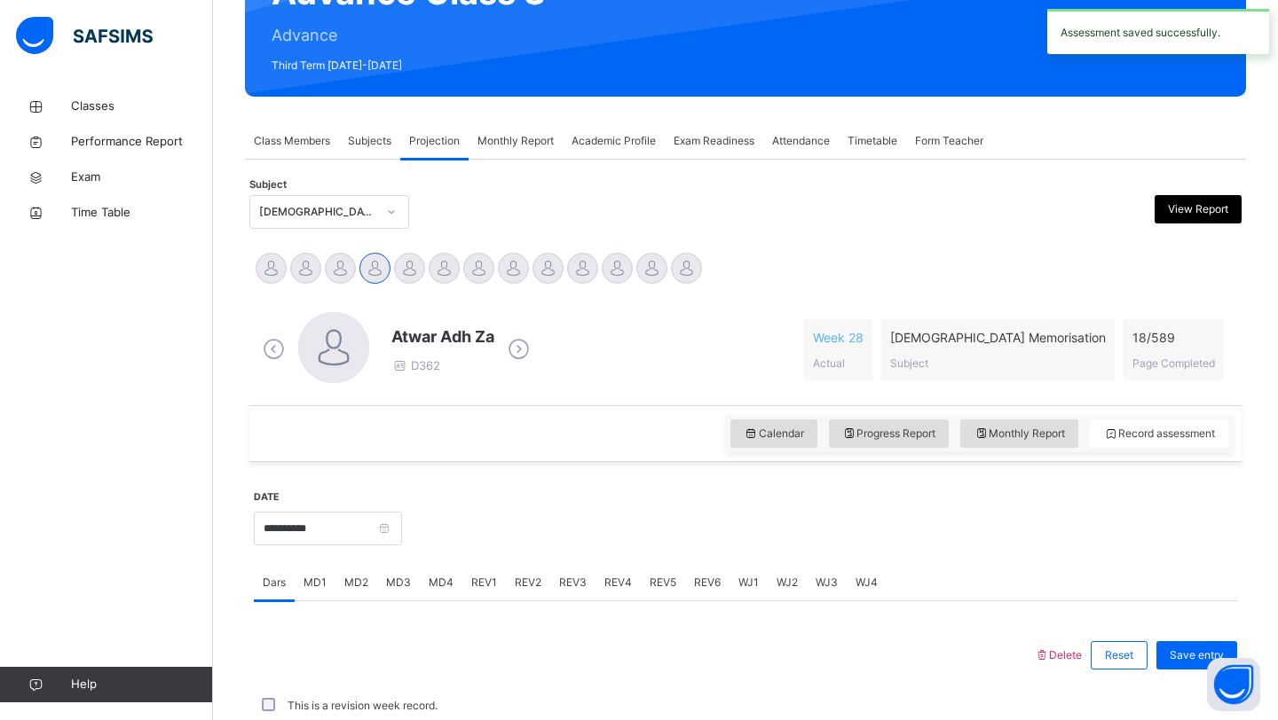
scroll to position [612, 0]
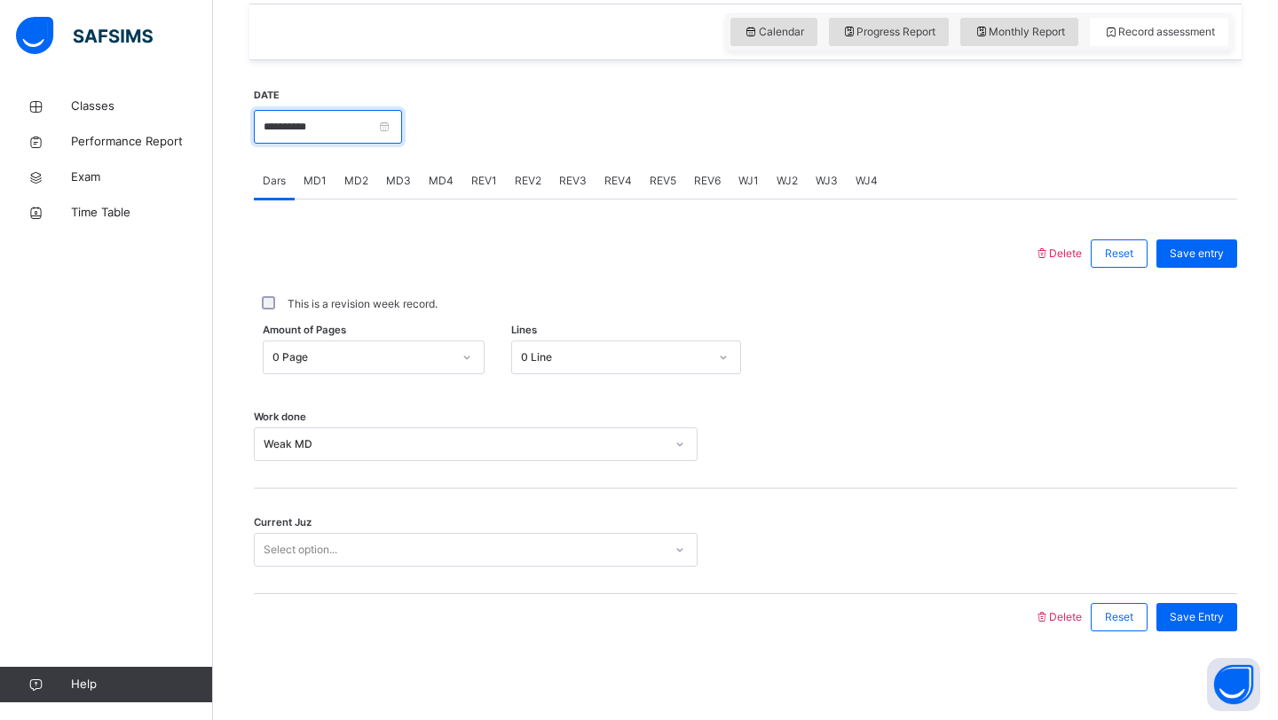
click at [321, 135] on input "**********" at bounding box center [328, 127] width 148 height 34
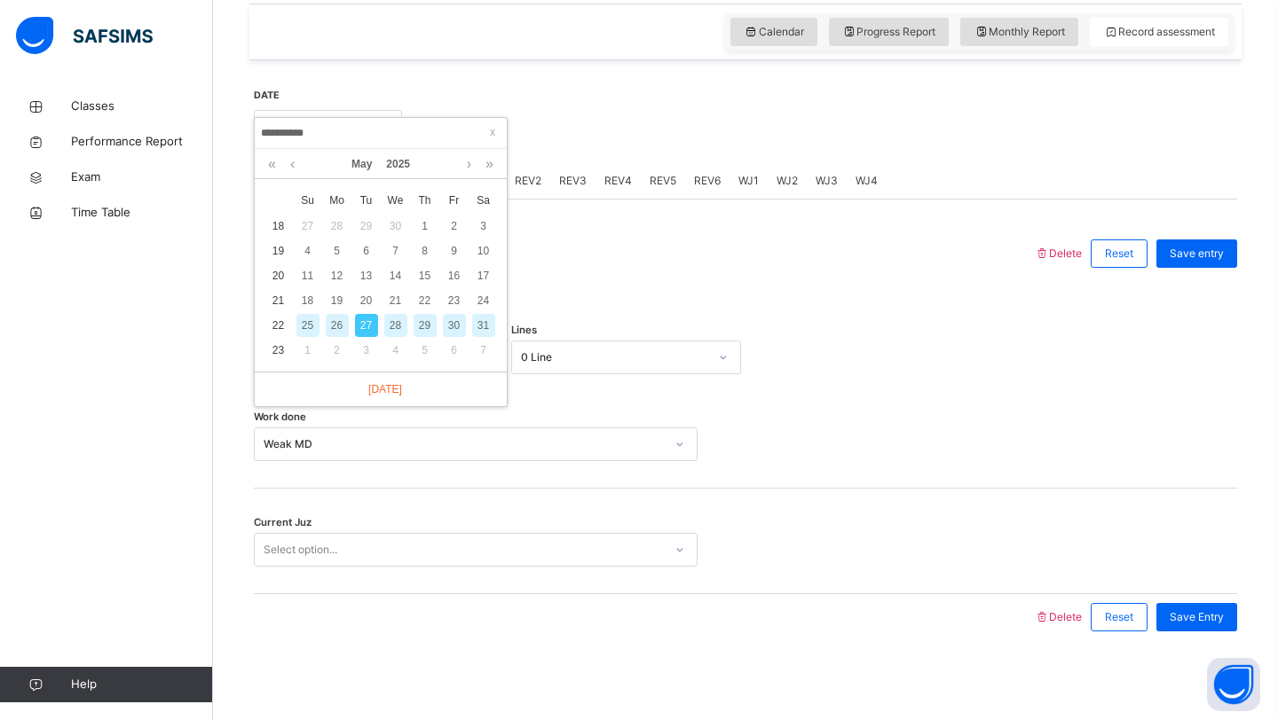
click at [427, 327] on div "29" at bounding box center [424, 325] width 23 height 23
type input "**********"
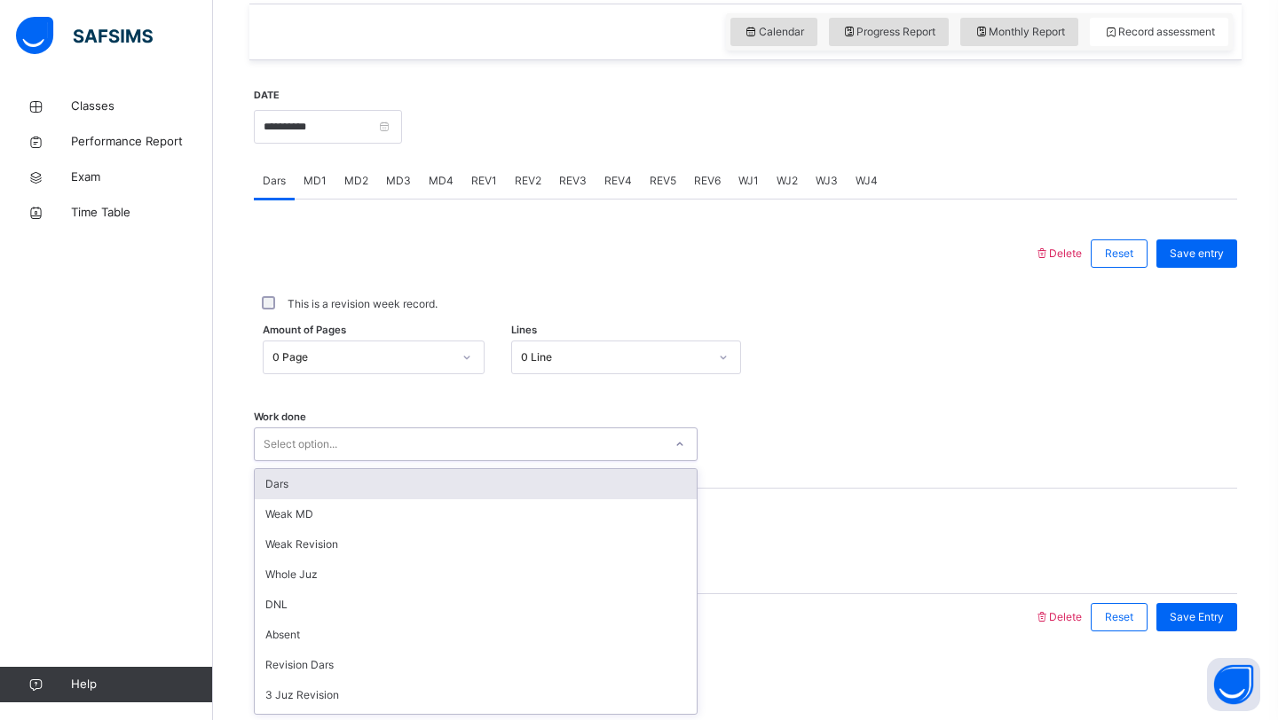
click at [396, 436] on div "Select option..." at bounding box center [459, 445] width 408 height 28
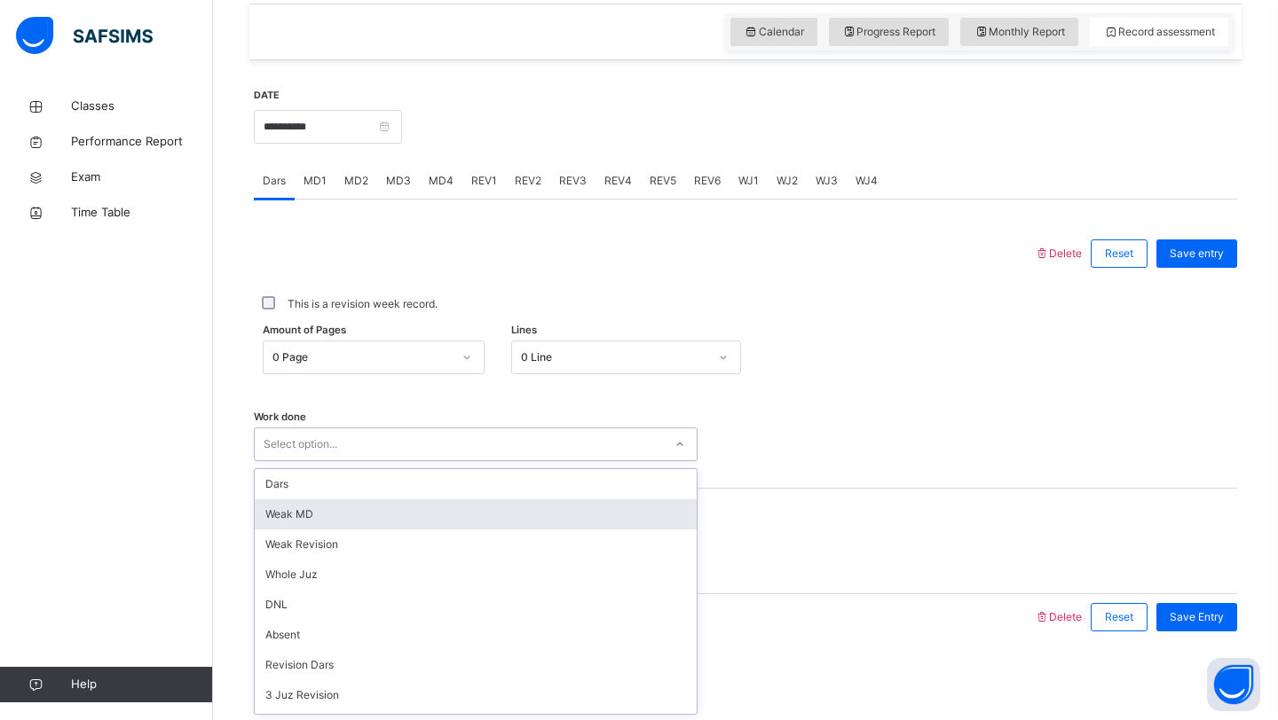
click at [350, 523] on div "Weak MD" at bounding box center [476, 515] width 442 height 30
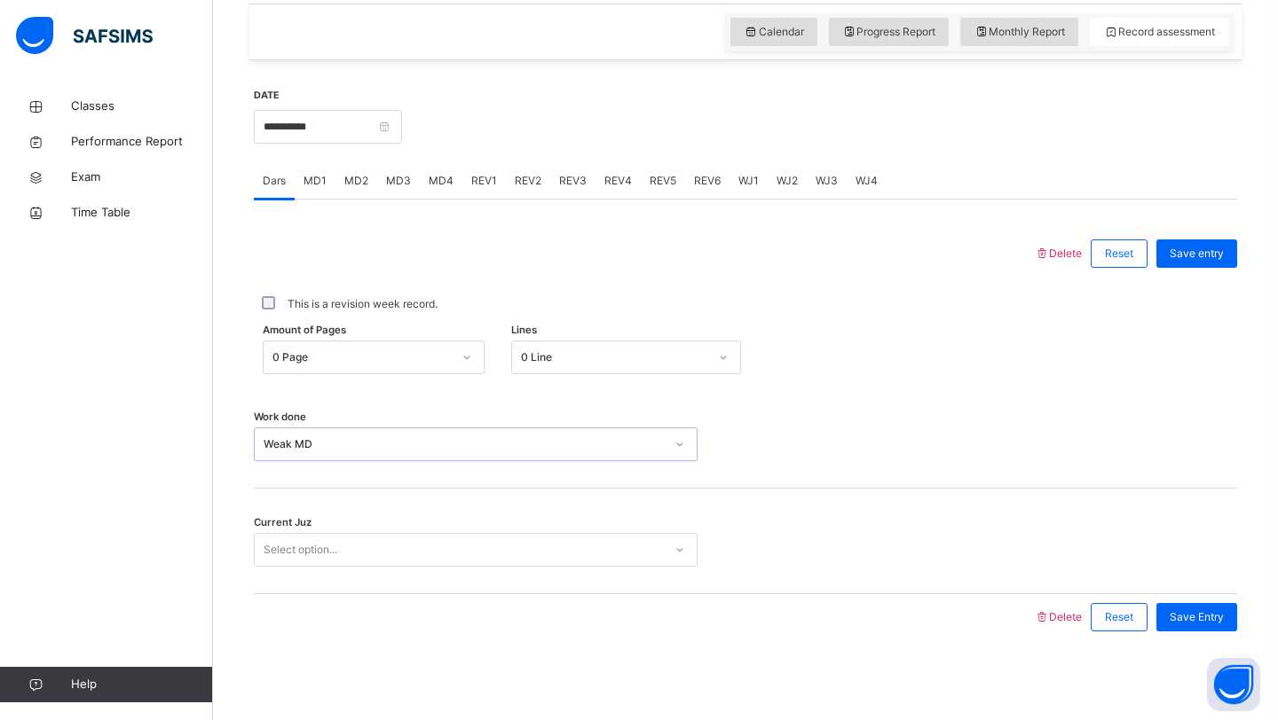
click at [366, 546] on div "Select option..." at bounding box center [459, 551] width 408 height 28
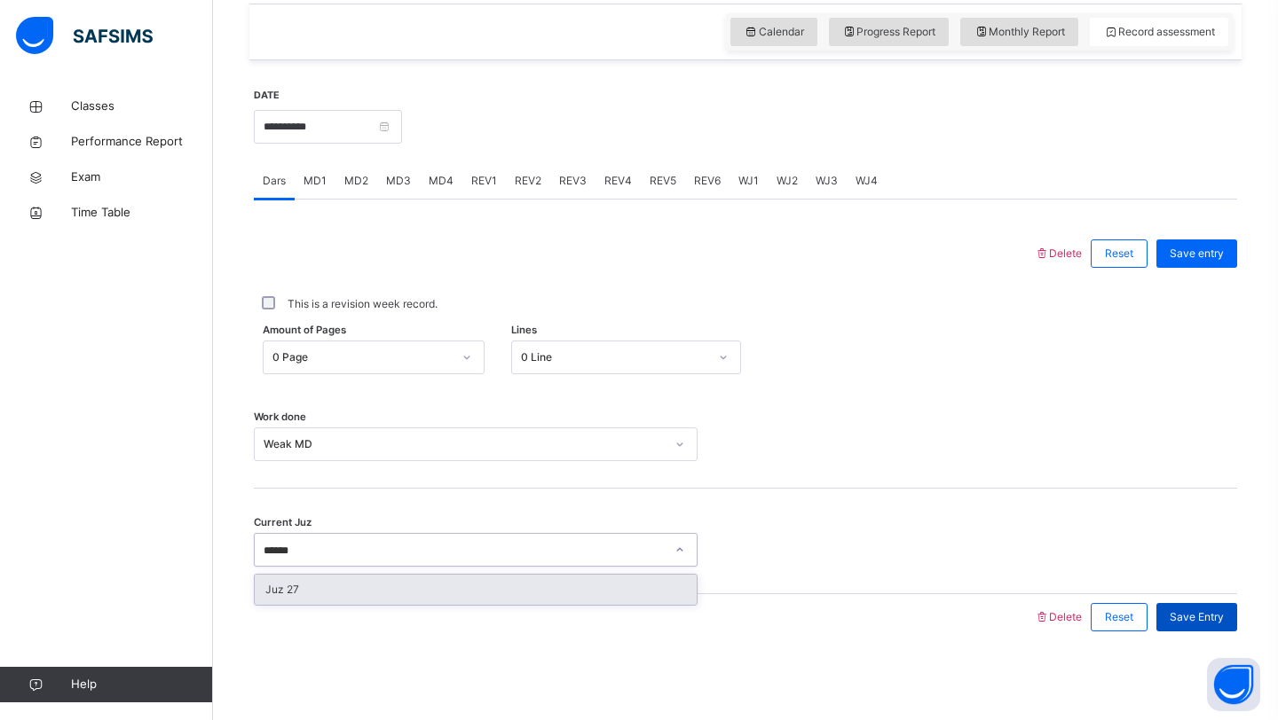
type input "******"
click at [1186, 622] on span "Save Entry" at bounding box center [1196, 618] width 54 height 16
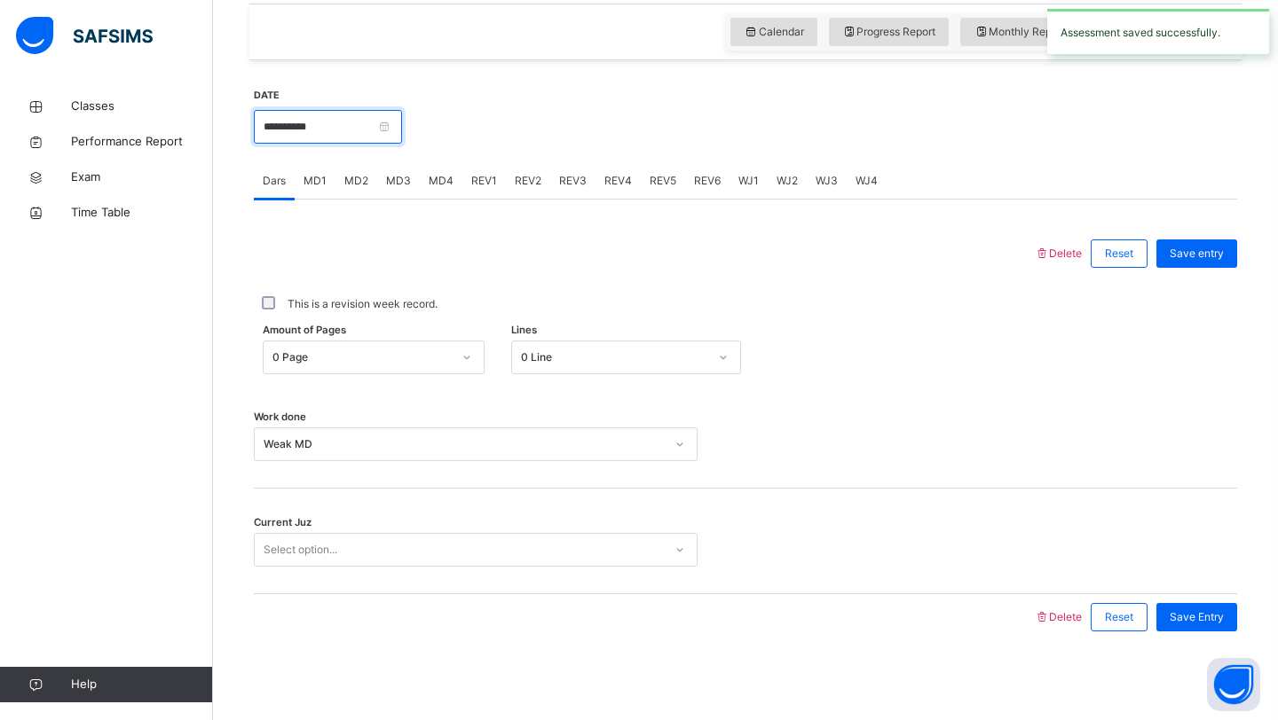
click at [369, 132] on input "**********" at bounding box center [328, 127] width 148 height 34
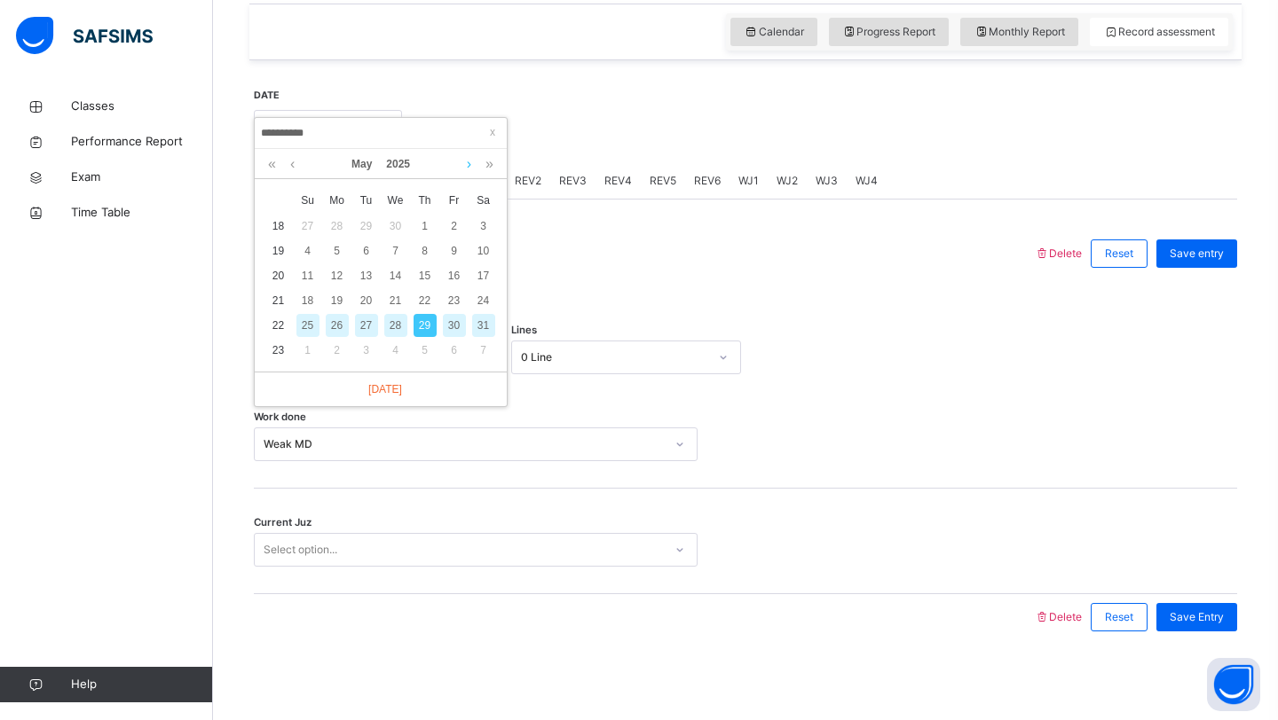
click at [468, 169] on link at bounding box center [468, 164] width 13 height 30
click at [475, 307] on div "23" at bounding box center [483, 300] width 23 height 23
type input "**********"
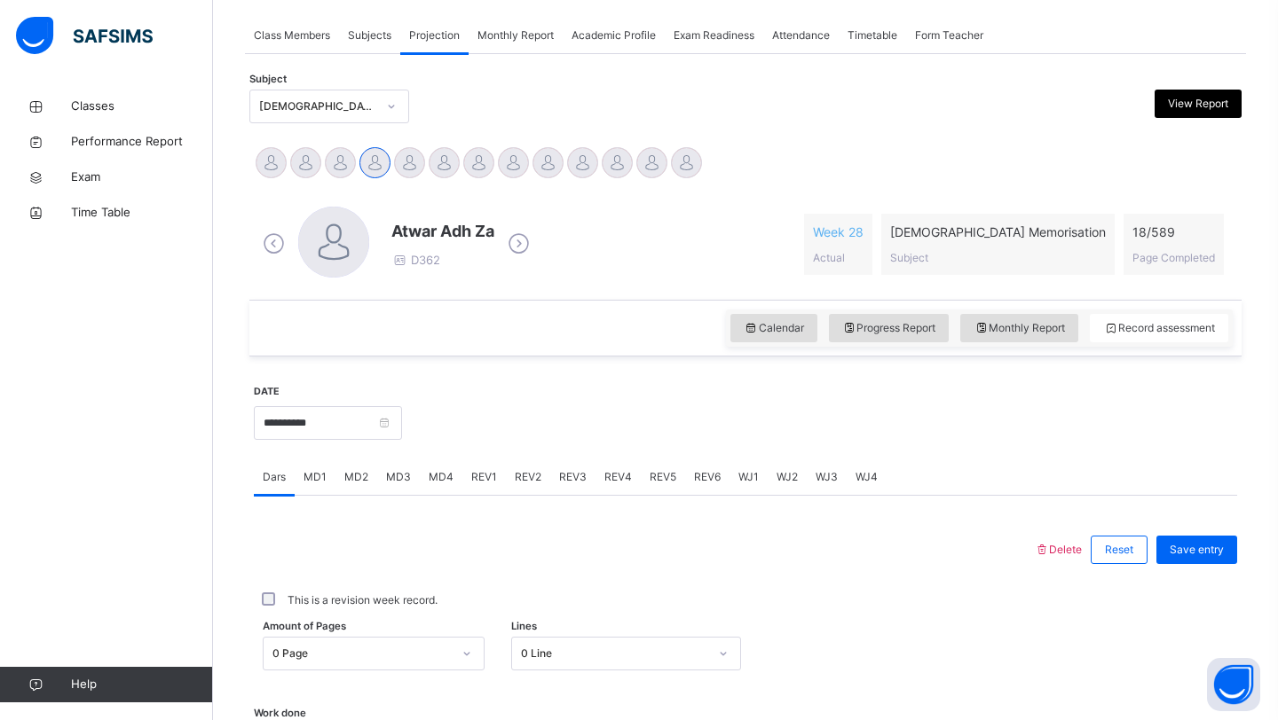
scroll to position [312, 0]
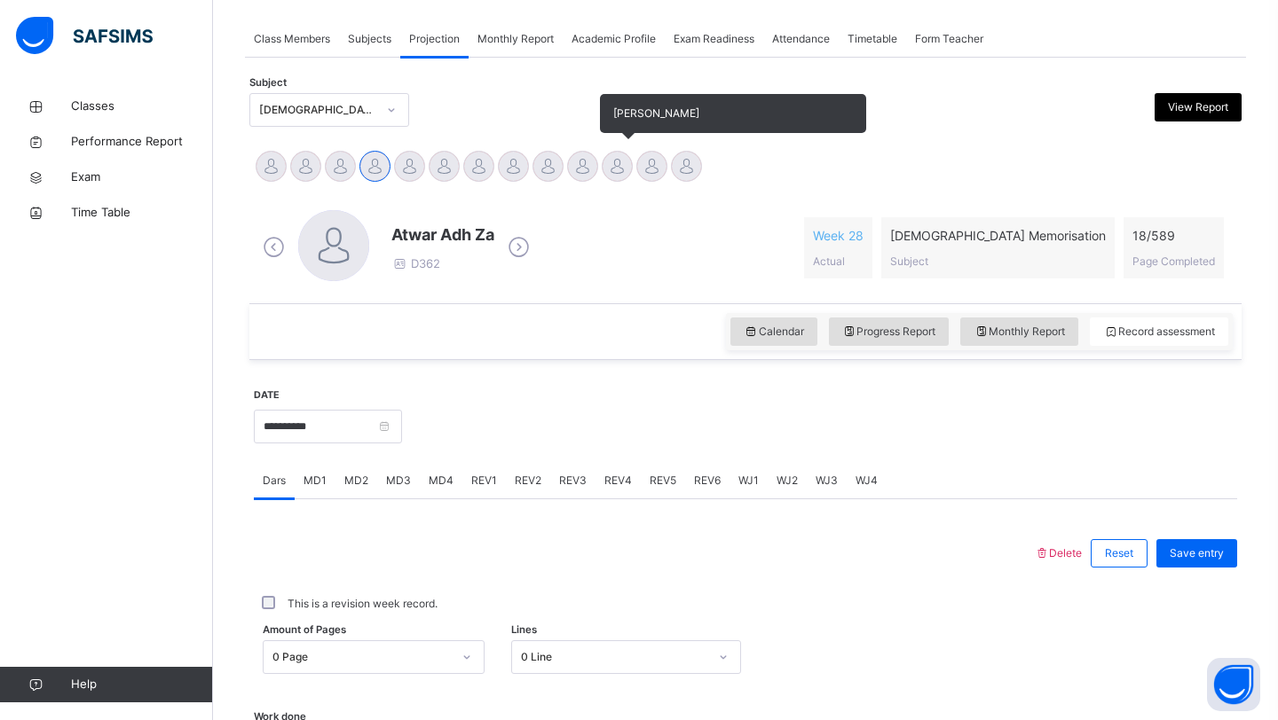
click at [611, 164] on div at bounding box center [617, 166] width 31 height 31
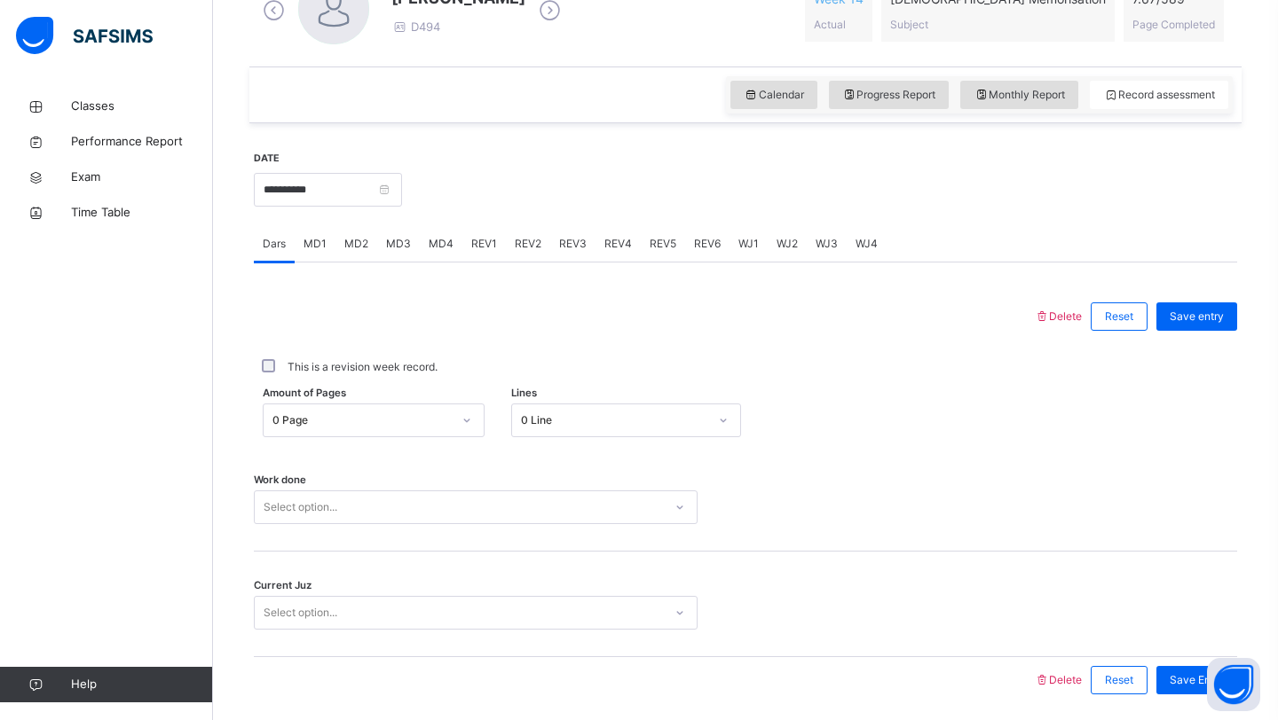
scroll to position [612, 0]
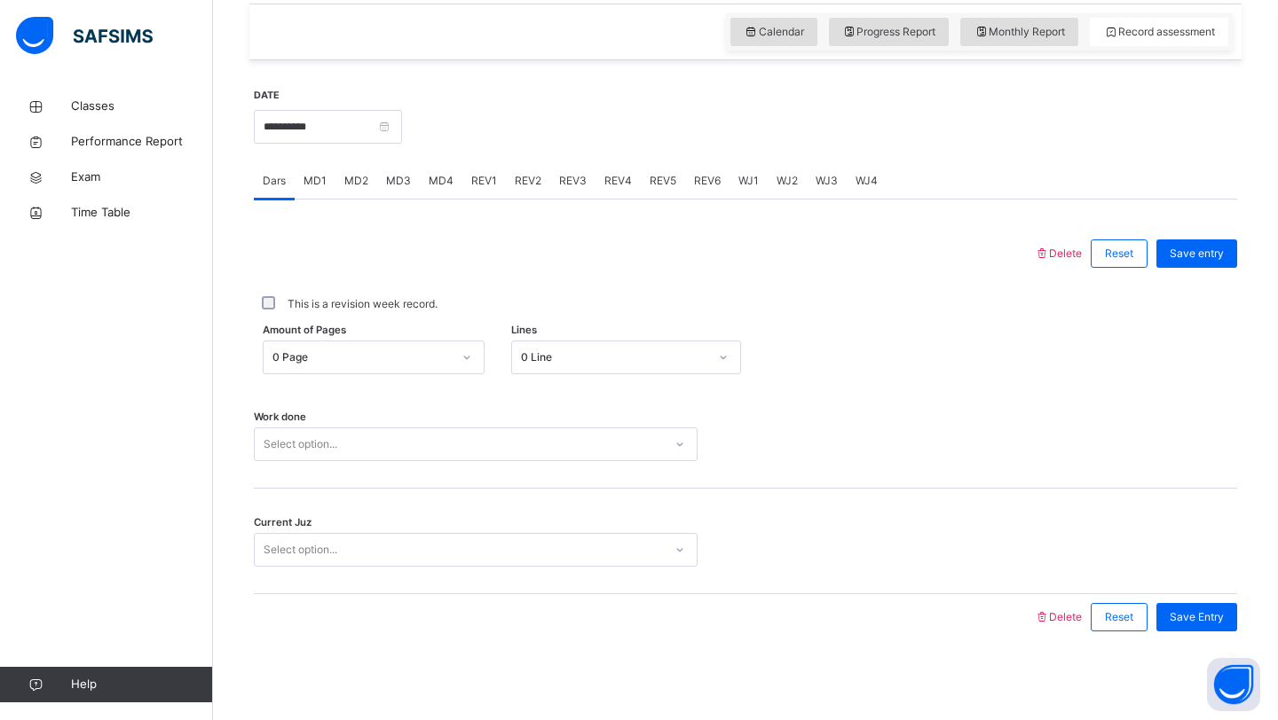
click at [438, 191] on div "MD4" at bounding box center [441, 180] width 43 height 35
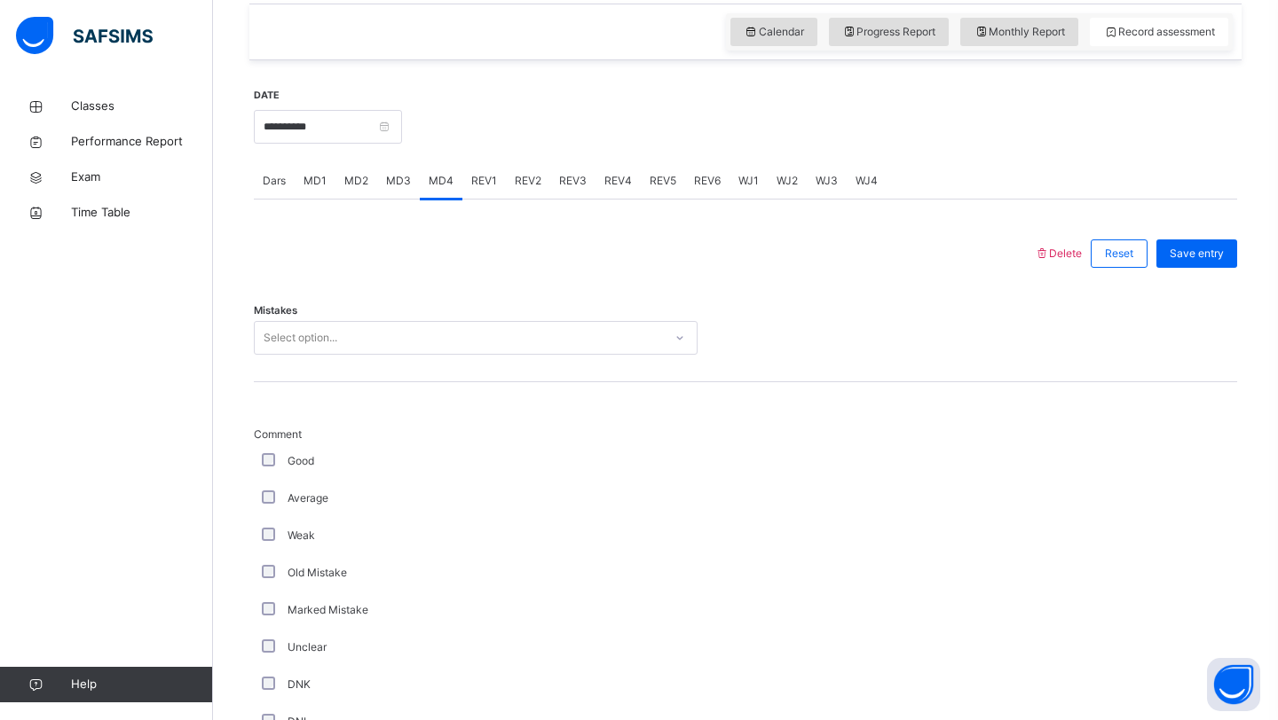
scroll to position [635, 0]
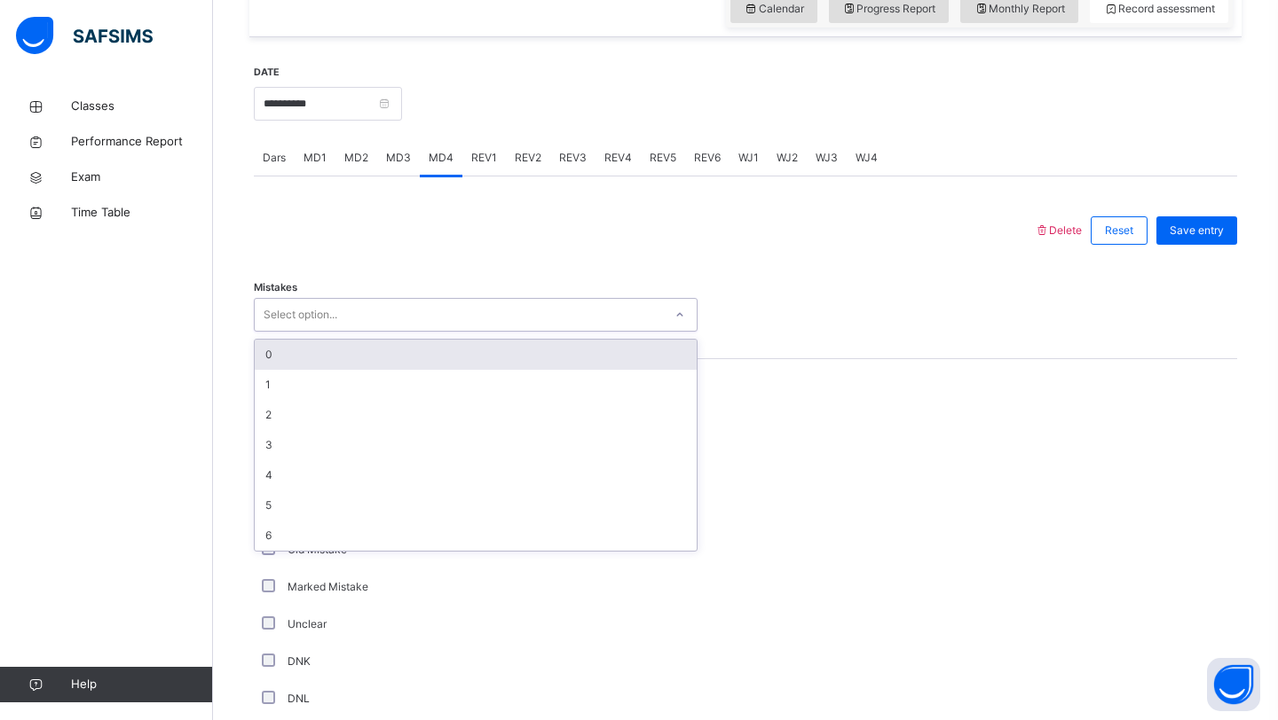
click at [486, 307] on div "Select option..." at bounding box center [459, 316] width 408 height 28
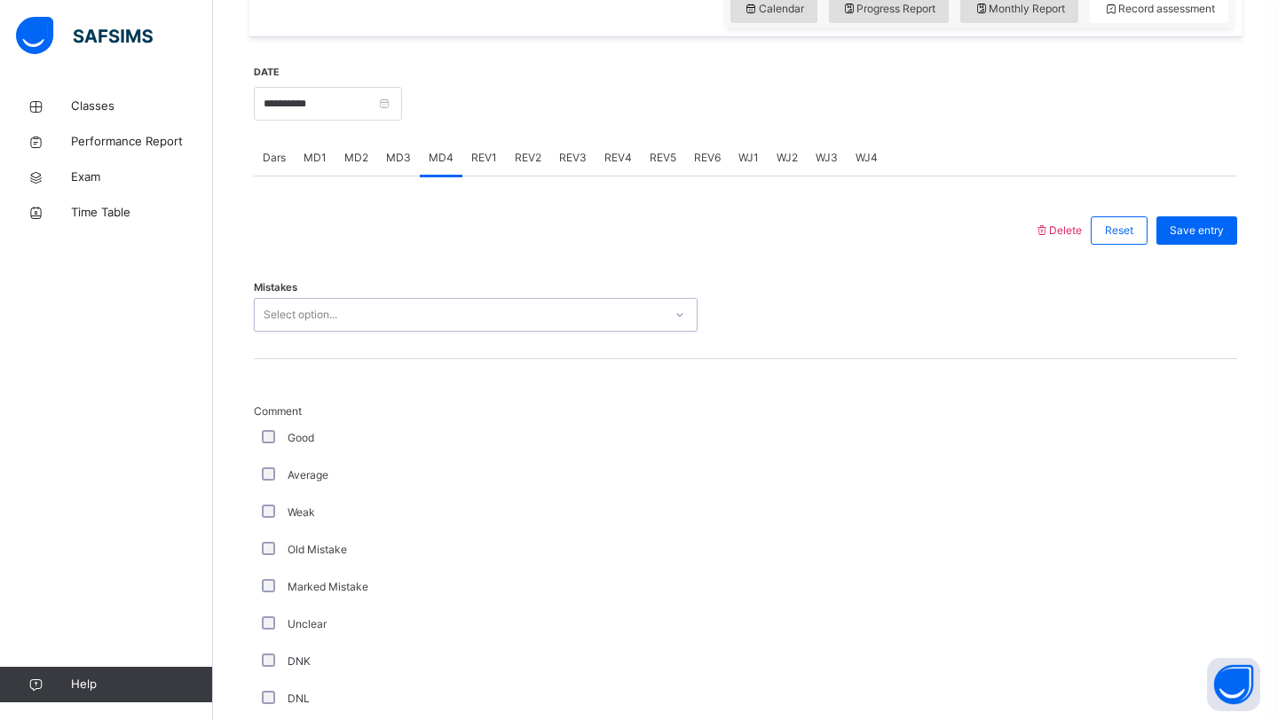
click at [486, 307] on div "Select option..." at bounding box center [459, 316] width 408 height 28
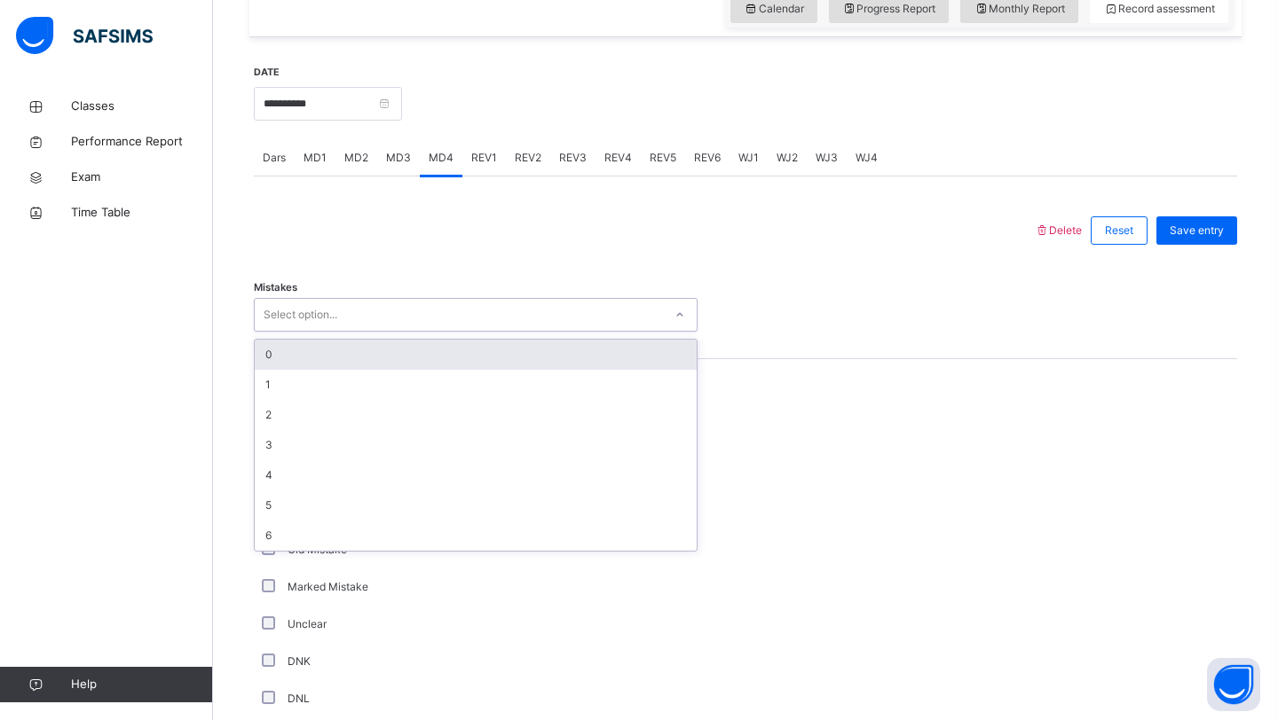
click at [419, 317] on div "Select option..." at bounding box center [459, 316] width 408 height 28
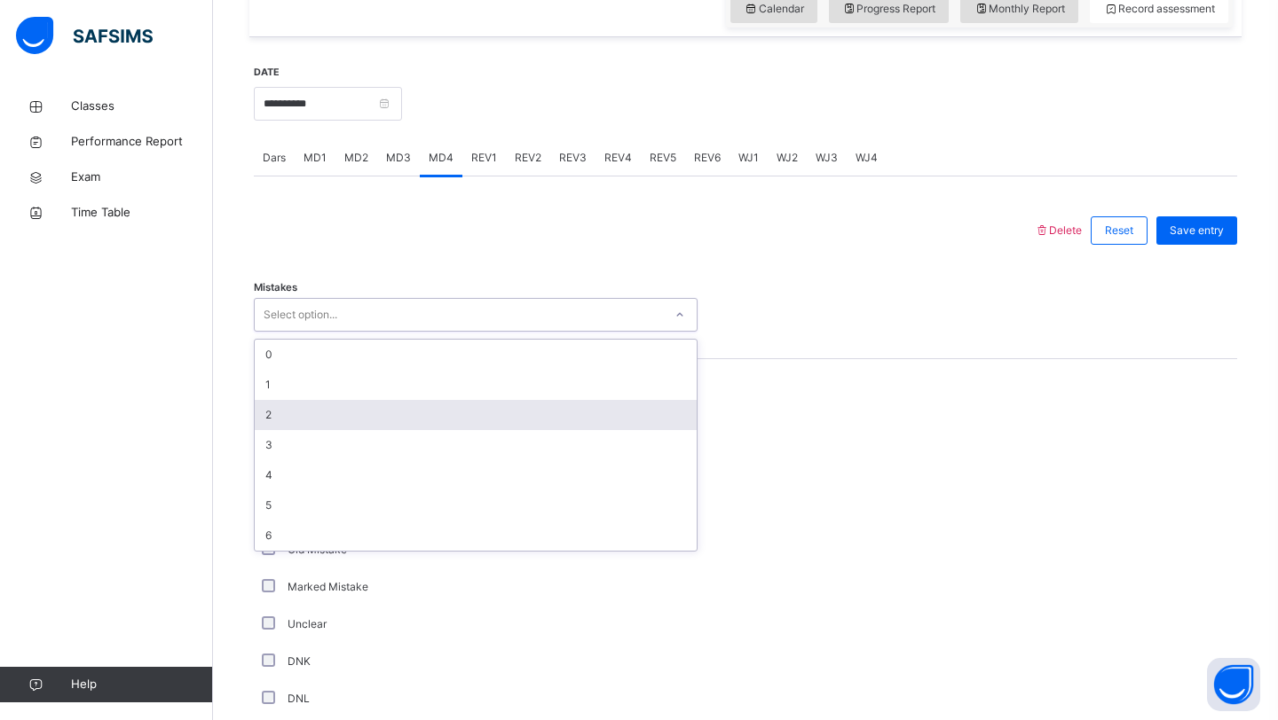
click at [348, 416] on div "2" at bounding box center [476, 415] width 442 height 30
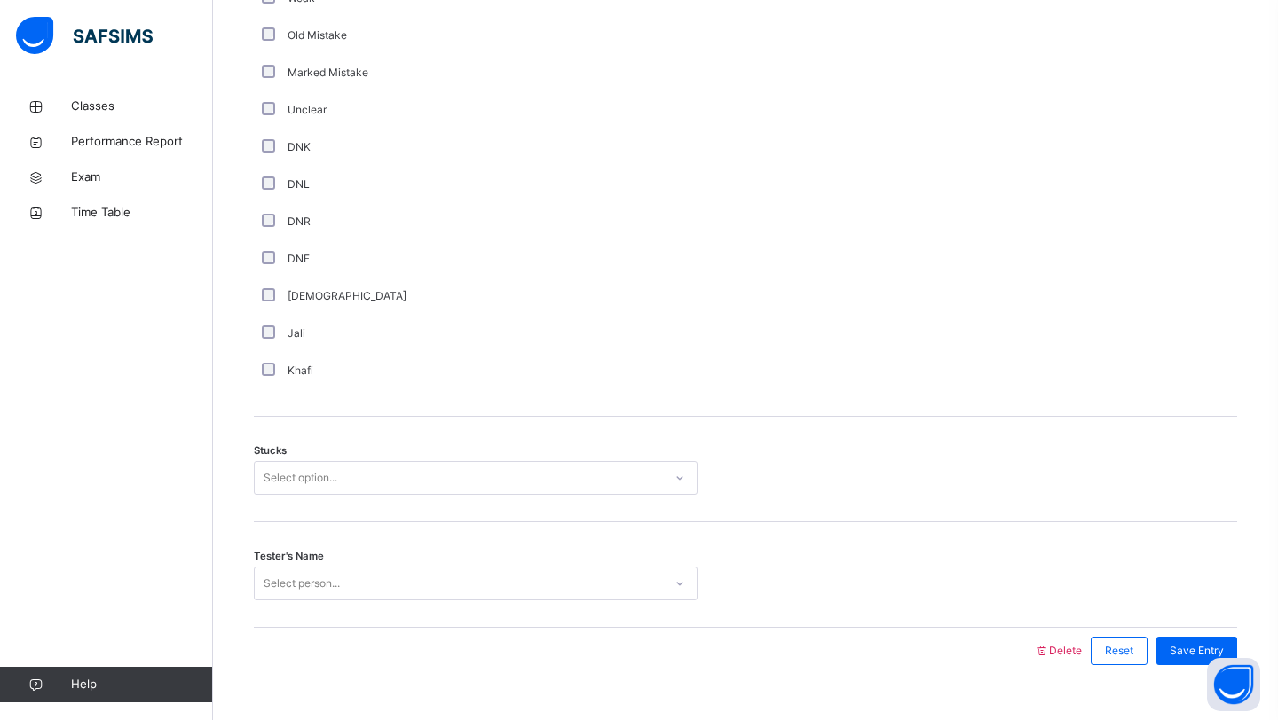
scroll to position [1156, 0]
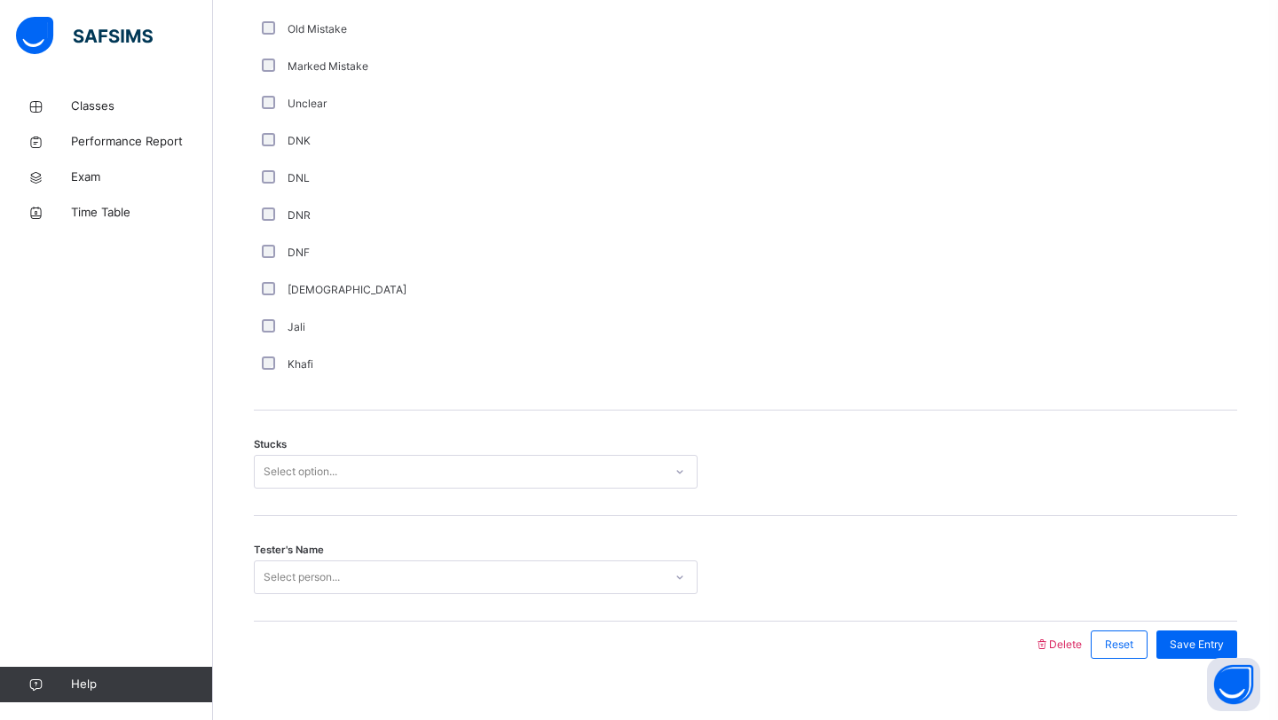
click at [376, 474] on div "Select option..." at bounding box center [459, 473] width 408 height 28
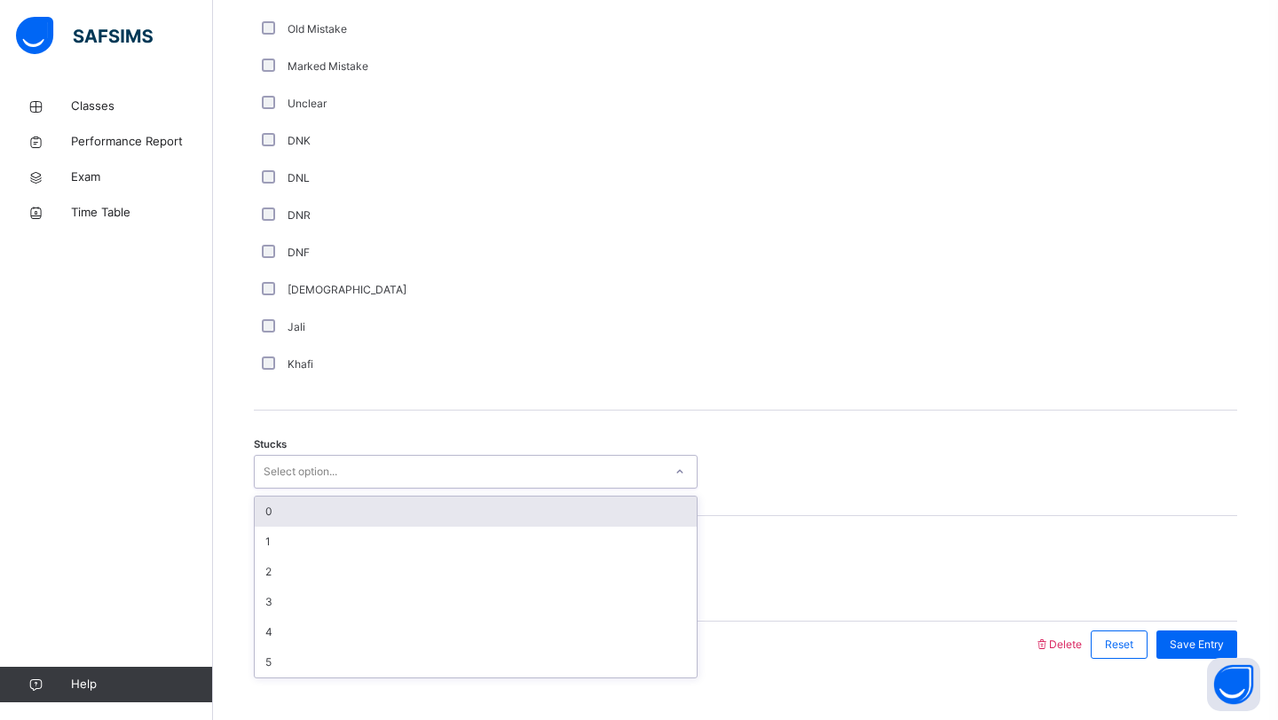
drag, startPoint x: 376, startPoint y: 474, endPoint x: 376, endPoint y: 498, distance: 24.0
click at [376, 476] on div "Select option..." at bounding box center [459, 473] width 408 height 28
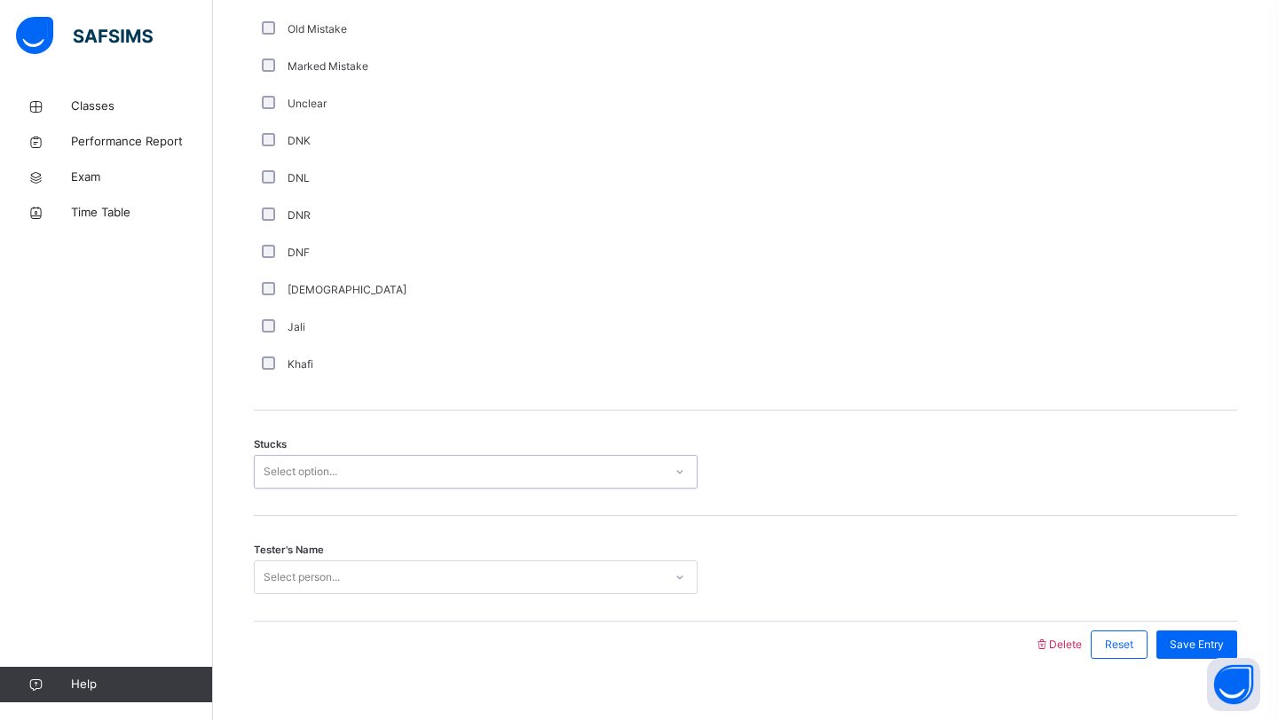
click at [369, 460] on div "Select option..." at bounding box center [459, 473] width 408 height 28
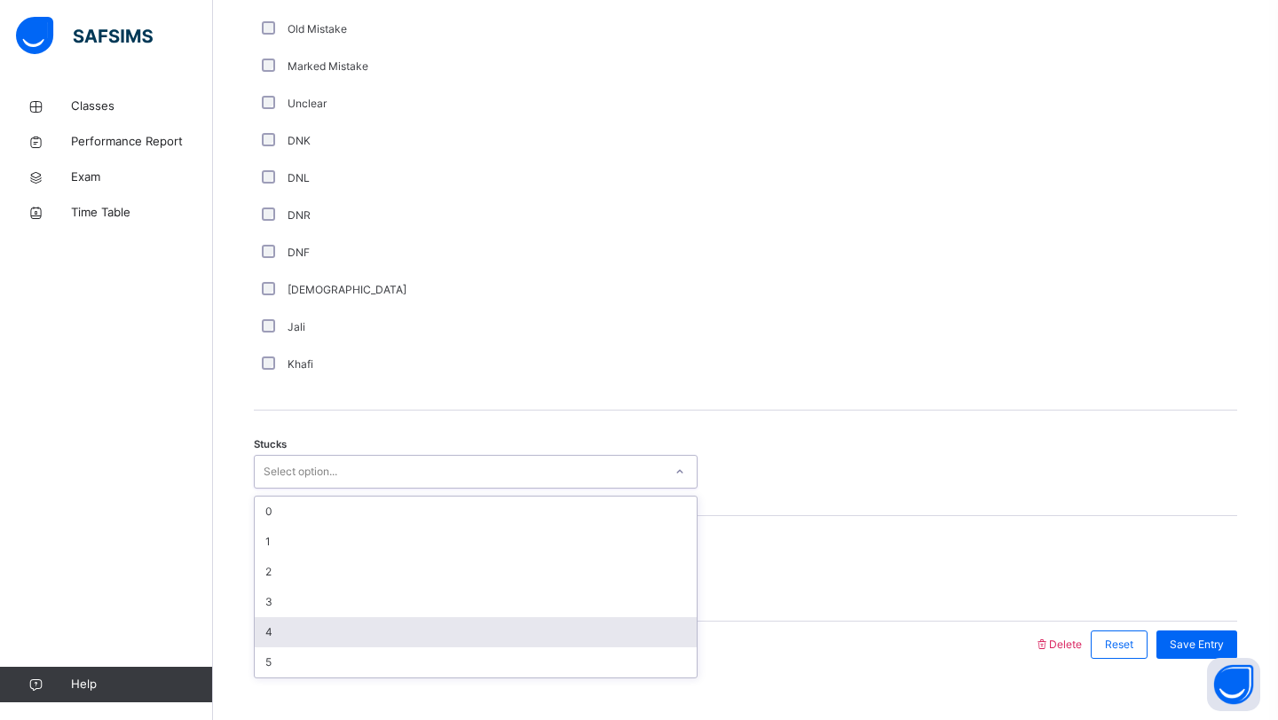
click at [364, 634] on div "4" at bounding box center [476, 633] width 442 height 30
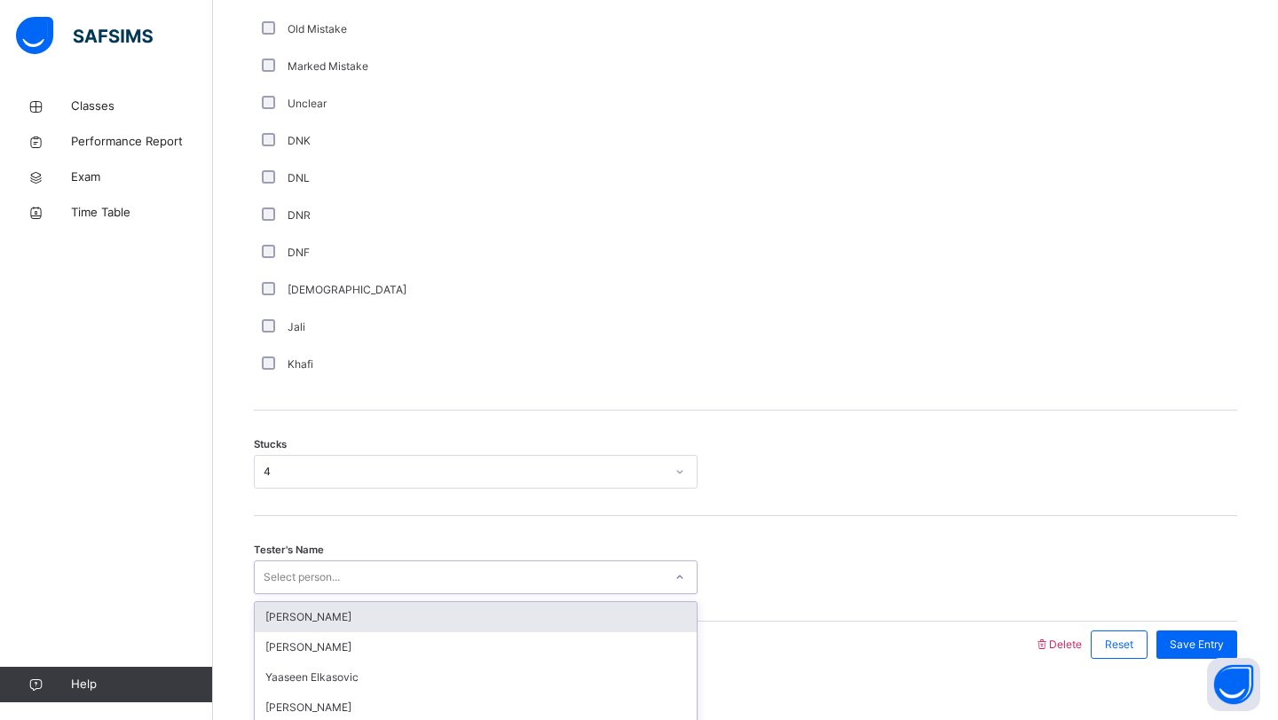
scroll to position [1184, 0]
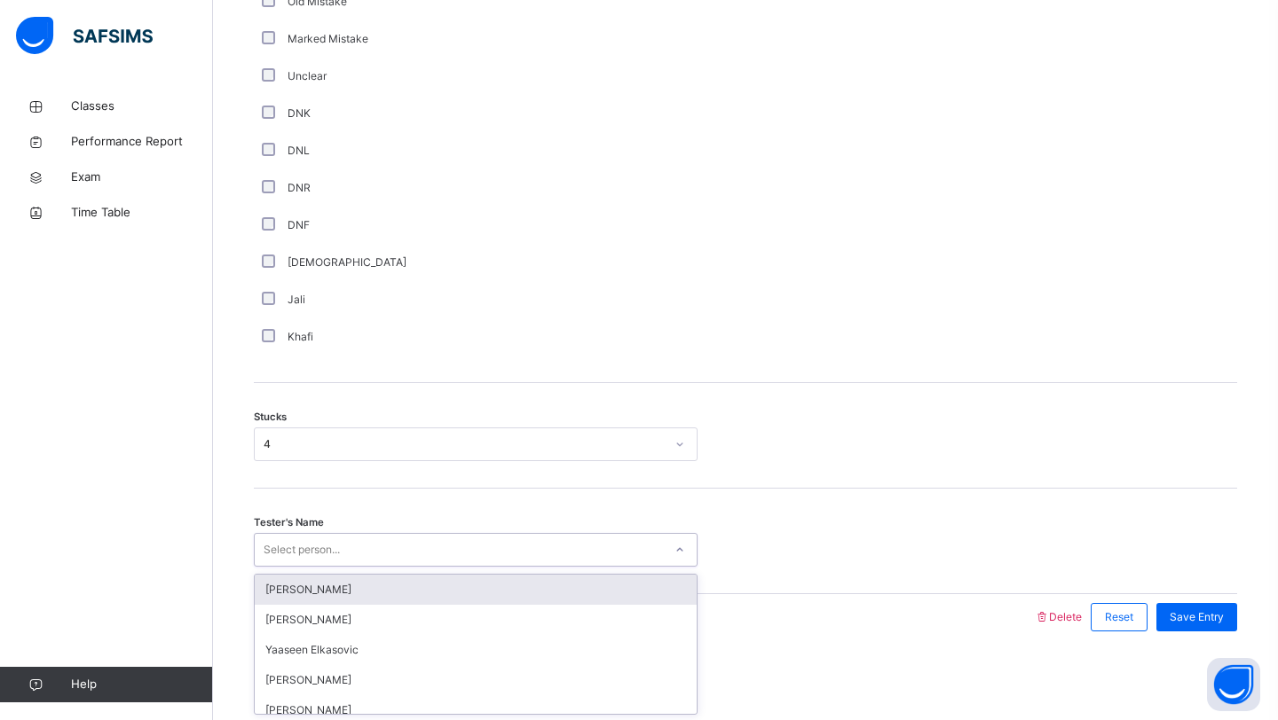
click at [360, 569] on div "Tester's Name option [PERSON_NAME] focused, 1 of 93. 93 results available. Use …" at bounding box center [745, 542] width 983 height 106
type input "*****"
click at [320, 592] on div "Yakub Ranees" at bounding box center [476, 590] width 442 height 30
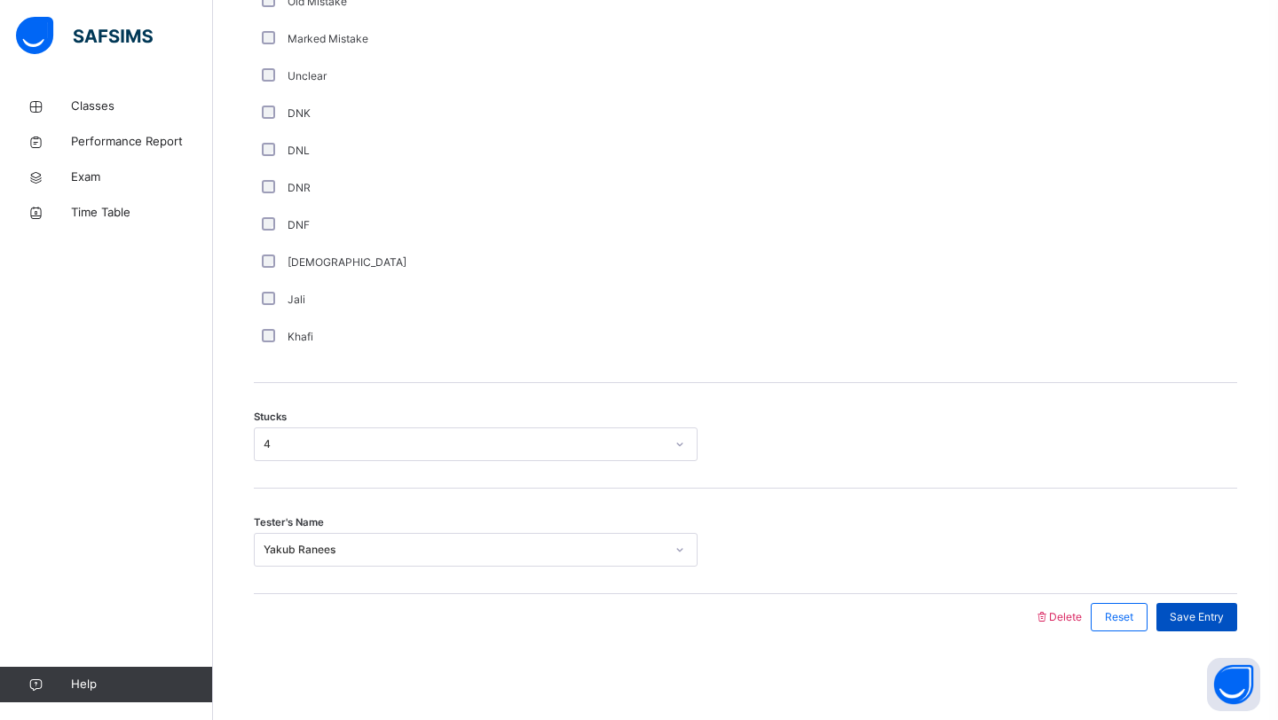
click at [1213, 611] on span "Save Entry" at bounding box center [1196, 618] width 54 height 16
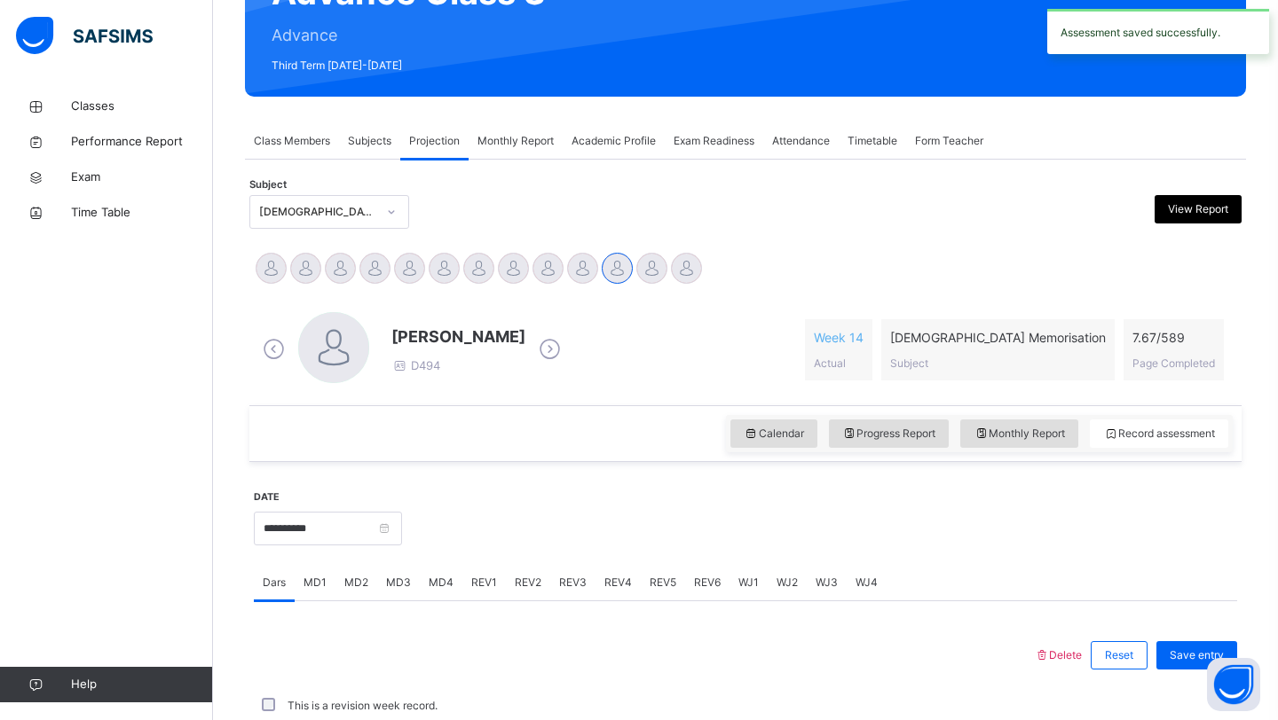
scroll to position [612, 0]
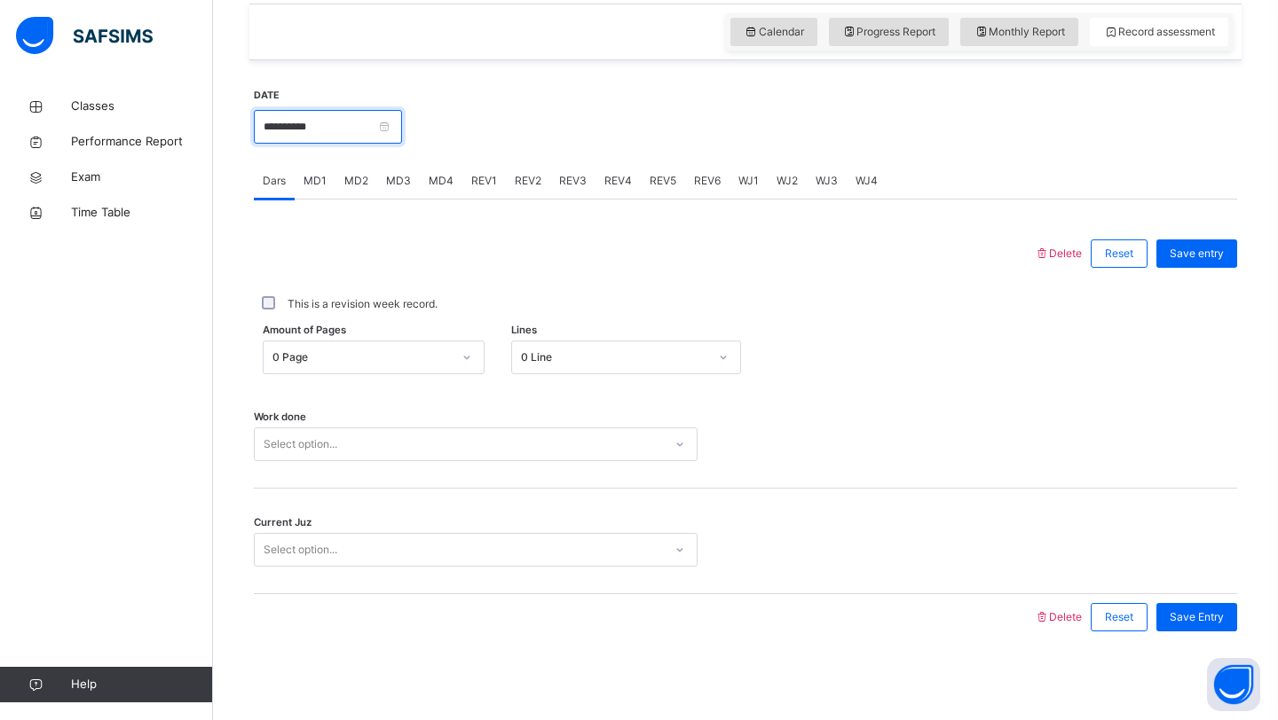
click at [350, 124] on input "**********" at bounding box center [328, 127] width 148 height 34
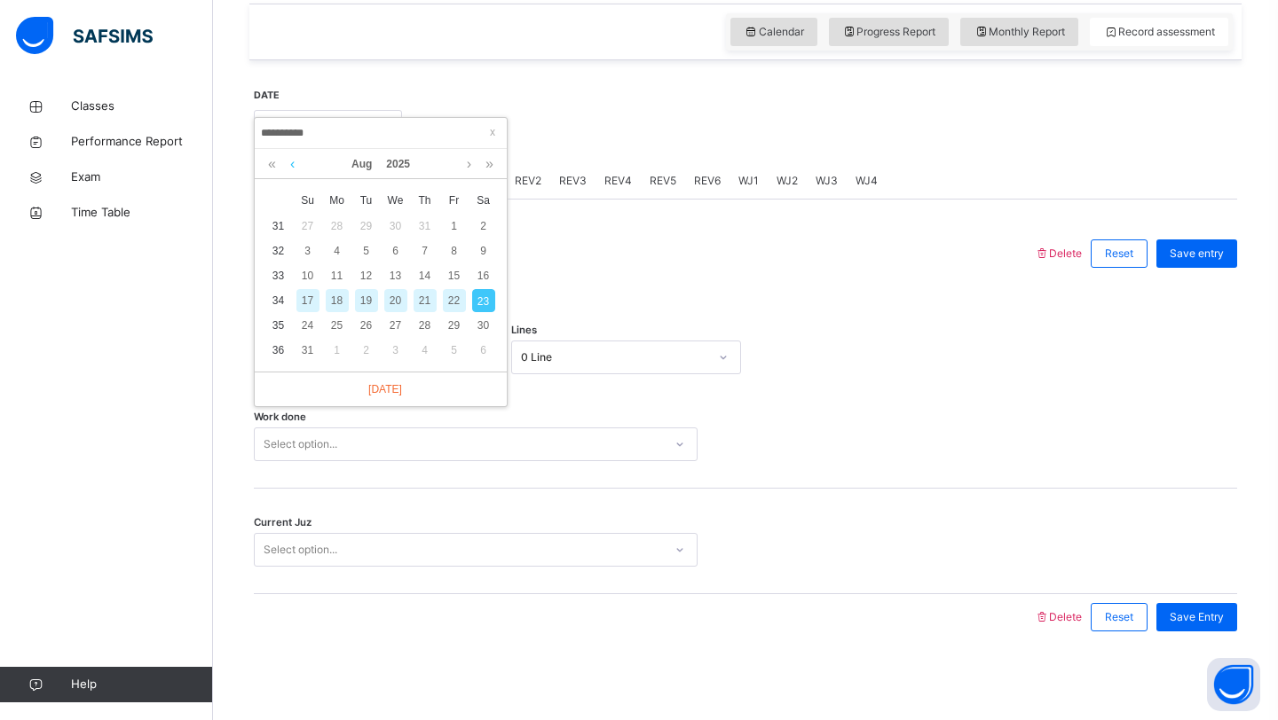
click at [295, 167] on link at bounding box center [292, 164] width 13 height 30
click at [295, 171] on link at bounding box center [292, 164] width 13 height 30
click at [432, 327] on div "29" at bounding box center [424, 325] width 23 height 23
type input "**********"
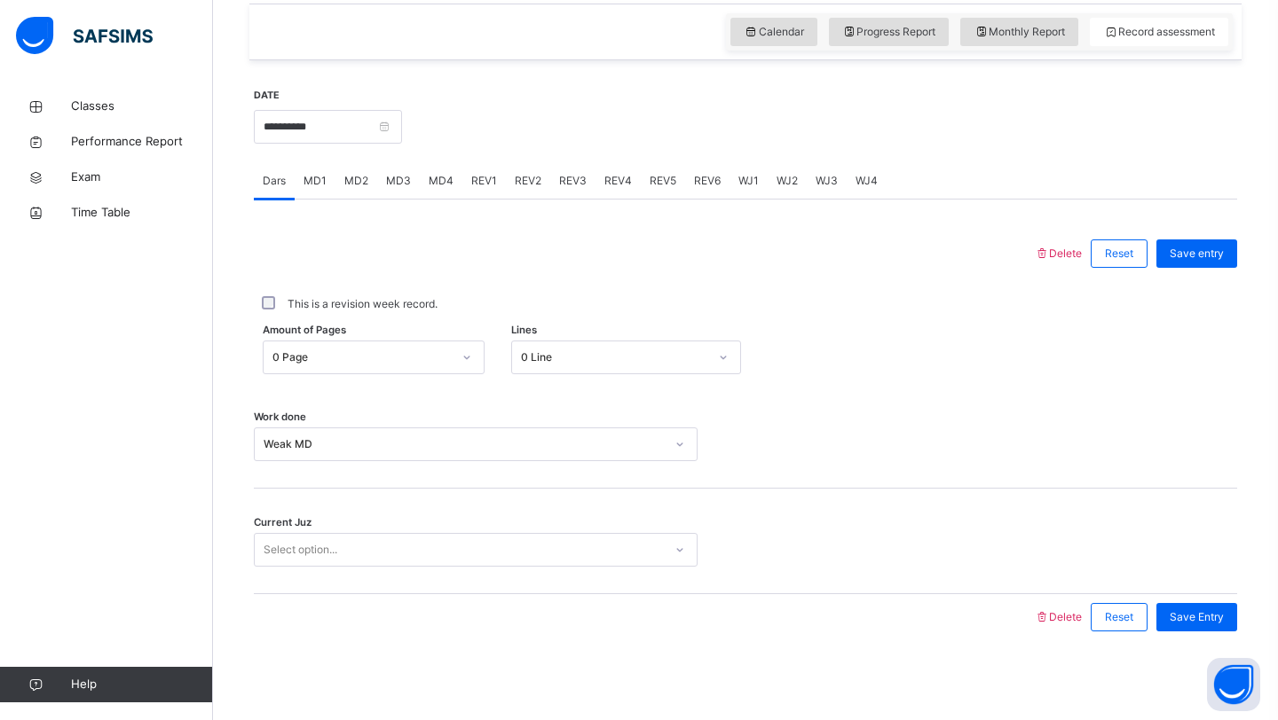
click at [358, 553] on div "Select option..." at bounding box center [459, 551] width 408 height 28
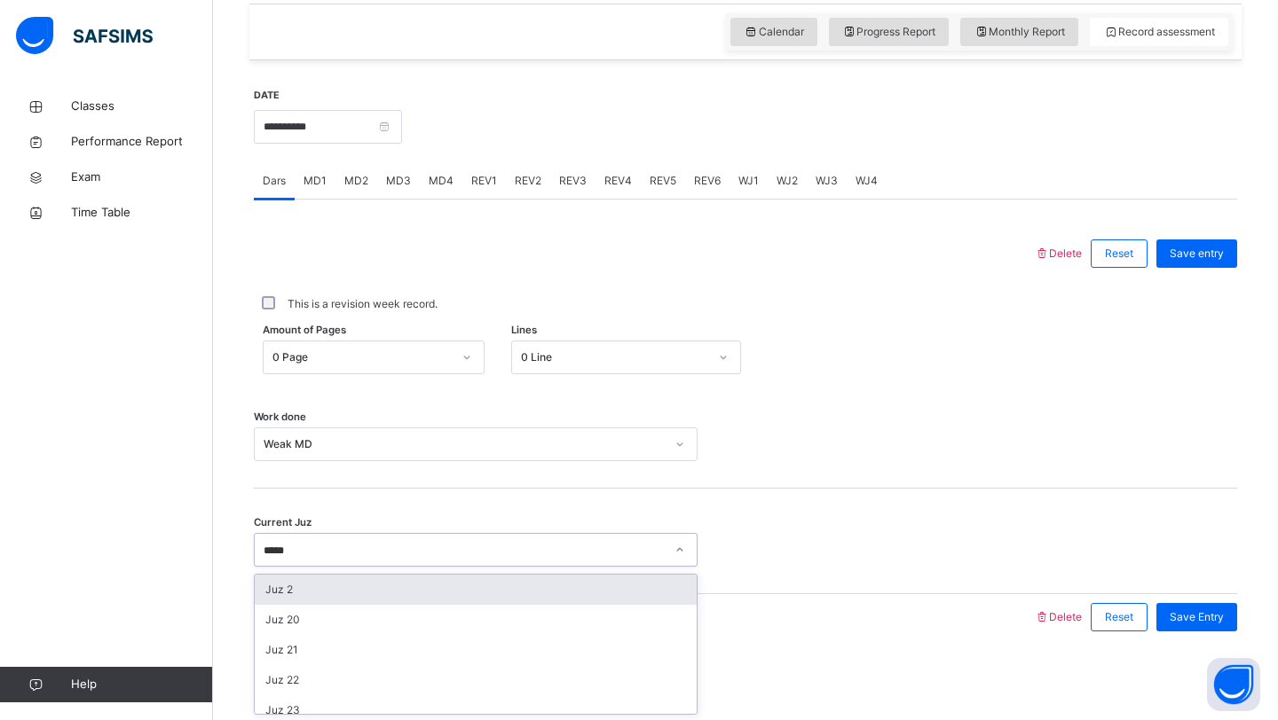
type input "******"
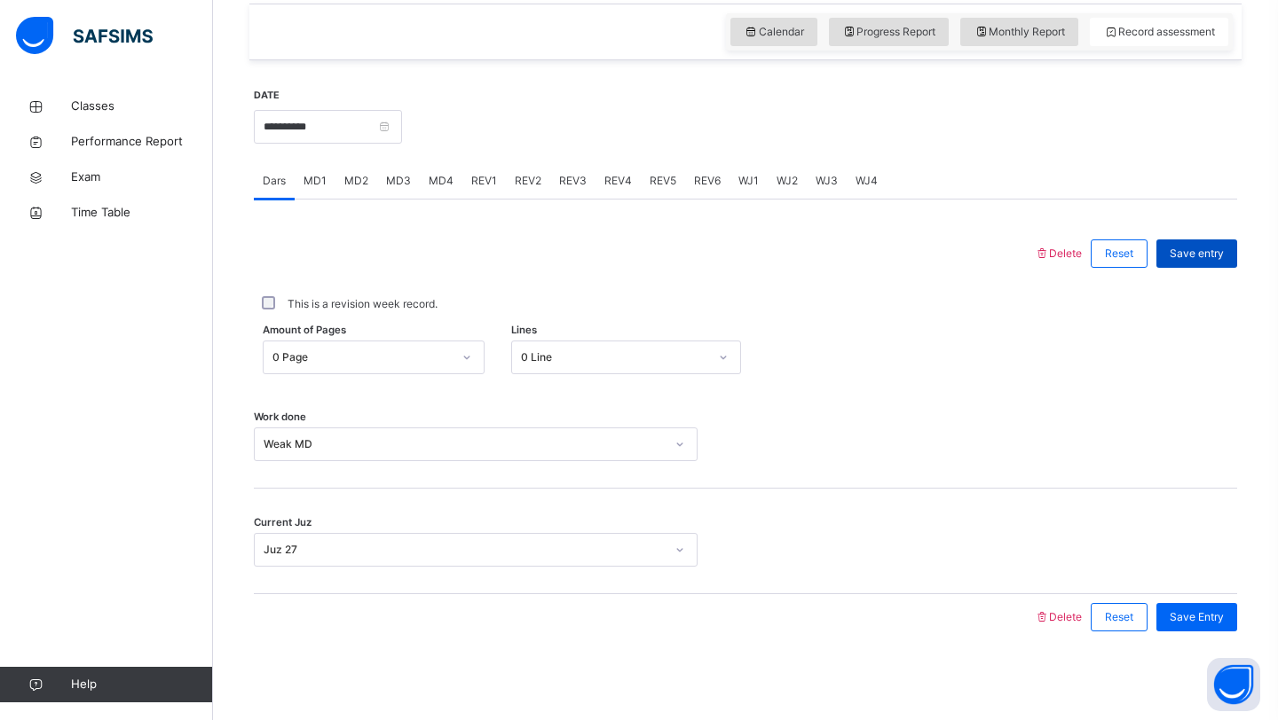
click at [1183, 257] on span "Save entry" at bounding box center [1196, 254] width 54 height 16
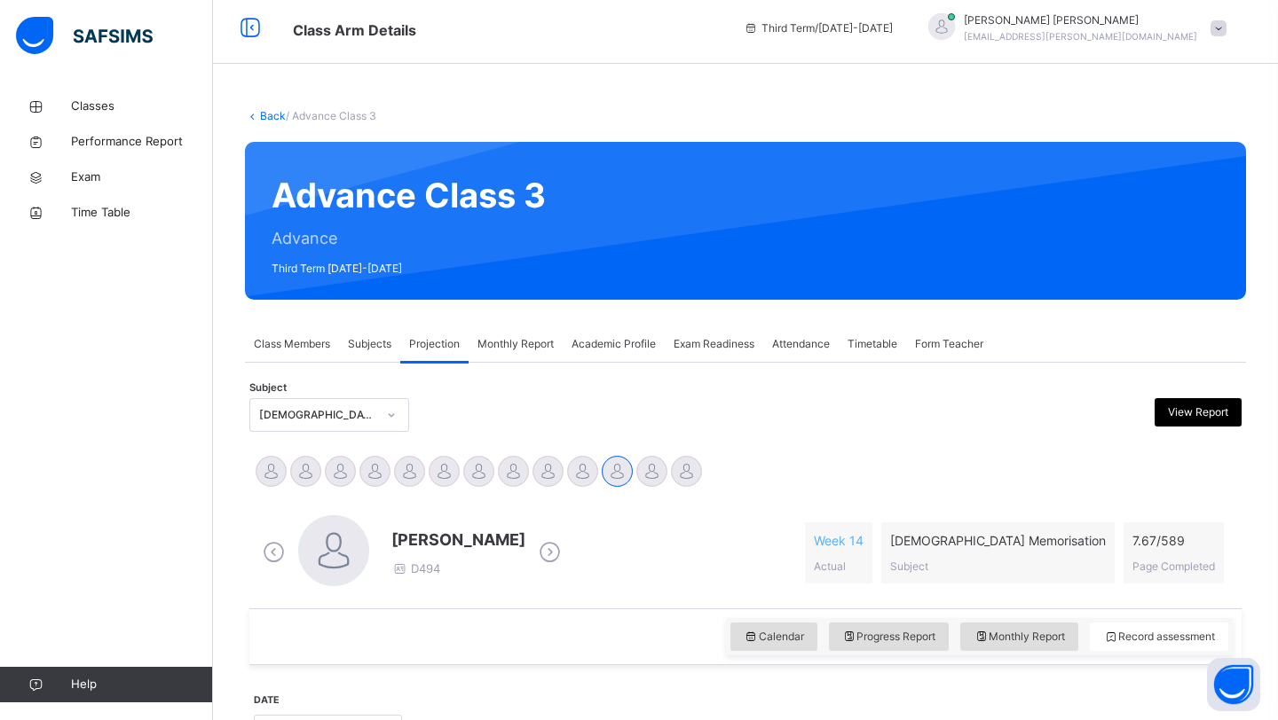
scroll to position [0, 0]
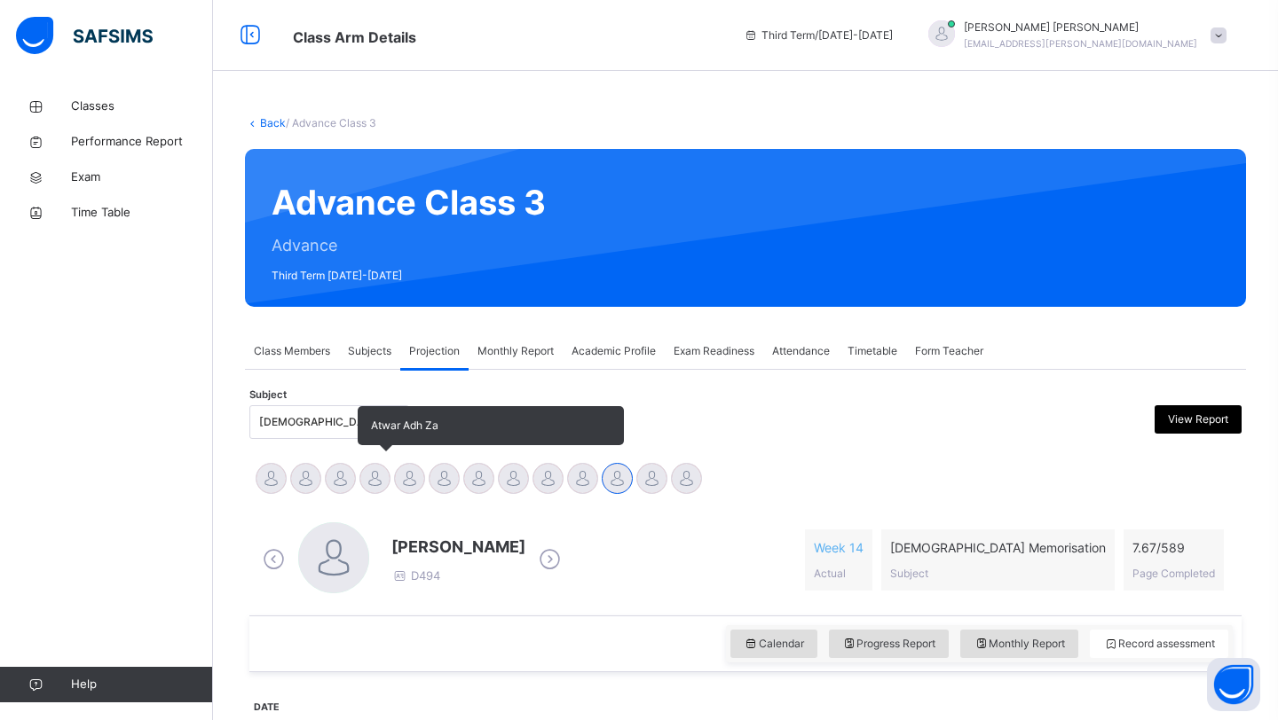
click at [371, 484] on div at bounding box center [374, 478] width 31 height 31
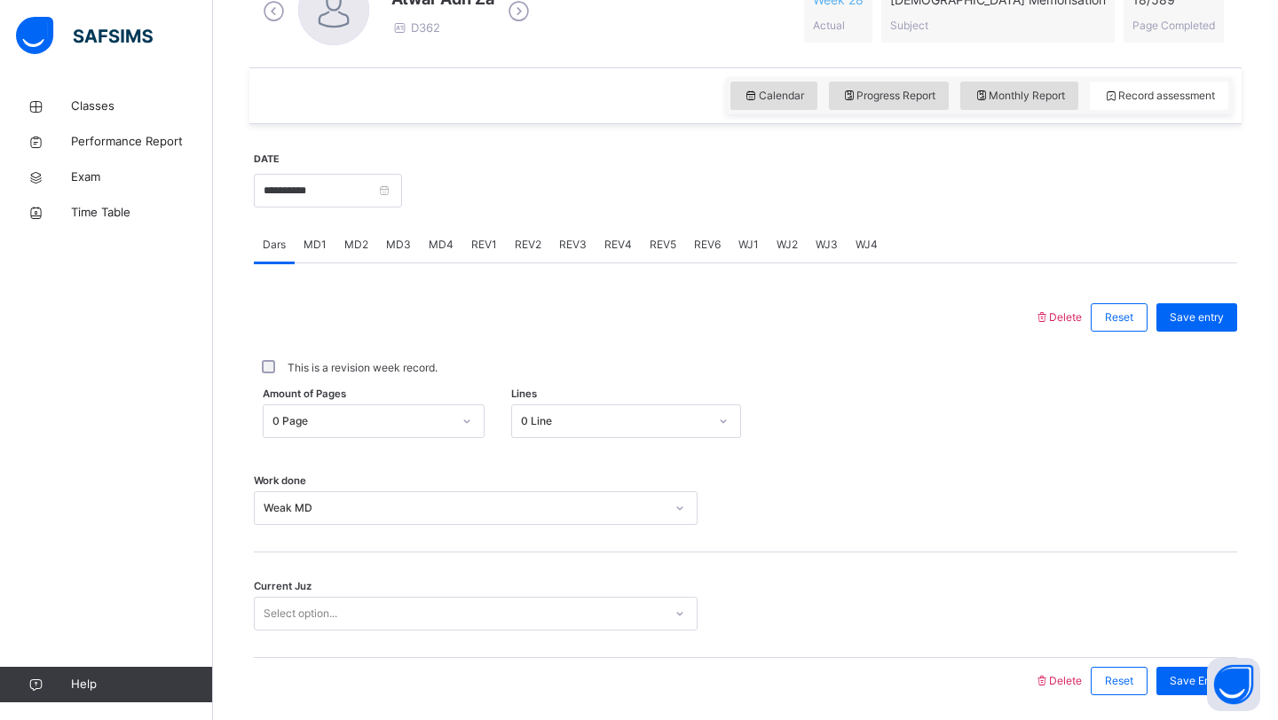
scroll to position [612, 0]
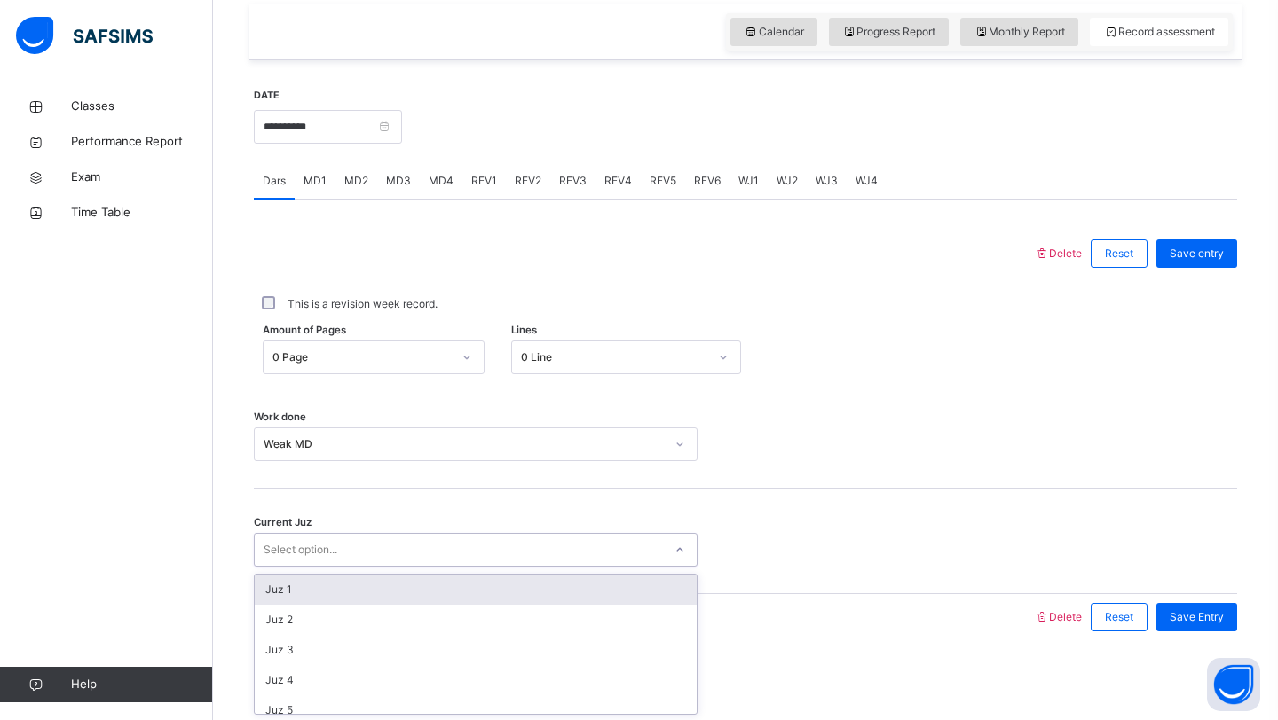
click at [585, 539] on div "Select option..." at bounding box center [459, 551] width 408 height 28
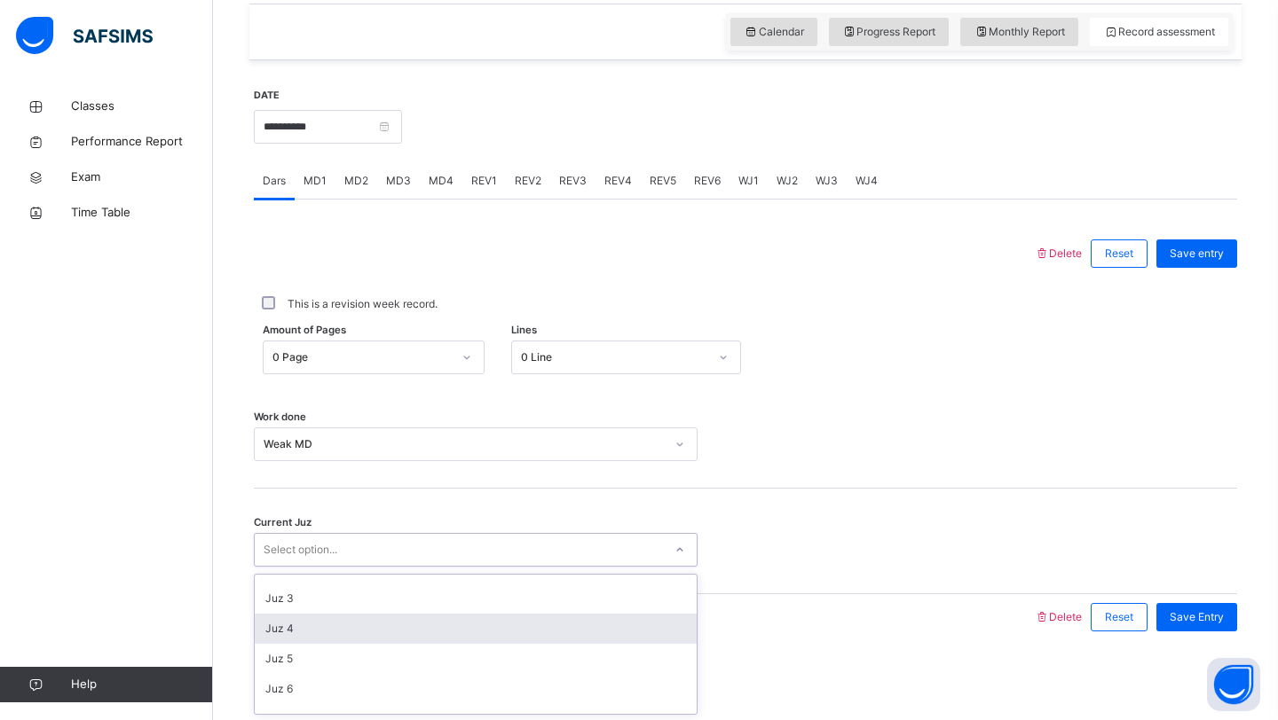
scroll to position [766, 0]
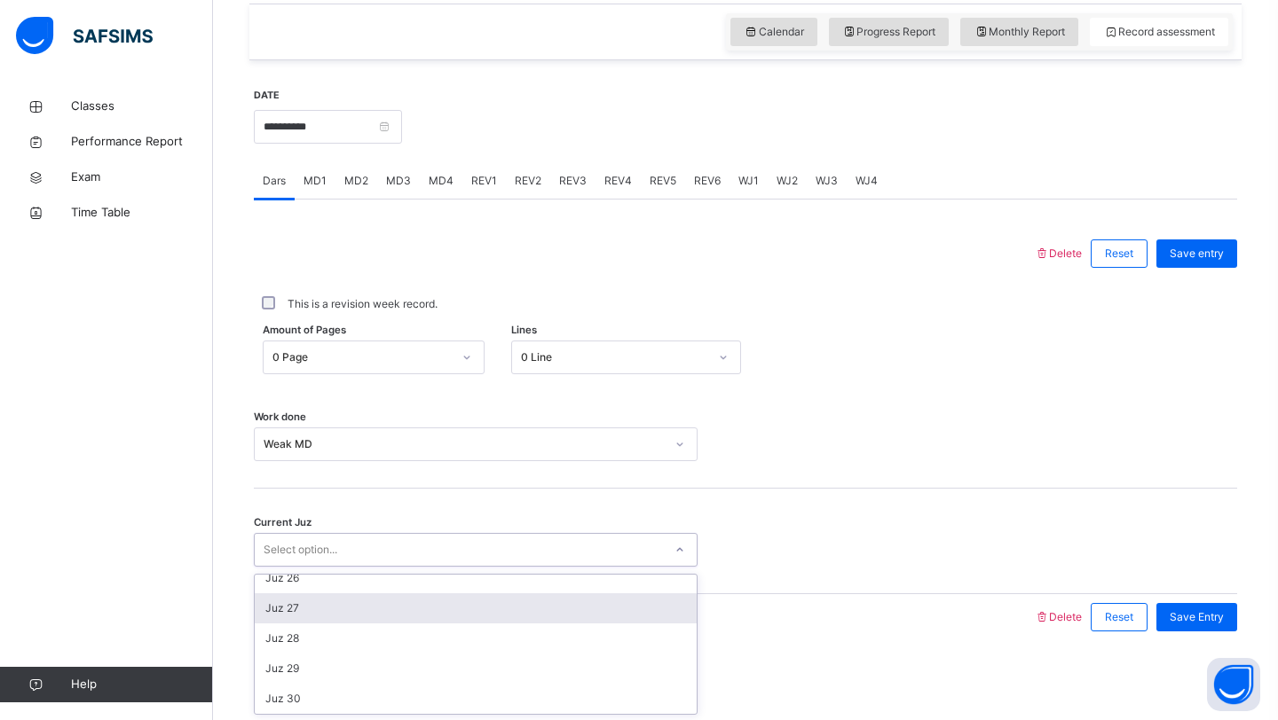
click at [437, 610] on div "Juz 27" at bounding box center [476, 609] width 442 height 30
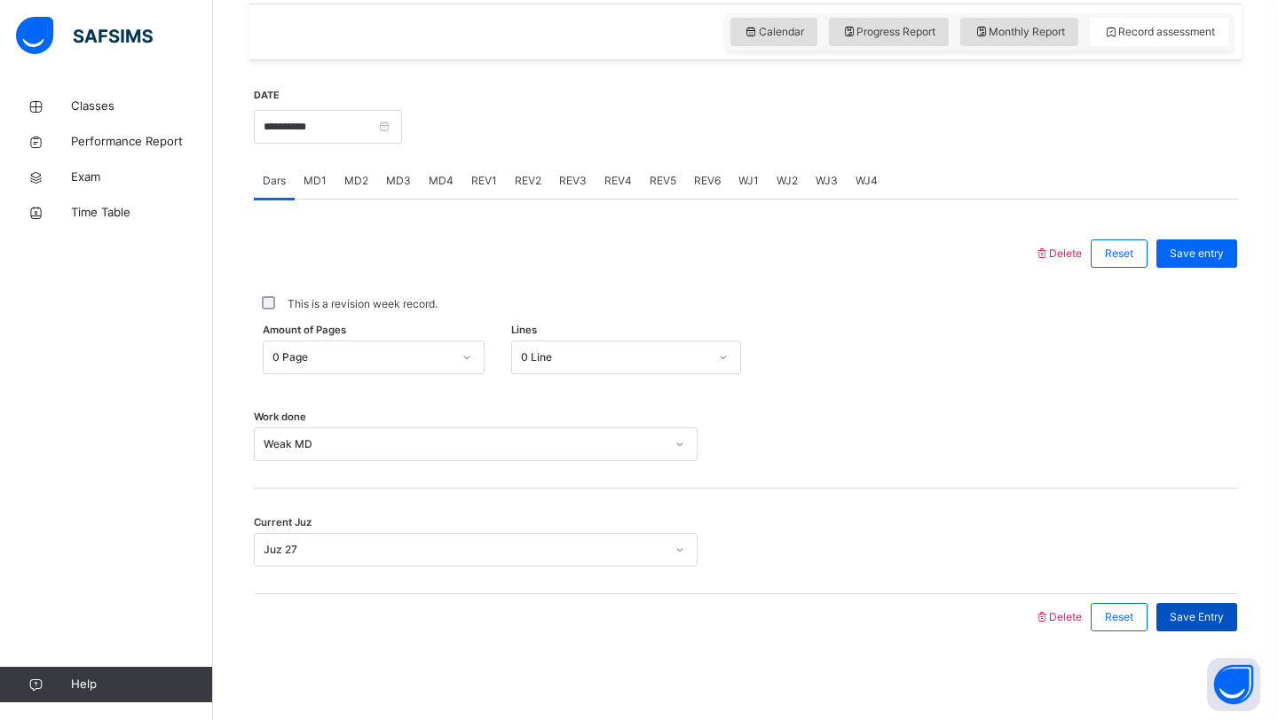
click at [1218, 621] on span "Save Entry" at bounding box center [1196, 618] width 54 height 16
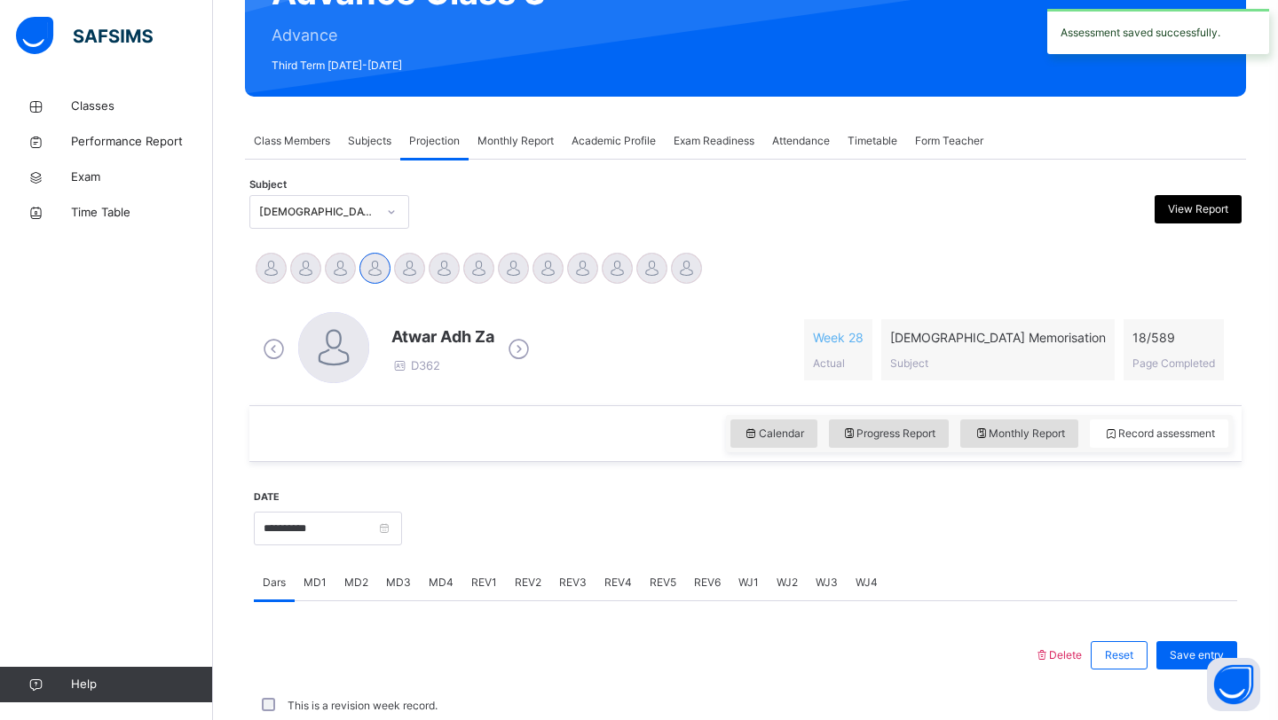
scroll to position [612, 0]
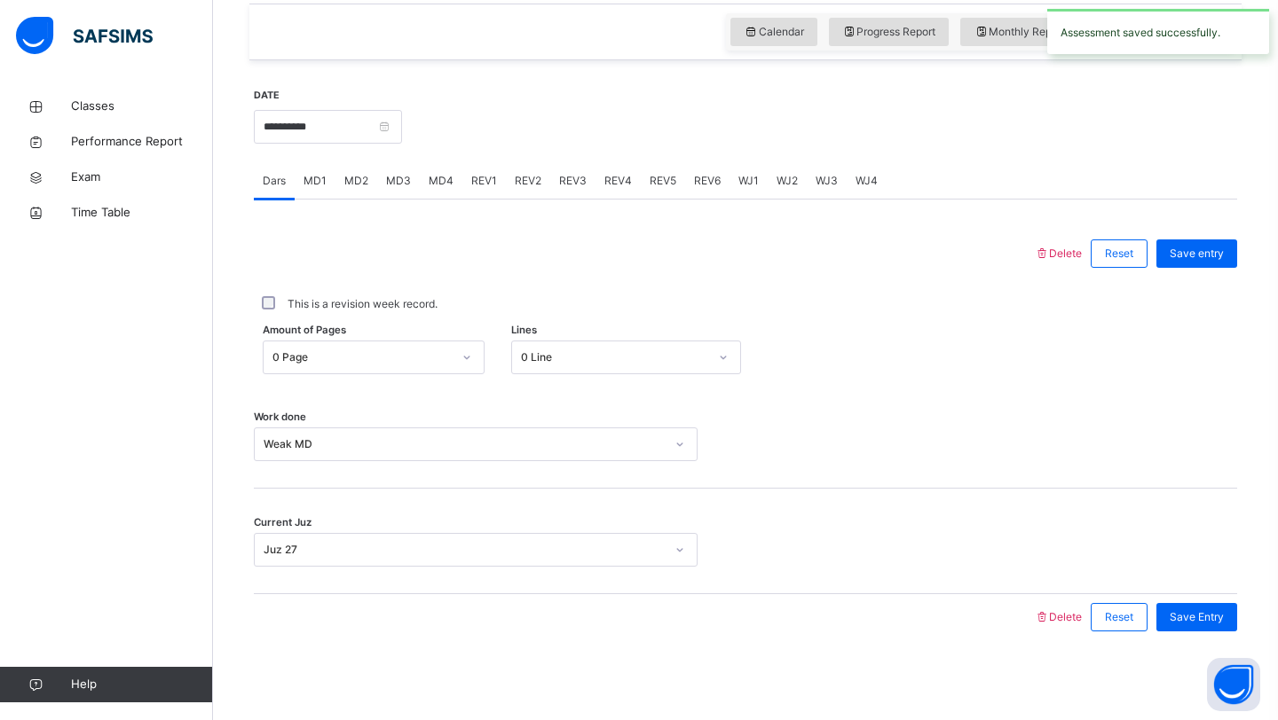
click at [394, 181] on span "MD3" at bounding box center [398, 181] width 25 height 16
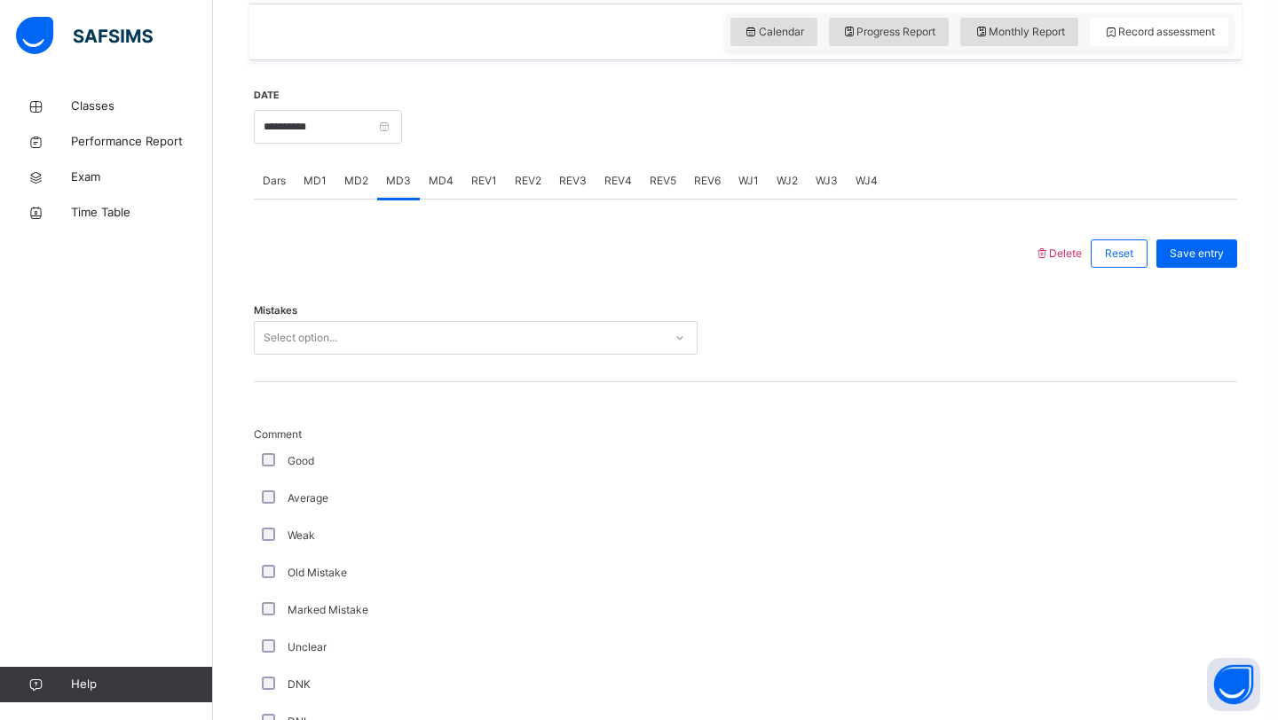
click at [371, 335] on div "Select option..." at bounding box center [459, 339] width 408 height 28
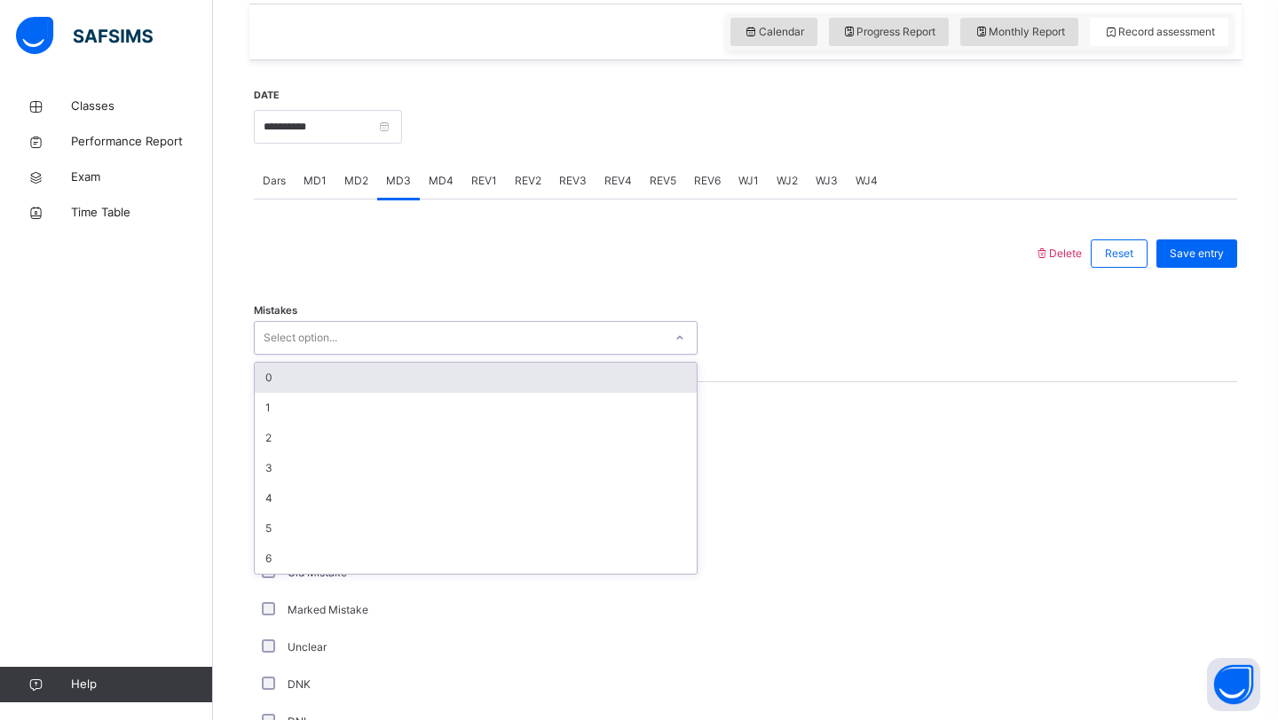
click at [347, 382] on div "0" at bounding box center [476, 378] width 442 height 30
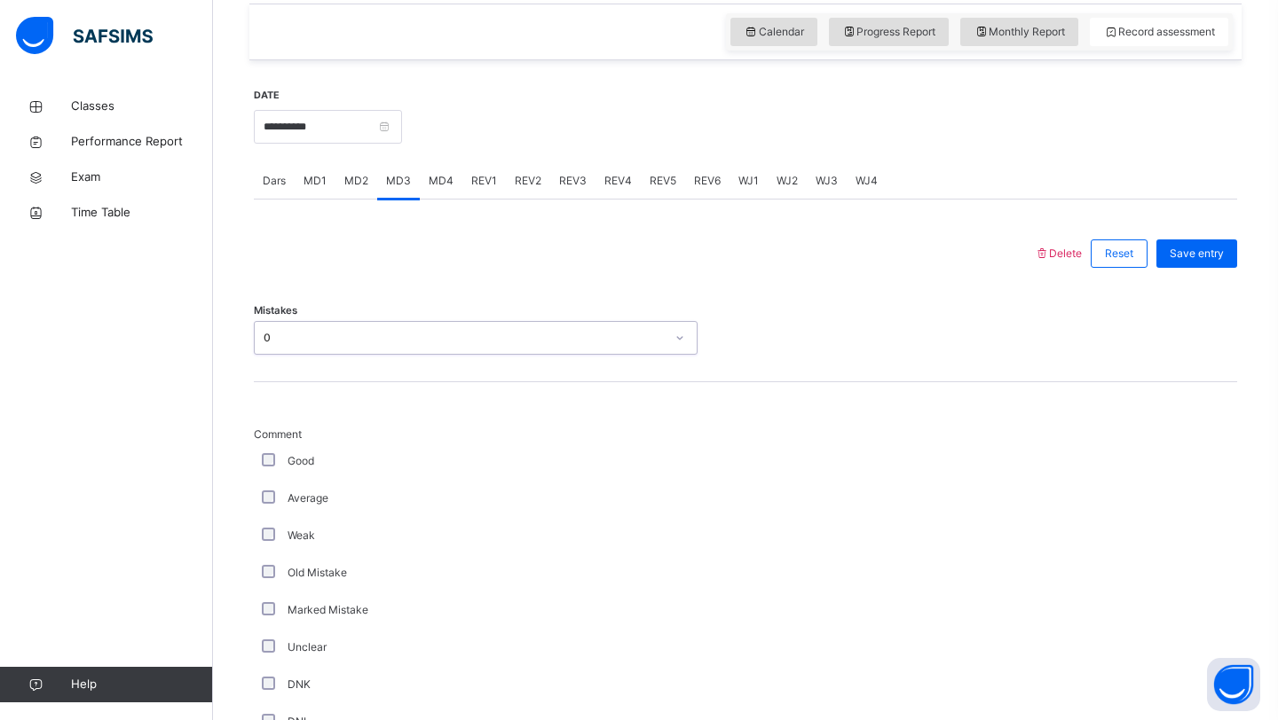
click at [279, 492] on div "Average" at bounding box center [475, 499] width 435 height 16
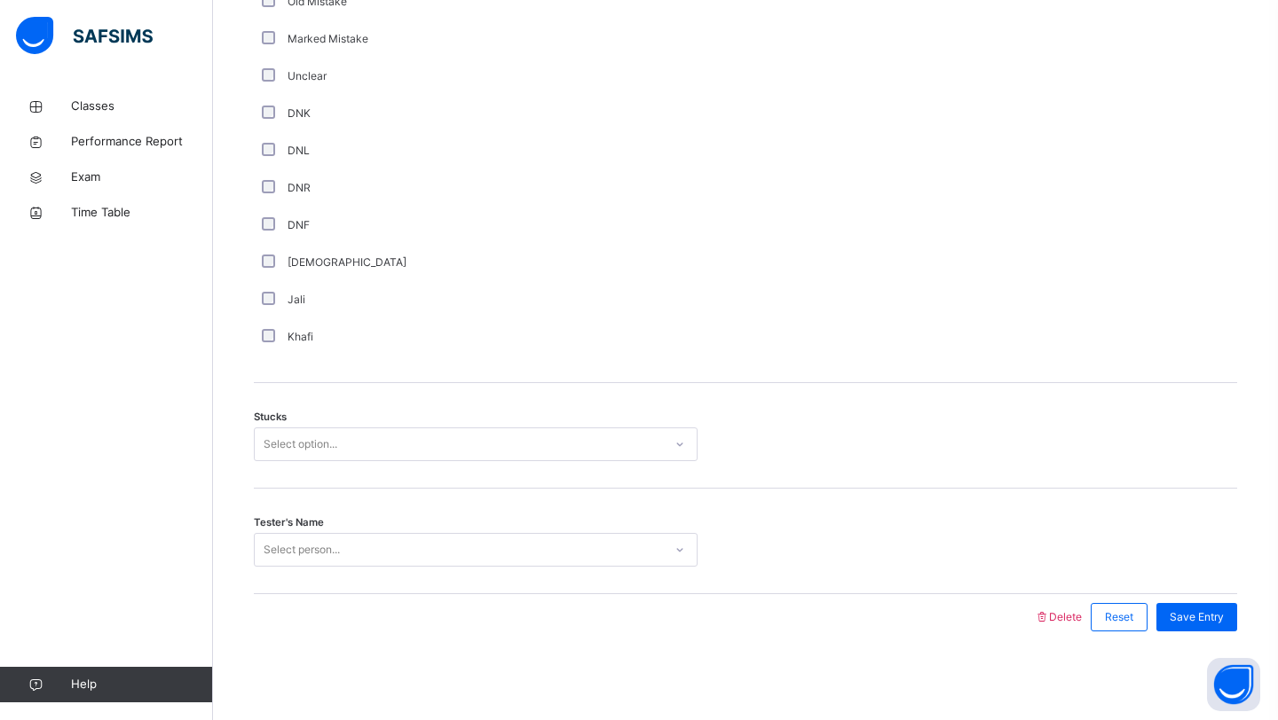
scroll to position [1184, 0]
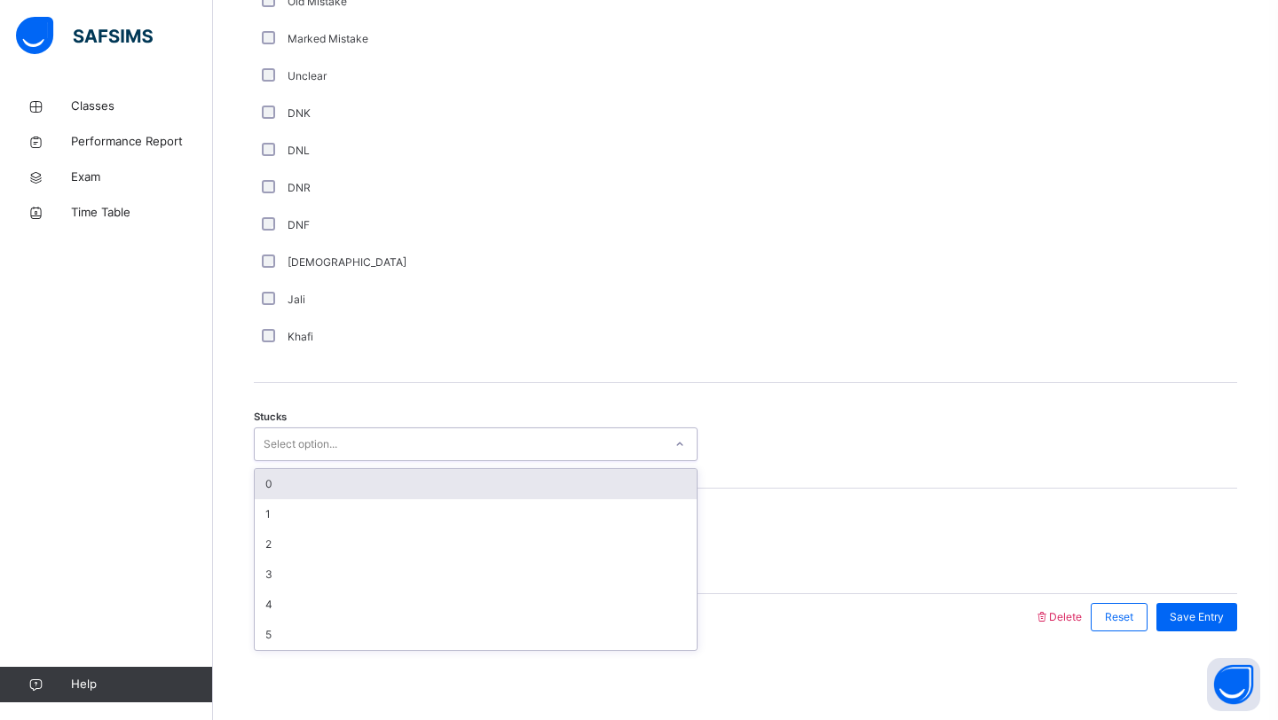
click at [306, 438] on div "Select option..." at bounding box center [301, 445] width 74 height 34
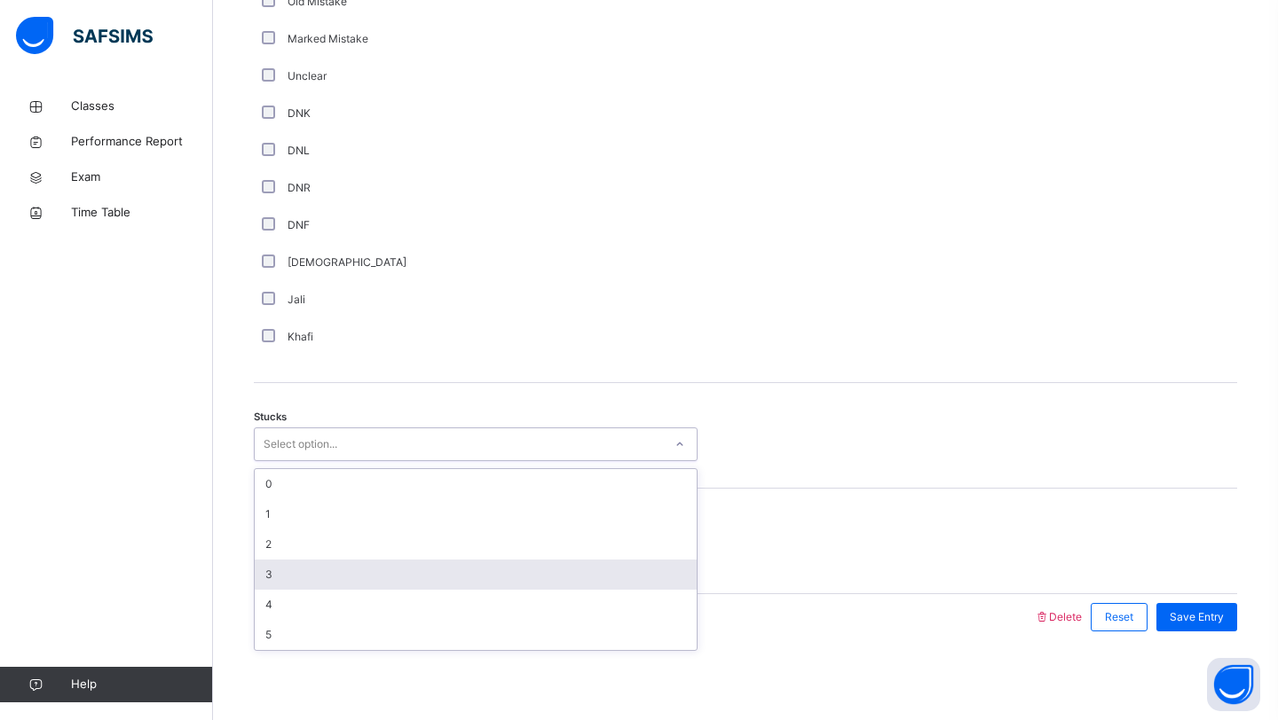
click at [300, 567] on div "3" at bounding box center [476, 575] width 442 height 30
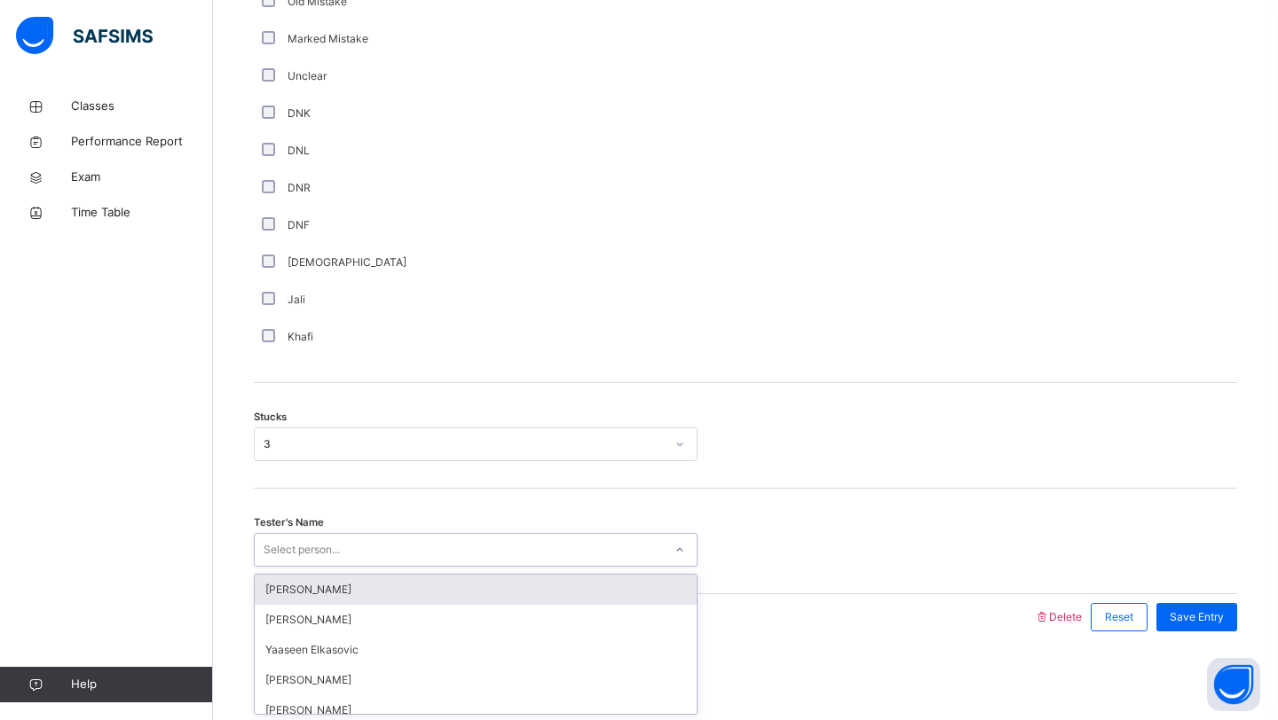
click at [632, 555] on div "Select person..." at bounding box center [459, 551] width 408 height 28
type input "****"
click at [398, 594] on div "[PERSON_NAME]" at bounding box center [476, 590] width 442 height 30
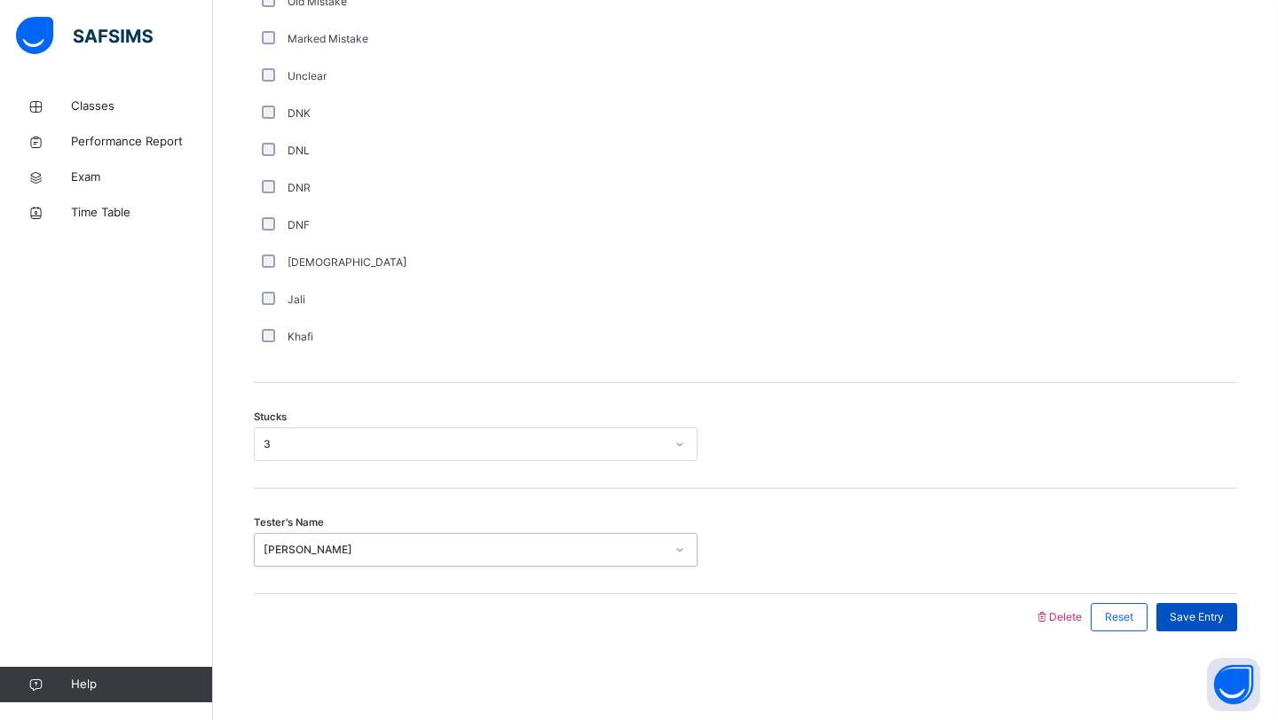
click at [1216, 613] on span "Save Entry" at bounding box center [1196, 618] width 54 height 16
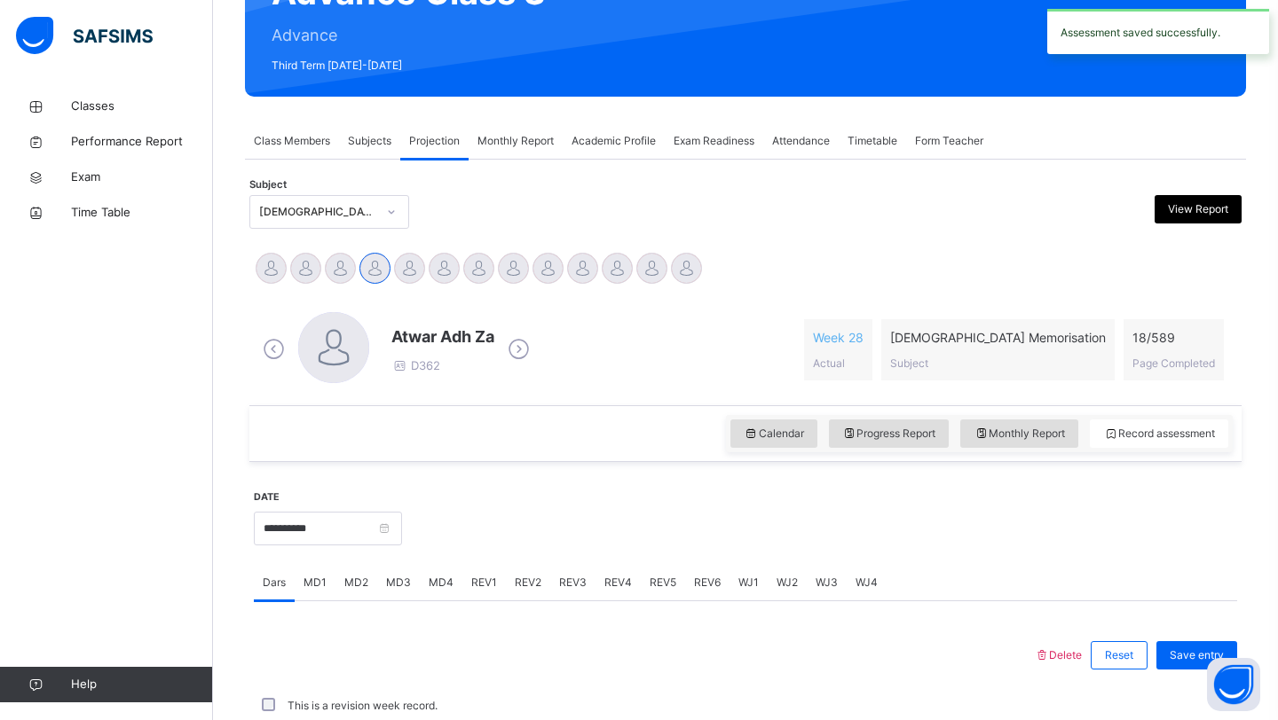
scroll to position [612, 0]
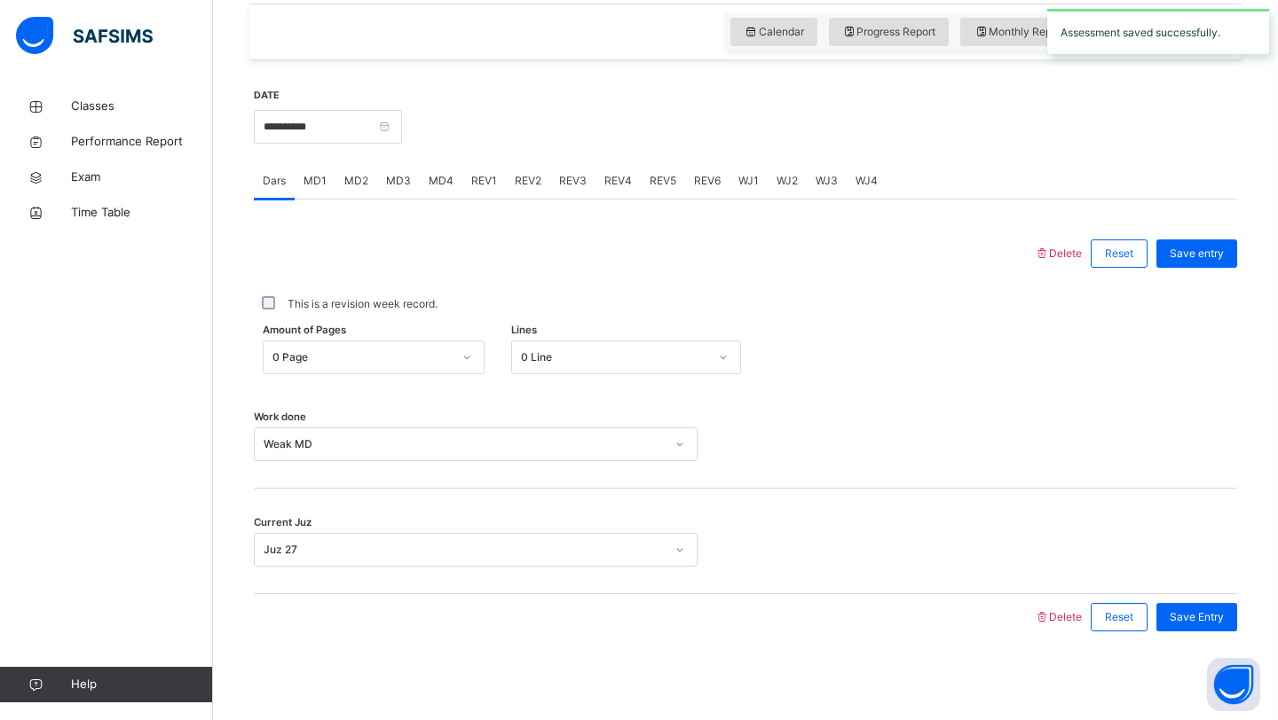
click at [455, 174] on div "MD4" at bounding box center [441, 180] width 43 height 35
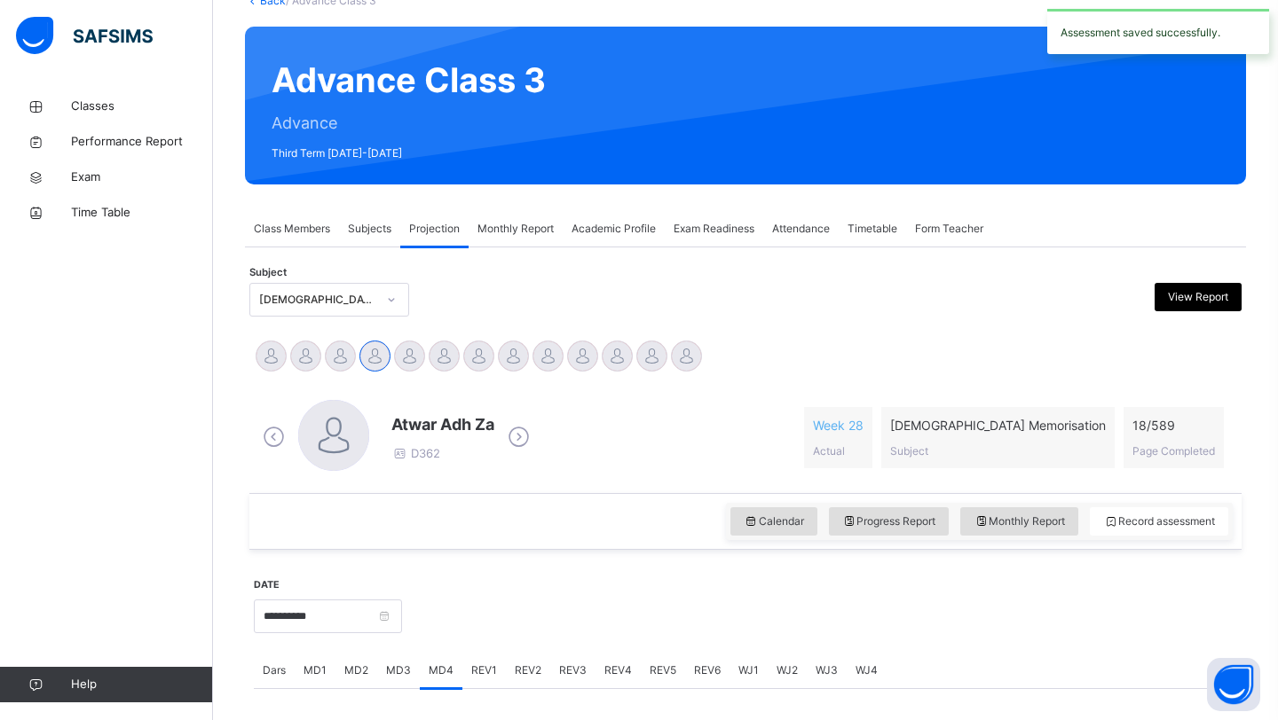
scroll to position [0, 0]
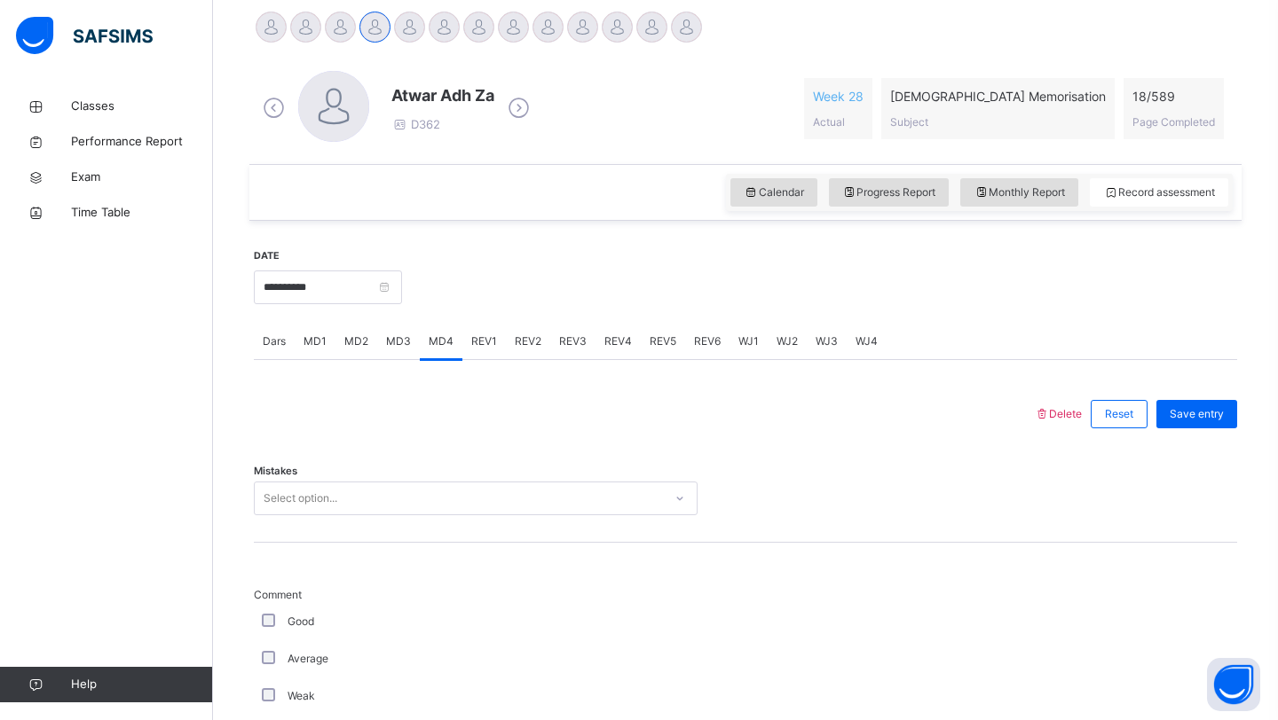
click at [320, 516] on div "Select option..." at bounding box center [476, 499] width 444 height 34
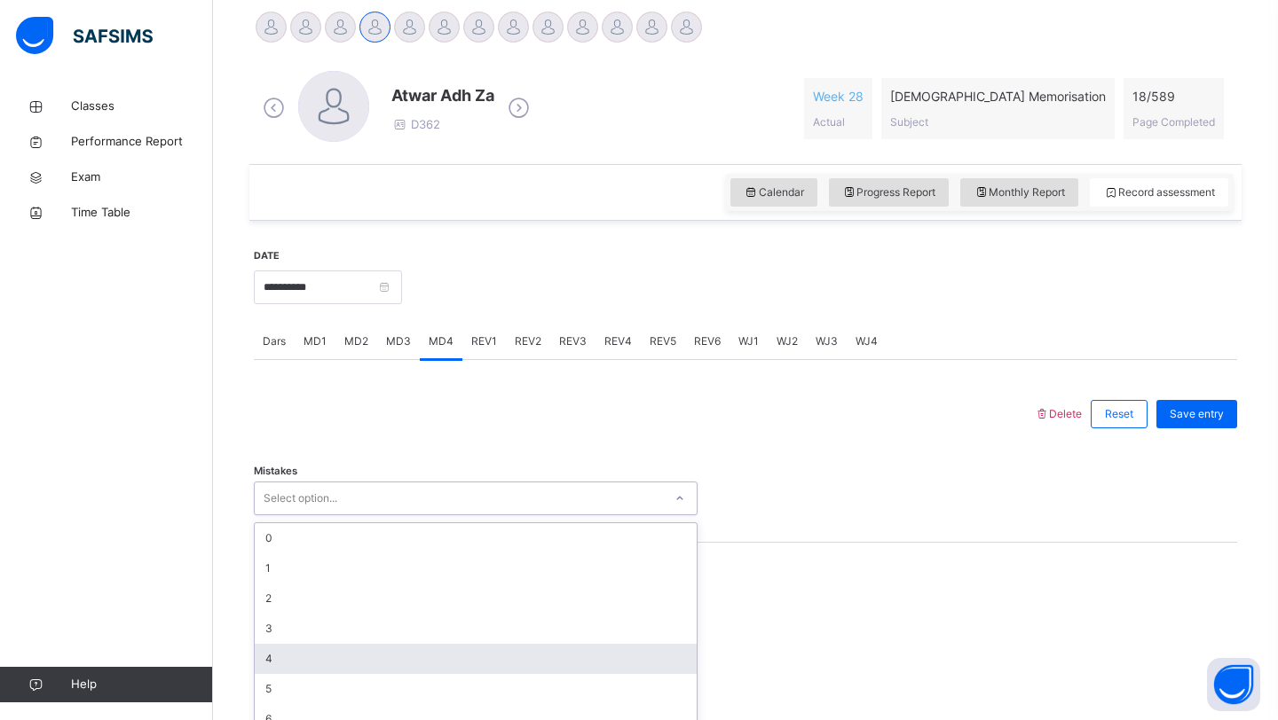
scroll to position [474, 0]
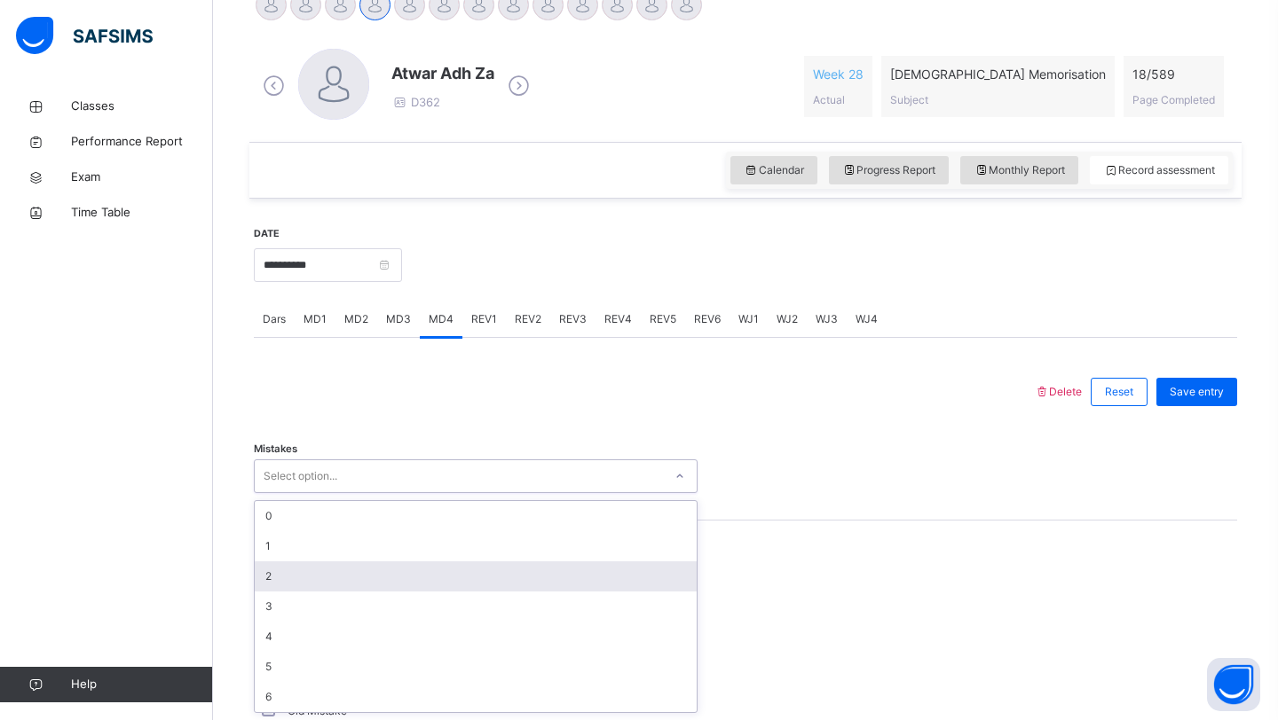
click at [322, 567] on div "2" at bounding box center [476, 577] width 442 height 30
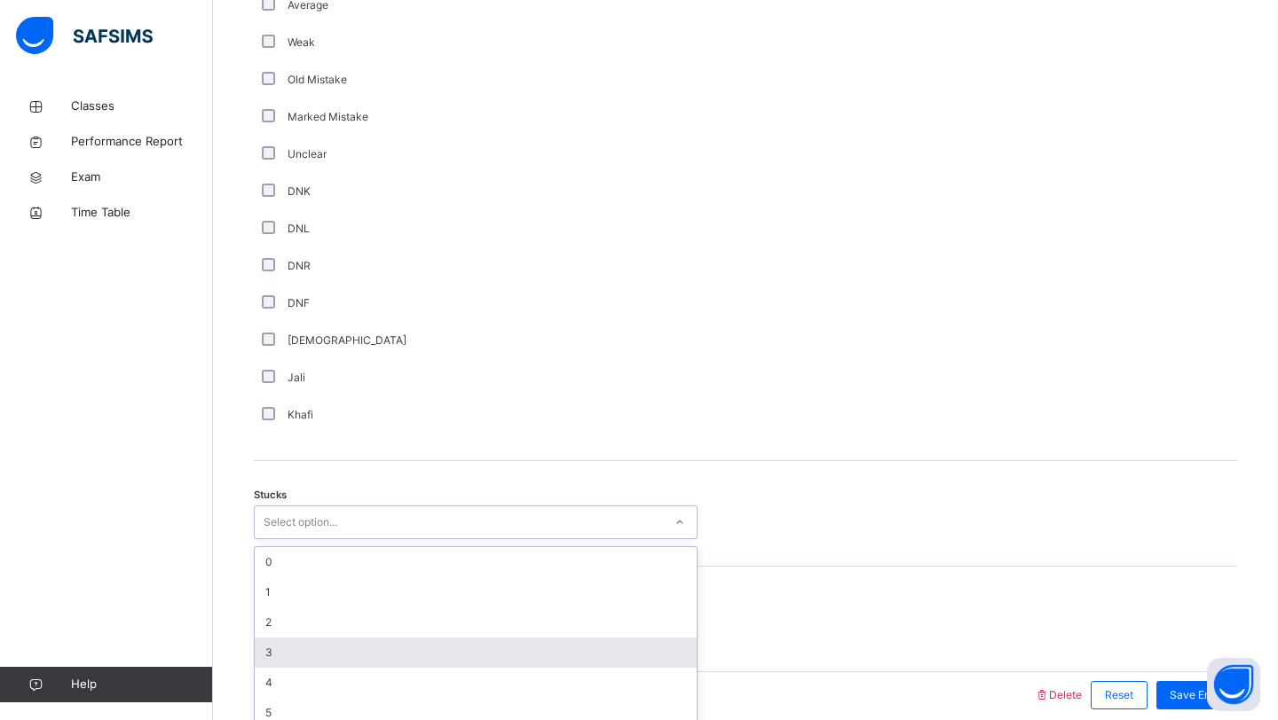
scroll to position [1122, 0]
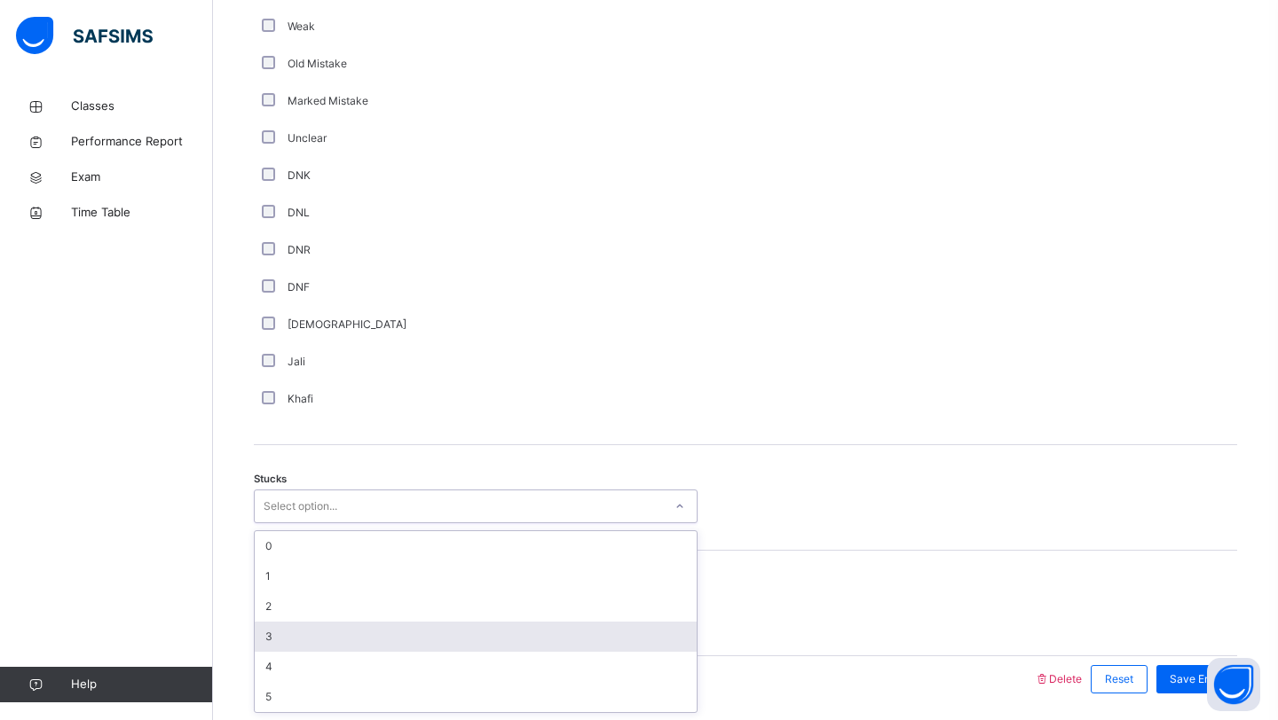
click at [317, 523] on div "option 3 focused, 4 of 6. 6 results available. Use Up and Down to choose option…" at bounding box center [476, 507] width 444 height 34
click at [313, 631] on div "3" at bounding box center [476, 637] width 442 height 30
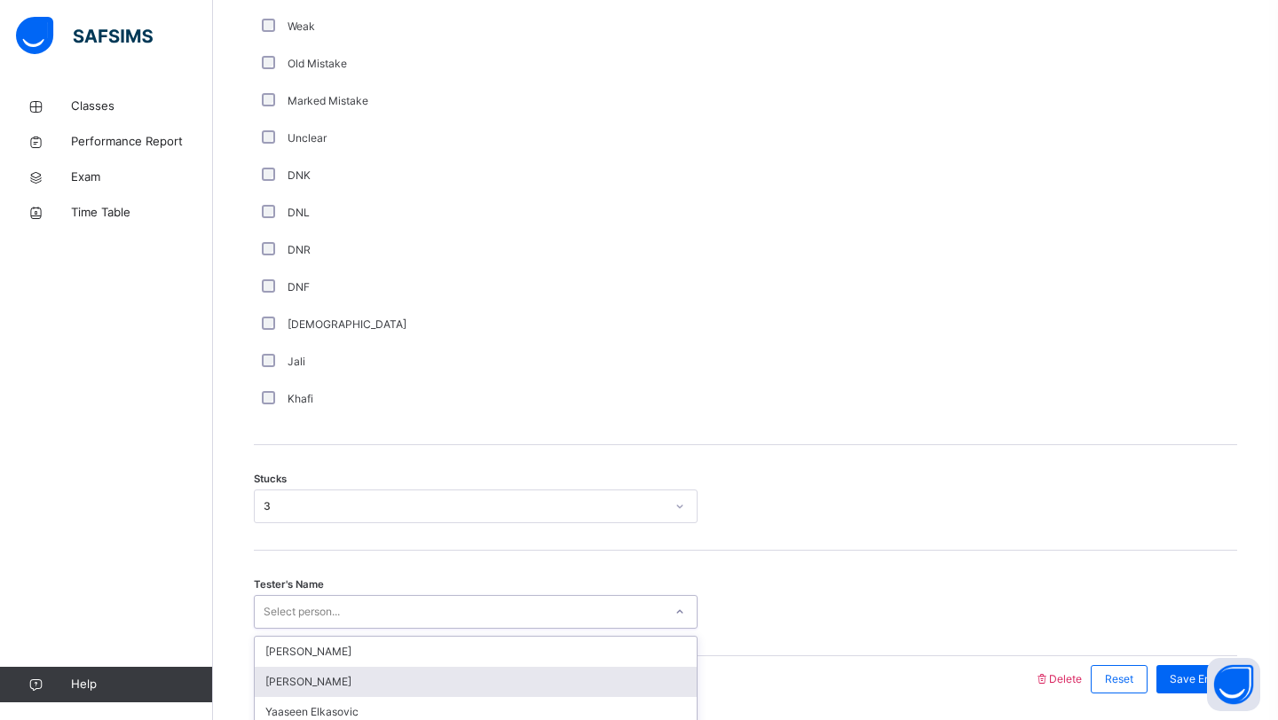
scroll to position [1184, 0]
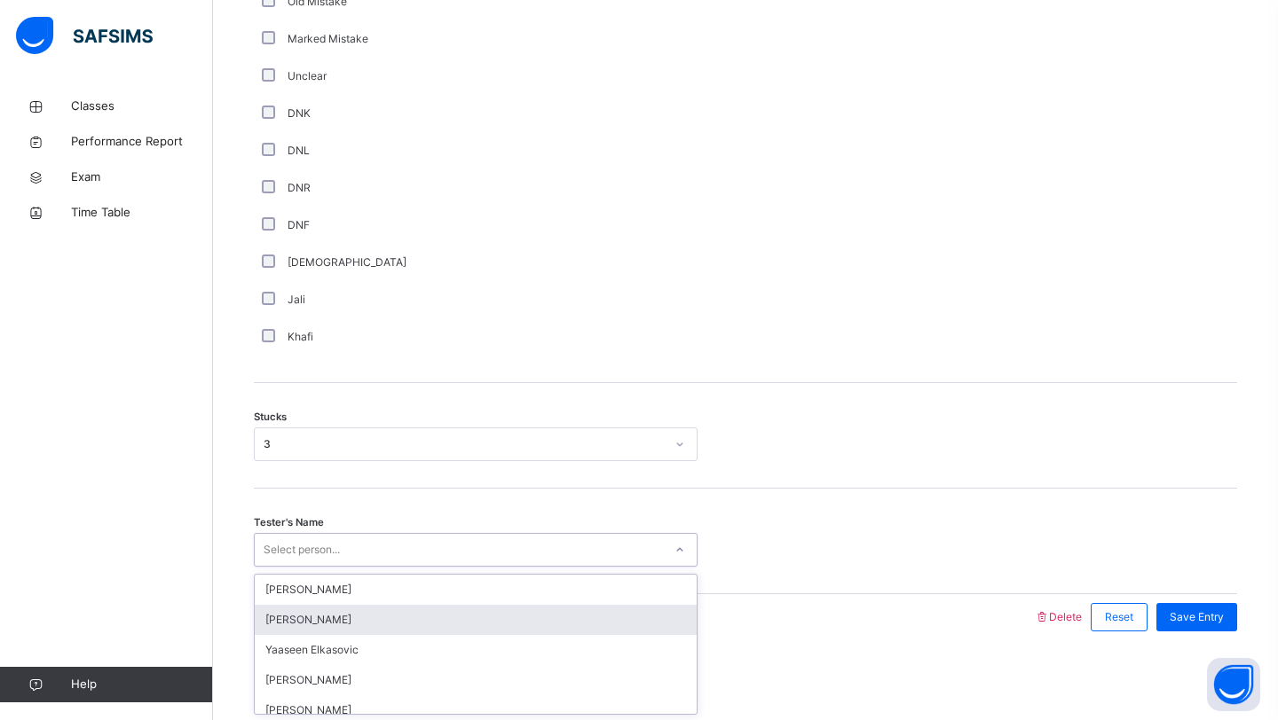
click at [312, 567] on div "option [PERSON_NAME] focused, 2 of 93. 93 results available. Use Up and Down to…" at bounding box center [476, 550] width 444 height 34
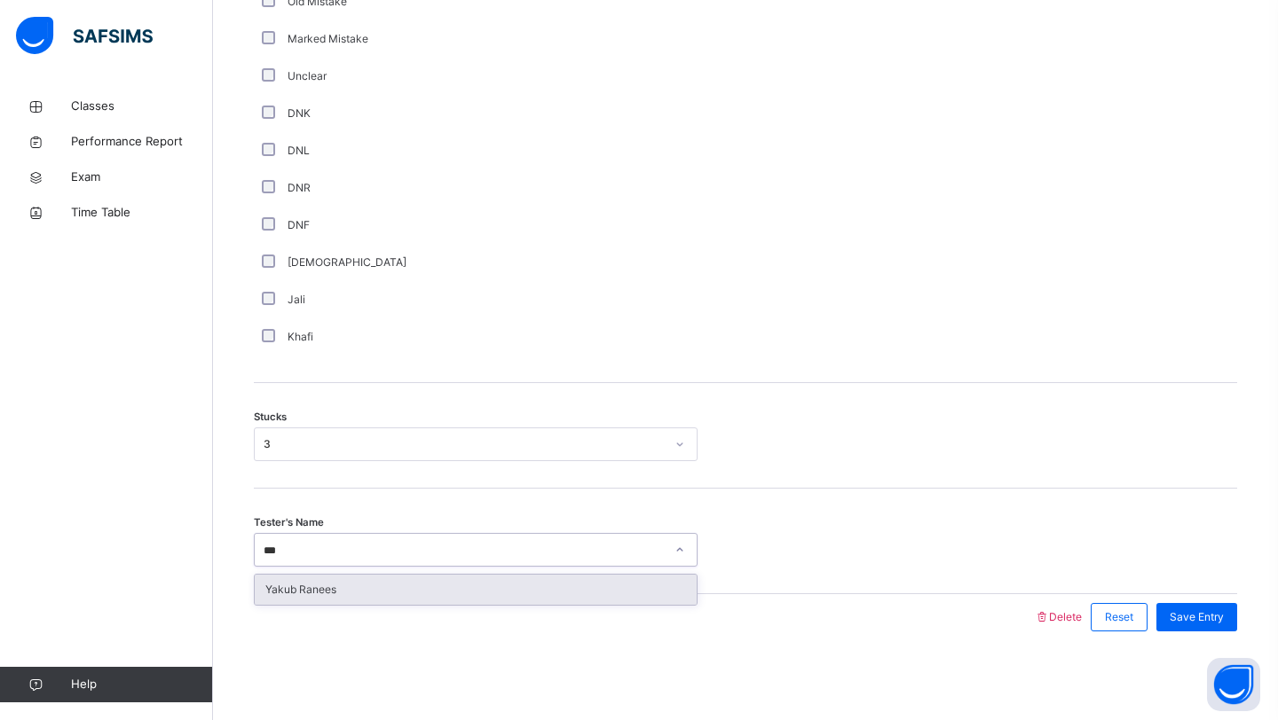
type input "****"
click at [294, 596] on div "Yakub Ranees" at bounding box center [476, 590] width 442 height 30
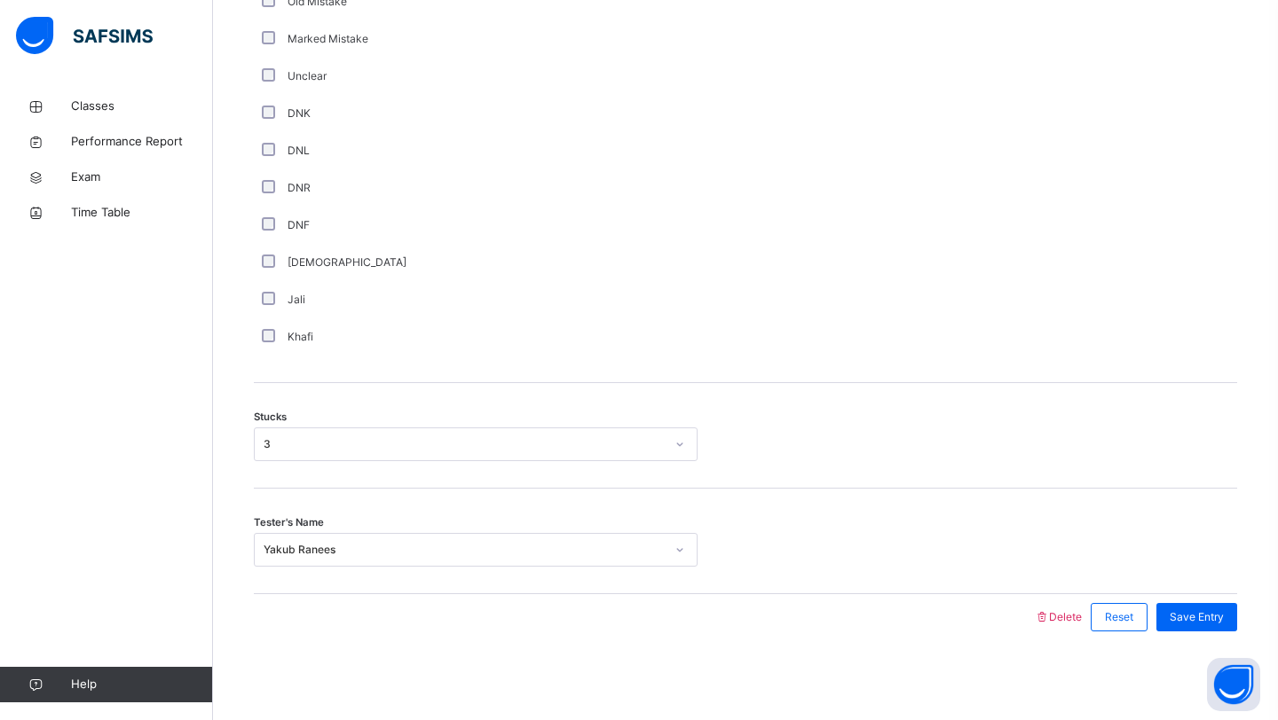
click at [1227, 632] on div "Save Entry" at bounding box center [1192, 617] width 90 height 46
click at [1202, 624] on span "Save Entry" at bounding box center [1196, 618] width 54 height 16
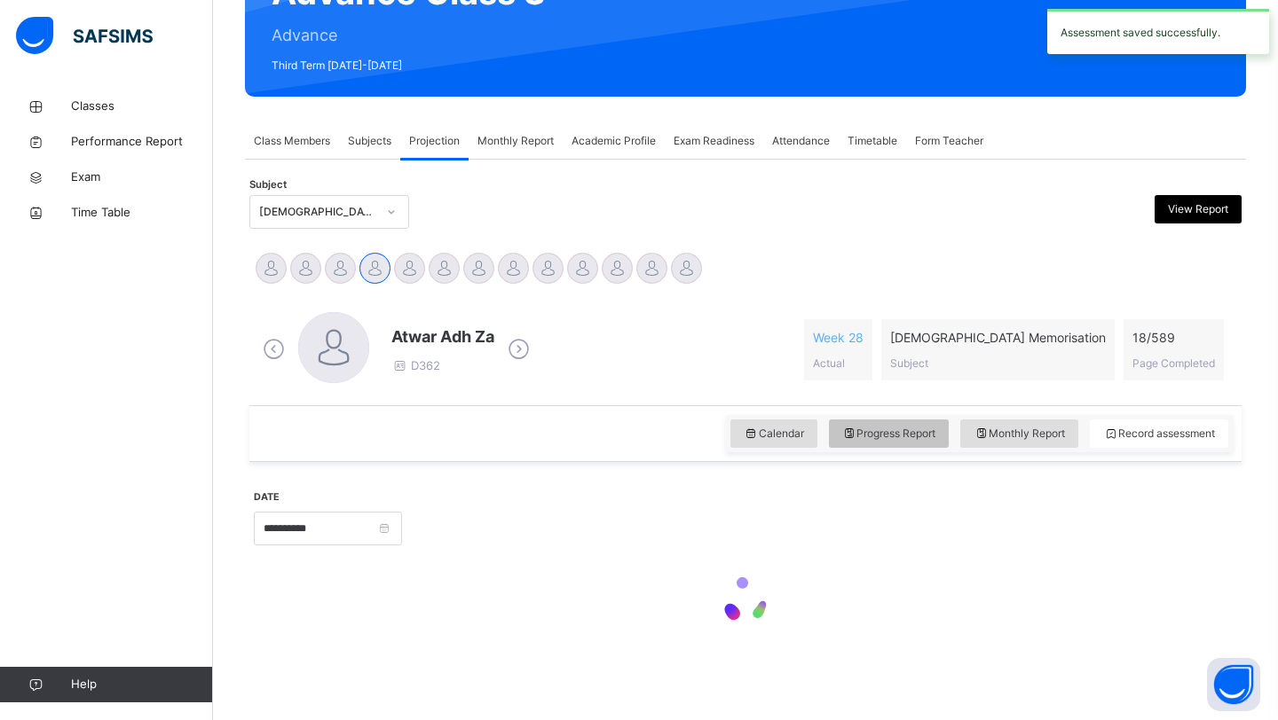
scroll to position [210, 0]
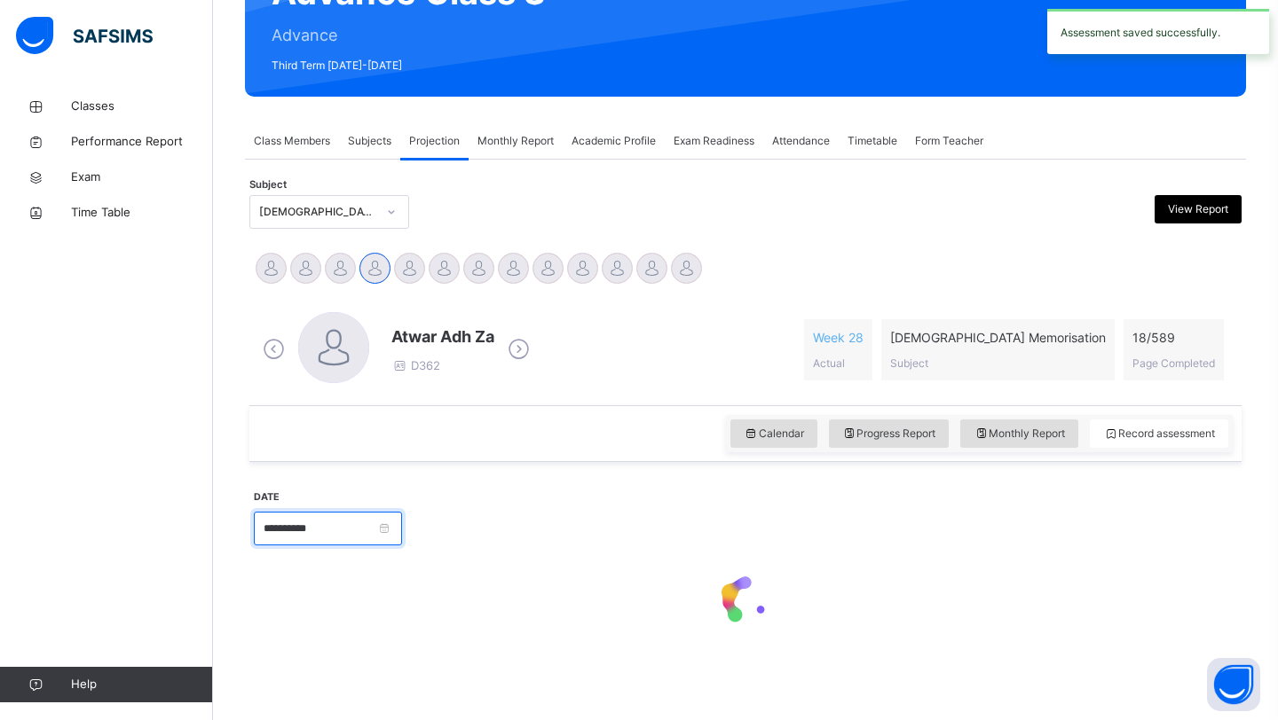
click at [324, 531] on input "**********" at bounding box center [328, 529] width 148 height 34
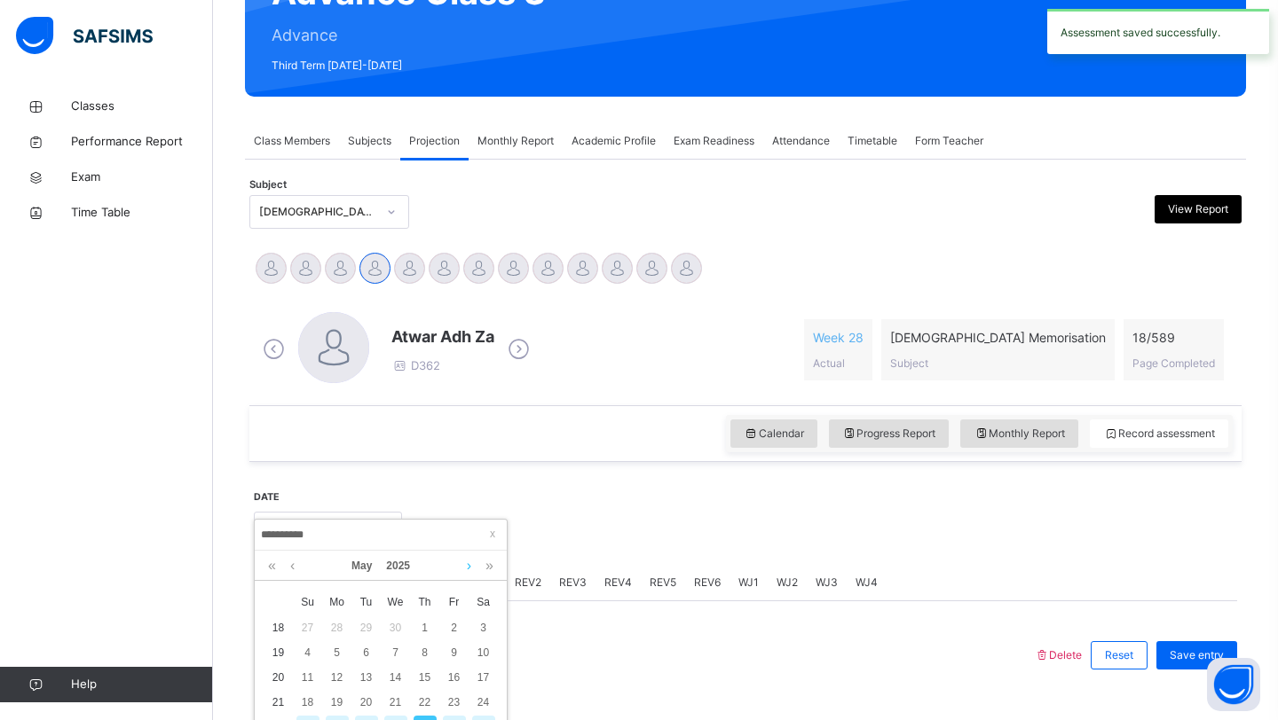
click at [472, 574] on link at bounding box center [468, 566] width 13 height 30
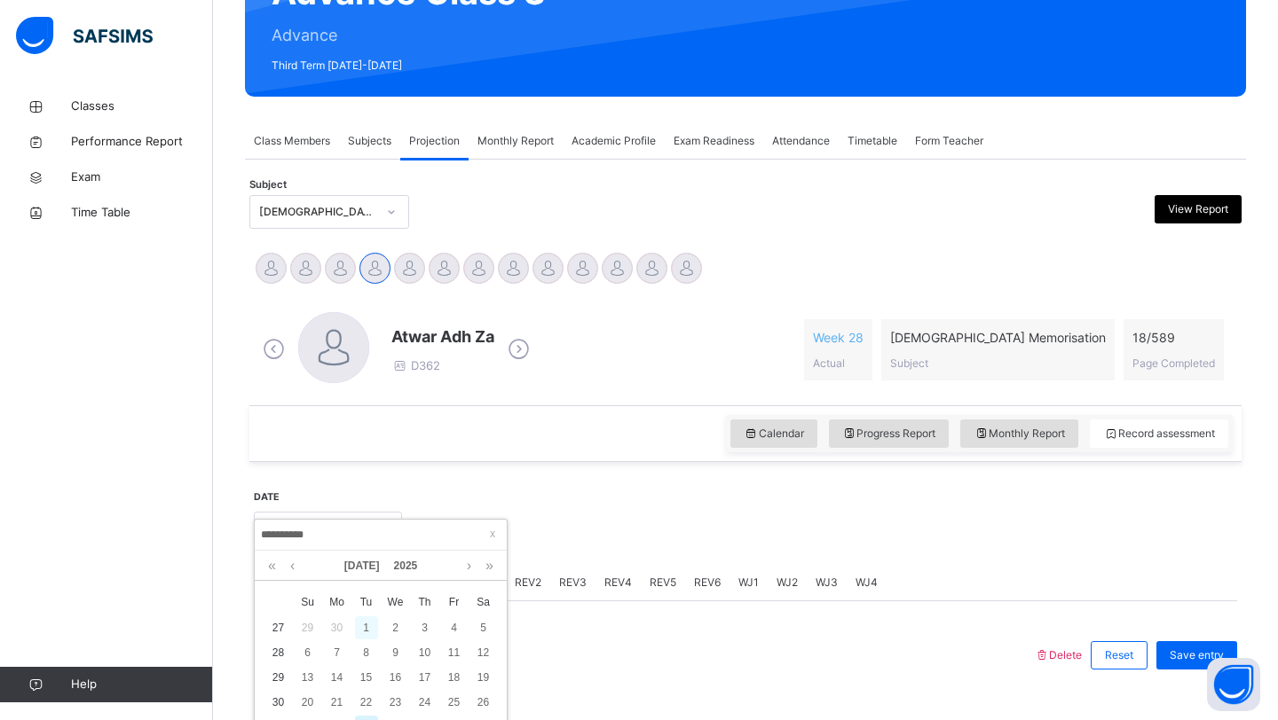
click at [365, 635] on div "1" at bounding box center [366, 628] width 23 height 23
type input "**********"
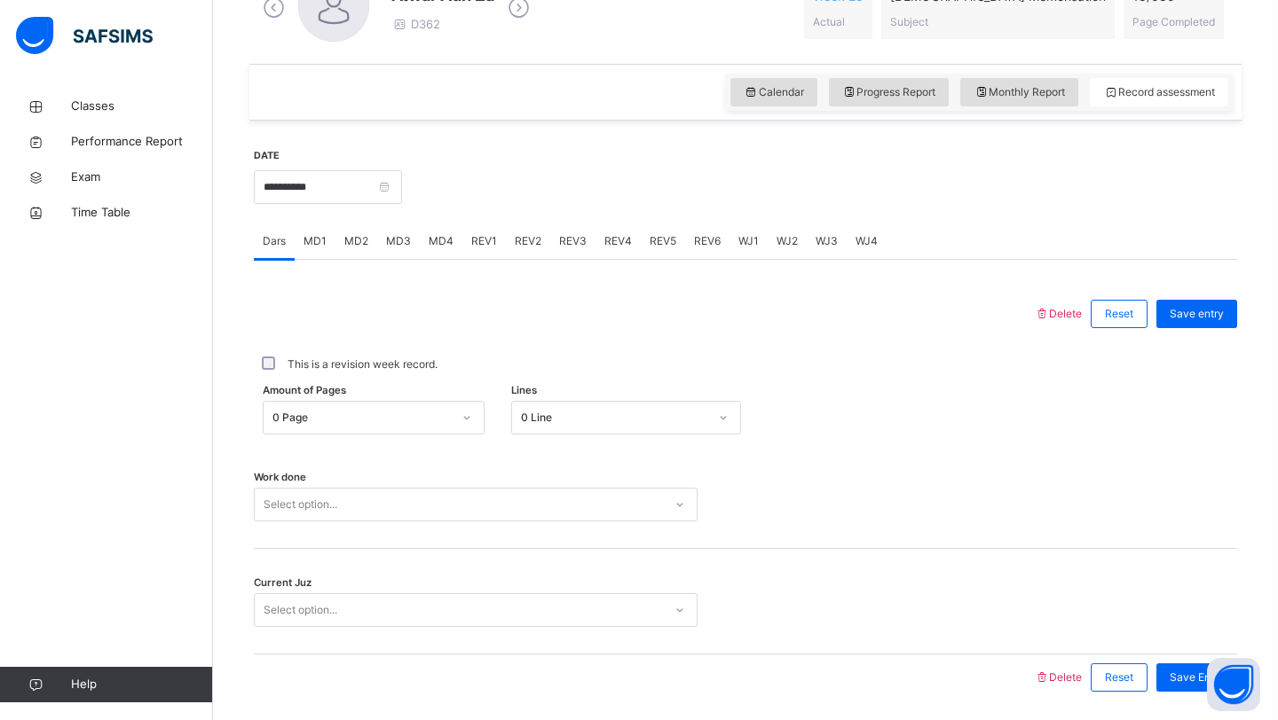
scroll to position [612, 0]
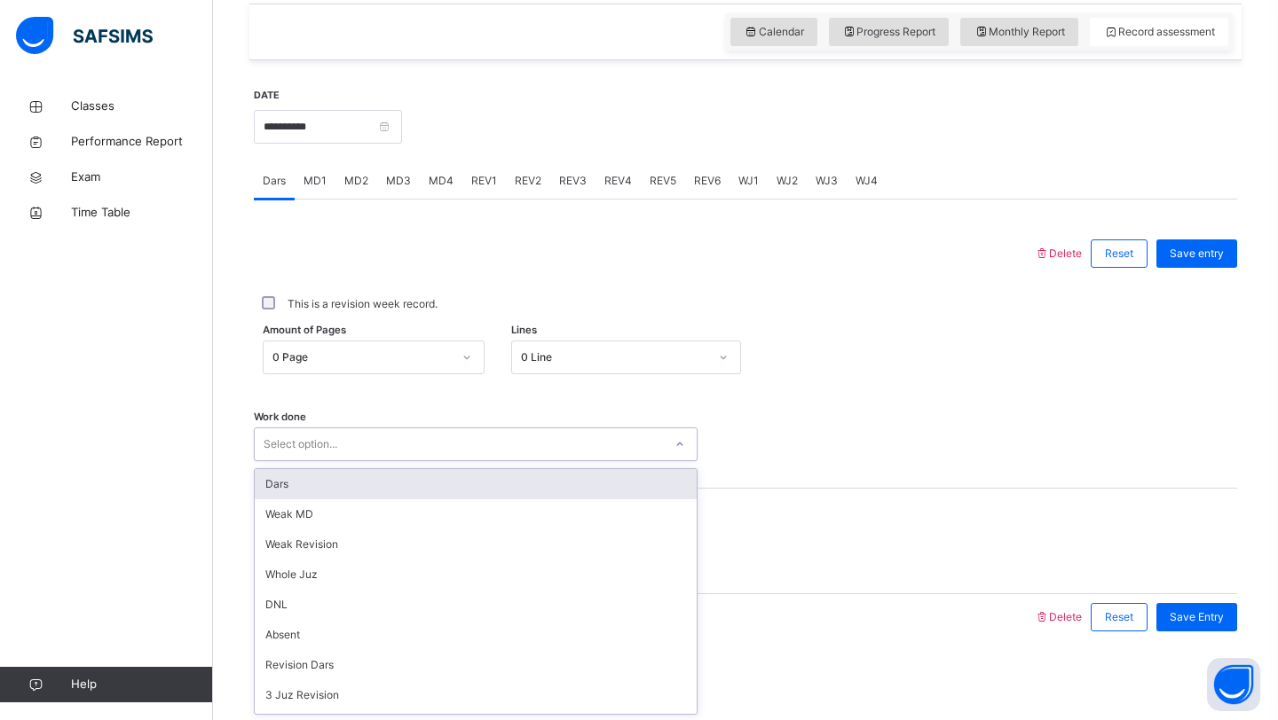
click at [333, 437] on div "Select option..." at bounding box center [301, 445] width 74 height 34
click at [326, 492] on div "Dars" at bounding box center [476, 484] width 442 height 30
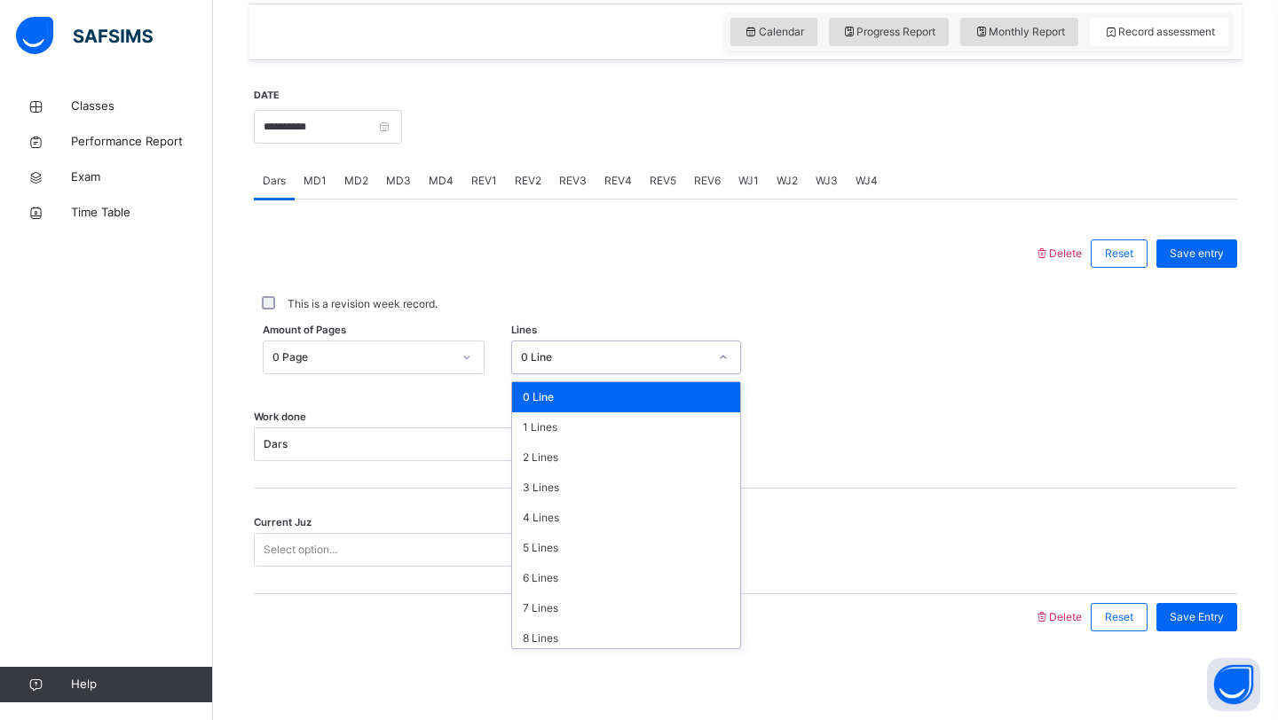
click at [572, 361] on div "0 Line" at bounding box center [615, 358] width 188 height 16
type input "*"
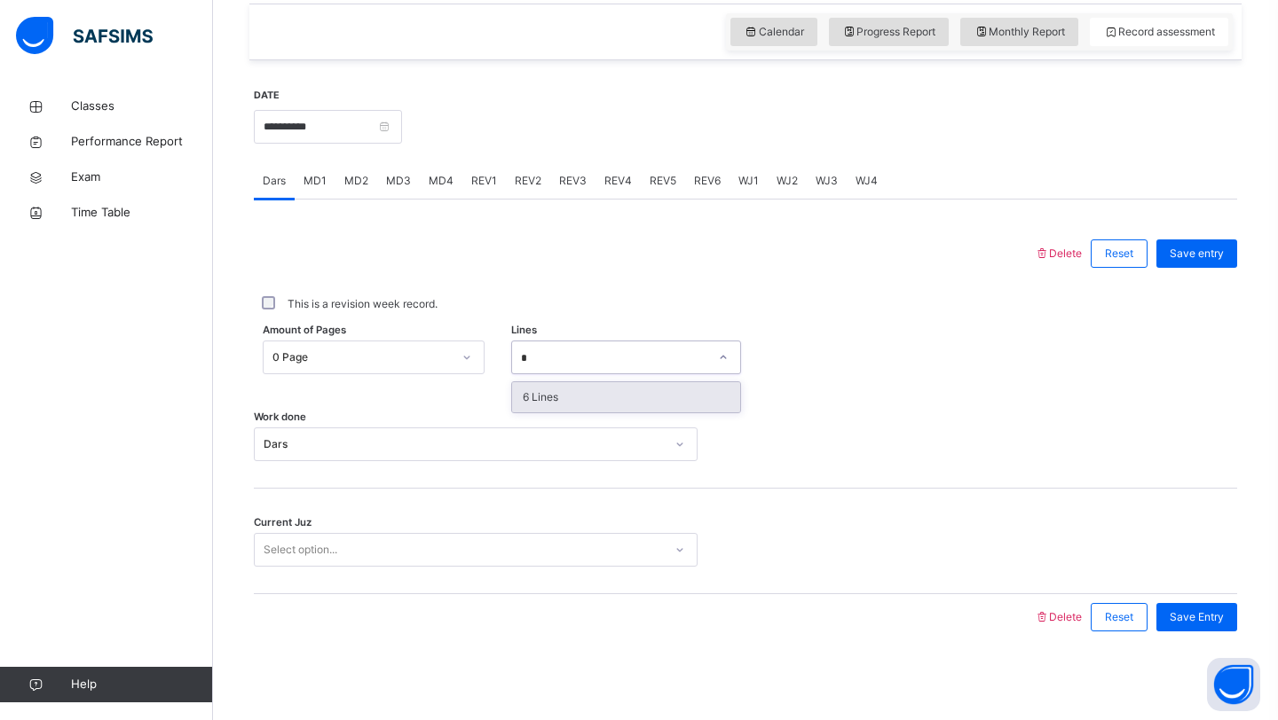
click at [564, 388] on div "6 Lines" at bounding box center [626, 397] width 229 height 30
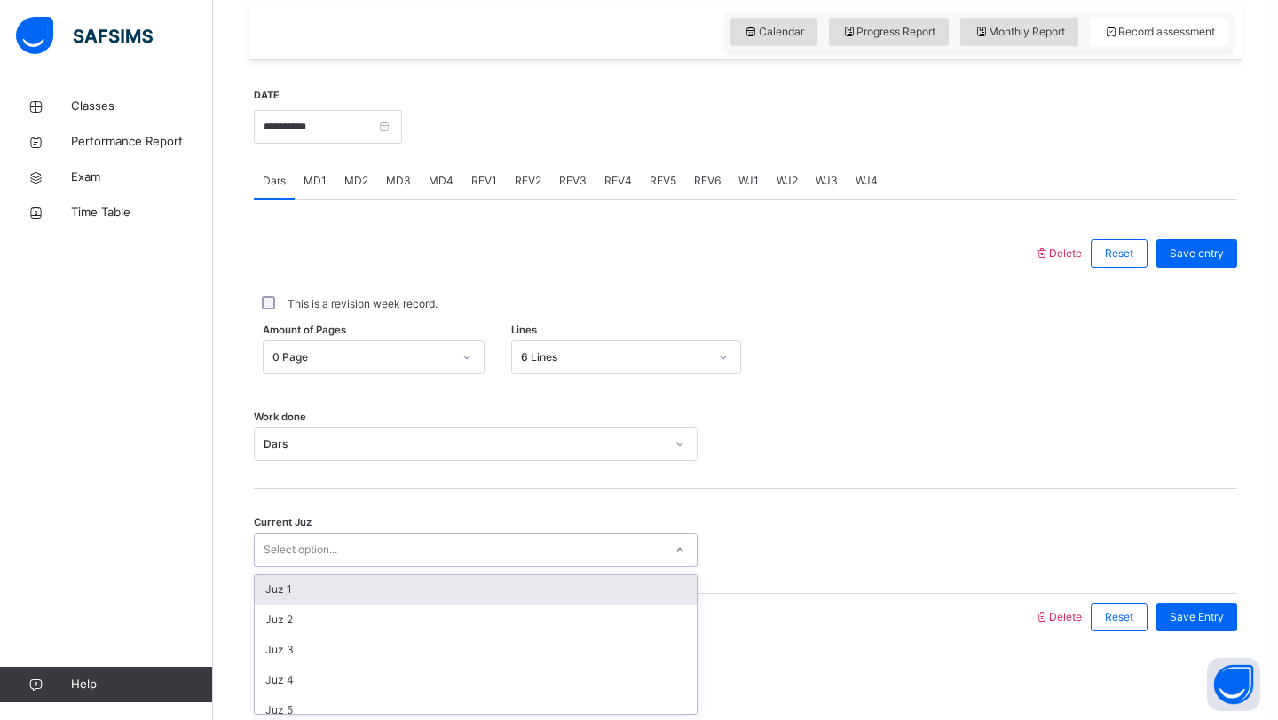
click at [501, 553] on div "Select option..." at bounding box center [459, 551] width 408 height 28
type input "******"
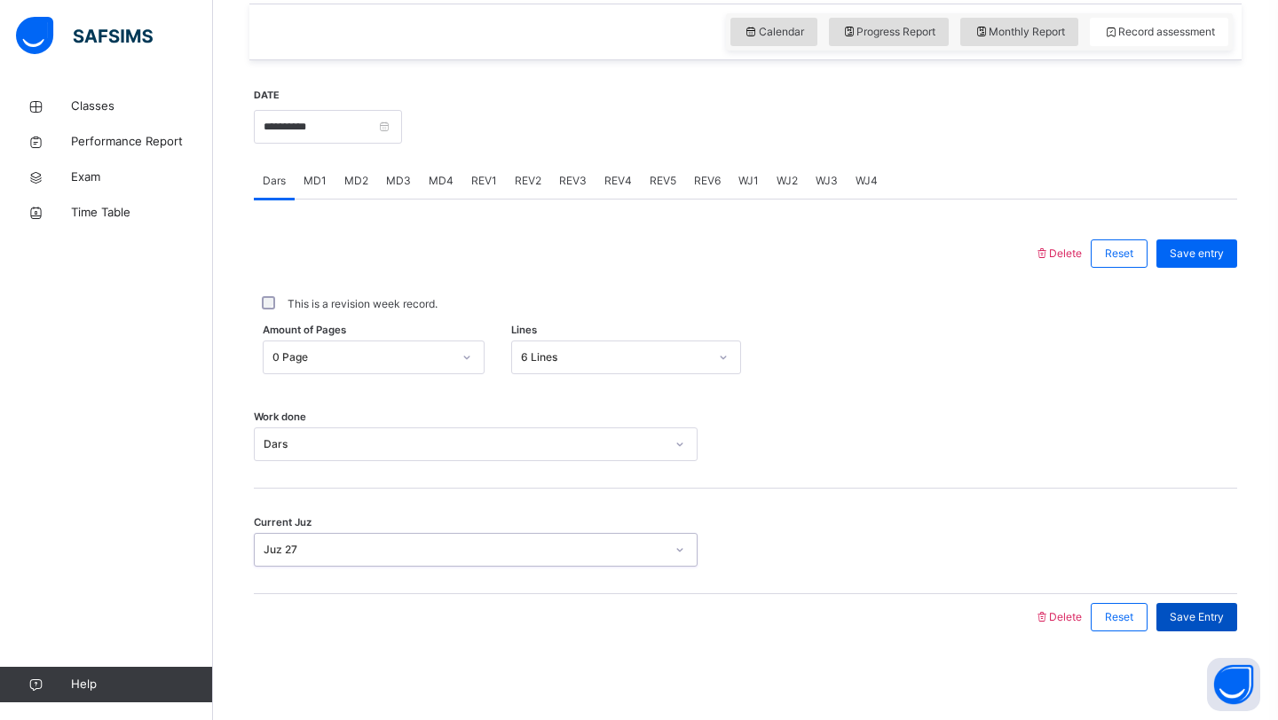
click at [1232, 608] on div "Save Entry" at bounding box center [1196, 617] width 81 height 28
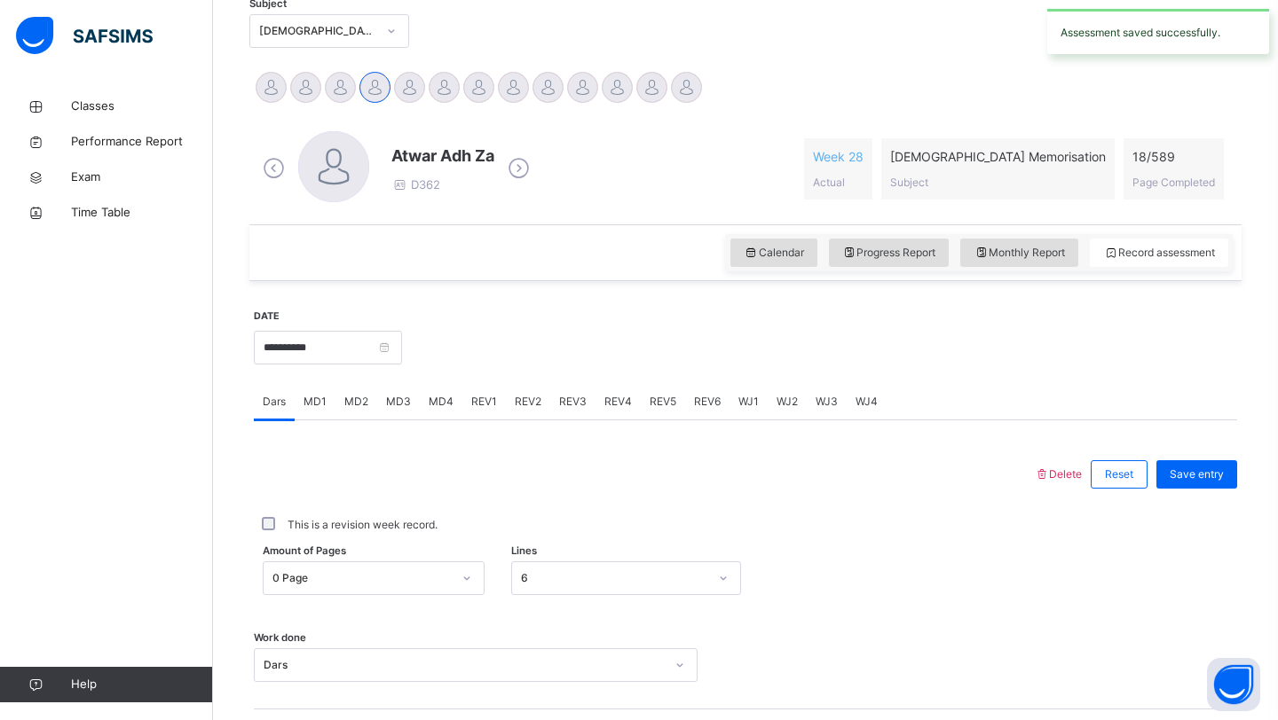
scroll to position [380, 0]
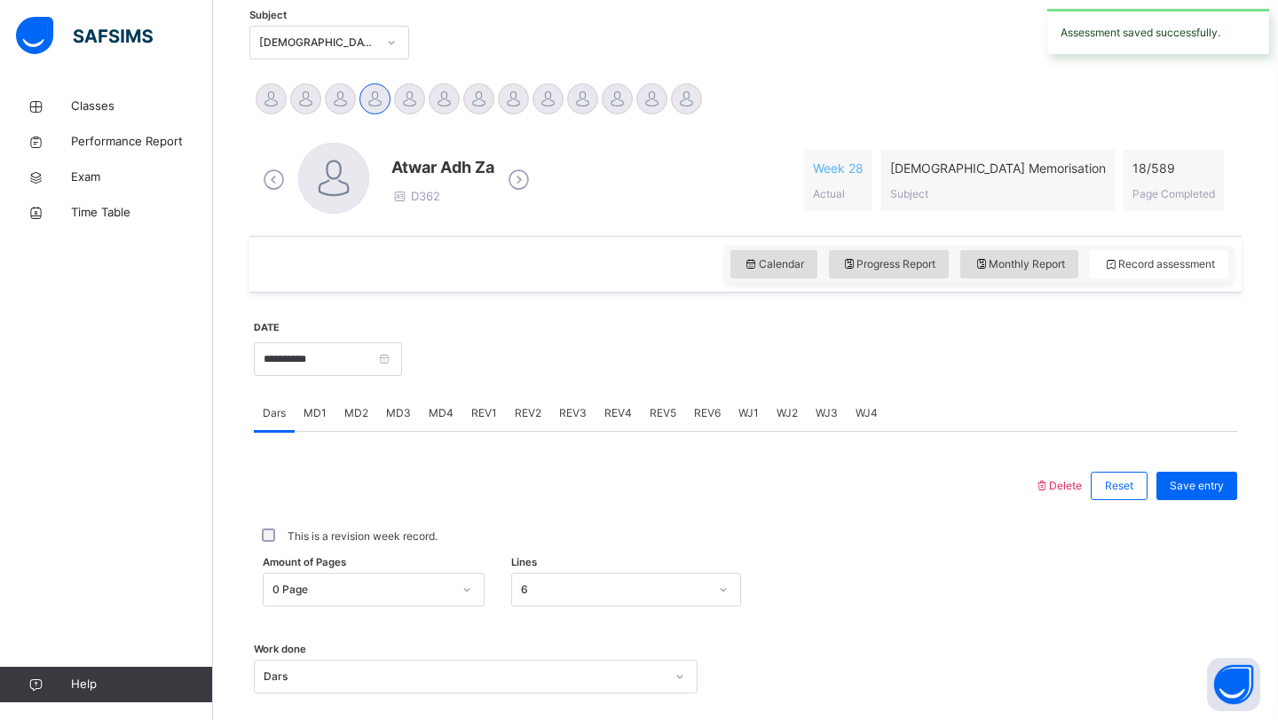
click at [396, 409] on span "MD3" at bounding box center [398, 413] width 25 height 16
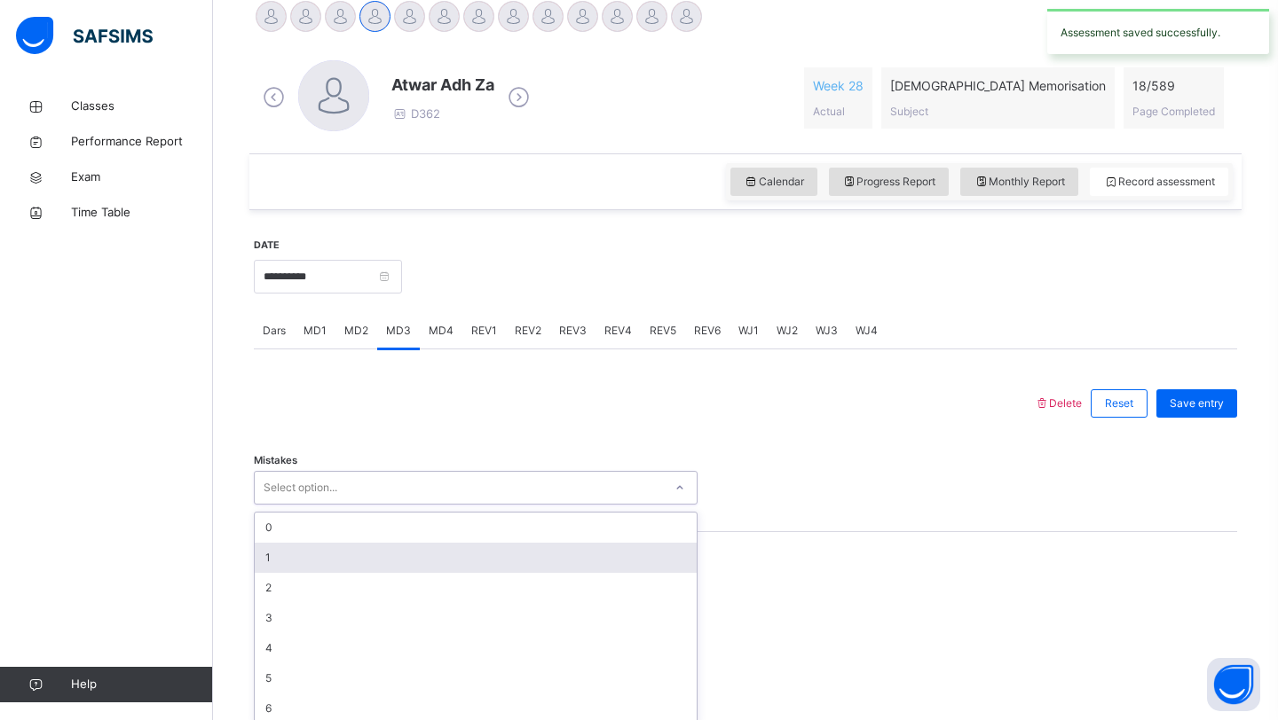
click at [330, 505] on div "option 1 focused, 2 of 7. 7 results available. Use Up and Down to choose option…" at bounding box center [476, 488] width 444 height 34
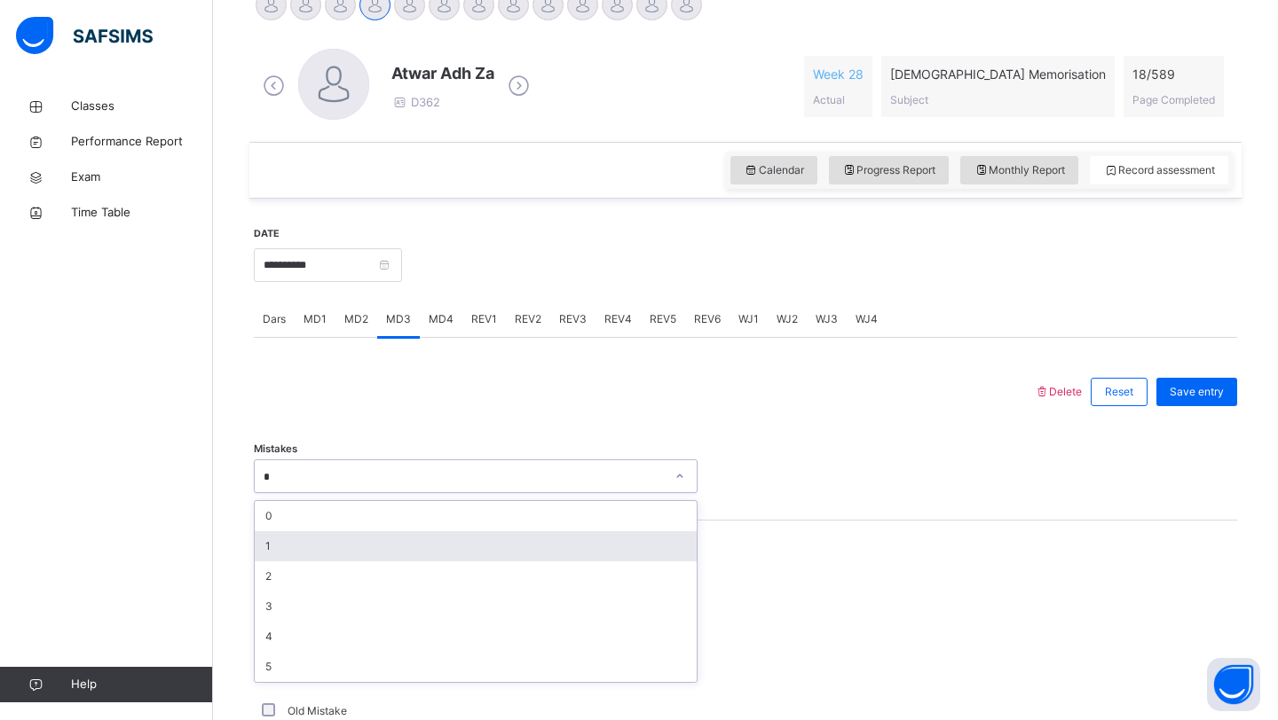
type input "*"
drag, startPoint x: 509, startPoint y: 388, endPoint x: 503, endPoint y: 410, distance: 23.0
click at [510, 389] on div at bounding box center [644, 392] width 762 height 46
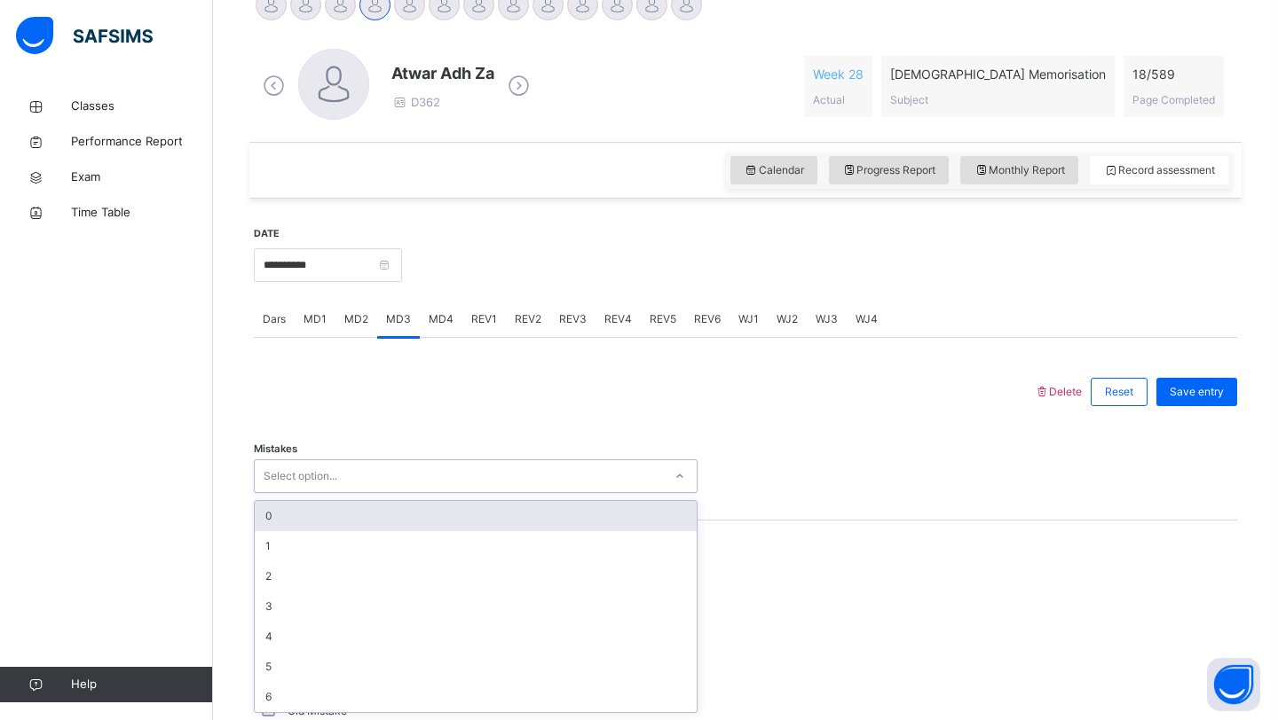
click at [445, 477] on div "Select option..." at bounding box center [459, 477] width 408 height 28
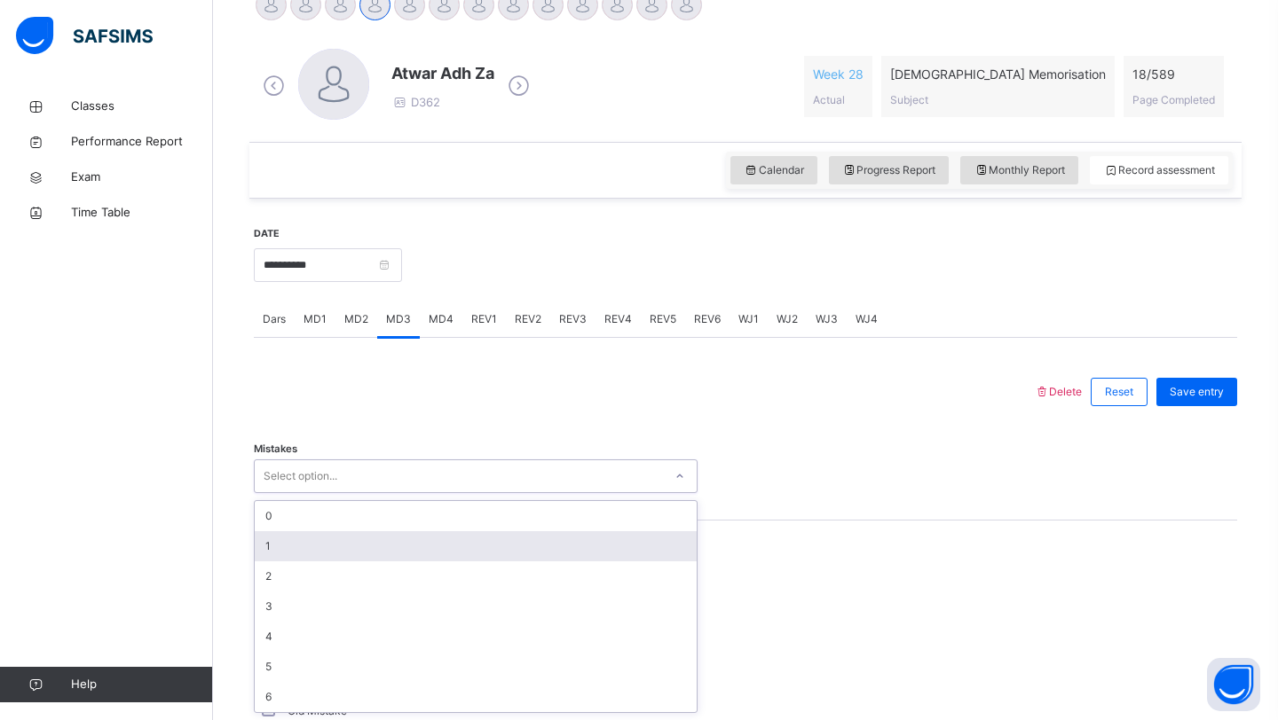
click at [374, 548] on div "1" at bounding box center [476, 546] width 442 height 30
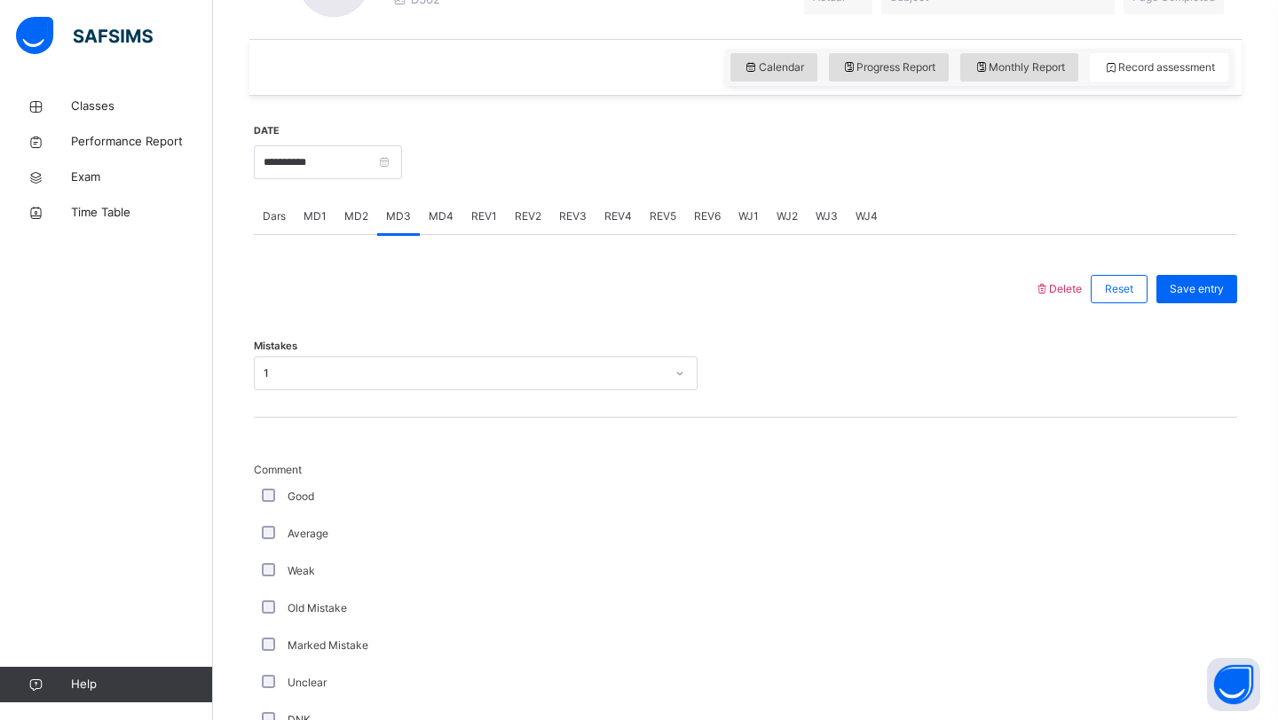
click at [317, 544] on div "Average" at bounding box center [476, 534] width 444 height 37
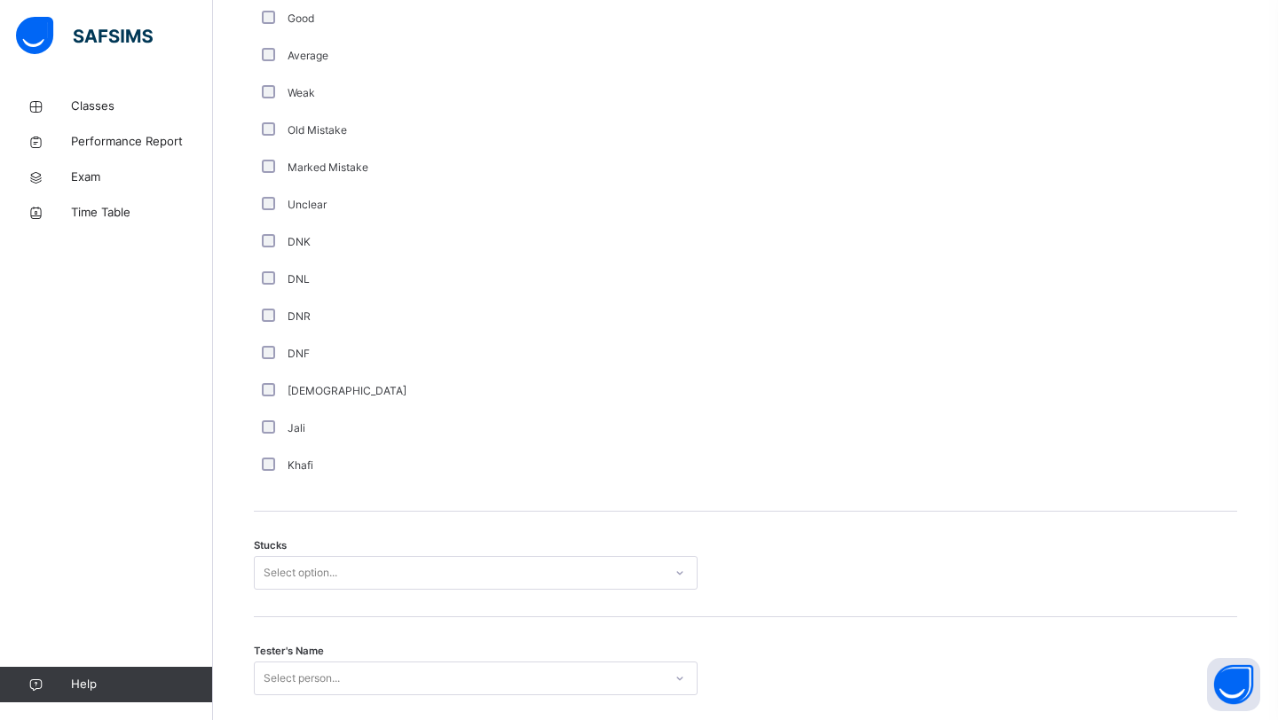
scroll to position [1184, 0]
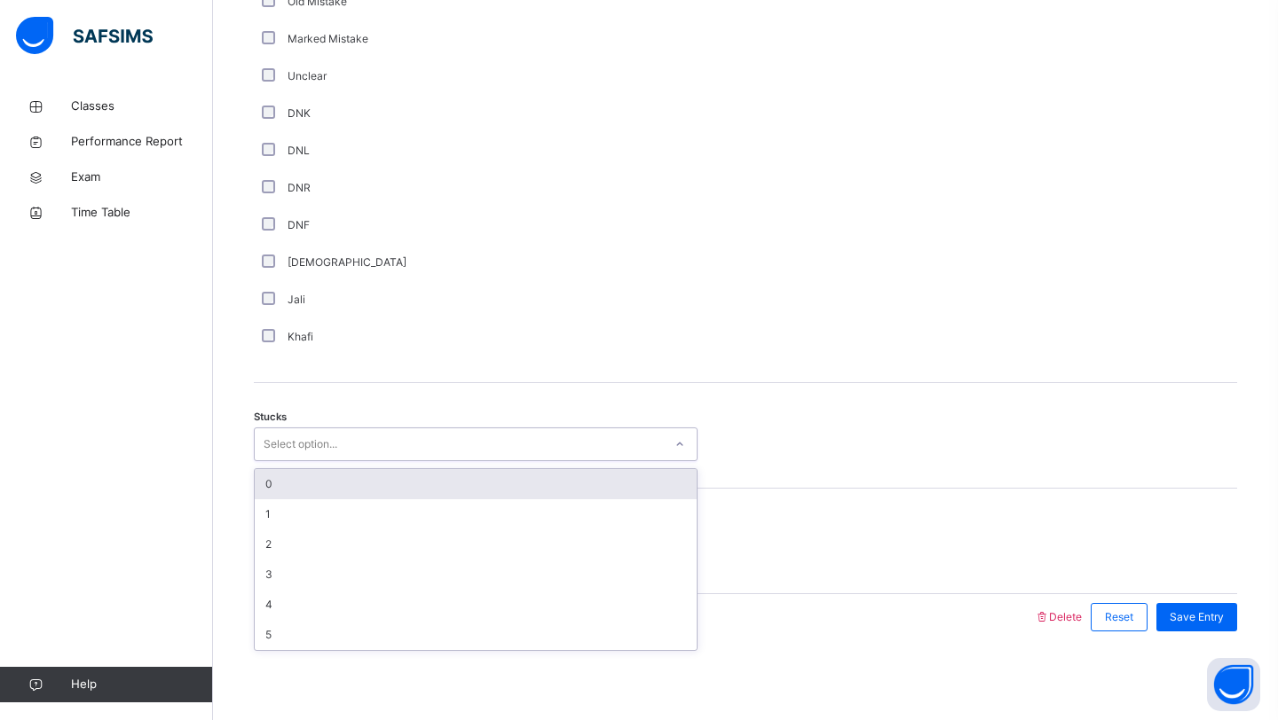
click at [313, 441] on div "Select option..." at bounding box center [301, 445] width 74 height 34
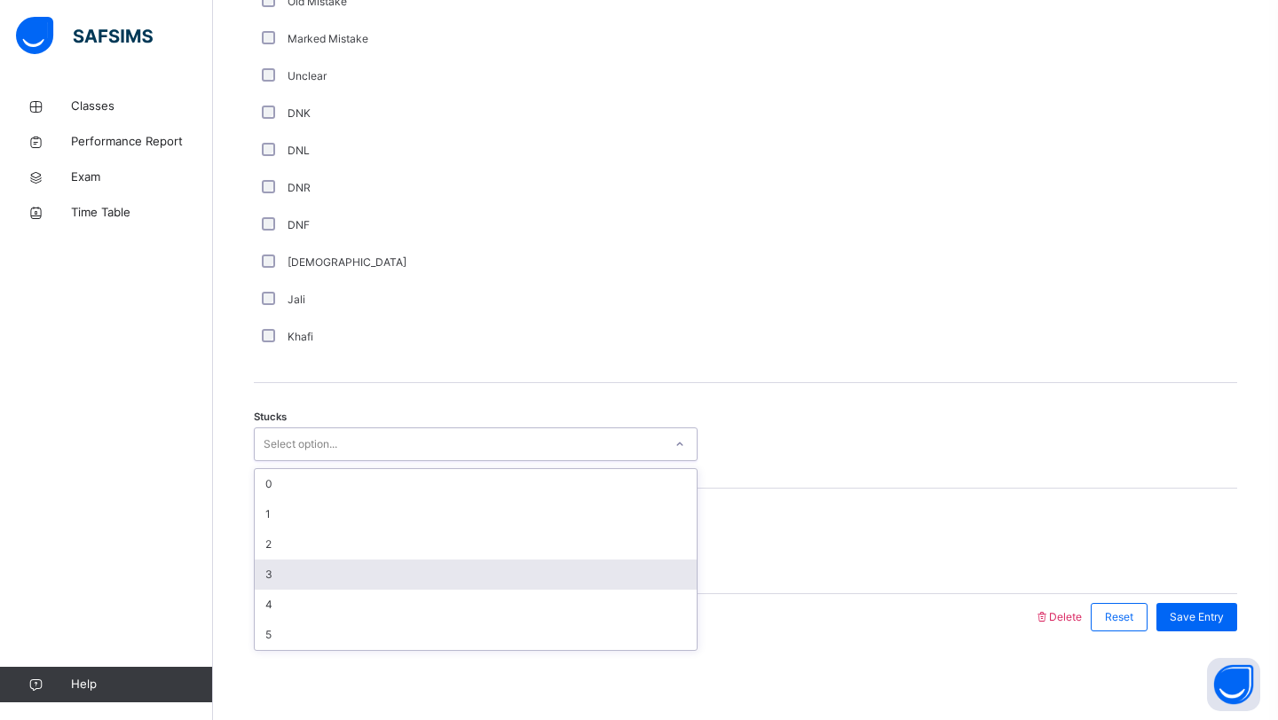
click at [295, 566] on div "3" at bounding box center [476, 575] width 442 height 30
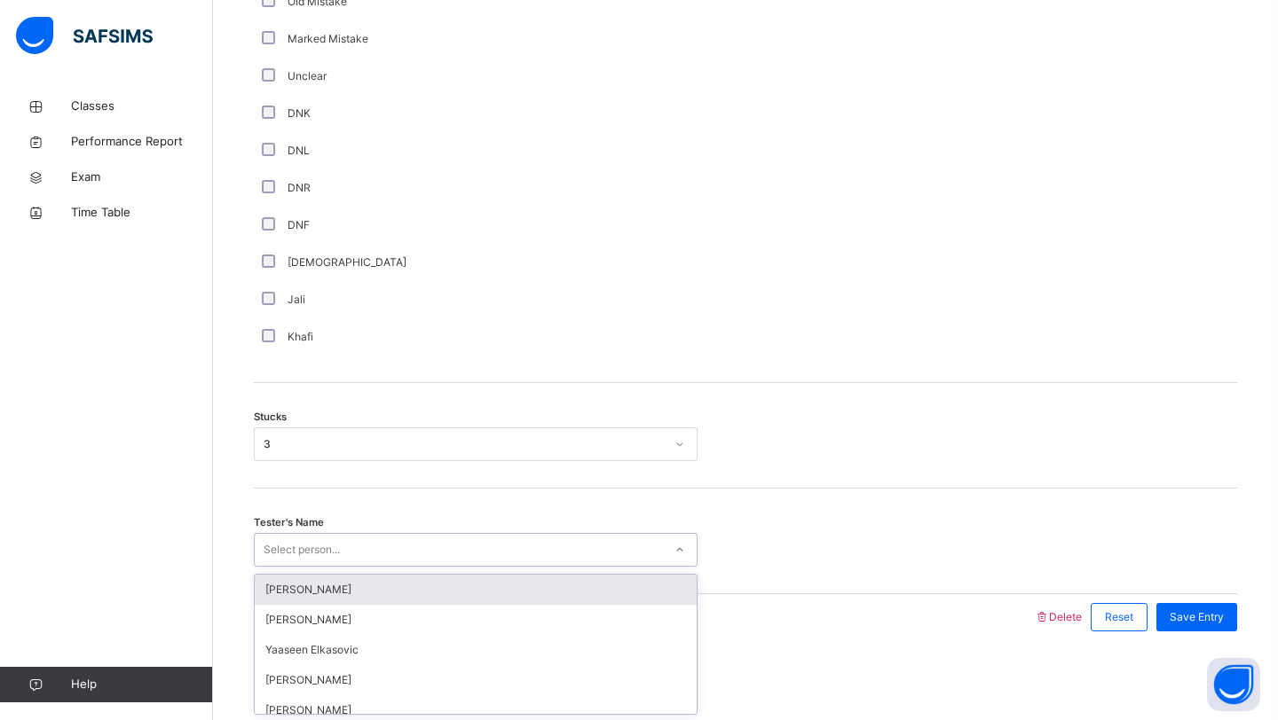
click at [299, 547] on div "Select person..." at bounding box center [302, 550] width 76 height 34
type input "*******"
click at [264, 598] on div "[PERSON_NAME] [PERSON_NAME]" at bounding box center [476, 590] width 442 height 30
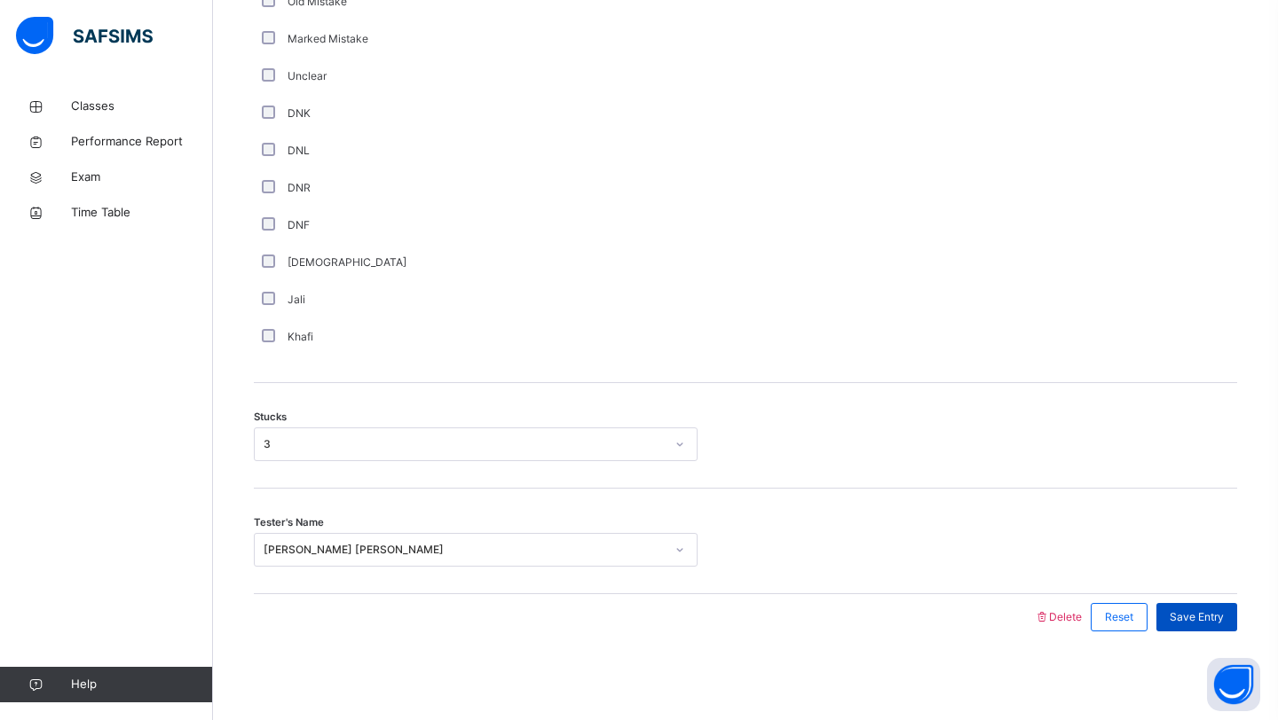
click at [1205, 626] on div "Save Entry" at bounding box center [1196, 617] width 81 height 28
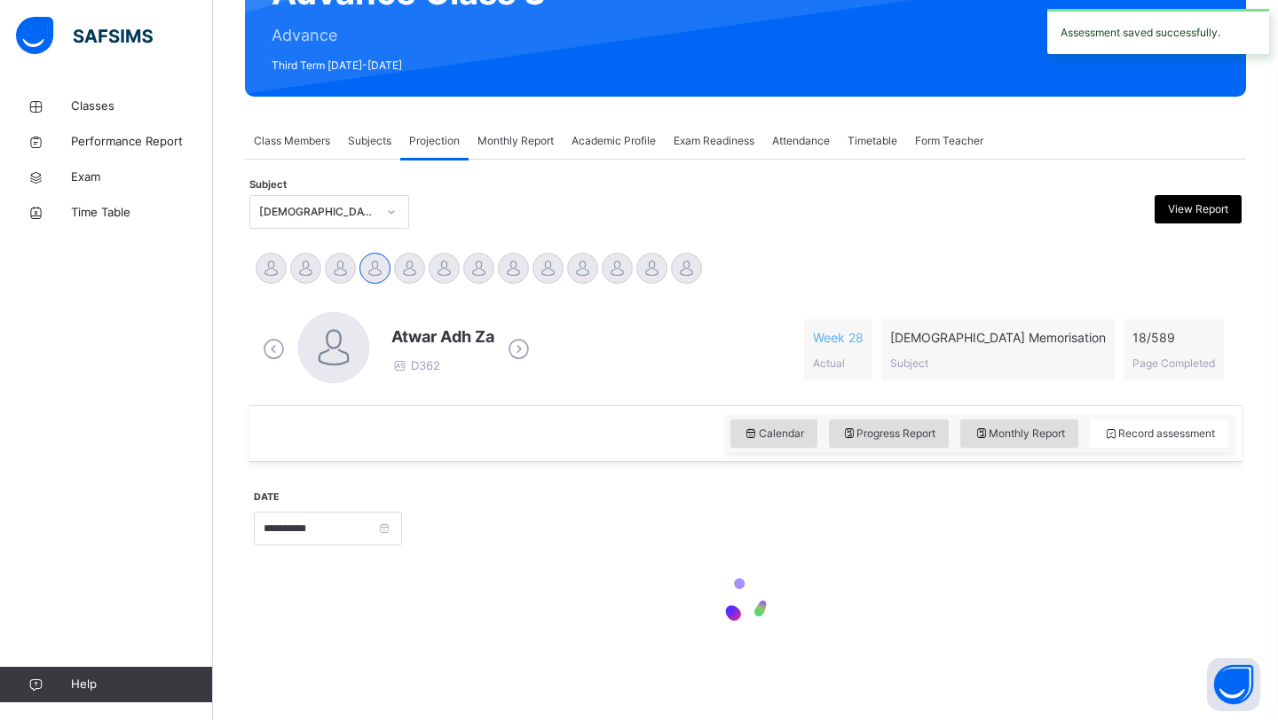
scroll to position [612, 0]
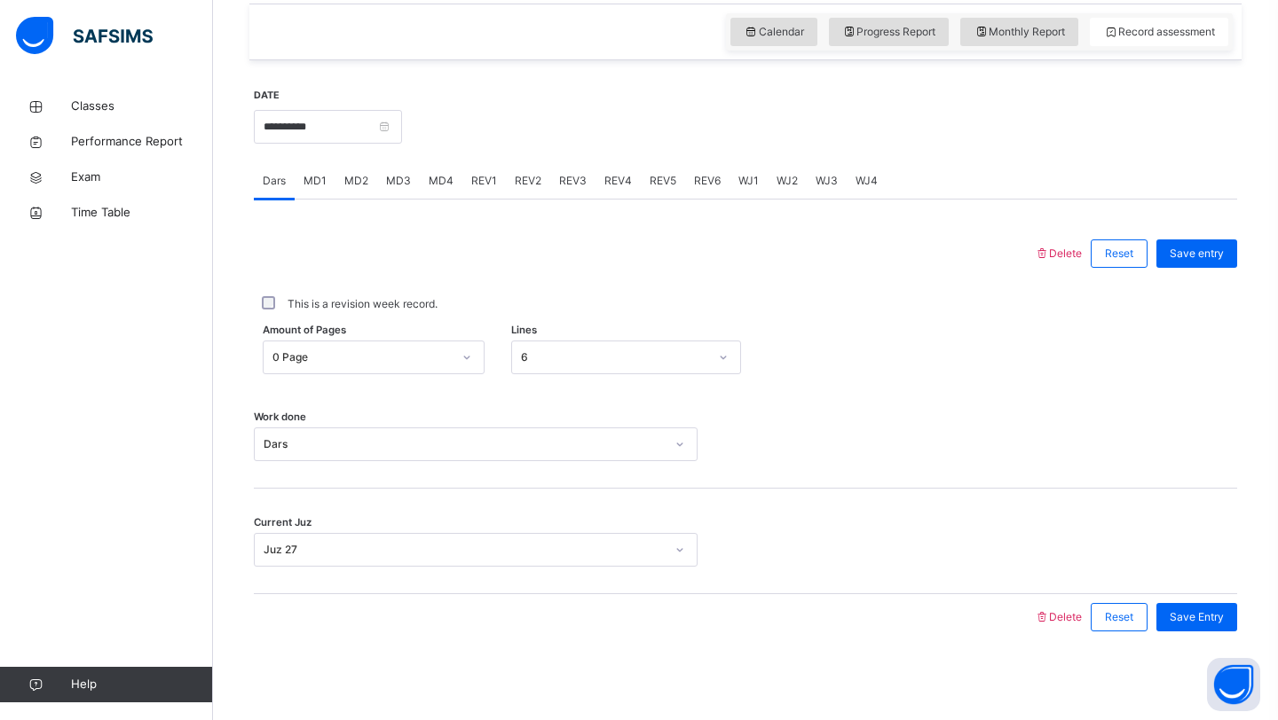
click at [434, 182] on span "MD4" at bounding box center [441, 181] width 25 height 16
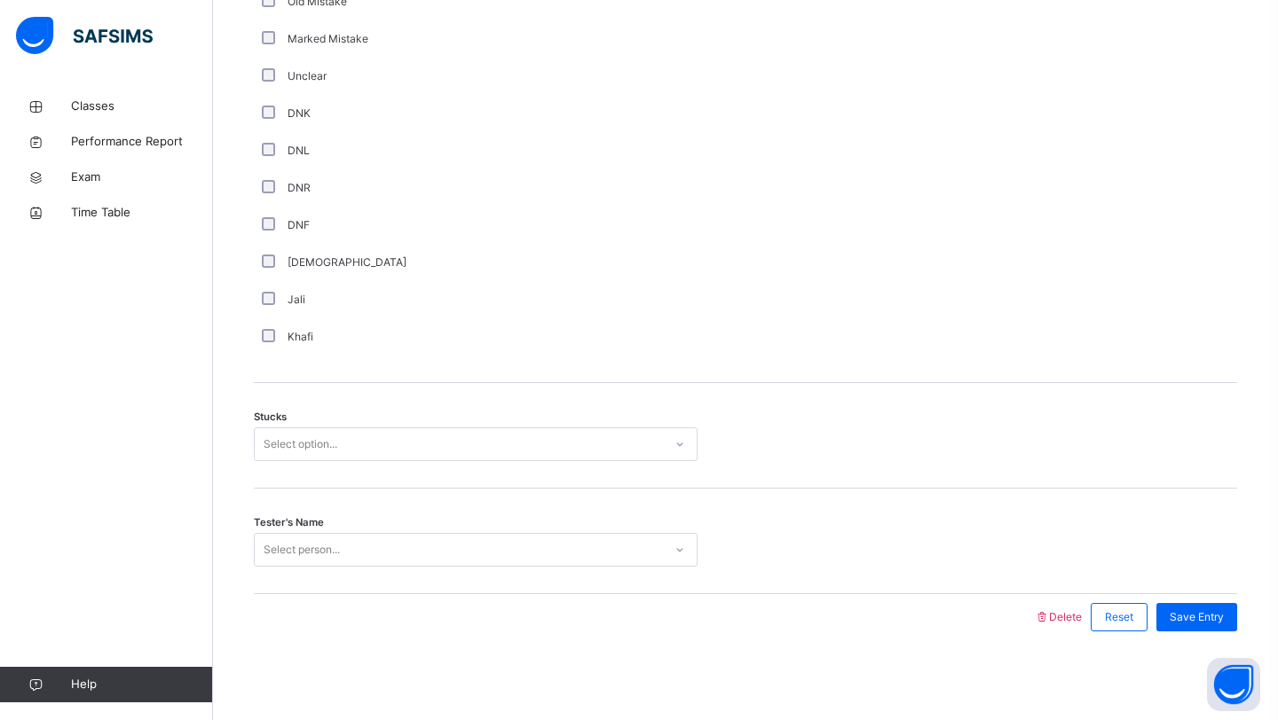
click at [313, 442] on div "Select option..." at bounding box center [301, 445] width 74 height 34
click at [298, 539] on div "2" at bounding box center [476, 545] width 442 height 30
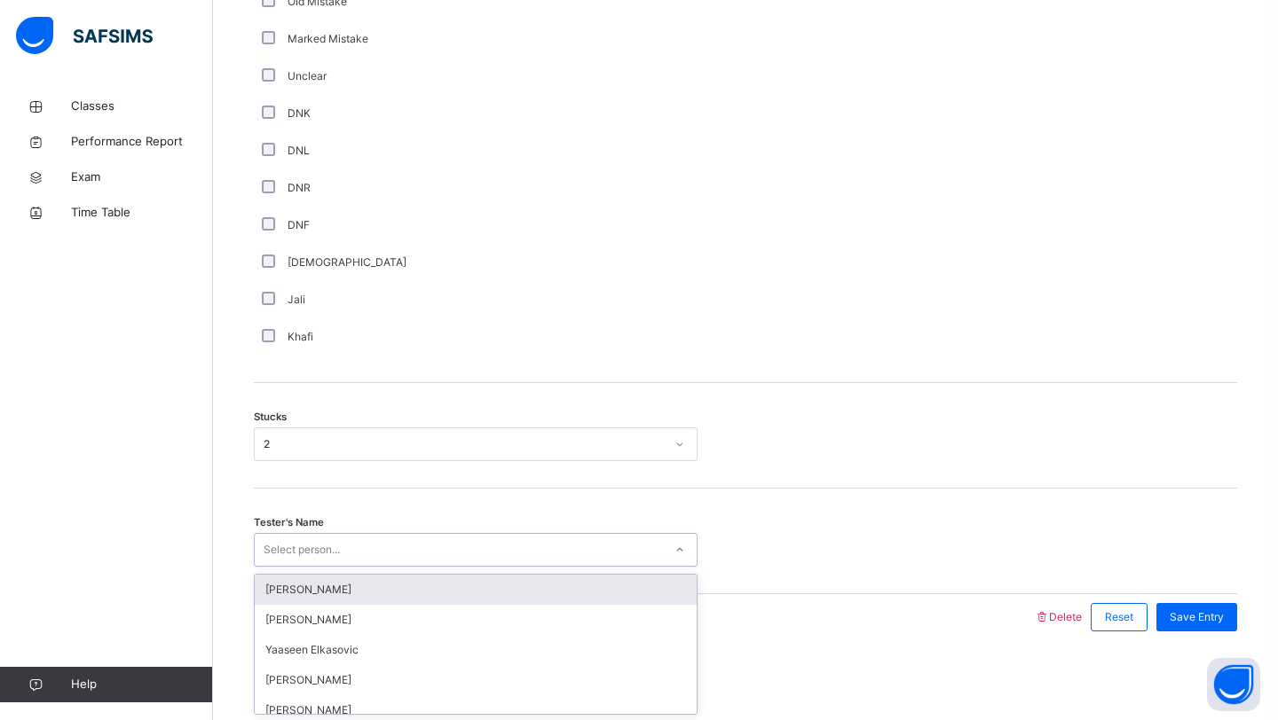
click at [311, 539] on div "Select person..." at bounding box center [302, 550] width 76 height 34
type input "********"
click at [297, 602] on div "[PERSON_NAME] [PERSON_NAME]" at bounding box center [476, 590] width 442 height 30
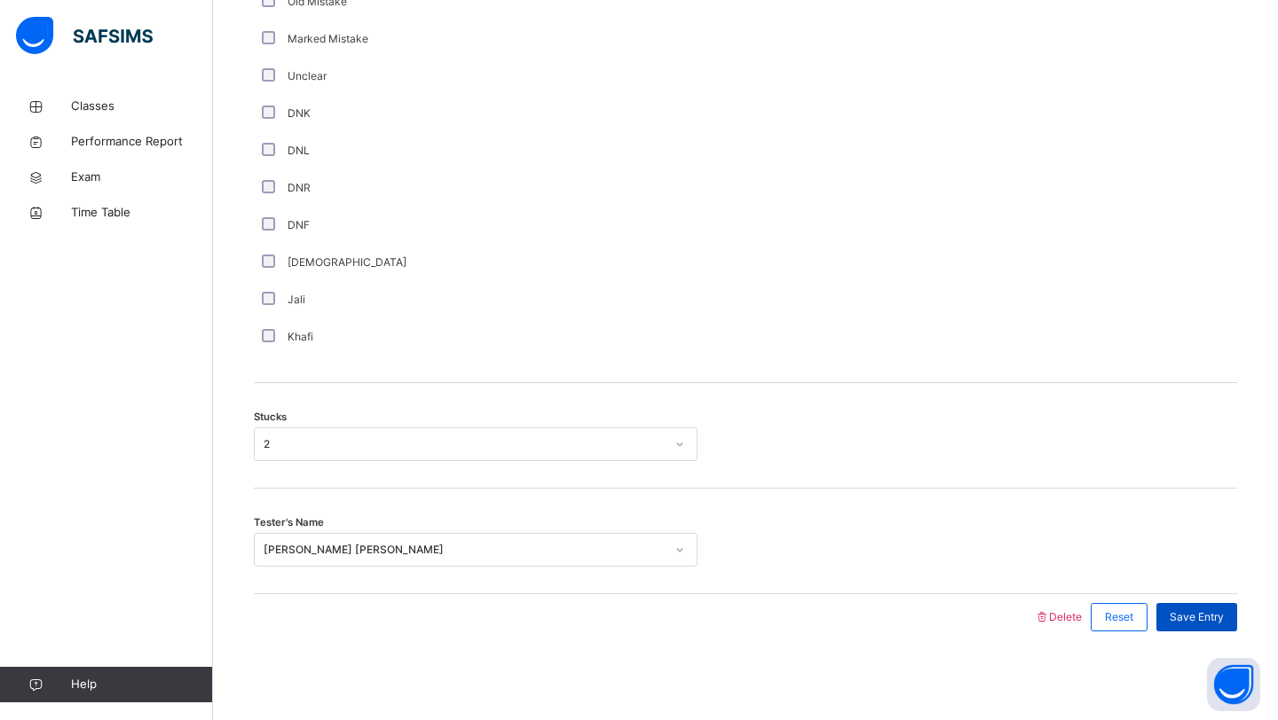
click at [1190, 621] on span "Save Entry" at bounding box center [1196, 618] width 54 height 16
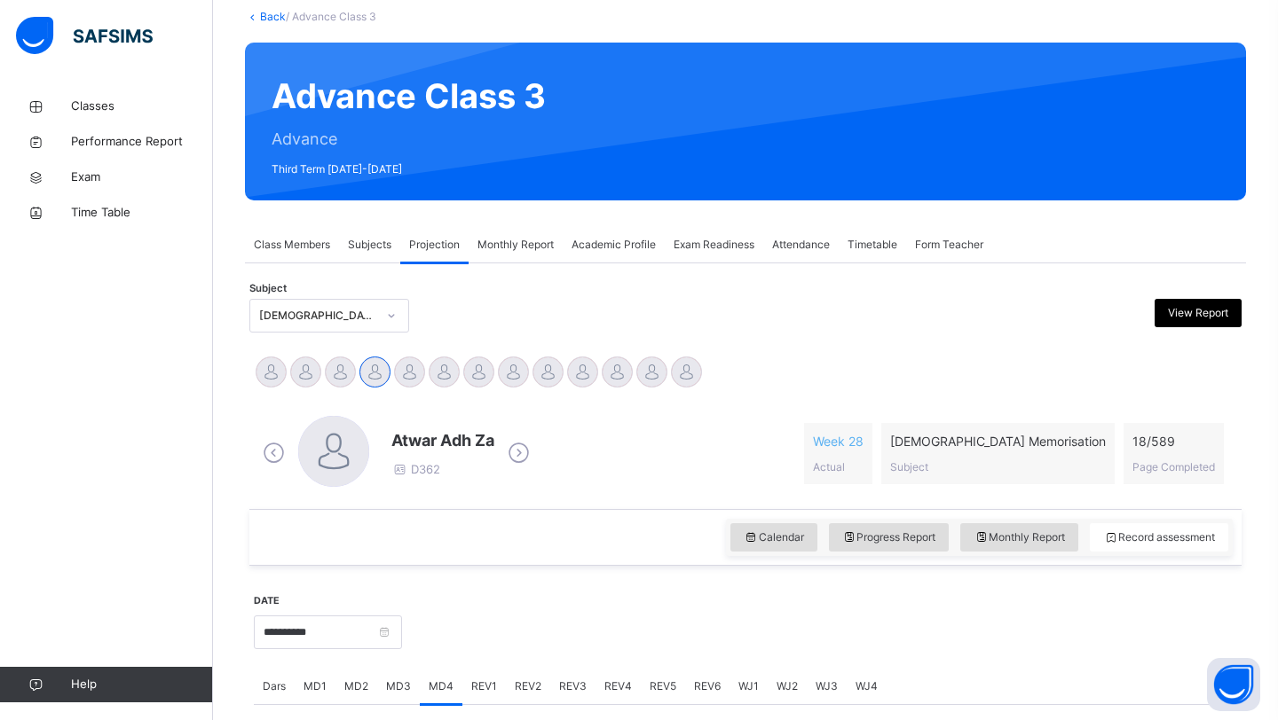
scroll to position [151, 0]
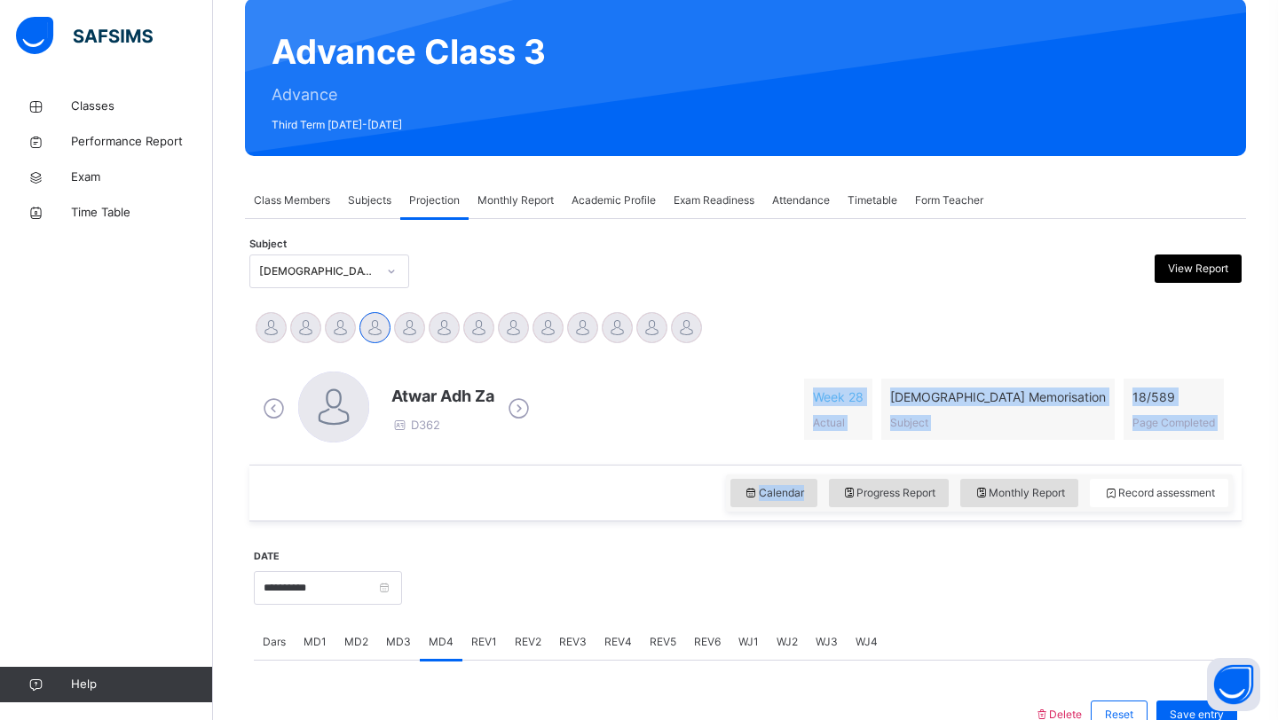
drag, startPoint x: 420, startPoint y: 516, endPoint x: 437, endPoint y: 420, distance: 97.3
click at [477, 488] on div "Calendar Progress Report Monthly Report Record assessment" at bounding box center [745, 493] width 992 height 57
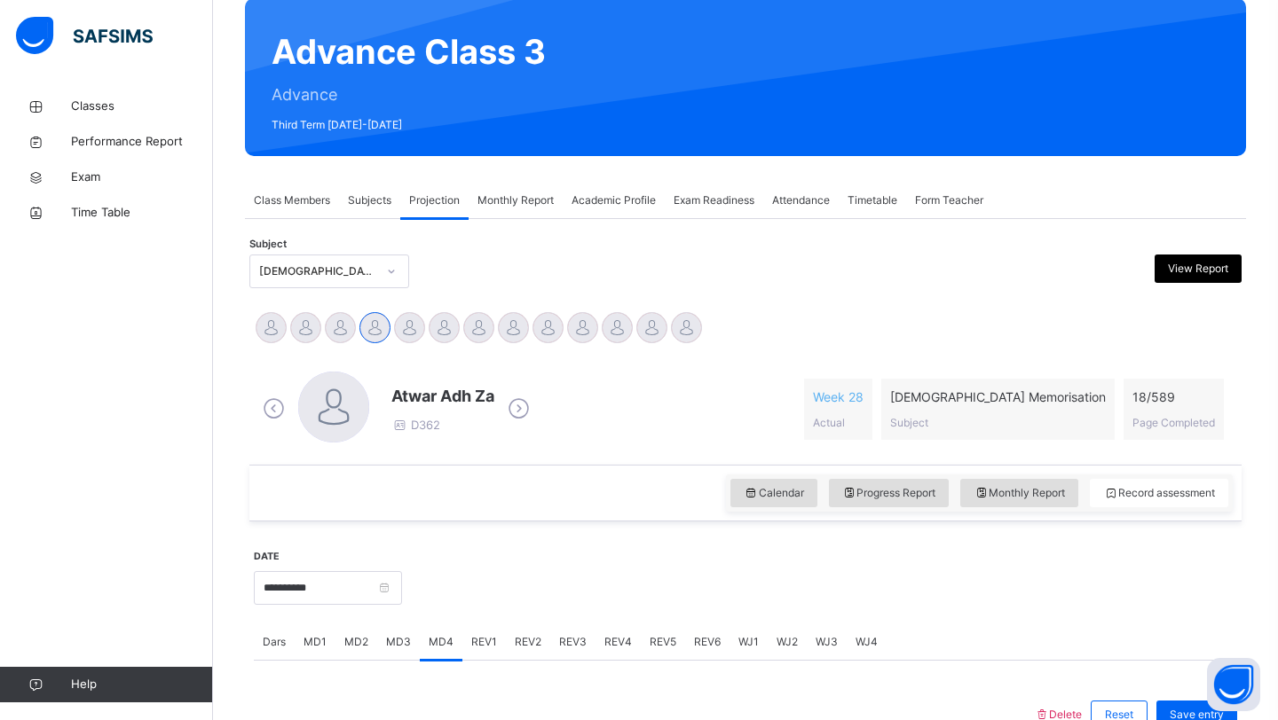
click at [477, 488] on div "Calendar Progress Report Monthly Report Record assessment" at bounding box center [745, 493] width 992 height 57
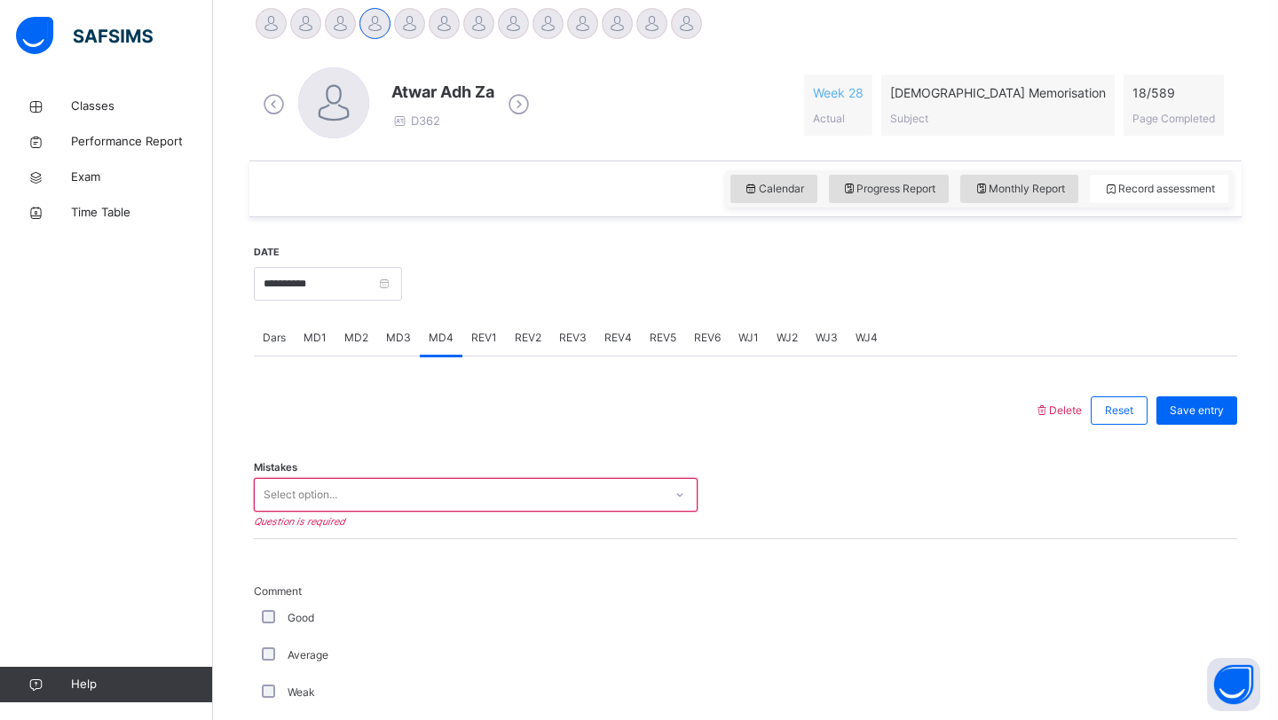
click at [377, 512] on div "Select option..." at bounding box center [476, 495] width 444 height 34
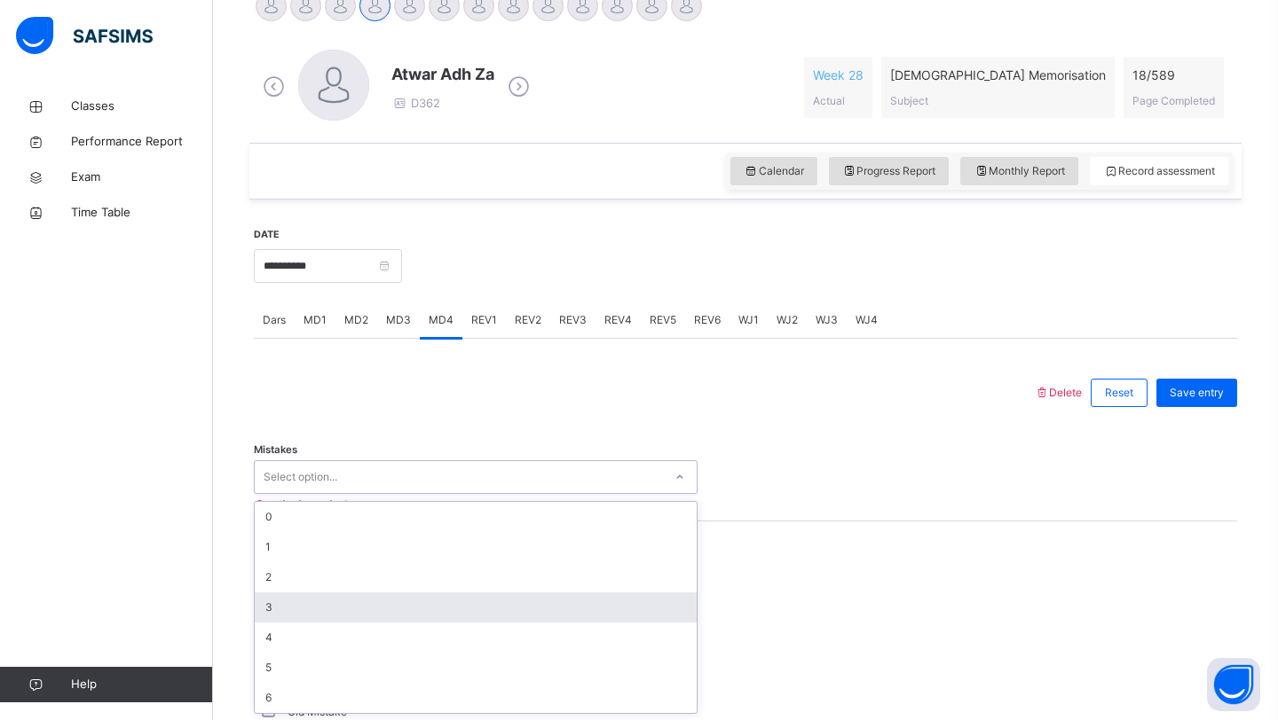
scroll to position [474, 0]
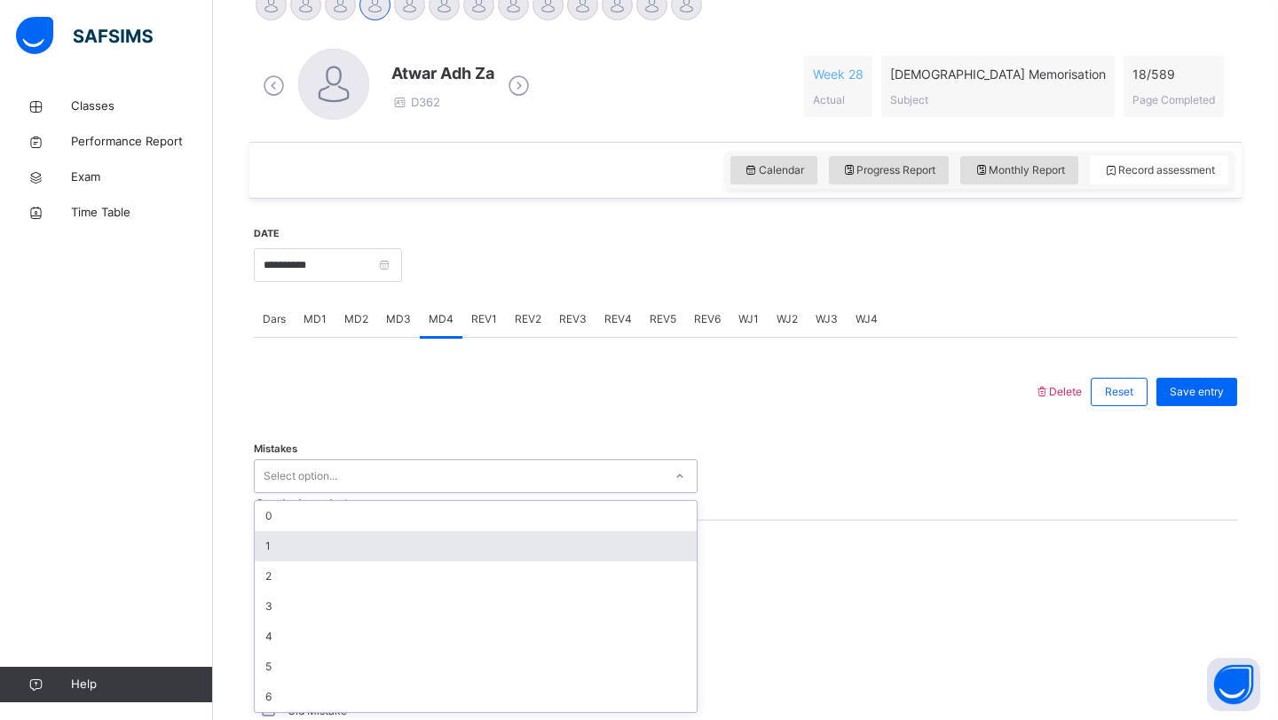
click at [344, 540] on div "1" at bounding box center [476, 546] width 442 height 30
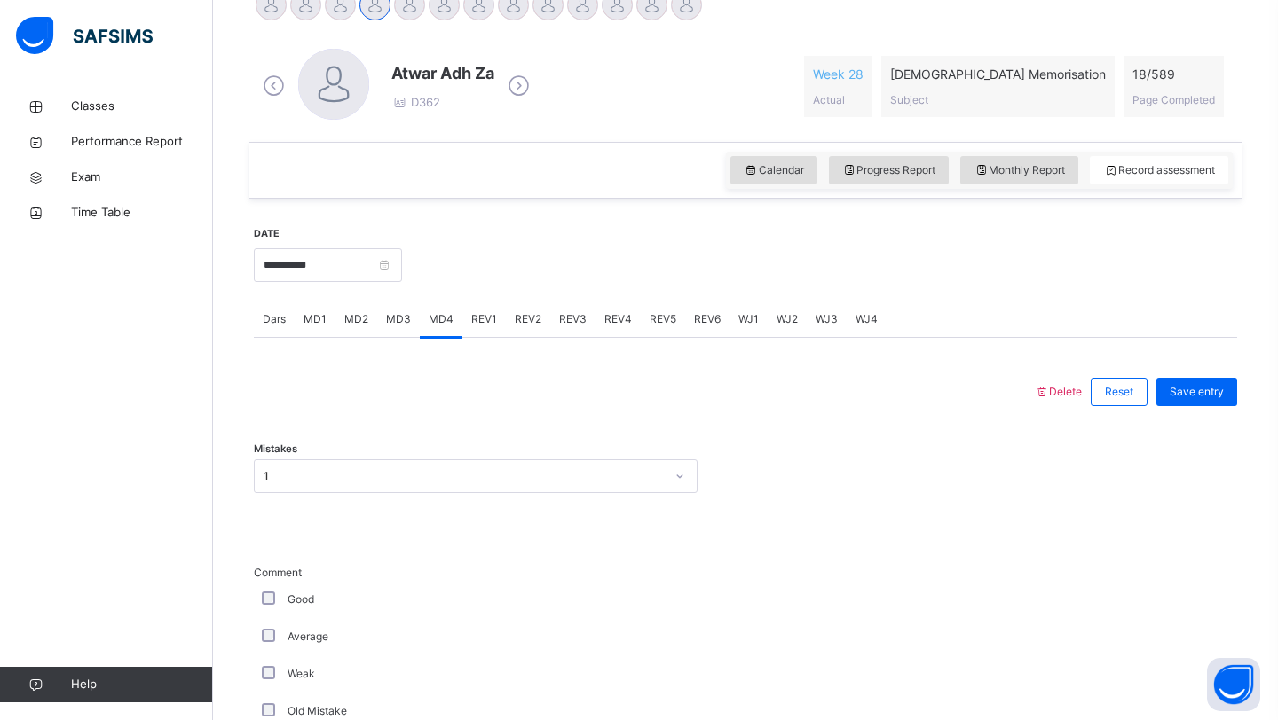
click at [1209, 410] on div "Save entry" at bounding box center [1192, 392] width 90 height 46
click at [1208, 392] on span "Save entry" at bounding box center [1196, 392] width 54 height 16
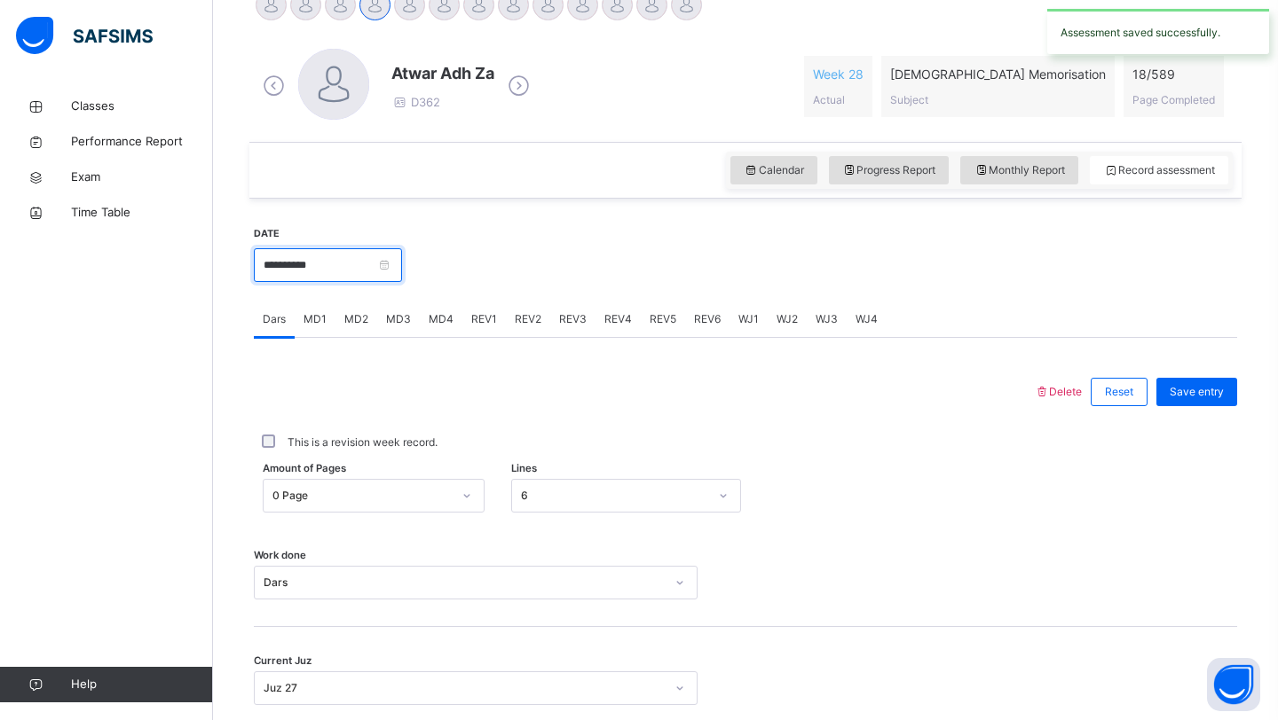
click at [329, 255] on input "**********" at bounding box center [328, 265] width 148 height 34
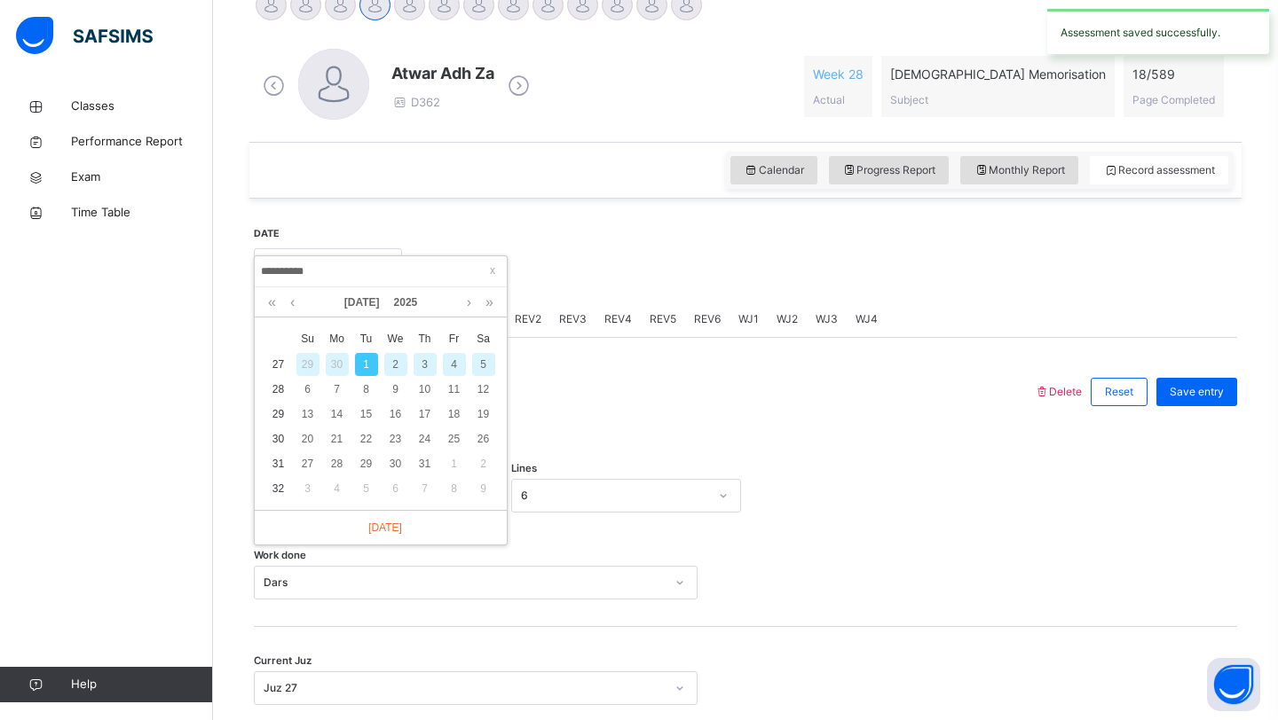
click at [417, 358] on div "3" at bounding box center [424, 364] width 23 height 23
type input "**********"
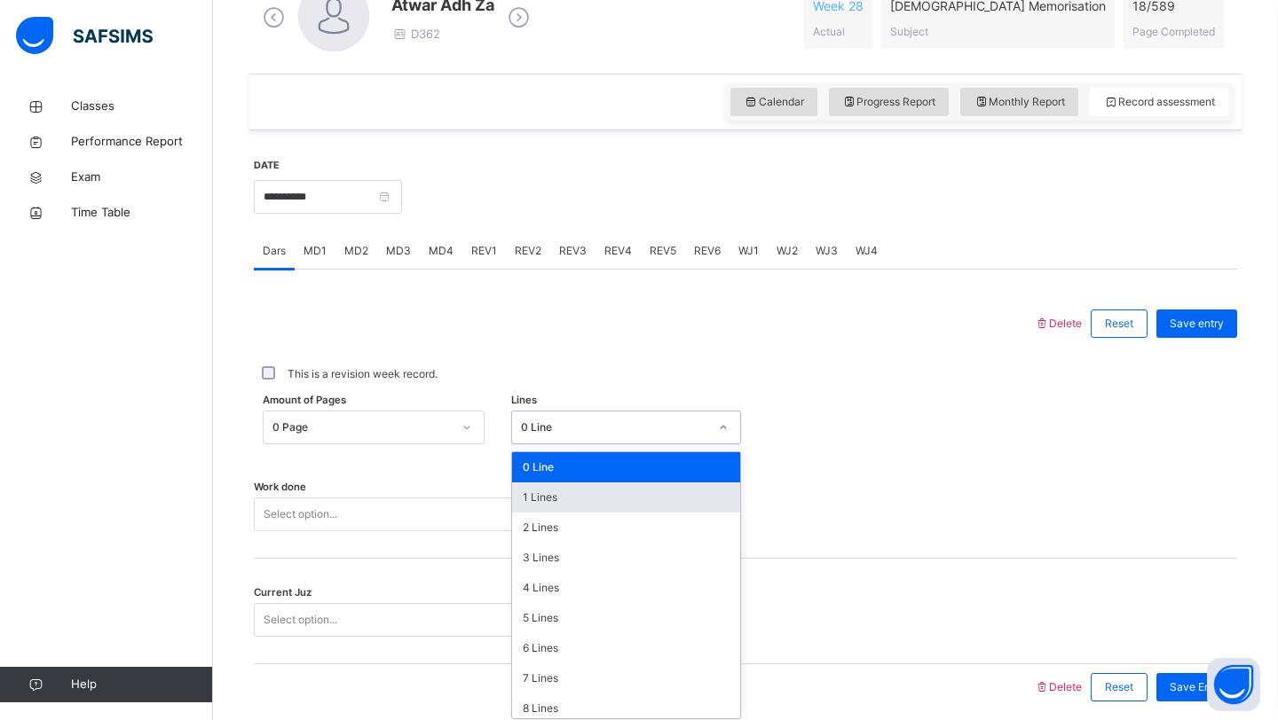
click at [538, 445] on div "option 1 Lines focused, 2 of 16. 16 results available. Use Up and Down to choos…" at bounding box center [626, 428] width 231 height 34
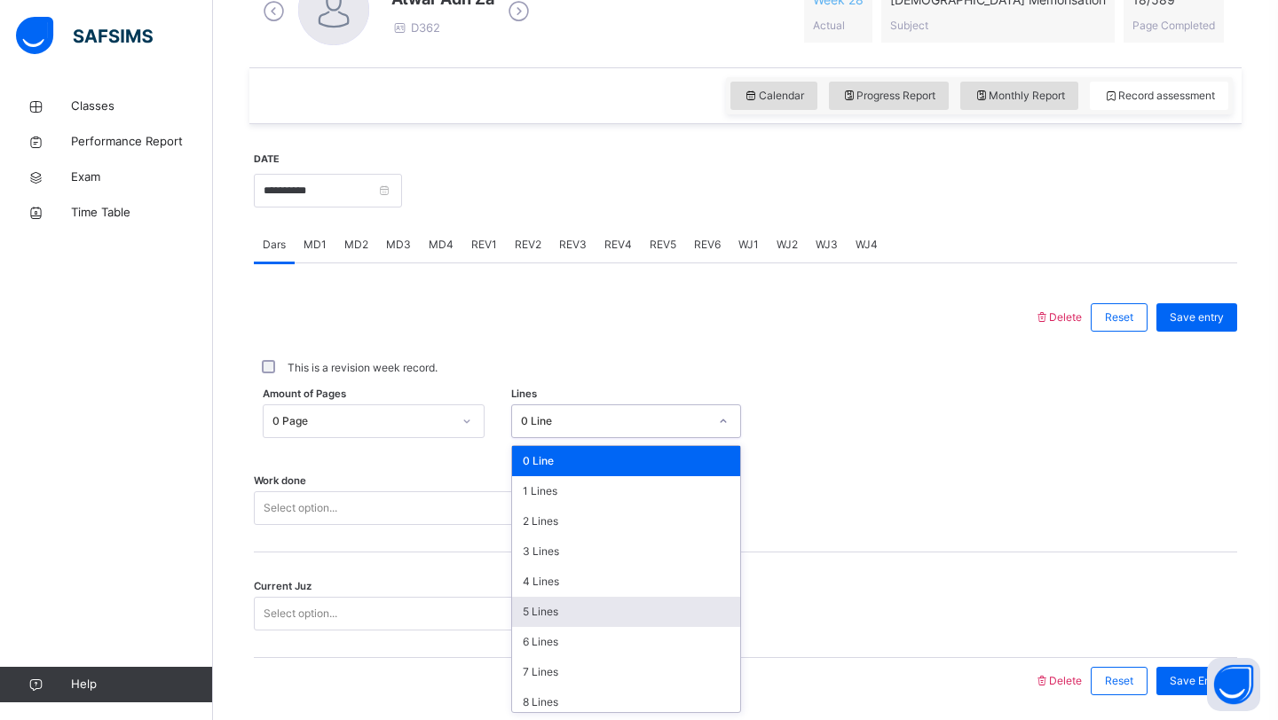
click at [539, 619] on div "5 Lines" at bounding box center [626, 612] width 229 height 30
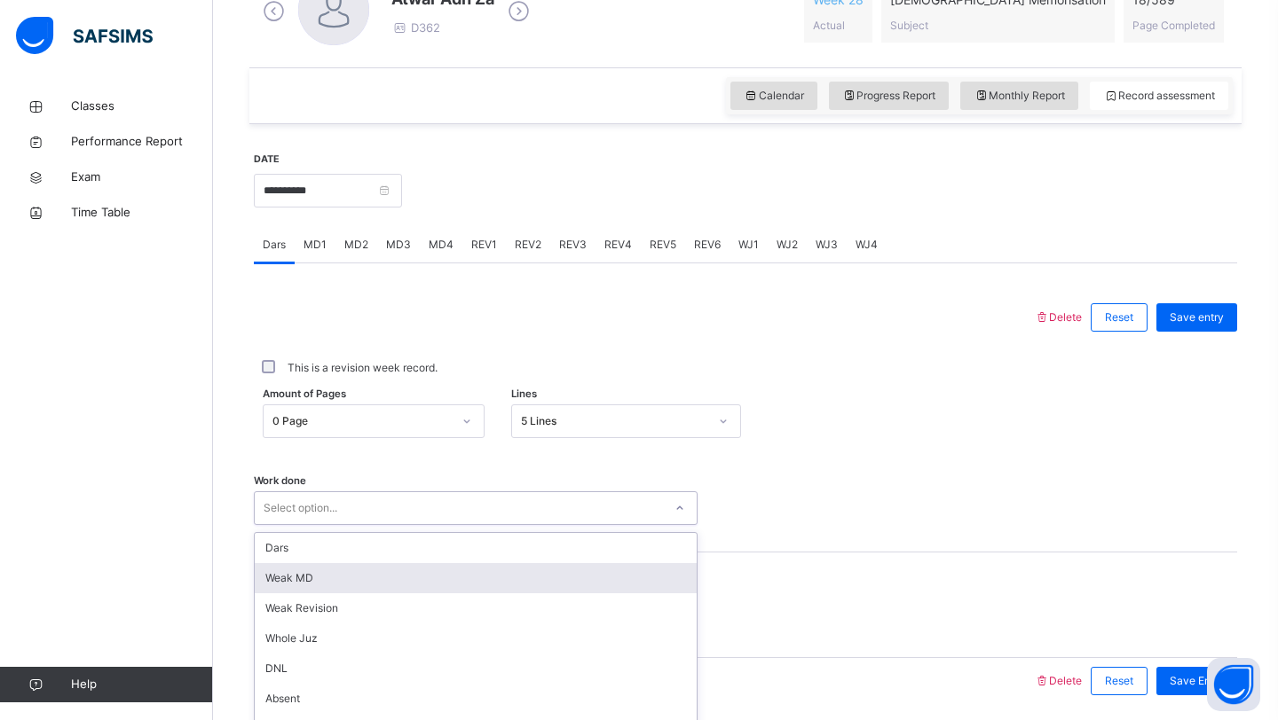
scroll to position [612, 0]
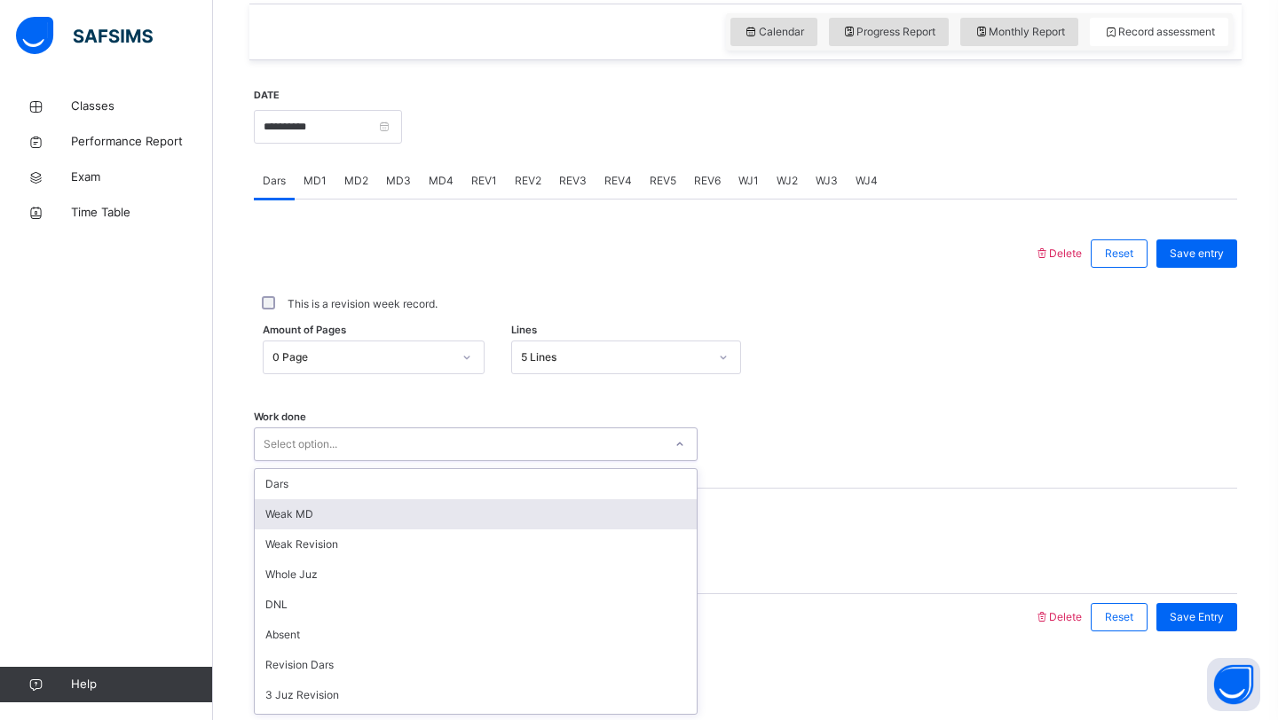
click at [429, 461] on div "option [PERSON_NAME] MD focused, 2 of 14. 14 results available. Use Up and Down…" at bounding box center [476, 445] width 444 height 34
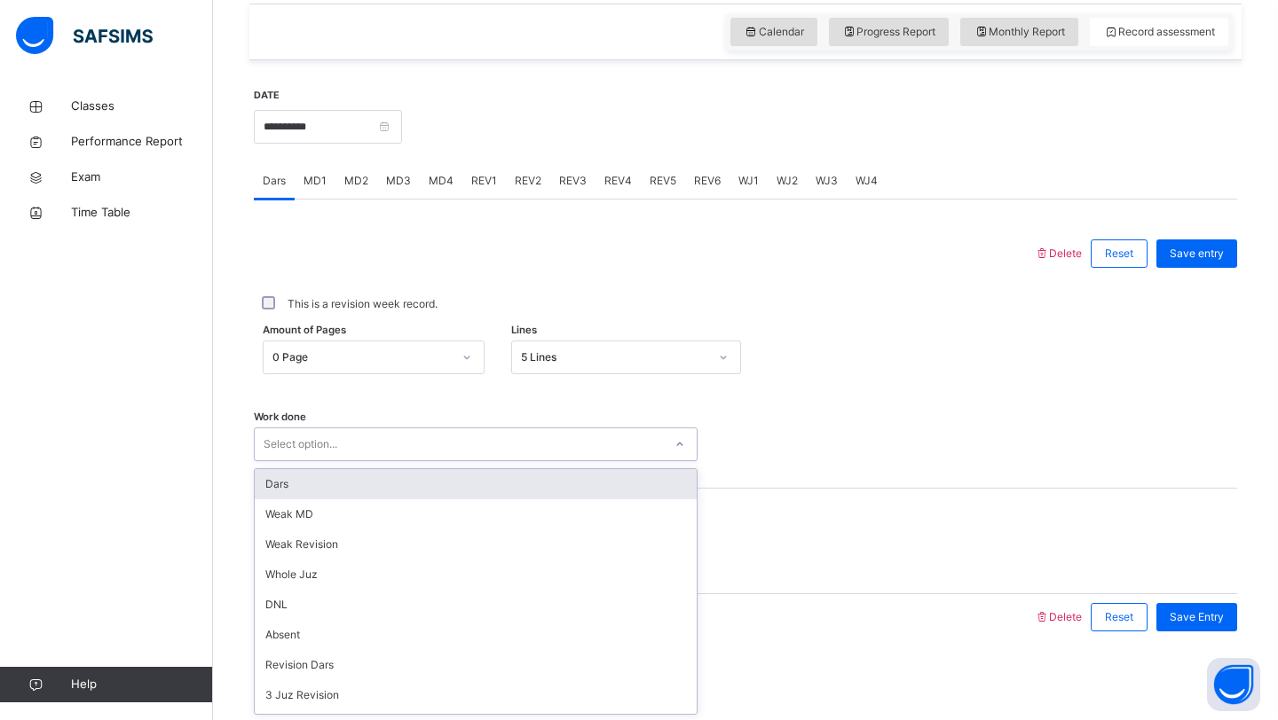
click at [413, 486] on div "Dars" at bounding box center [476, 484] width 442 height 30
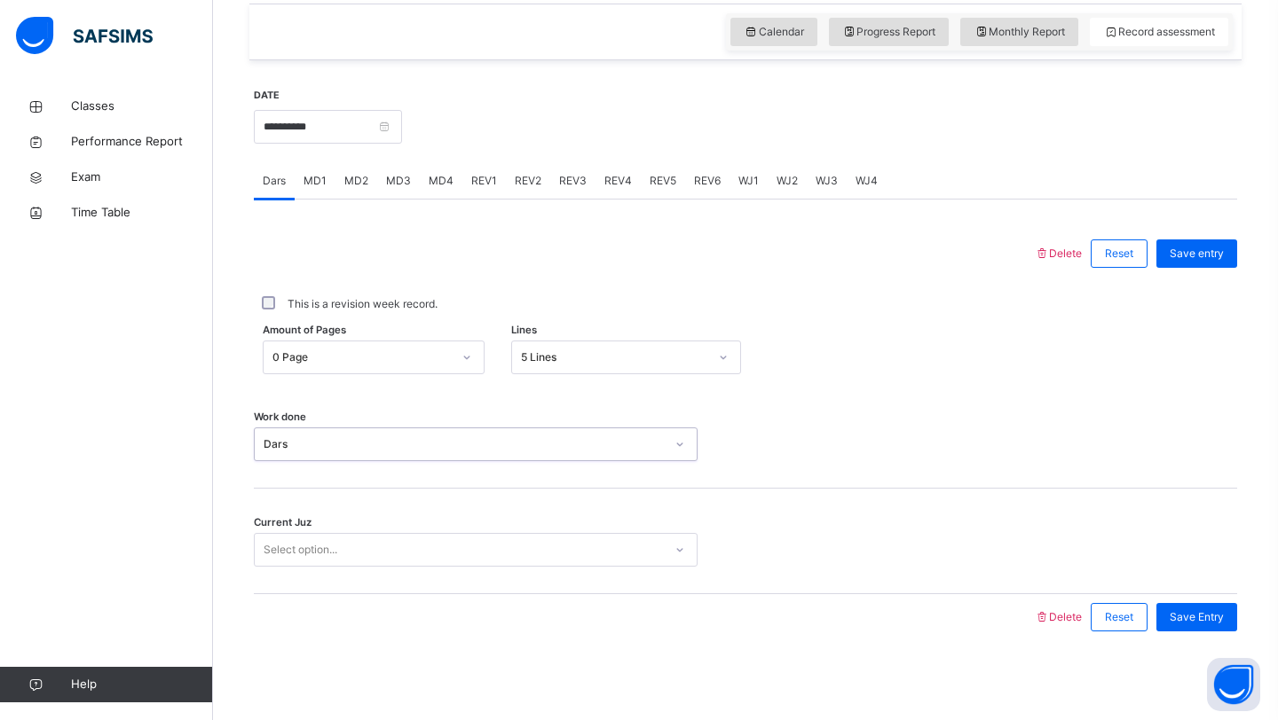
click at [393, 542] on div "Select option..." at bounding box center [459, 551] width 408 height 28
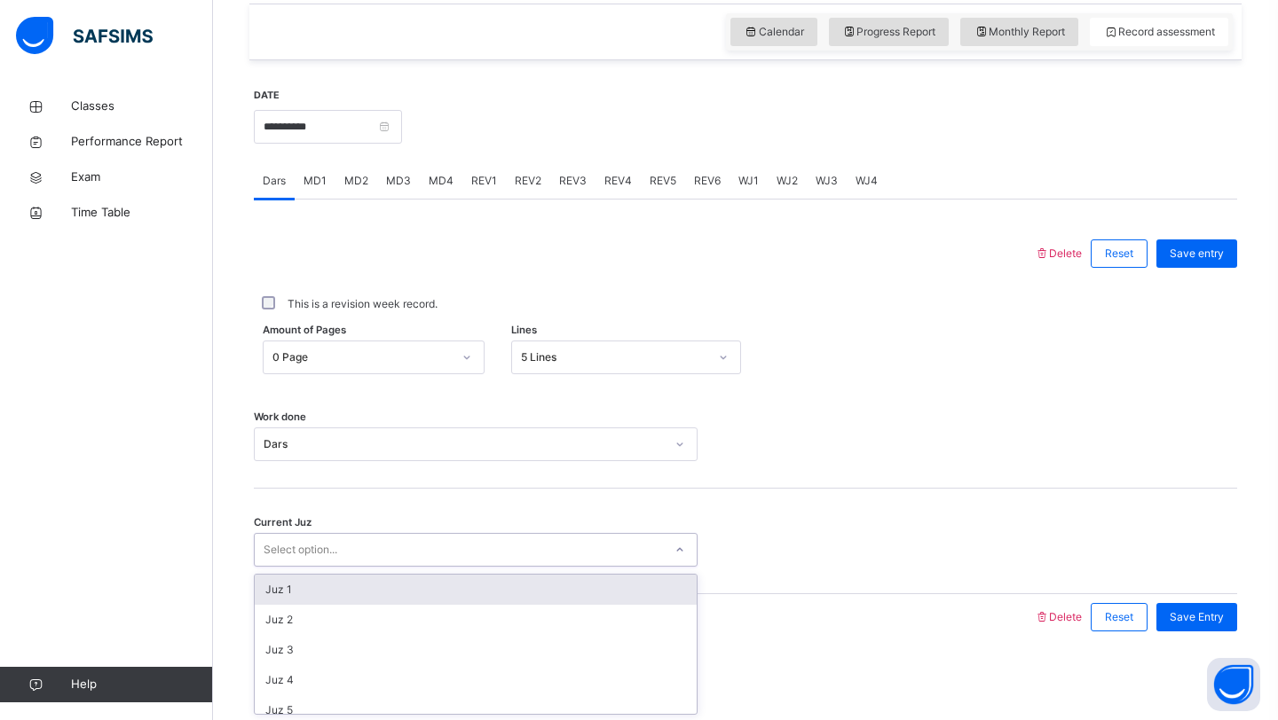
type input "*"
type input "******"
click at [1178, 611] on span "Save Entry" at bounding box center [1196, 618] width 54 height 16
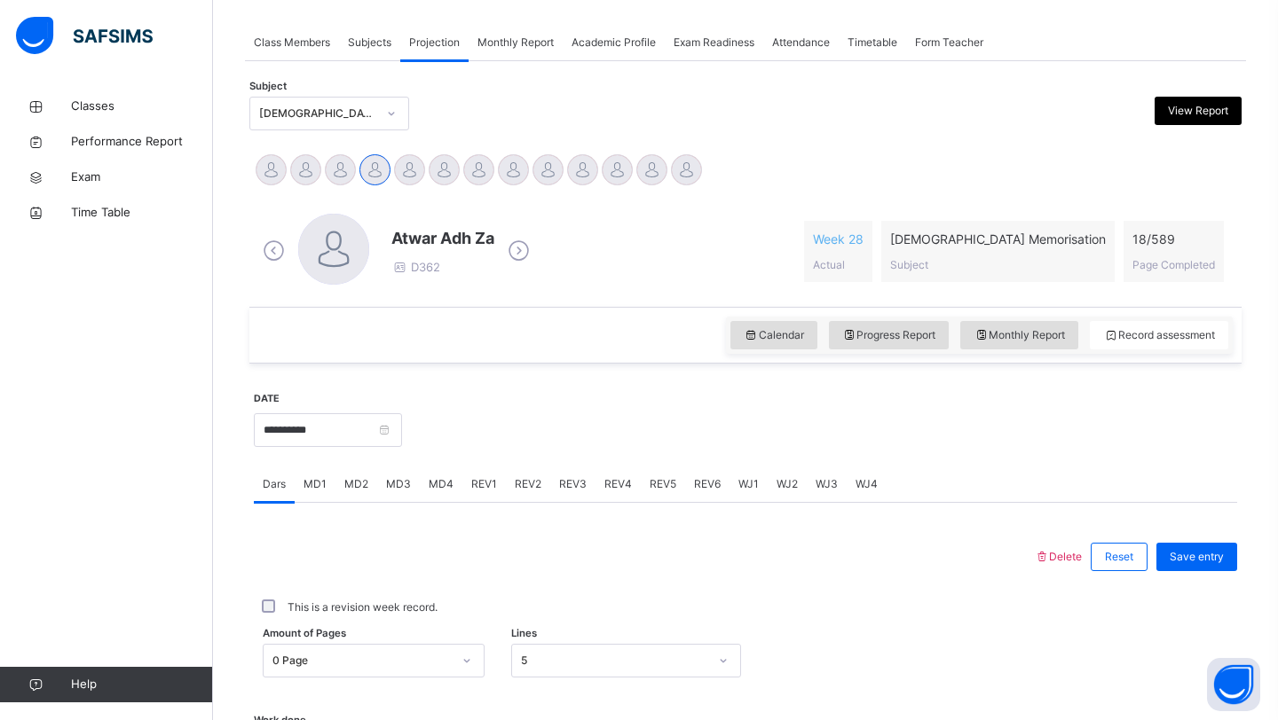
scroll to position [317, 0]
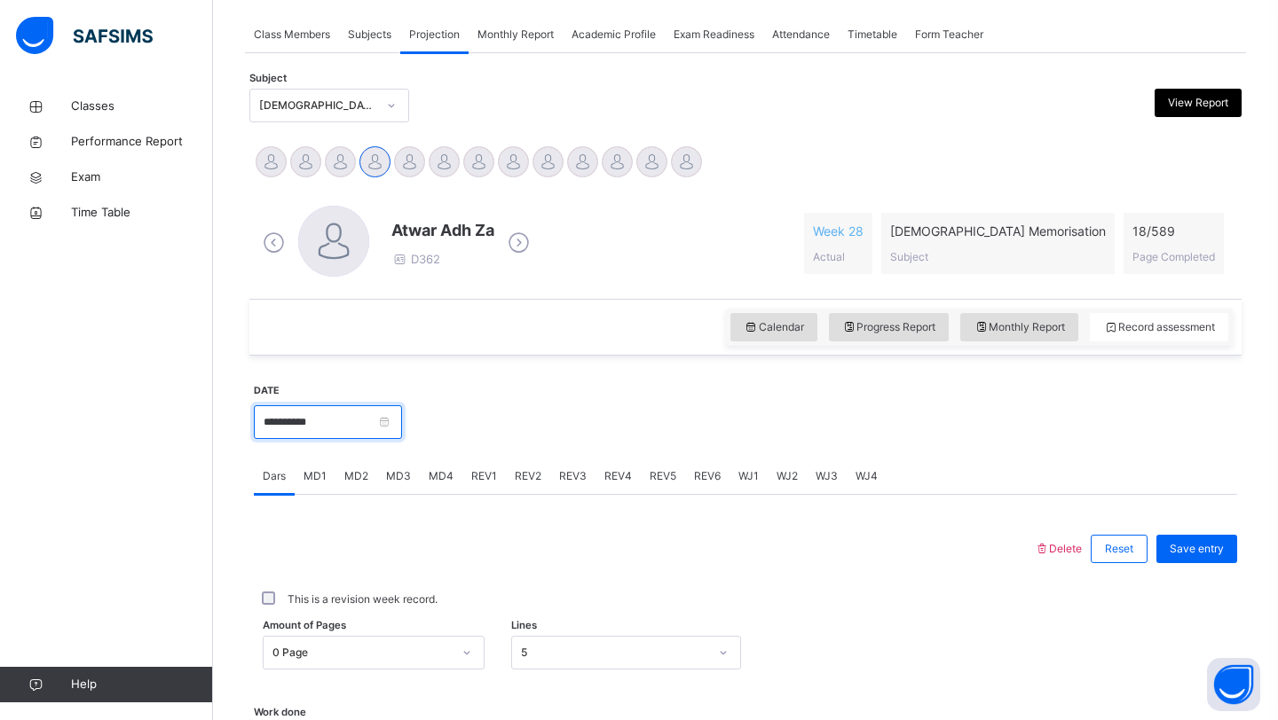
click at [321, 431] on input "**********" at bounding box center [328, 422] width 148 height 34
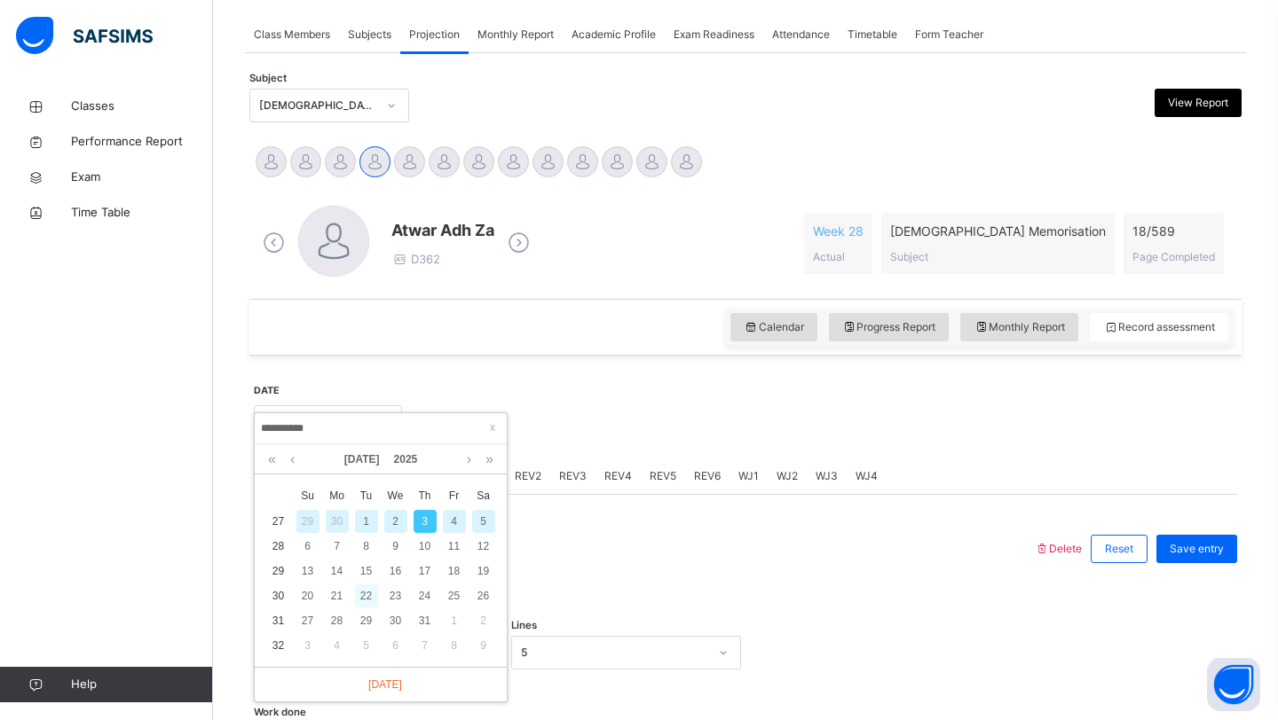
click at [369, 598] on div "22" at bounding box center [366, 596] width 23 height 23
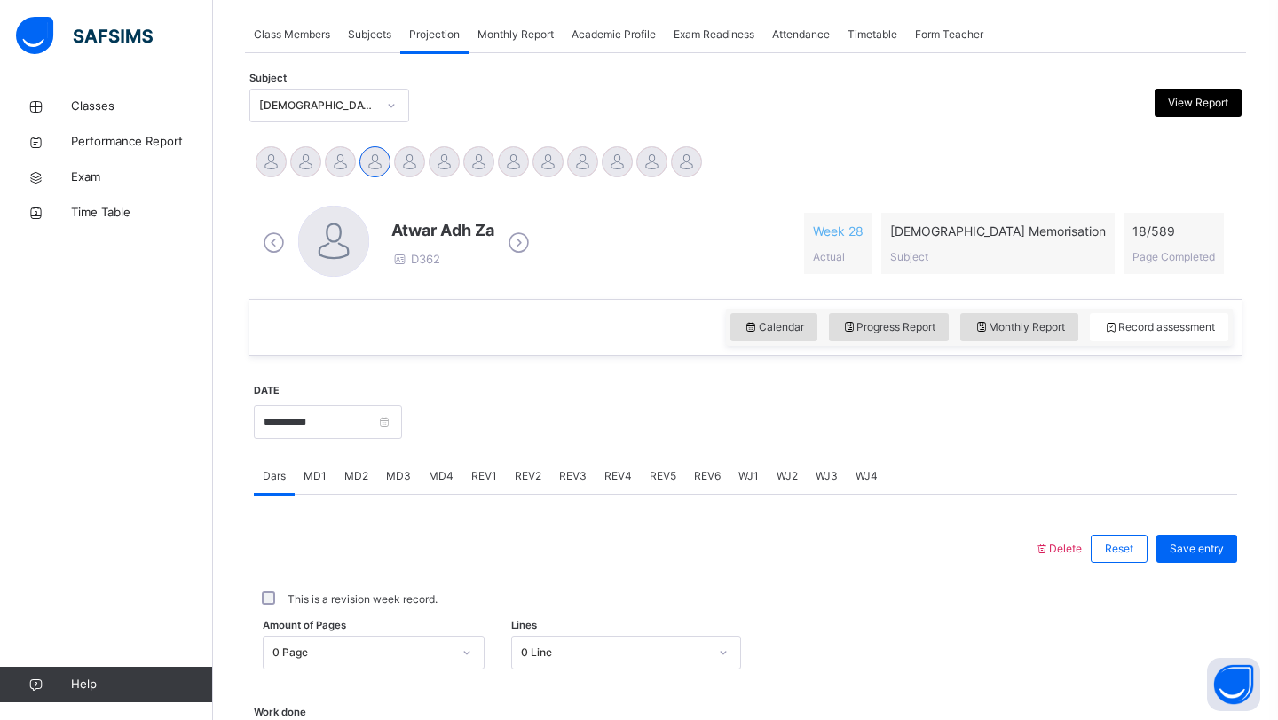
drag, startPoint x: 347, startPoint y: 446, endPoint x: 344, endPoint y: 432, distance: 14.4
click at [344, 433] on div "**********" at bounding box center [328, 420] width 148 height 76
click at [344, 432] on input "**********" at bounding box center [328, 422] width 148 height 34
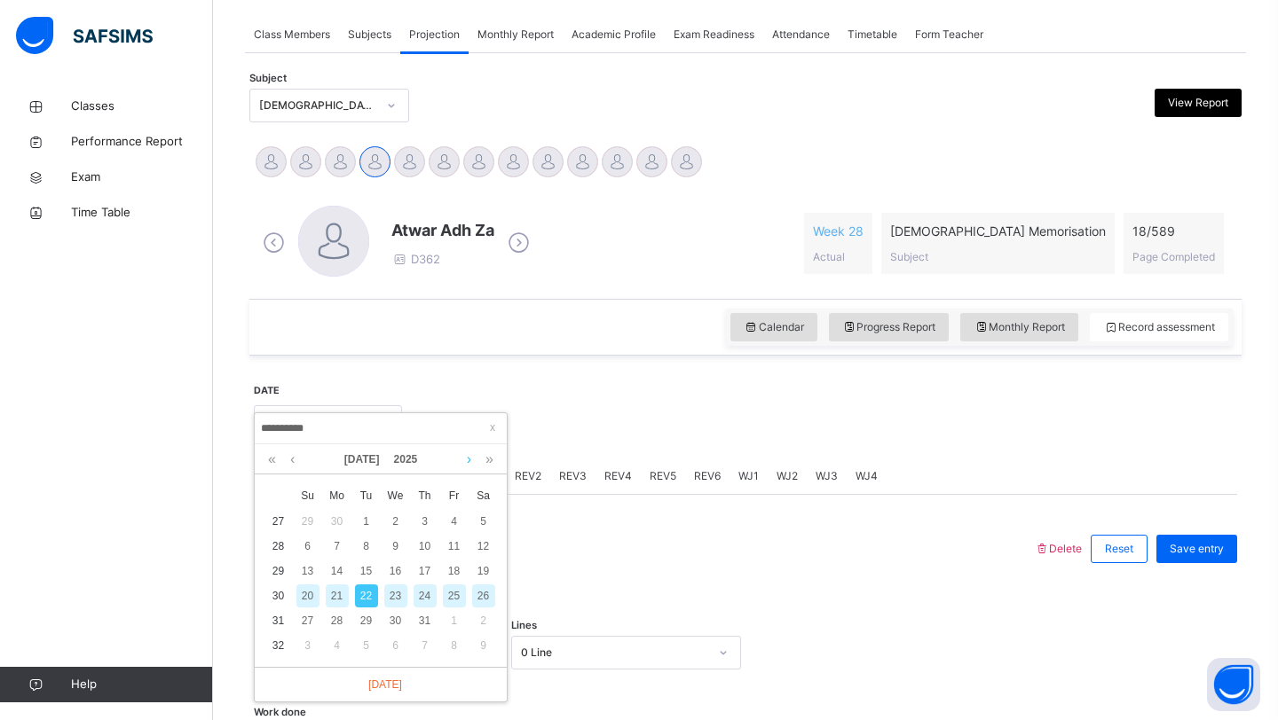
click at [467, 468] on link at bounding box center [468, 460] width 13 height 30
click at [366, 552] on div "5" at bounding box center [366, 546] width 23 height 23
type input "**********"
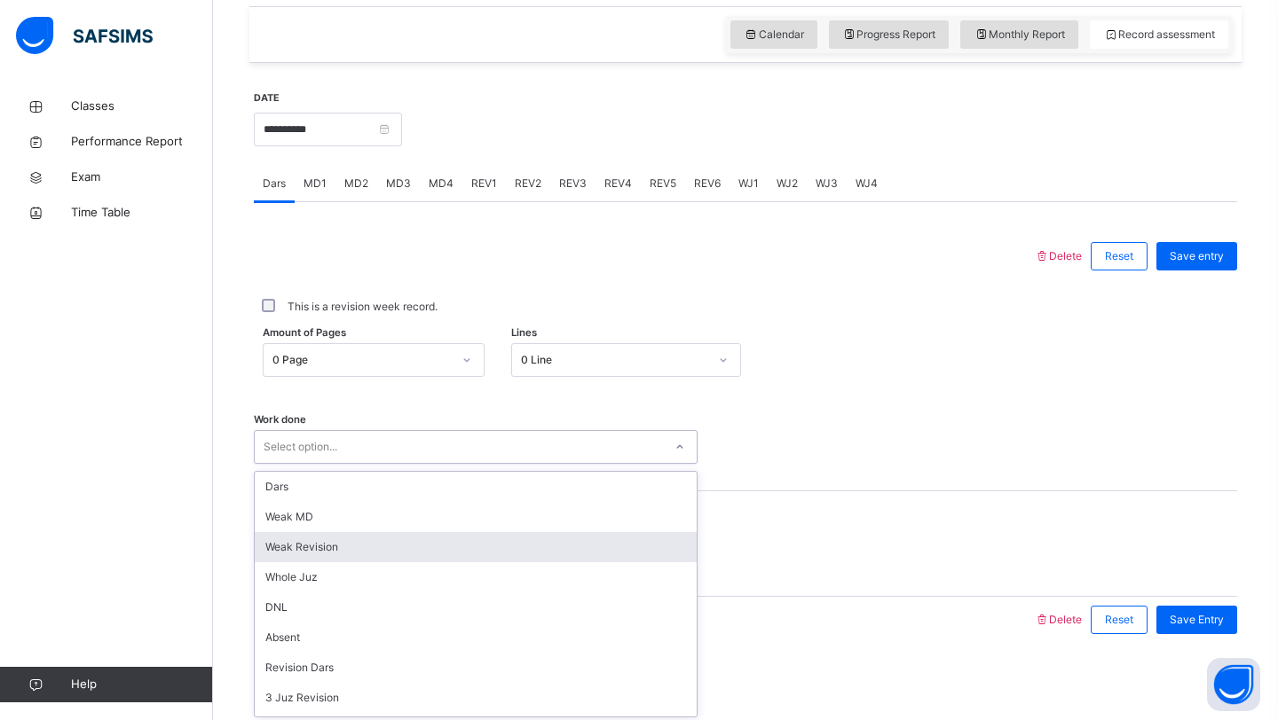
scroll to position [612, 0]
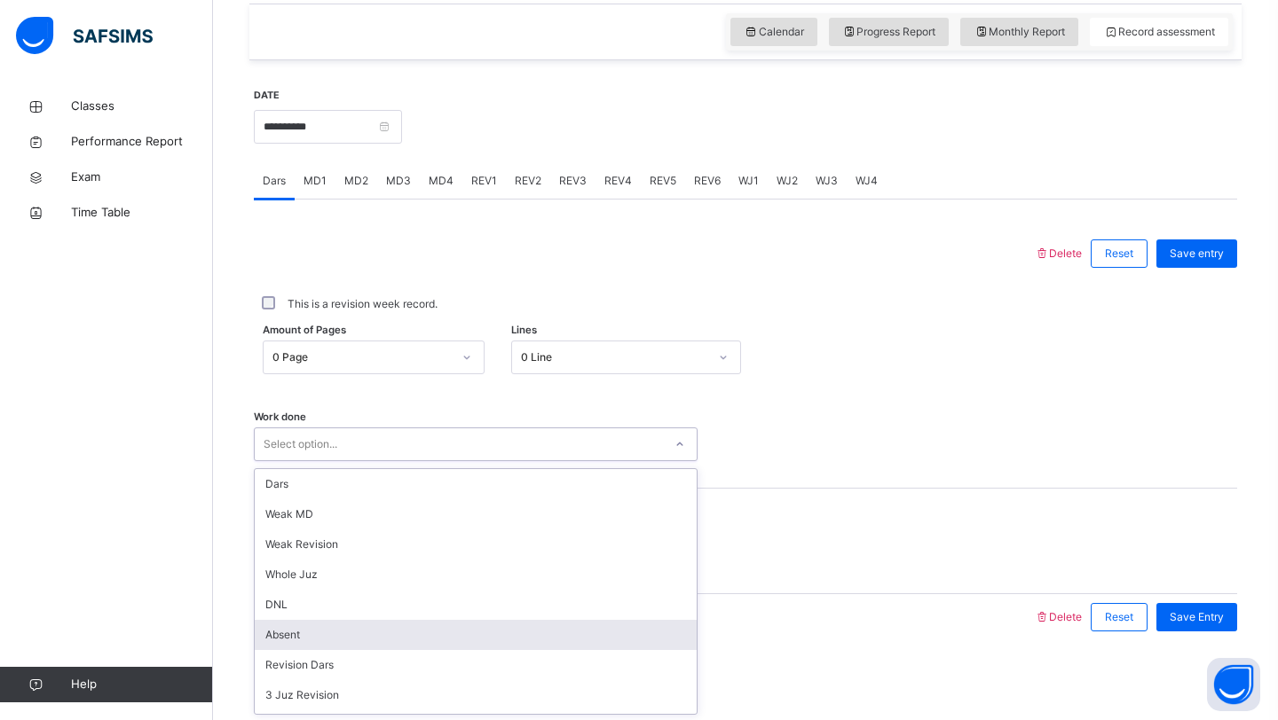
click at [280, 630] on div "Absent" at bounding box center [476, 635] width 442 height 30
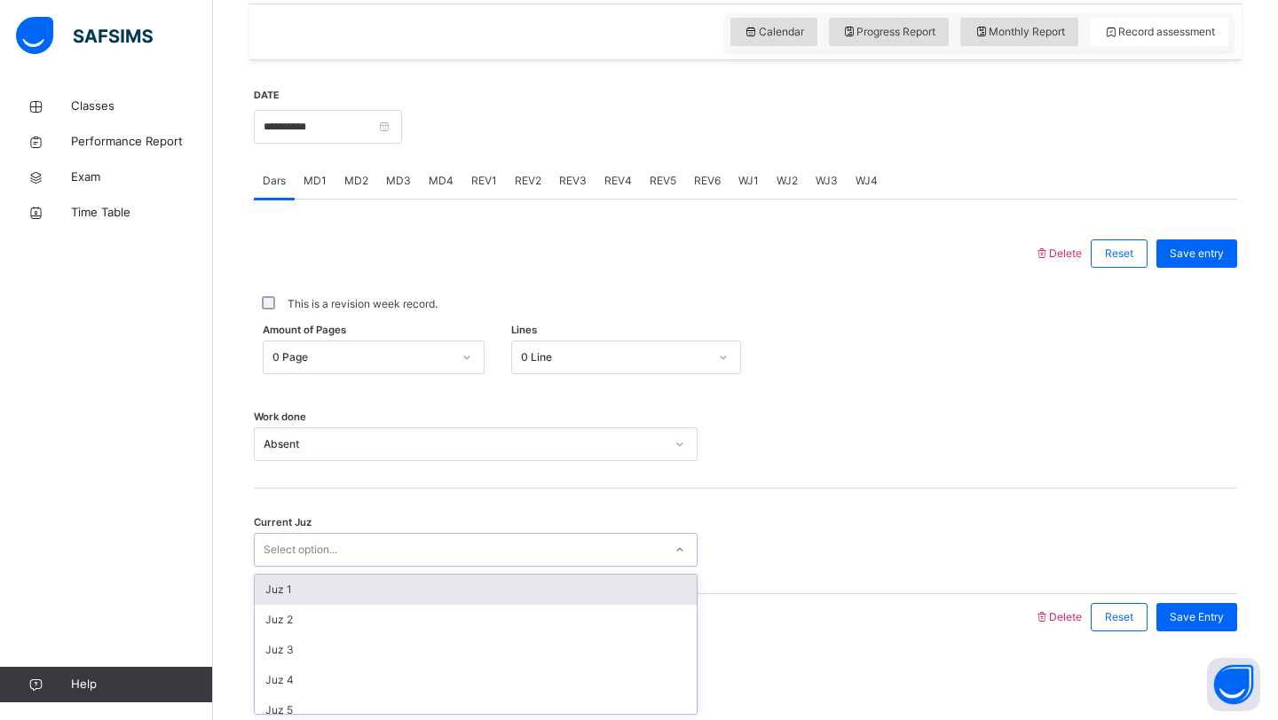
click at [306, 547] on div "Select option..." at bounding box center [301, 550] width 74 height 34
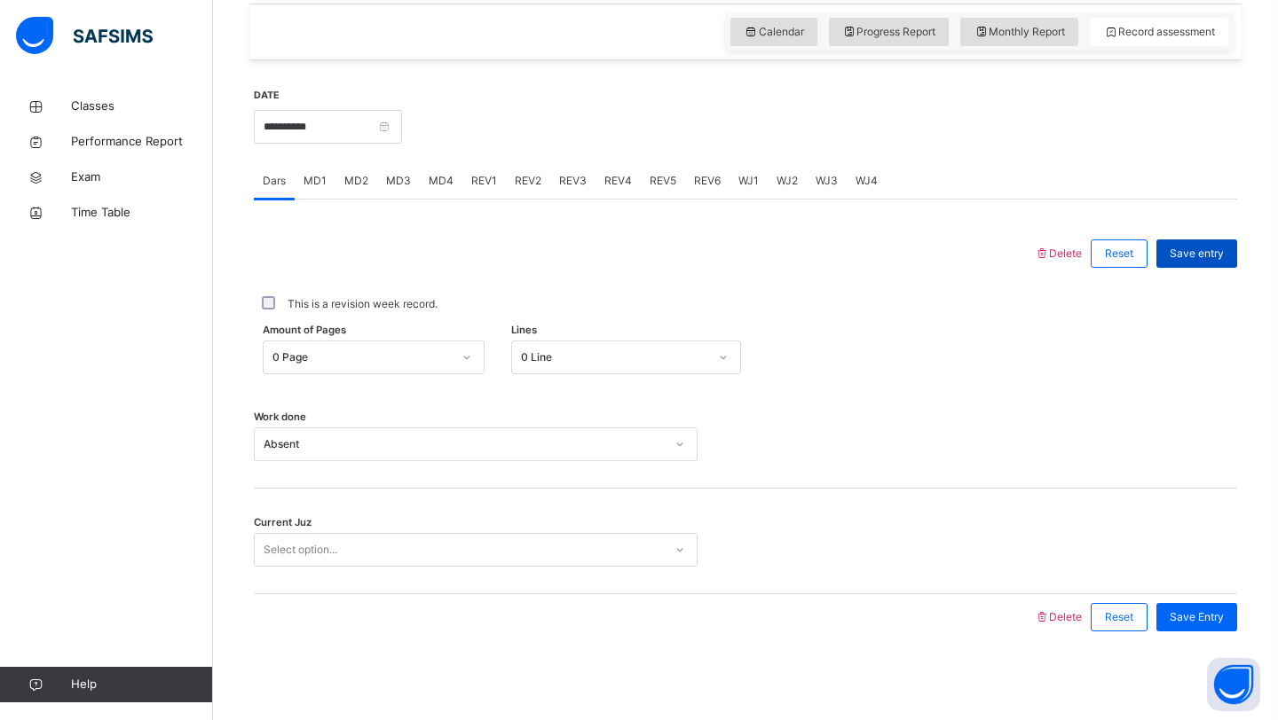
click at [1191, 260] on span "Save entry" at bounding box center [1196, 254] width 54 height 16
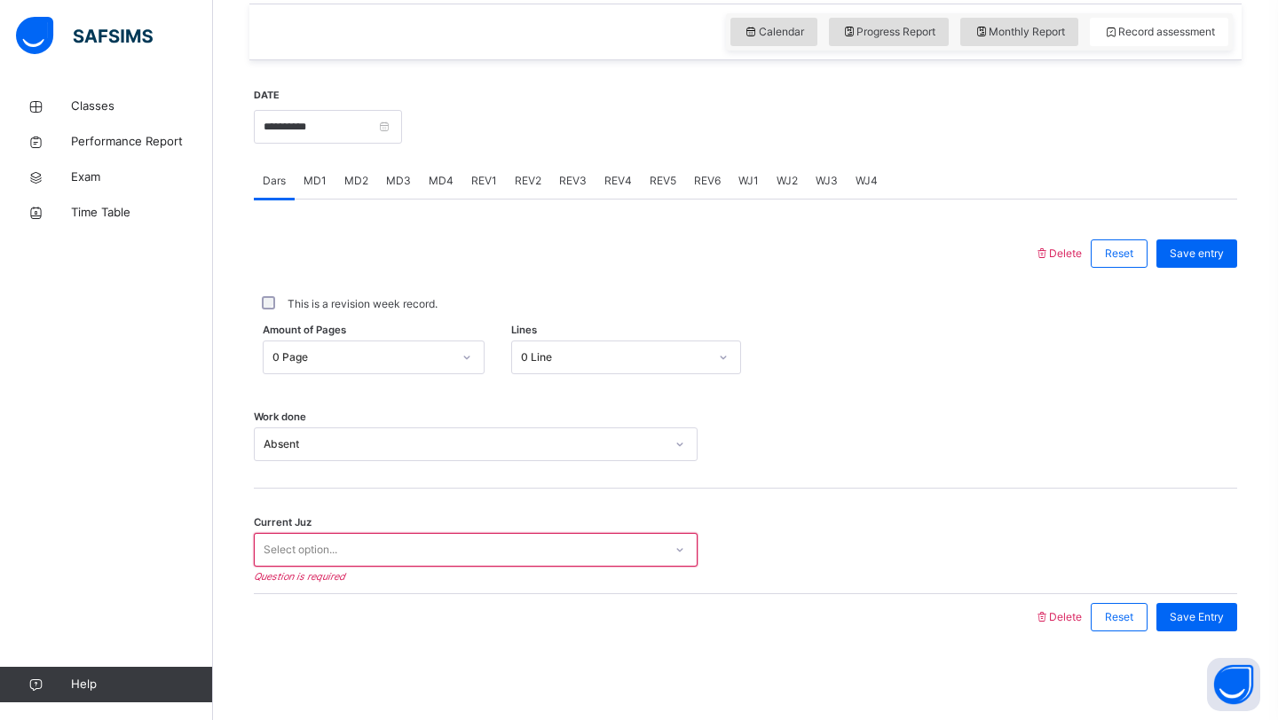
click at [622, 550] on div "Select option..." at bounding box center [459, 551] width 408 height 28
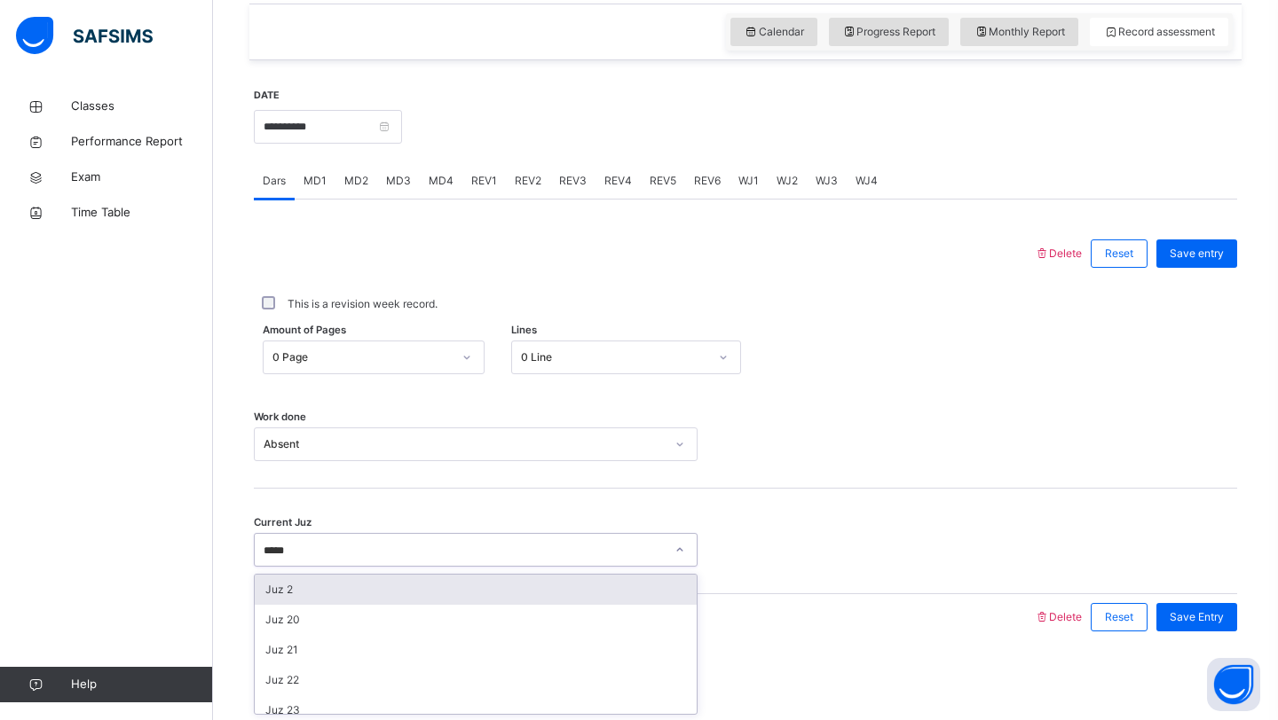
type input "******"
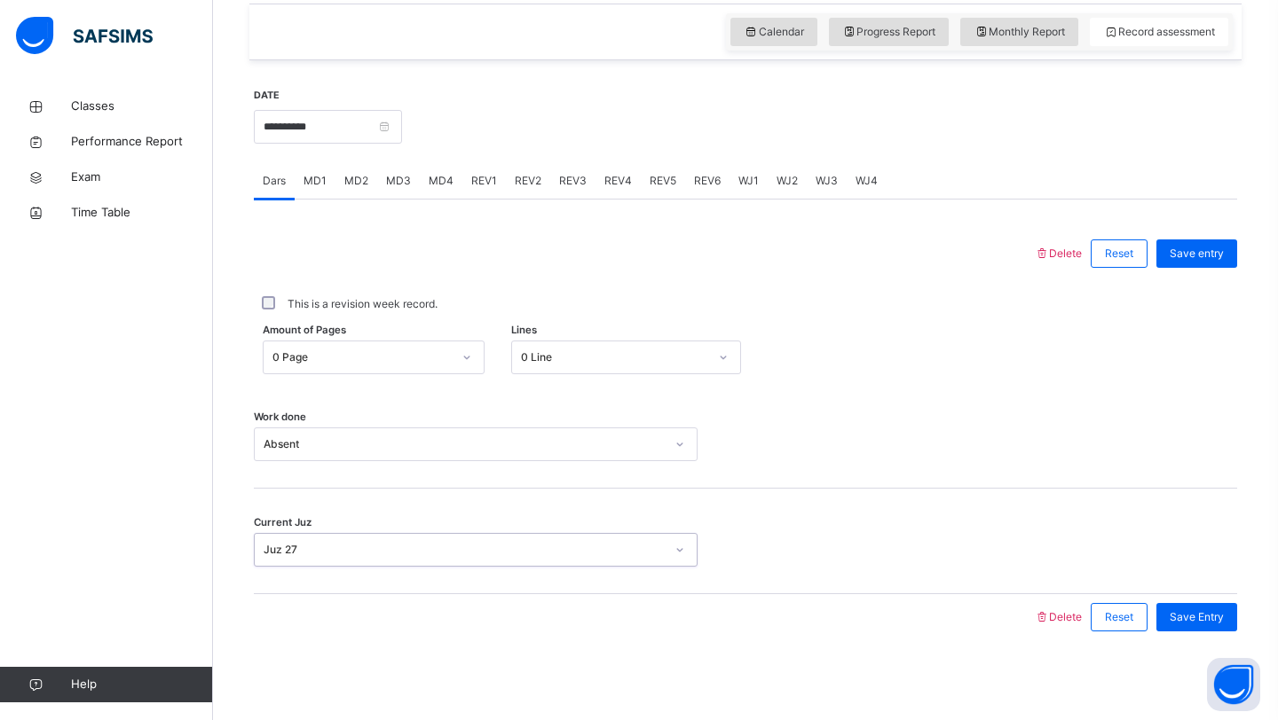
click at [1170, 284] on div "This is a revision week record." at bounding box center [745, 304] width 983 height 55
click at [1170, 265] on div "Save entry" at bounding box center [1196, 254] width 81 height 28
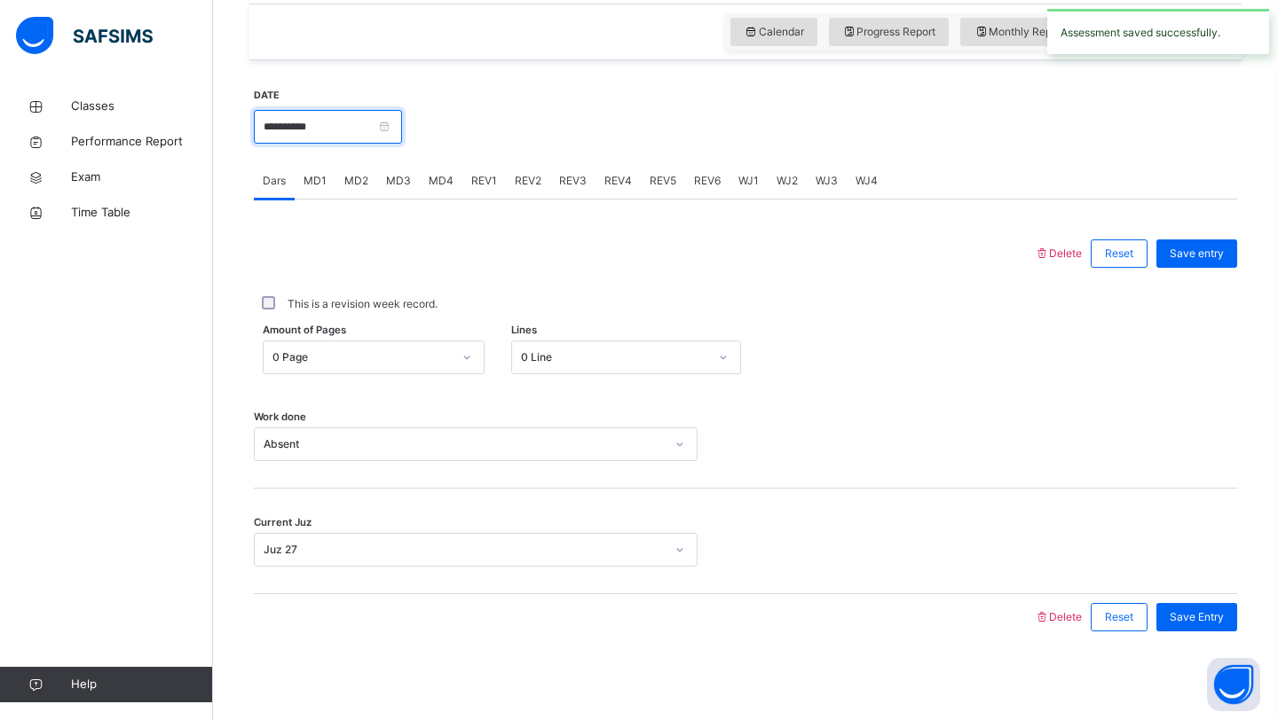
click at [334, 117] on input "**********" at bounding box center [328, 127] width 148 height 34
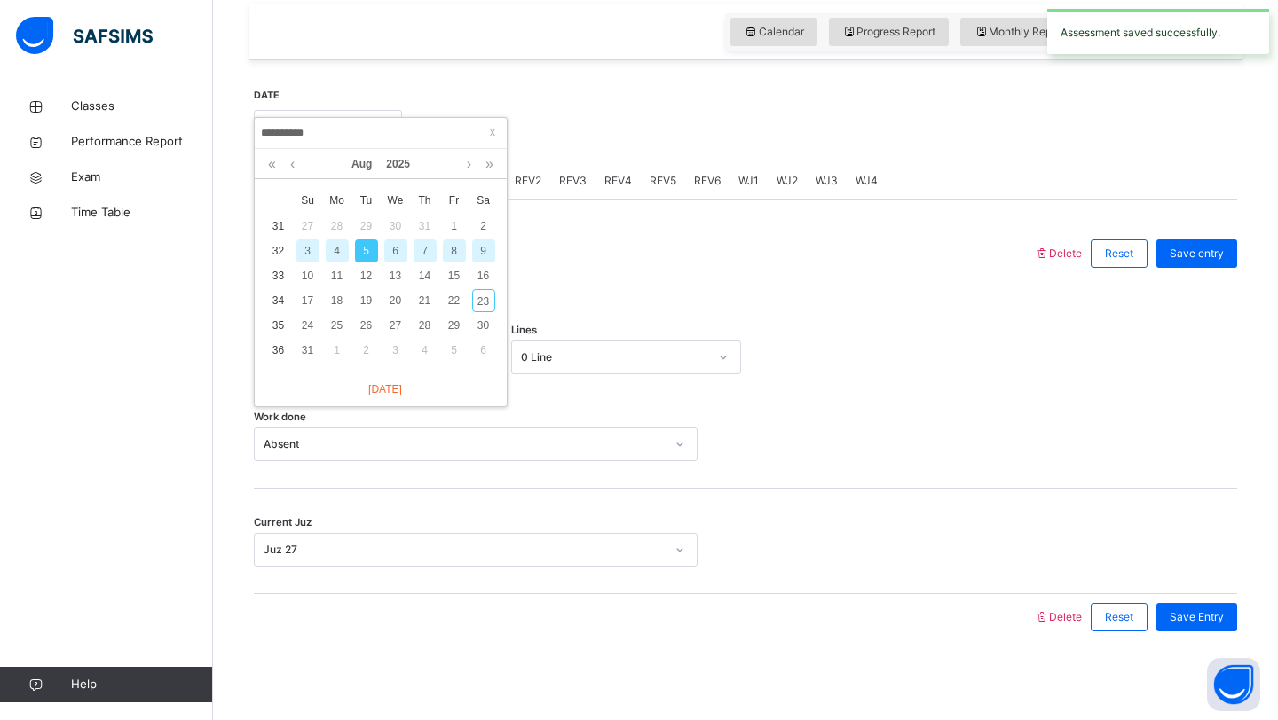
click at [417, 246] on div "7" at bounding box center [424, 251] width 23 height 23
type input "**********"
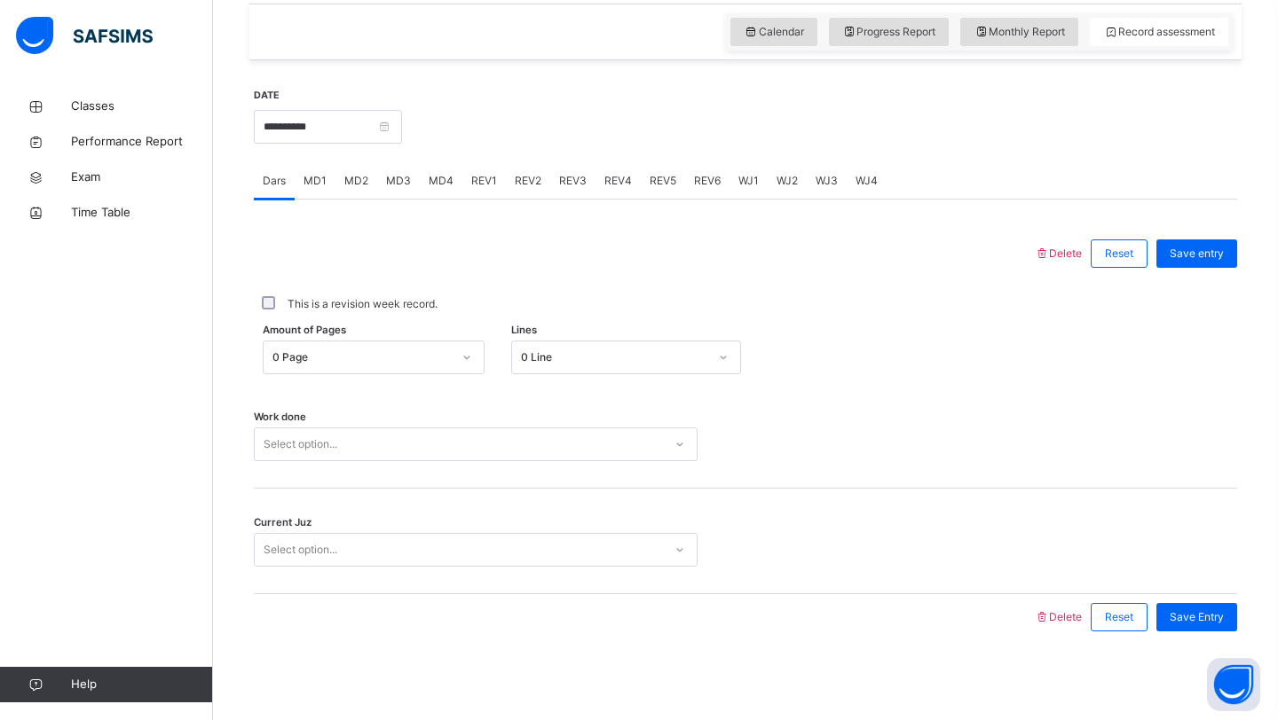
click at [509, 376] on div "Amount of Pages 0 Page Lines 0 Line" at bounding box center [745, 357] width 983 height 51
click at [530, 366] on div "0 Line" at bounding box center [609, 358] width 195 height 28
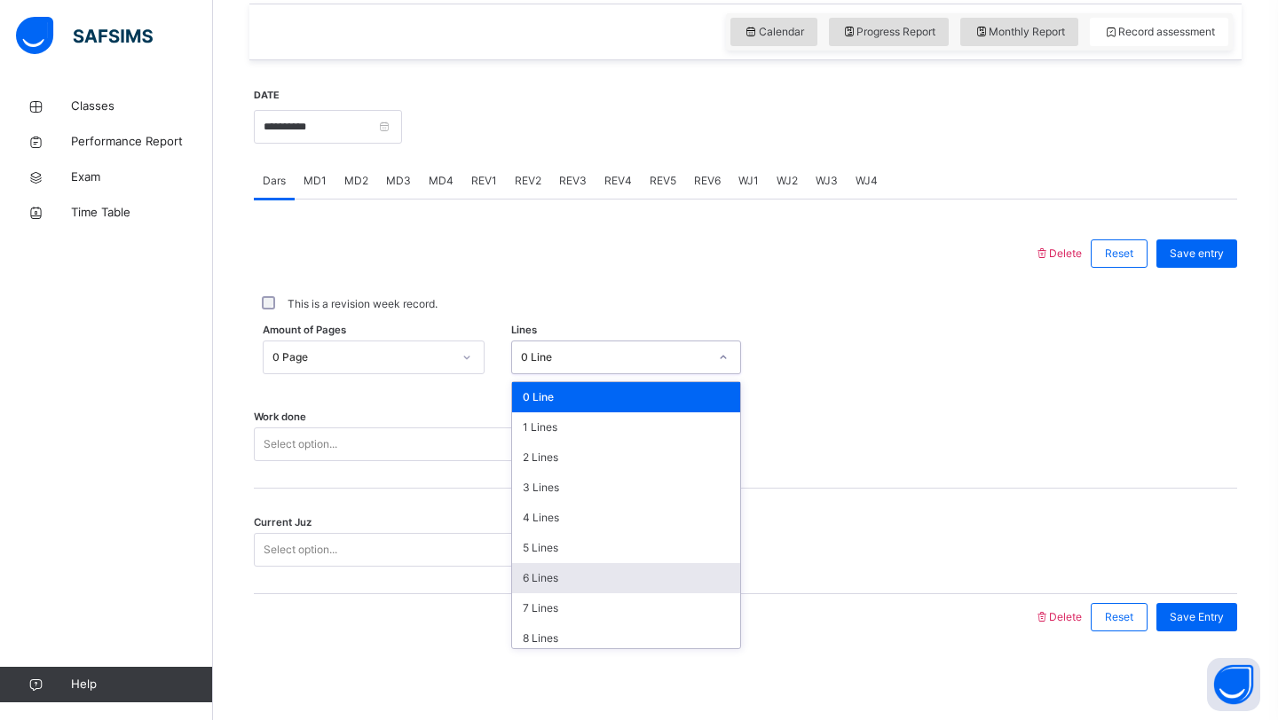
click at [544, 570] on div "6 Lines" at bounding box center [626, 578] width 229 height 30
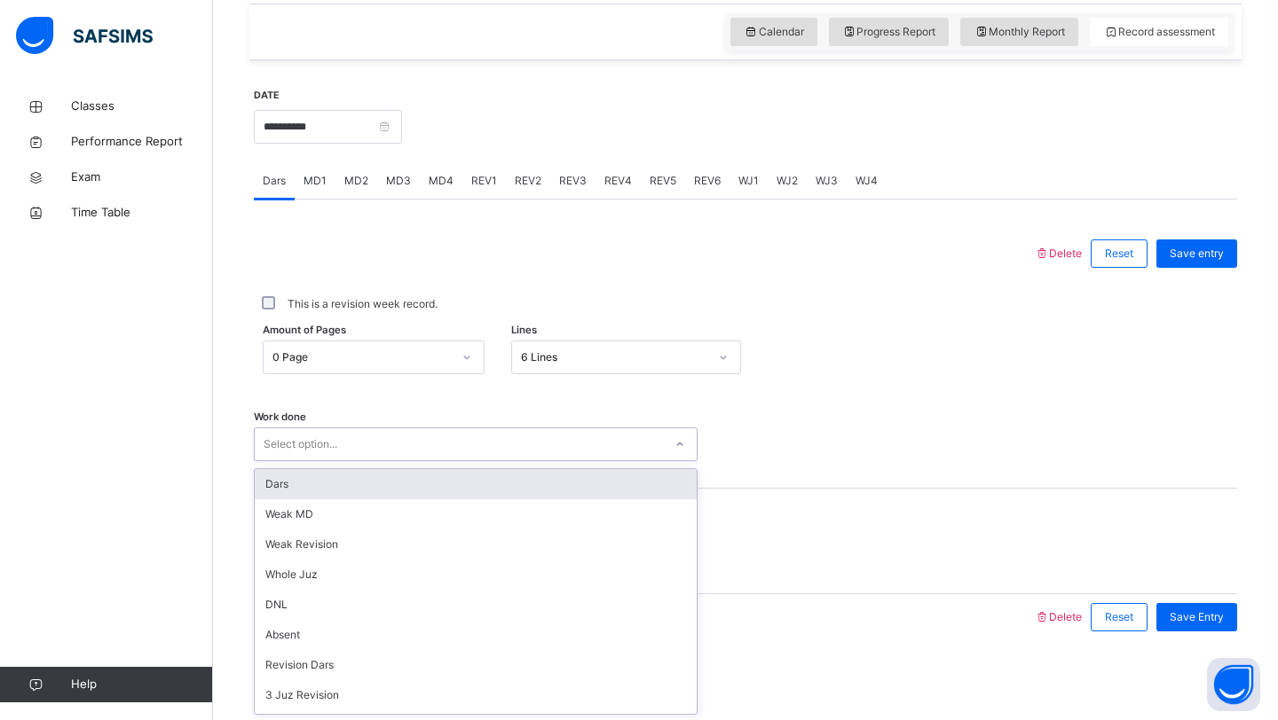
click at [464, 448] on div "Select option..." at bounding box center [459, 445] width 408 height 28
type input "****"
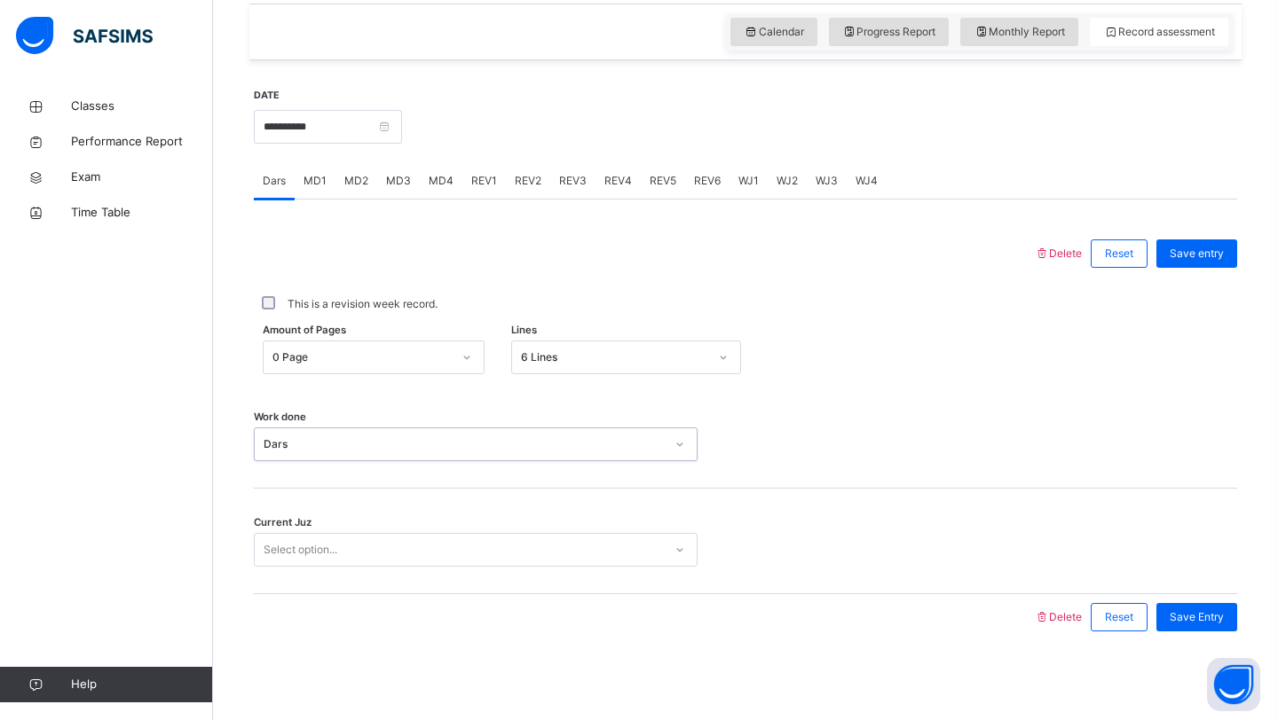
click at [312, 554] on div "Select option..." at bounding box center [301, 550] width 74 height 34
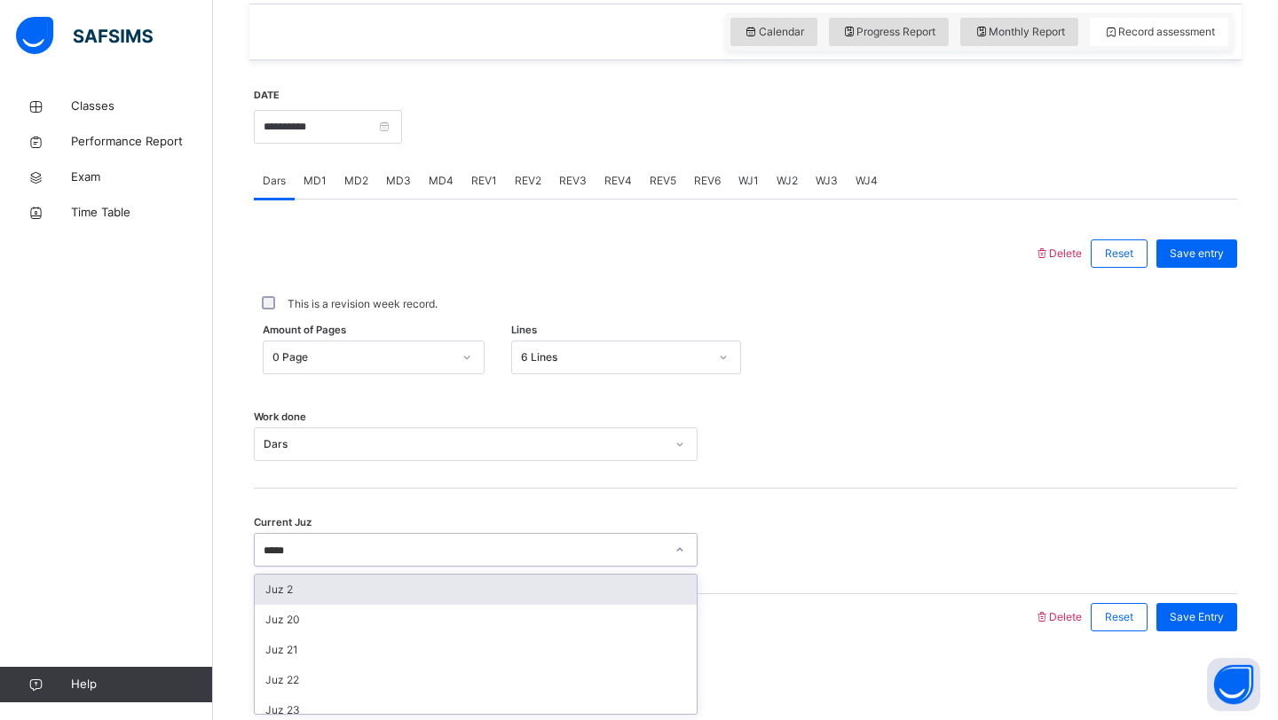
type input "******"
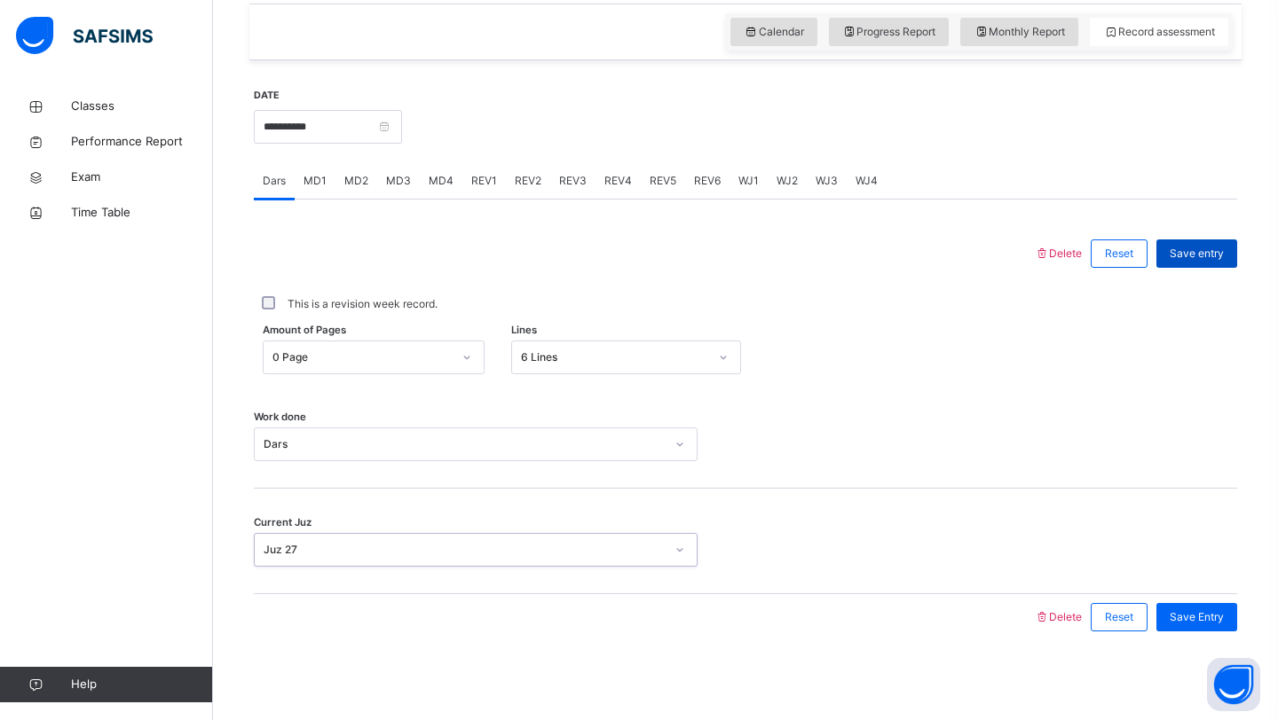
click at [1189, 254] on span "Save entry" at bounding box center [1196, 254] width 54 height 16
click at [400, 173] on span "MD3" at bounding box center [398, 181] width 25 height 16
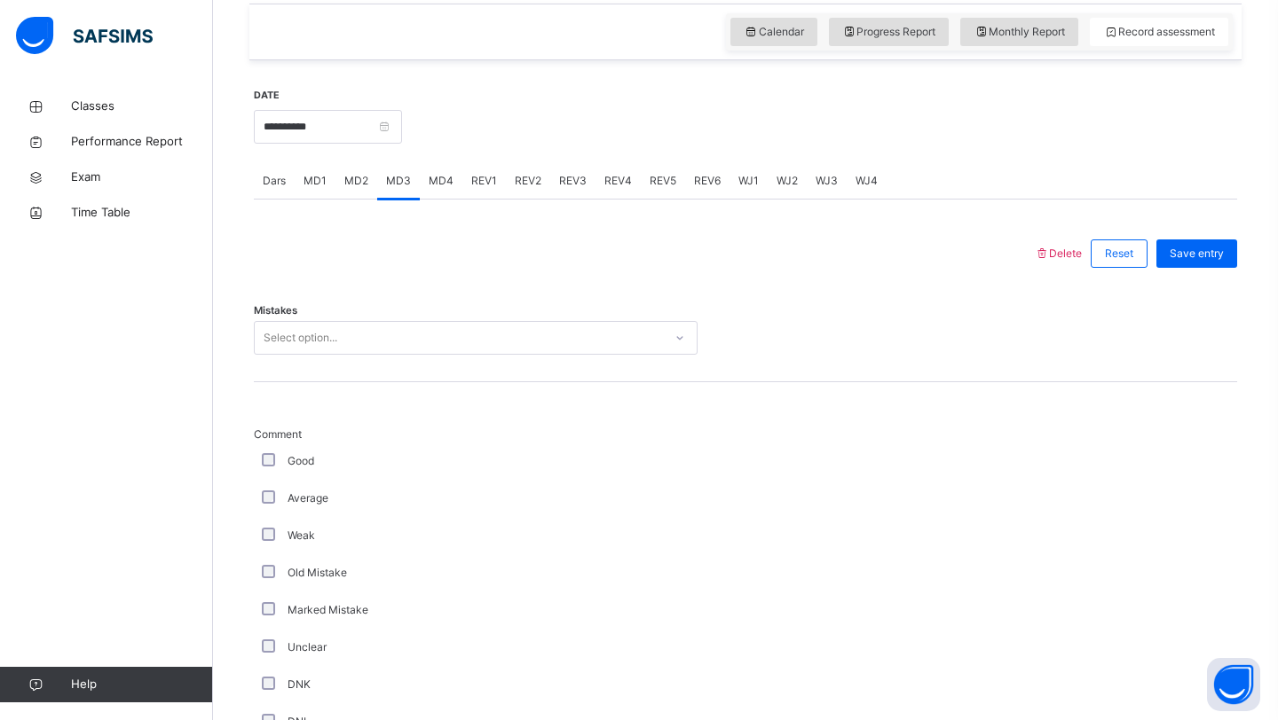
click at [354, 192] on div "MD2" at bounding box center [356, 180] width 42 height 35
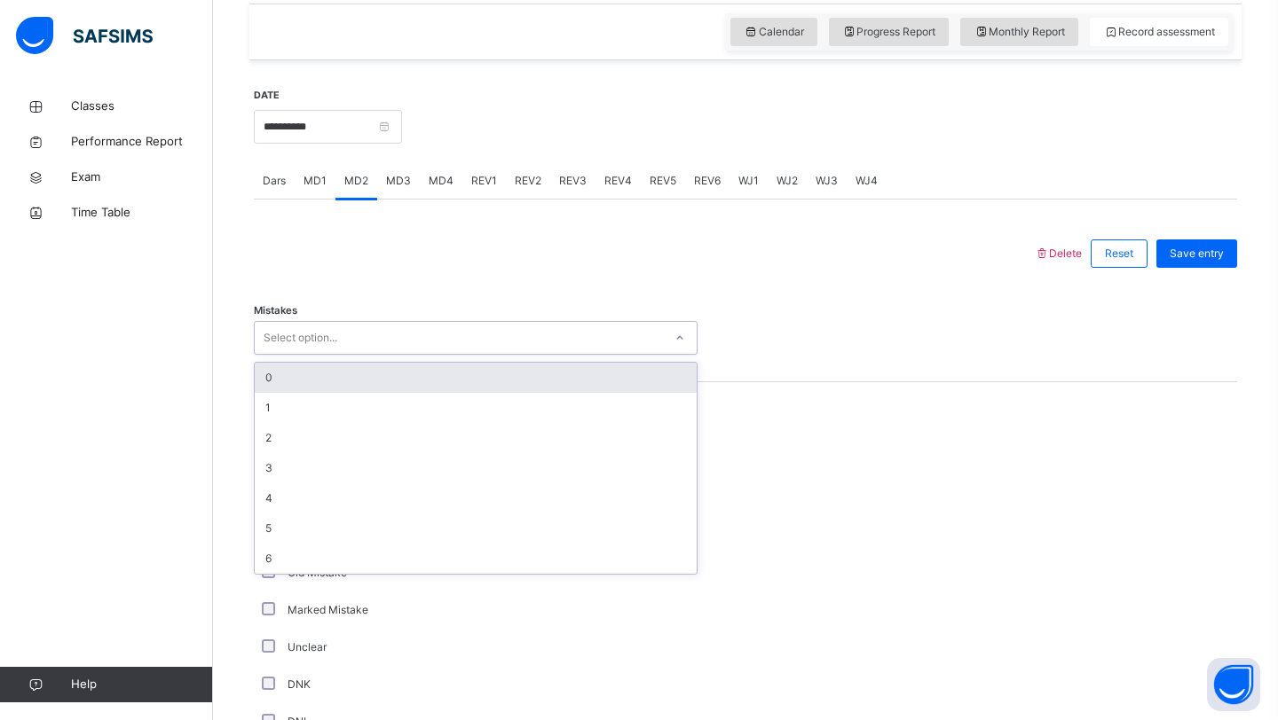
click at [341, 352] on div "Select option..." at bounding box center [476, 338] width 444 height 34
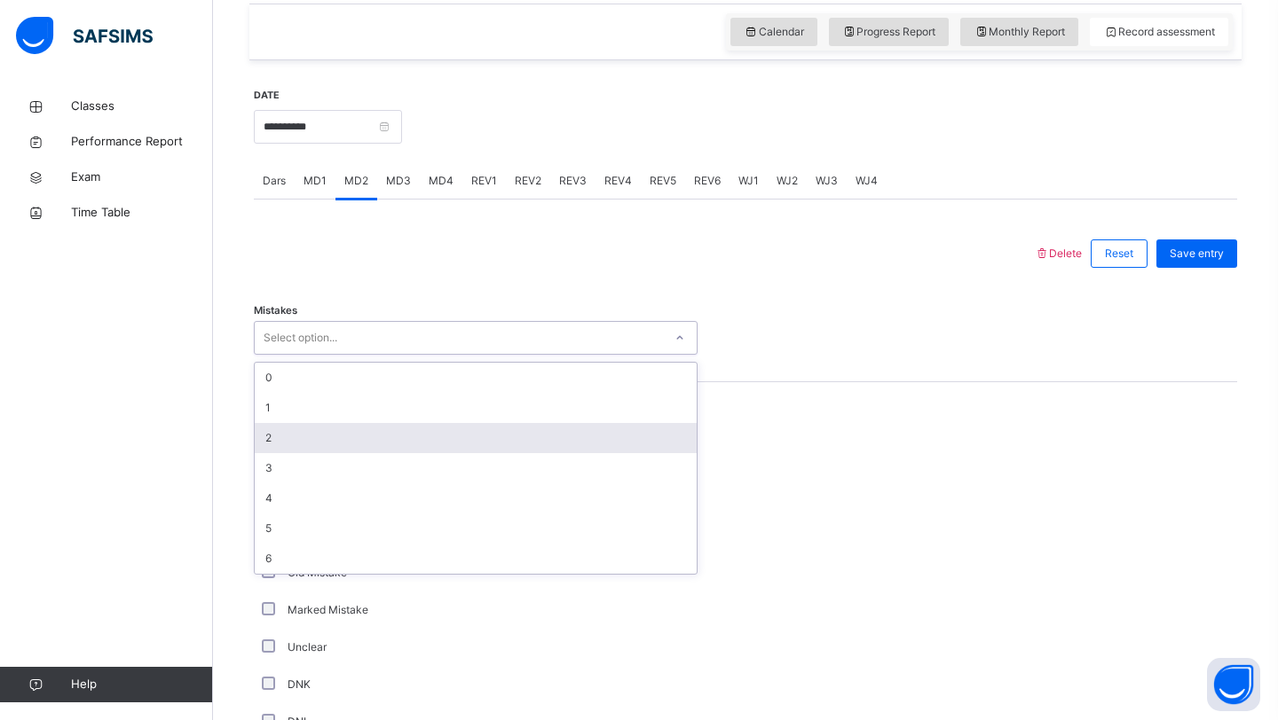
click at [329, 440] on div "2" at bounding box center [476, 438] width 442 height 30
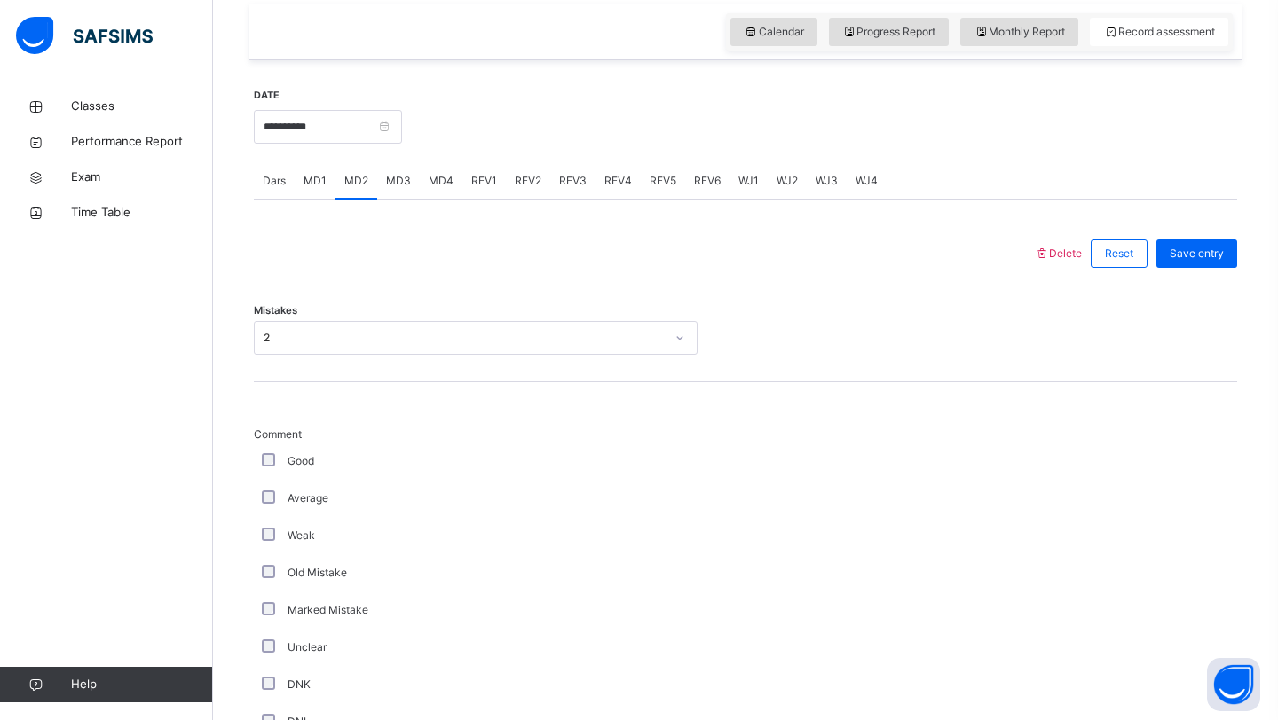
click at [289, 503] on label "Average" at bounding box center [307, 499] width 41 height 16
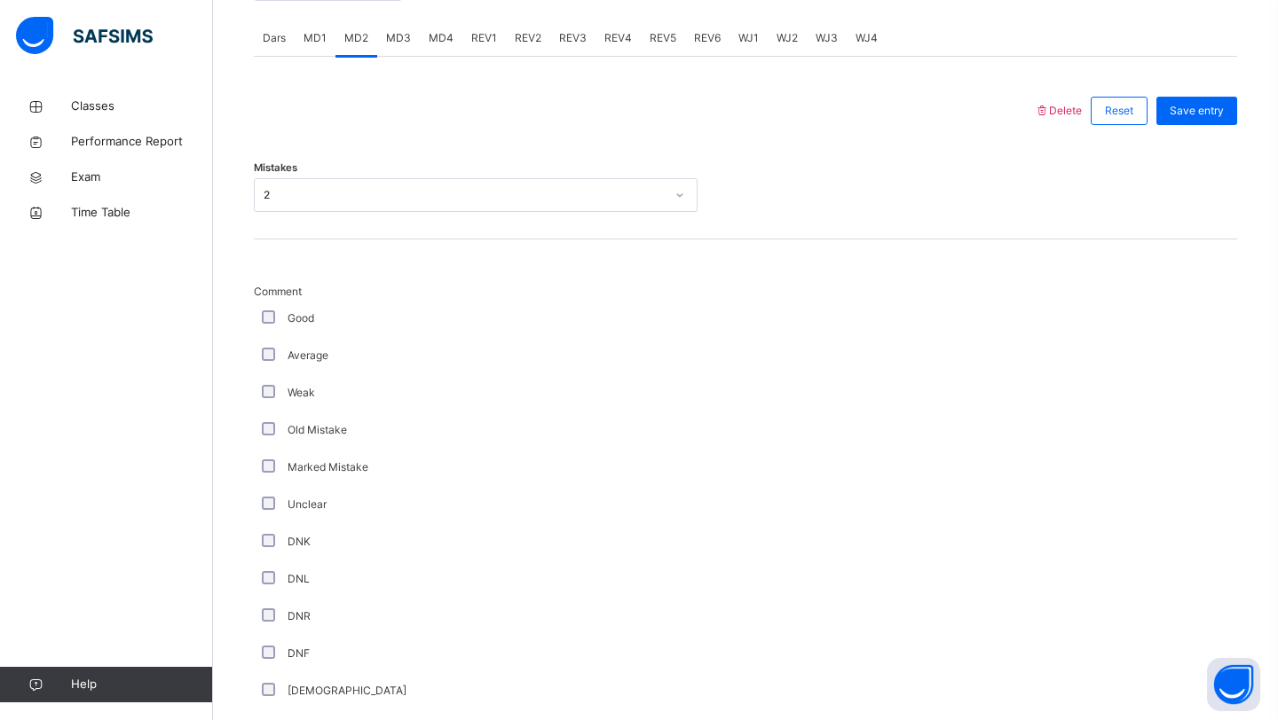
scroll to position [754, 0]
click at [264, 371] on div "Average" at bounding box center [476, 356] width 444 height 37
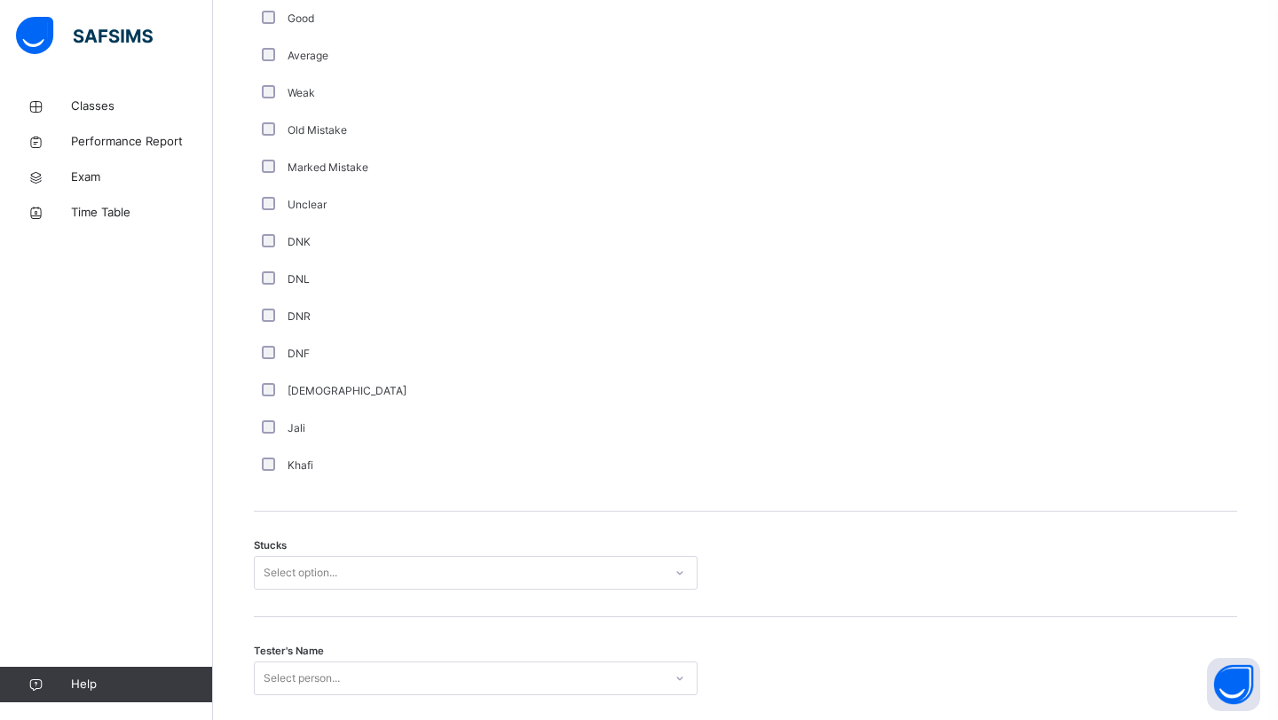
scroll to position [1184, 0]
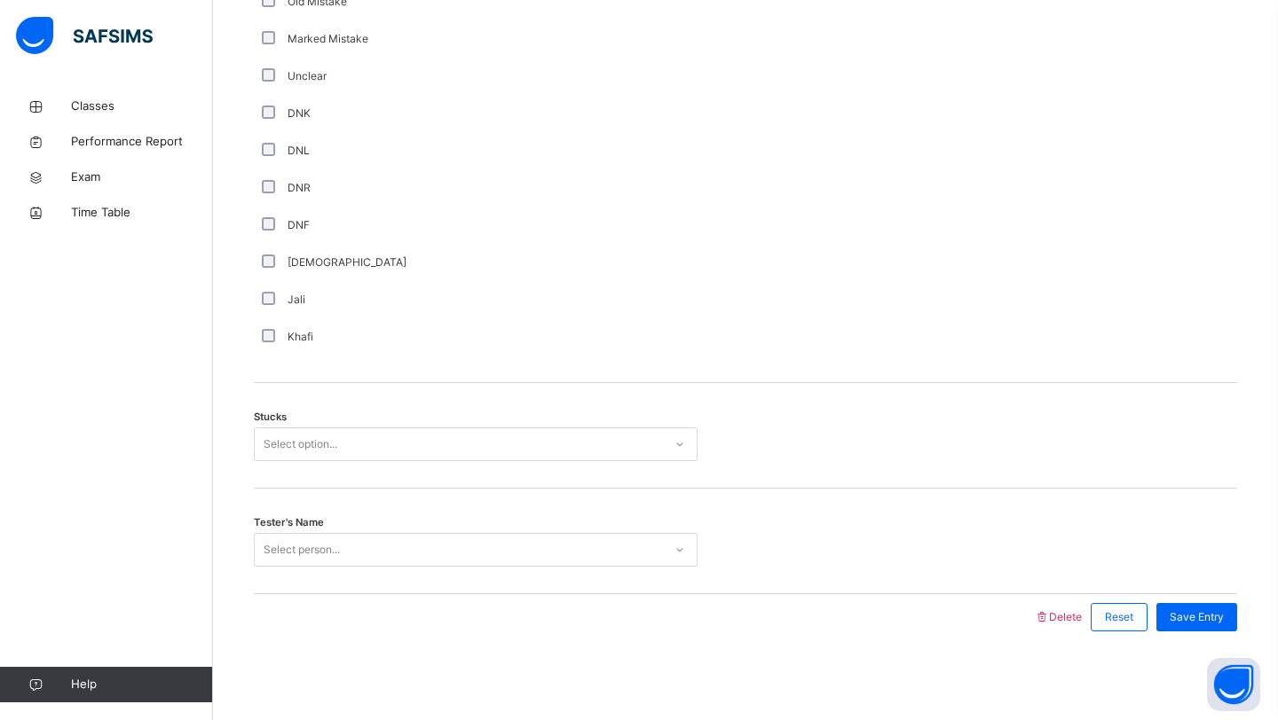
click at [285, 435] on div "Select option..." at bounding box center [301, 445] width 74 height 34
click at [295, 539] on div "2" at bounding box center [476, 545] width 442 height 30
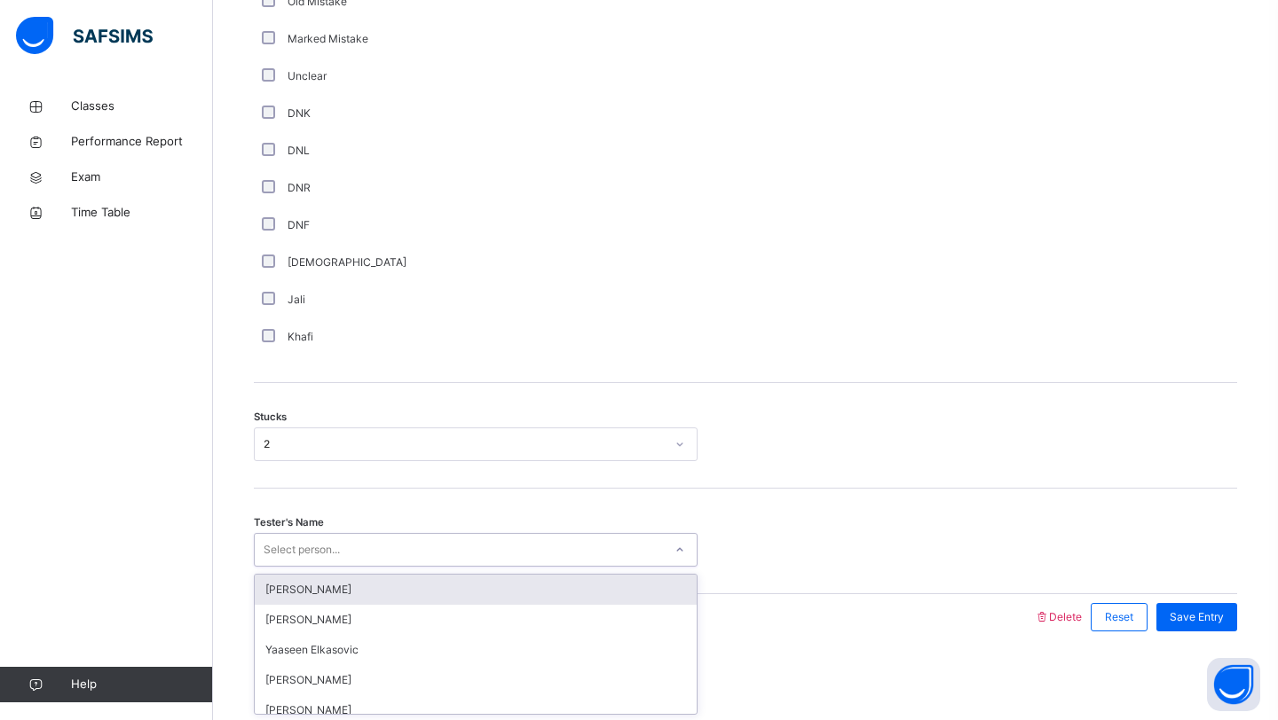
click at [319, 552] on div "Select person..." at bounding box center [302, 550] width 76 height 34
type input "*****"
click at [344, 607] on div at bounding box center [644, 617] width 762 height 46
click at [354, 561] on div "Select person..." at bounding box center [459, 551] width 408 height 28
type input "****"
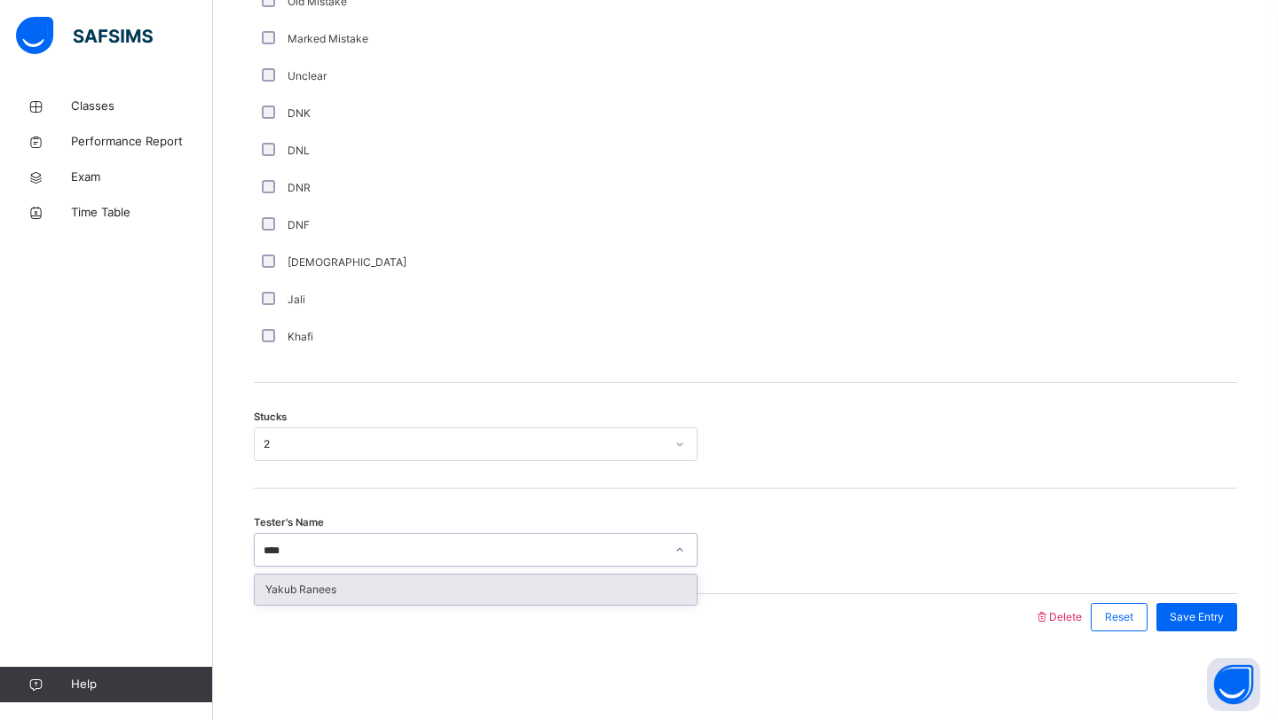
click at [420, 588] on div "Yakub Ranees" at bounding box center [476, 590] width 442 height 30
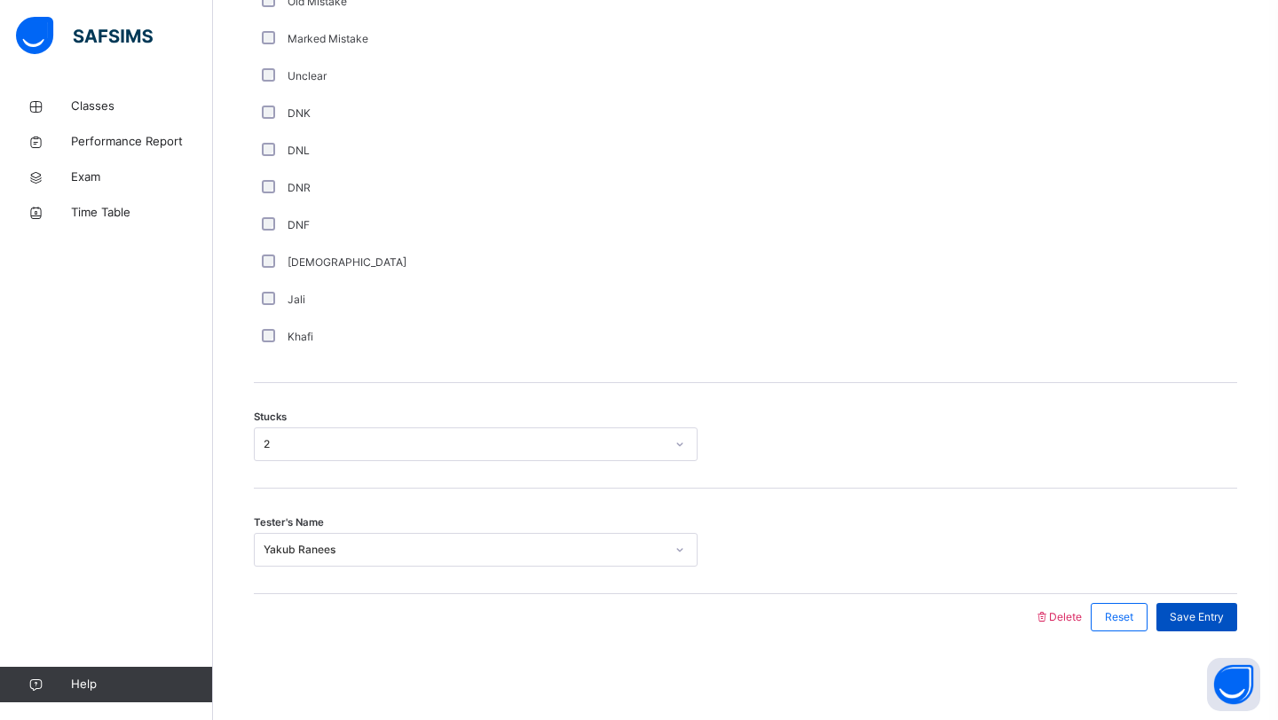
click at [1158, 620] on div "Save Entry" at bounding box center [1196, 617] width 81 height 28
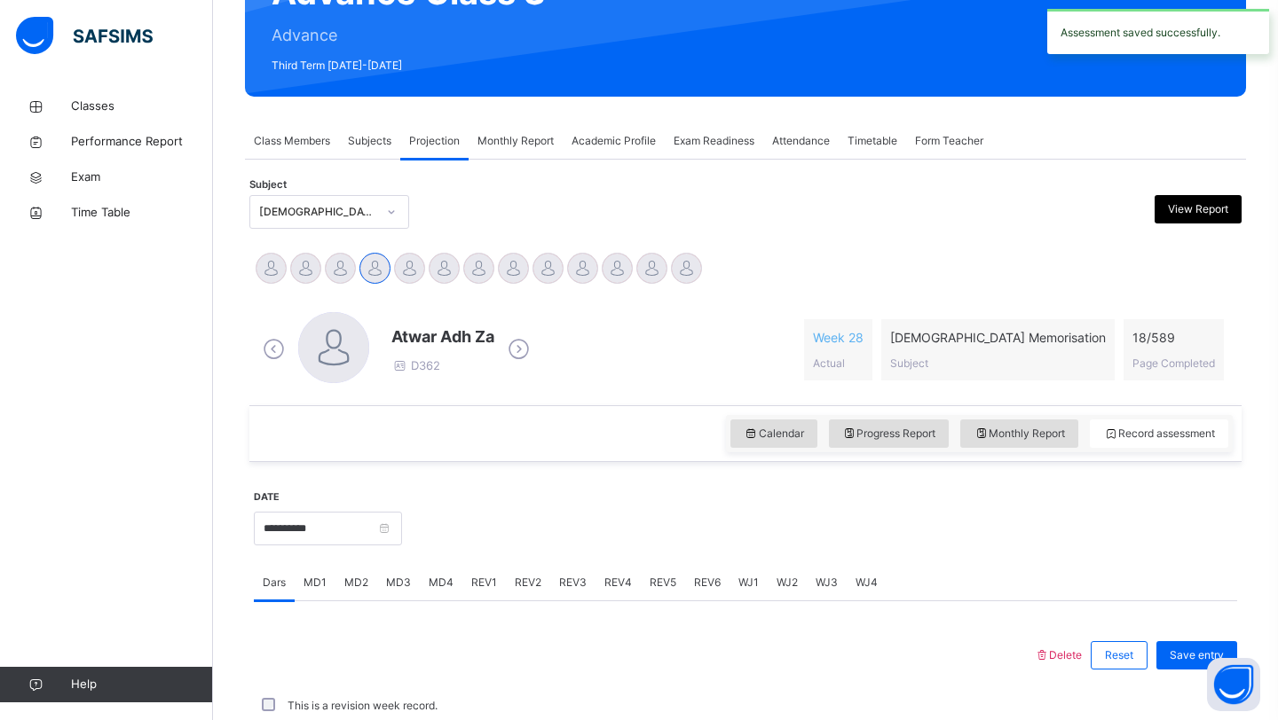
scroll to position [612, 0]
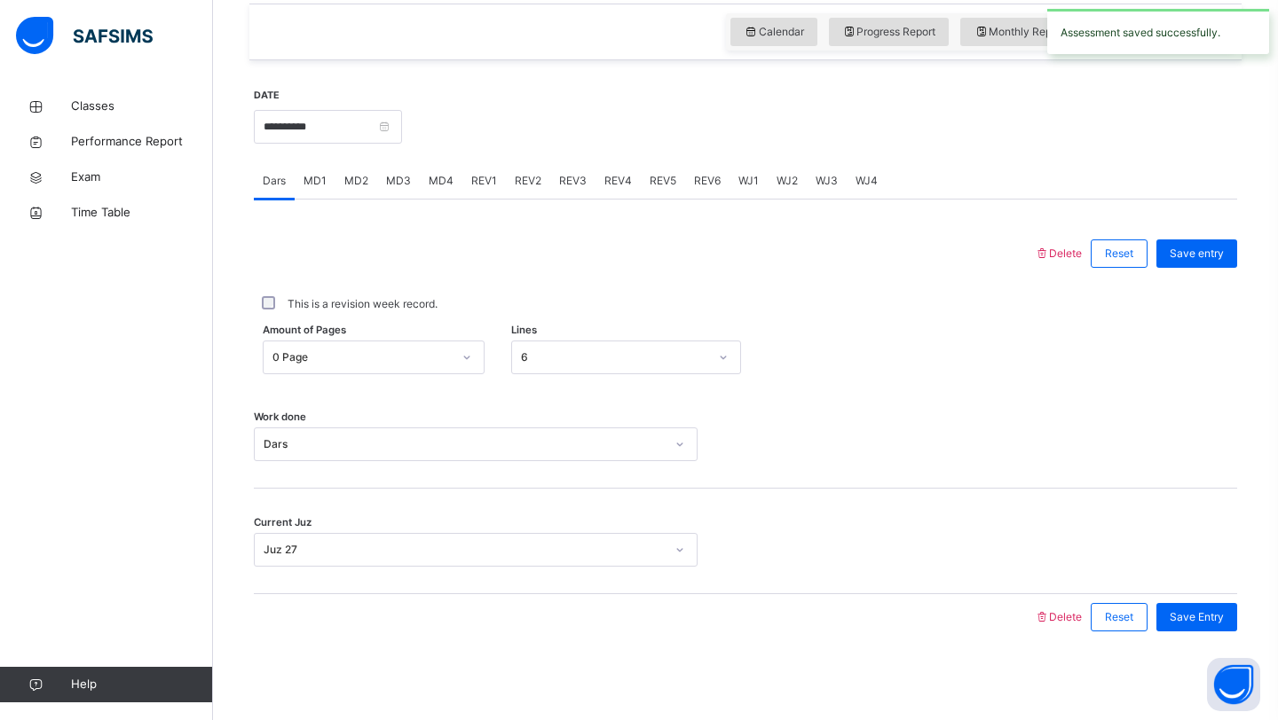
click at [448, 186] on span "MD4" at bounding box center [441, 181] width 25 height 16
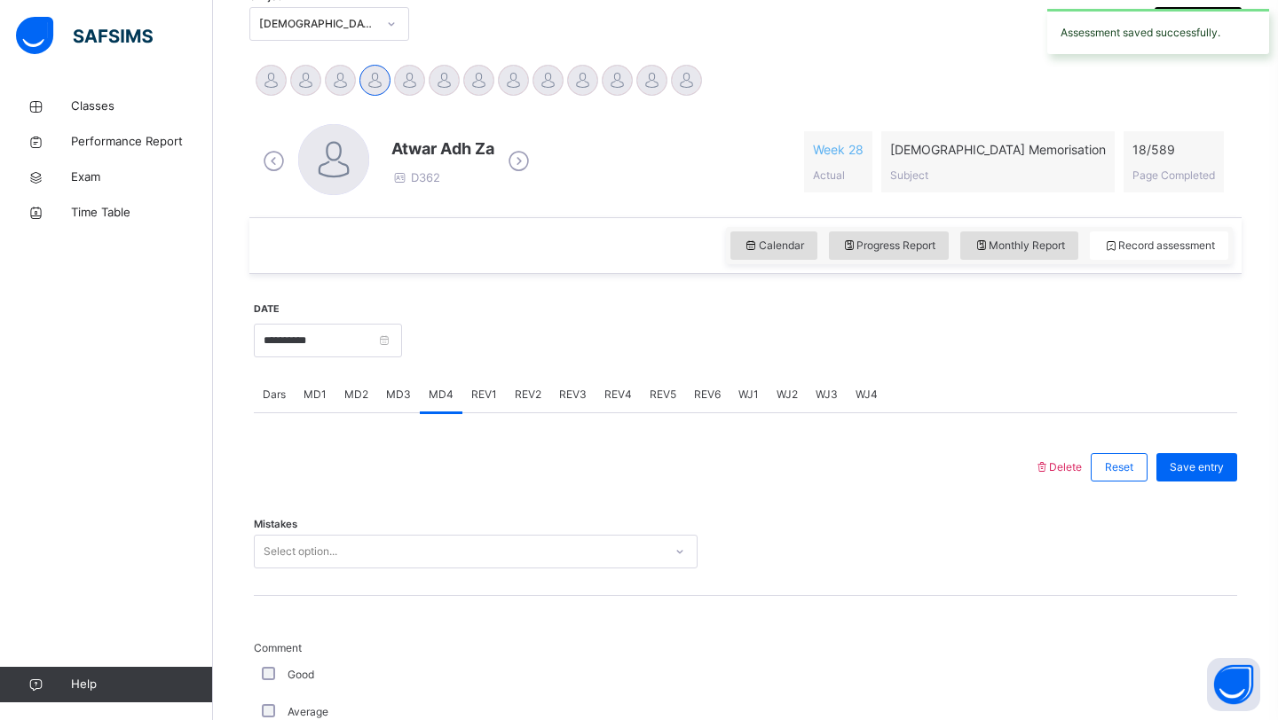
scroll to position [335, 0]
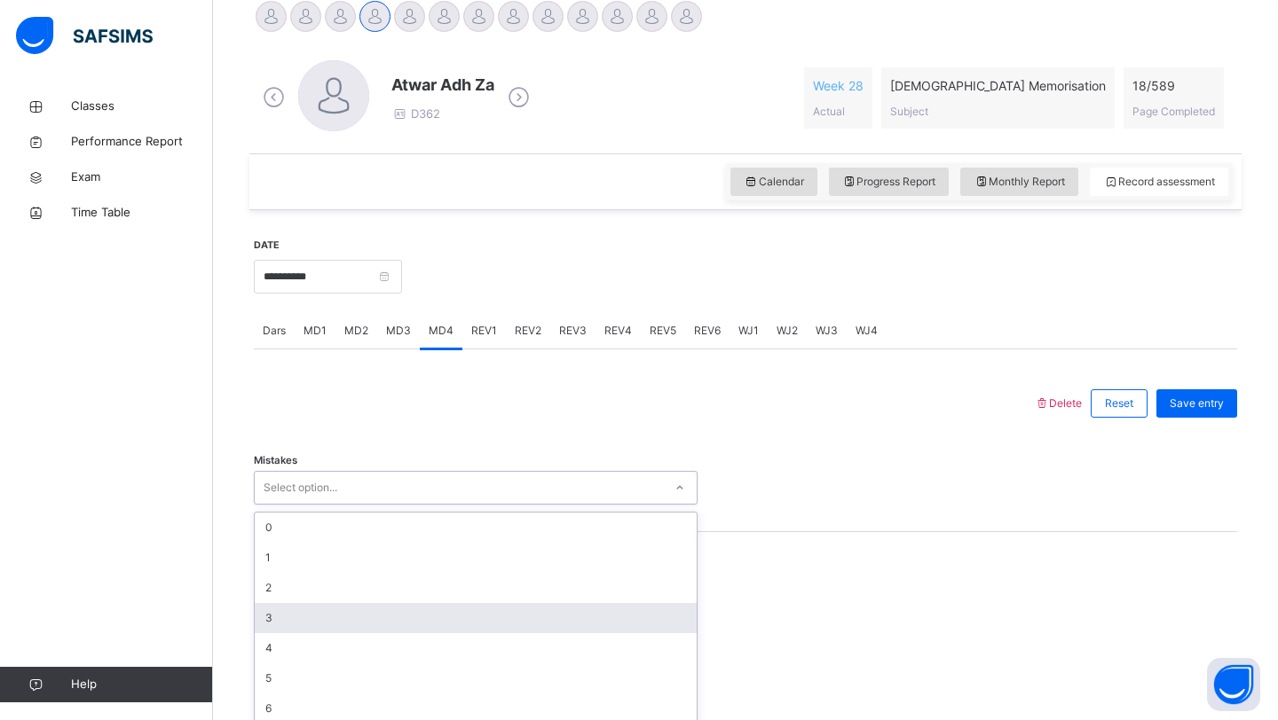
click at [284, 505] on div "option 3 focused, 4 of 7. 7 results available. Use Up and Down to choose option…" at bounding box center [476, 488] width 444 height 34
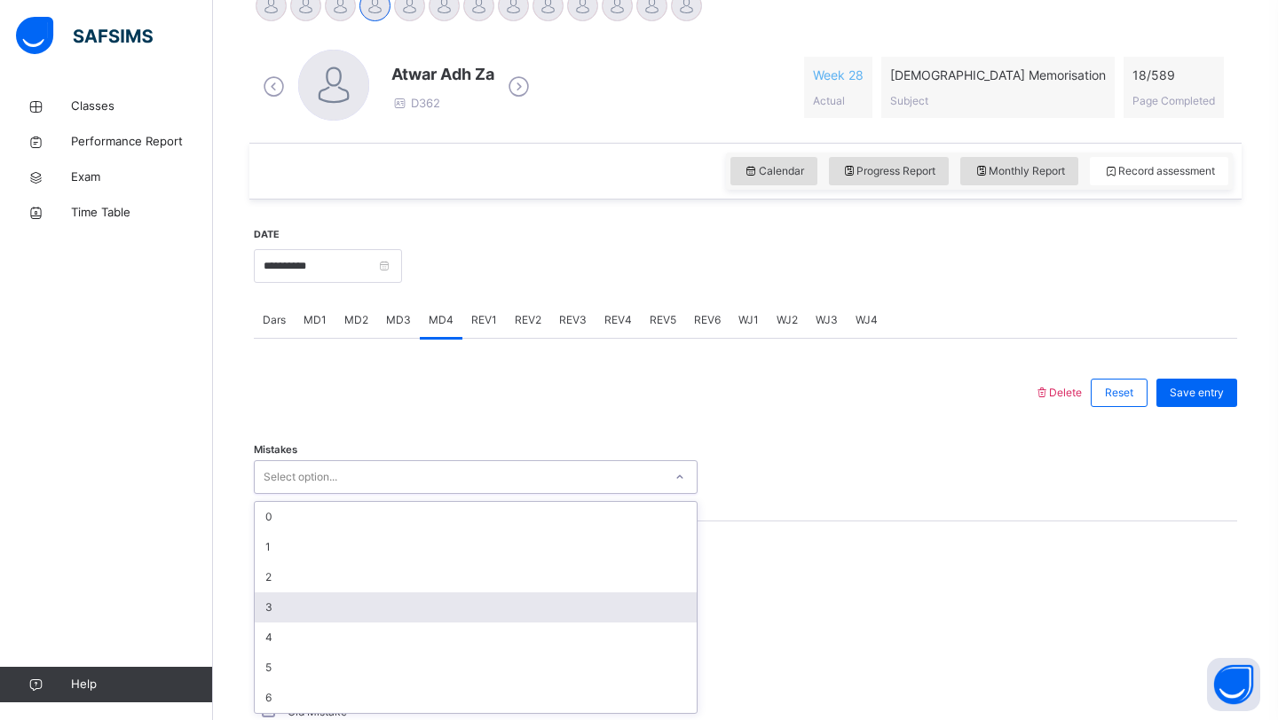
scroll to position [474, 0]
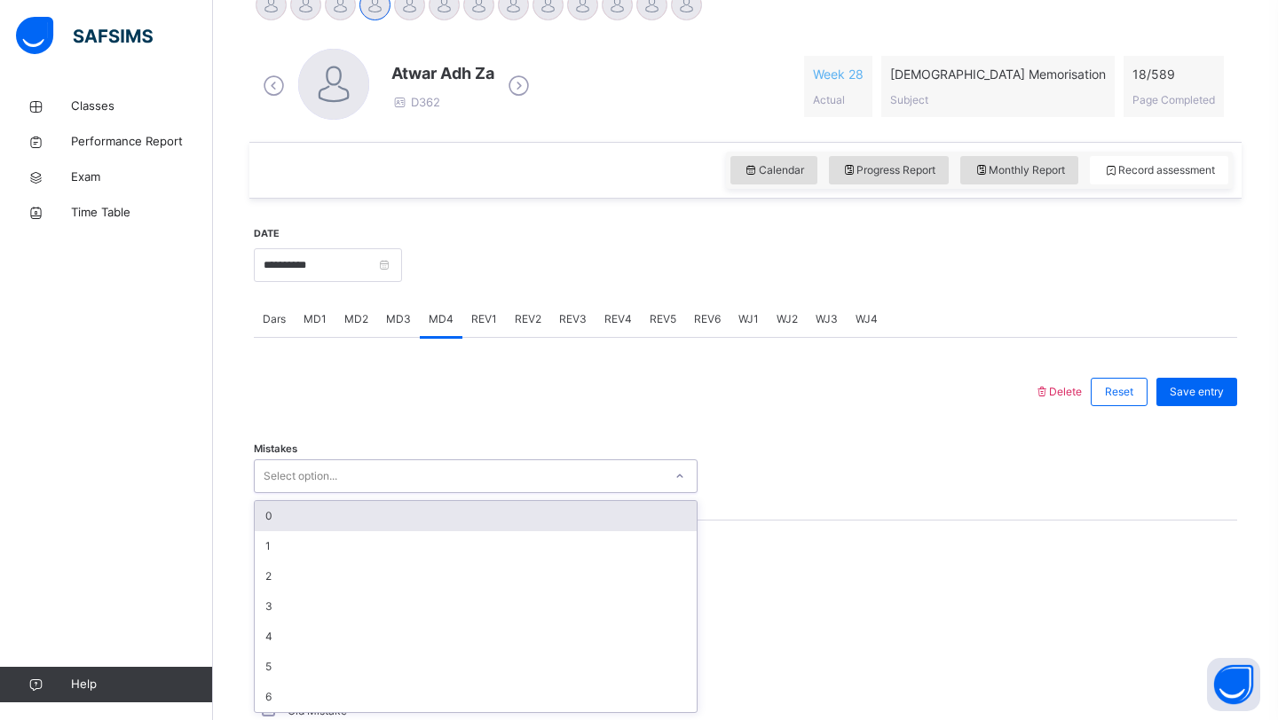
click at [289, 526] on div "0" at bounding box center [476, 516] width 442 height 30
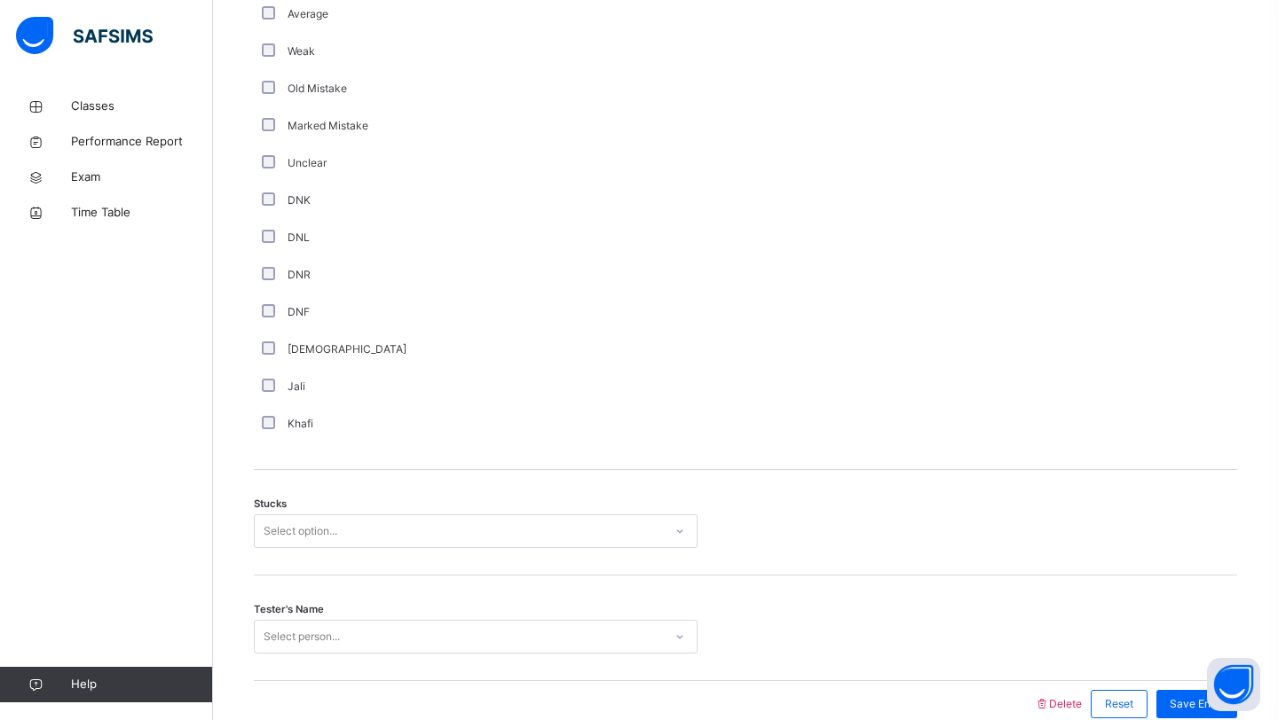
scroll to position [1184, 0]
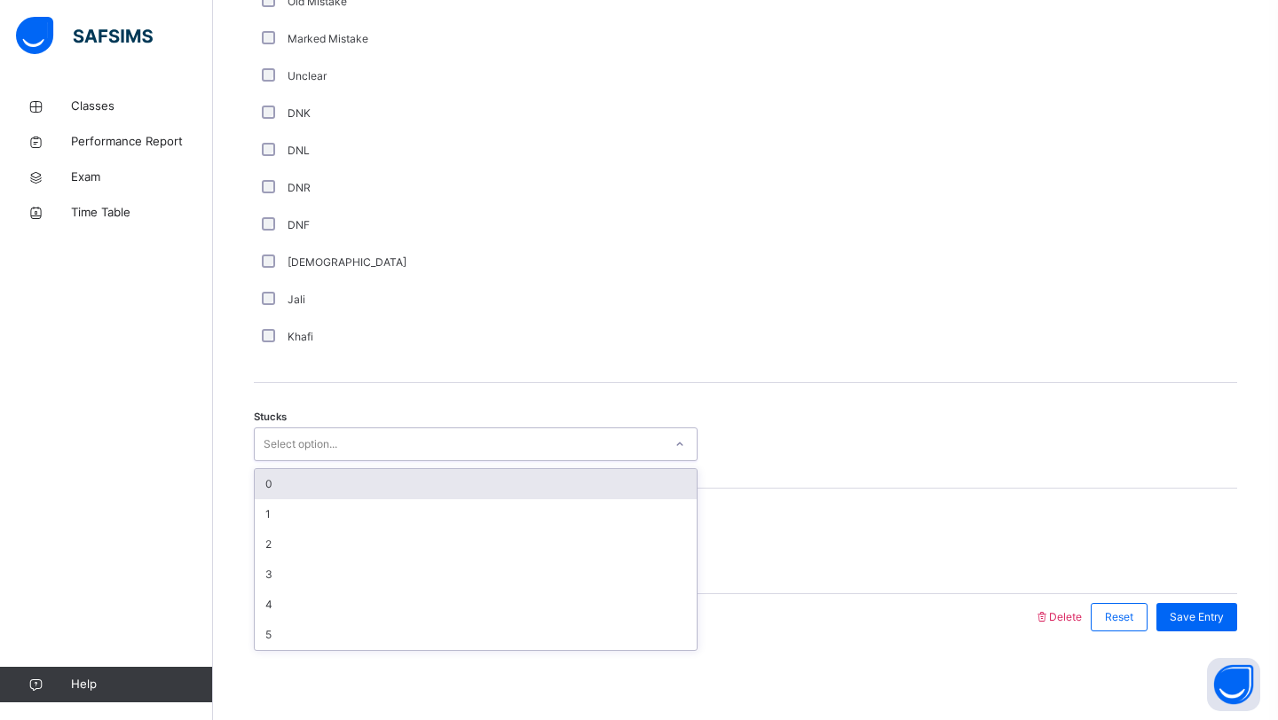
click at [289, 458] on div "Select option..." at bounding box center [476, 445] width 444 height 34
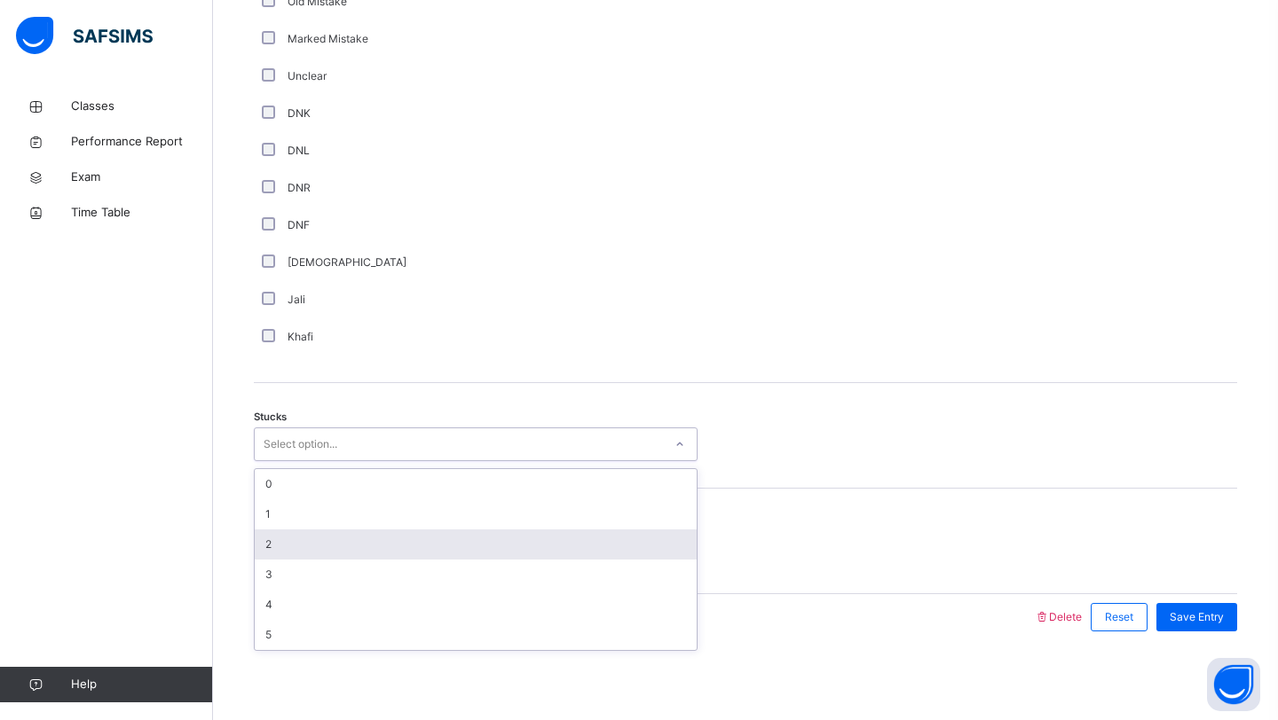
click at [281, 549] on div "2" at bounding box center [476, 545] width 442 height 30
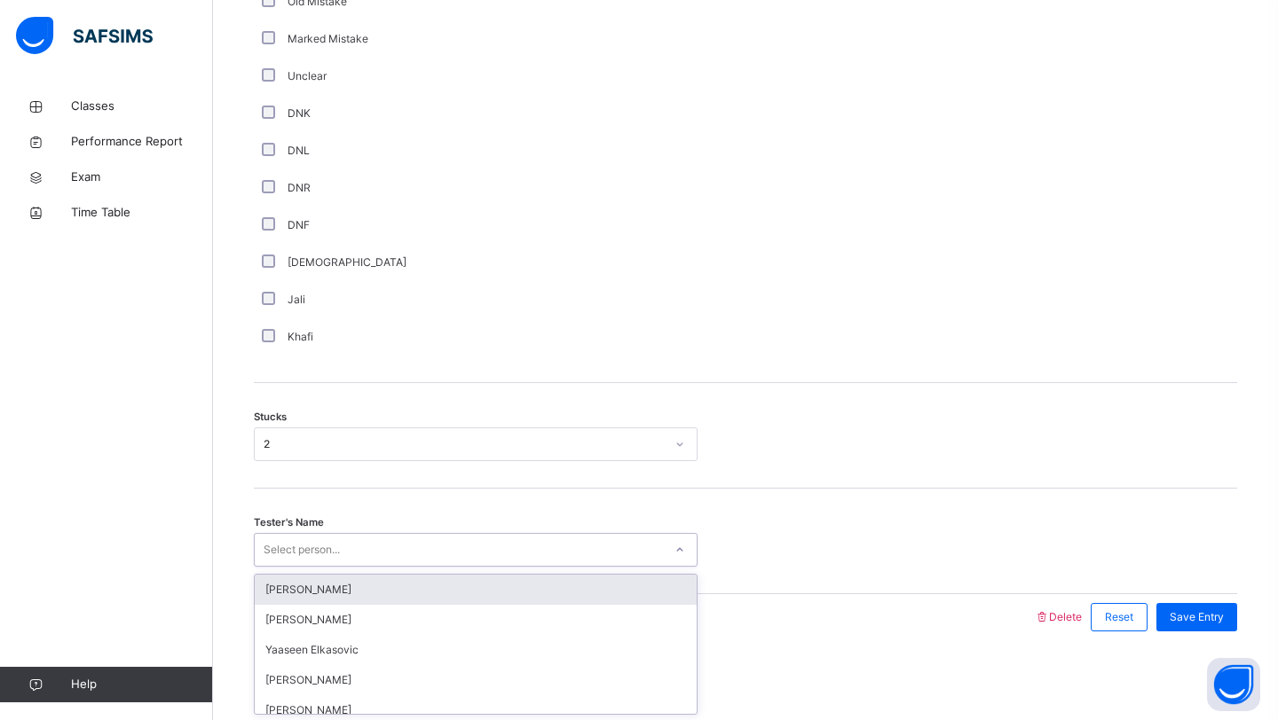
click at [308, 547] on div "Select person..." at bounding box center [302, 550] width 76 height 34
type input "*****"
click at [390, 597] on div "[PERSON_NAME]" at bounding box center [476, 590] width 442 height 30
click at [390, 597] on div at bounding box center [644, 617] width 762 height 46
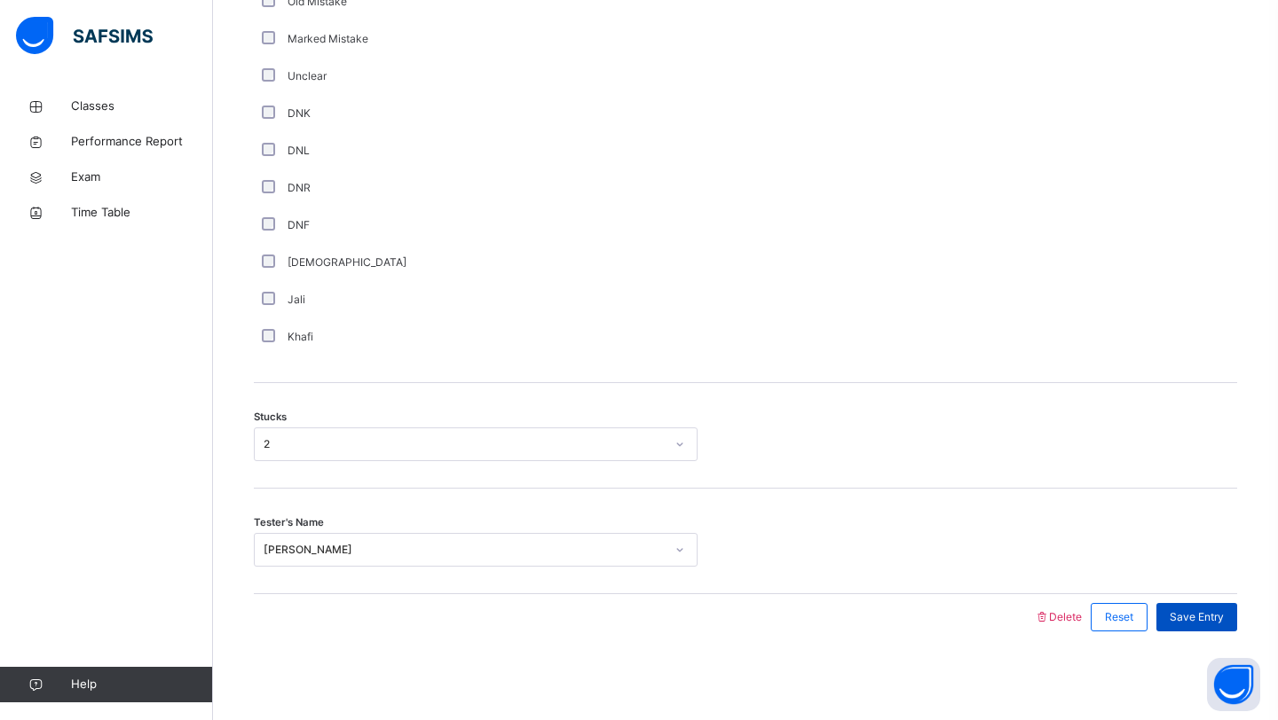
click at [1191, 616] on span "Save Entry" at bounding box center [1196, 618] width 54 height 16
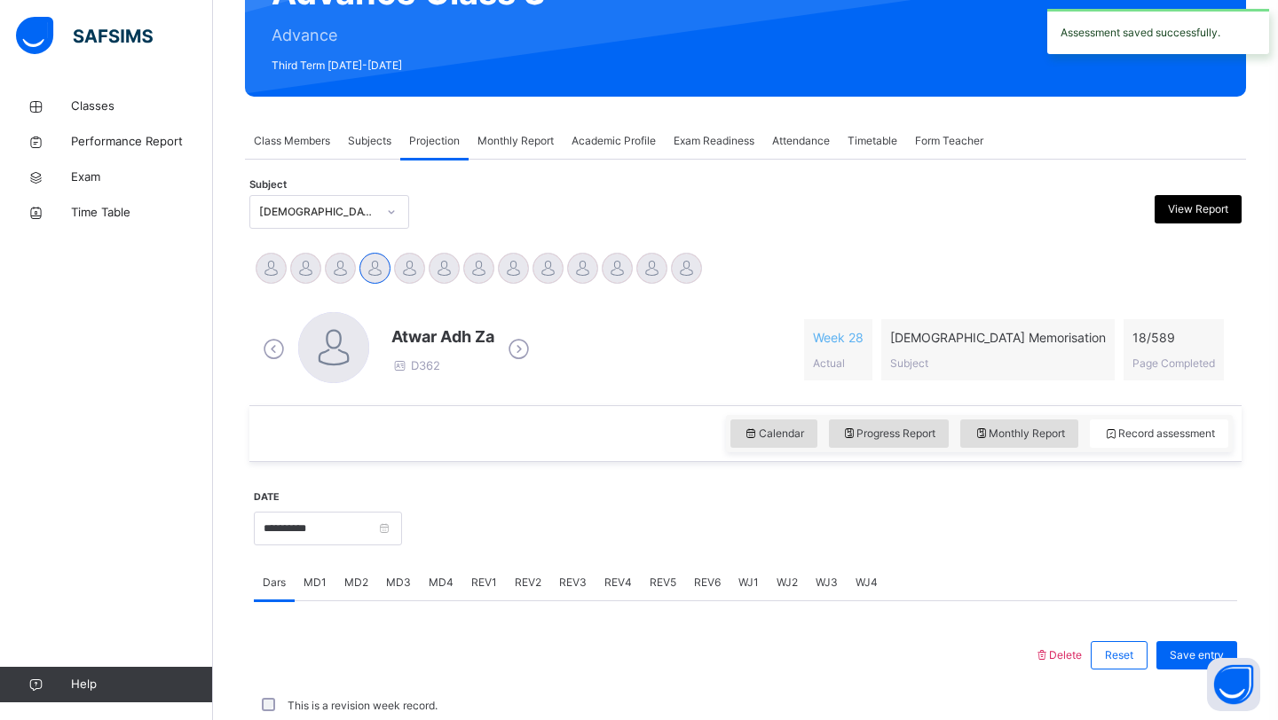
scroll to position [612, 0]
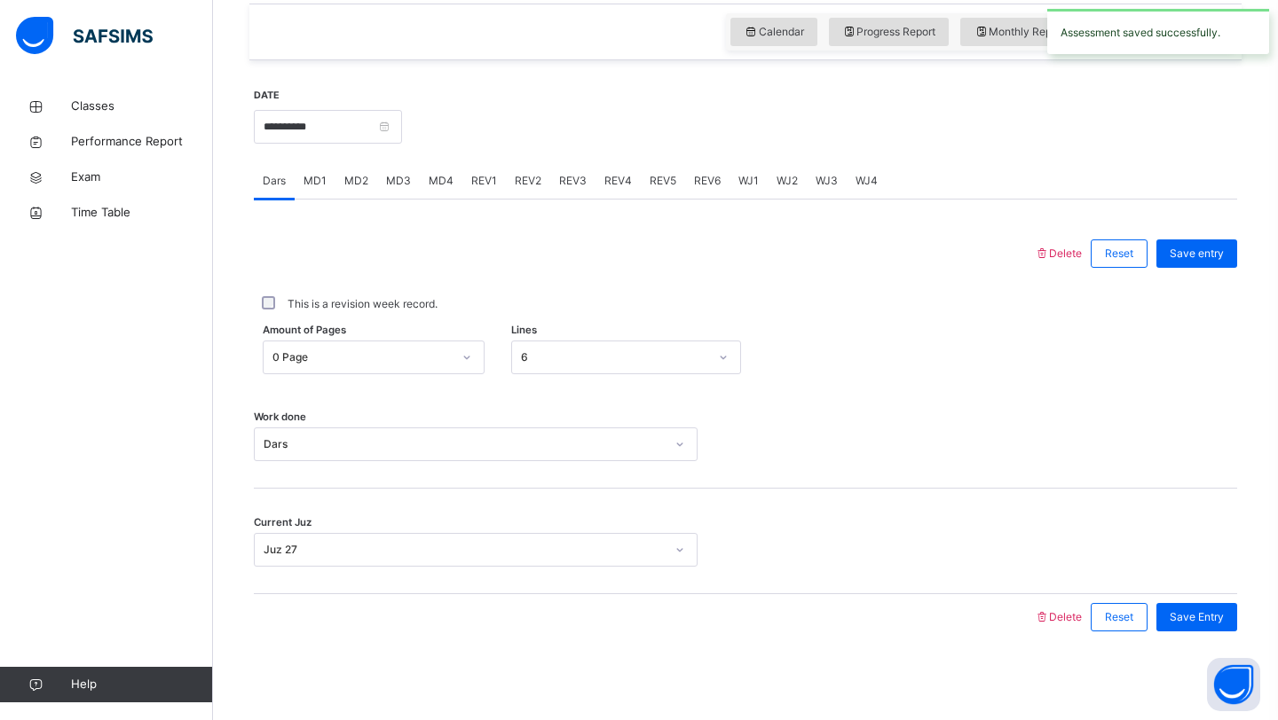
click at [423, 172] on div "MD4" at bounding box center [441, 180] width 43 height 35
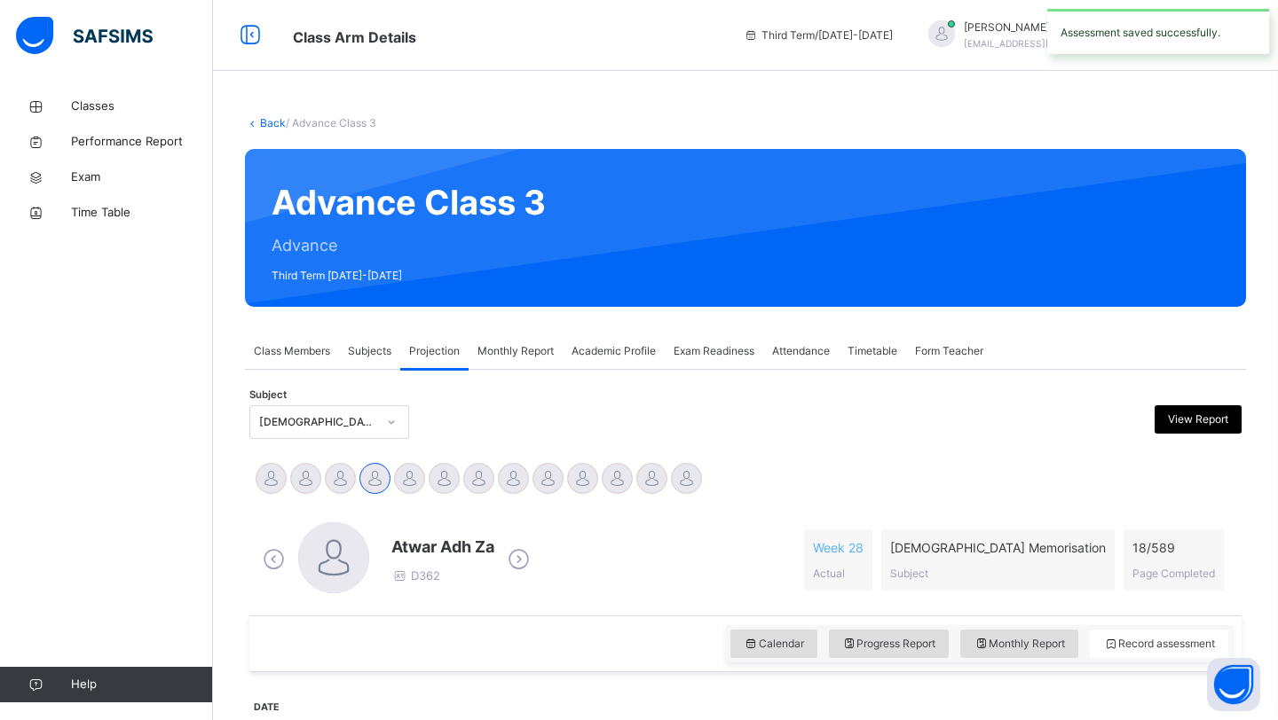
scroll to position [75, 0]
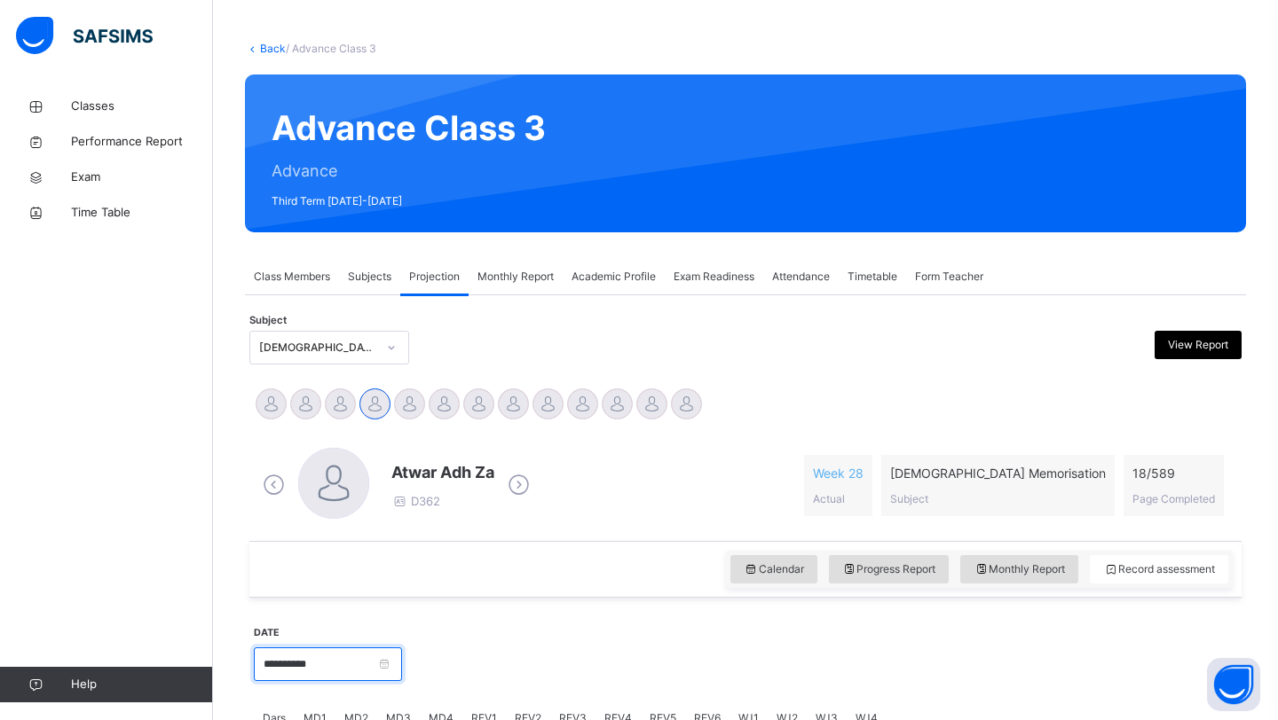
click at [328, 662] on input "**********" at bounding box center [328, 665] width 148 height 34
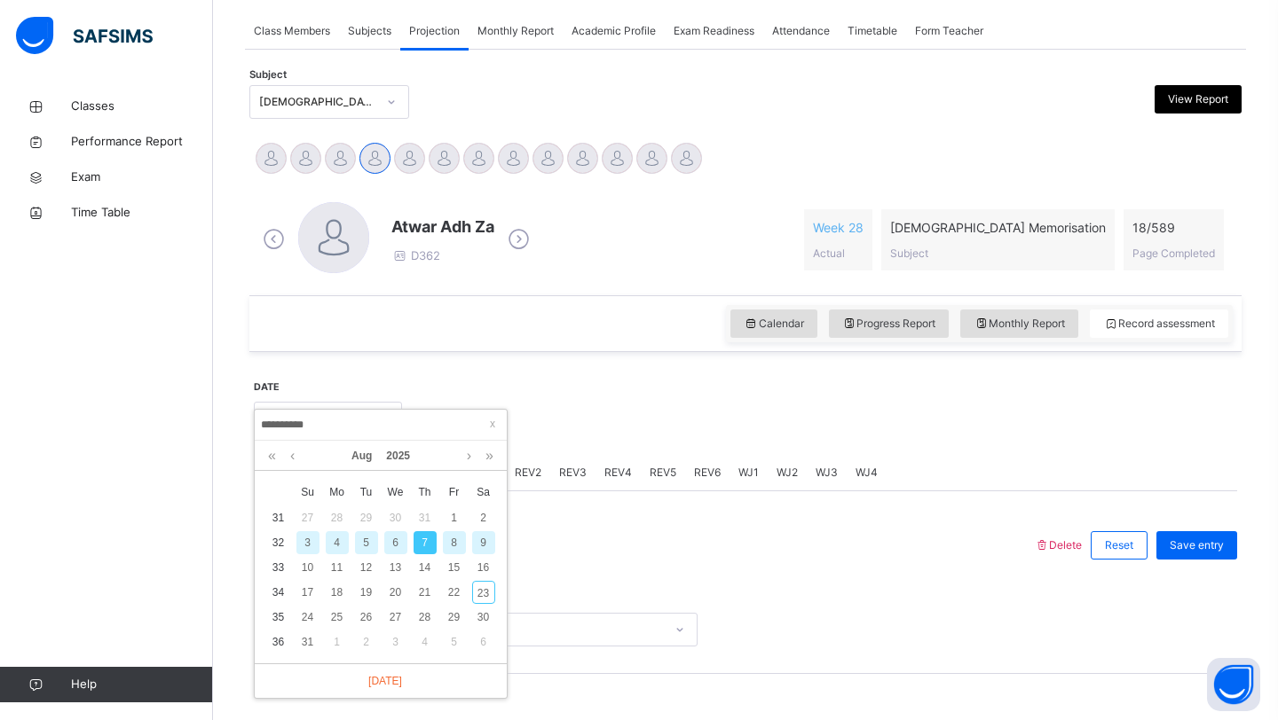
scroll to position [391, 0]
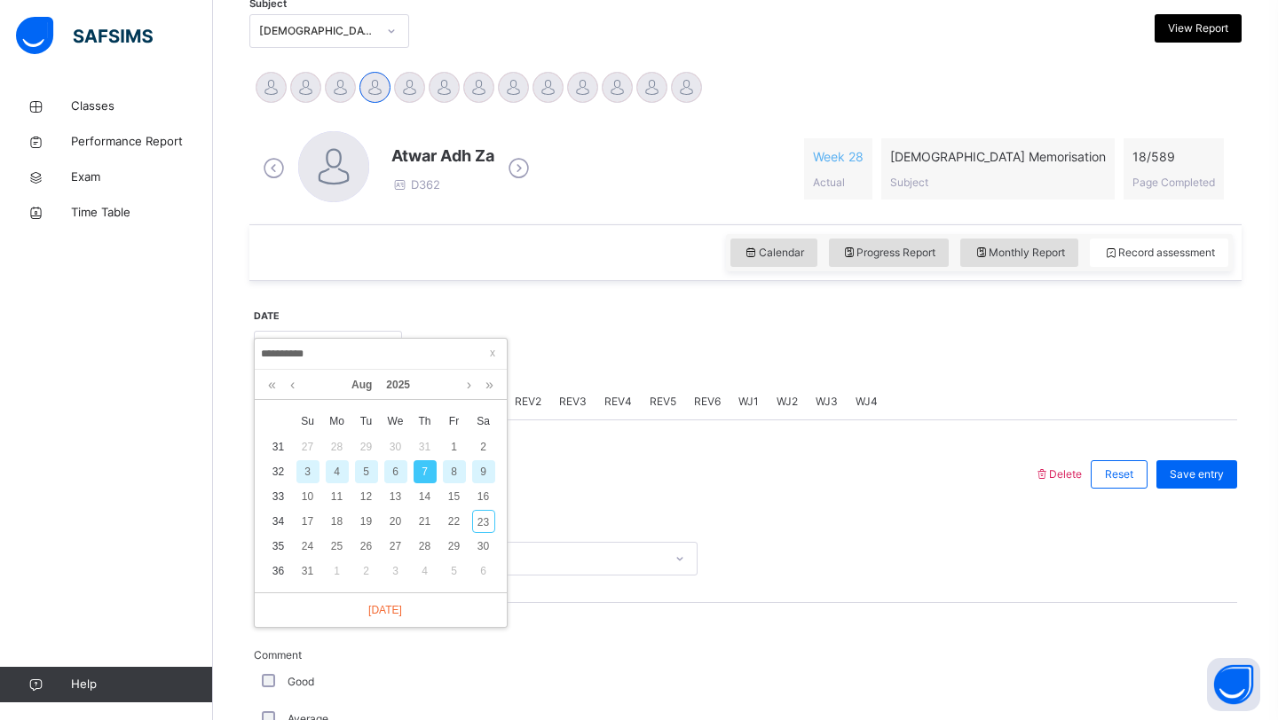
click at [478, 479] on div "9" at bounding box center [483, 471] width 23 height 23
type input "**********"
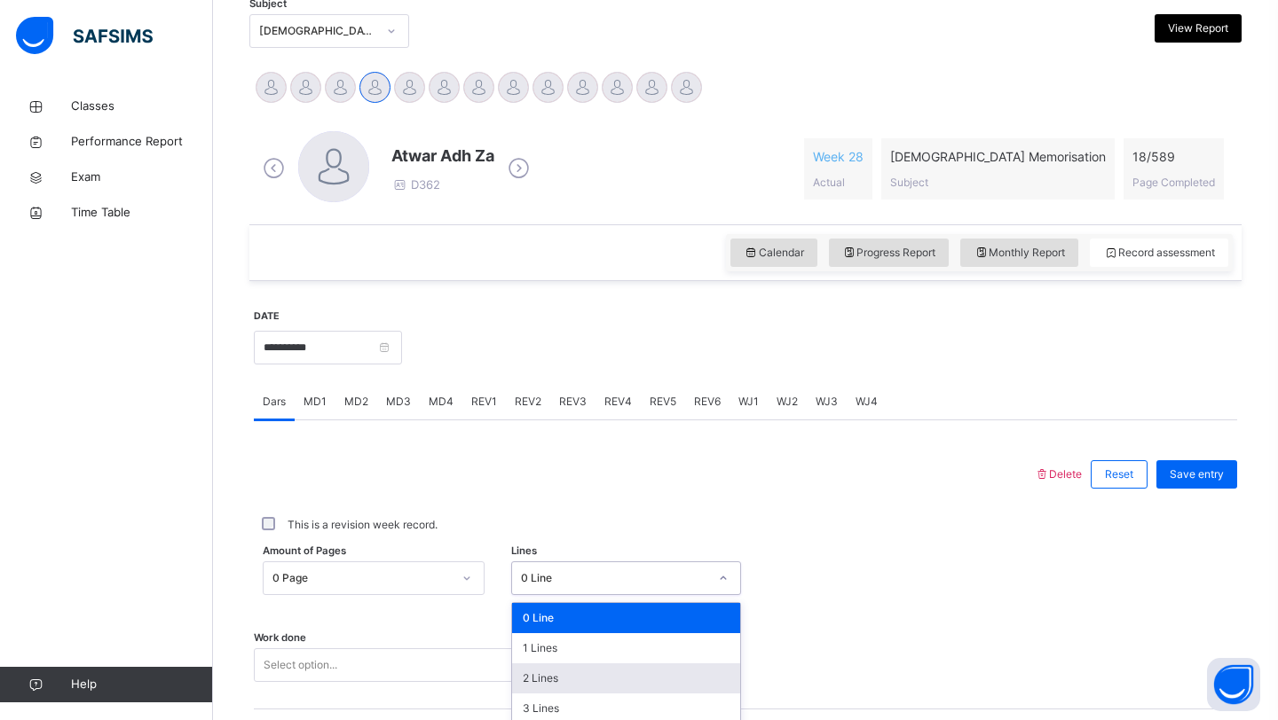
scroll to position [548, 0]
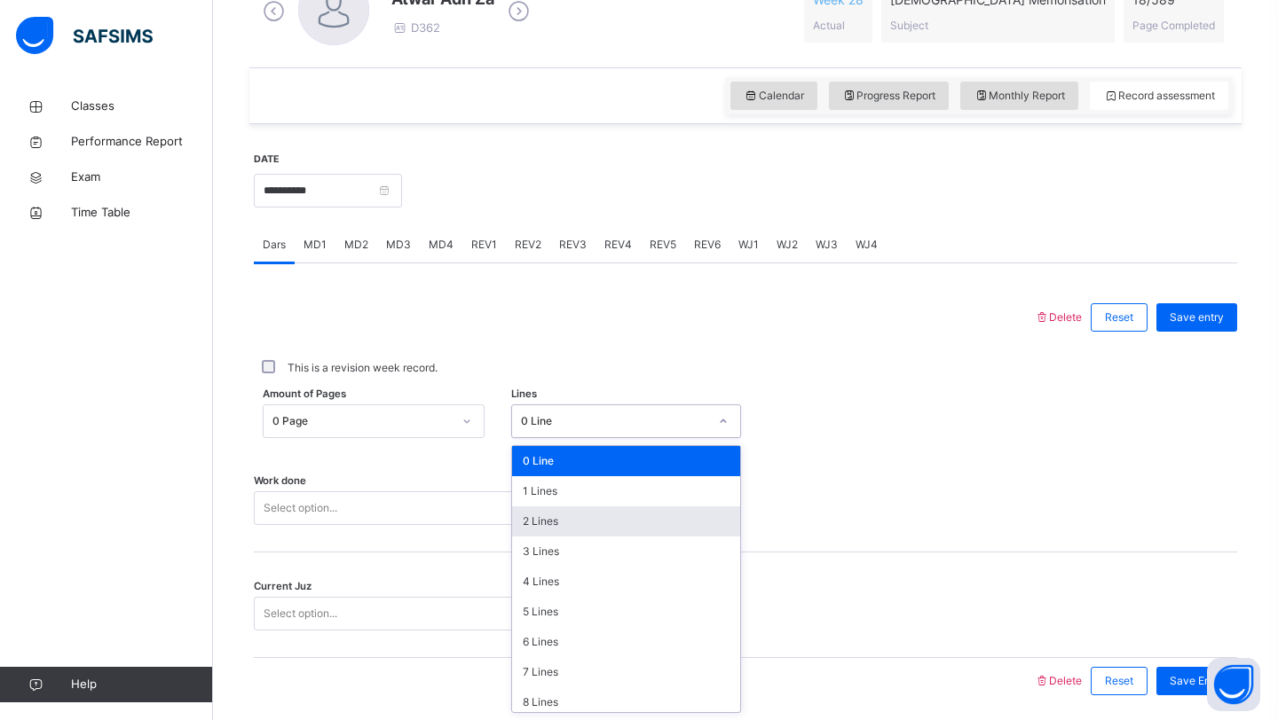
click at [530, 438] on div "option 2 Lines focused, 3 of 16. 16 results available. Use Up and Down to choos…" at bounding box center [626, 422] width 231 height 34
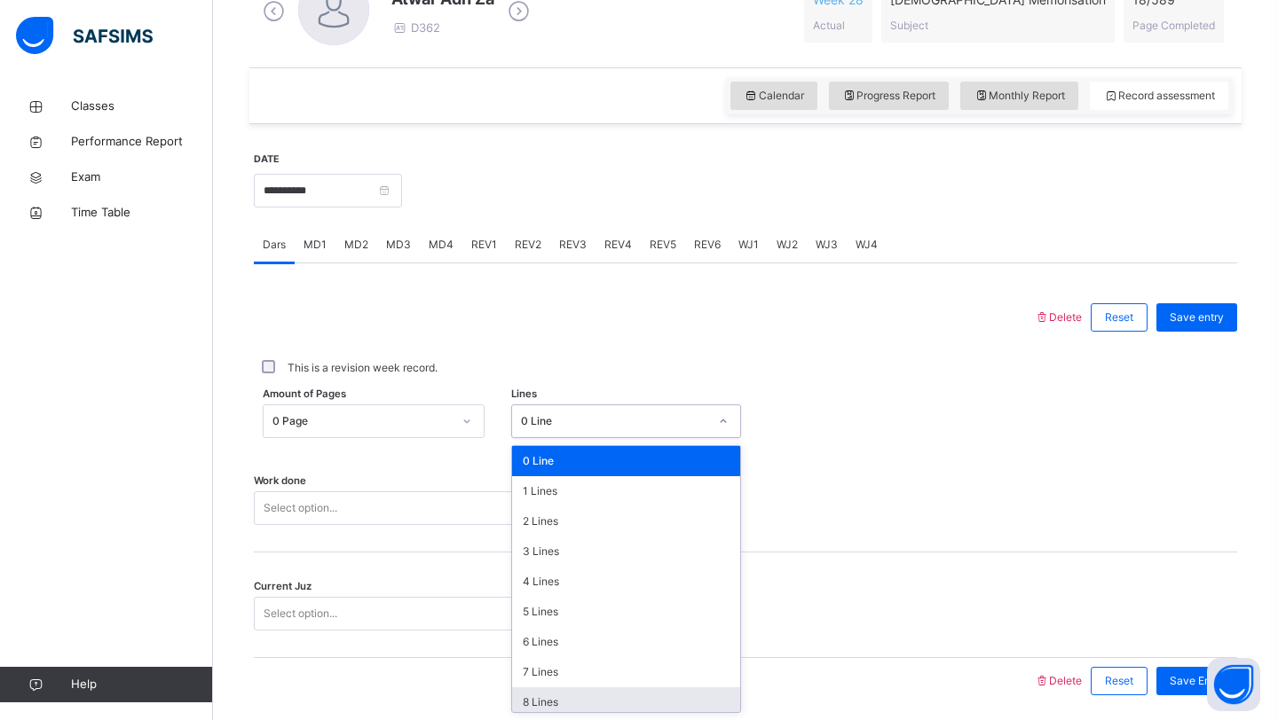
click at [566, 699] on div "8 Lines" at bounding box center [626, 703] width 229 height 30
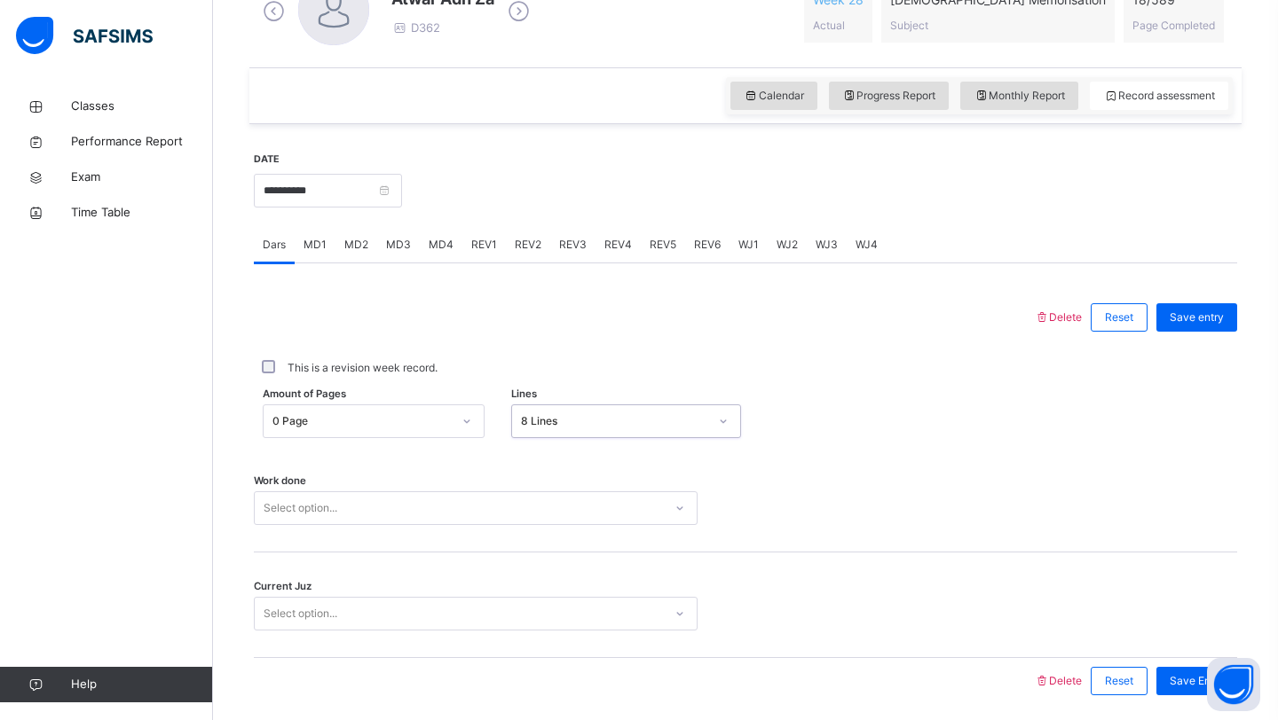
scroll to position [612, 0]
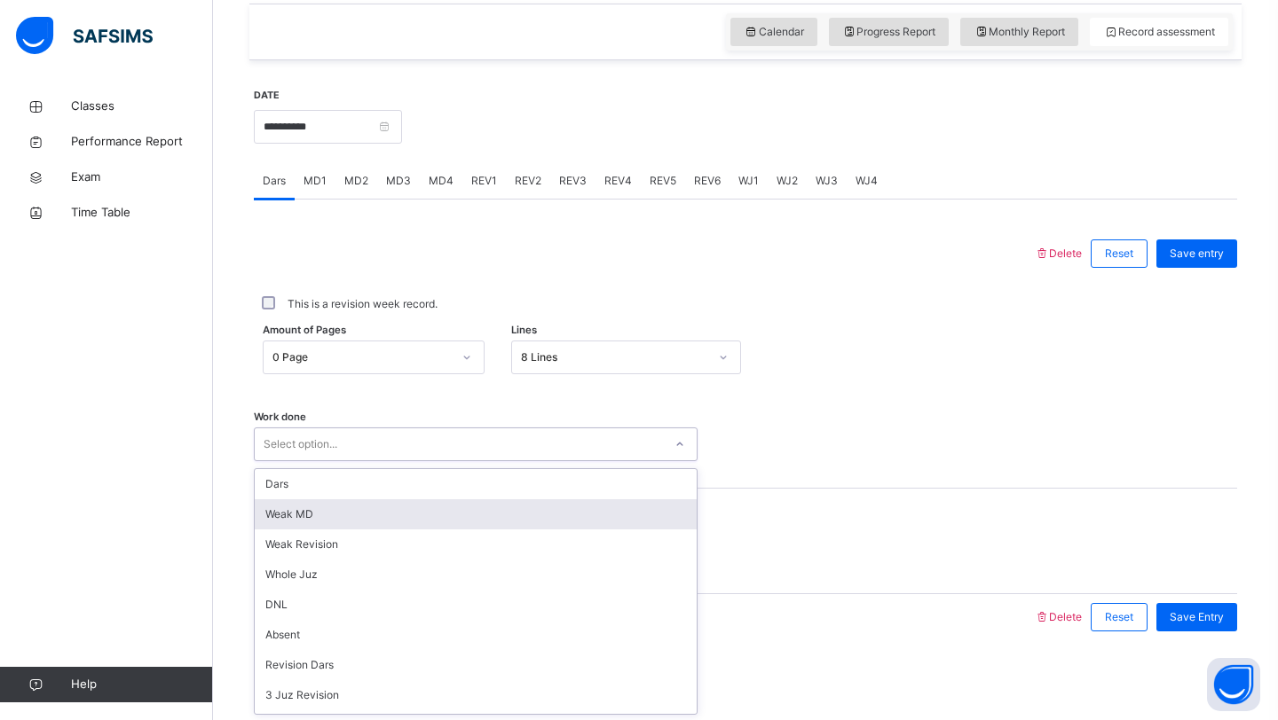
click at [407, 461] on div "option [PERSON_NAME] MD focused, 2 of 14. 14 results available. Use Up and Down…" at bounding box center [476, 445] width 444 height 34
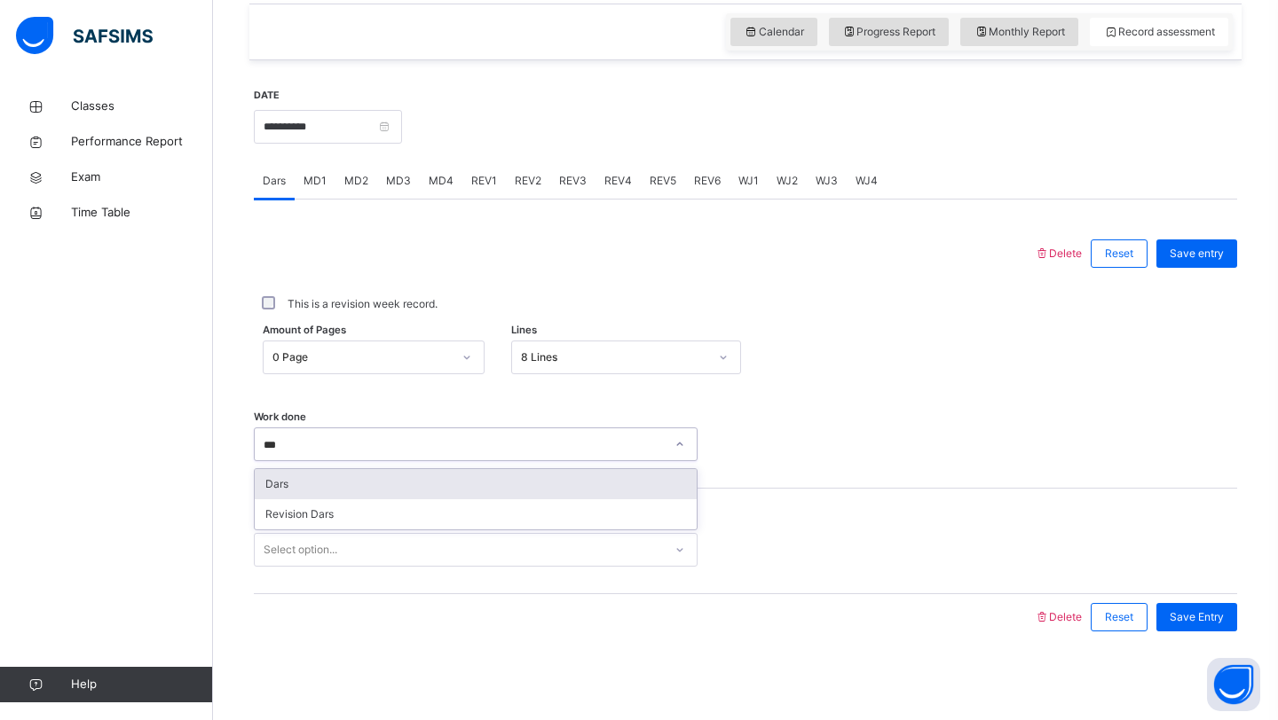
type input "****"
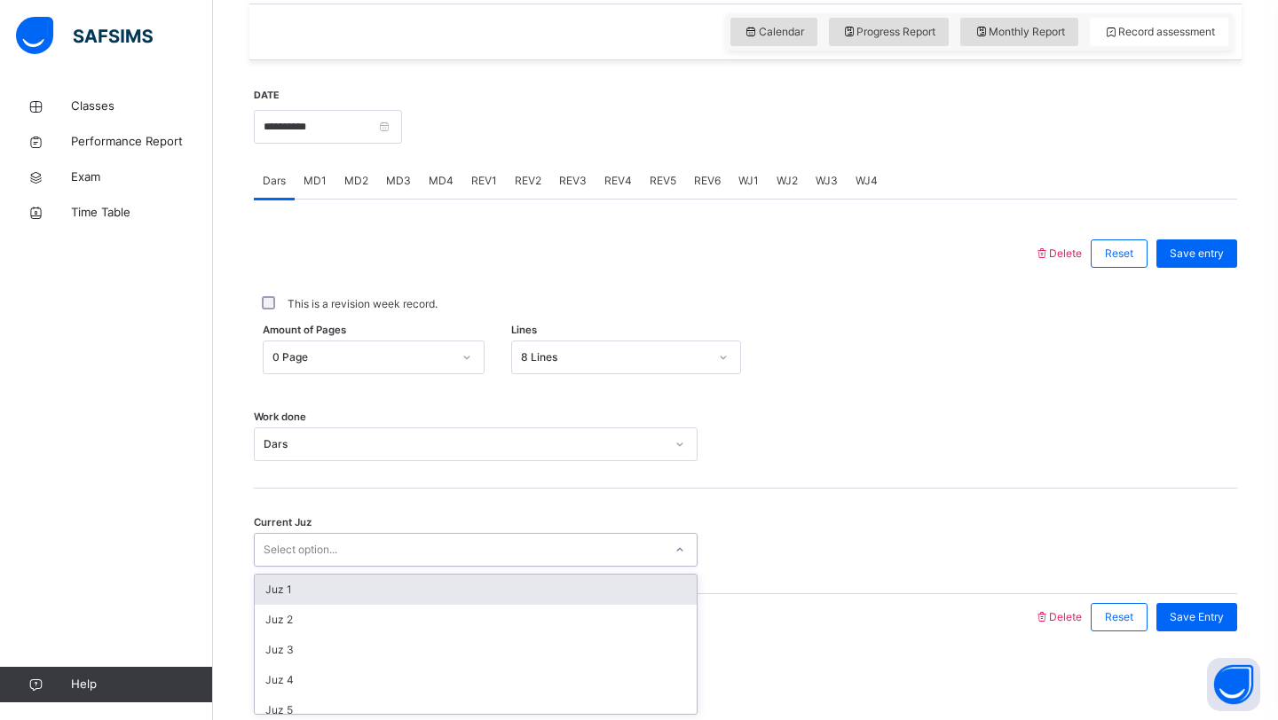
click at [489, 550] on div "Select option..." at bounding box center [459, 551] width 408 height 28
type input "******"
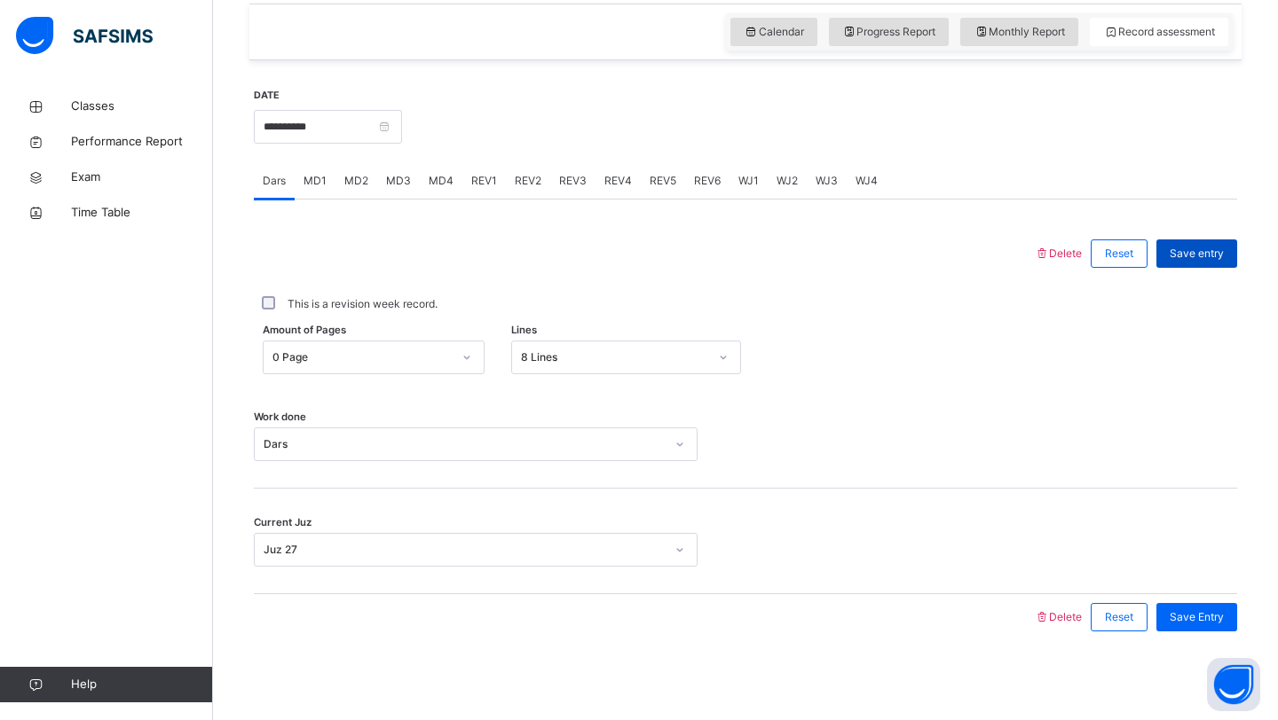
click at [1223, 244] on div "Save entry" at bounding box center [1196, 254] width 81 height 28
click at [395, 177] on span "MD3" at bounding box center [398, 181] width 25 height 16
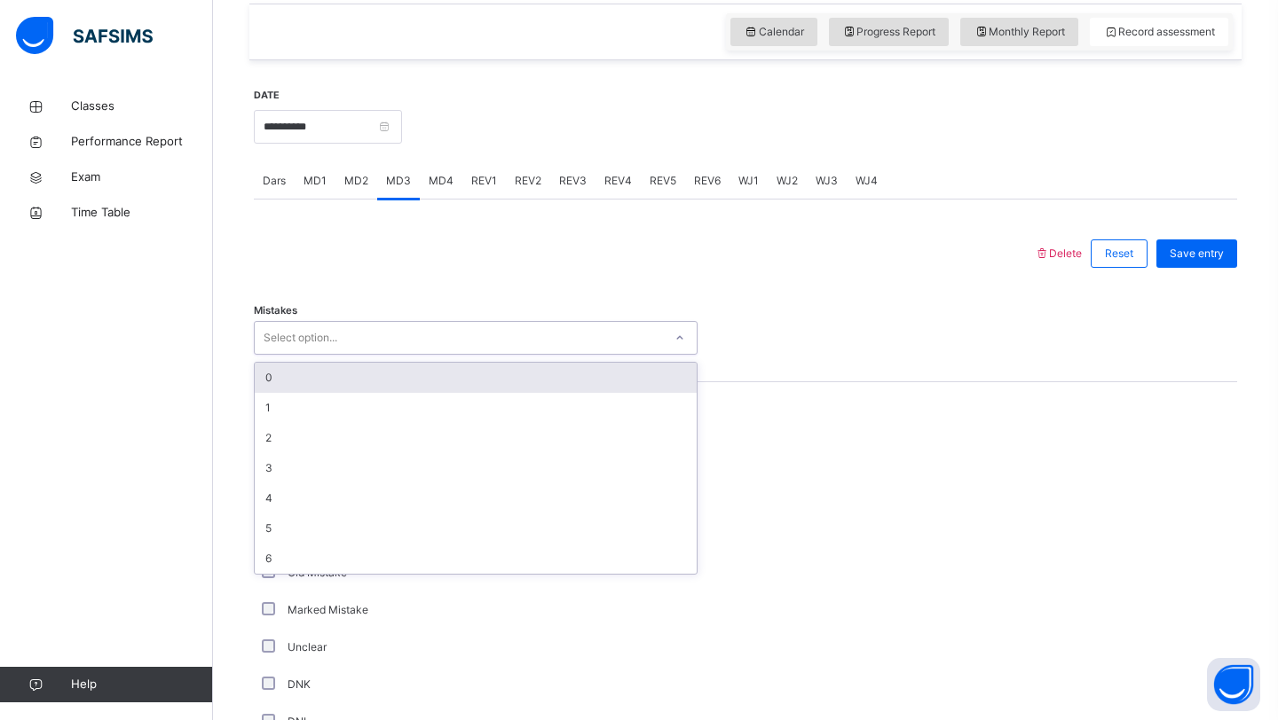
click at [449, 331] on div "Select option..." at bounding box center [459, 339] width 408 height 28
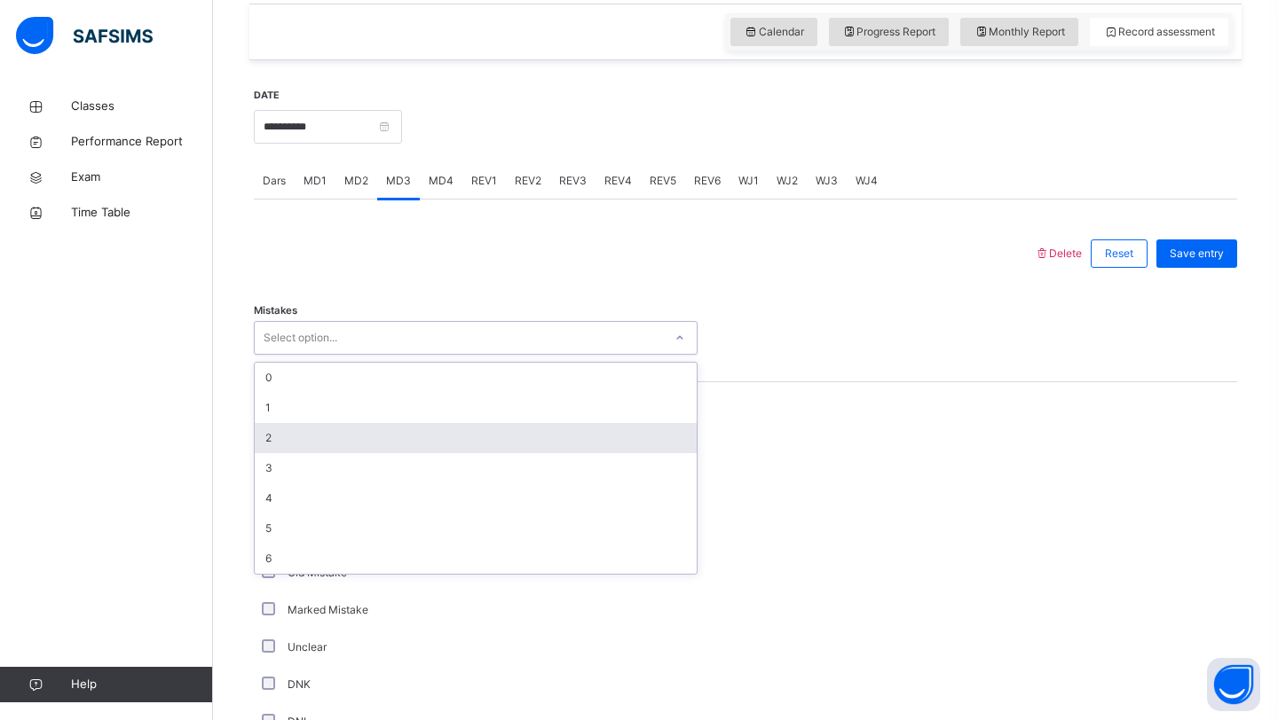
click at [402, 435] on div "2" at bounding box center [476, 438] width 442 height 30
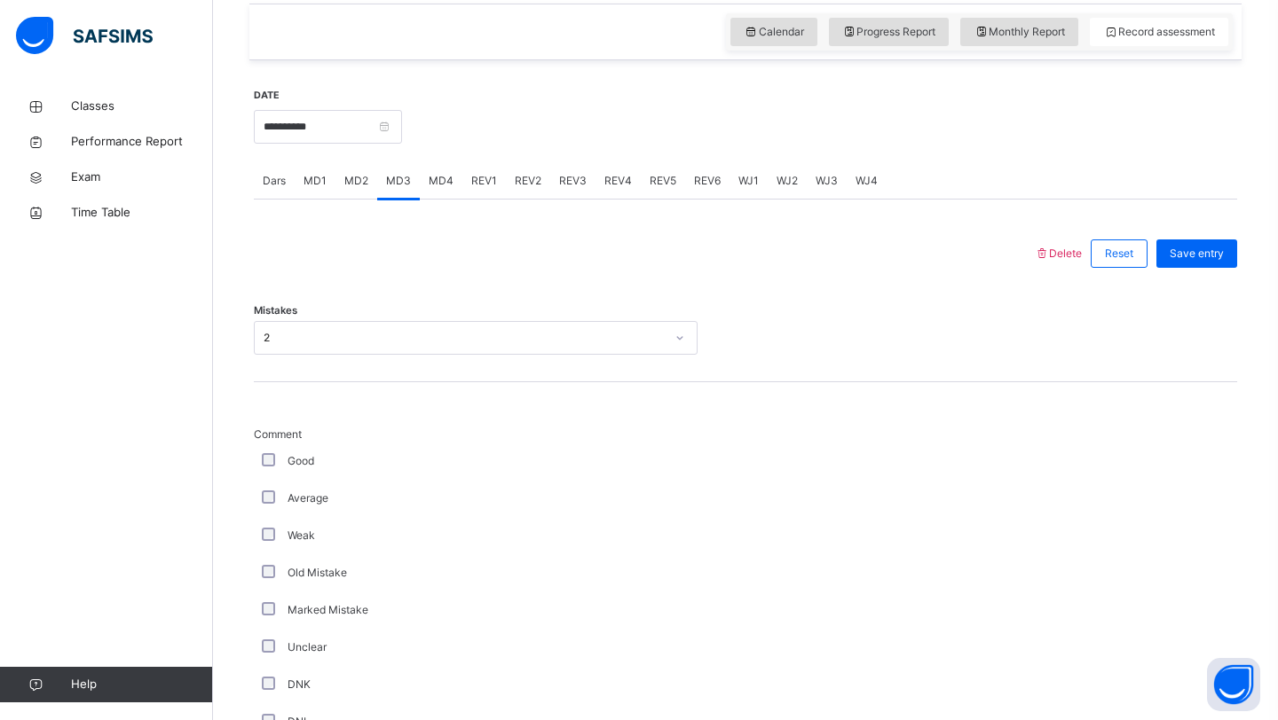
click at [346, 443] on div "Good" at bounding box center [476, 461] width 444 height 37
click at [308, 497] on label "Average" at bounding box center [307, 499] width 41 height 16
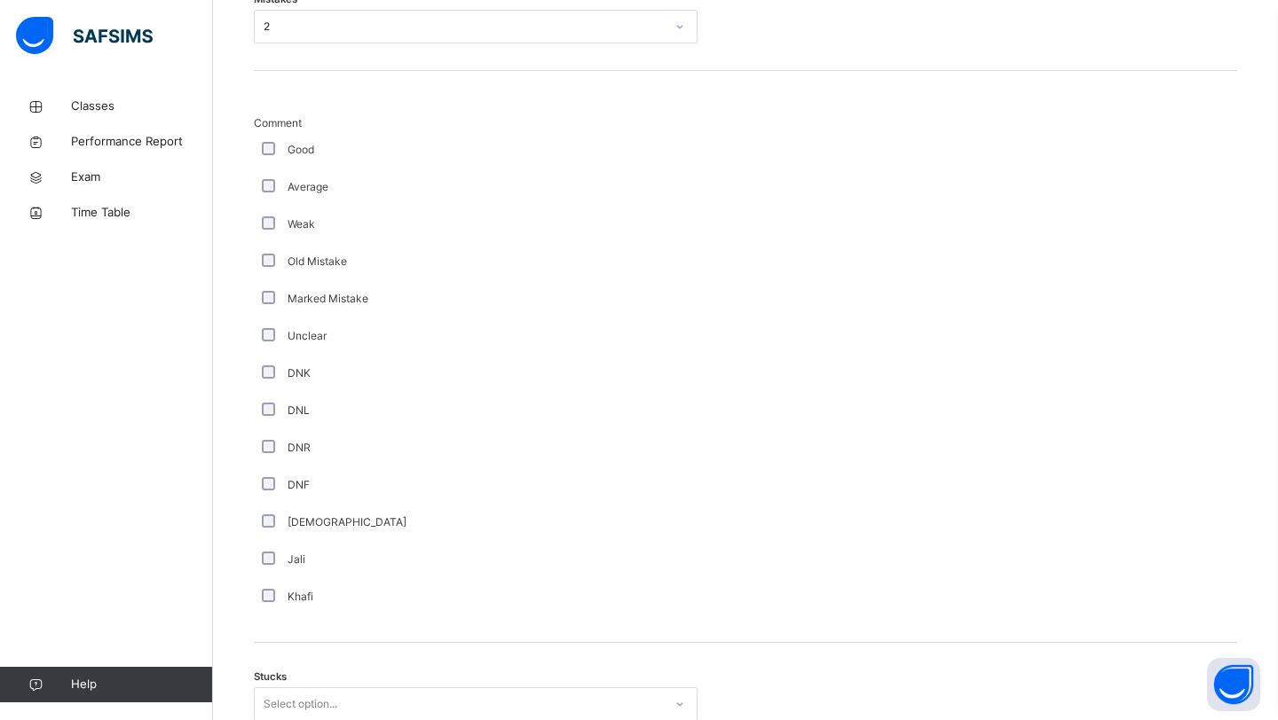
scroll to position [1184, 0]
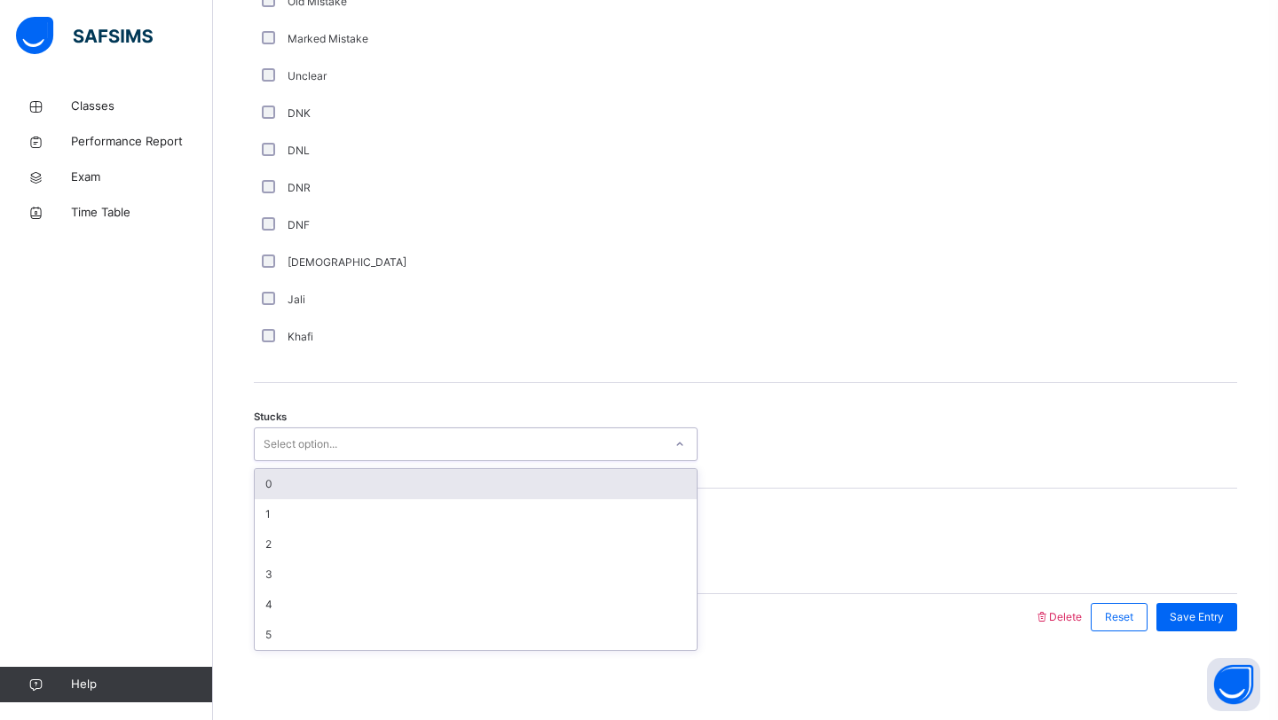
click at [287, 456] on div "Select option..." at bounding box center [301, 445] width 74 height 34
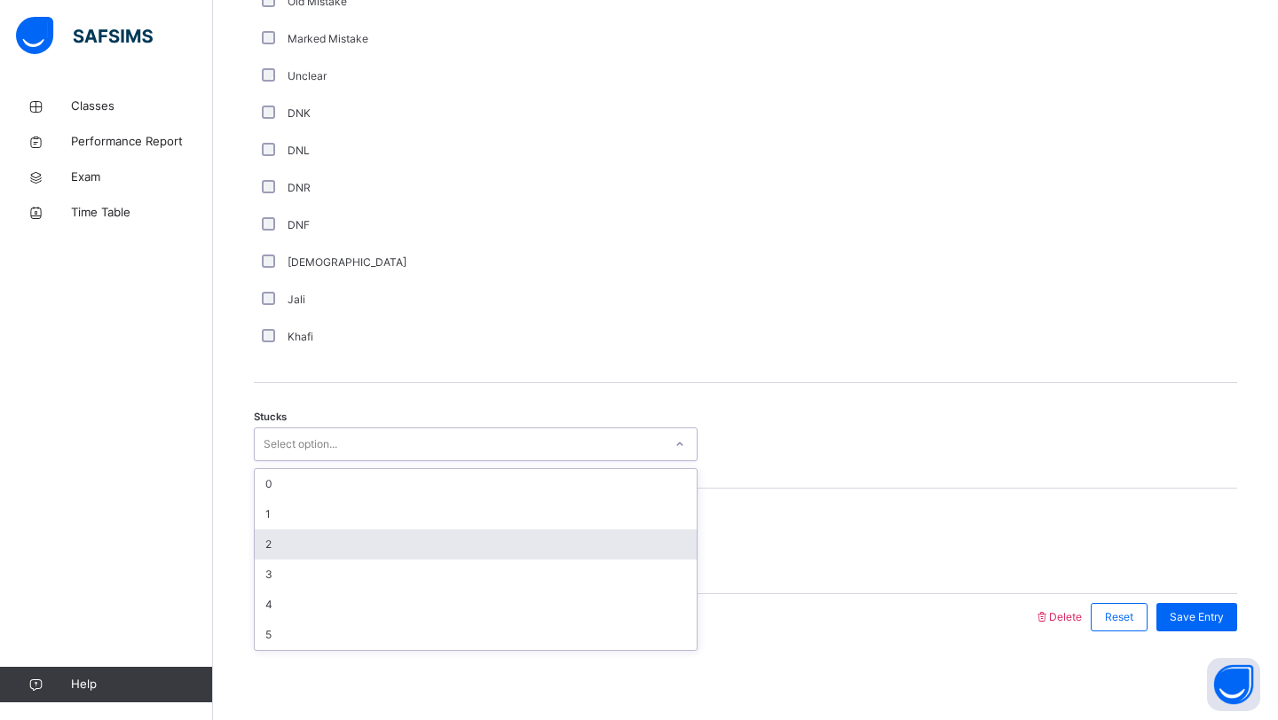
click at [281, 539] on div "2" at bounding box center [476, 545] width 442 height 30
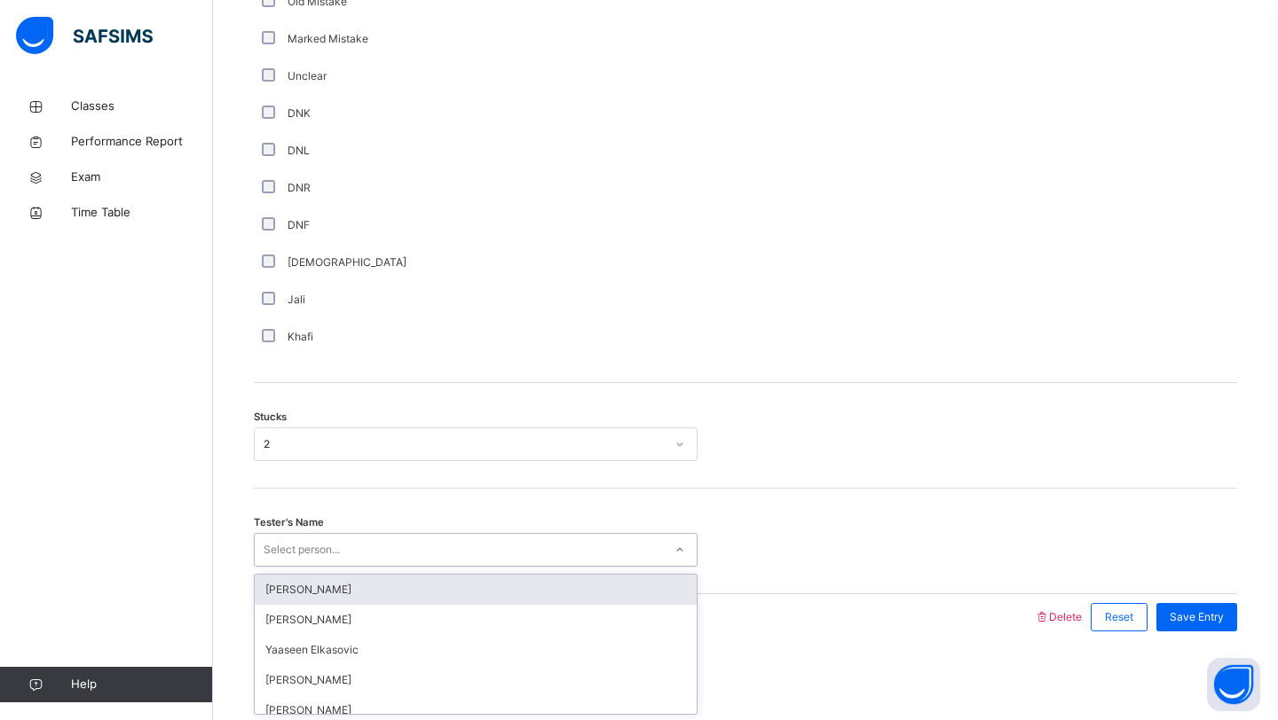
click at [306, 542] on div "Select person..." at bounding box center [302, 550] width 76 height 34
type input "*****"
click at [287, 602] on div "[PERSON_NAME]" at bounding box center [476, 590] width 442 height 30
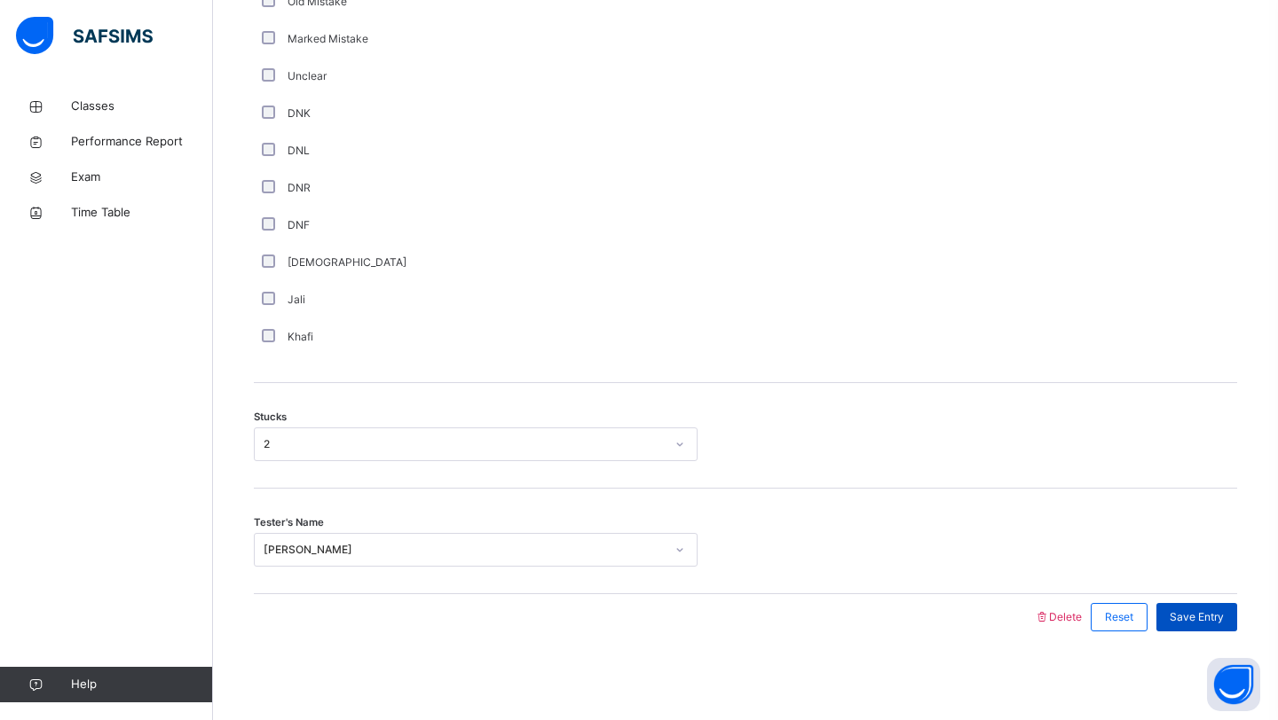
click at [1169, 628] on div "Save Entry" at bounding box center [1196, 617] width 81 height 28
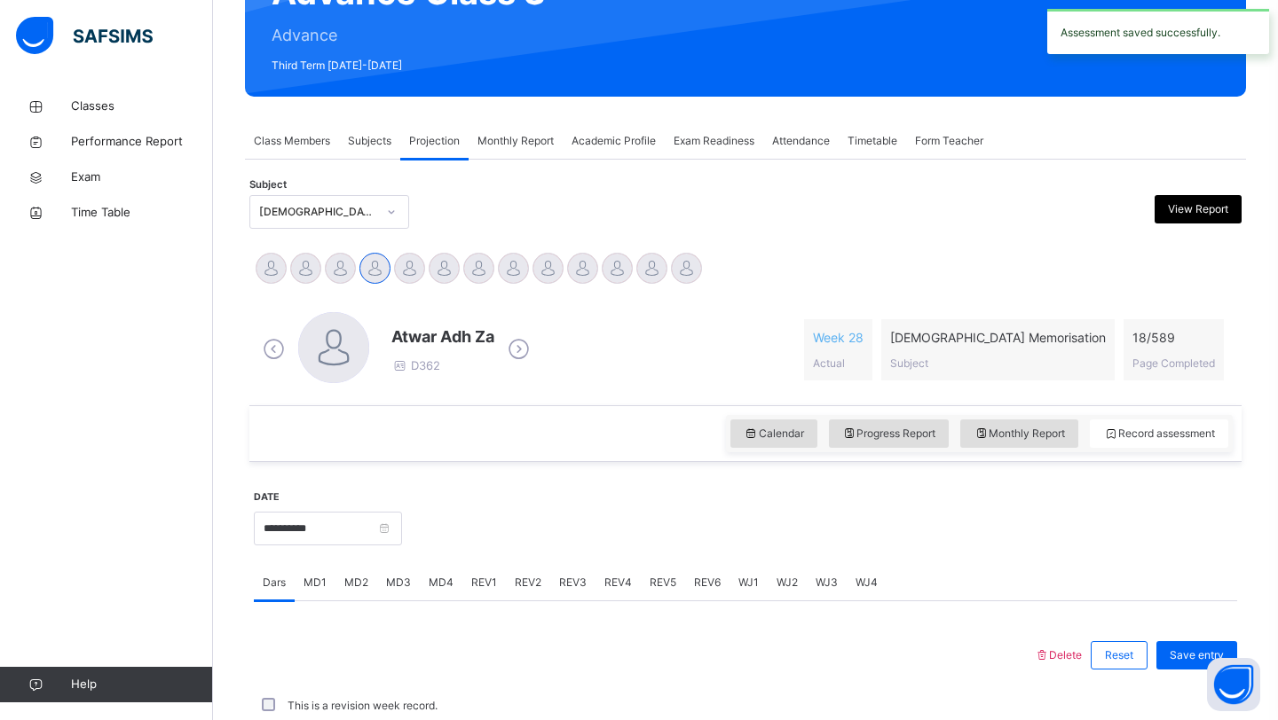
scroll to position [612, 0]
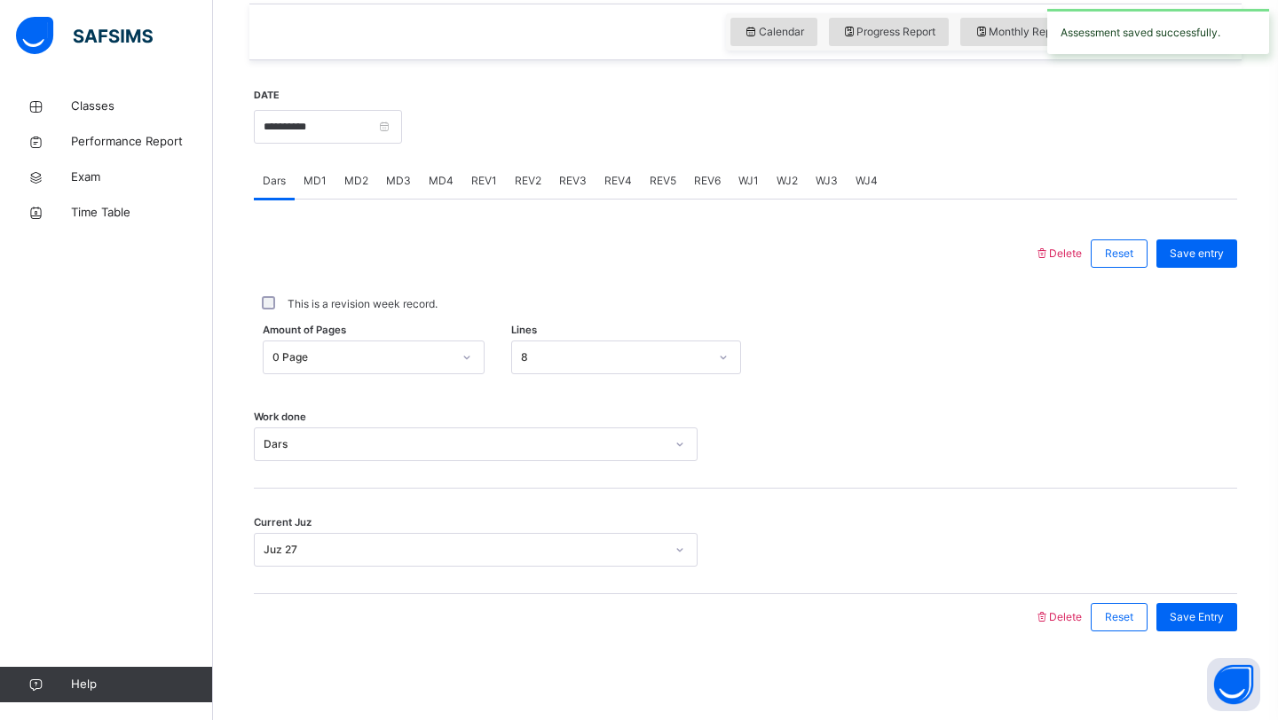
click at [414, 185] on div "MD3" at bounding box center [398, 180] width 43 height 35
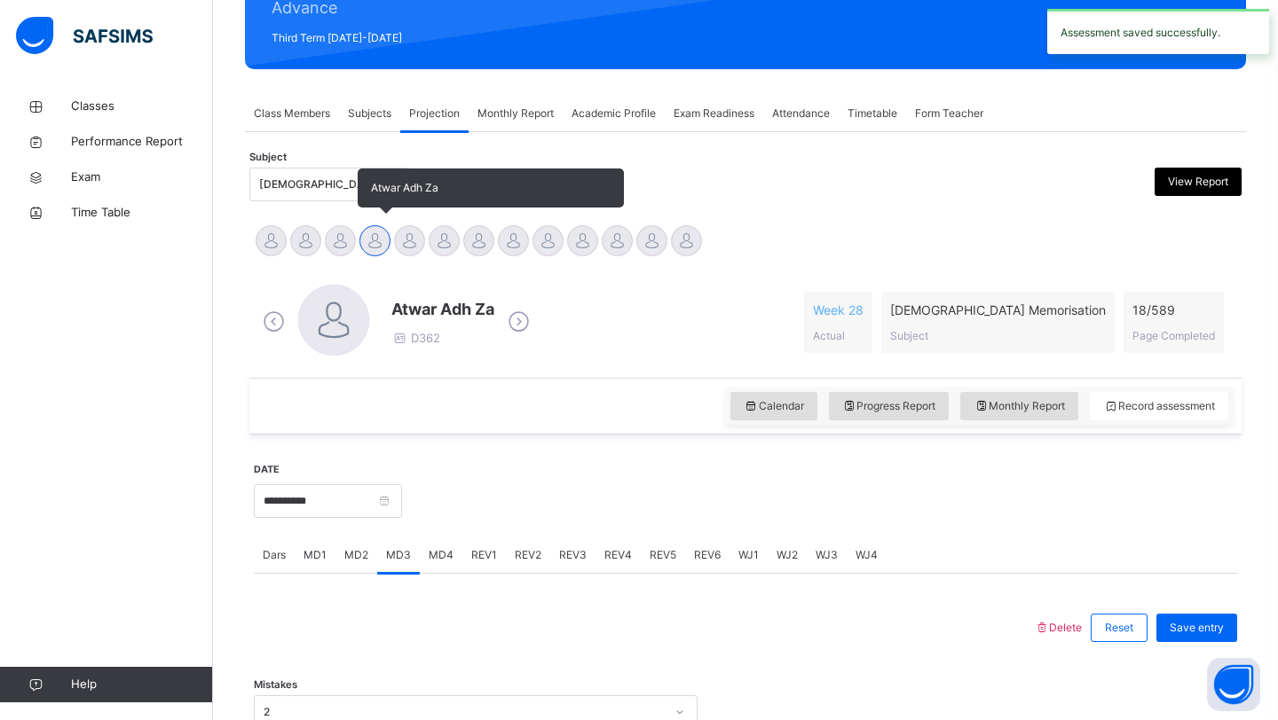
scroll to position [0, 0]
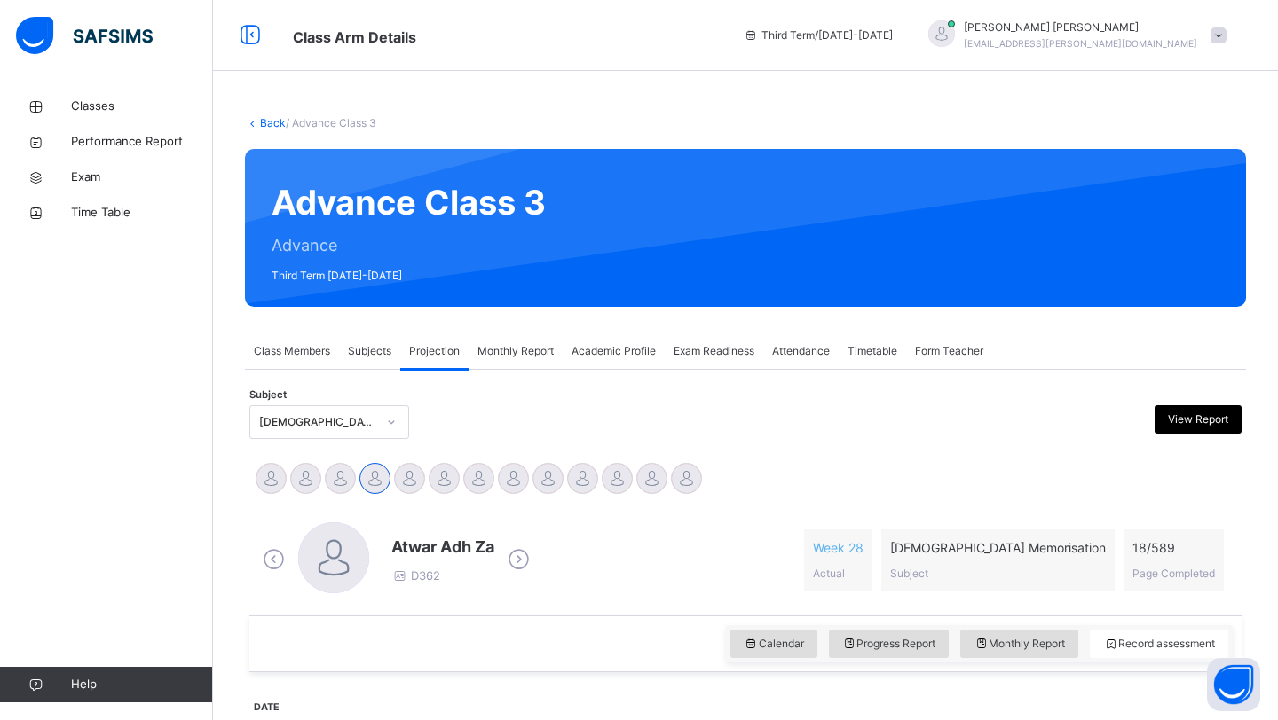
click at [437, 510] on div "Atwar Adh Za D362 Week 28 Actual Quran Memorisation Subject 18 / 589 Page Compl…" at bounding box center [745, 560] width 983 height 102
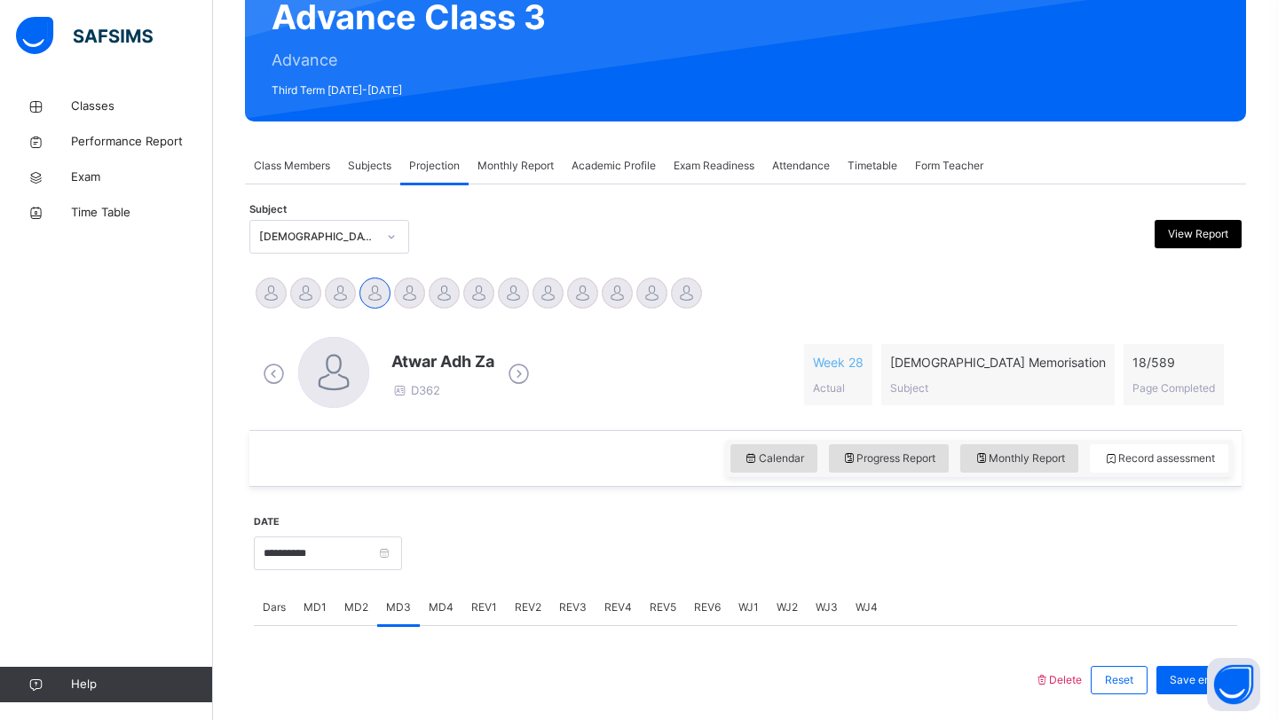
scroll to position [188, 0]
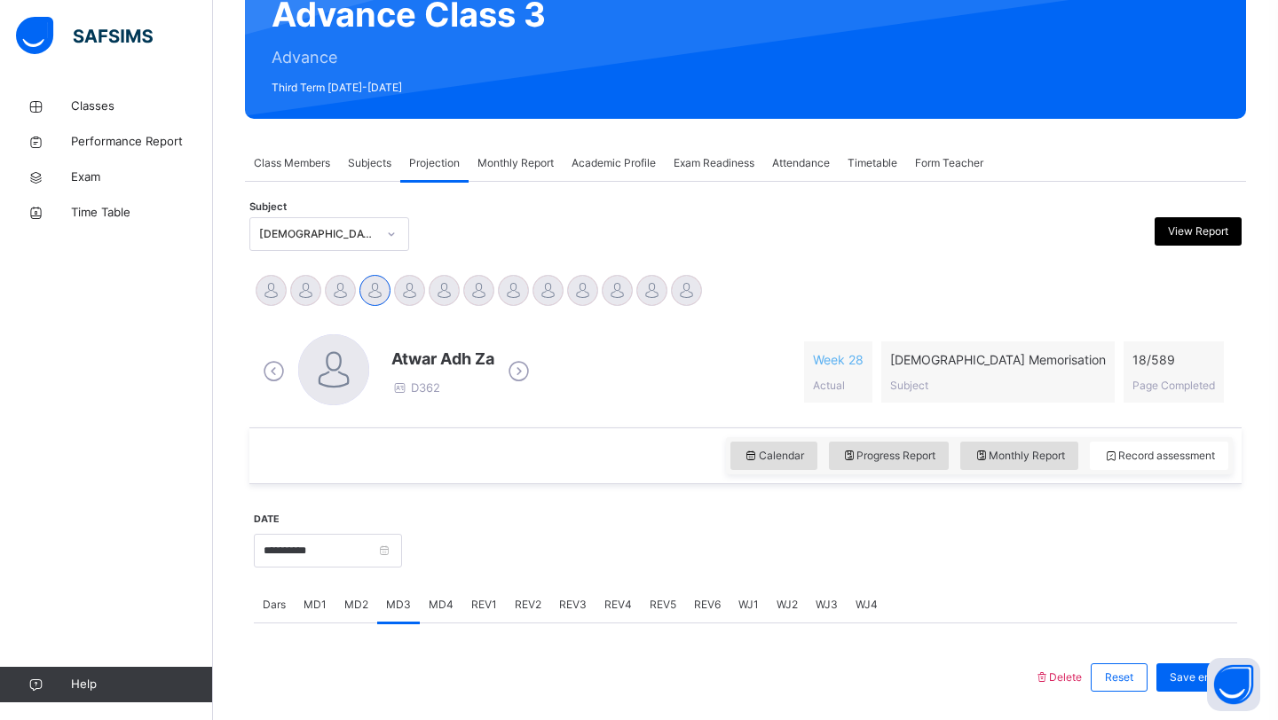
click at [433, 596] on div "MD4" at bounding box center [441, 604] width 43 height 35
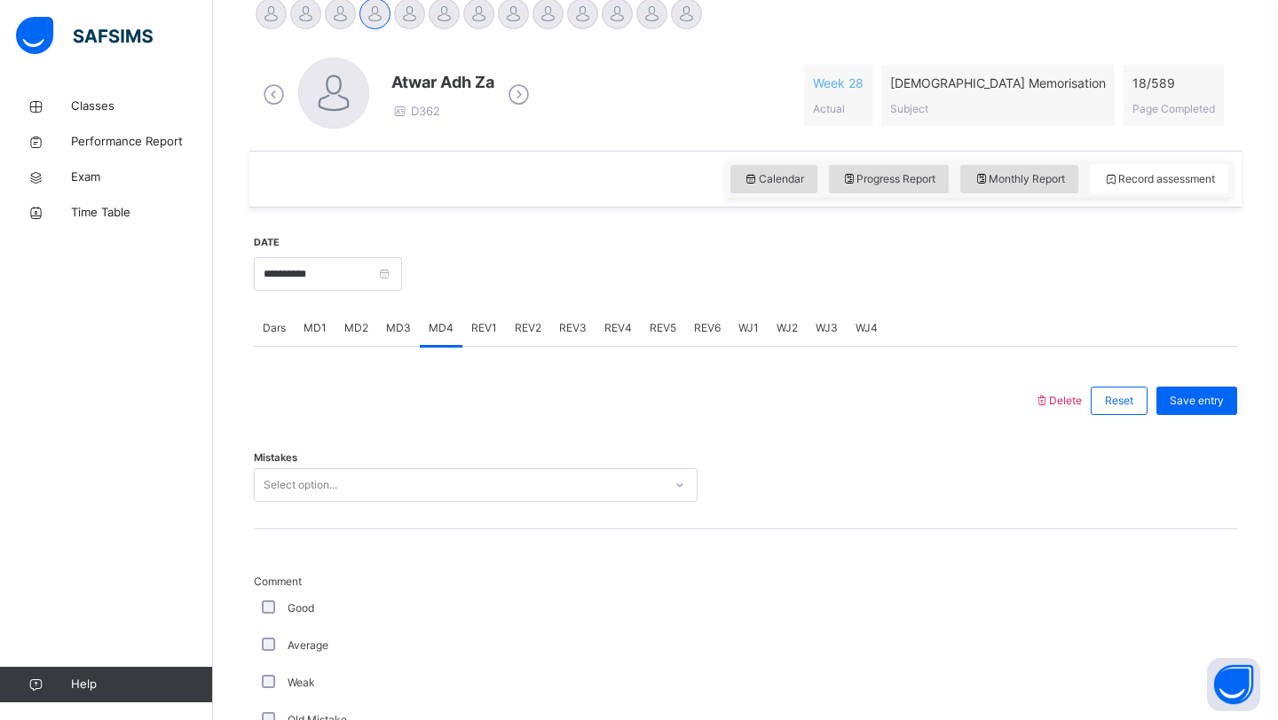
click at [414, 502] on div "Select option..." at bounding box center [476, 485] width 444 height 34
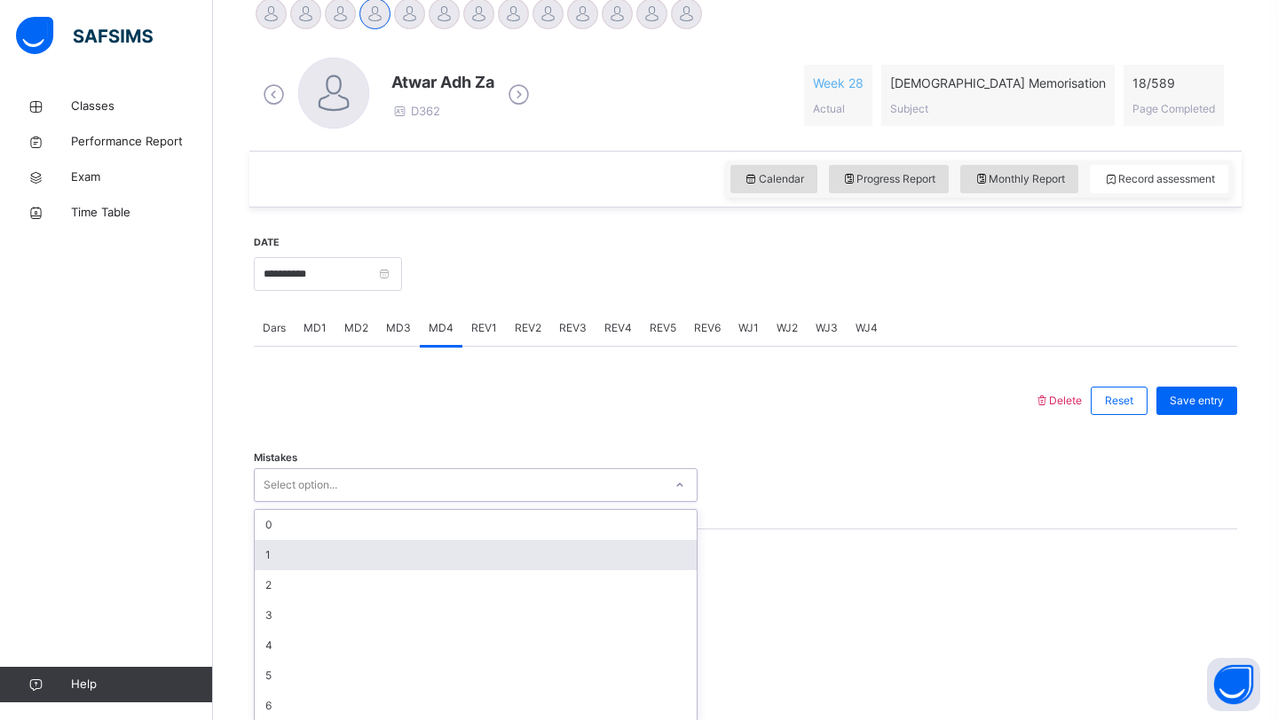
scroll to position [474, 0]
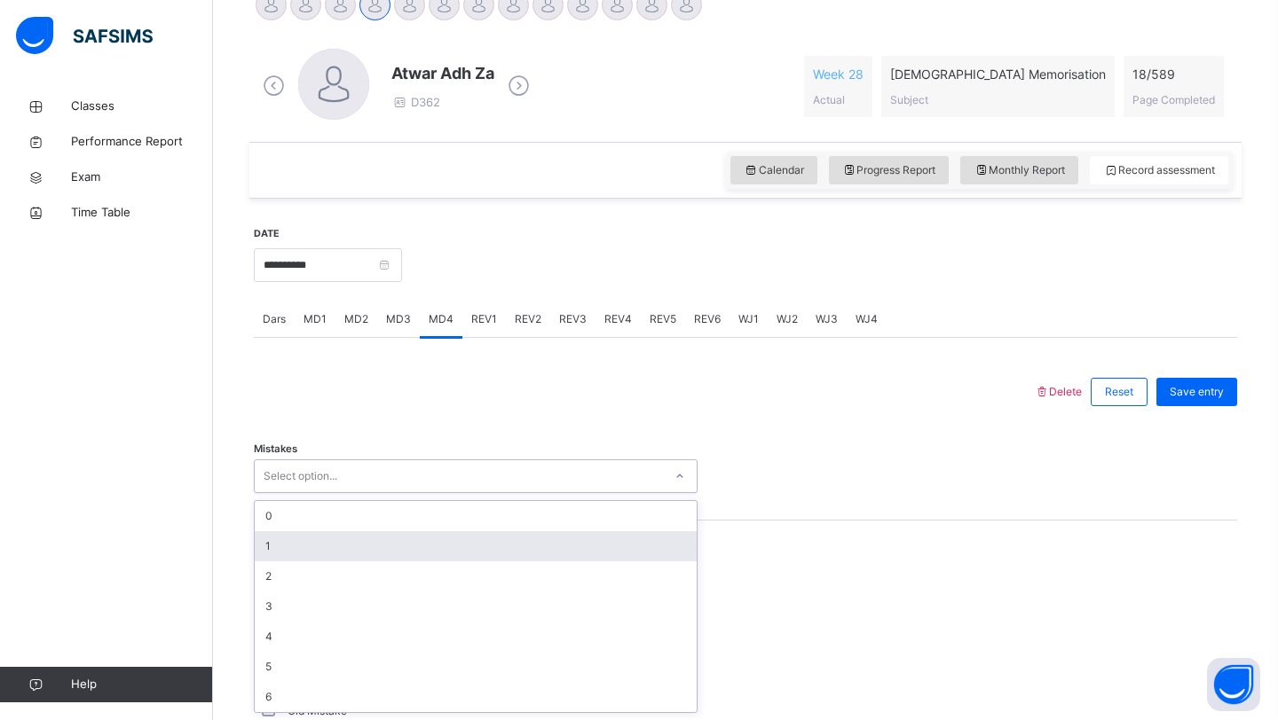
click at [312, 560] on div "1" at bounding box center [476, 546] width 442 height 30
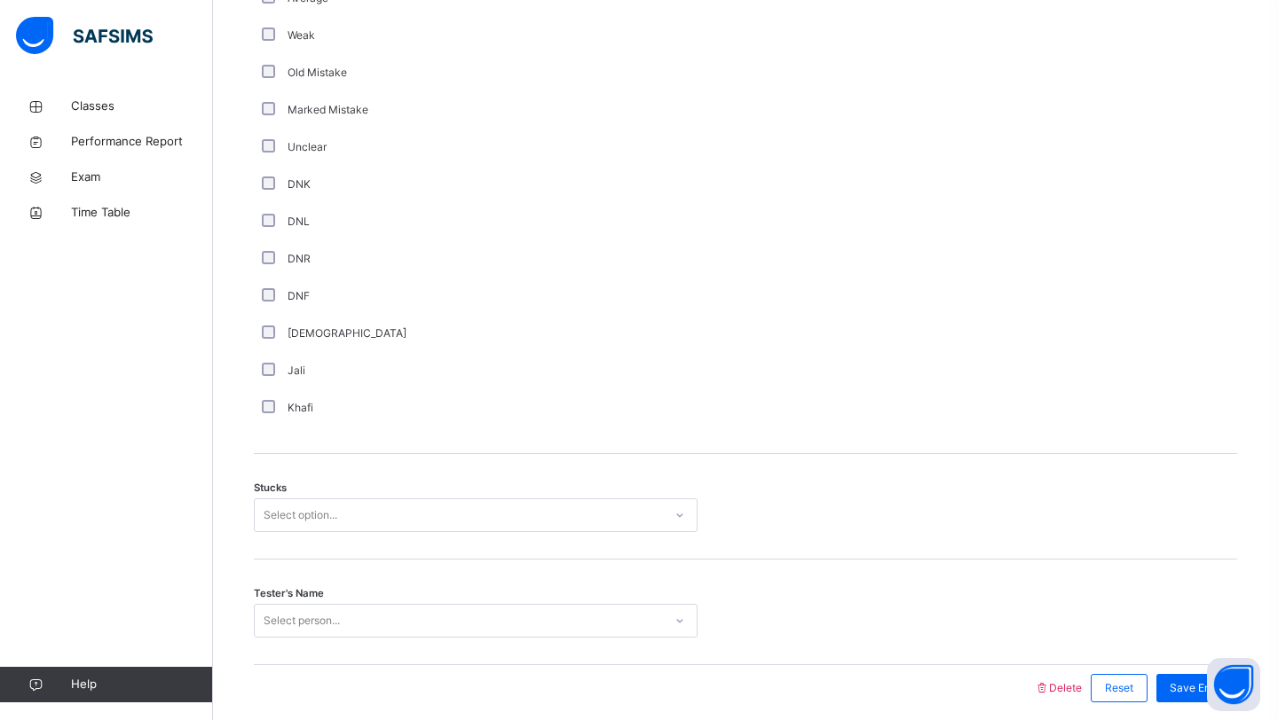
click at [295, 492] on div "Stucks Select option..." at bounding box center [745, 507] width 983 height 106
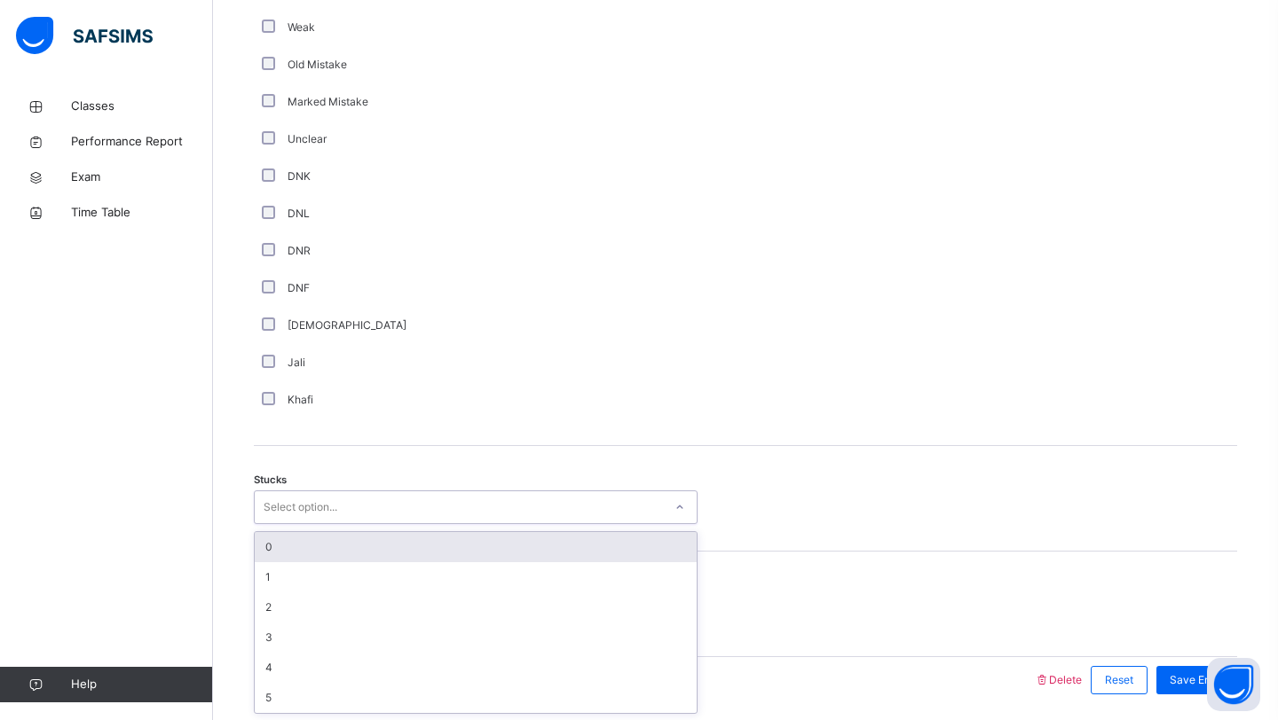
click at [295, 500] on div "Select option..." at bounding box center [476, 508] width 444 height 34
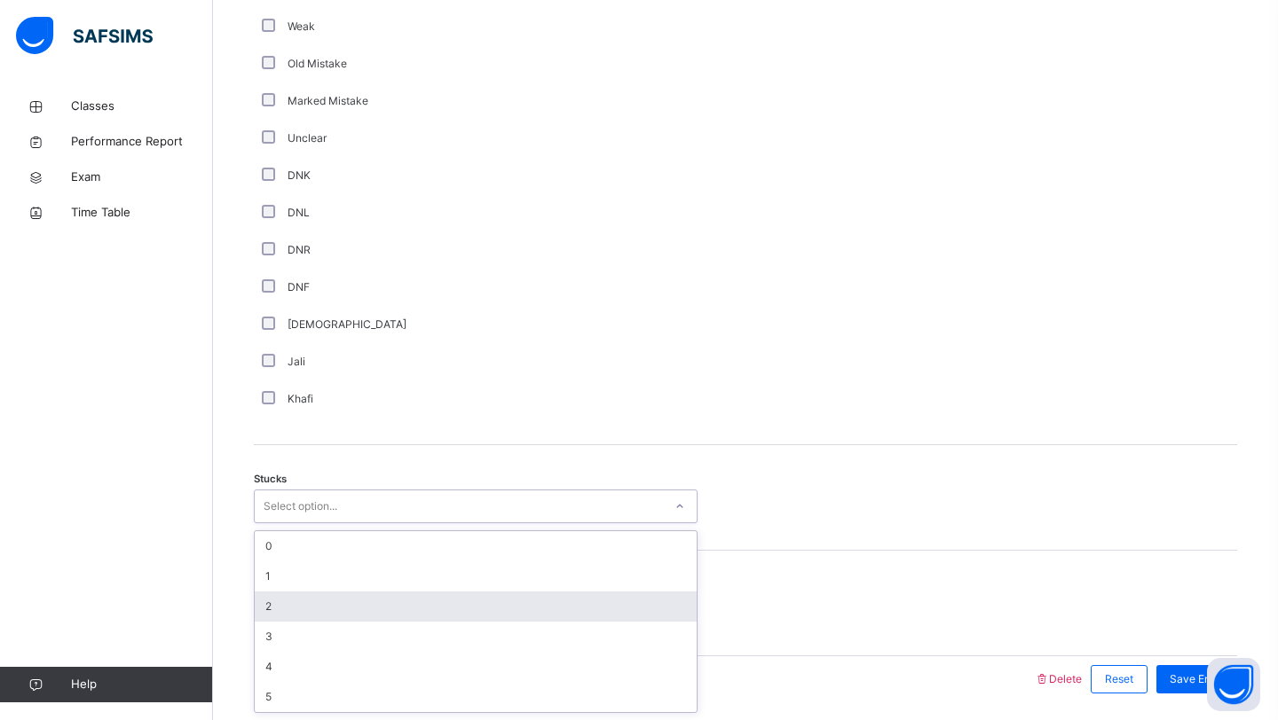
click at [281, 607] on div "2" at bounding box center [476, 607] width 442 height 30
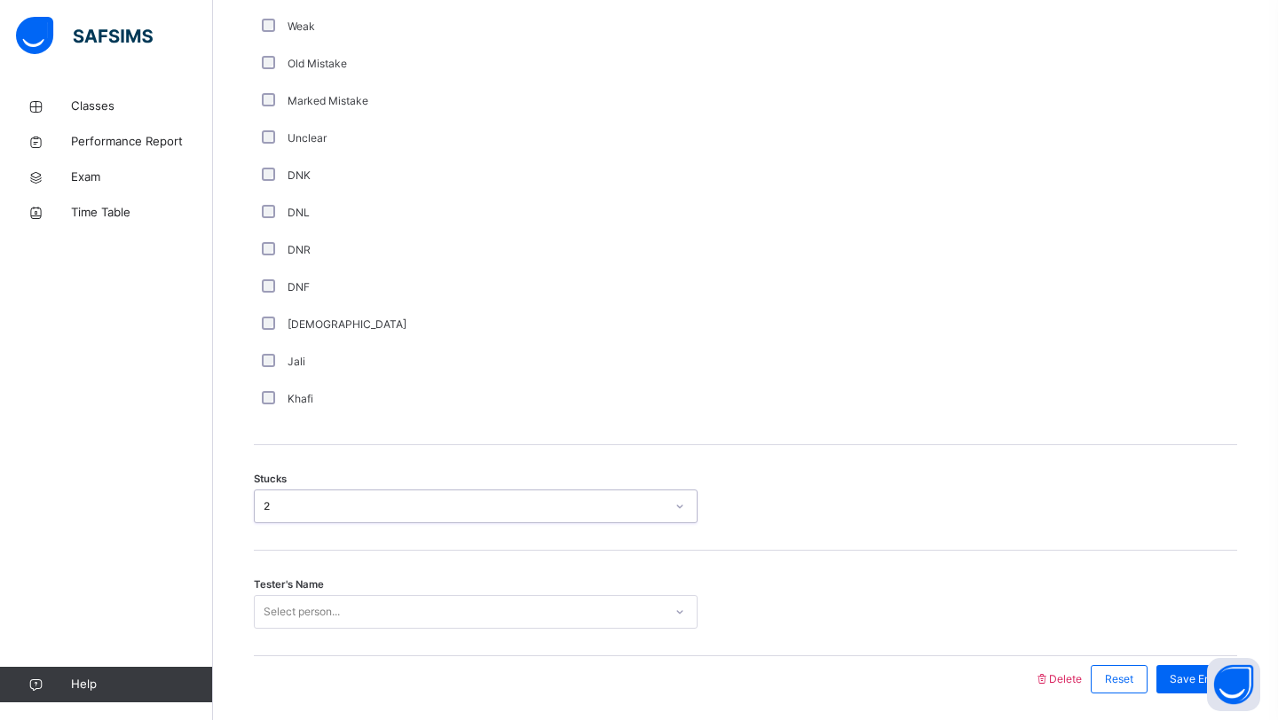
click at [317, 522] on div "2" at bounding box center [476, 507] width 444 height 34
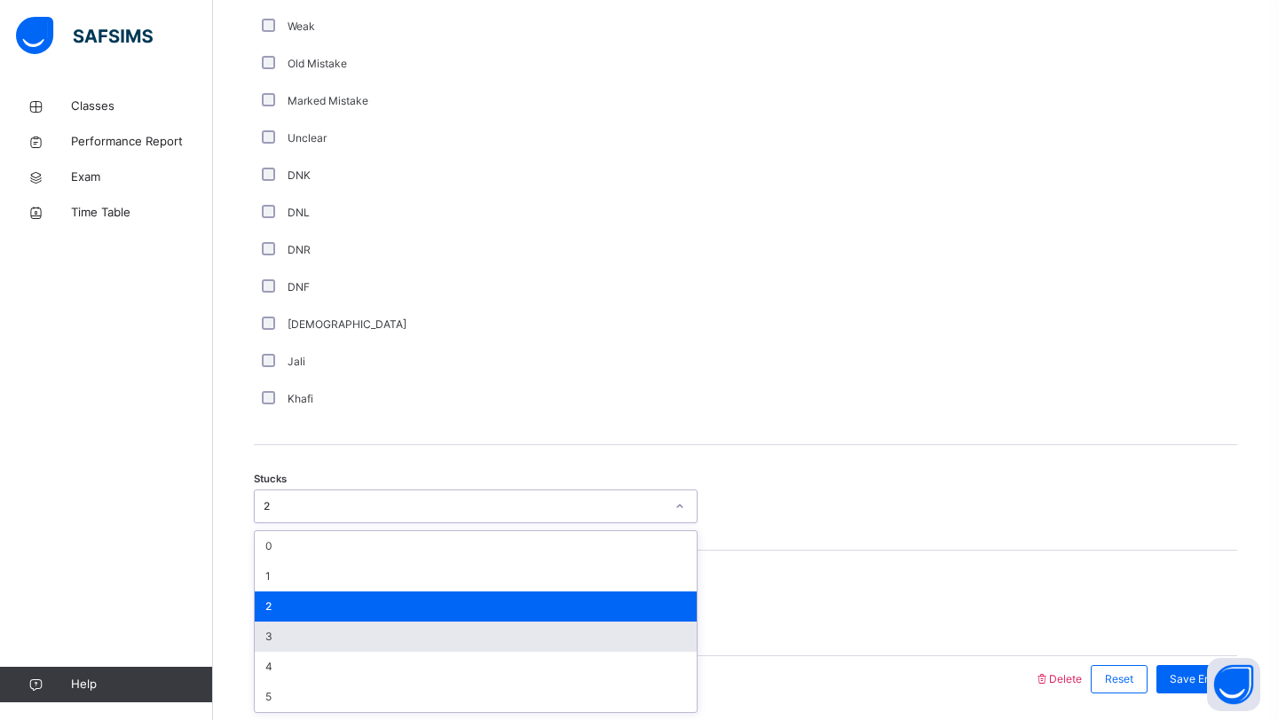
click at [312, 635] on div "3" at bounding box center [476, 637] width 442 height 30
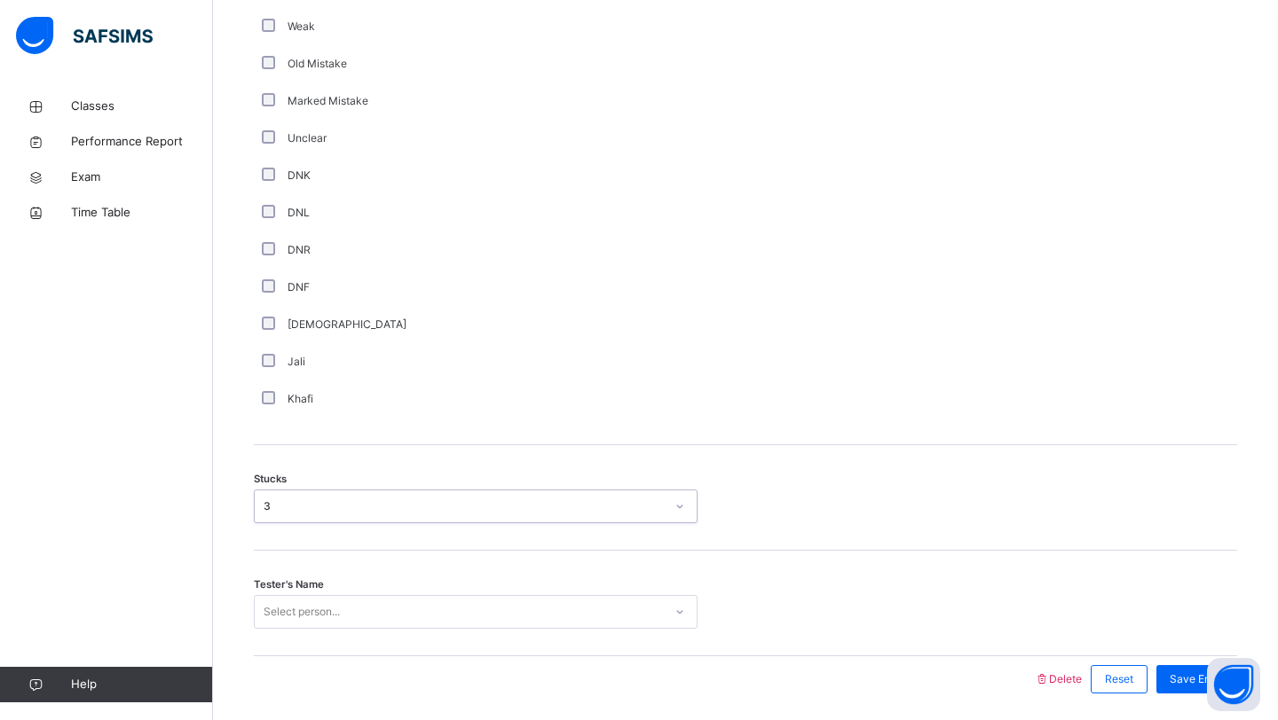
click at [316, 620] on div "Select person..." at bounding box center [476, 612] width 444 height 34
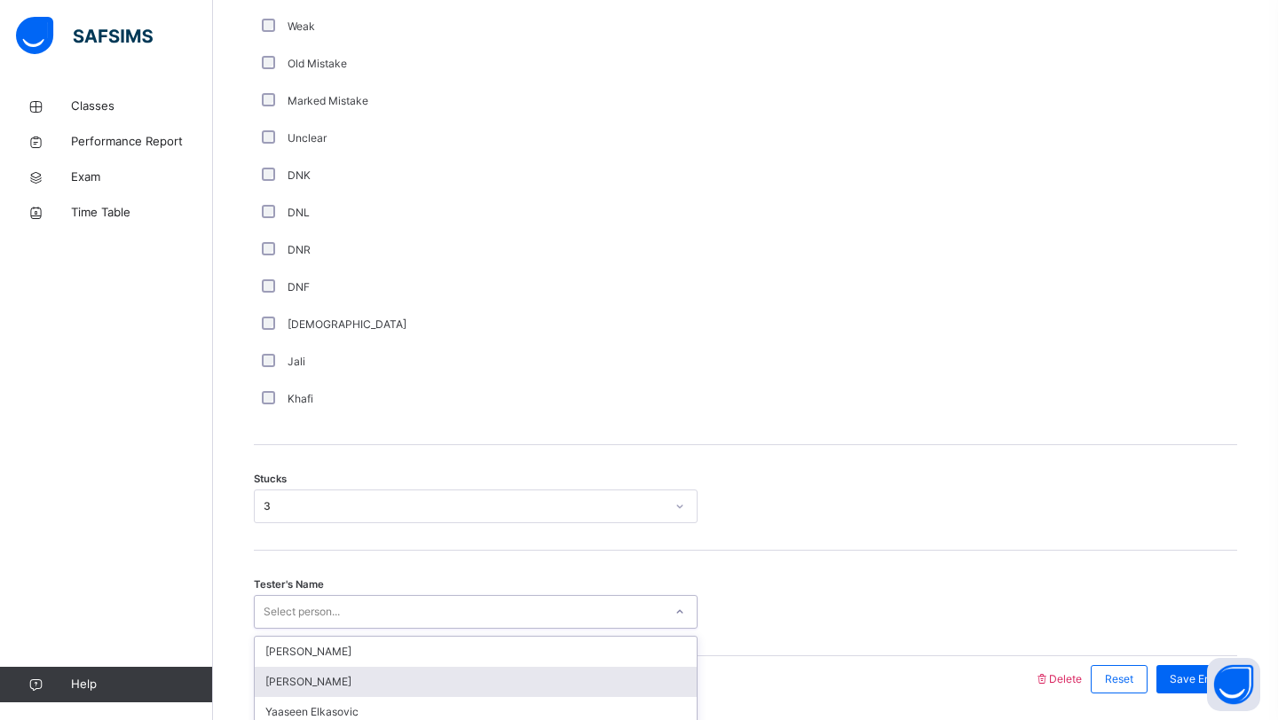
scroll to position [1184, 0]
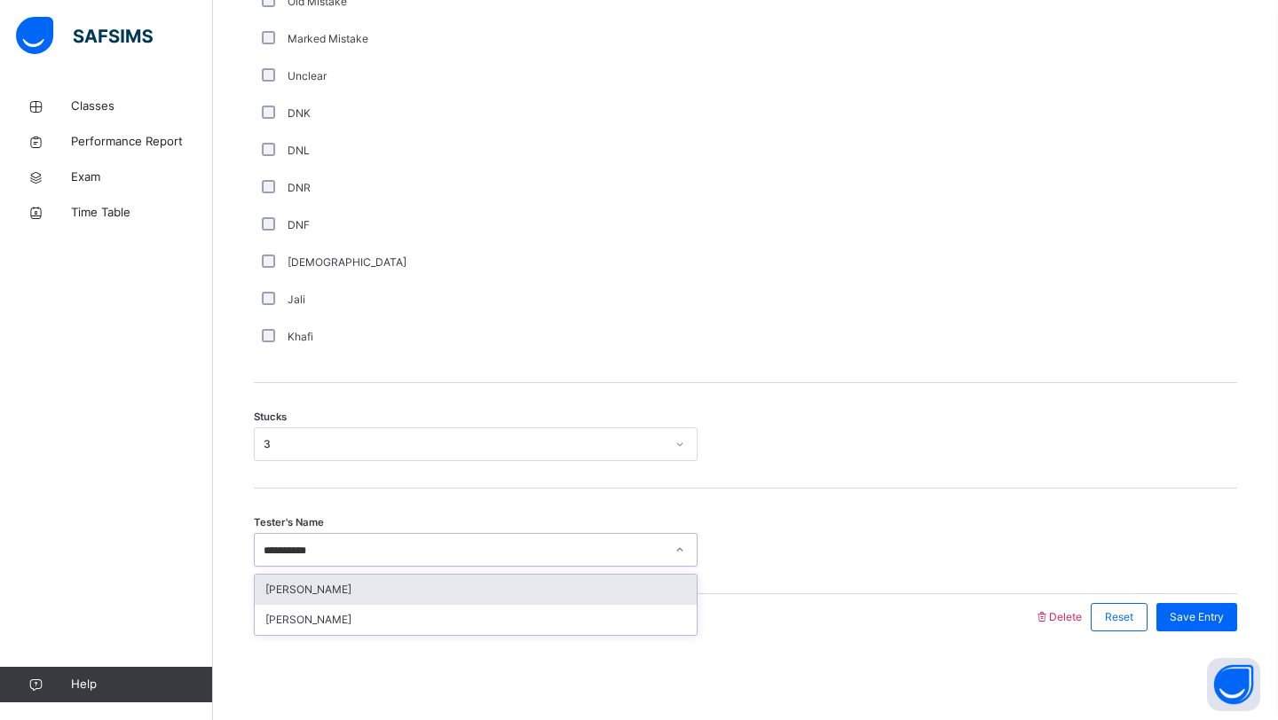
type input "**********"
click at [392, 584] on div "[PERSON_NAME]" at bounding box center [476, 590] width 442 height 30
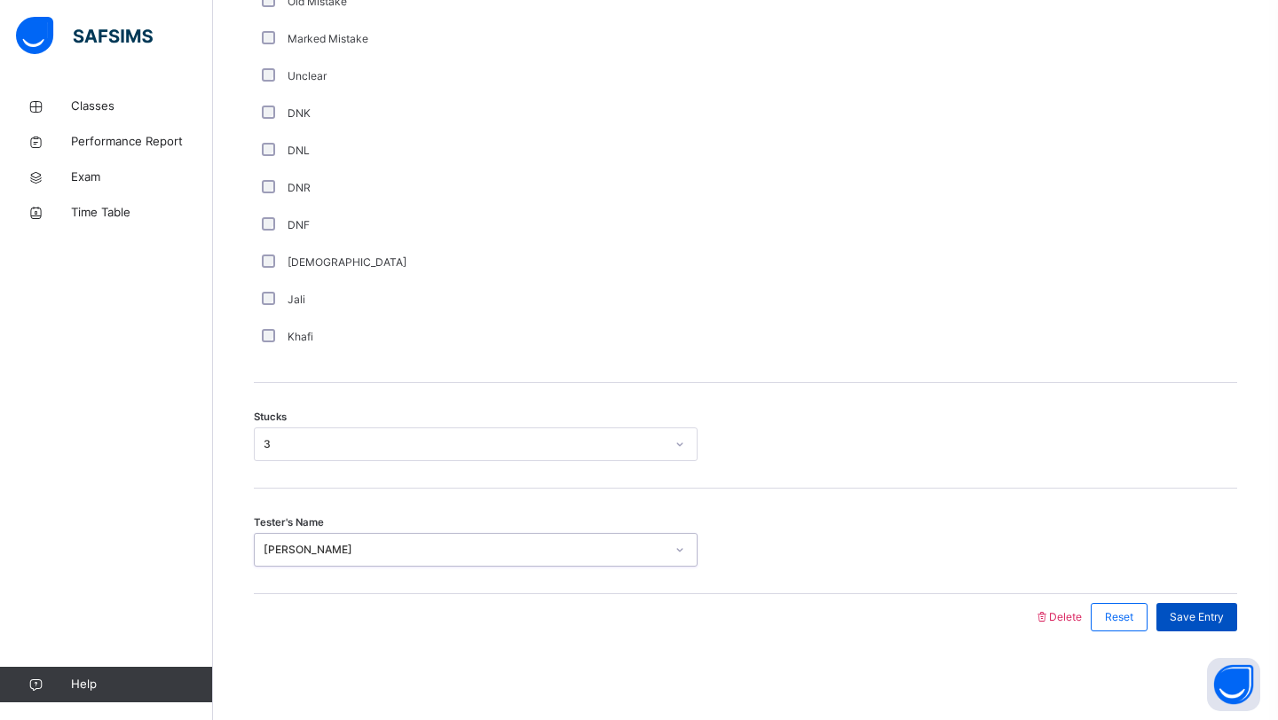
click at [1191, 629] on div "Save Entry" at bounding box center [1196, 617] width 81 height 28
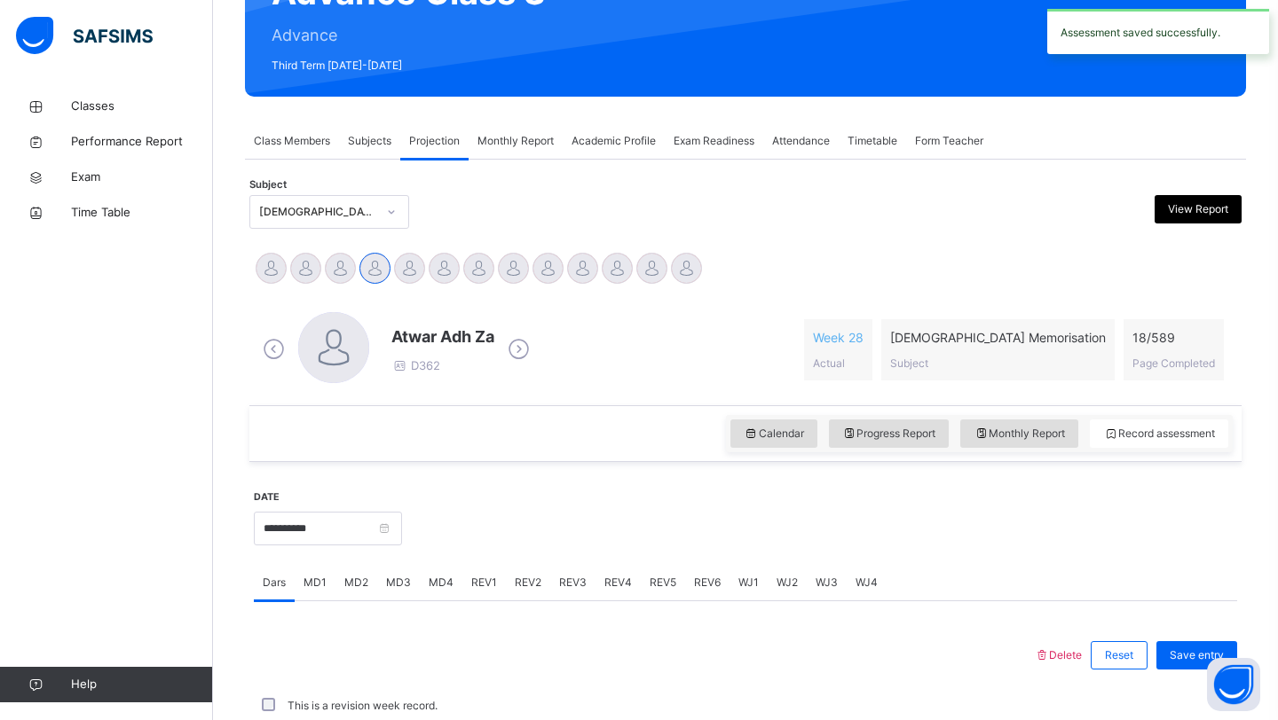
scroll to position [612, 0]
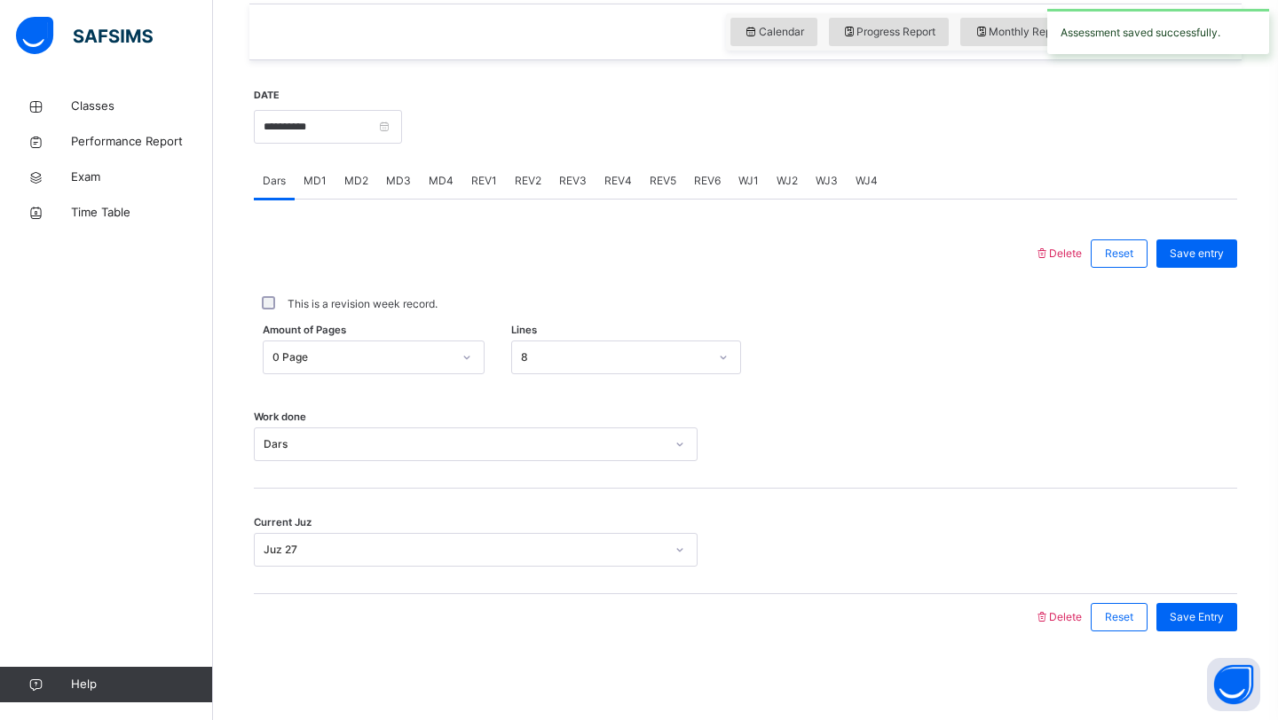
click at [434, 200] on div "Delete Reset Save entry This is a revision week record. Amount of Pages 0 Page …" at bounding box center [745, 420] width 983 height 441
click at [429, 188] on span "MD4" at bounding box center [441, 181] width 25 height 16
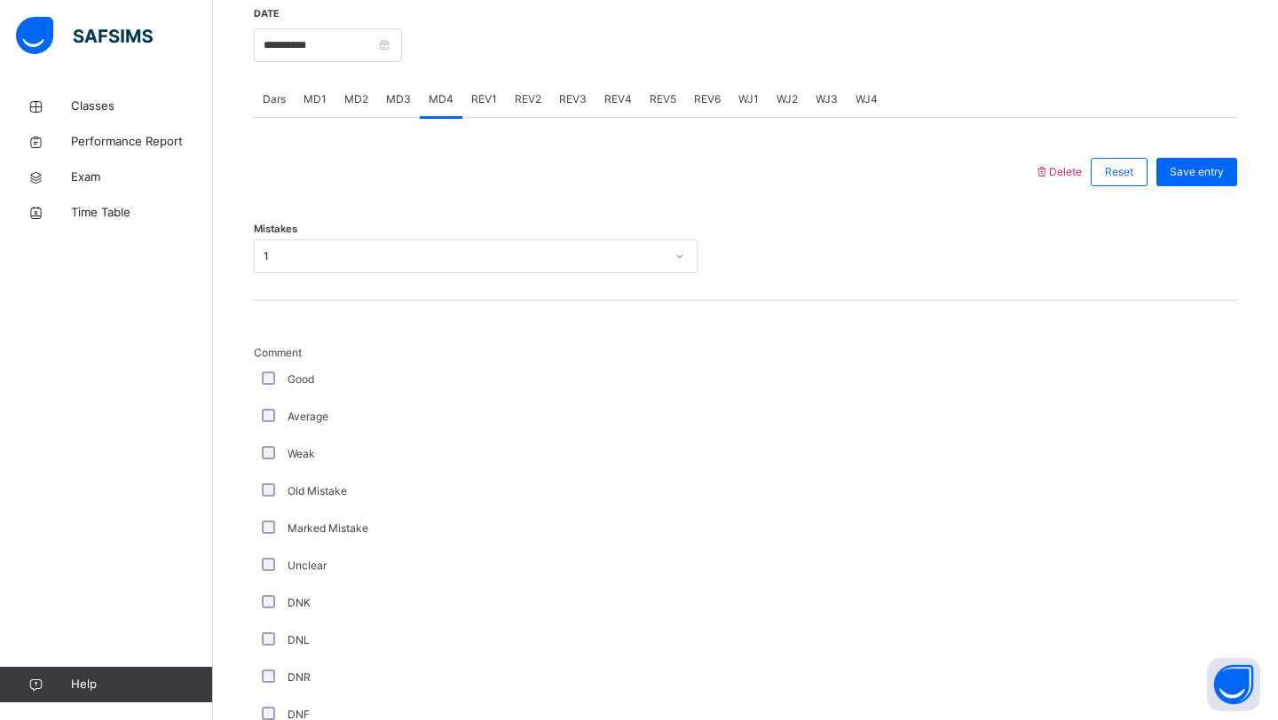
scroll to position [691, 0]
click at [396, 109] on span "MD3" at bounding box center [398, 102] width 25 height 16
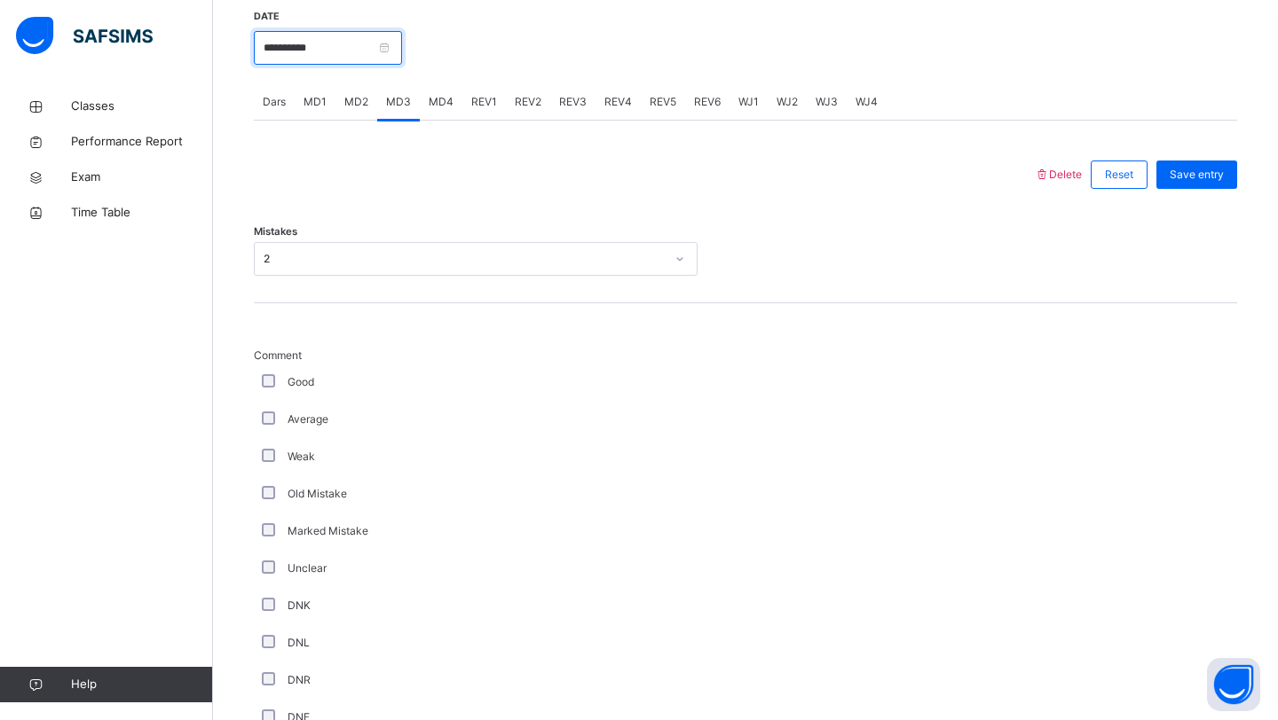
click at [348, 55] on input "**********" at bounding box center [328, 48] width 148 height 34
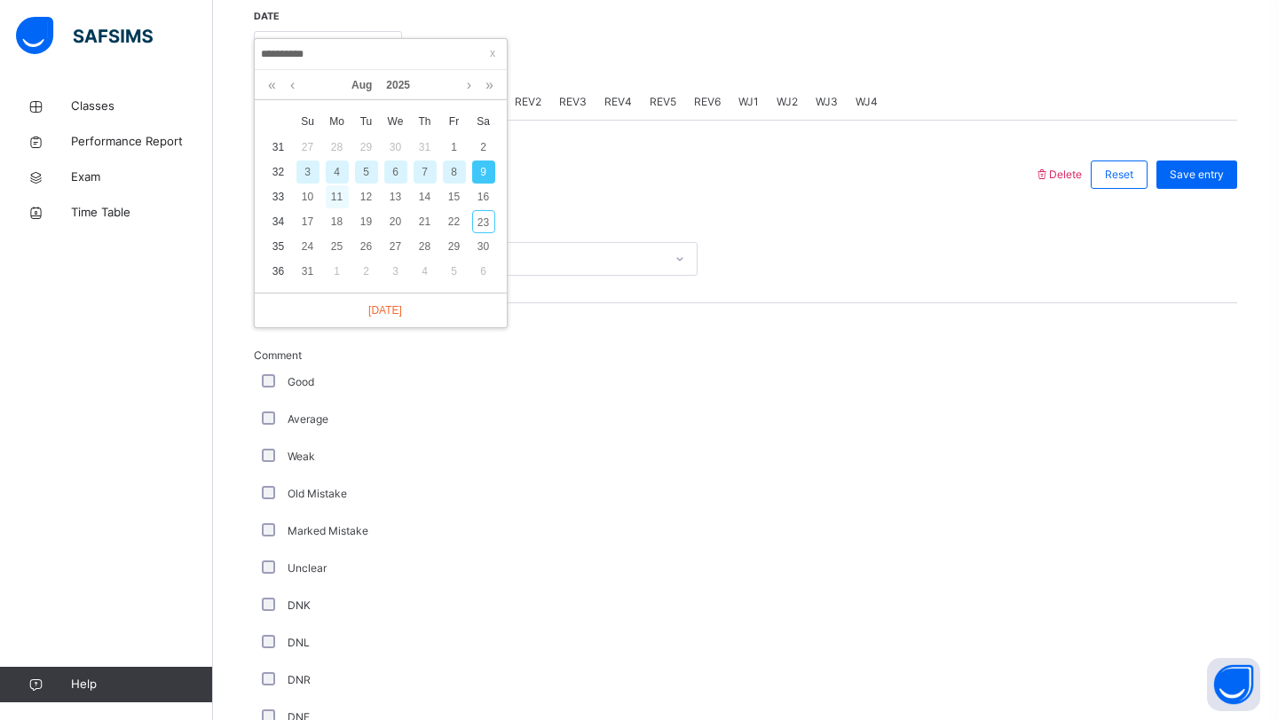
click at [331, 196] on div "11" at bounding box center [337, 196] width 23 height 23
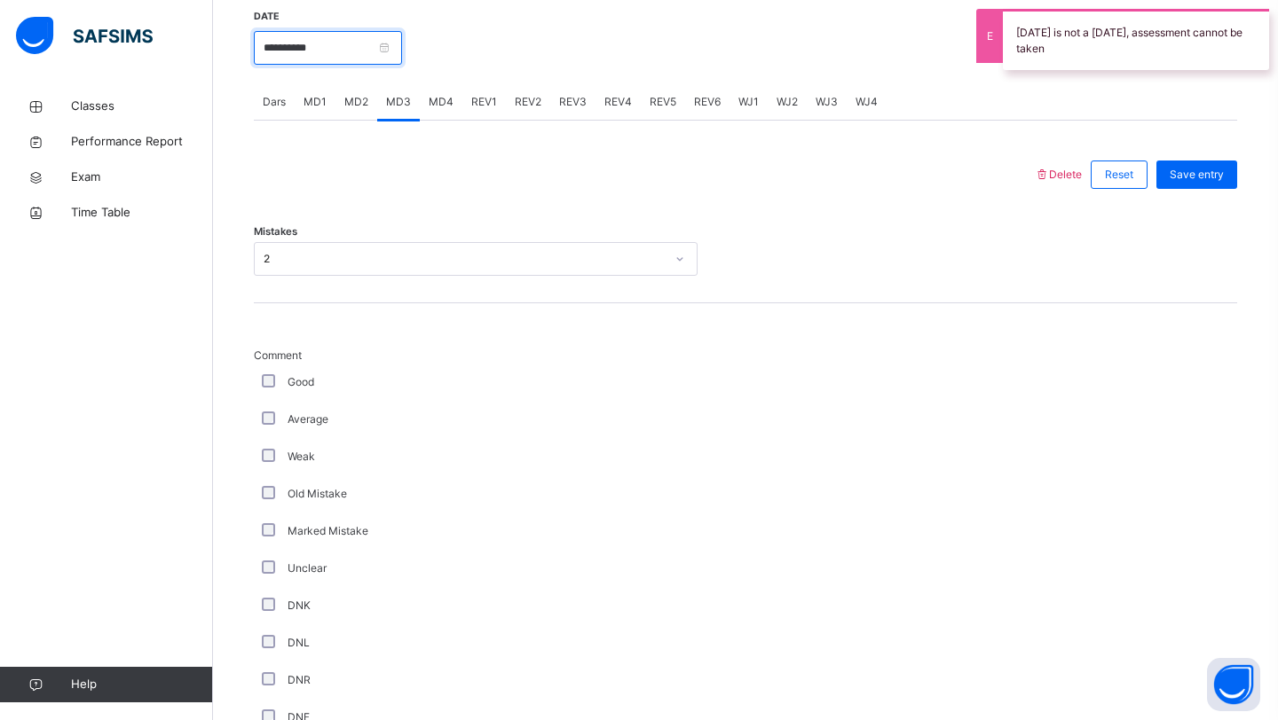
click at [352, 55] on input "**********" at bounding box center [328, 48] width 148 height 34
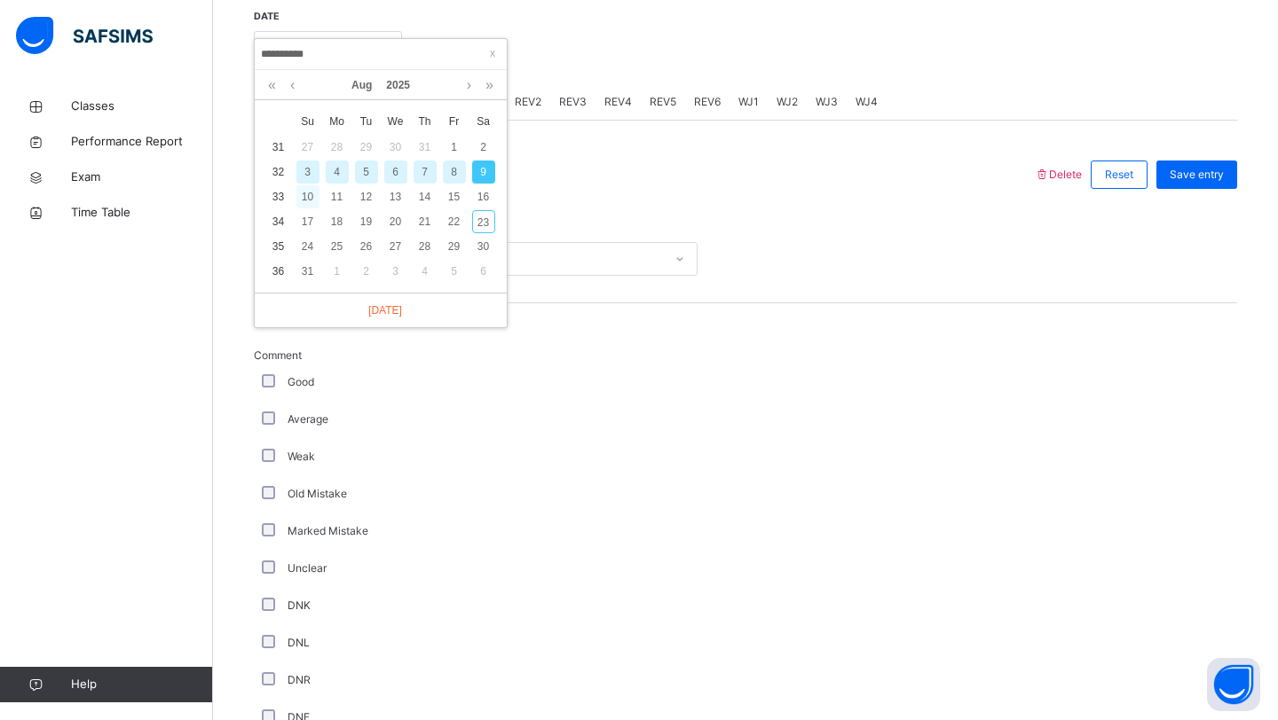
click at [311, 201] on div "10" at bounding box center [307, 196] width 23 height 23
type input "**********"
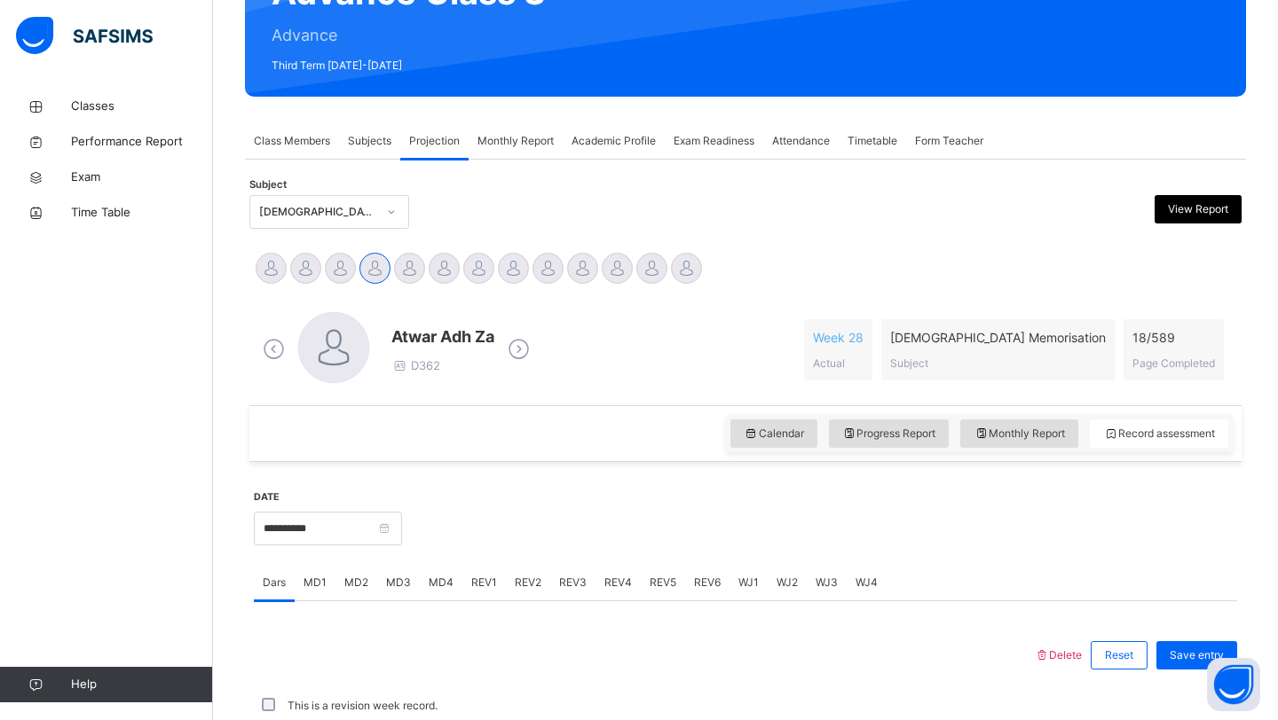
scroll to position [612, 0]
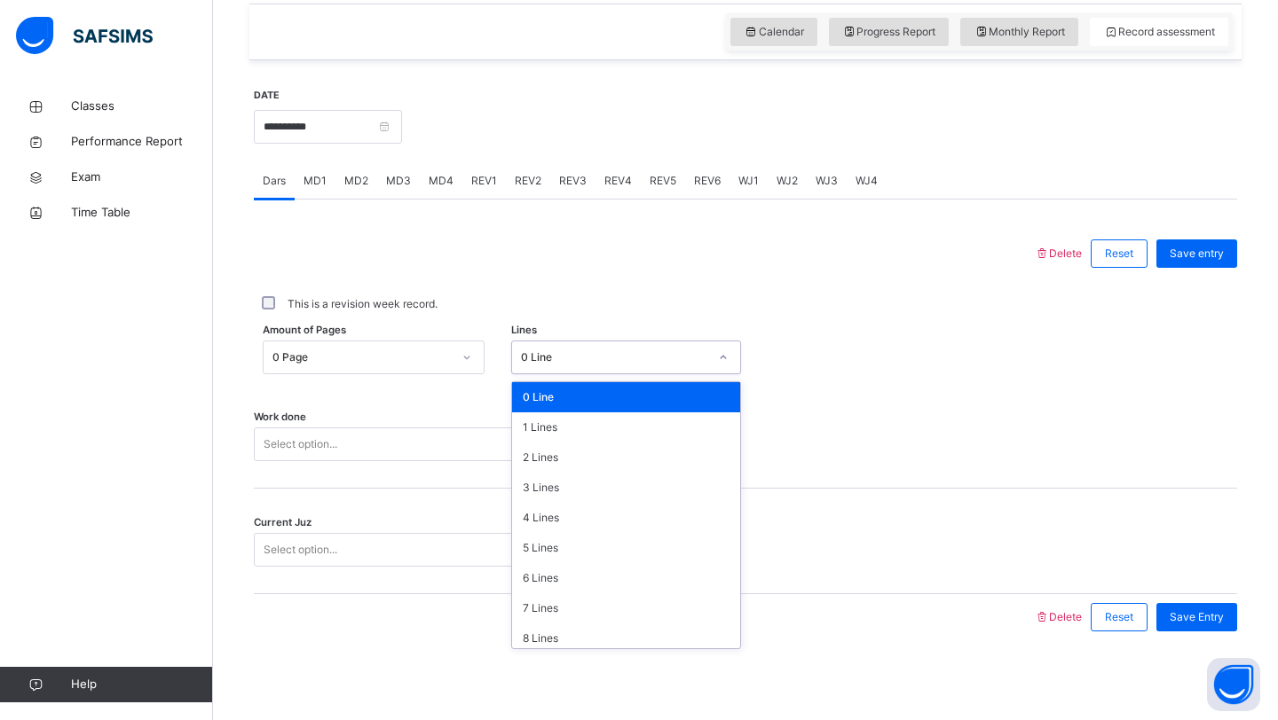
click at [555, 372] on div "0 Line" at bounding box center [626, 358] width 231 height 34
type input "*"
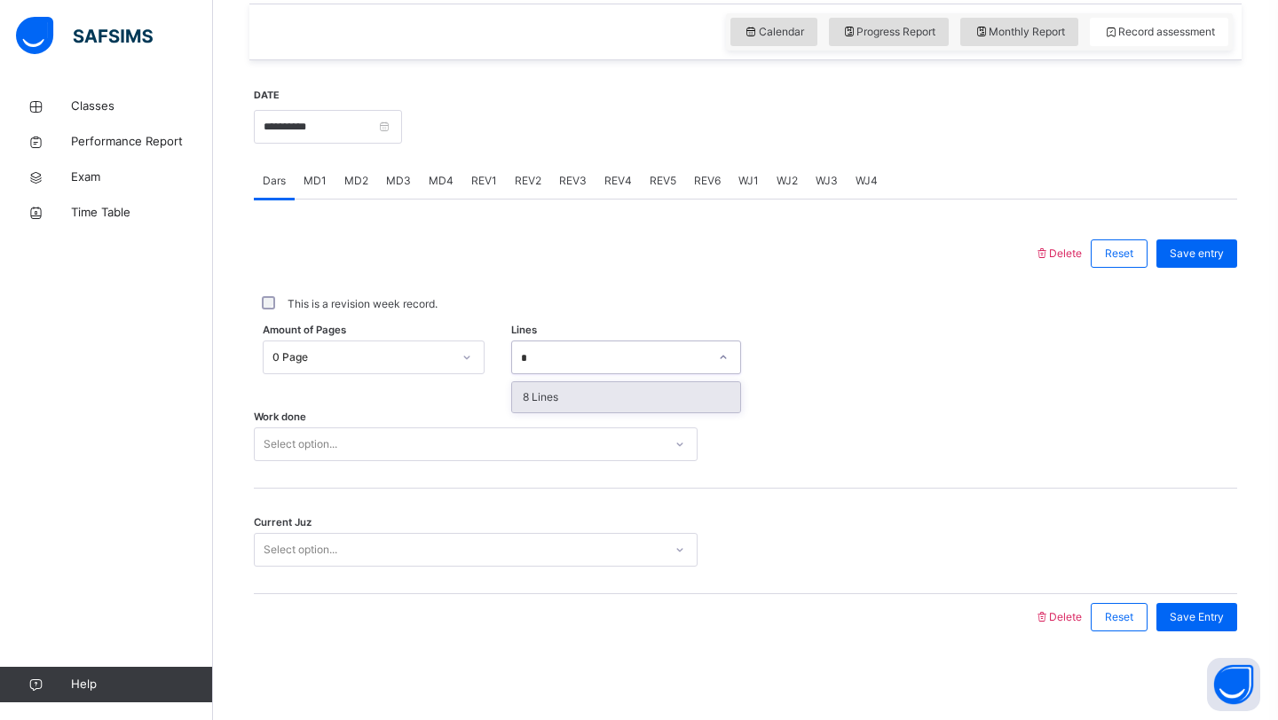
click at [638, 400] on div "8 Lines" at bounding box center [626, 397] width 229 height 30
click at [582, 440] on div "Select option..." at bounding box center [459, 445] width 408 height 28
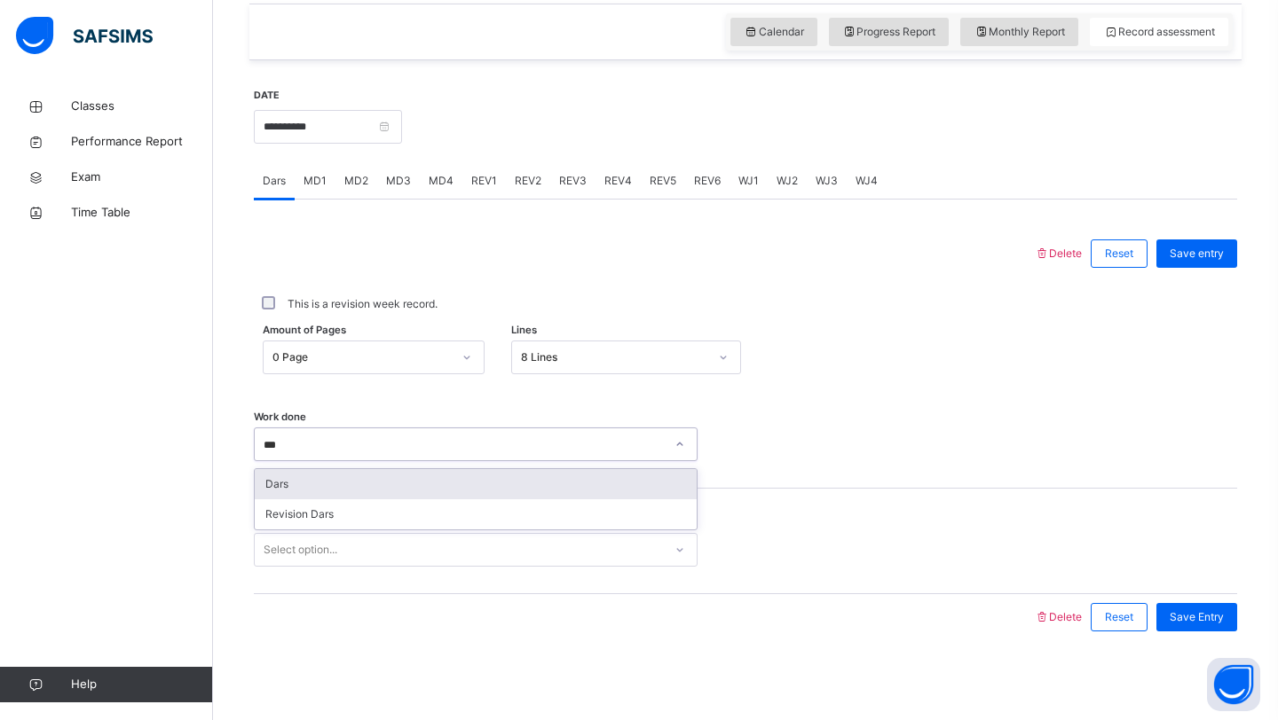
type input "****"
click at [503, 478] on div "Dars" at bounding box center [476, 484] width 442 height 30
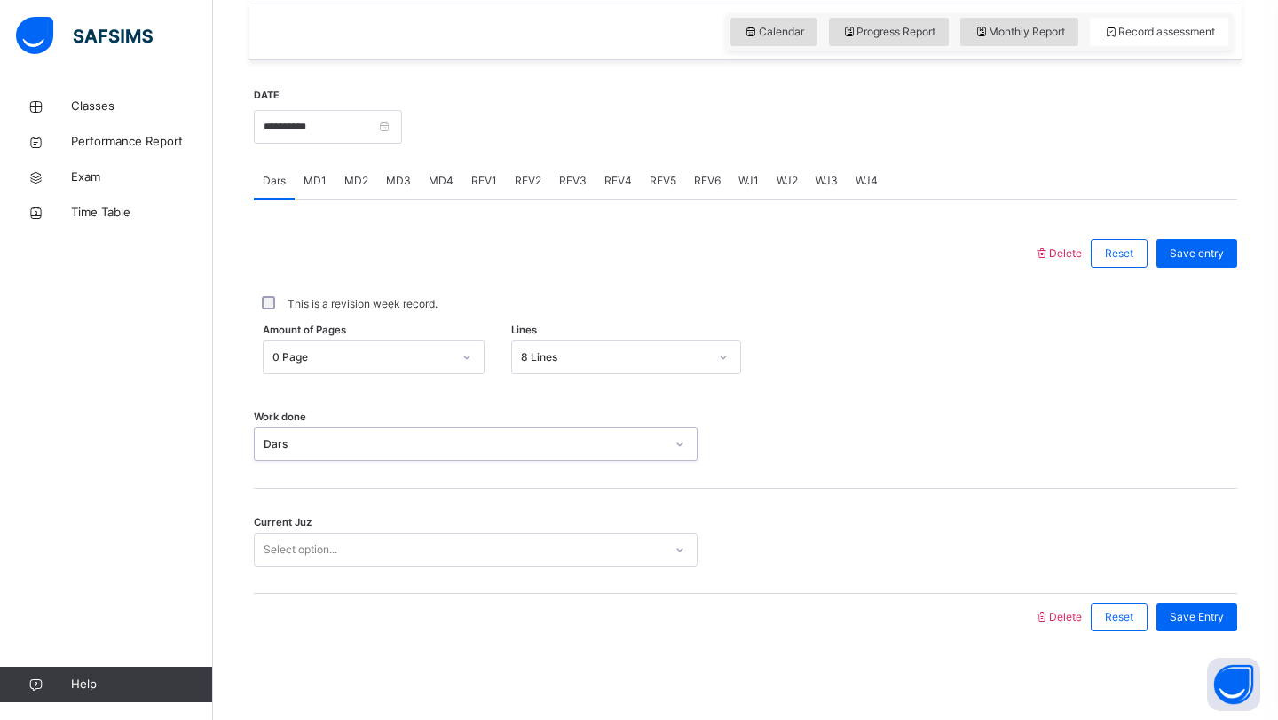
click at [445, 547] on div "Select option..." at bounding box center [459, 551] width 408 height 28
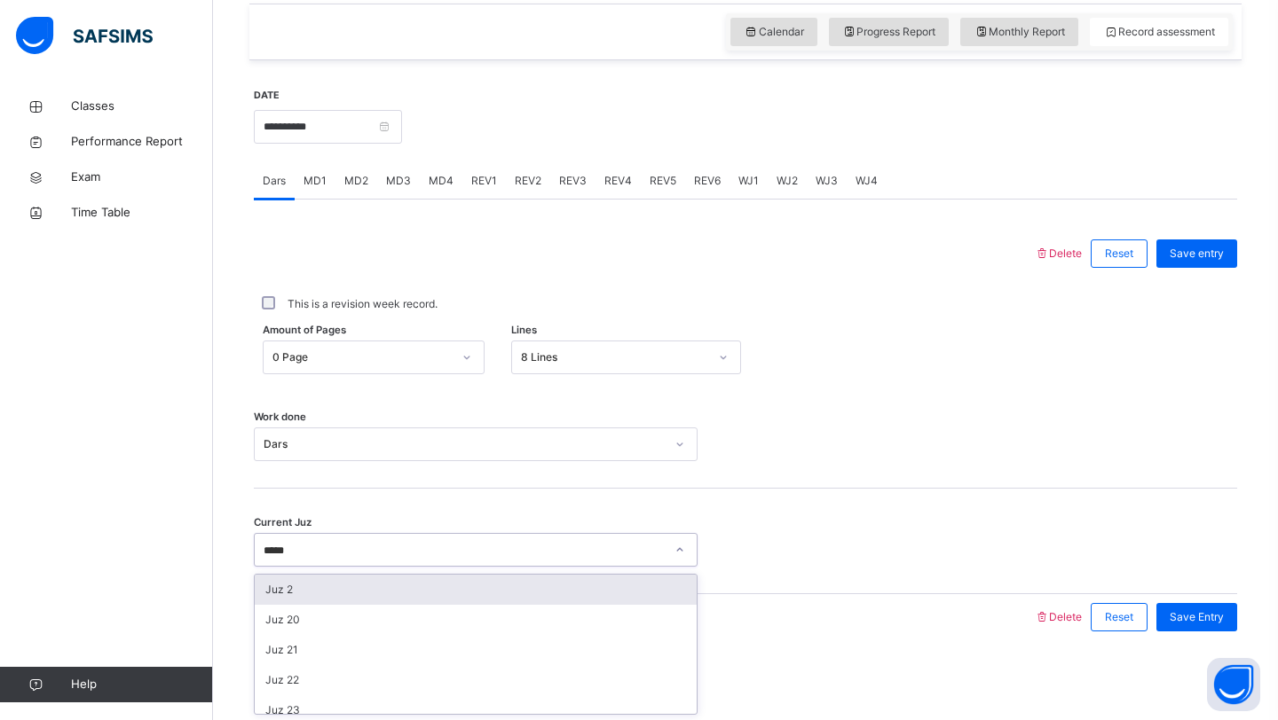
type input "******"
click at [256, 594] on div "Juz 27" at bounding box center [476, 590] width 442 height 30
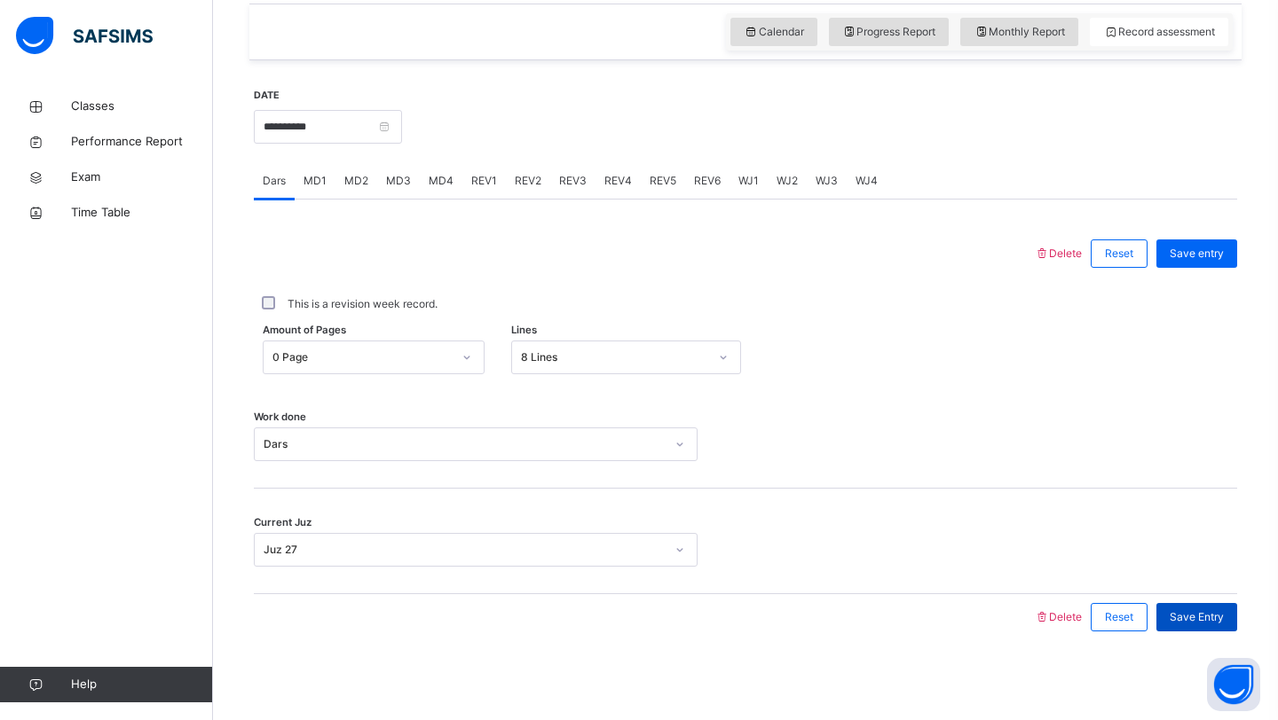
click at [1212, 627] on div "Save Entry" at bounding box center [1196, 617] width 81 height 28
click at [351, 182] on span "MD2" at bounding box center [356, 181] width 24 height 16
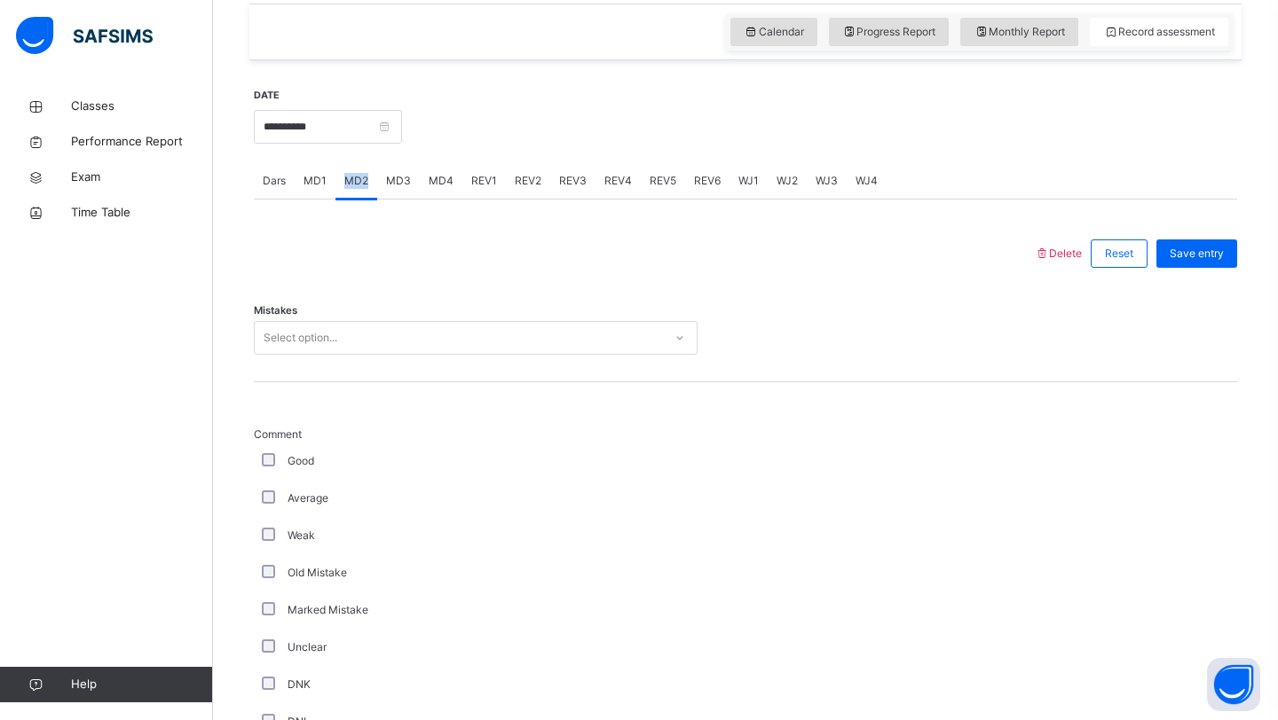
click at [351, 182] on span "MD2" at bounding box center [356, 181] width 24 height 16
click at [370, 326] on div "Select option..." at bounding box center [459, 339] width 408 height 28
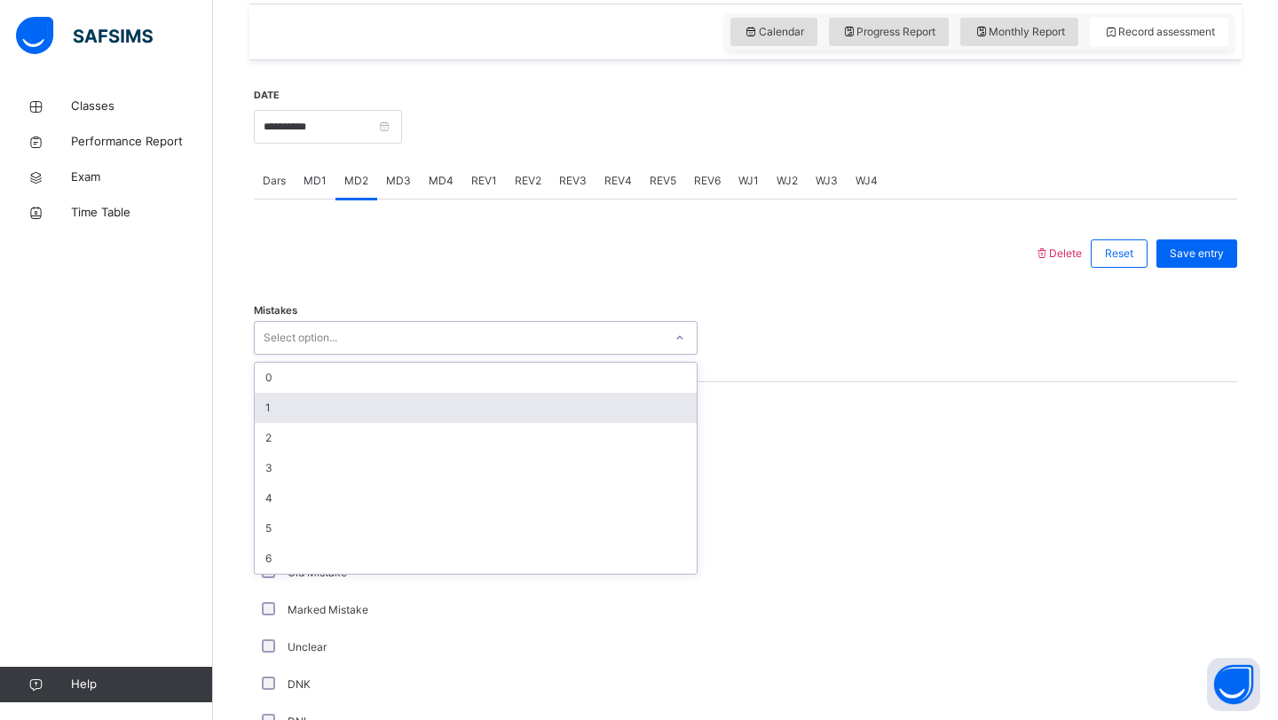
click at [344, 404] on div "1" at bounding box center [476, 408] width 442 height 30
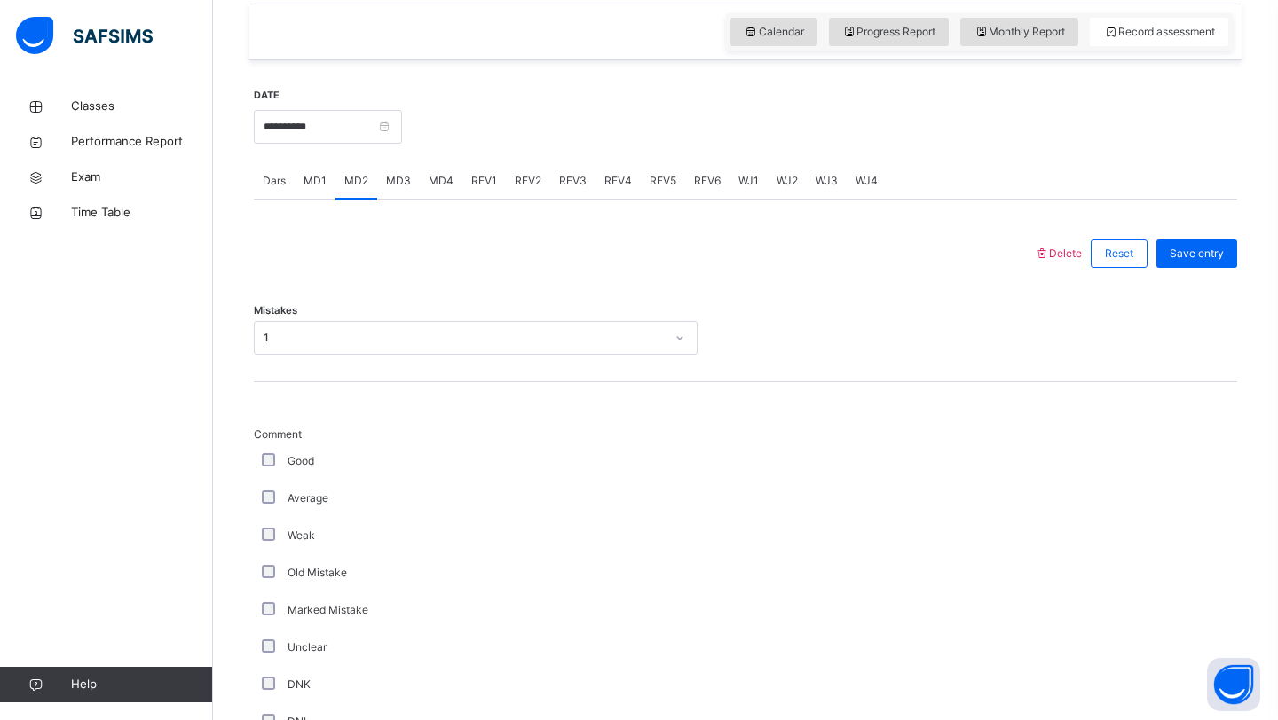
click at [276, 498] on div "Average" at bounding box center [475, 499] width 435 height 16
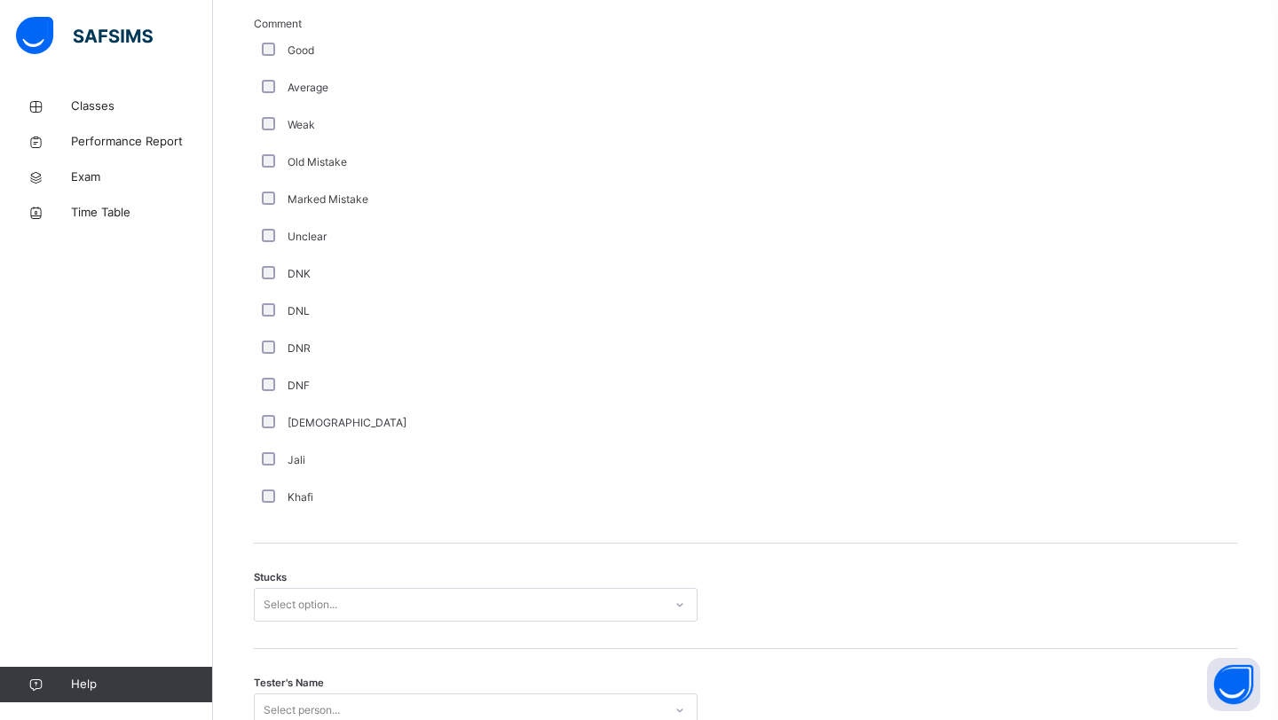
scroll to position [1184, 0]
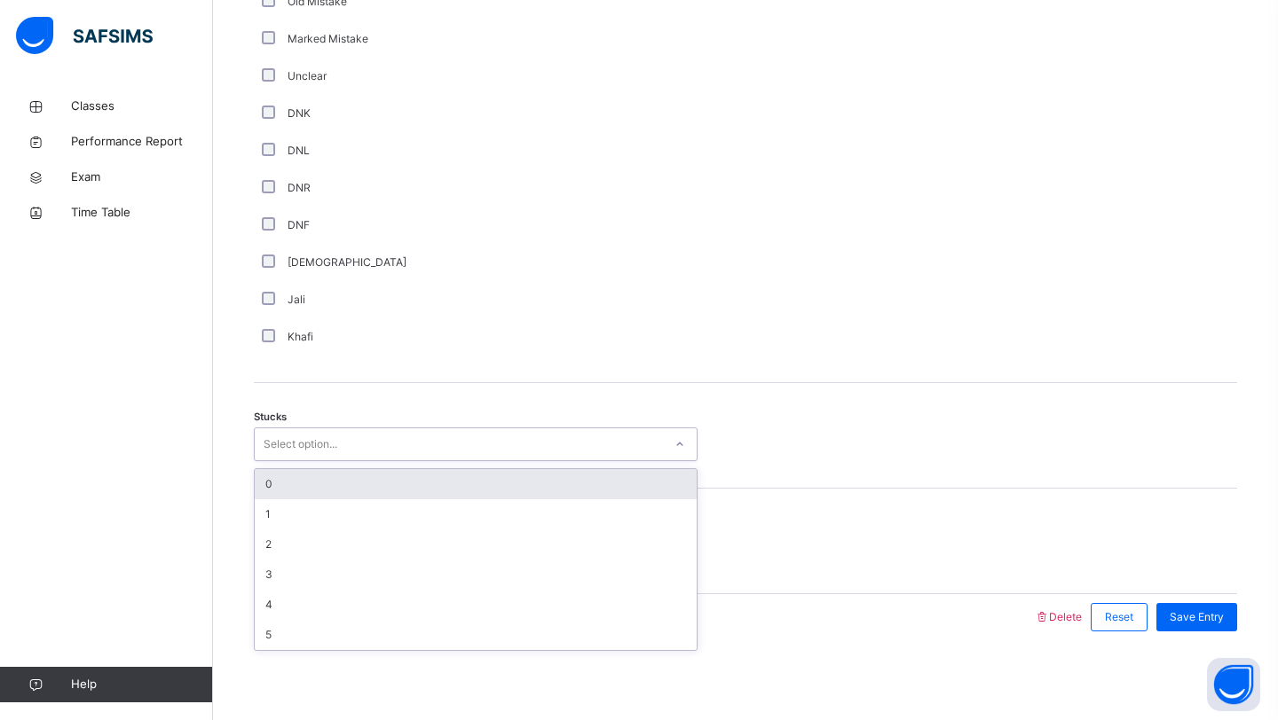
click at [284, 436] on div "Select option..." at bounding box center [301, 445] width 74 height 34
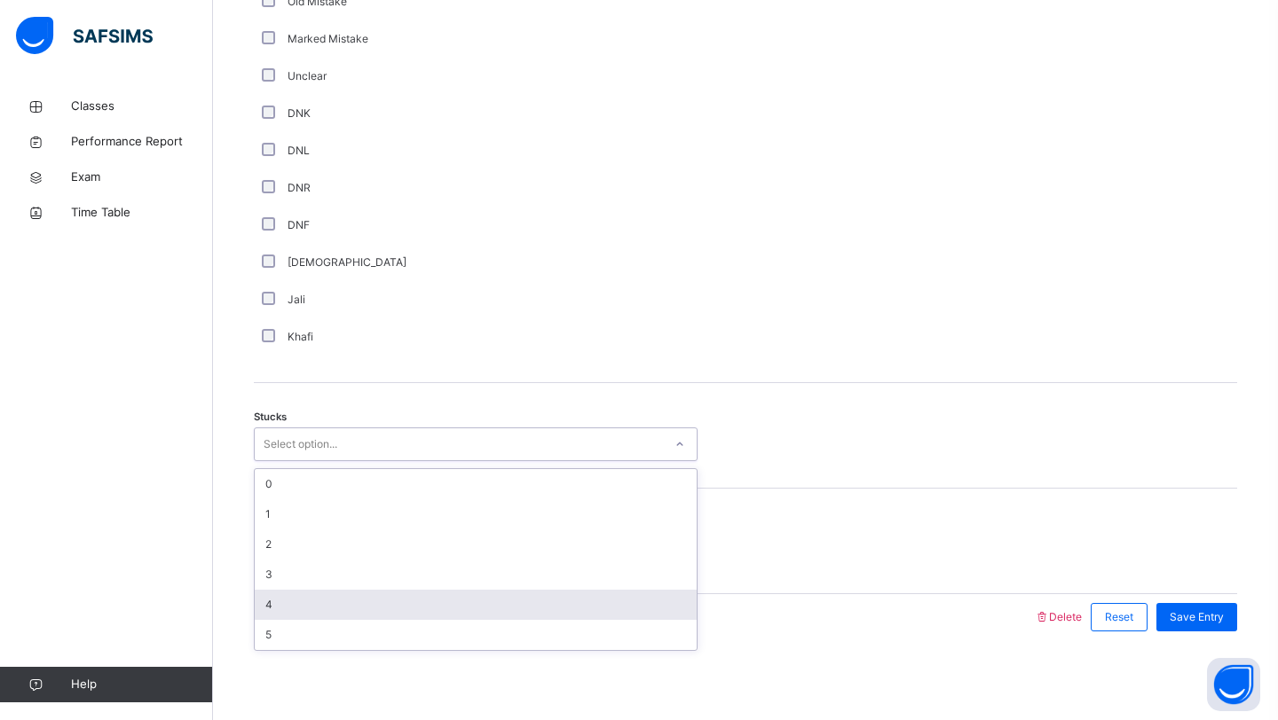
click at [289, 600] on div "4" at bounding box center [476, 605] width 442 height 30
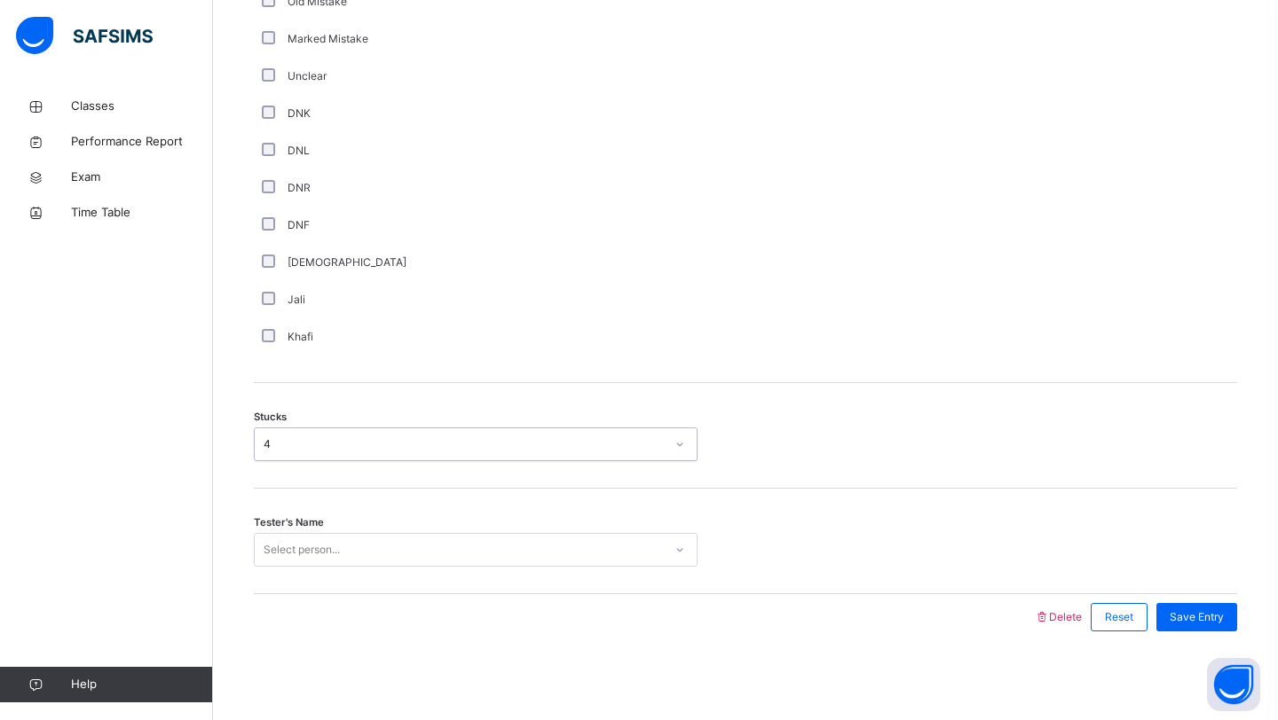
click at [306, 454] on div "4" at bounding box center [459, 445] width 408 height 28
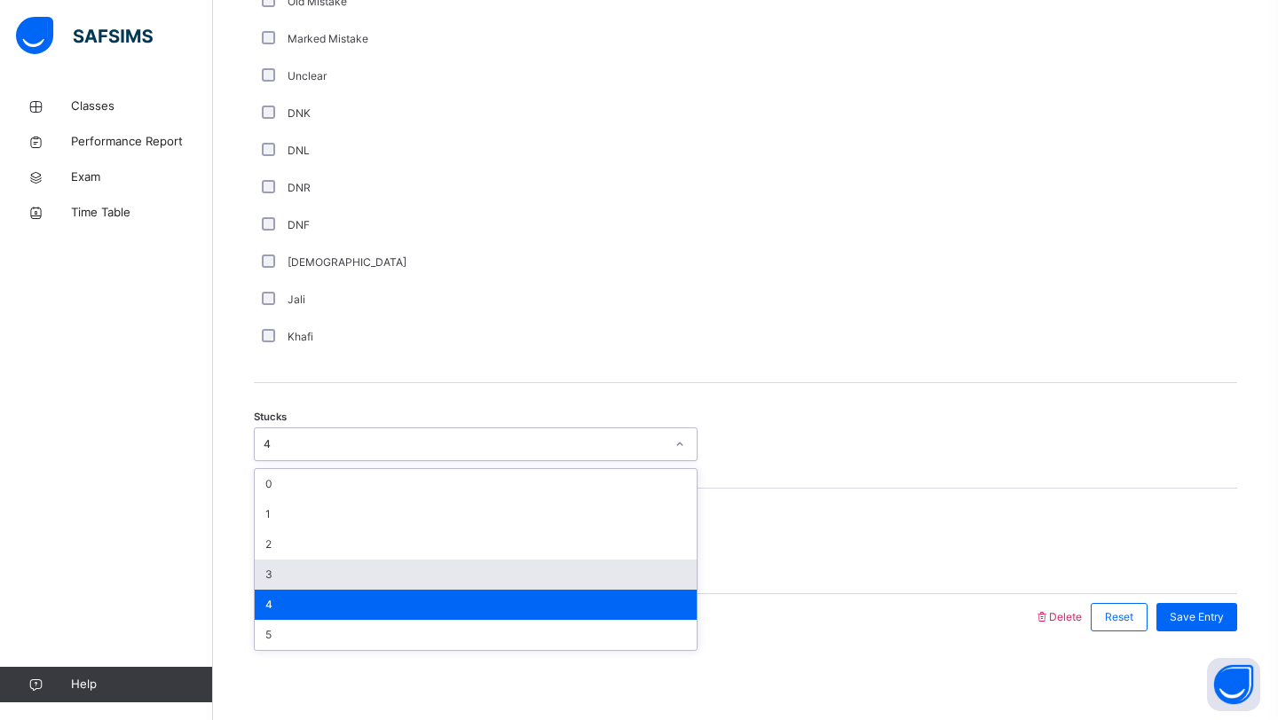
click at [298, 566] on div "3" at bounding box center [476, 575] width 442 height 30
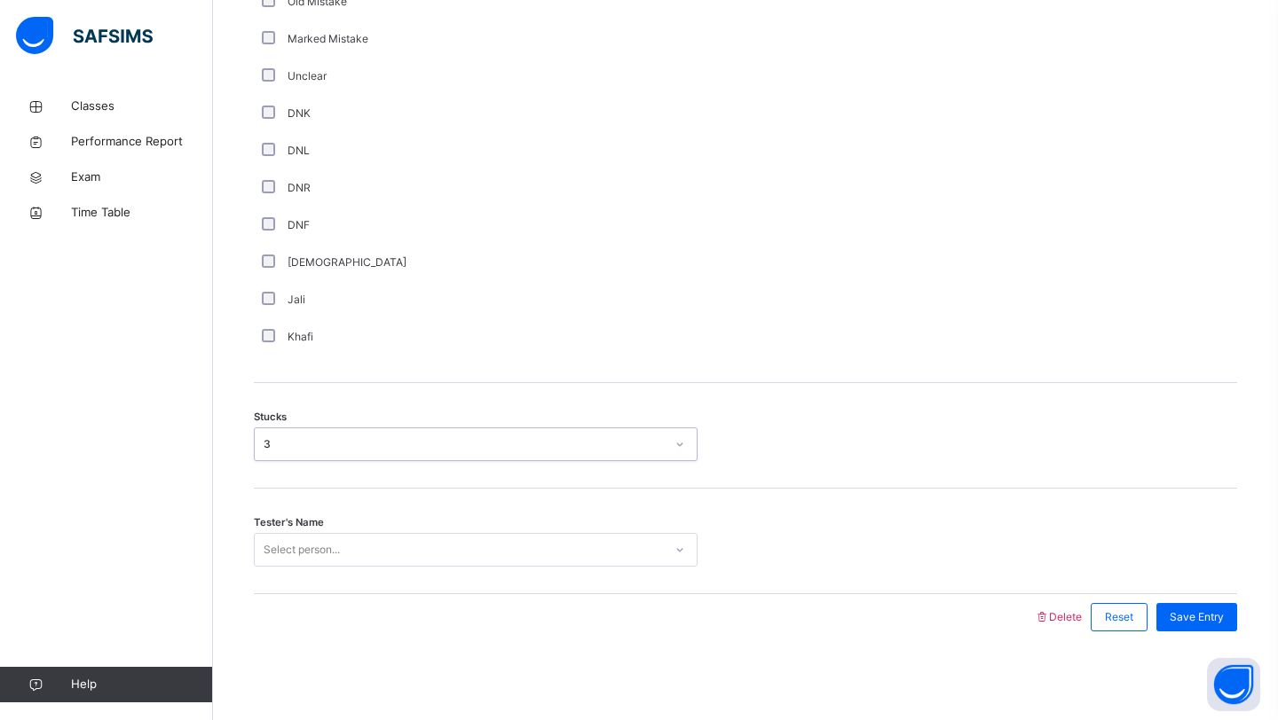
click at [297, 550] on div "Select person..." at bounding box center [302, 550] width 76 height 34
type input "********"
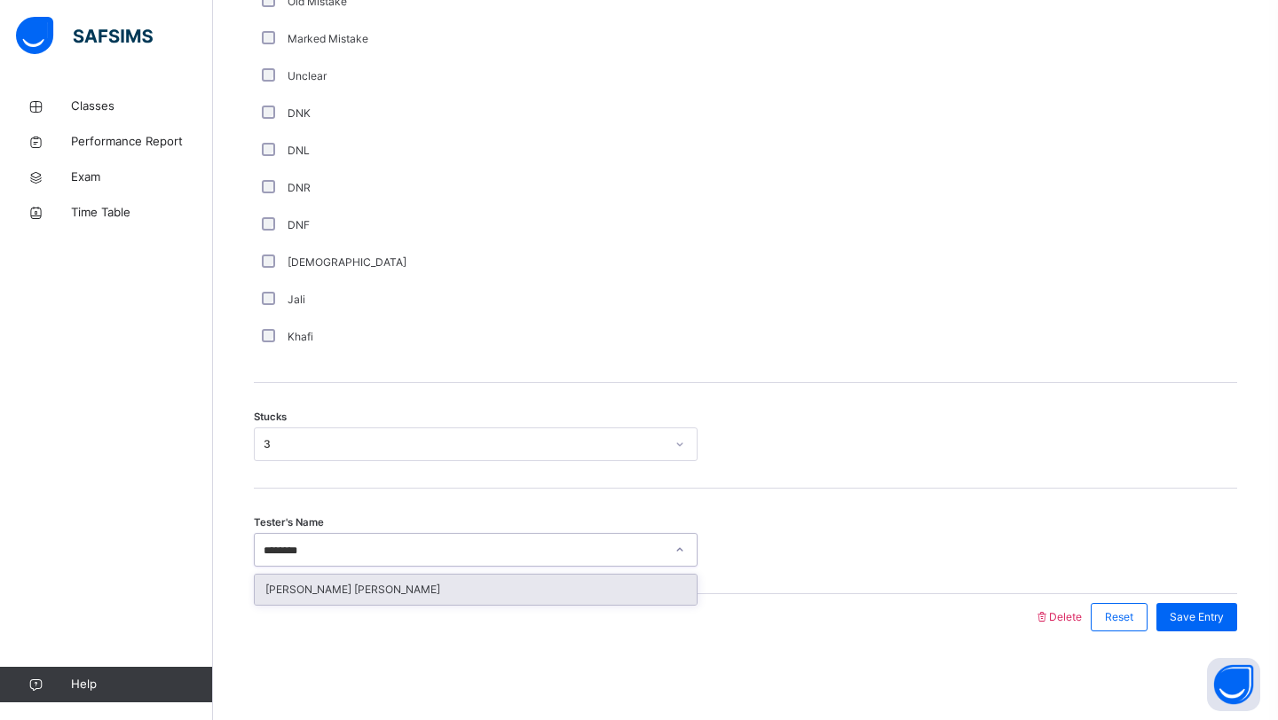
click at [271, 594] on div "[PERSON_NAME] [PERSON_NAME]" at bounding box center [476, 590] width 442 height 30
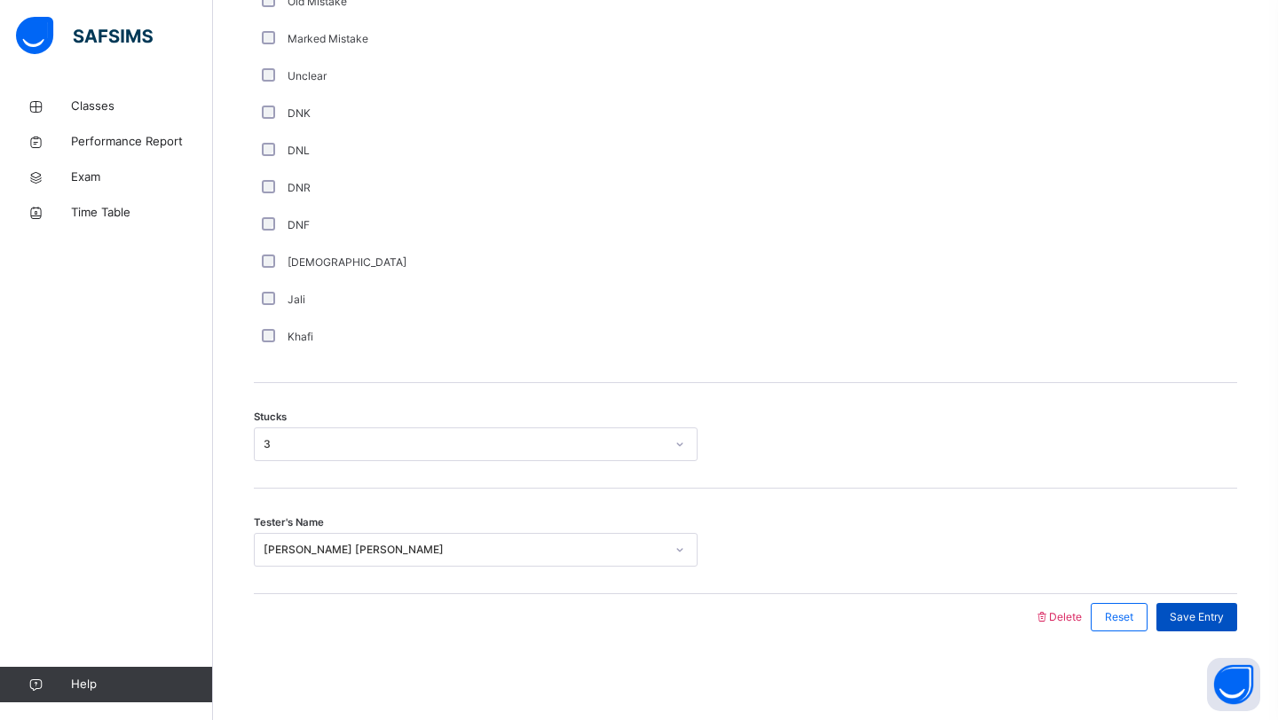
click at [1210, 625] on span "Save Entry" at bounding box center [1196, 618] width 54 height 16
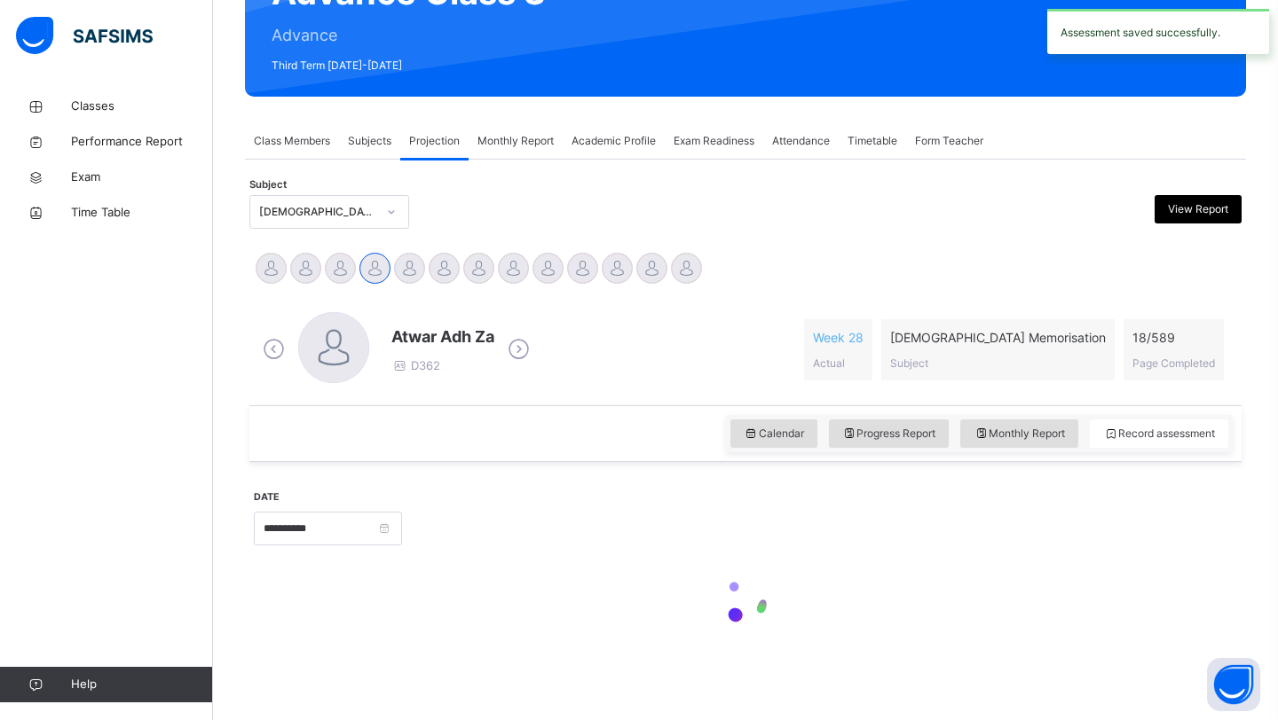
scroll to position [612, 0]
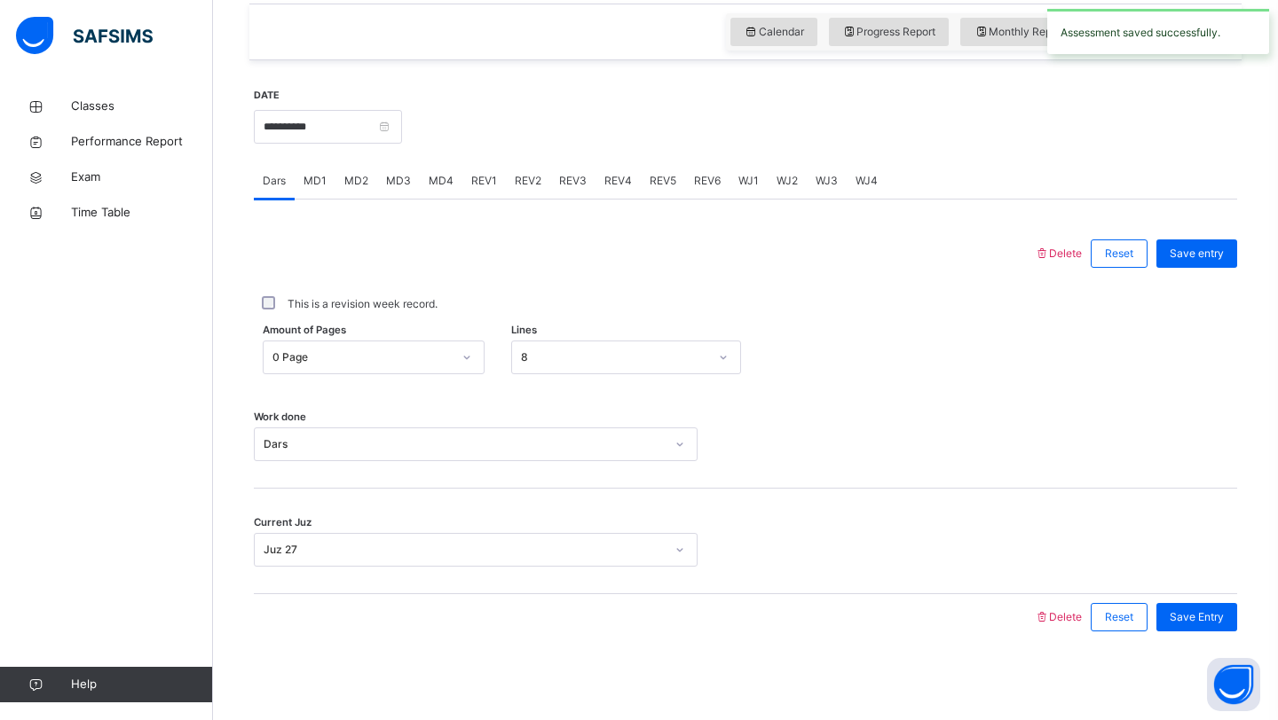
click at [440, 179] on span "MD4" at bounding box center [441, 181] width 25 height 16
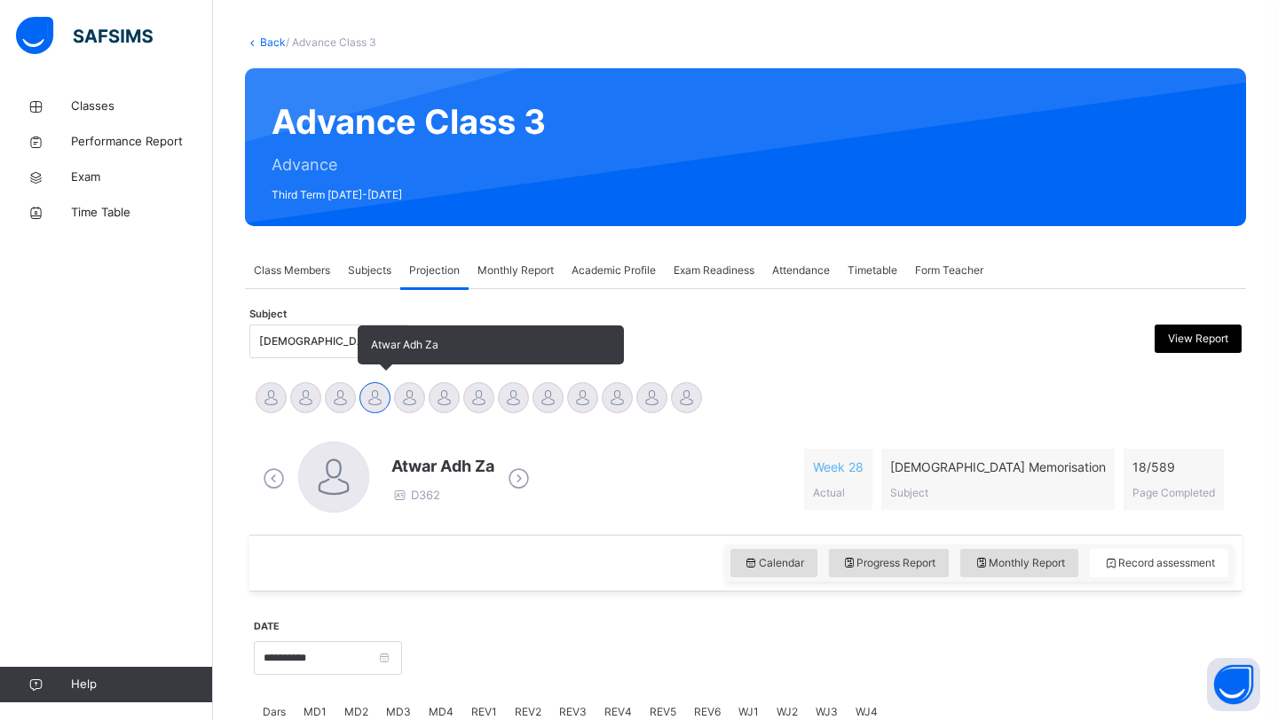
scroll to position [122, 0]
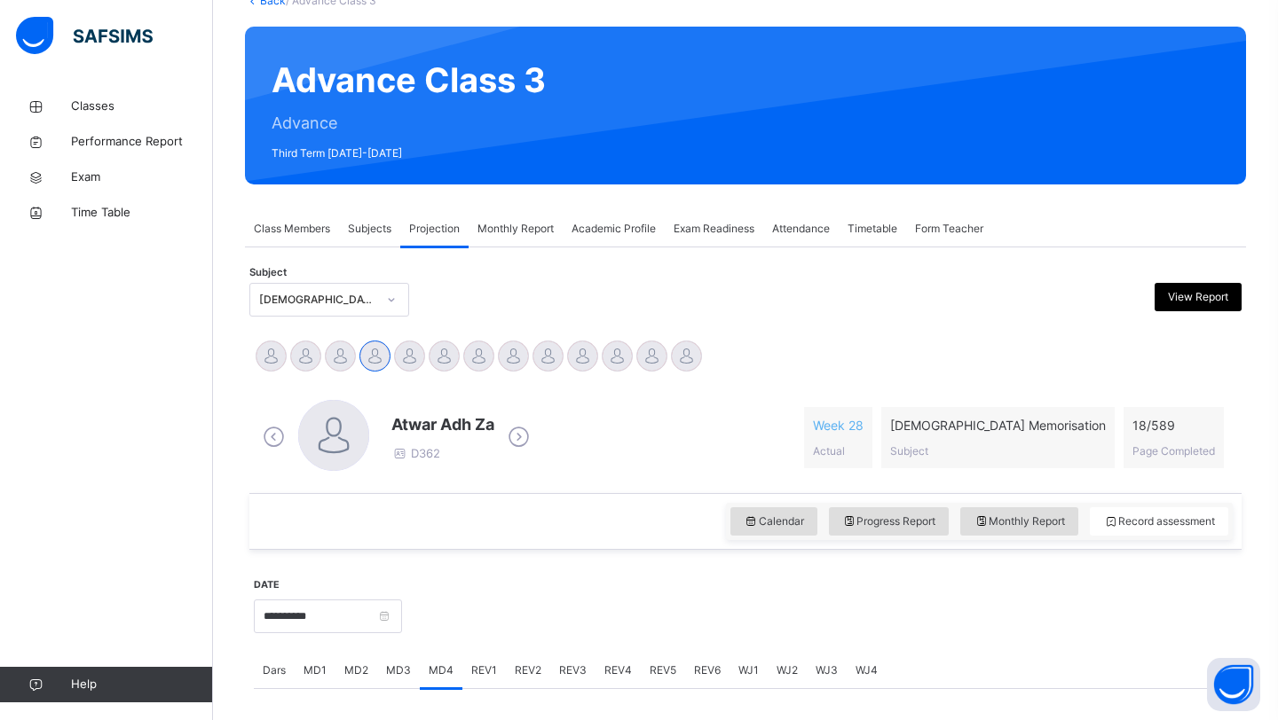
click at [358, 675] on span "MD2" at bounding box center [356, 671] width 24 height 16
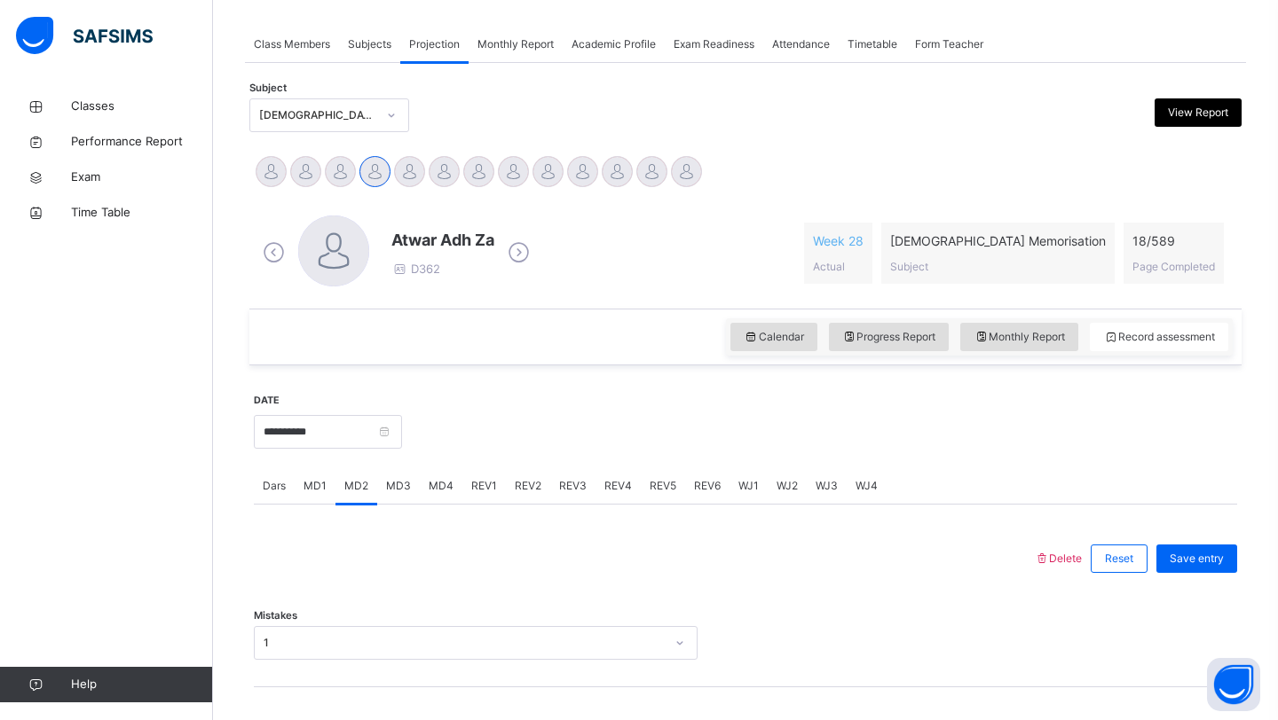
scroll to position [368, 0]
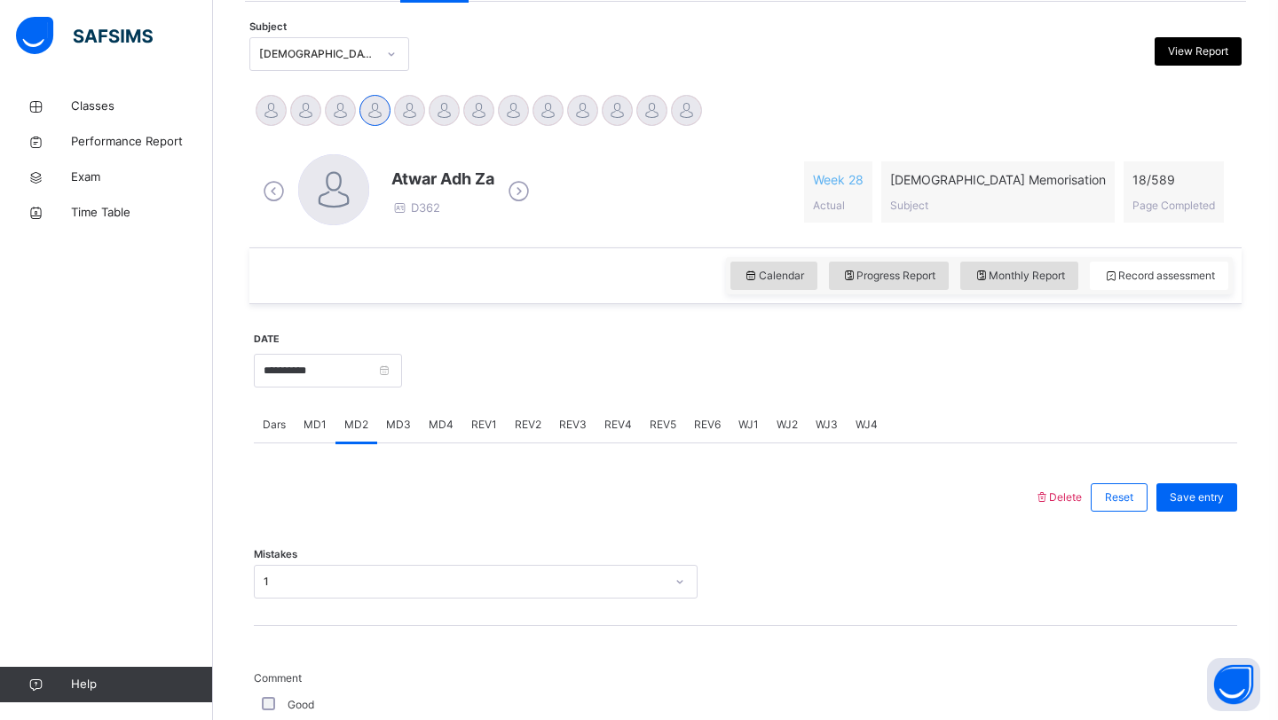
click at [444, 431] on span "MD4" at bounding box center [441, 425] width 25 height 16
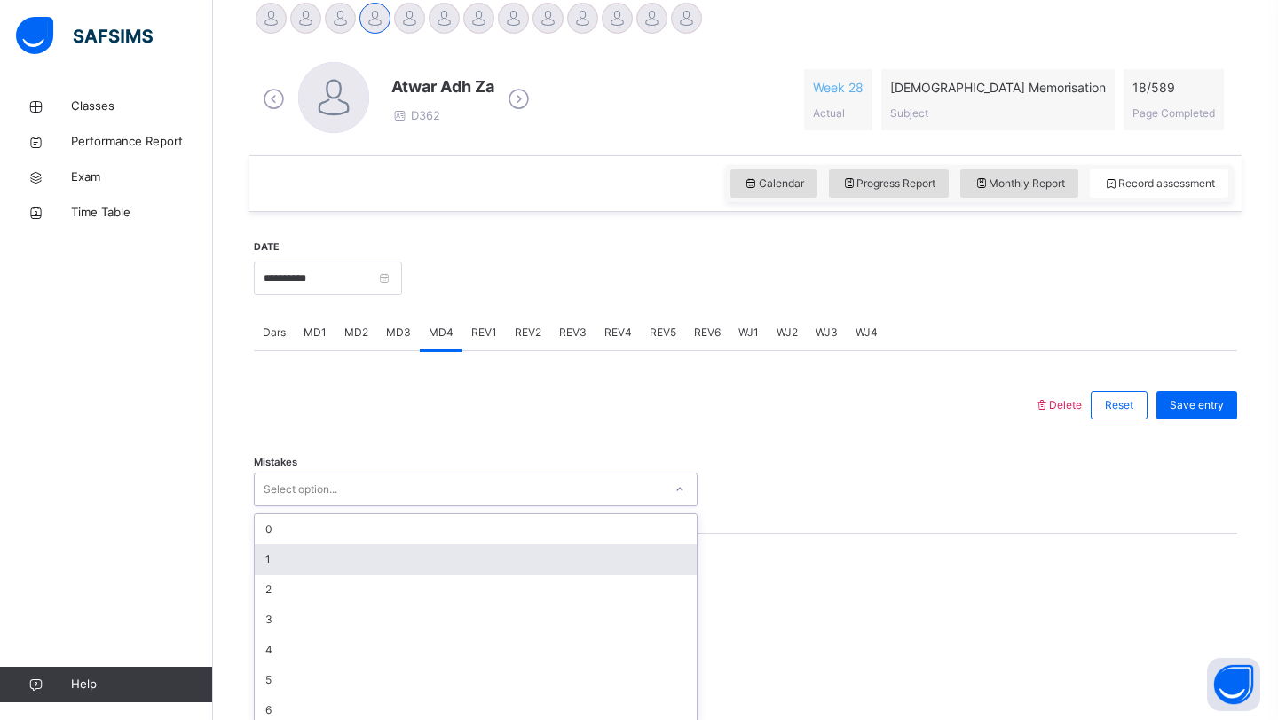
click at [393, 507] on div "option 1 focused, 2 of 7. 7 results available. Use Up and Down to choose option…" at bounding box center [476, 490] width 444 height 34
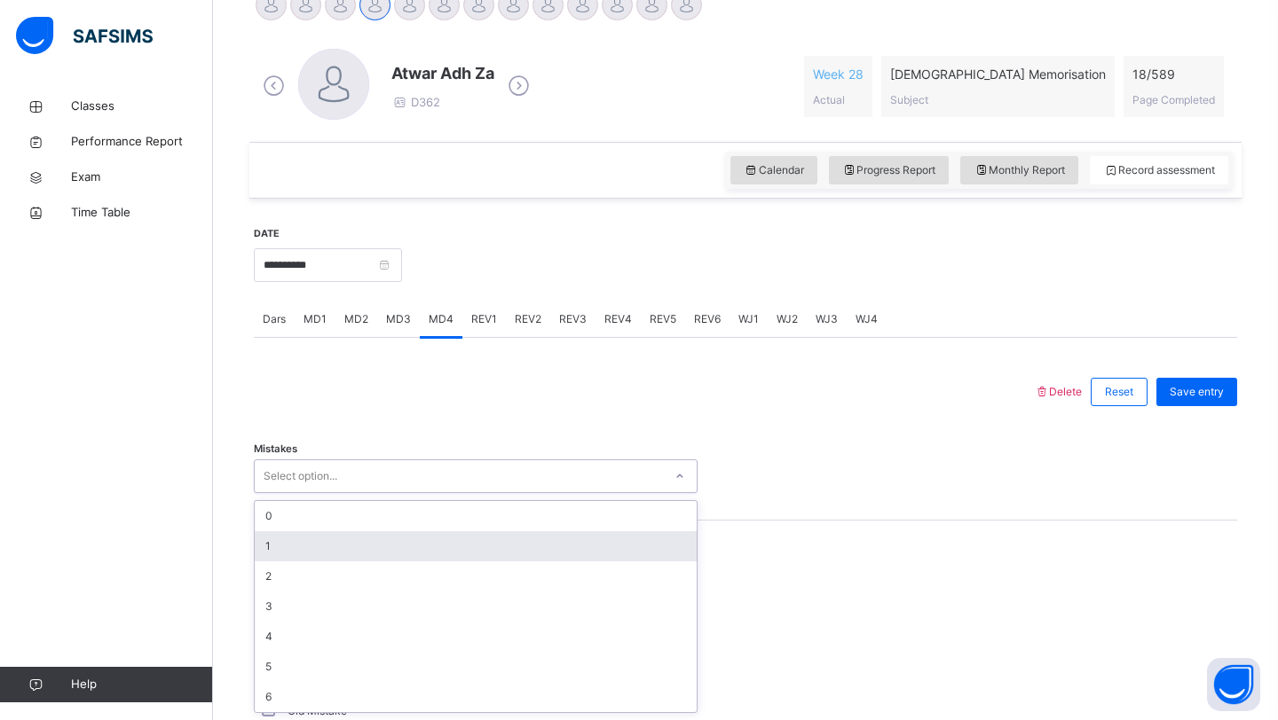
click at [352, 551] on div "1" at bounding box center [476, 546] width 442 height 30
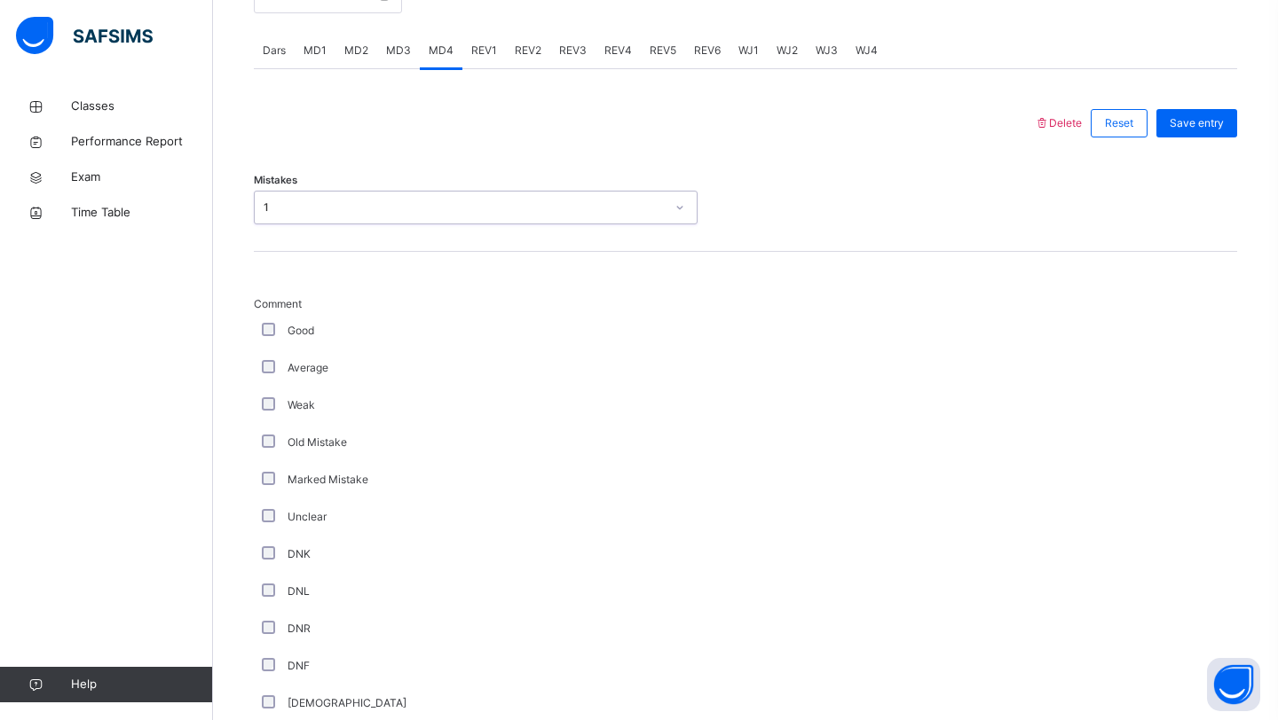
scroll to position [1184, 0]
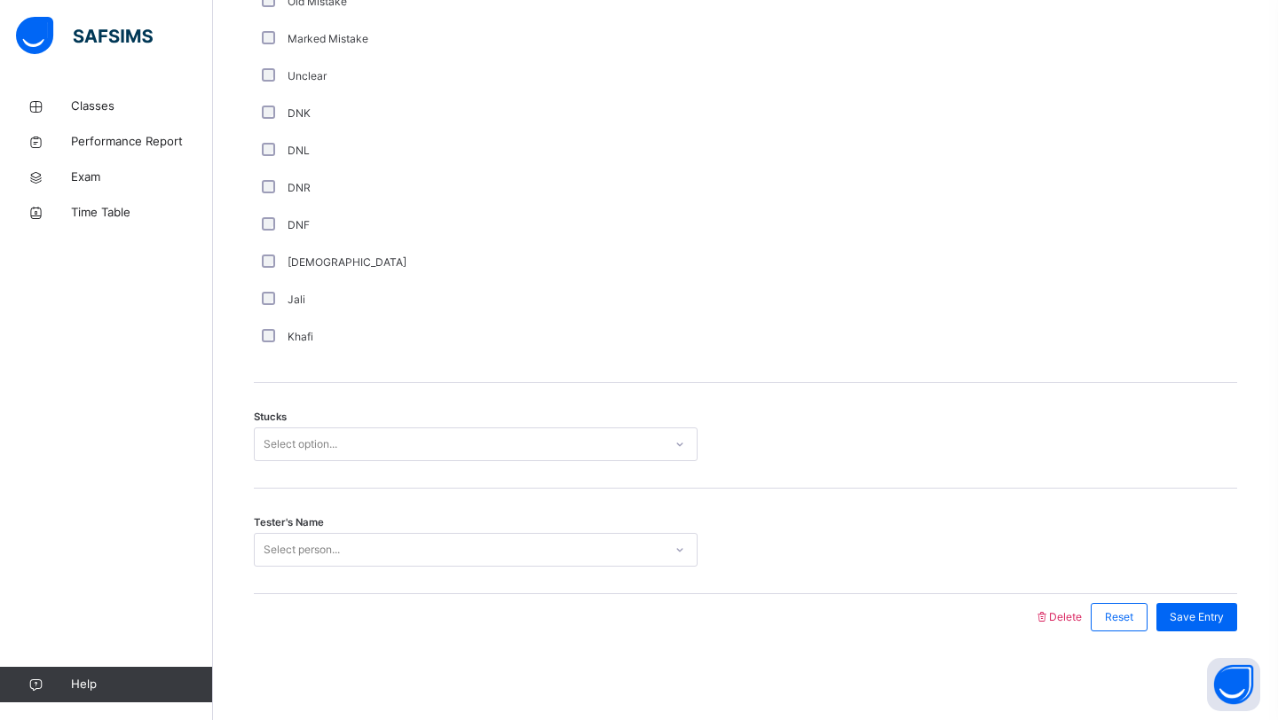
click at [323, 461] on div "Stucks Select option..." at bounding box center [745, 436] width 983 height 106
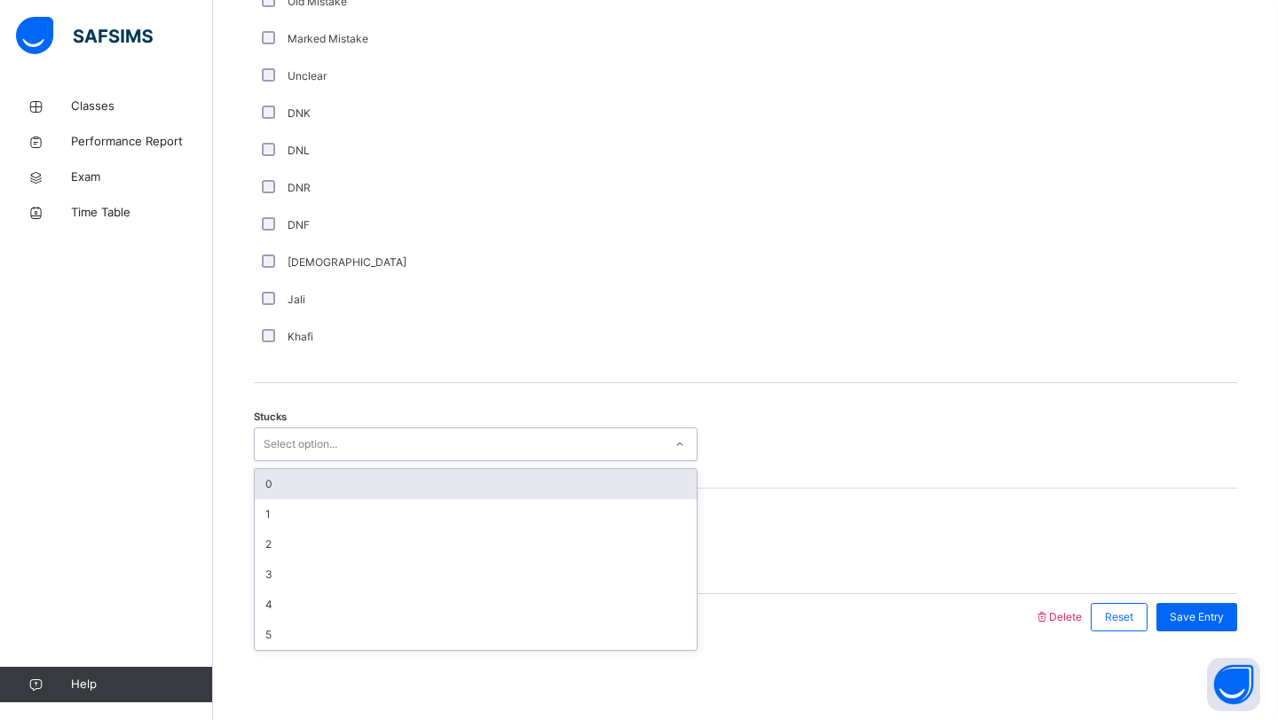
click at [323, 453] on div "Select option..." at bounding box center [301, 445] width 74 height 34
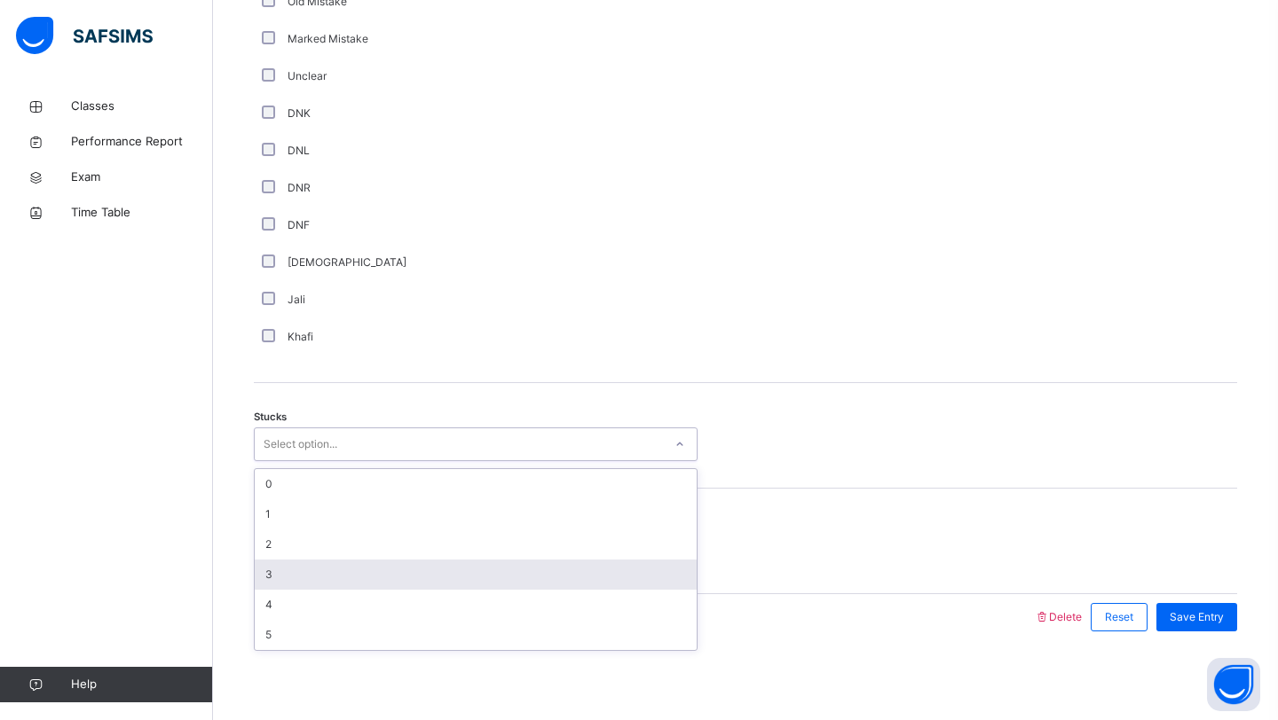
click at [305, 577] on div "3" at bounding box center [476, 575] width 442 height 30
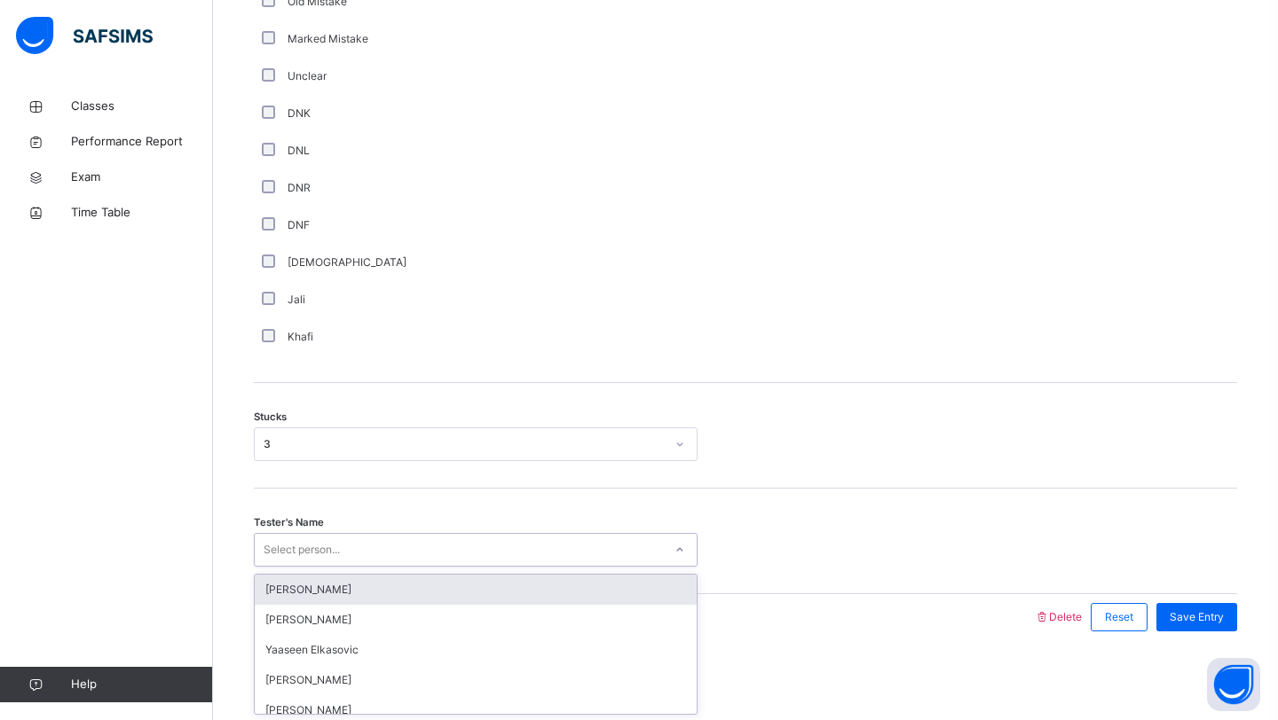
click at [315, 560] on div "Select person..." at bounding box center [302, 550] width 76 height 34
type input "**********"
click at [344, 597] on div "[PERSON_NAME] [PERSON_NAME]" at bounding box center [476, 590] width 442 height 30
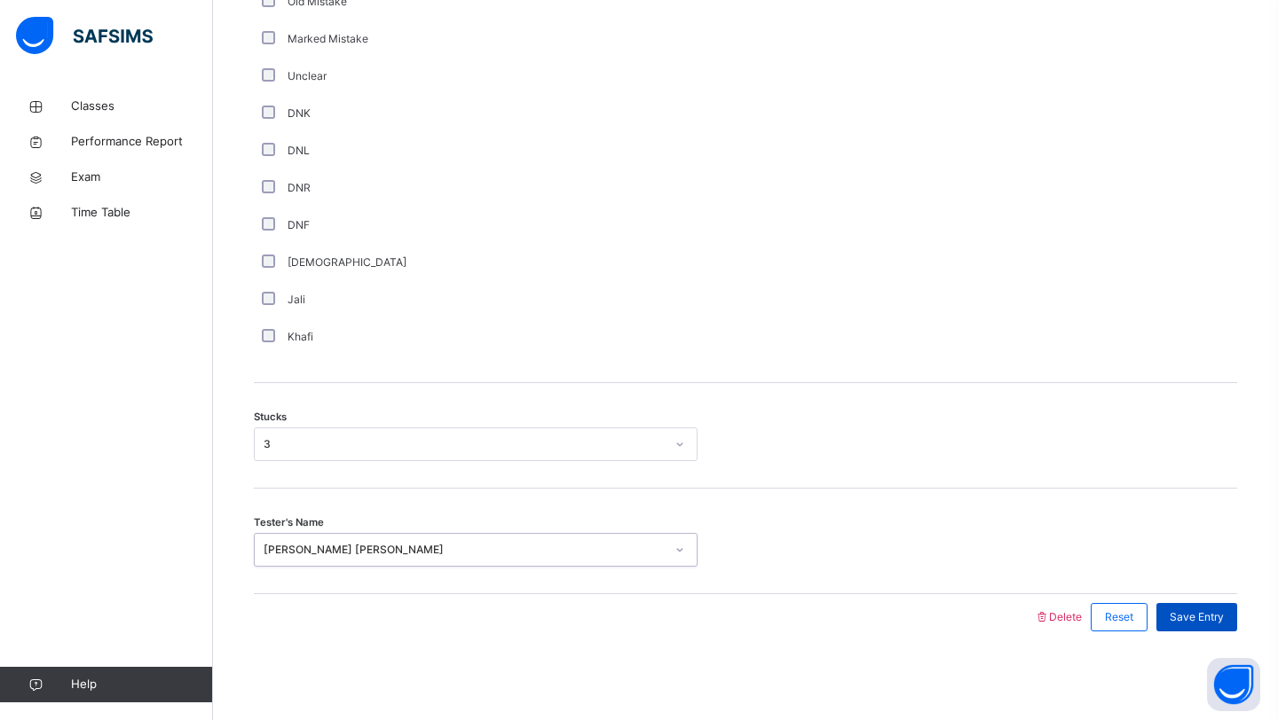
click at [1196, 620] on span "Save Entry" at bounding box center [1196, 618] width 54 height 16
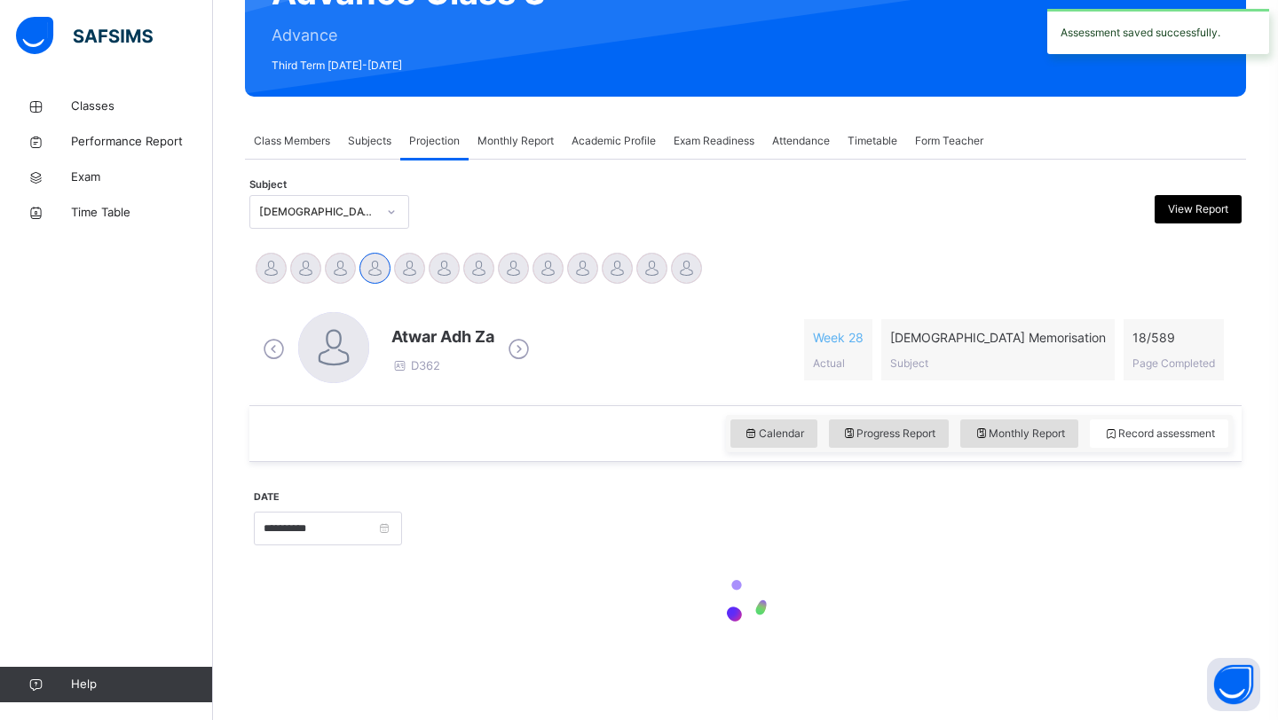
scroll to position [612, 0]
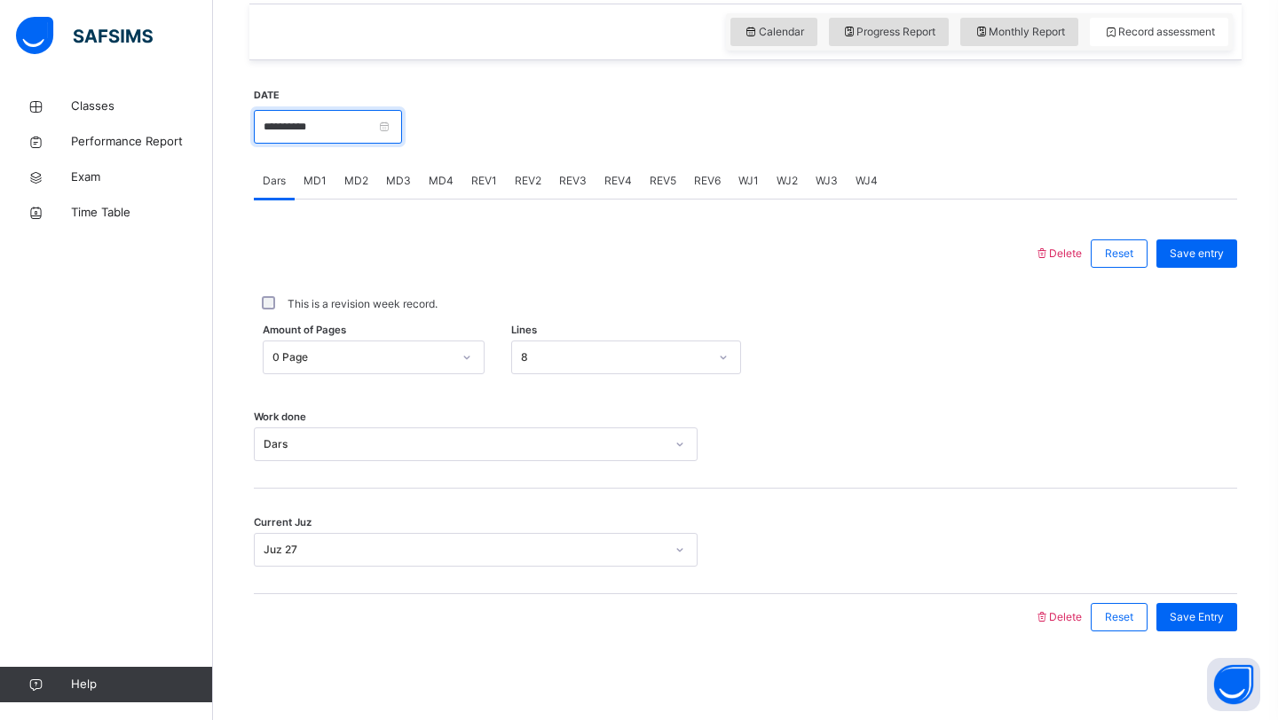
click at [315, 114] on input "**********" at bounding box center [328, 127] width 148 height 34
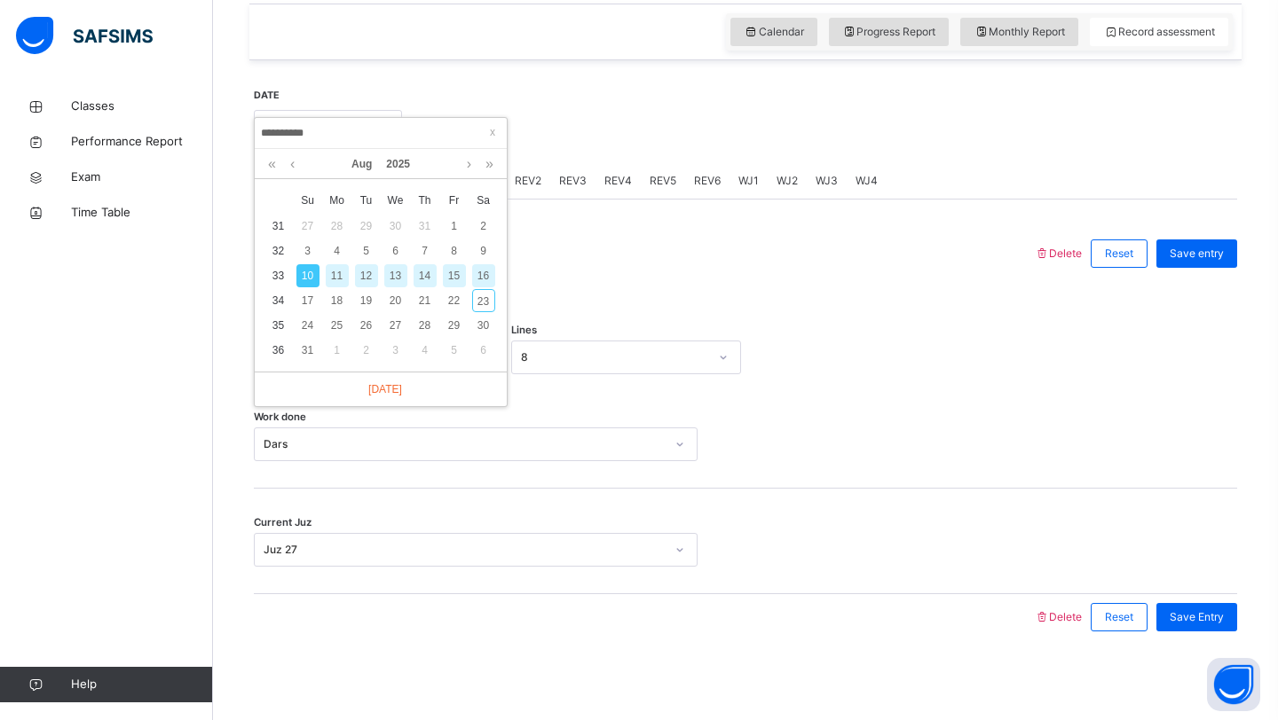
click at [359, 272] on div "12" at bounding box center [366, 275] width 23 height 23
type input "**********"
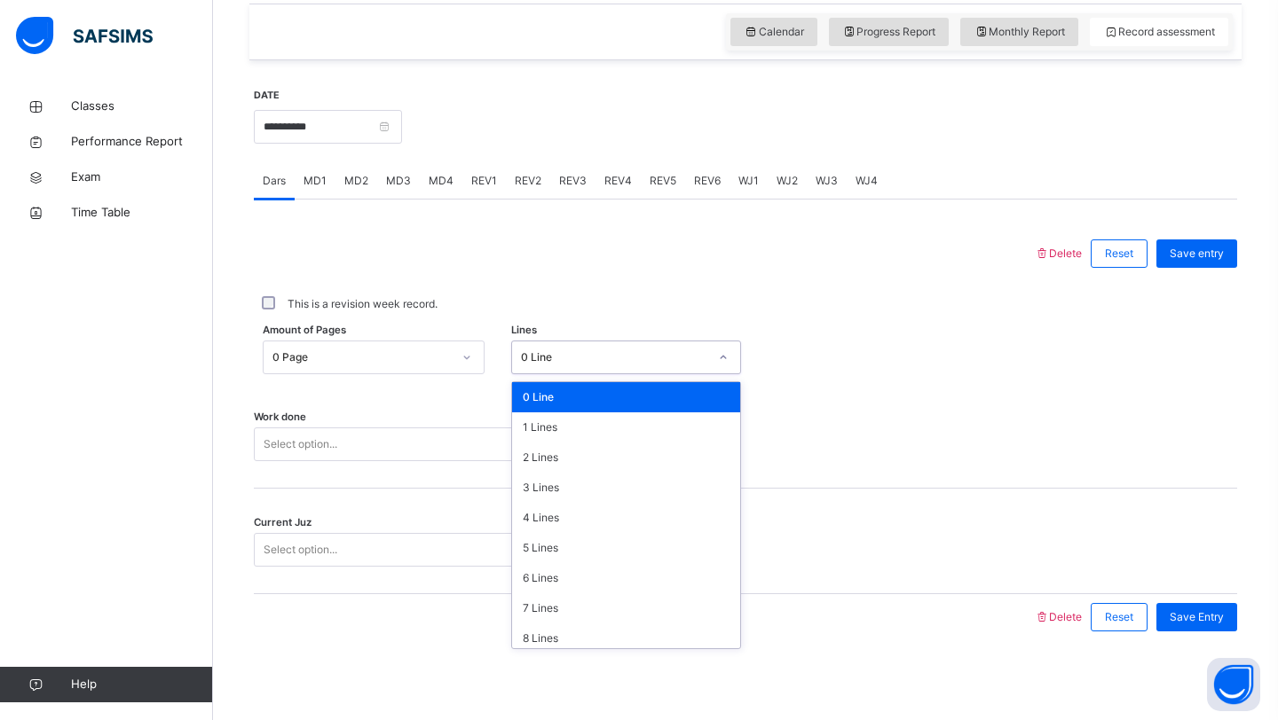
click at [581, 344] on div "0 Line" at bounding box center [609, 358] width 195 height 28
click at [534, 542] on div "5 Lines" at bounding box center [626, 548] width 229 height 30
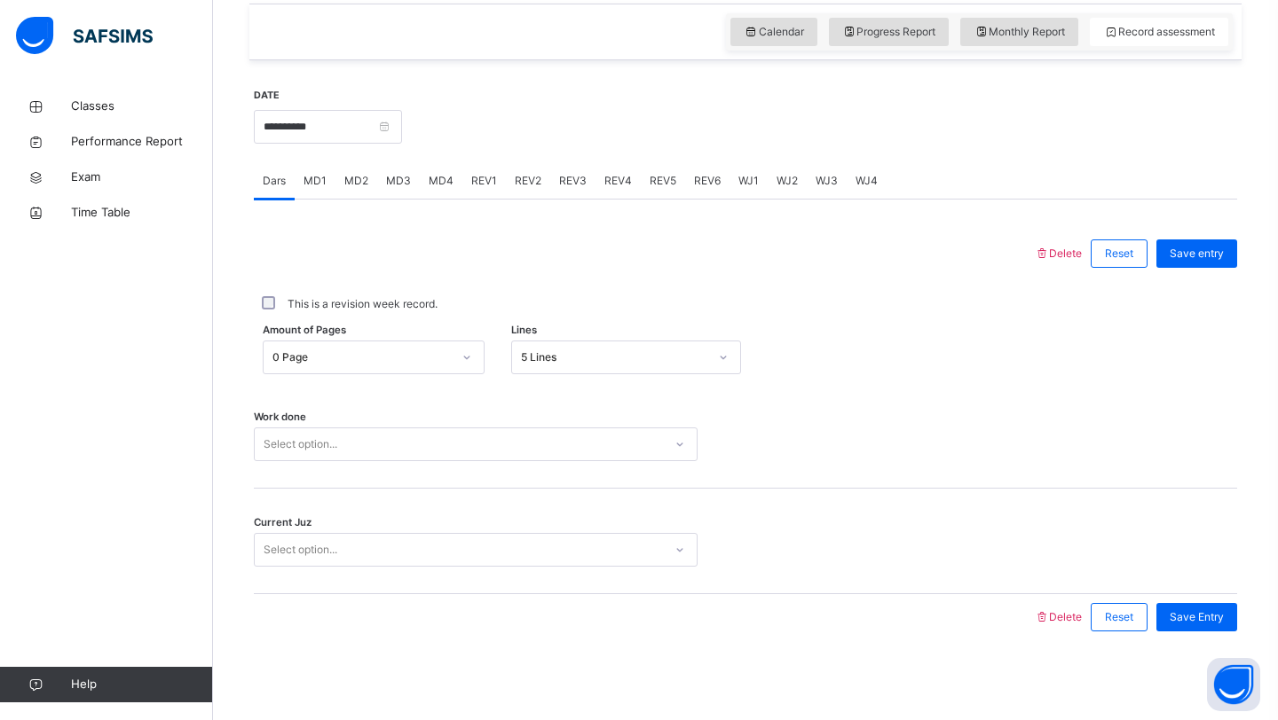
click at [559, 463] on div "Work done Select option..." at bounding box center [745, 436] width 983 height 106
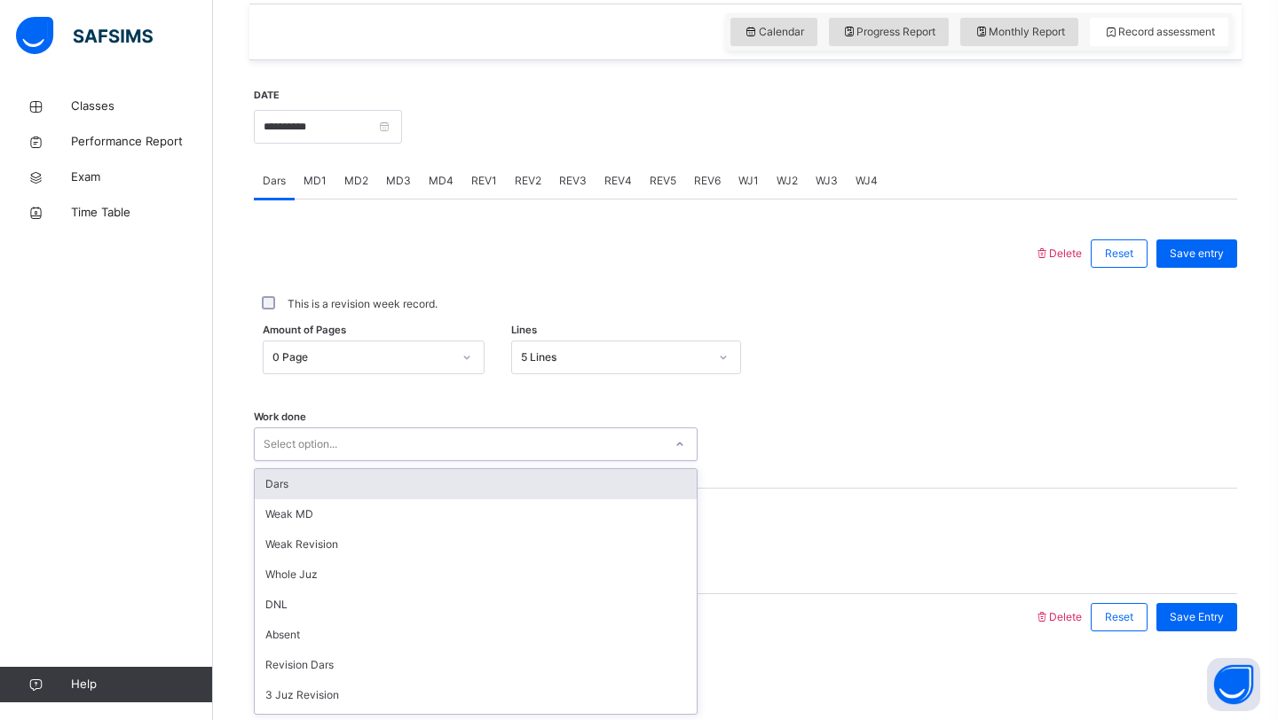
click at [557, 447] on div "Select option..." at bounding box center [459, 445] width 408 height 28
click at [503, 487] on div "Dars" at bounding box center [476, 484] width 442 height 30
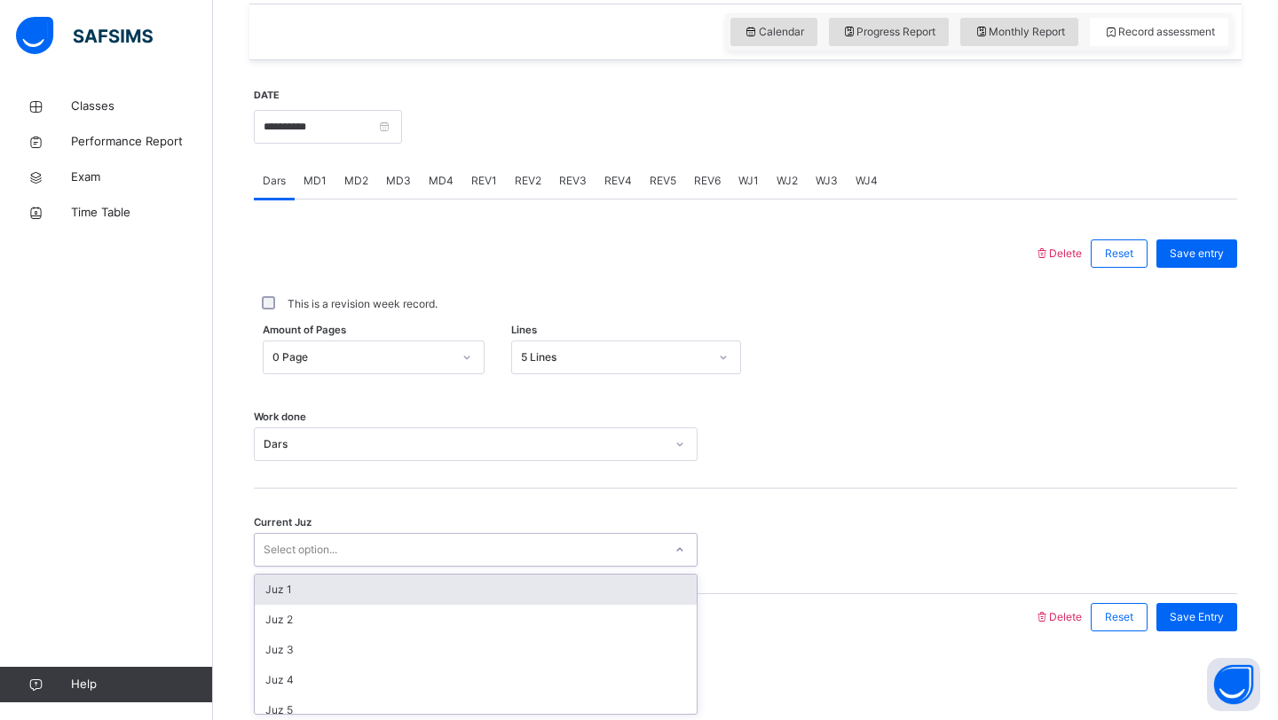
click at [451, 544] on div "Select option..." at bounding box center [459, 551] width 408 height 28
type input "******"
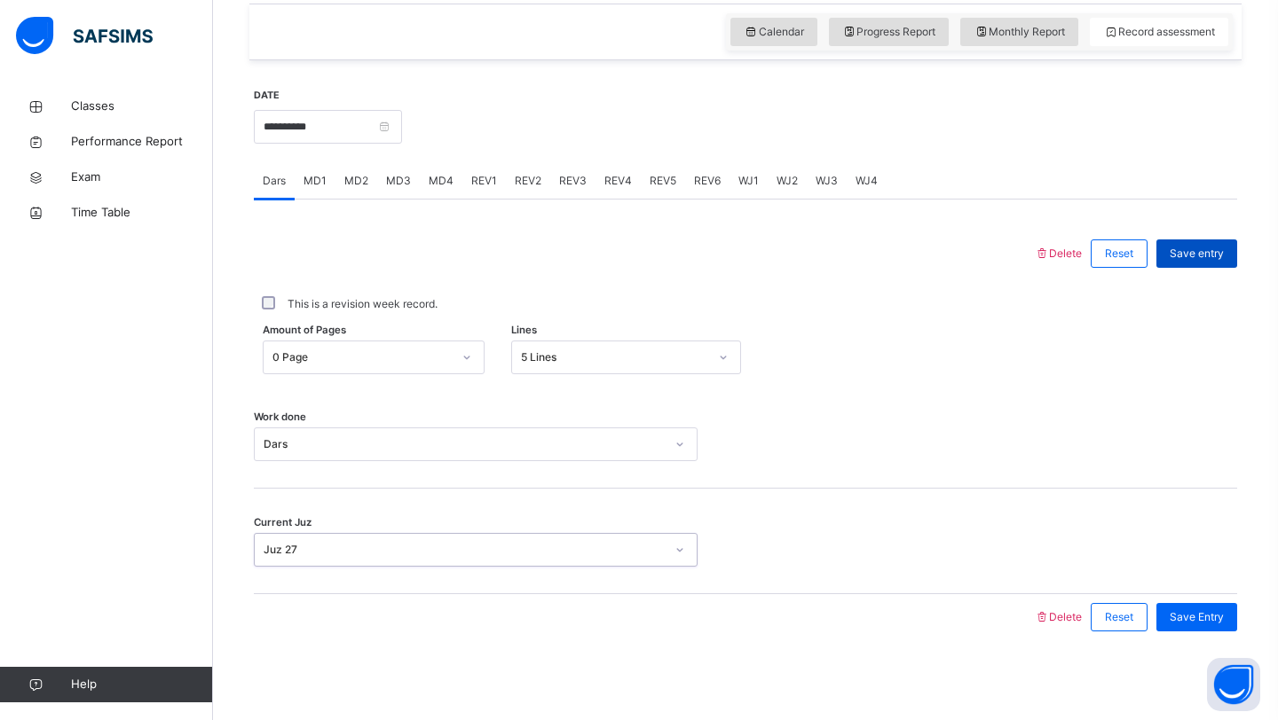
click at [1191, 248] on span "Save entry" at bounding box center [1196, 254] width 54 height 16
click at [390, 173] on span "MD3" at bounding box center [398, 181] width 25 height 16
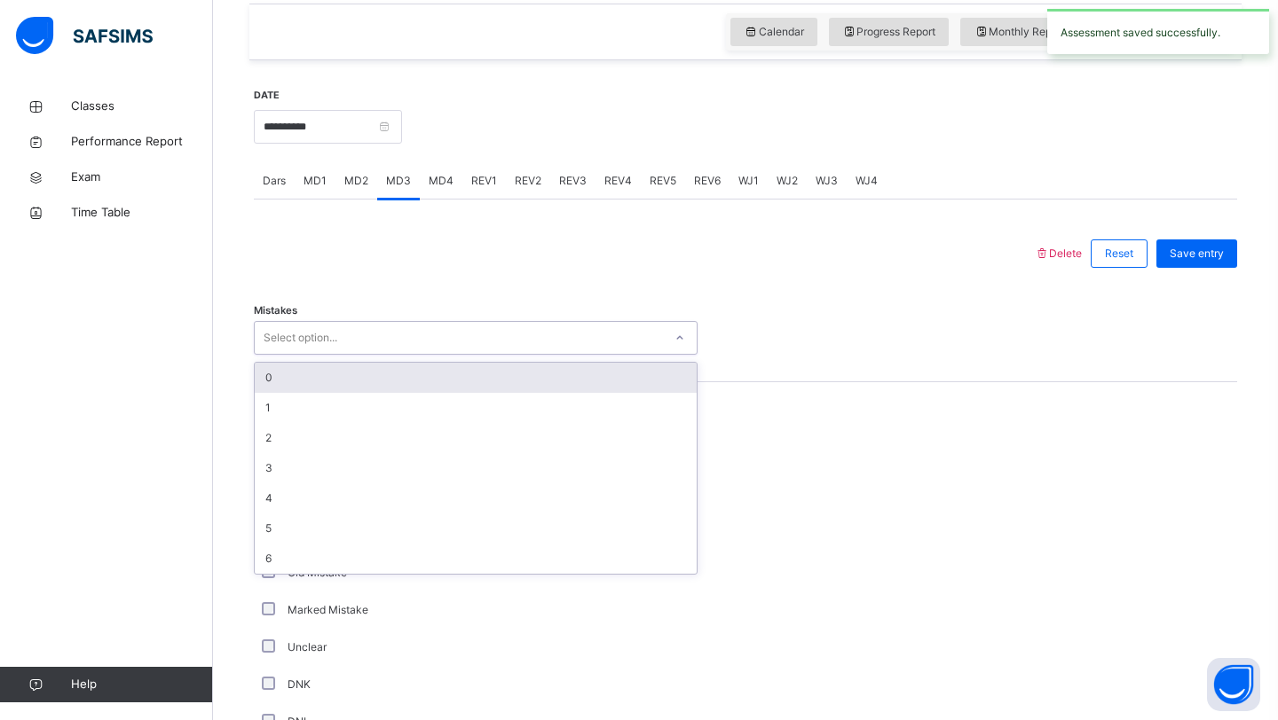
click at [332, 337] on div "Select option..." at bounding box center [301, 338] width 74 height 34
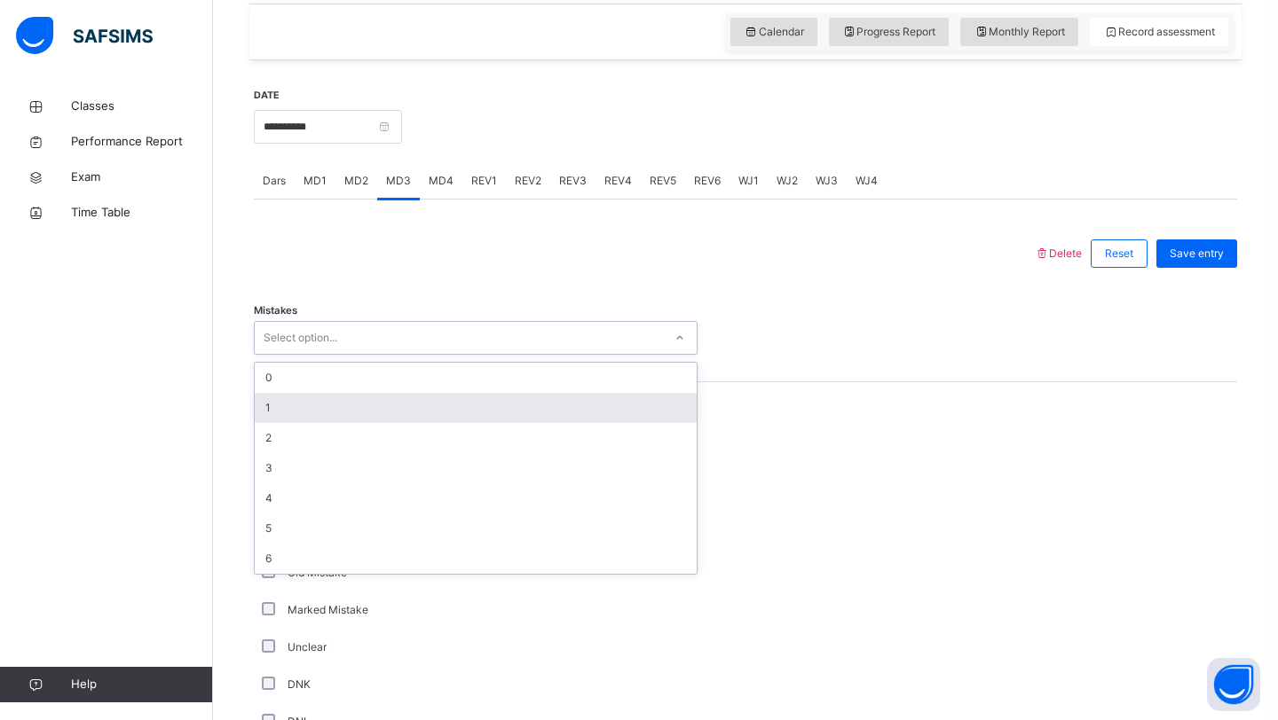
click at [331, 398] on div "1" at bounding box center [476, 408] width 442 height 30
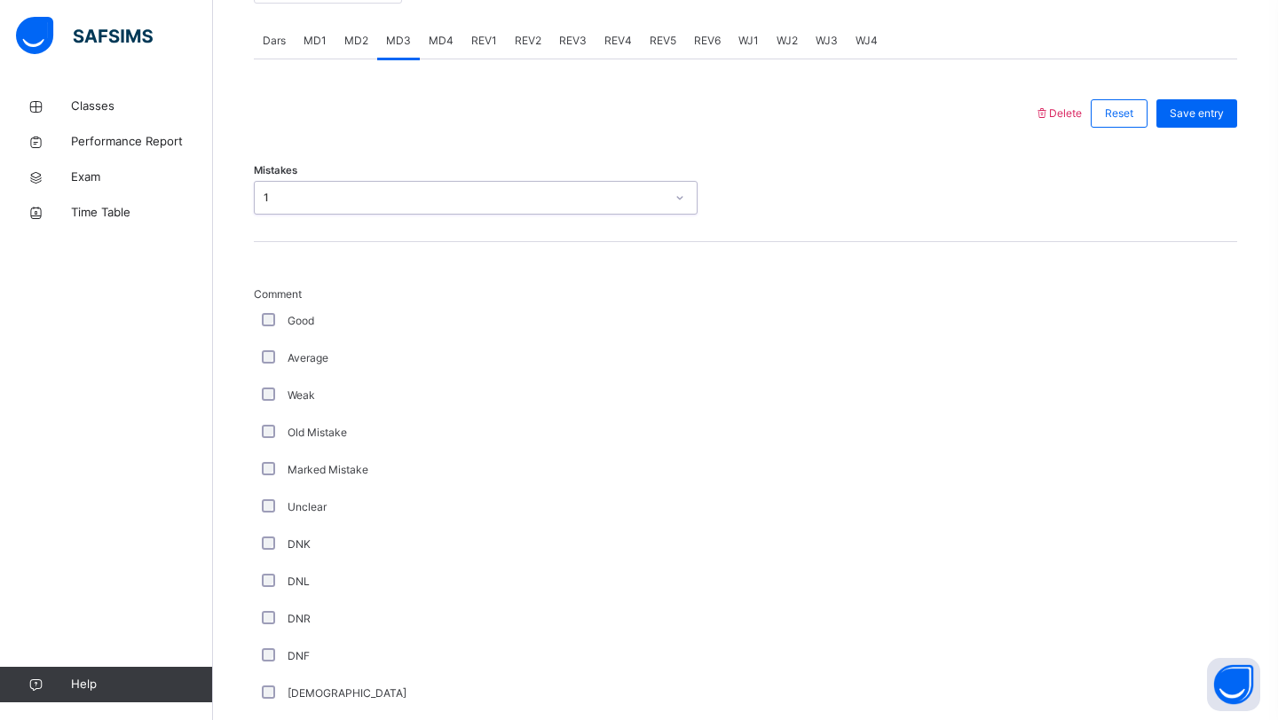
scroll to position [1184, 0]
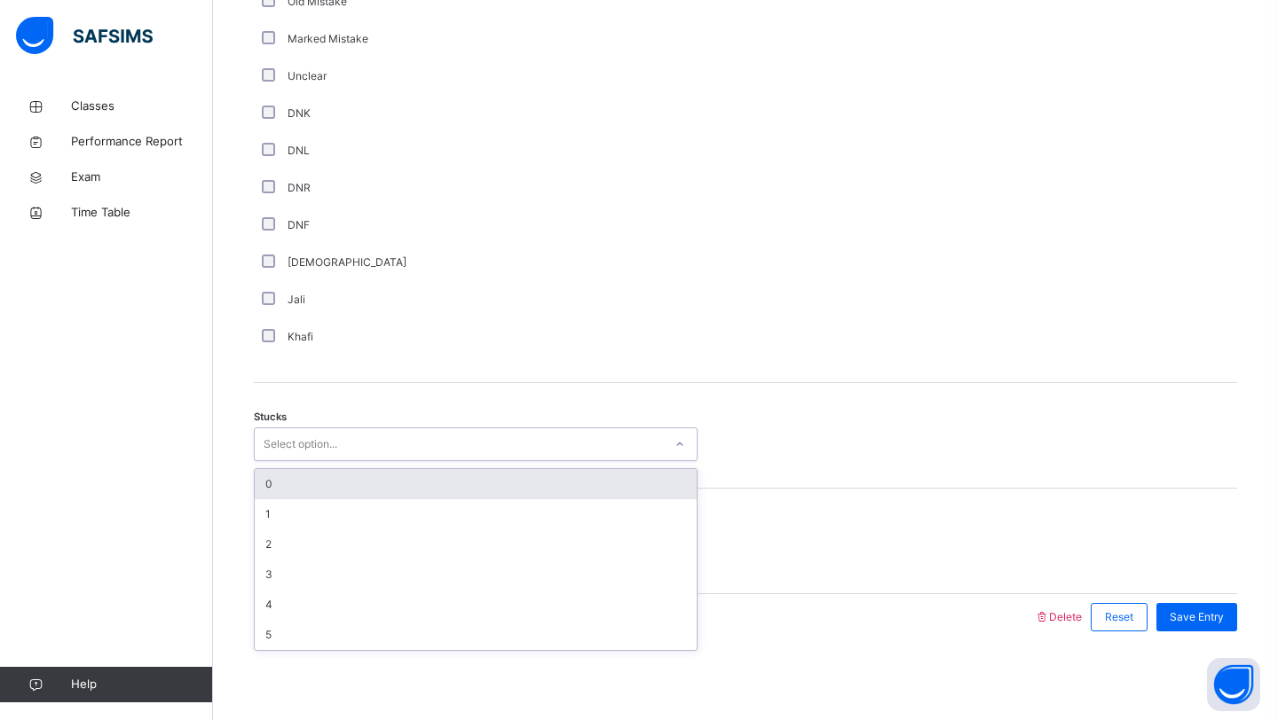
click at [308, 444] on div "Select option..." at bounding box center [301, 445] width 74 height 34
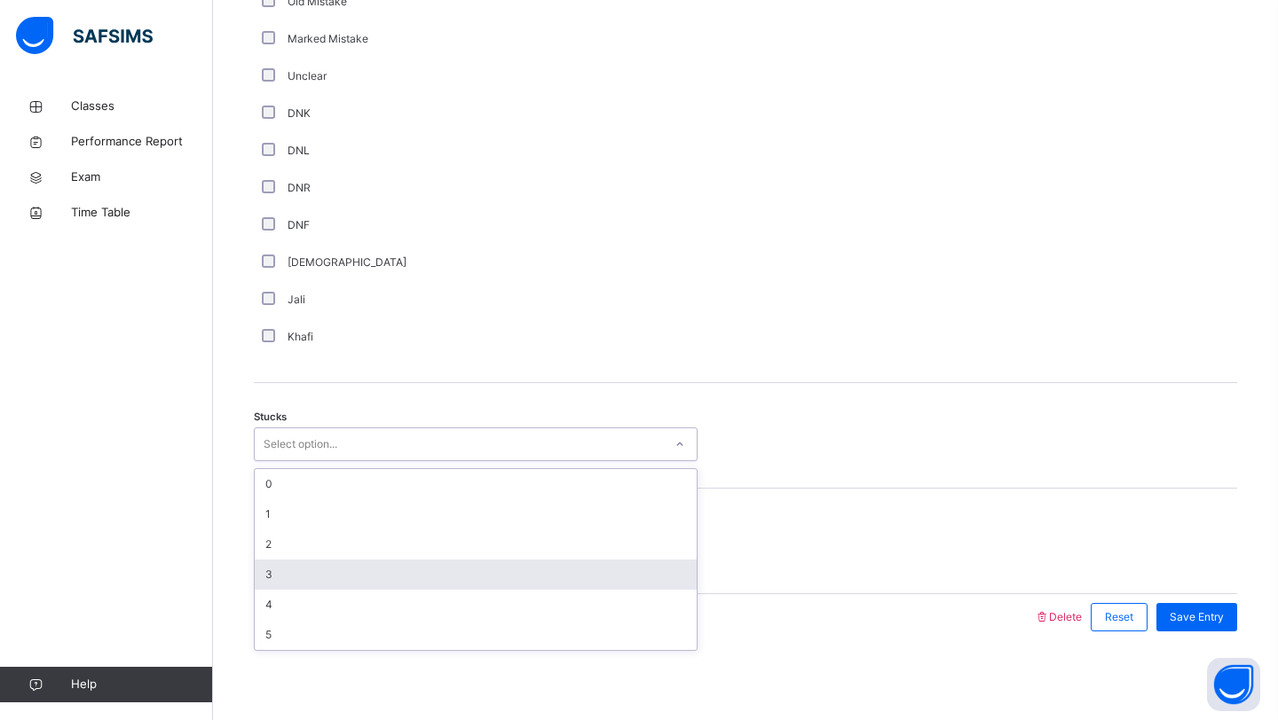
click at [289, 583] on div "3" at bounding box center [476, 575] width 442 height 30
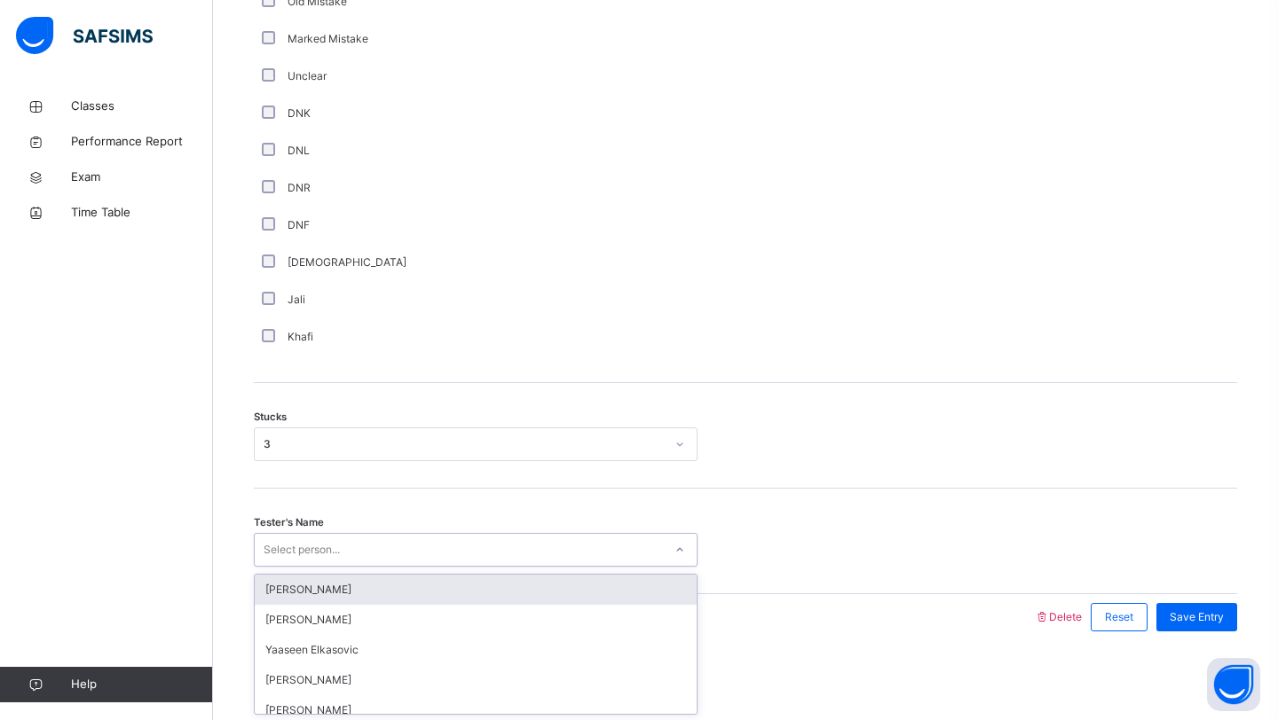
click at [296, 544] on div "Select person..." at bounding box center [302, 550] width 76 height 34
type input "**"
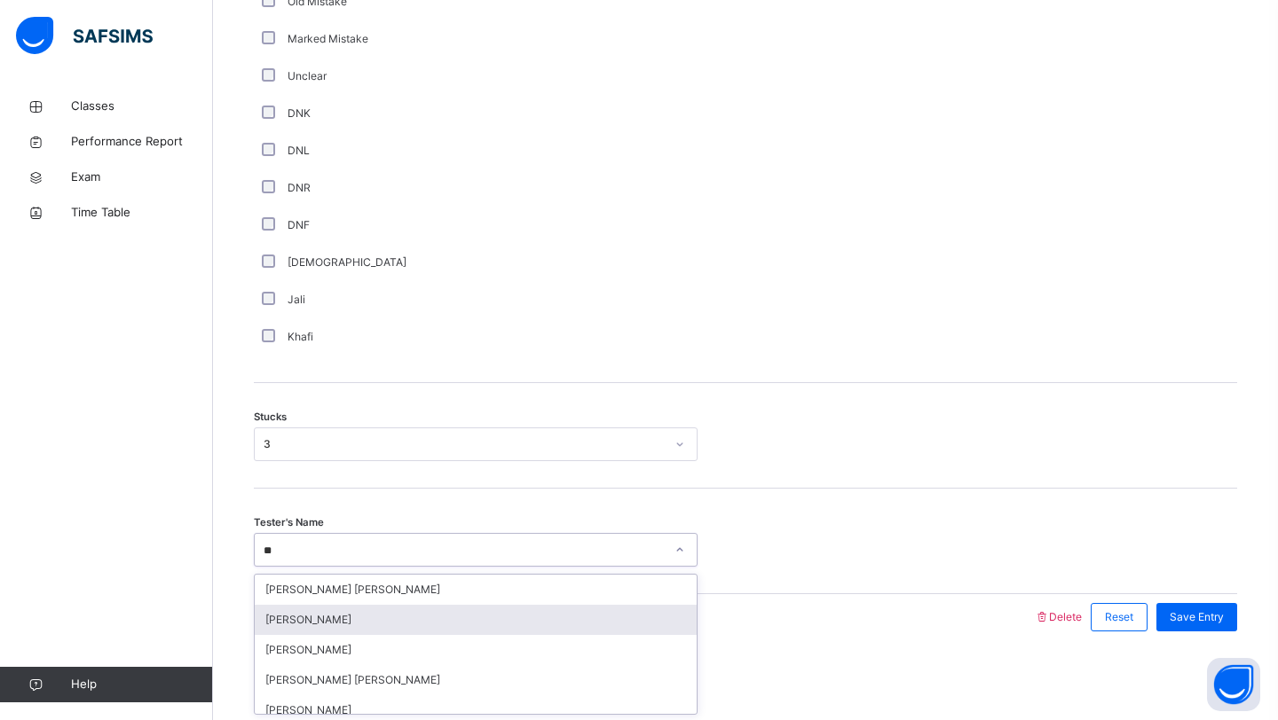
click at [267, 615] on div "[PERSON_NAME]" at bounding box center [476, 620] width 442 height 30
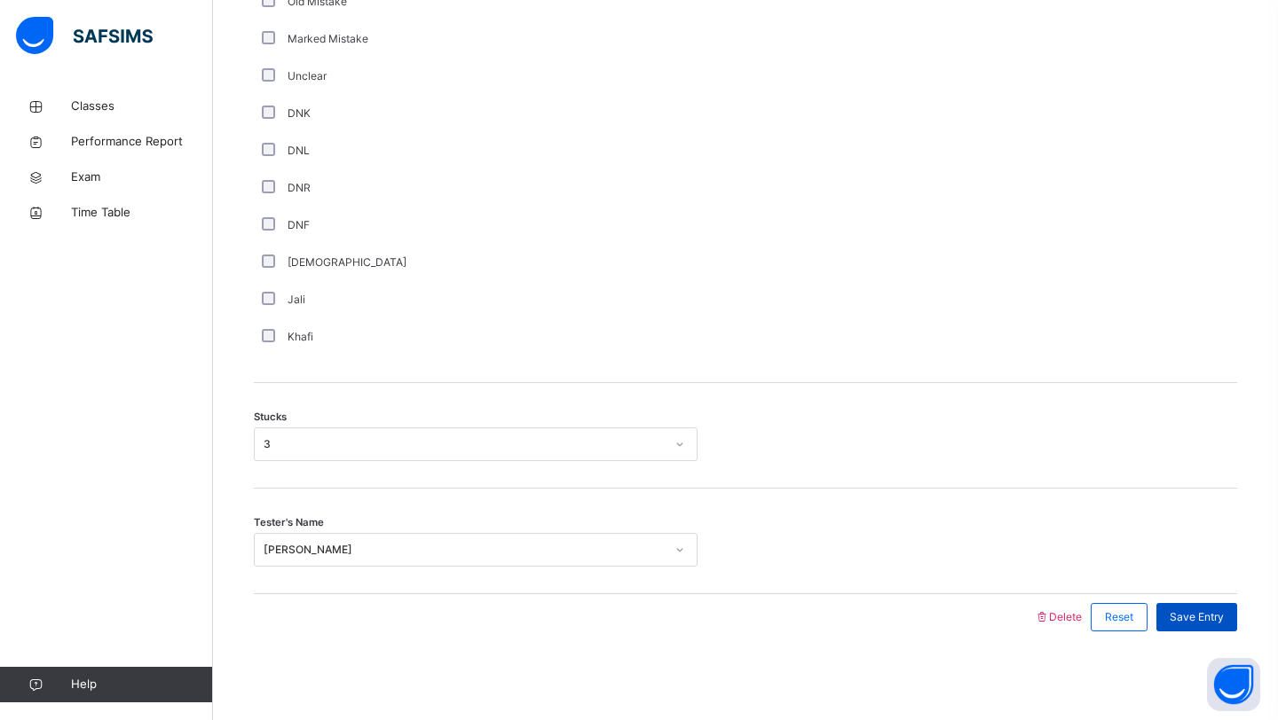
click at [1184, 618] on span "Save Entry" at bounding box center [1196, 618] width 54 height 16
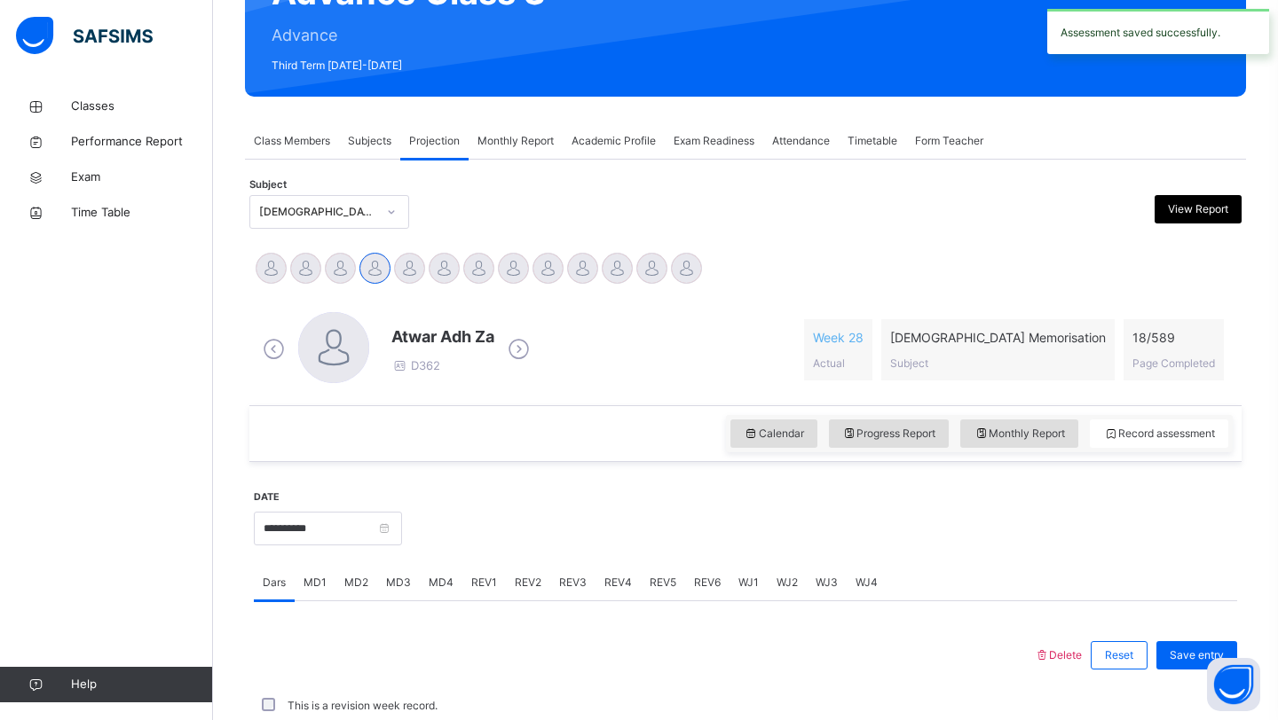
scroll to position [612, 0]
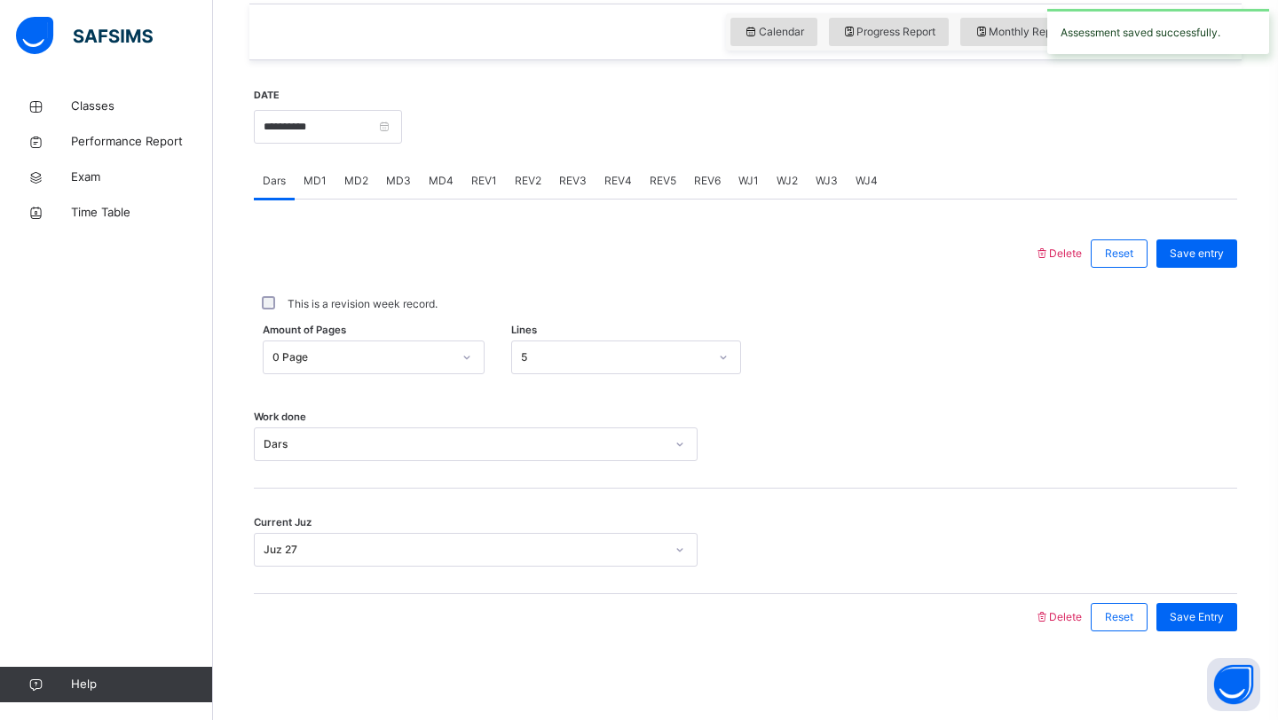
click at [434, 177] on span "MD4" at bounding box center [441, 181] width 25 height 16
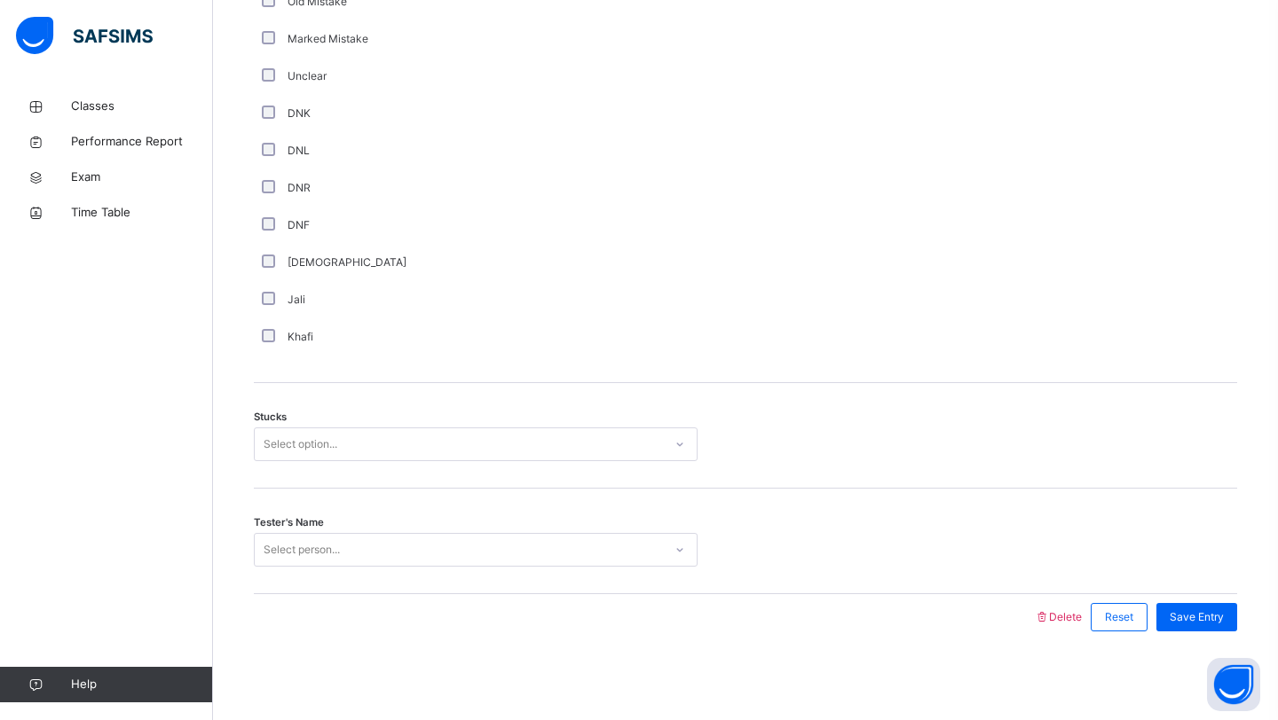
click at [369, 443] on div "Select option..." at bounding box center [459, 445] width 408 height 28
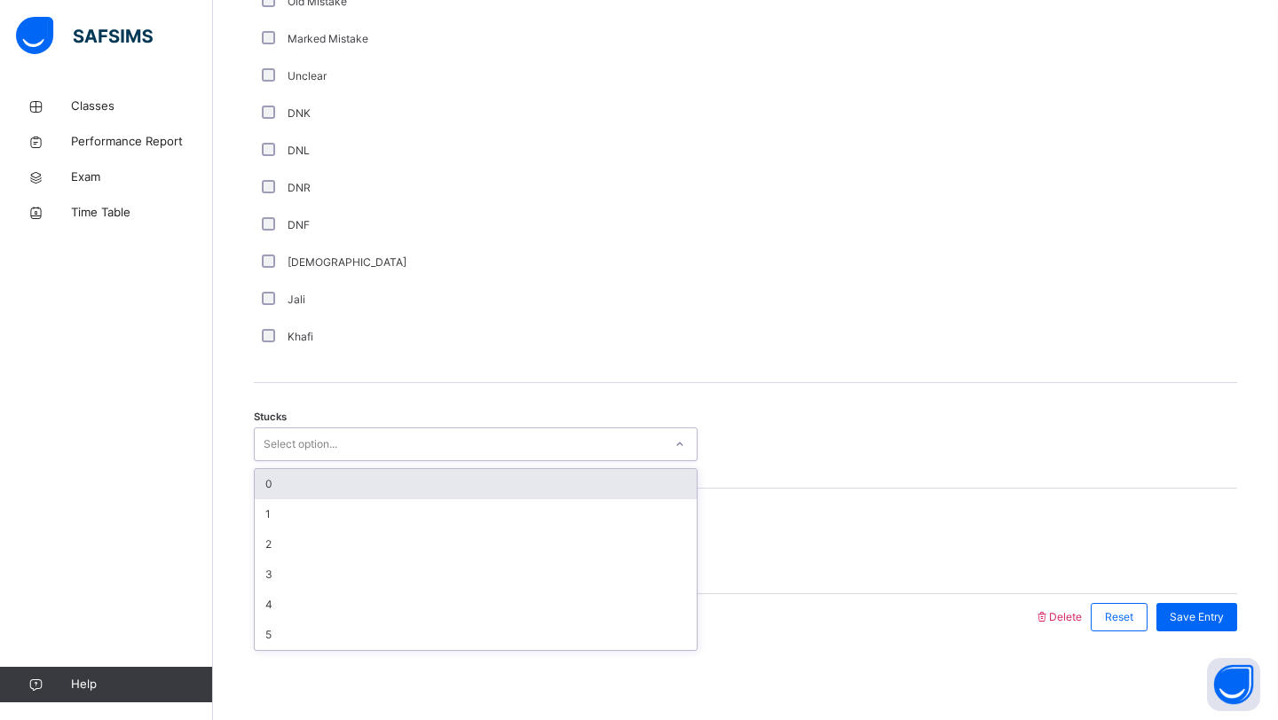
type input "*"
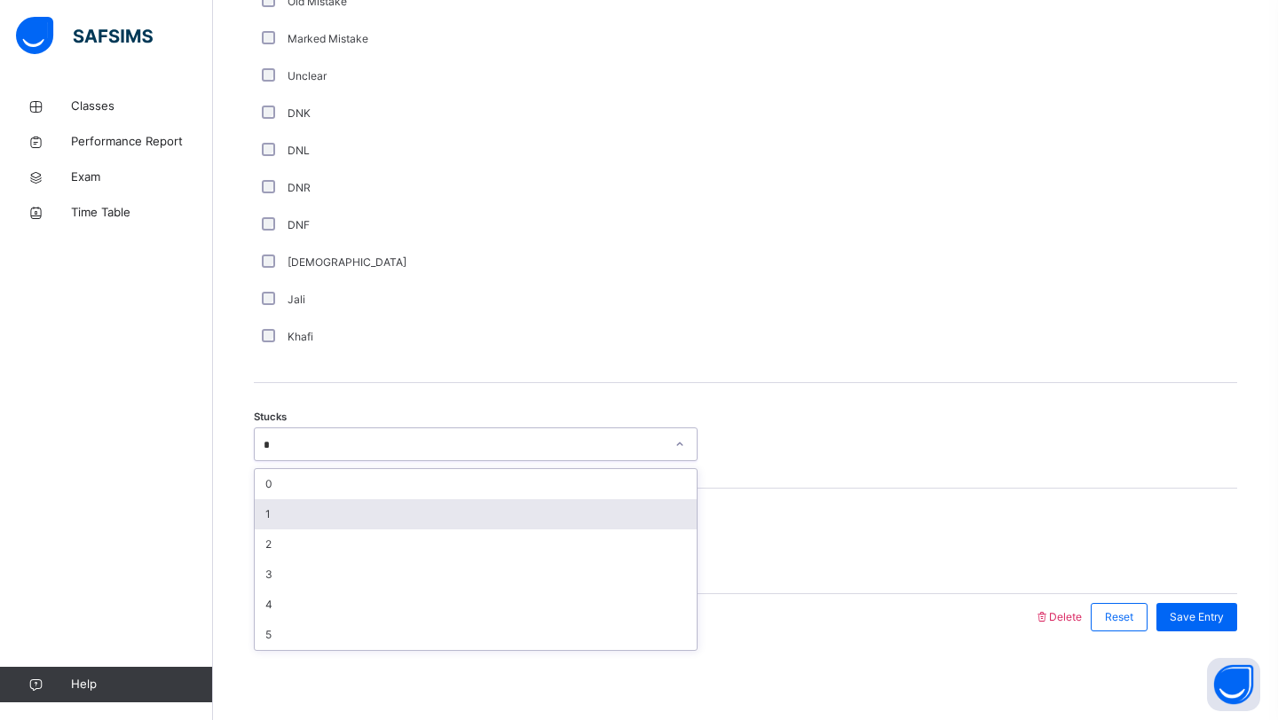
click at [440, 518] on div "1" at bounding box center [476, 515] width 442 height 30
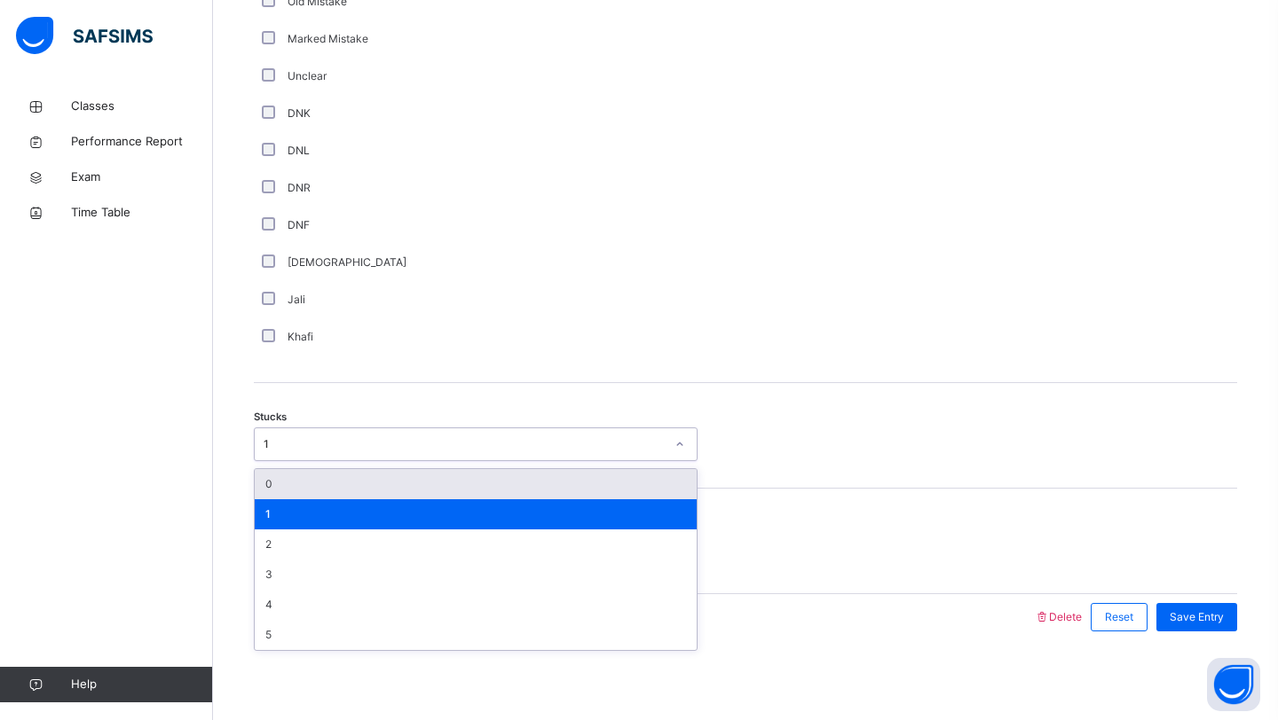
click at [404, 457] on div "1" at bounding box center [459, 445] width 408 height 28
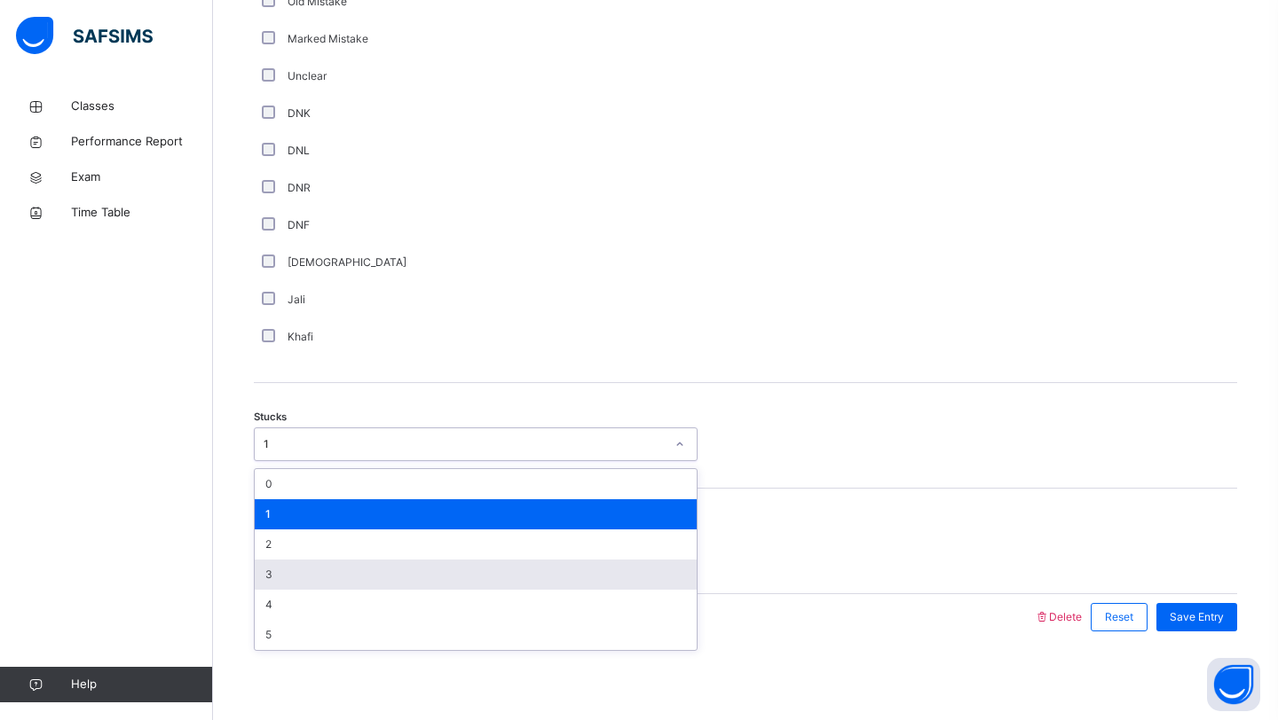
click at [382, 571] on div "3" at bounding box center [476, 575] width 442 height 30
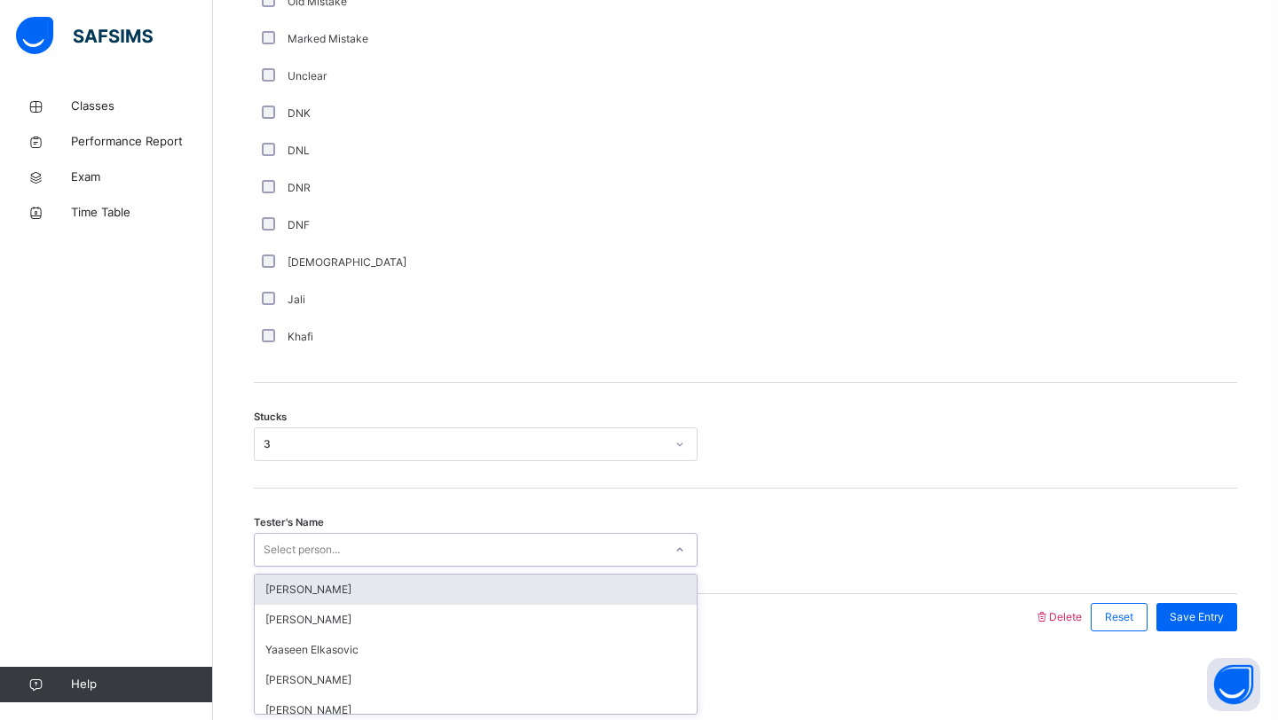
click at [354, 559] on div "Select person..." at bounding box center [459, 551] width 408 height 28
type input "****"
click at [274, 583] on div "[PERSON_NAME]" at bounding box center [476, 590] width 442 height 30
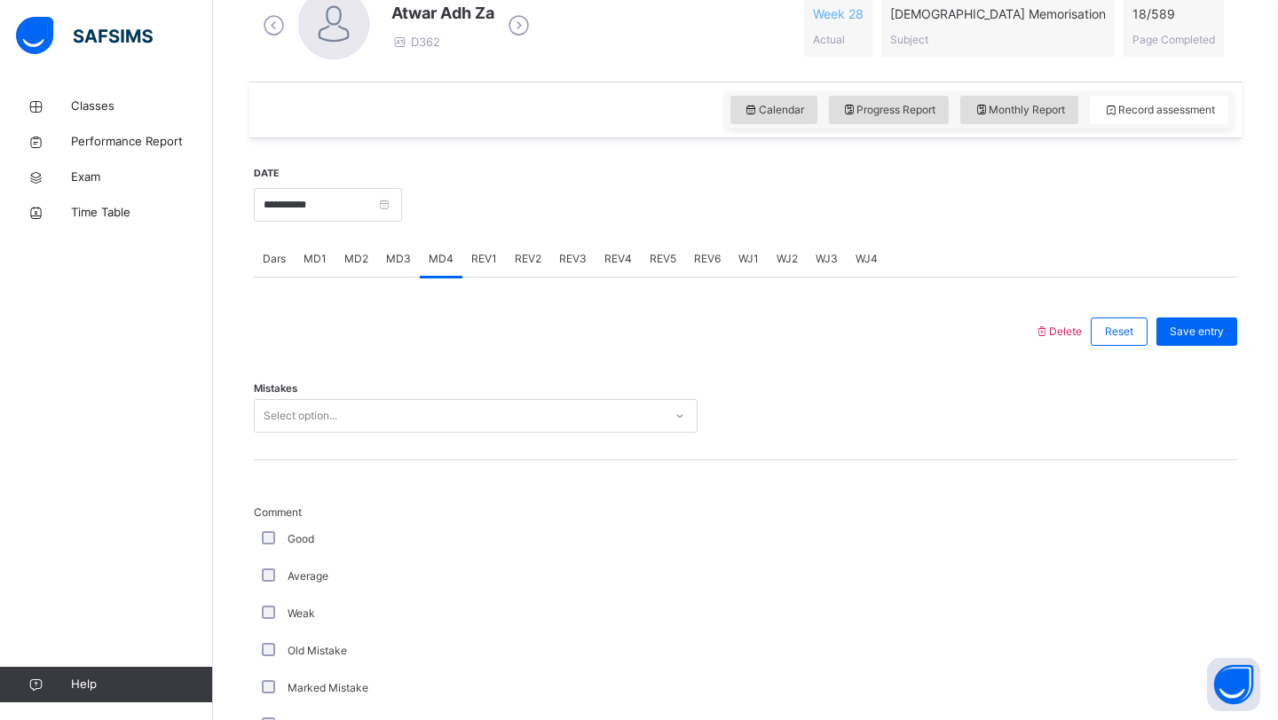
scroll to position [514, 0]
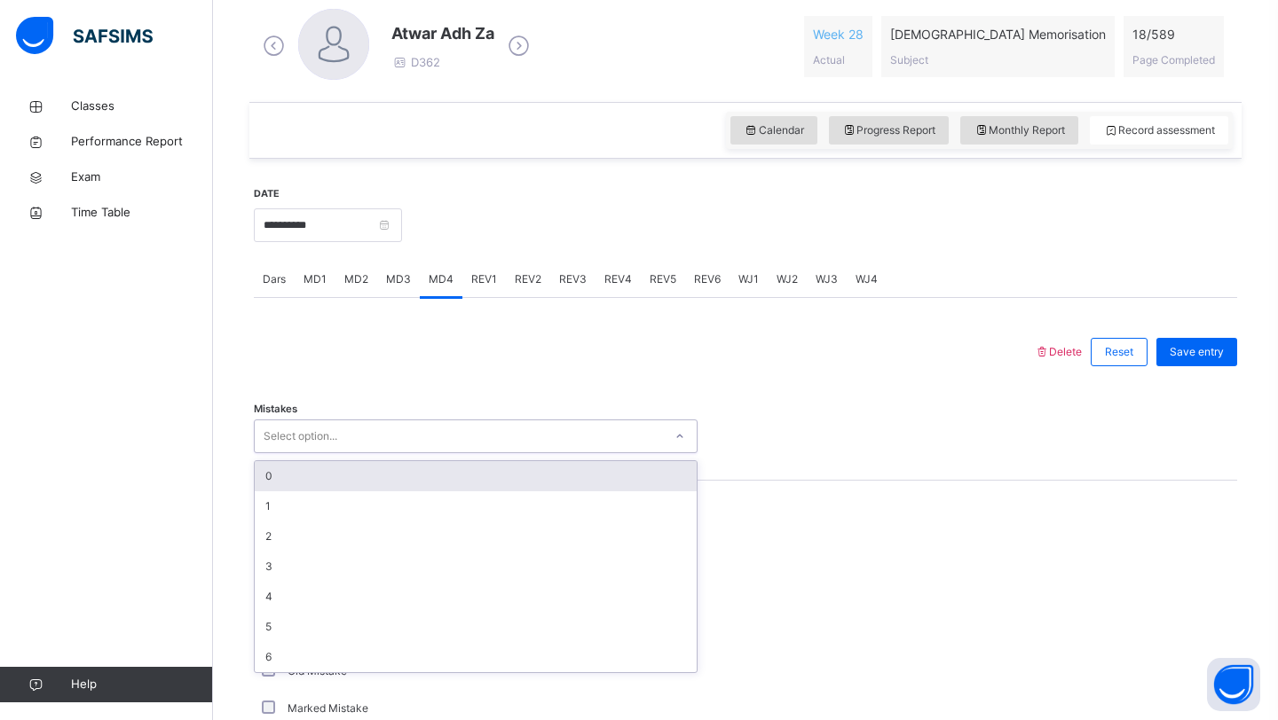
click at [331, 445] on div "Select option..." at bounding box center [301, 437] width 74 height 34
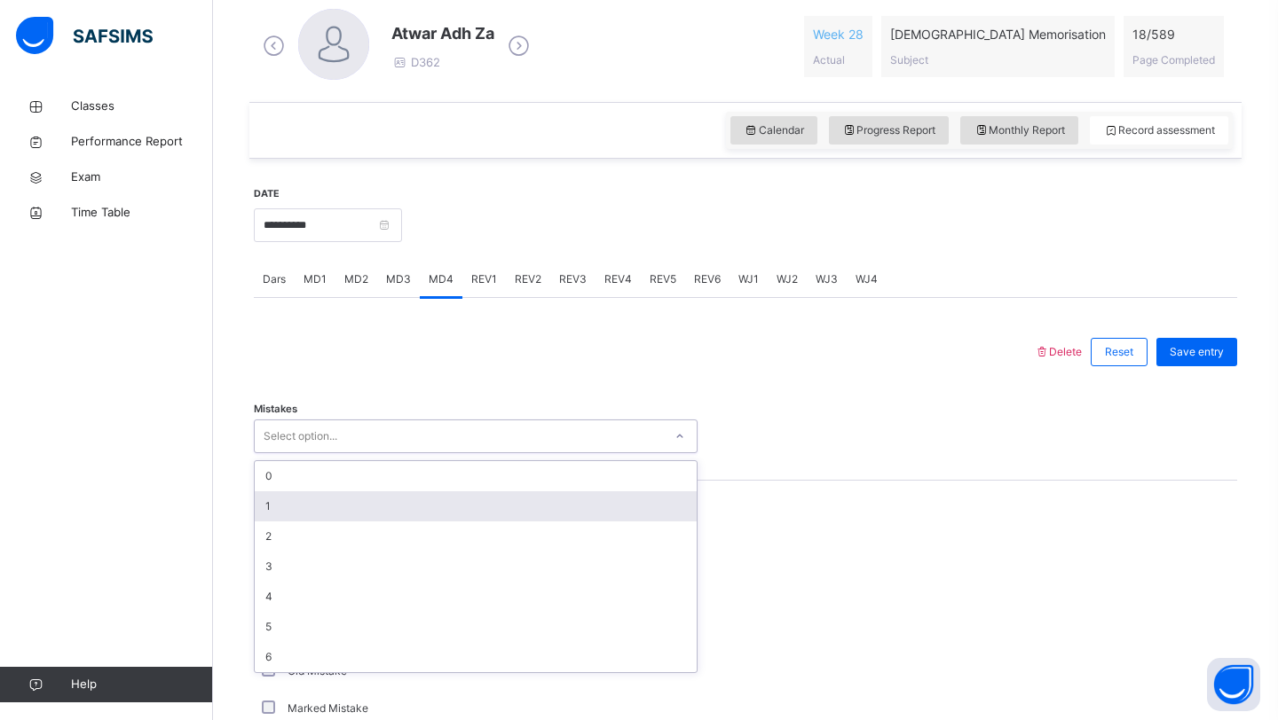
click at [310, 506] on div "1" at bounding box center [476, 507] width 442 height 30
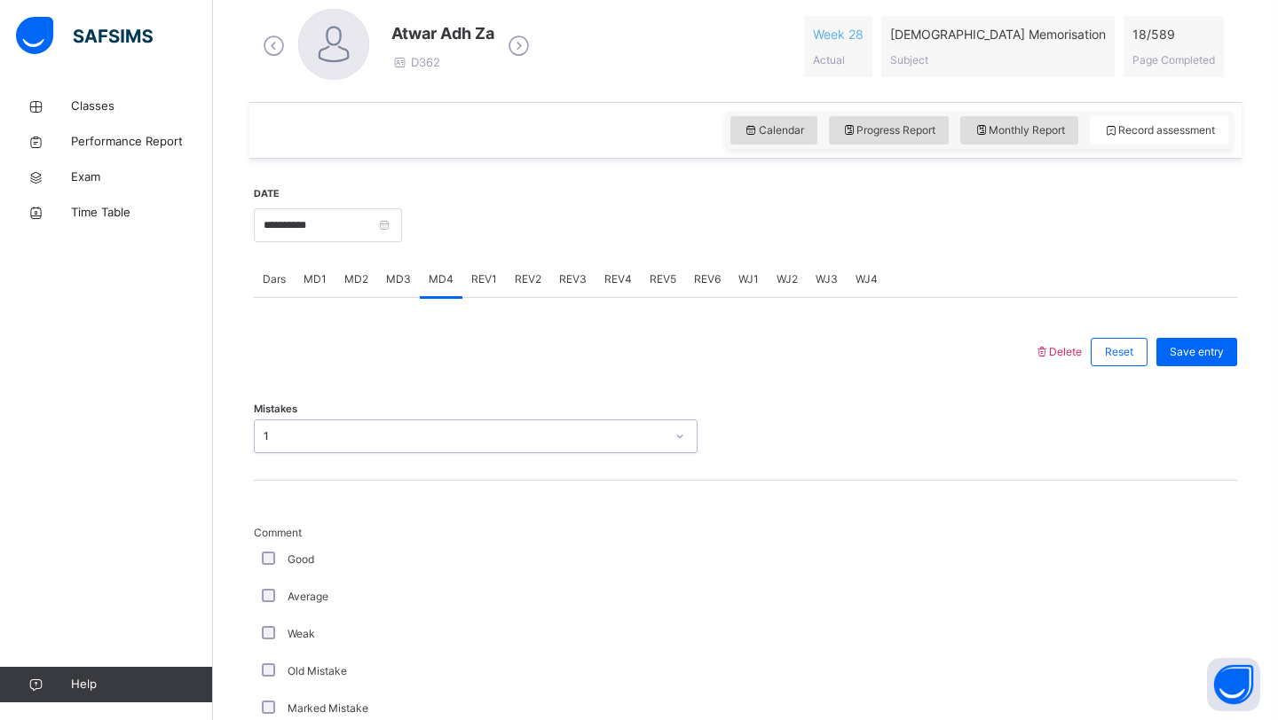
click at [279, 599] on div "Average" at bounding box center [475, 597] width 435 height 16
click at [1187, 348] on span "Save entry" at bounding box center [1196, 352] width 54 height 16
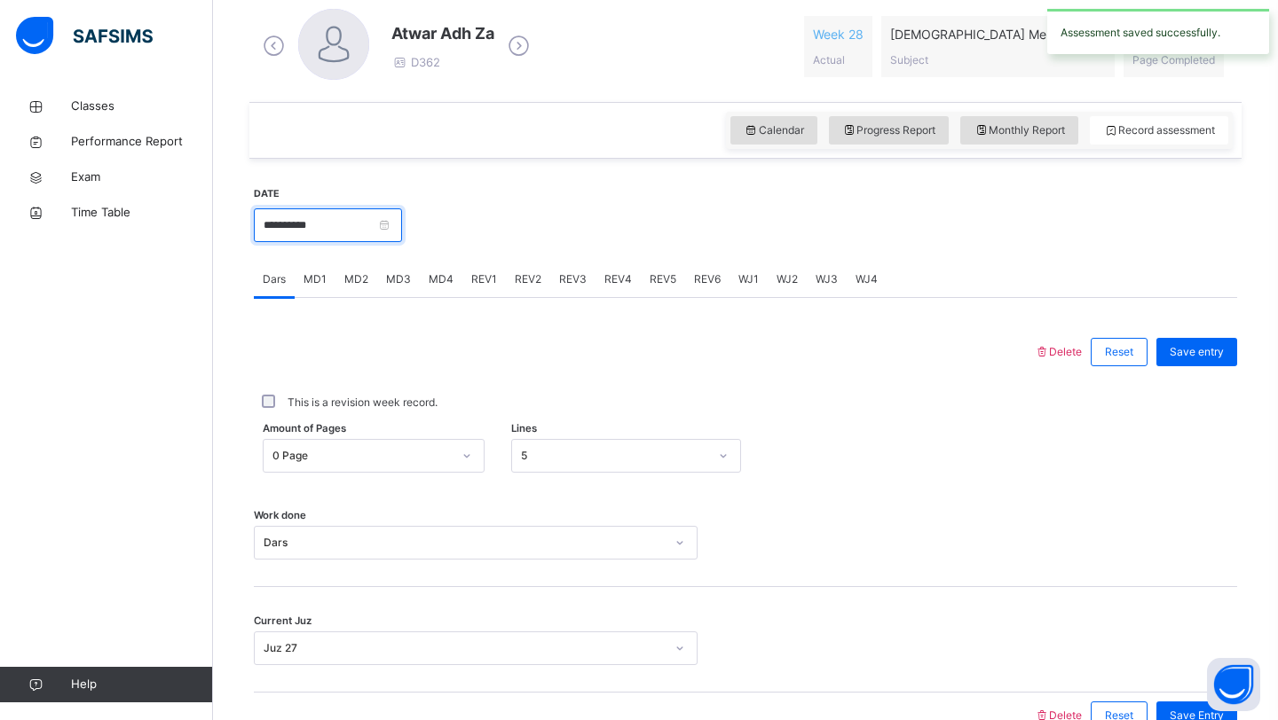
click at [345, 223] on input "**********" at bounding box center [328, 226] width 148 height 34
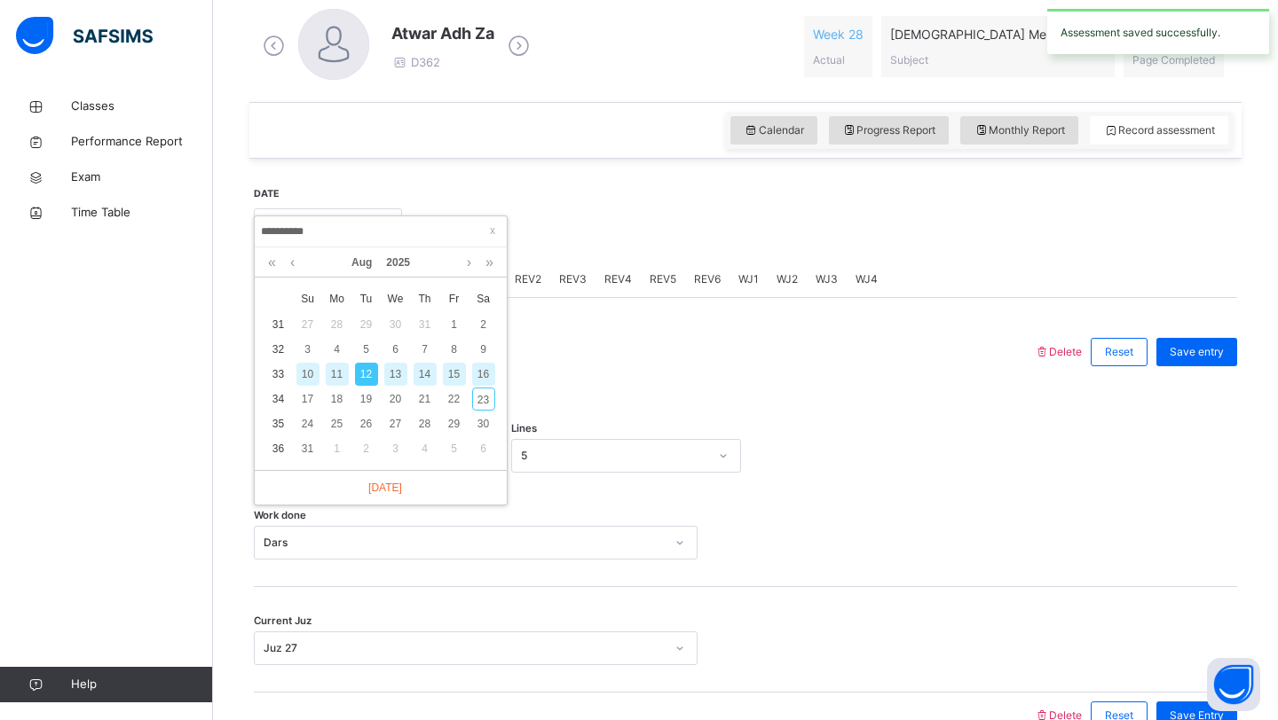
click at [419, 381] on div "14" at bounding box center [424, 374] width 23 height 23
type input "**********"
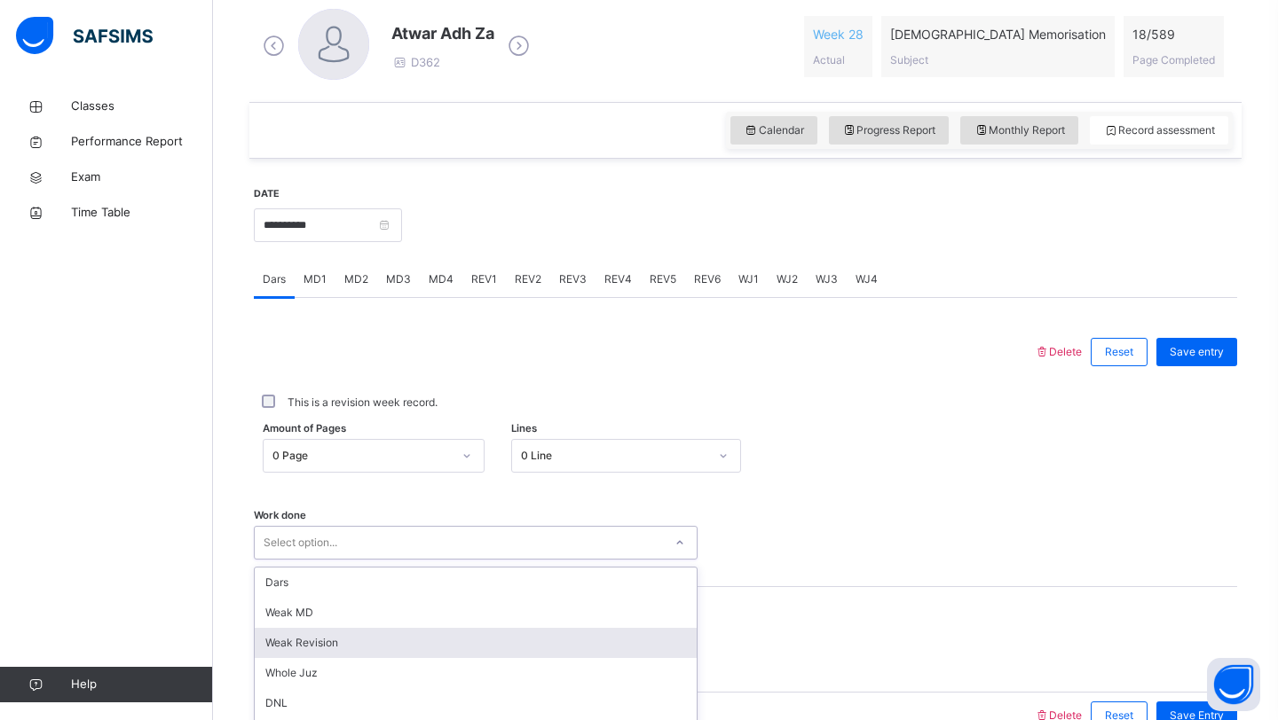
scroll to position [612, 0]
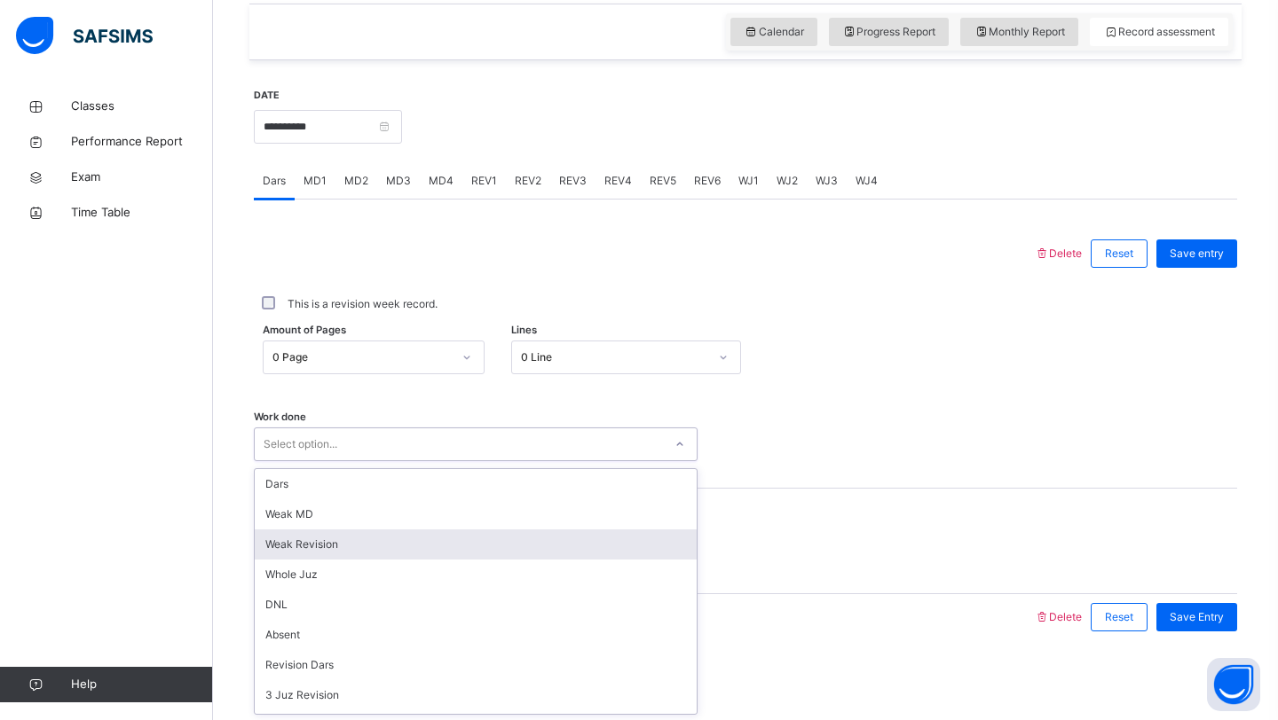
click at [476, 461] on div "option Weak Revision focused, 3 of 14. 14 results available. Use Up and Down to…" at bounding box center [476, 445] width 444 height 34
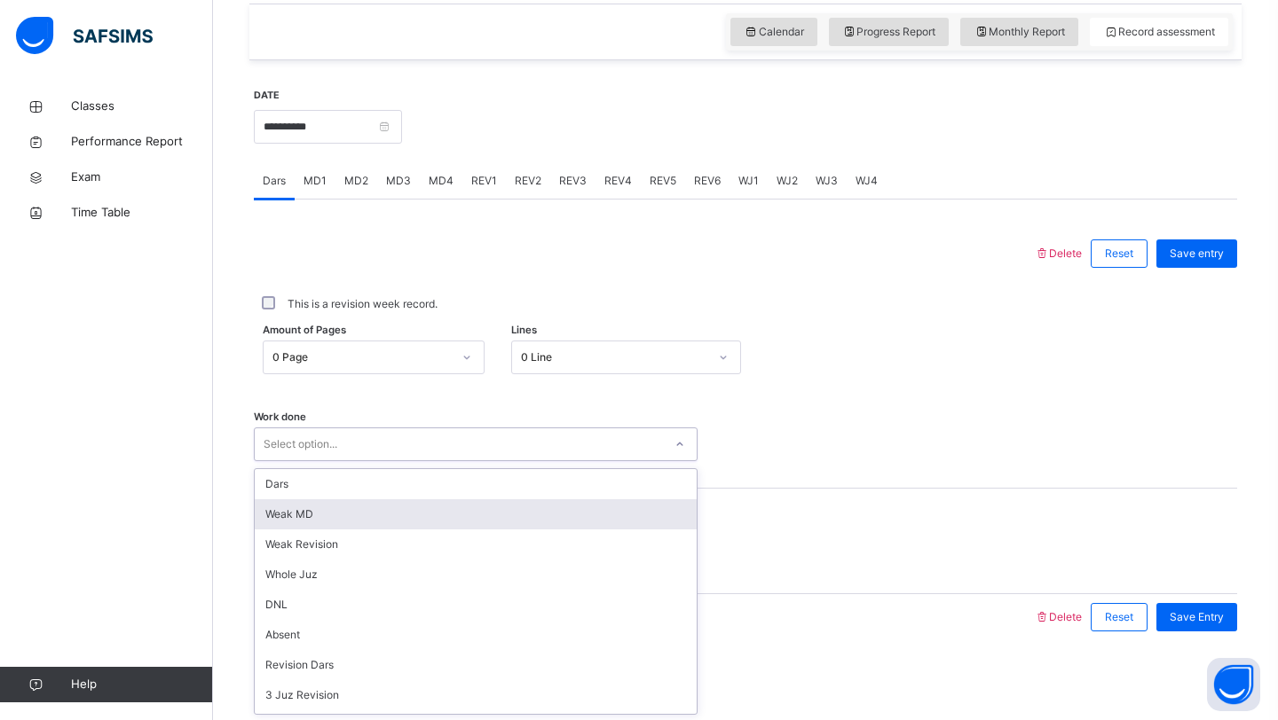
click at [420, 523] on div "Dars Weak MD Weak Revision Whole Juz DNL Absent Revision Dars 3 Juz Revision 5 …" at bounding box center [476, 591] width 442 height 245
click at [420, 523] on div "Weak MD" at bounding box center [476, 515] width 442 height 30
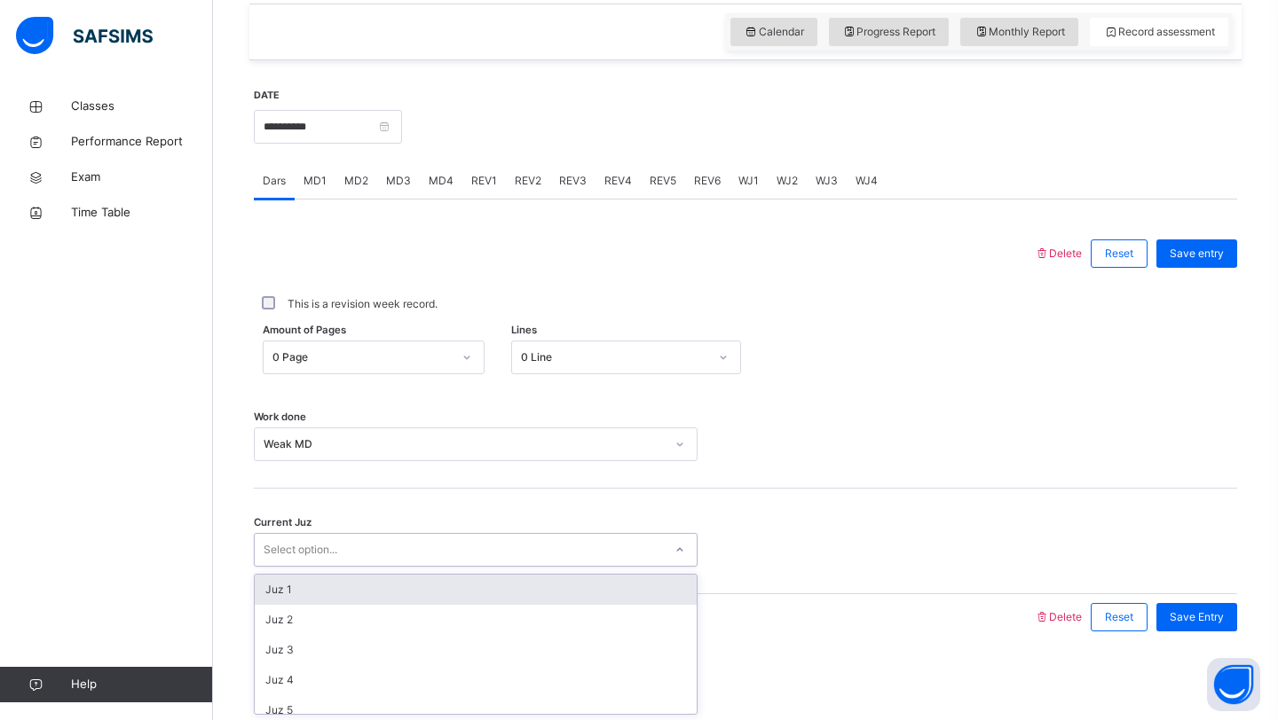
click at [368, 552] on div "Select option..." at bounding box center [459, 551] width 408 height 28
type input "******"
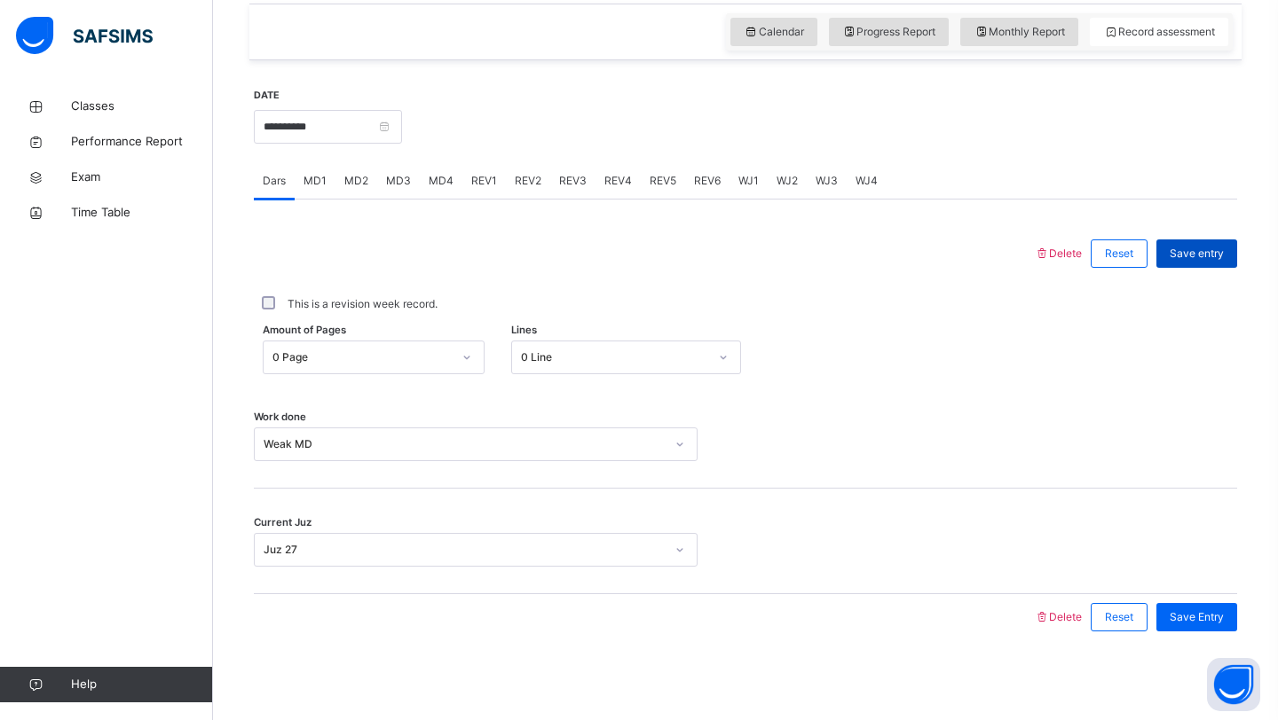
click at [1178, 262] on div "Save entry" at bounding box center [1196, 254] width 81 height 28
click at [395, 184] on span "MD3" at bounding box center [398, 181] width 25 height 16
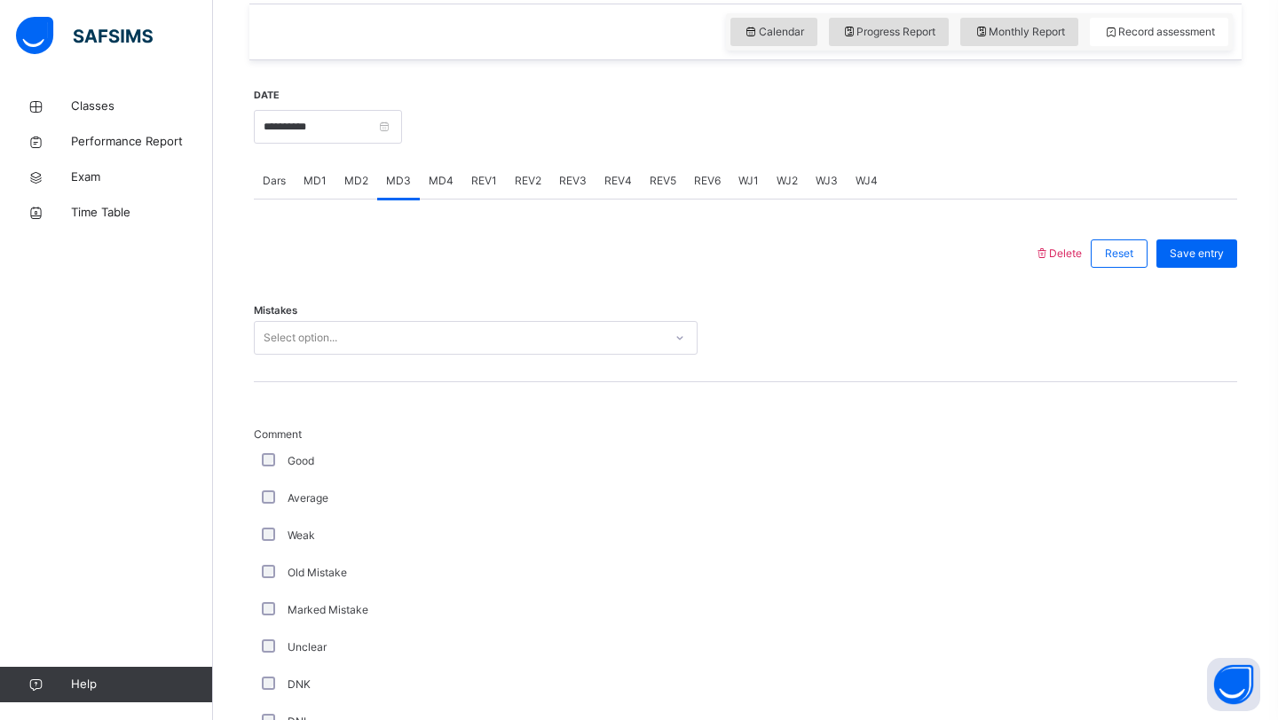
click at [344, 179] on span "MD2" at bounding box center [356, 181] width 24 height 16
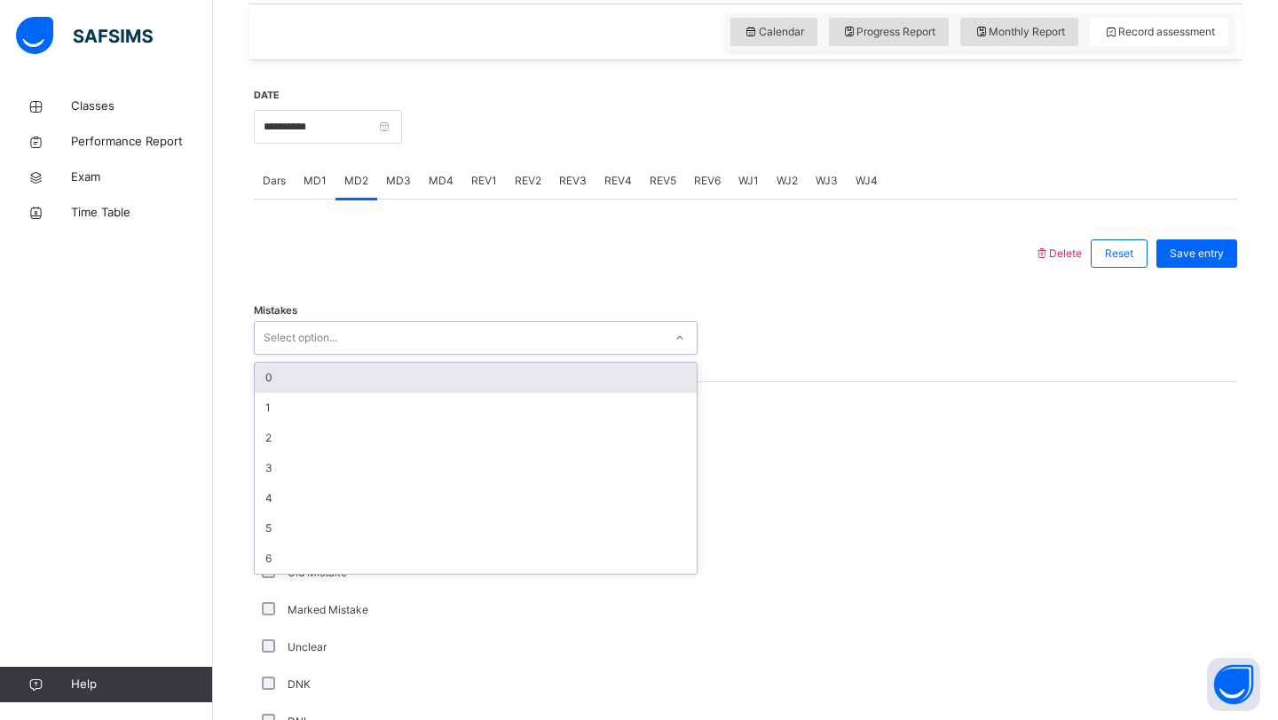
click at [360, 332] on div "Select option..." at bounding box center [459, 339] width 408 height 28
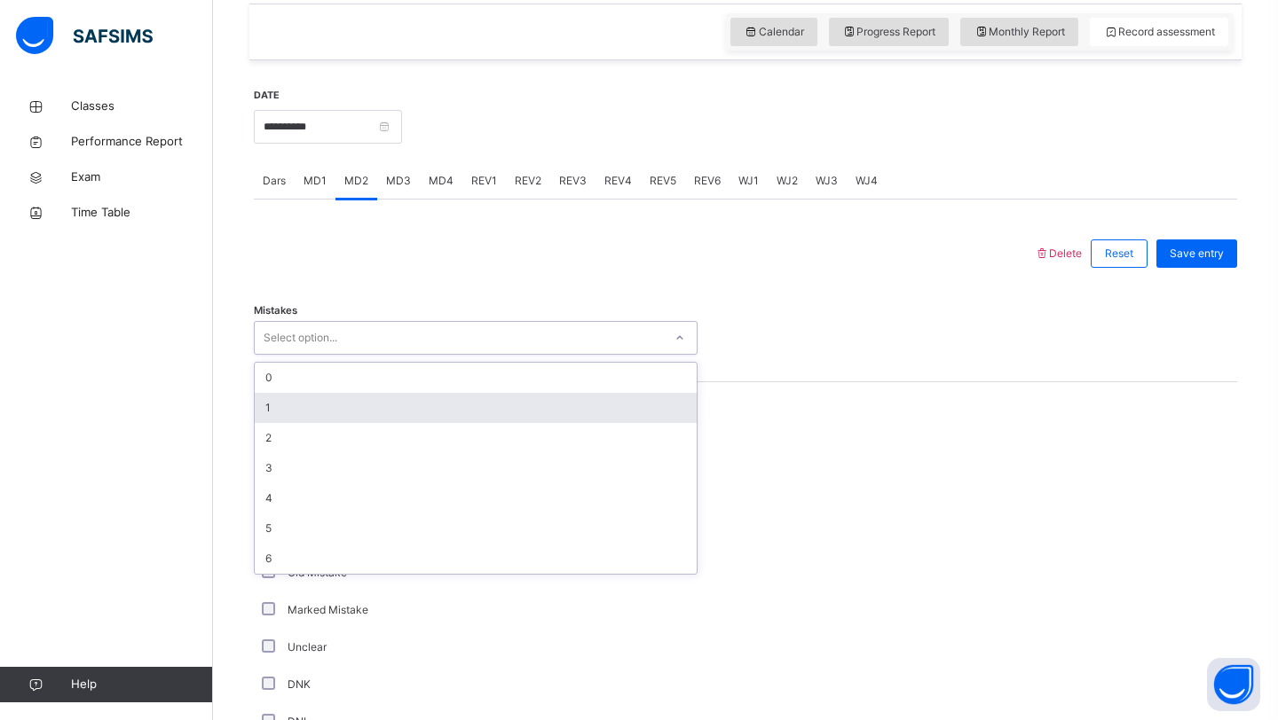
click at [315, 412] on div "1" at bounding box center [476, 408] width 442 height 30
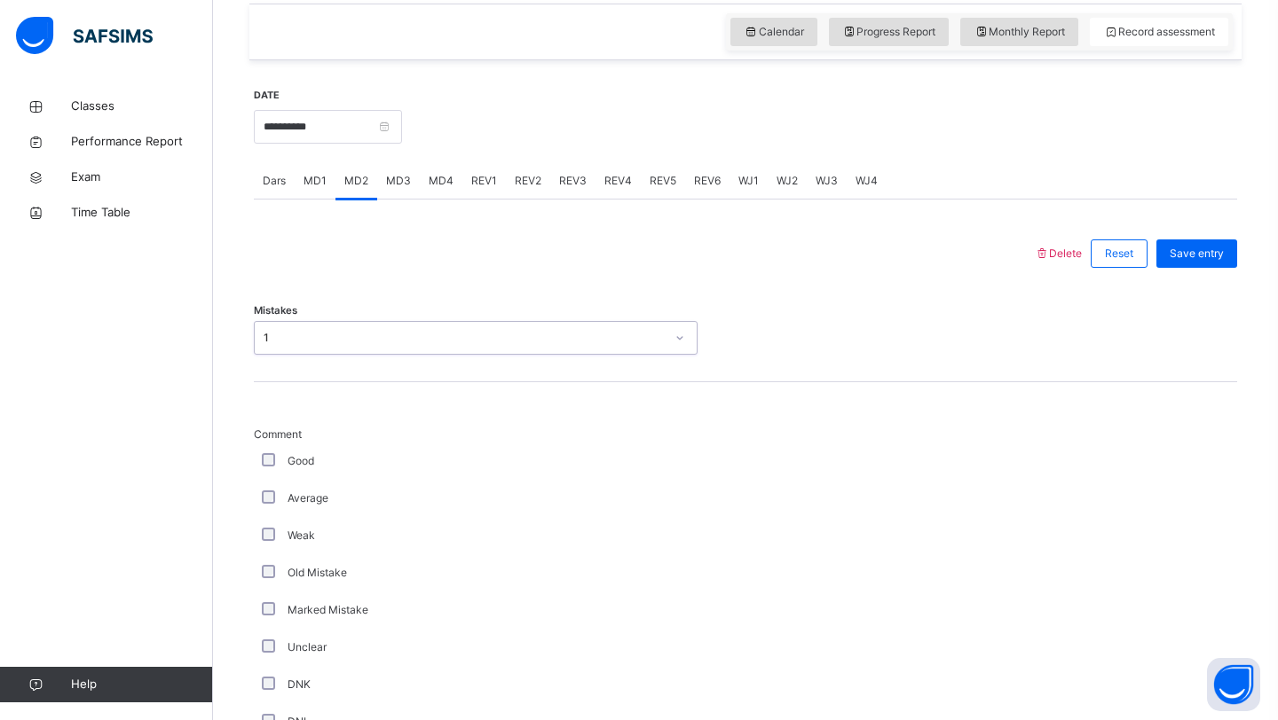
click at [279, 499] on div "Average" at bounding box center [475, 499] width 435 height 16
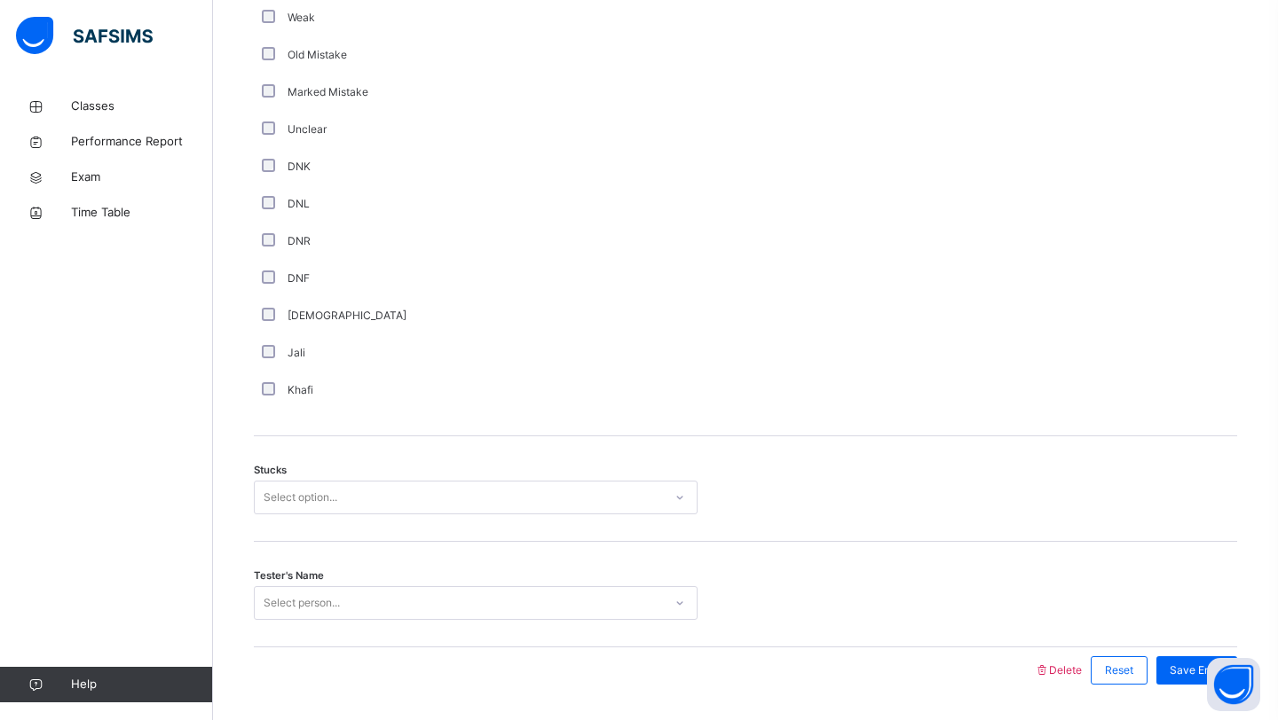
scroll to position [1184, 0]
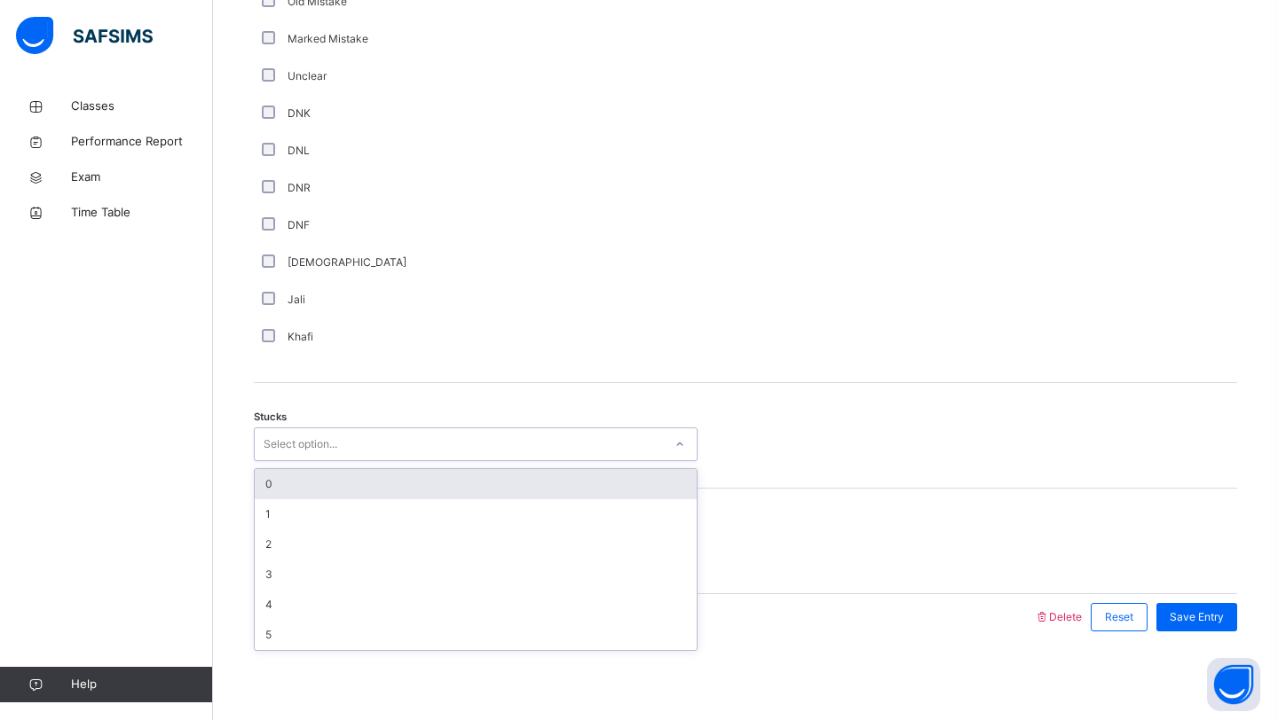
click at [281, 457] on div "Select option..." at bounding box center [476, 445] width 444 height 34
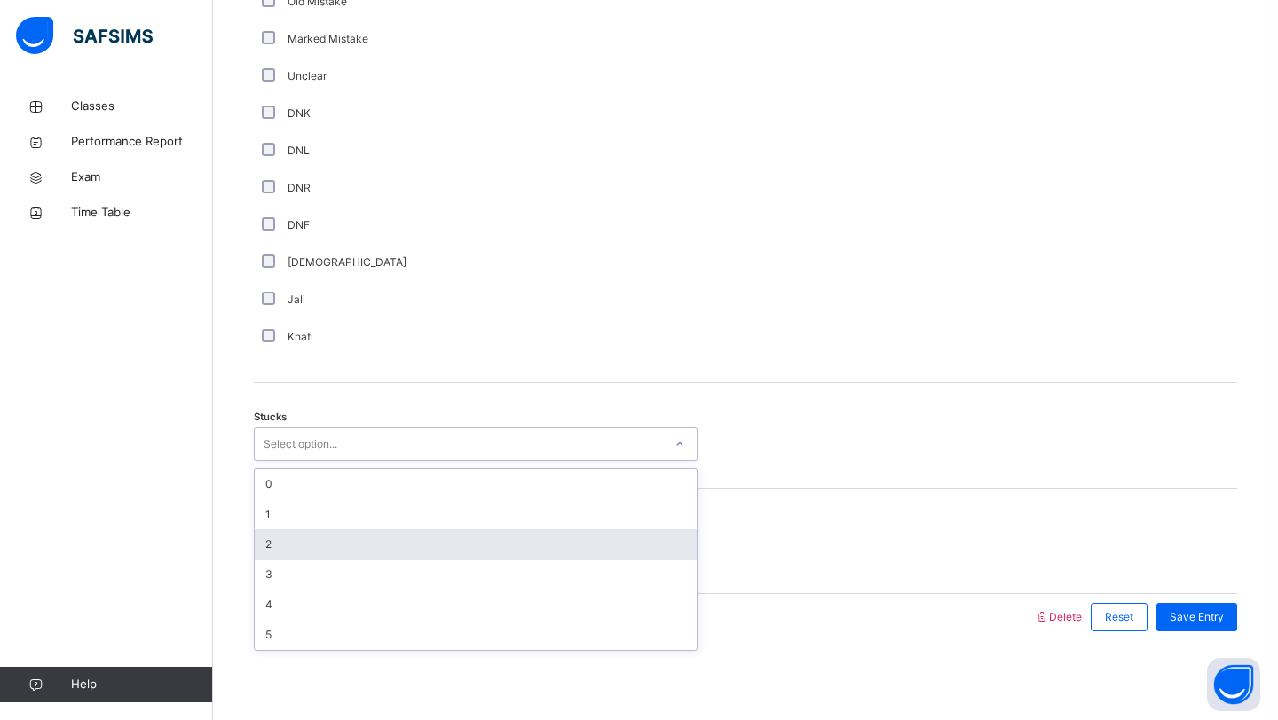
click at [279, 549] on div "2" at bounding box center [476, 545] width 442 height 30
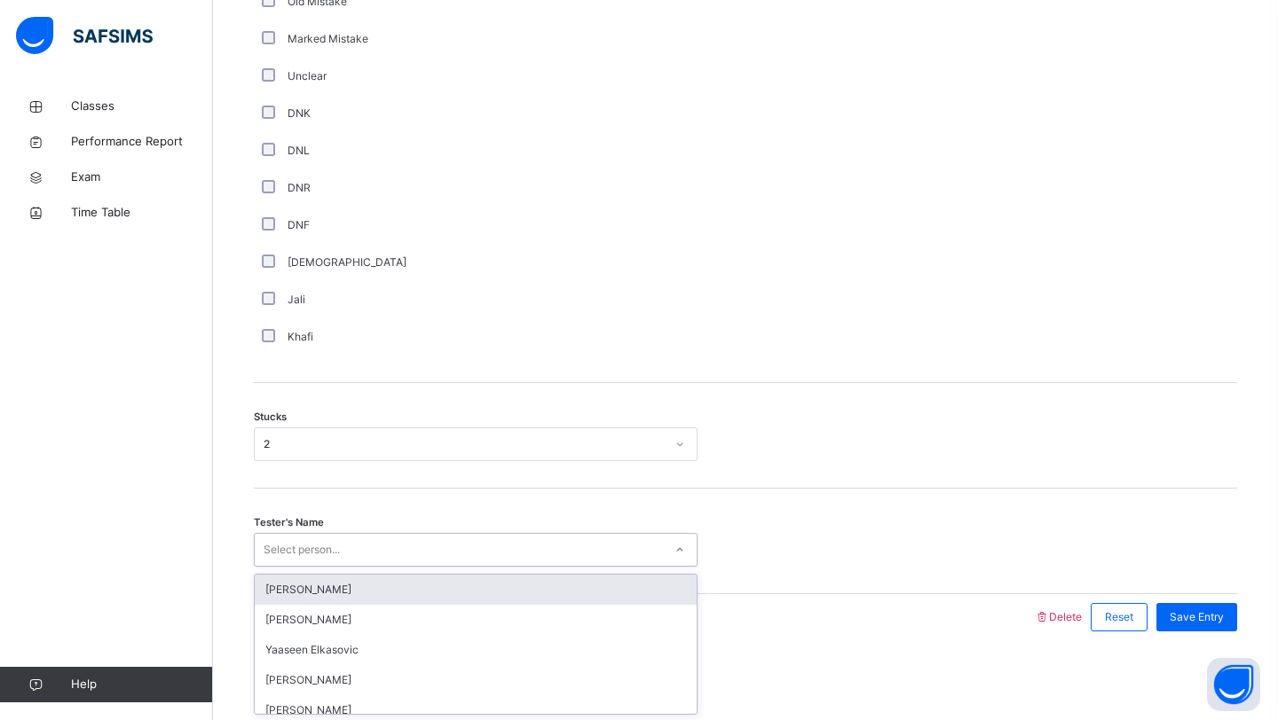
click at [285, 553] on div "Select person..." at bounding box center [302, 550] width 76 height 34
type input "**"
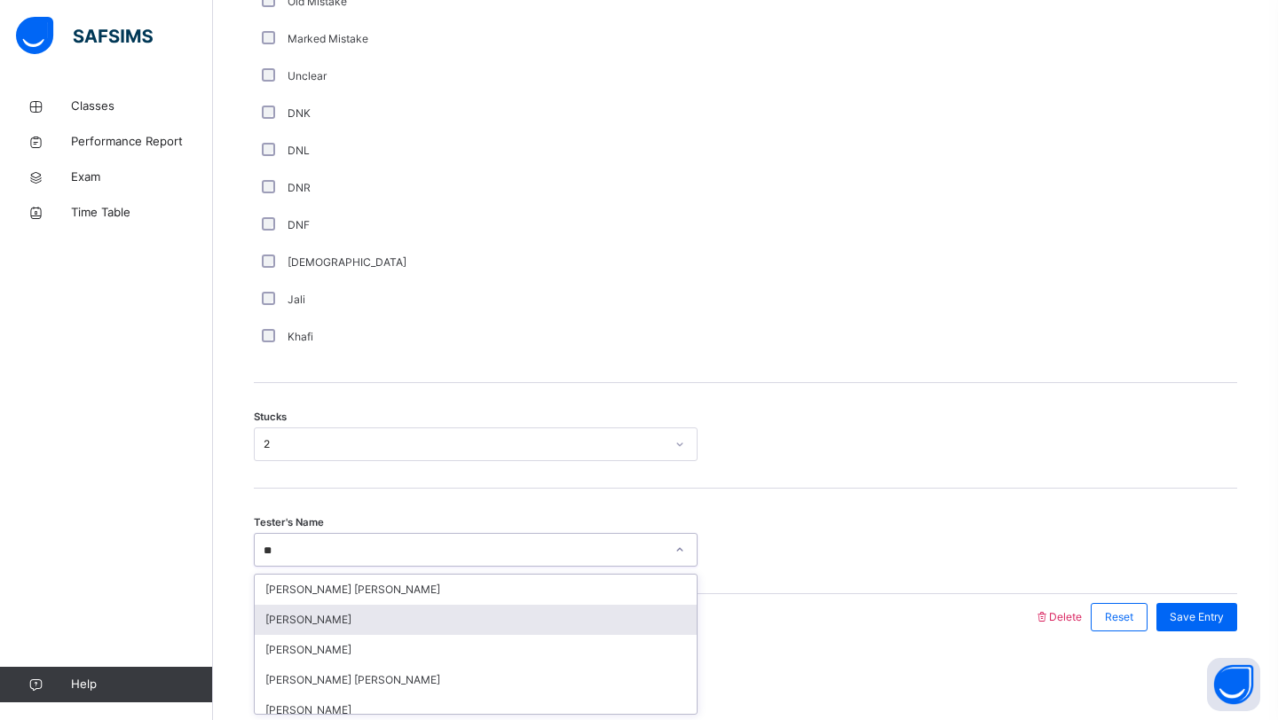
click at [309, 605] on div "[PERSON_NAME]" at bounding box center [476, 620] width 442 height 30
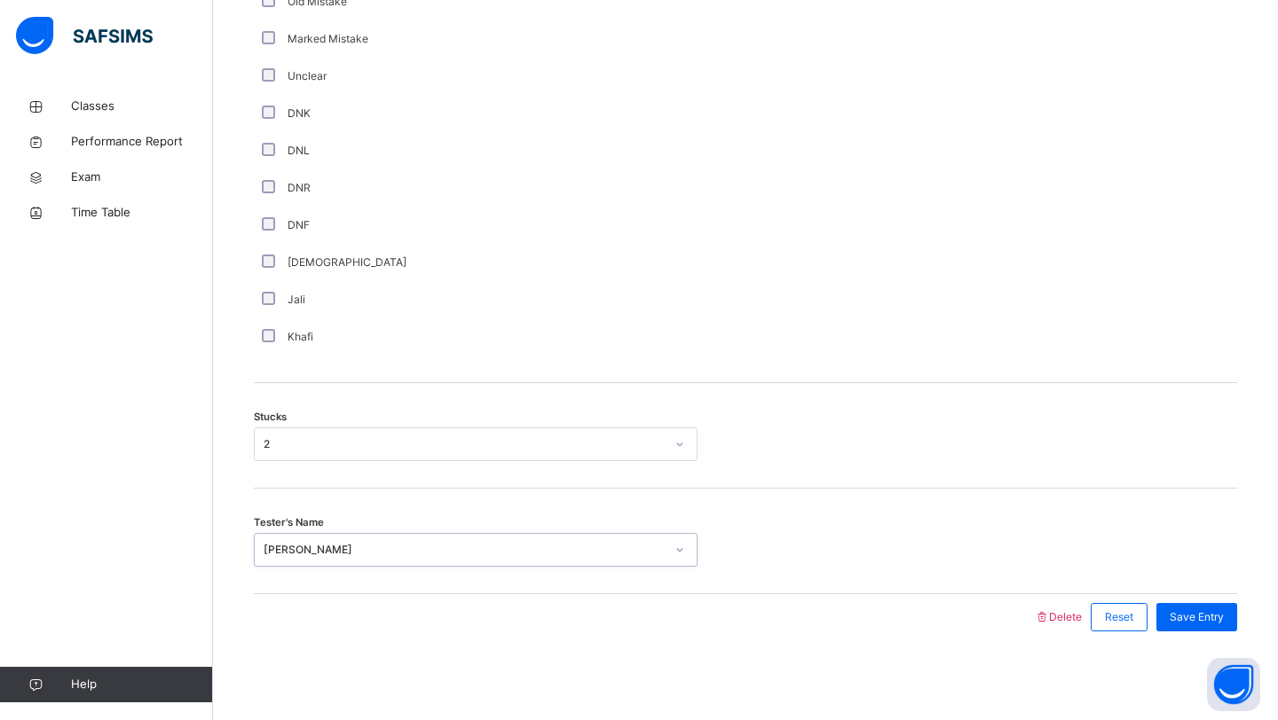
click at [1212, 600] on div "Save Entry" at bounding box center [1192, 617] width 90 height 46
click at [1211, 608] on div "Save Entry" at bounding box center [1196, 617] width 81 height 28
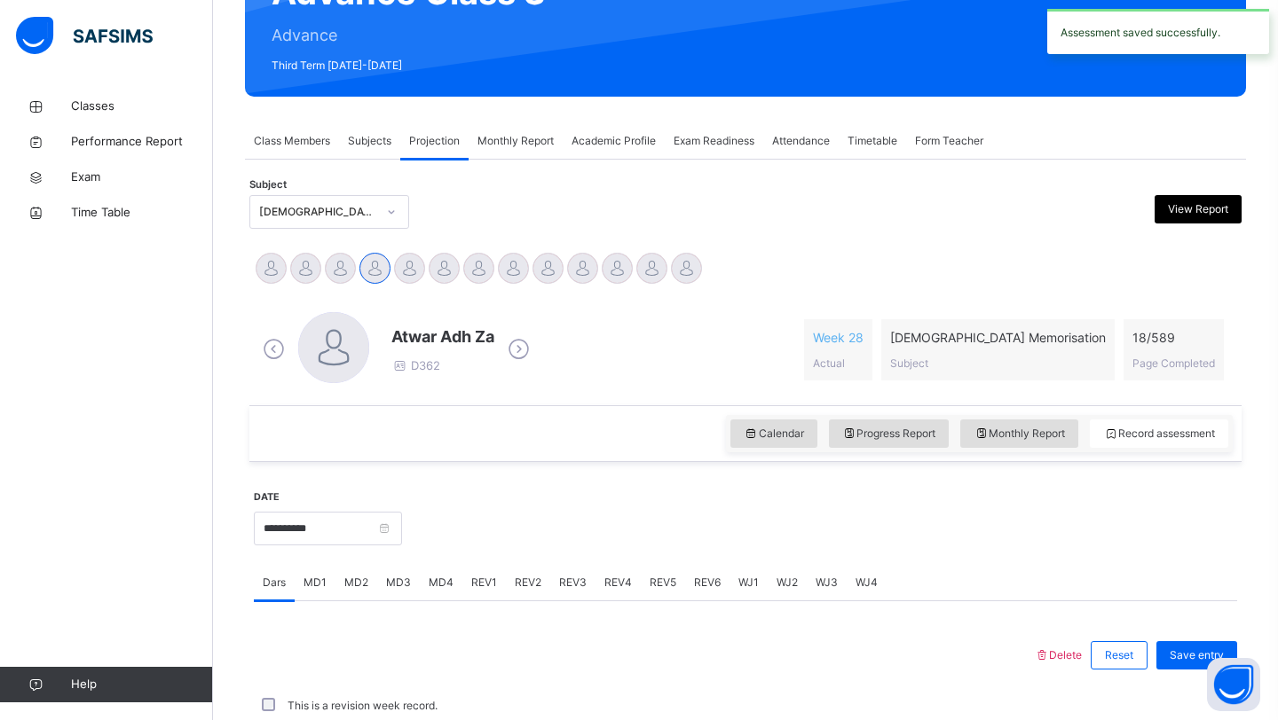
scroll to position [612, 0]
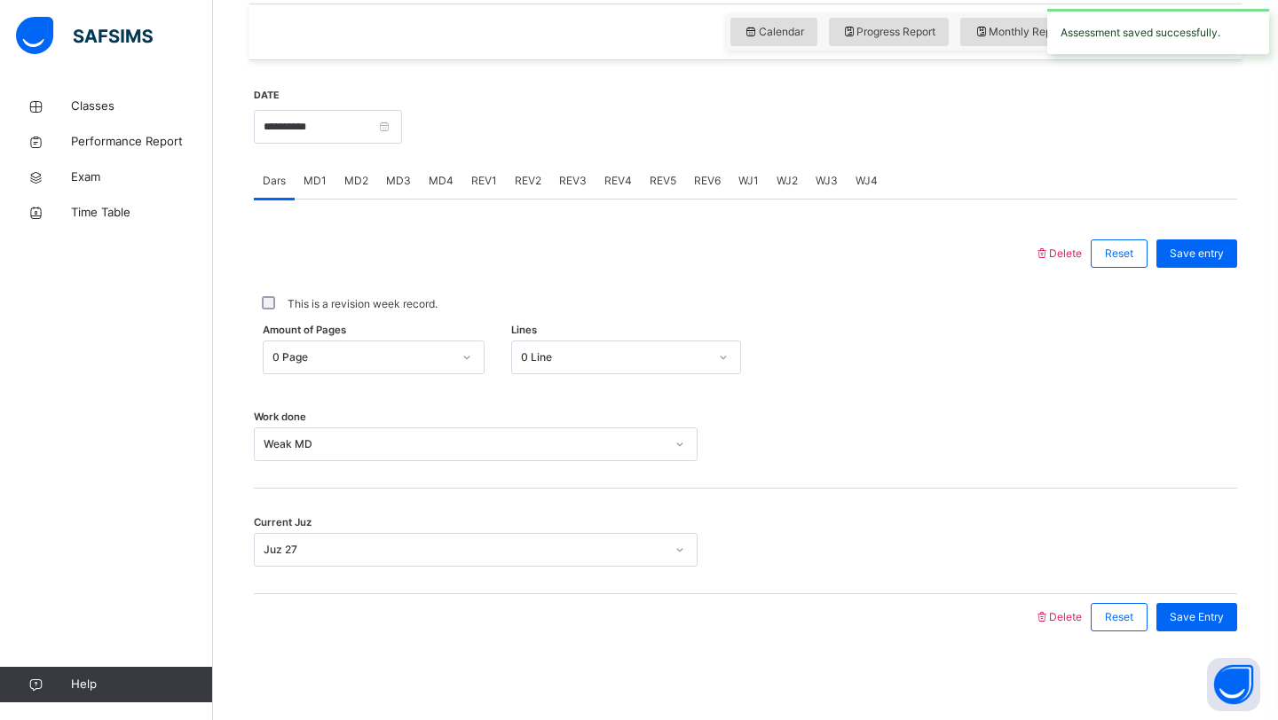
click at [430, 176] on span "MD4" at bounding box center [441, 181] width 25 height 16
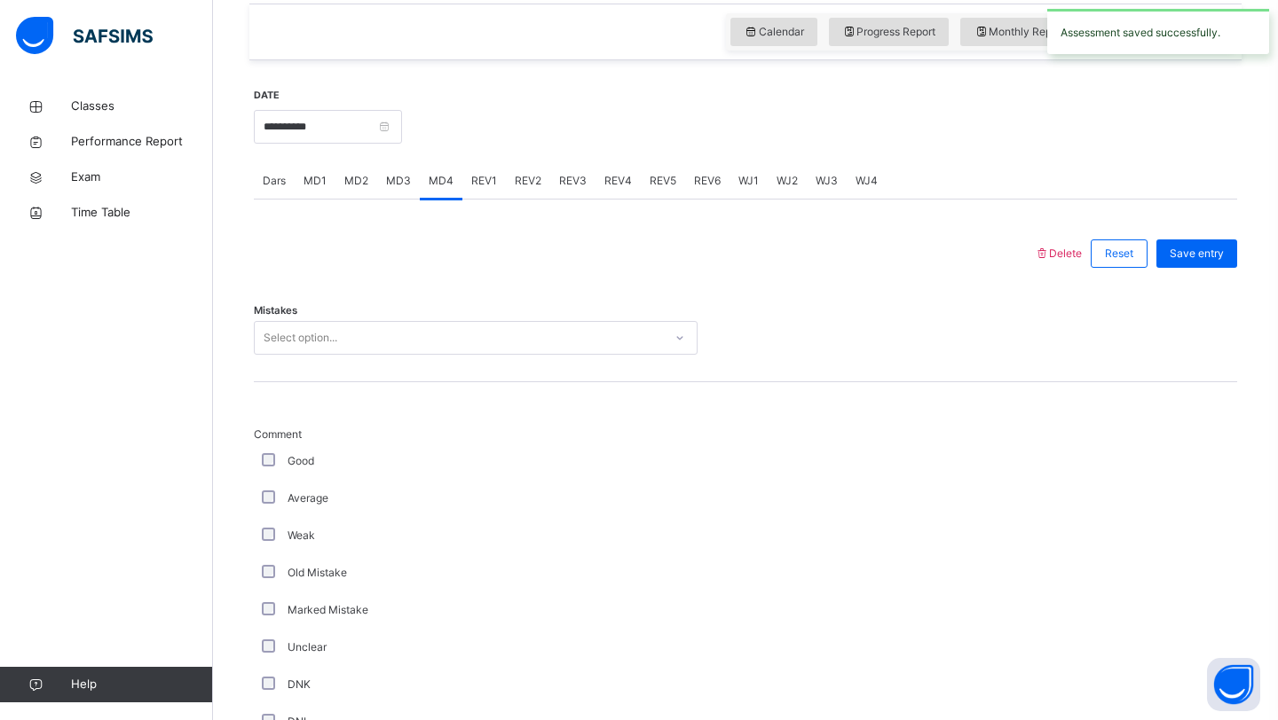
scroll to position [1184, 0]
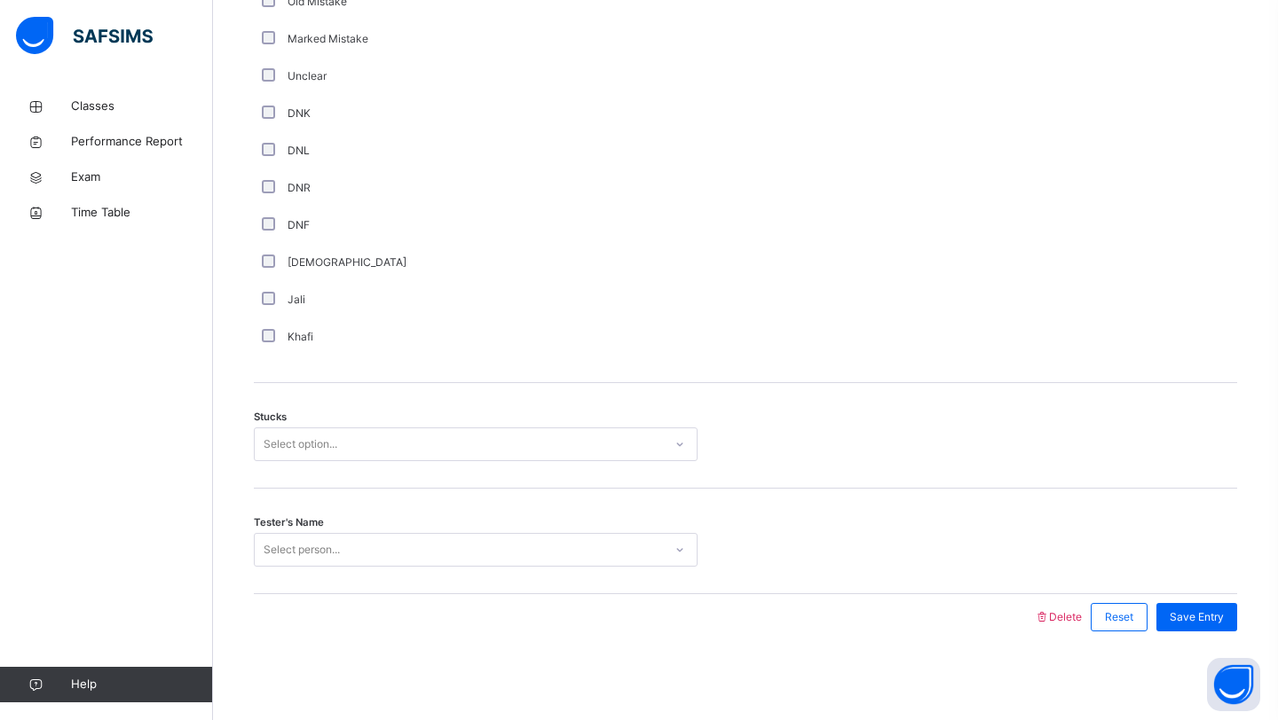
click at [333, 439] on div "Select option..." at bounding box center [301, 445] width 74 height 34
click at [325, 549] on div "2" at bounding box center [476, 545] width 442 height 30
click at [327, 560] on div "Select person..." at bounding box center [302, 550] width 76 height 34
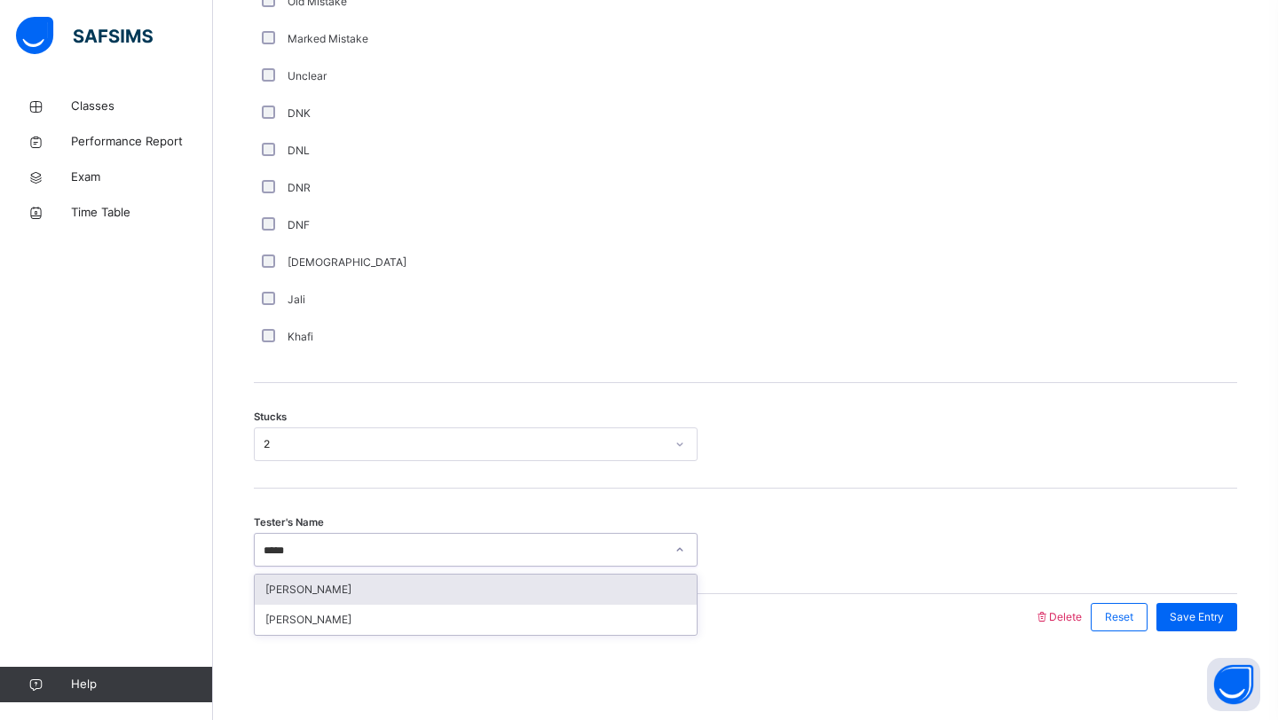
type input "******"
click at [336, 583] on div "[PERSON_NAME]" at bounding box center [476, 590] width 442 height 30
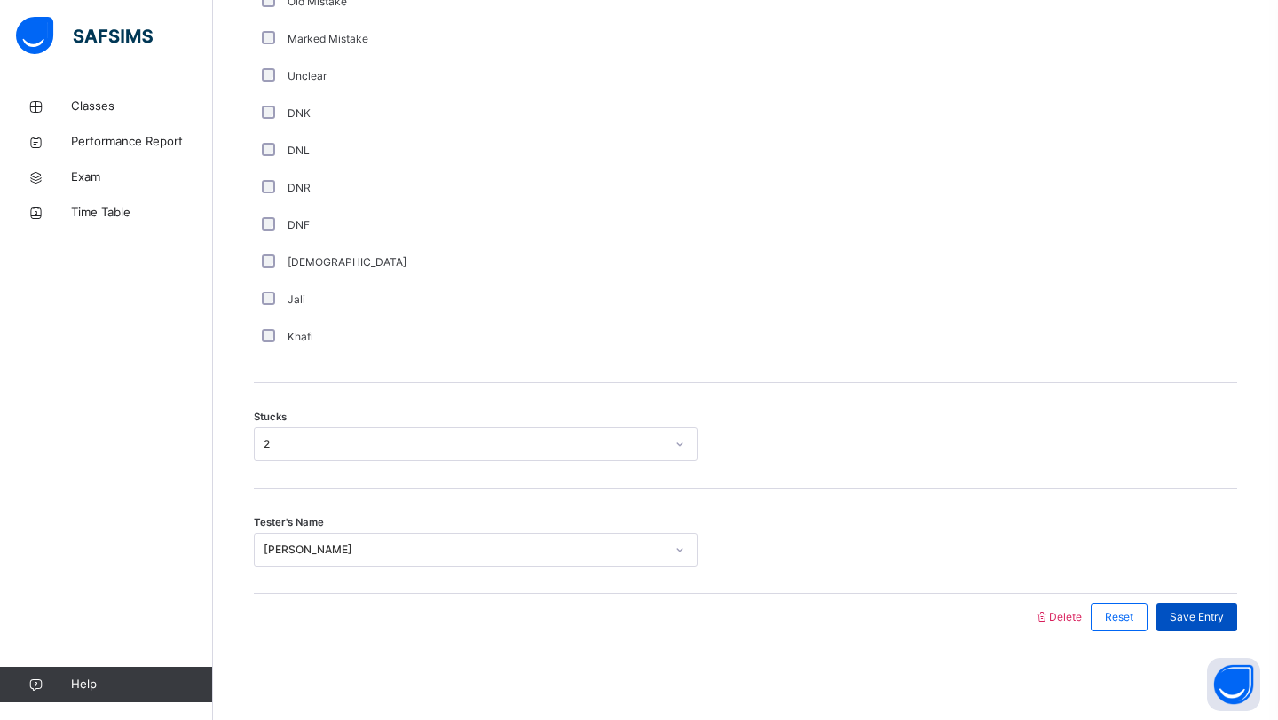
click at [1174, 611] on span "Save Entry" at bounding box center [1196, 618] width 54 height 16
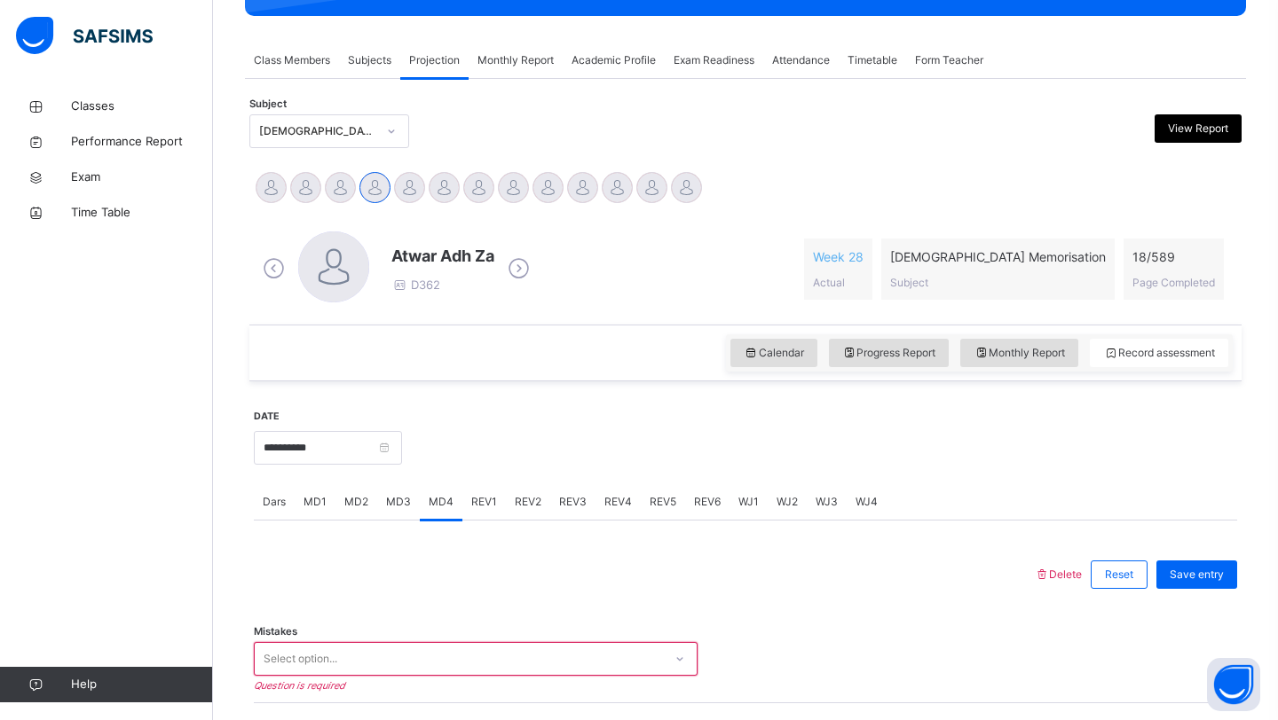
scroll to position [292, 0]
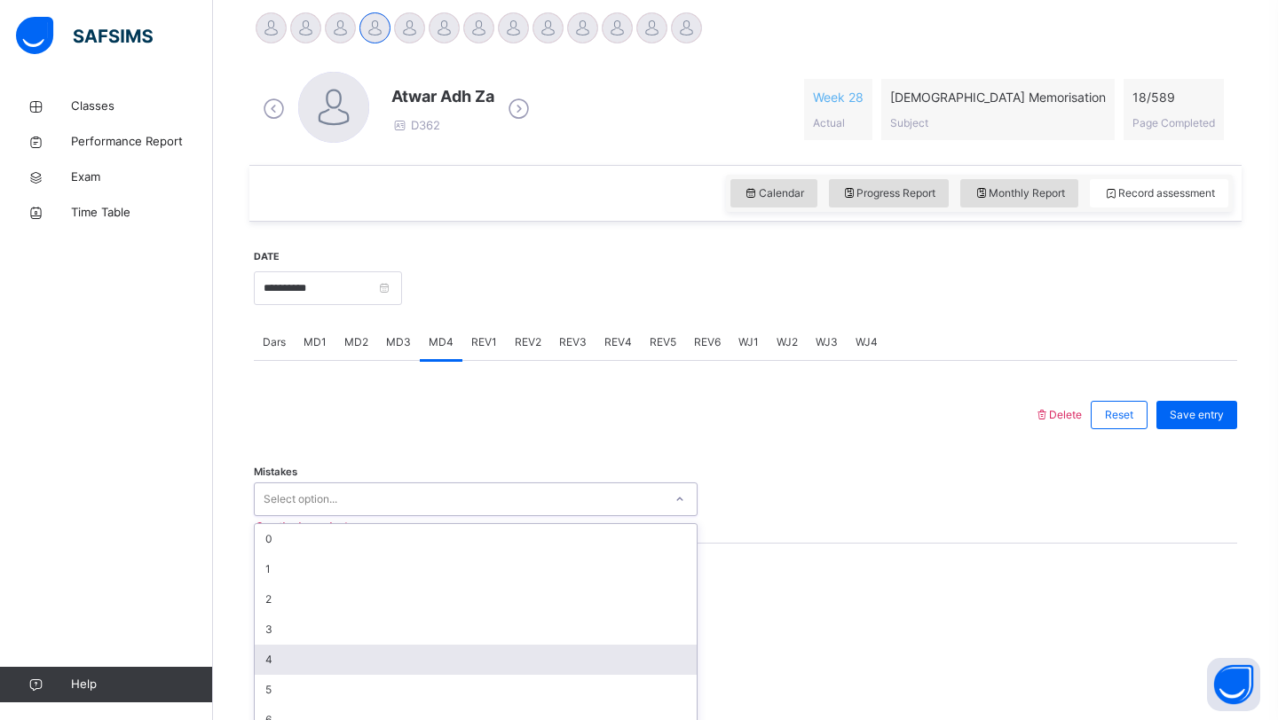
click at [495, 516] on div "option 4 focused, 5 of 7. 7 results available. Use Up and Down to choose option…" at bounding box center [476, 500] width 444 height 34
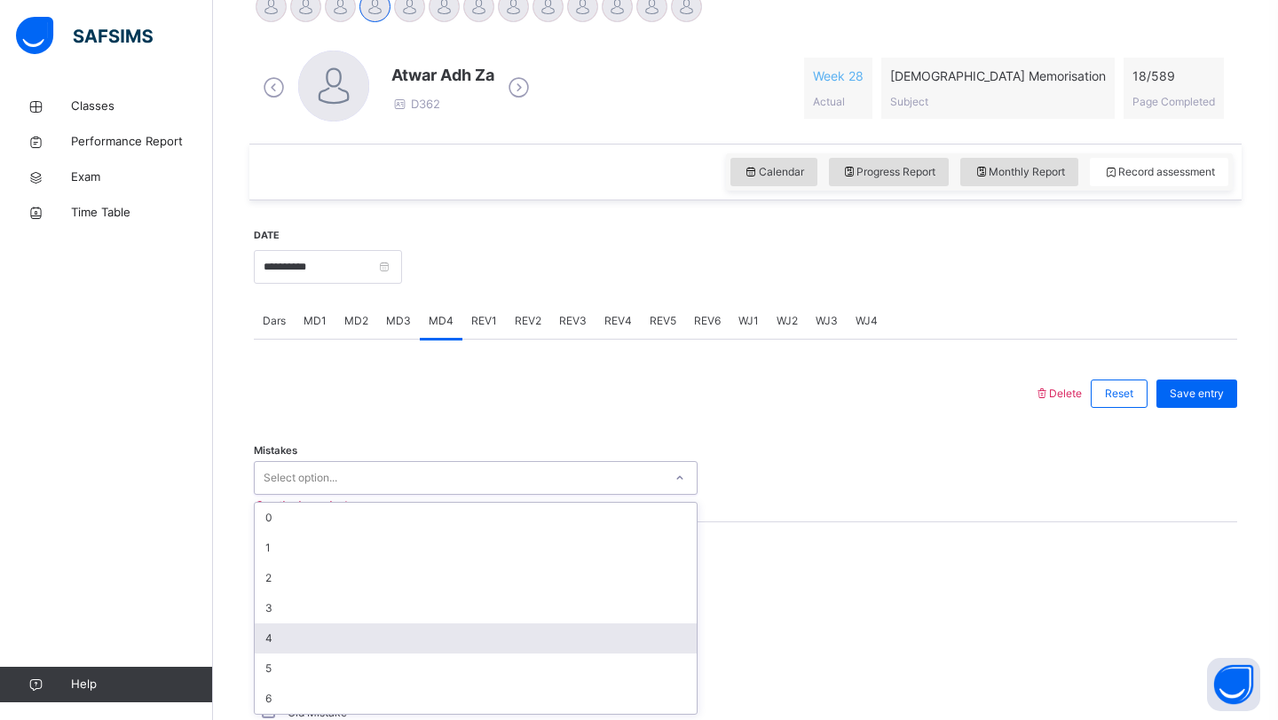
scroll to position [474, 0]
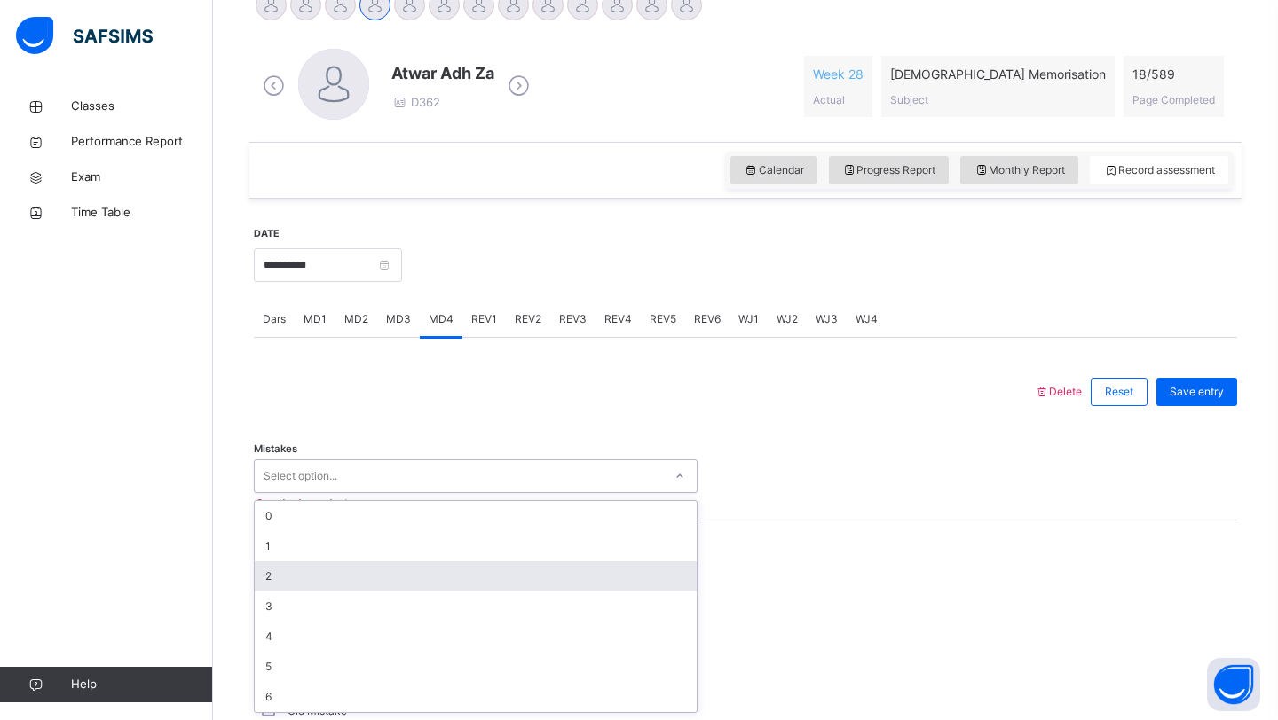
click at [474, 567] on div "2" at bounding box center [476, 577] width 442 height 30
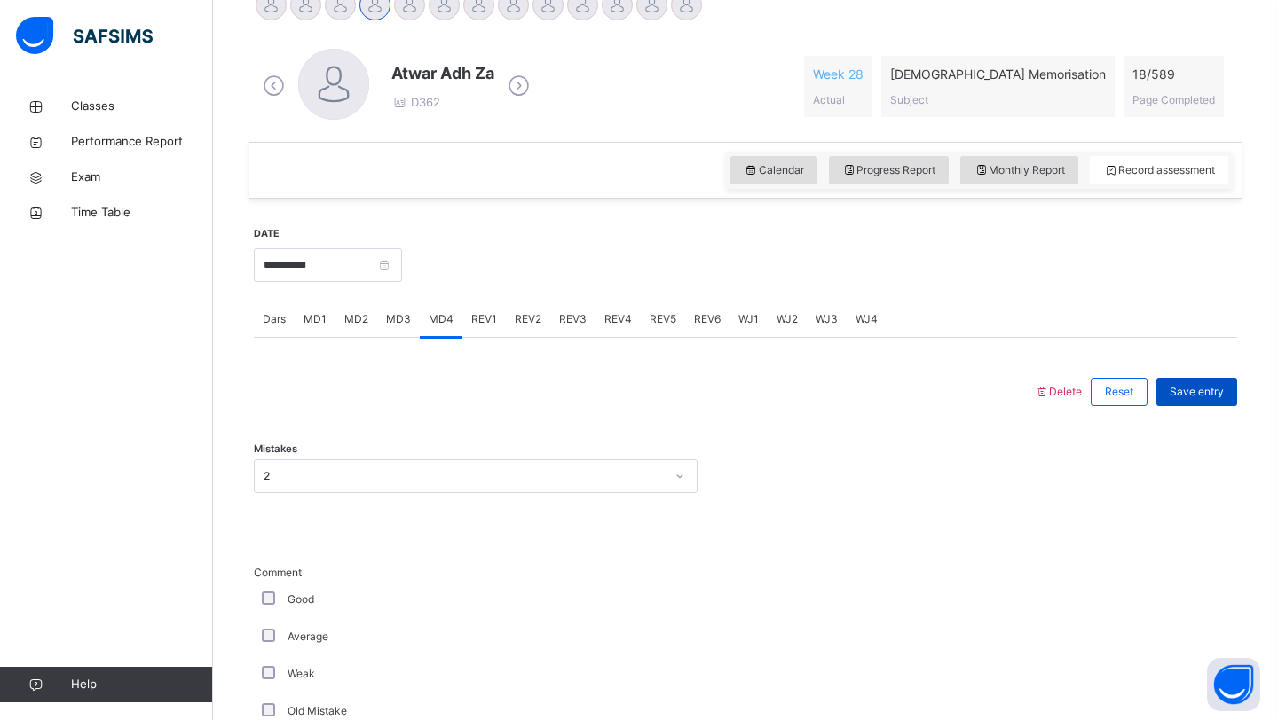
click at [1177, 404] on div "Save entry" at bounding box center [1196, 392] width 81 height 28
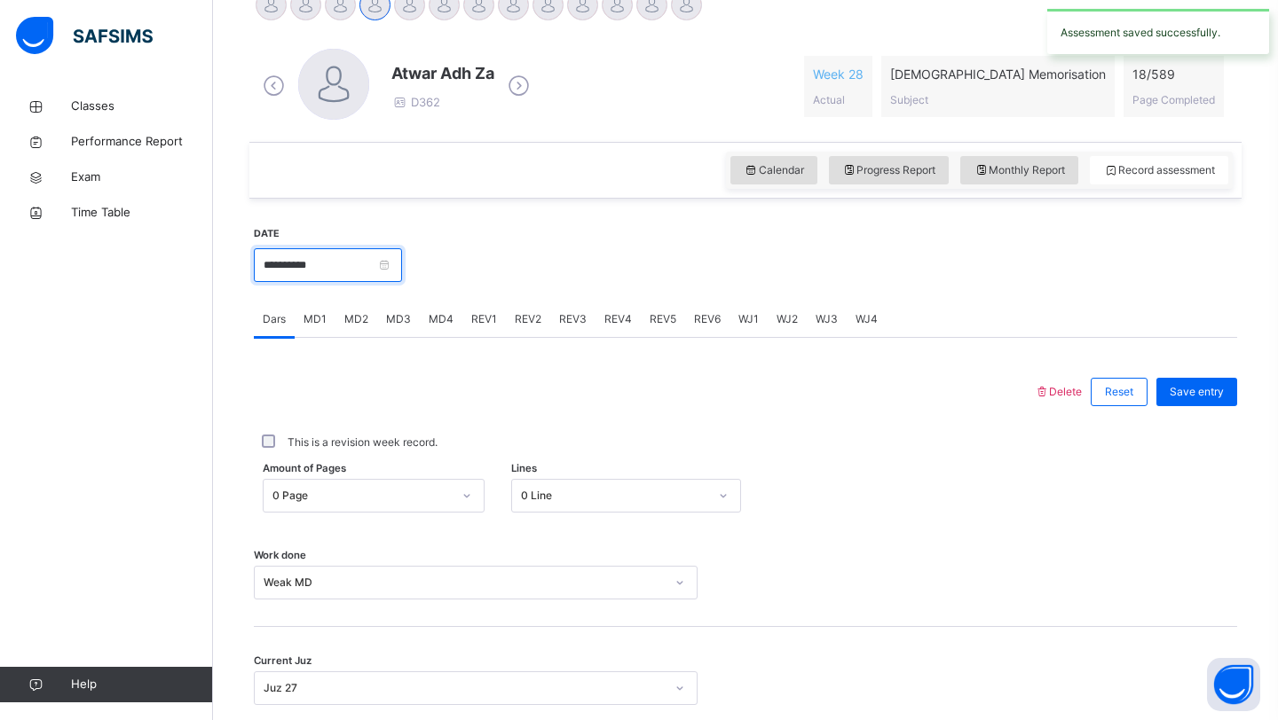
click at [377, 263] on input "**********" at bounding box center [328, 265] width 148 height 34
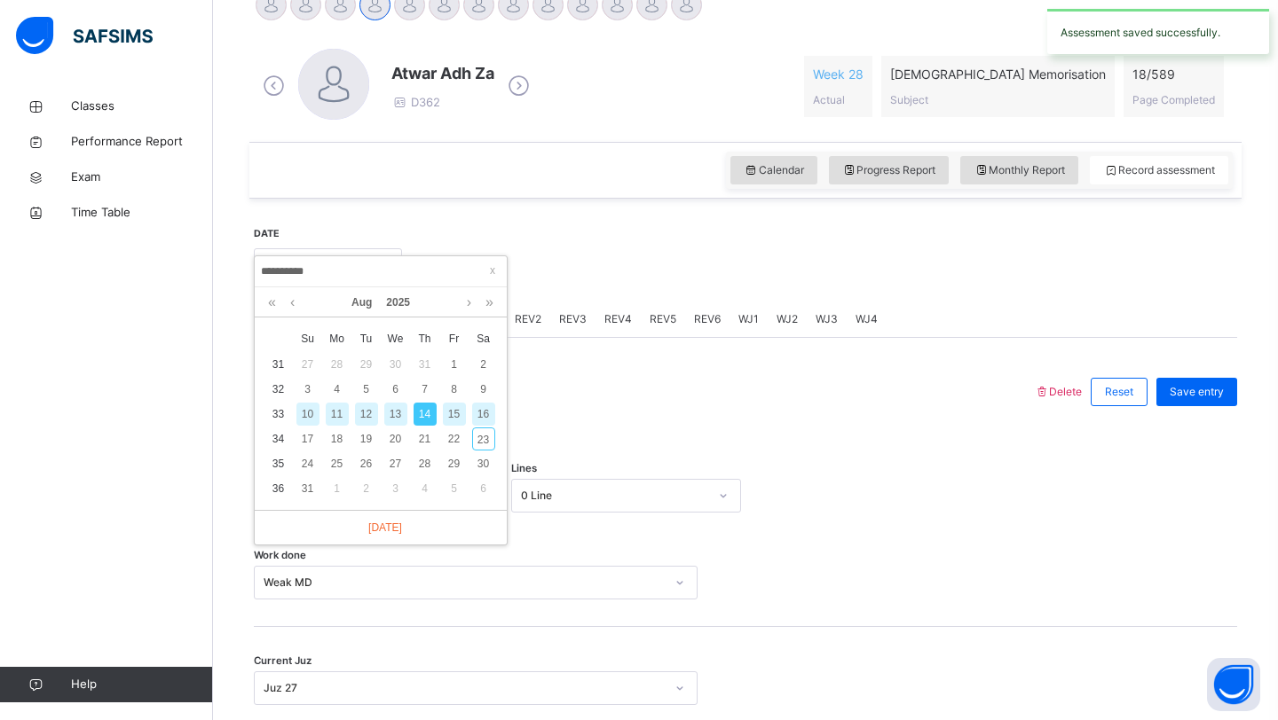
click at [478, 413] on div "16" at bounding box center [483, 414] width 23 height 23
type input "**********"
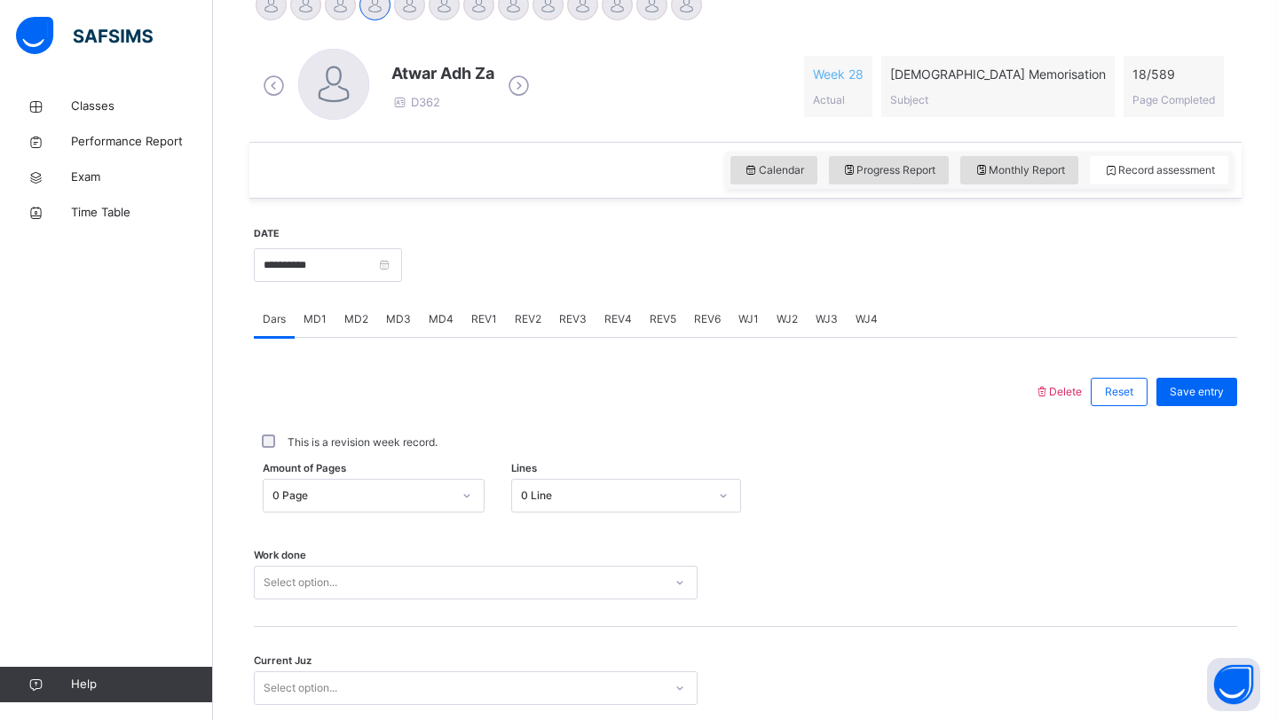
scroll to position [612, 0]
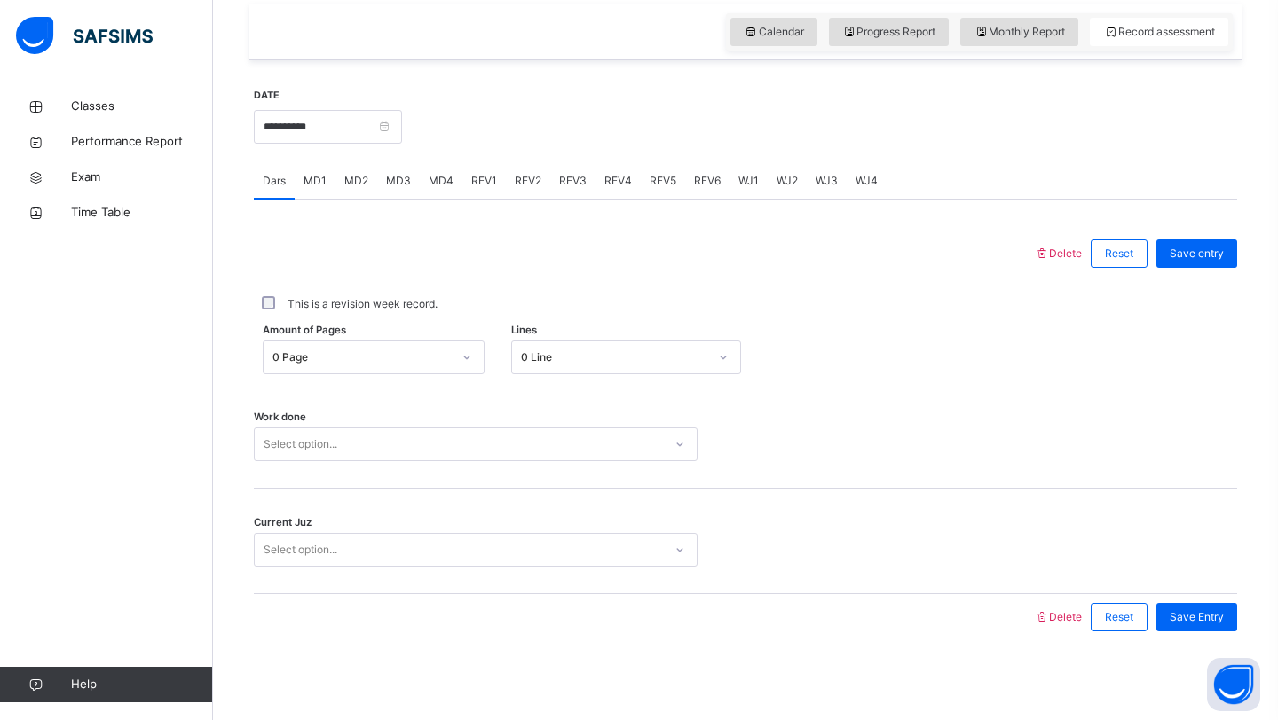
click at [352, 461] on div "Select option..." at bounding box center [476, 445] width 444 height 34
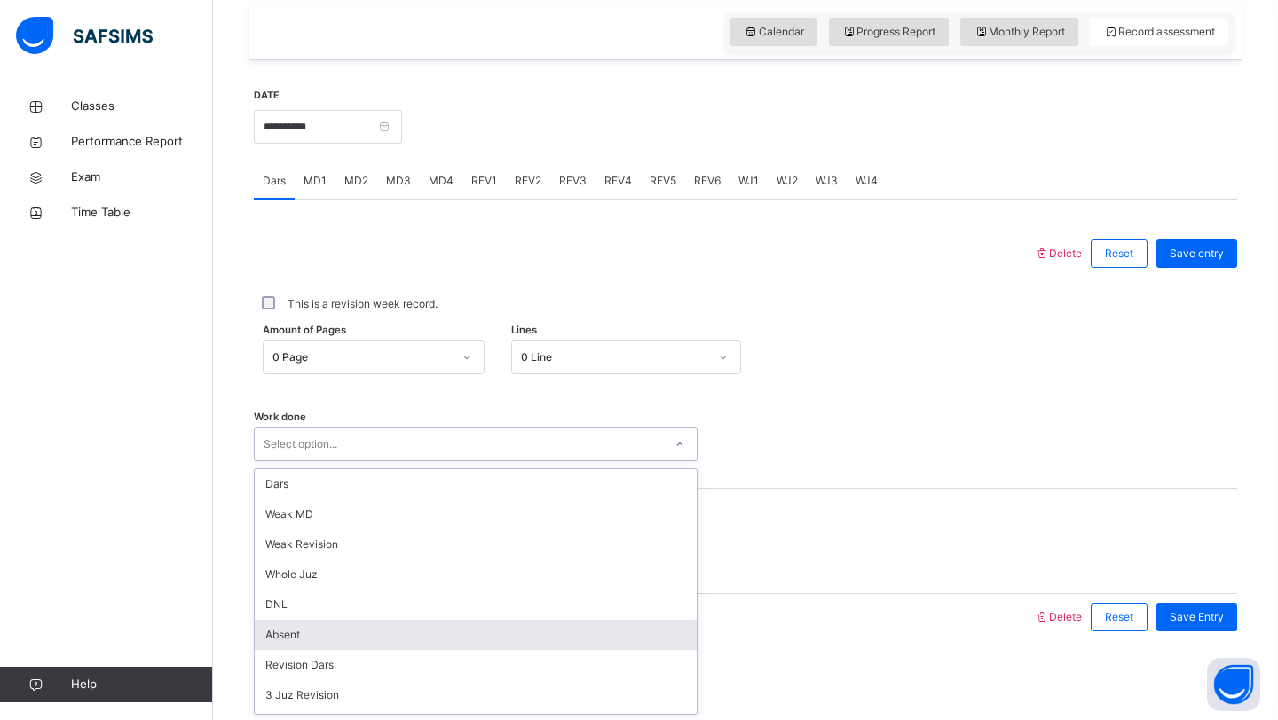
click at [338, 636] on div "Absent" at bounding box center [476, 635] width 442 height 30
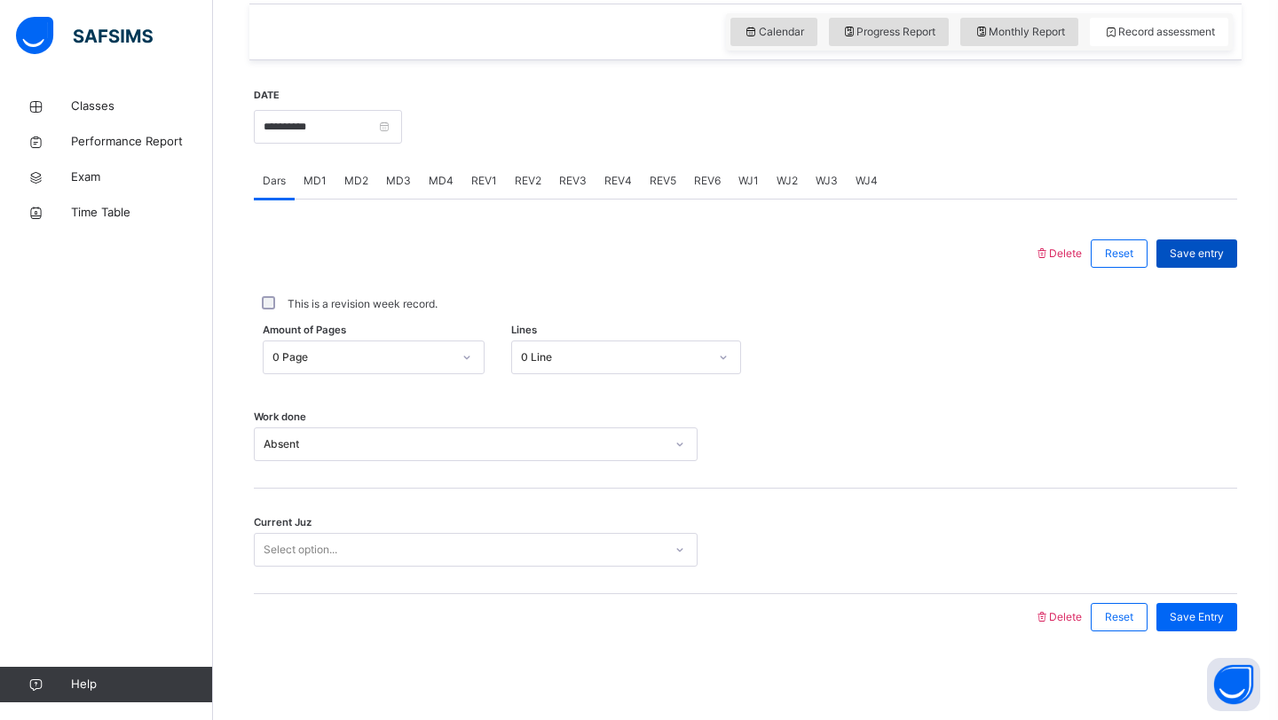
click at [1201, 253] on span "Save entry" at bounding box center [1196, 254] width 54 height 16
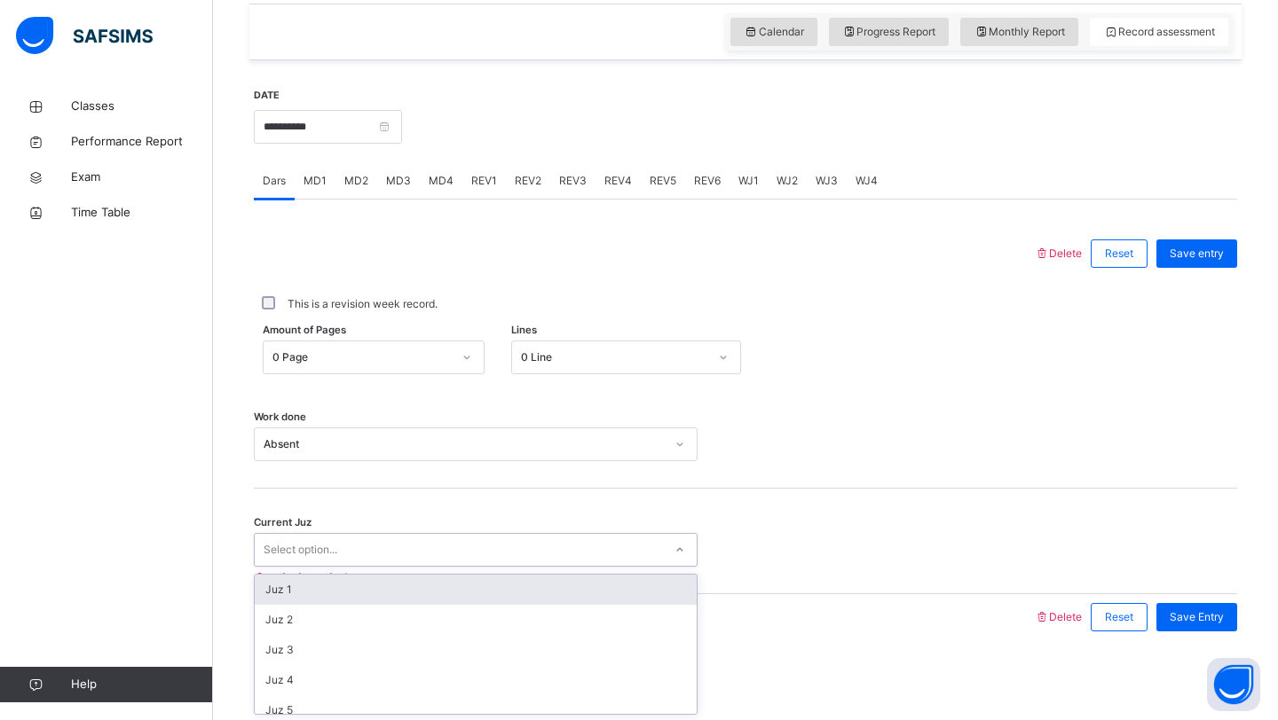
click at [541, 560] on div "Select option..." at bounding box center [459, 551] width 408 height 28
type input "******"
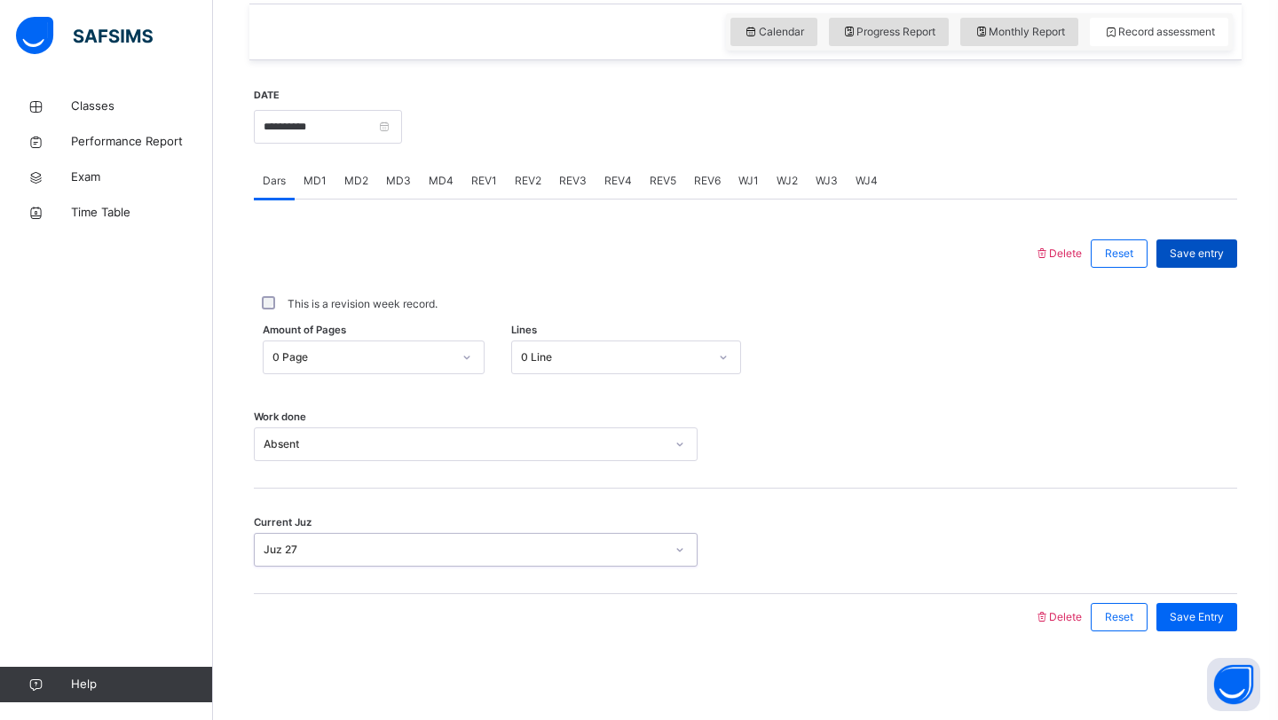
click at [1185, 255] on span "Save entry" at bounding box center [1196, 254] width 54 height 16
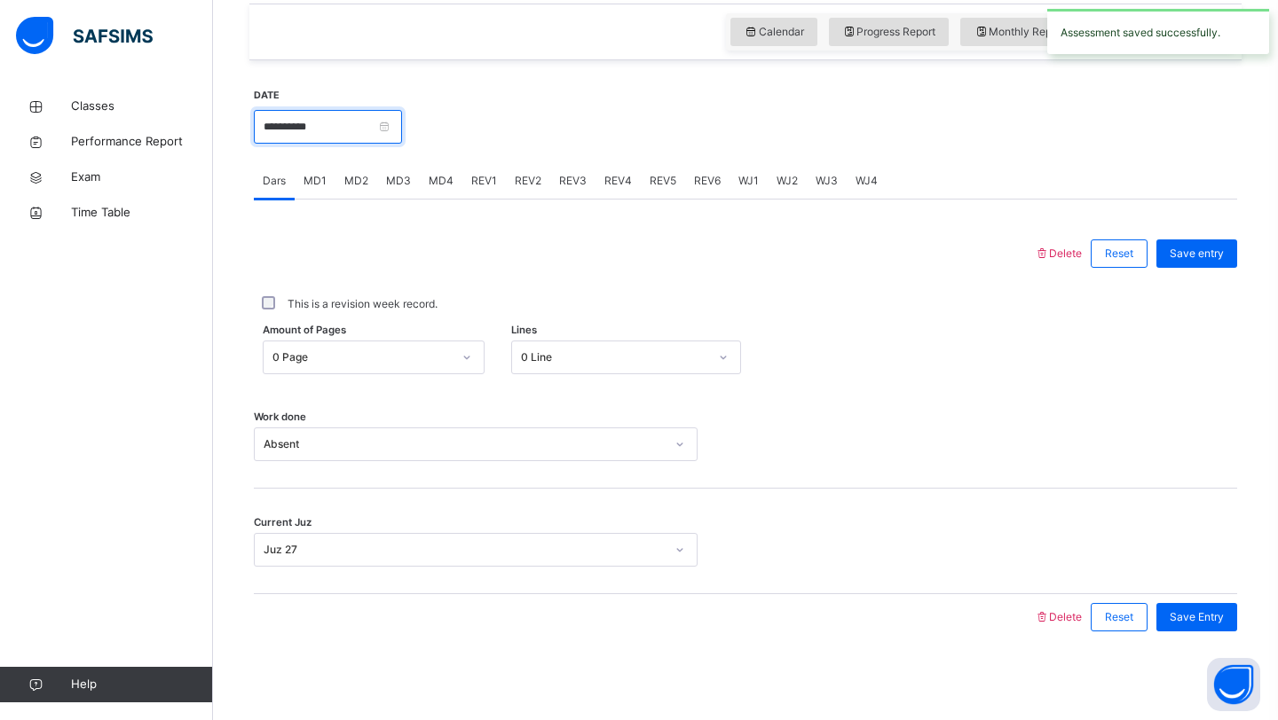
click at [374, 130] on input "**********" at bounding box center [328, 127] width 148 height 34
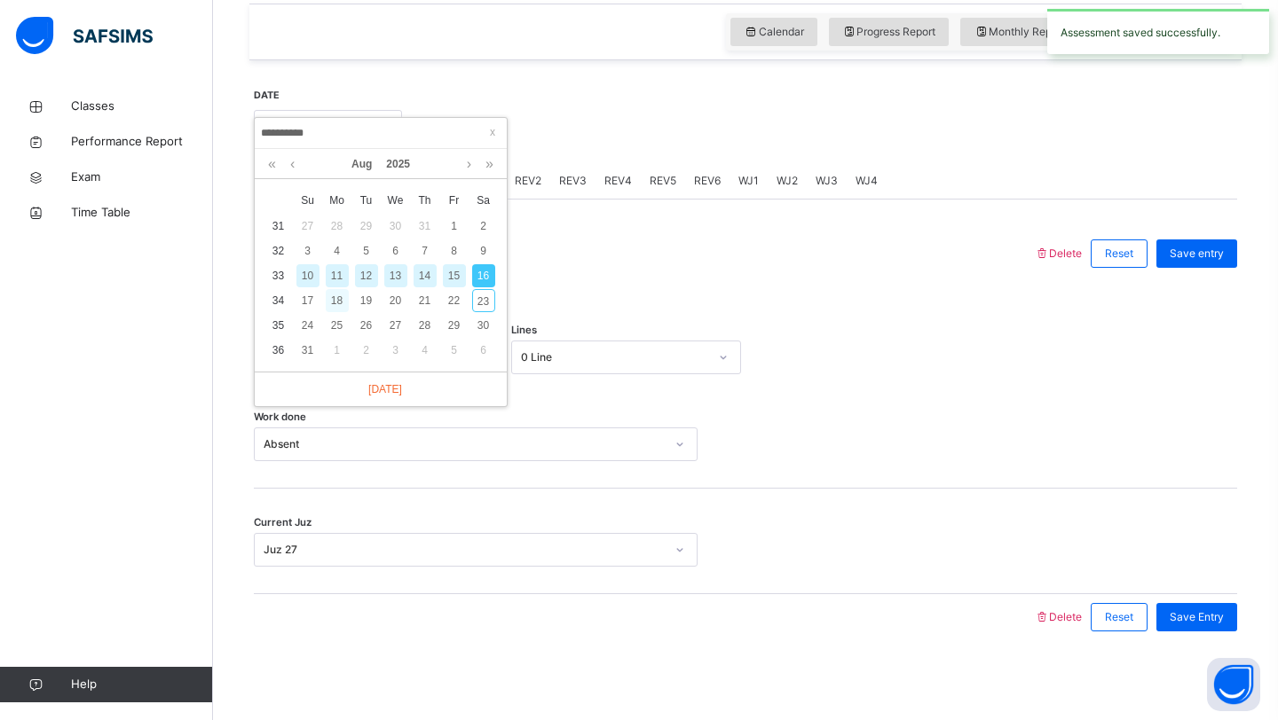
click at [342, 304] on div "18" at bounding box center [337, 300] width 23 height 23
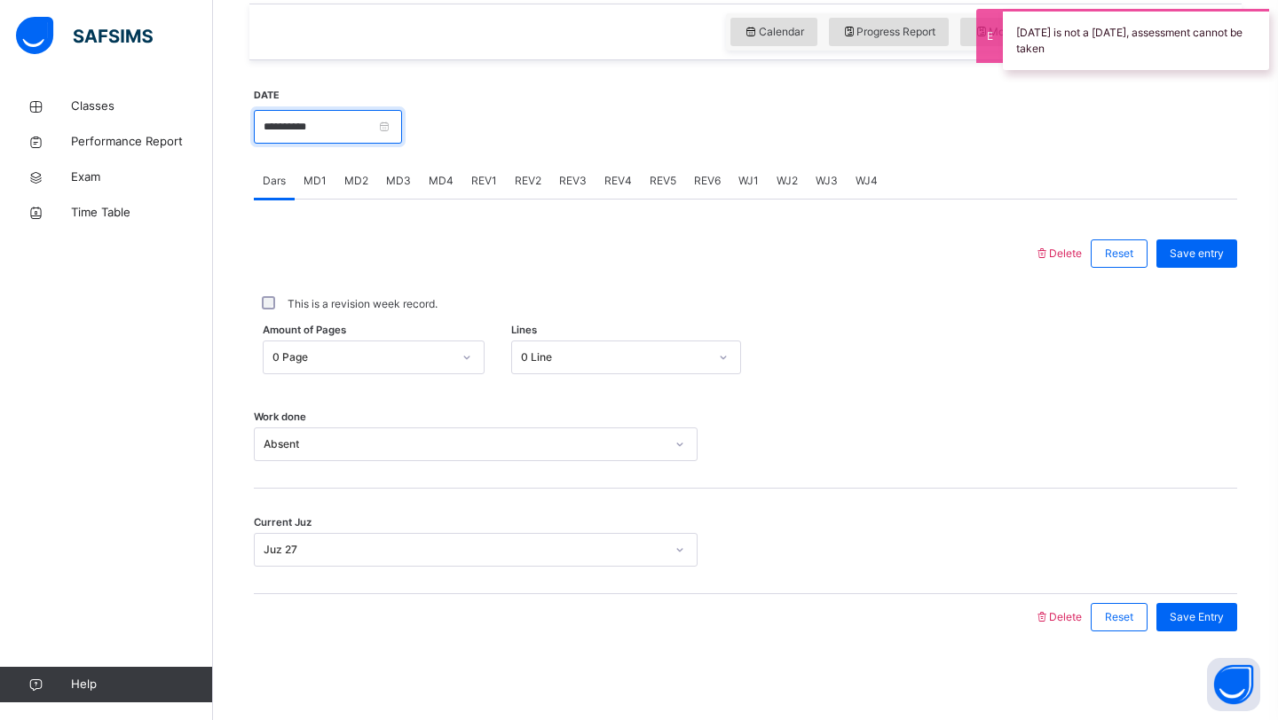
click at [346, 137] on input "**********" at bounding box center [328, 127] width 148 height 34
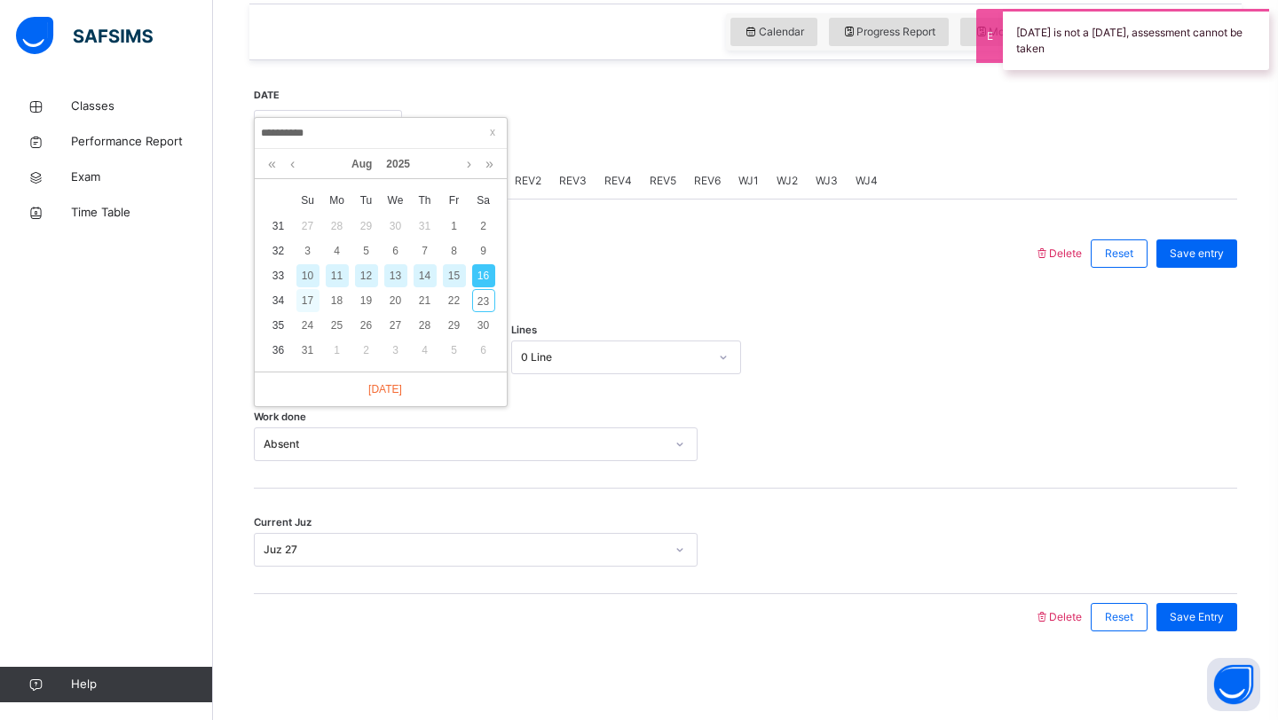
click at [309, 301] on div "17" at bounding box center [307, 300] width 23 height 23
type input "**********"
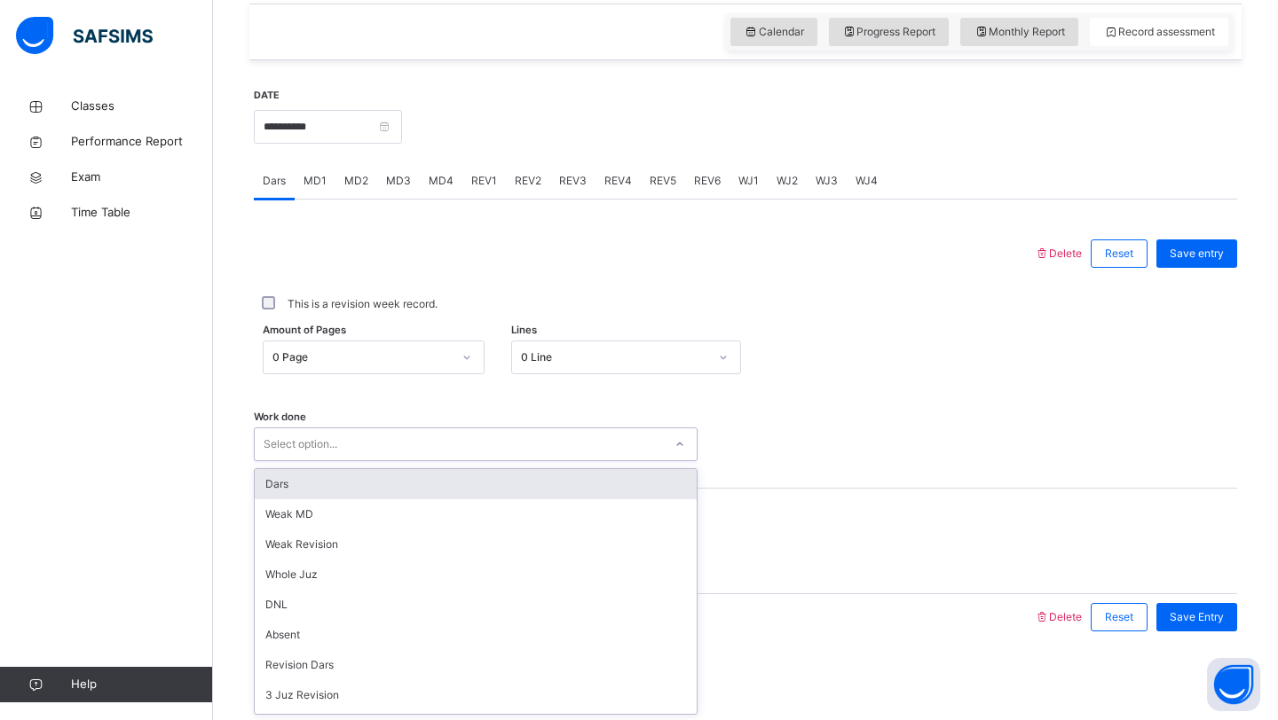
click at [319, 456] on div "Select option..." at bounding box center [301, 445] width 74 height 34
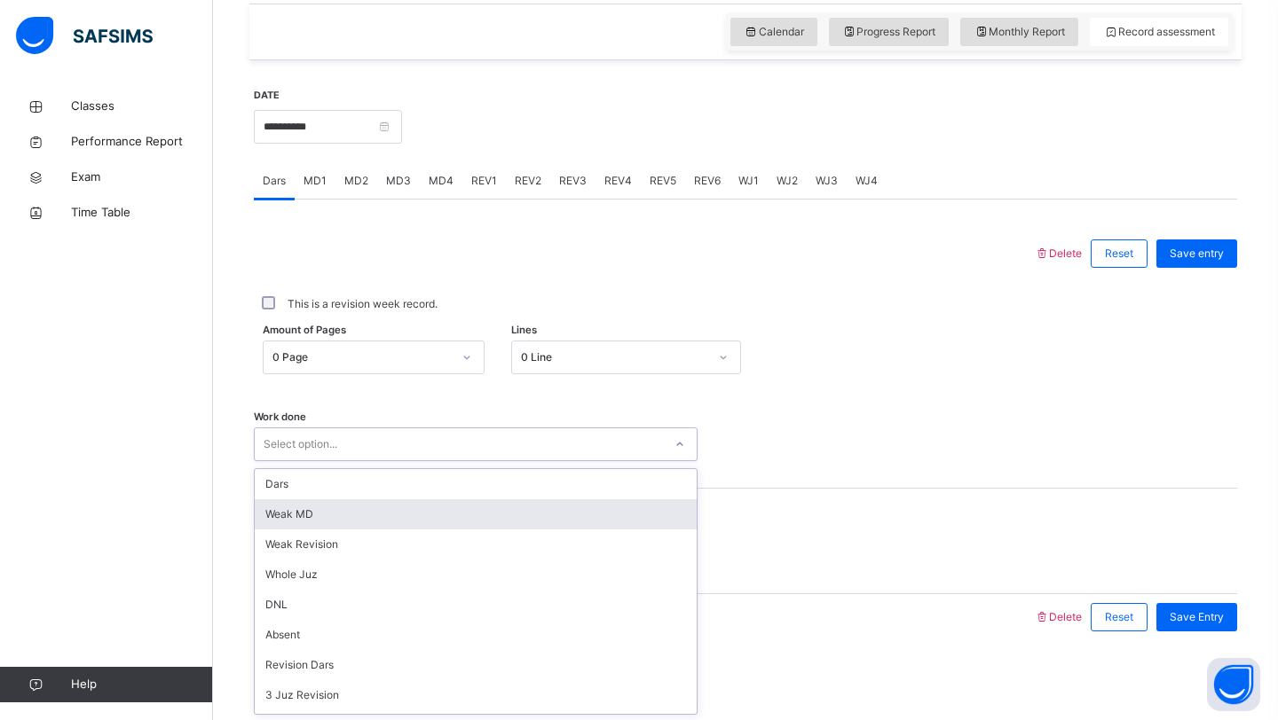
click at [321, 518] on div "Weak MD" at bounding box center [476, 515] width 442 height 30
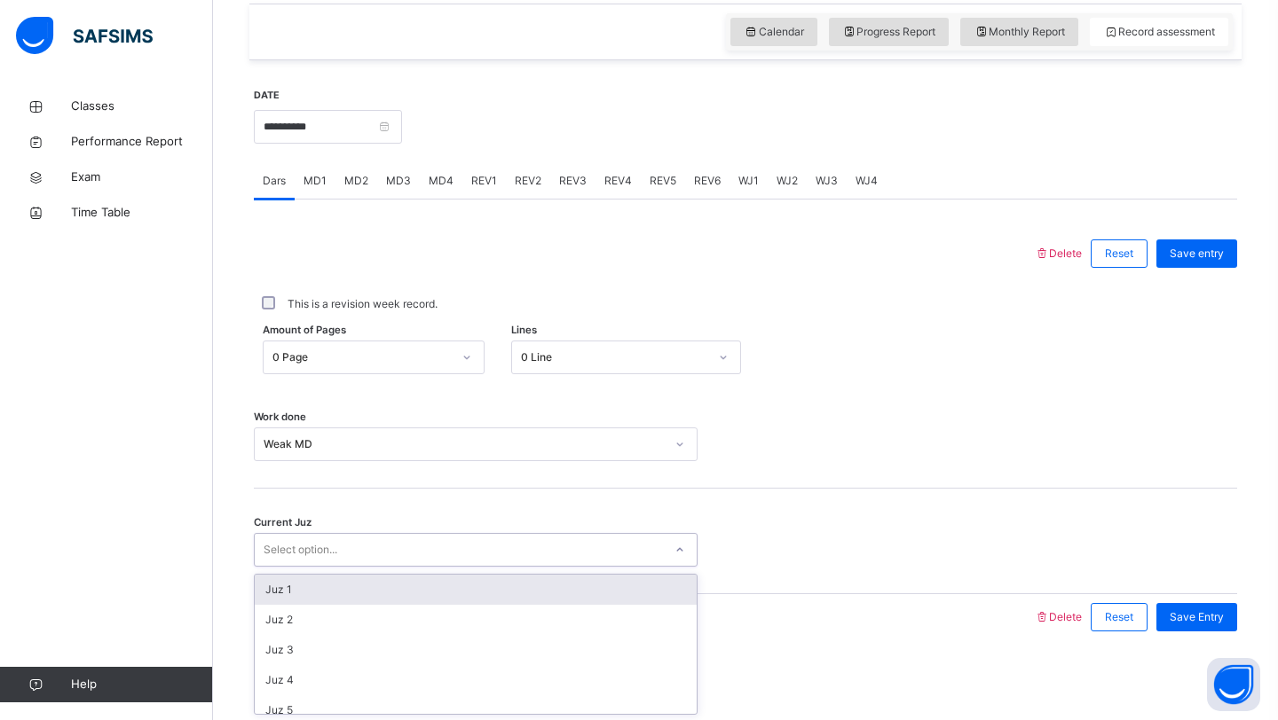
click at [610, 550] on div "Select option..." at bounding box center [459, 551] width 408 height 28
type input "******"
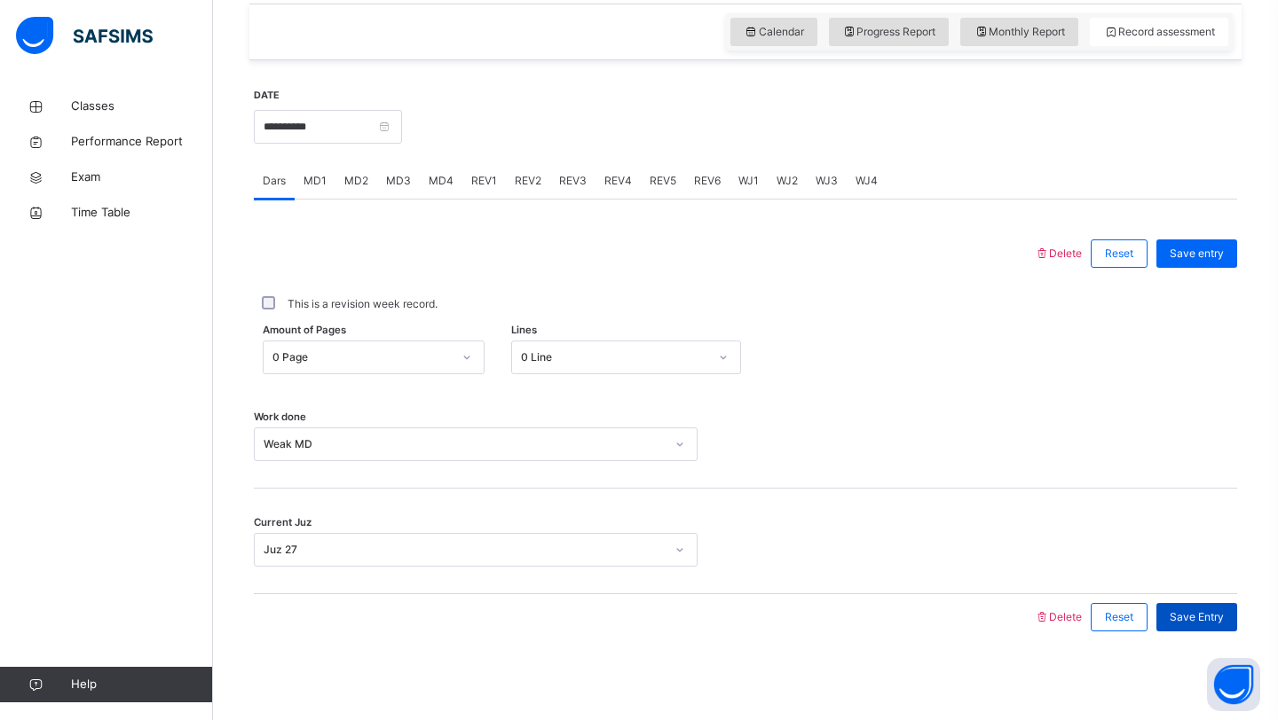
click at [1165, 621] on div "Save Entry" at bounding box center [1196, 617] width 81 height 28
click at [404, 193] on div "MD3" at bounding box center [398, 180] width 43 height 35
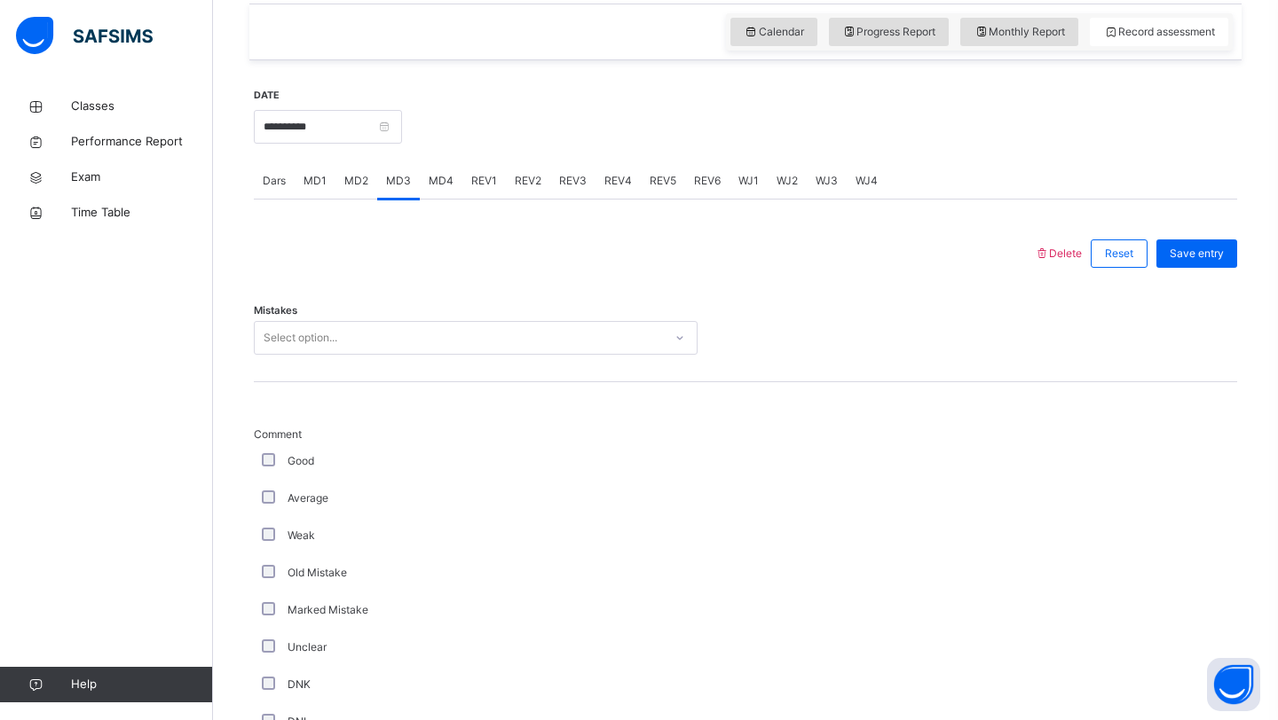
click at [374, 344] on div "Select option..." at bounding box center [459, 339] width 408 height 28
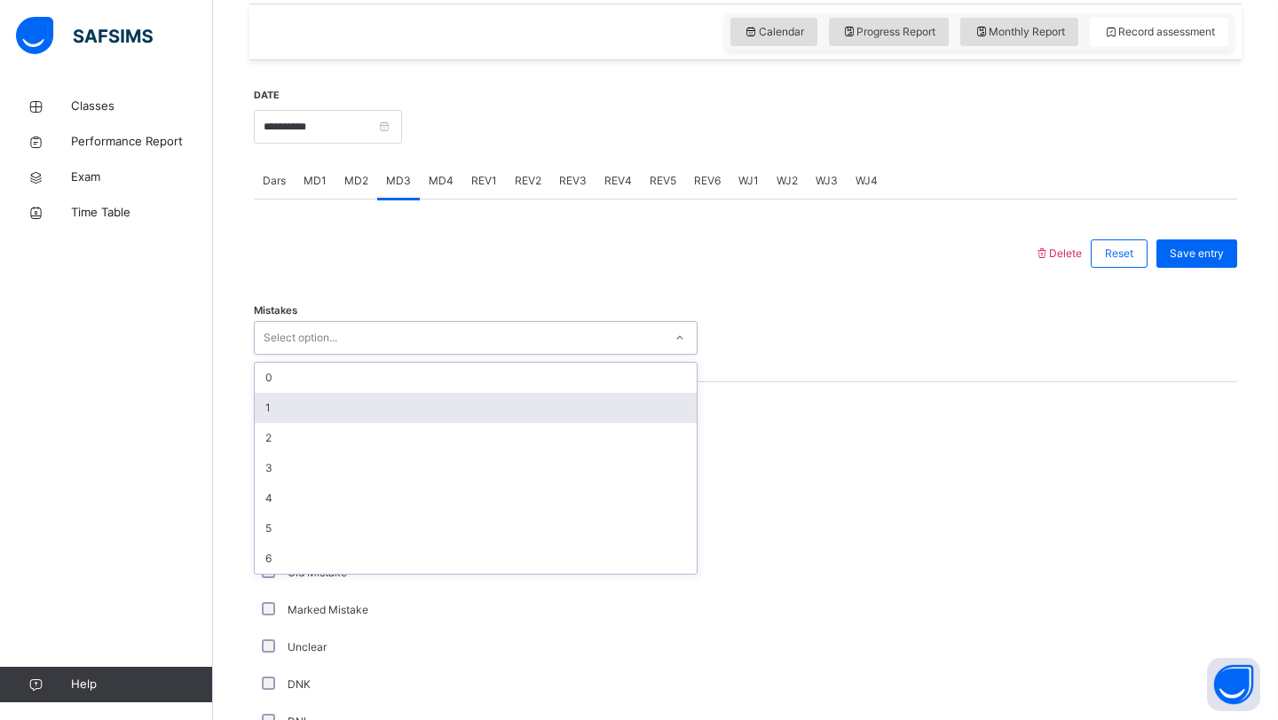
click at [347, 414] on div "1" at bounding box center [476, 408] width 442 height 30
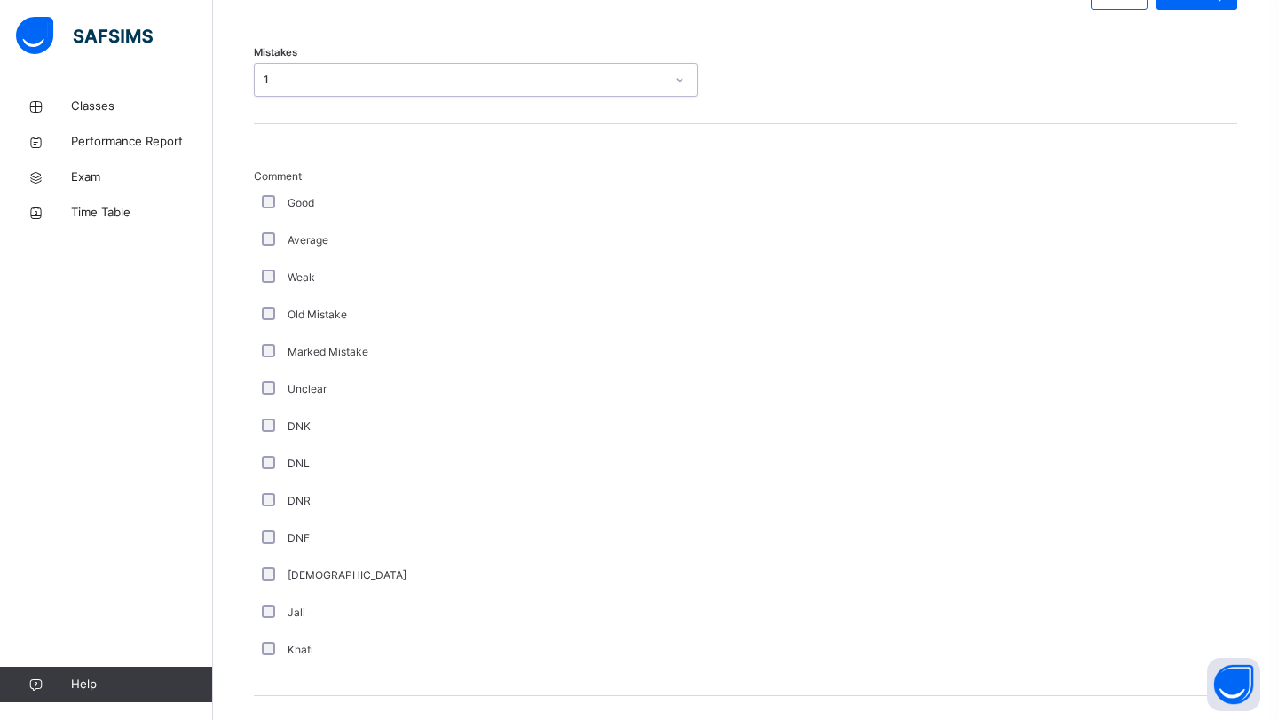
scroll to position [1184, 0]
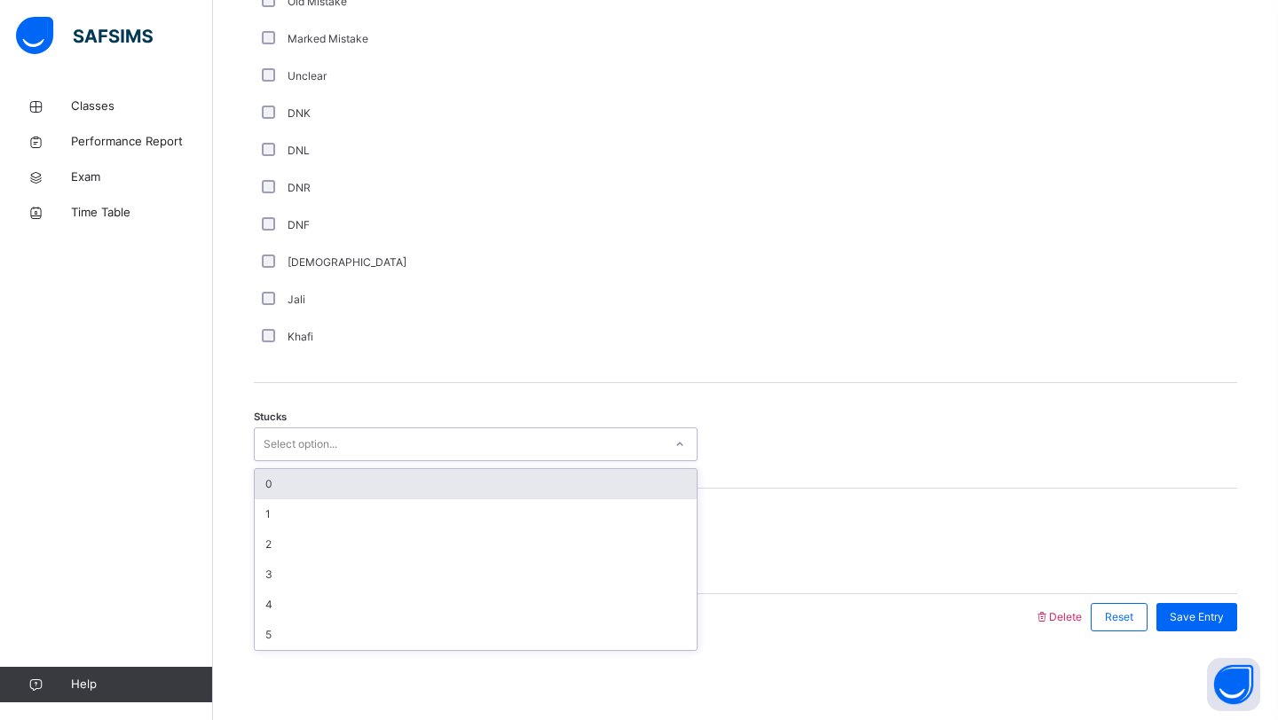
click at [317, 443] on div "Select option..." at bounding box center [301, 445] width 74 height 34
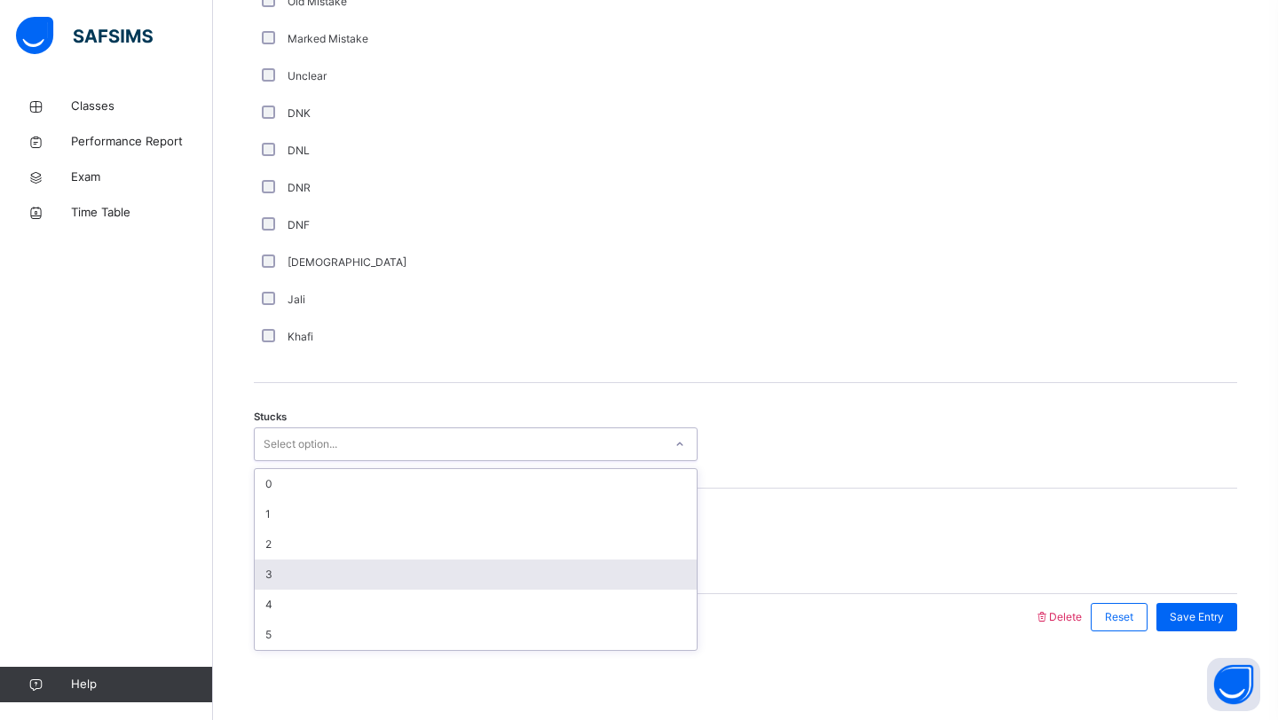
click at [289, 567] on div "3" at bounding box center [476, 575] width 442 height 30
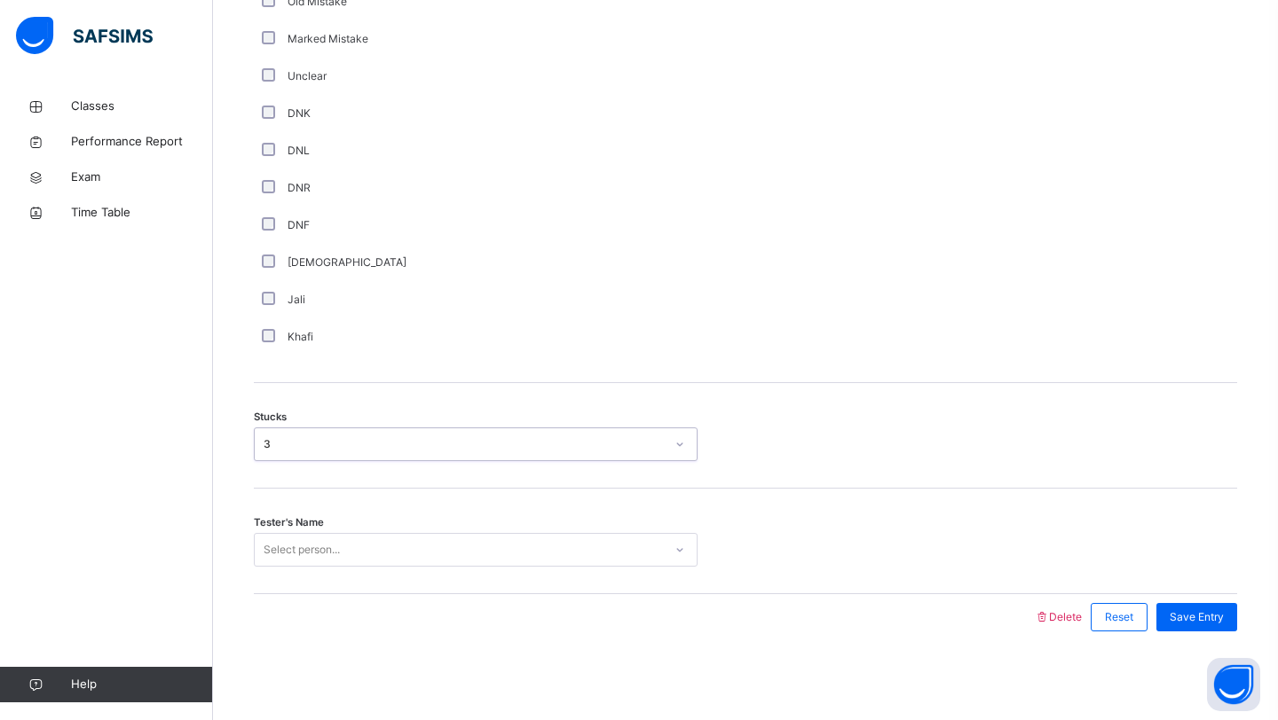
click at [293, 545] on div "Select person..." at bounding box center [302, 550] width 76 height 34
type input "*********"
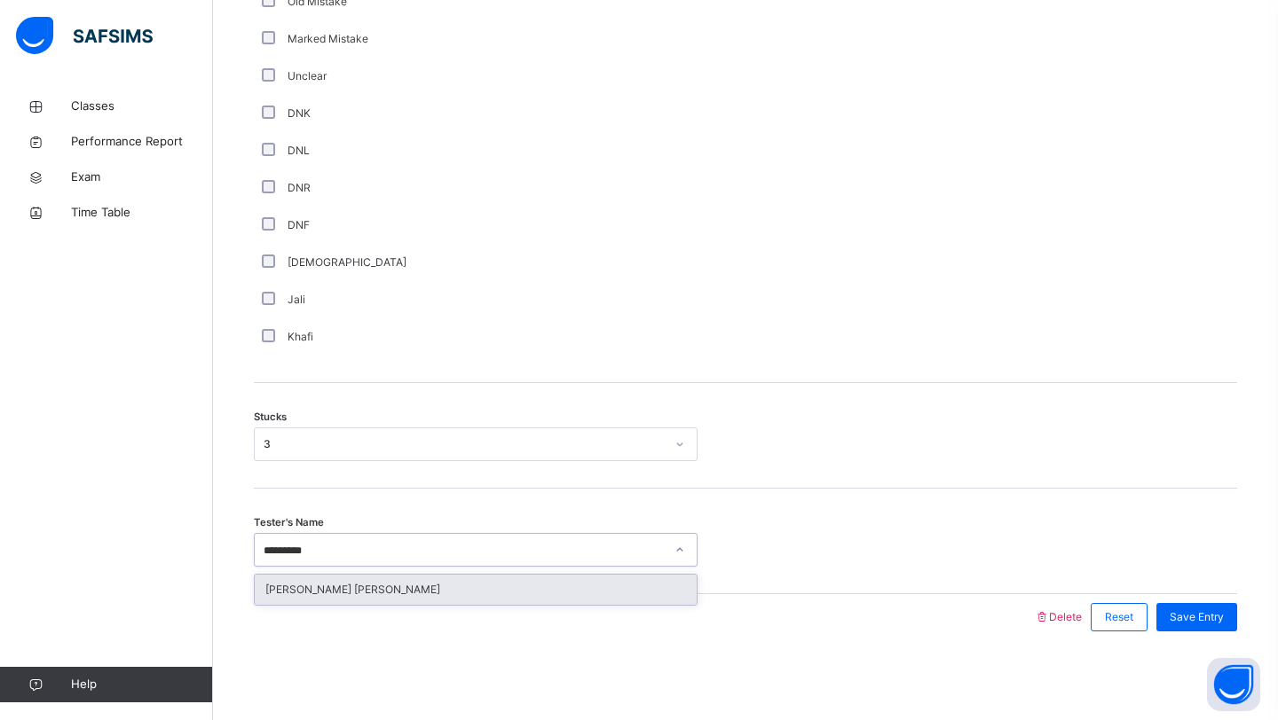
click at [275, 594] on div "[PERSON_NAME] [PERSON_NAME]" at bounding box center [476, 590] width 442 height 30
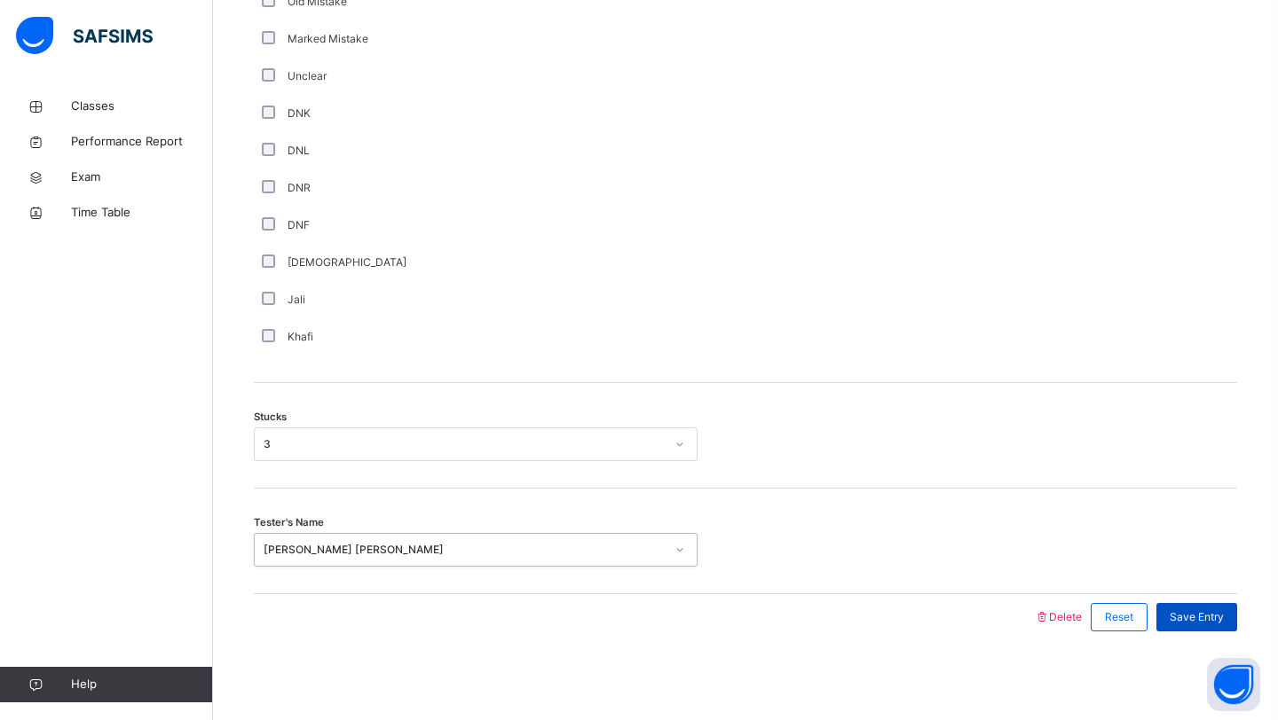
click at [1228, 604] on div "Save Entry" at bounding box center [1196, 617] width 81 height 28
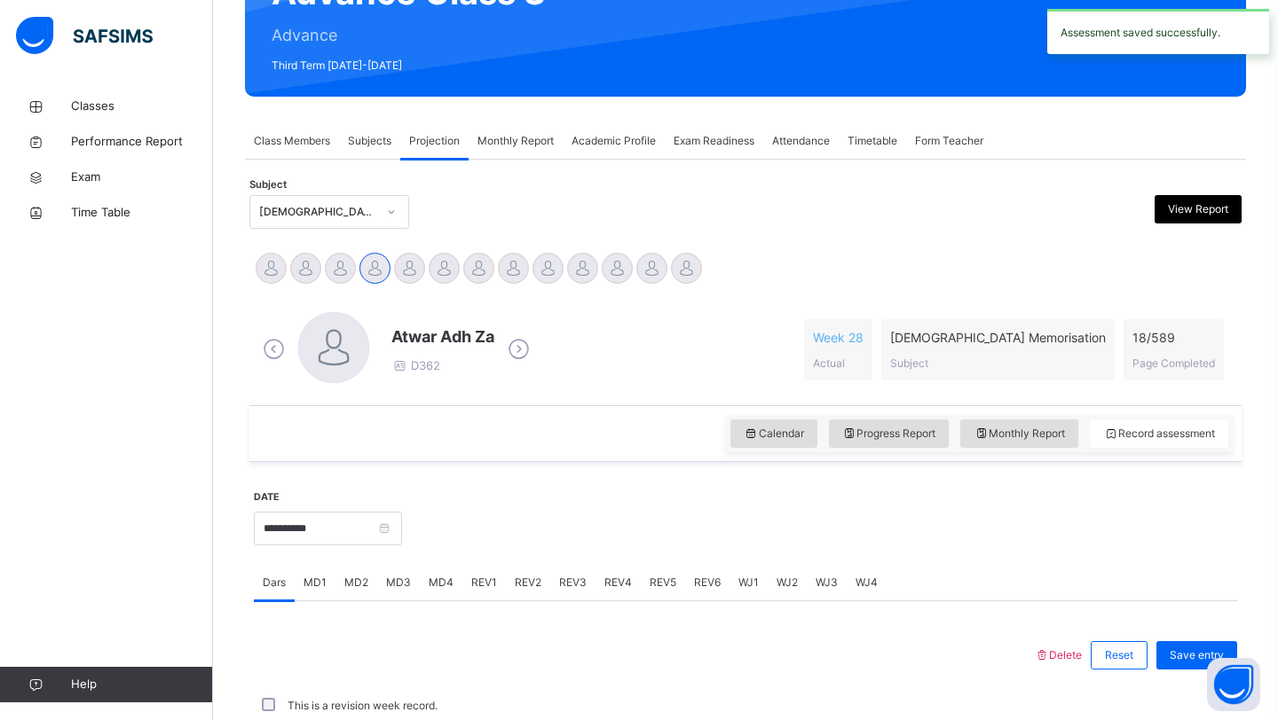
scroll to position [612, 0]
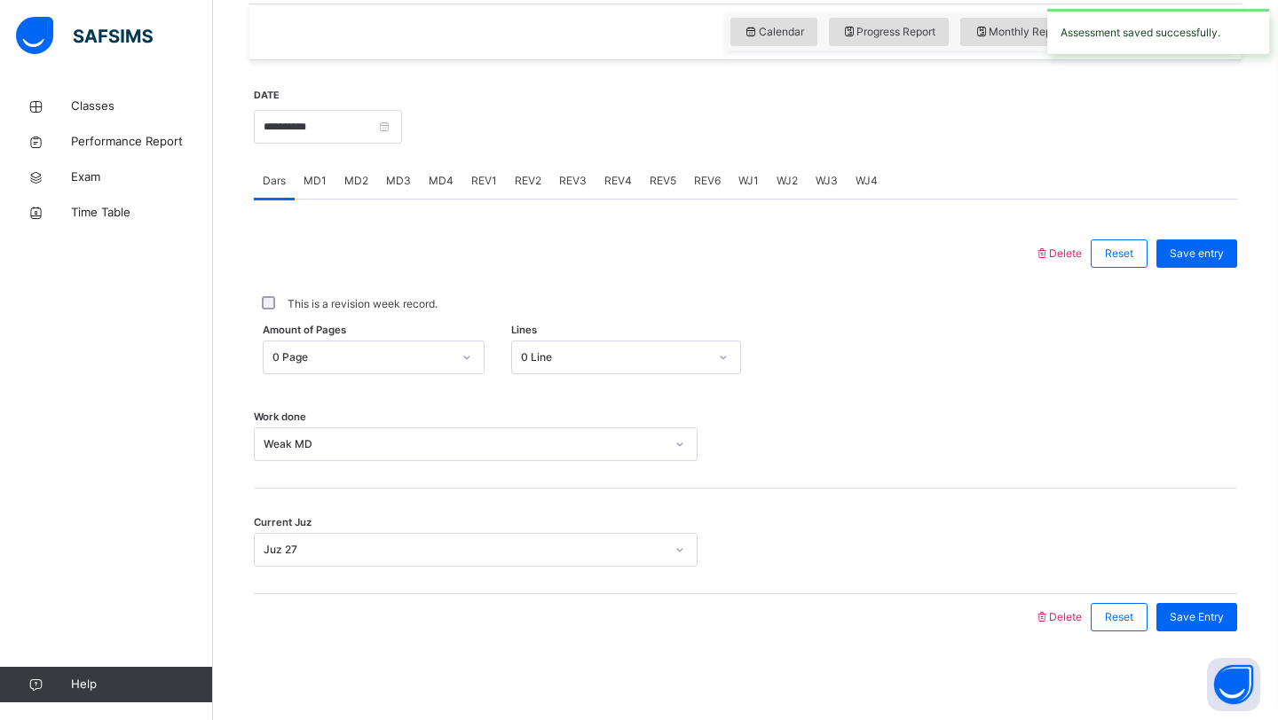
click at [429, 193] on div "MD4" at bounding box center [441, 180] width 43 height 35
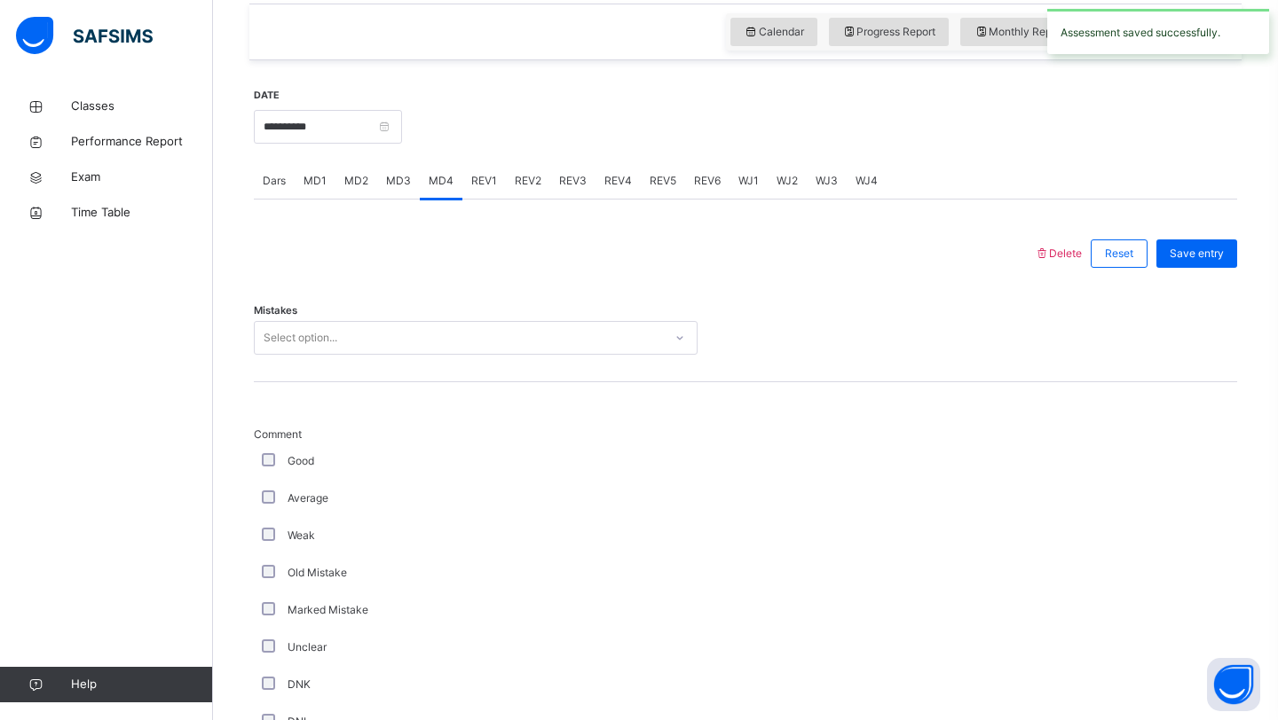
scroll to position [1184, 0]
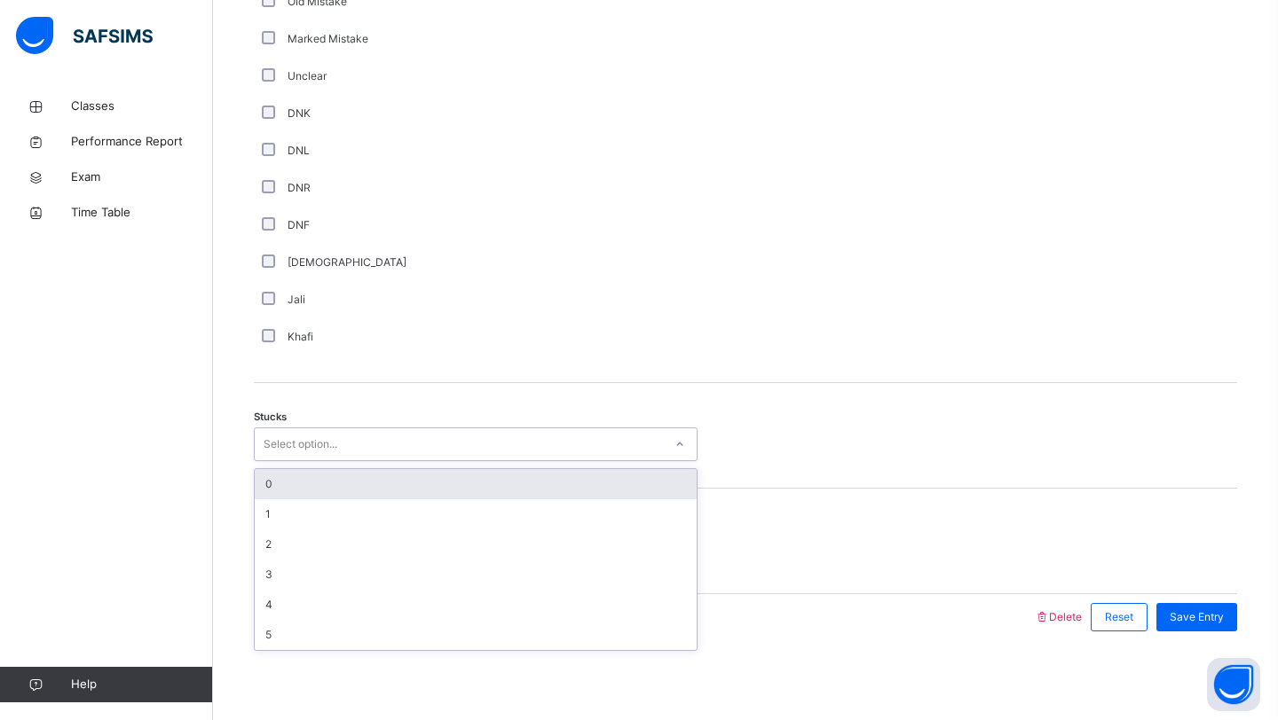
click at [307, 444] on div "Select option..." at bounding box center [301, 445] width 74 height 34
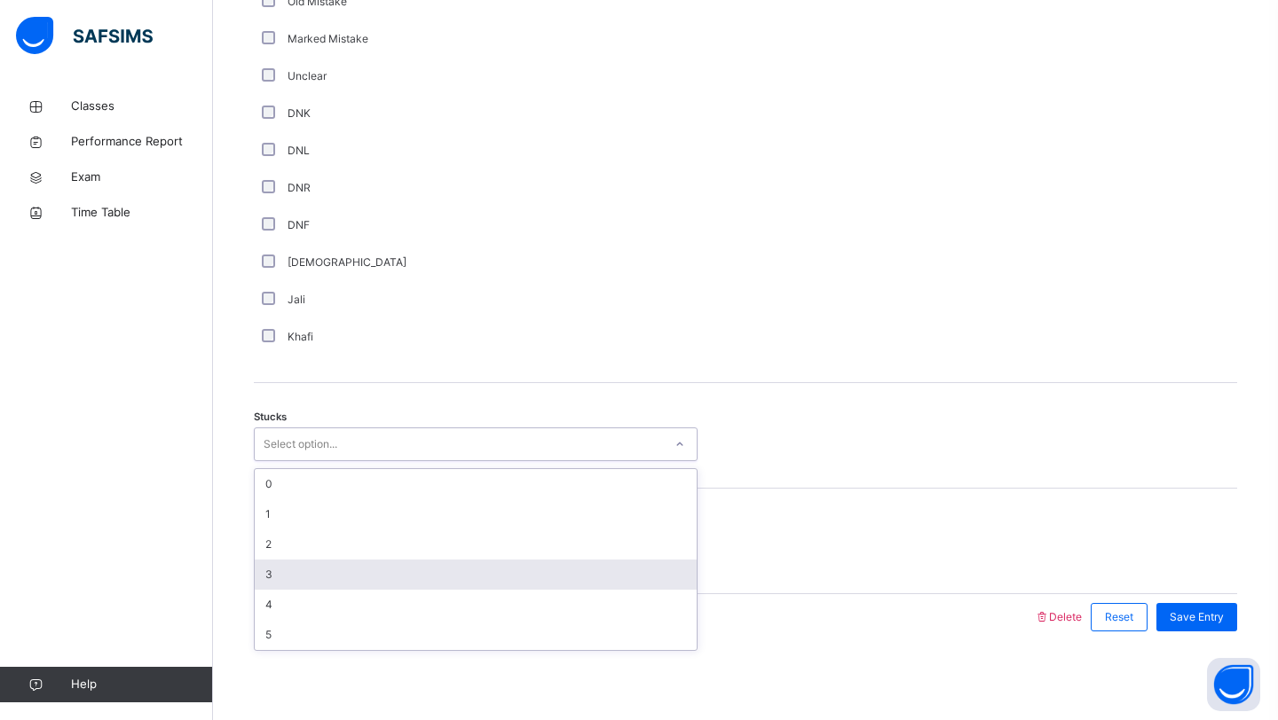
click at [302, 582] on div "3" at bounding box center [476, 575] width 442 height 30
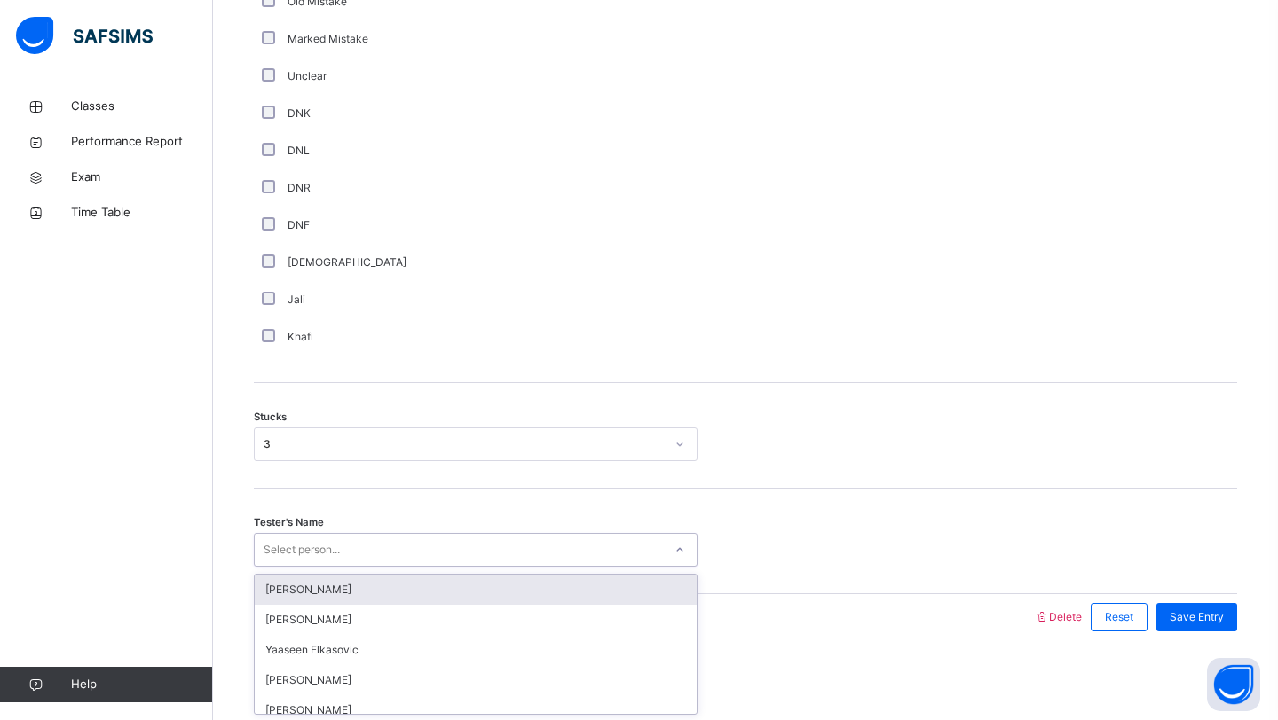
click at [301, 555] on div "Select person..." at bounding box center [302, 550] width 76 height 34
type input "**********"
click at [258, 599] on div "[PERSON_NAME] [PERSON_NAME]" at bounding box center [476, 590] width 442 height 30
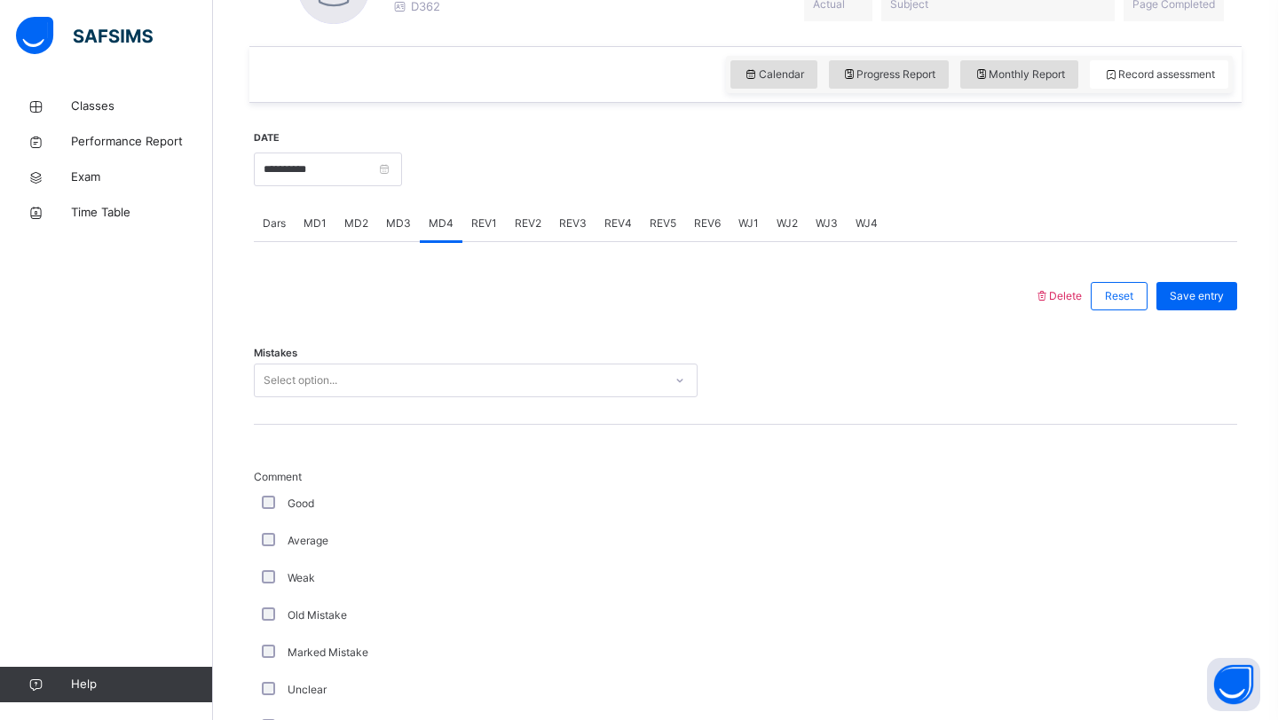
scroll to position [531, 0]
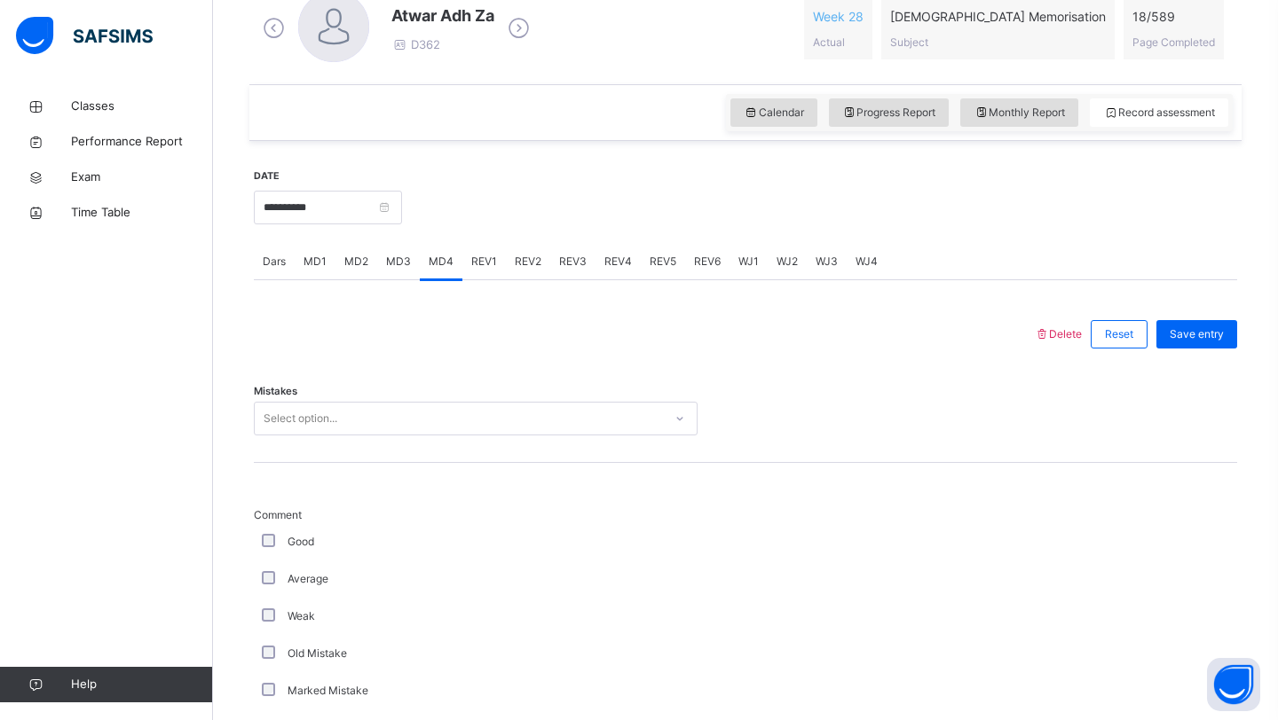
click at [398, 416] on div "Select option..." at bounding box center [459, 419] width 408 height 28
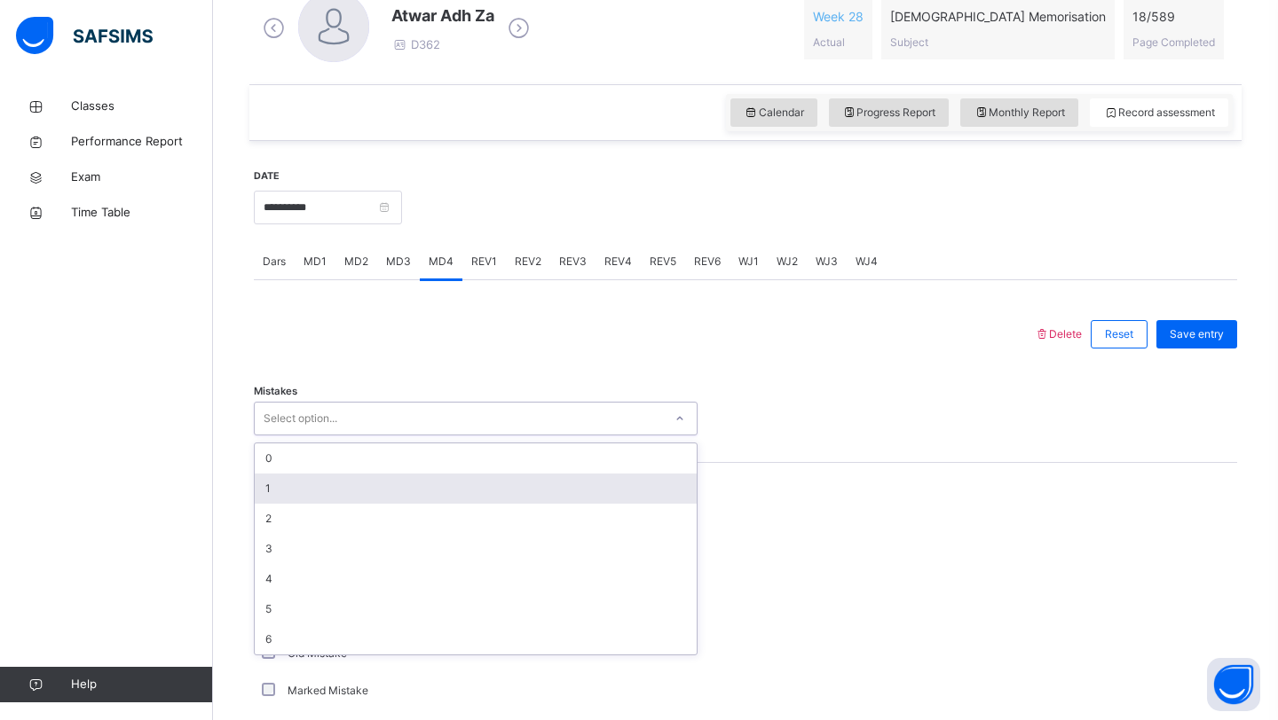
click at [318, 497] on div "1" at bounding box center [476, 489] width 442 height 30
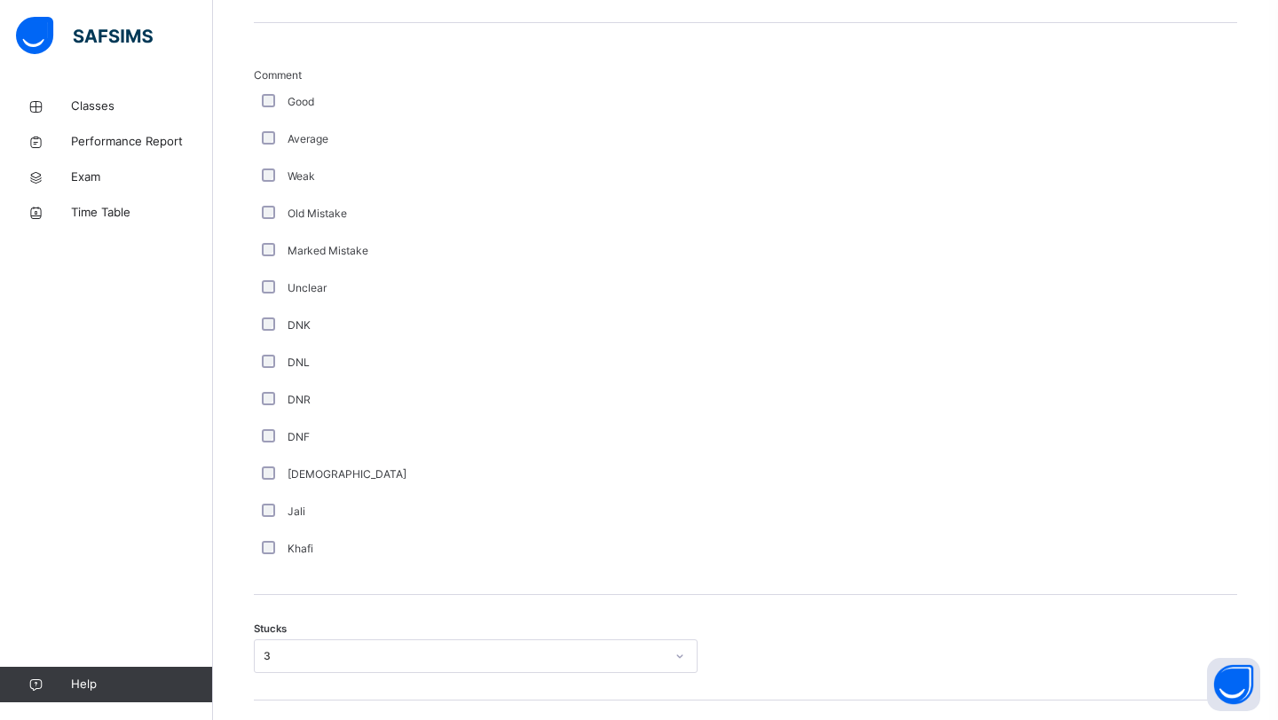
scroll to position [1144, 0]
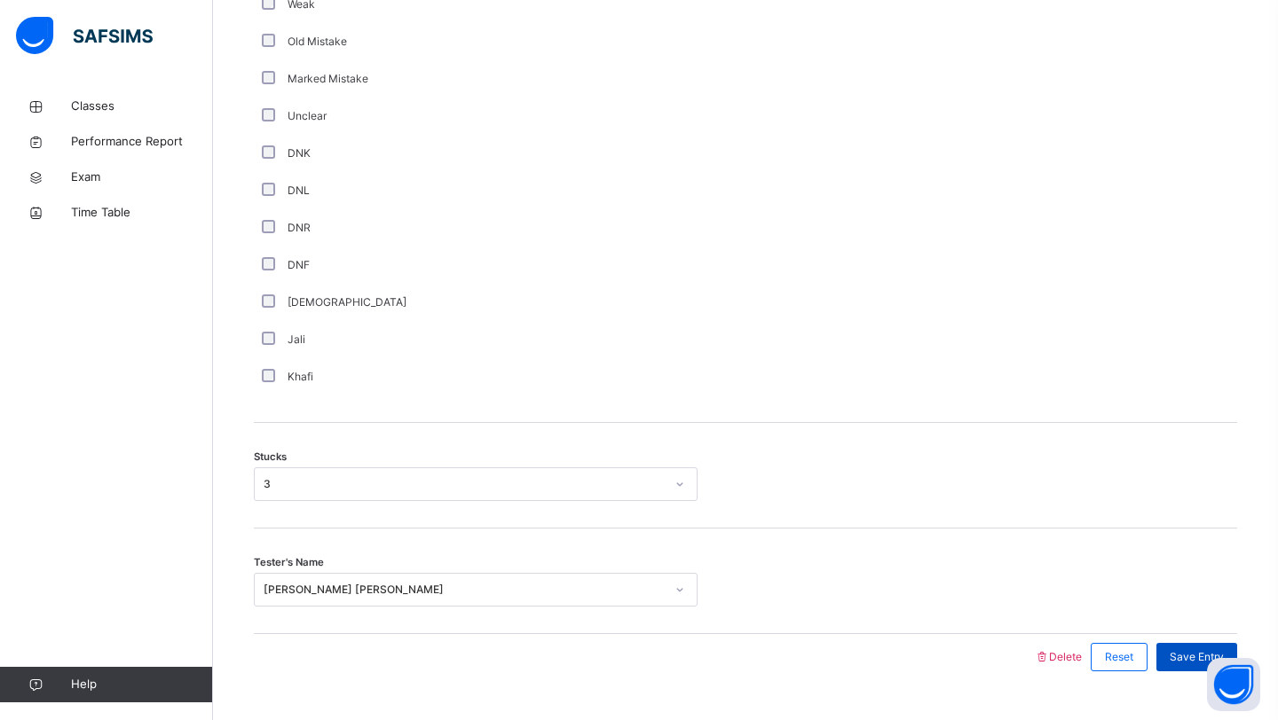
click at [1176, 649] on span "Save Entry" at bounding box center [1196, 657] width 54 height 16
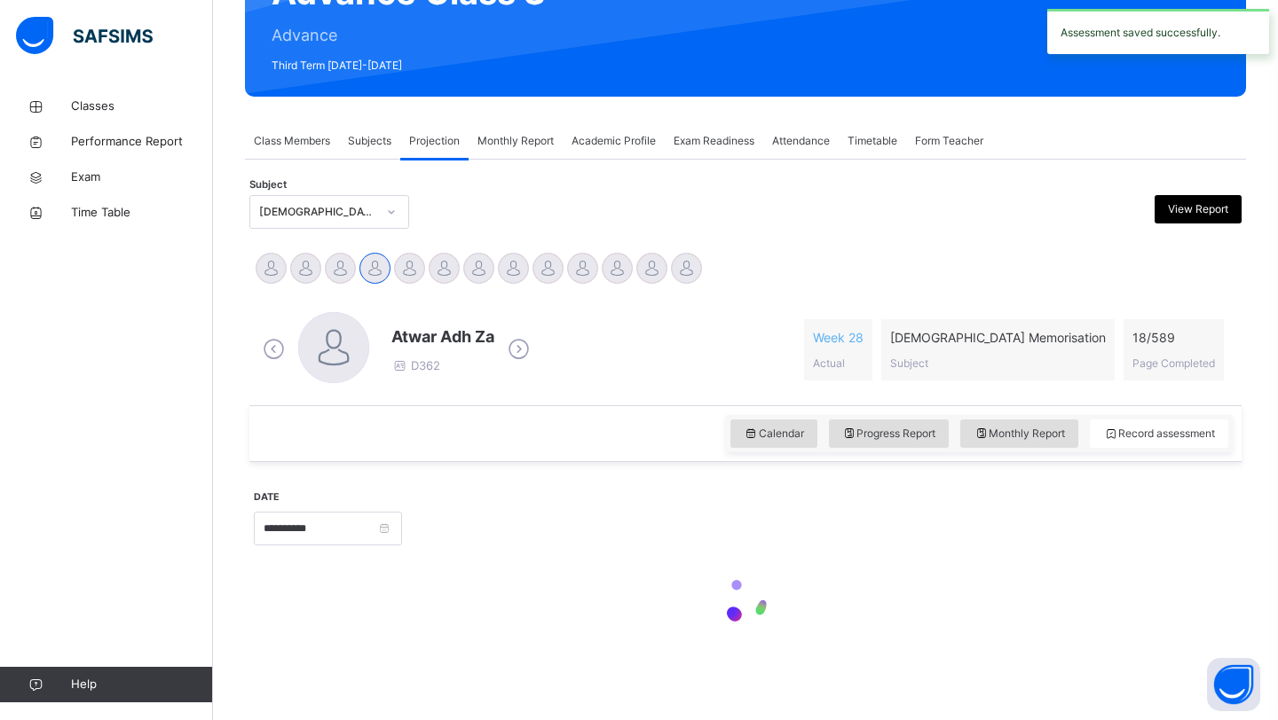
scroll to position [612, 0]
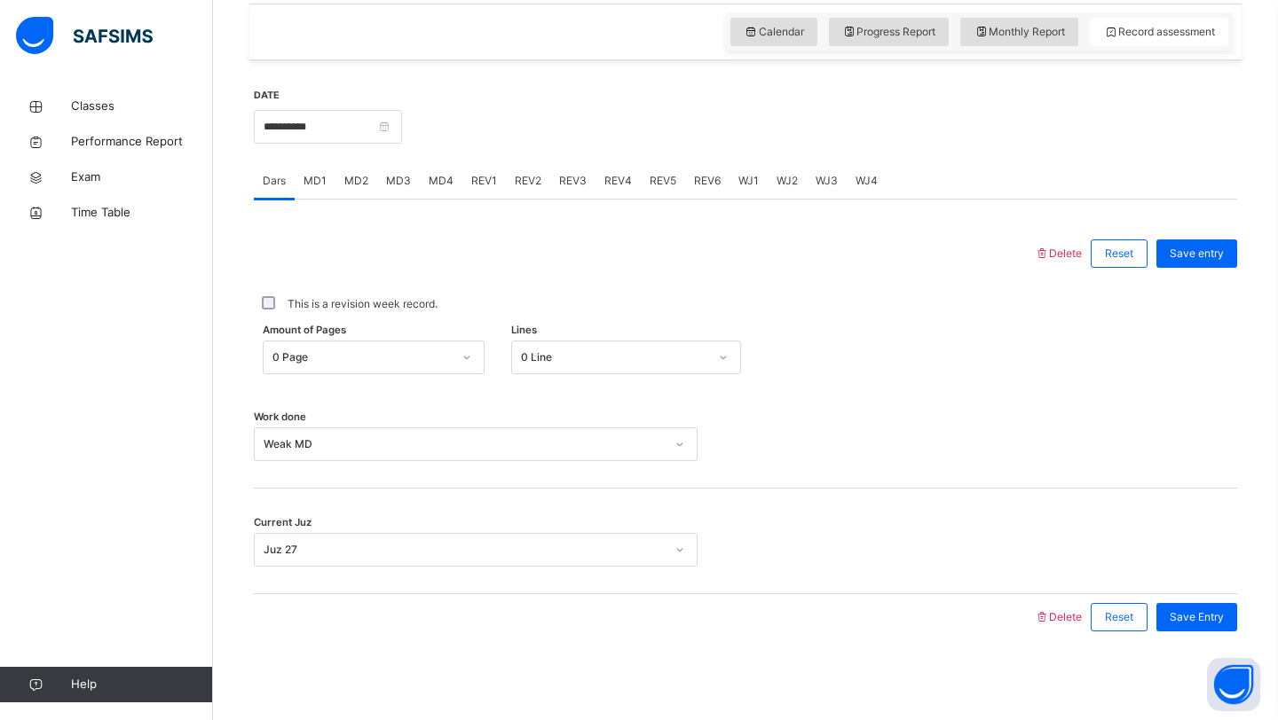
click at [294, 378] on div "Amount of Pages 0 Page Lines 0 Line" at bounding box center [745, 357] width 983 height 51
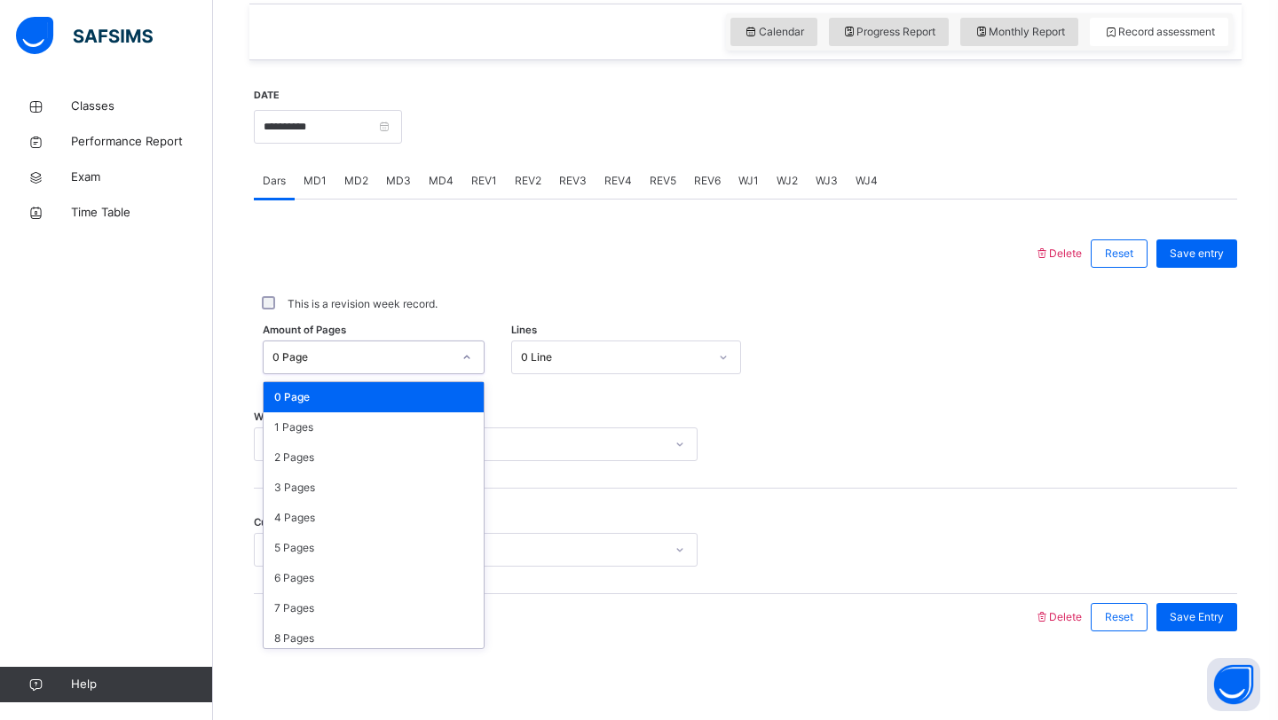
click at [294, 360] on div "0 Page" at bounding box center [361, 358] width 179 height 16
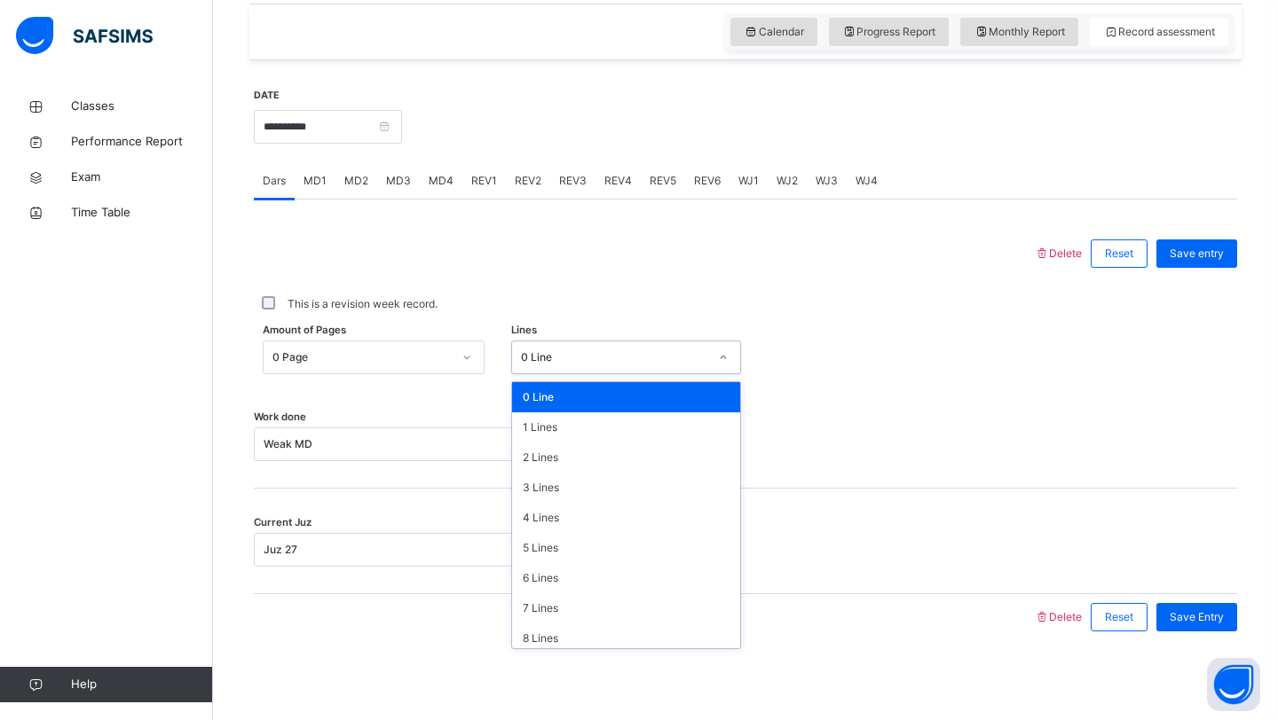
click at [534, 349] on div "0 Line" at bounding box center [609, 358] width 195 height 28
click at [555, 484] on div "3 Lines" at bounding box center [626, 488] width 229 height 30
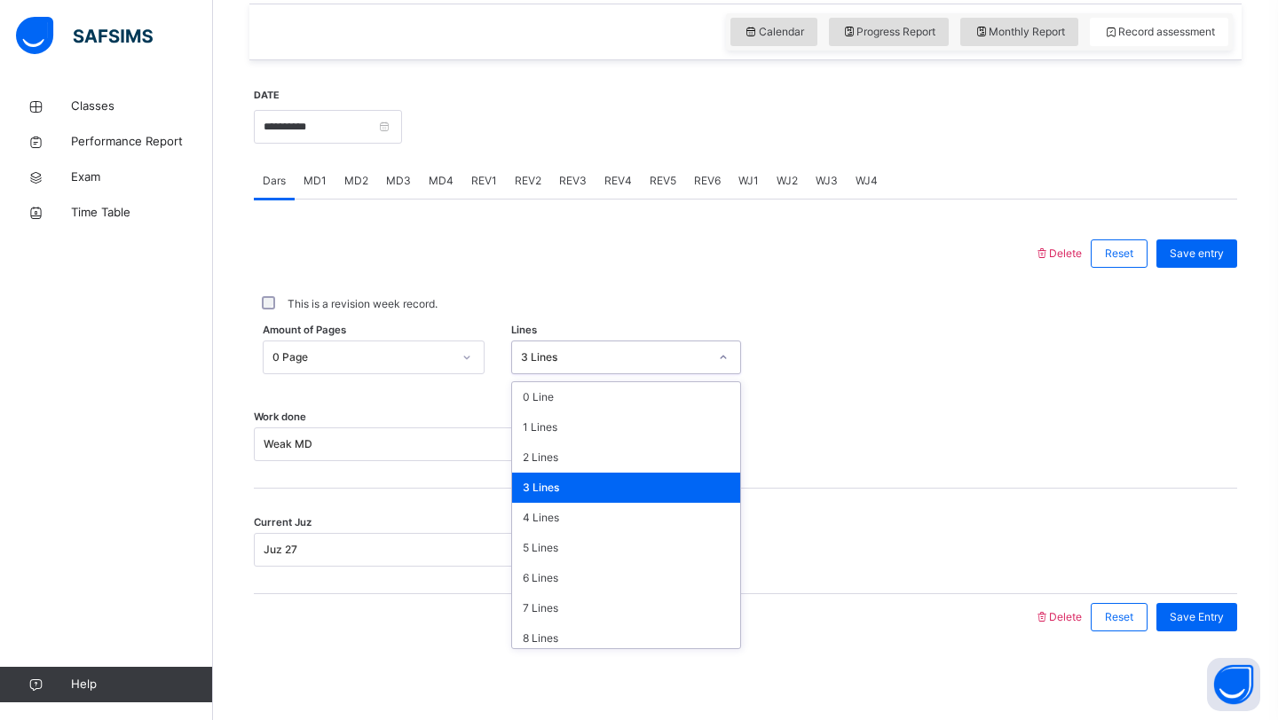
click at [569, 366] on div "3 Lines" at bounding box center [609, 358] width 195 height 28
drag, startPoint x: 556, startPoint y: 392, endPoint x: 555, endPoint y: 367, distance: 24.9
click at [556, 392] on div "0 Line" at bounding box center [626, 397] width 229 height 30
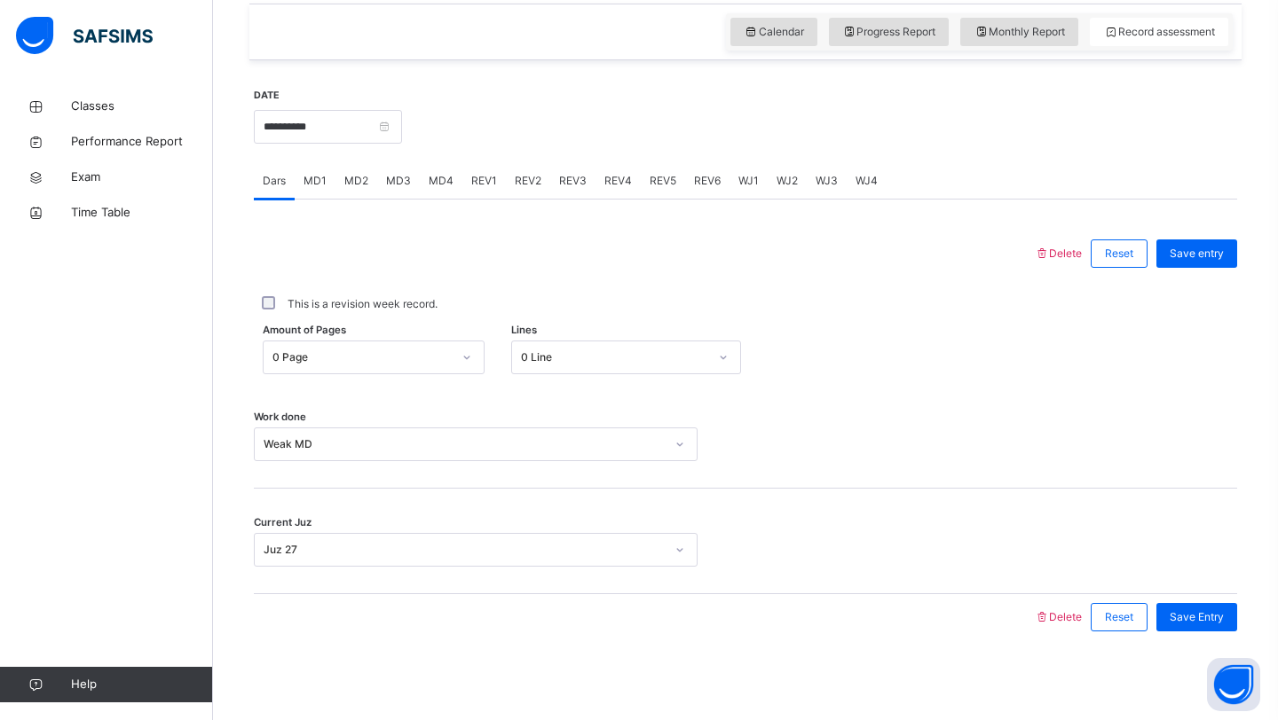
click at [553, 266] on div at bounding box center [644, 254] width 762 height 46
click at [334, 123] on input "**********" at bounding box center [328, 127] width 148 height 34
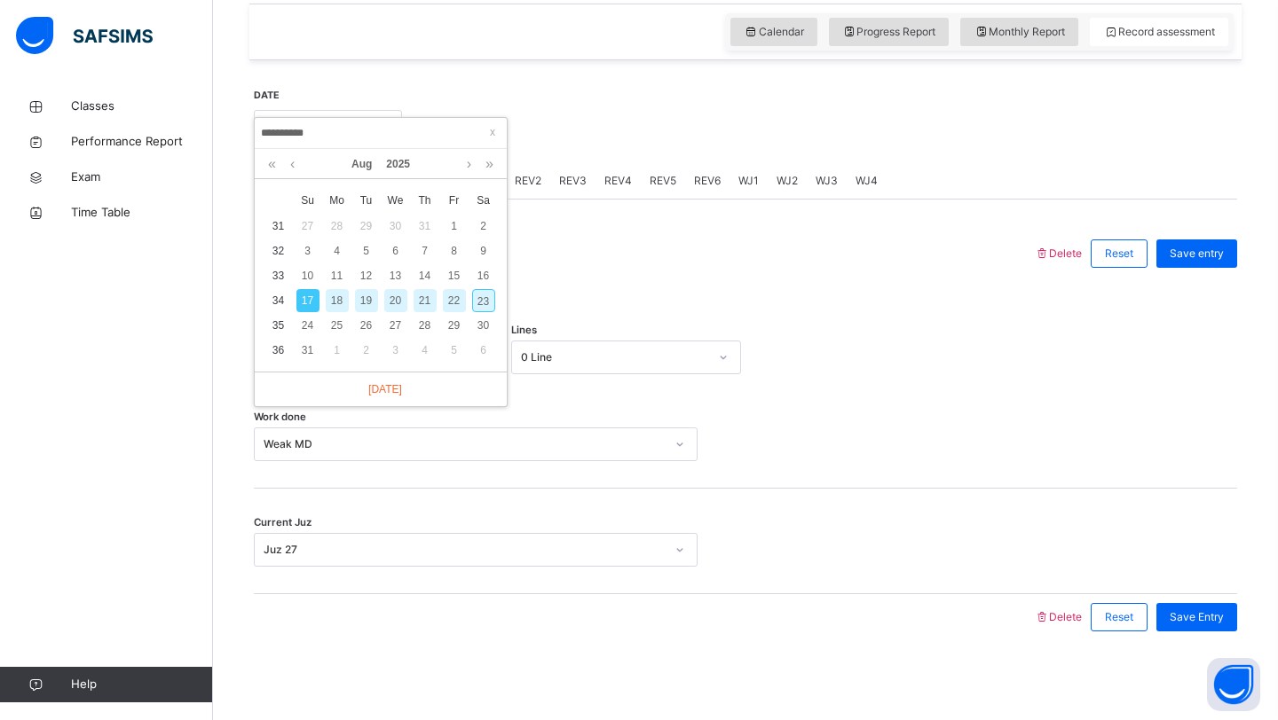
click at [371, 302] on div "19" at bounding box center [366, 300] width 23 height 23
type input "**********"
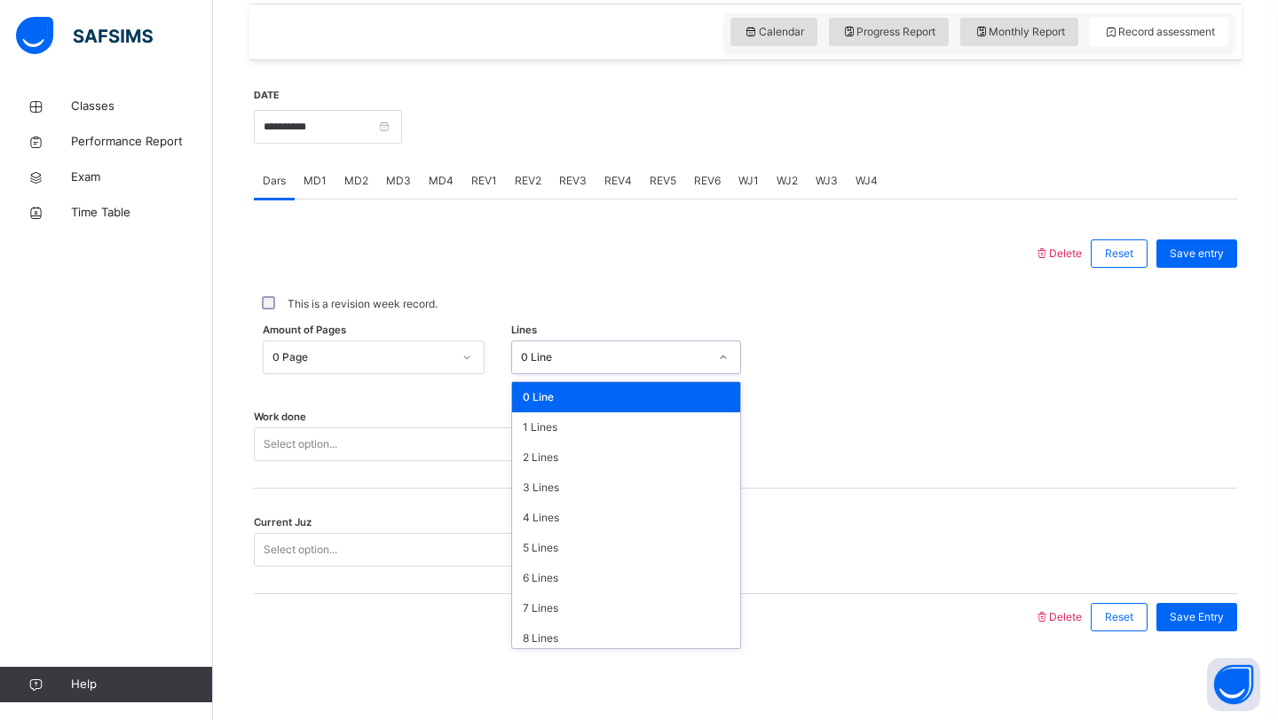
click at [544, 347] on div "0 Line" at bounding box center [609, 358] width 195 height 28
click at [537, 487] on div "3 Lines" at bounding box center [626, 488] width 229 height 30
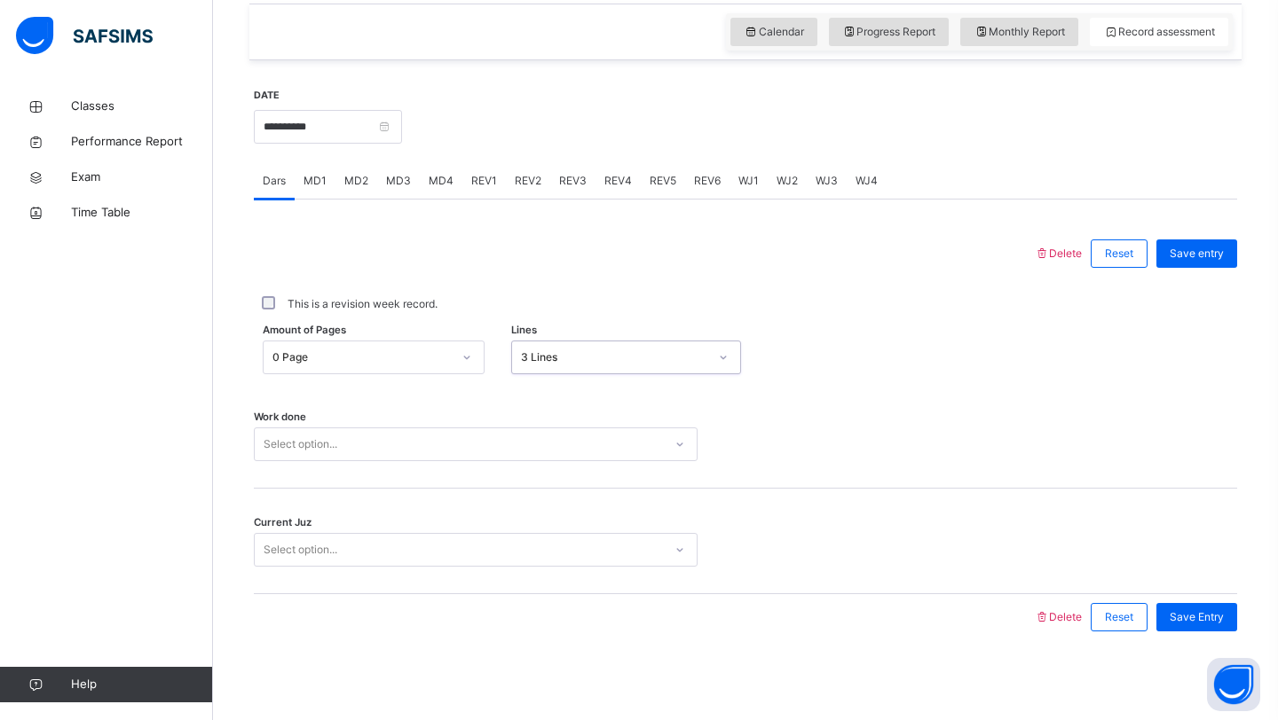
click at [367, 445] on div "Select option..." at bounding box center [459, 445] width 408 height 28
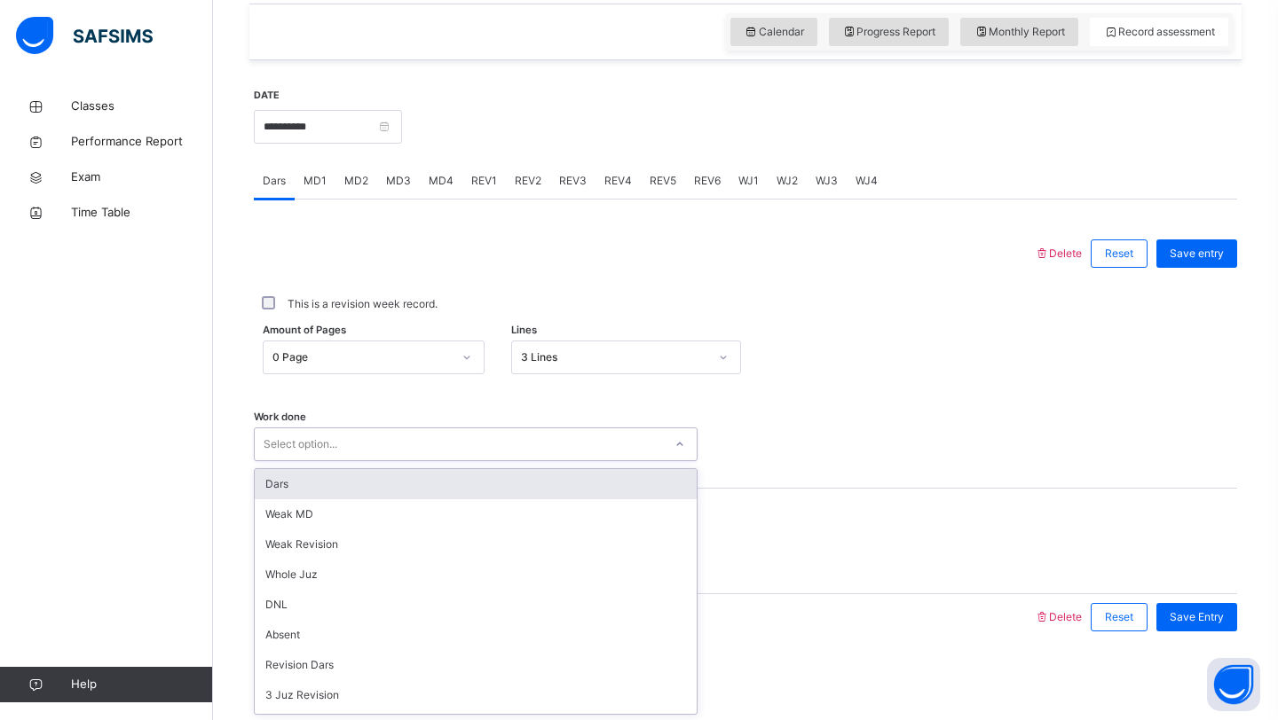
click at [354, 478] on div "Dars" at bounding box center [476, 484] width 442 height 30
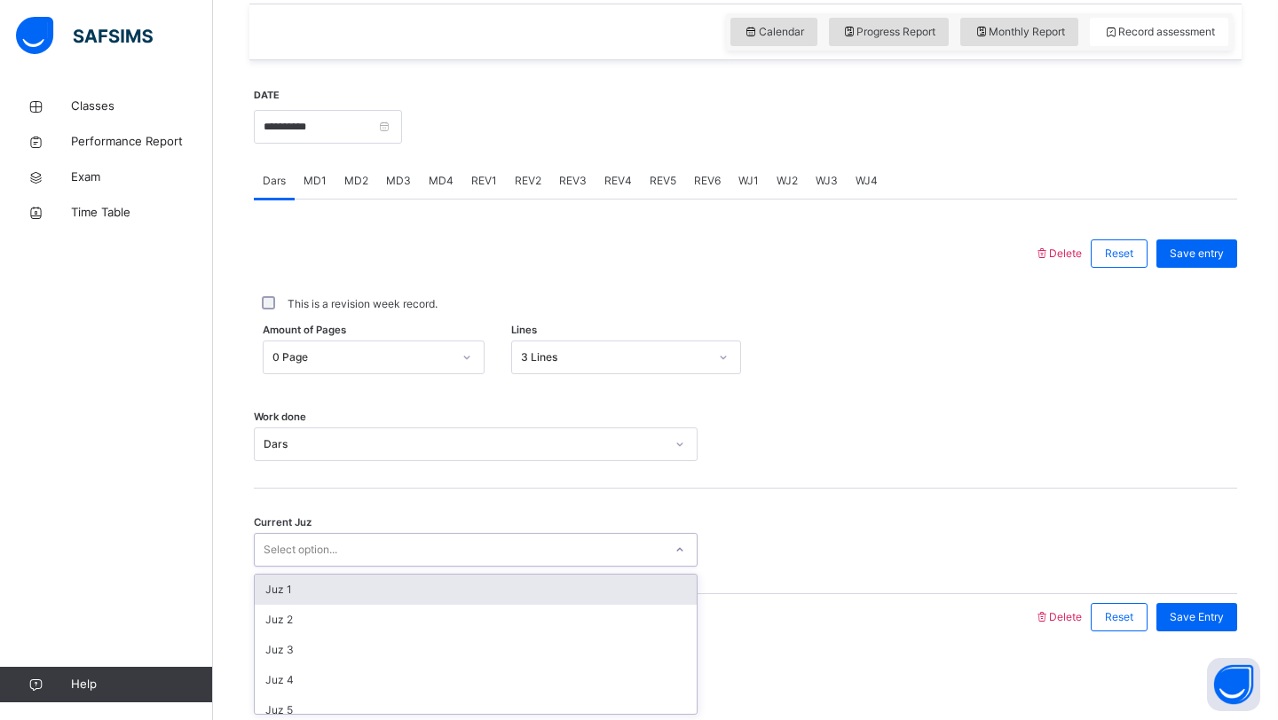
click at [348, 538] on div "Select option..." at bounding box center [459, 551] width 408 height 28
type input "******"
click at [289, 582] on div "Juz 27" at bounding box center [476, 590] width 442 height 30
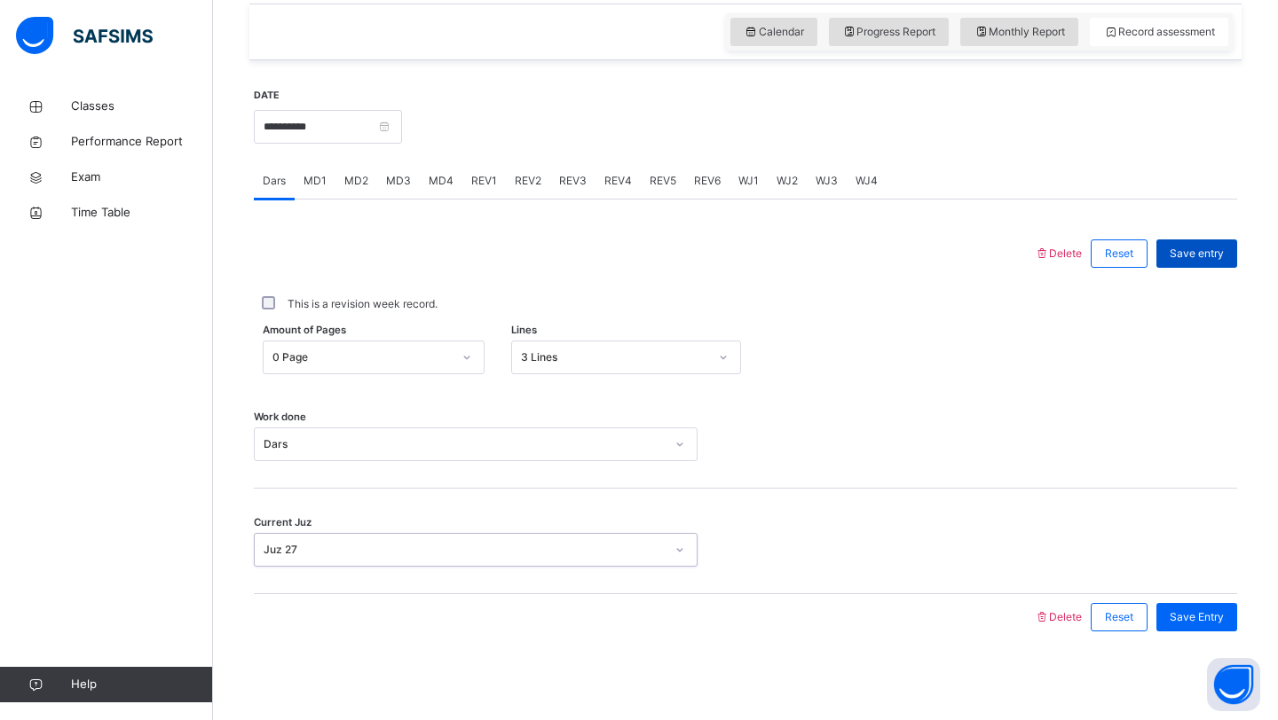
click at [1216, 256] on span "Save entry" at bounding box center [1196, 254] width 54 height 16
click at [399, 173] on span "MD3" at bounding box center [398, 181] width 25 height 16
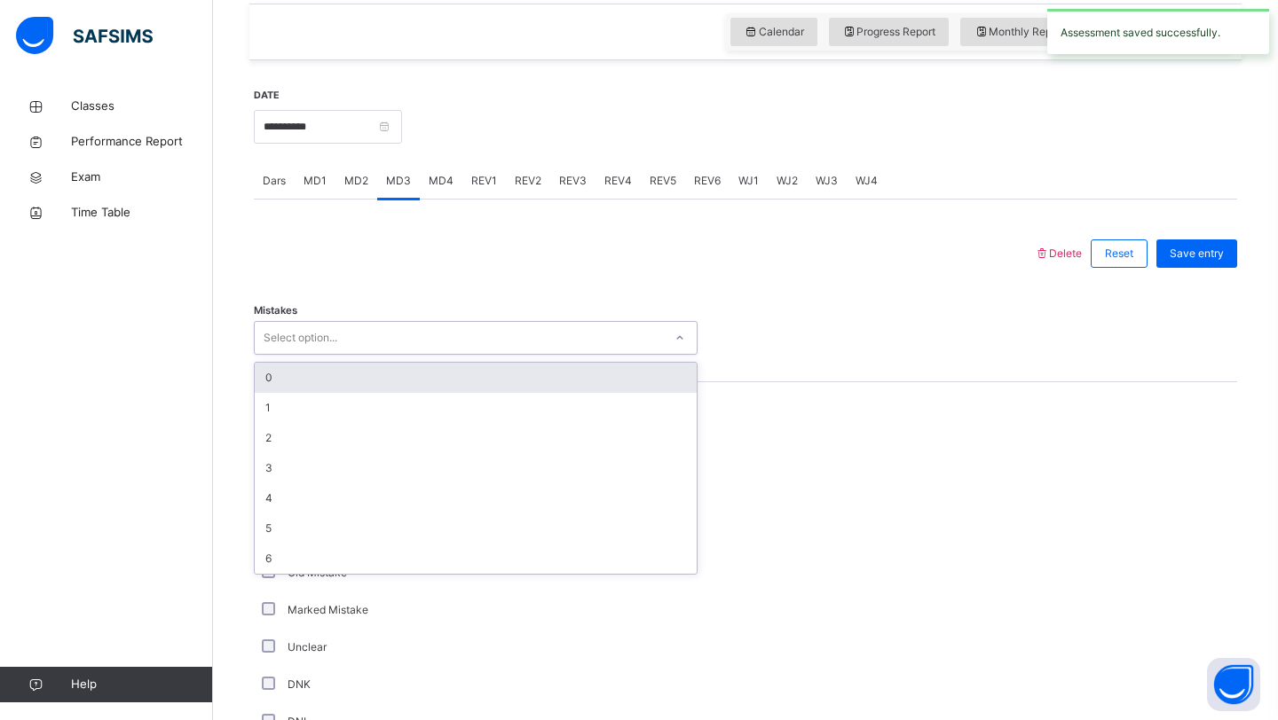
click at [331, 346] on div "Select option..." at bounding box center [301, 338] width 74 height 34
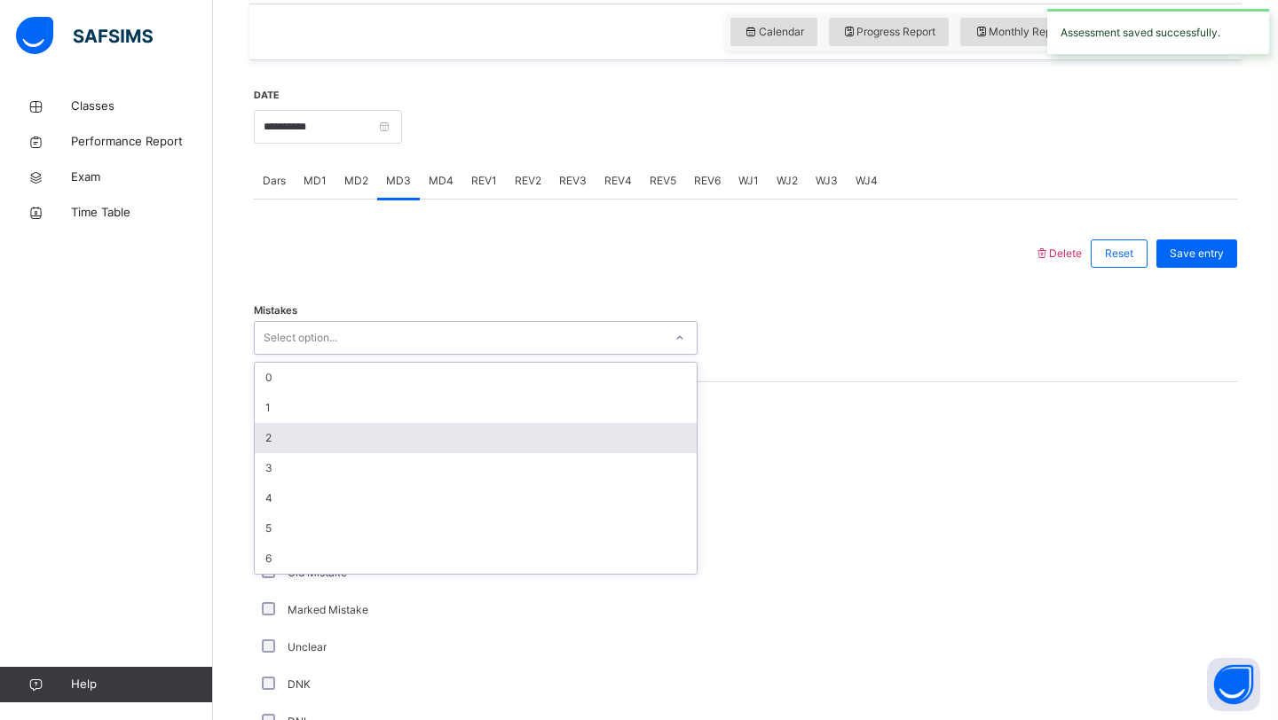
click at [308, 437] on div "2" at bounding box center [476, 438] width 442 height 30
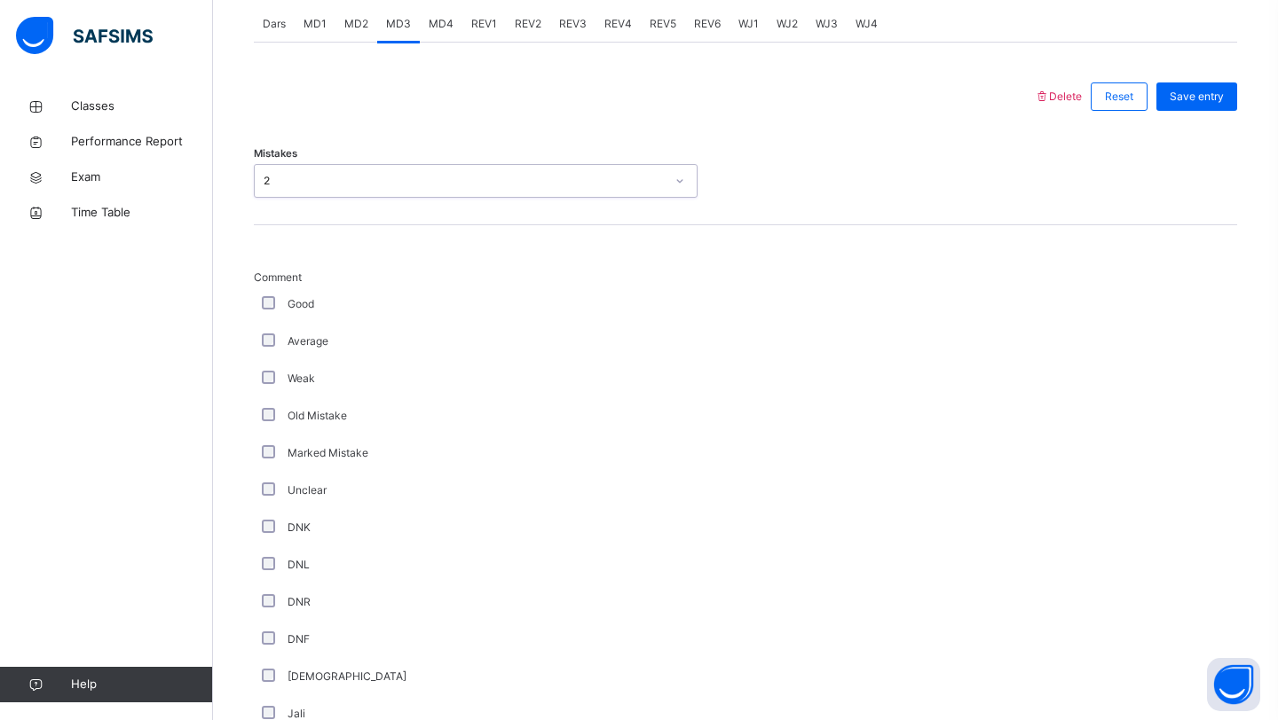
scroll to position [1184, 0]
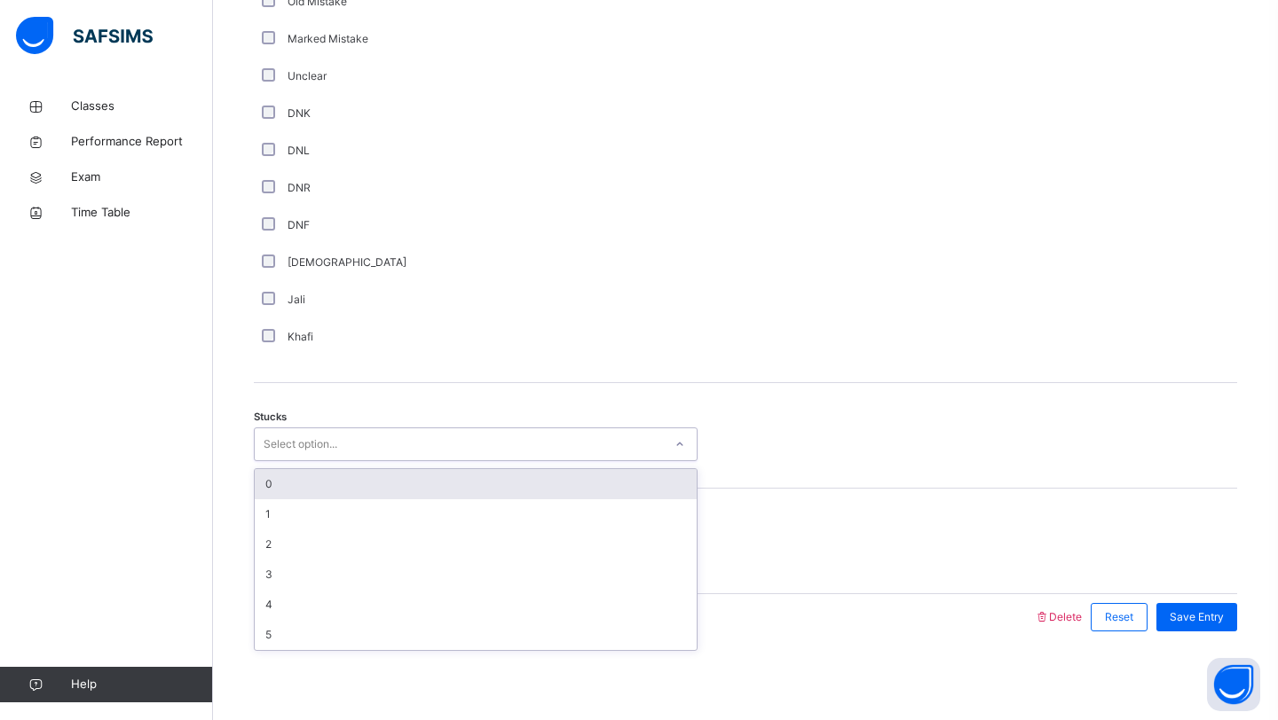
click at [308, 438] on div "Select option..." at bounding box center [301, 445] width 74 height 34
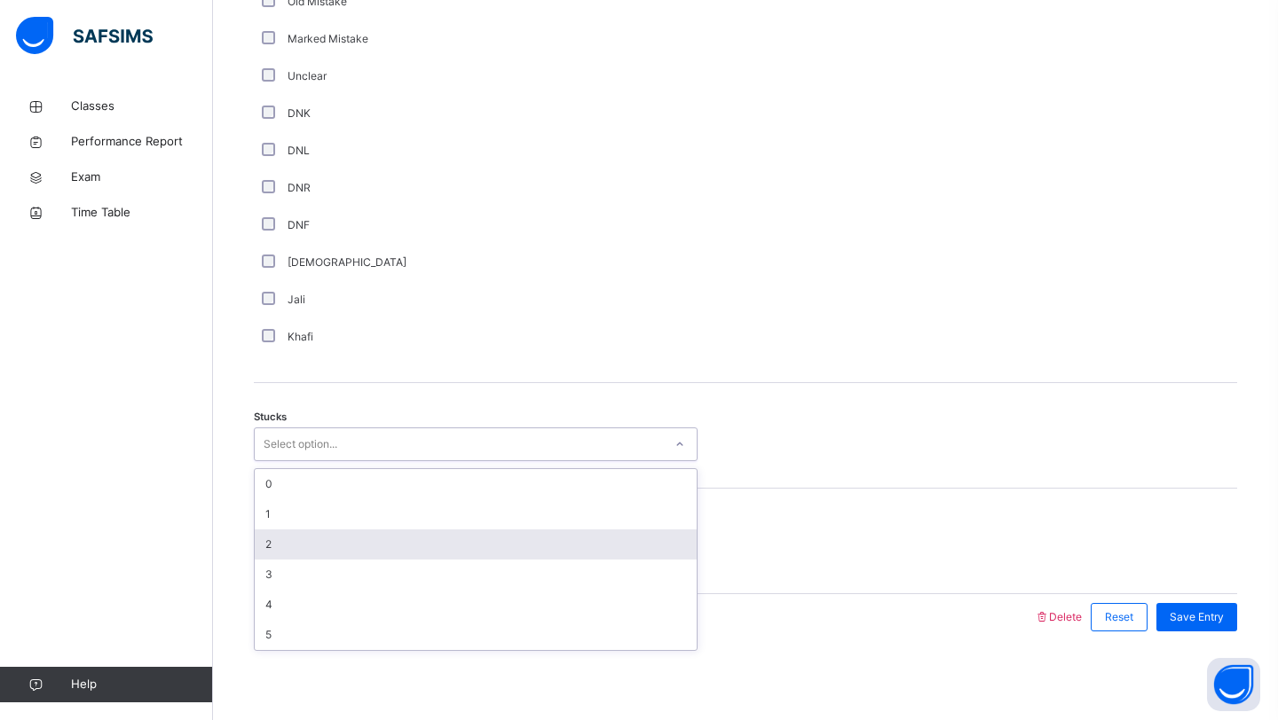
click at [290, 544] on div "2" at bounding box center [476, 545] width 442 height 30
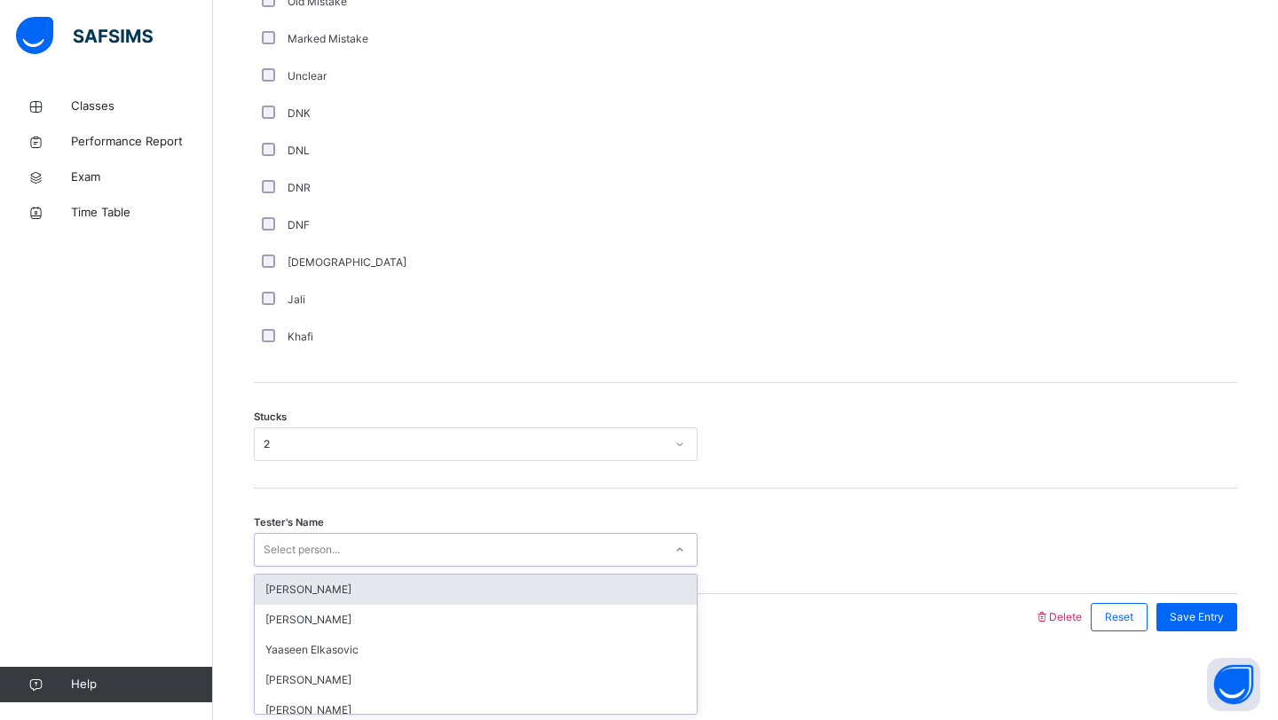
click at [295, 540] on div "Select person..." at bounding box center [302, 550] width 76 height 34
type input "****"
click at [284, 588] on div "[PERSON_NAME]" at bounding box center [476, 590] width 442 height 30
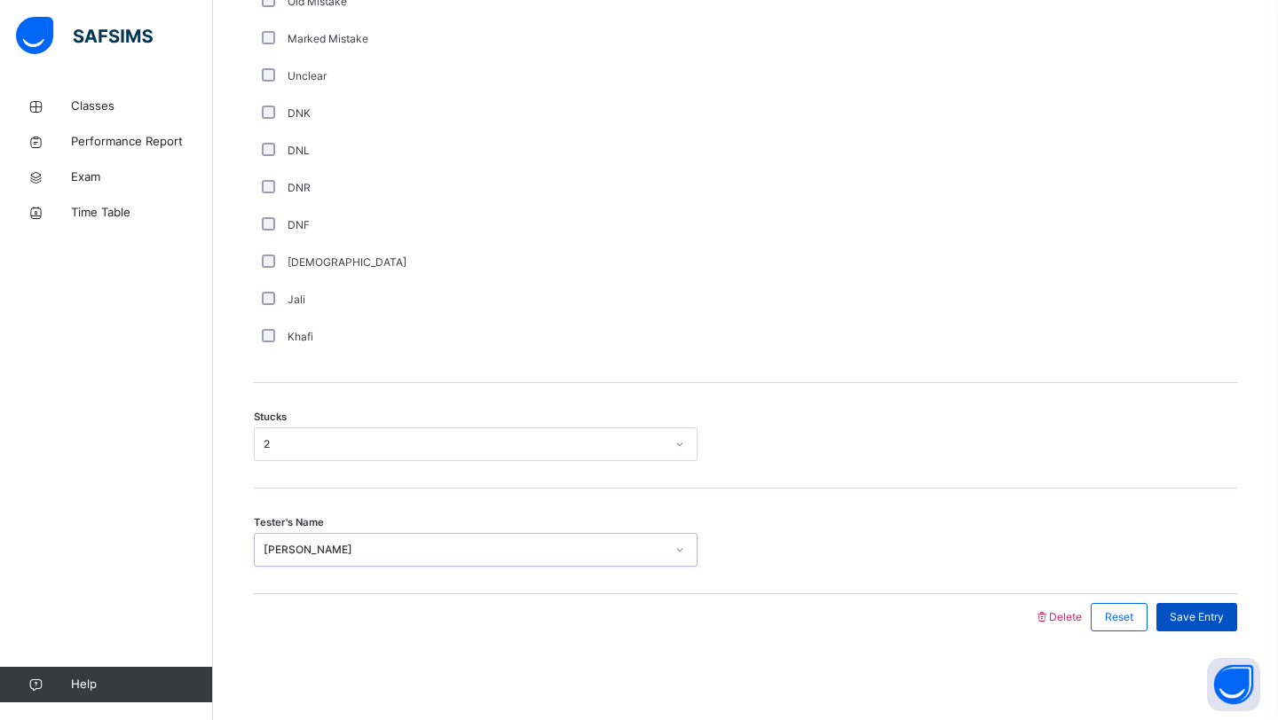
click at [1164, 609] on div "Save Entry" at bounding box center [1196, 617] width 81 height 28
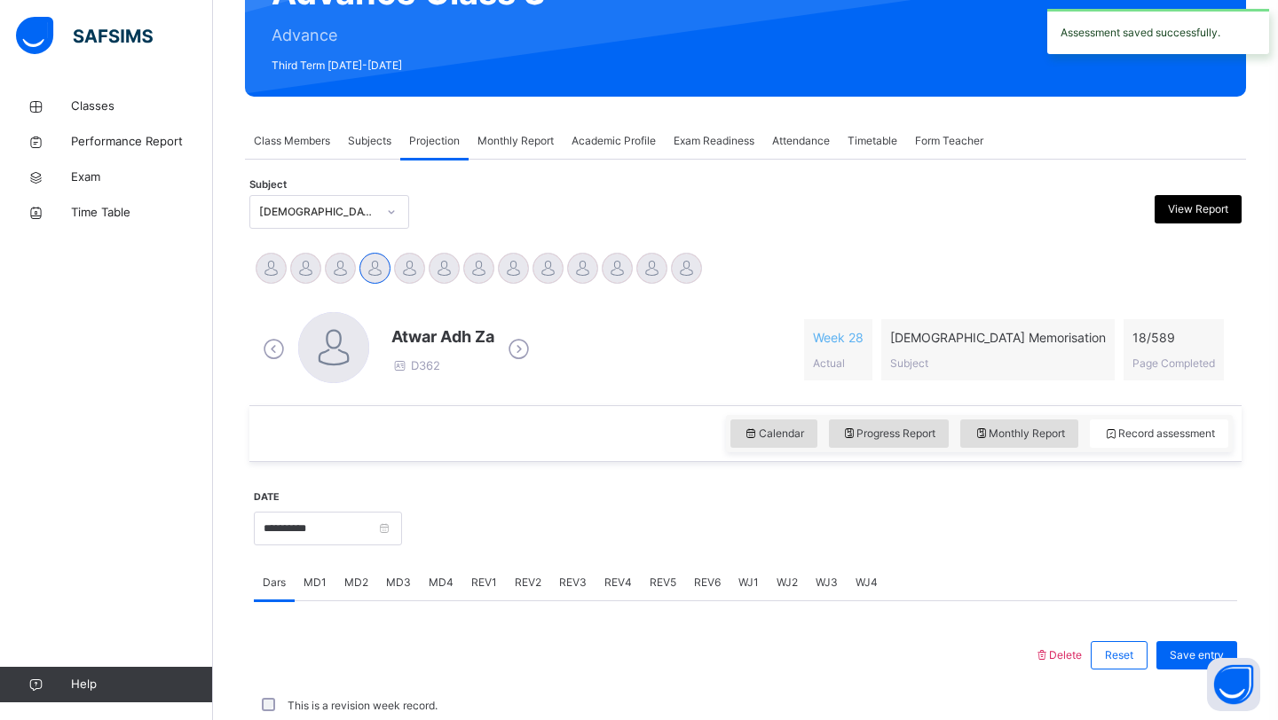
scroll to position [612, 0]
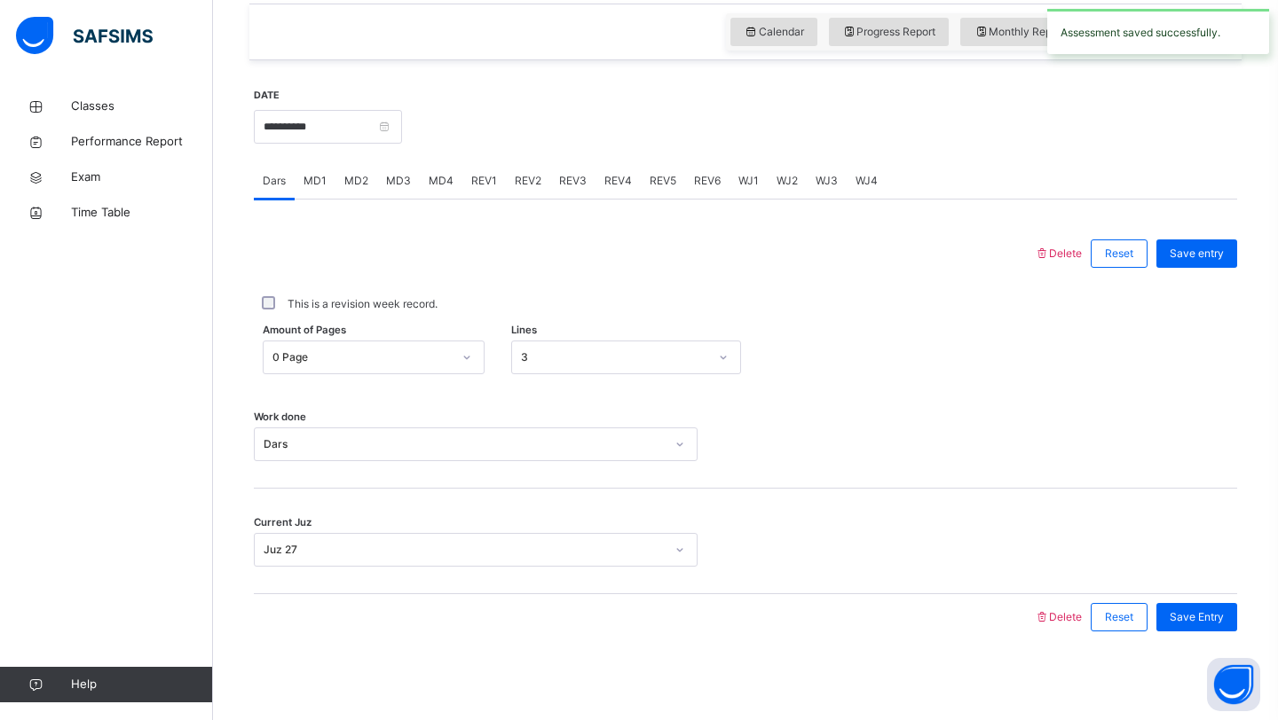
click at [433, 164] on div "MD4" at bounding box center [441, 180] width 43 height 35
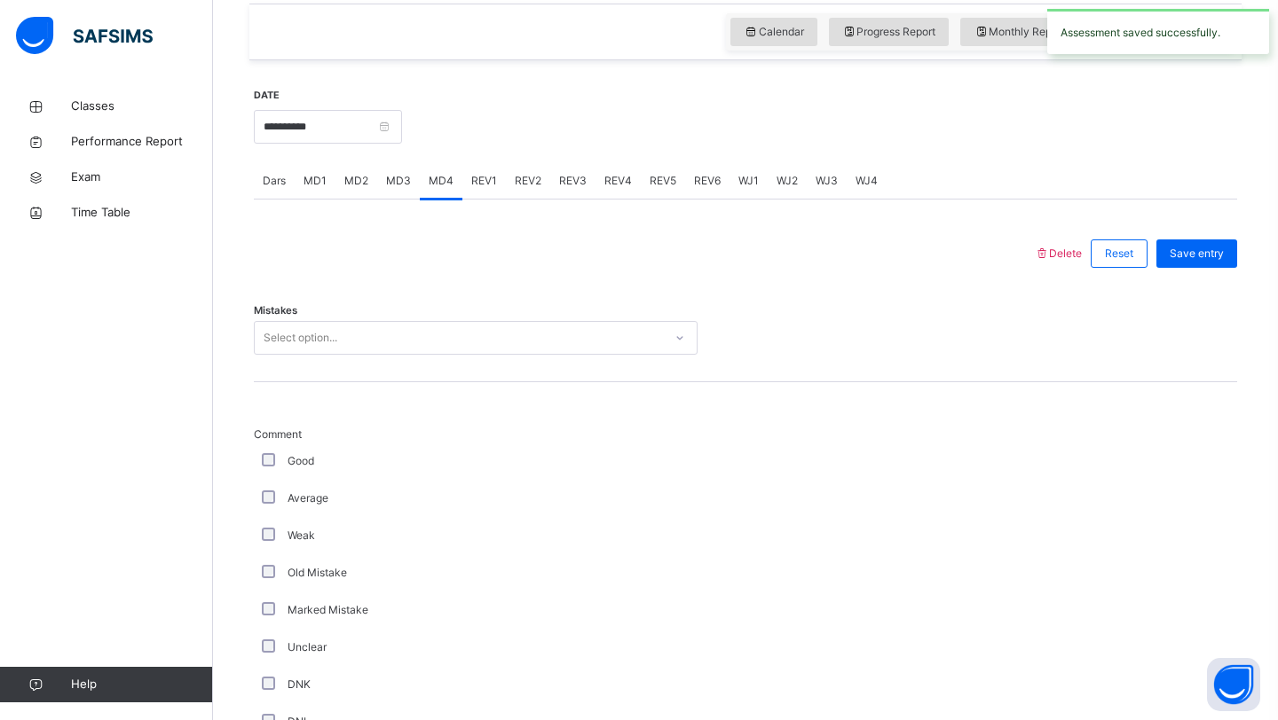
scroll to position [1184, 0]
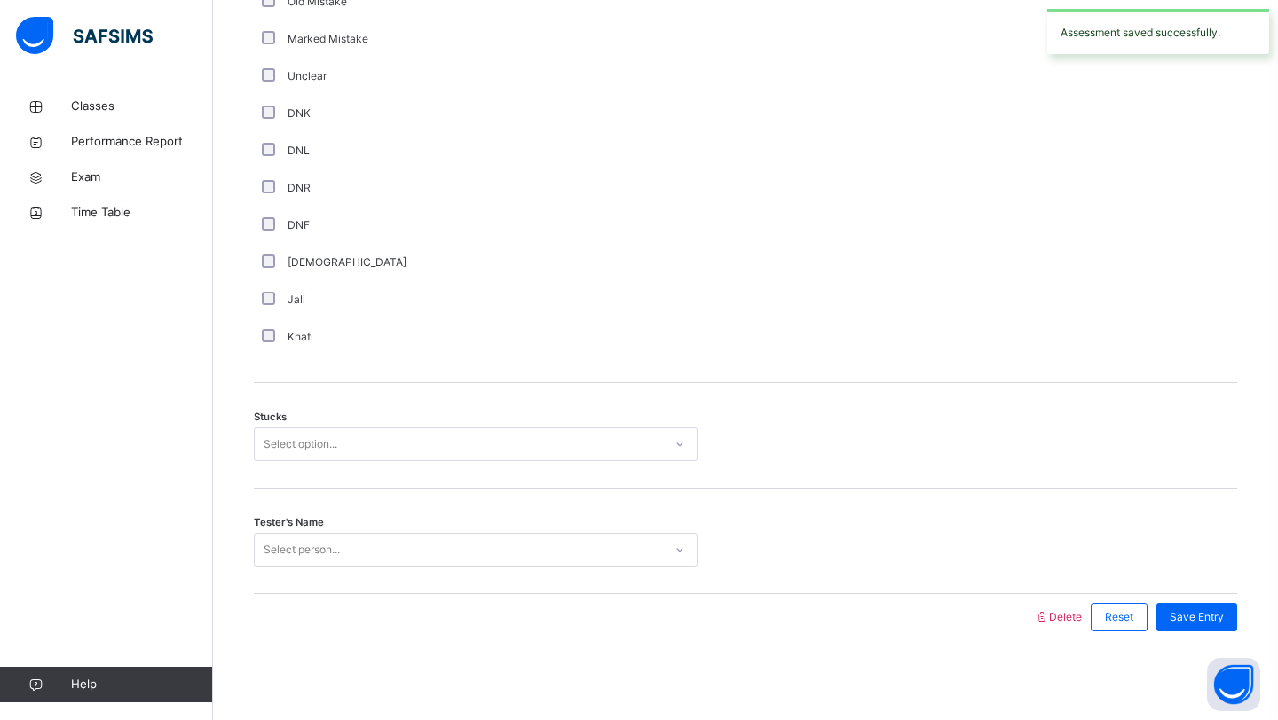
click at [433, 183] on div "DNR" at bounding box center [475, 188] width 435 height 16
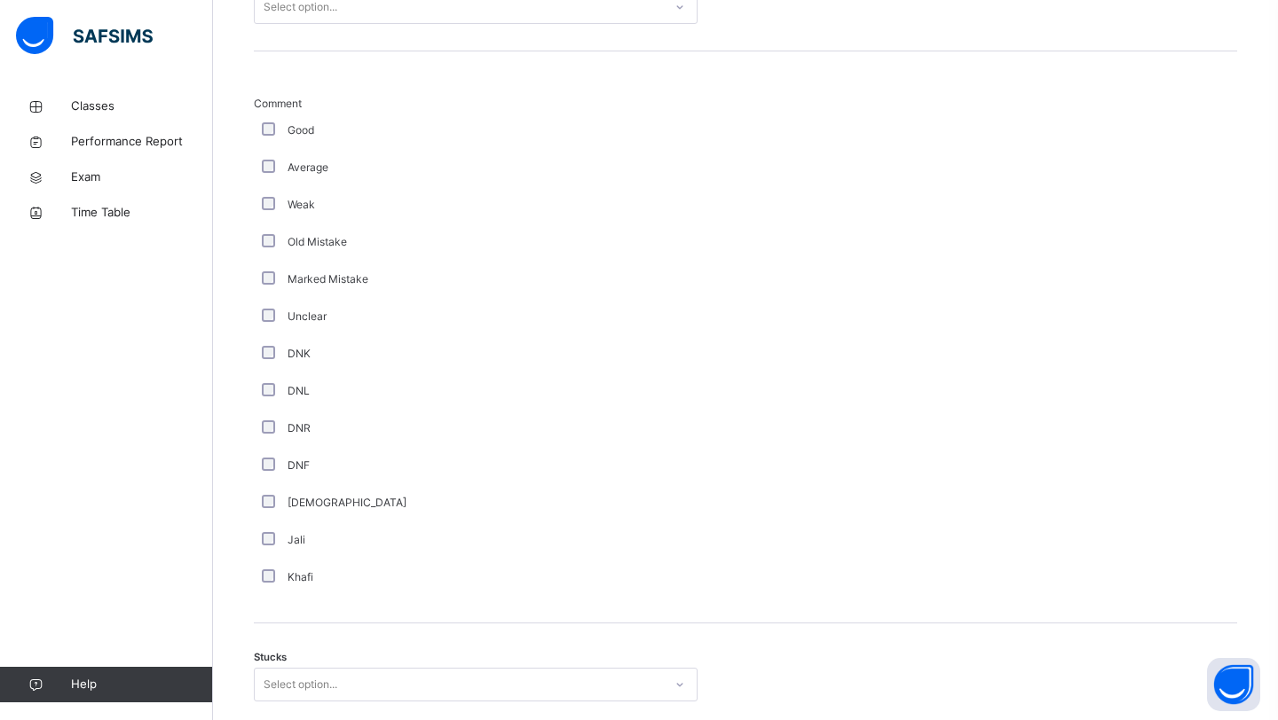
scroll to position [936, 0]
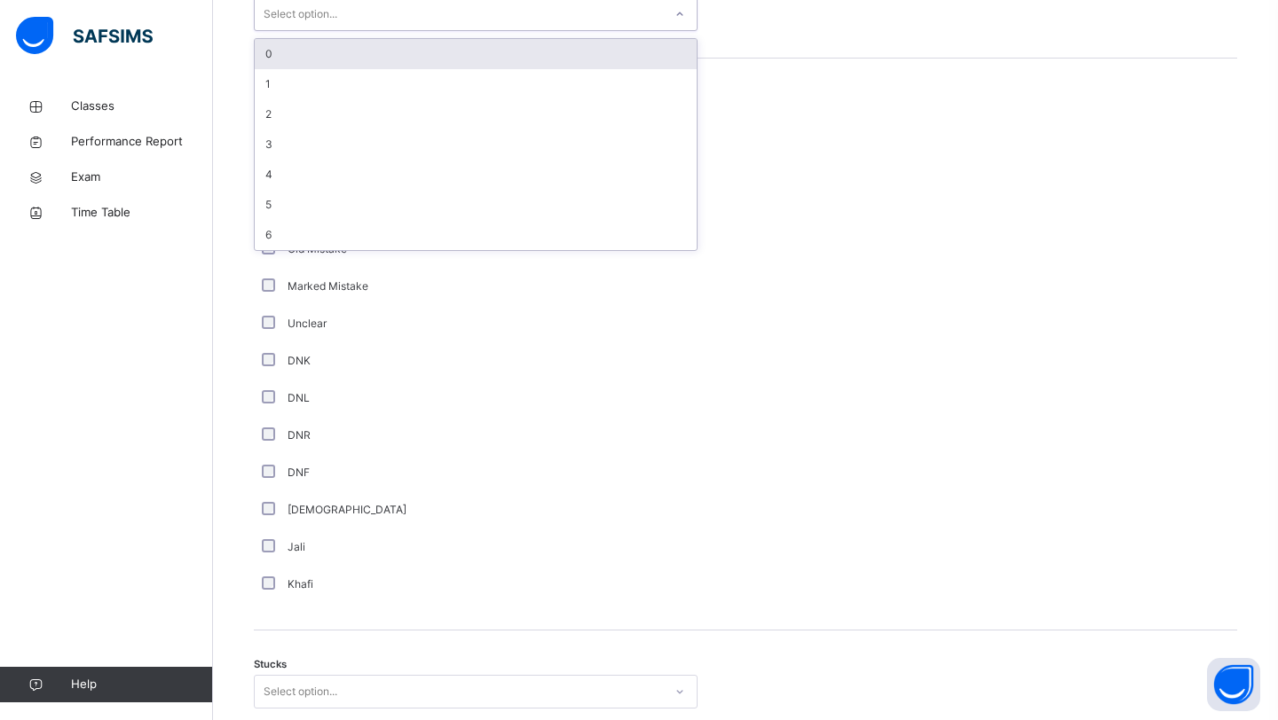
click at [332, 12] on div "Select option..." at bounding box center [301, 14] width 74 height 34
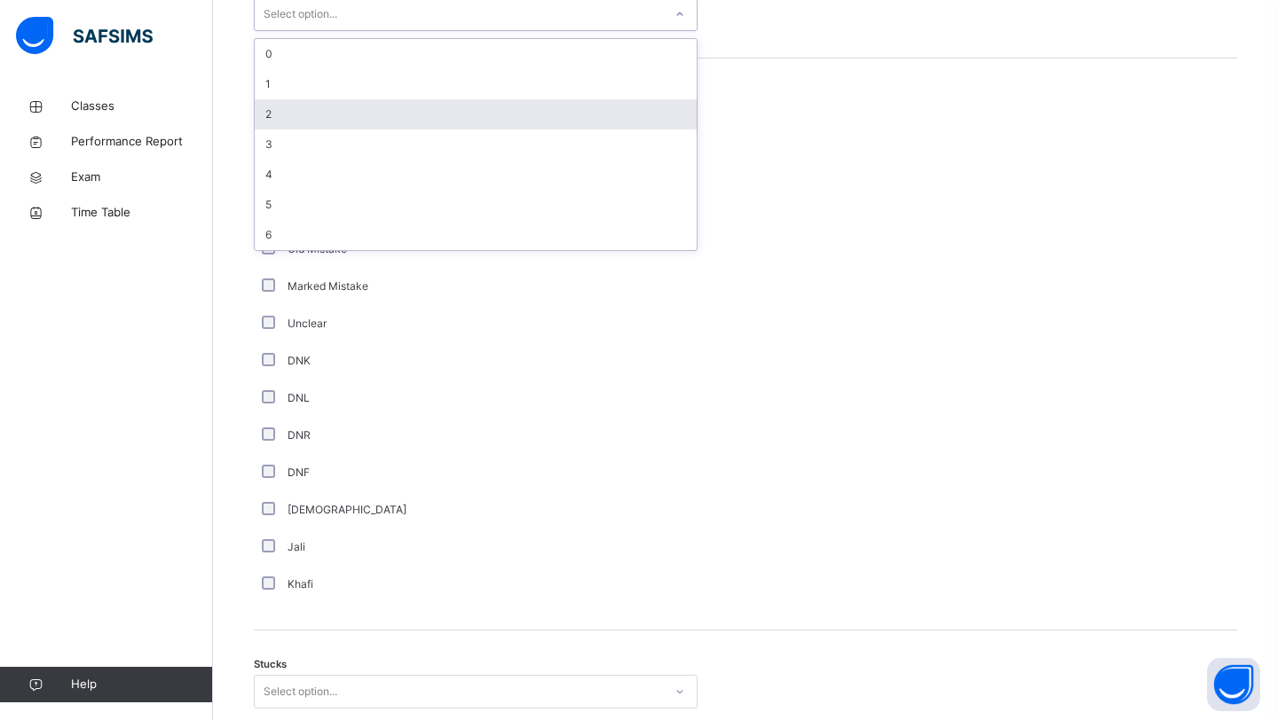
click at [309, 101] on div "2" at bounding box center [476, 114] width 442 height 30
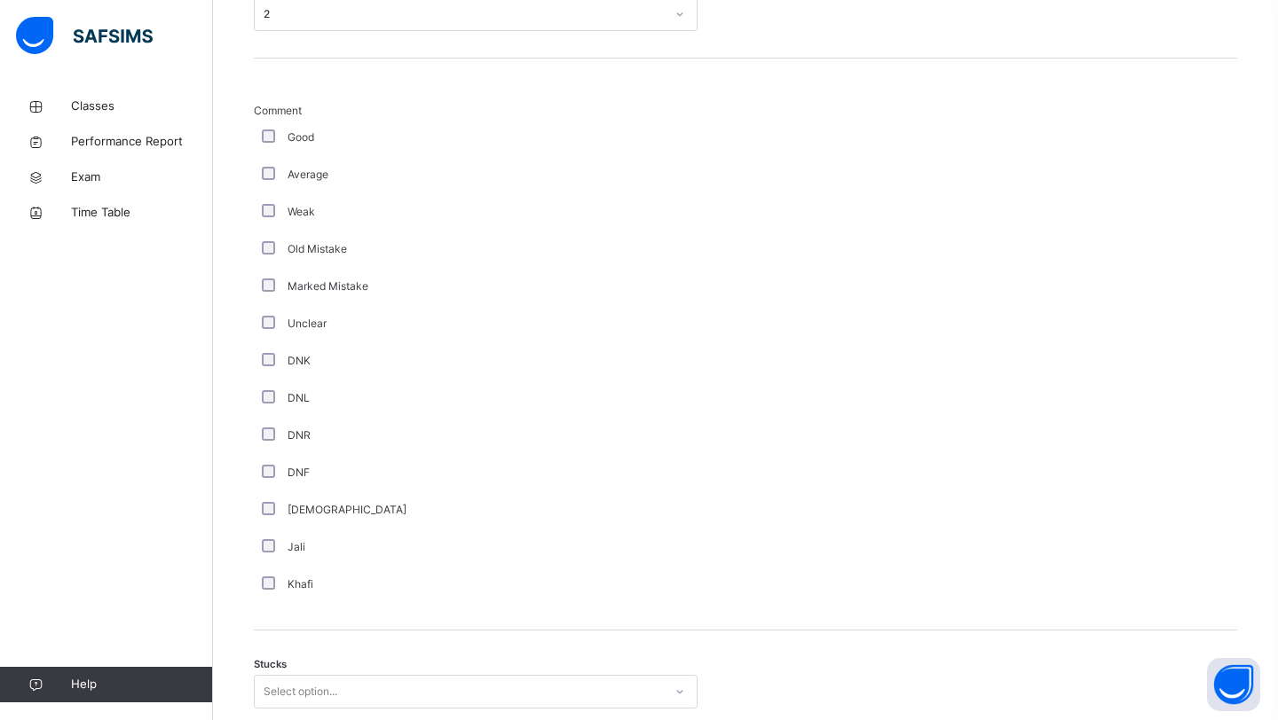
scroll to position [965, 0]
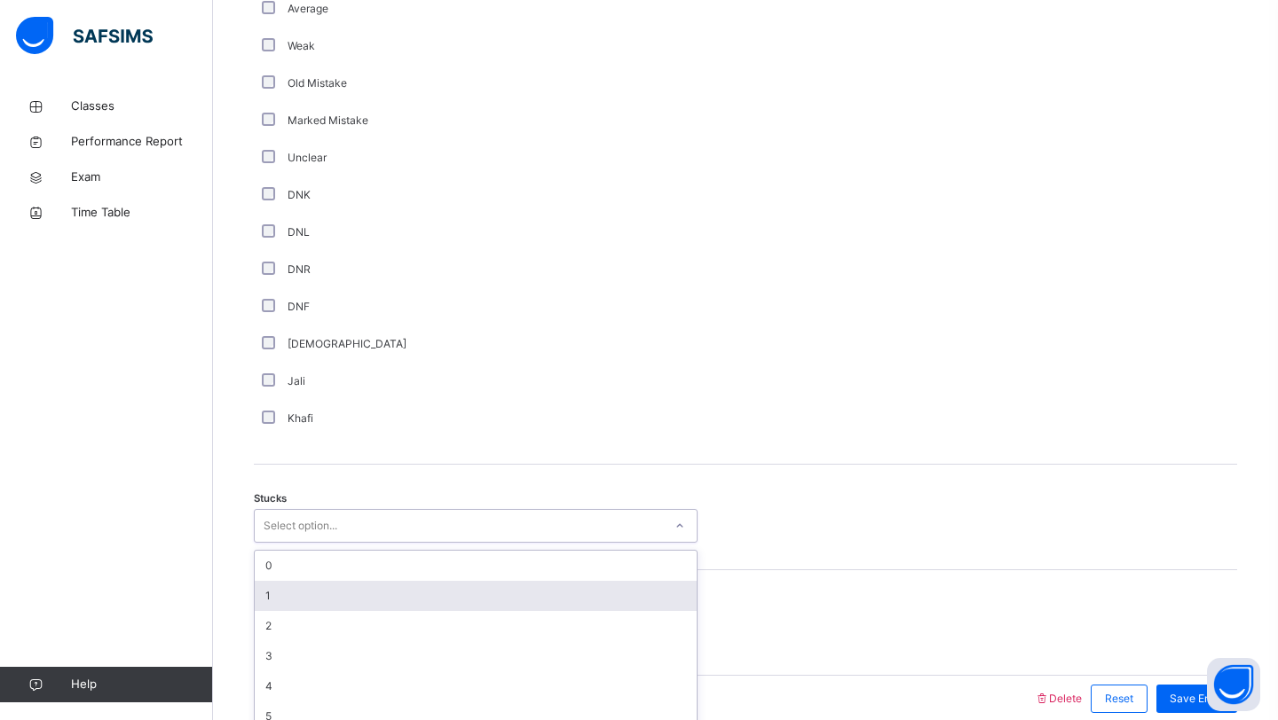
click at [272, 543] on div "option 1 focused, 2 of 6. 6 results available. Use Up and Down to choose option…" at bounding box center [476, 526] width 444 height 34
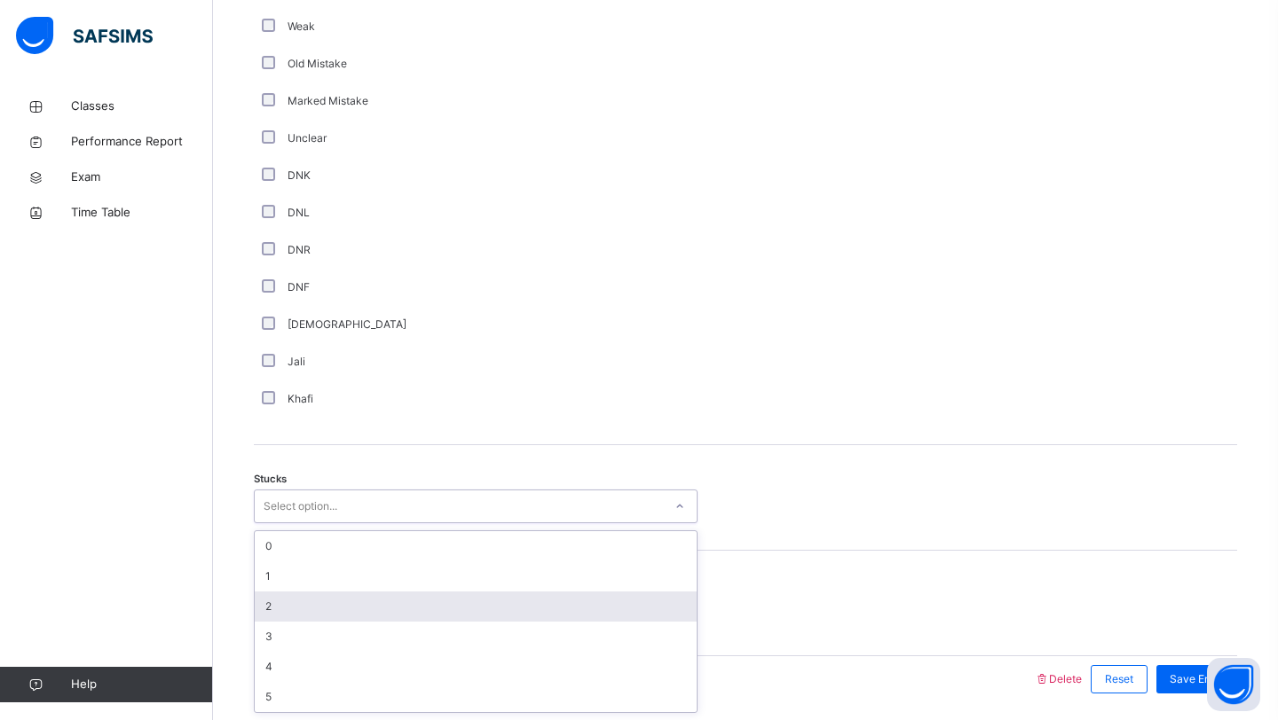
click at [288, 616] on div "2" at bounding box center [476, 607] width 442 height 30
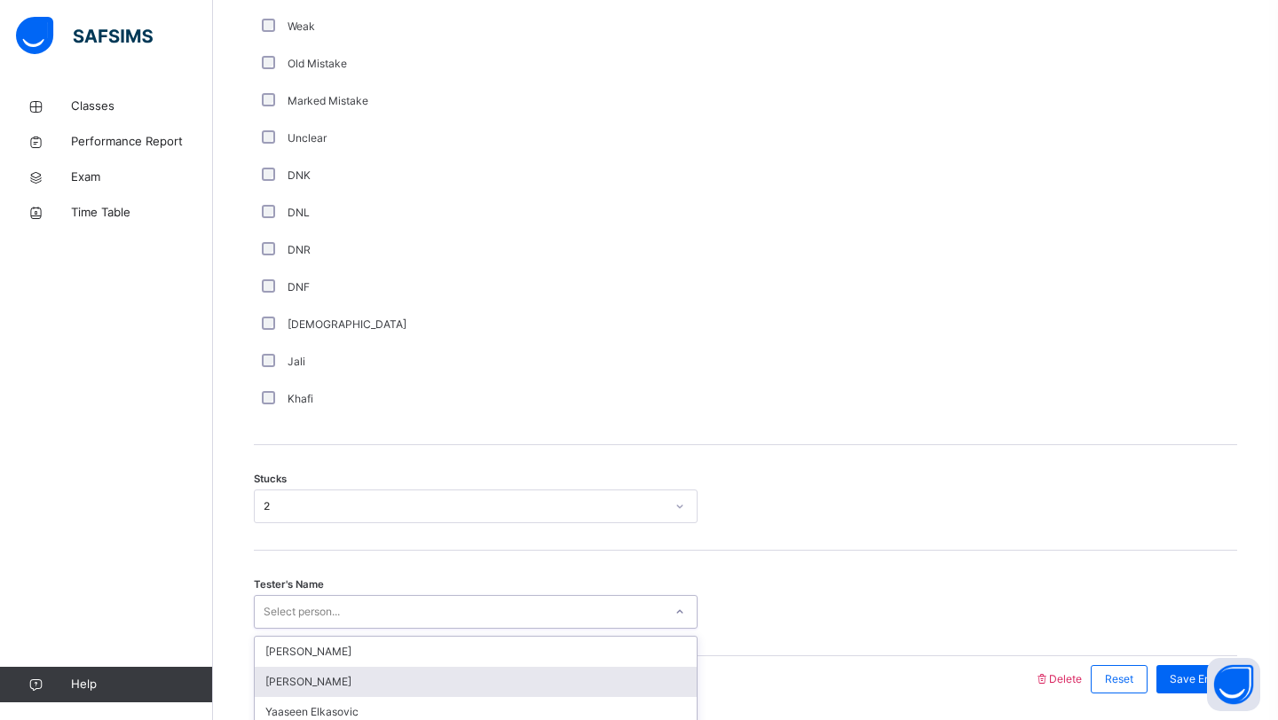
scroll to position [1184, 0]
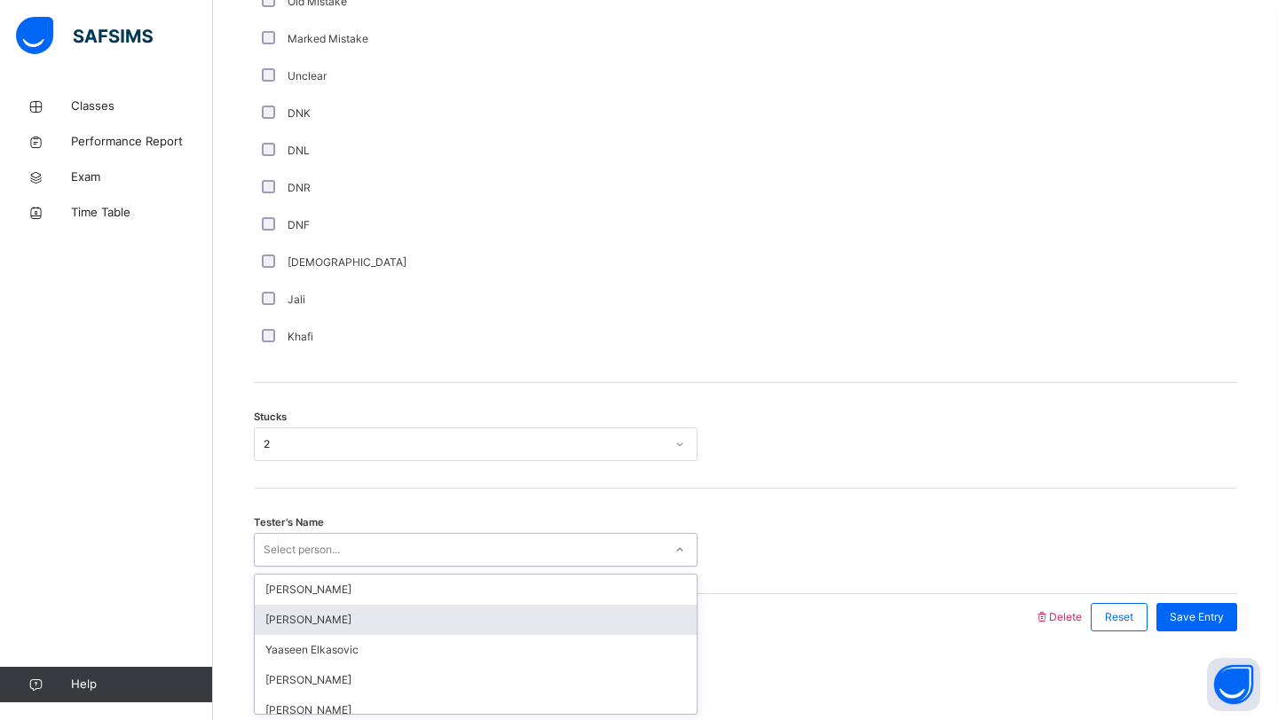
click at [292, 567] on div "option [PERSON_NAME] focused, 2 of 93. 93 results available. Use Up and Down to…" at bounding box center [476, 550] width 444 height 34
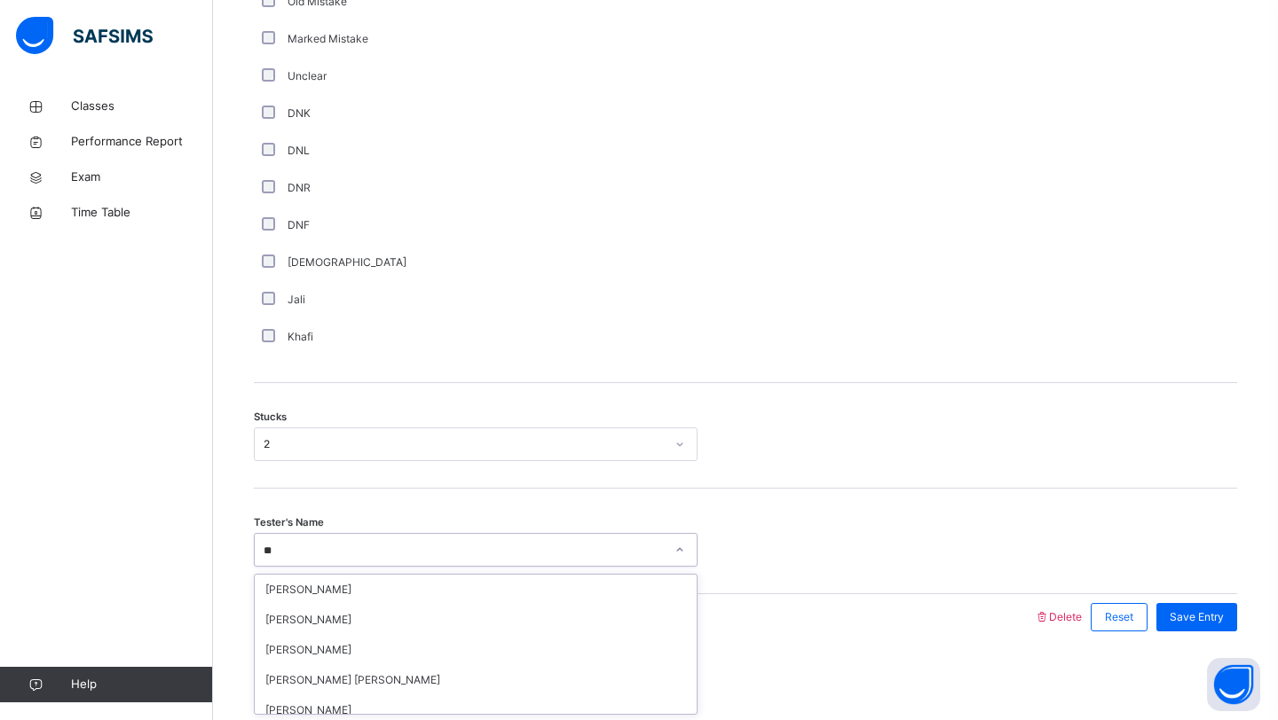
type input "***"
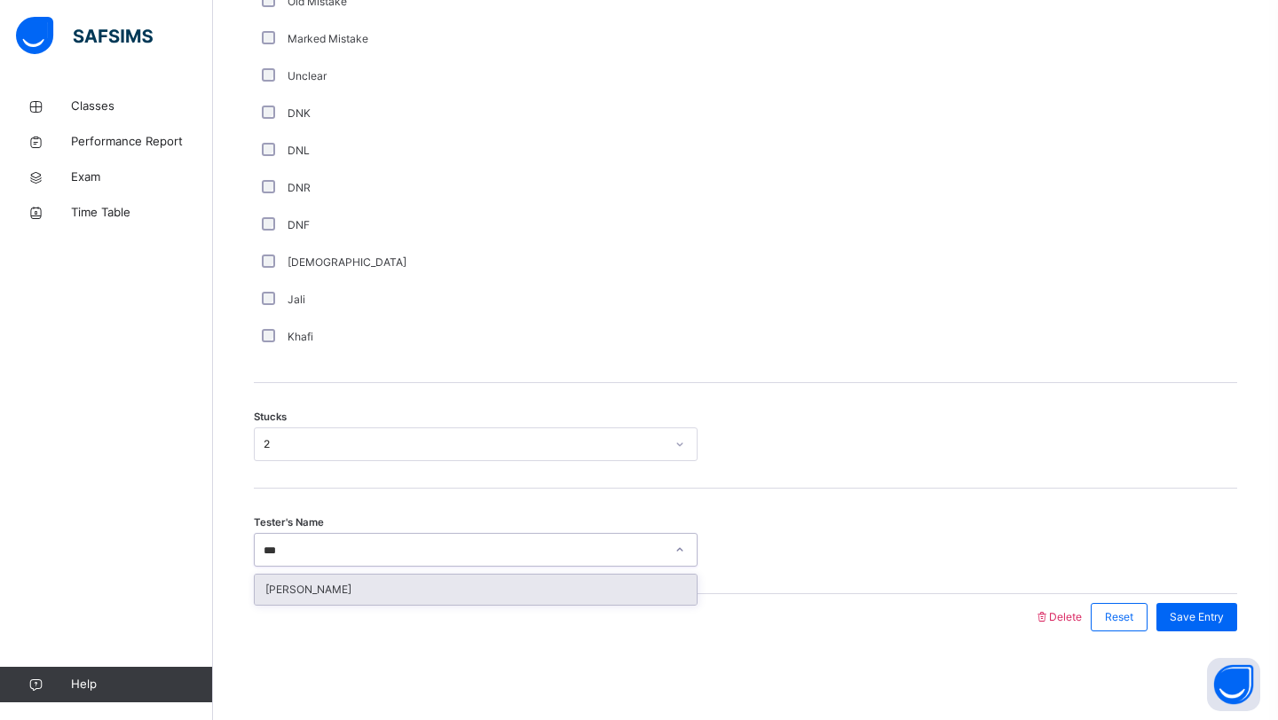
click at [266, 579] on div "[PERSON_NAME]" at bounding box center [476, 590] width 442 height 30
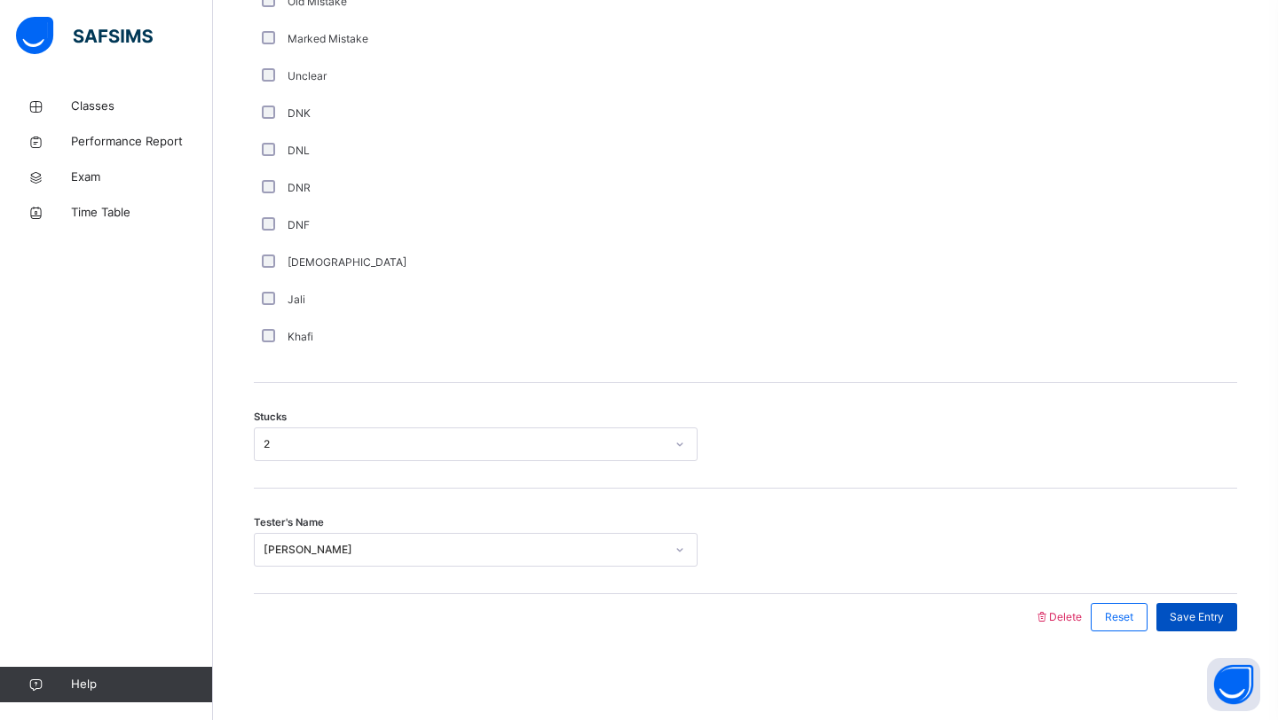
click at [1215, 621] on span "Save Entry" at bounding box center [1196, 618] width 54 height 16
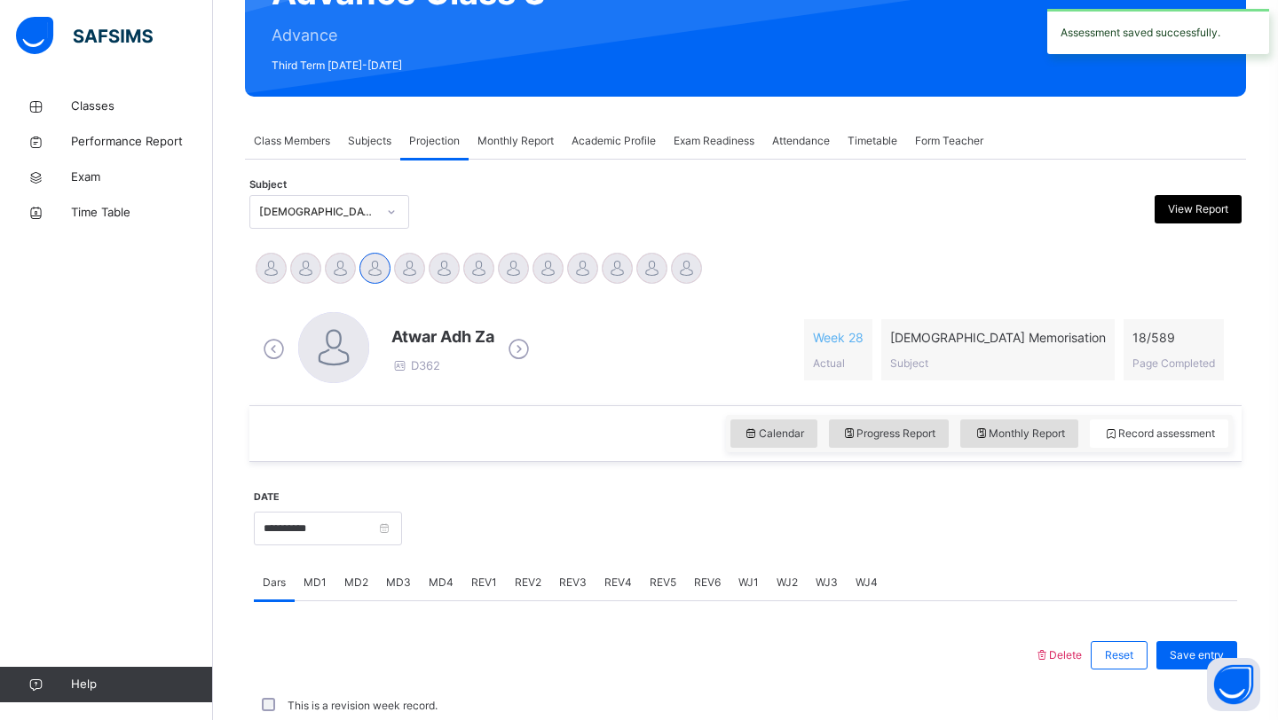
scroll to position [612, 0]
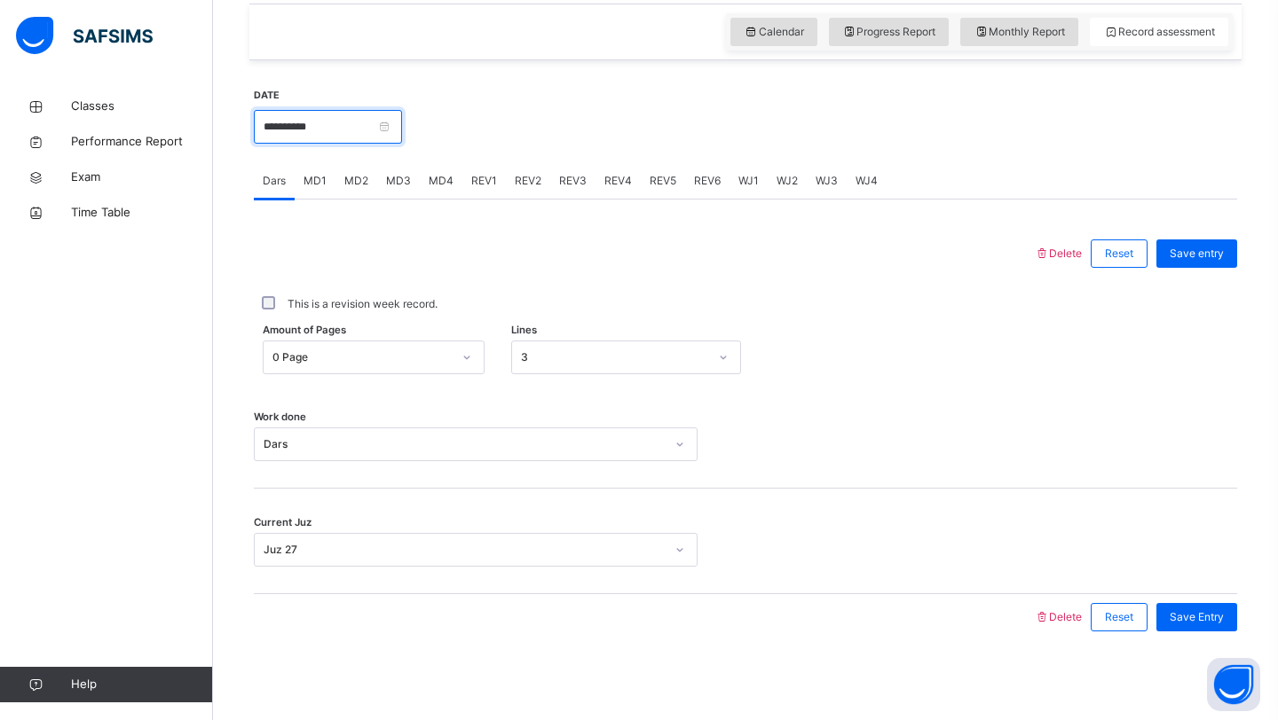
click at [348, 138] on input "**********" at bounding box center [328, 127] width 148 height 34
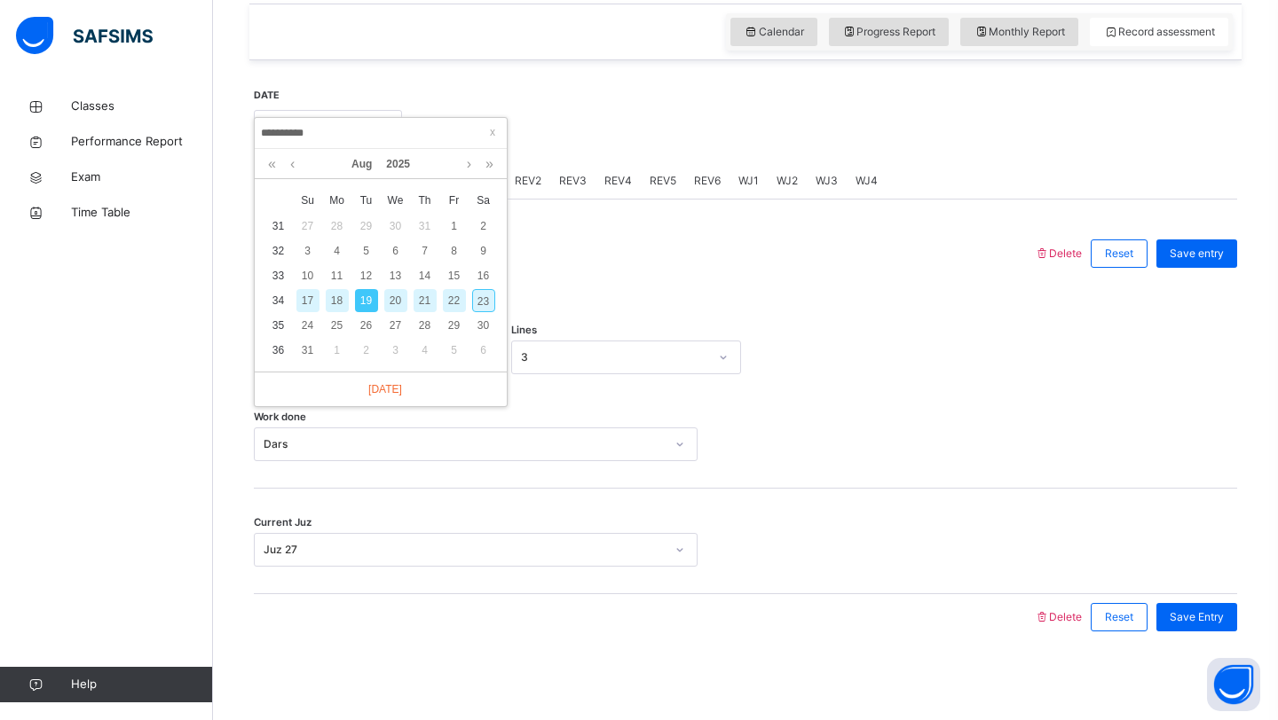
click at [426, 295] on div "21" at bounding box center [424, 300] width 23 height 23
type input "**********"
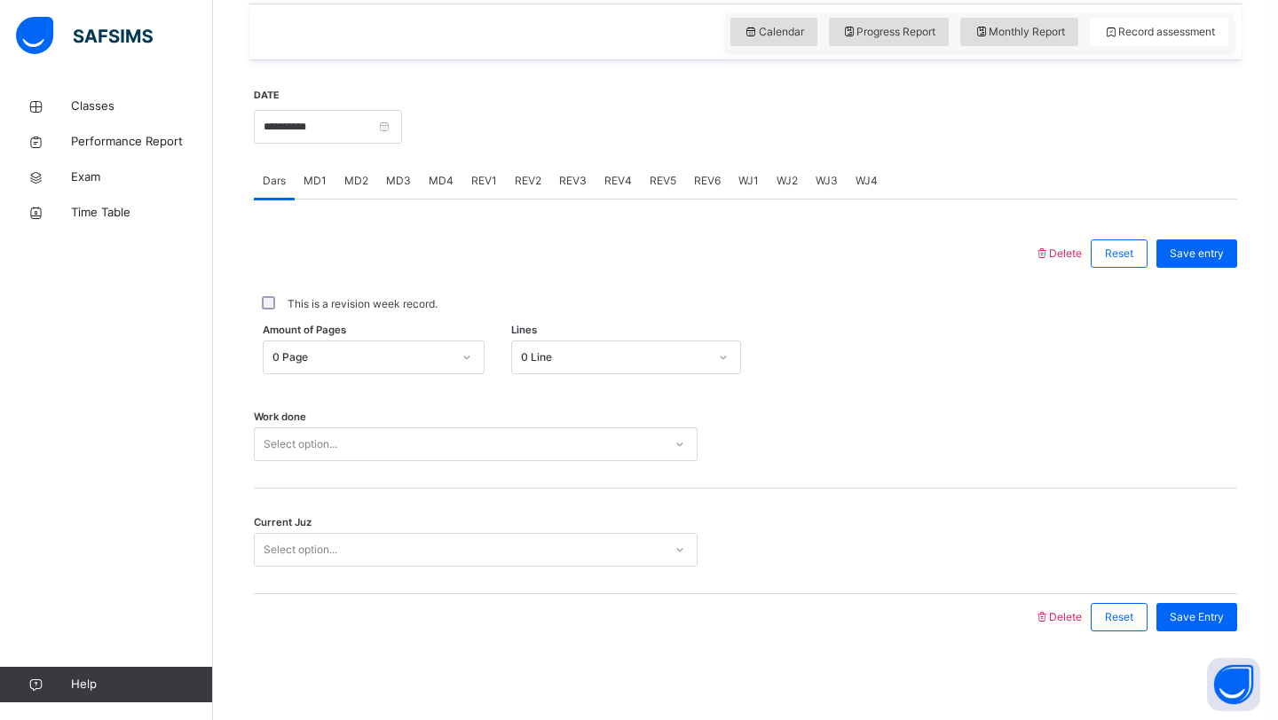
click at [493, 436] on div "Select option..." at bounding box center [459, 445] width 408 height 28
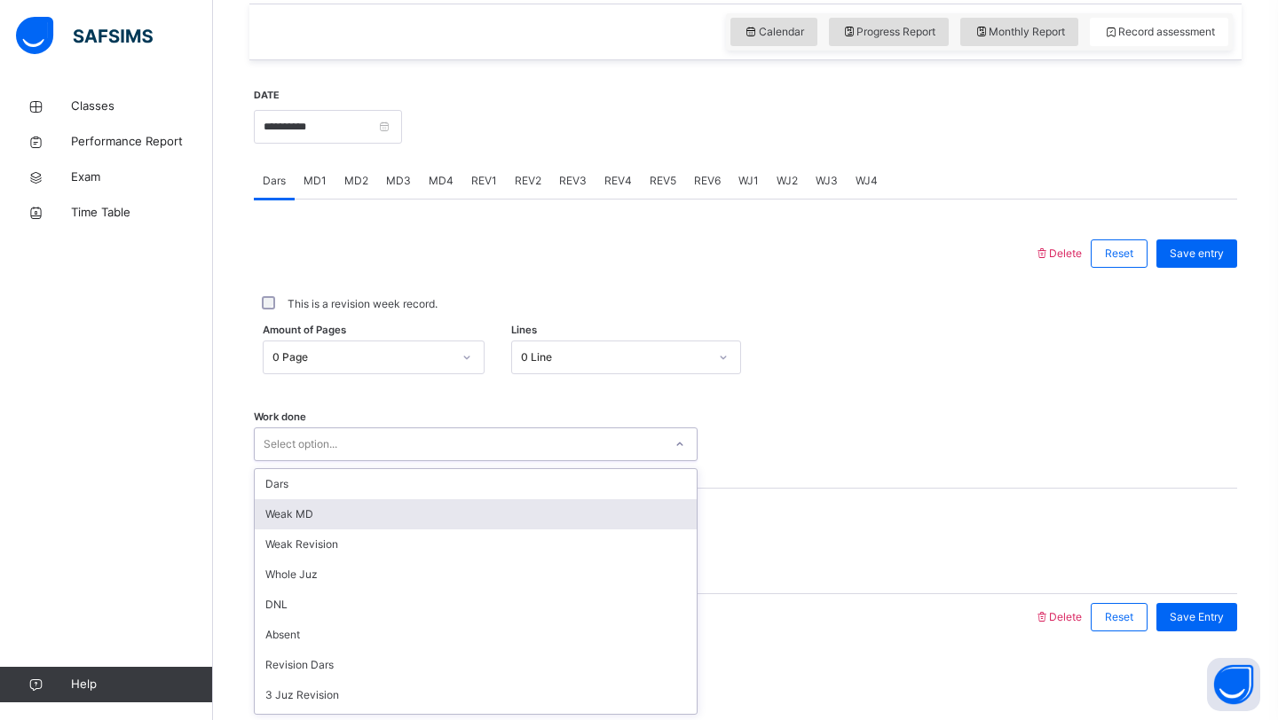
click at [438, 506] on div "Weak MD" at bounding box center [476, 515] width 442 height 30
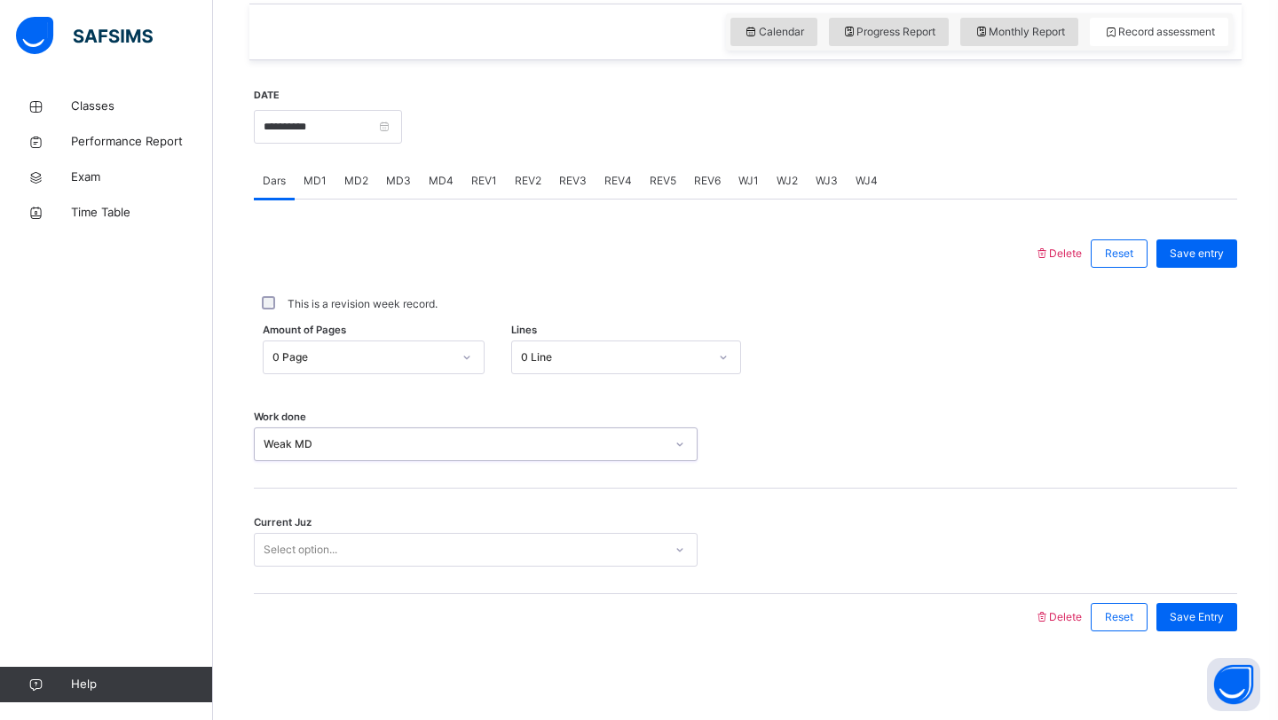
click at [412, 544] on div "Select option..." at bounding box center [459, 551] width 408 height 28
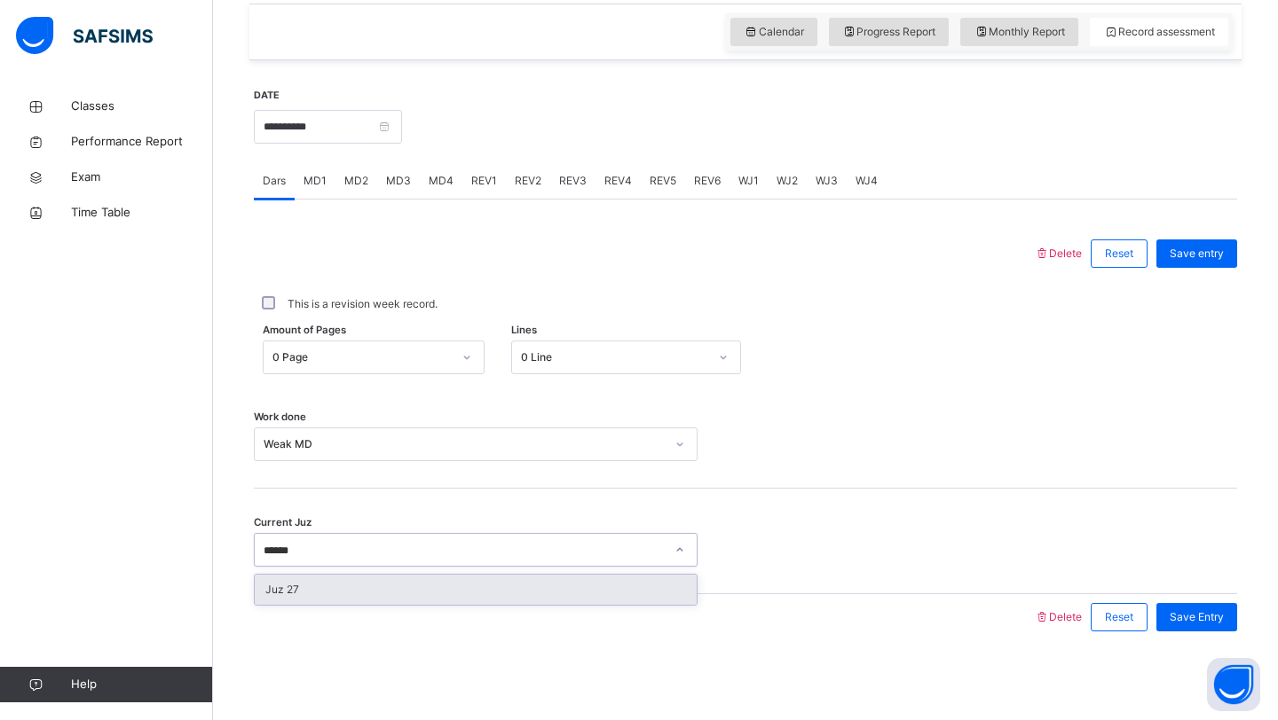
type input "******"
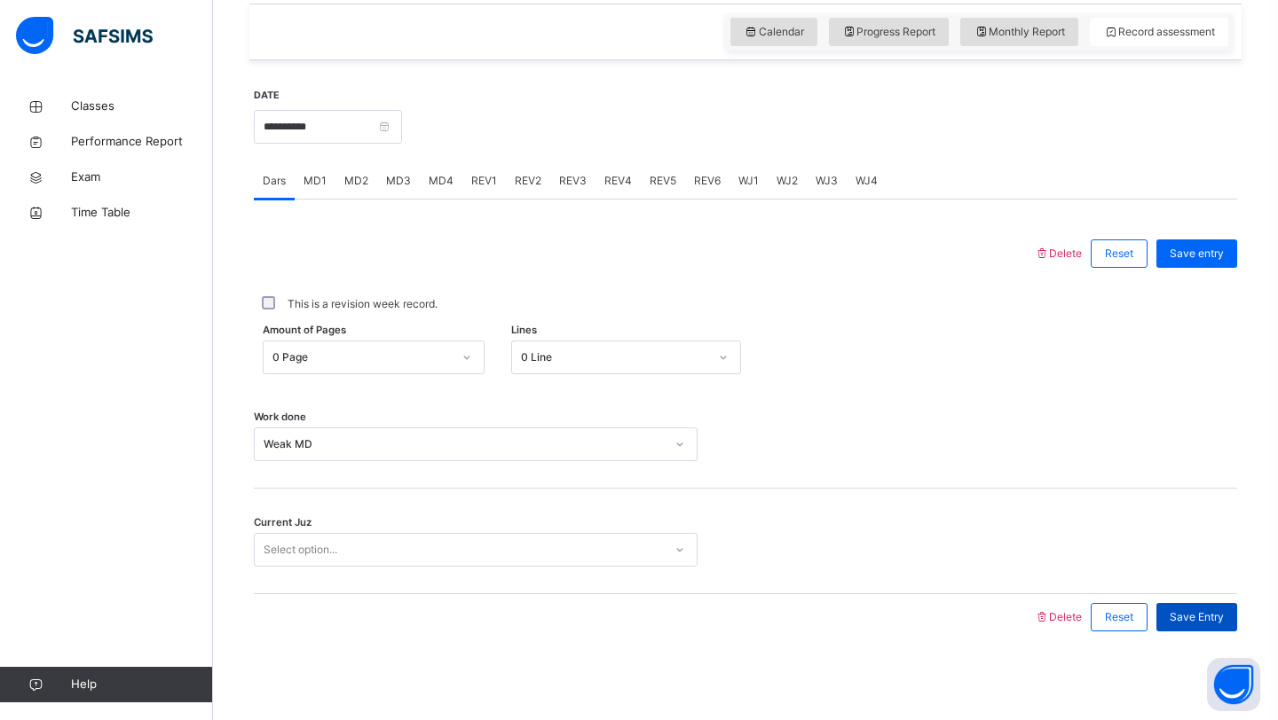
click at [1213, 611] on span "Save Entry" at bounding box center [1196, 618] width 54 height 16
click at [368, 183] on div "MD2" at bounding box center [356, 180] width 42 height 35
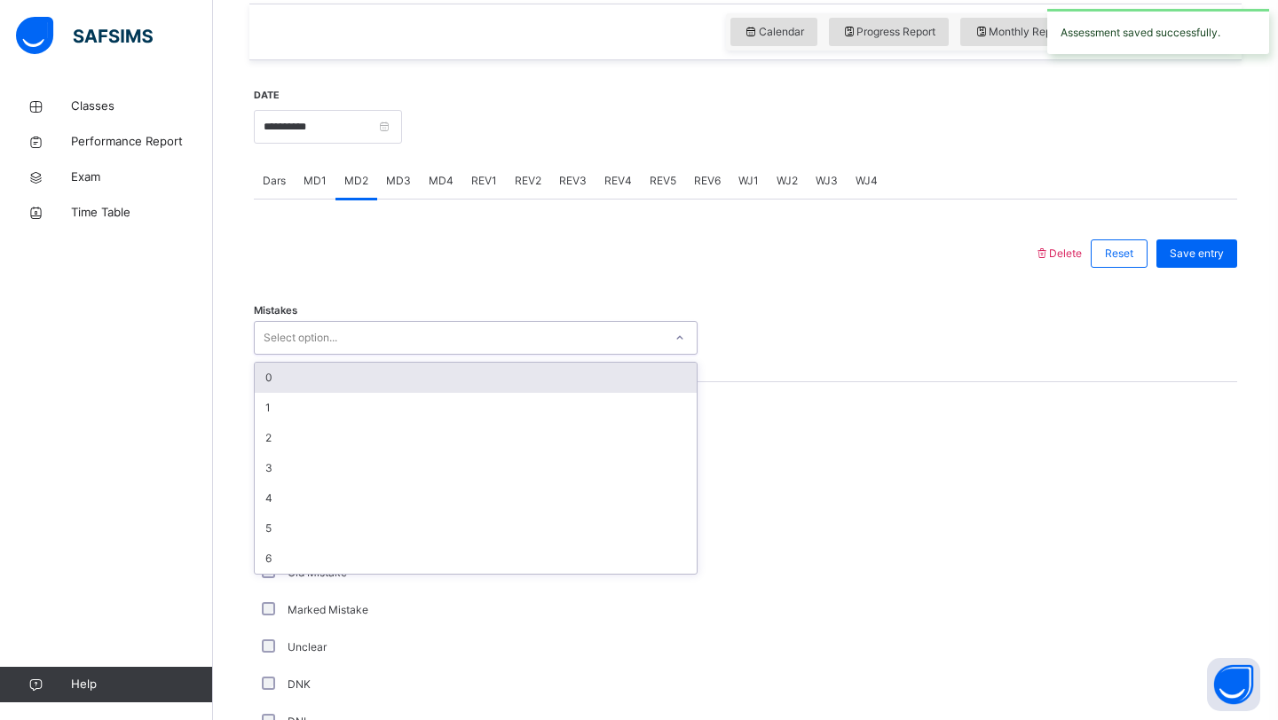
click at [369, 340] on div "Select option..." at bounding box center [459, 339] width 408 height 28
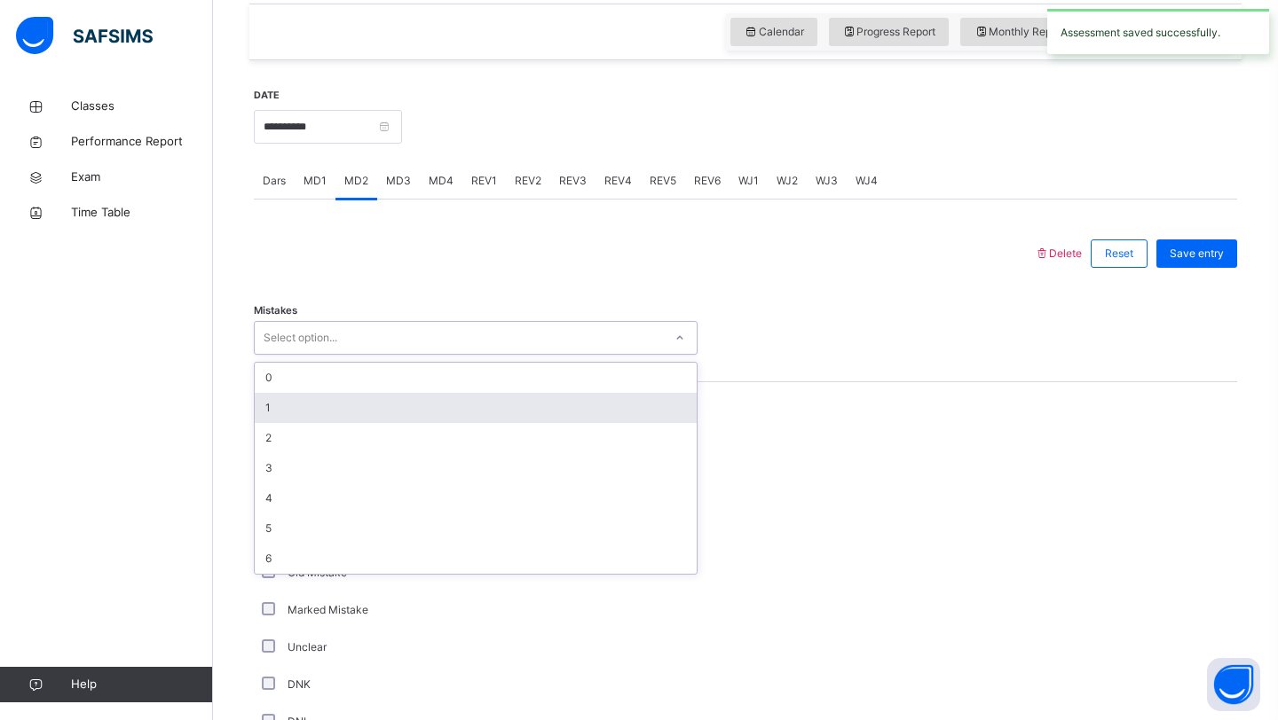
click at [330, 398] on div "1" at bounding box center [476, 408] width 442 height 30
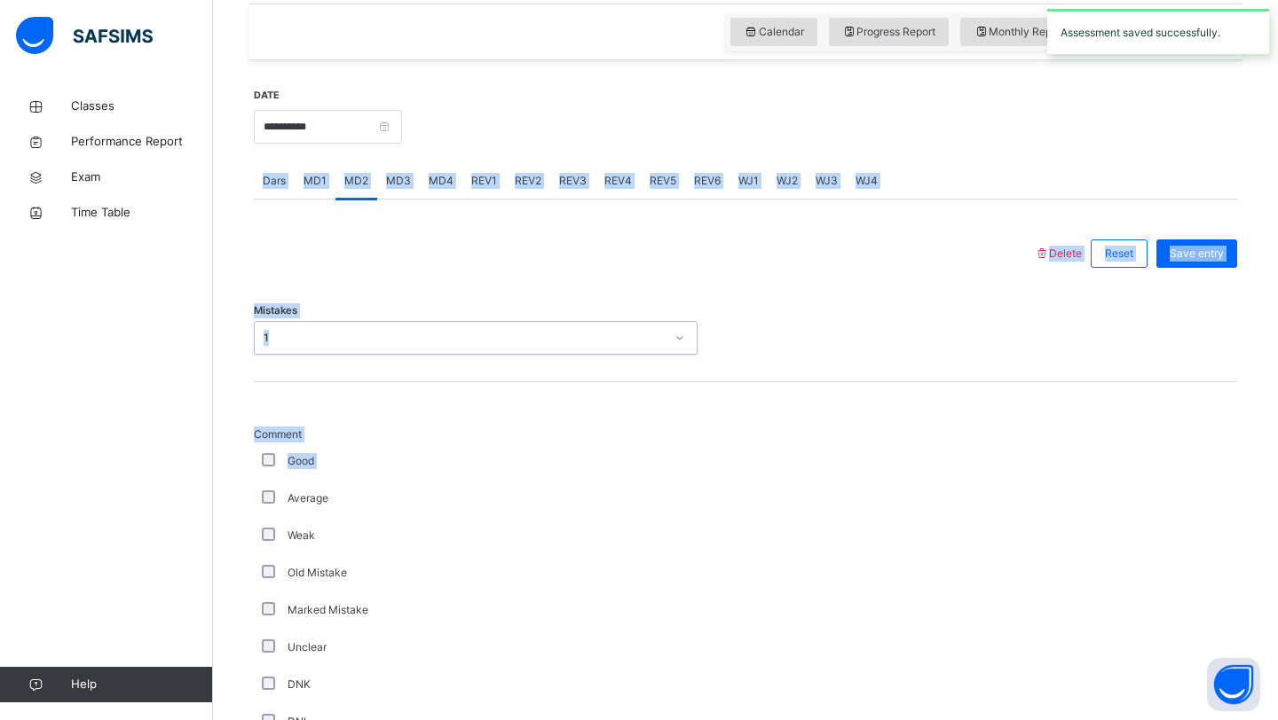
drag, startPoint x: 290, startPoint y: 500, endPoint x: 409, endPoint y: 150, distance: 370.1
click at [409, 150] on div "**********" at bounding box center [745, 649] width 983 height 1161
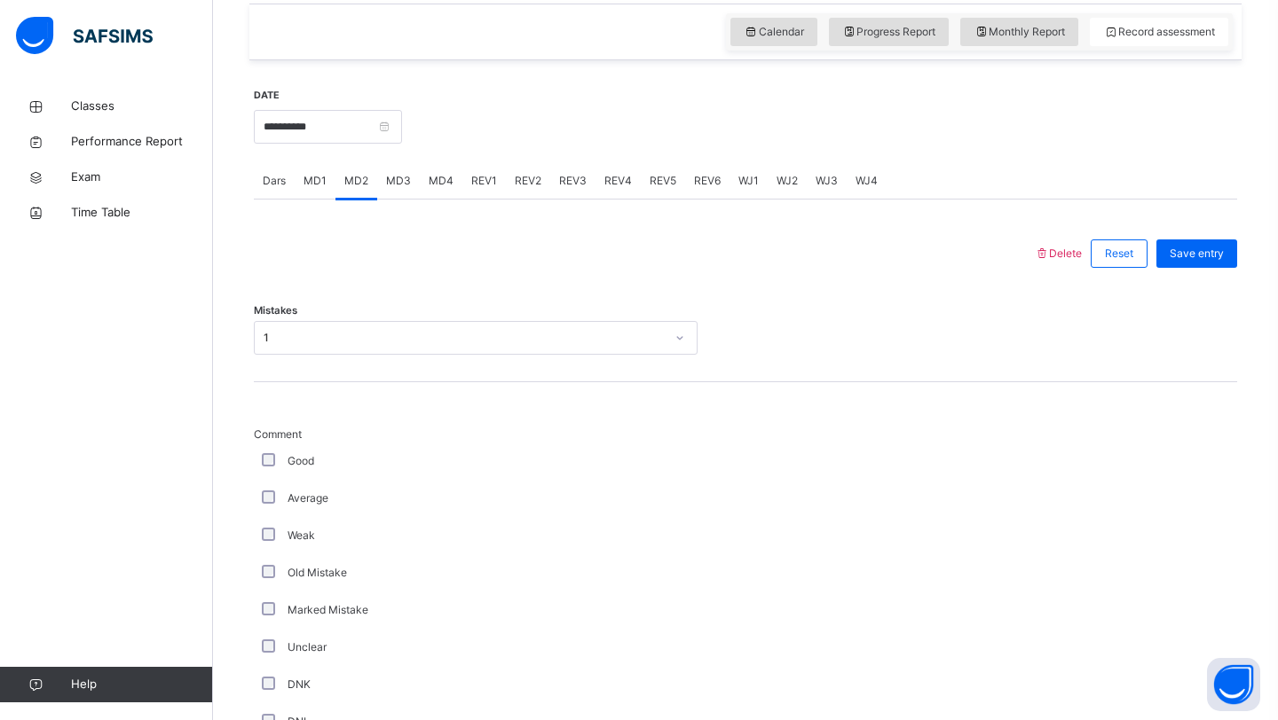
drag, startPoint x: 296, startPoint y: 348, endPoint x: 407, endPoint y: 295, distance: 123.0
click at [296, 348] on div "1" at bounding box center [459, 339] width 408 height 28
click at [444, 282] on div "Mistakes 1" at bounding box center [745, 330] width 983 height 106
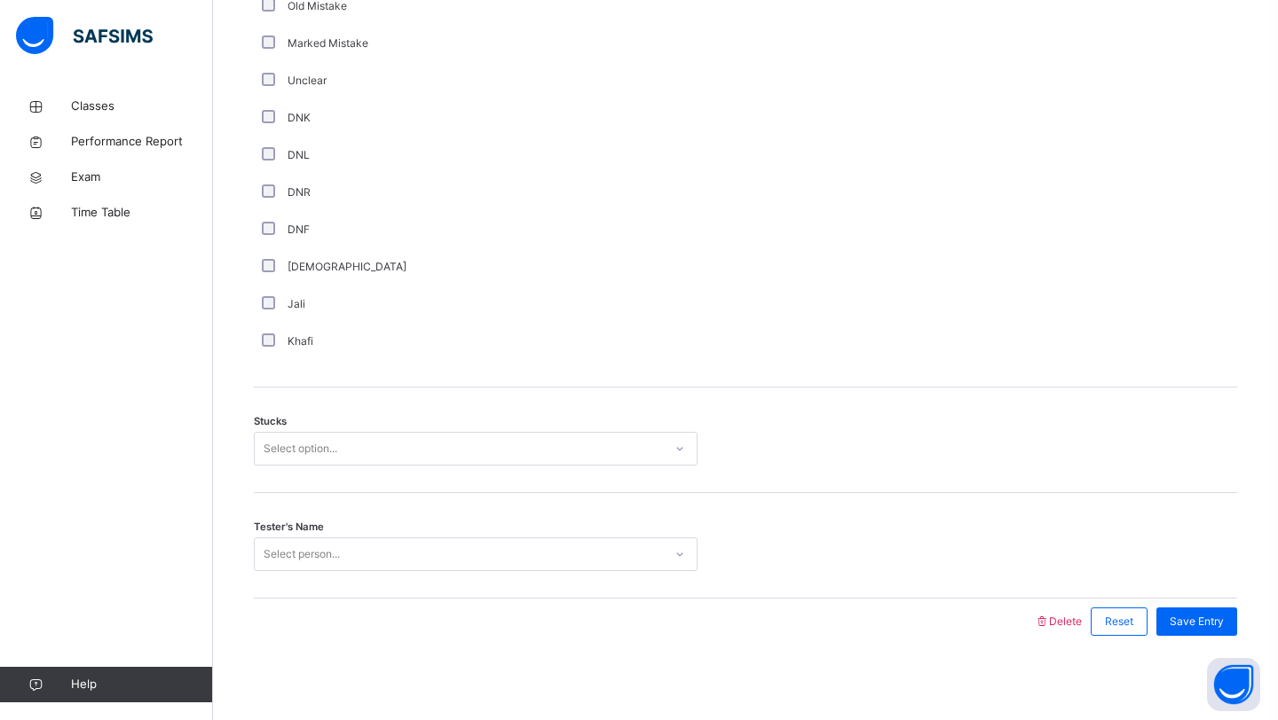
scroll to position [1184, 0]
click at [458, 437] on div "Select option..." at bounding box center [459, 445] width 408 height 28
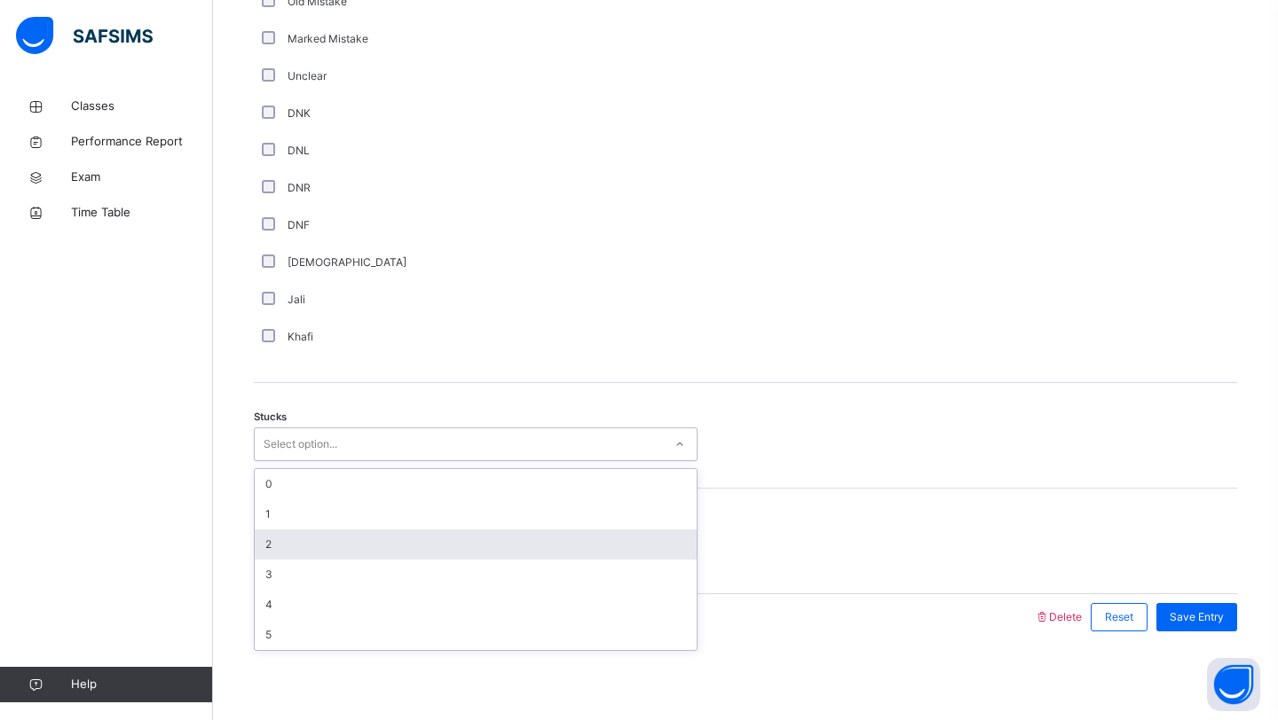
click at [369, 558] on div "2" at bounding box center [476, 545] width 442 height 30
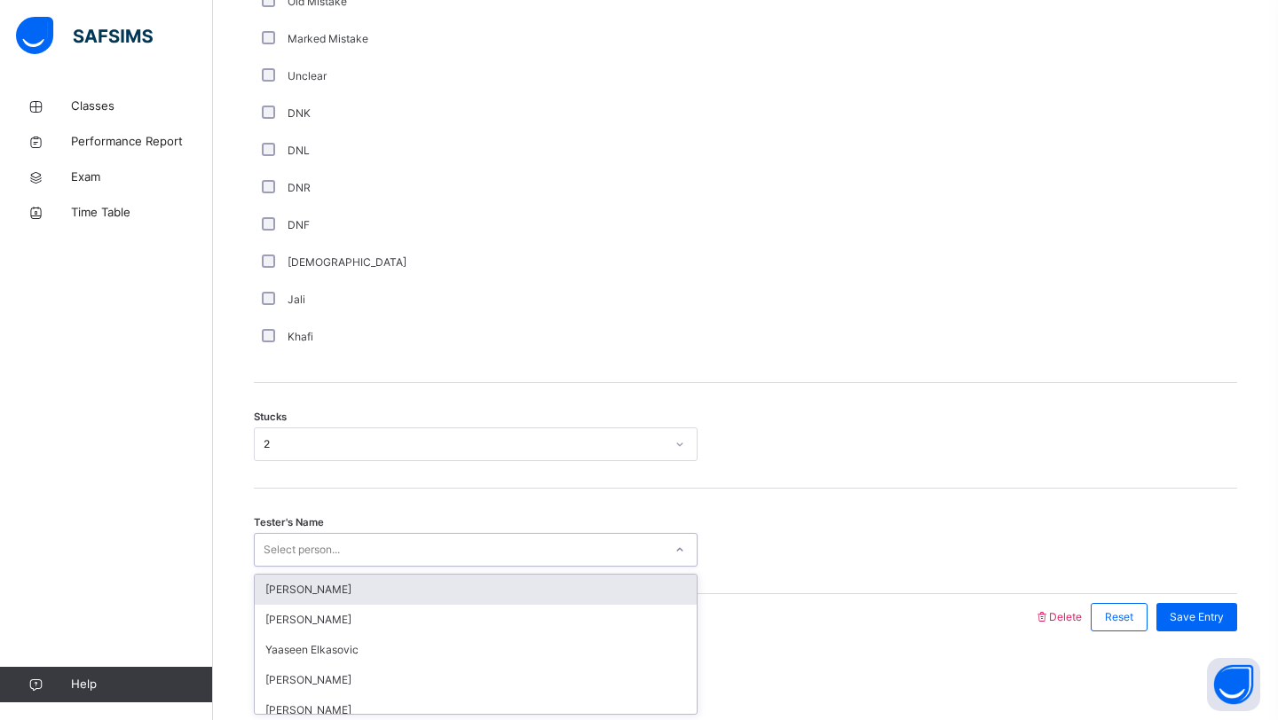
click at [350, 558] on div "Select person..." at bounding box center [459, 551] width 408 height 28
type input "******"
click at [309, 592] on div "[PERSON_NAME]" at bounding box center [476, 590] width 442 height 30
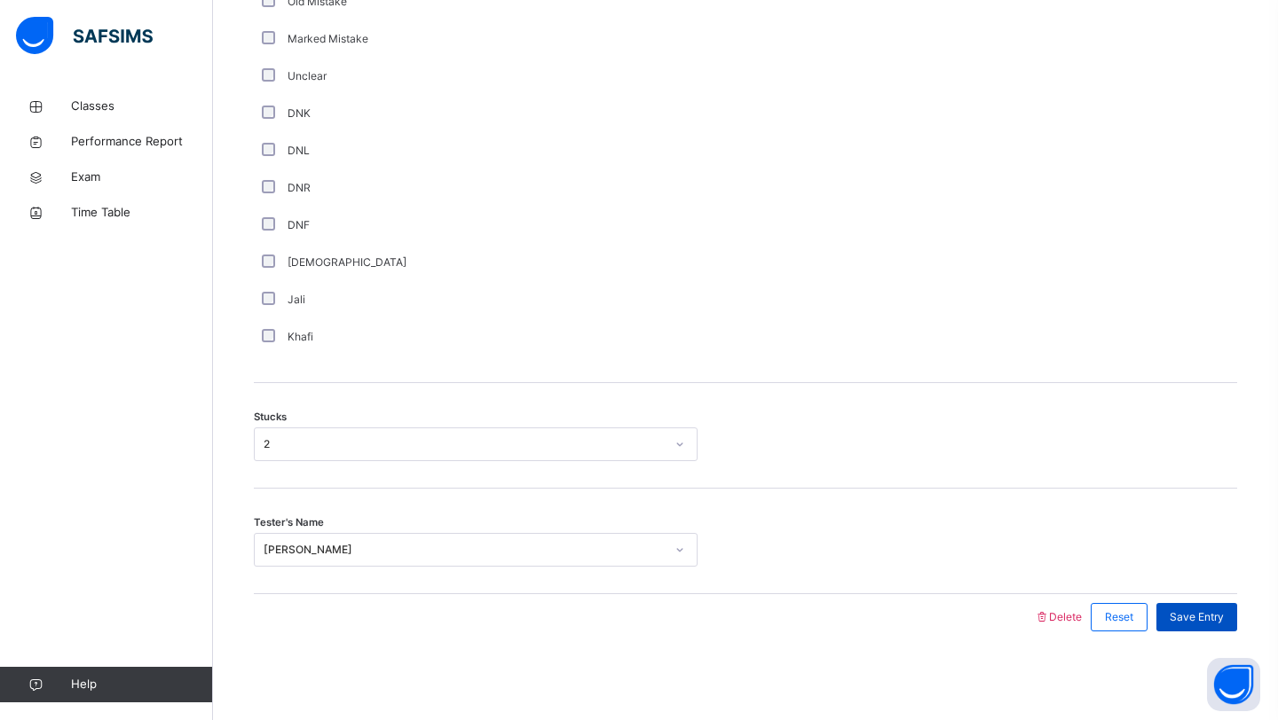
click at [1207, 615] on span "Save Entry" at bounding box center [1196, 618] width 54 height 16
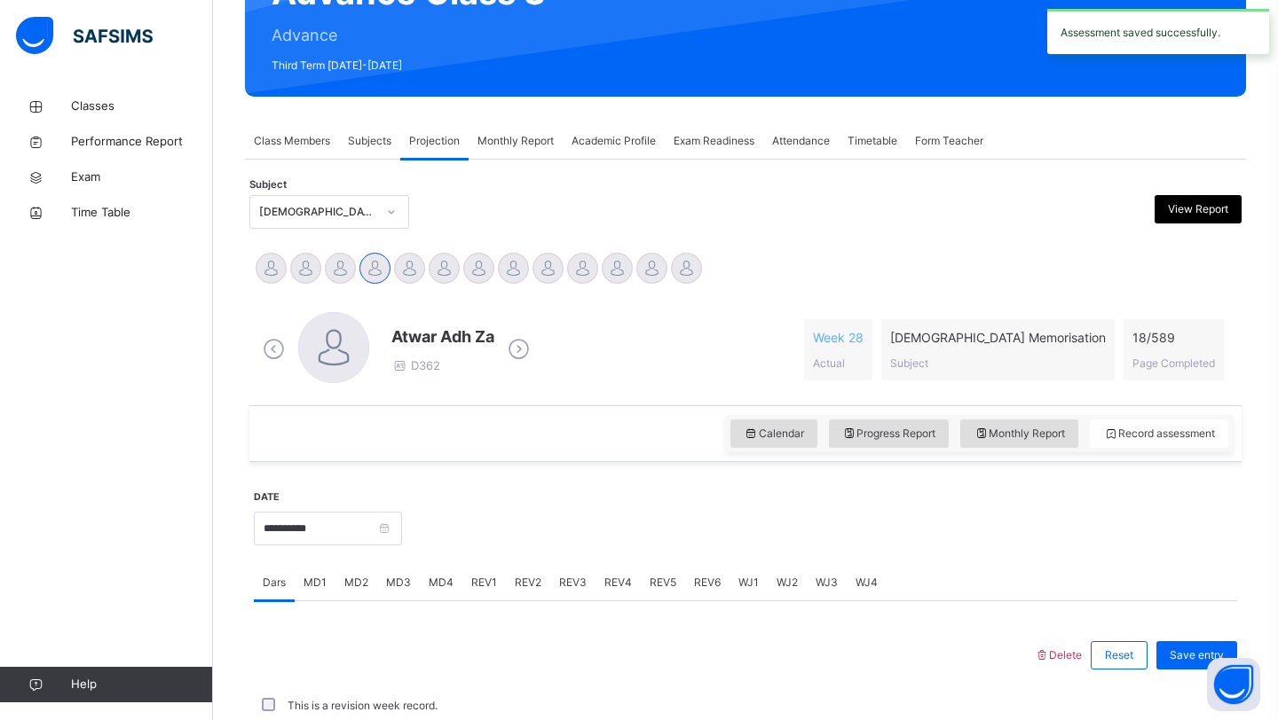
scroll to position [612, 0]
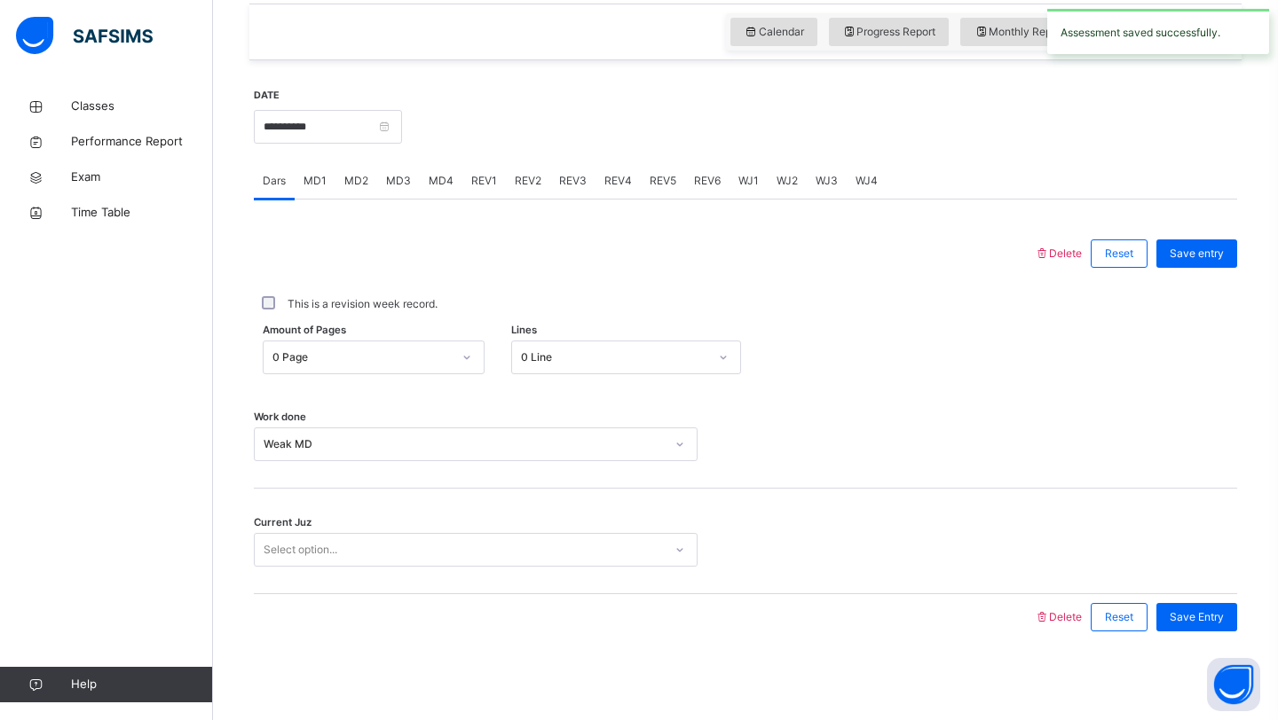
click at [449, 180] on span "MD4" at bounding box center [441, 181] width 25 height 16
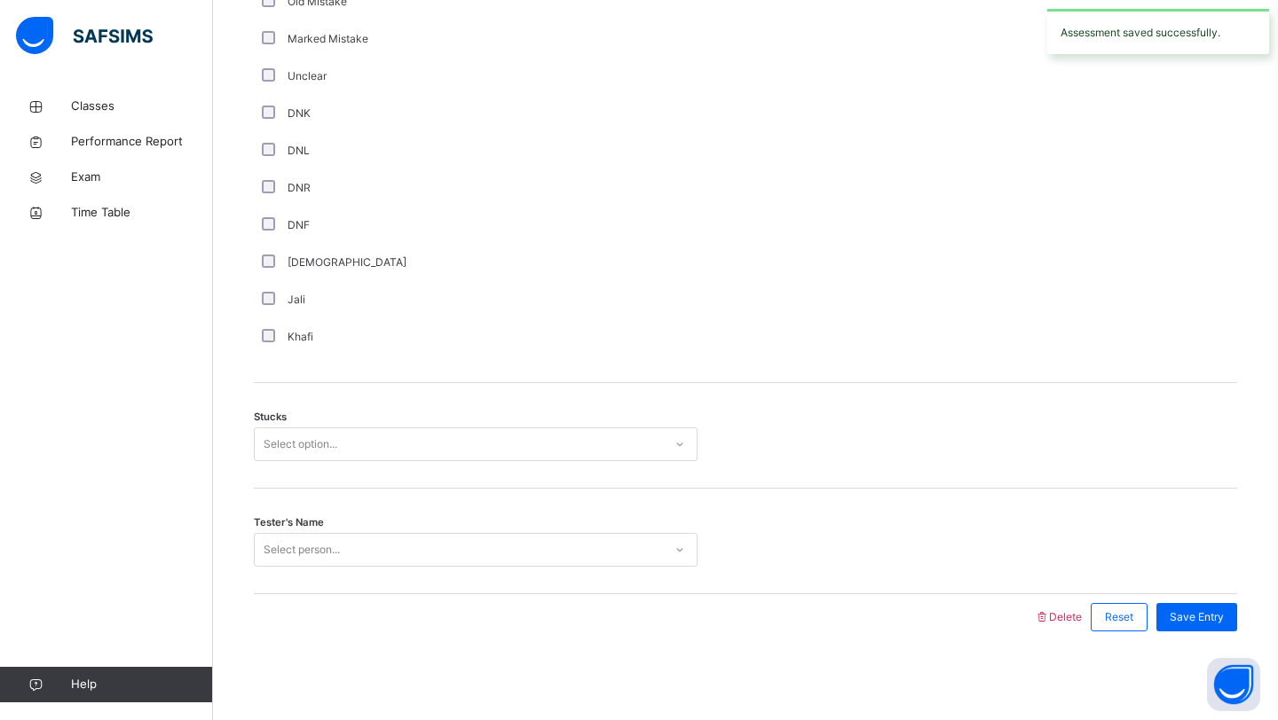
click at [339, 445] on div "Select option..." at bounding box center [459, 445] width 408 height 28
click at [304, 538] on div "2" at bounding box center [476, 545] width 442 height 30
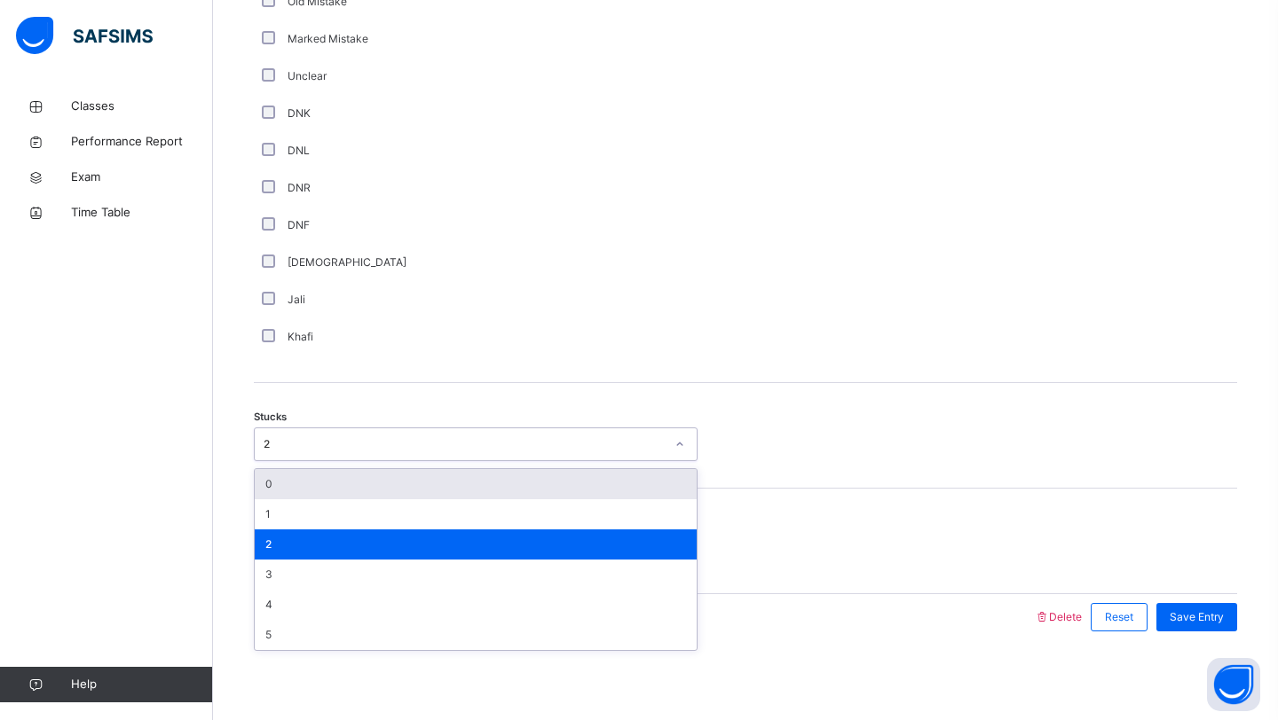
drag, startPoint x: 297, startPoint y: 447, endPoint x: 295, endPoint y: 482, distance: 34.7
click at [297, 447] on div "2" at bounding box center [464, 445] width 401 height 16
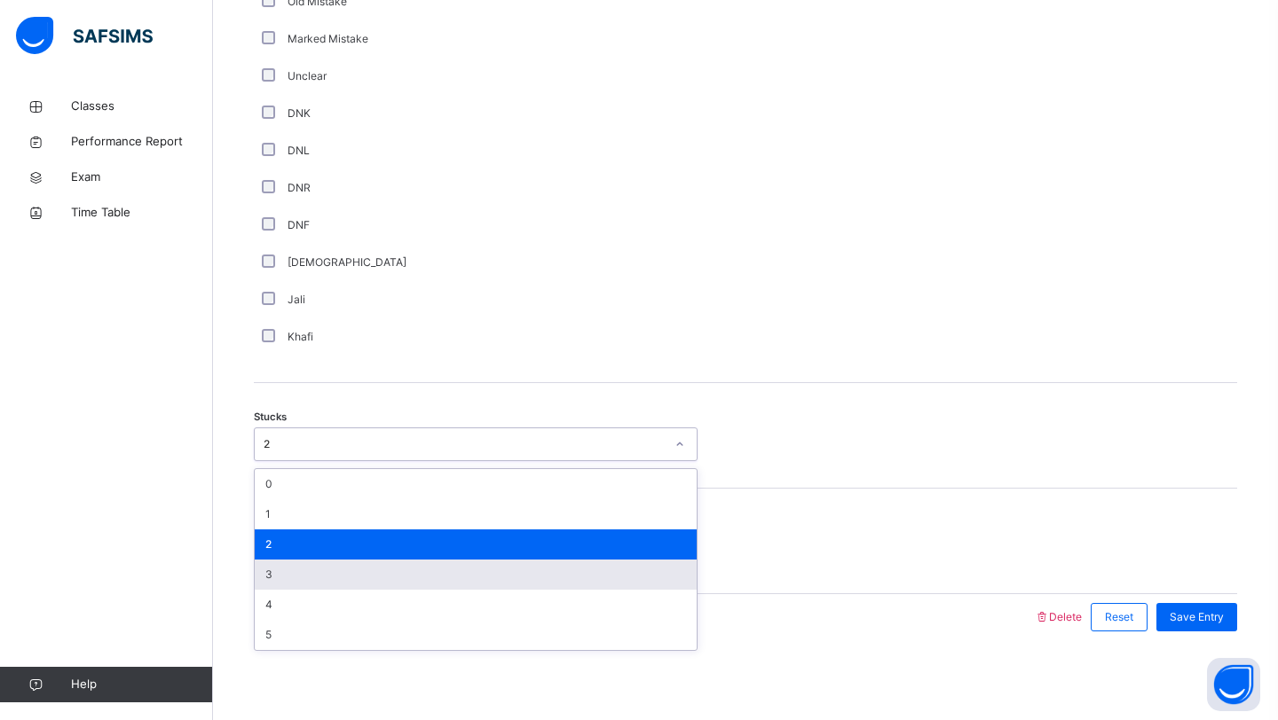
click at [287, 566] on div "3" at bounding box center [476, 575] width 442 height 30
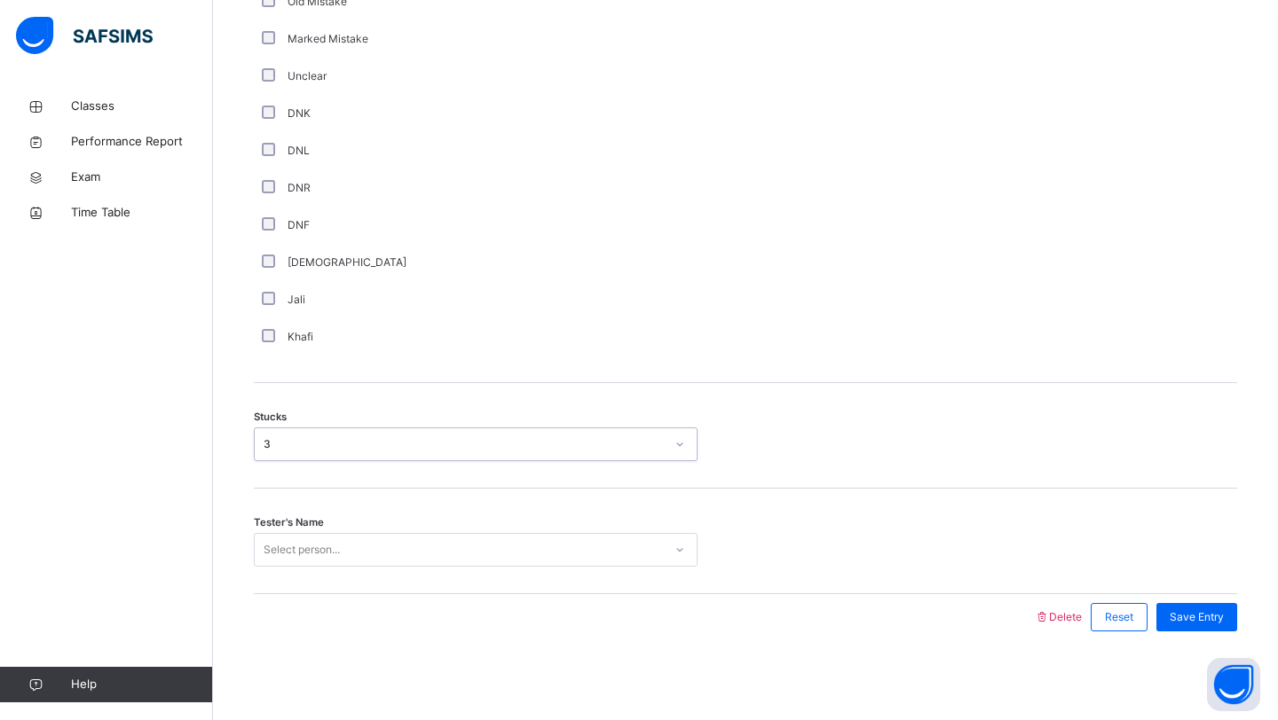
click at [294, 551] on div "Select person..." at bounding box center [302, 550] width 76 height 34
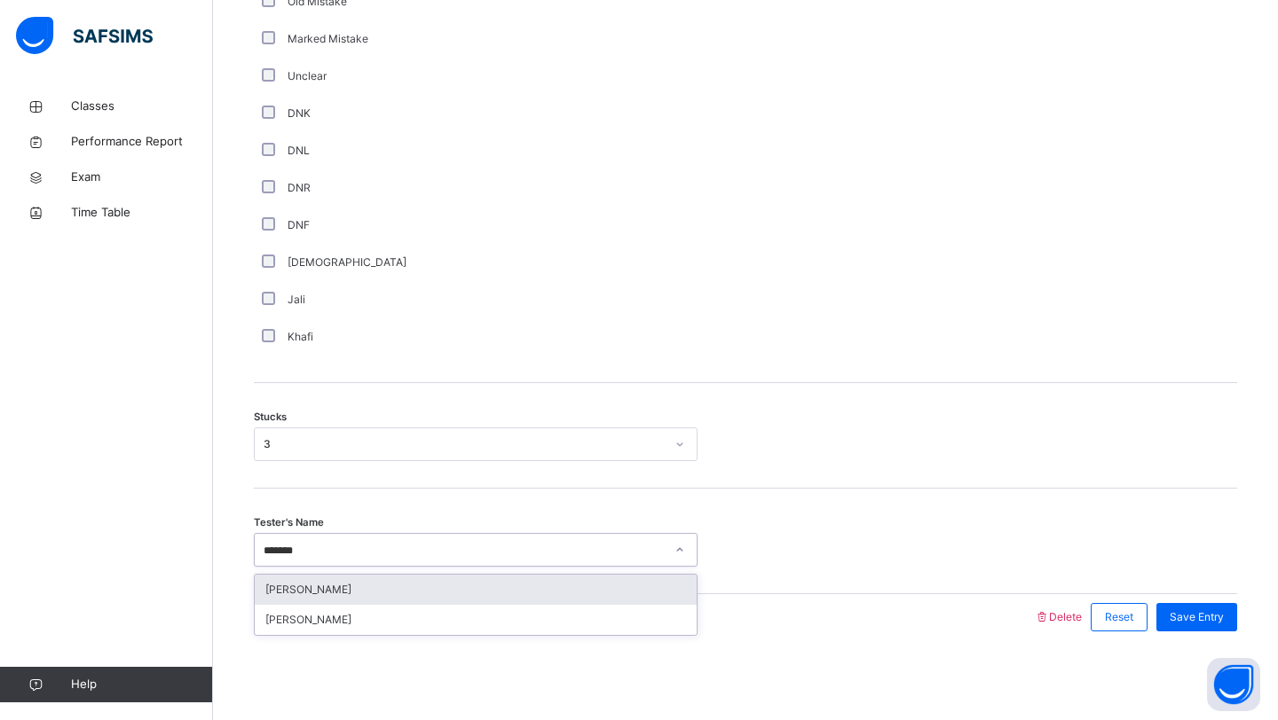
type input "********"
click at [370, 575] on div "[PERSON_NAME]" at bounding box center [476, 590] width 442 height 30
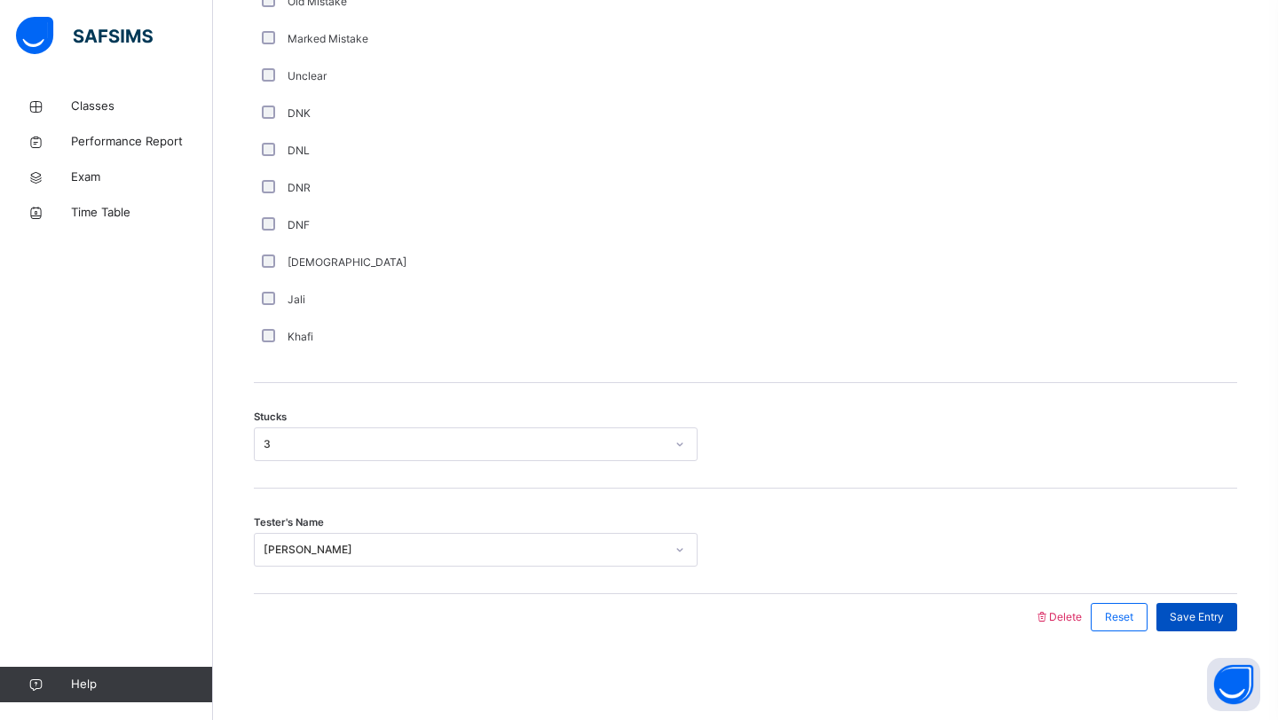
click at [1223, 618] on span "Save Entry" at bounding box center [1196, 618] width 54 height 16
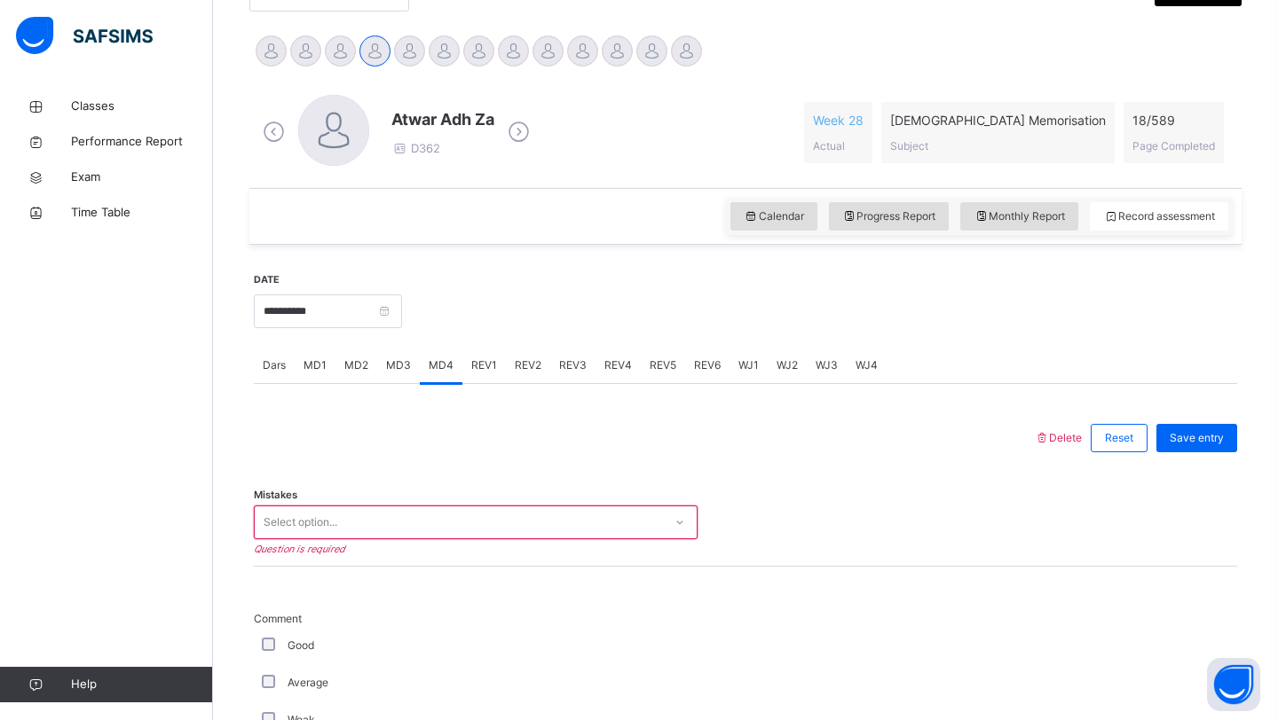
scroll to position [403, 0]
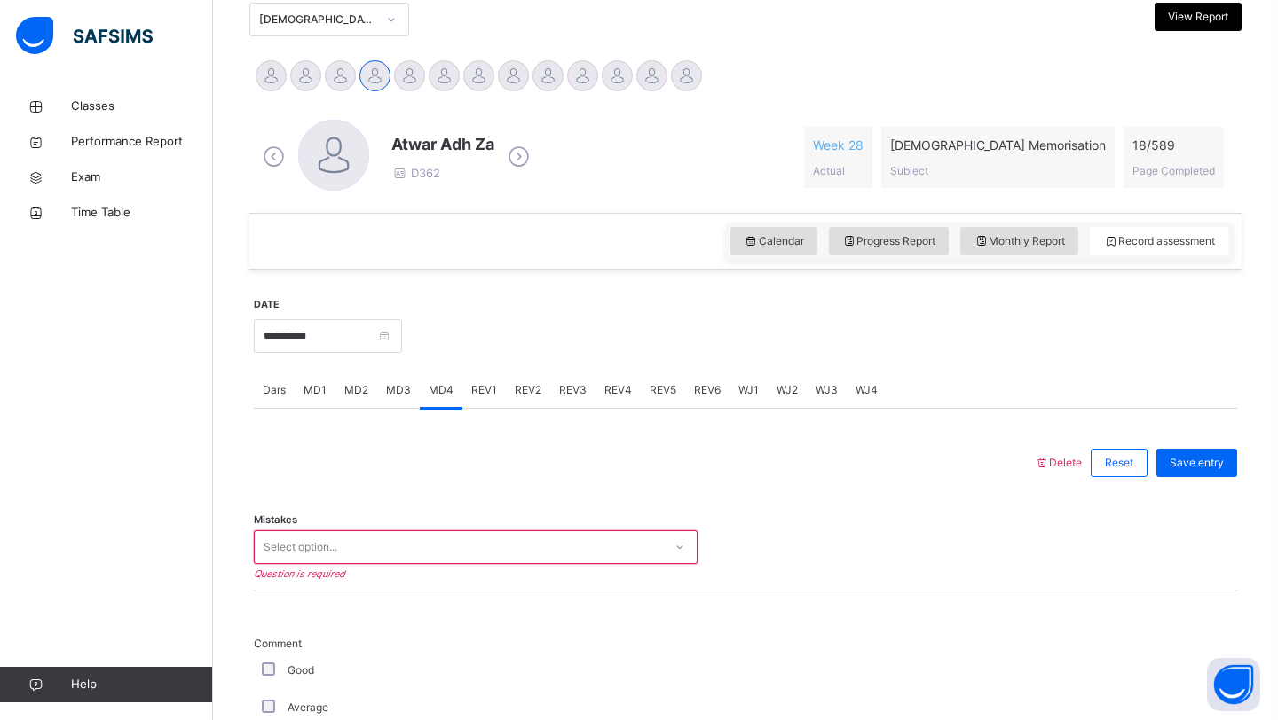
click at [431, 525] on div "Mistakes Select option... Question is required" at bounding box center [745, 539] width 983 height 106
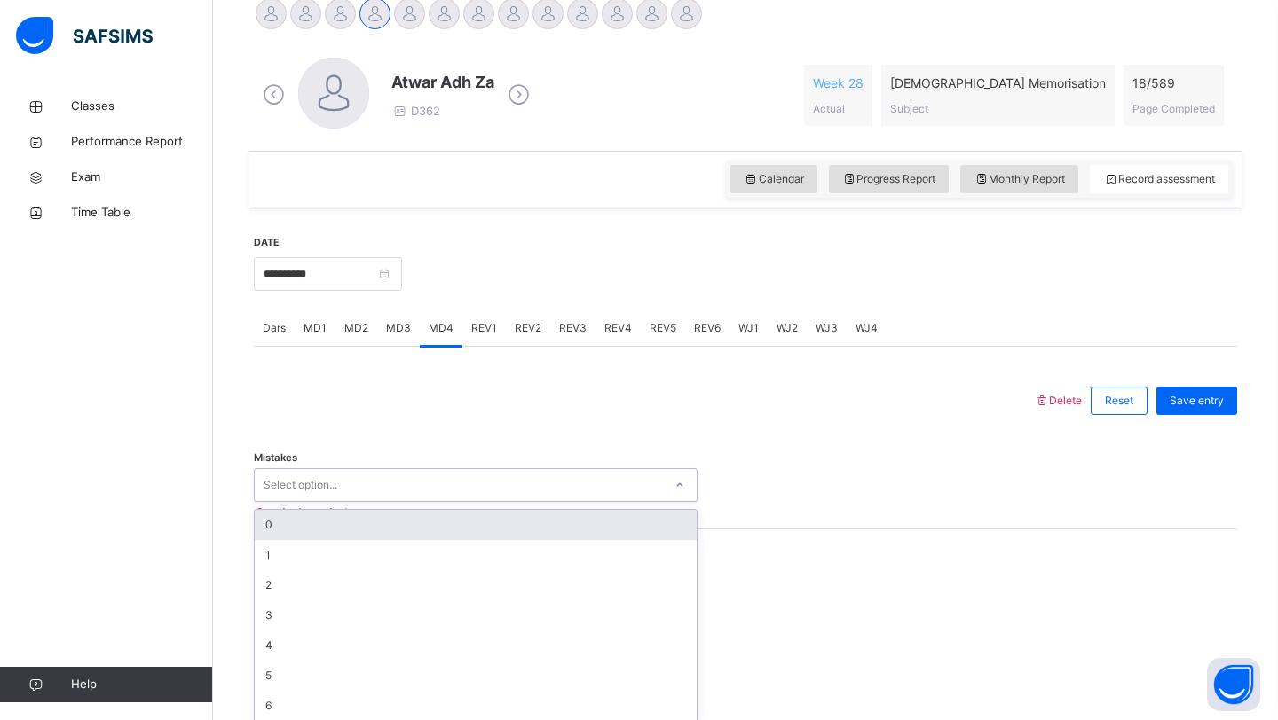
click at [422, 502] on div "option 0 focused, 1 of 7. 7 results available. Use Up and Down to choose option…" at bounding box center [476, 485] width 444 height 34
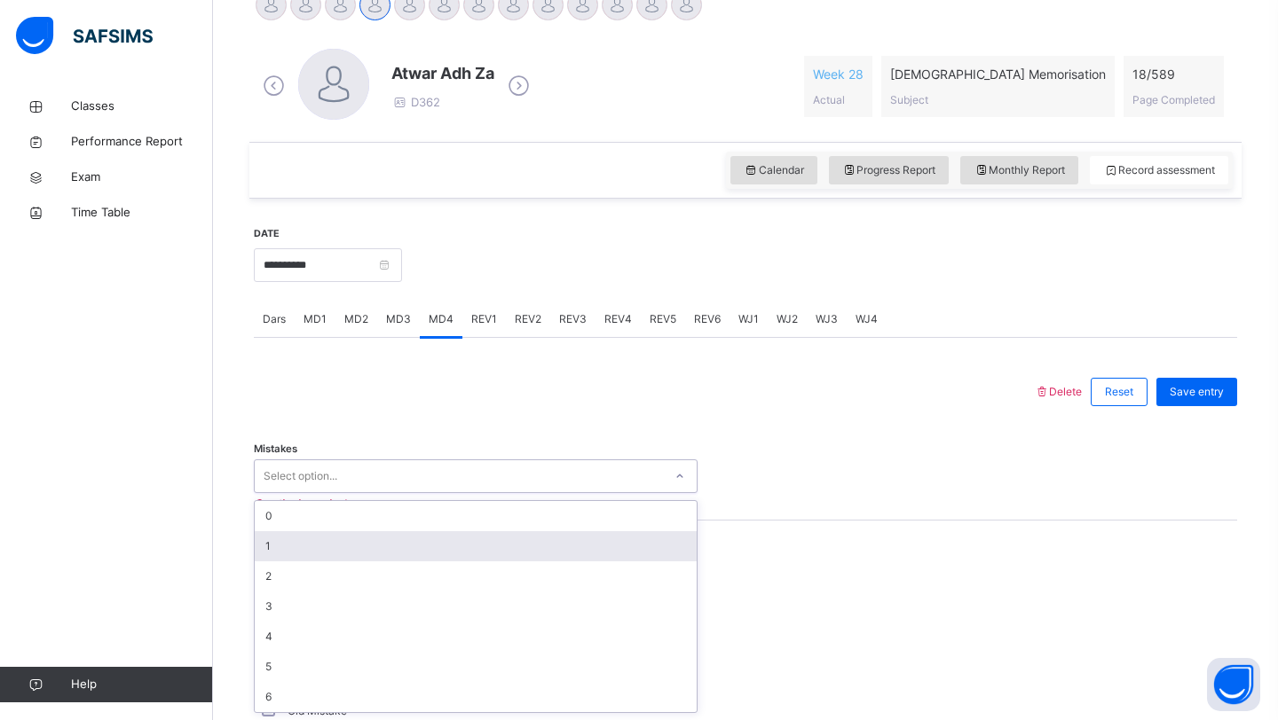
drag, startPoint x: 371, startPoint y: 540, endPoint x: 370, endPoint y: 563, distance: 23.1
click at [371, 541] on div "1" at bounding box center [476, 546] width 442 height 30
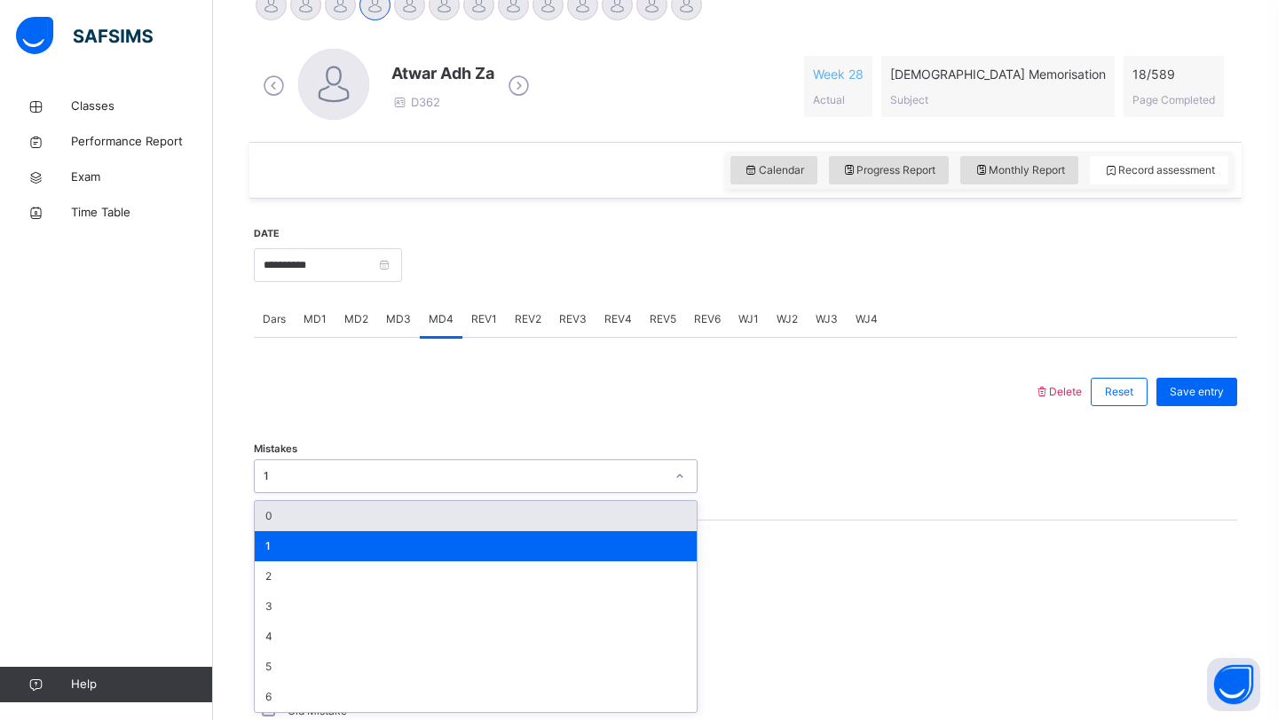
drag, startPoint x: 370, startPoint y: 471, endPoint x: 361, endPoint y: 525, distance: 54.8
click at [370, 483] on div "1" at bounding box center [464, 476] width 401 height 16
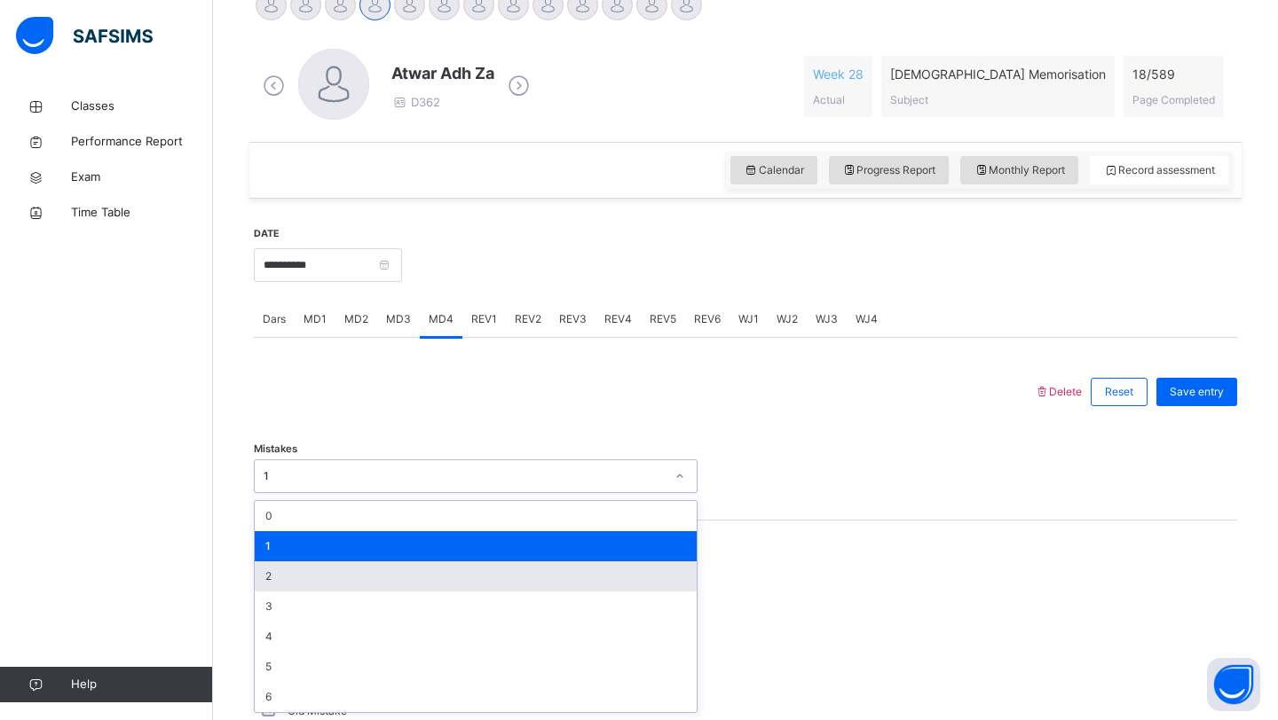
click at [341, 585] on div "2" at bounding box center [476, 577] width 442 height 30
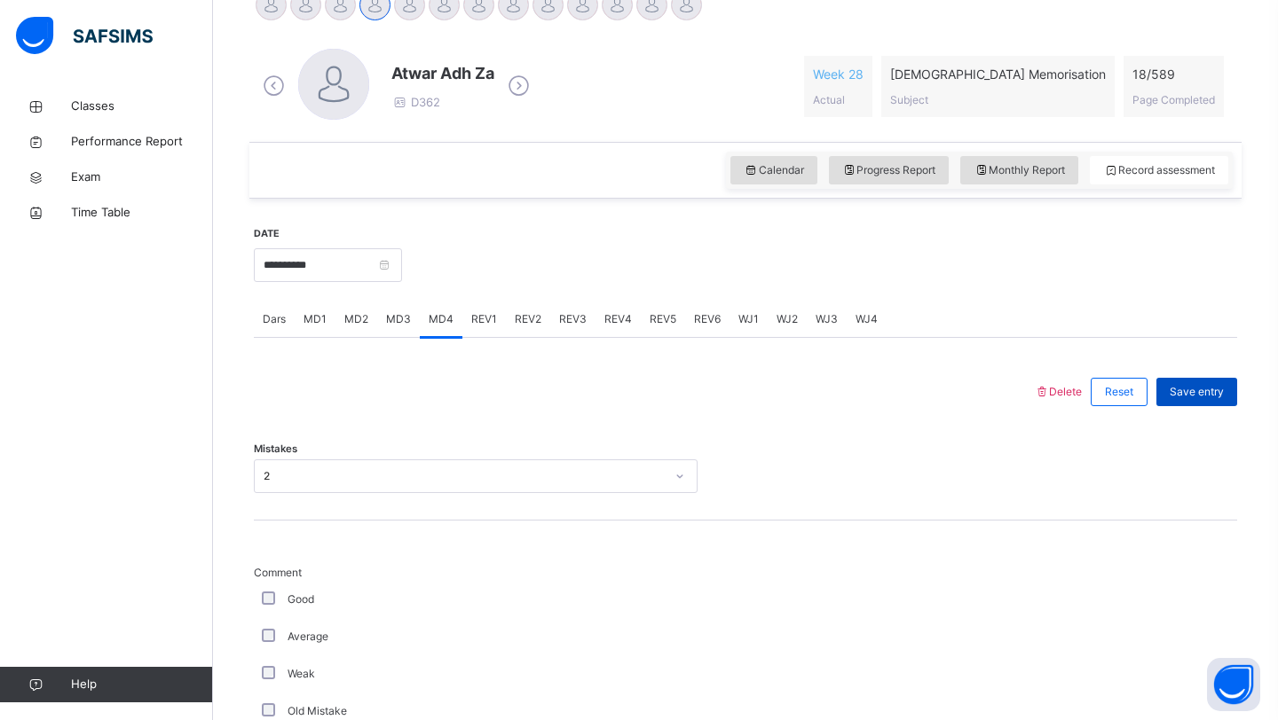
click at [1208, 384] on span "Save entry" at bounding box center [1196, 392] width 54 height 16
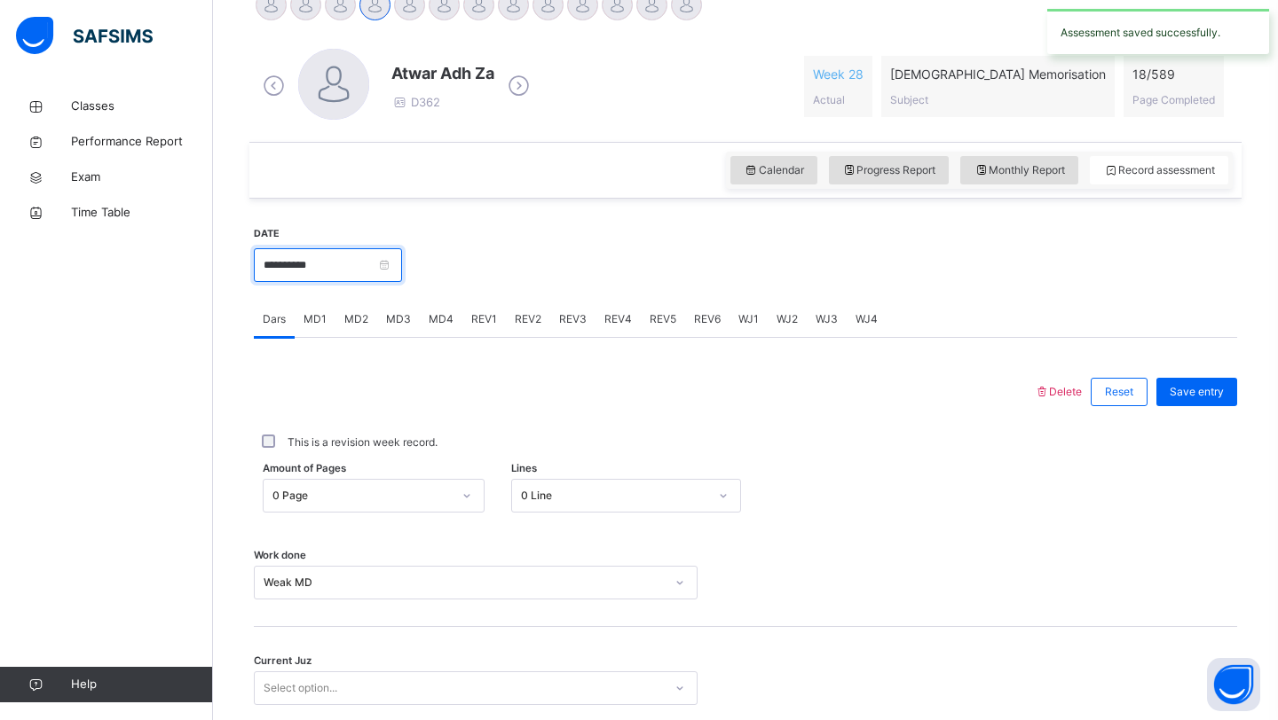
click at [369, 259] on input "**********" at bounding box center [328, 265] width 148 height 34
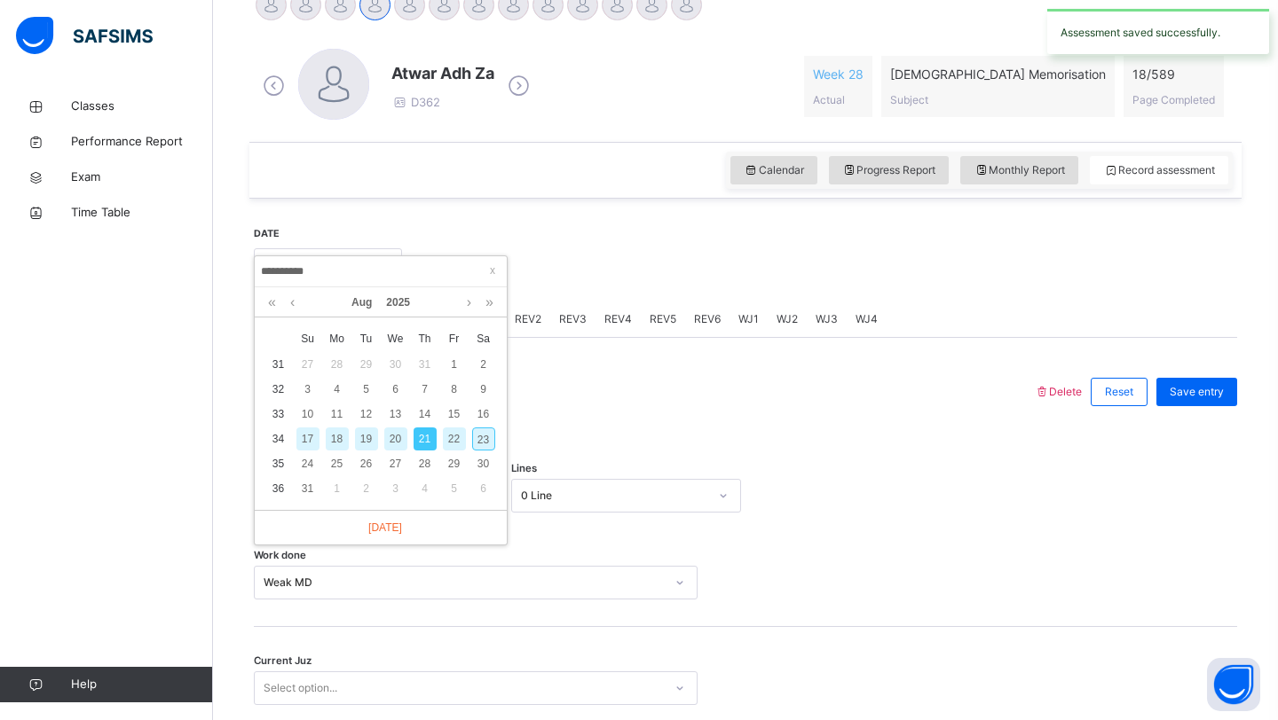
click at [482, 433] on div "23" at bounding box center [483, 439] width 23 height 23
type input "**********"
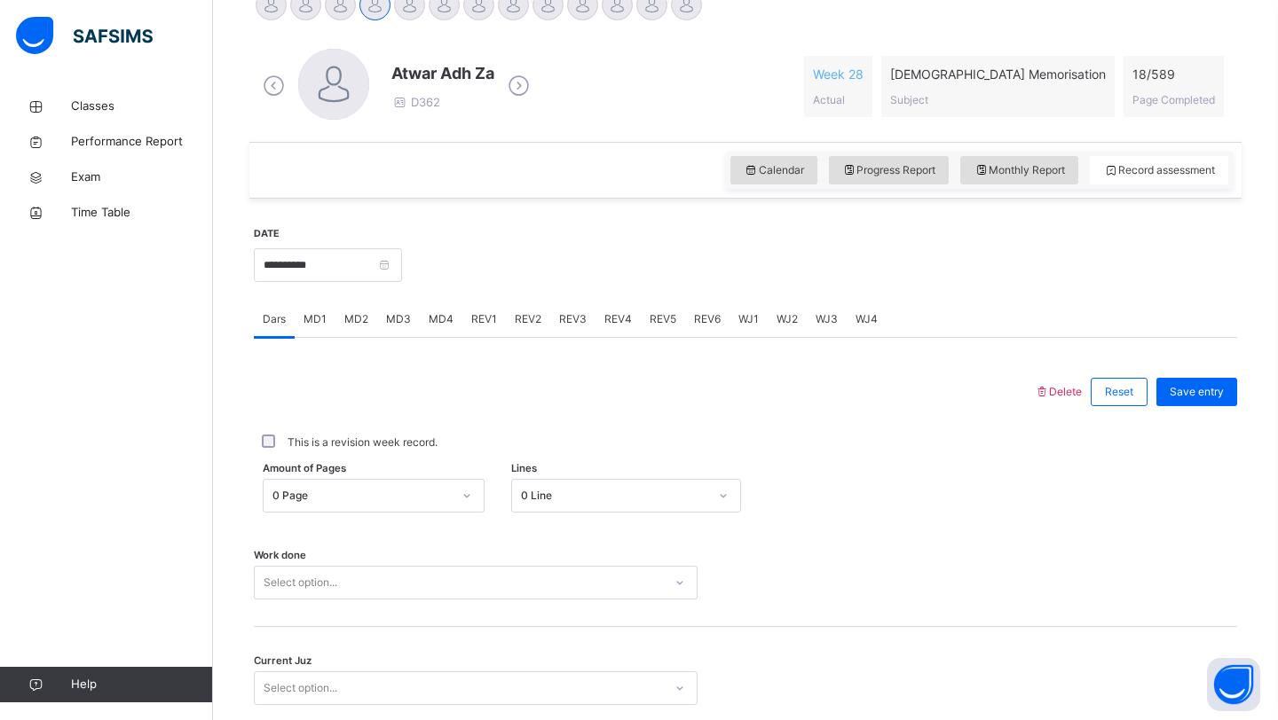
scroll to position [612, 0]
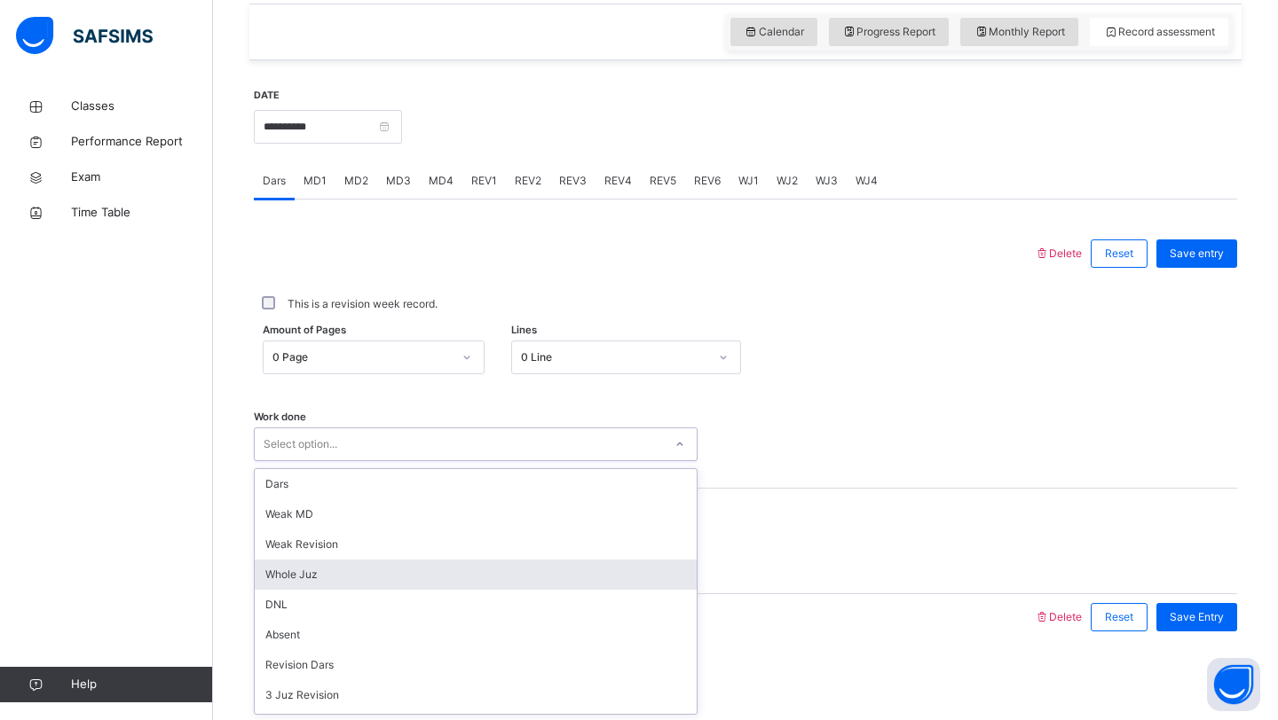
click at [310, 461] on div "option Whole Juz focused, 4 of 14. 14 results available. Use Up and Down to cho…" at bounding box center [476, 445] width 444 height 34
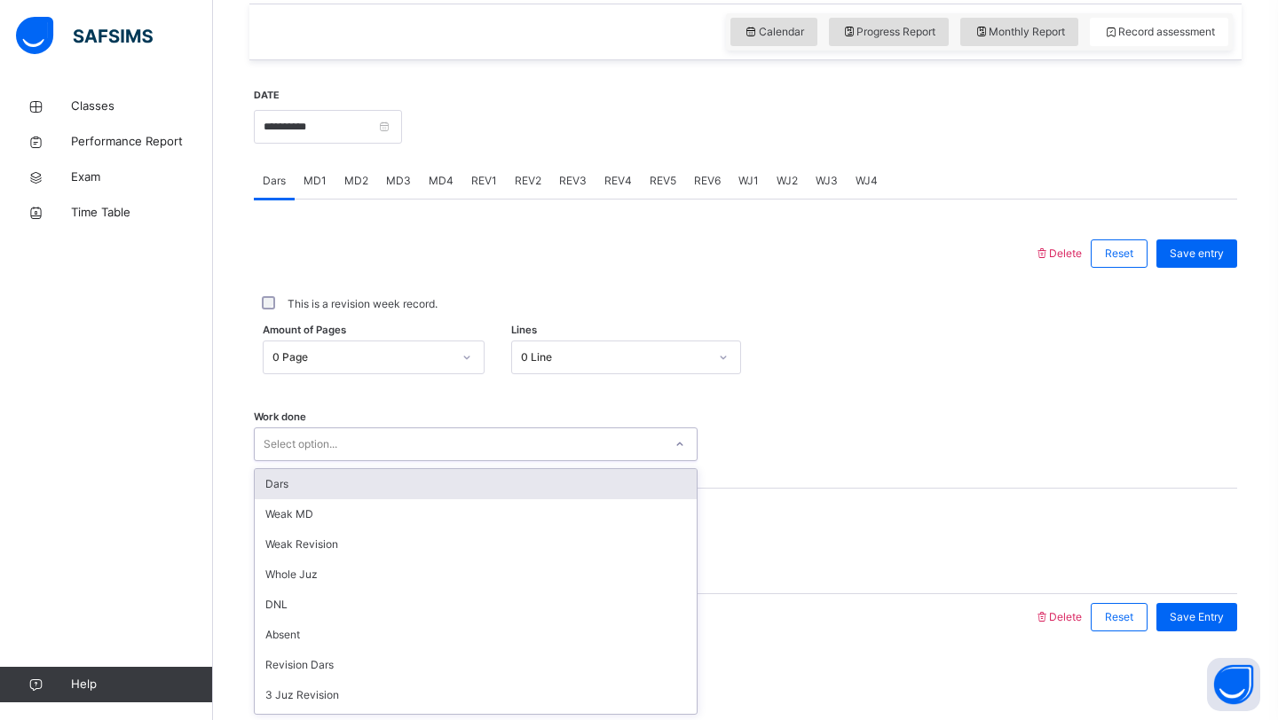
click at [357, 444] on div "Select option..." at bounding box center [459, 445] width 408 height 28
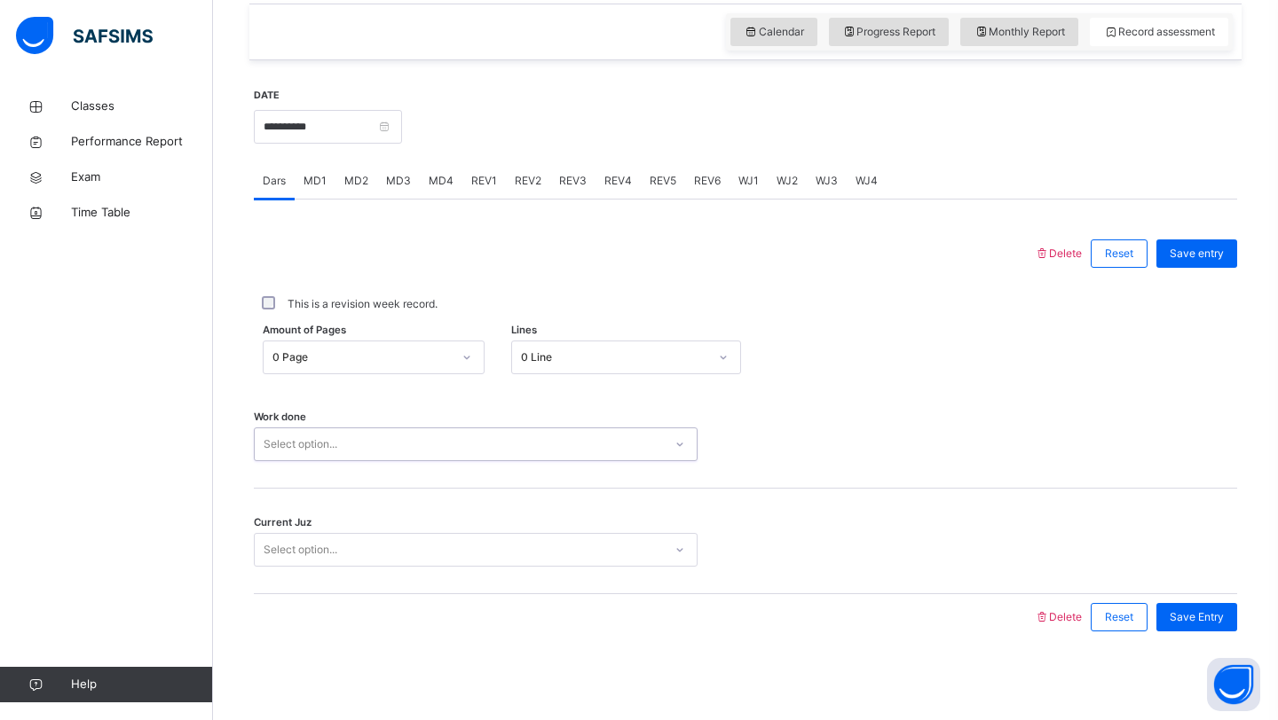
click at [381, 179] on div "MD3" at bounding box center [398, 180] width 43 height 35
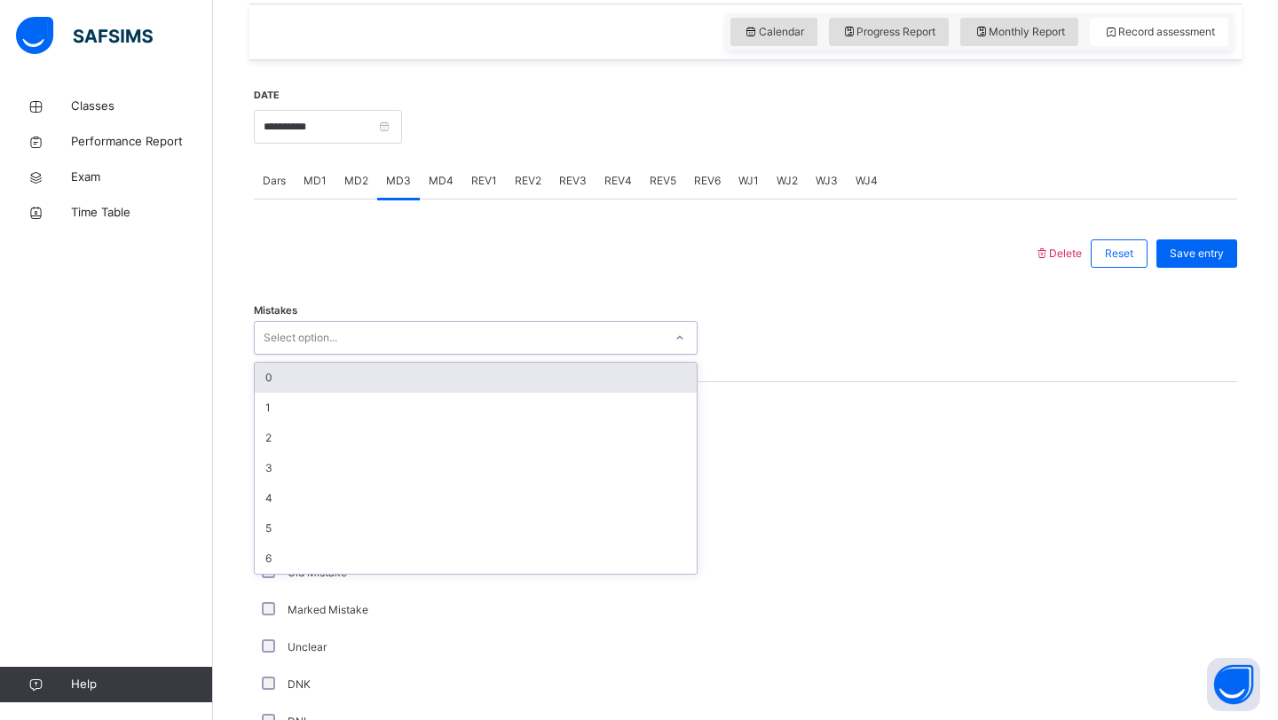
click at [349, 328] on div "Select option..." at bounding box center [459, 339] width 408 height 28
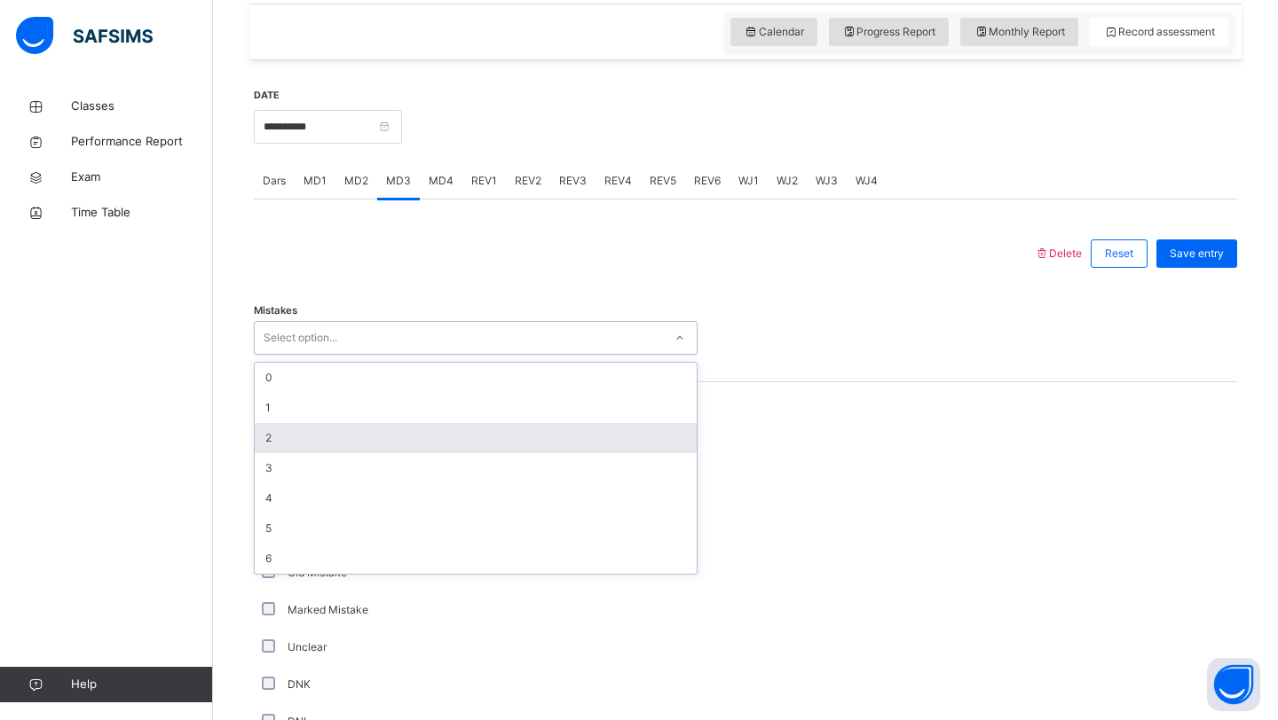
click at [327, 444] on div "2" at bounding box center [476, 438] width 442 height 30
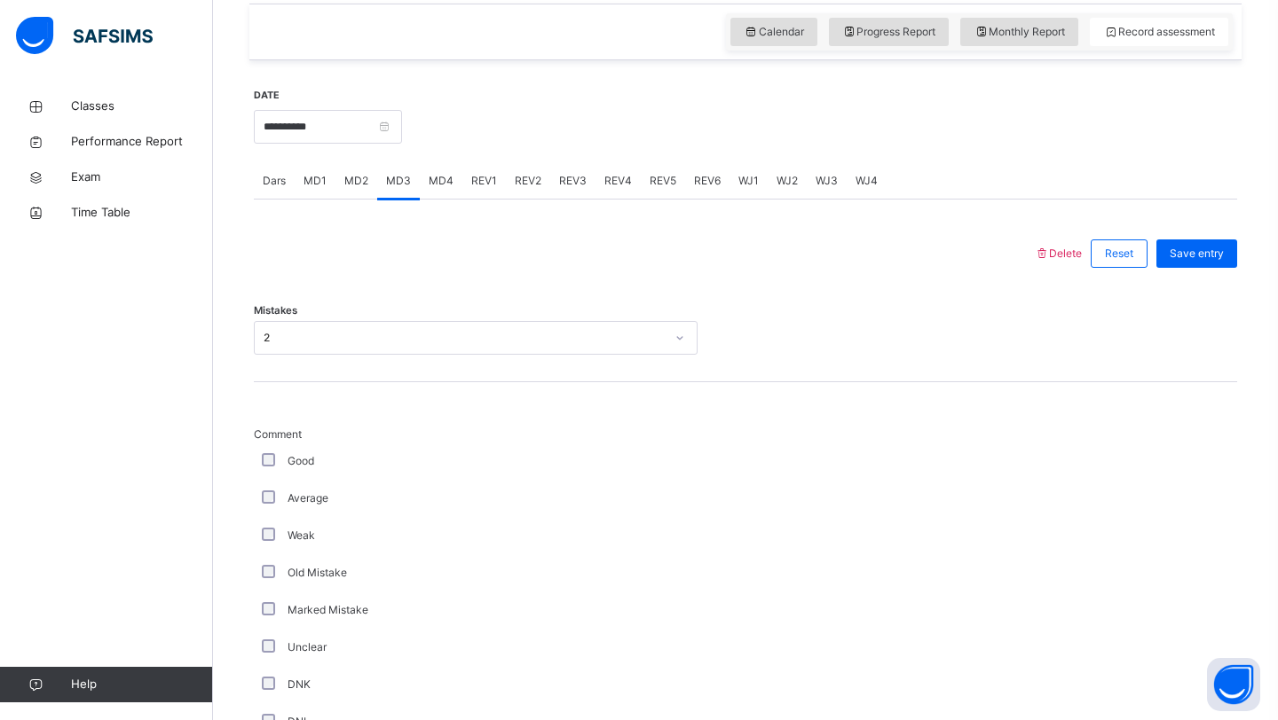
click at [277, 463] on div "Good" at bounding box center [475, 461] width 435 height 16
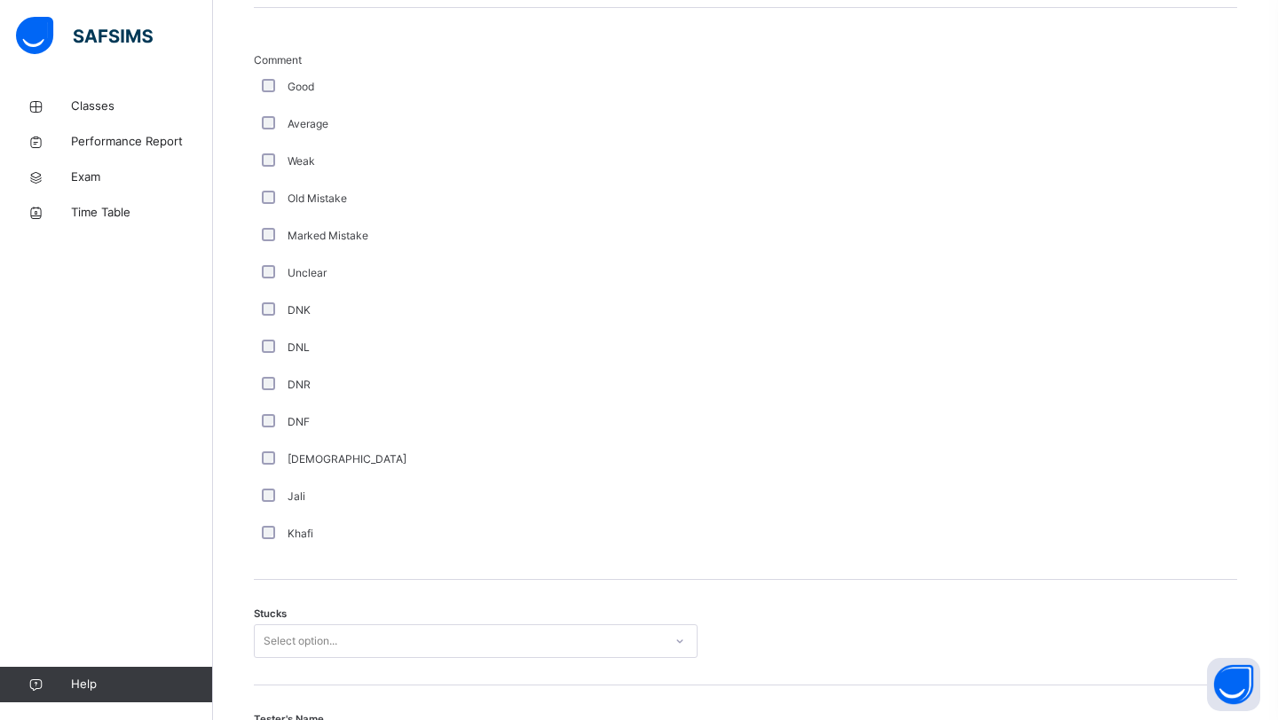
scroll to position [1184, 0]
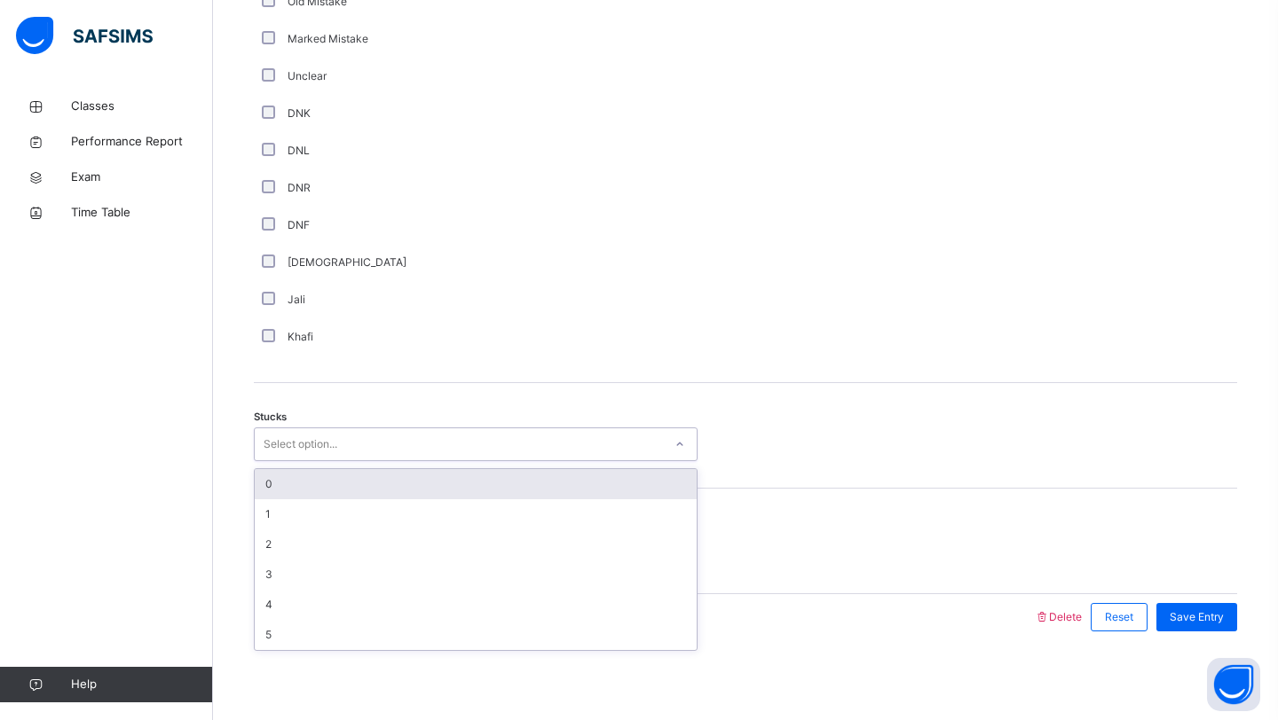
click at [277, 445] on div "Select option..." at bounding box center [301, 445] width 74 height 34
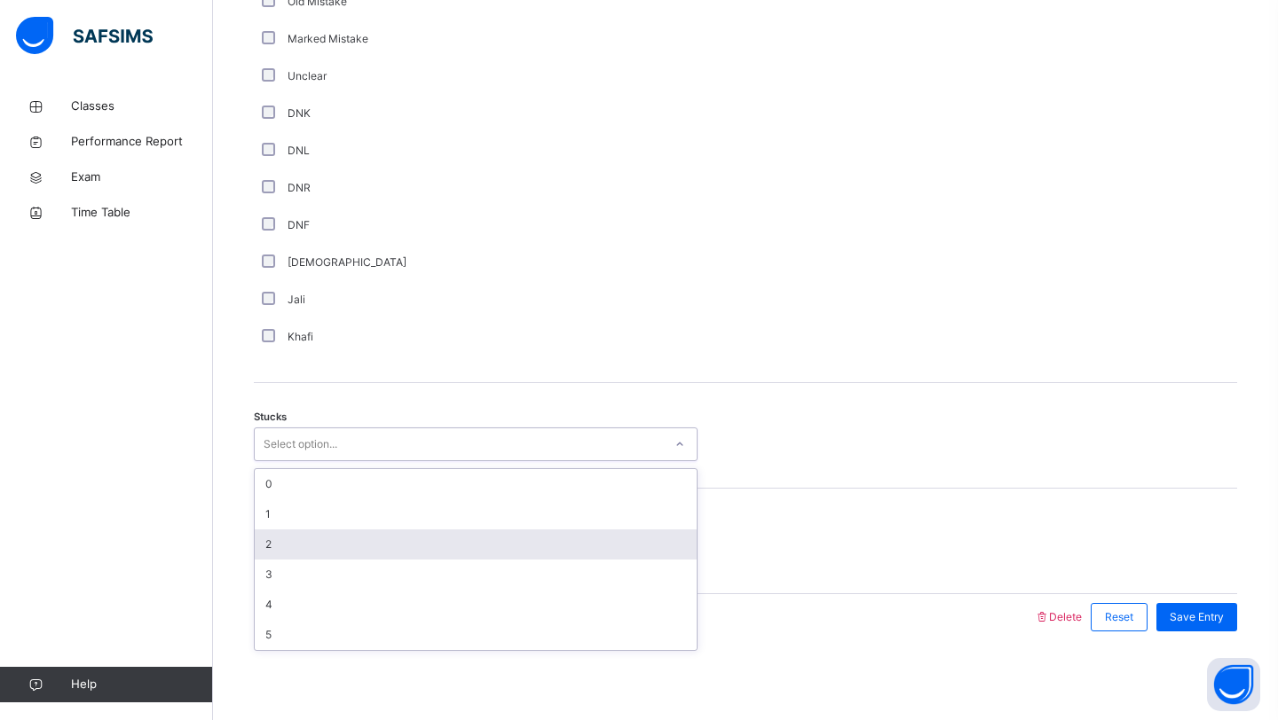
click at [270, 543] on div "2" at bounding box center [476, 545] width 442 height 30
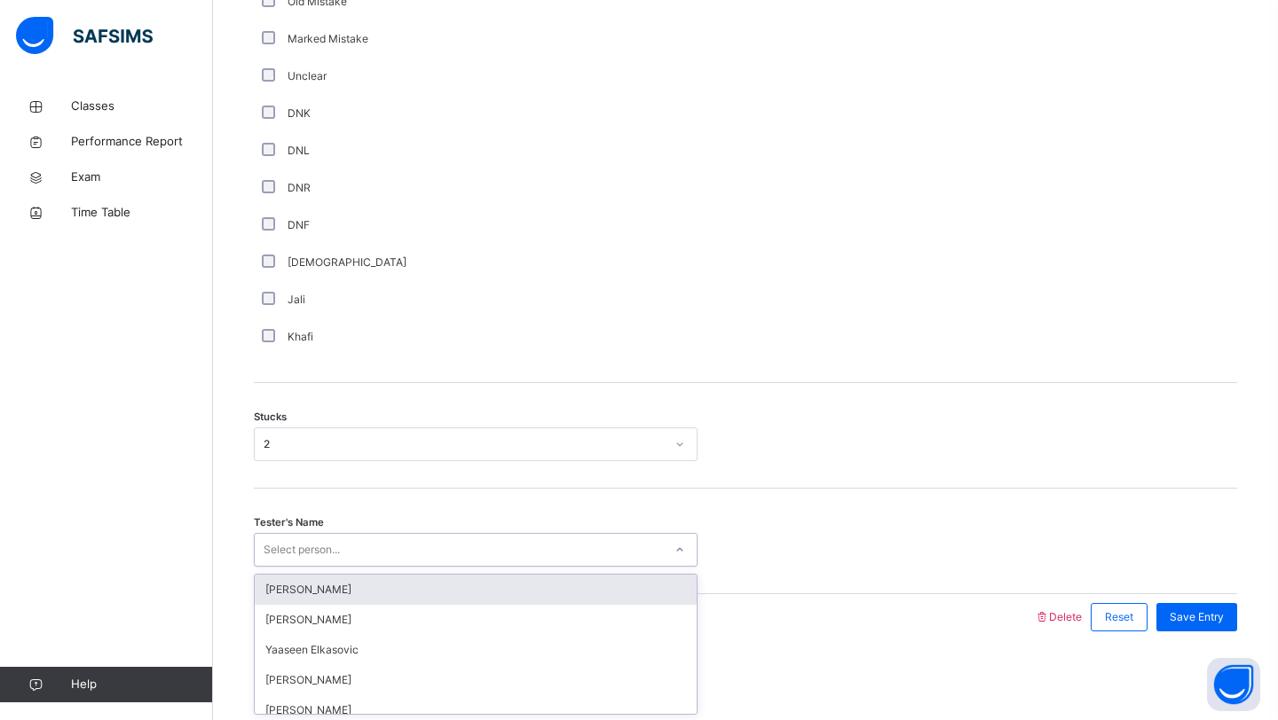
click at [275, 542] on div "Select person..." at bounding box center [302, 550] width 76 height 34
type input "*"
type input "***"
click at [580, 550] on div "Select person..." at bounding box center [459, 551] width 408 height 28
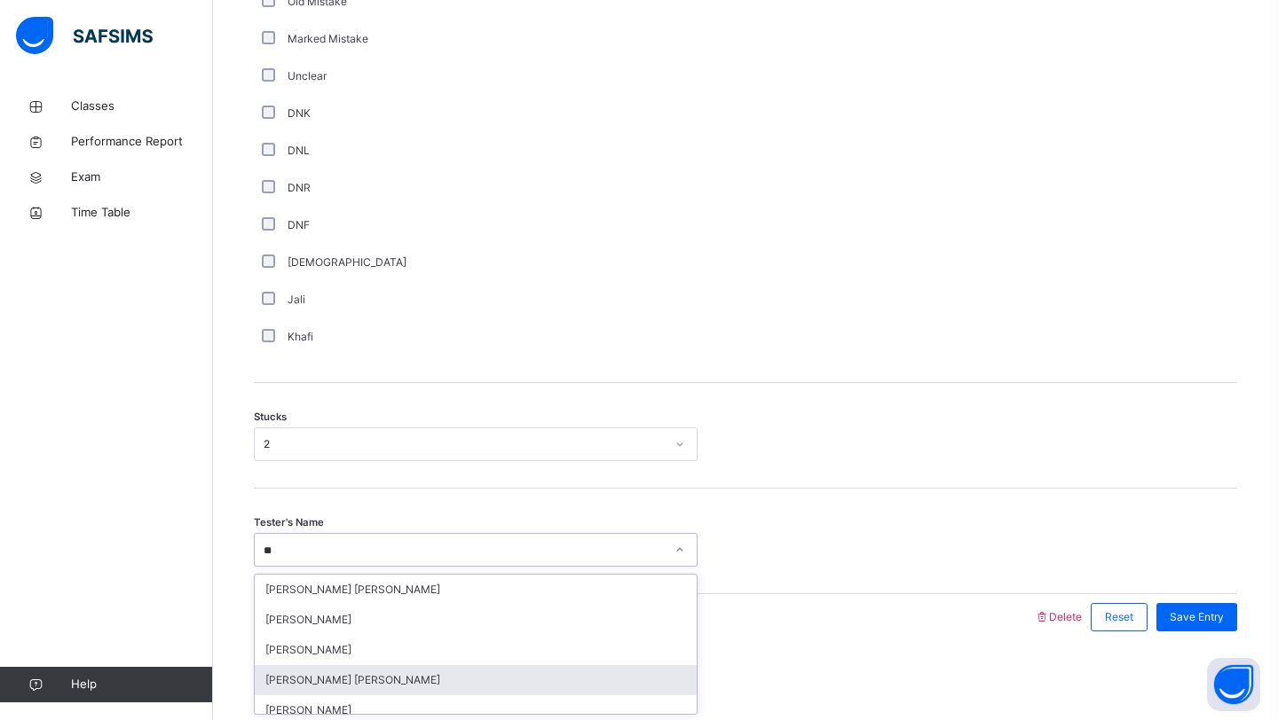
type input "***"
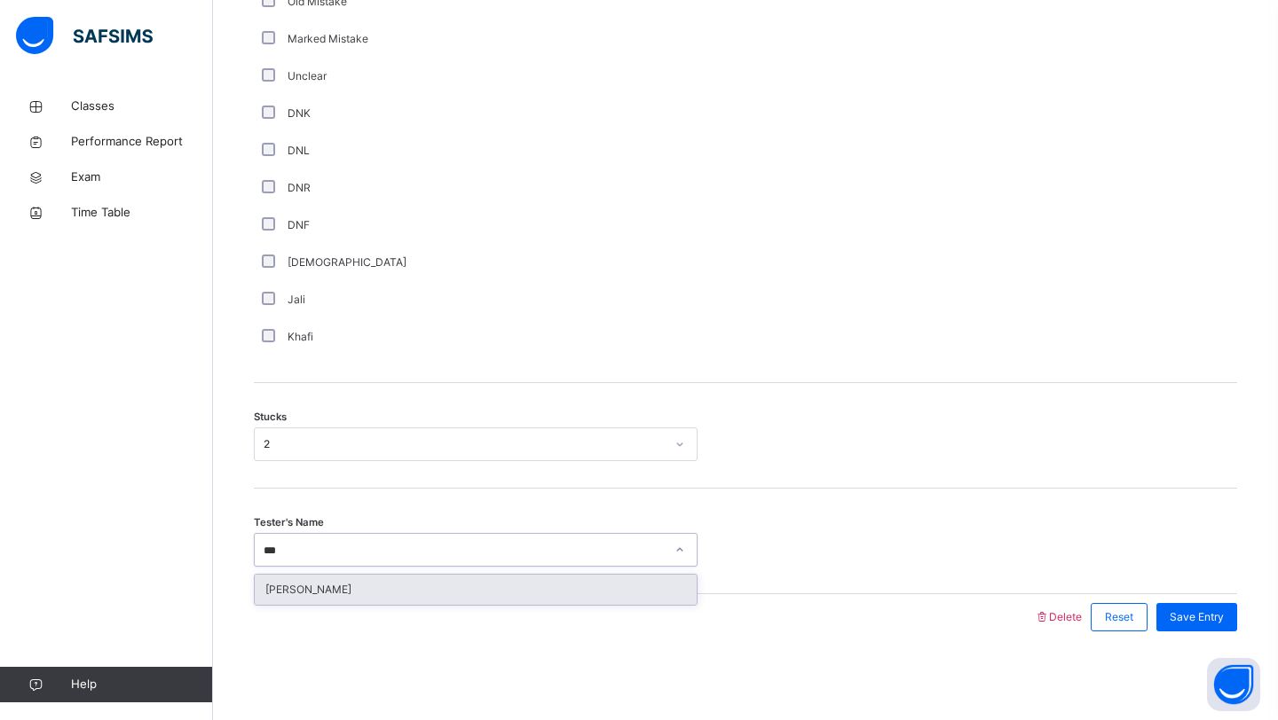
click at [326, 592] on div "[PERSON_NAME]" at bounding box center [476, 590] width 442 height 30
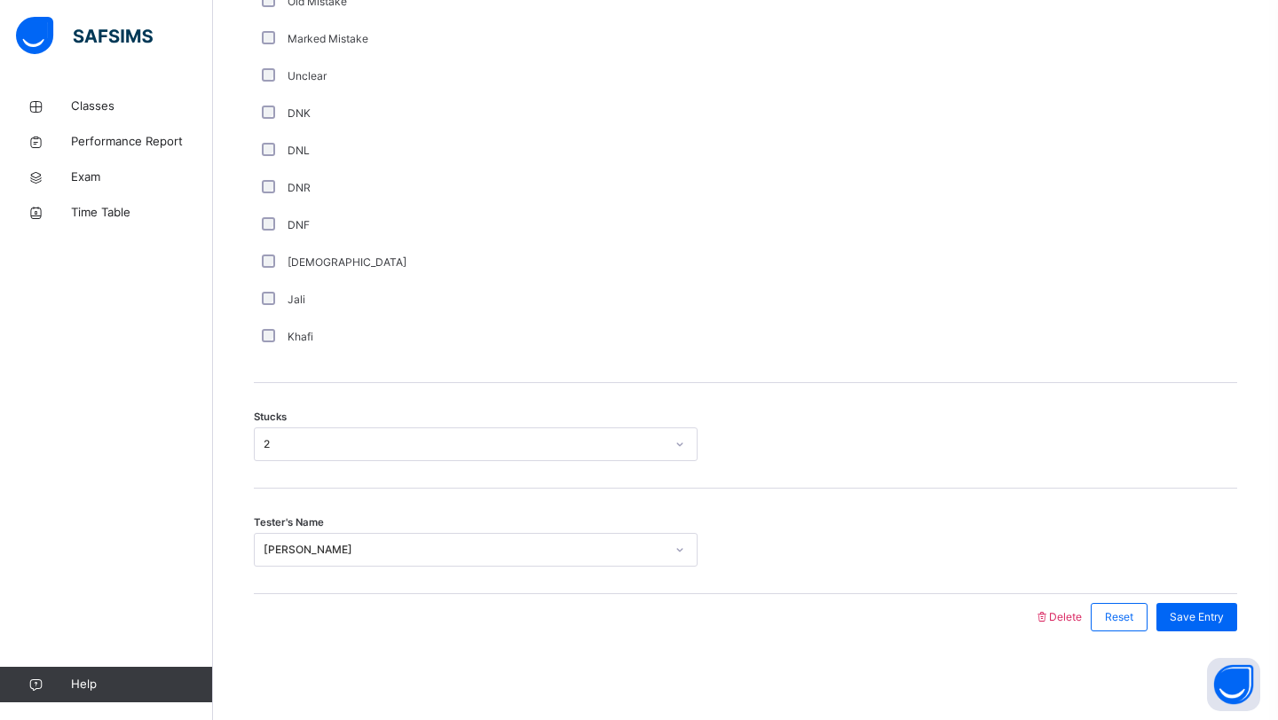
drag, startPoint x: 326, startPoint y: 592, endPoint x: 792, endPoint y: 592, distance: 466.7
click at [758, 592] on div "Tester's Name Muzahiruddin Nizamuddin" at bounding box center [745, 542] width 983 height 106
click at [1210, 613] on span "Save Entry" at bounding box center [1196, 618] width 54 height 16
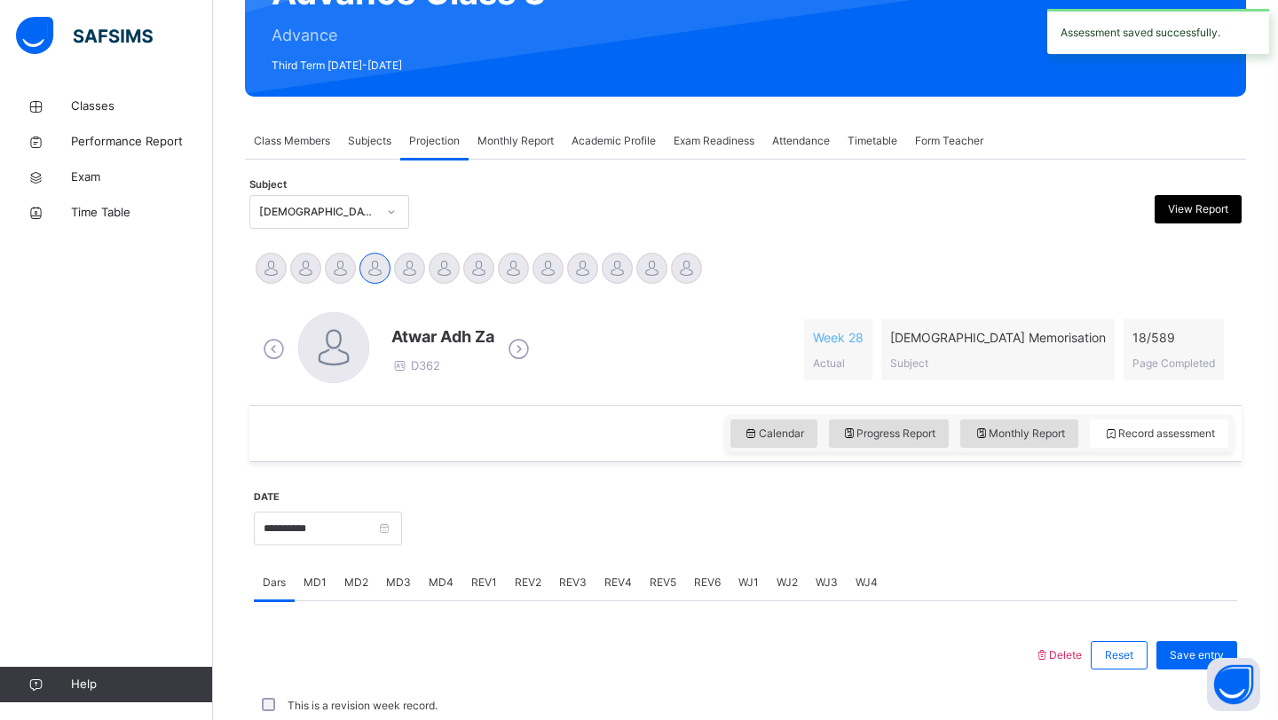
scroll to position [612, 0]
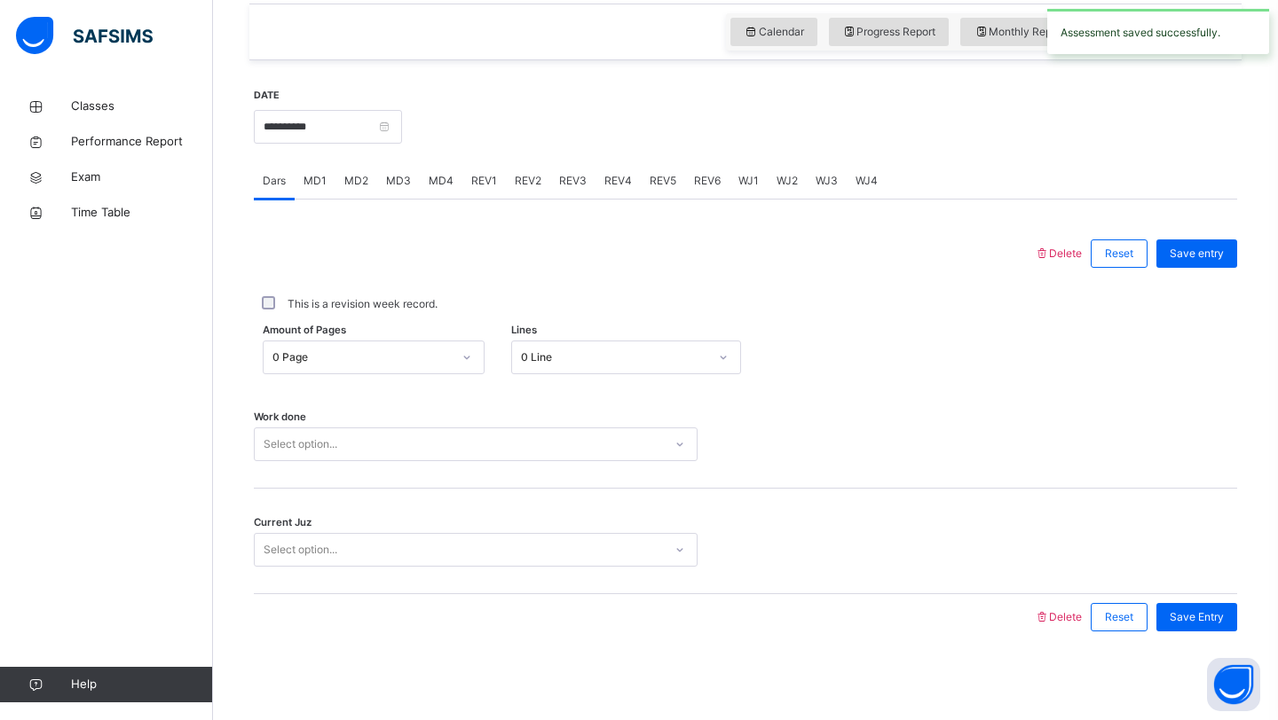
click at [432, 170] on div "MD4" at bounding box center [441, 180] width 43 height 35
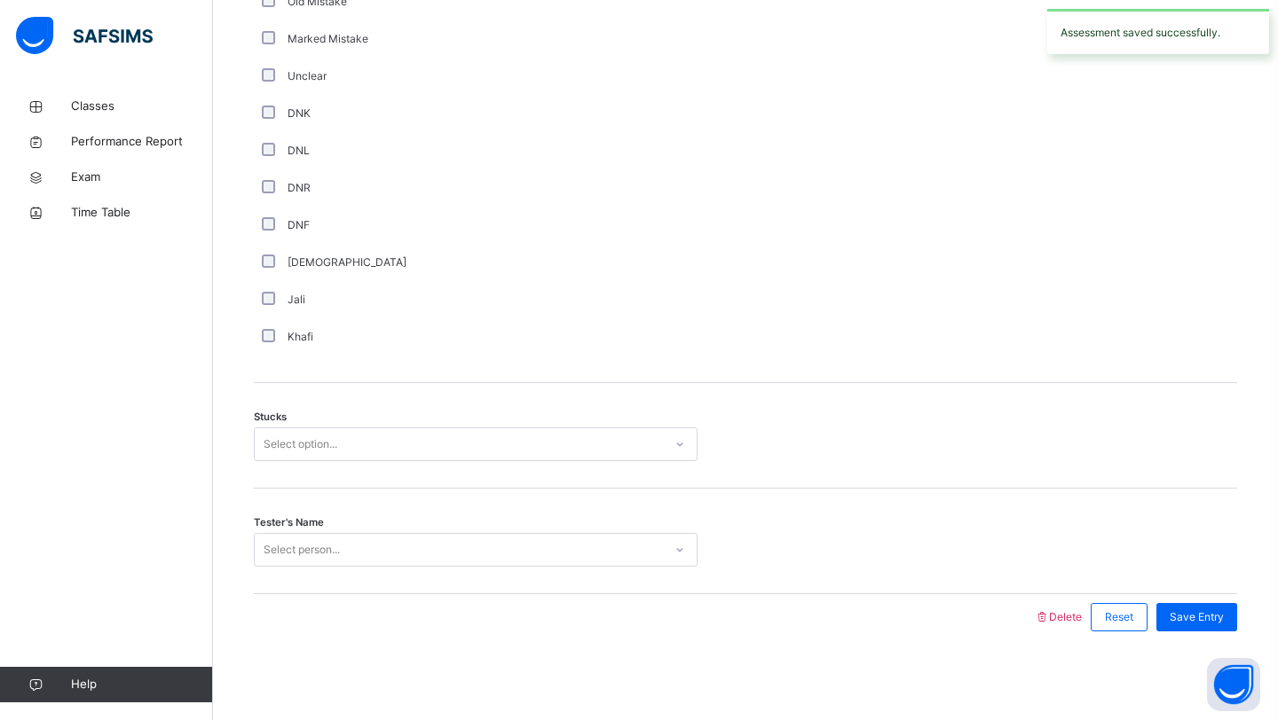
click at [340, 438] on div "Select option..." at bounding box center [459, 445] width 408 height 28
click at [314, 537] on div "2" at bounding box center [476, 545] width 442 height 30
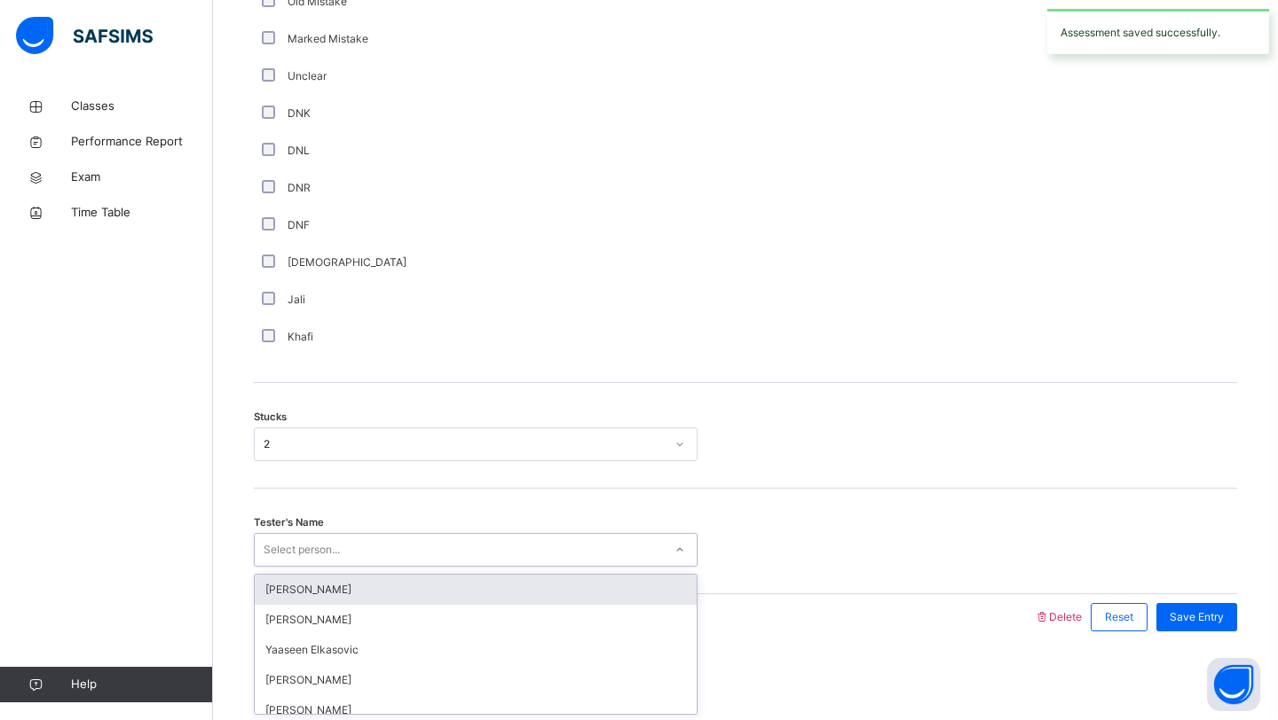
click at [307, 539] on div "Select person..." at bounding box center [302, 550] width 76 height 34
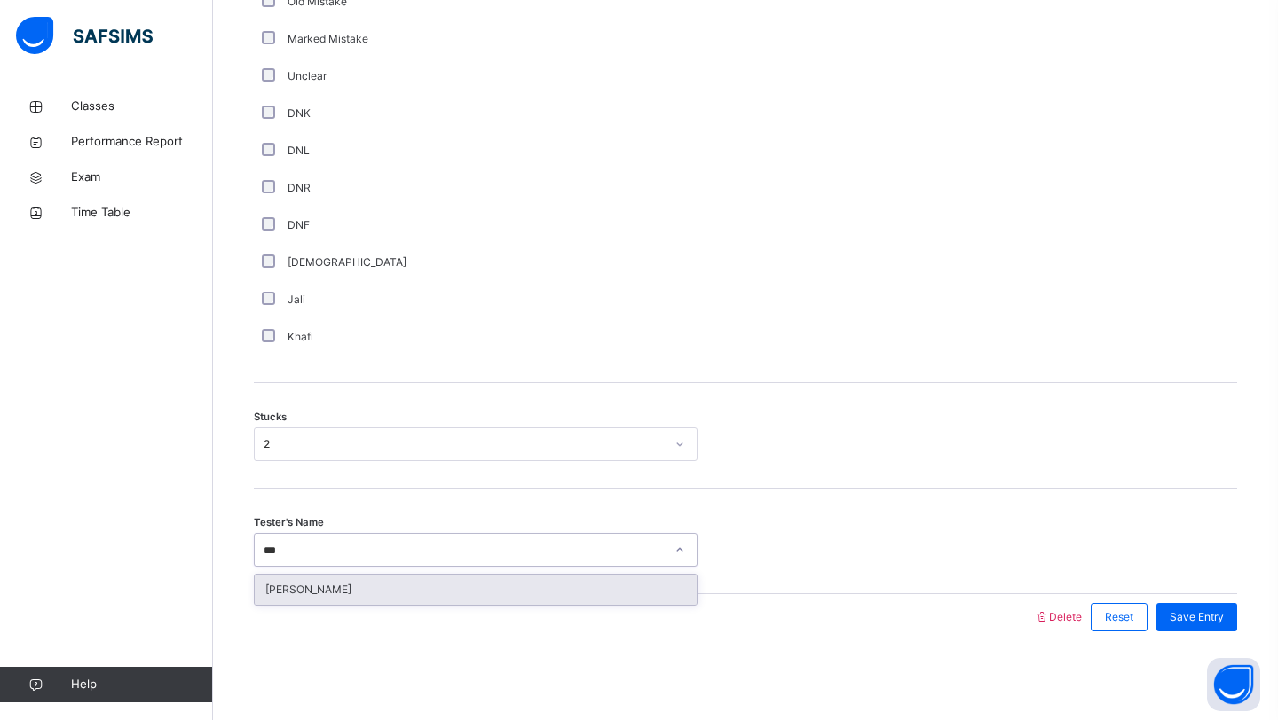
type input "****"
click at [271, 600] on div "[PERSON_NAME]" at bounding box center [476, 590] width 442 height 30
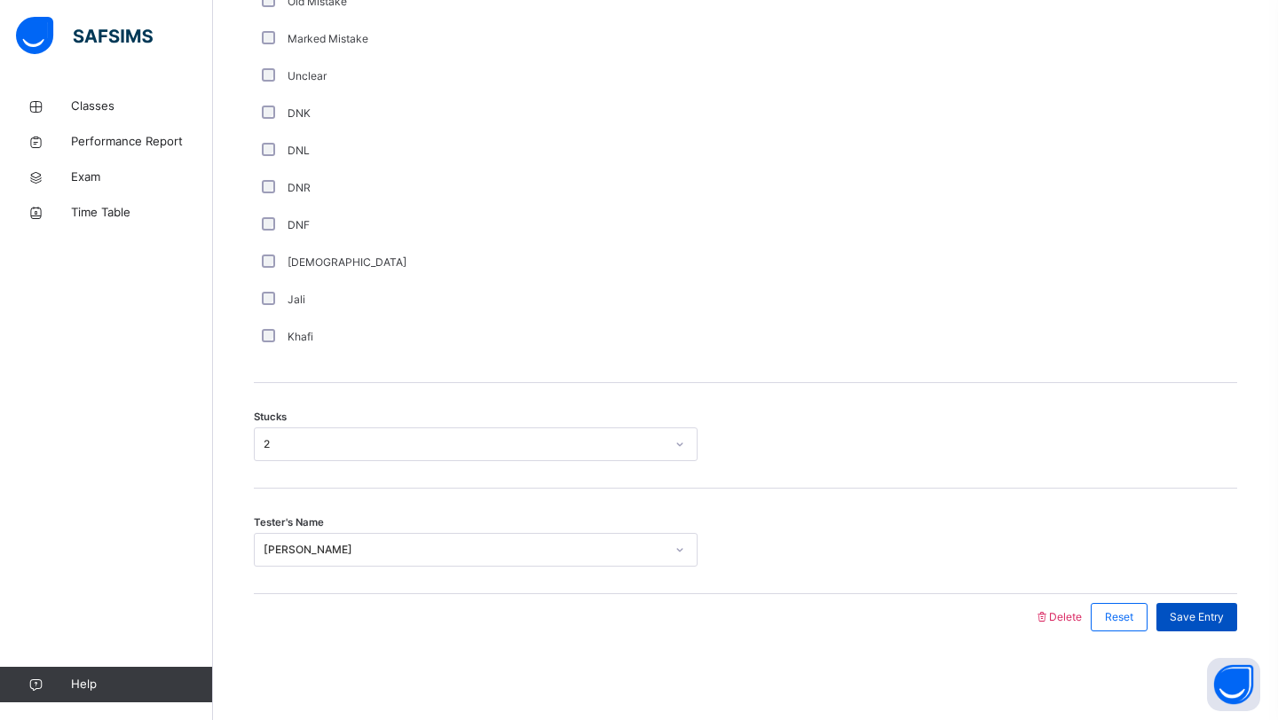
click at [1183, 622] on span "Save Entry" at bounding box center [1196, 618] width 54 height 16
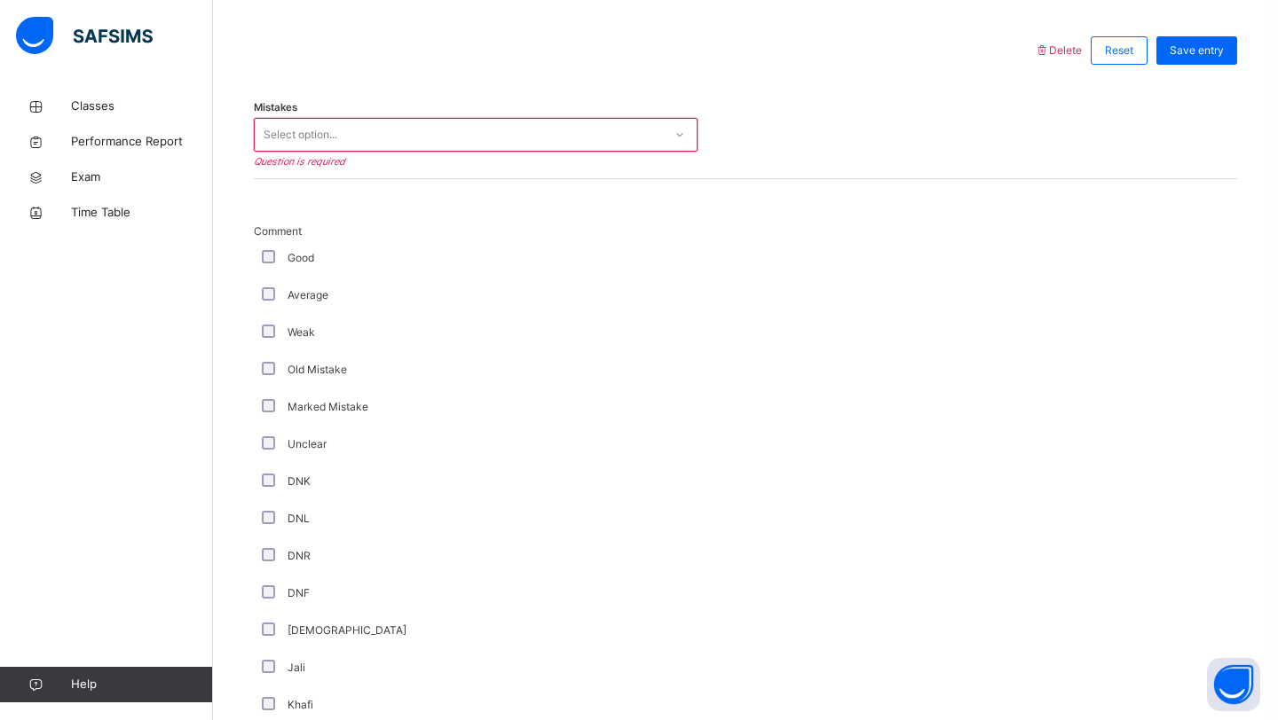
scroll to position [807, 0]
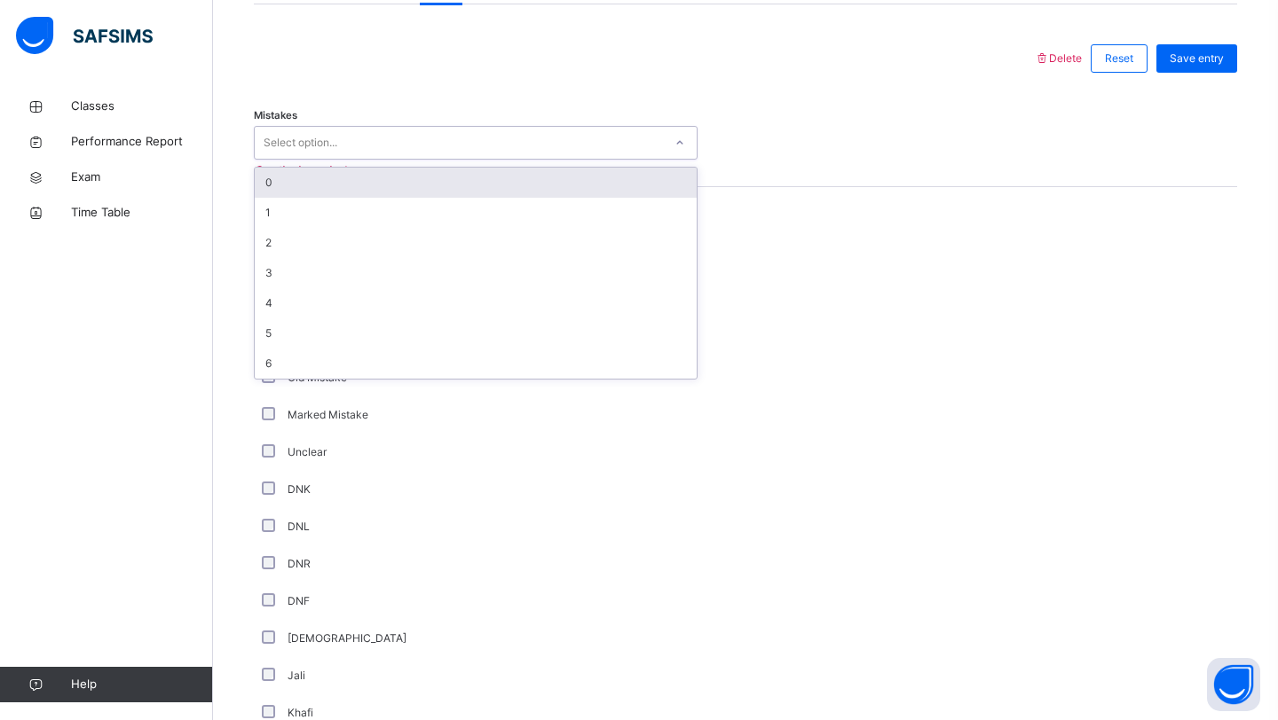
click at [390, 152] on div "Select option..." at bounding box center [459, 144] width 408 height 28
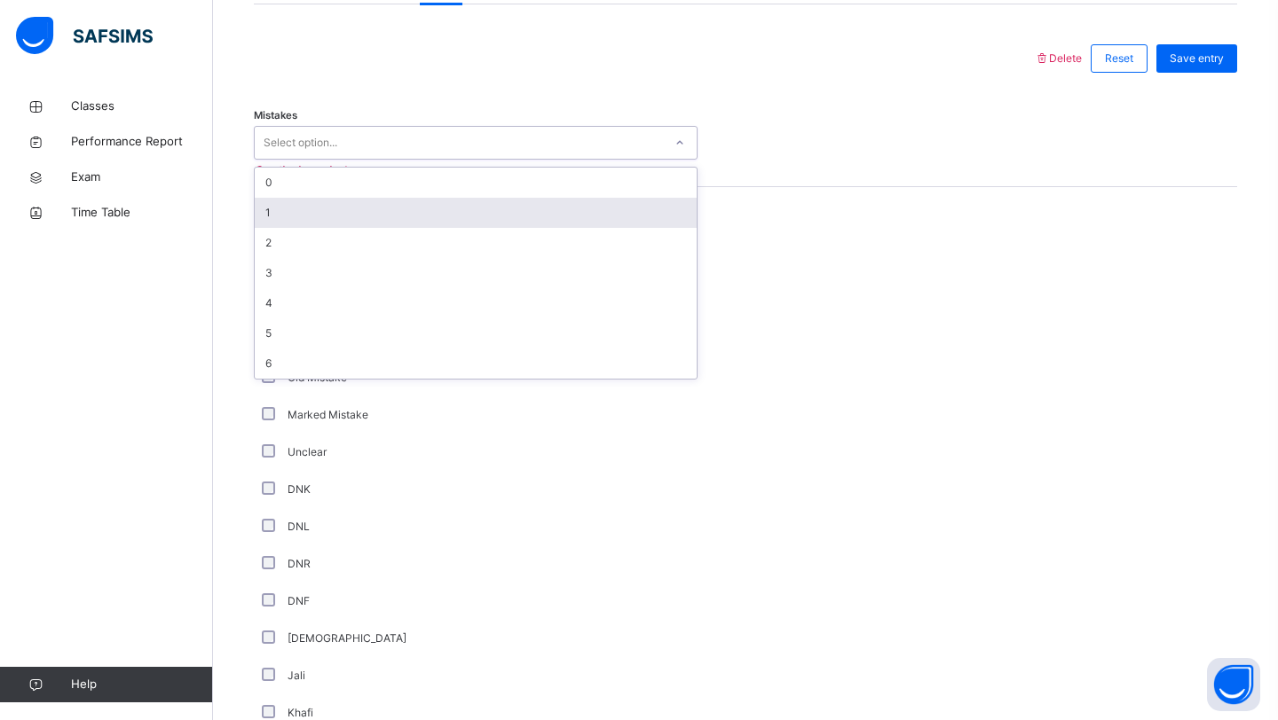
click at [377, 213] on div "1" at bounding box center [476, 213] width 442 height 30
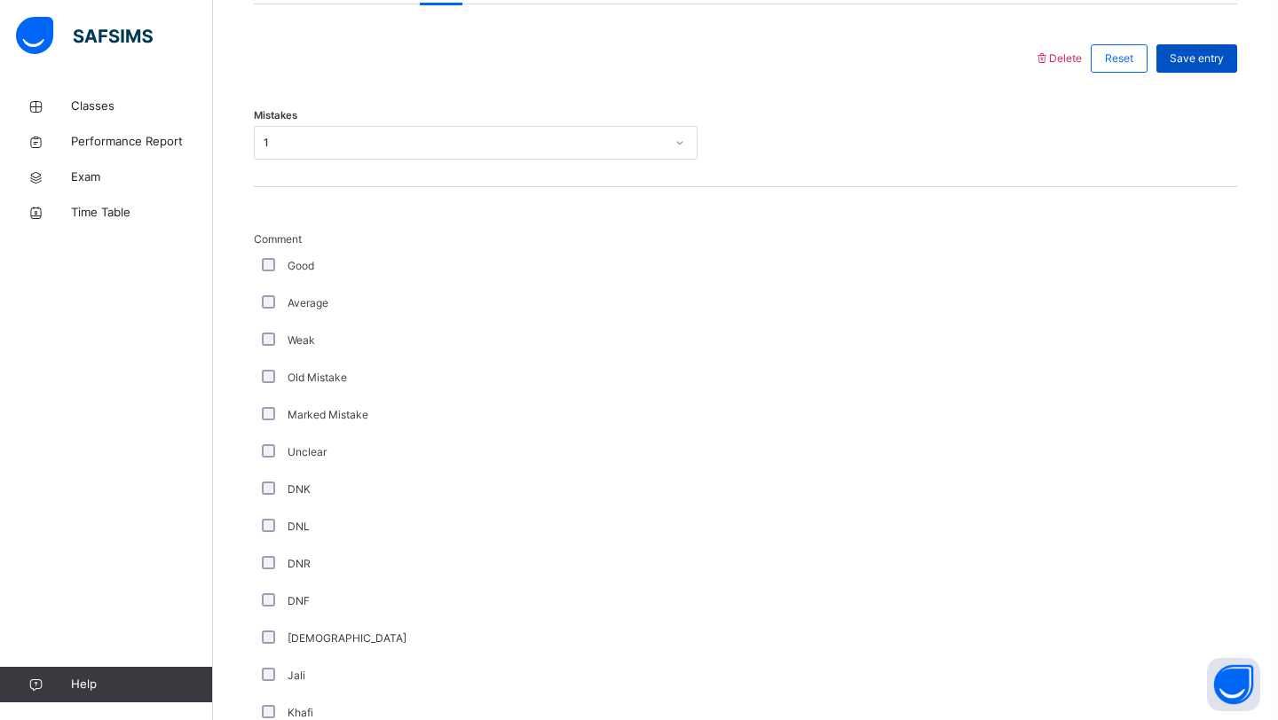
click at [1194, 67] on div "Save entry" at bounding box center [1196, 58] width 81 height 28
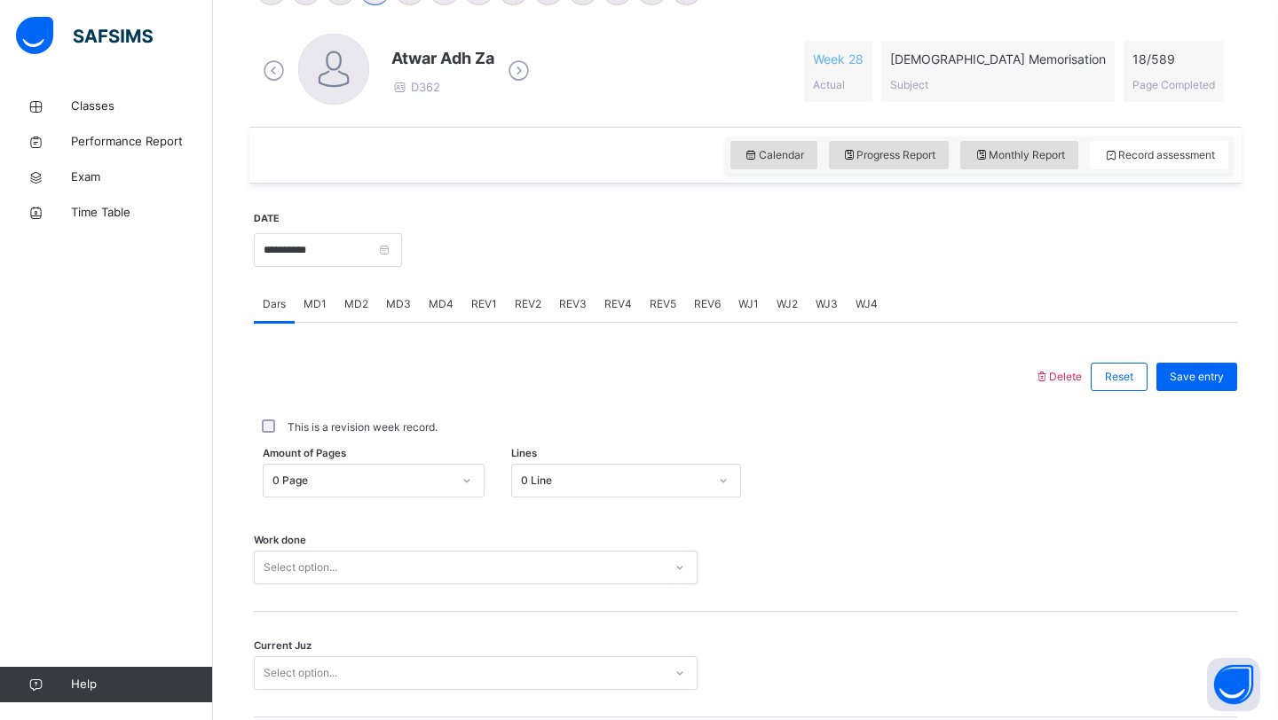
scroll to position [470, 0]
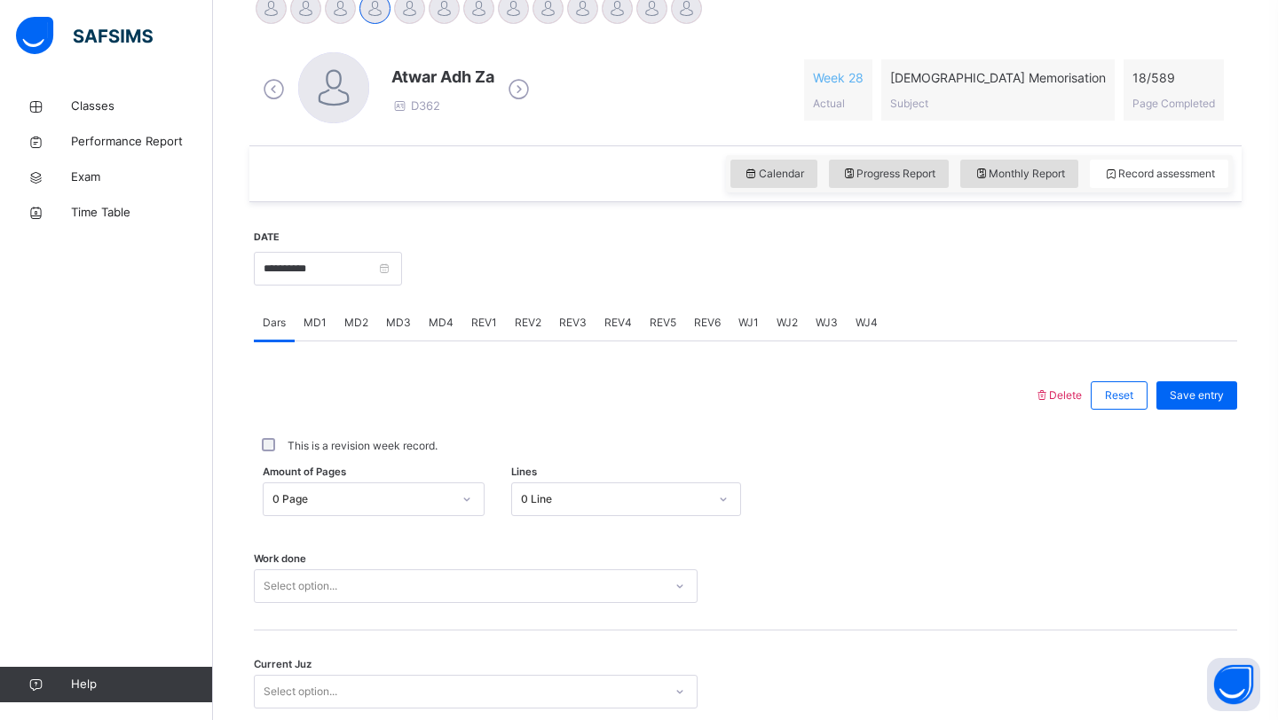
click at [676, 17] on div at bounding box center [686, 8] width 31 height 31
click at [322, 262] on input "**********" at bounding box center [328, 269] width 148 height 34
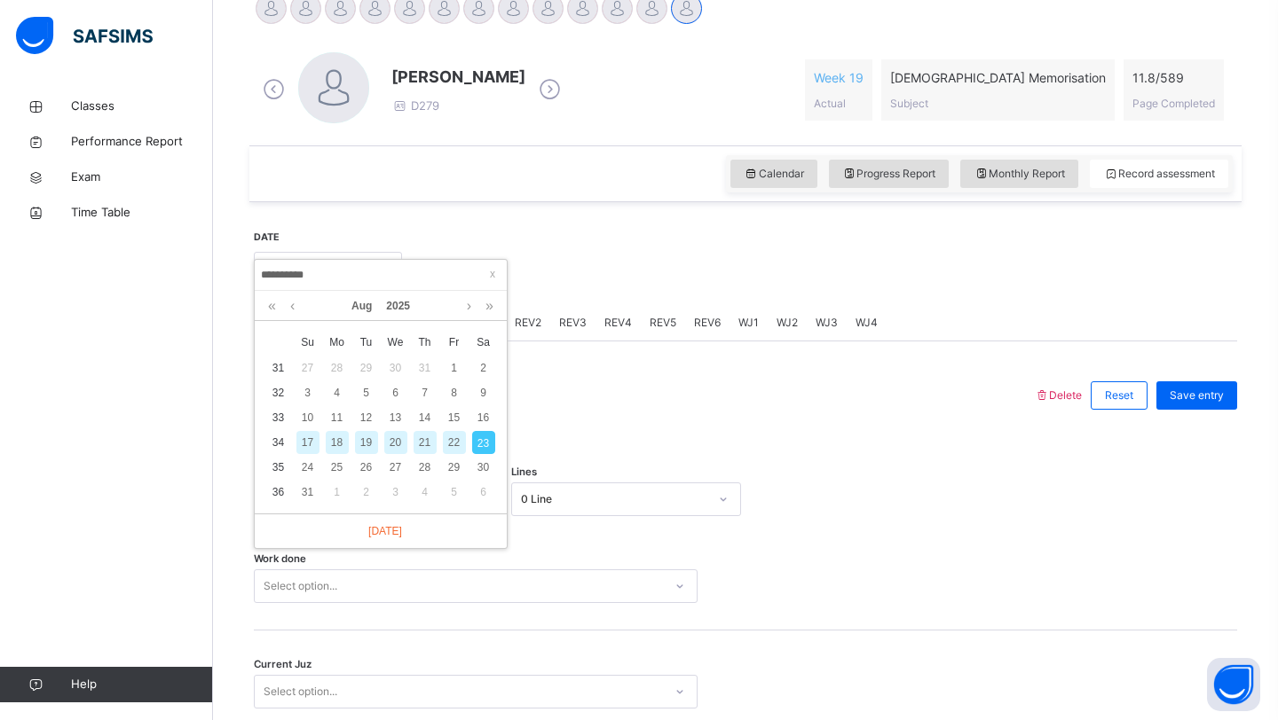
click at [370, 447] on div "19" at bounding box center [366, 442] width 23 height 23
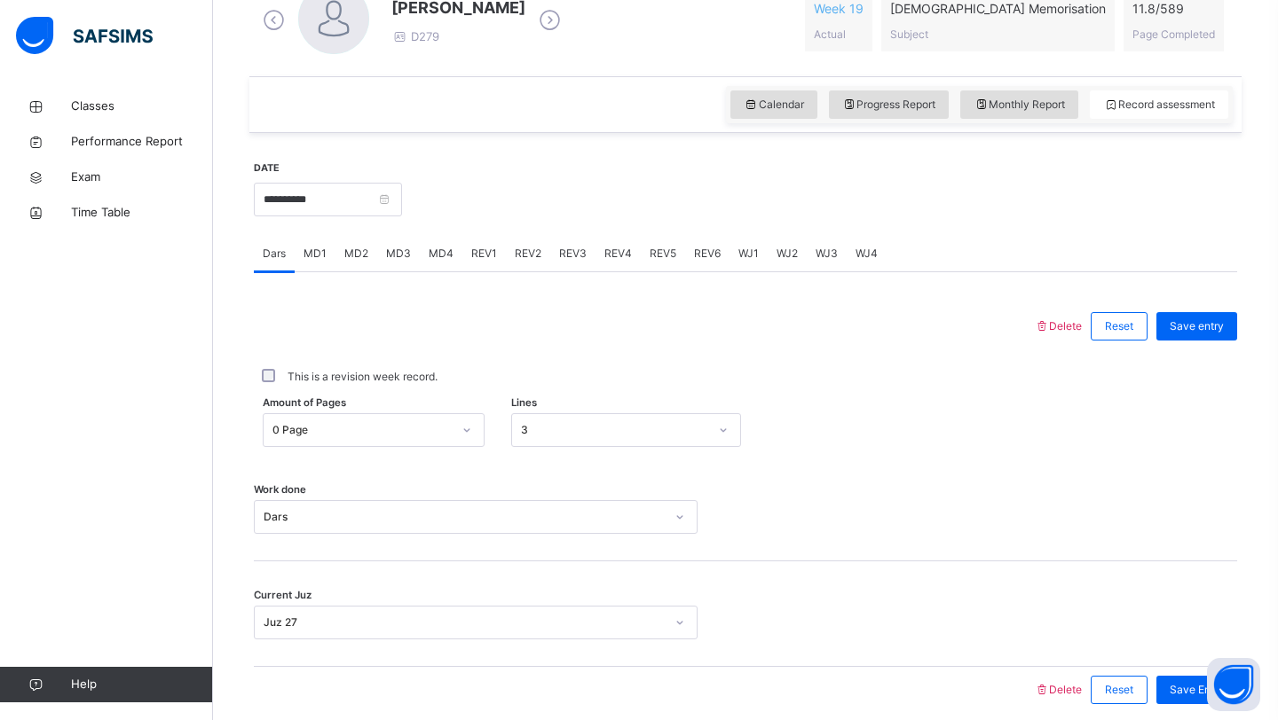
scroll to position [541, 0]
click at [441, 248] on span "MD4" at bounding box center [441, 252] width 25 height 16
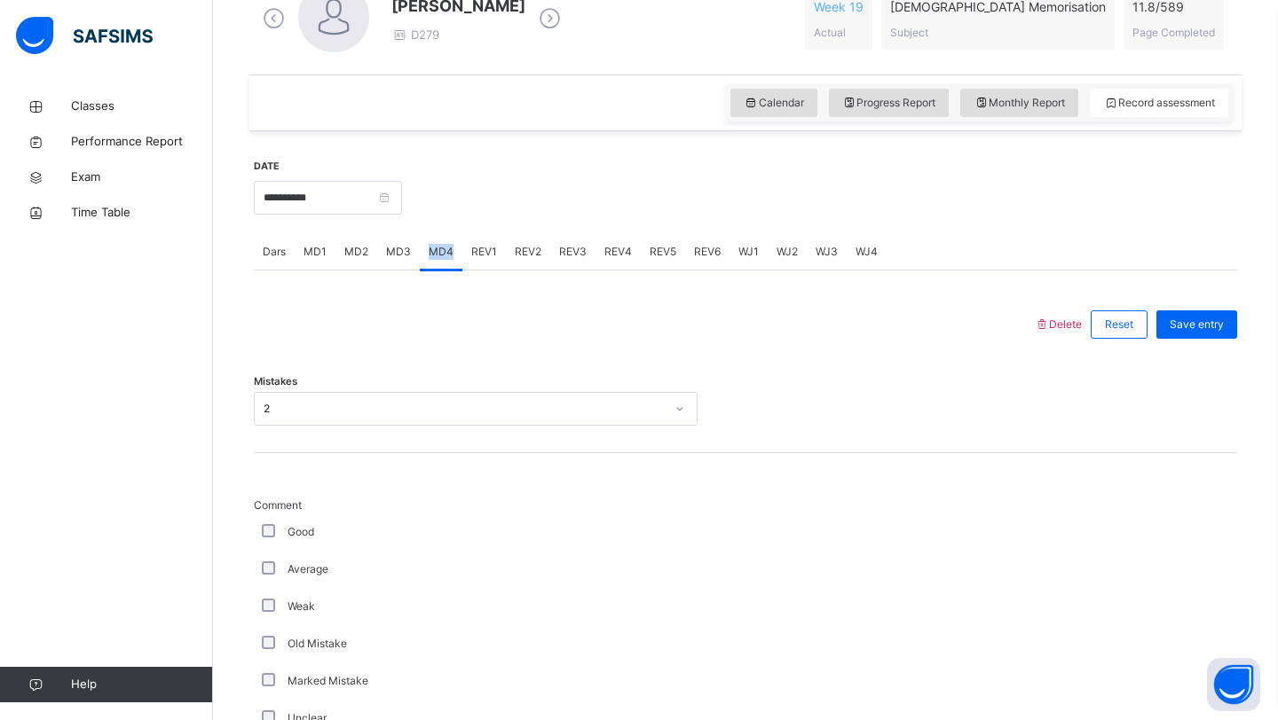
click at [441, 248] on span "MD4" at bounding box center [441, 252] width 25 height 16
click at [388, 249] on span "MD3" at bounding box center [398, 252] width 25 height 16
click at [389, 211] on input "**********" at bounding box center [328, 198] width 148 height 34
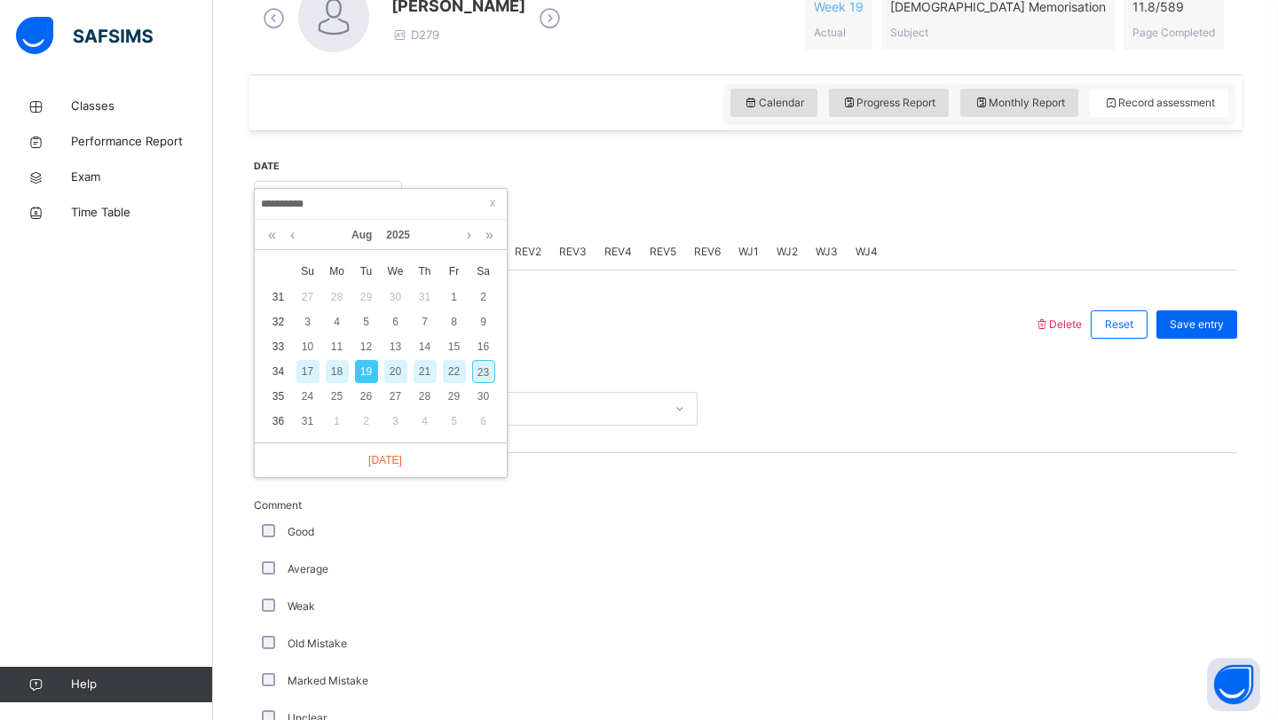
click at [429, 377] on div "21" at bounding box center [424, 371] width 23 height 23
type input "**********"
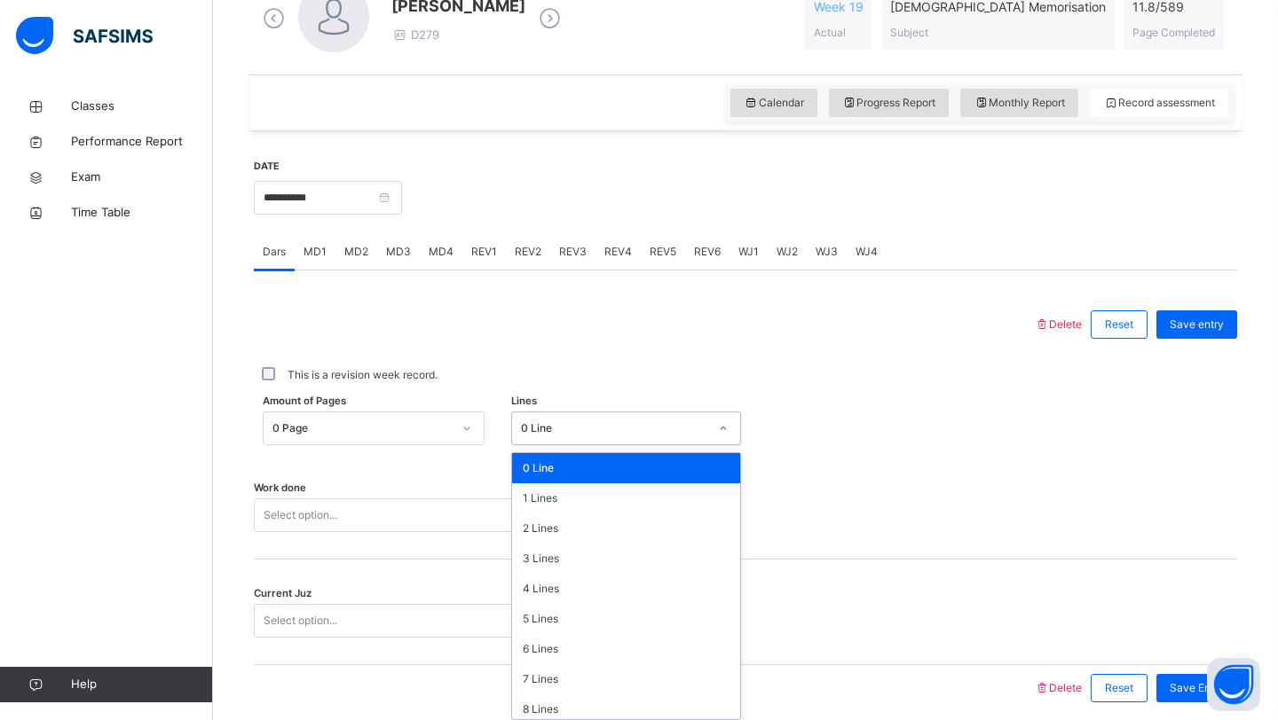
click at [562, 438] on div "0 Line" at bounding box center [609, 429] width 195 height 28
click at [525, 557] on div "3 Lines" at bounding box center [626, 559] width 229 height 30
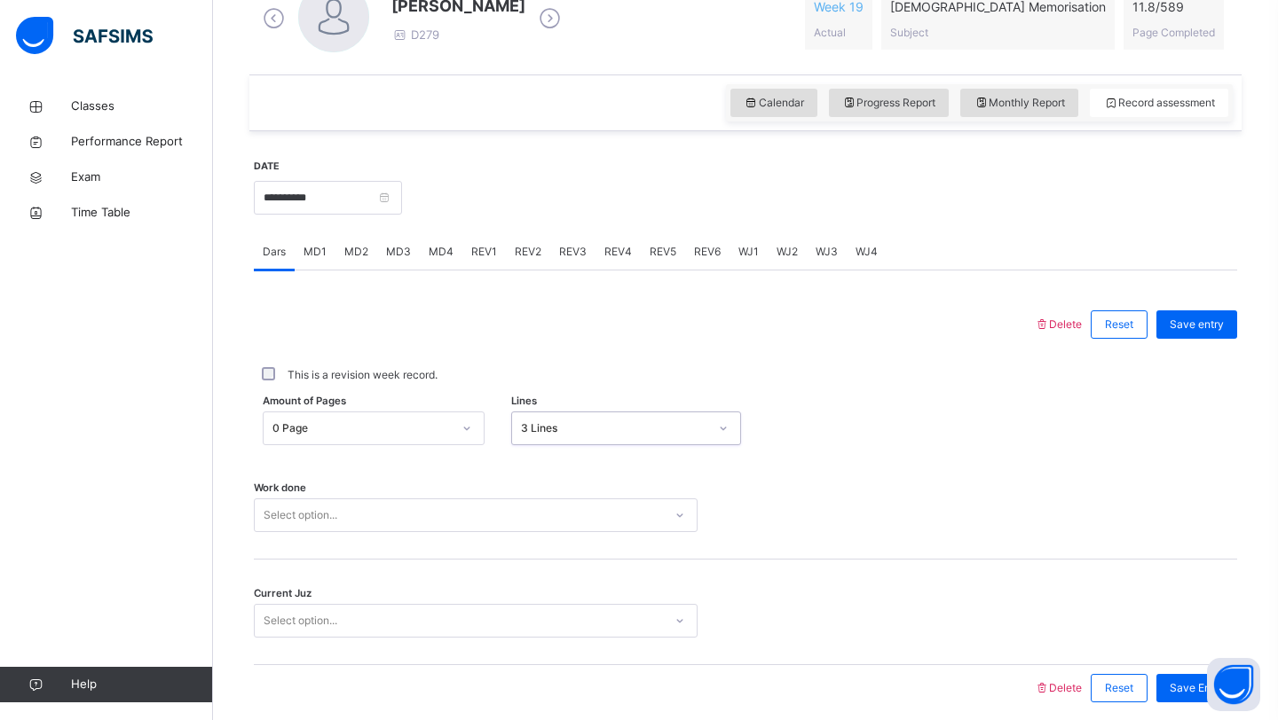
click at [360, 524] on div "Select option..." at bounding box center [476, 516] width 444 height 34
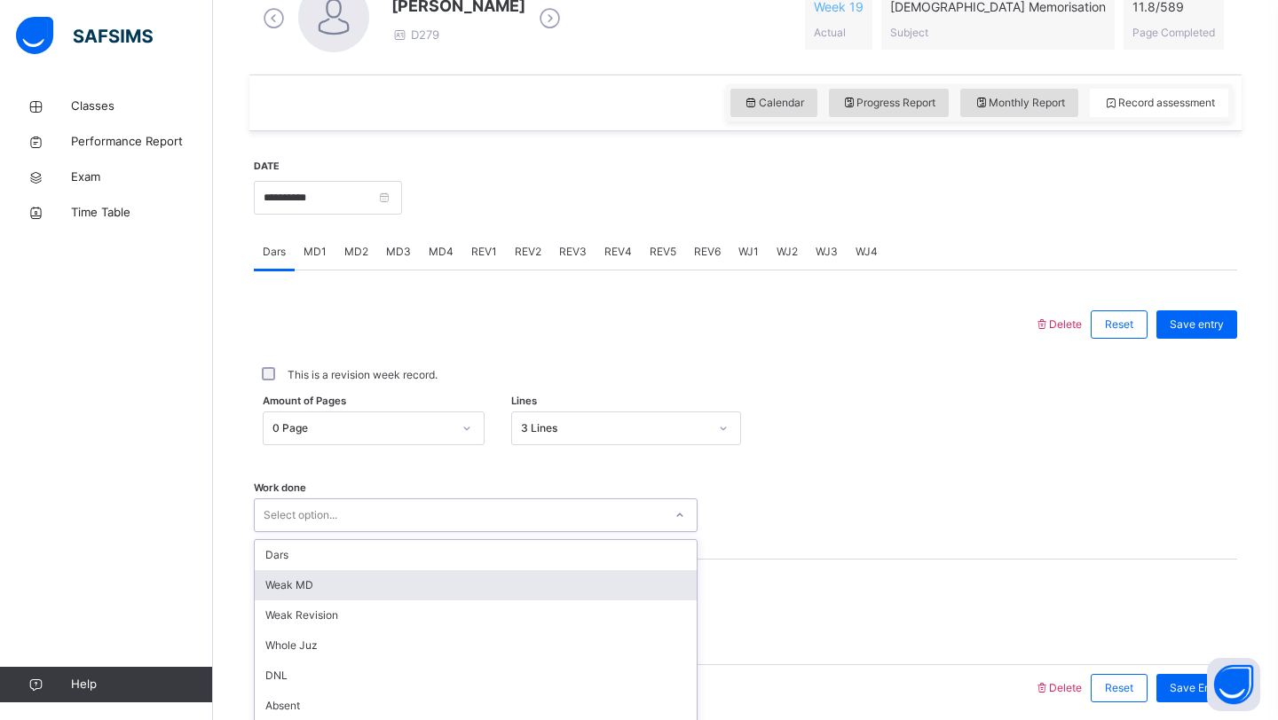
scroll to position [612, 0]
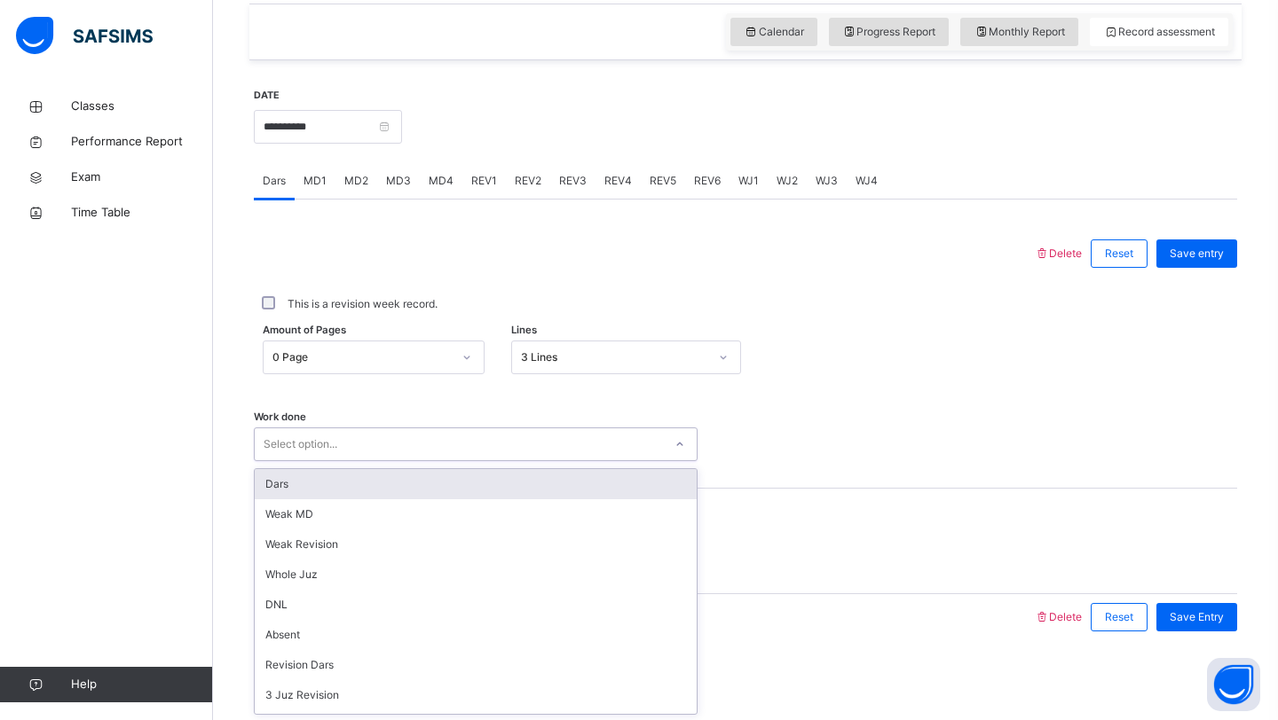
click at [370, 475] on div "Dars" at bounding box center [476, 484] width 442 height 30
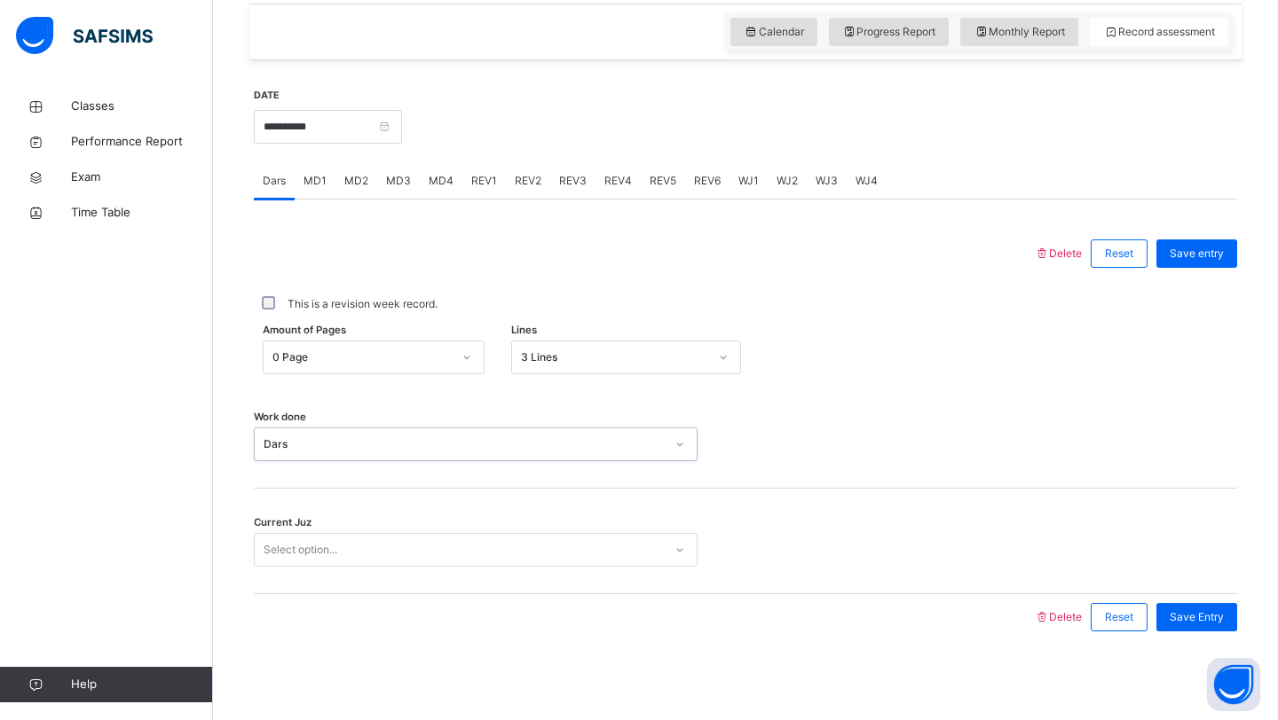
click at [337, 555] on div "Select option..." at bounding box center [301, 550] width 74 height 34
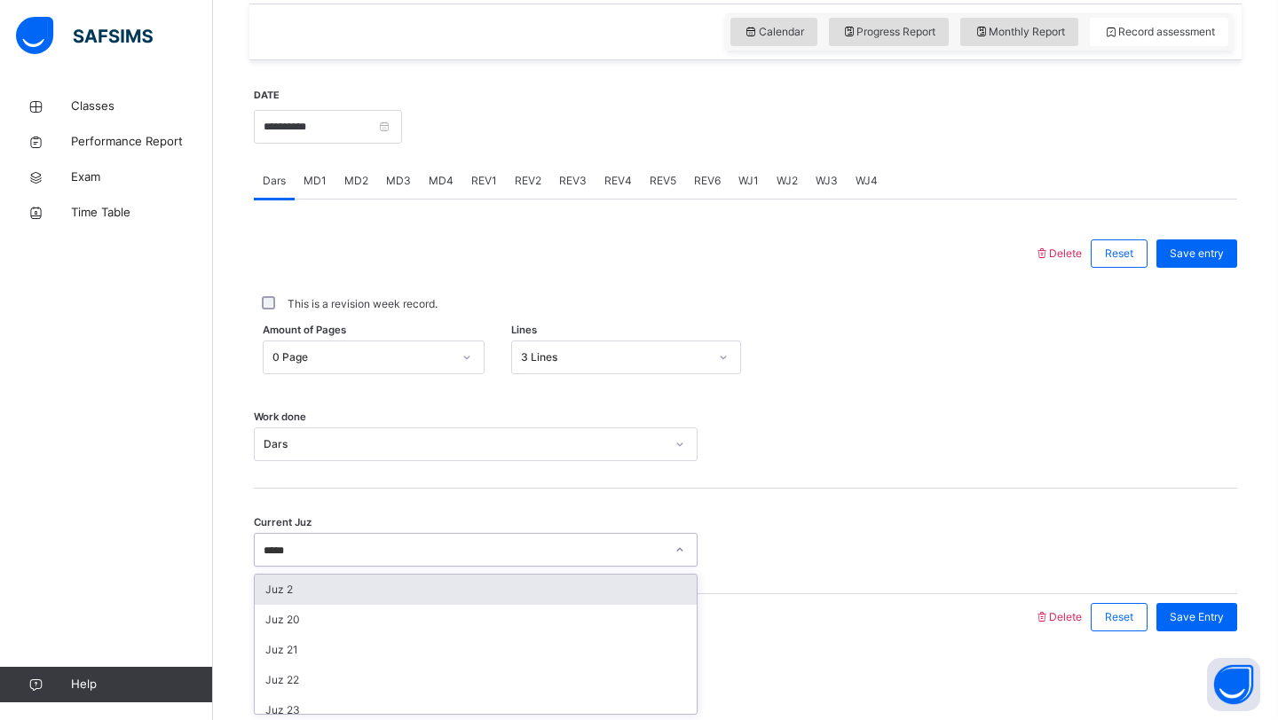
type input "******"
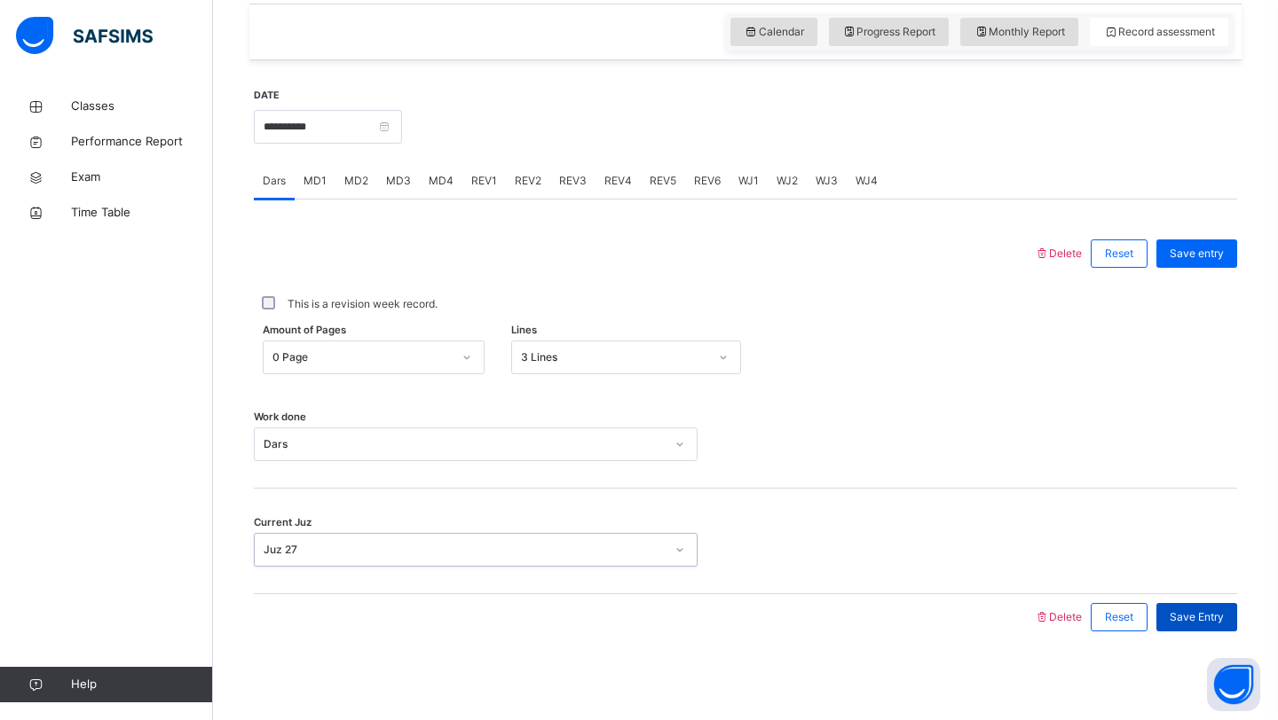
click at [1192, 608] on div "Save Entry" at bounding box center [1196, 617] width 81 height 28
click at [392, 177] on span "MD3" at bounding box center [398, 181] width 25 height 16
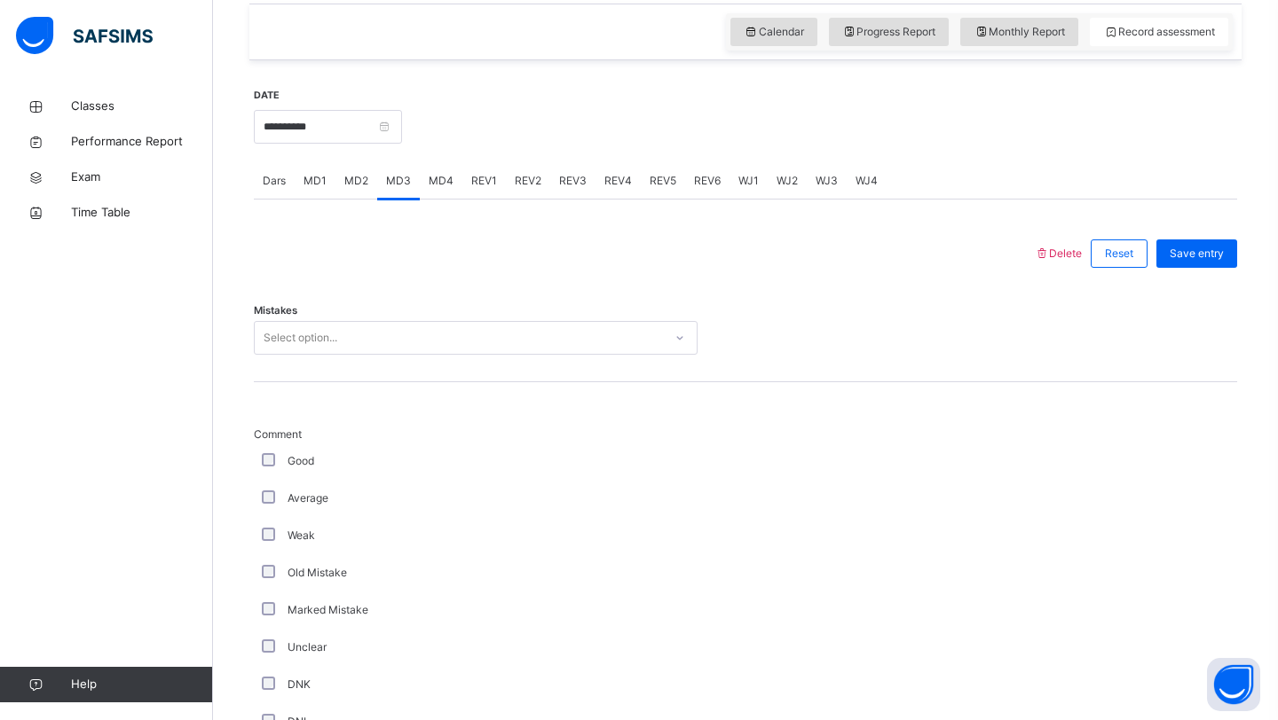
click at [317, 338] on div "Select option..." at bounding box center [301, 338] width 74 height 34
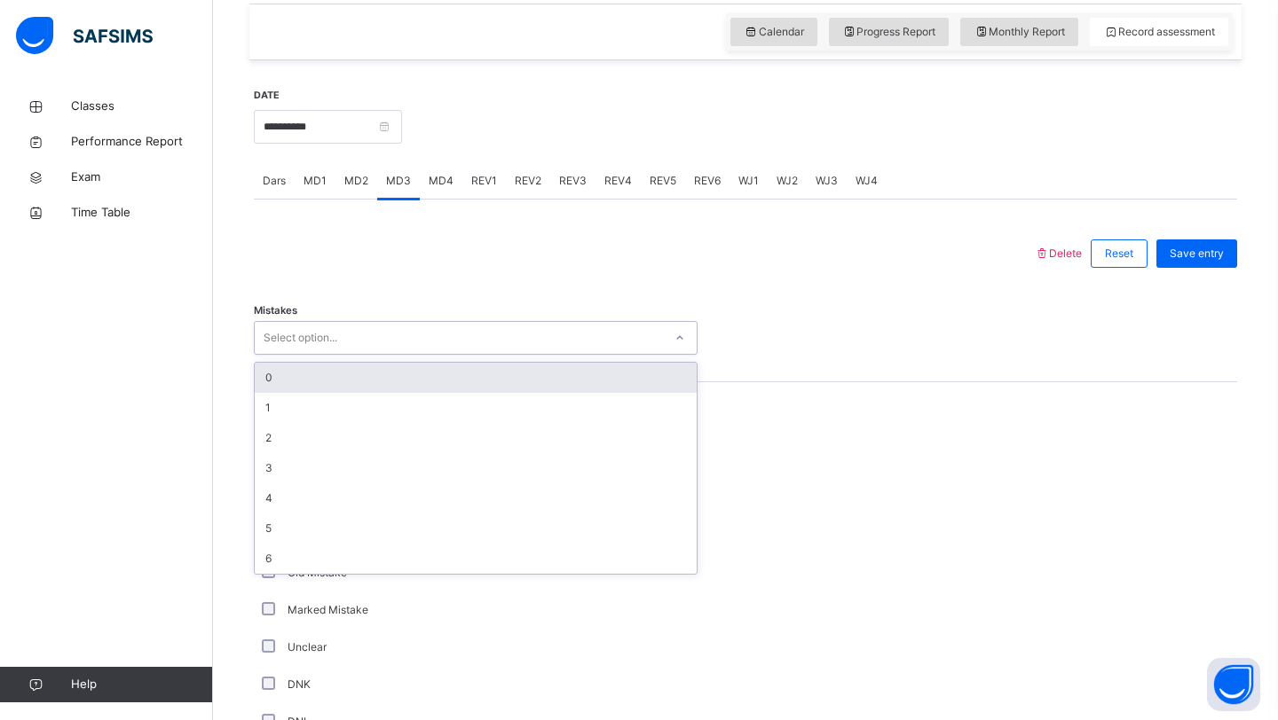
click at [302, 374] on div "0" at bounding box center [476, 378] width 442 height 30
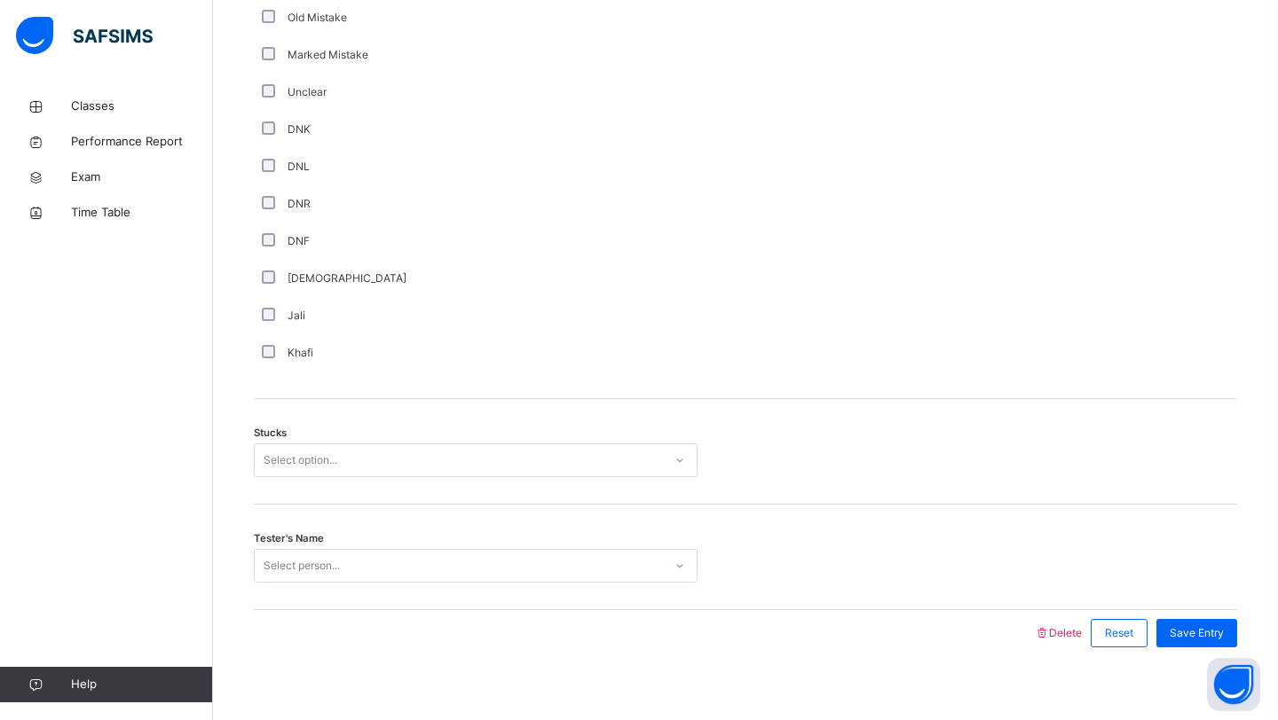
scroll to position [1184, 0]
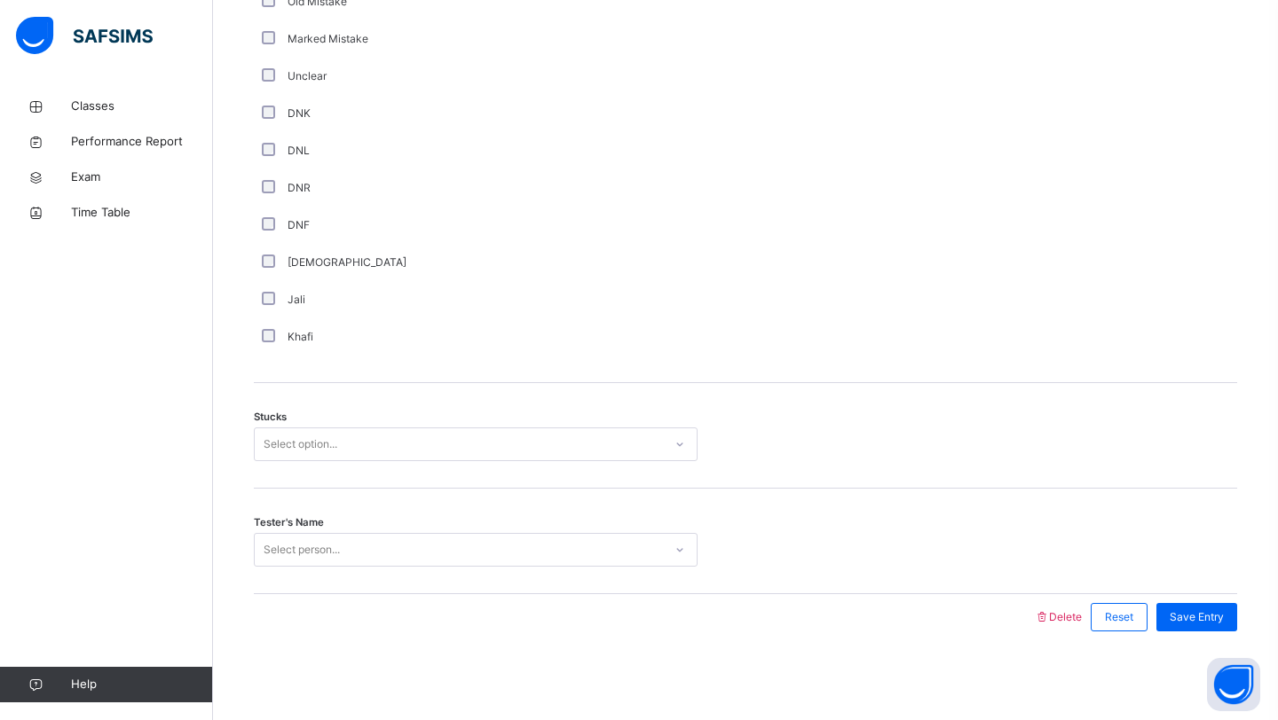
click at [267, 458] on div "Select option..." at bounding box center [476, 445] width 444 height 34
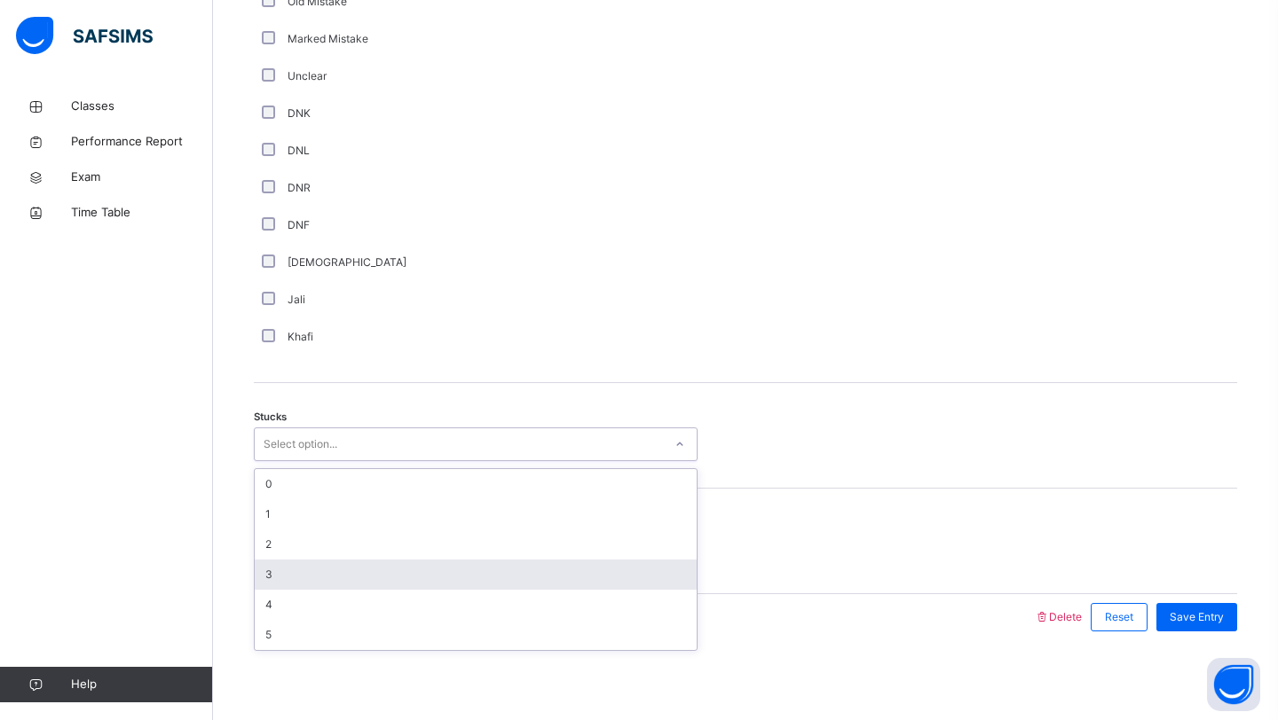
click at [272, 565] on div "3" at bounding box center [476, 575] width 442 height 30
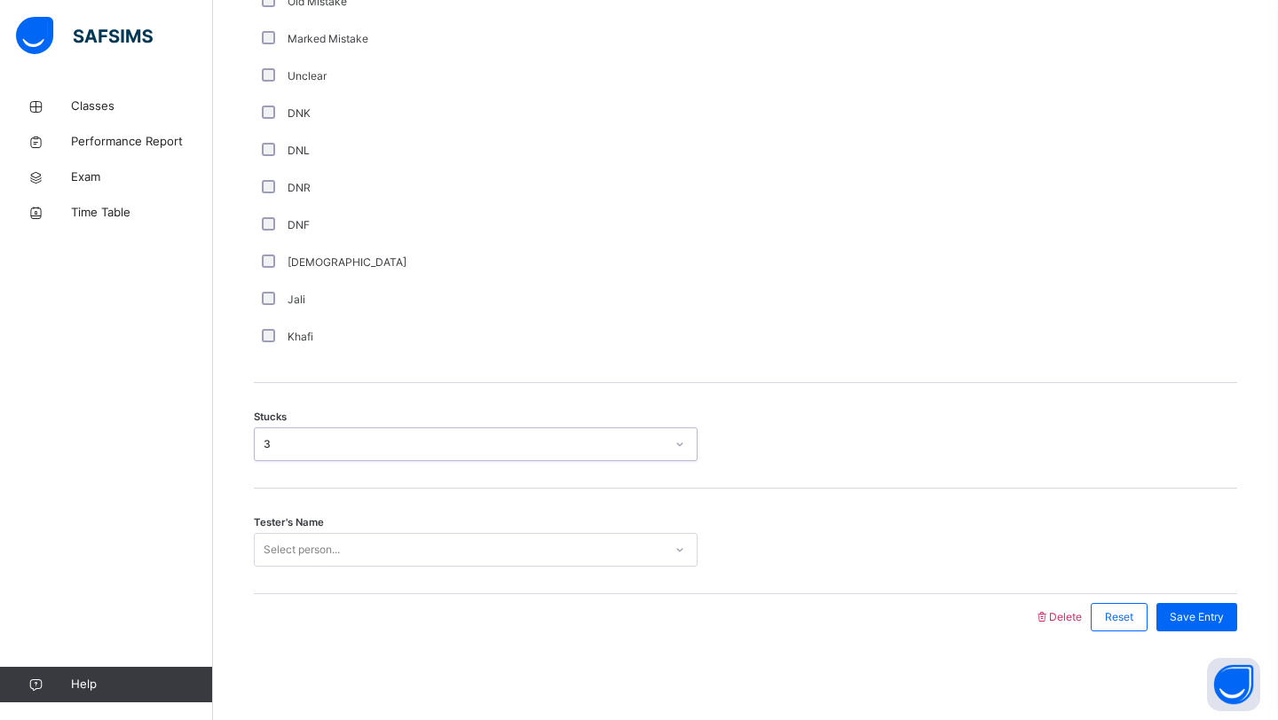
click at [356, 556] on div "Select person..." at bounding box center [459, 551] width 408 height 28
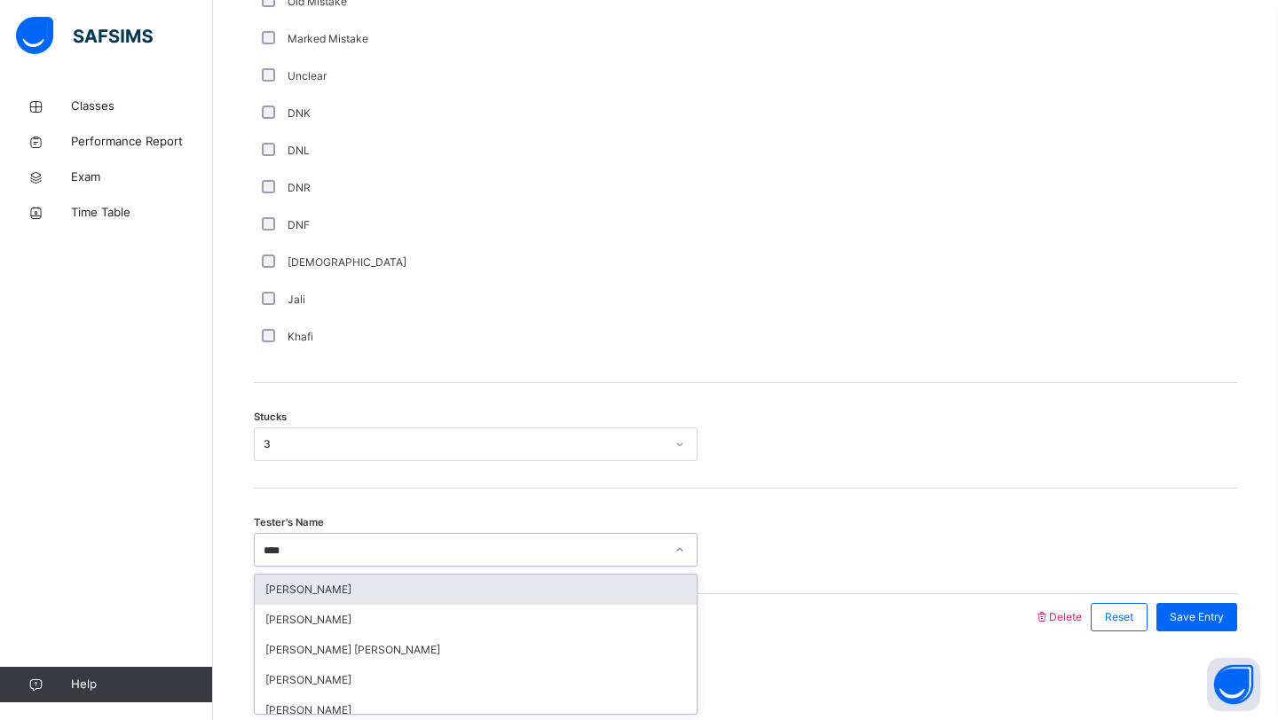
type input "*****"
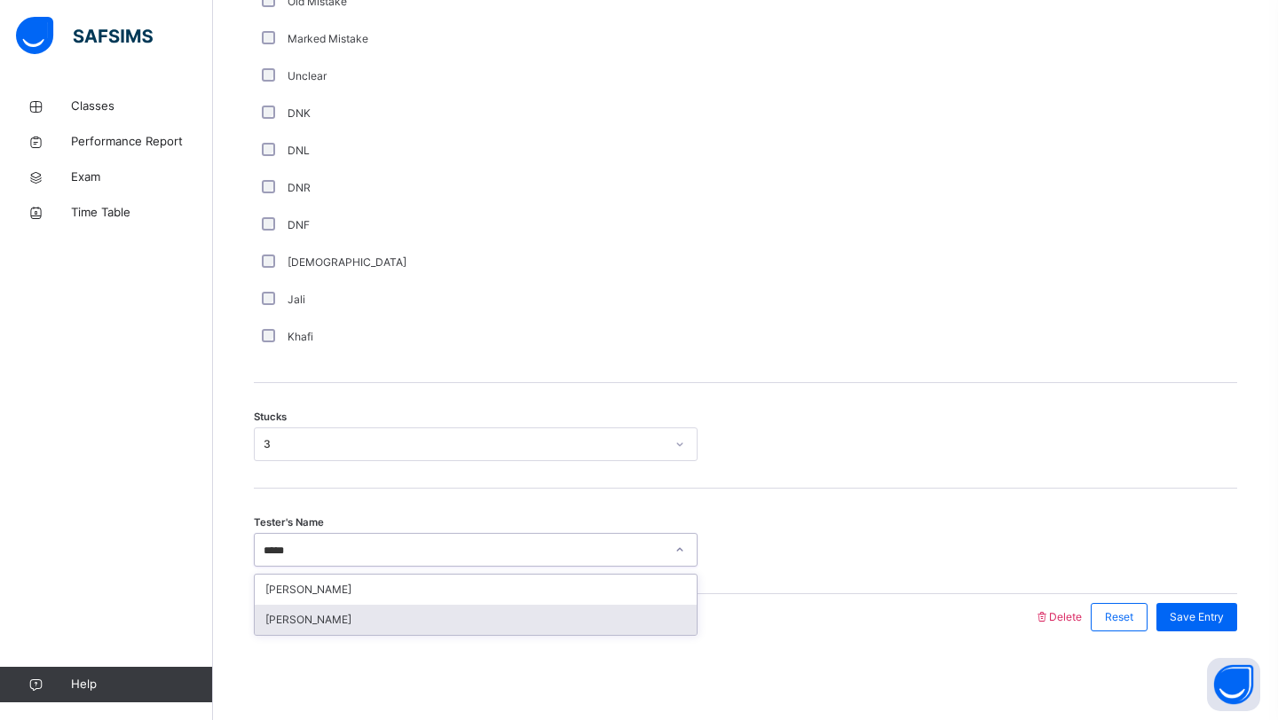
click at [372, 622] on div "[PERSON_NAME]" at bounding box center [476, 620] width 442 height 30
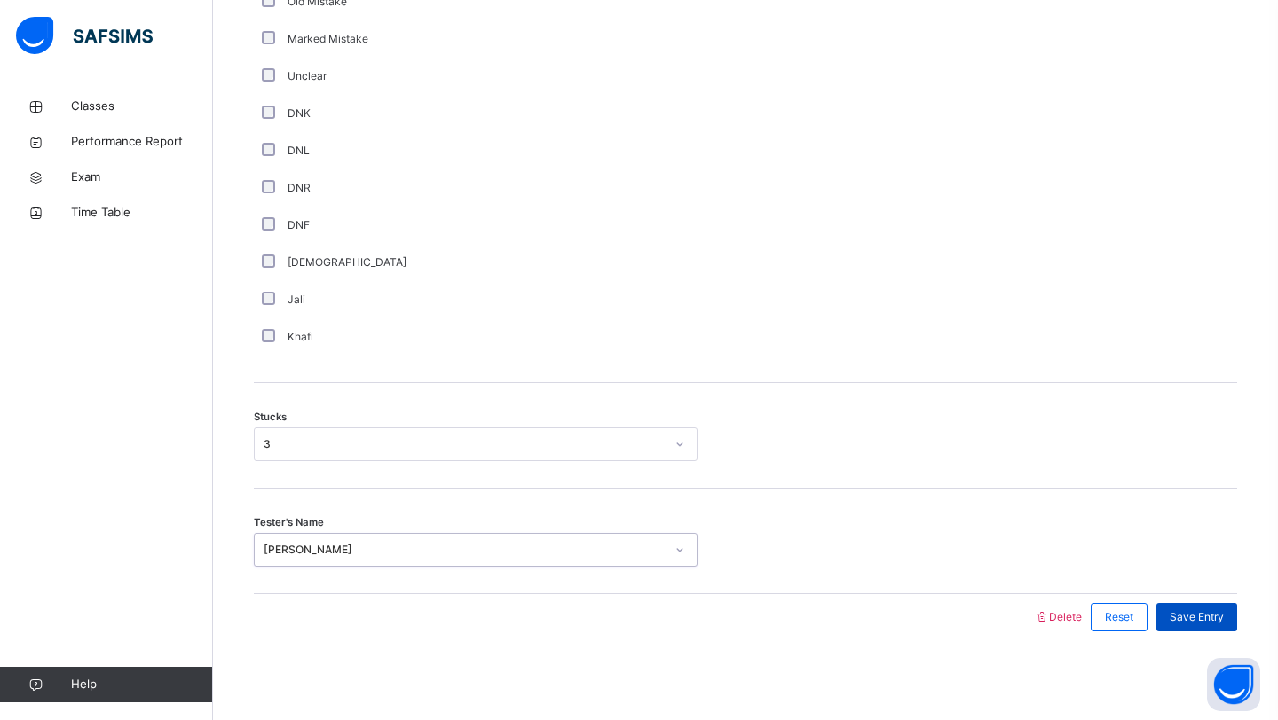
click at [1195, 608] on div "Save Entry" at bounding box center [1196, 617] width 81 height 28
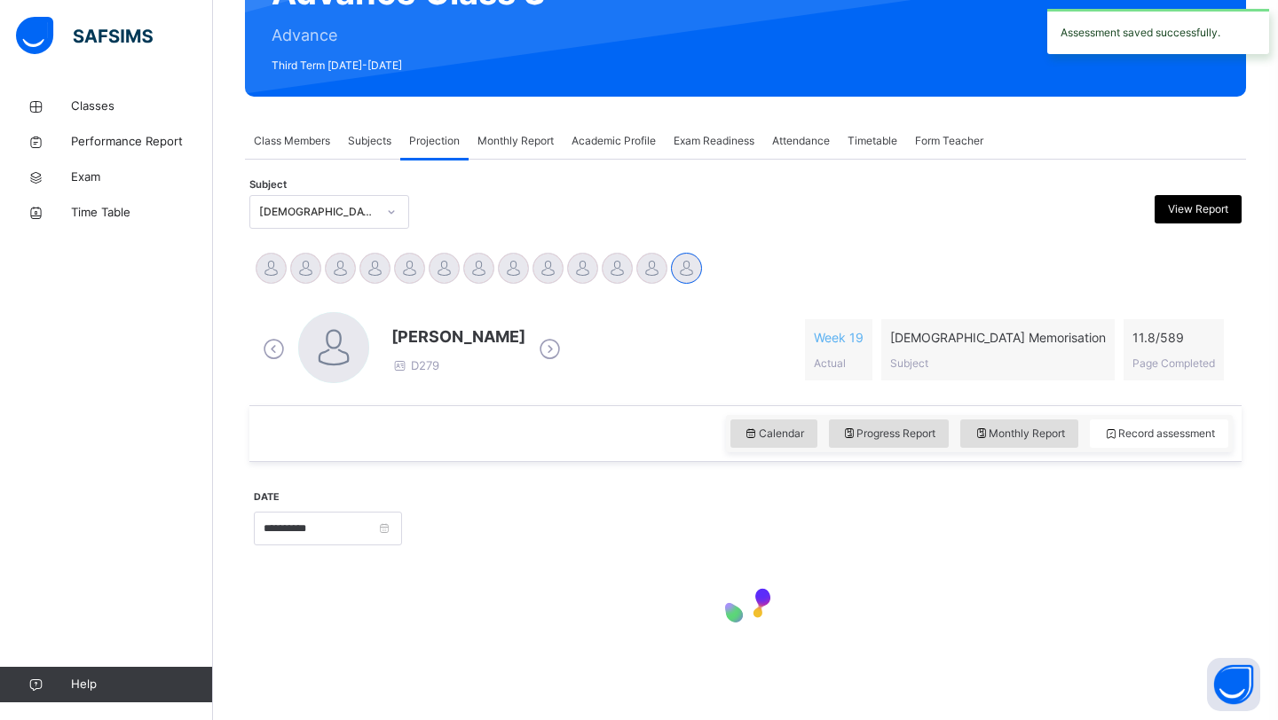
click at [1193, 614] on div at bounding box center [745, 602] width 983 height 75
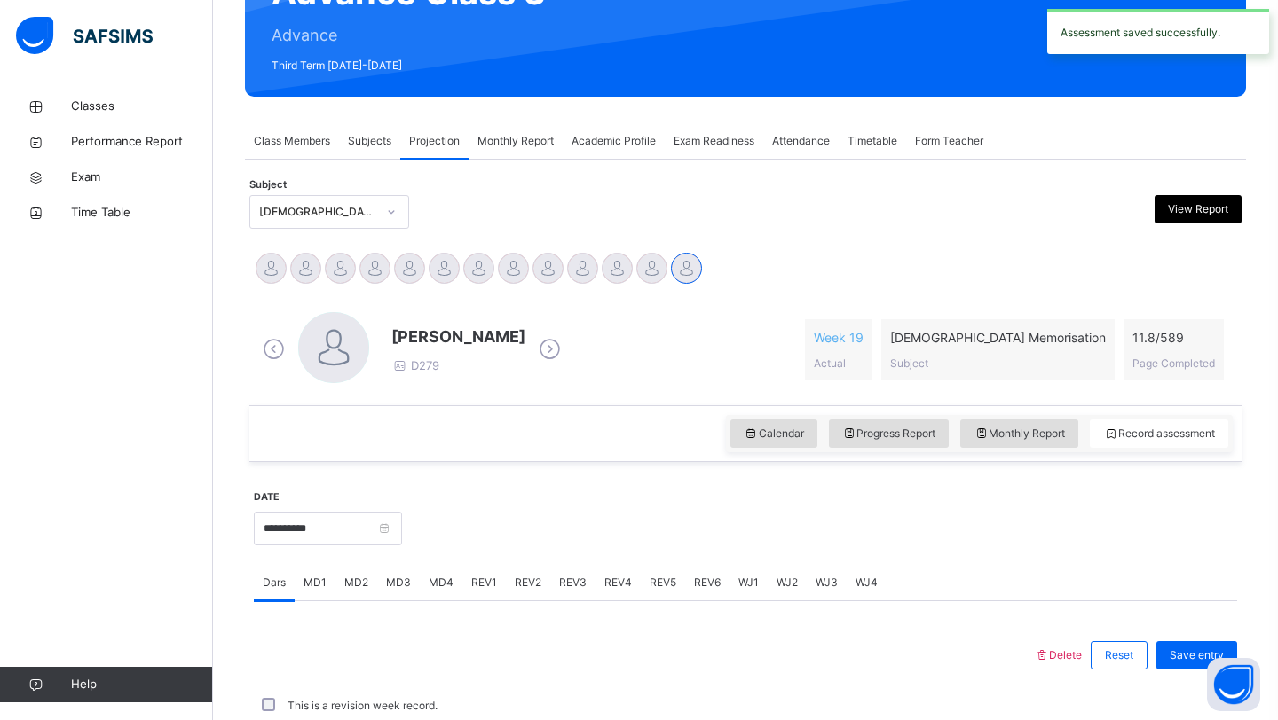
scroll to position [612, 0]
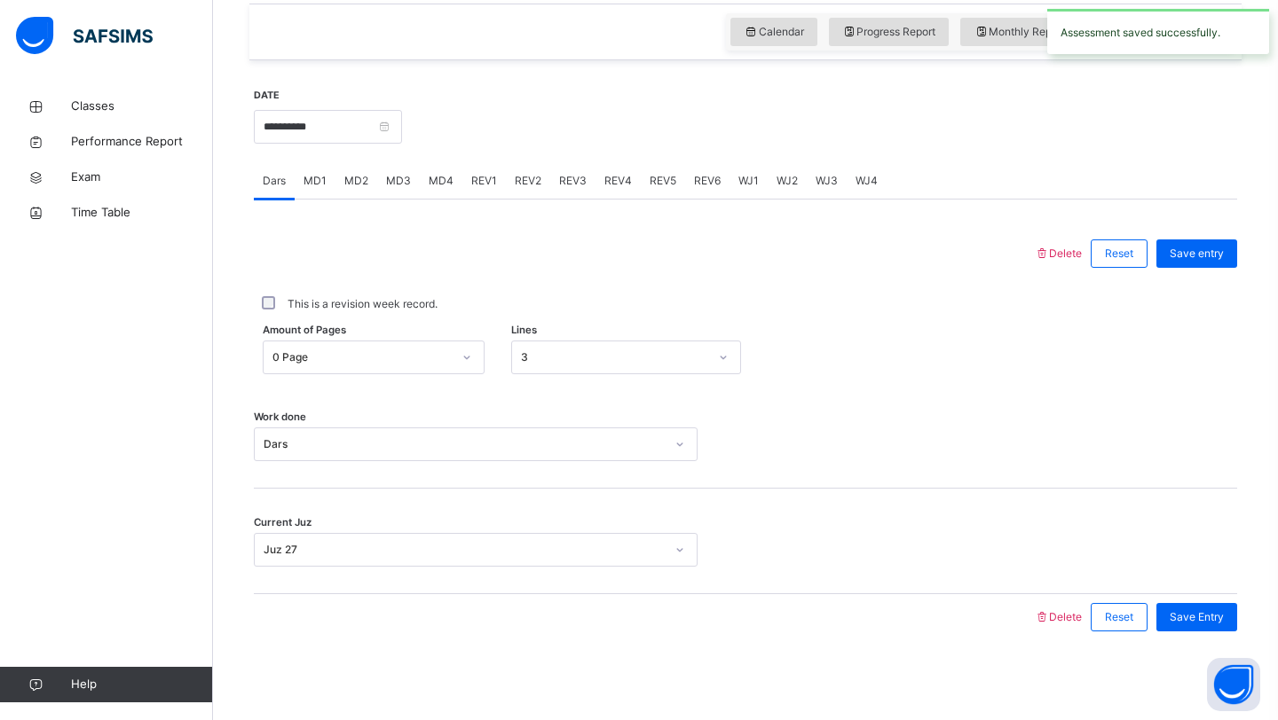
click at [440, 183] on span "MD4" at bounding box center [441, 181] width 25 height 16
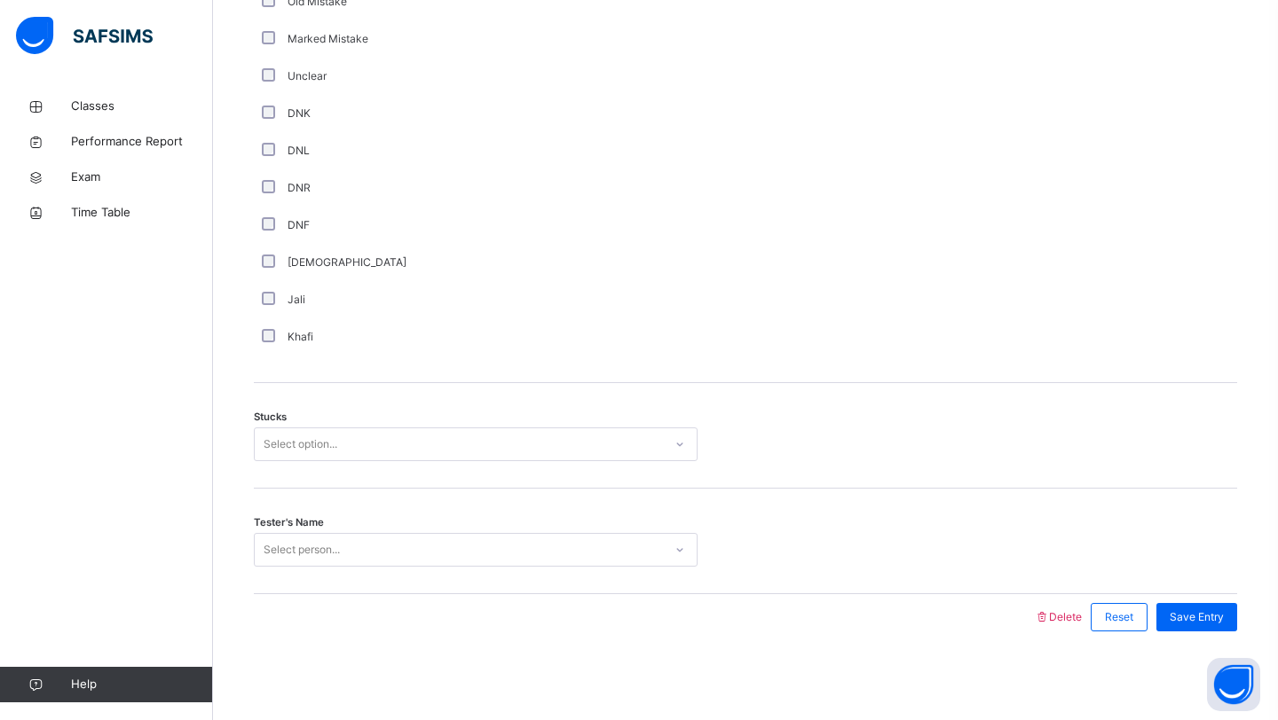
click at [330, 563] on div "Select person..." at bounding box center [302, 550] width 76 height 34
type input "*****"
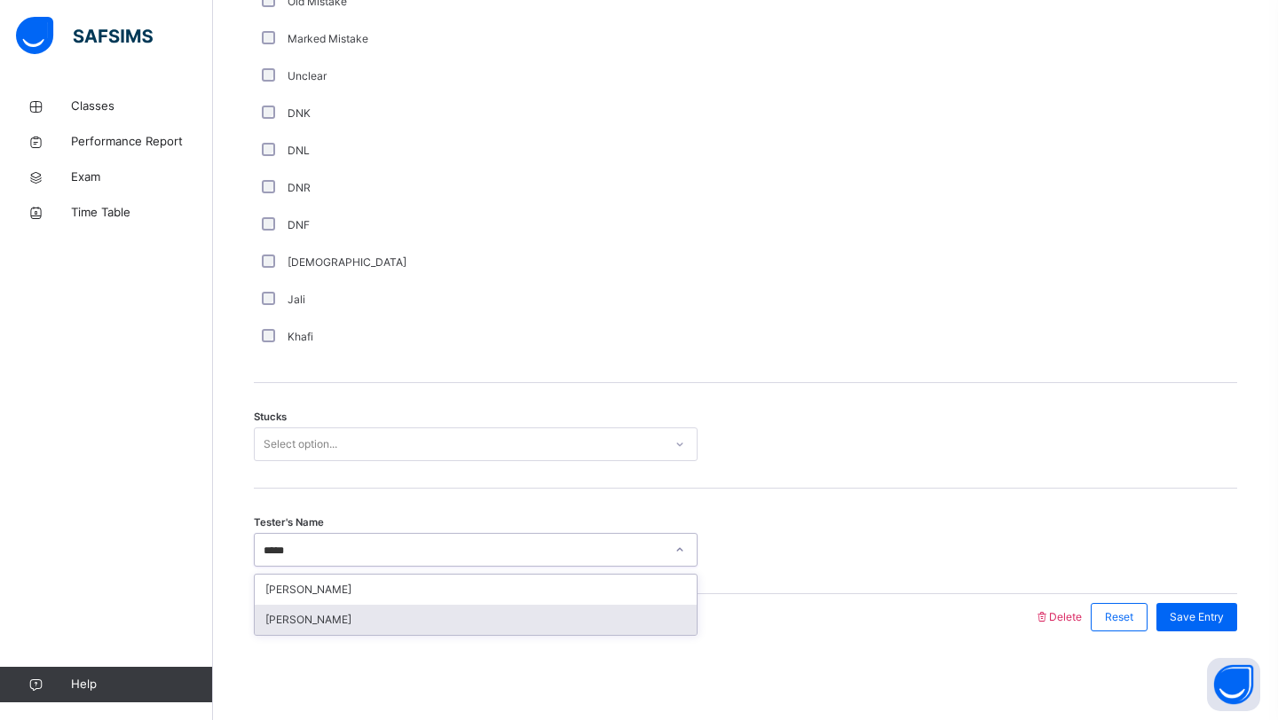
click at [323, 627] on div "[PERSON_NAME]" at bounding box center [476, 620] width 442 height 30
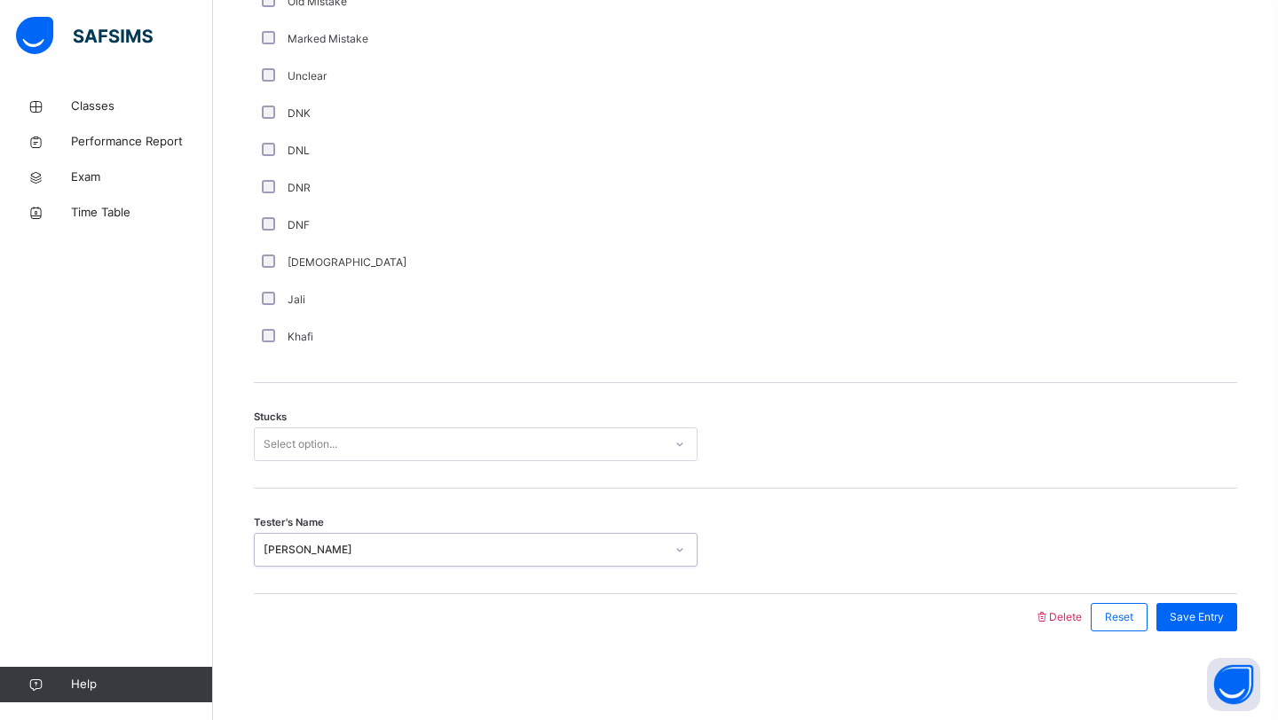
click at [544, 429] on div "Select option..." at bounding box center [476, 445] width 444 height 34
click at [398, 540] on div "2" at bounding box center [476, 545] width 442 height 30
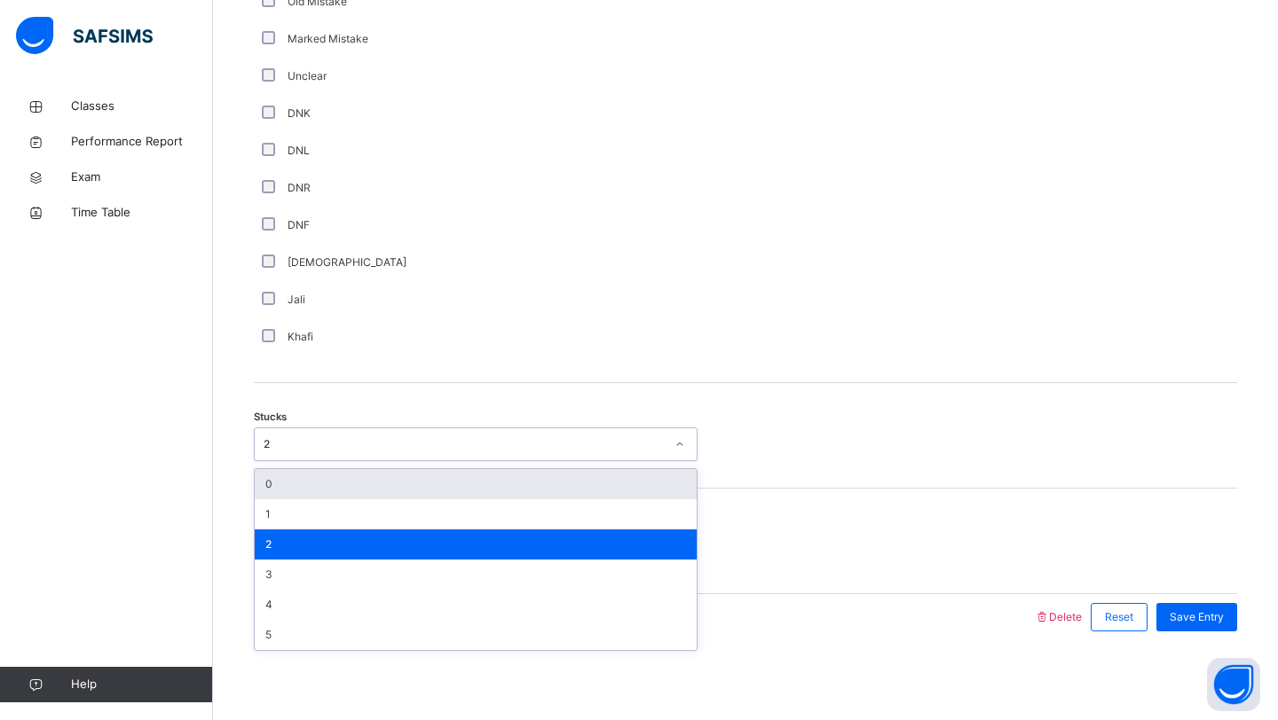
click at [593, 385] on div "Stucks option 2, selected. option 0 focused, 1 of 6. 6 results available. Use U…" at bounding box center [745, 436] width 983 height 106
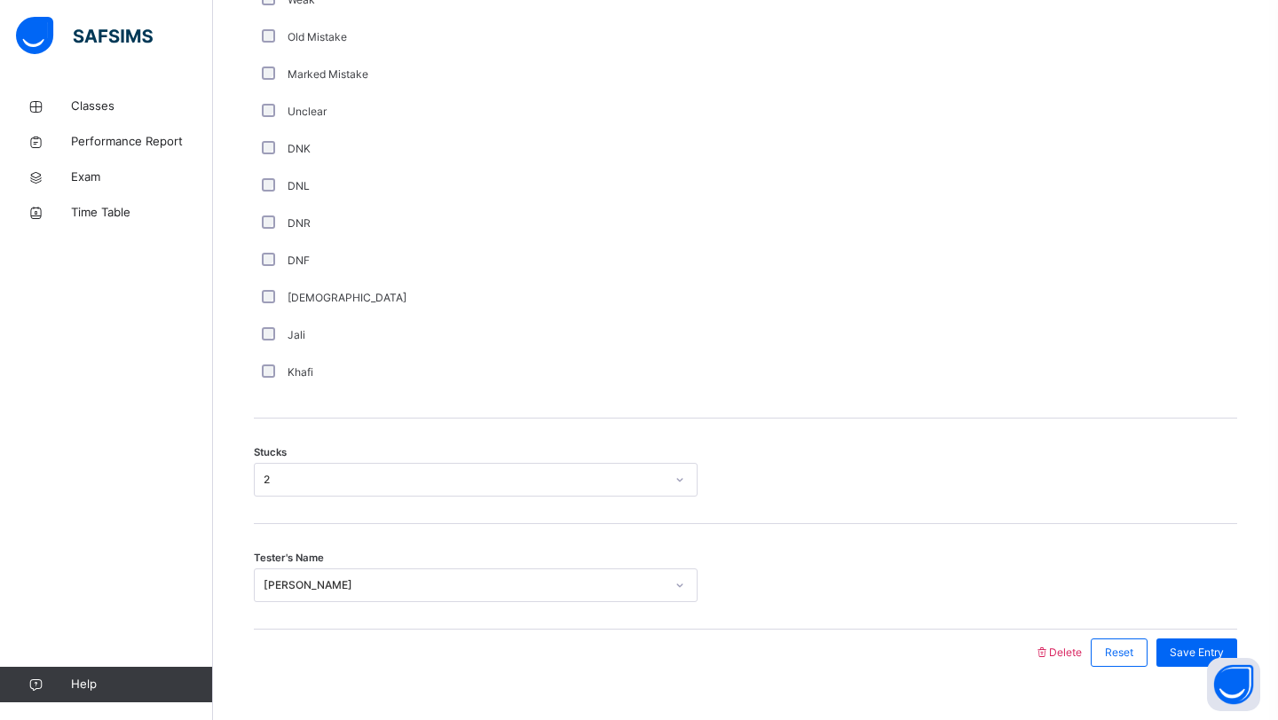
click at [593, 378] on div "Comment Good Average Weak Old Mistake Marked Mistake Unclear DNK DNL DNR DNF Mu…" at bounding box center [745, 133] width 983 height 572
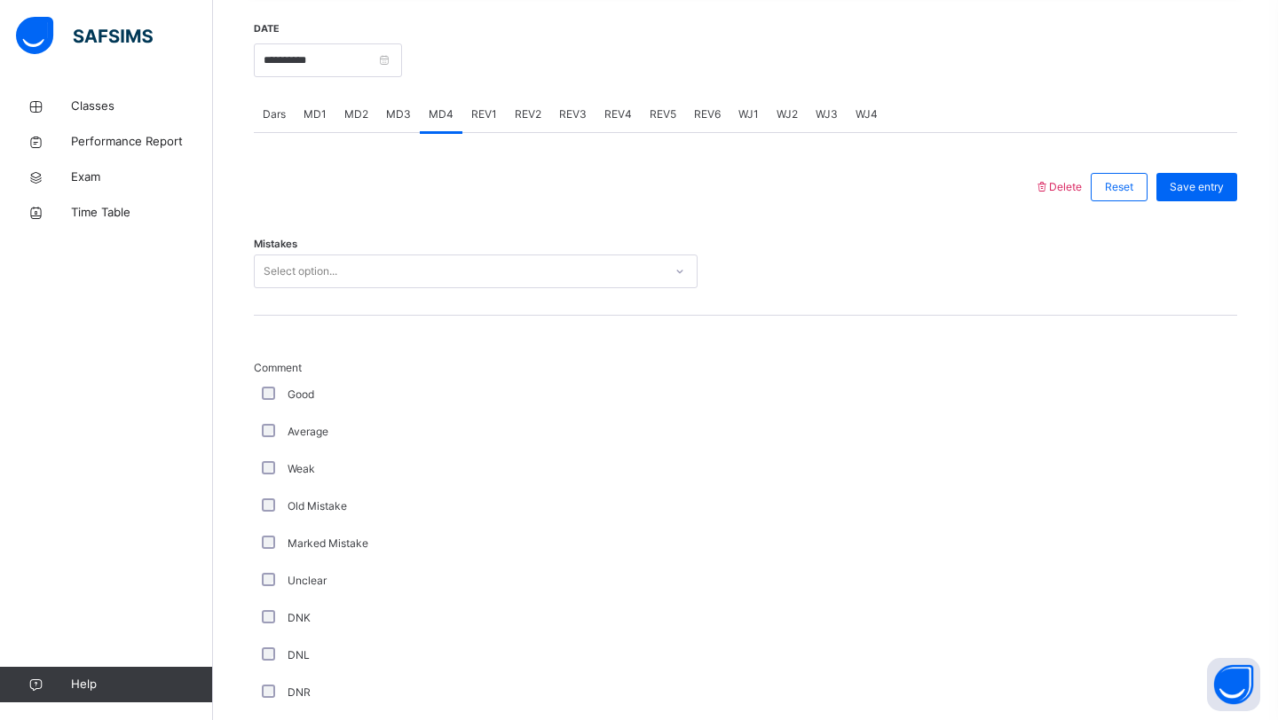
scroll to position [651, 0]
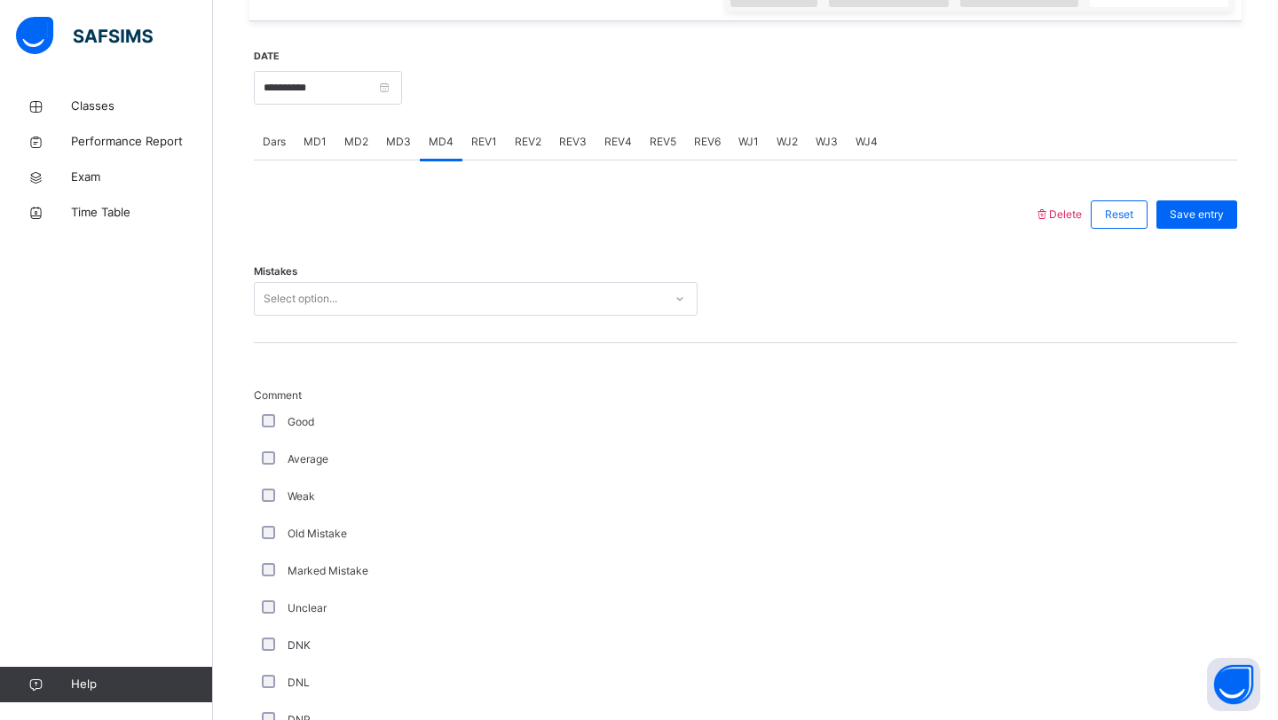
click at [376, 288] on div "Select option..." at bounding box center [459, 300] width 408 height 28
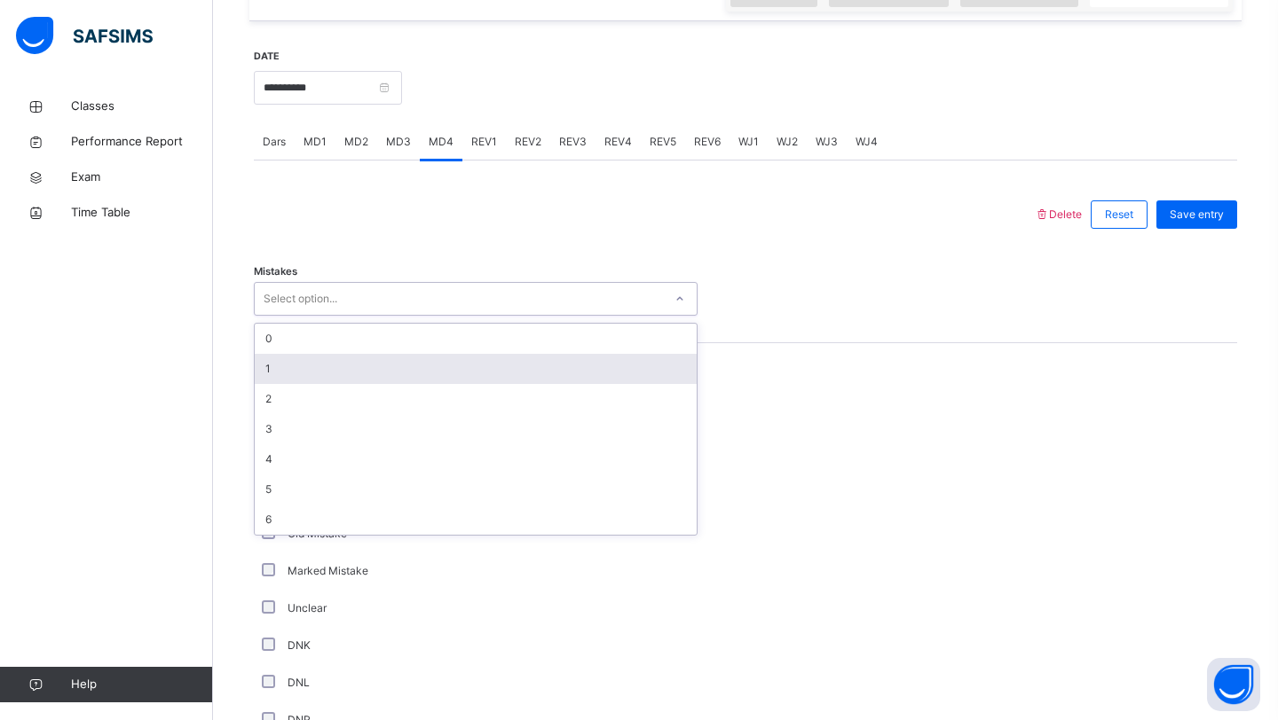
click at [338, 377] on div "1" at bounding box center [476, 369] width 442 height 30
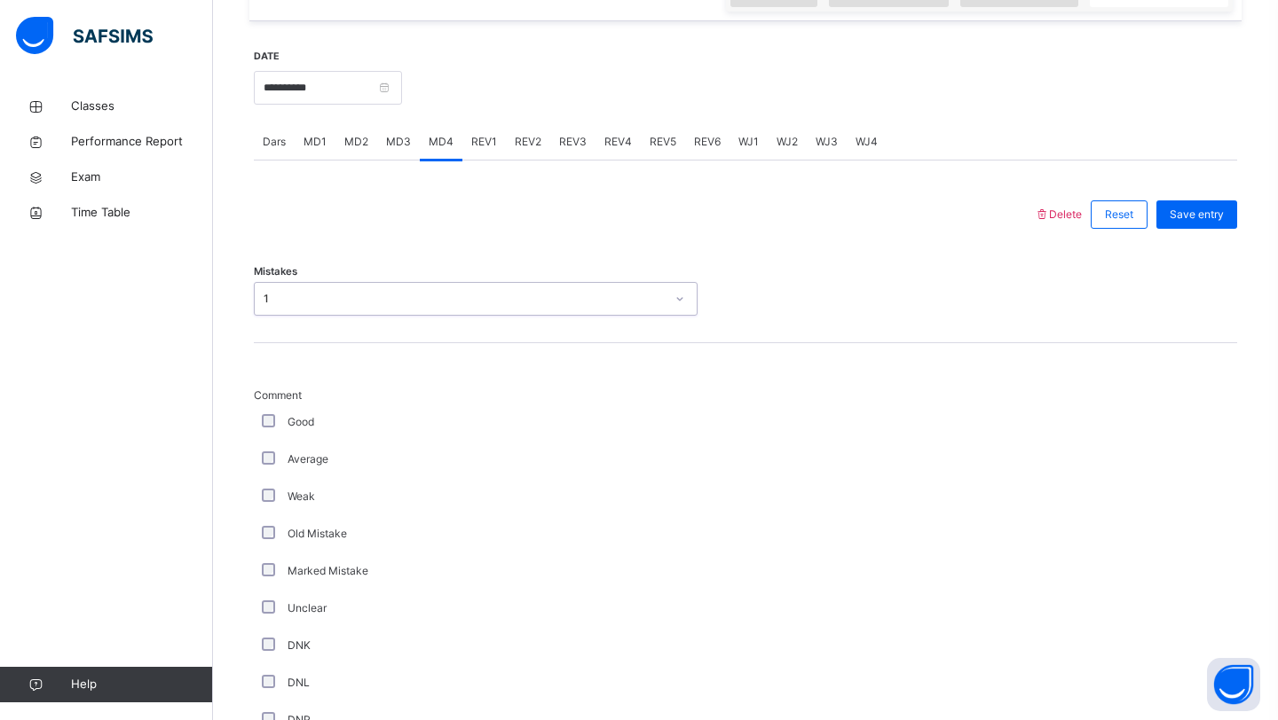
click at [349, 304] on div "1" at bounding box center [464, 299] width 401 height 16
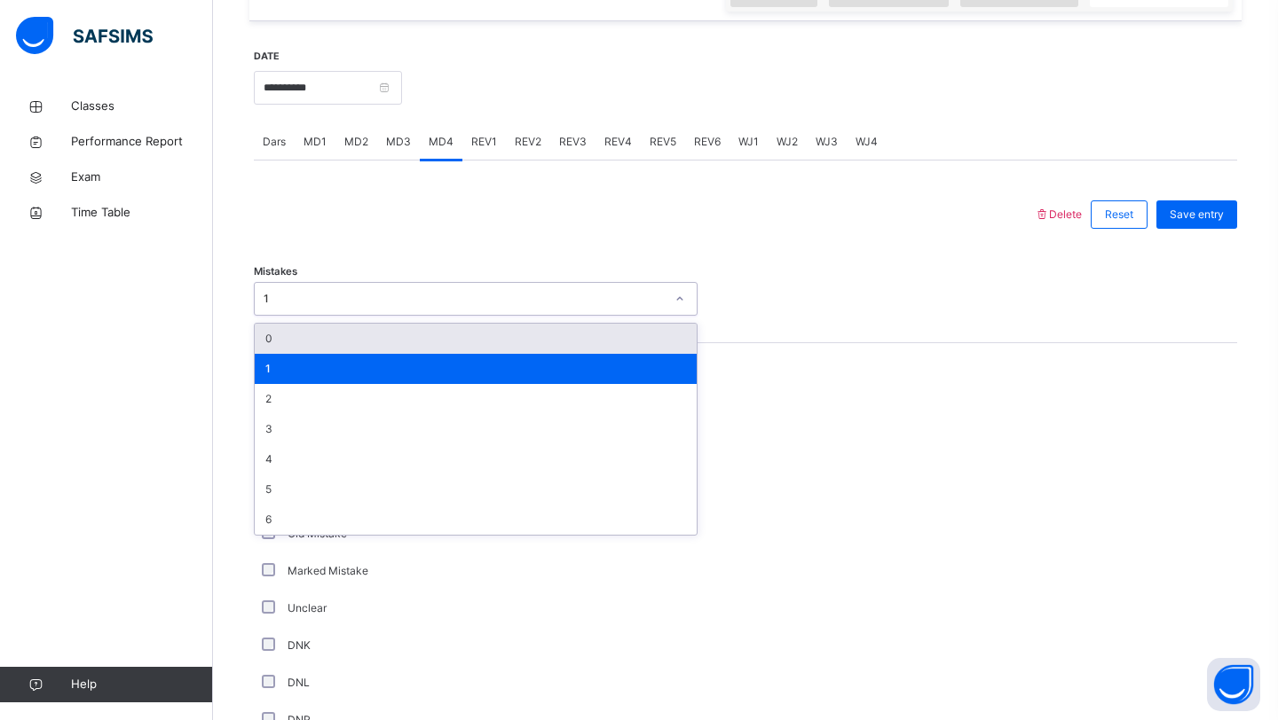
click at [346, 327] on div "0" at bounding box center [476, 339] width 442 height 30
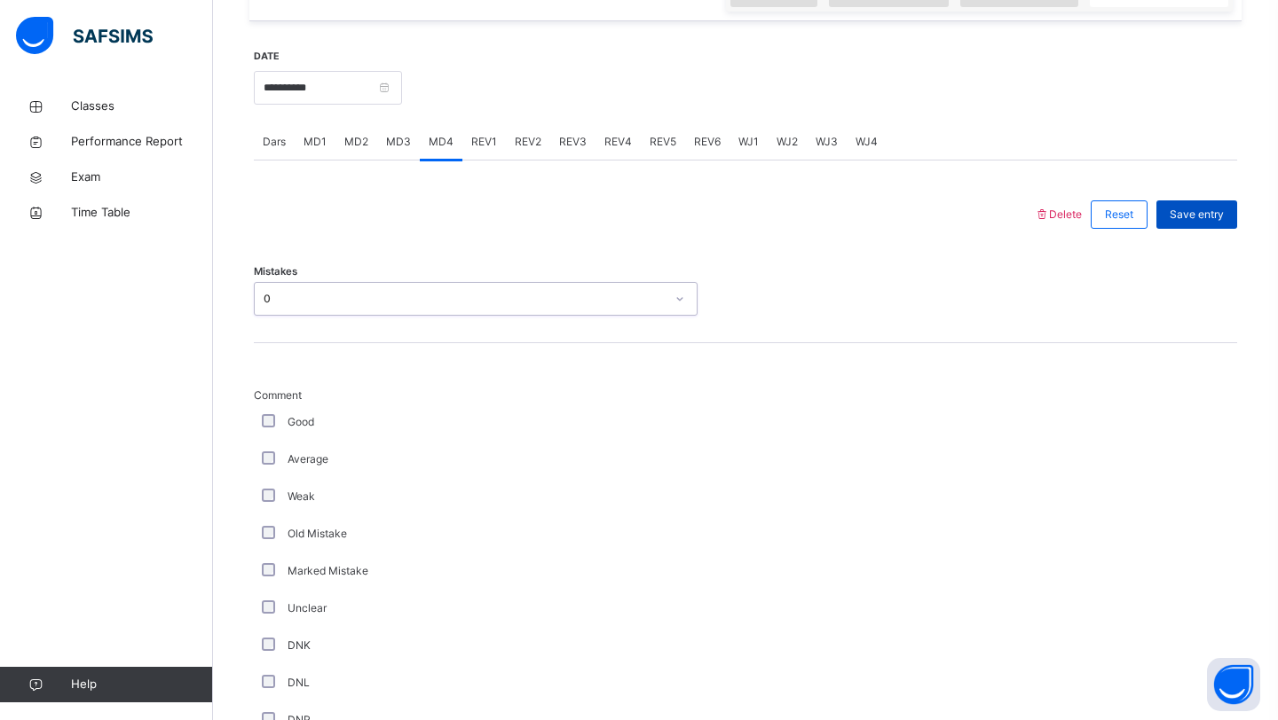
click at [1202, 223] on div "Save entry" at bounding box center [1196, 215] width 81 height 28
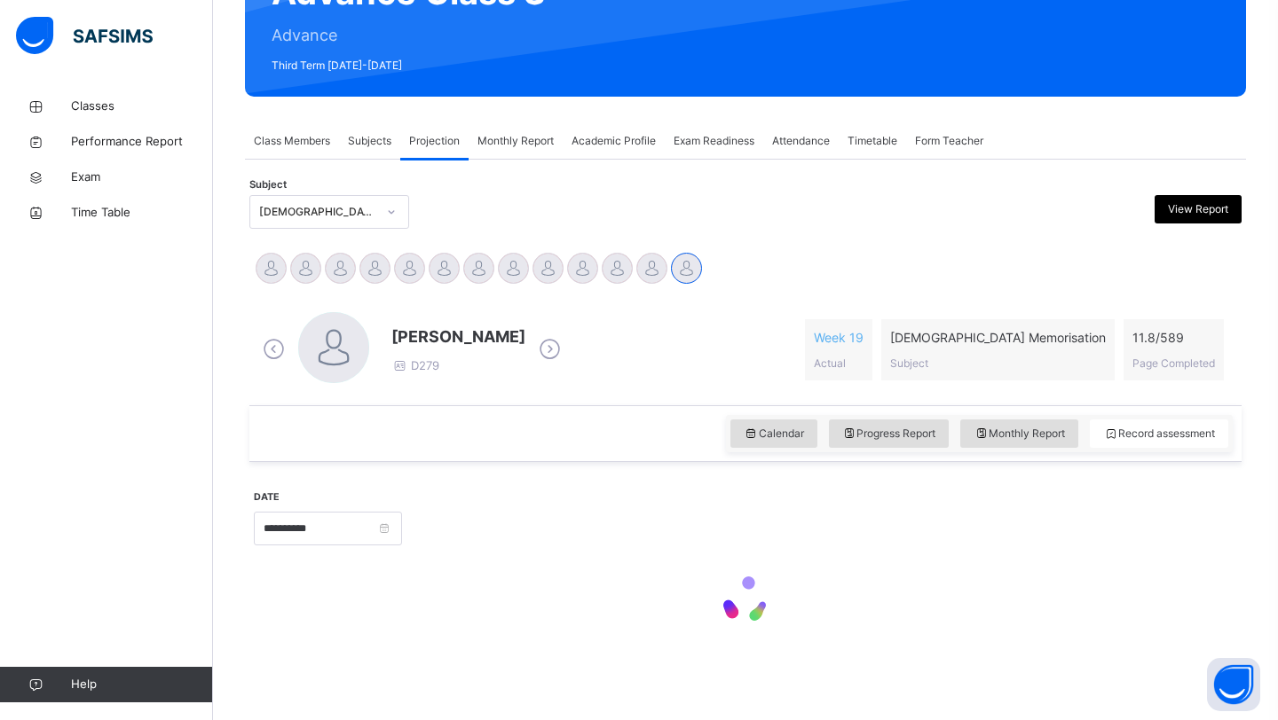
scroll to position [612, 0]
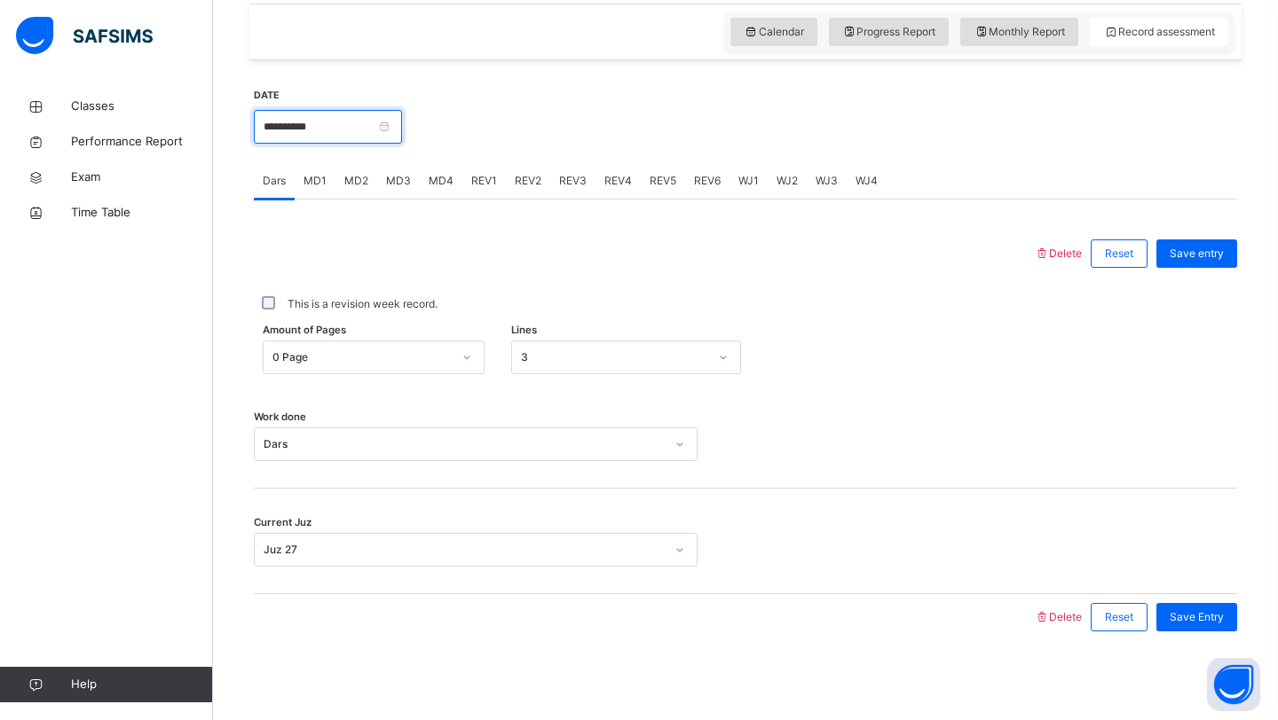
click at [306, 133] on input "**********" at bounding box center [328, 127] width 148 height 34
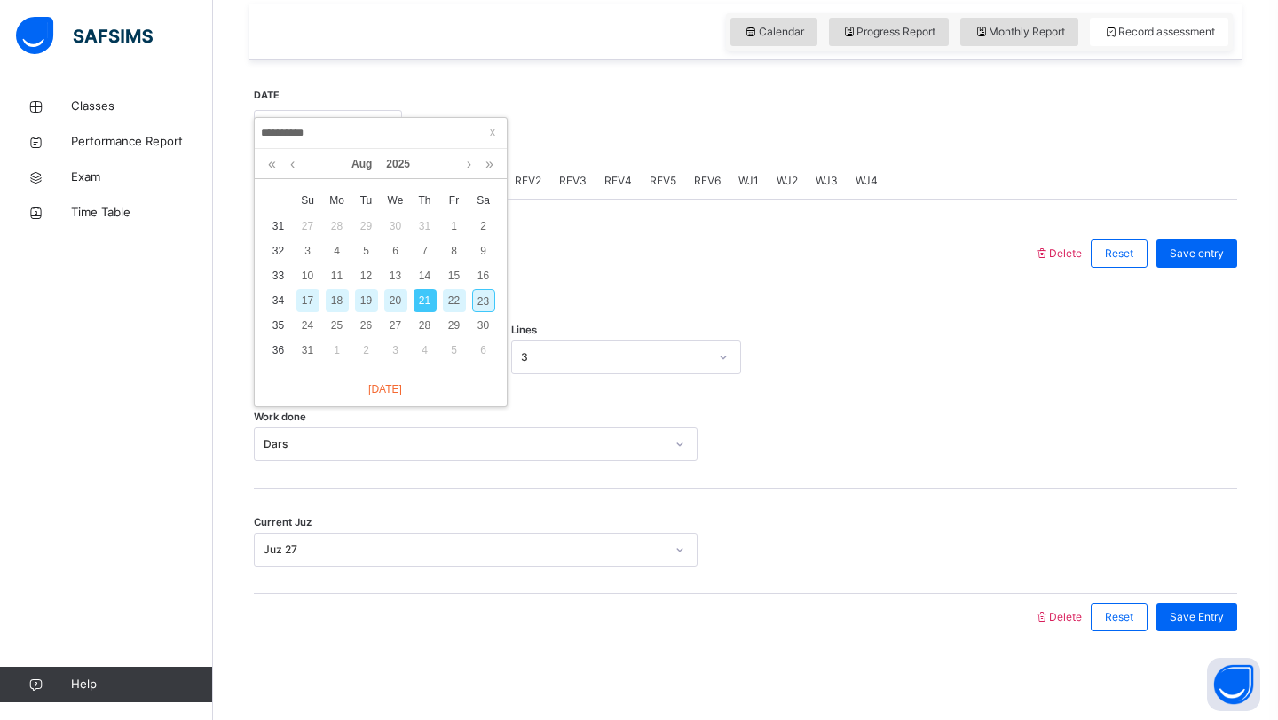
click at [303, 300] on div "17" at bounding box center [307, 300] width 23 height 23
type input "**********"
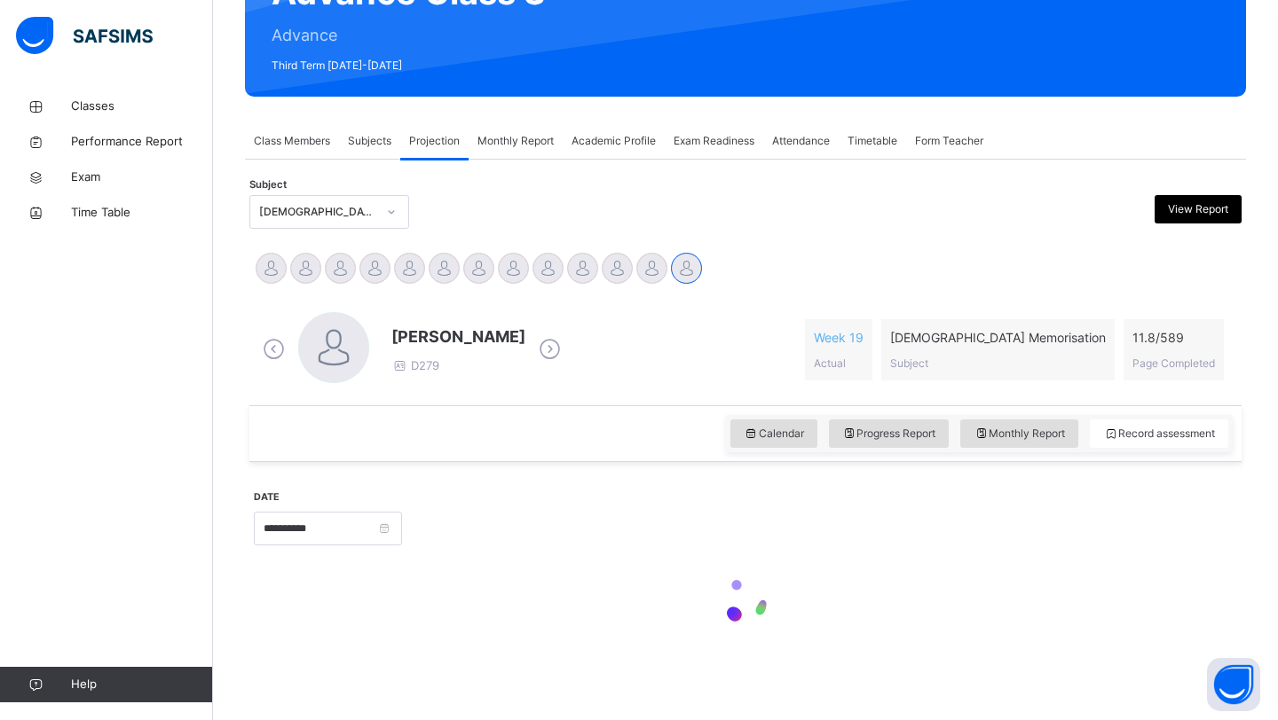
scroll to position [210, 0]
click at [501, 559] on div at bounding box center [819, 527] width 817 height 76
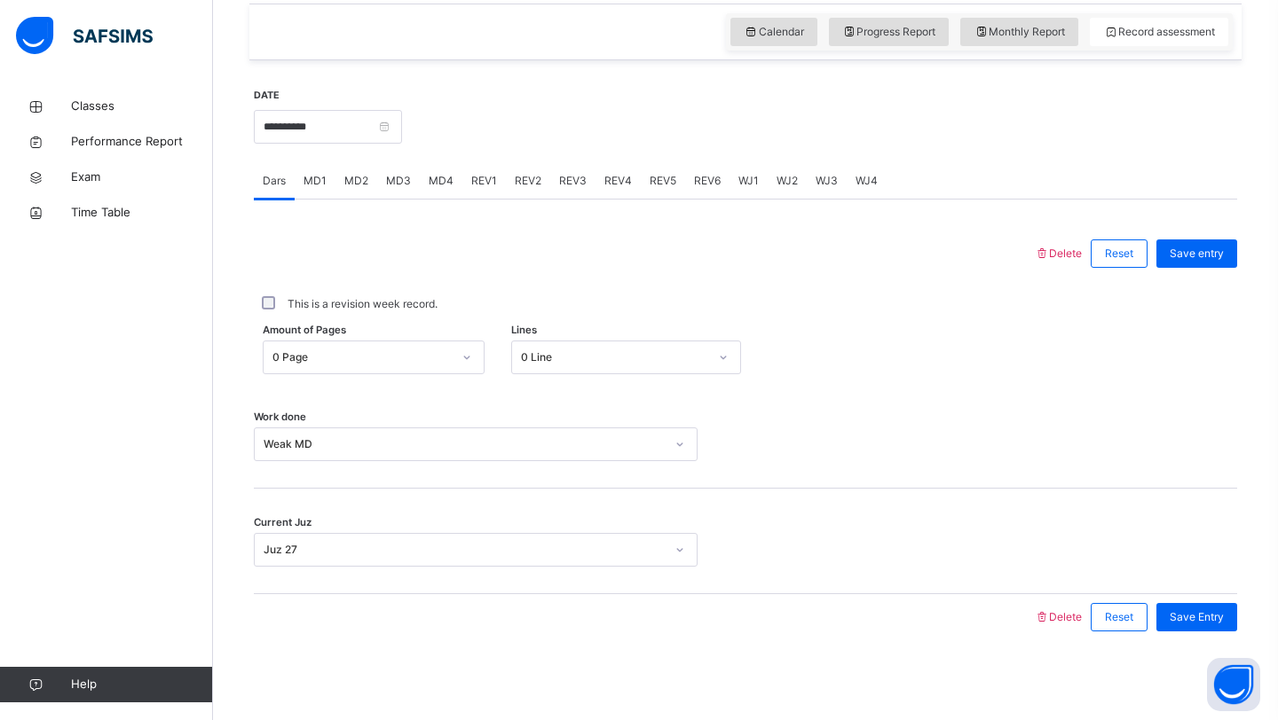
click at [391, 182] on span "MD3" at bounding box center [398, 181] width 25 height 16
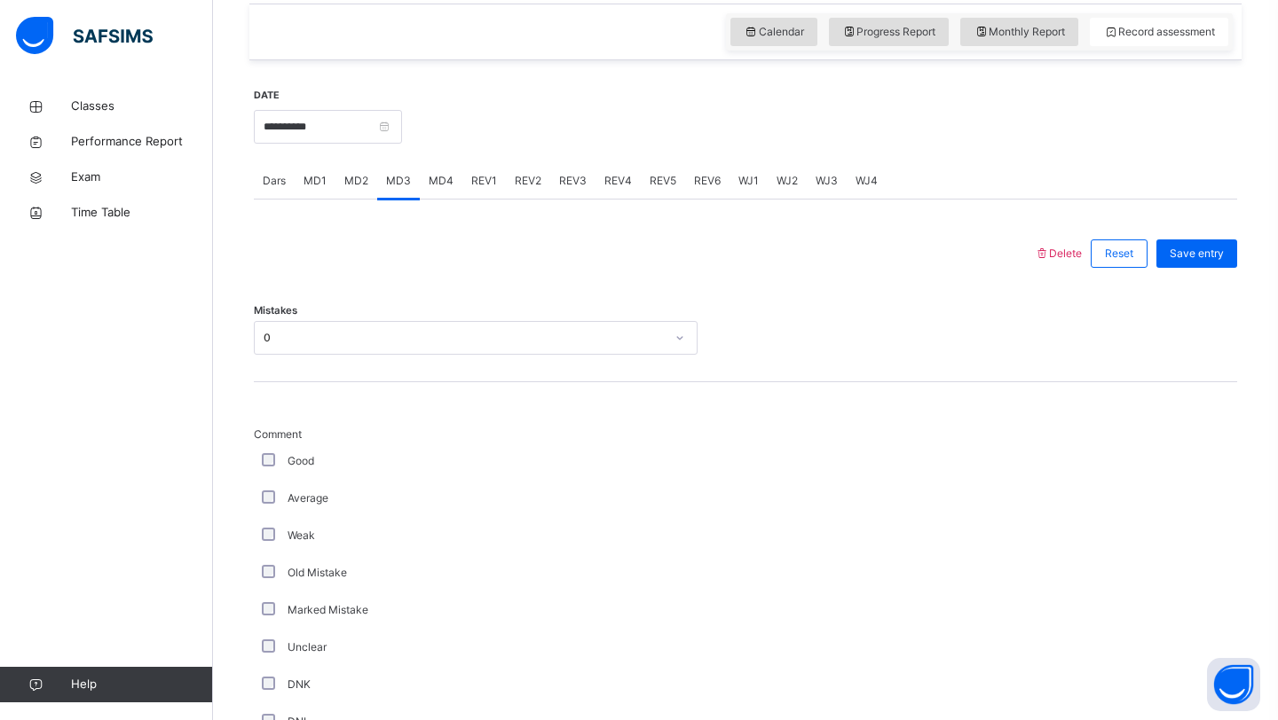
click at [482, 195] on div "REV1" at bounding box center [483, 180] width 43 height 35
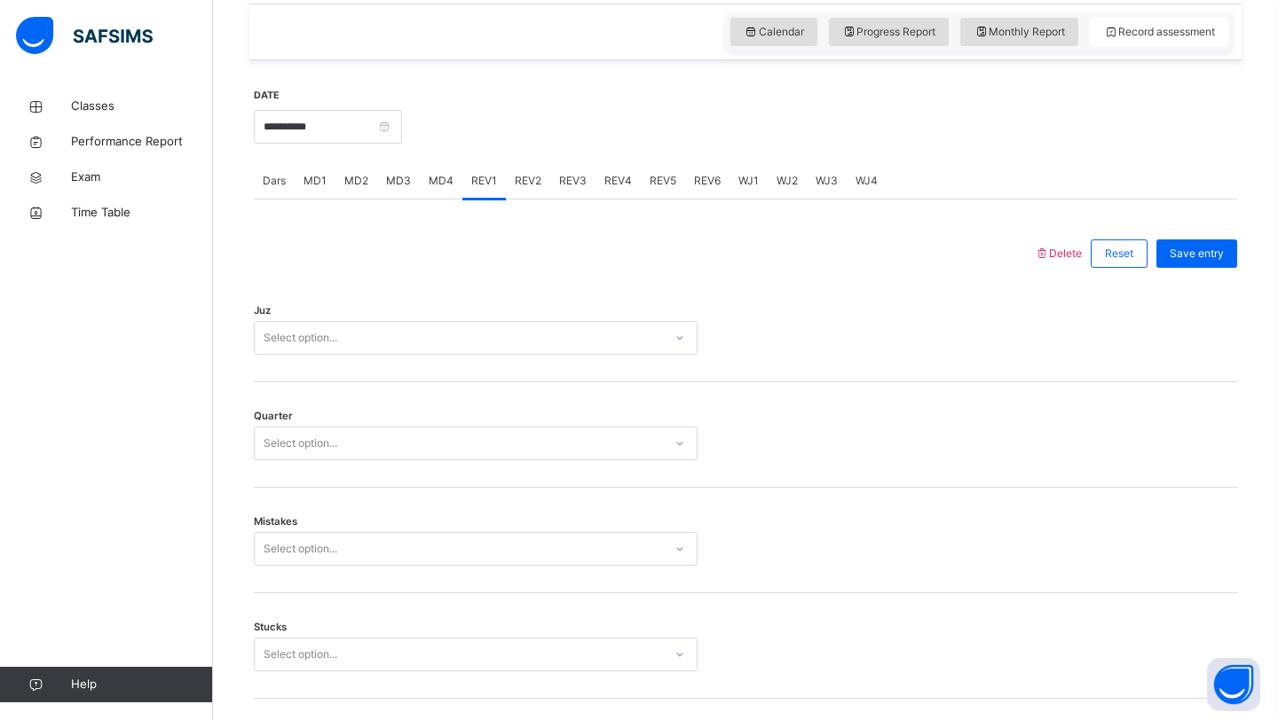
click at [437, 185] on span "MD4" at bounding box center [441, 181] width 25 height 16
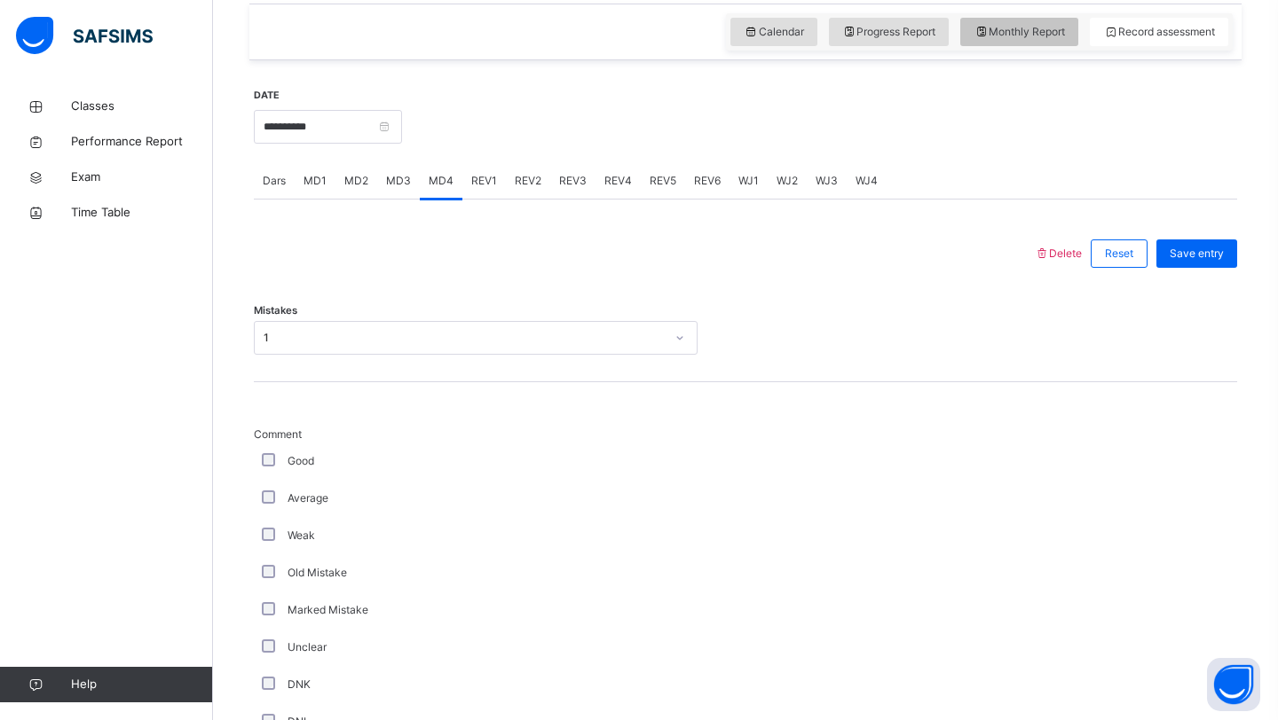
click at [973, 38] on icon at bounding box center [980, 32] width 15 height 16
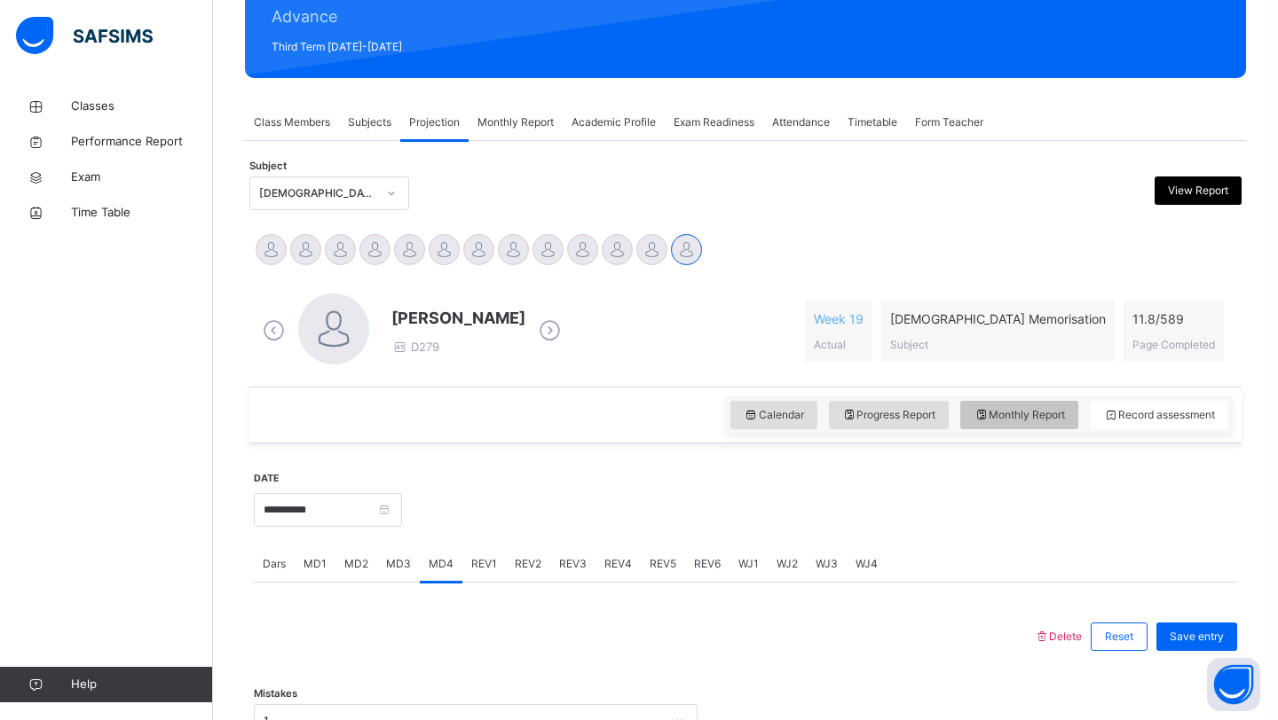
select select "****"
select select "*"
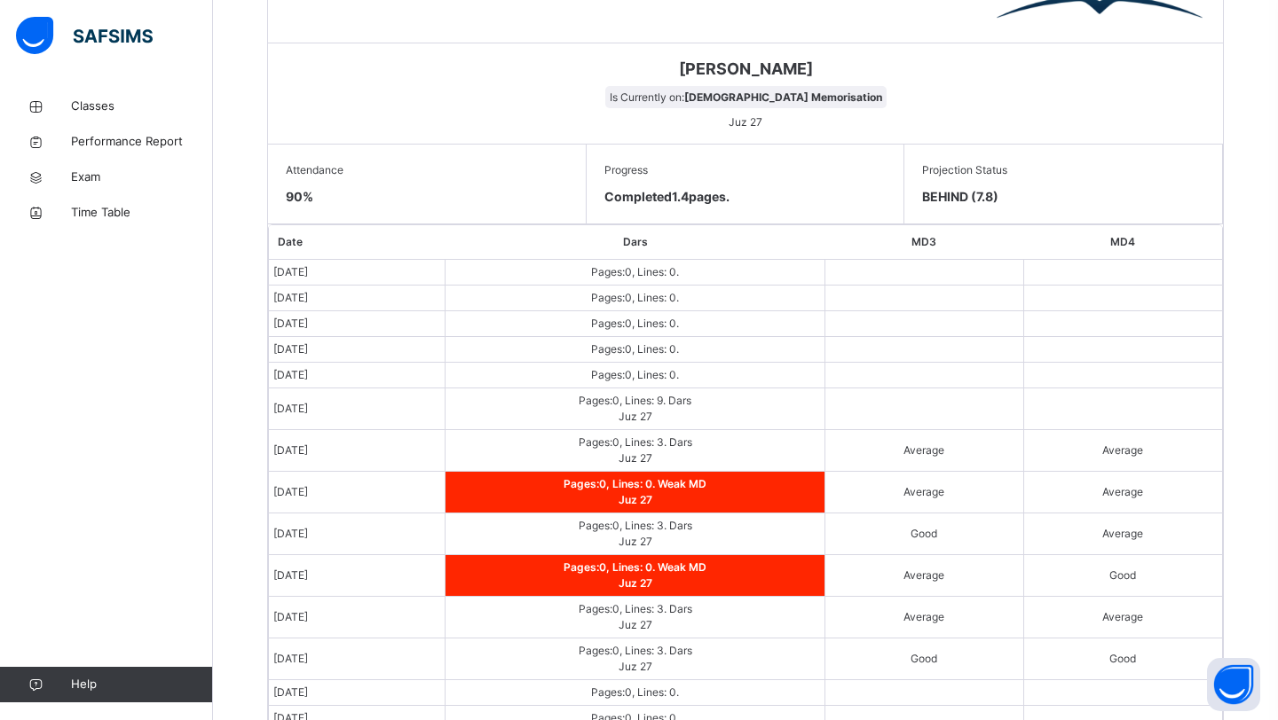
scroll to position [861, 0]
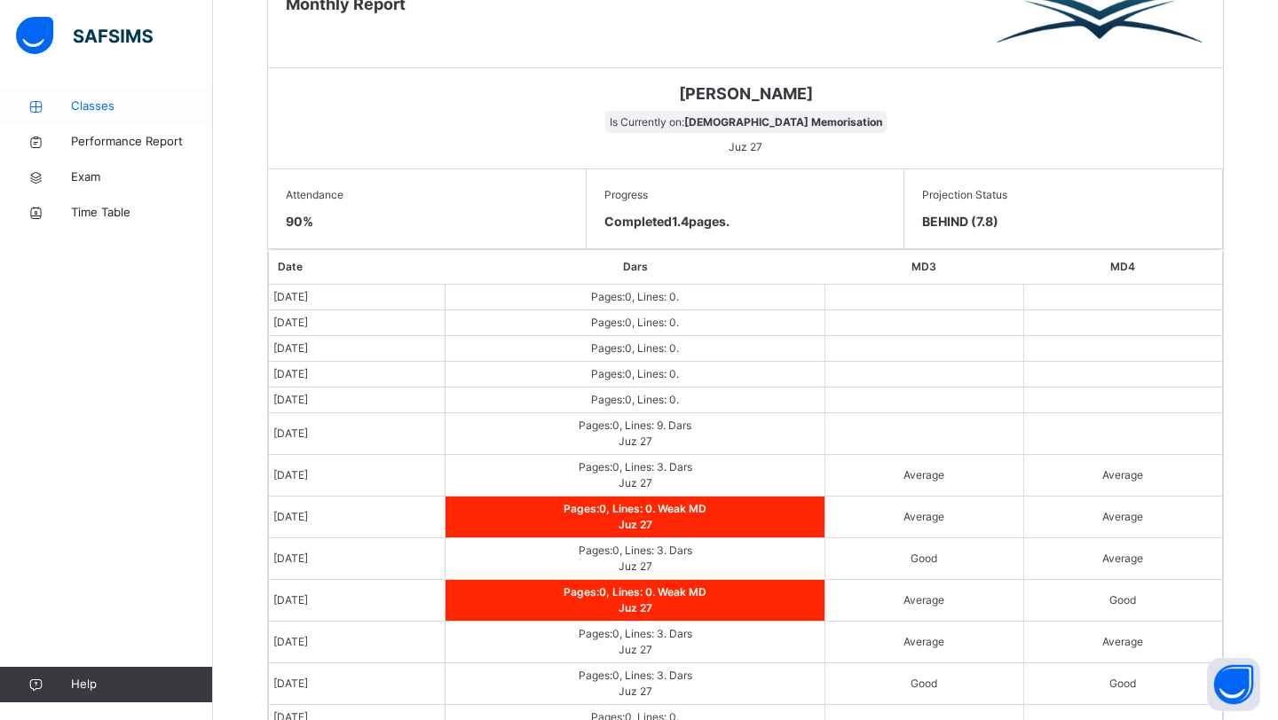
click at [140, 97] on link "Classes" at bounding box center [106, 106] width 213 height 35
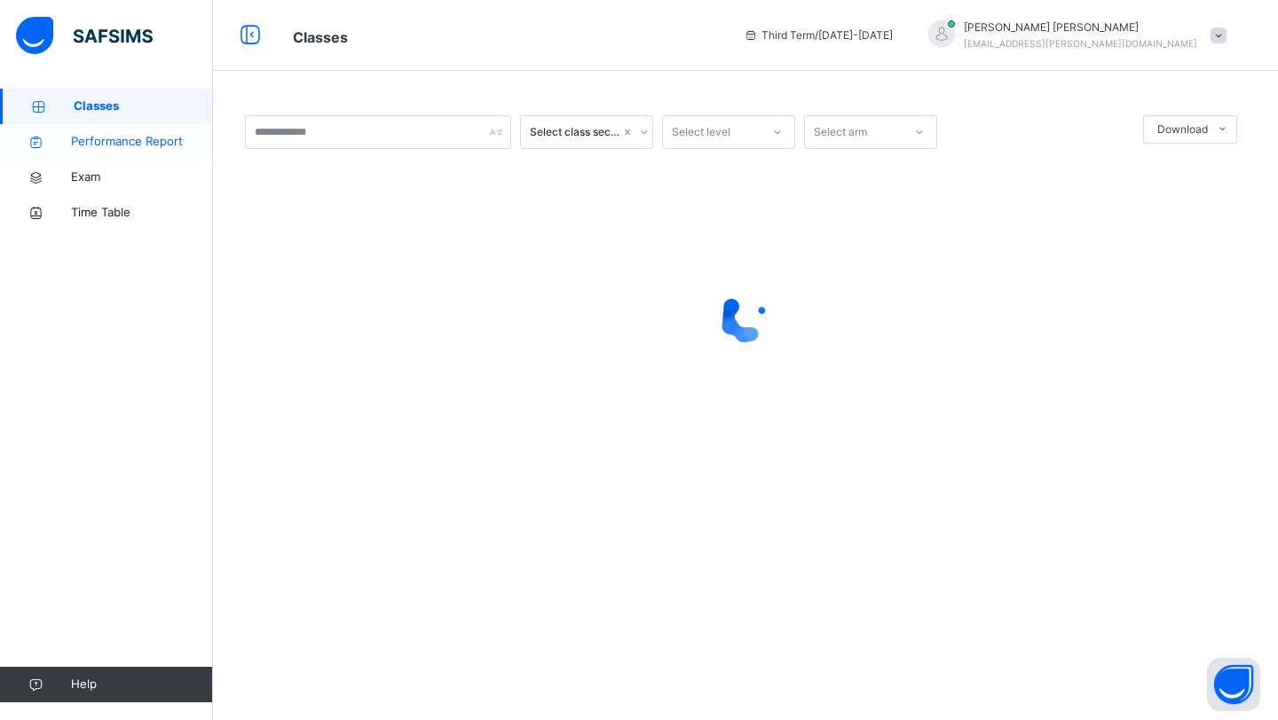
click at [110, 143] on span "Performance Report" at bounding box center [142, 142] width 142 height 18
select select "****"
select select "*"
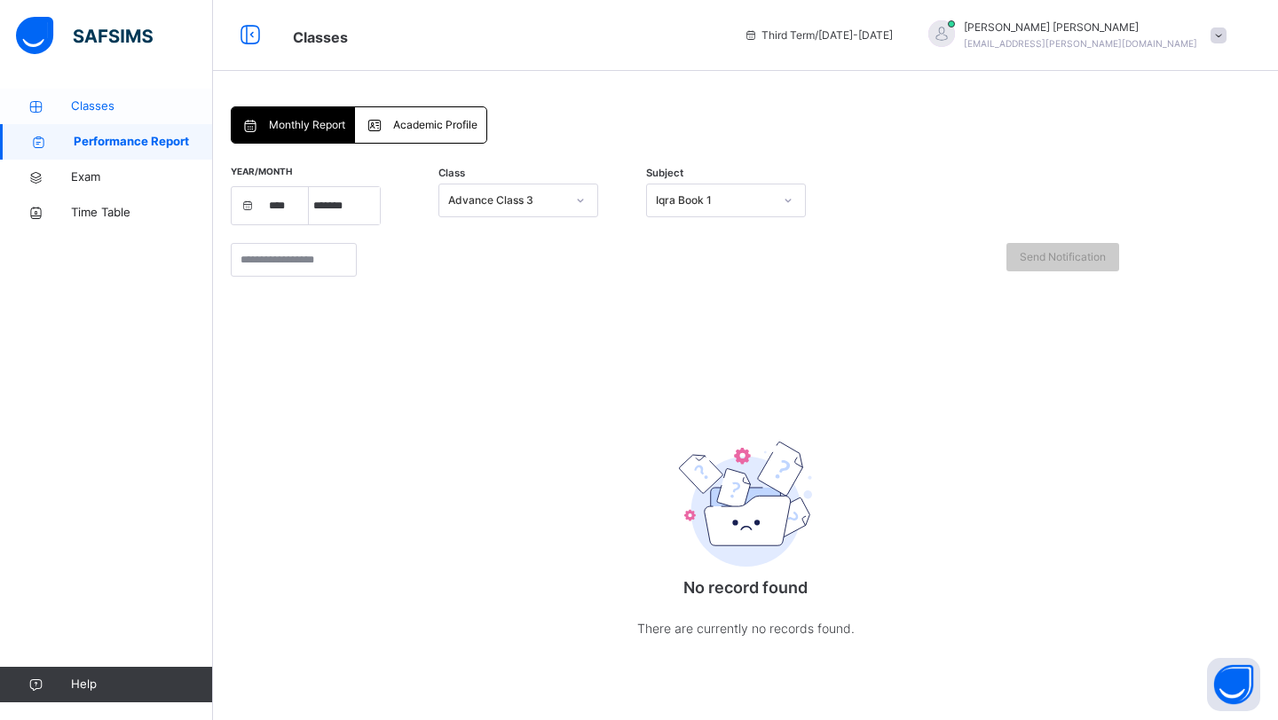
click at [145, 91] on link "Classes" at bounding box center [106, 106] width 213 height 35
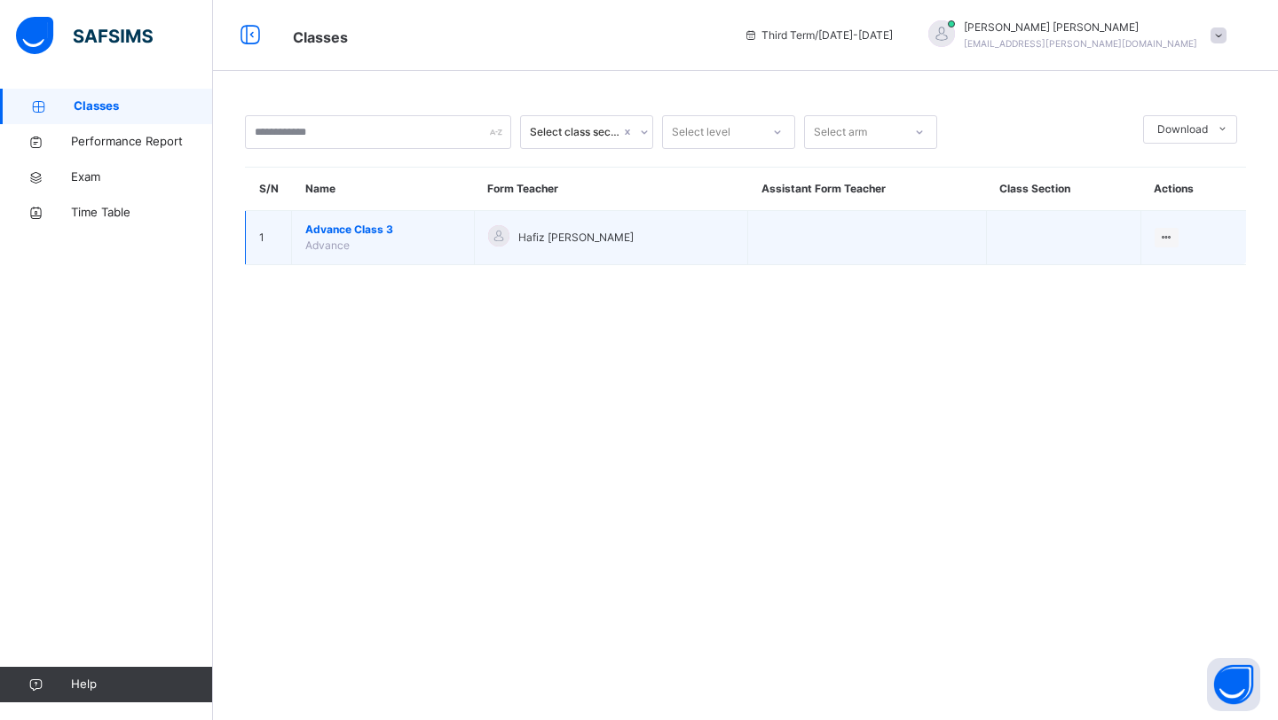
click at [307, 239] on span "Advance" at bounding box center [327, 245] width 44 height 13
click at [421, 258] on td "Advance Class 3 Advance" at bounding box center [383, 238] width 183 height 54
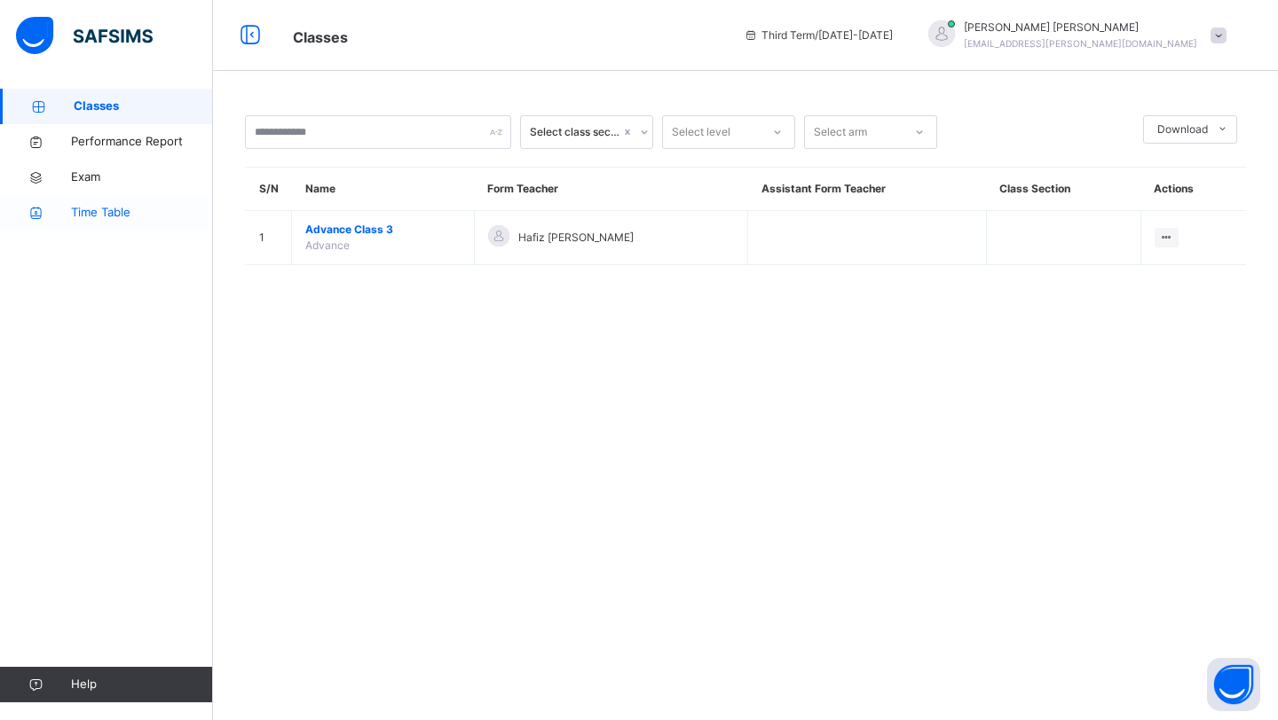
click at [121, 209] on span "Time Table" at bounding box center [142, 213] width 142 height 18
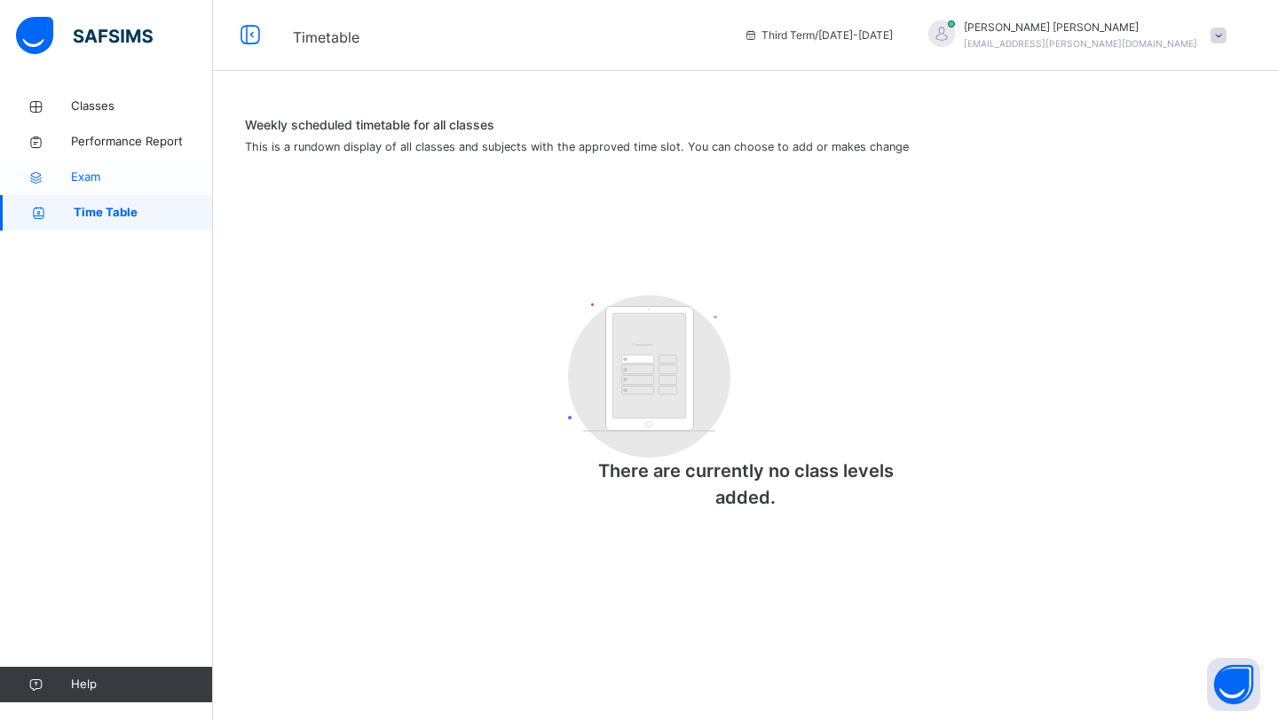
click at [119, 161] on link "Exam" at bounding box center [106, 177] width 213 height 35
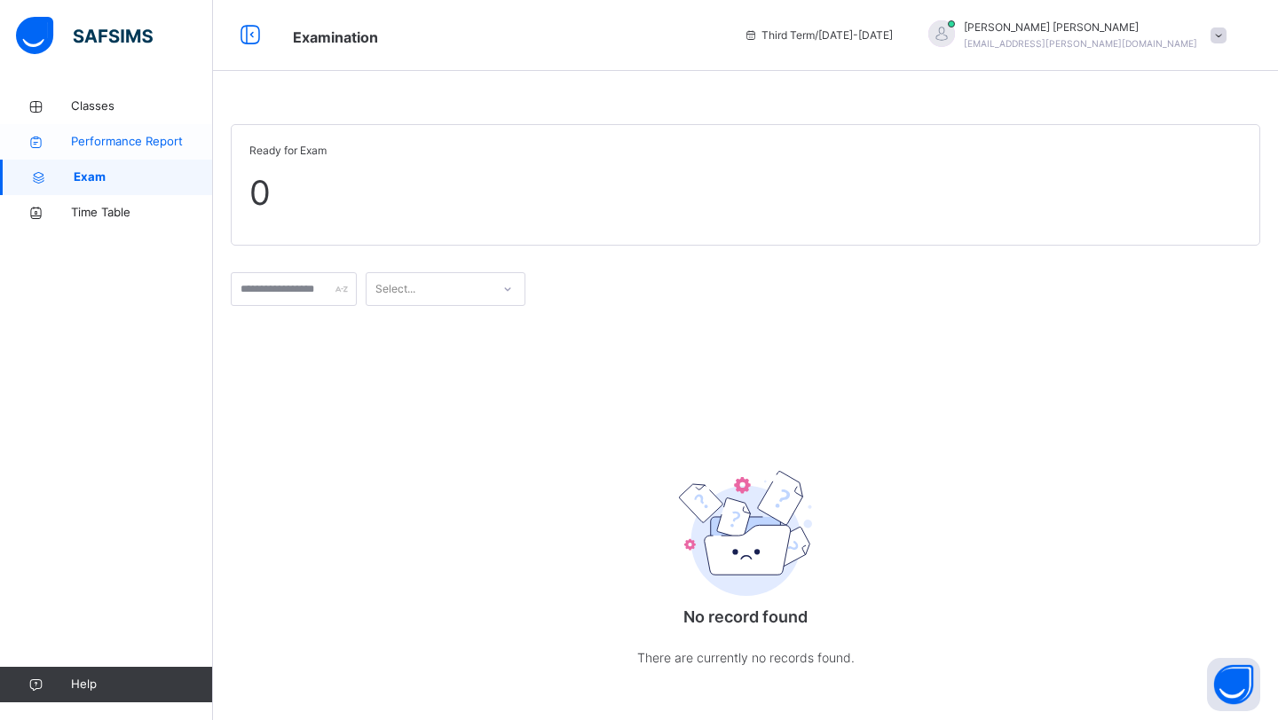
click at [138, 140] on span "Performance Report" at bounding box center [142, 142] width 142 height 18
select select "****"
select select "*"
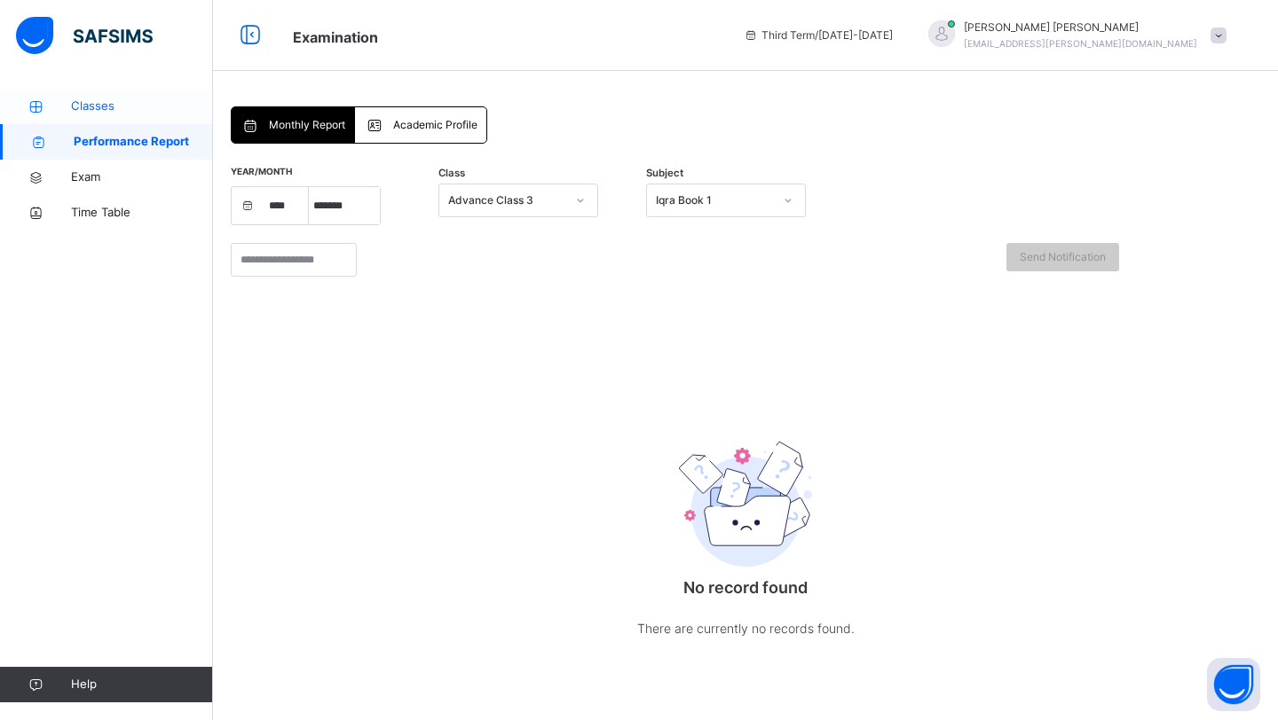
click at [99, 118] on link "Classes" at bounding box center [106, 106] width 213 height 35
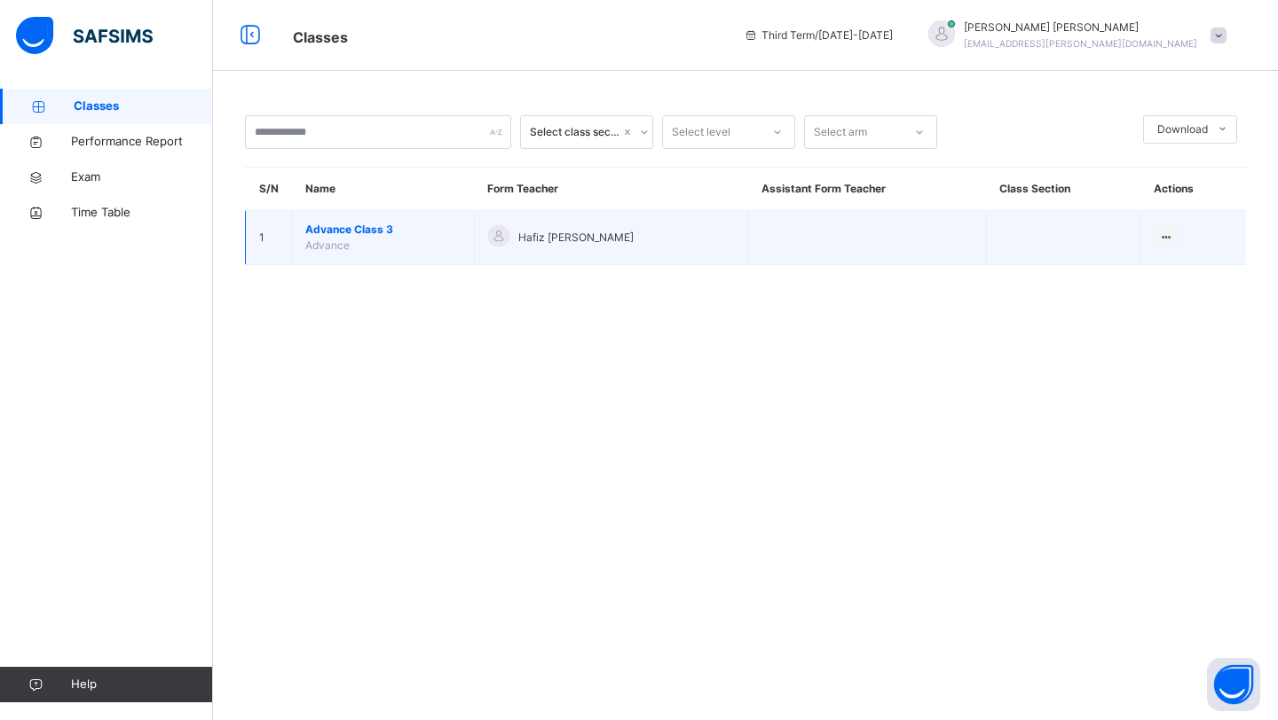
click at [454, 260] on td "Advance Class 3 Advance" at bounding box center [383, 238] width 183 height 54
click at [384, 238] on td "Advance Class 3 Advance" at bounding box center [383, 238] width 183 height 54
click at [379, 256] on td "Advance Class 3 Advance" at bounding box center [383, 238] width 183 height 54
click at [374, 226] on span "Advance Class 3" at bounding box center [382, 230] width 155 height 16
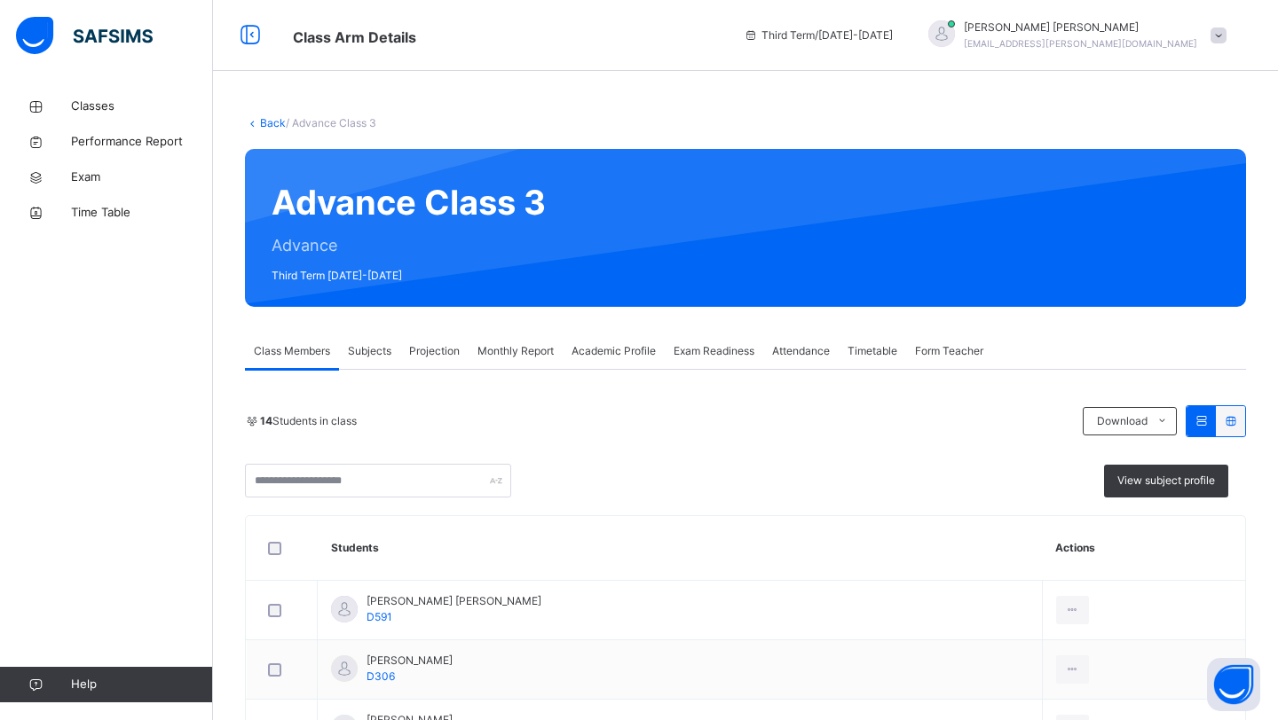
click at [445, 348] on span "Projection" at bounding box center [434, 351] width 51 height 16
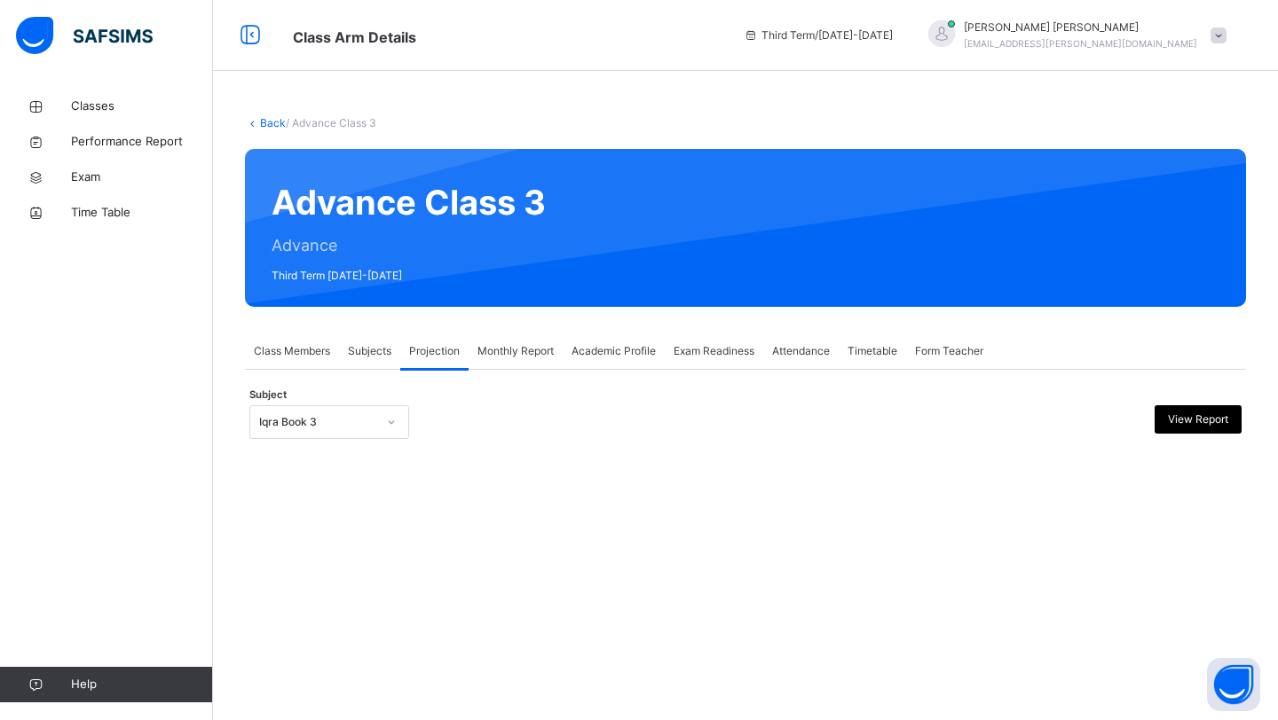
click at [364, 420] on div "Iqra Book 3" at bounding box center [317, 422] width 117 height 16
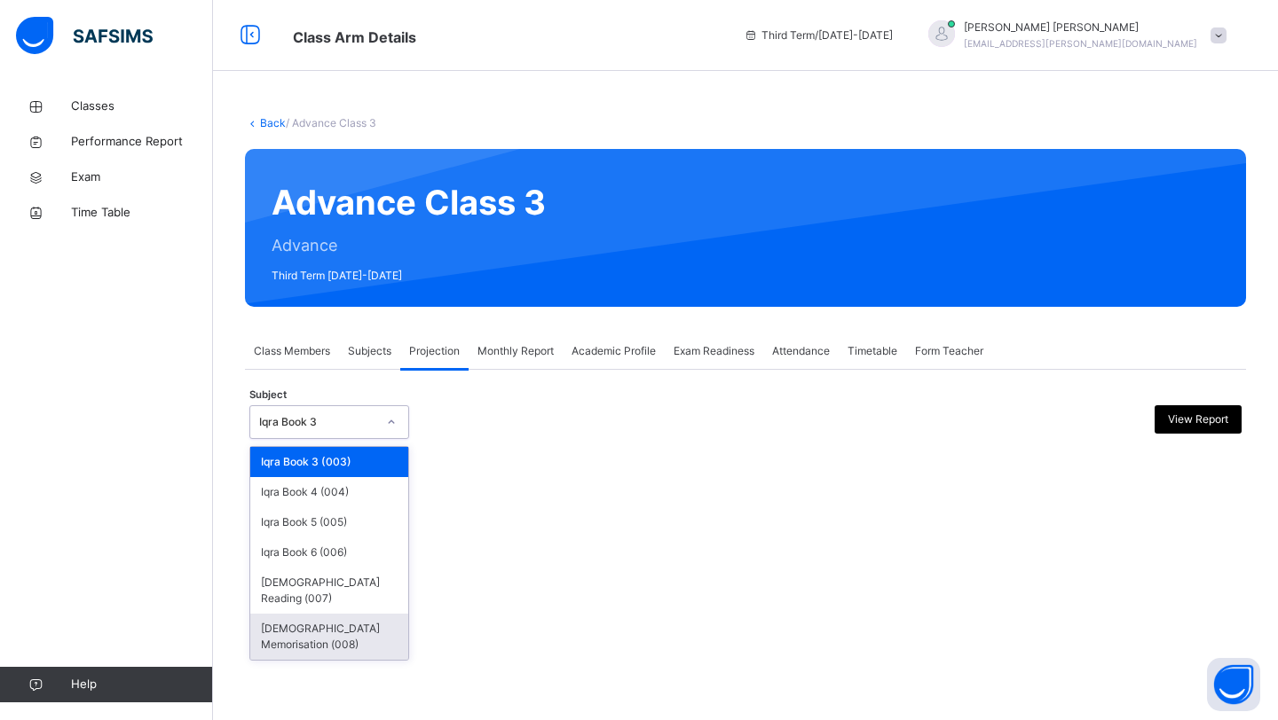
click at [349, 614] on div "[DEMOGRAPHIC_DATA] Memorisation (008)" at bounding box center [329, 637] width 158 height 46
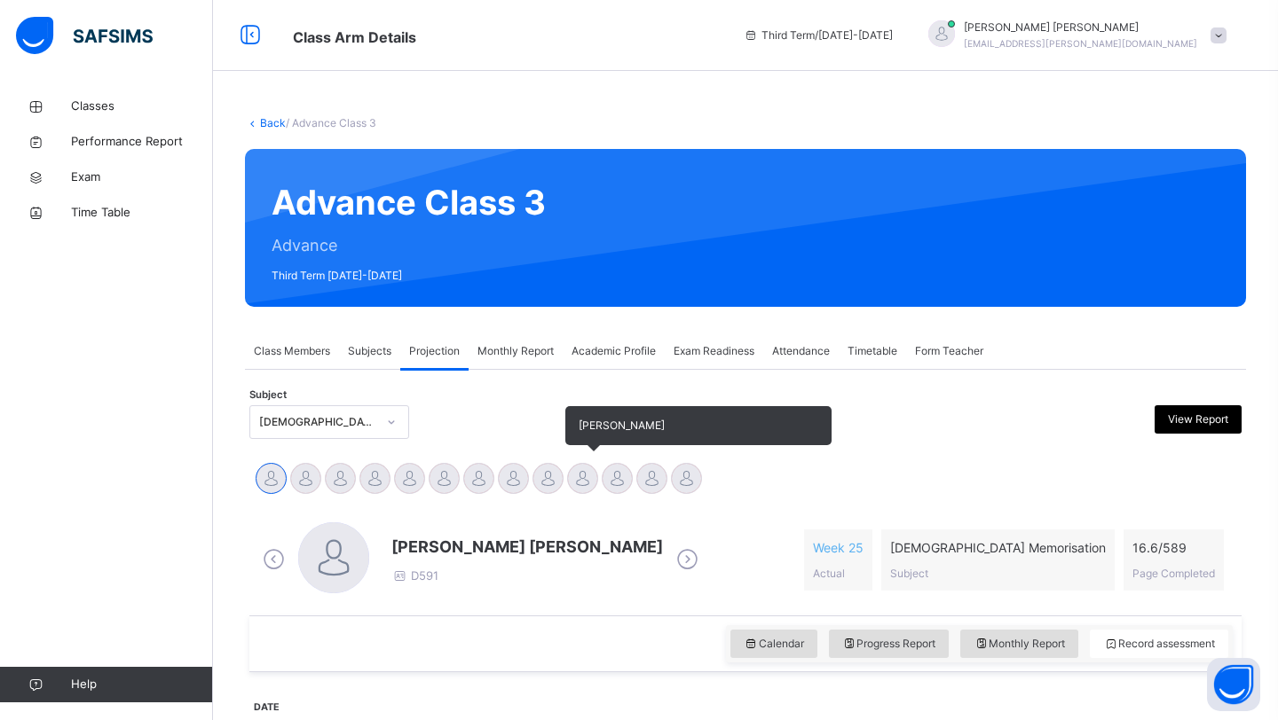
click at [587, 481] on div at bounding box center [582, 478] width 31 height 31
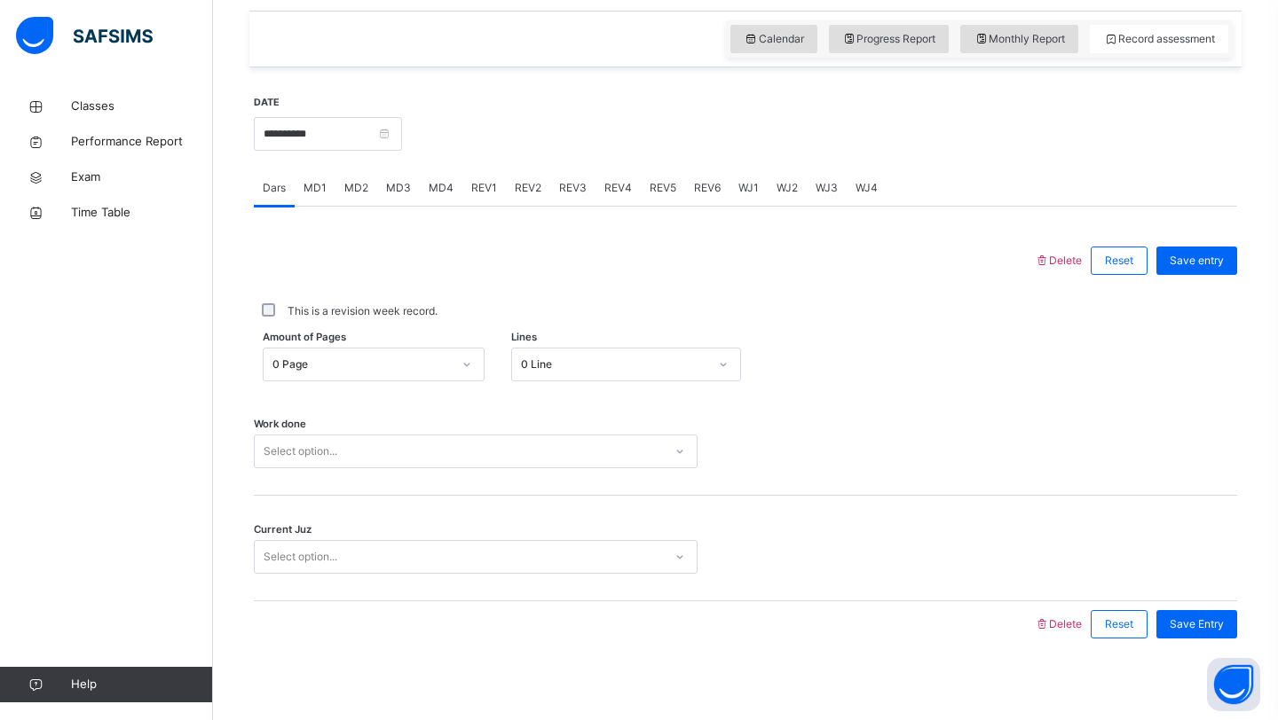
scroll to position [607, 0]
click at [660, 346] on div "0 Line" at bounding box center [626, 363] width 231 height 34
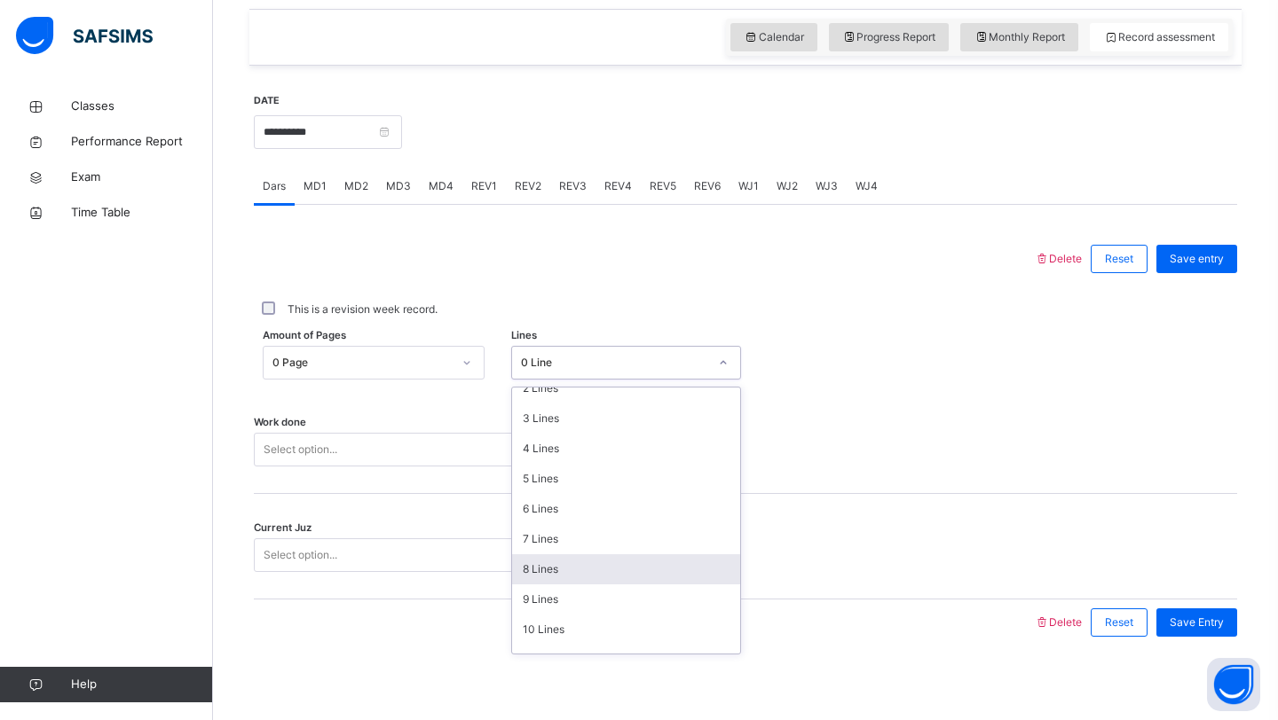
scroll to position [75, 0]
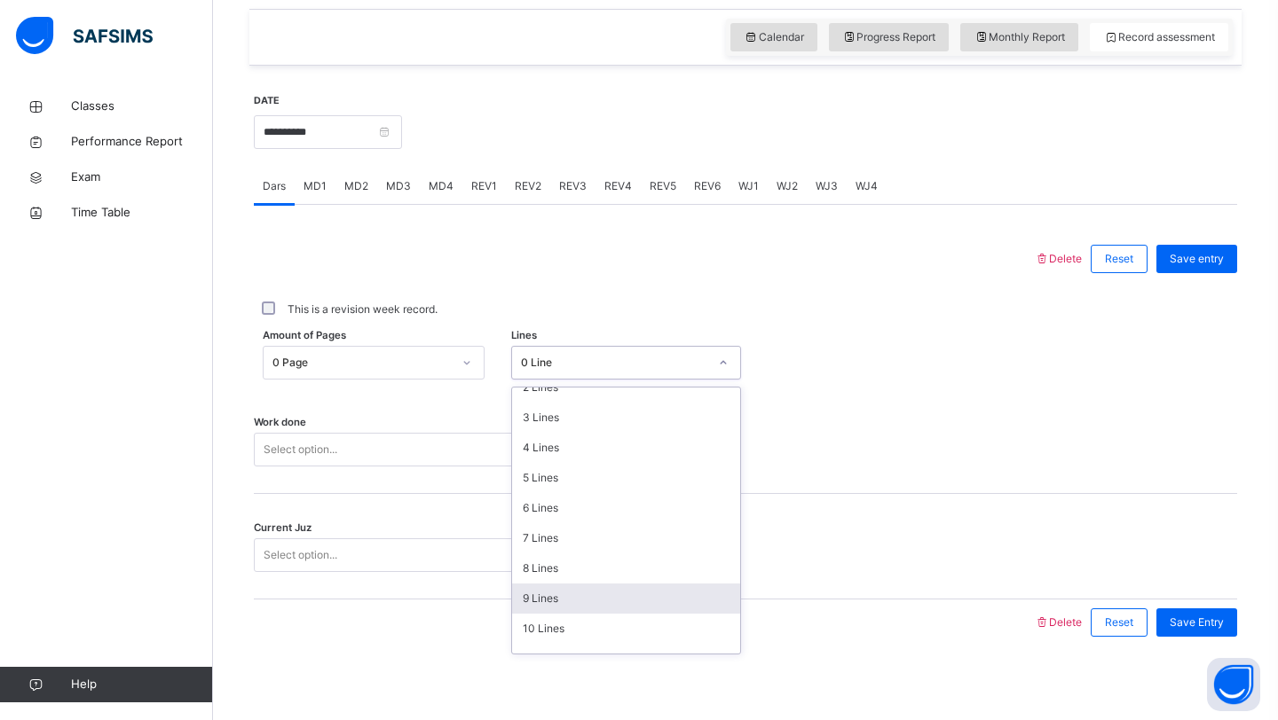
click at [586, 595] on div "9 Lines" at bounding box center [626, 599] width 229 height 30
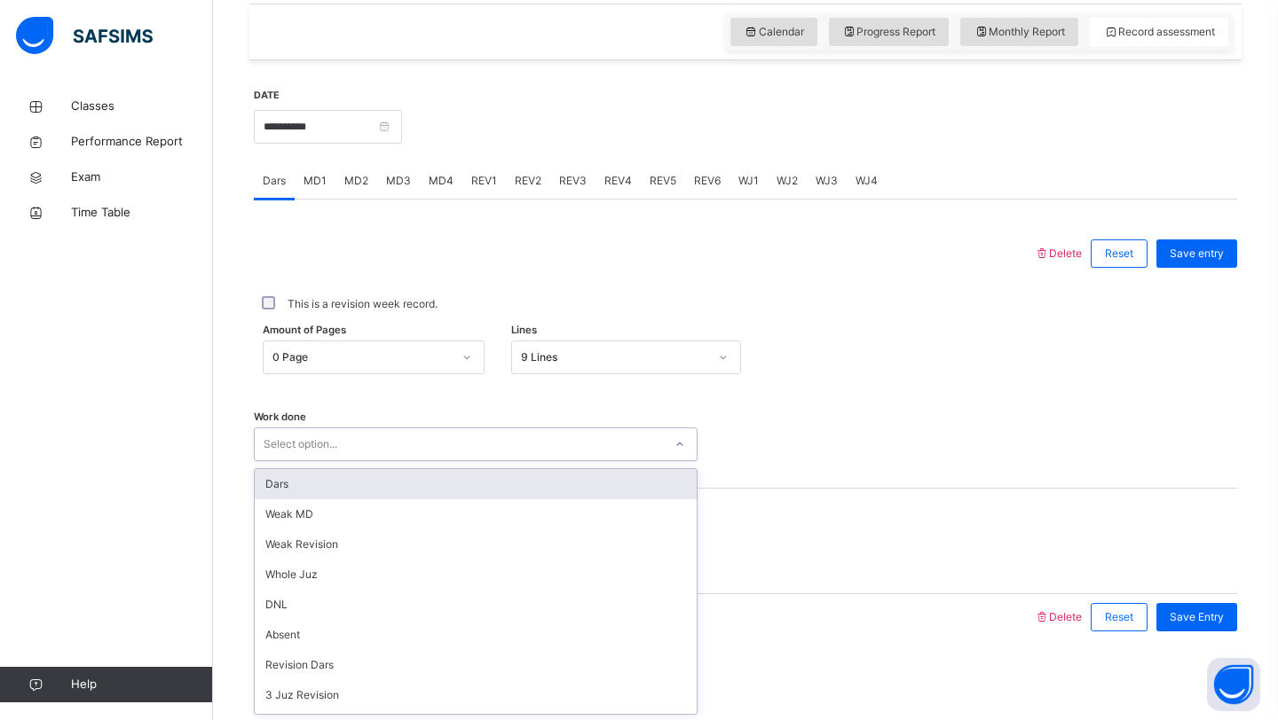
click at [580, 438] on div "Select option..." at bounding box center [459, 445] width 408 height 28
click at [571, 476] on div "Dars" at bounding box center [476, 484] width 442 height 30
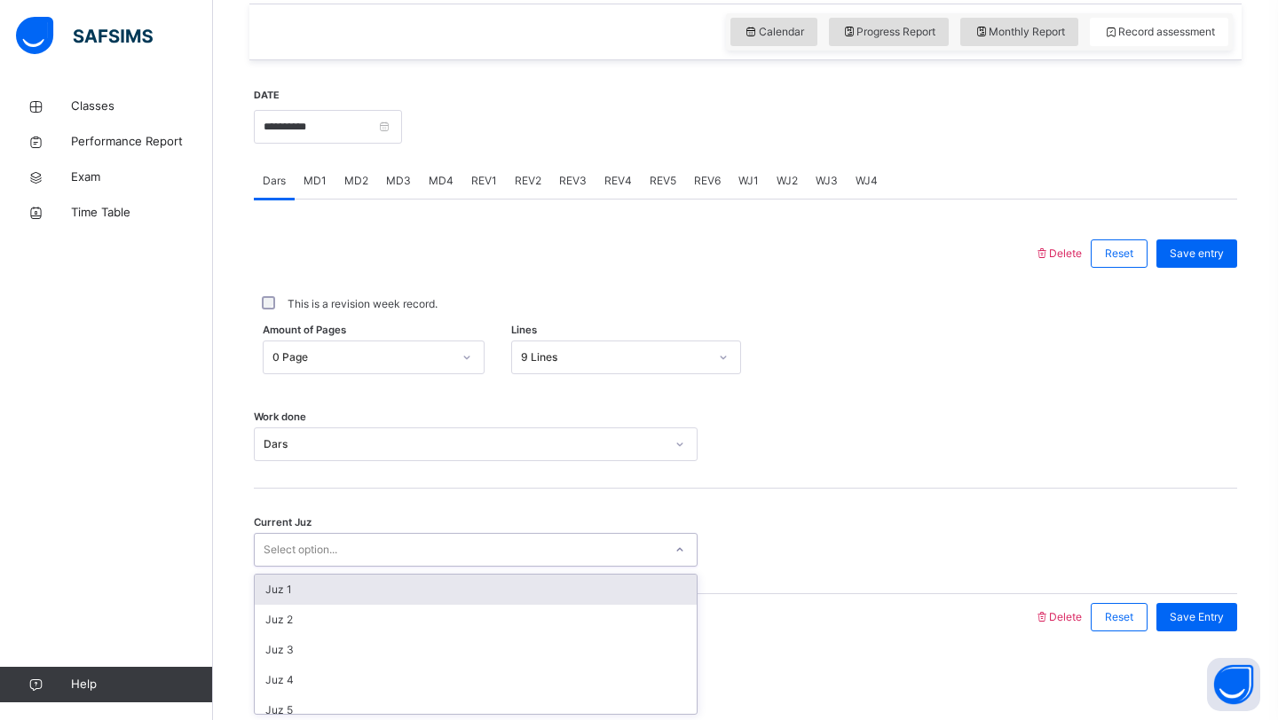
click at [552, 541] on div "Select option..." at bounding box center [459, 551] width 408 height 28
type input "**"
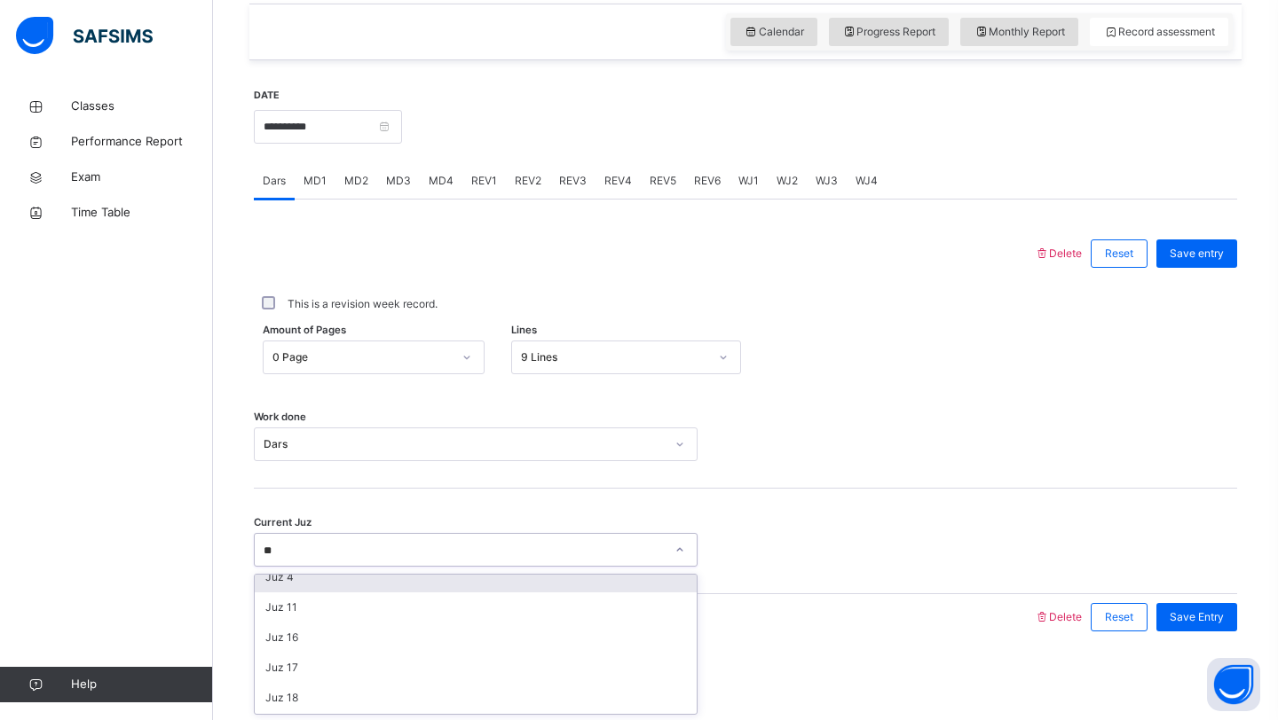
scroll to position [132, 0]
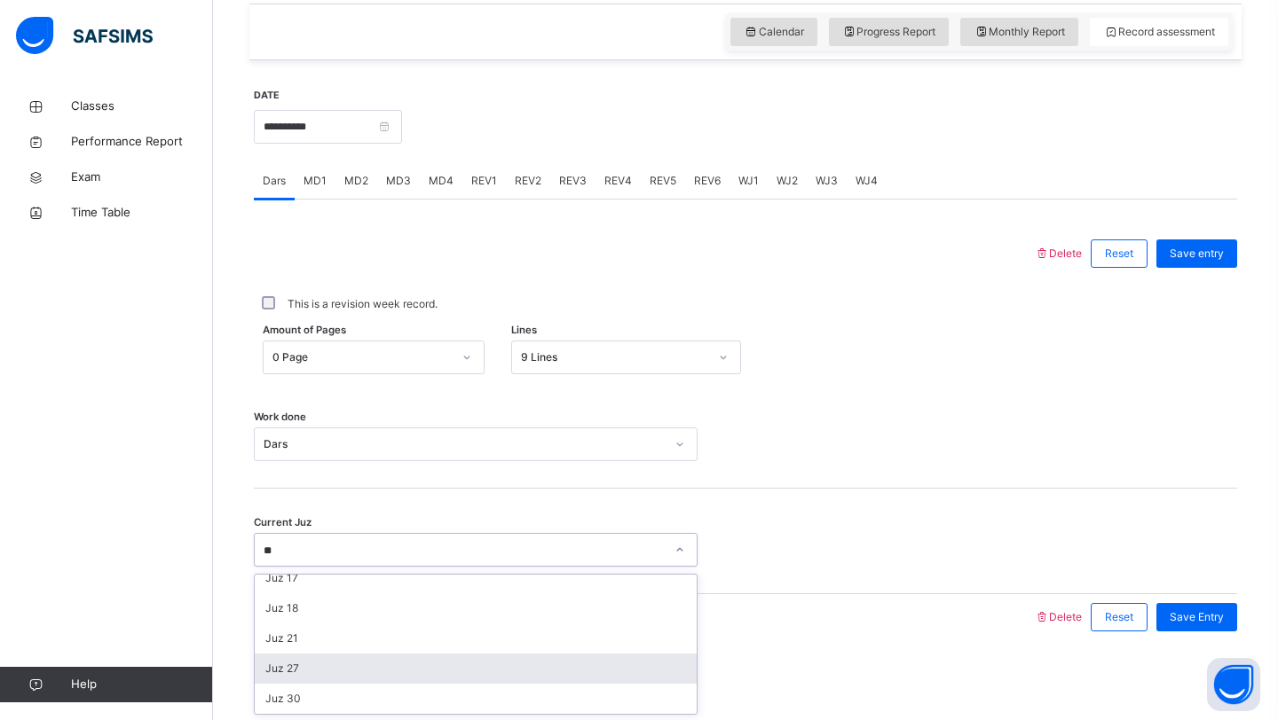
click at [295, 672] on div "Juz 27" at bounding box center [476, 669] width 442 height 30
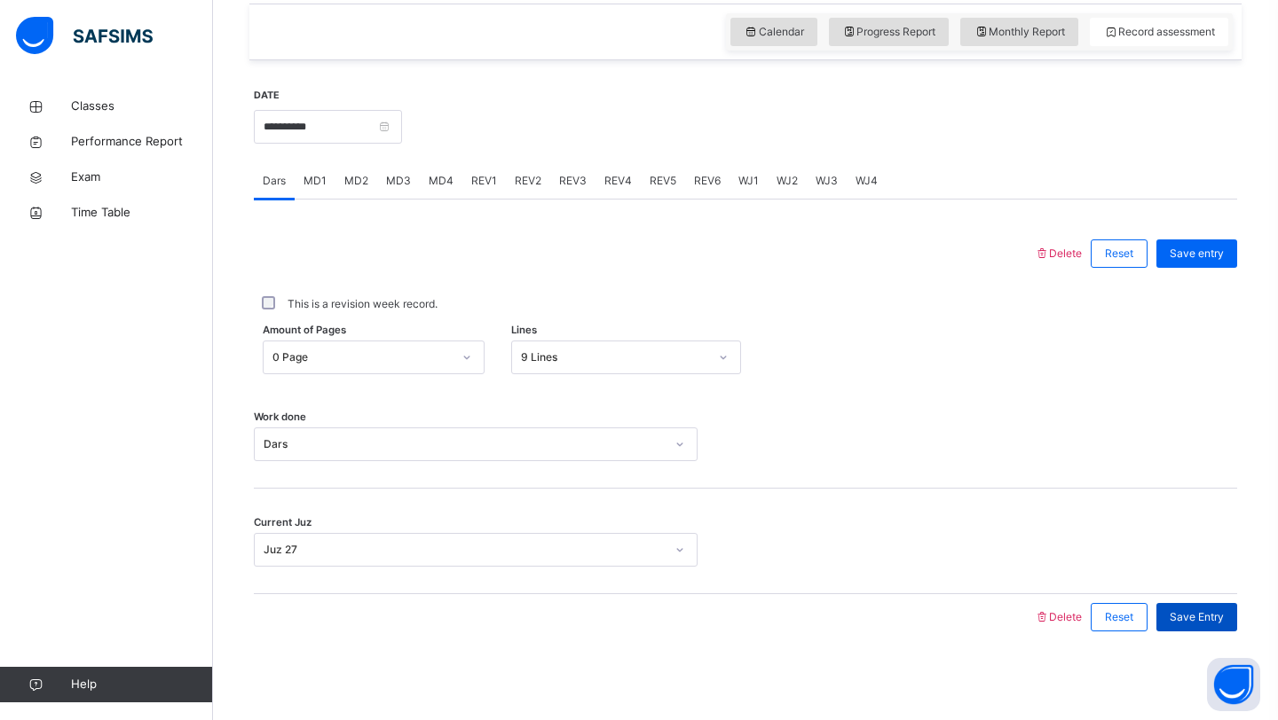
click at [1195, 612] on span "Save Entry" at bounding box center [1196, 618] width 54 height 16
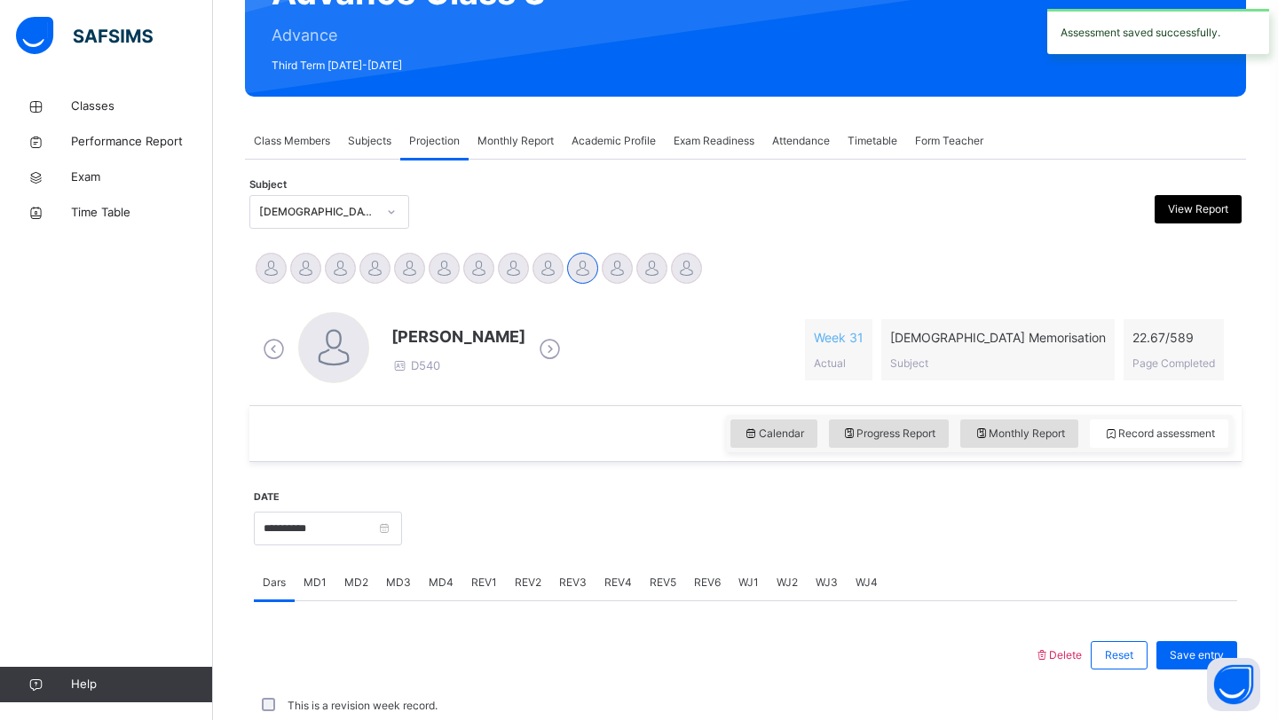
scroll to position [612, 0]
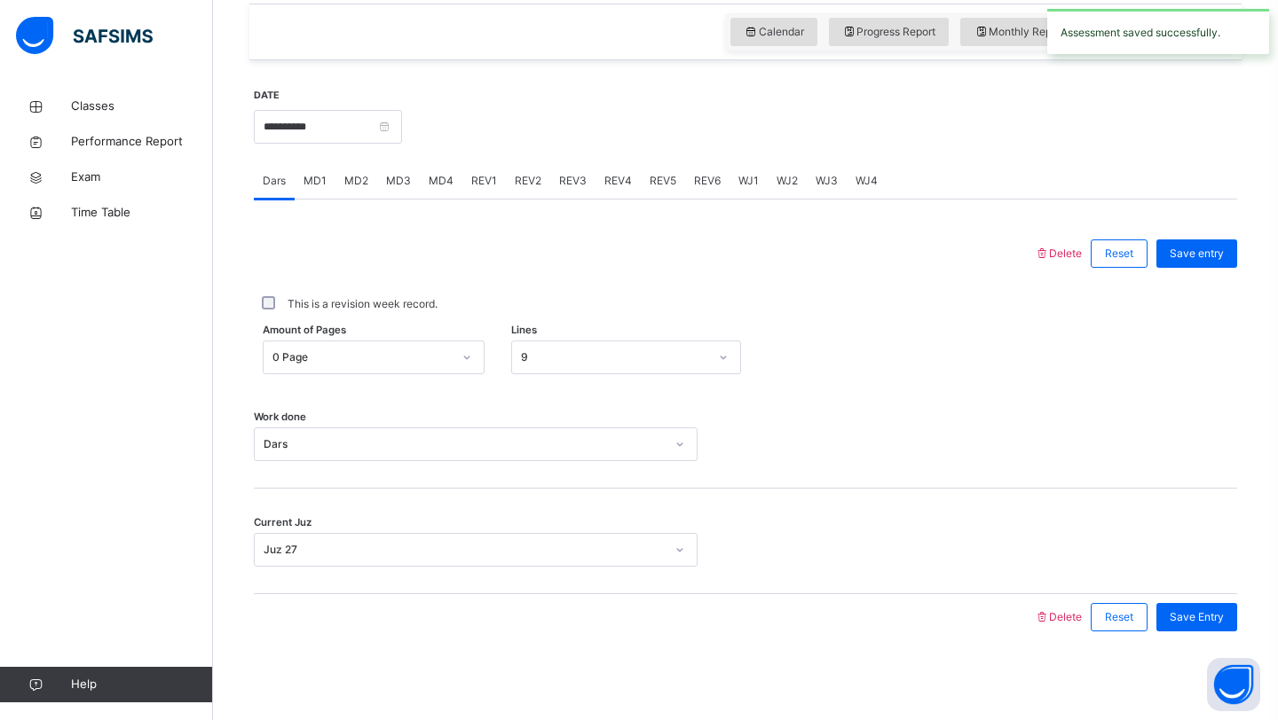
click at [394, 179] on span "MD3" at bounding box center [398, 181] width 25 height 16
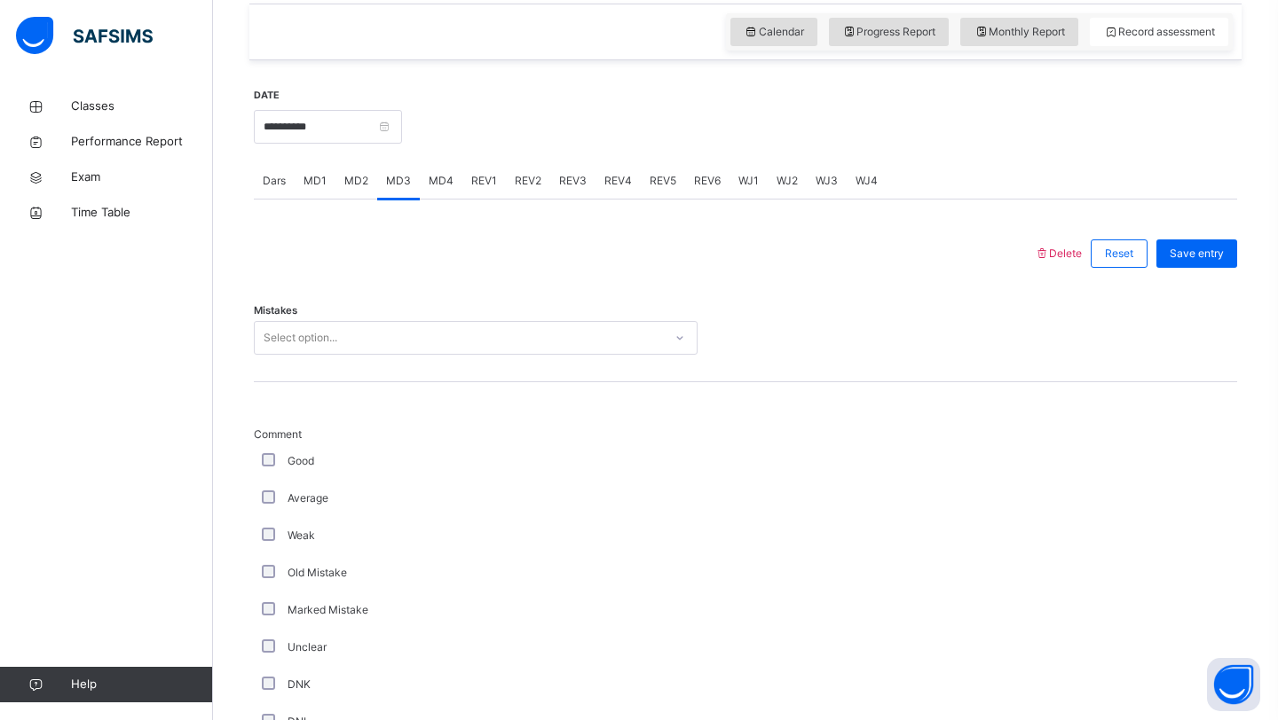
click at [318, 337] on div "Select option..." at bounding box center [301, 338] width 74 height 34
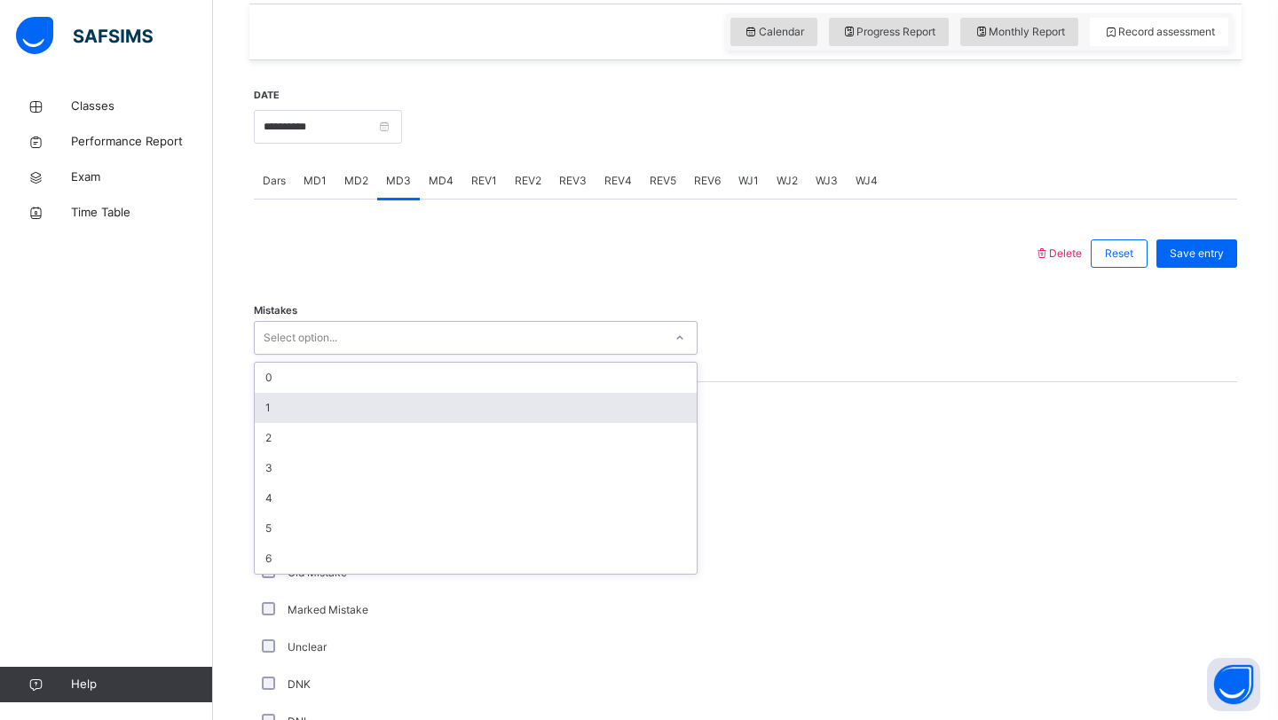
click at [294, 398] on div "1" at bounding box center [476, 408] width 442 height 30
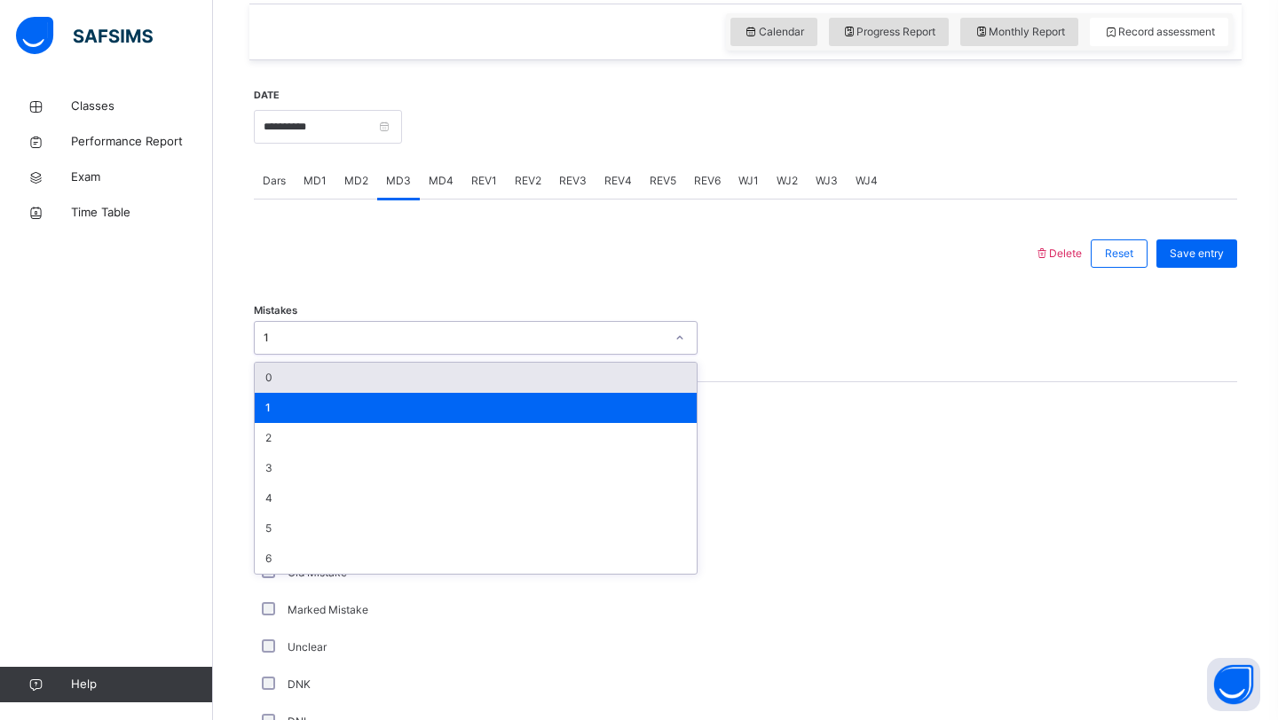
click at [294, 398] on div "1" at bounding box center [476, 408] width 442 height 30
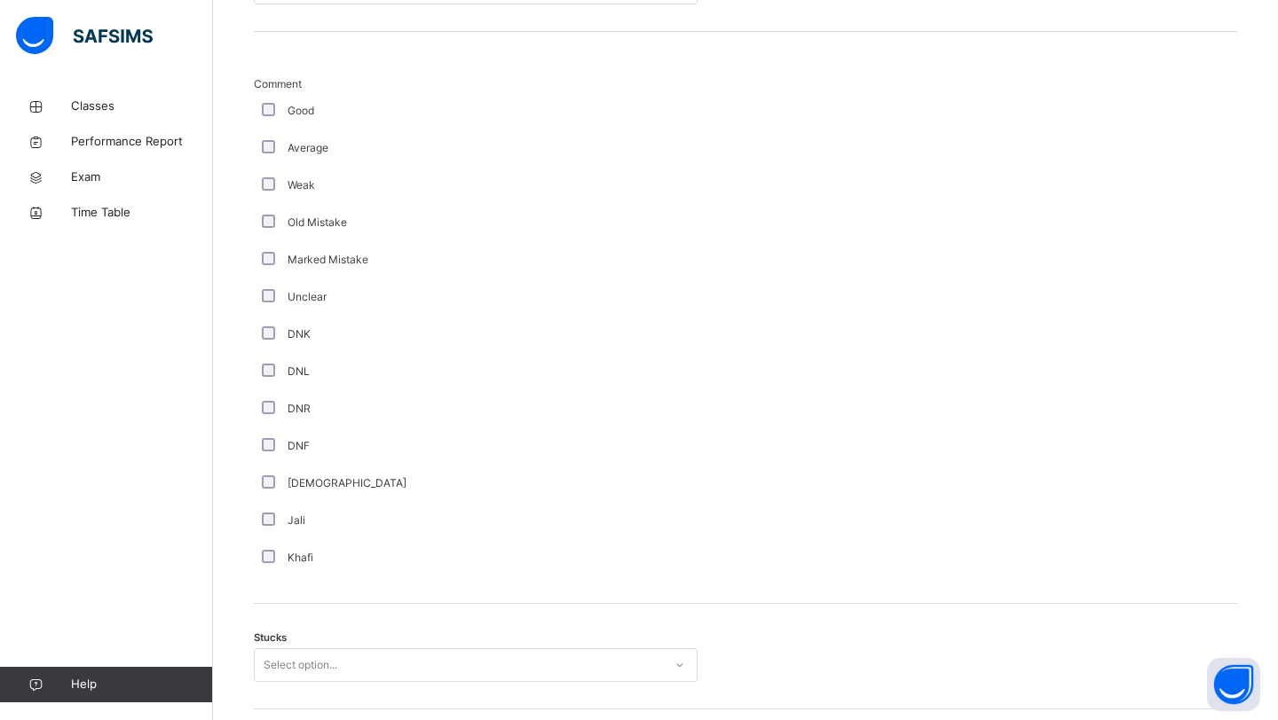
scroll to position [967, 0]
click at [307, 673] on div "Select option..." at bounding box center [476, 661] width 444 height 34
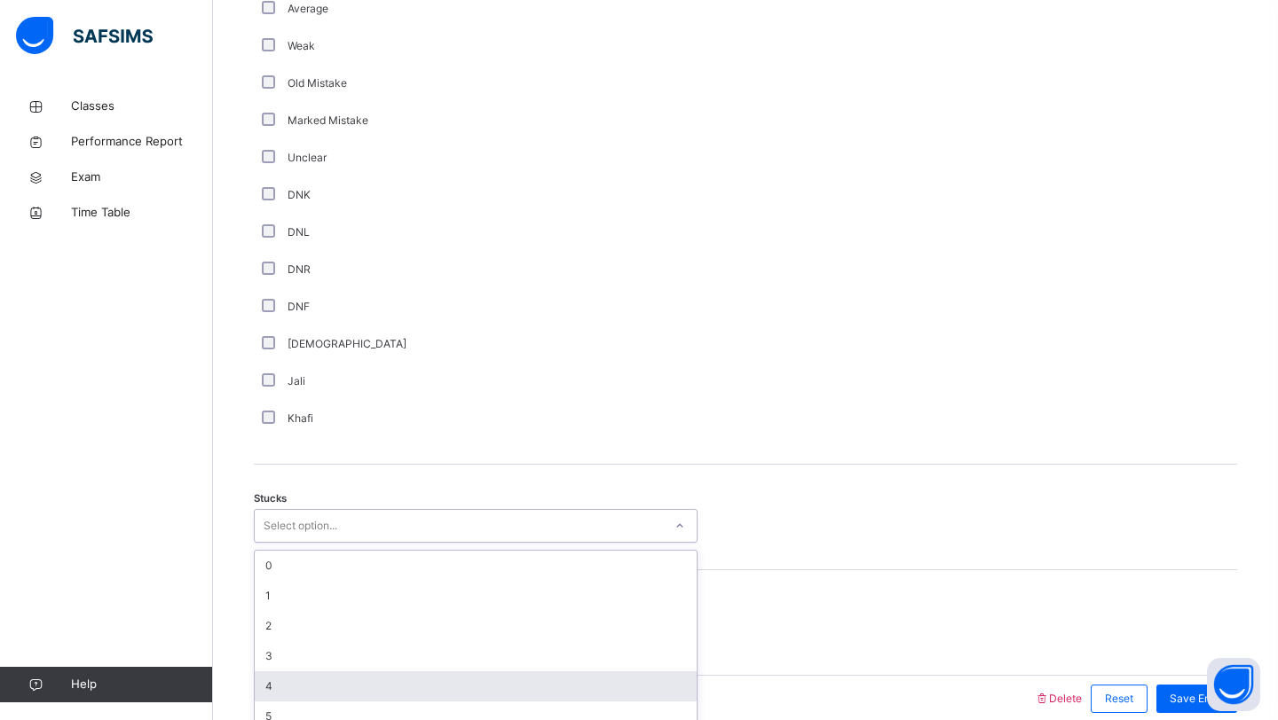
scroll to position [1122, 0]
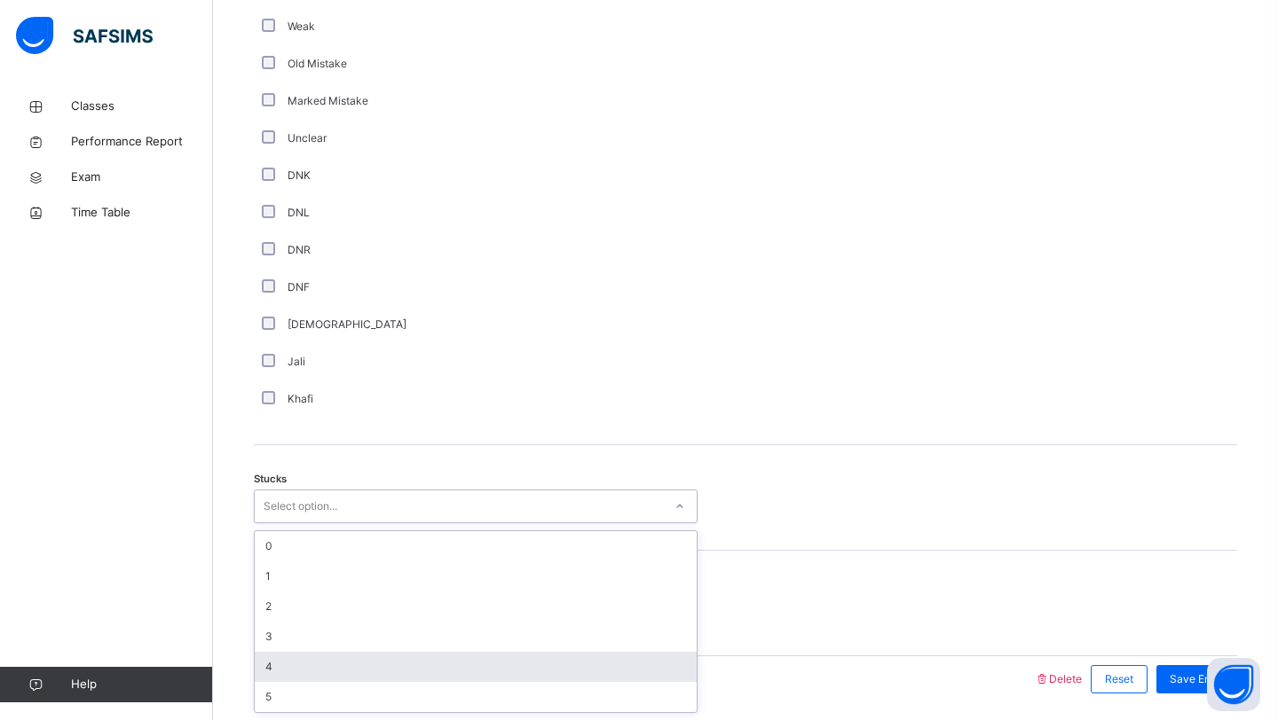
click at [307, 673] on div "4" at bounding box center [476, 667] width 442 height 30
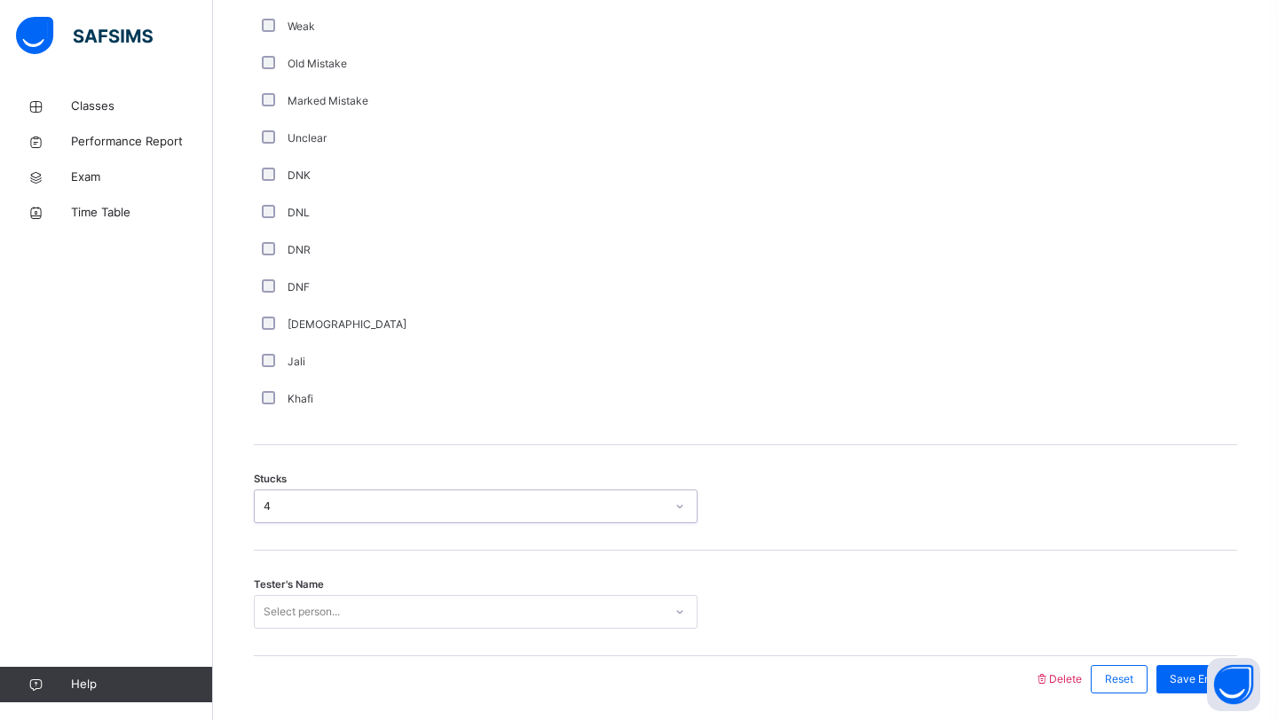
scroll to position [1184, 0]
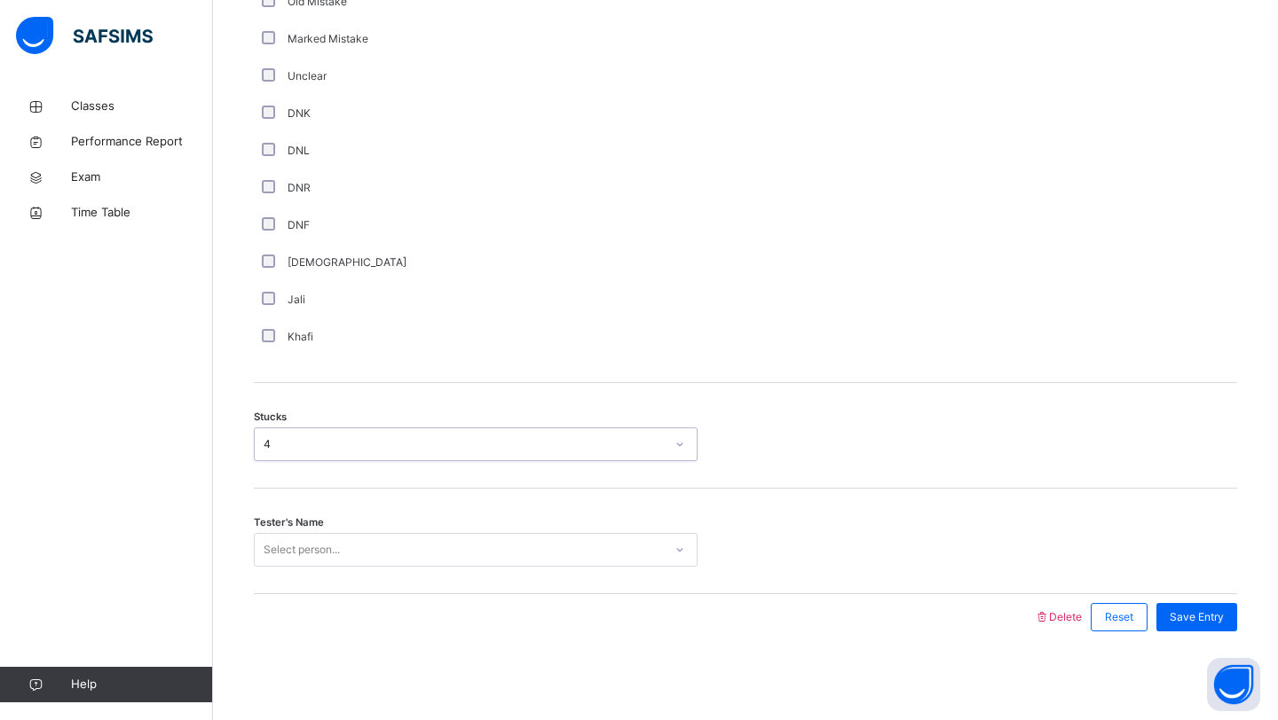
click at [319, 567] on div "Select person..." at bounding box center [476, 550] width 444 height 34
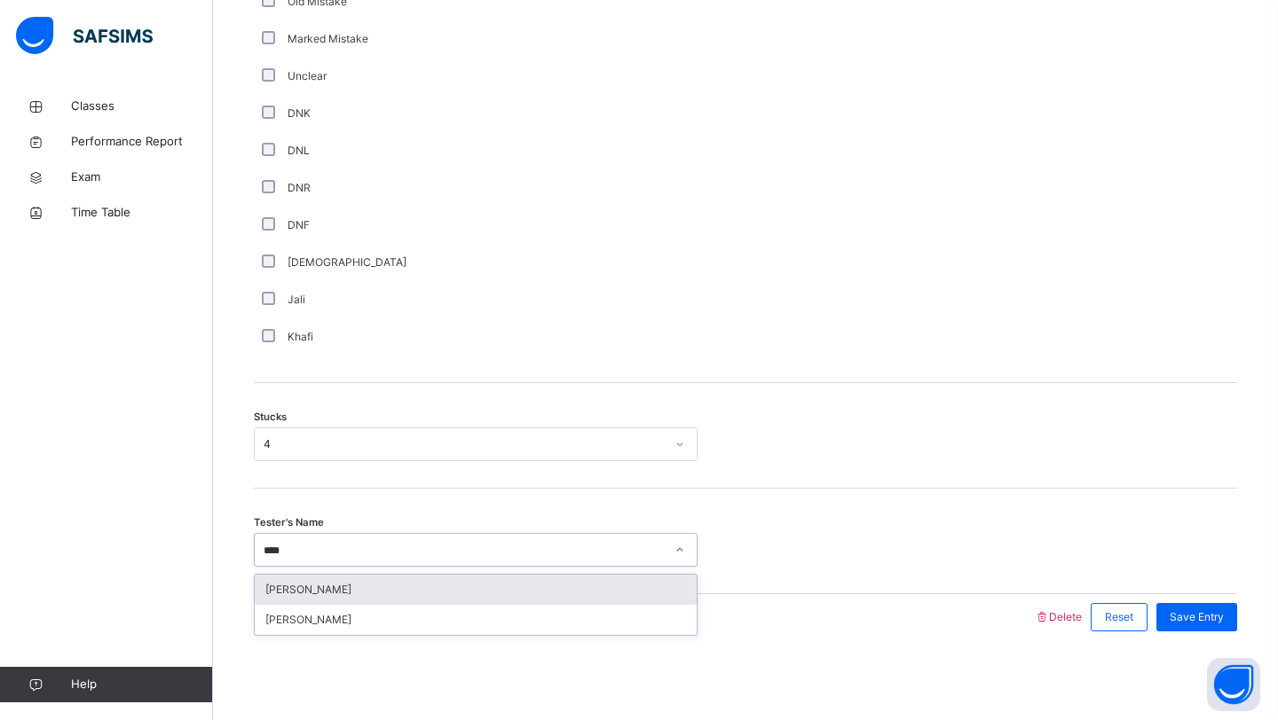
type input "****"
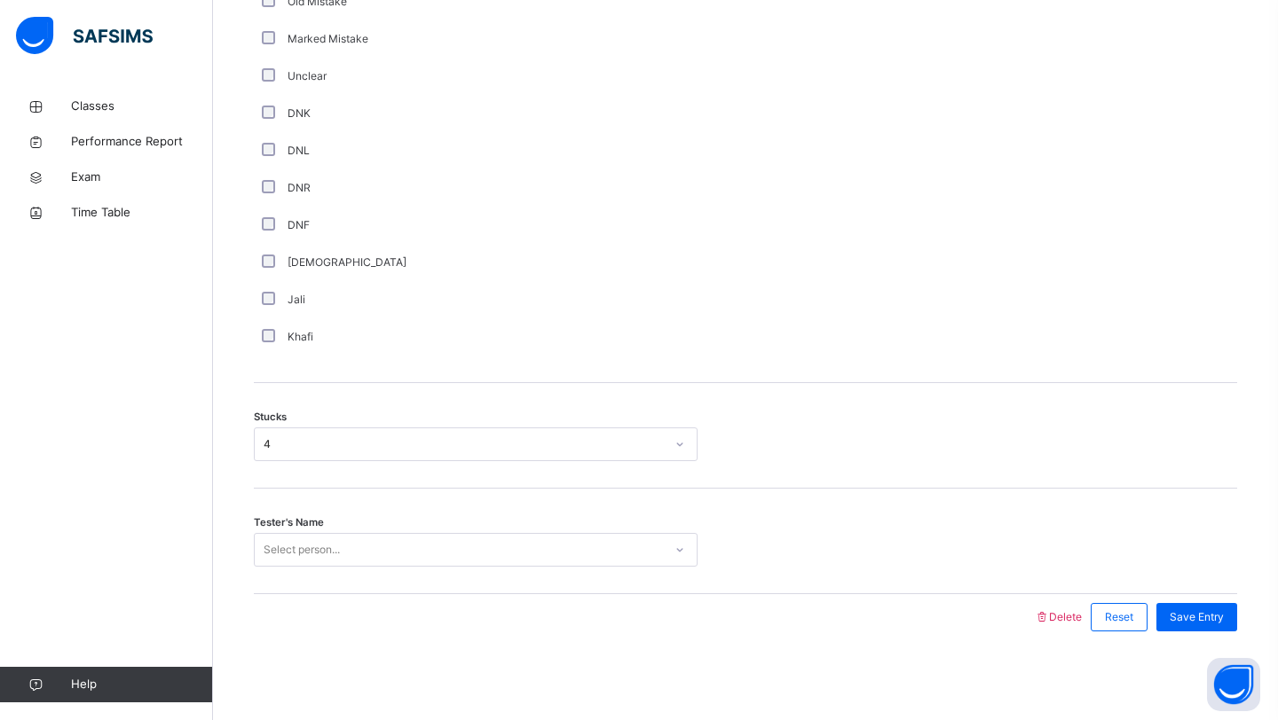
click at [272, 572] on div "Tester's Name Select person..." at bounding box center [745, 542] width 983 height 106
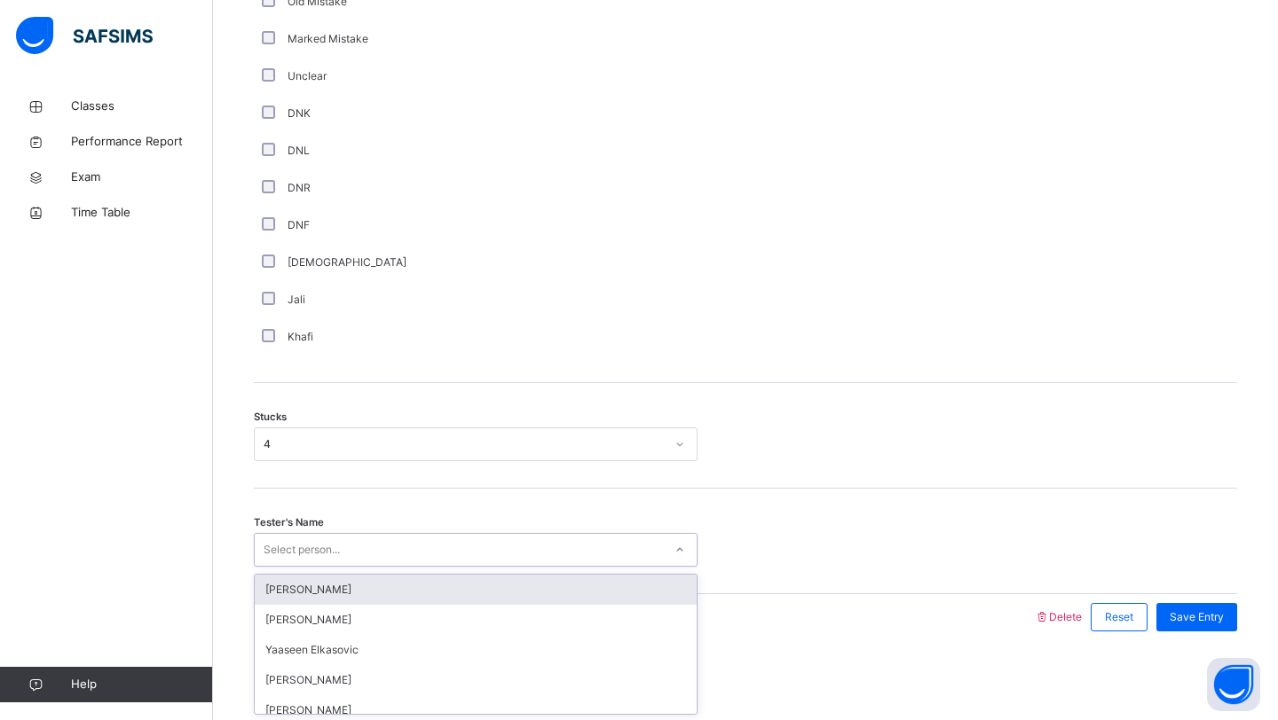
click at [472, 551] on div "Select person..." at bounding box center [459, 551] width 408 height 28
type input "**"
click at [434, 602] on div "[PERSON_NAME]" at bounding box center [476, 590] width 442 height 30
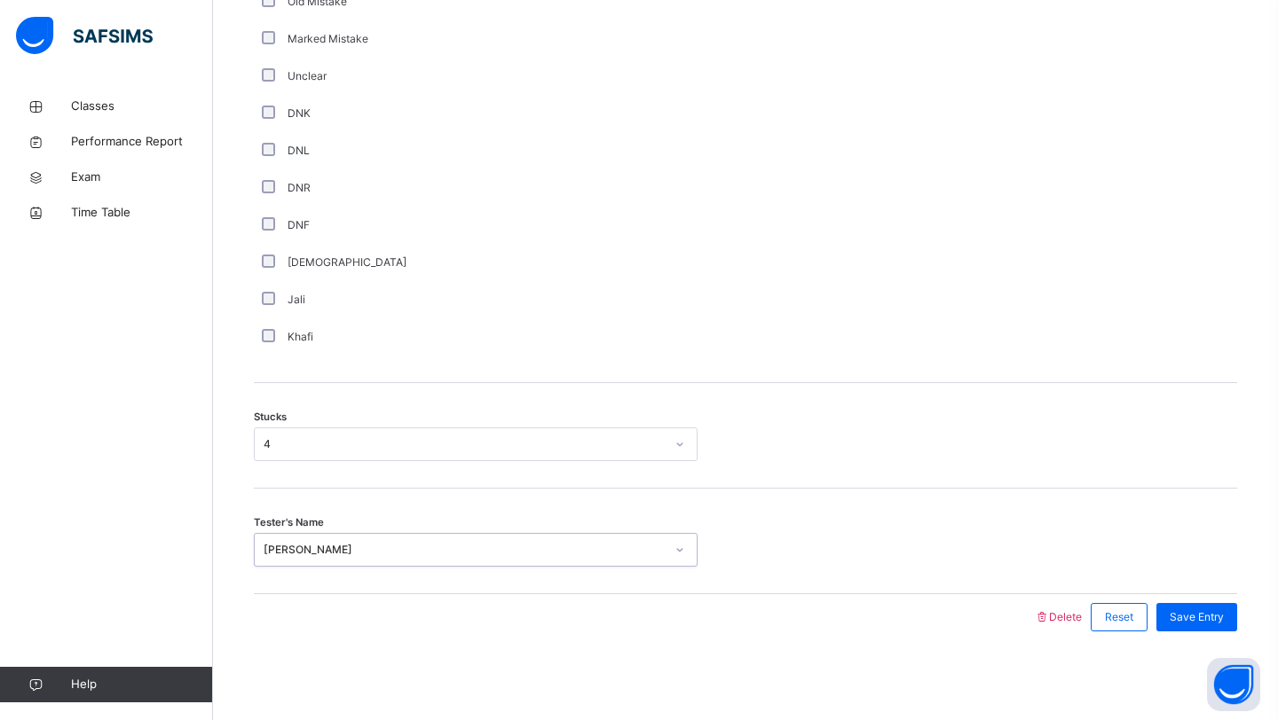
click at [491, 560] on div "[PERSON_NAME]" at bounding box center [459, 551] width 408 height 28
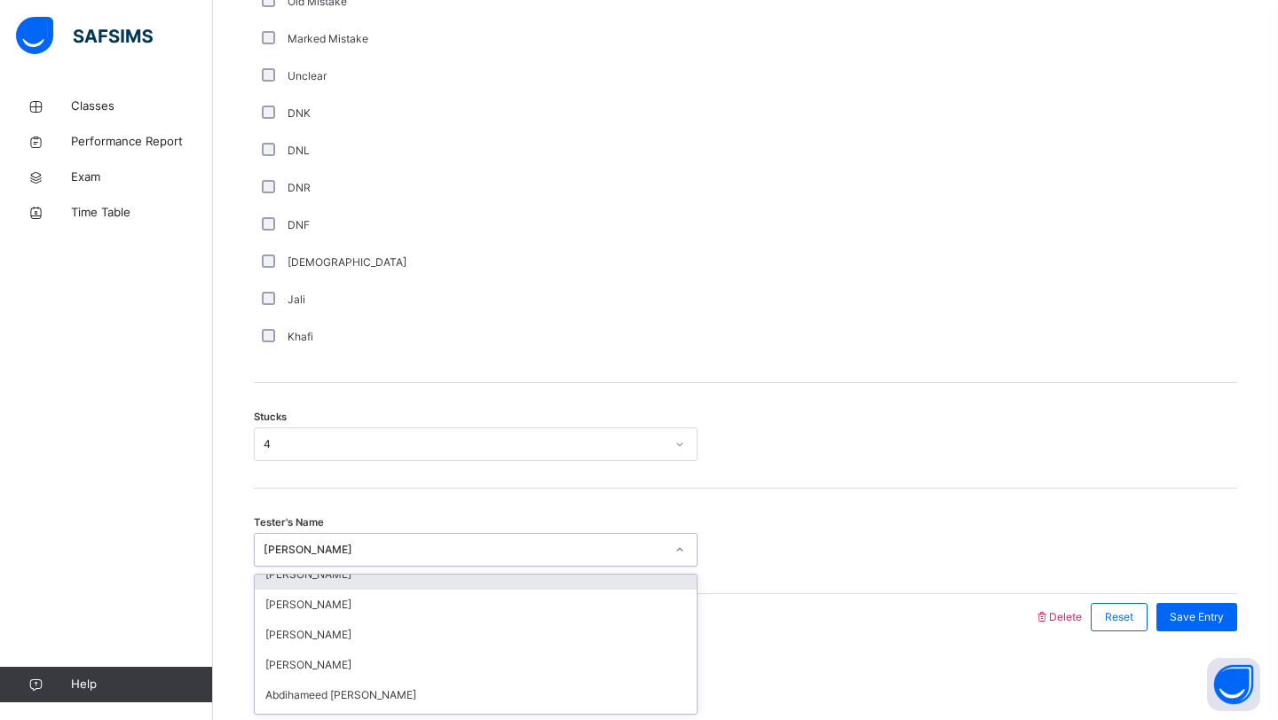
type input "*"
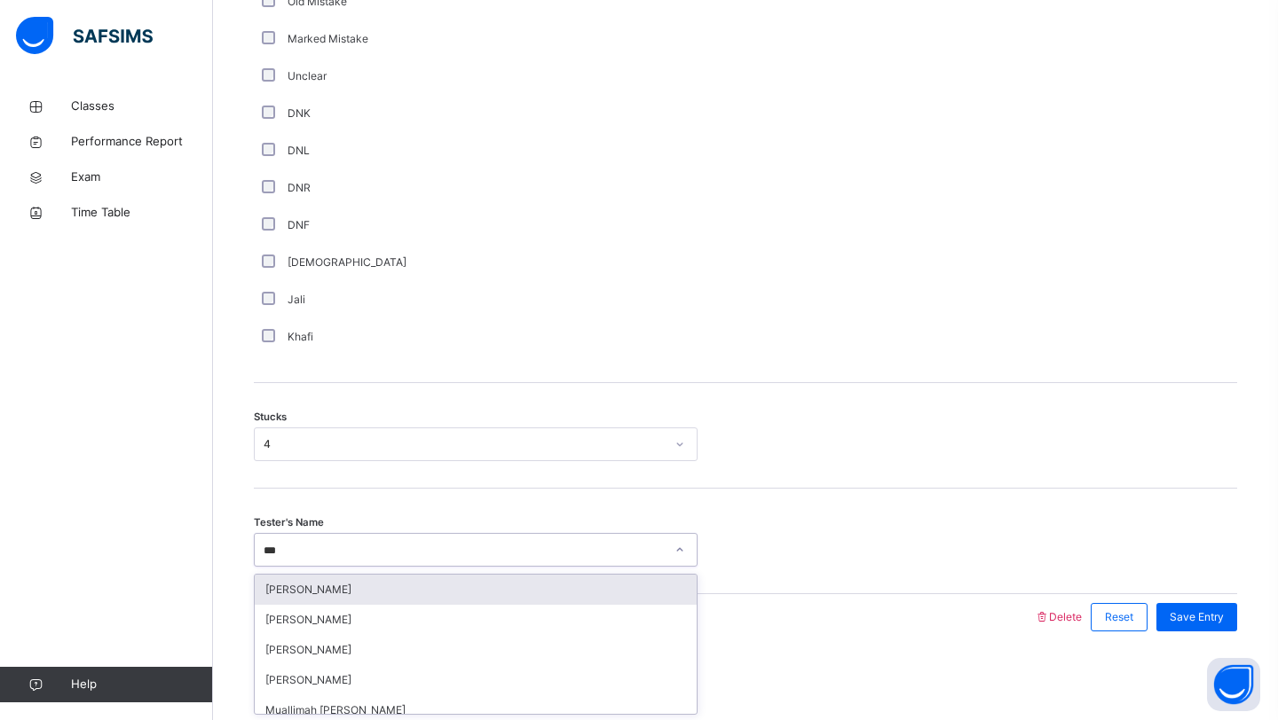
type input "****"
click at [466, 587] on div "[PERSON_NAME]" at bounding box center [476, 590] width 442 height 30
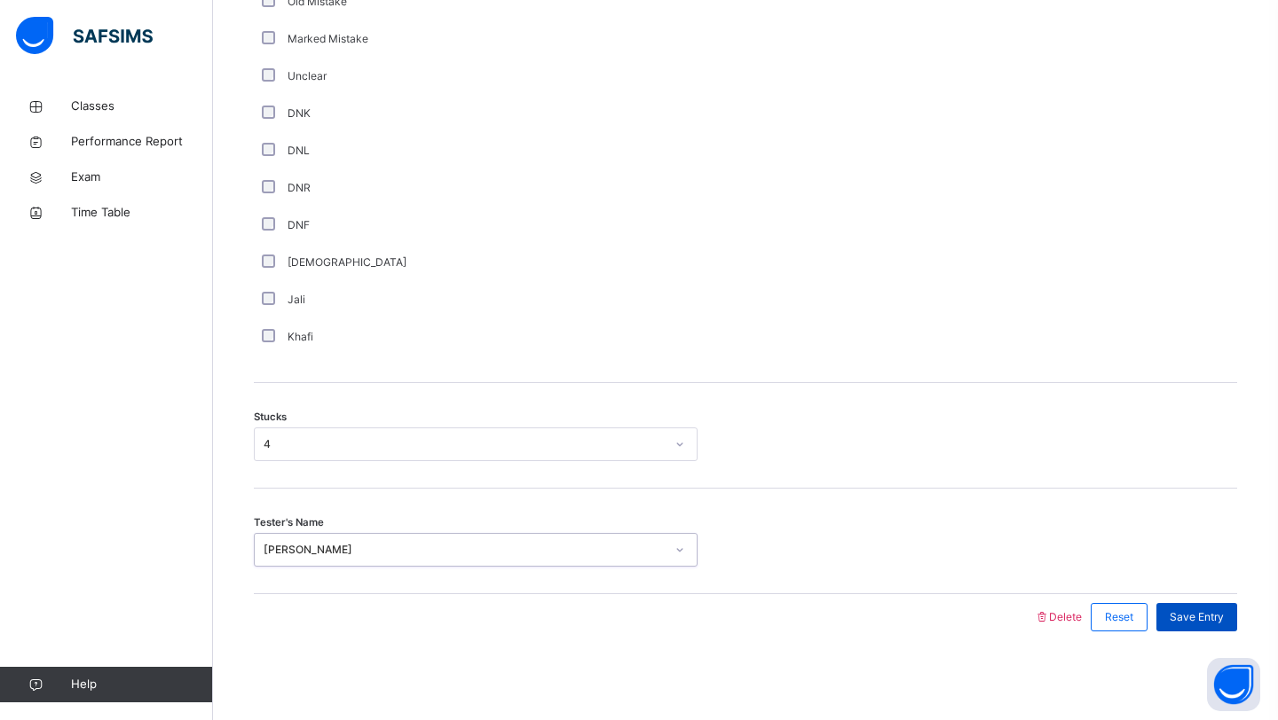
click at [1180, 614] on span "Save Entry" at bounding box center [1196, 618] width 54 height 16
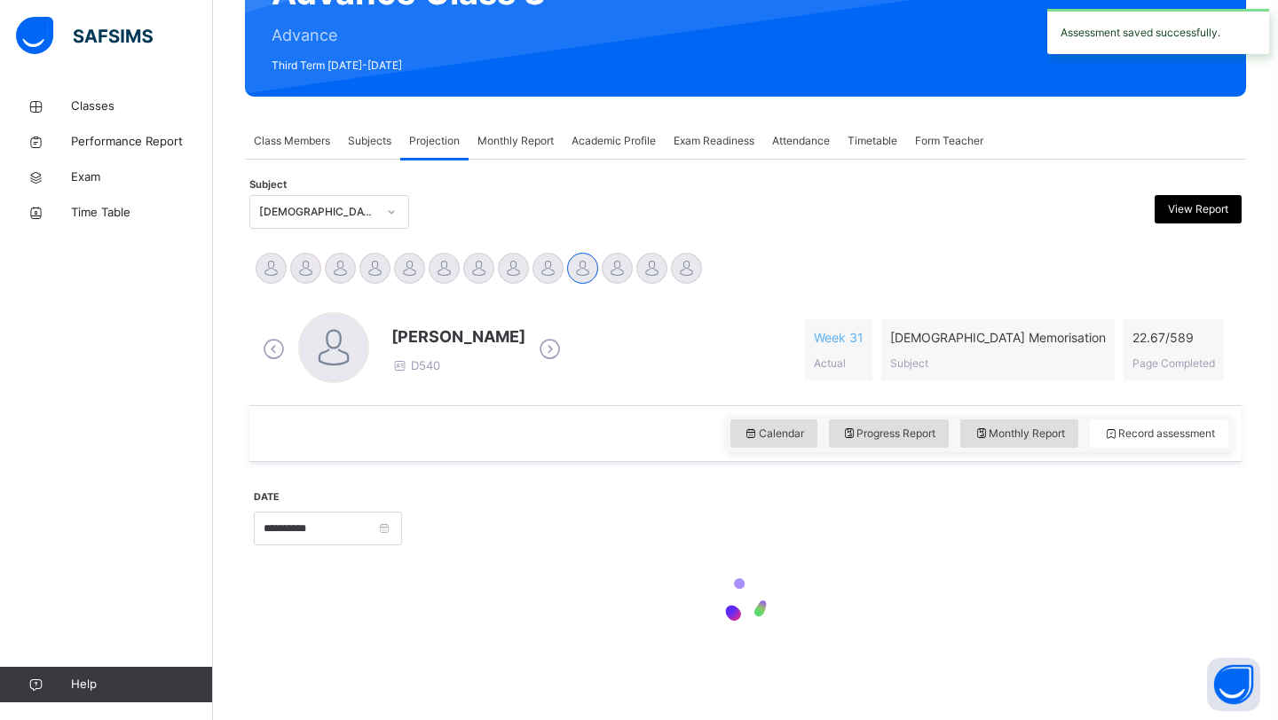
scroll to position [612, 0]
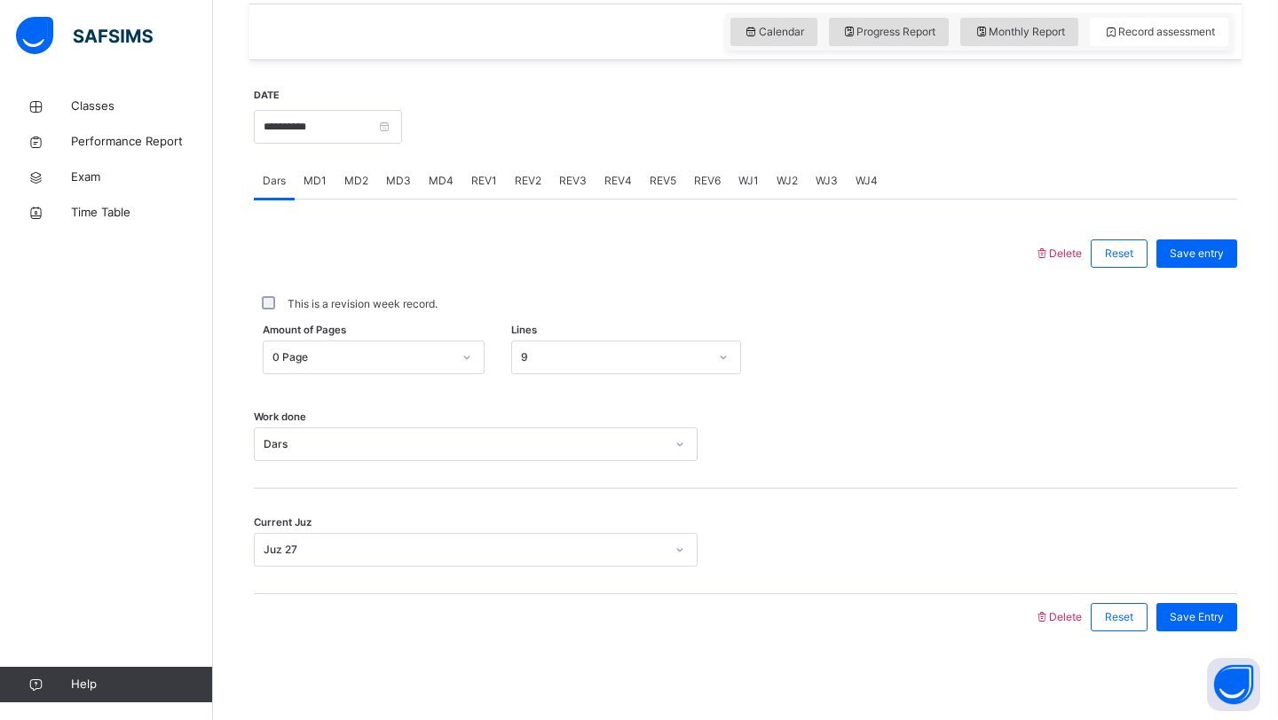
click at [430, 177] on span "MD4" at bounding box center [441, 181] width 25 height 16
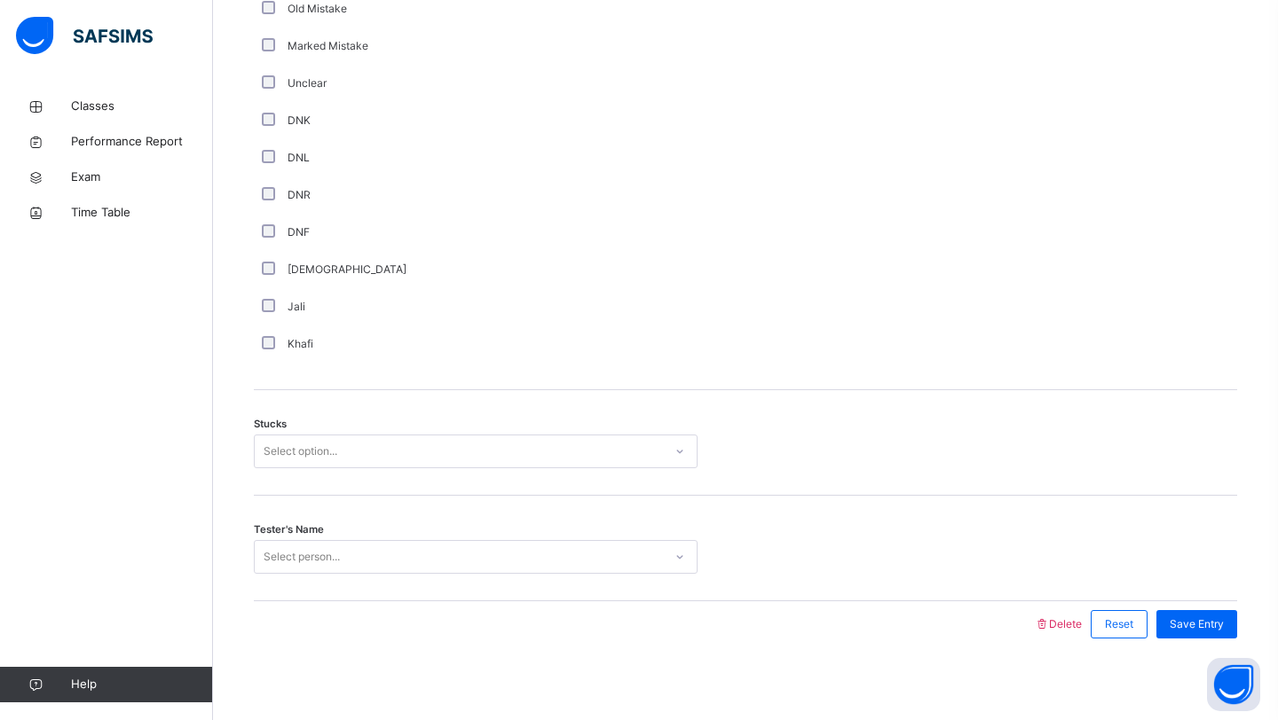
scroll to position [1184, 0]
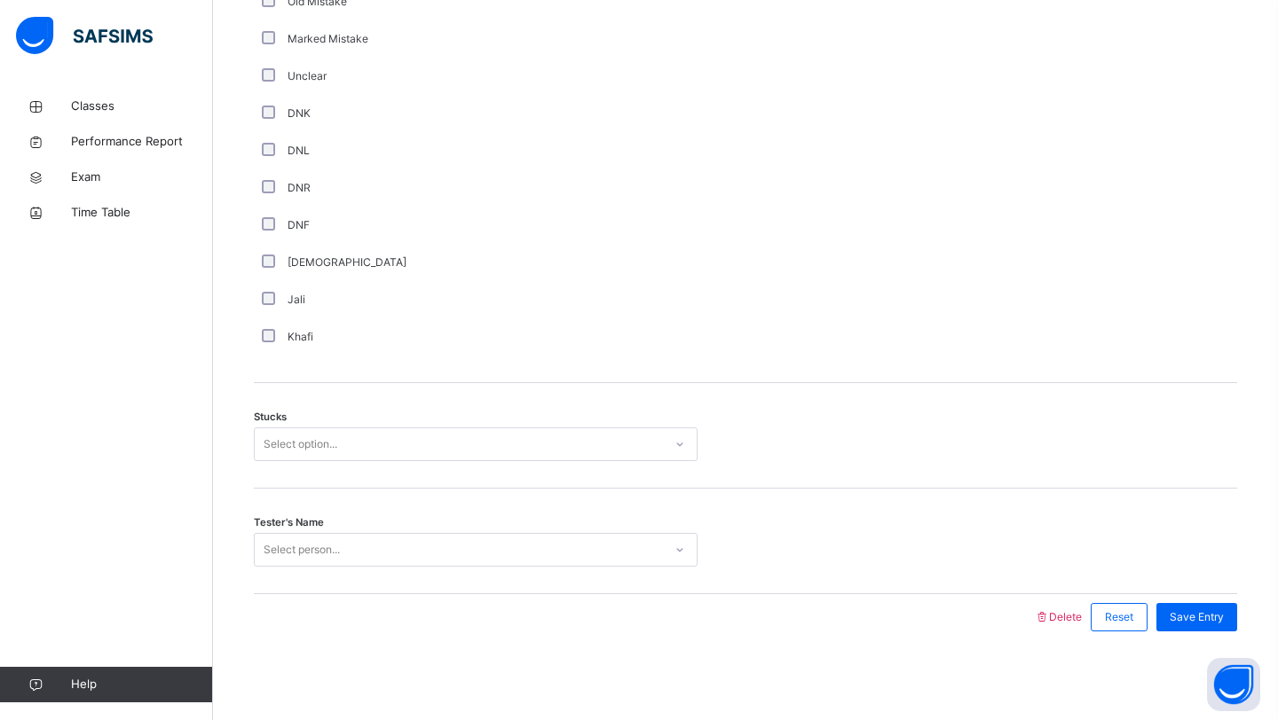
click at [430, 177] on div "DNR" at bounding box center [476, 187] width 444 height 37
click at [390, 446] on div "Select option..." at bounding box center [459, 445] width 408 height 28
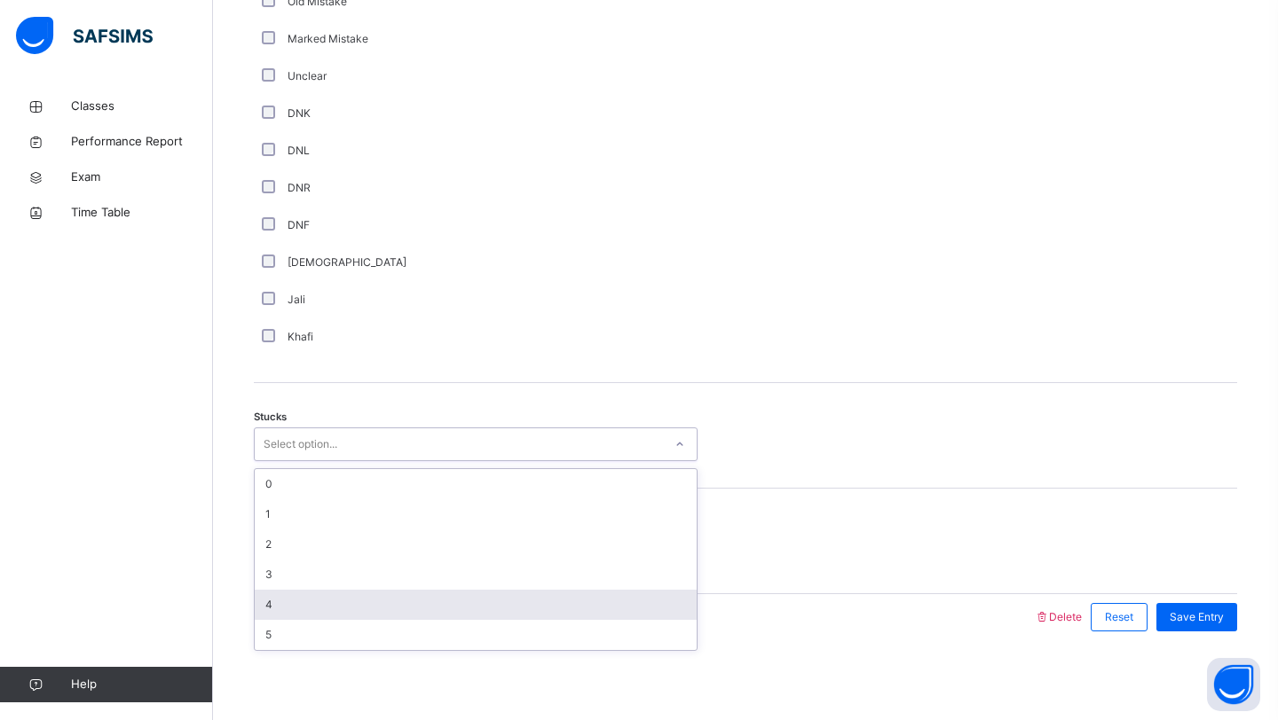
click at [381, 595] on div "4" at bounding box center [476, 605] width 442 height 30
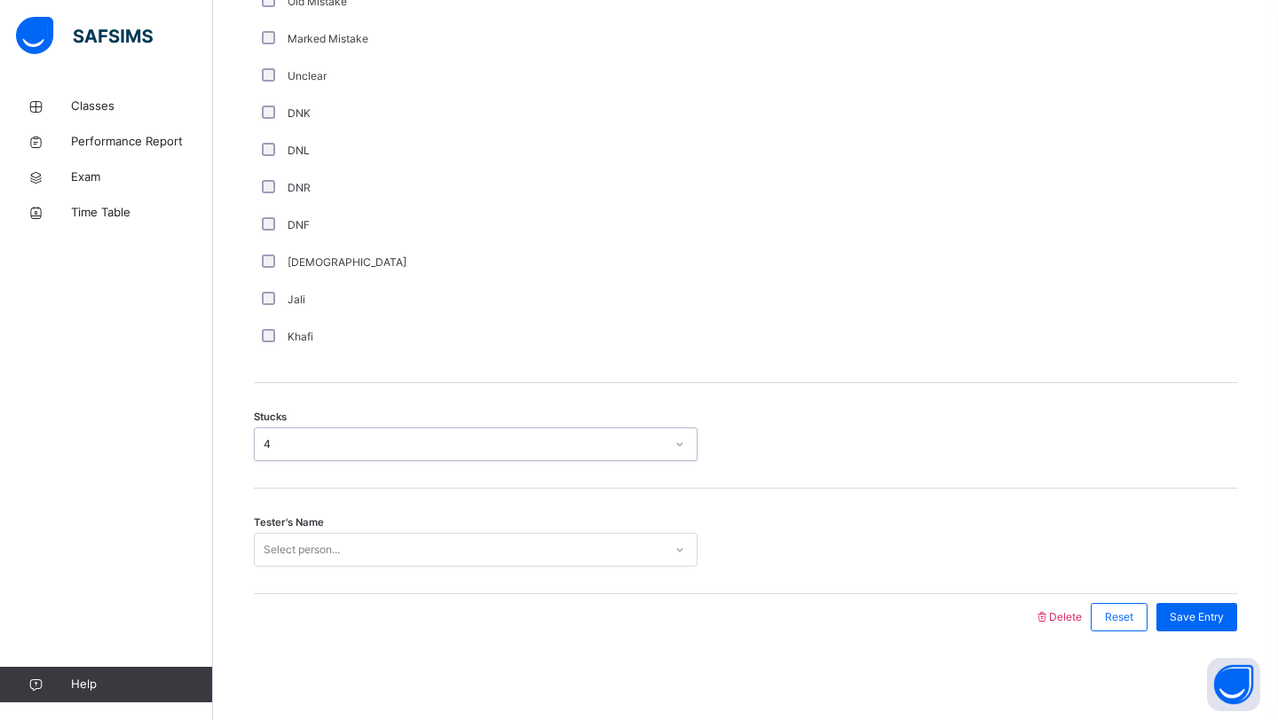
click at [371, 556] on div "Select person..." at bounding box center [459, 551] width 408 height 28
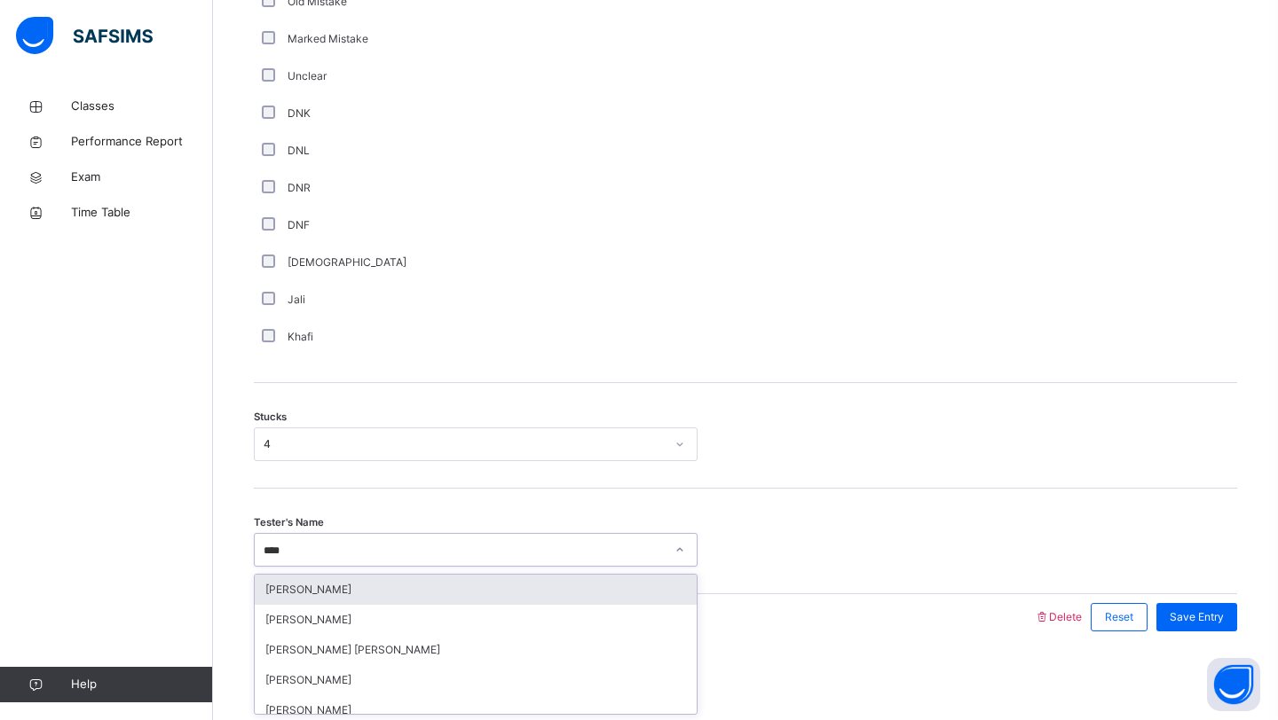
type input "*****"
click at [353, 578] on div "[PERSON_NAME]" at bounding box center [476, 590] width 442 height 30
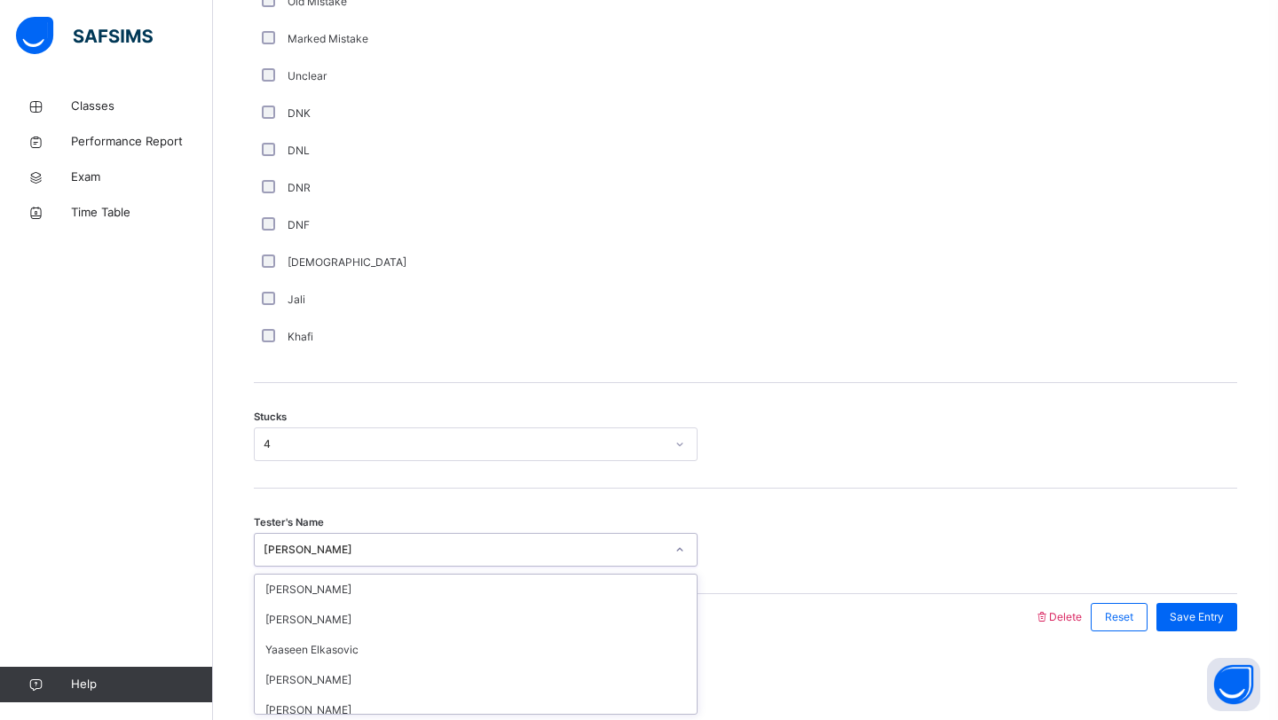
scroll to position [618, 0]
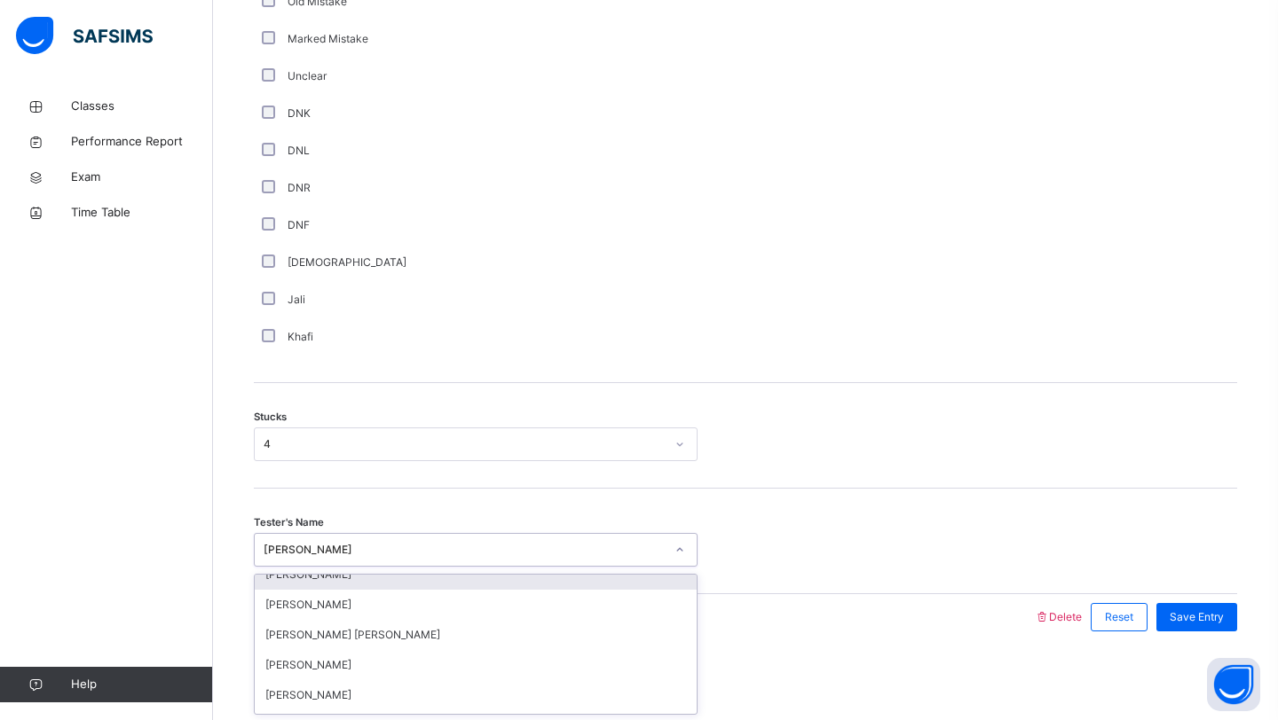
click at [492, 463] on div "Stucks 4" at bounding box center [745, 436] width 983 height 106
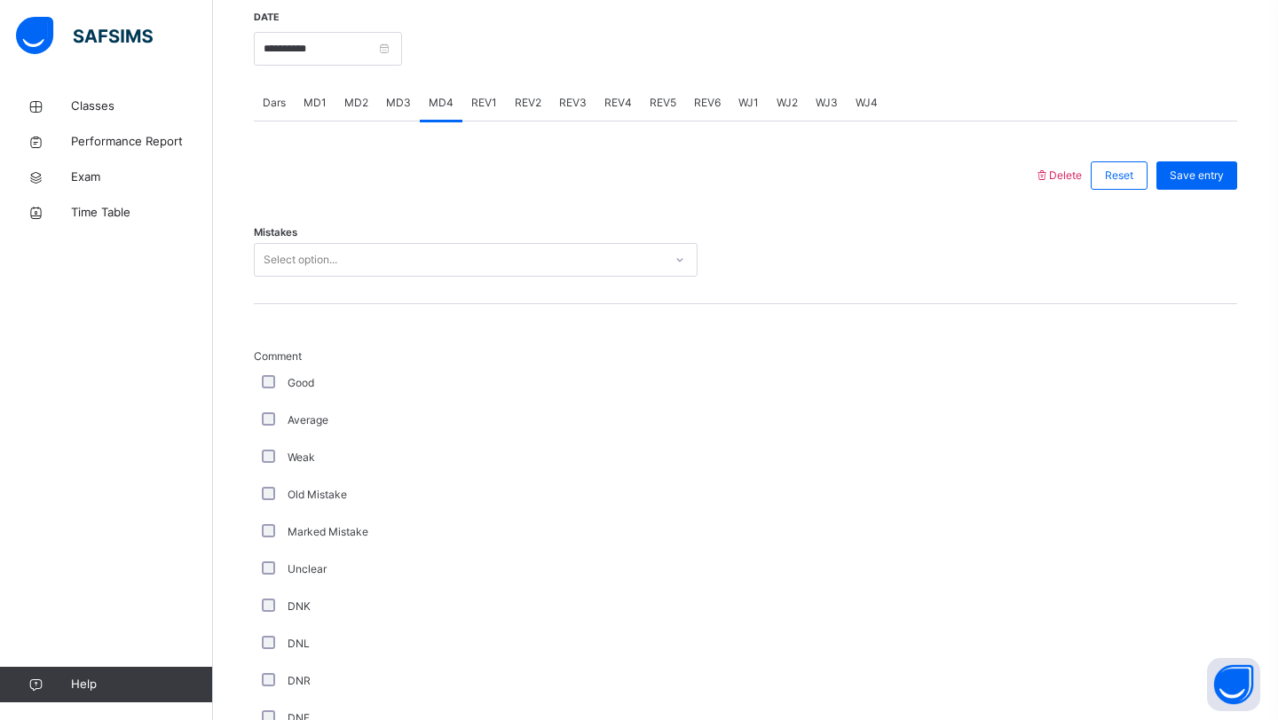
scroll to position [687, 0]
click at [270, 248] on div "Select option..." at bounding box center [476, 264] width 444 height 34
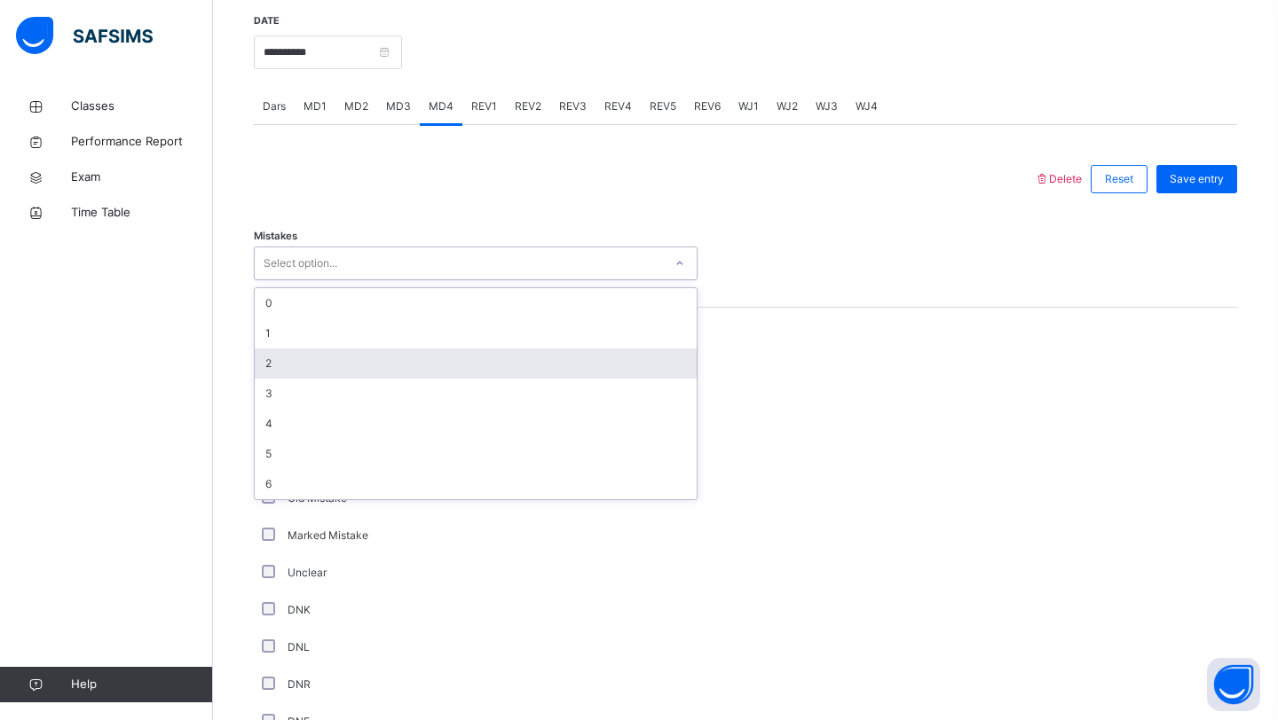
click at [264, 351] on div "2" at bounding box center [476, 364] width 442 height 30
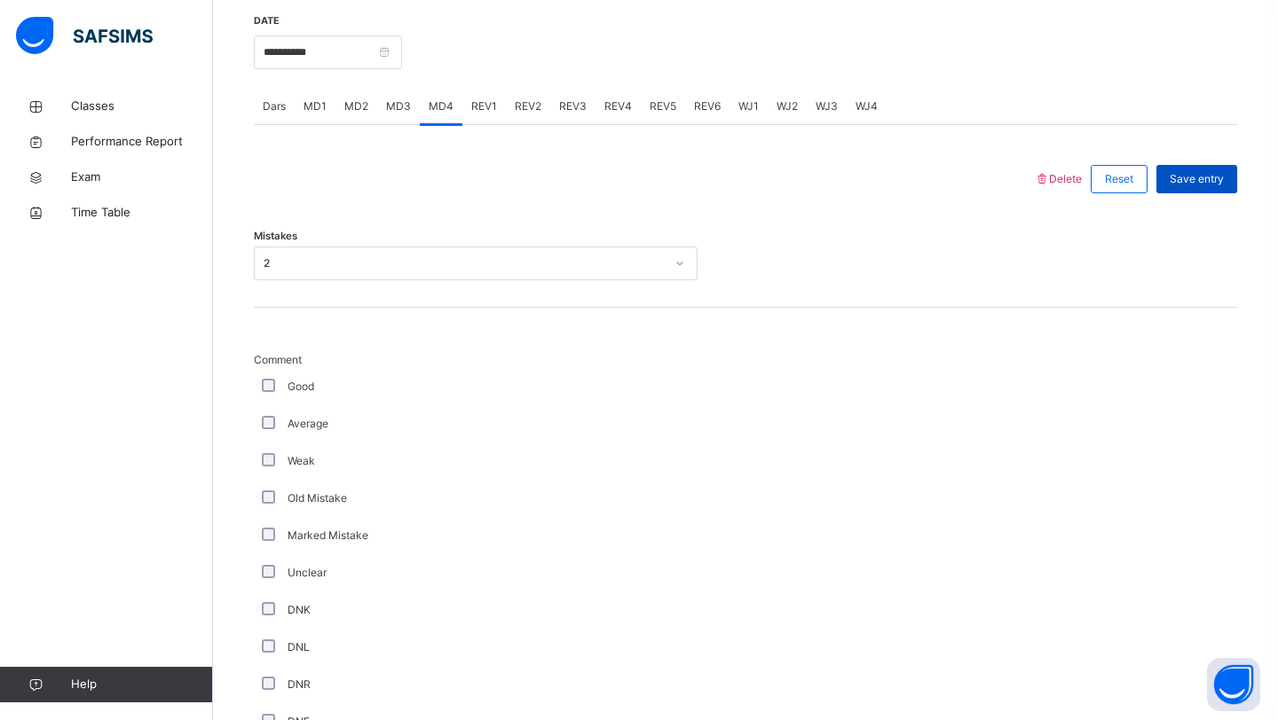
click at [1219, 169] on div "Save entry" at bounding box center [1196, 179] width 81 height 28
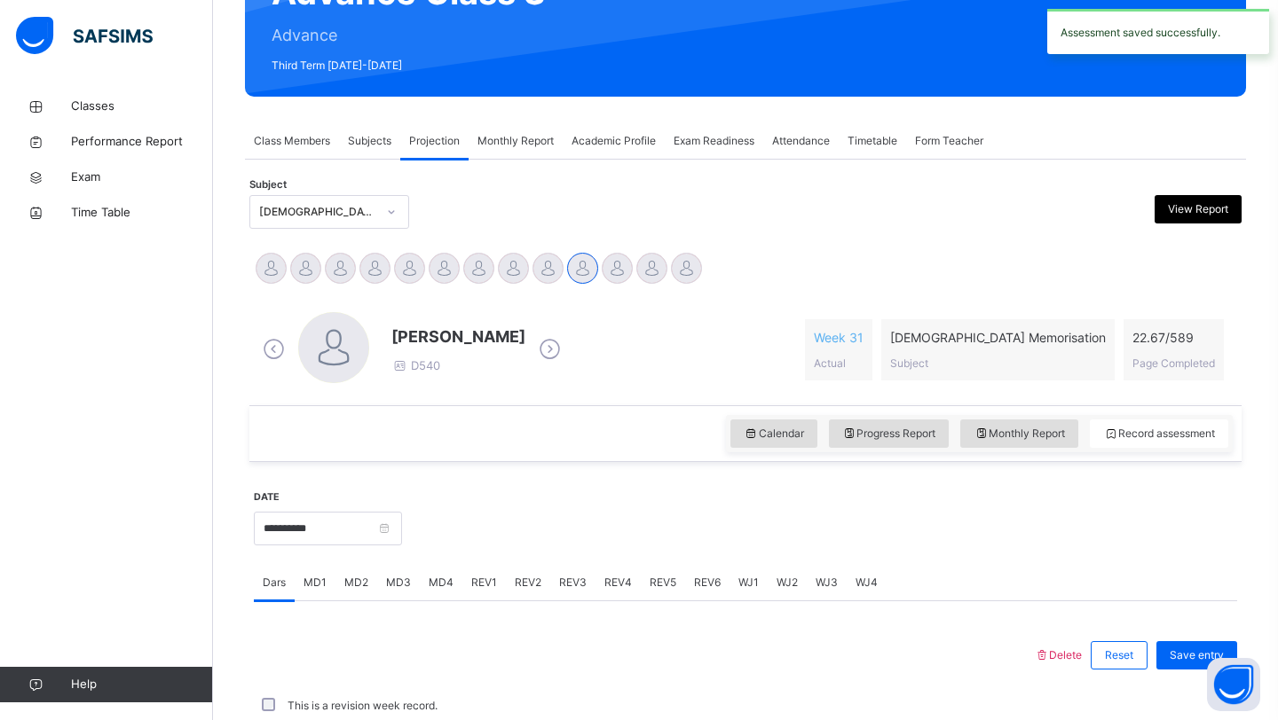
scroll to position [612, 0]
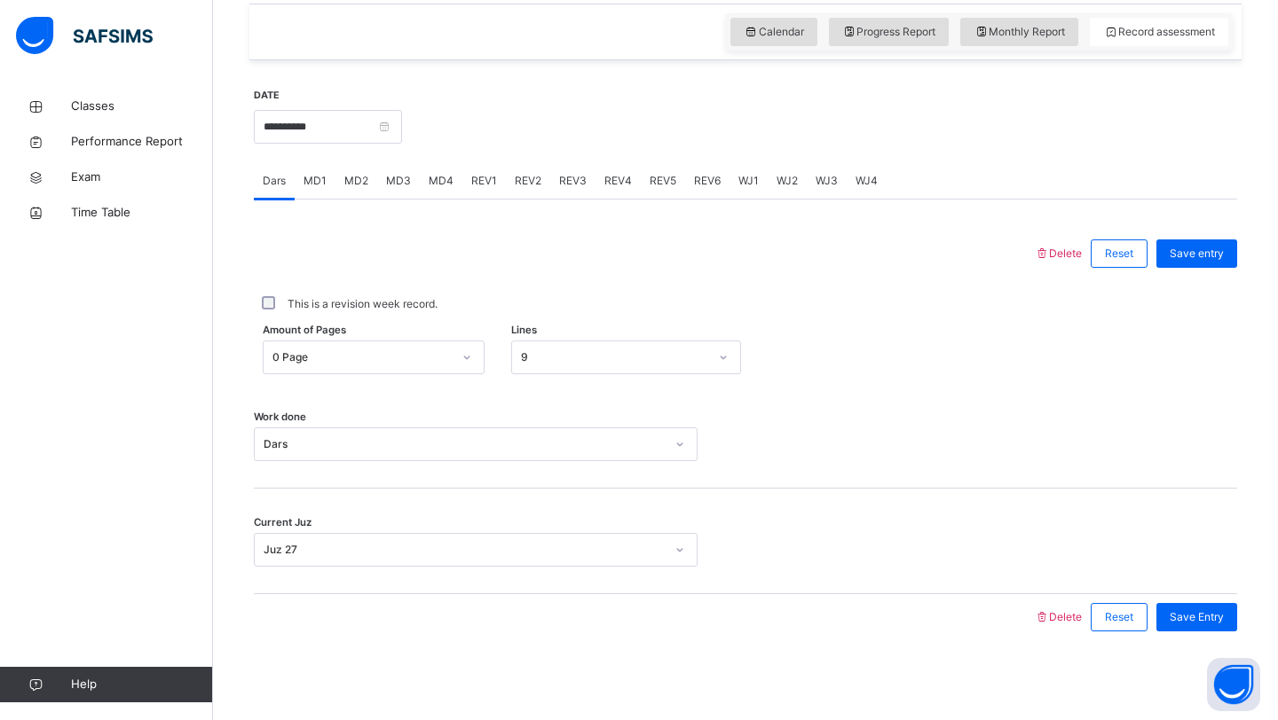
click at [311, 187] on span "MD1" at bounding box center [314, 181] width 23 height 16
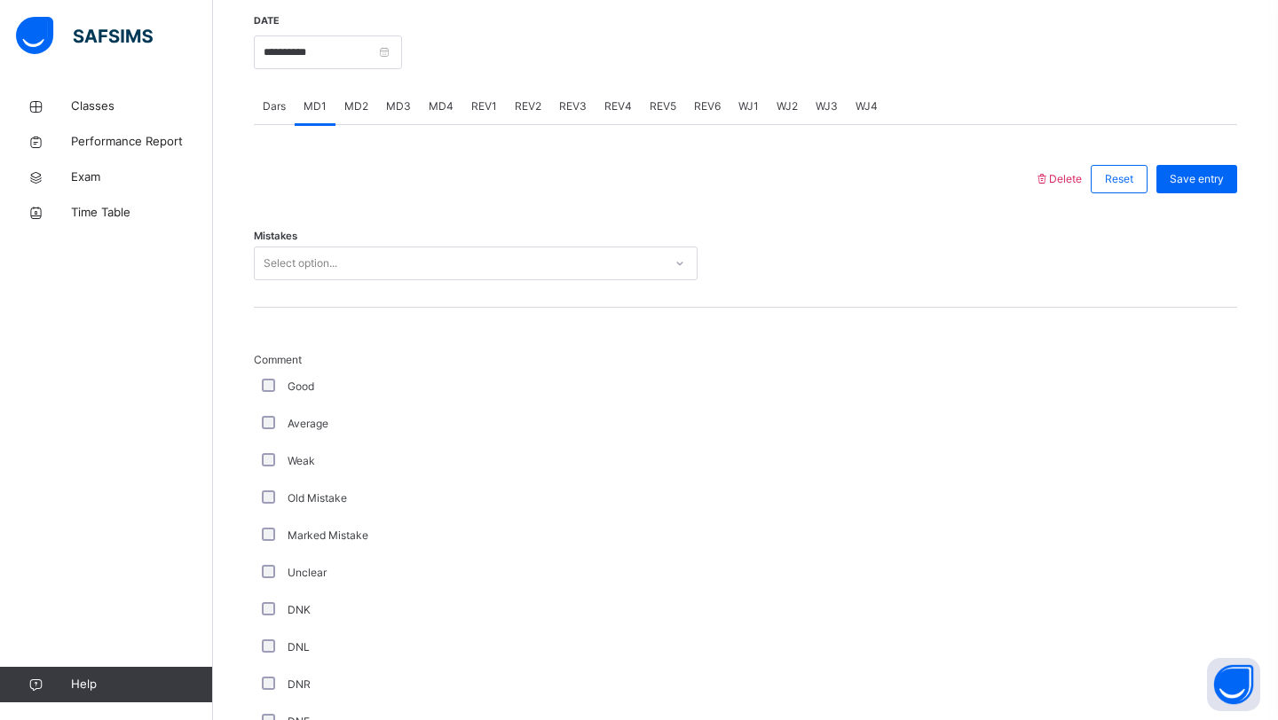
click at [308, 279] on div "Select option..." at bounding box center [476, 264] width 444 height 34
click at [406, 112] on span "MD3" at bounding box center [398, 106] width 25 height 16
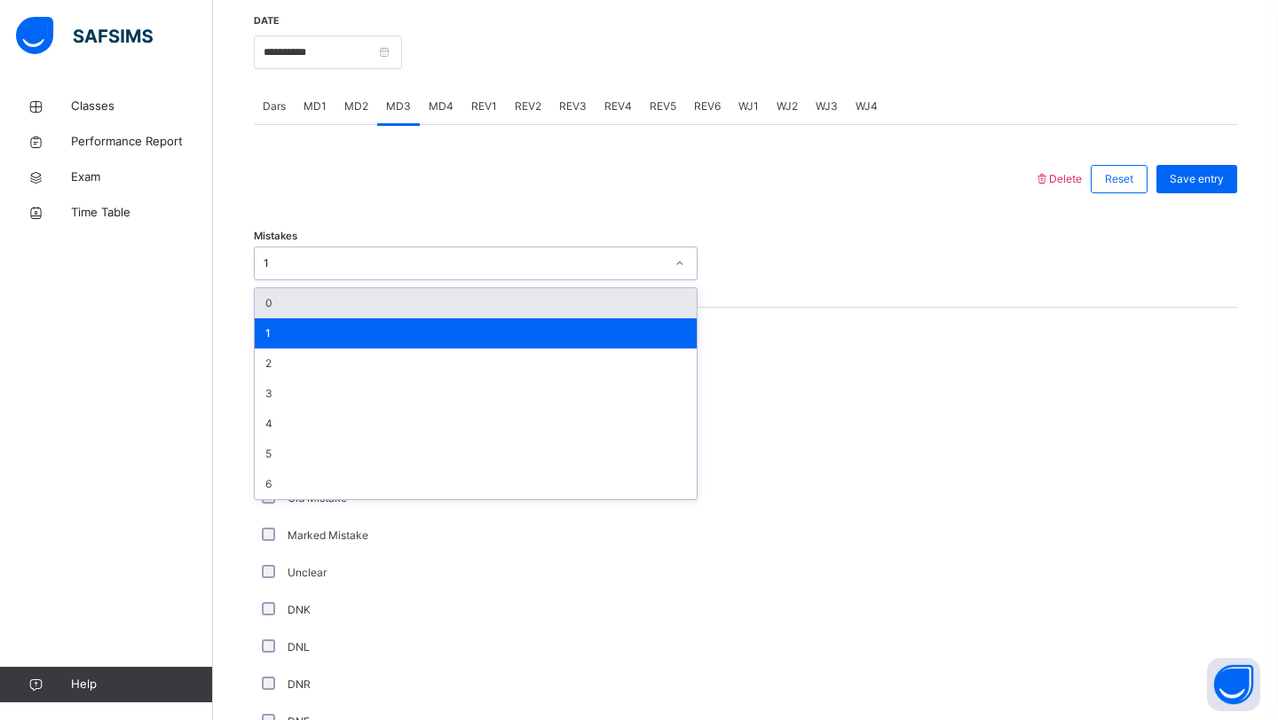
click at [358, 264] on div "1" at bounding box center [464, 264] width 401 height 16
click at [341, 296] on div "0" at bounding box center [476, 303] width 442 height 30
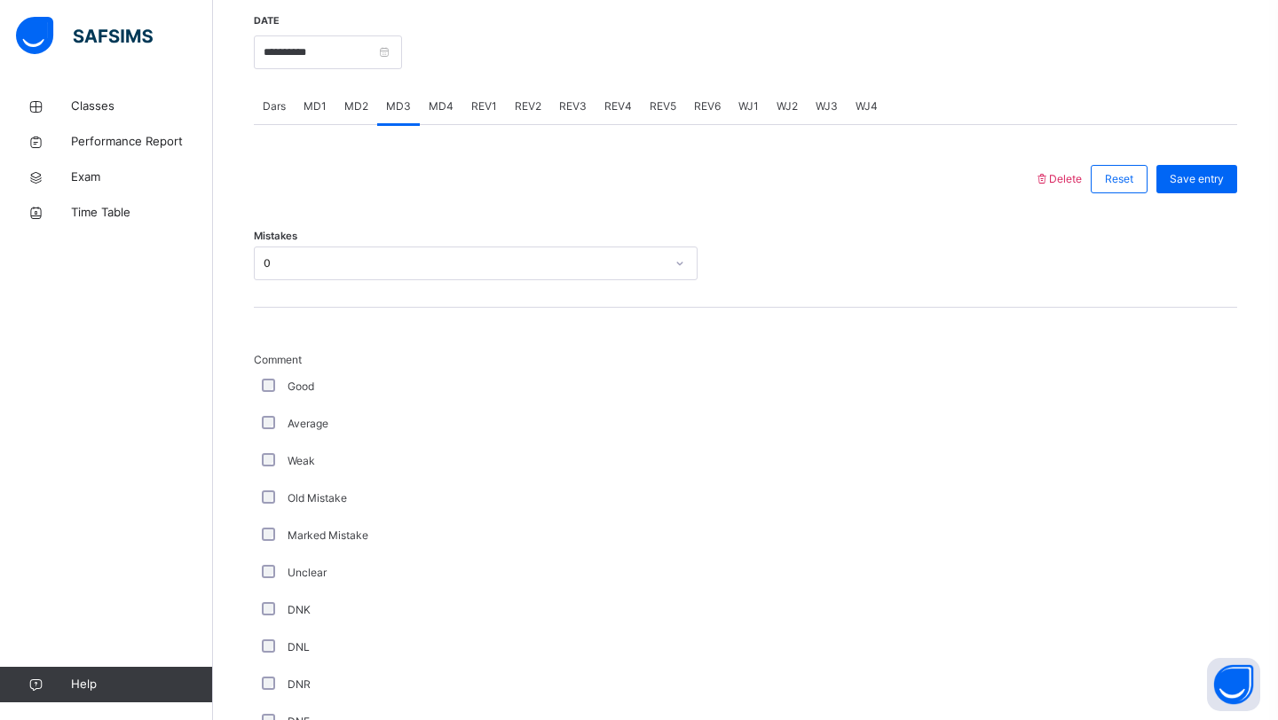
click at [264, 405] on div "Average" at bounding box center [476, 423] width 444 height 37
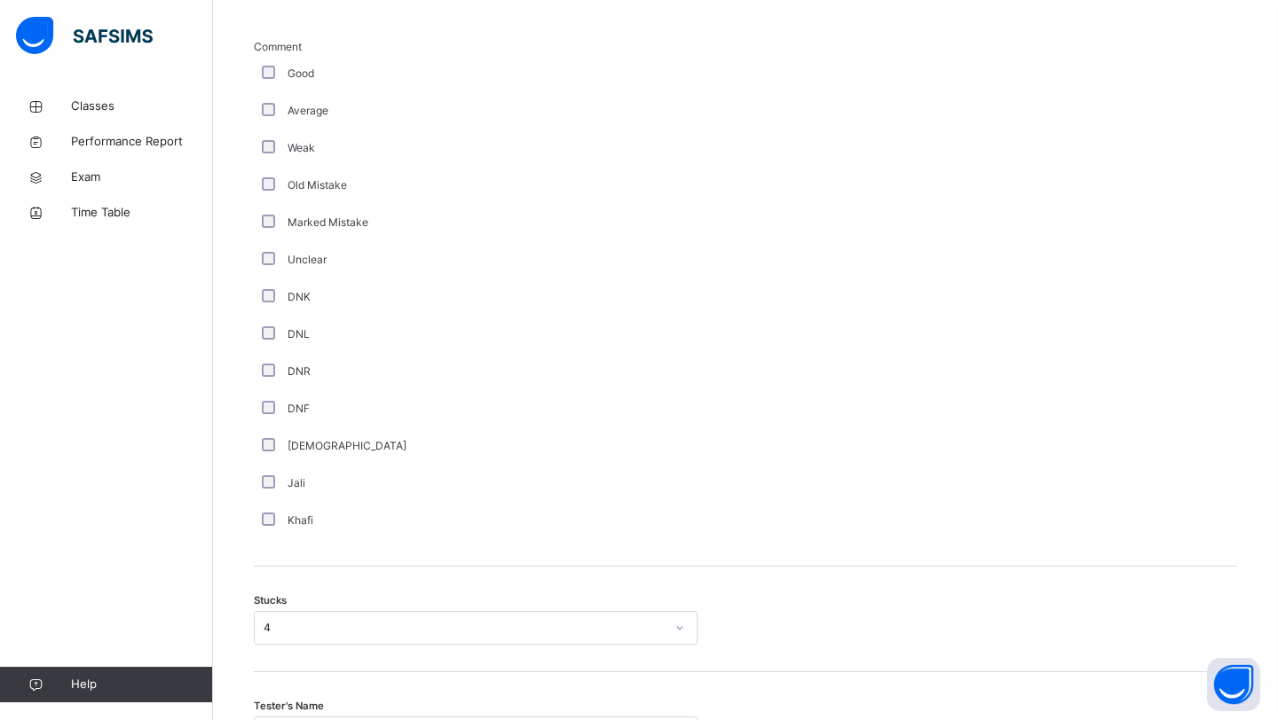
scroll to position [1042, 0]
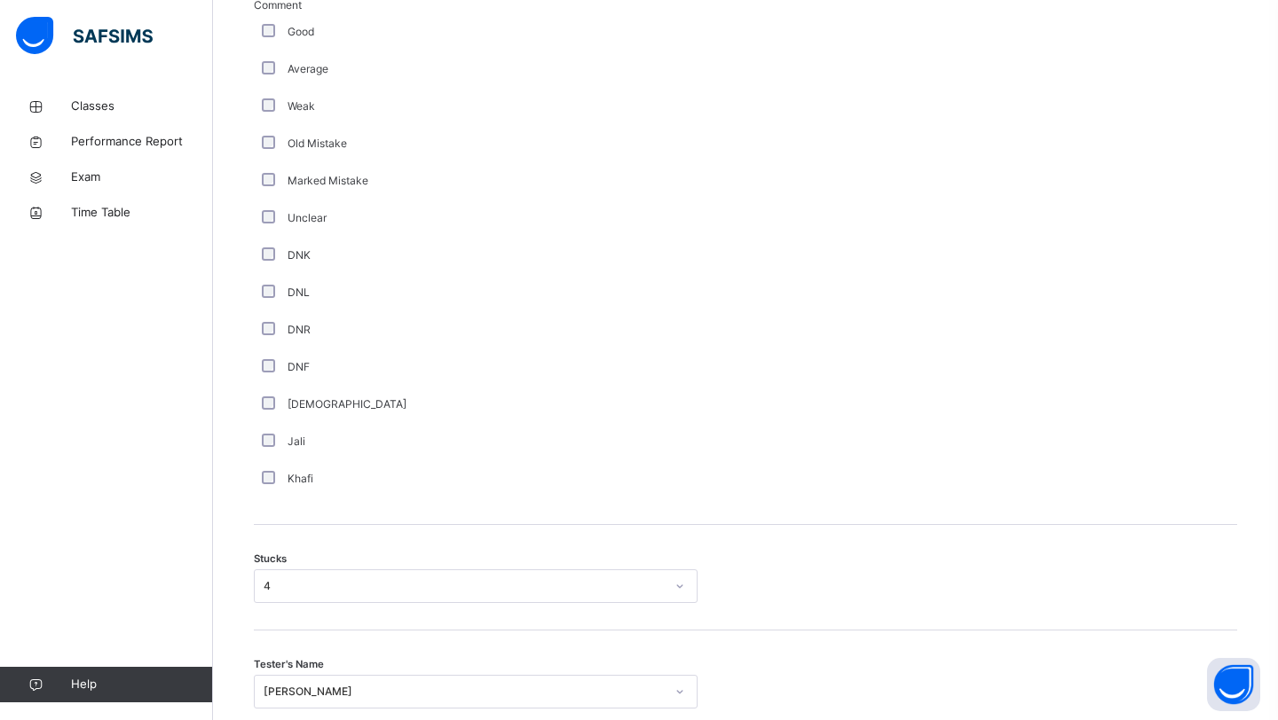
click at [287, 572] on div "4" at bounding box center [476, 587] width 444 height 34
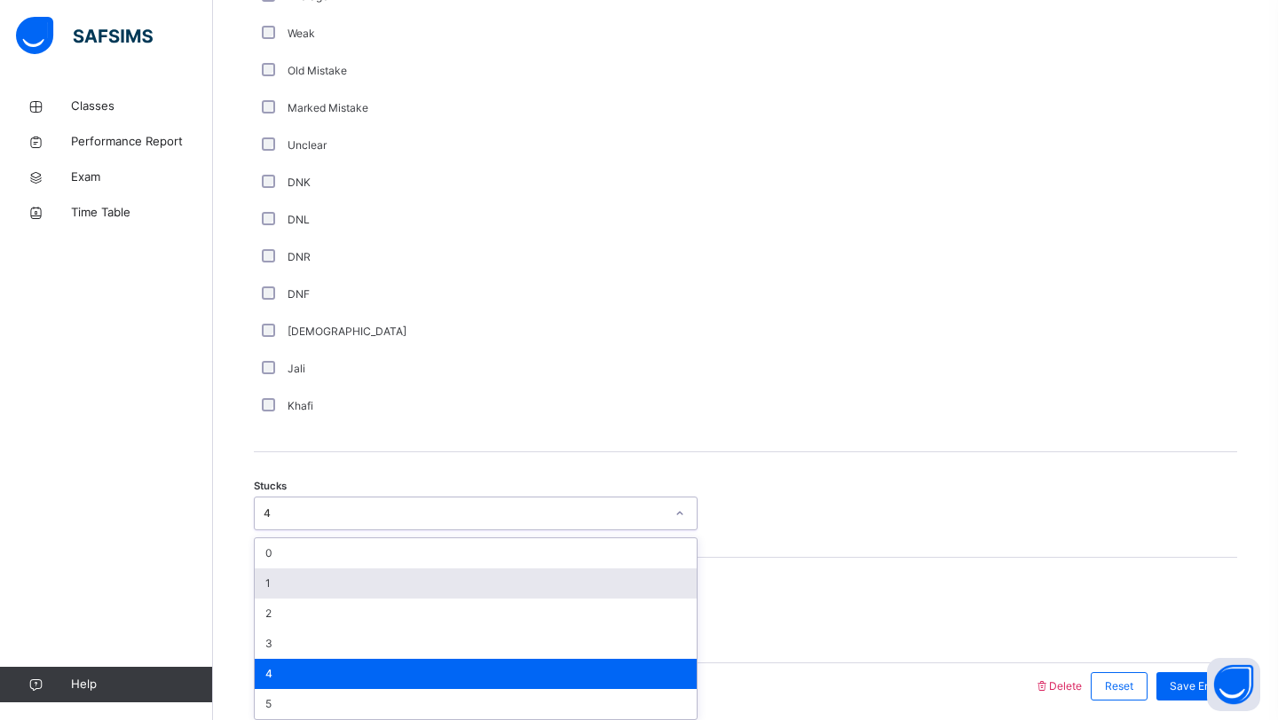
scroll to position [1122, 0]
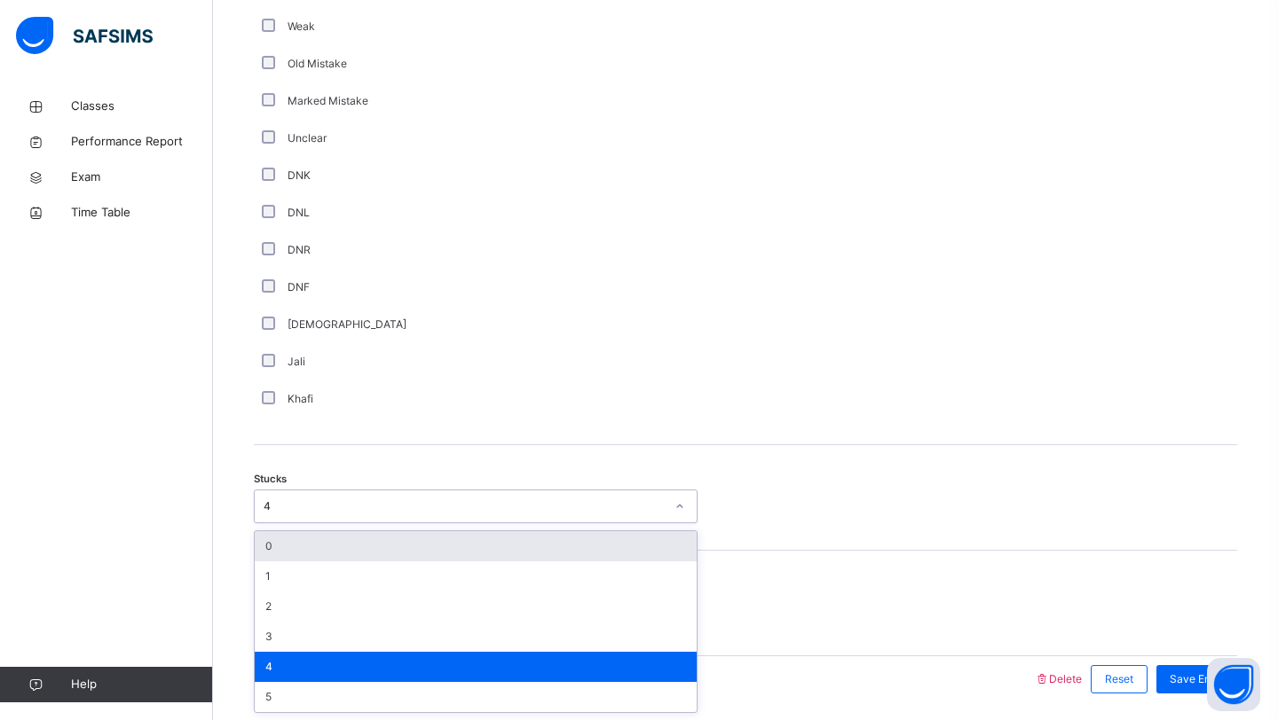
click at [289, 536] on div "0" at bounding box center [476, 546] width 442 height 30
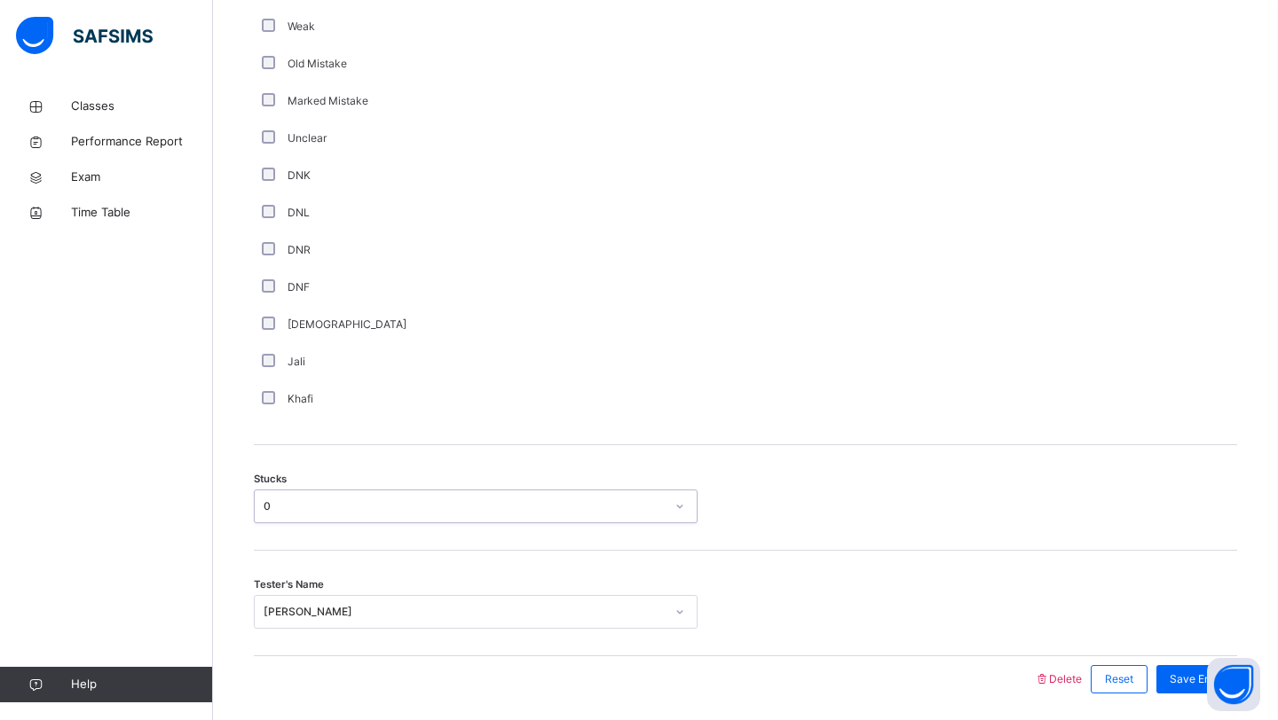
scroll to position [1184, 0]
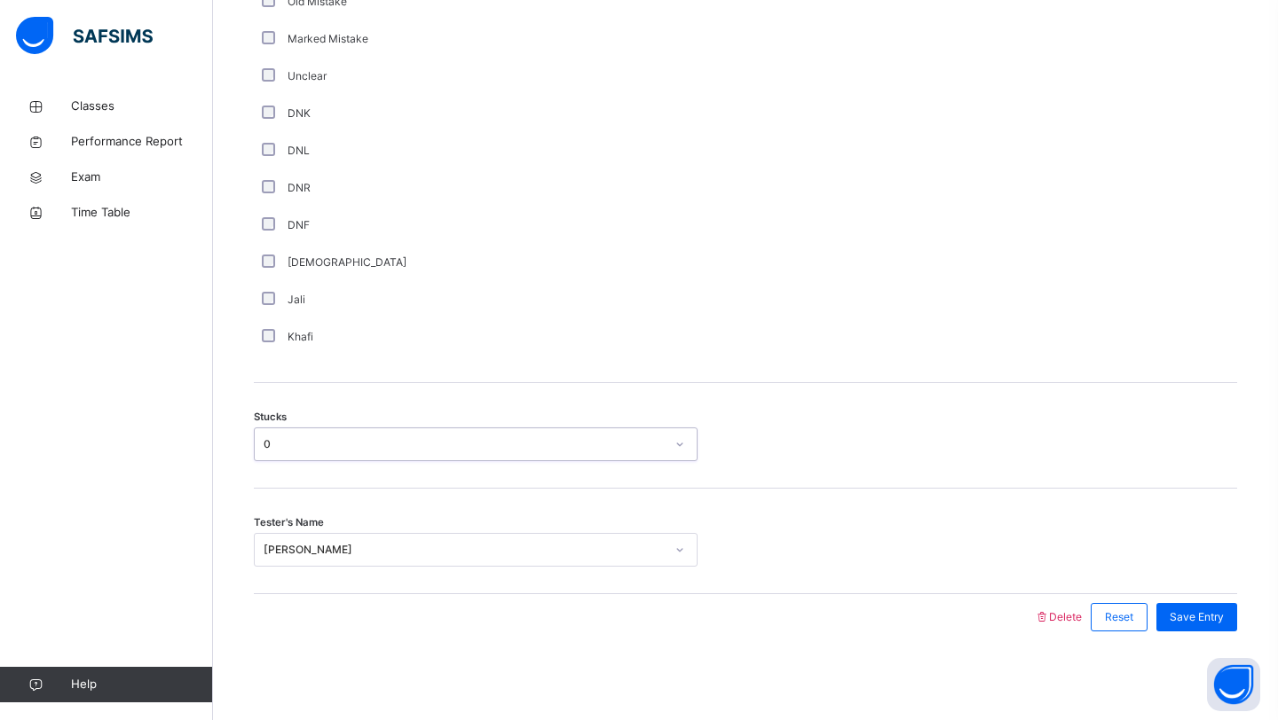
click at [295, 567] on div "[PERSON_NAME]" at bounding box center [476, 550] width 444 height 34
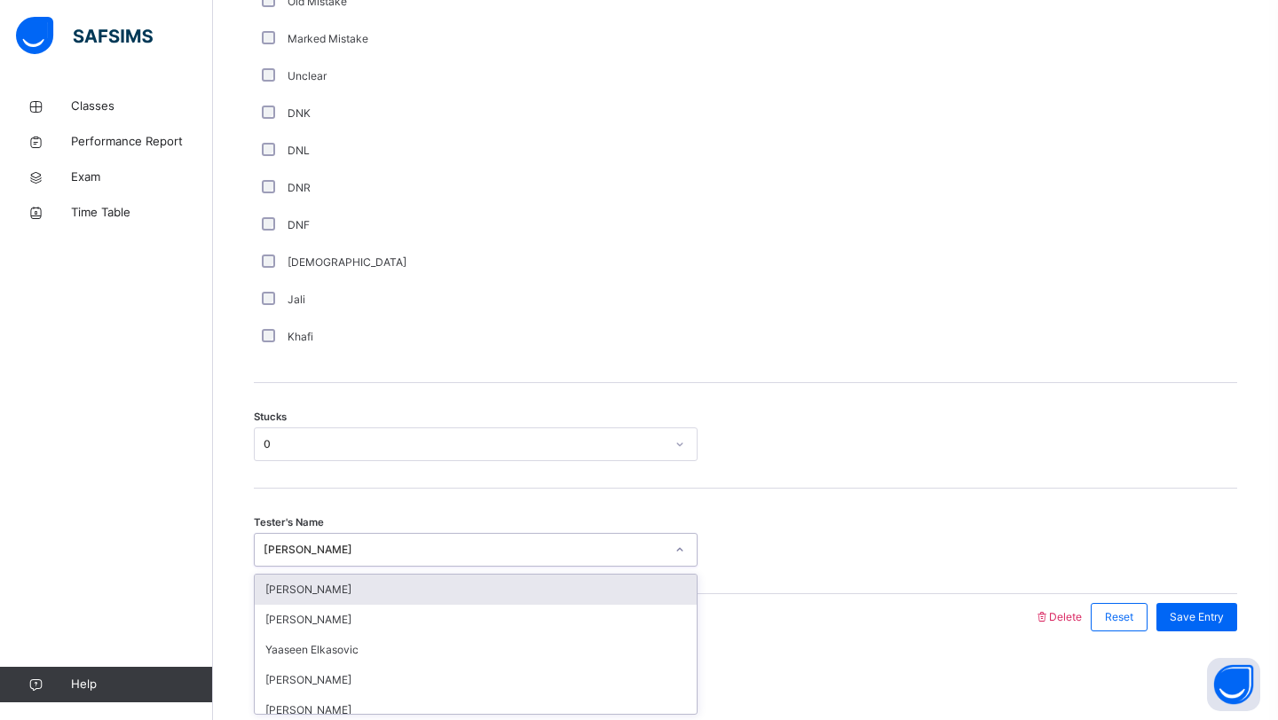
type input "*"
click at [971, 187] on div "Comment Good Average Weak Old Mistake Marked Mistake Unclear DNK DNL DNR DNF Mu…" at bounding box center [745, 105] width 983 height 500
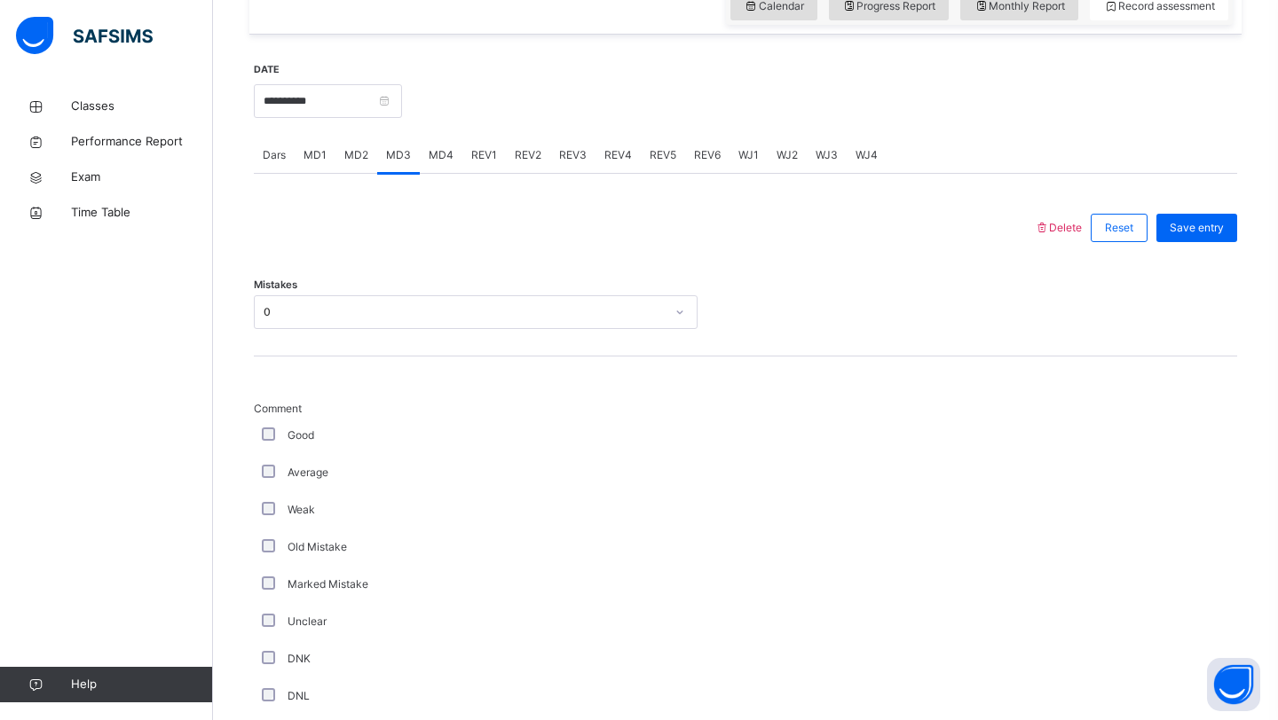
scroll to position [616, 0]
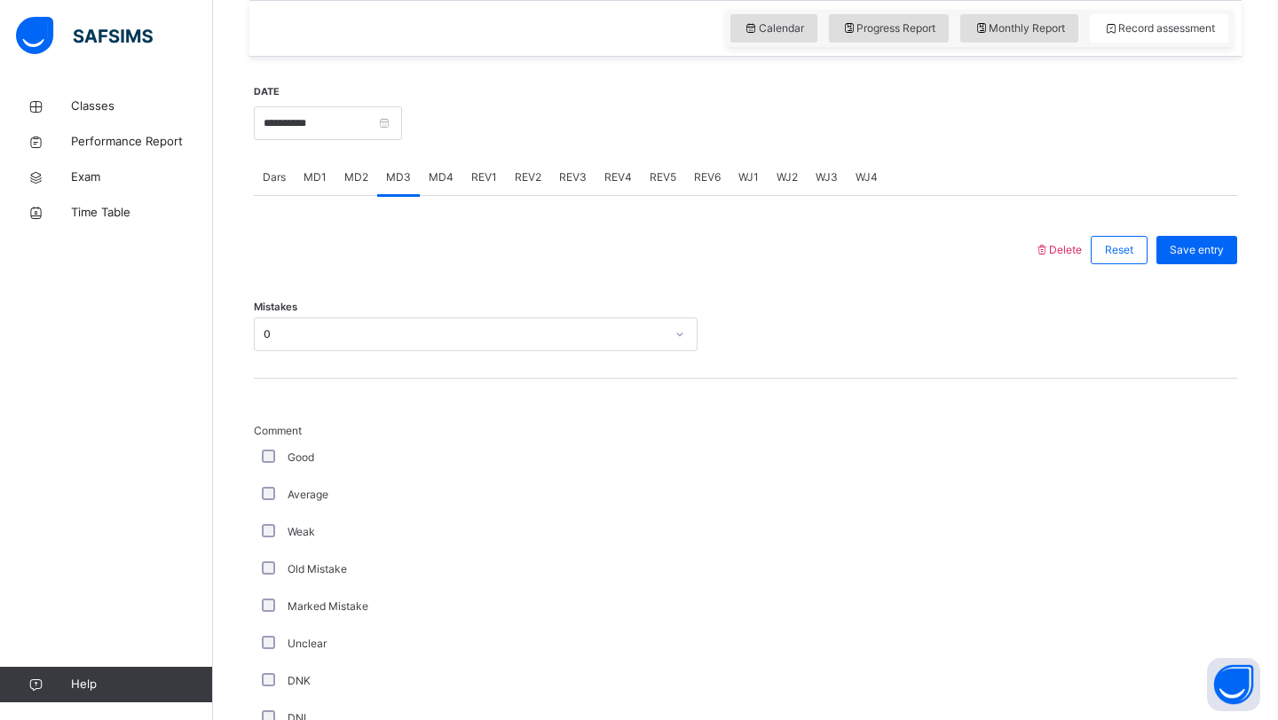
click at [669, 75] on div "**********" at bounding box center [745, 646] width 983 height 1161
click at [308, 182] on span "MD1" at bounding box center [314, 177] width 23 height 16
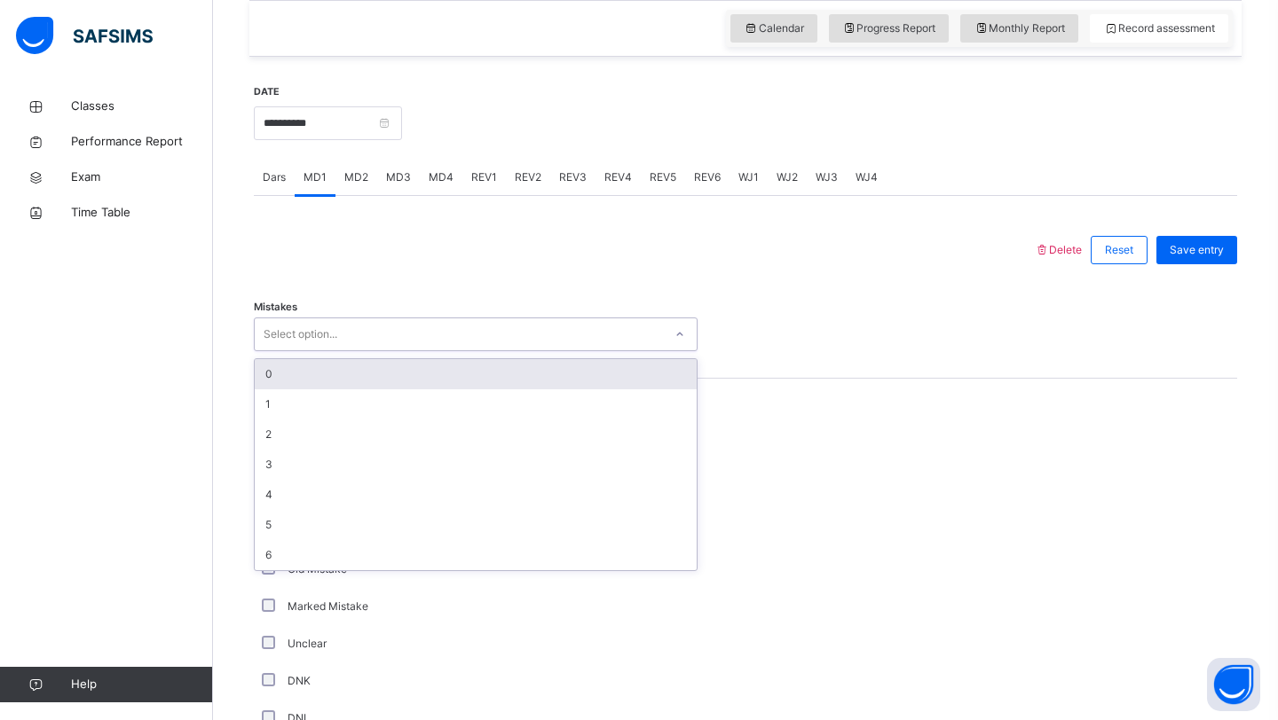
click at [317, 342] on div "Select option..." at bounding box center [301, 335] width 74 height 34
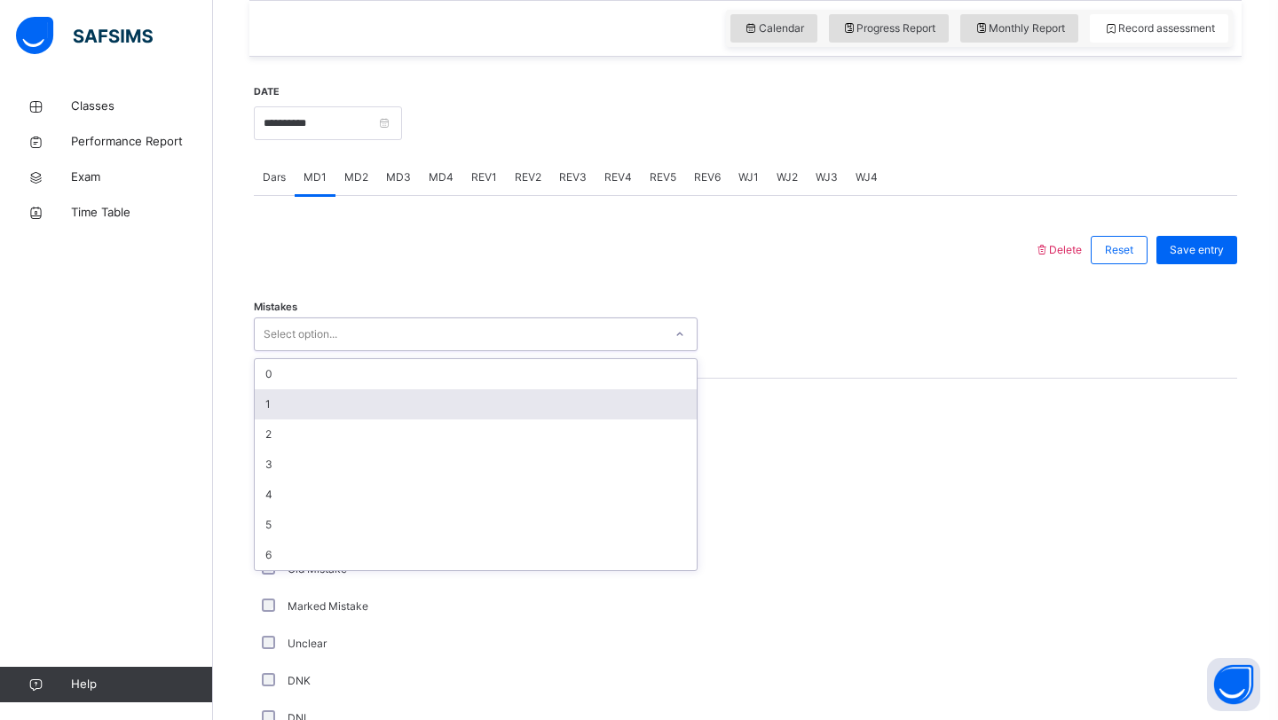
click at [320, 396] on div "1" at bounding box center [476, 405] width 442 height 30
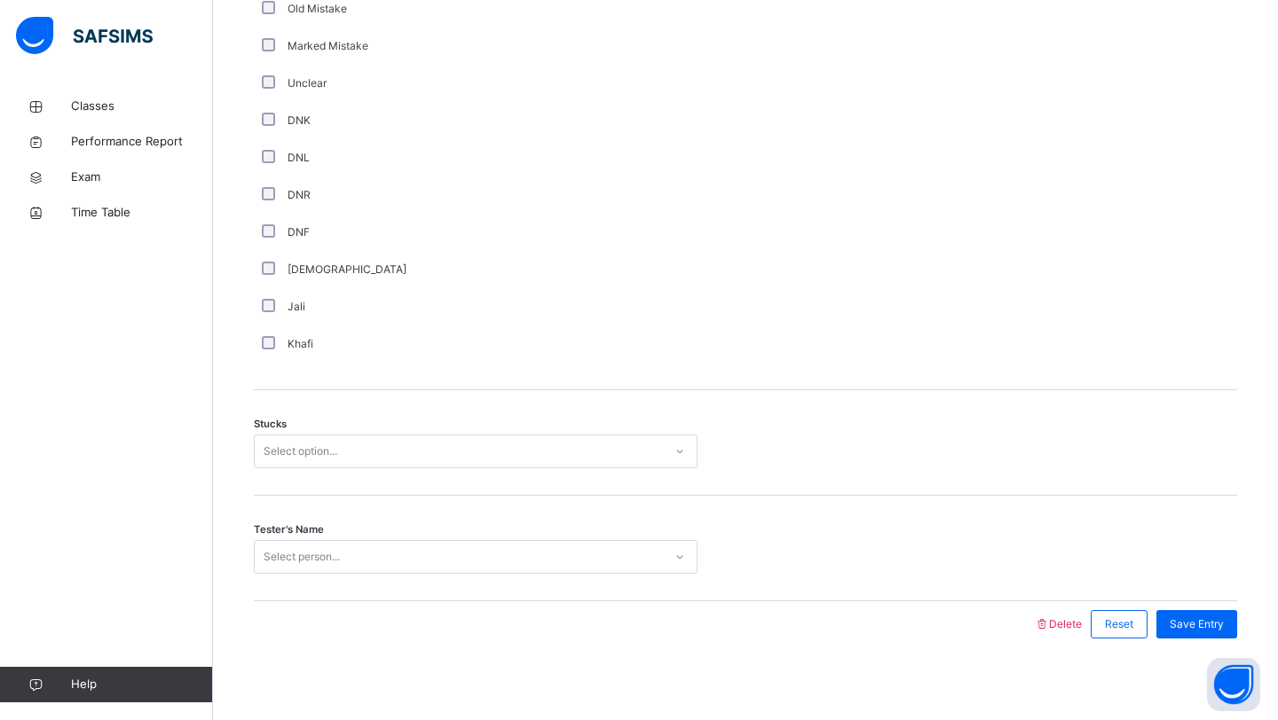
scroll to position [1184, 0]
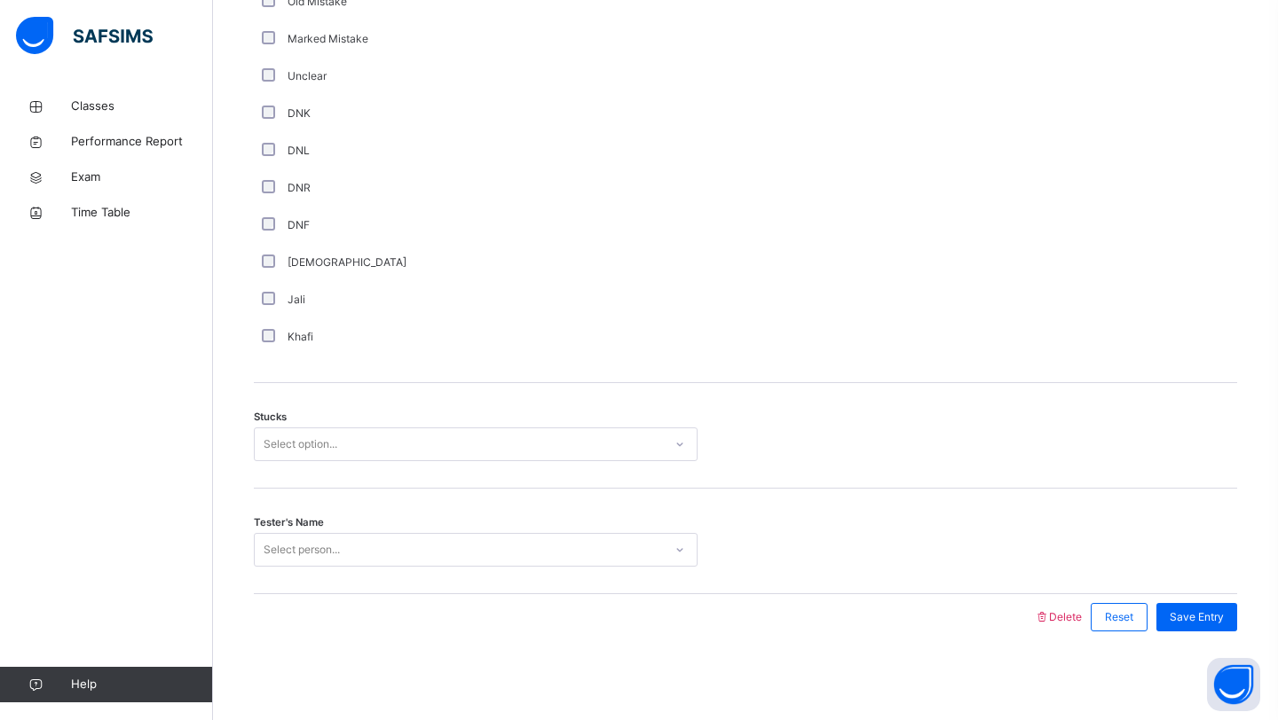
click at [263, 443] on div "Select option..." at bounding box center [459, 445] width 408 height 28
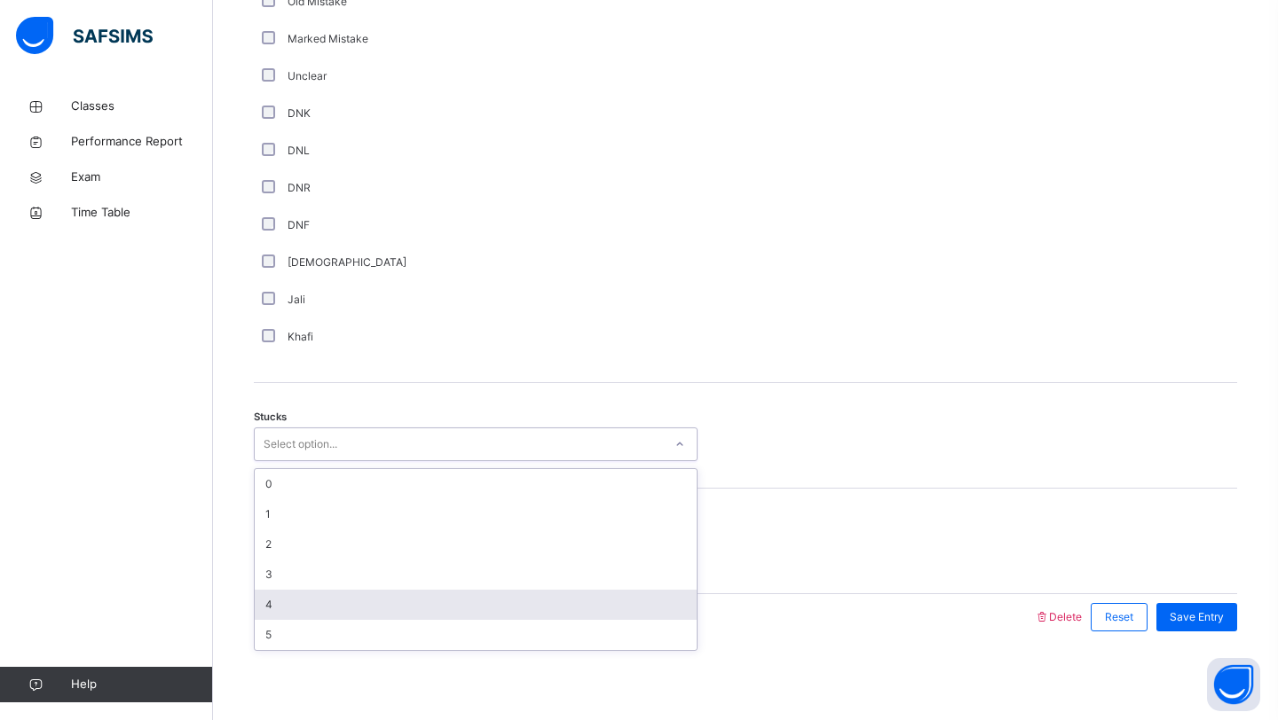
click at [276, 605] on div "4" at bounding box center [476, 605] width 442 height 30
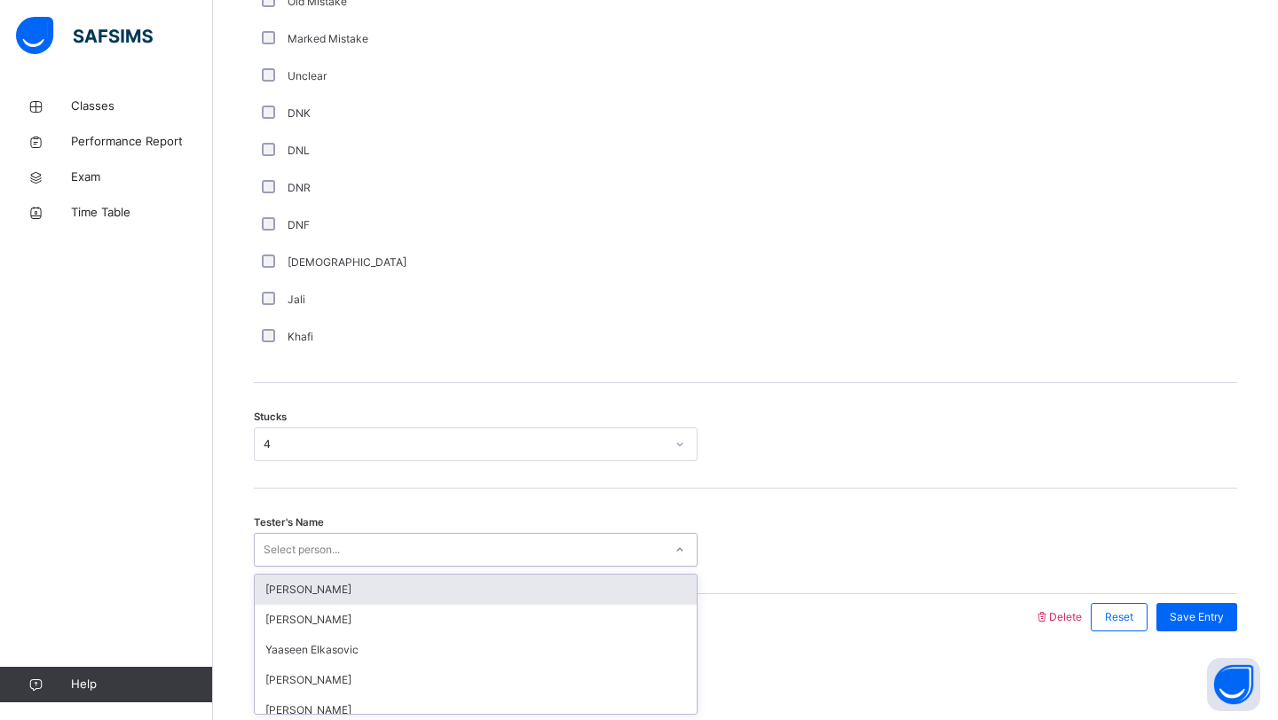
click at [287, 543] on div "Select person..." at bounding box center [302, 550] width 76 height 34
type input "****"
click at [281, 591] on div "[PERSON_NAME]" at bounding box center [476, 590] width 442 height 30
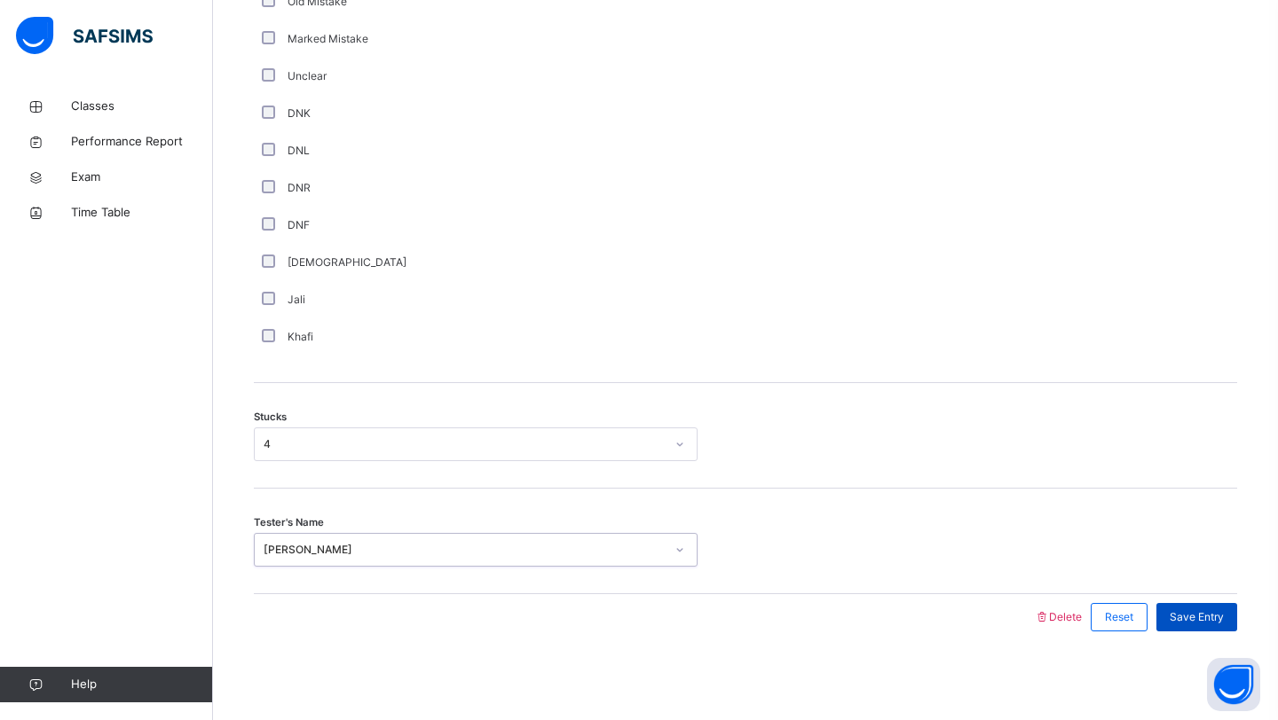
click at [1207, 627] on div "Save Entry" at bounding box center [1196, 617] width 81 height 28
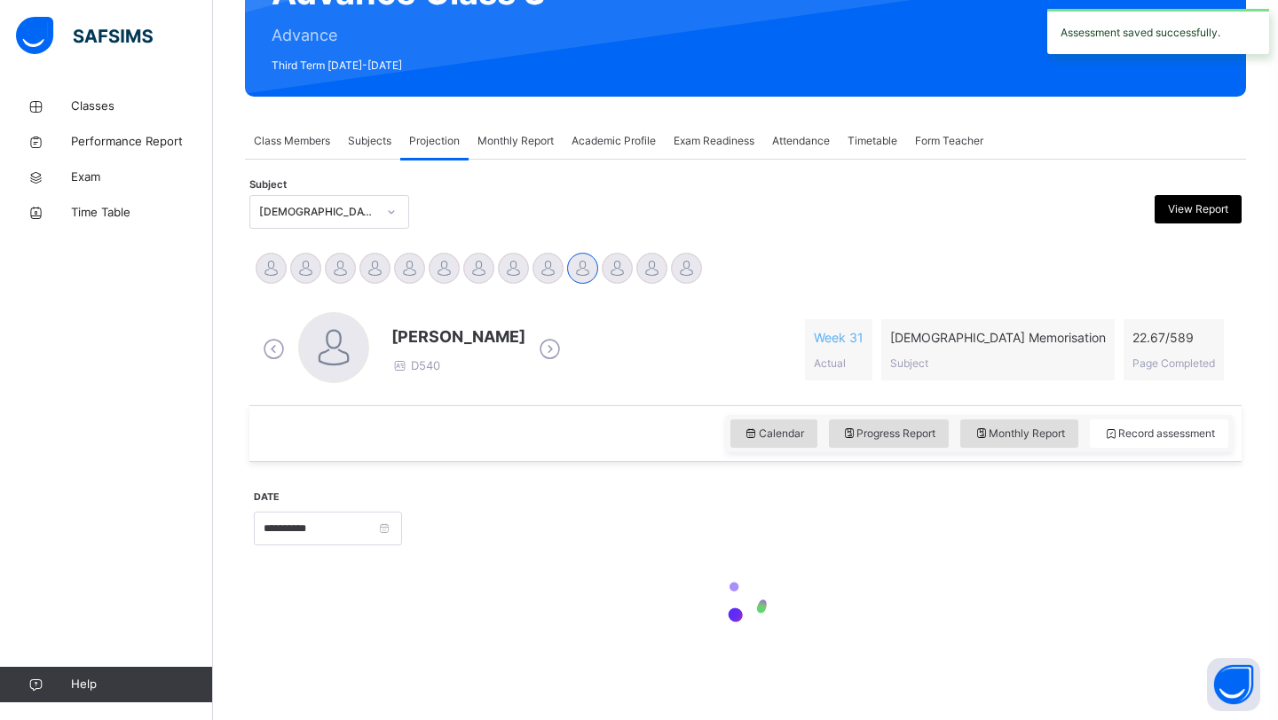
scroll to position [612, 0]
